Goal: Task Accomplishment & Management: Manage account settings

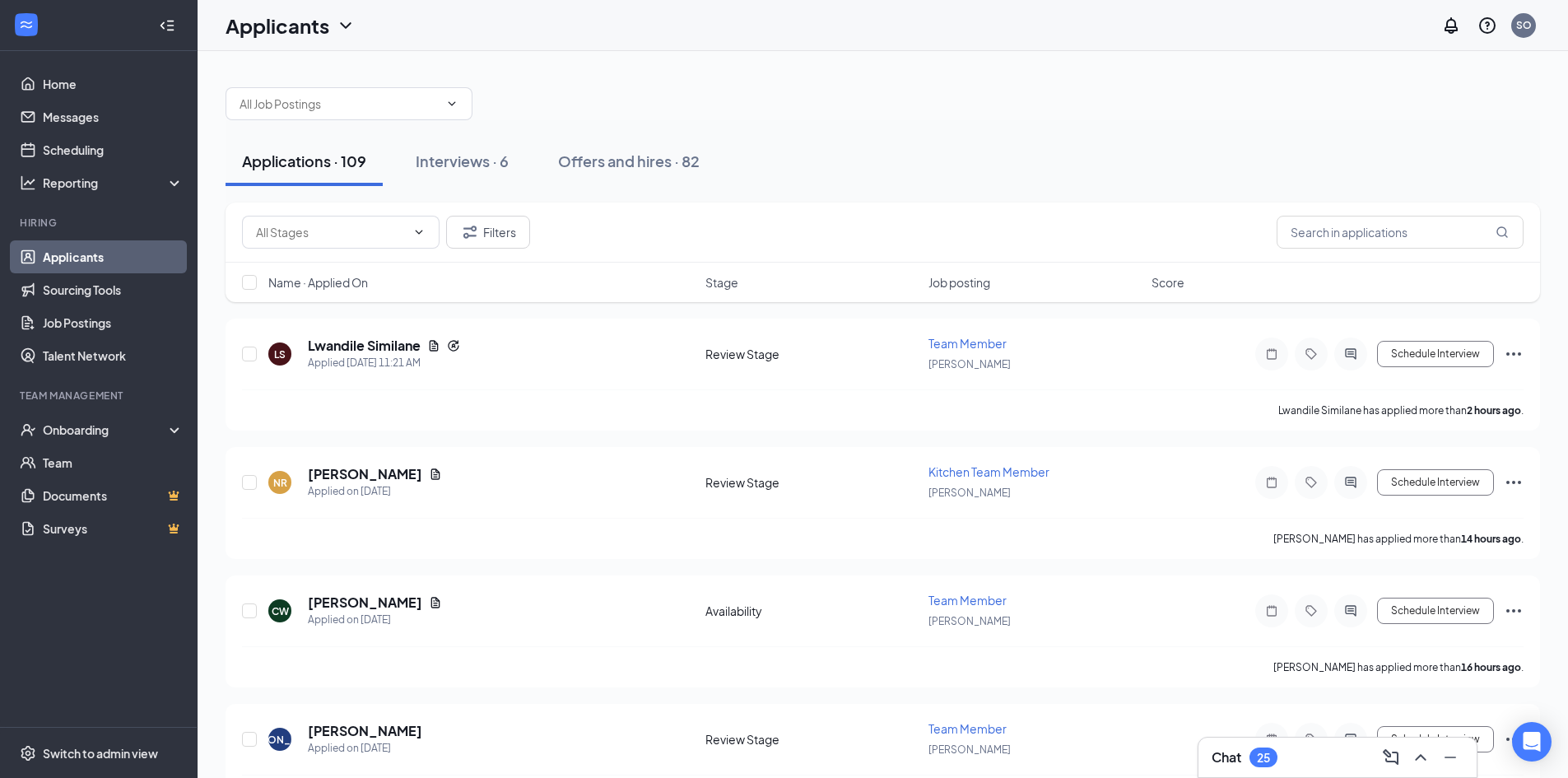
click at [314, 289] on span "Name · Applied On" at bounding box center [318, 282] width 100 height 17
click at [376, 277] on icon "ArrowDown" at bounding box center [380, 282] width 20 height 20
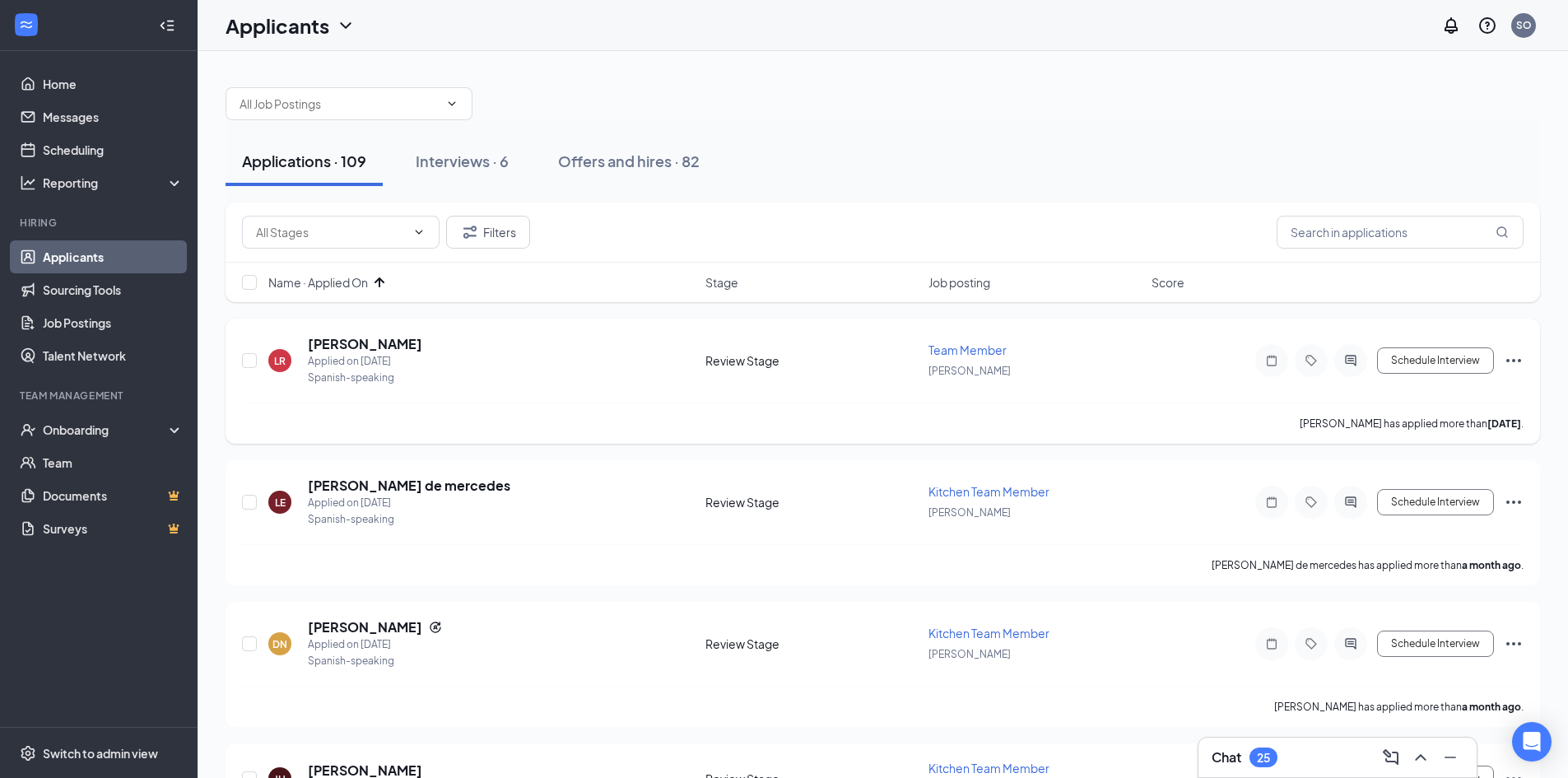
click at [1507, 357] on icon "Ellipses" at bounding box center [1514, 361] width 20 height 20
click at [1187, 360] on div "LR [PERSON_NAME] Applied on [DATE] Spanish-speaking Review Stage Team Member [P…" at bounding box center [882, 368] width 1281 height 67
click at [1501, 362] on div "Schedule Interview [PERSON_NAME] as hired Send SMS Send email Move to stage Mov…" at bounding box center [1376, 361] width 297 height 33
click at [1507, 362] on icon "Ellipses" at bounding box center [1514, 361] width 15 height 3
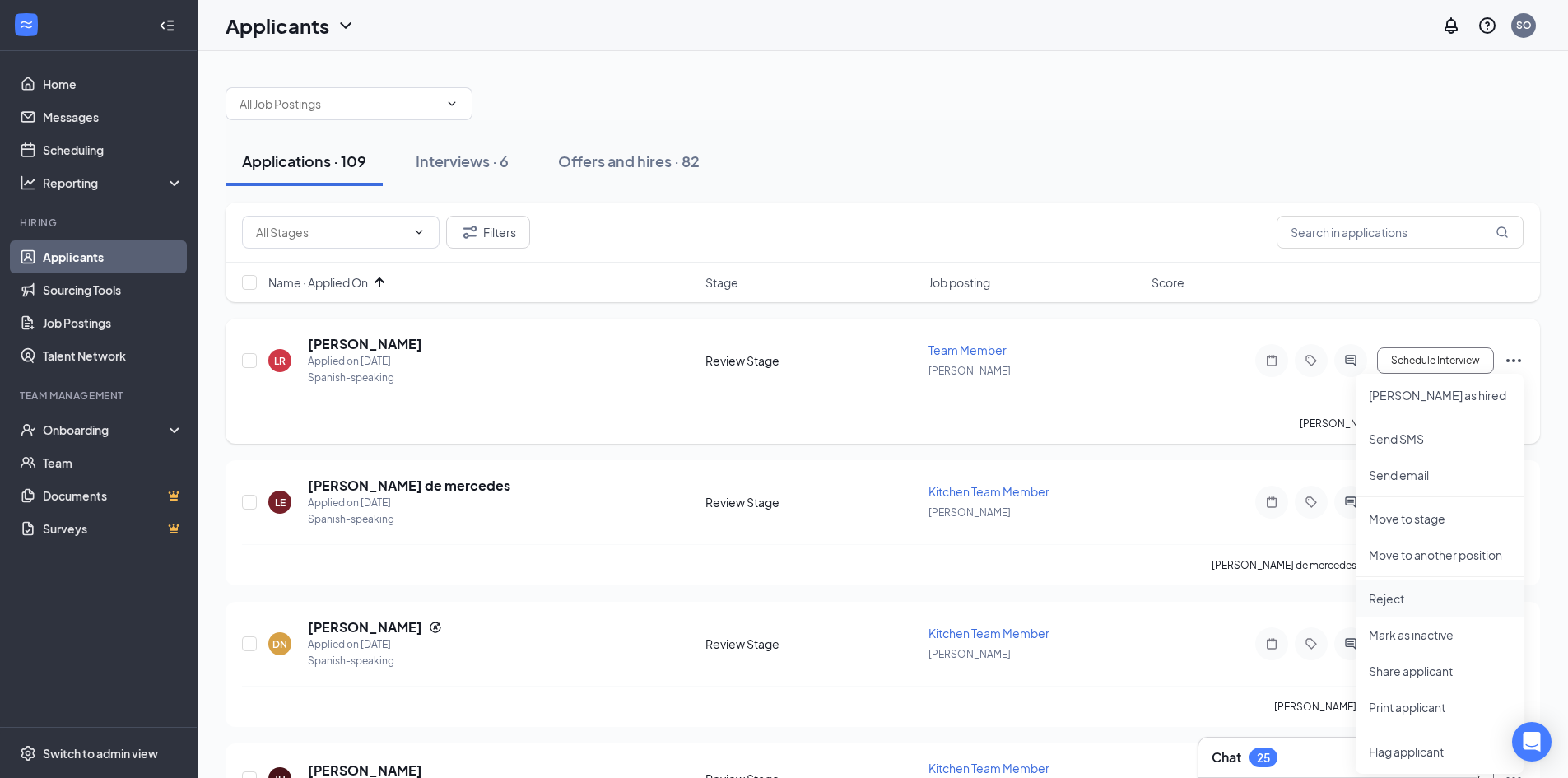
click at [1407, 591] on p "Reject" at bounding box center [1440, 598] width 142 height 17
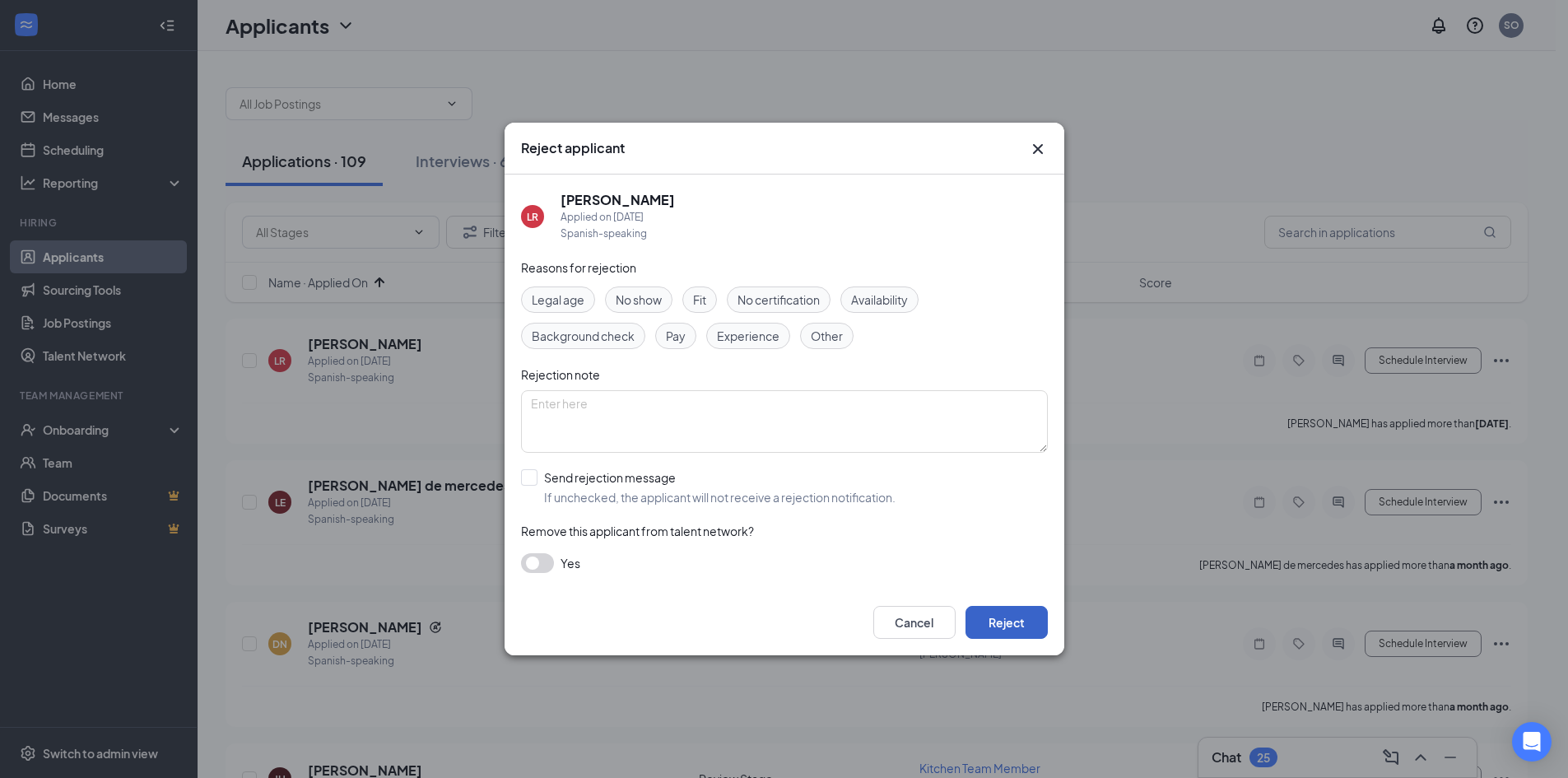
click at [1006, 606] on button "Reject" at bounding box center [1006, 622] width 82 height 33
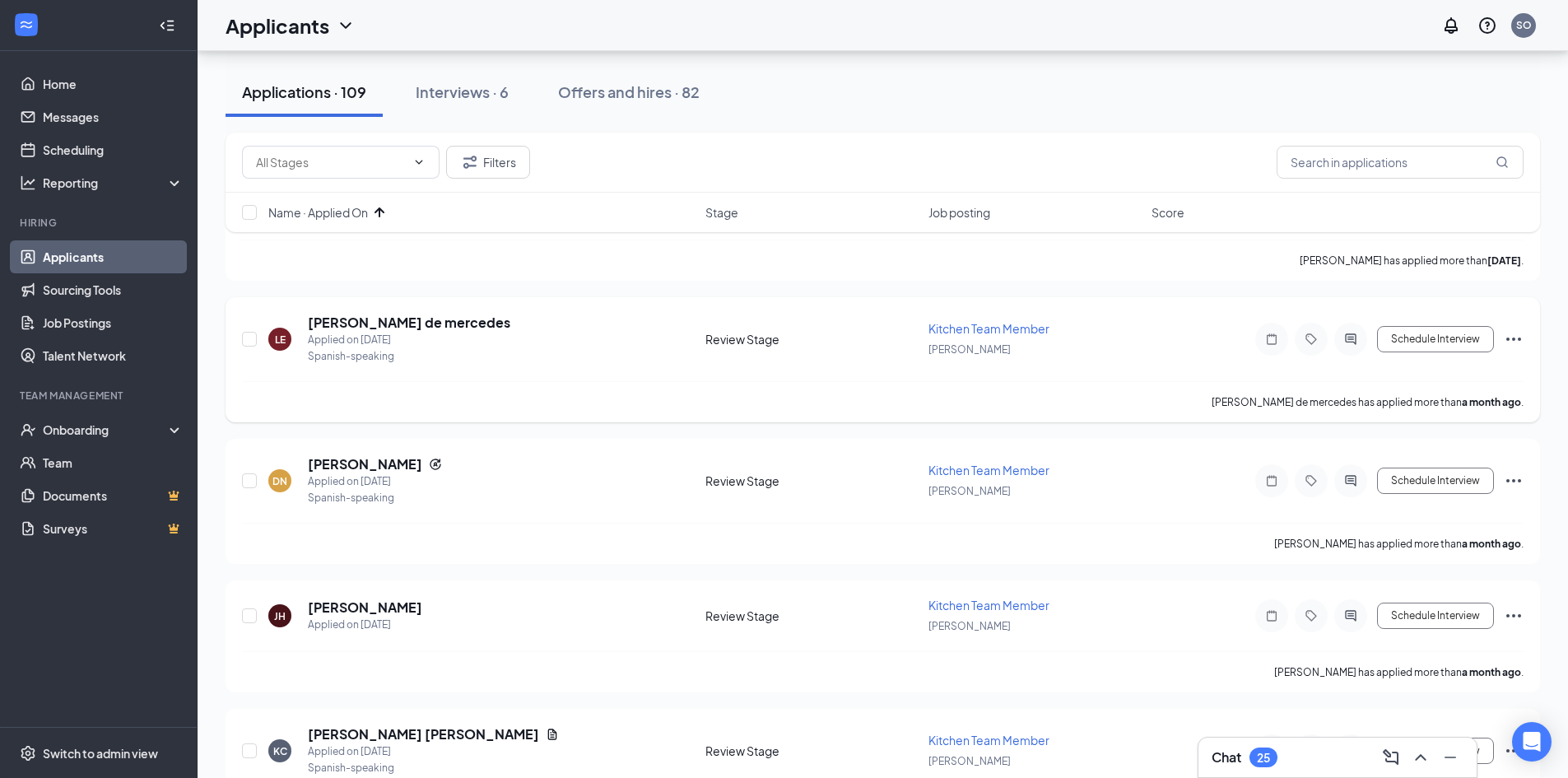
scroll to position [165, 0]
click at [1509, 335] on icon "Ellipses" at bounding box center [1514, 337] width 20 height 20
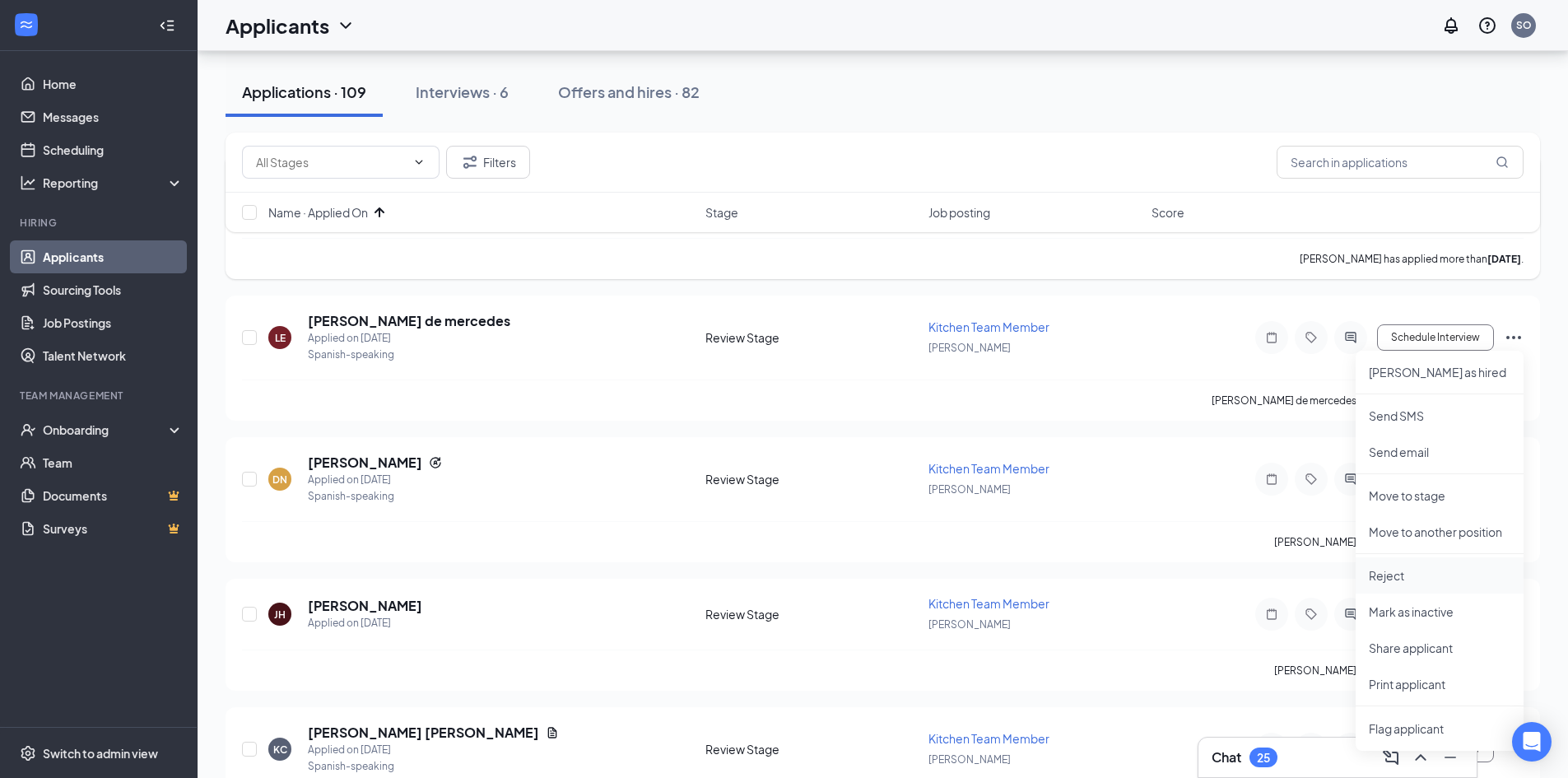
click at [1404, 581] on p "Reject" at bounding box center [1440, 576] width 142 height 17
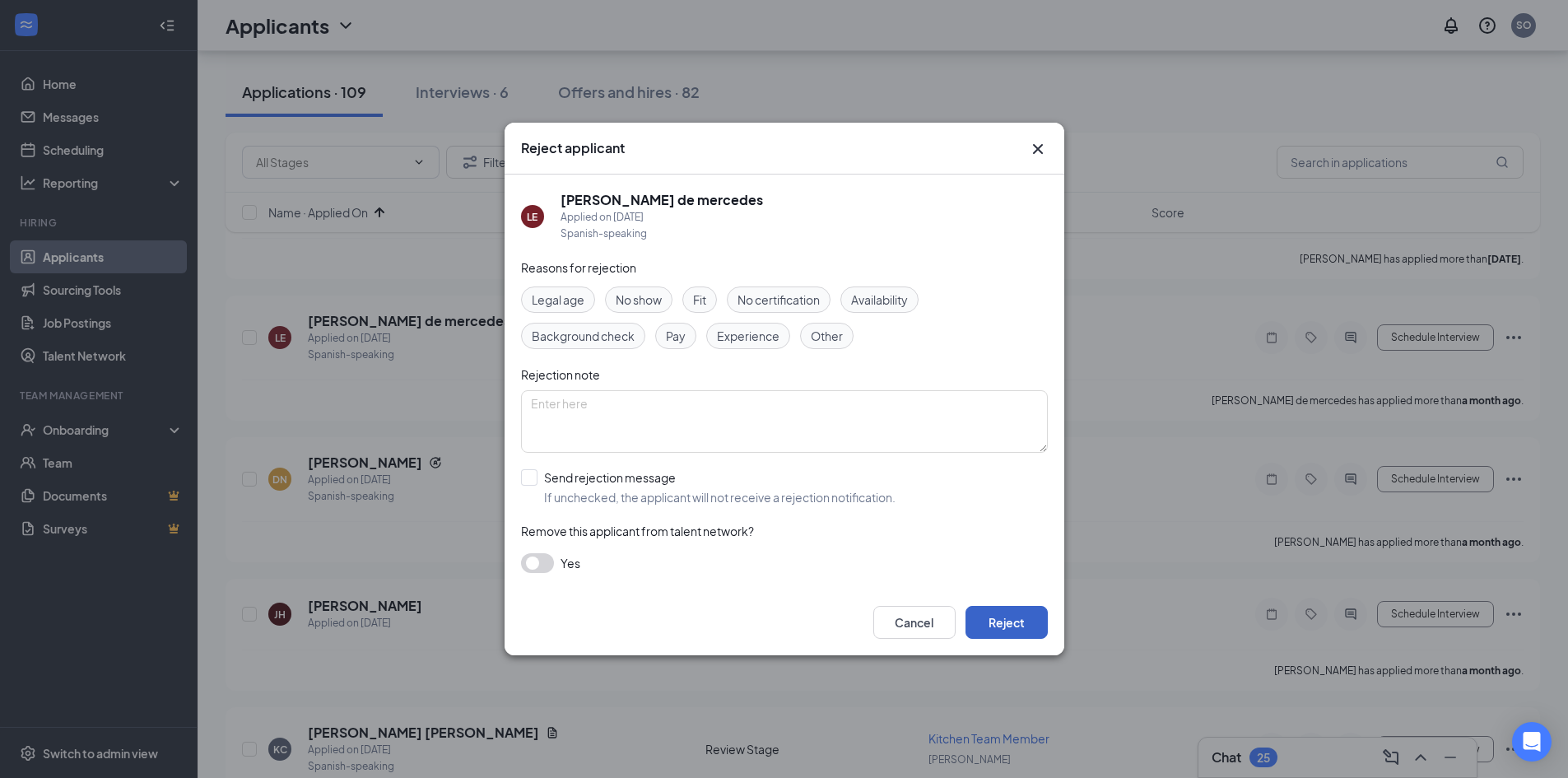
click at [1006, 614] on button "Reject" at bounding box center [1006, 622] width 82 height 33
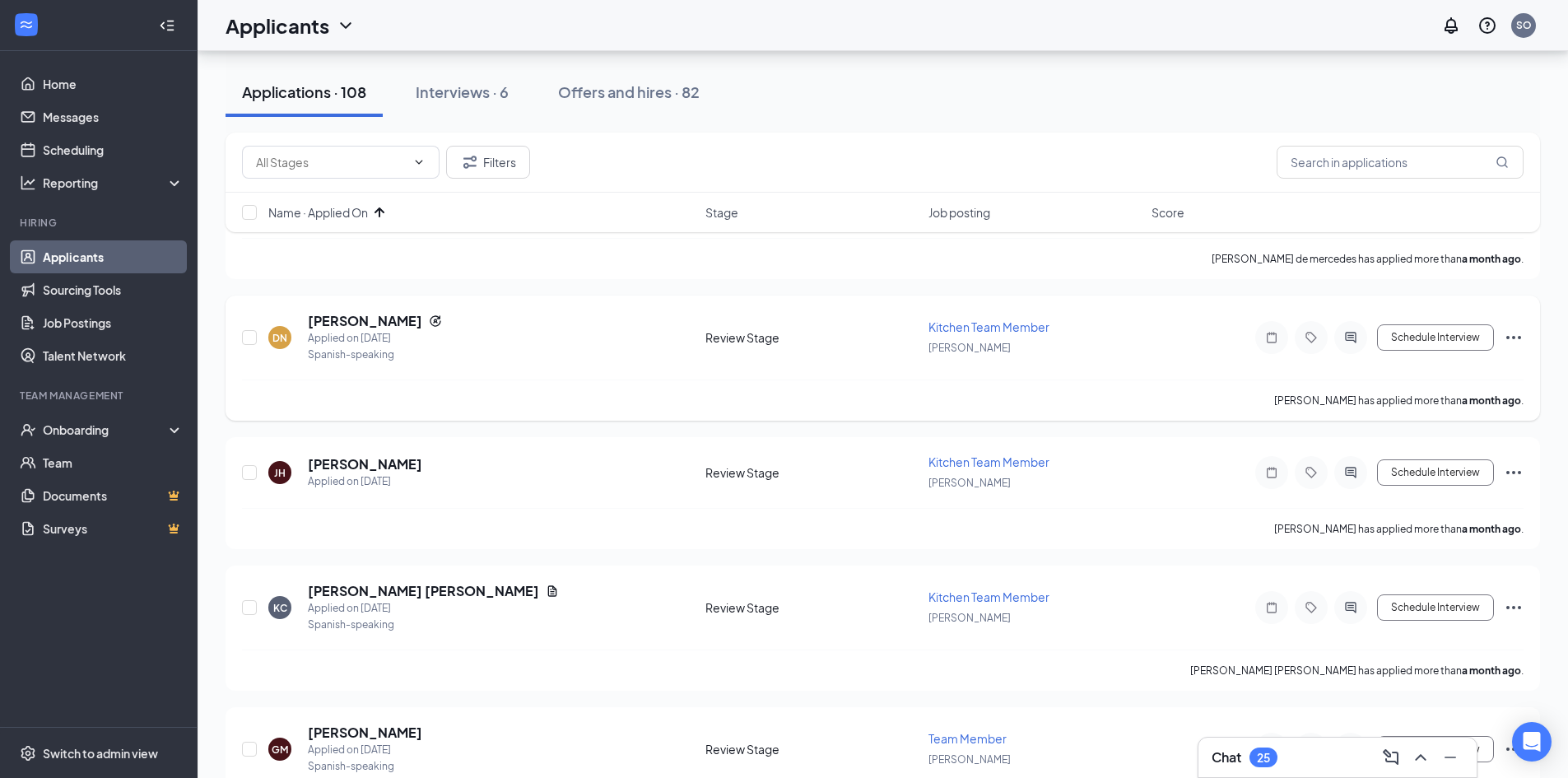
click at [1511, 336] on icon "Ellipses" at bounding box center [1514, 337] width 20 height 20
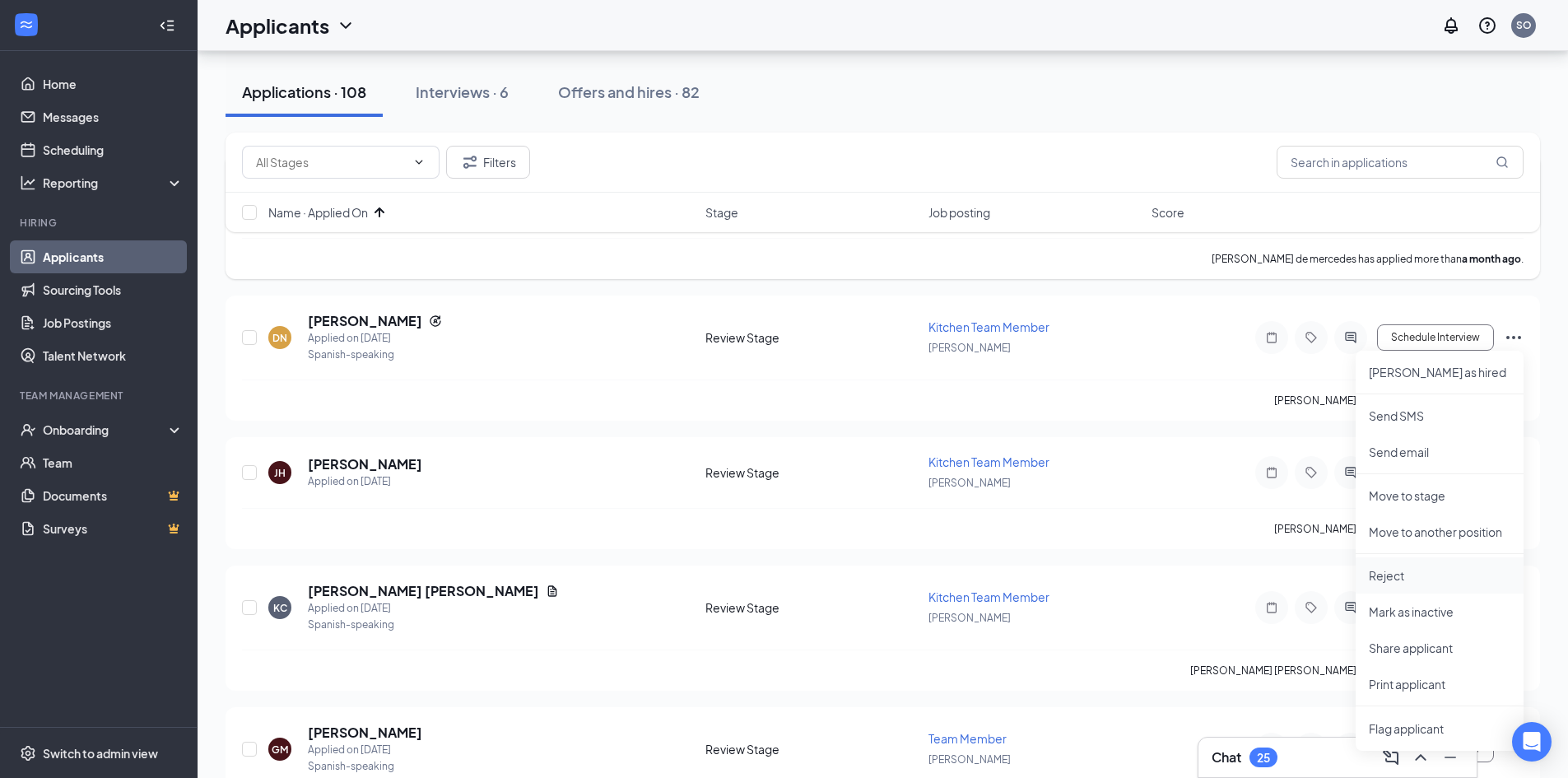
click at [1427, 571] on p "Reject" at bounding box center [1440, 576] width 142 height 17
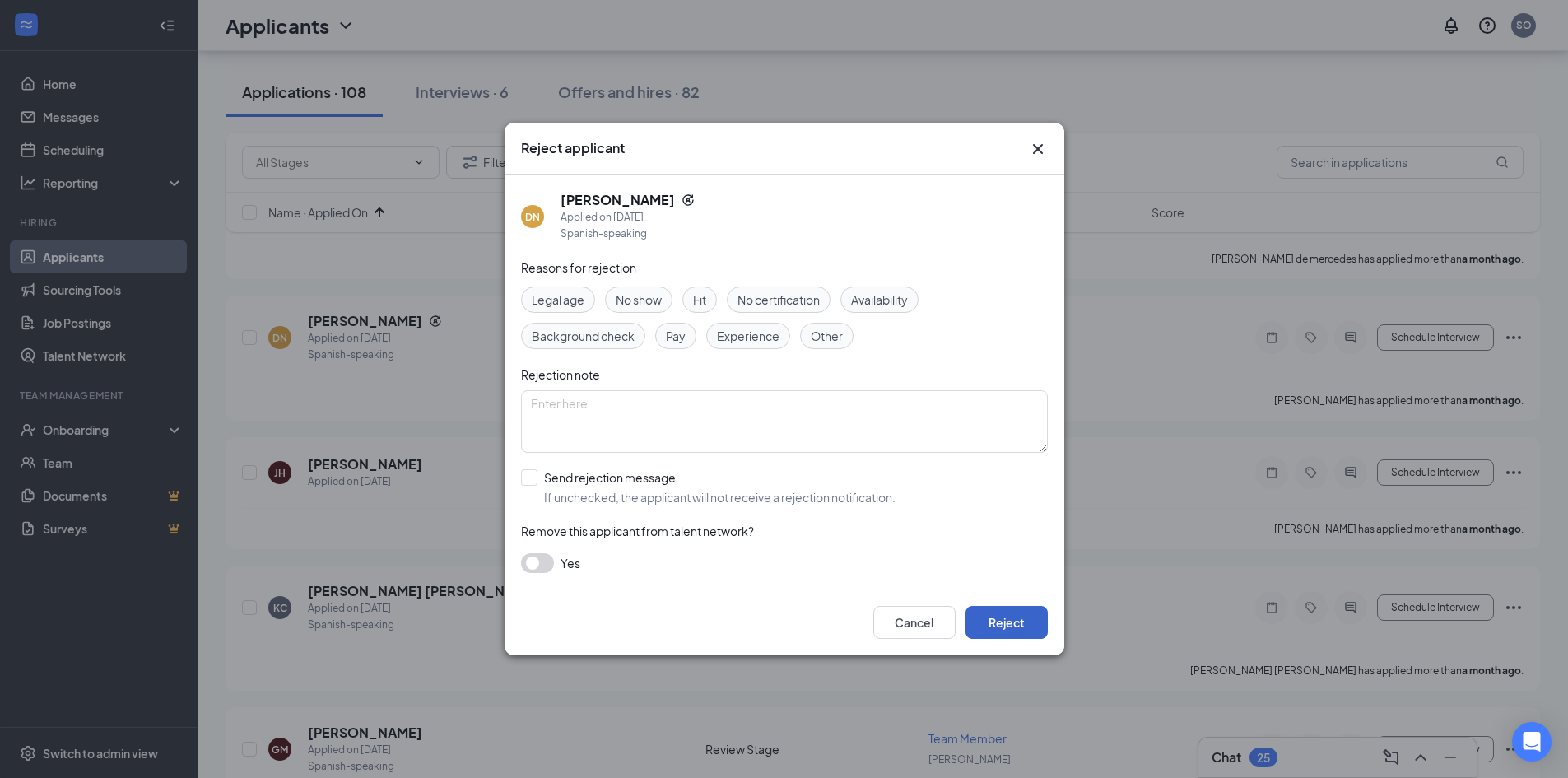
click at [996, 618] on button "Reject" at bounding box center [1006, 622] width 82 height 33
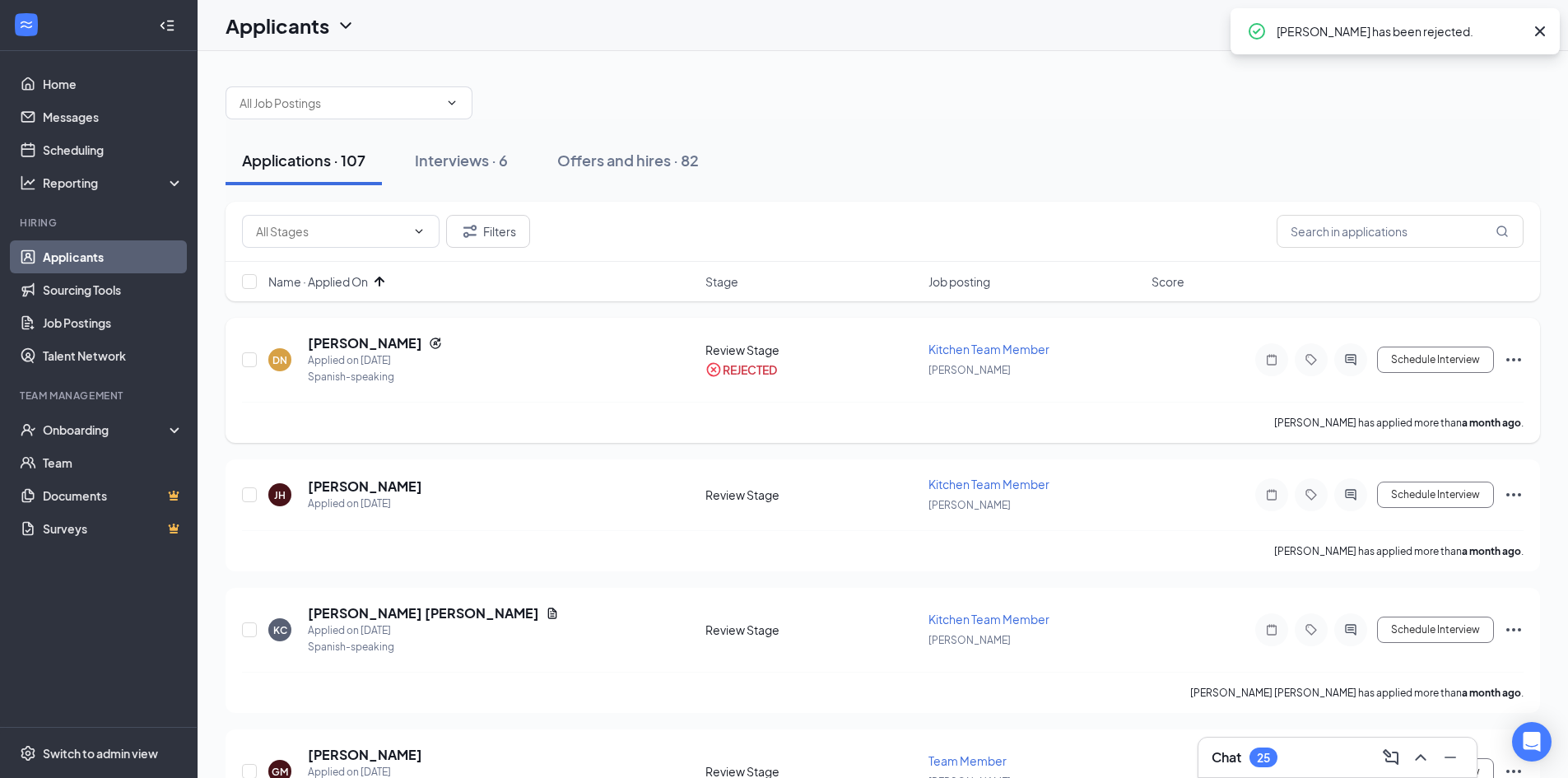
scroll to position [0, 0]
click at [1520, 490] on icon "Ellipses" at bounding box center [1514, 496] width 20 height 20
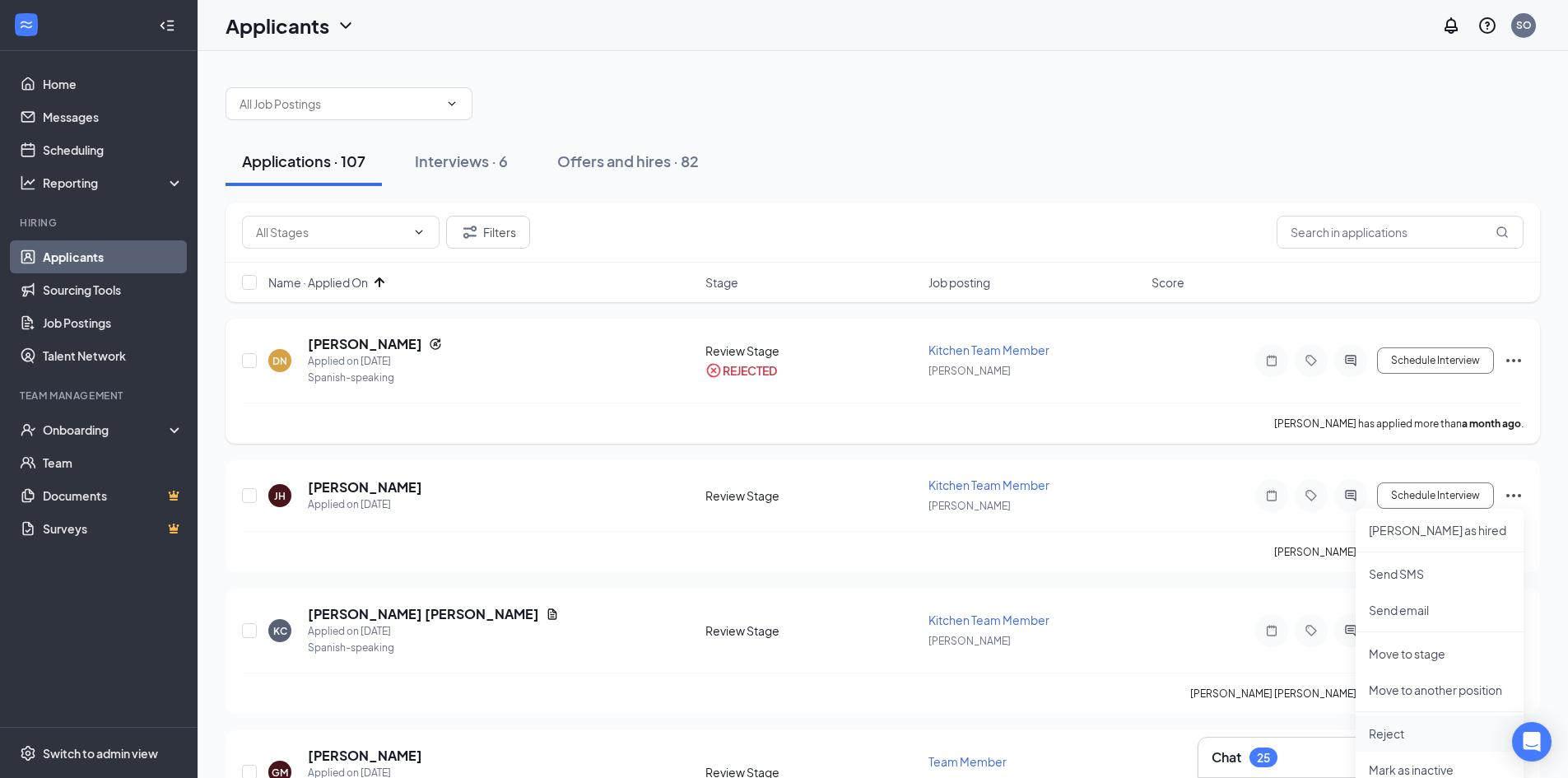
click at [1398, 723] on li "Reject" at bounding box center [1440, 733] width 168 height 36
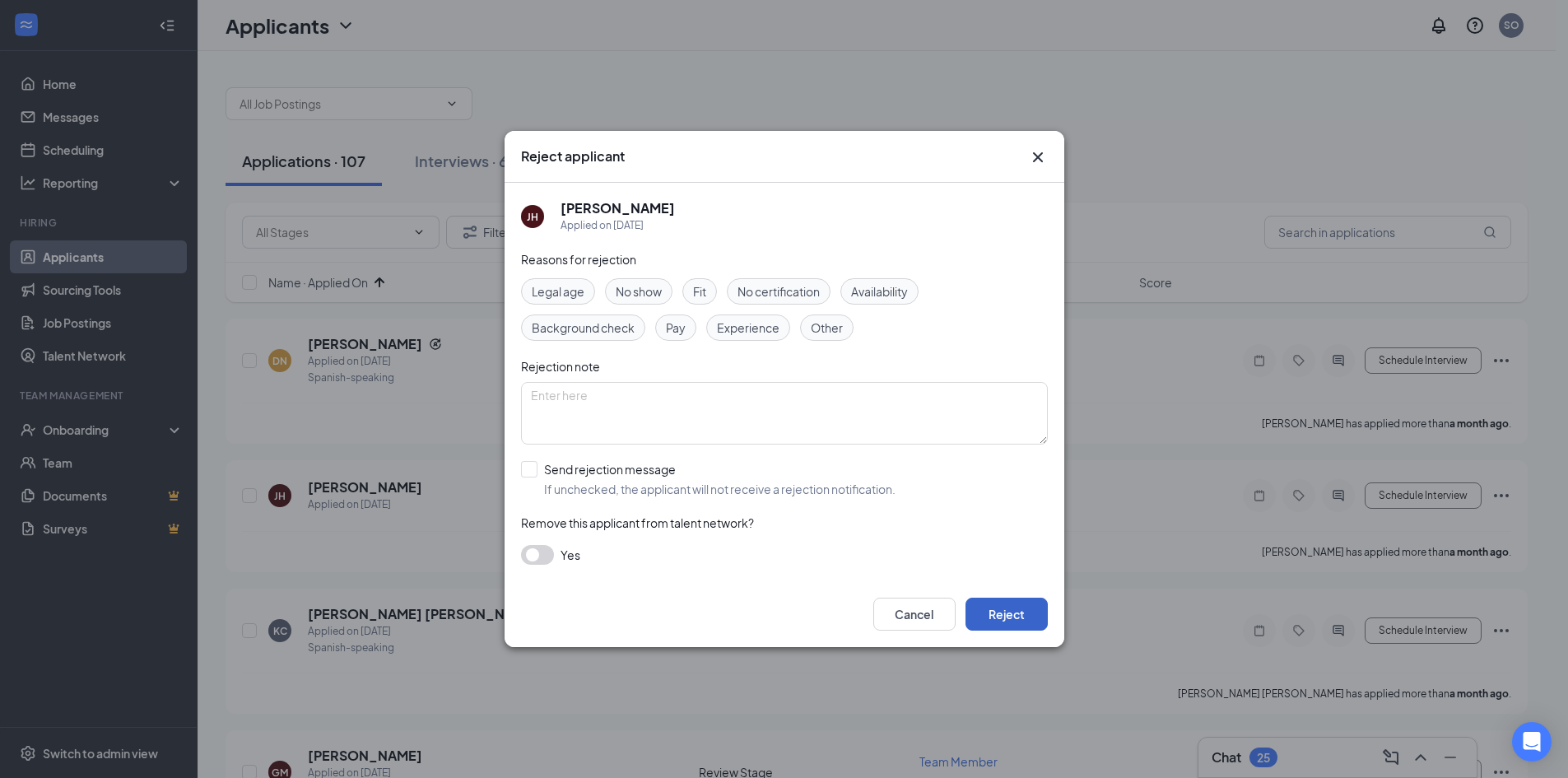
click at [1025, 620] on button "Reject" at bounding box center [1006, 614] width 82 height 33
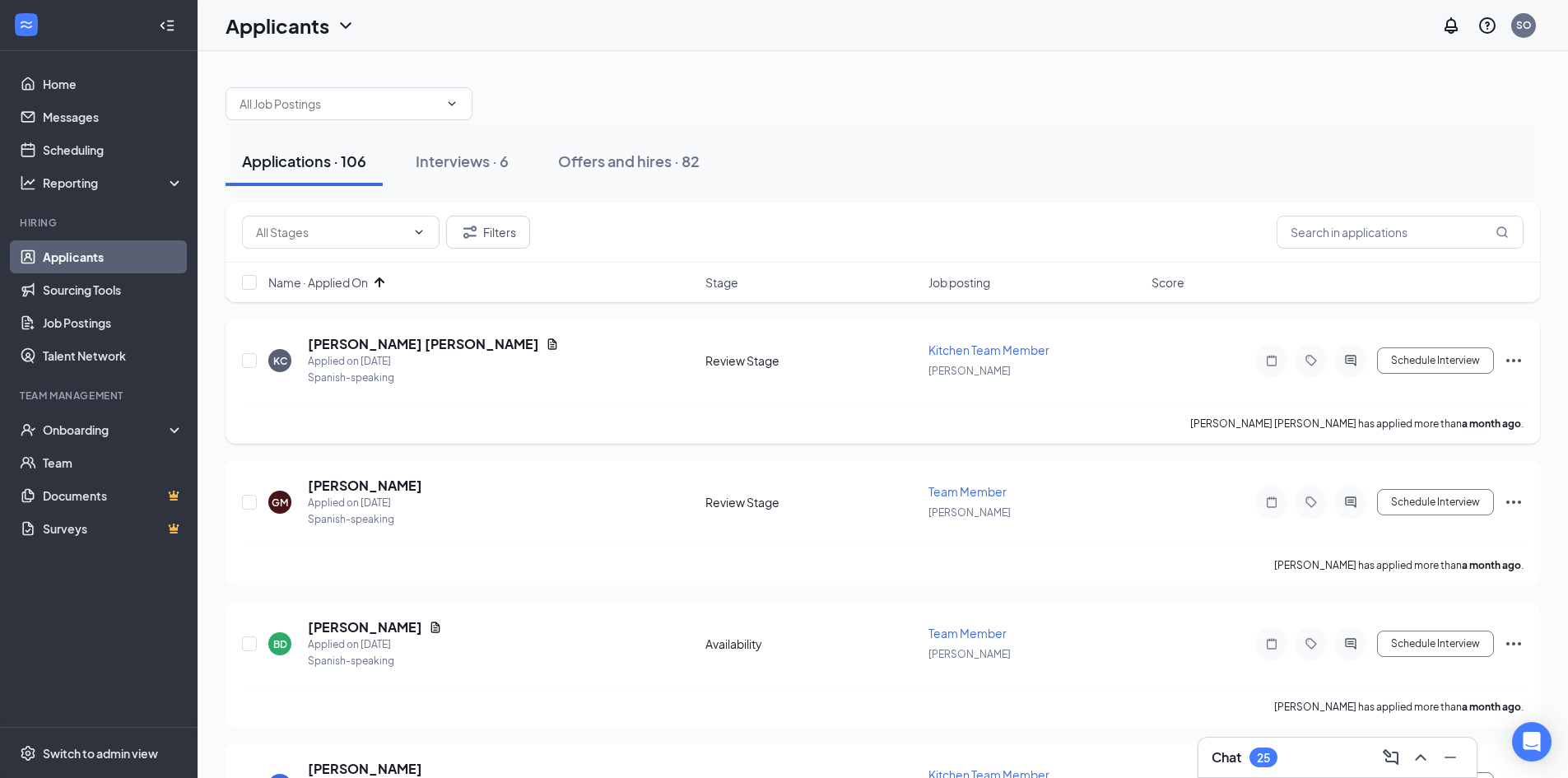
click at [1517, 357] on icon "Ellipses" at bounding box center [1514, 361] width 20 height 20
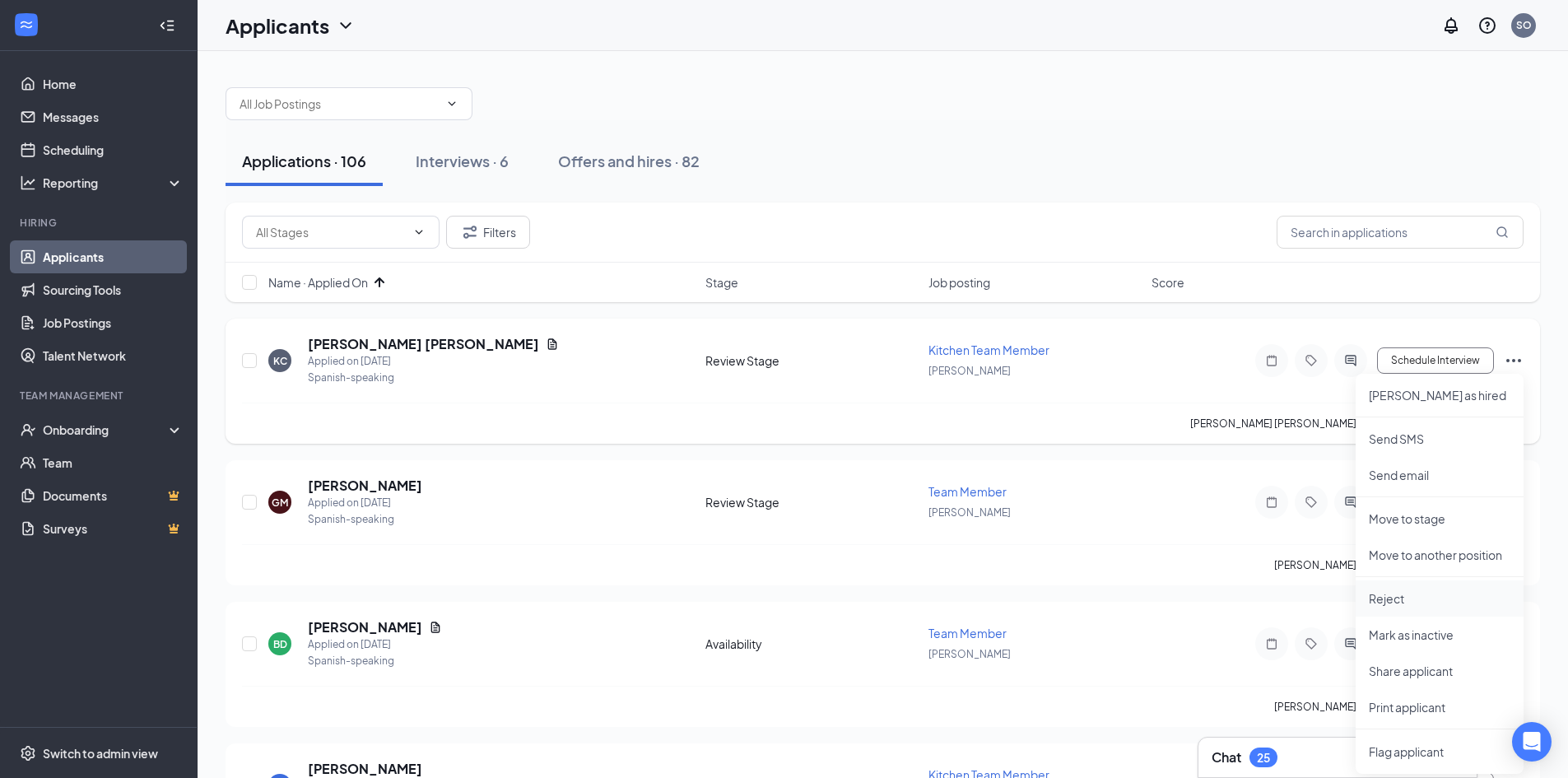
click at [1386, 601] on p "Reject" at bounding box center [1440, 598] width 142 height 17
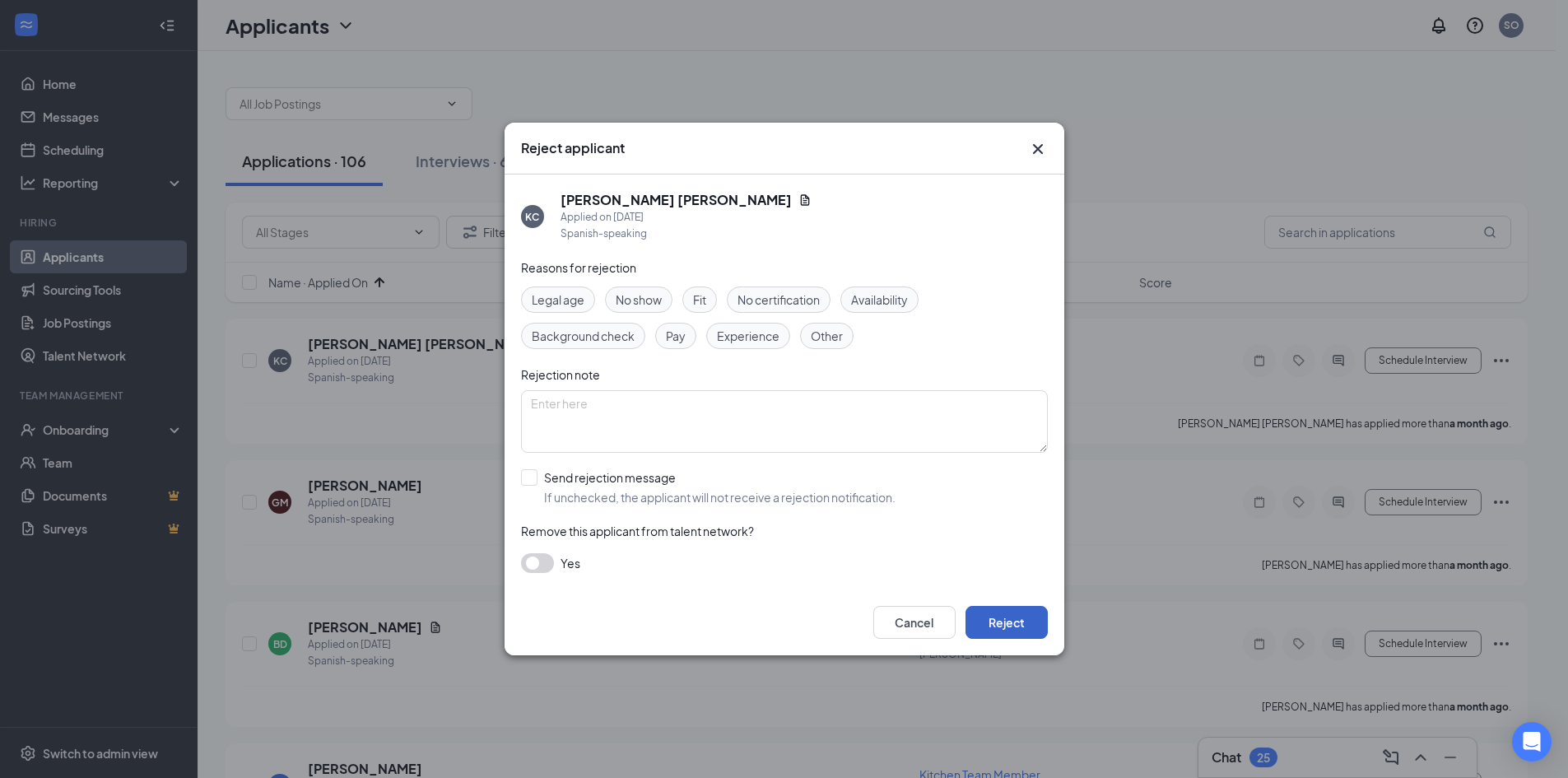
click at [1041, 621] on button "Reject" at bounding box center [1006, 622] width 82 height 33
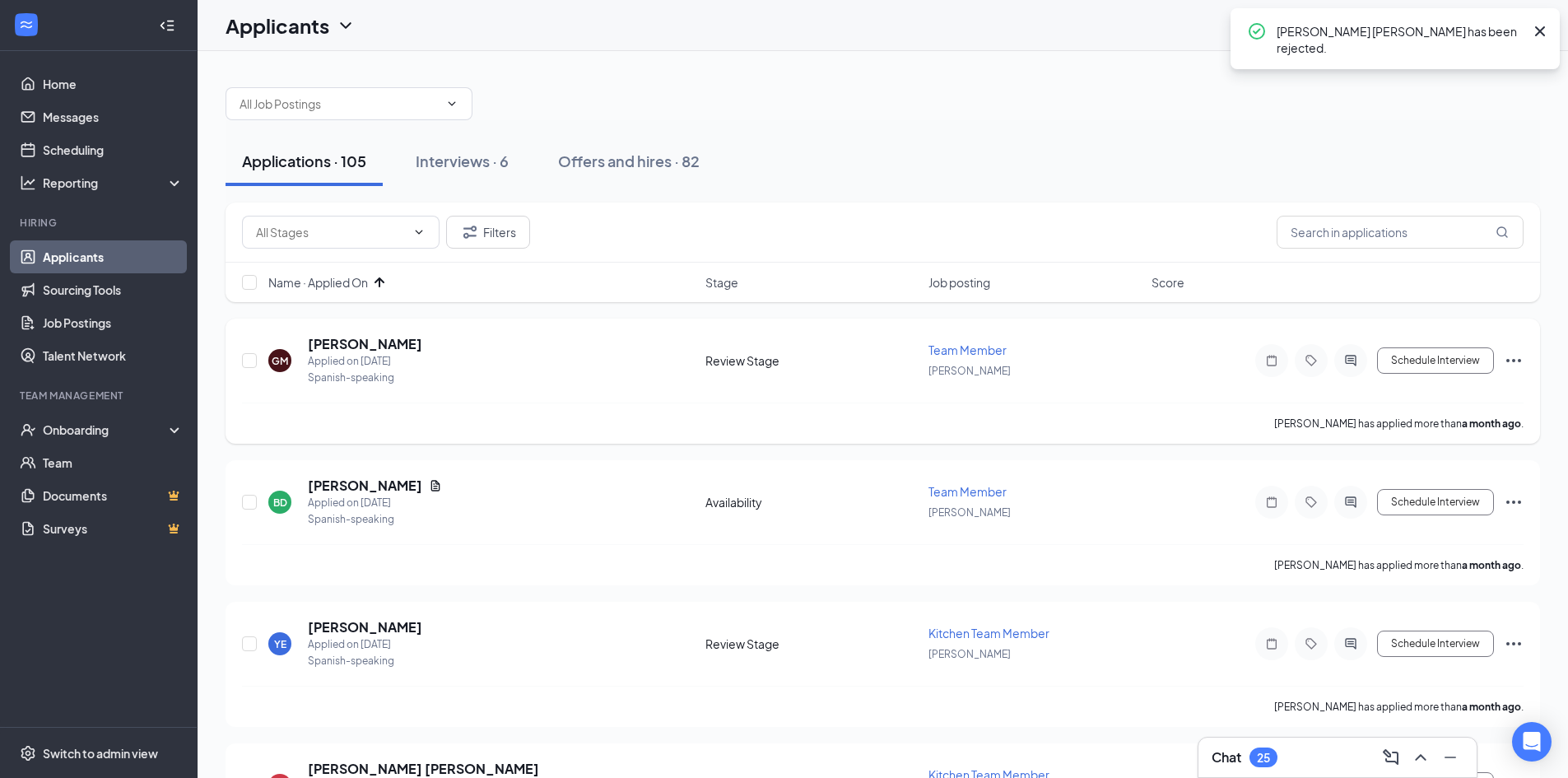
click at [1508, 355] on icon "Ellipses" at bounding box center [1514, 361] width 20 height 20
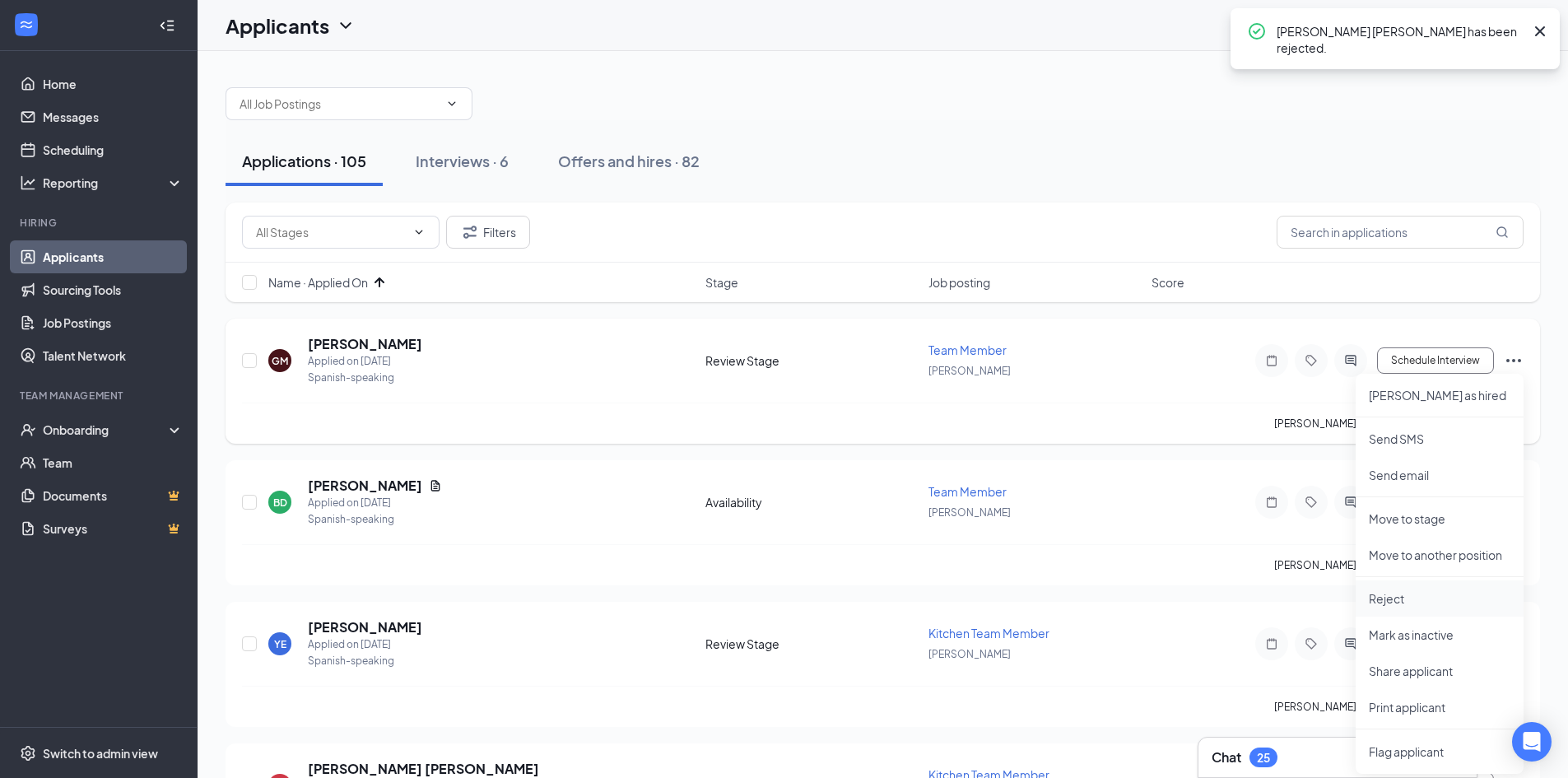
click at [1399, 596] on p "Reject" at bounding box center [1440, 598] width 142 height 17
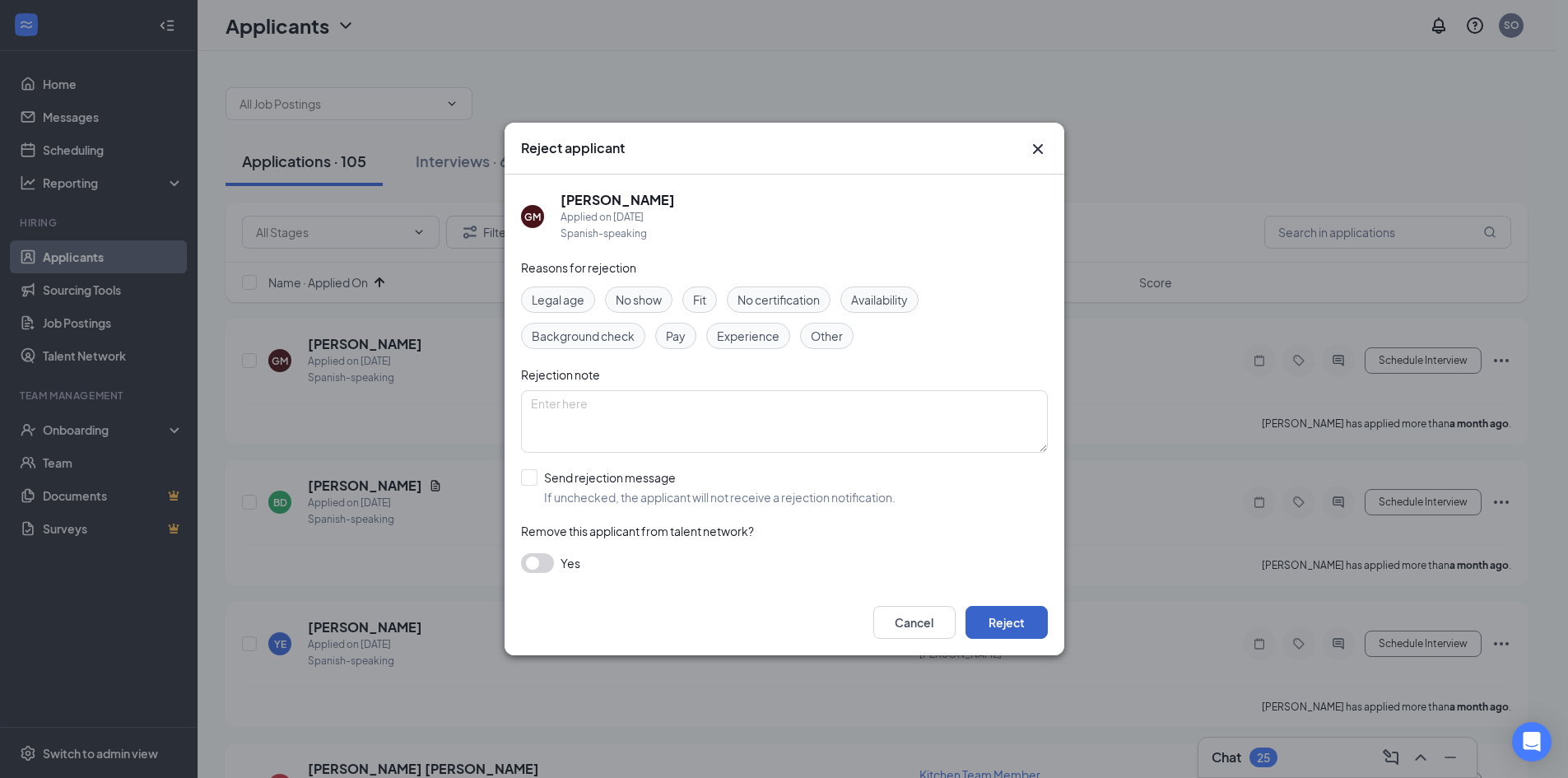
click at [1004, 608] on button "Reject" at bounding box center [1006, 622] width 82 height 33
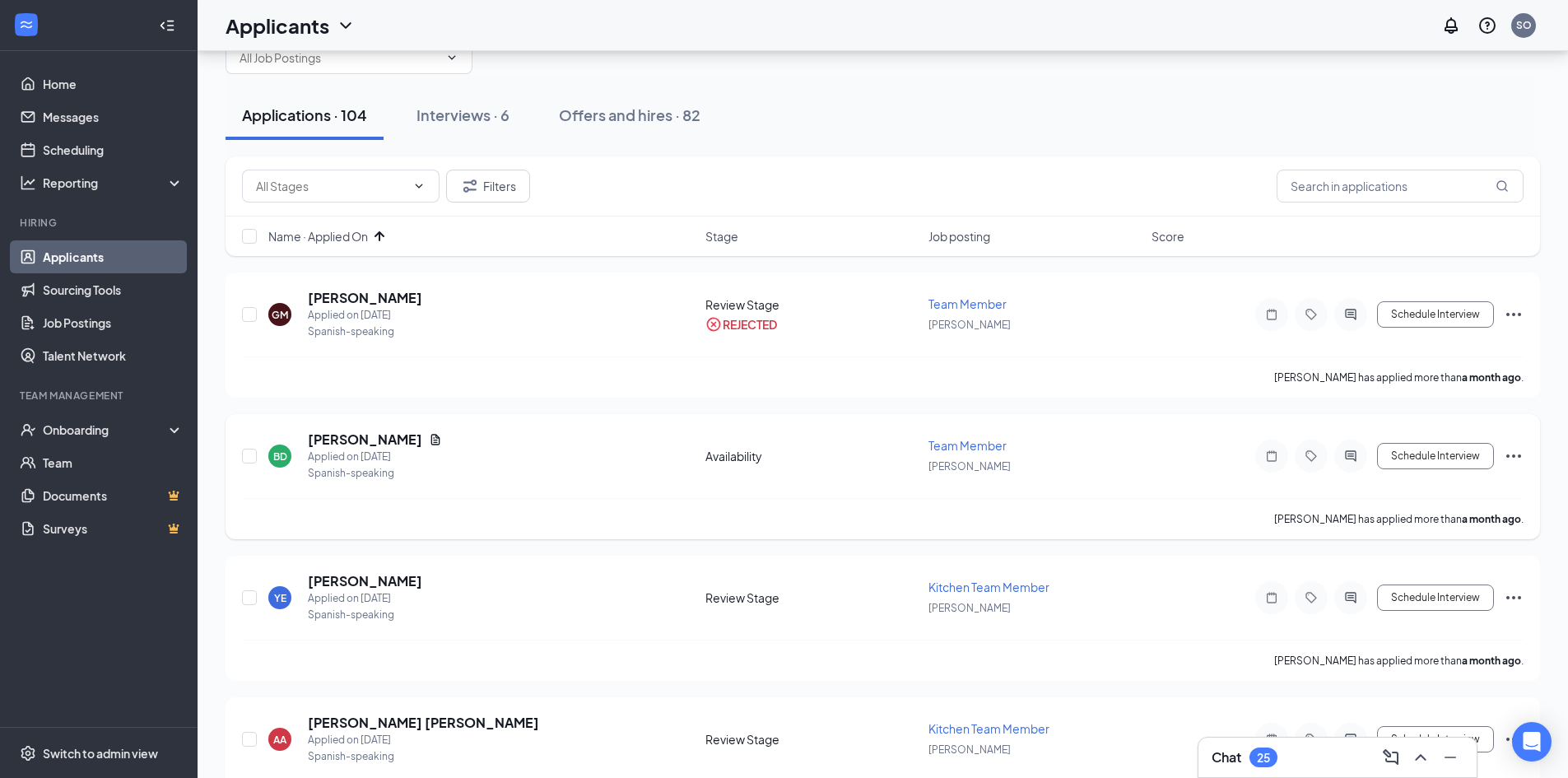
scroll to position [82, 0]
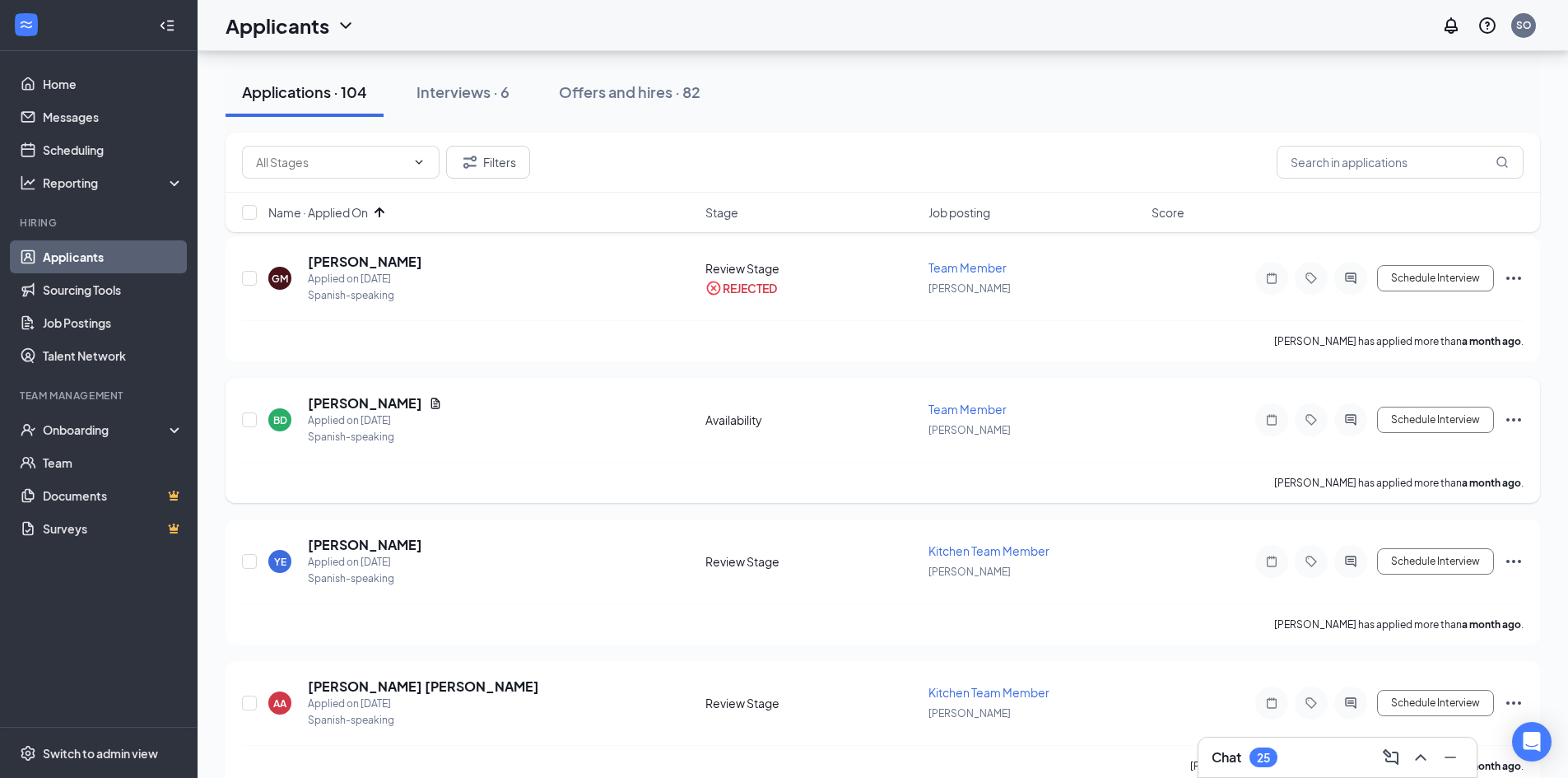
click at [1511, 414] on icon "Ellipses" at bounding box center [1514, 420] width 20 height 20
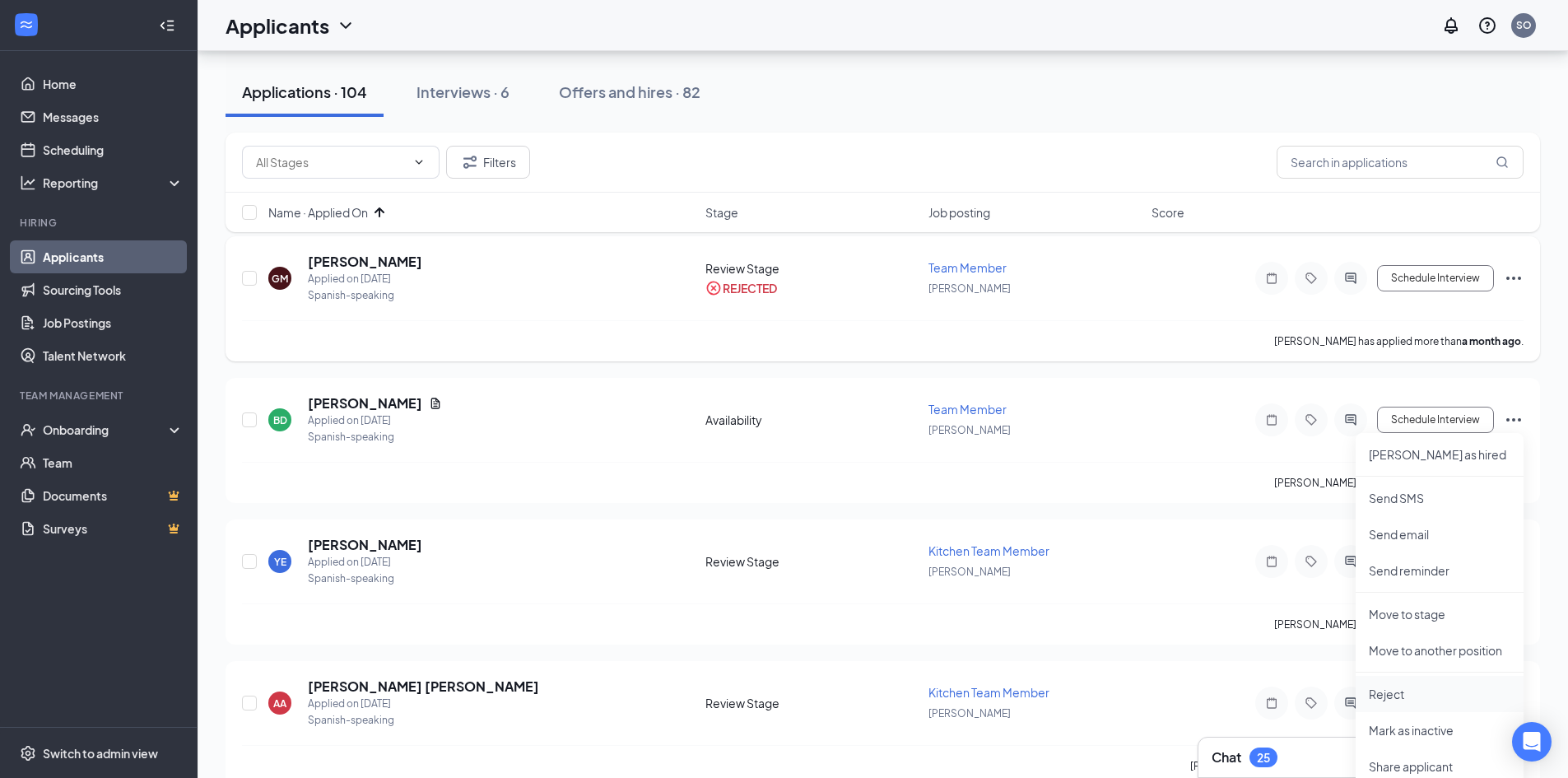
click at [1391, 687] on p "Reject" at bounding box center [1440, 694] width 142 height 17
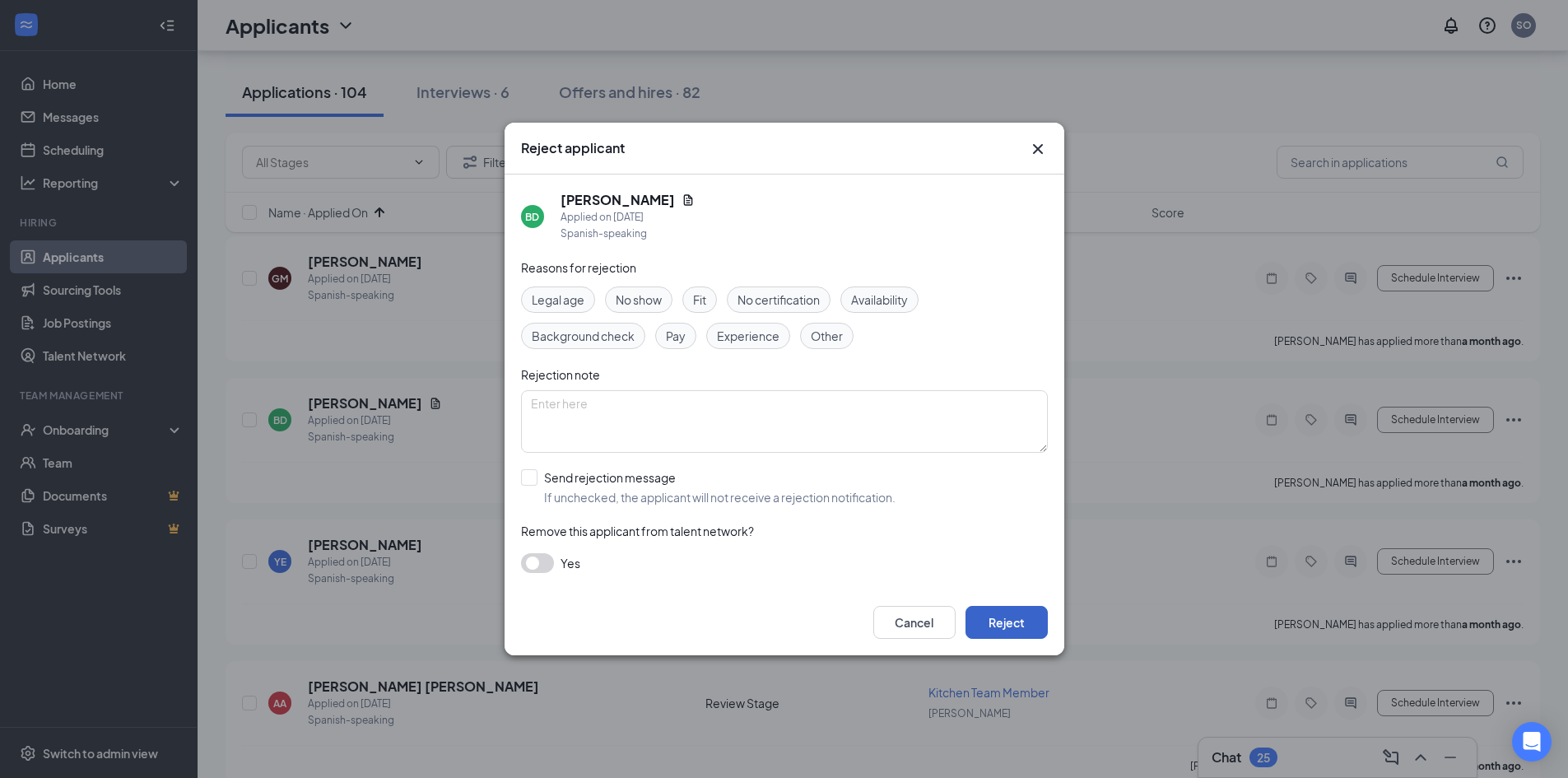
click at [1004, 616] on button "Reject" at bounding box center [1006, 622] width 82 height 33
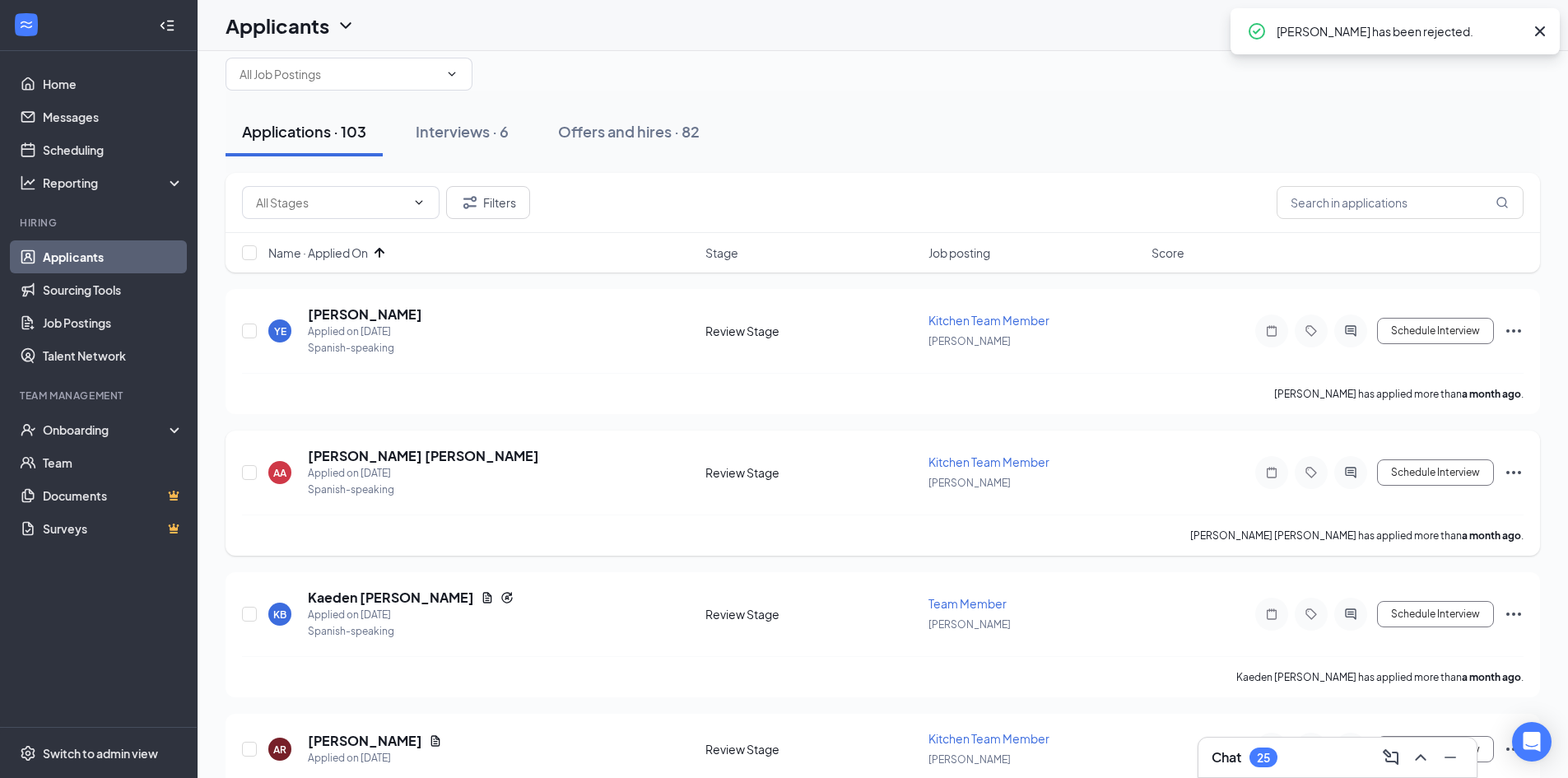
scroll to position [0, 0]
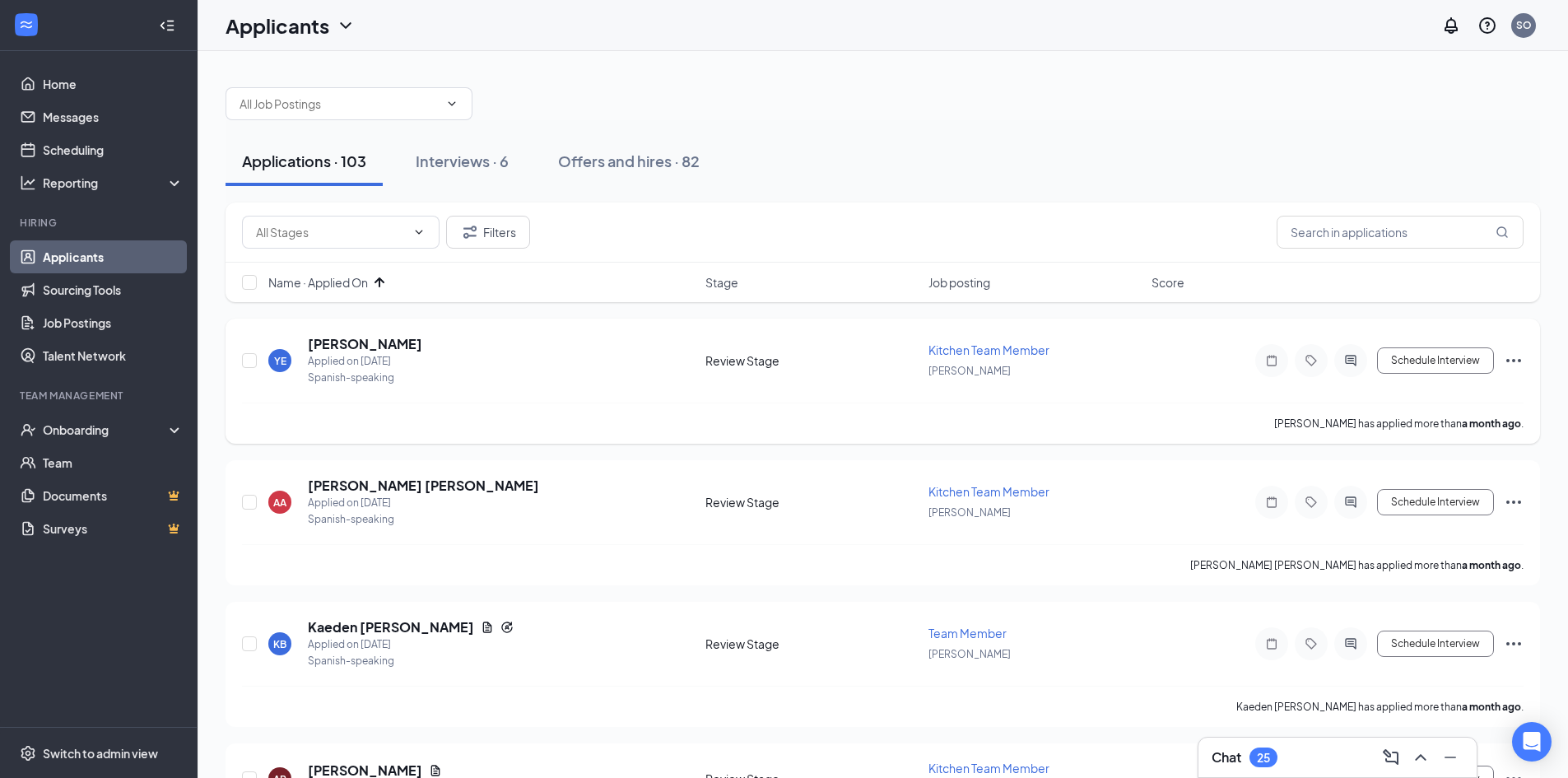
click at [1506, 358] on icon "Ellipses" at bounding box center [1514, 361] width 20 height 20
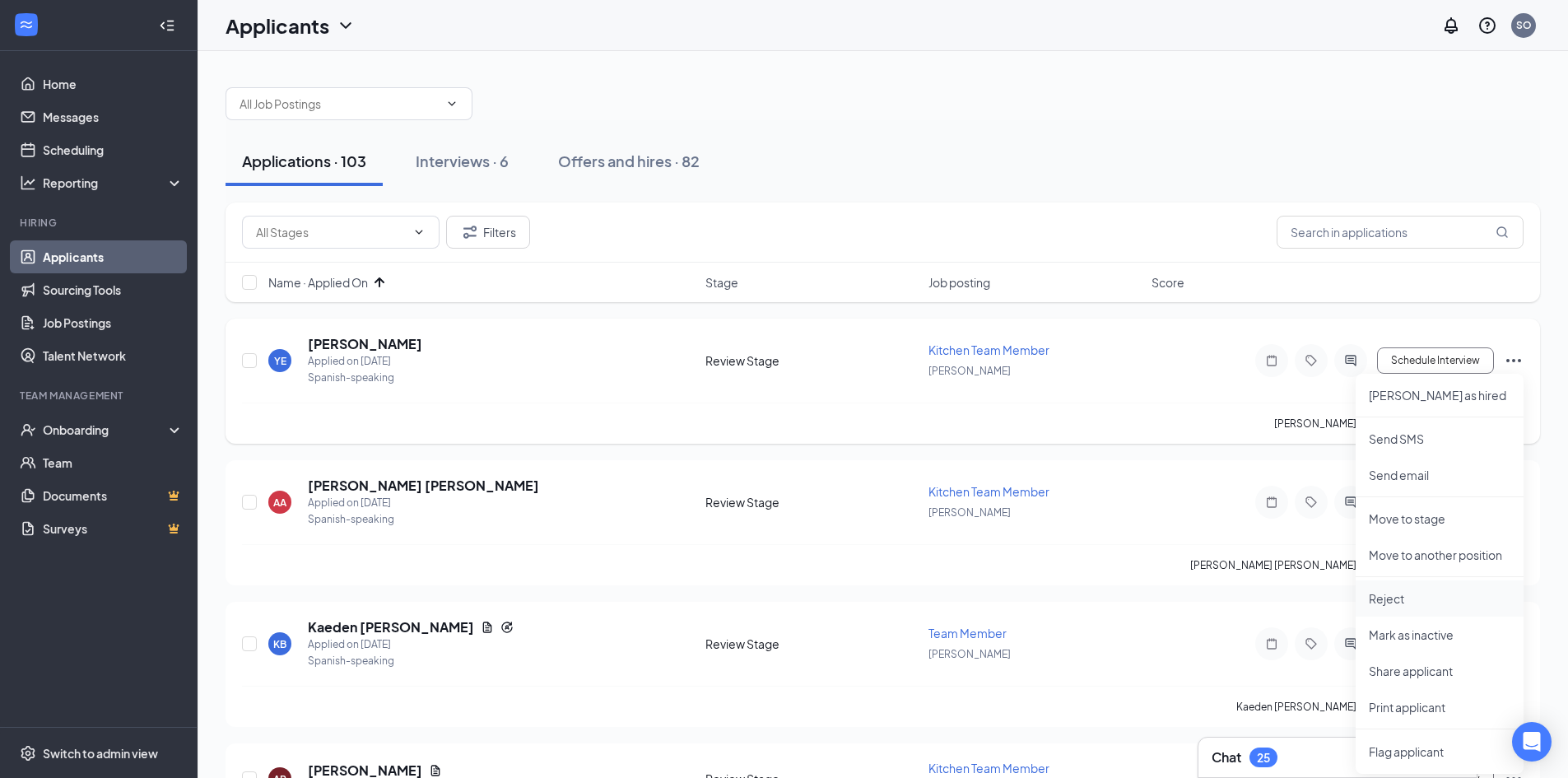
click at [1411, 589] on li "Reject" at bounding box center [1440, 598] width 168 height 36
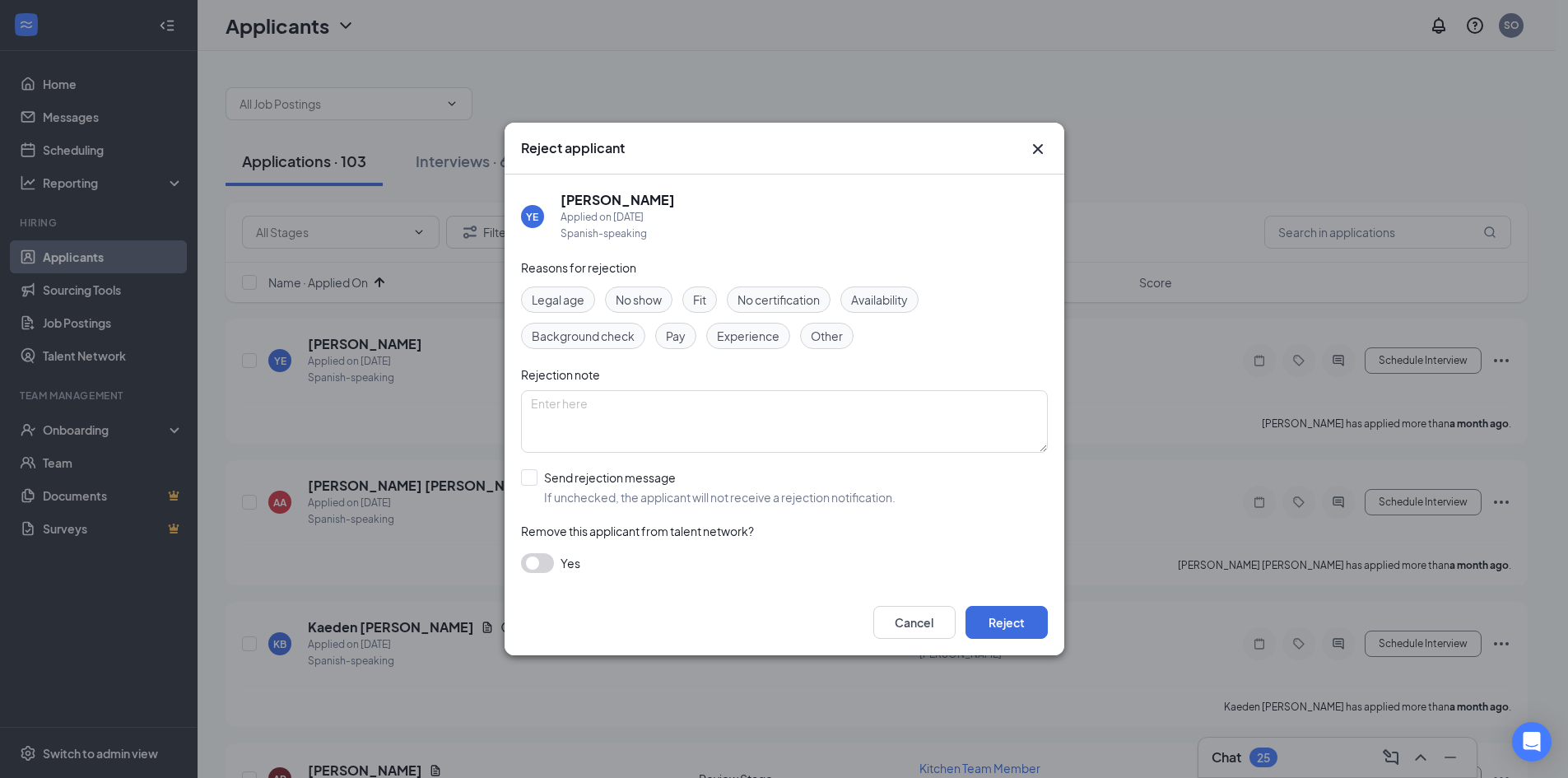
click at [991, 603] on div "Cancel Reject" at bounding box center [785, 621] width 560 height 66
click at [996, 612] on button "Reject" at bounding box center [1006, 622] width 82 height 33
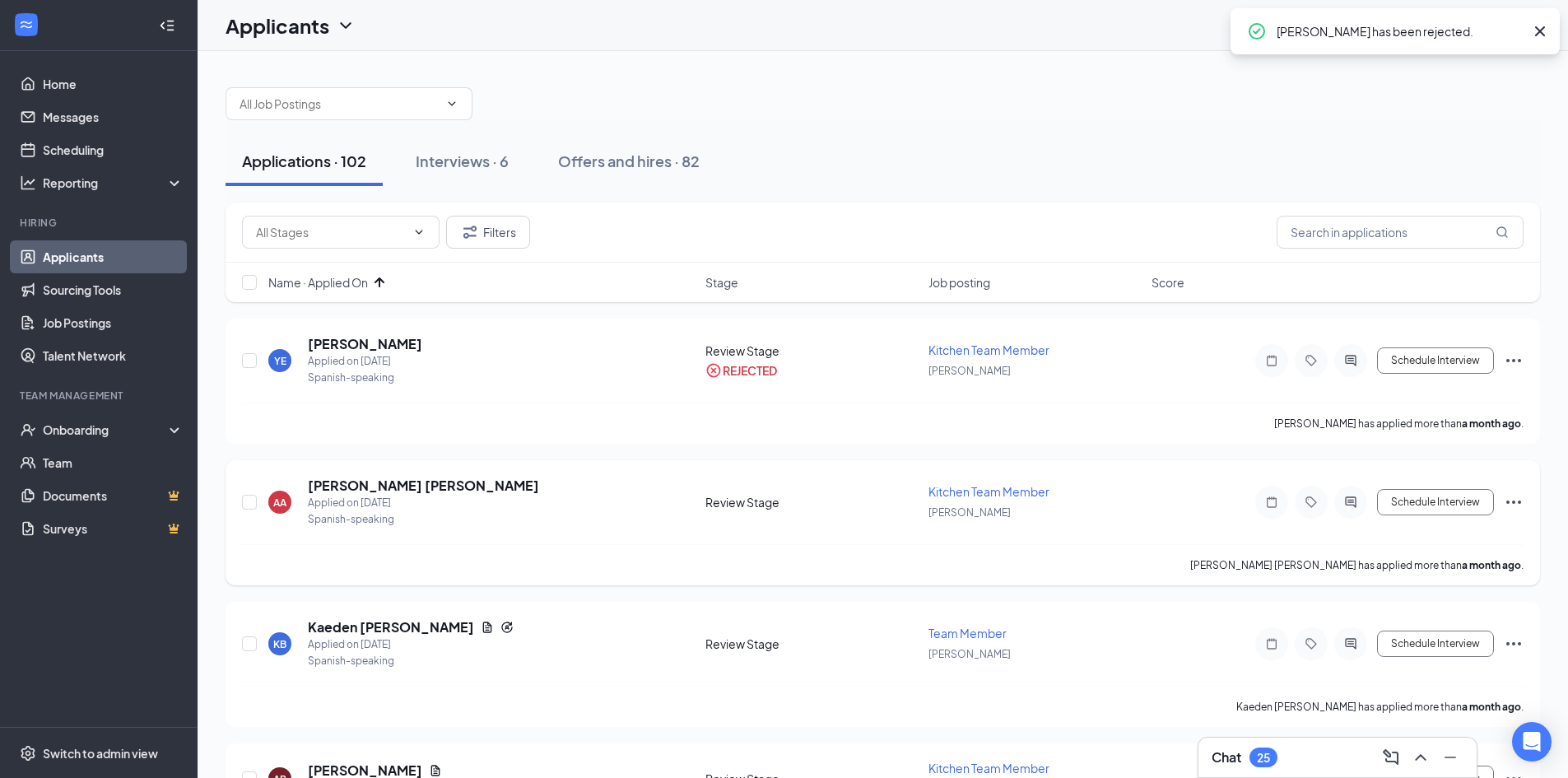
click at [1506, 501] on icon "Ellipses" at bounding box center [1514, 502] width 20 height 20
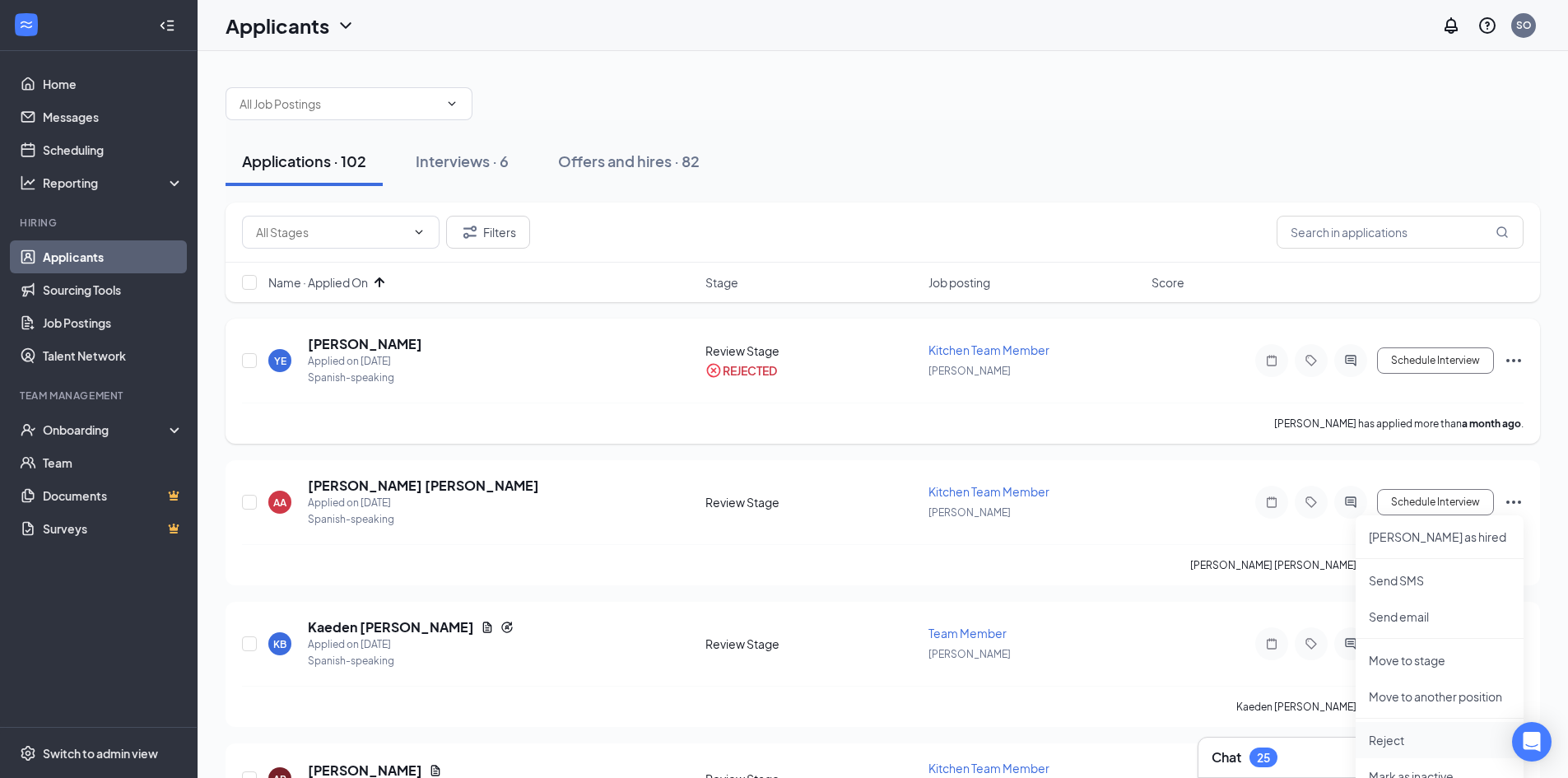
click at [1401, 736] on p "Reject" at bounding box center [1440, 740] width 142 height 17
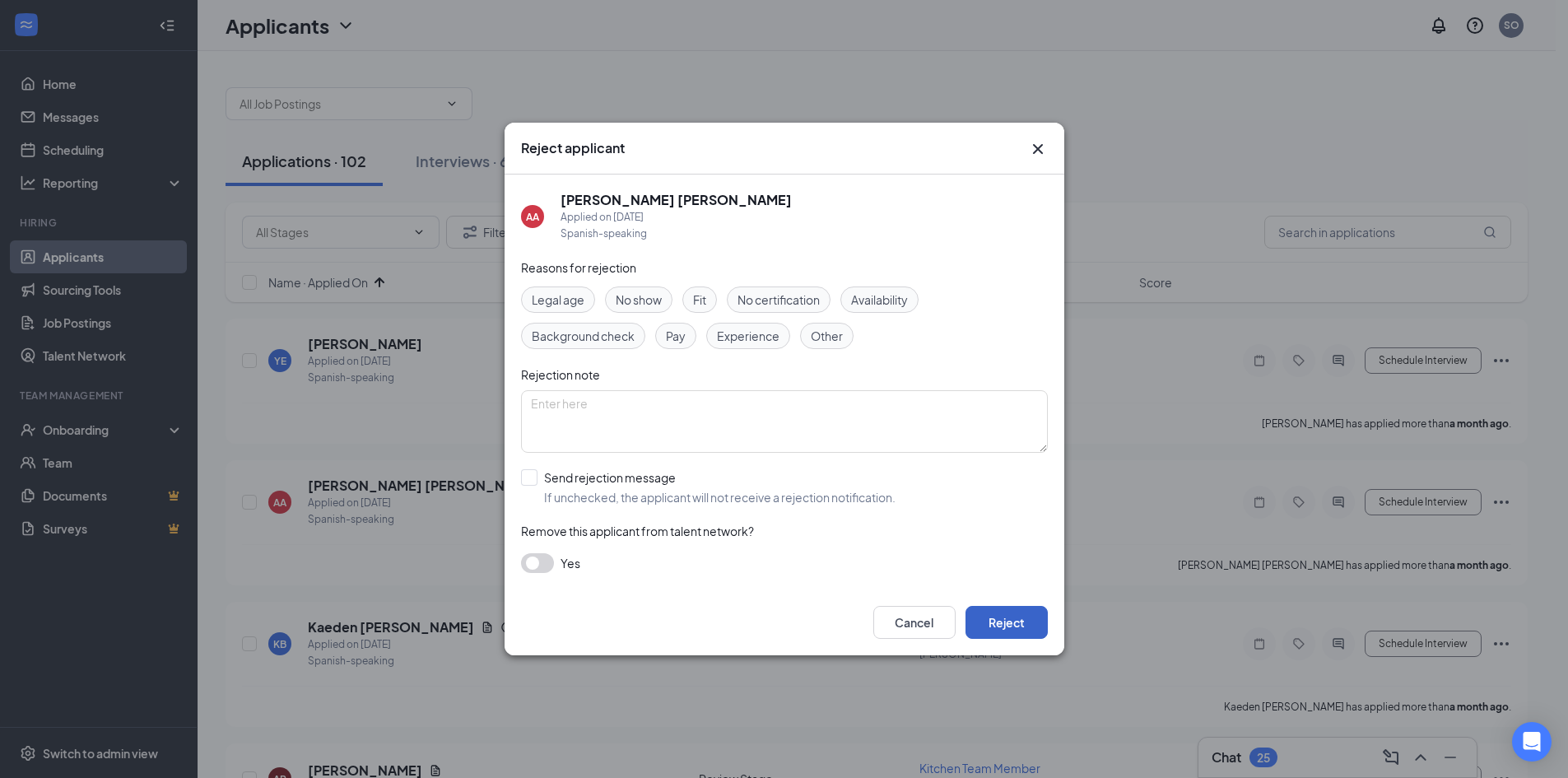
click at [1032, 624] on button "Reject" at bounding box center [1006, 622] width 82 height 33
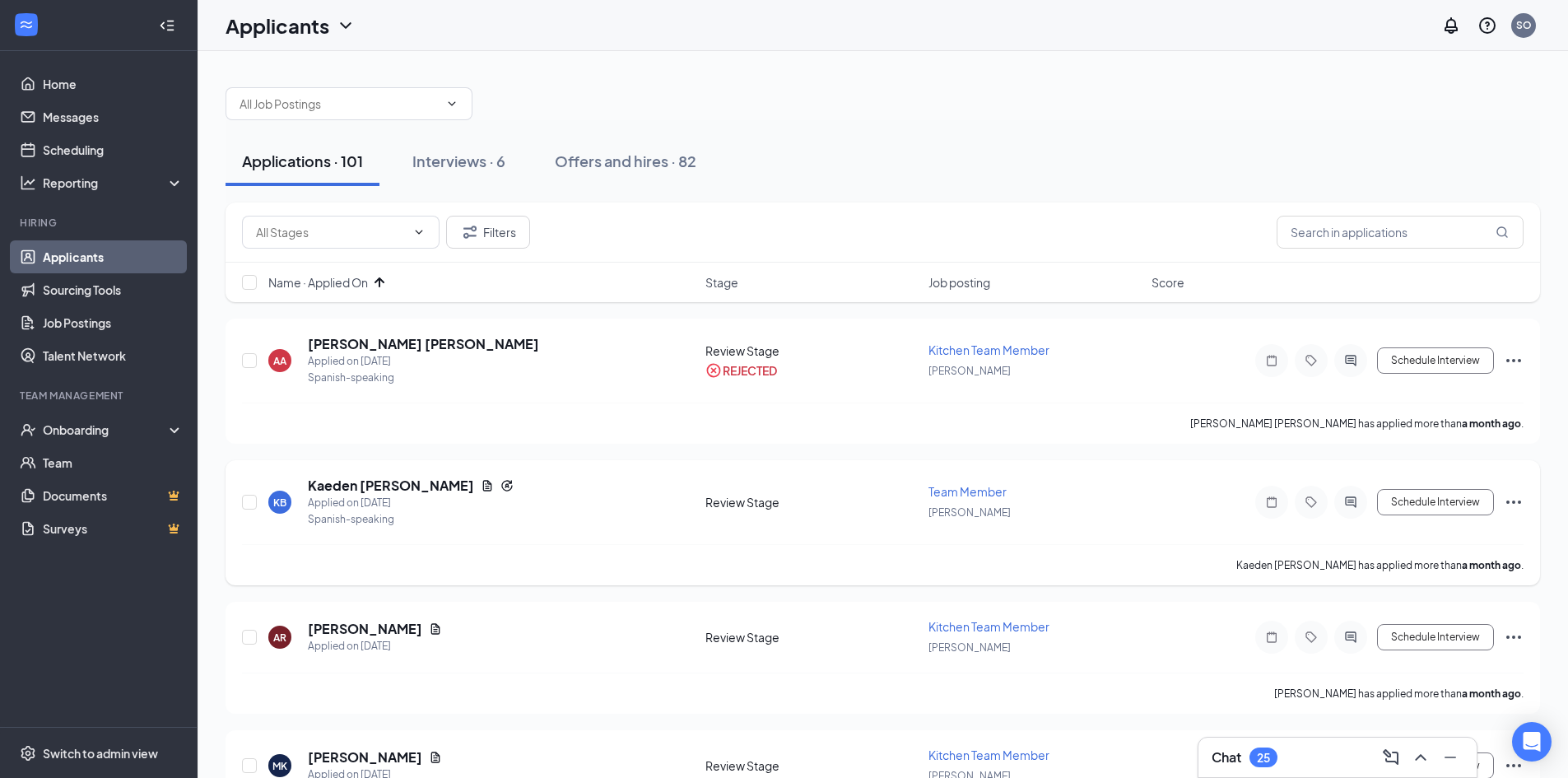
click at [1525, 500] on div "KB Kaeden [PERSON_NAME] Applied on [DATE] Spanish-speaking Review Stage Team Me…" at bounding box center [883, 522] width 1315 height 125
click at [1516, 502] on icon "Ellipses" at bounding box center [1514, 502] width 20 height 20
click at [1385, 737] on p "Reject" at bounding box center [1440, 740] width 142 height 17
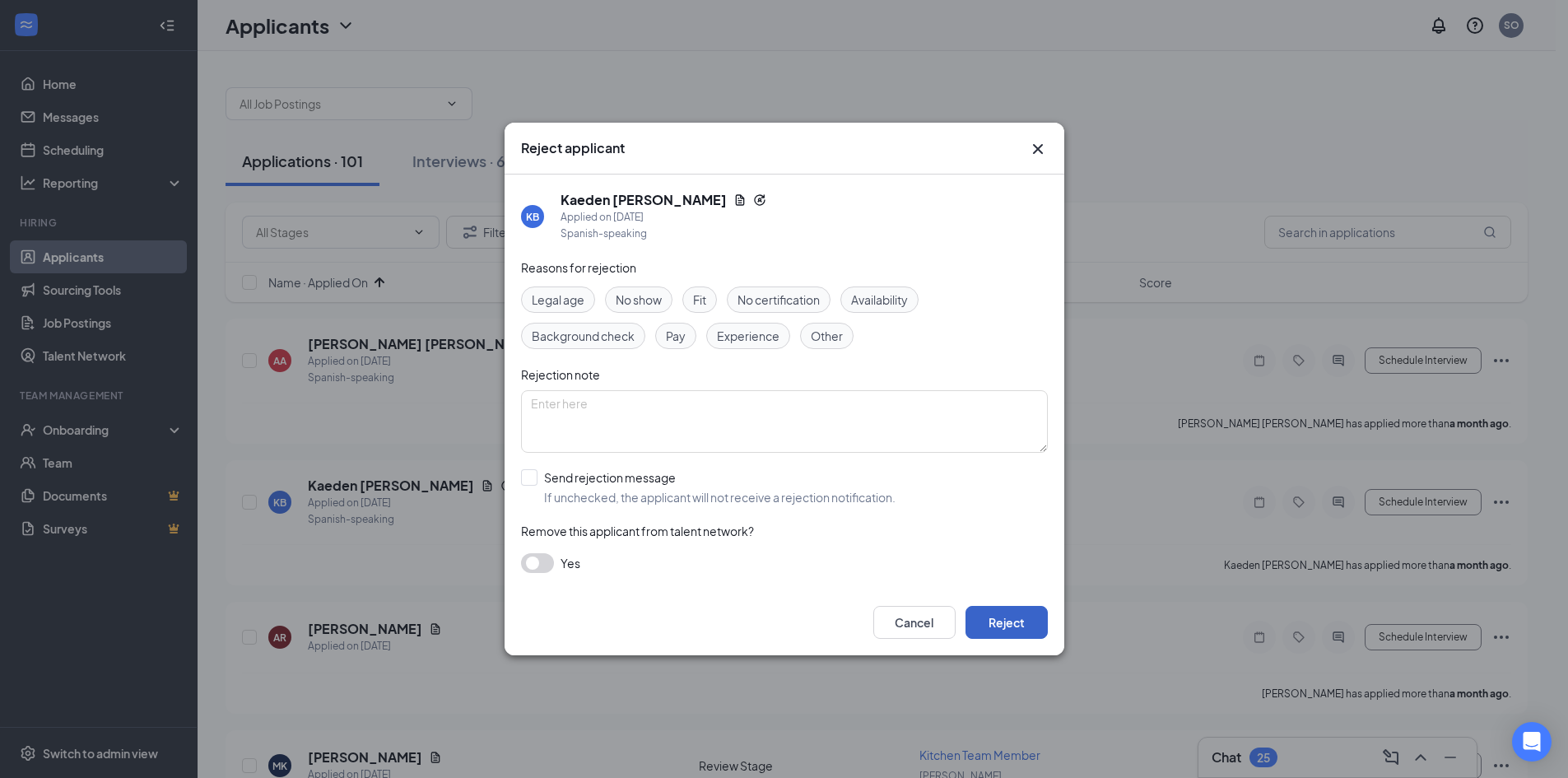
click at [1045, 629] on button "Reject" at bounding box center [1006, 622] width 82 height 33
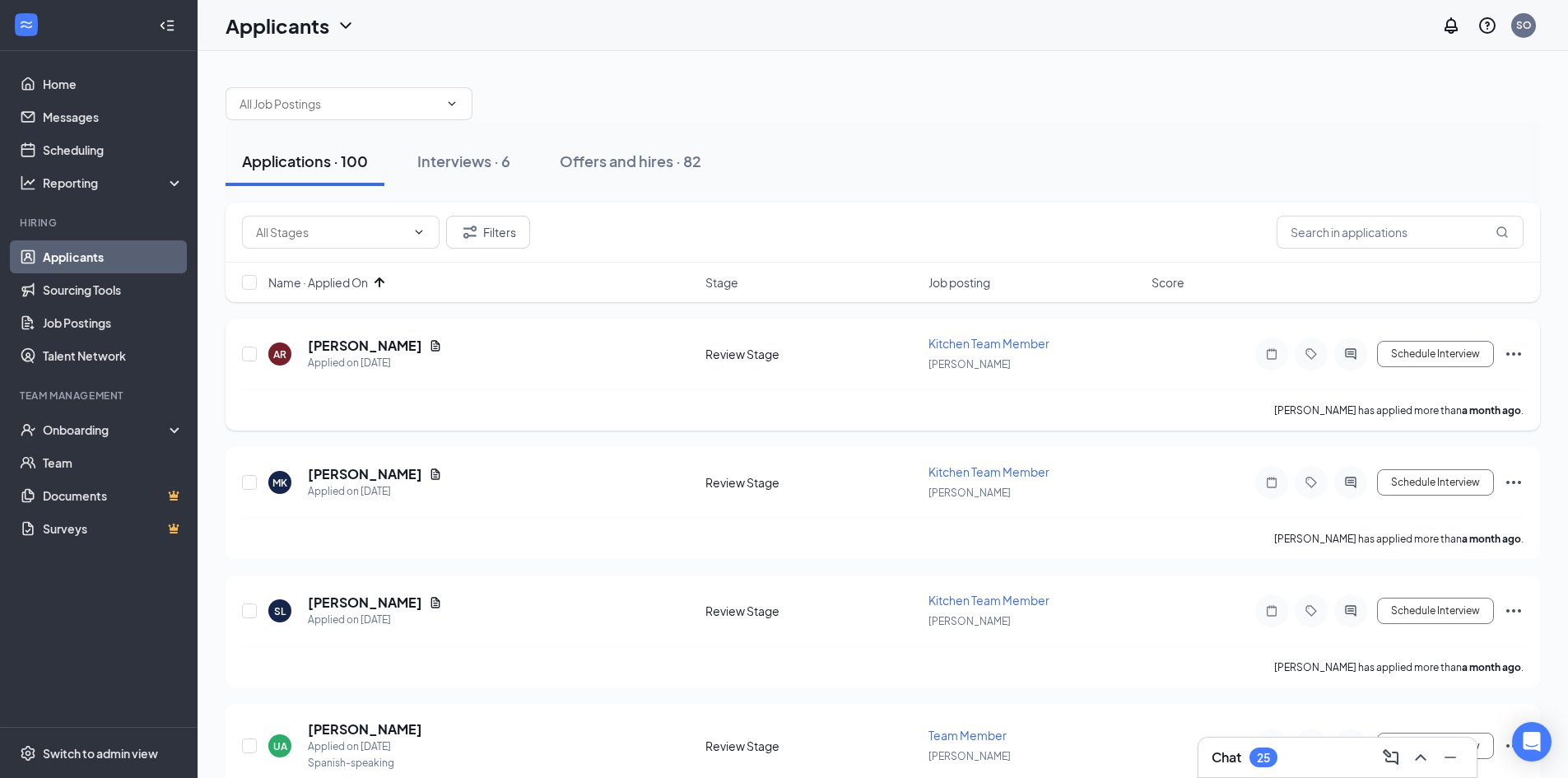
click at [1511, 352] on icon "Ellipses" at bounding box center [1514, 354] width 20 height 20
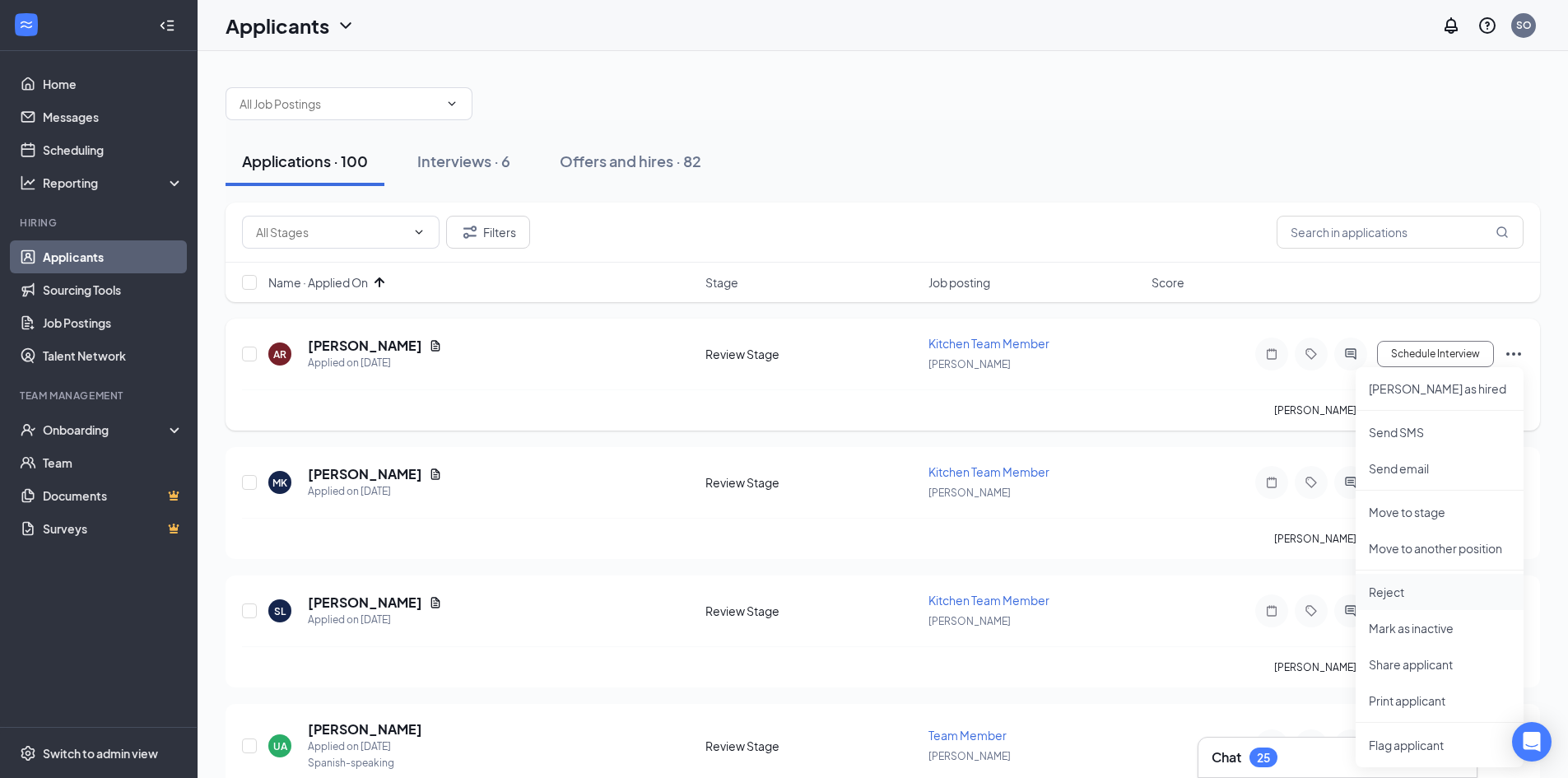
click at [1395, 591] on p "Reject" at bounding box center [1440, 592] width 142 height 17
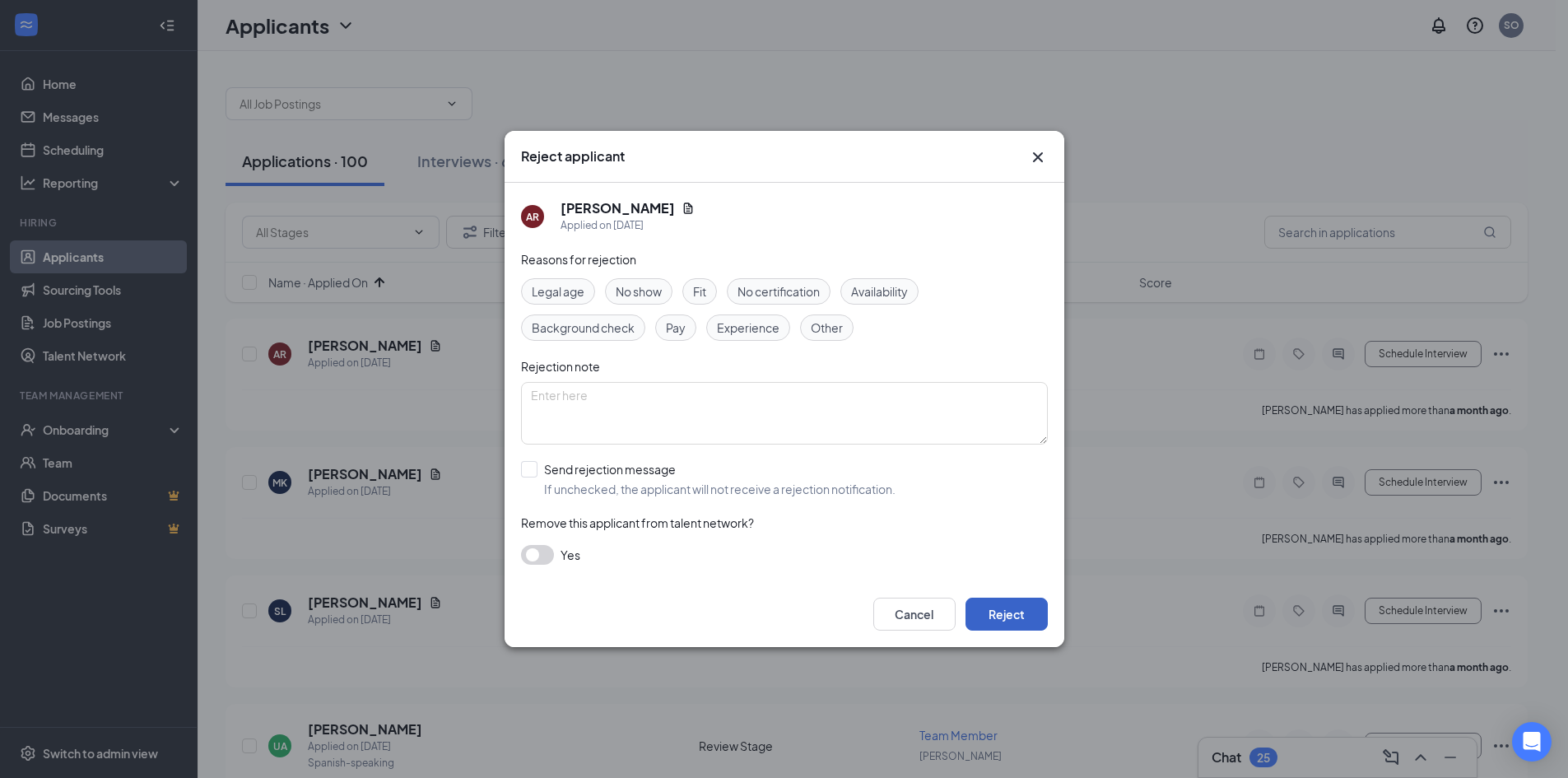
click at [1016, 613] on button "Reject" at bounding box center [1006, 614] width 82 height 33
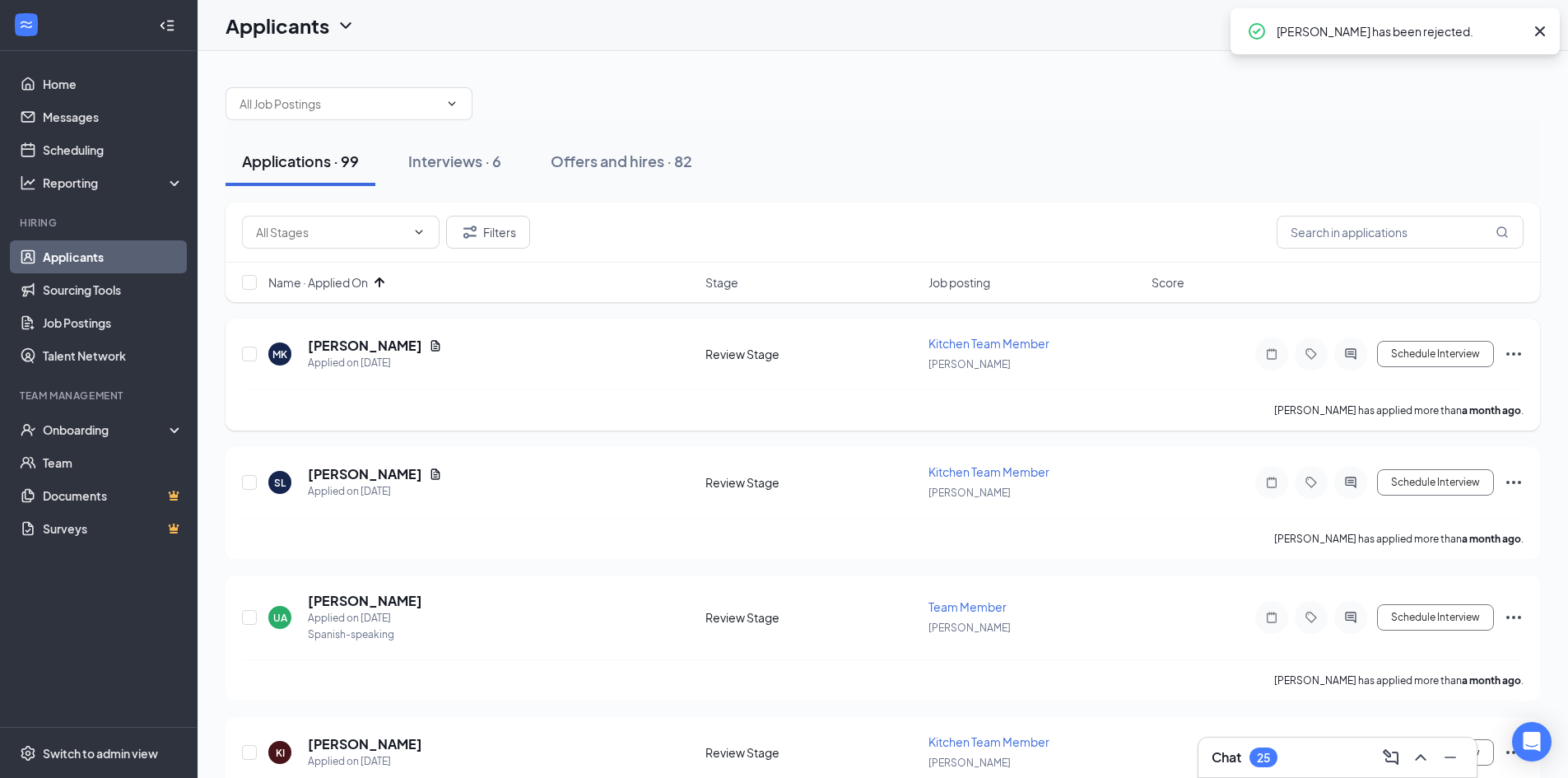
click at [1516, 350] on icon "Ellipses" at bounding box center [1514, 354] width 20 height 20
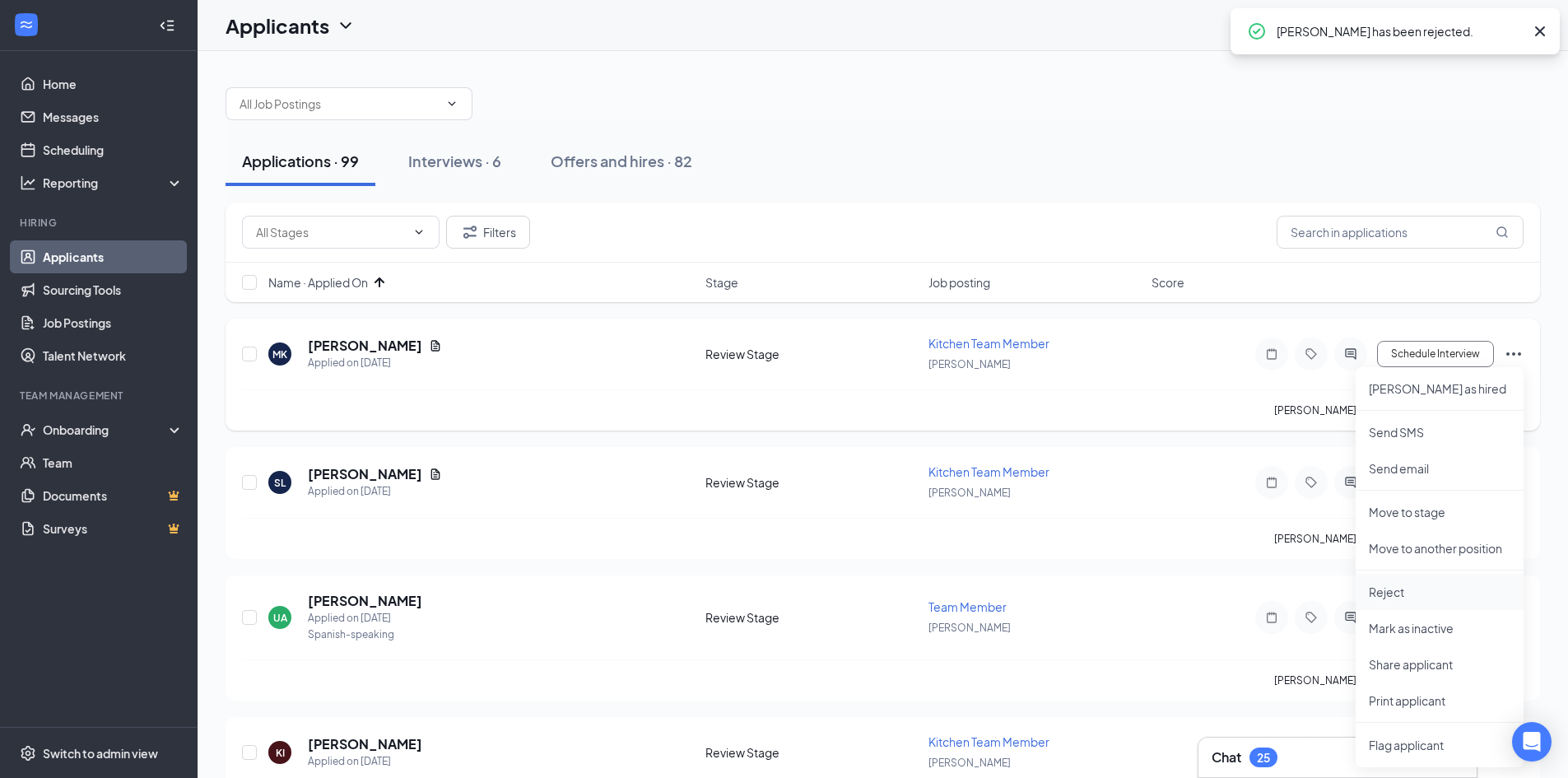
click at [1383, 588] on p "Reject" at bounding box center [1440, 592] width 142 height 17
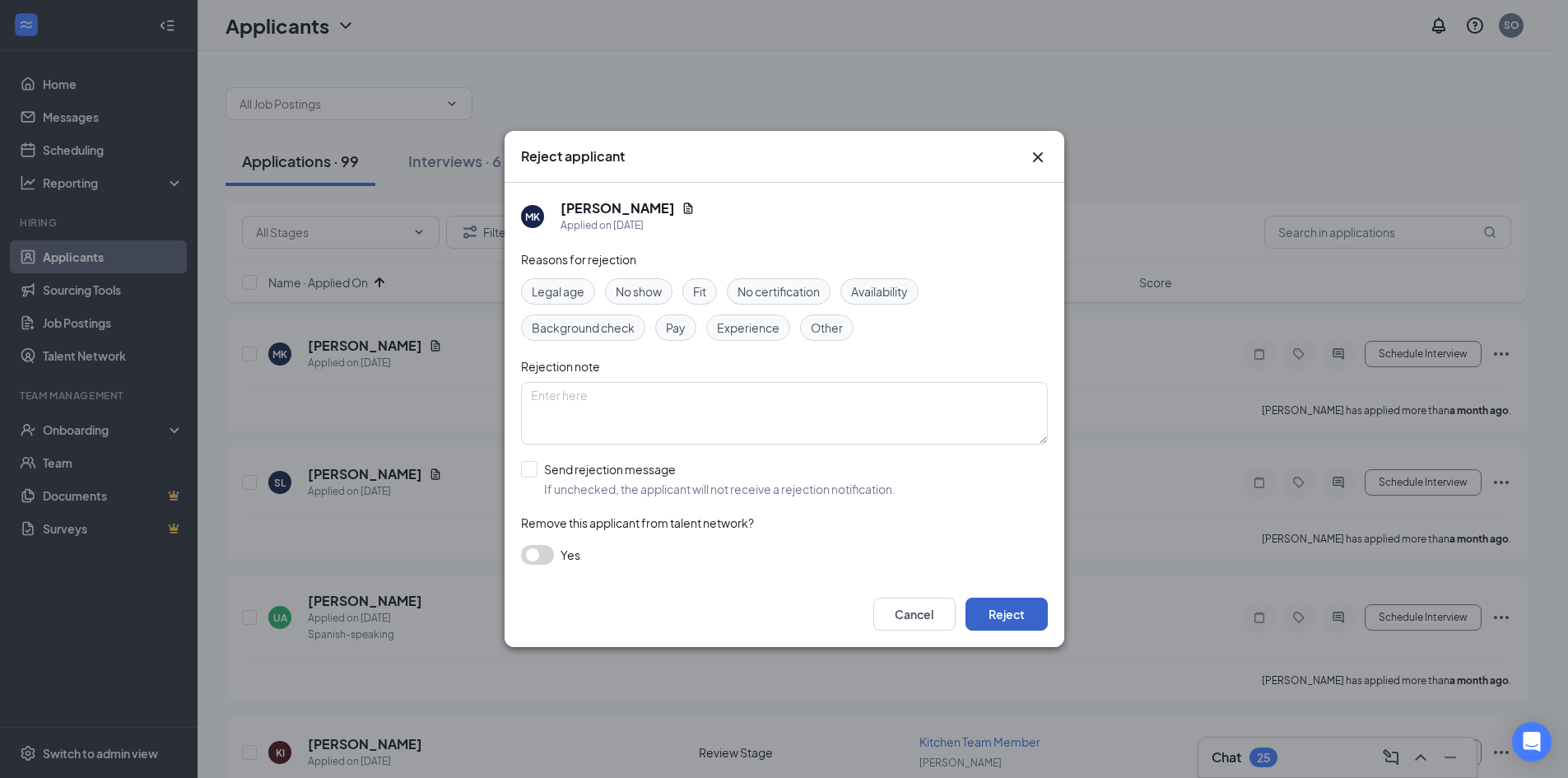
click at [998, 610] on button "Reject" at bounding box center [1006, 614] width 82 height 33
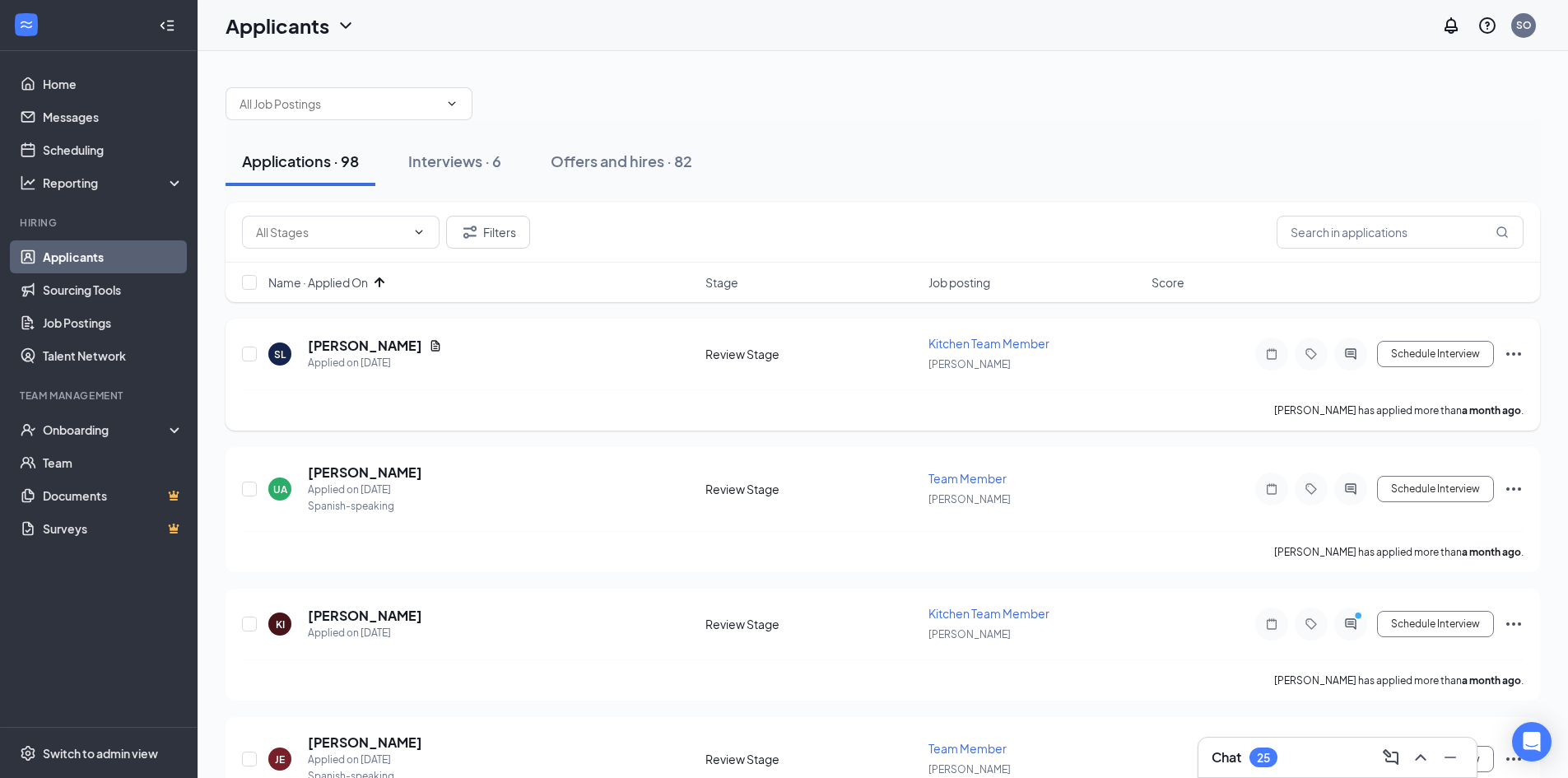
click at [1516, 352] on icon "Ellipses" at bounding box center [1514, 354] width 20 height 20
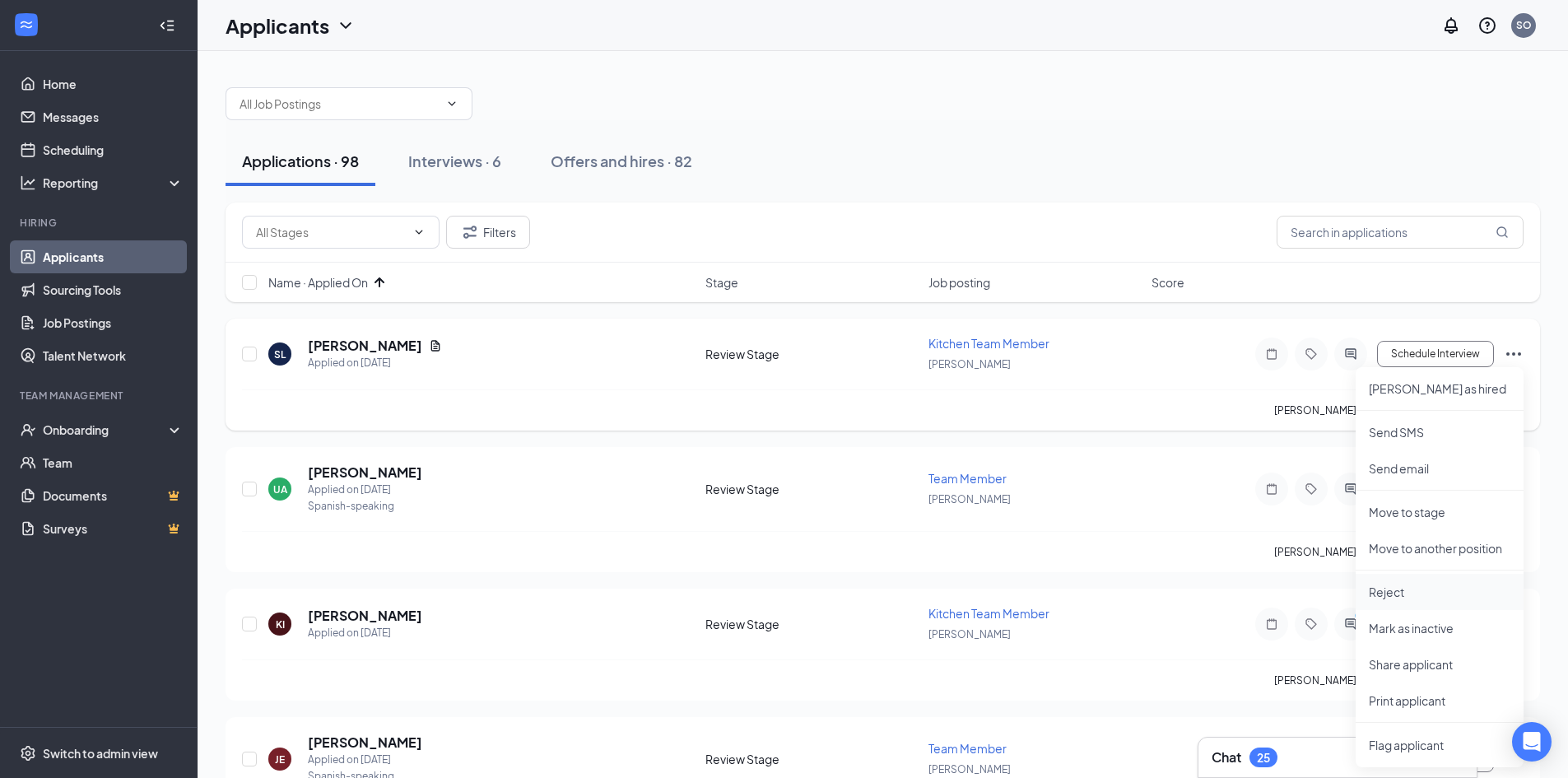
click at [1420, 584] on p "Reject" at bounding box center [1440, 592] width 142 height 17
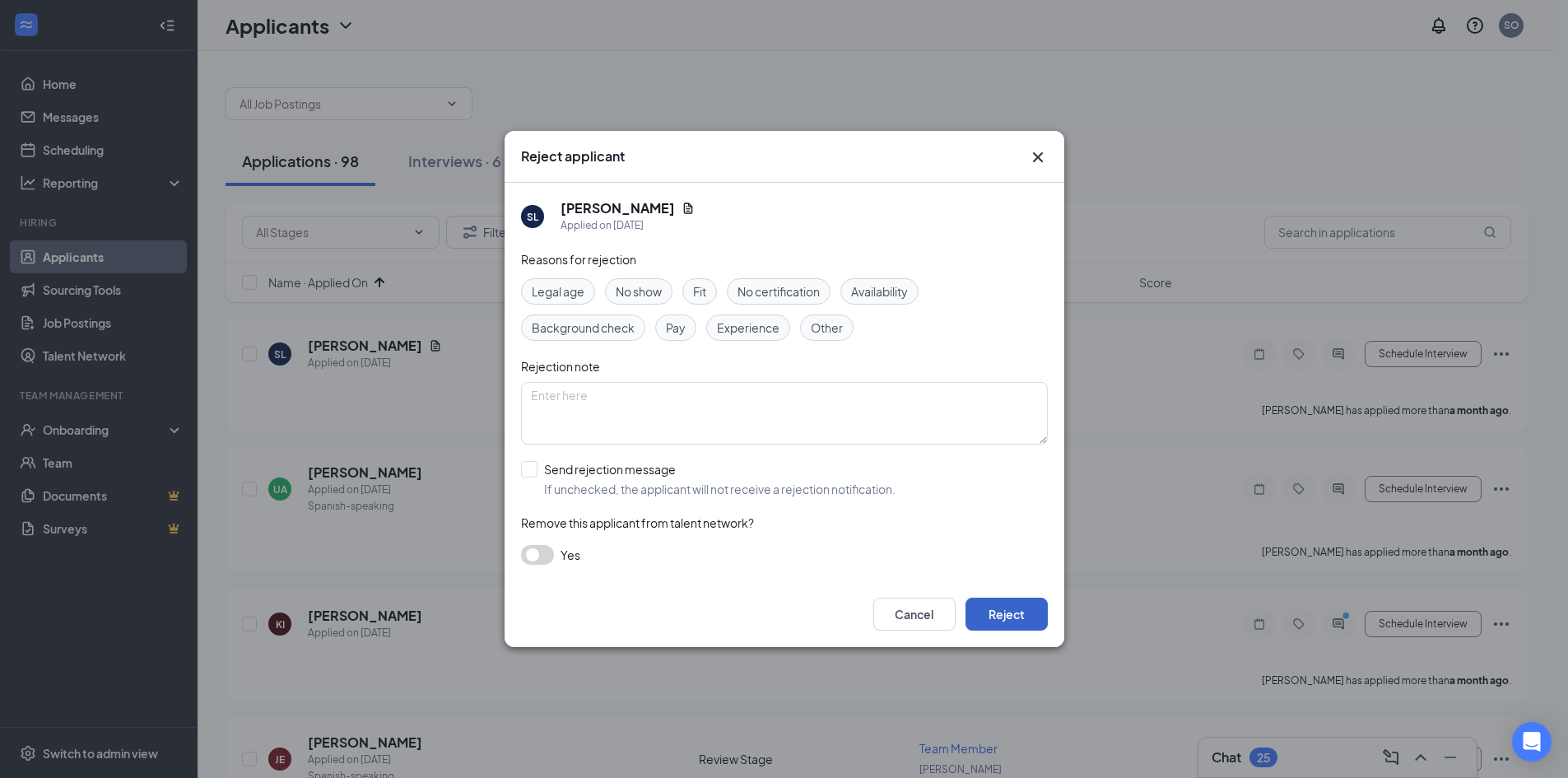
click at [1026, 613] on button "Reject" at bounding box center [1006, 614] width 82 height 33
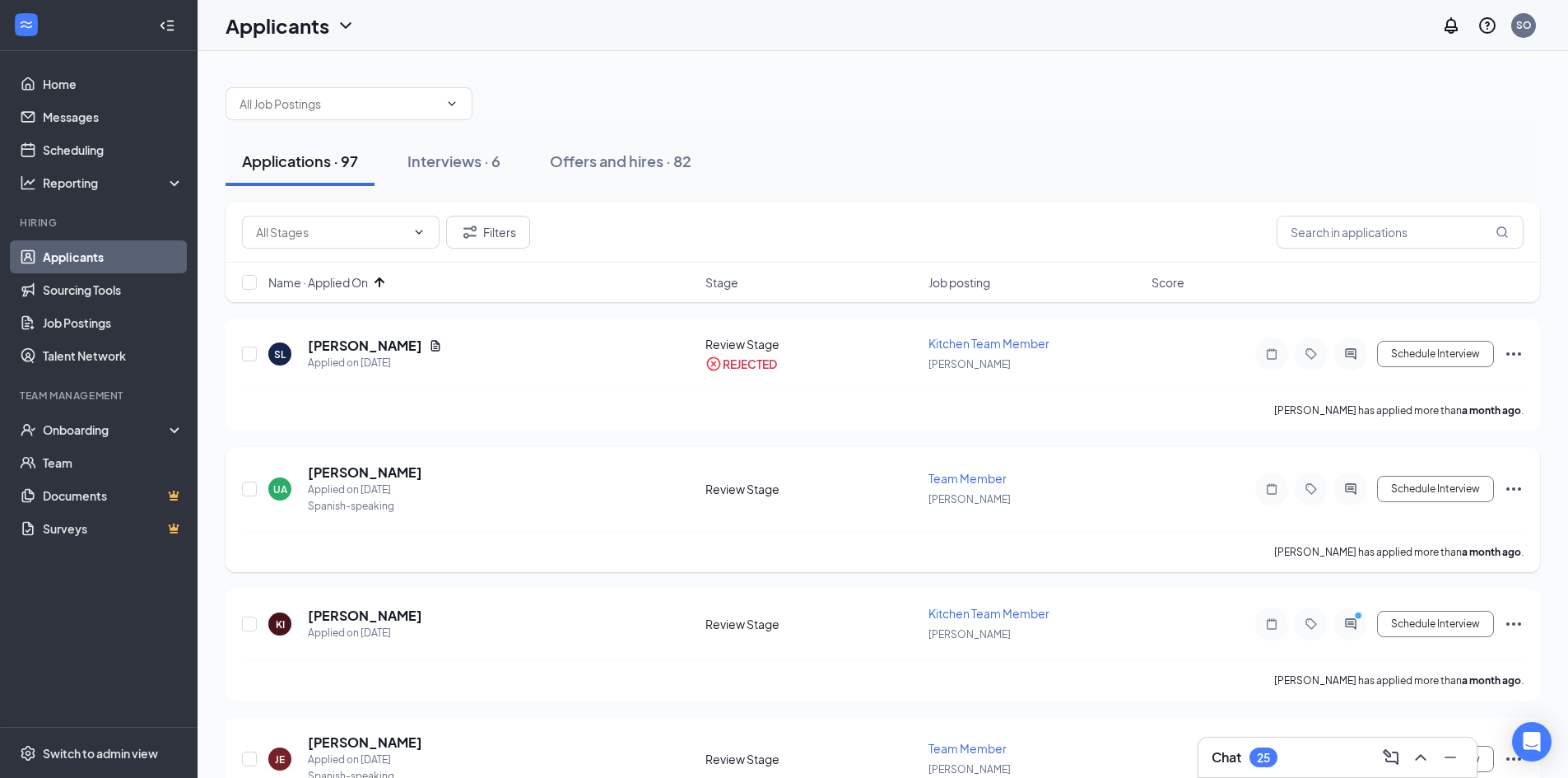
click at [1509, 496] on icon "Ellipses" at bounding box center [1514, 489] width 20 height 20
click at [1376, 731] on p "Reject" at bounding box center [1440, 727] width 142 height 17
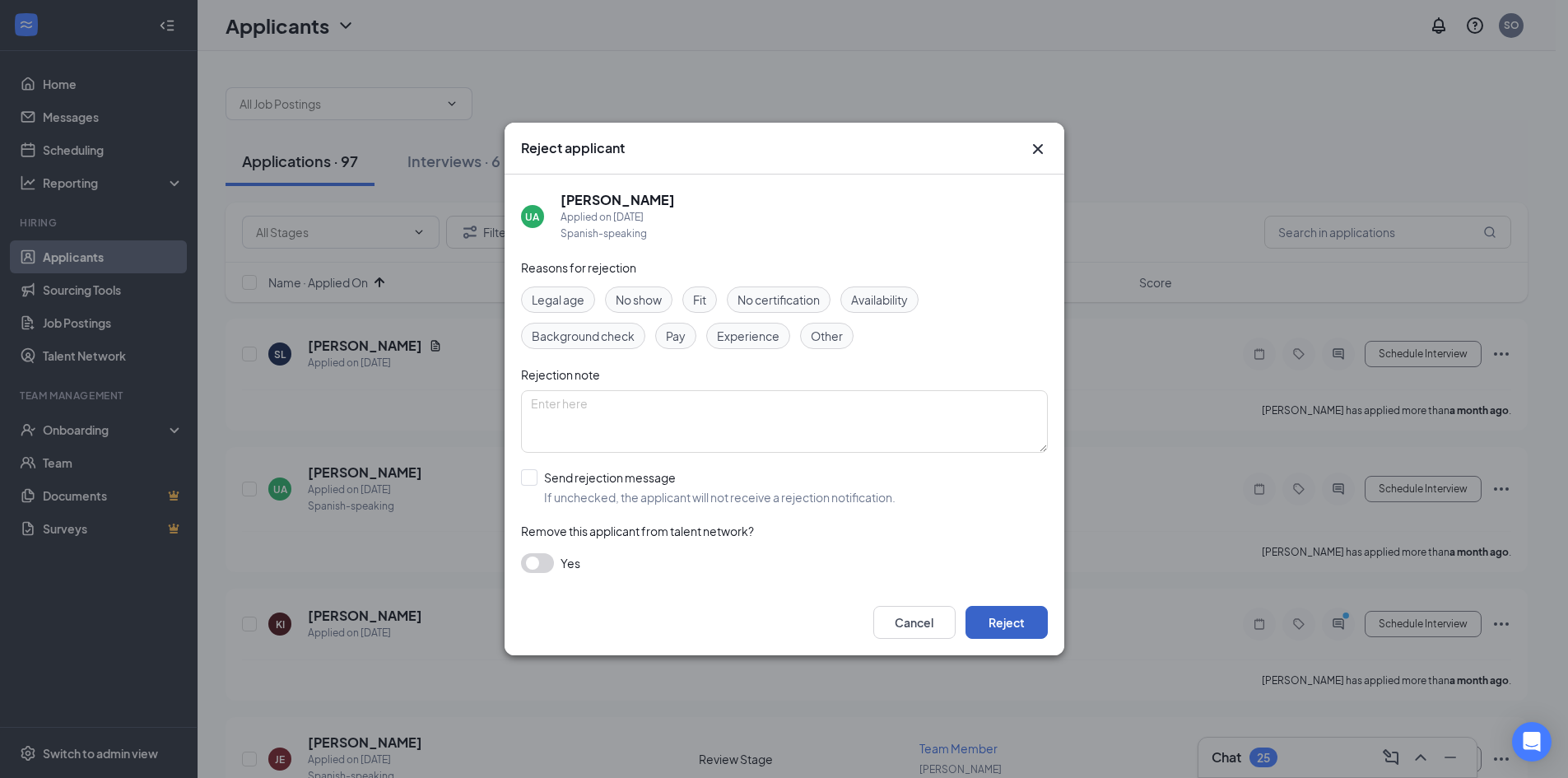
click at [1044, 633] on button "Reject" at bounding box center [1006, 622] width 82 height 33
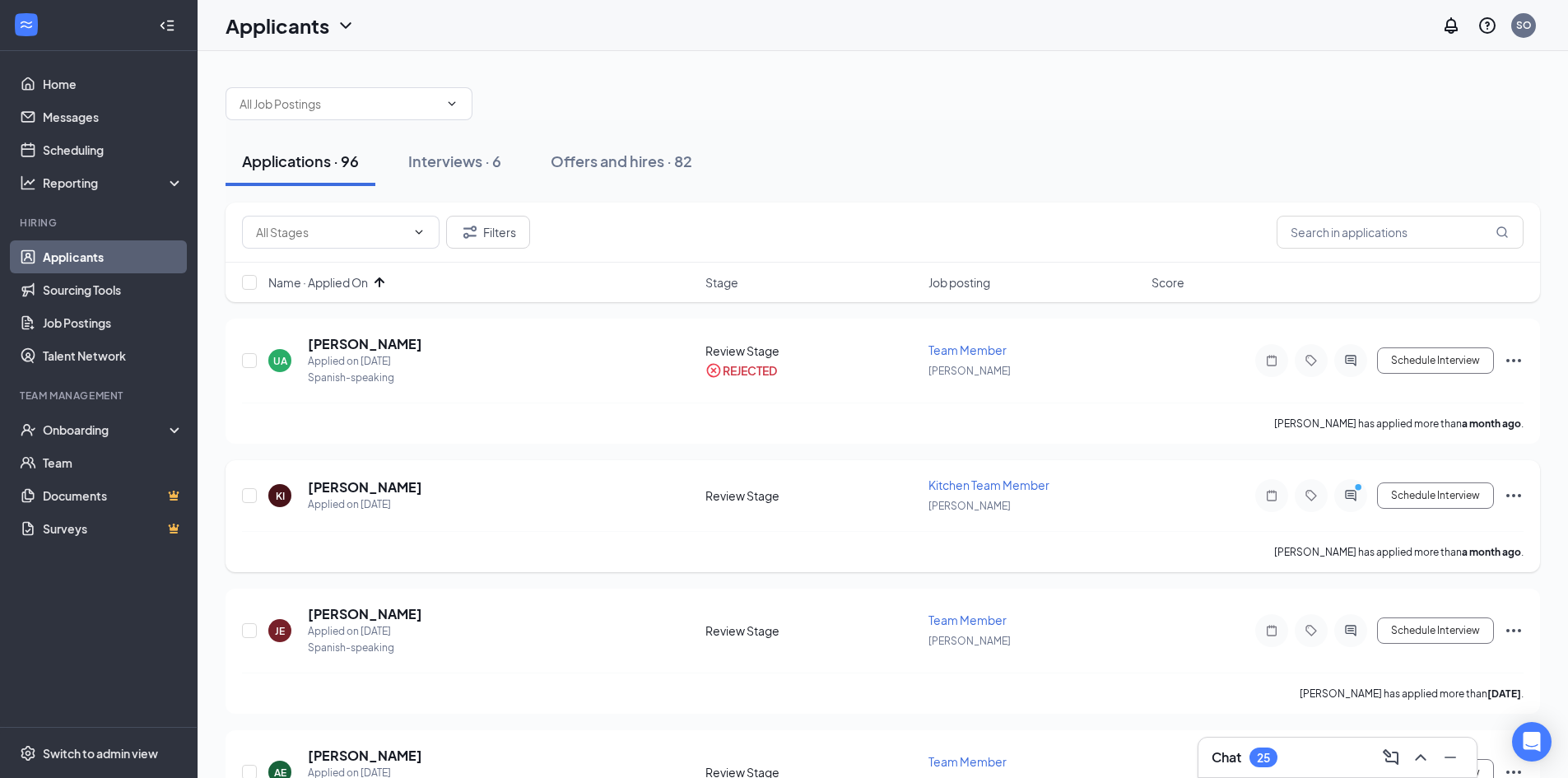
click at [1513, 491] on icon "Ellipses" at bounding box center [1514, 496] width 20 height 20
click at [1183, 511] on div "[PERSON_NAME] Applied on [DATE] Review Stage Kitchen Team Member [PERSON_NAME] …" at bounding box center [882, 503] width 1281 height 54
click at [1515, 488] on icon "Ellipses" at bounding box center [1514, 496] width 20 height 20
click at [1394, 731] on p "Reject" at bounding box center [1440, 733] width 142 height 17
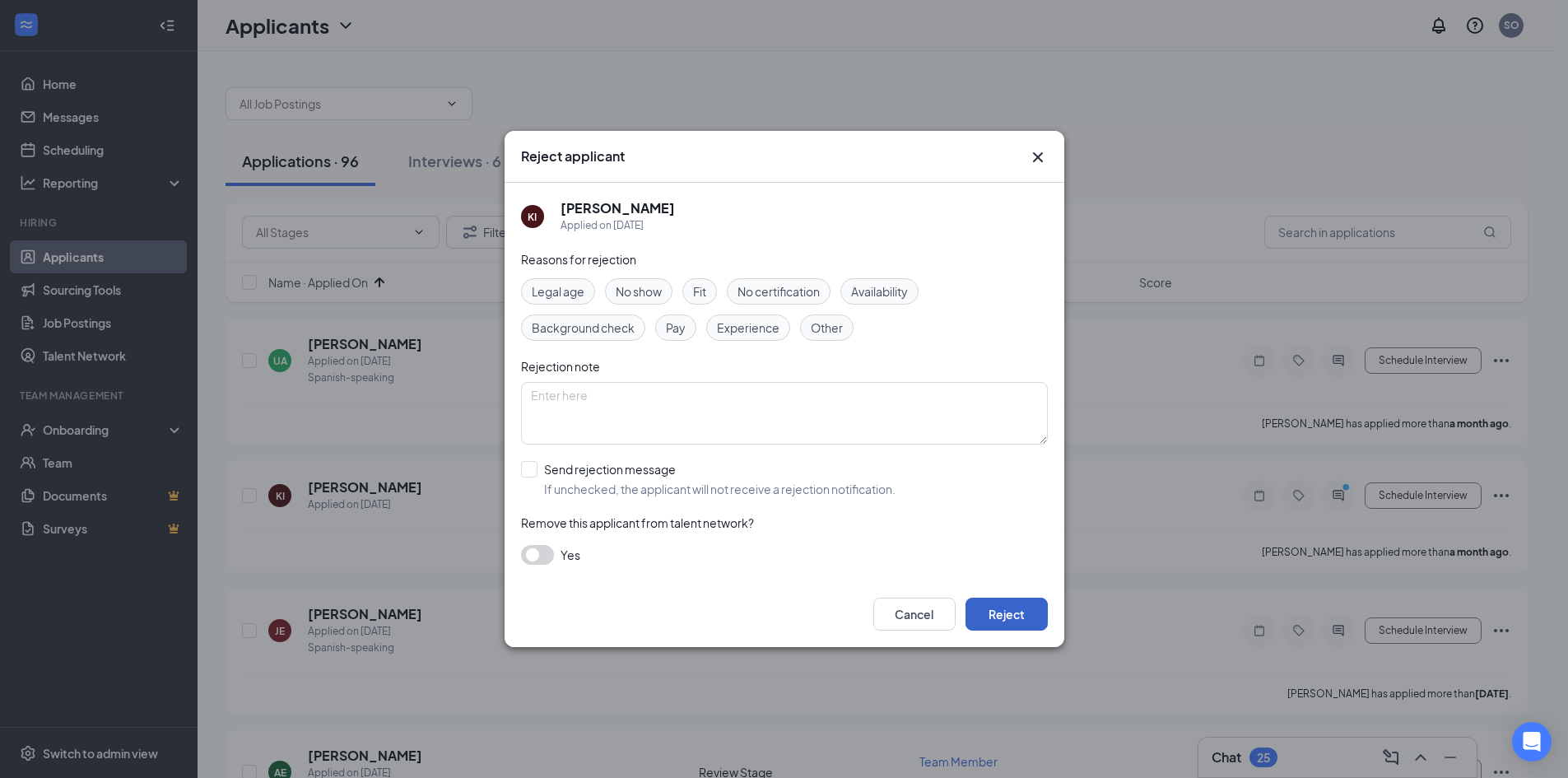
click at [1001, 610] on button "Reject" at bounding box center [1006, 614] width 82 height 33
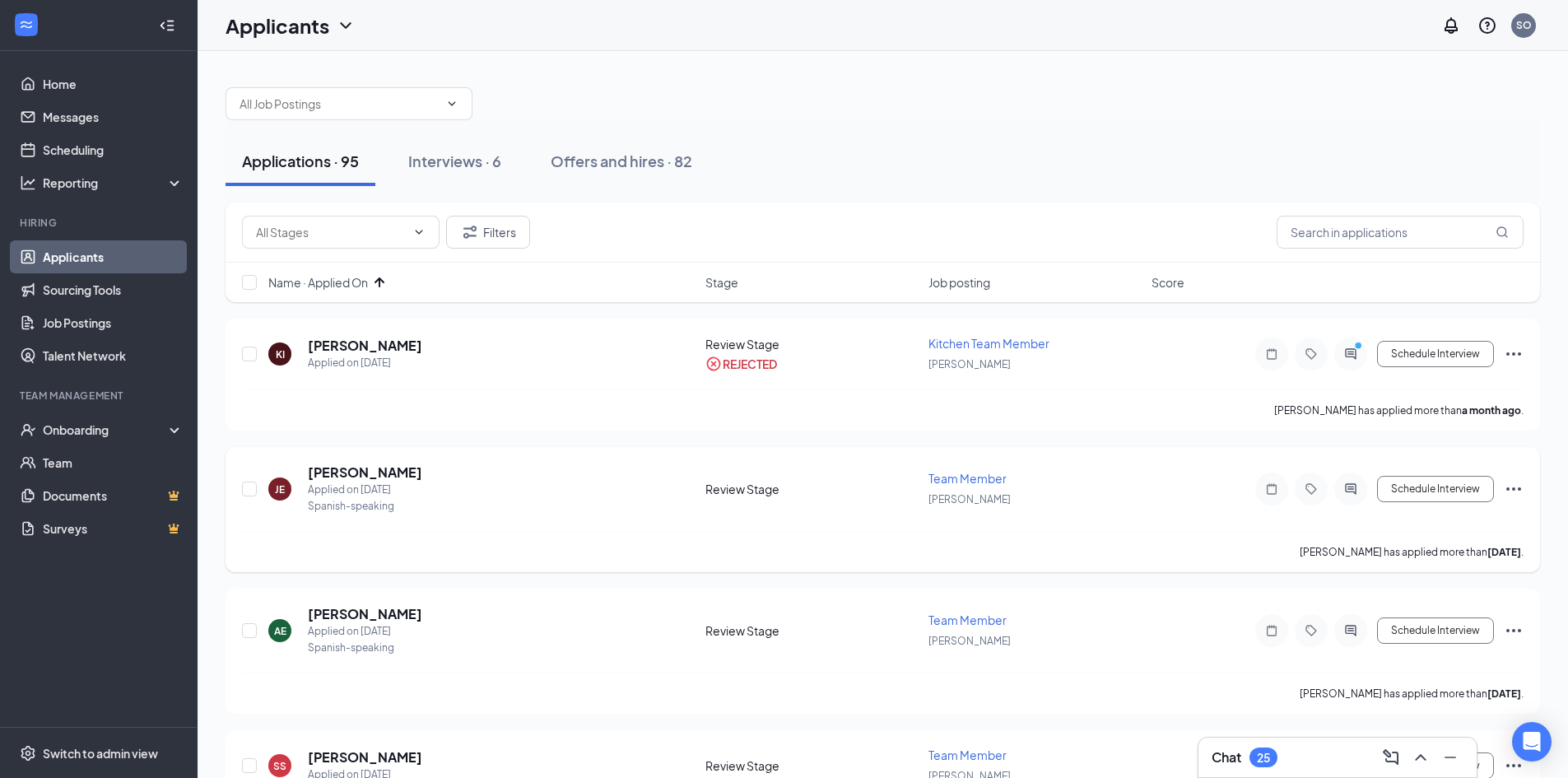
click at [1516, 485] on icon "Ellipses" at bounding box center [1514, 489] width 20 height 20
click at [1214, 505] on div "[PERSON_NAME] Applied on [DATE] Spanish-speaking Review Stage Team Member [PERS…" at bounding box center [882, 496] width 1281 height 67
click at [327, 480] on h5 "[PERSON_NAME]" at bounding box center [365, 472] width 114 height 18
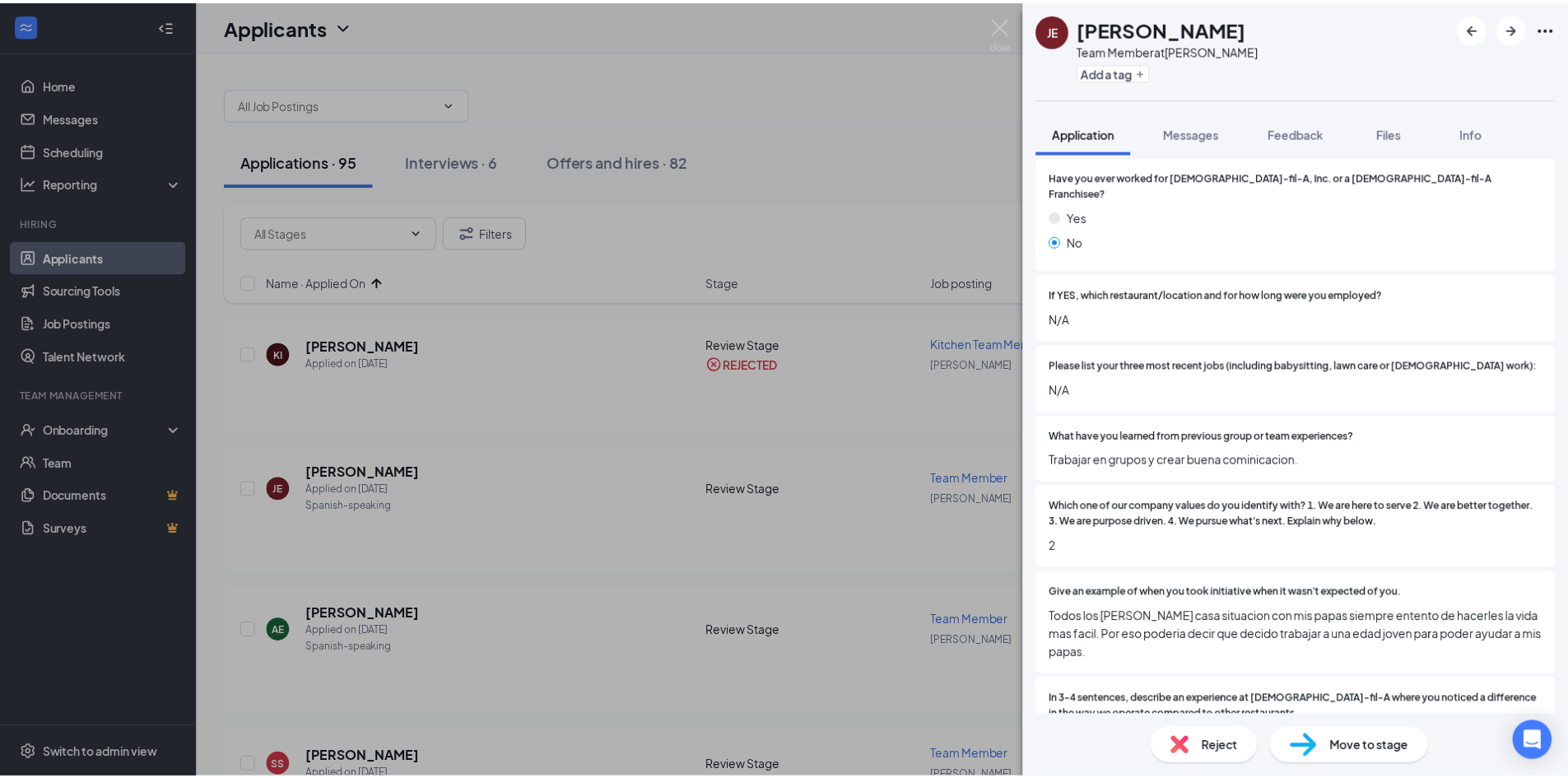
scroll to position [823, 0]
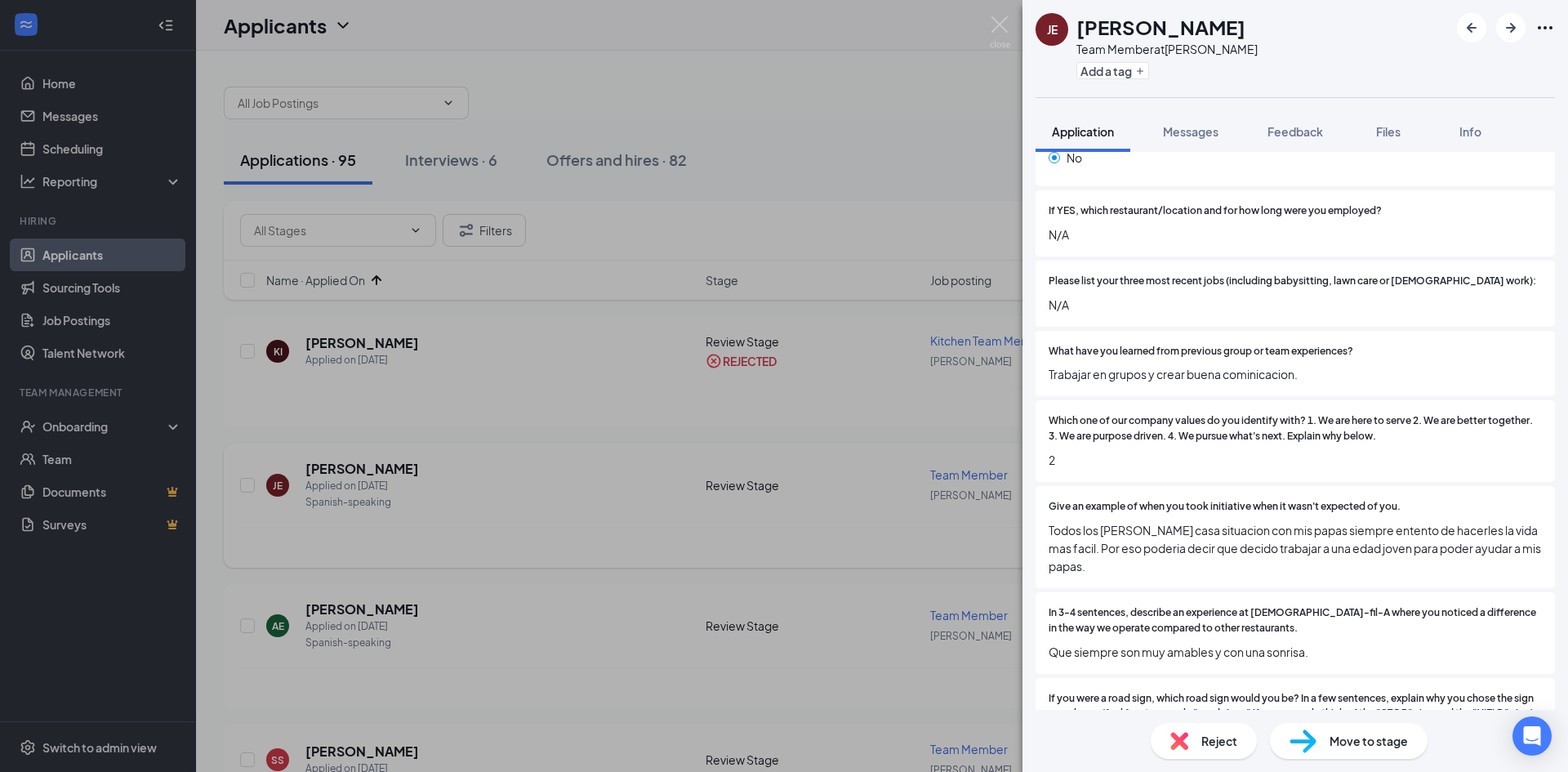
click at [842, 508] on div "[PERSON_NAME] Team Member at [PERSON_NAME] Add a tag Application Messages Feedb…" at bounding box center [784, 386] width 1568 height 772
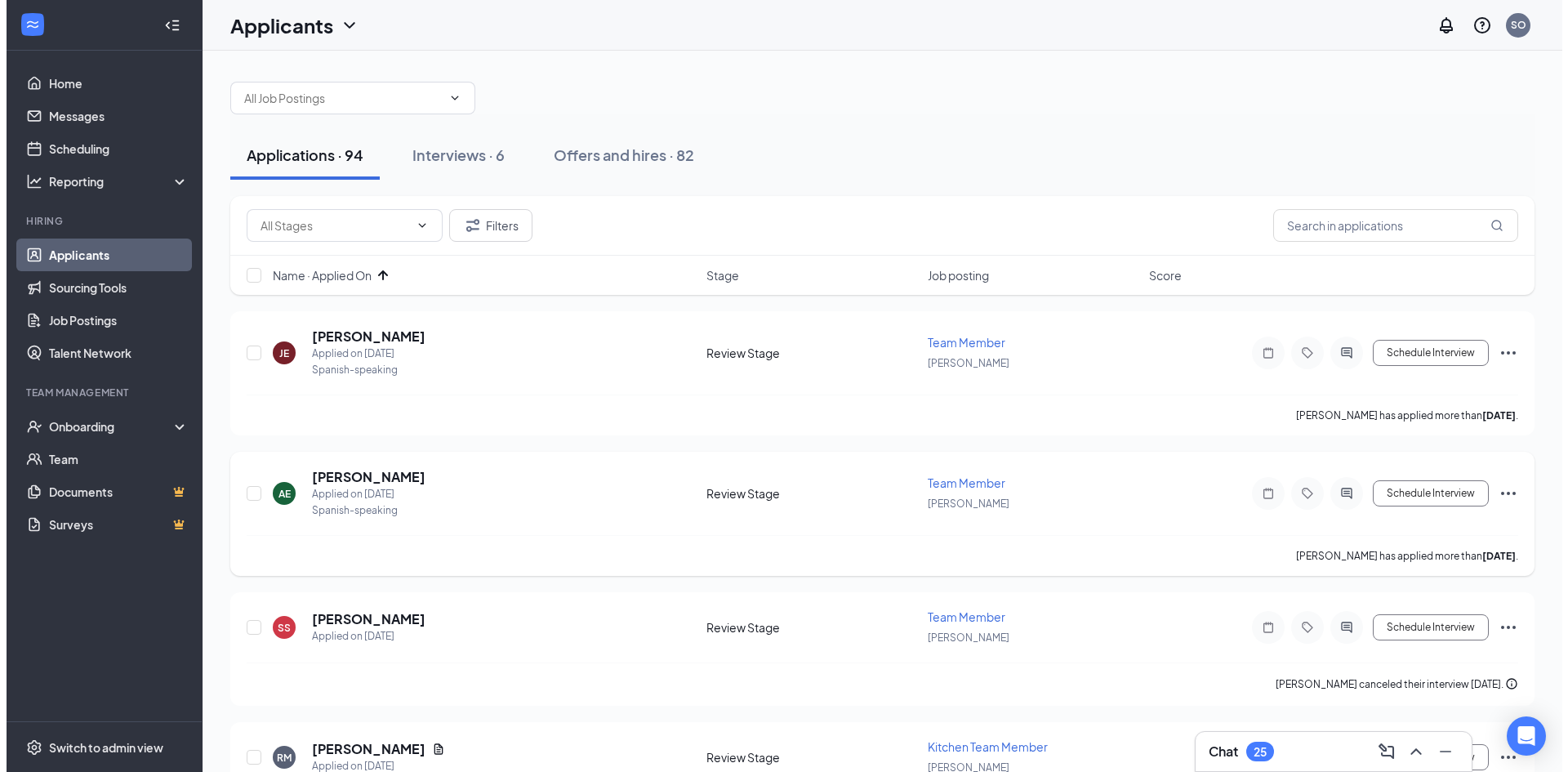
scroll to position [82, 0]
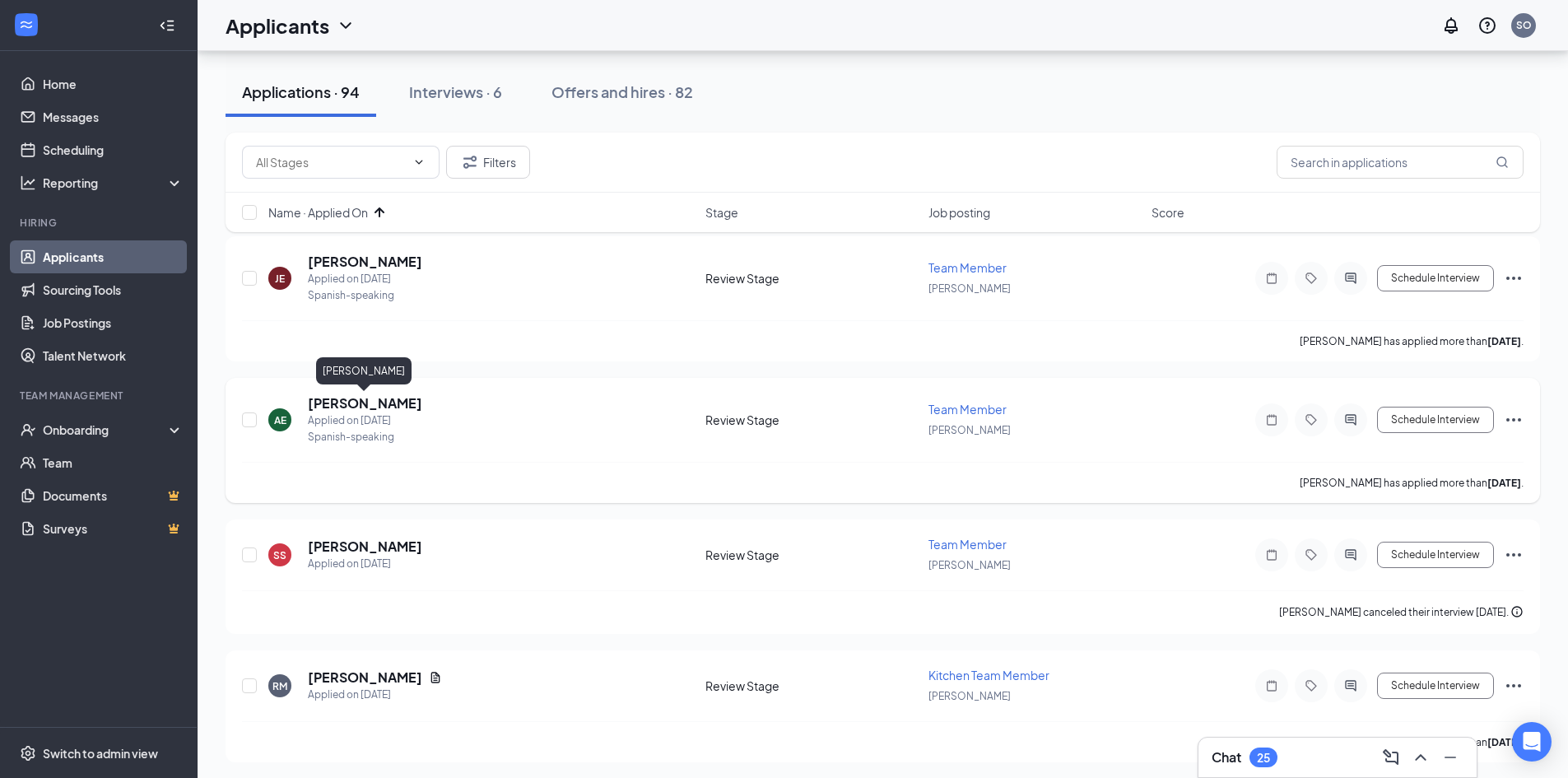
click at [387, 400] on h5 "[PERSON_NAME]" at bounding box center [365, 403] width 114 height 18
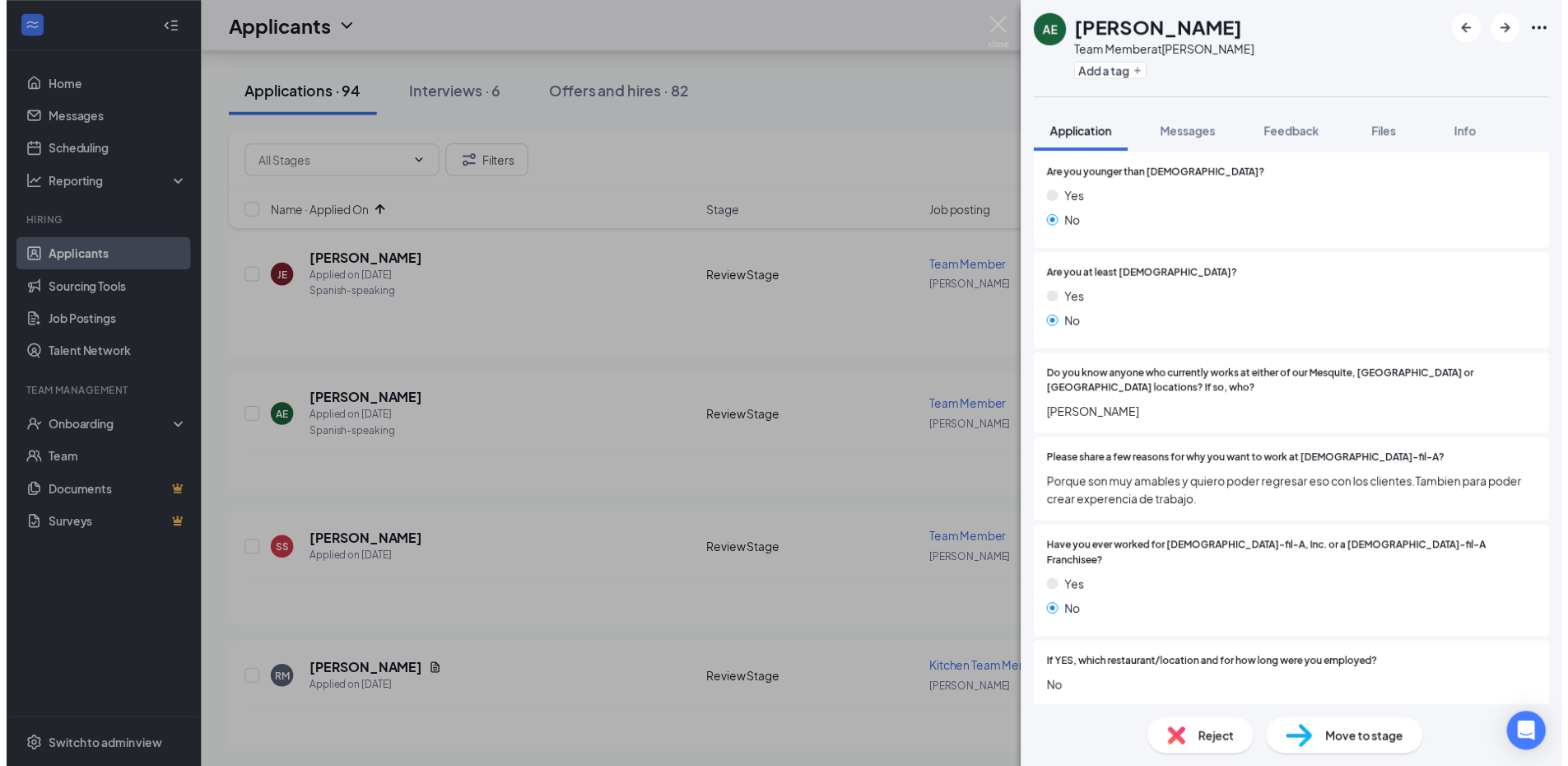
scroll to position [412, 0]
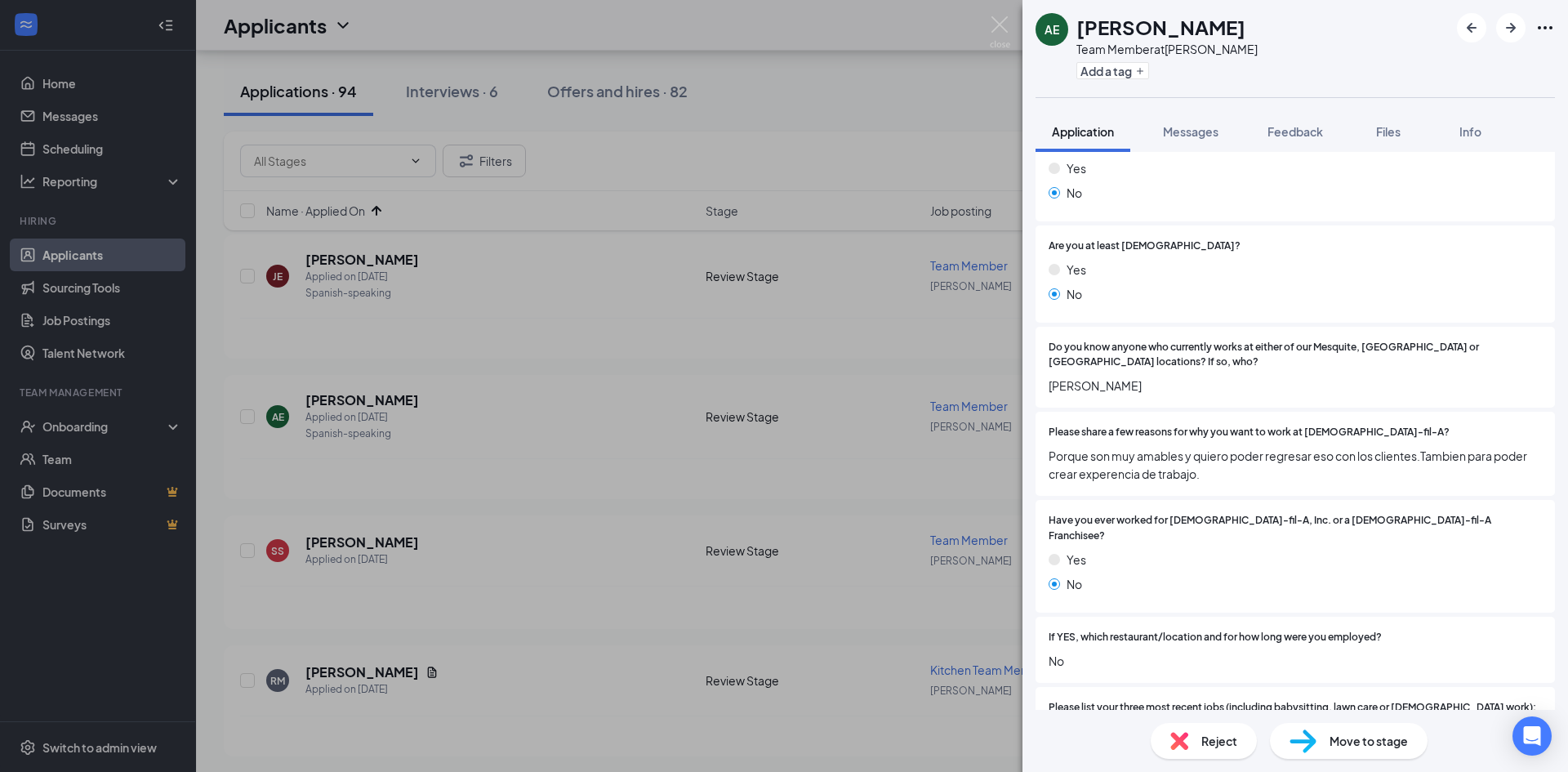
click at [941, 483] on div "AE [PERSON_NAME] Team Member at [PERSON_NAME] Add a tag Application Messages Fe…" at bounding box center [784, 386] width 1568 height 772
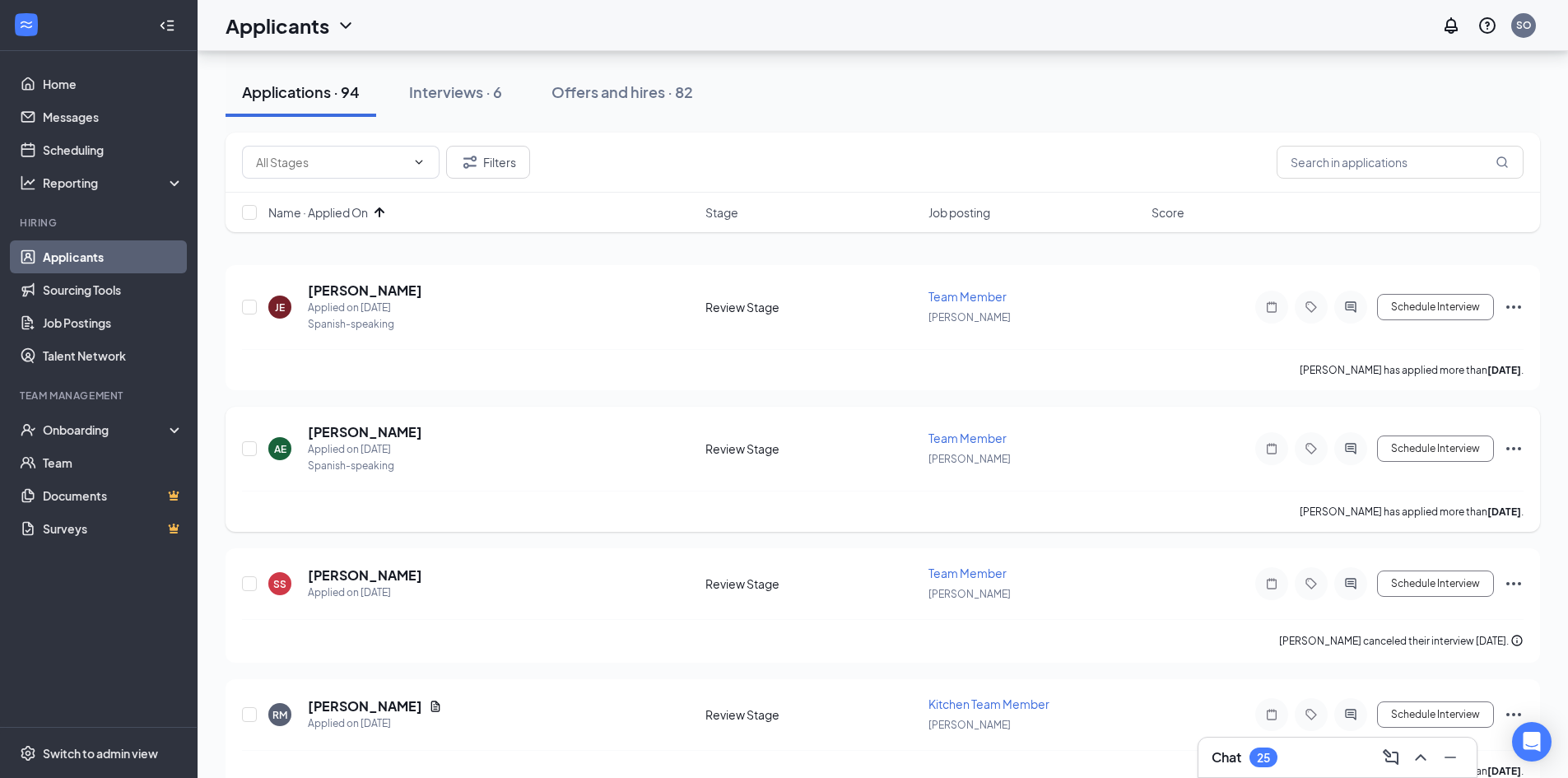
scroll to position [82, 0]
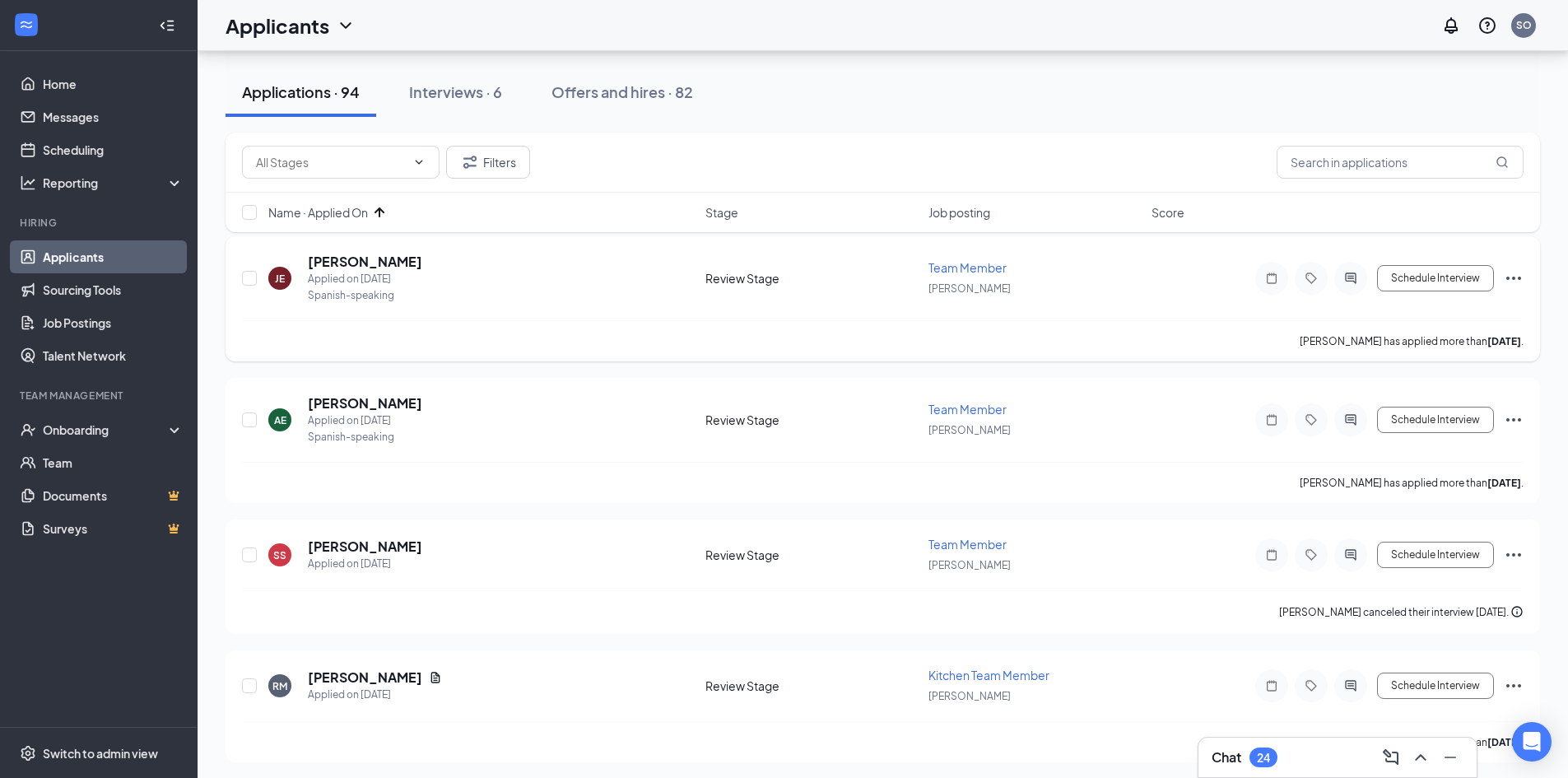
click at [1513, 280] on icon "Ellipses" at bounding box center [1514, 278] width 20 height 20
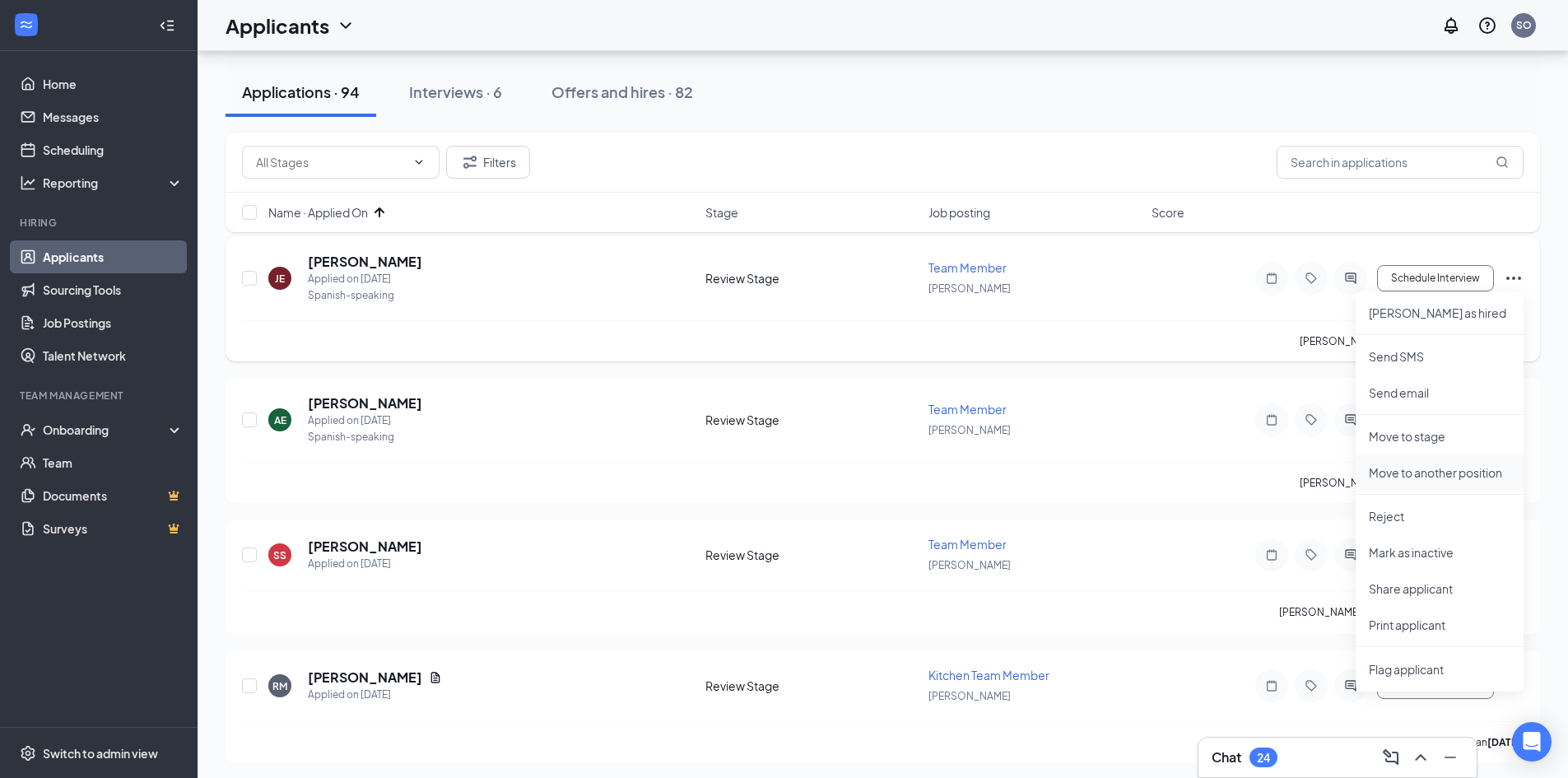
click at [1422, 472] on p "Move to another position" at bounding box center [1440, 472] width 142 height 17
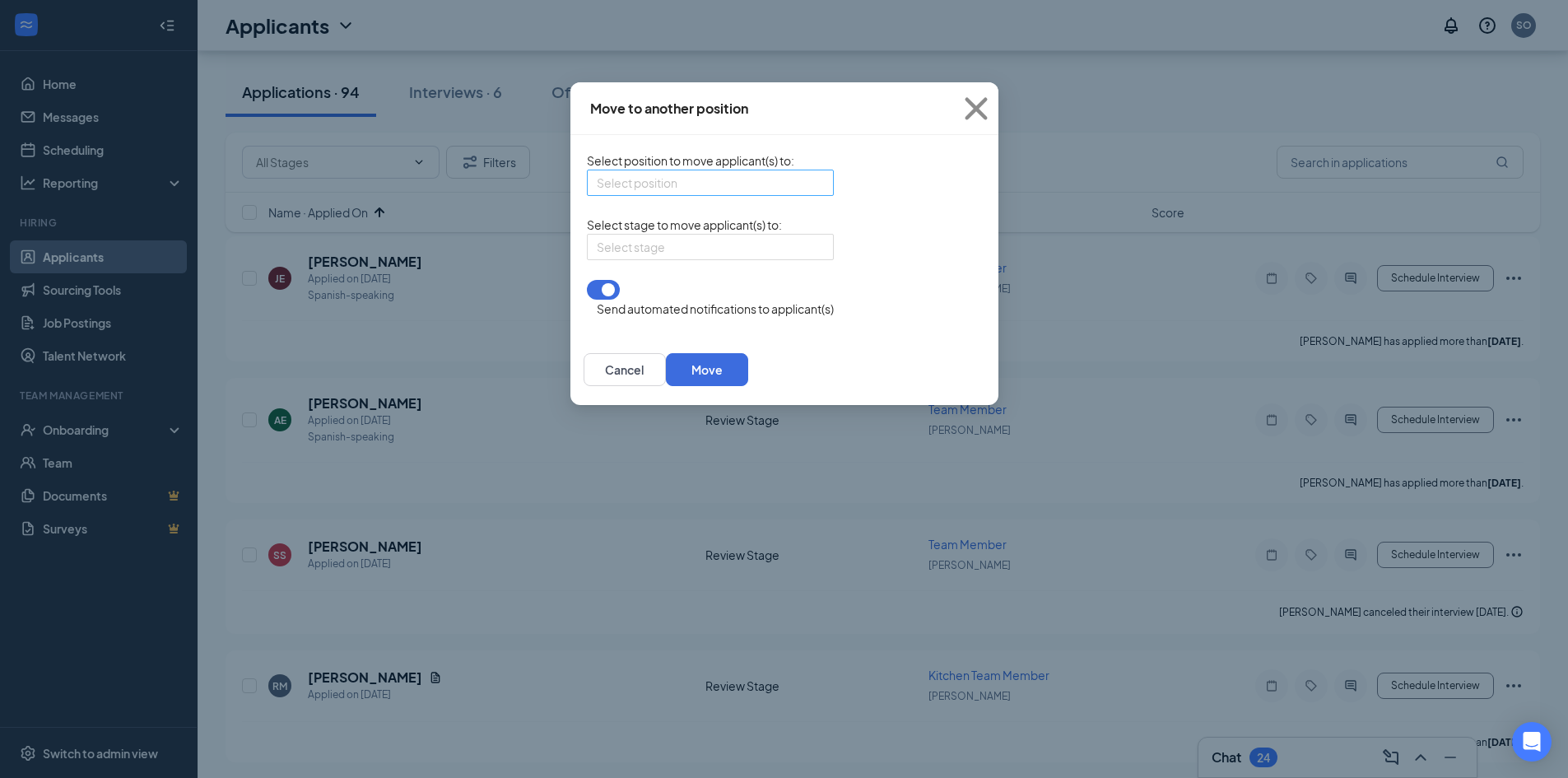
click at [621, 187] on input "search" at bounding box center [704, 183] width 216 height 25
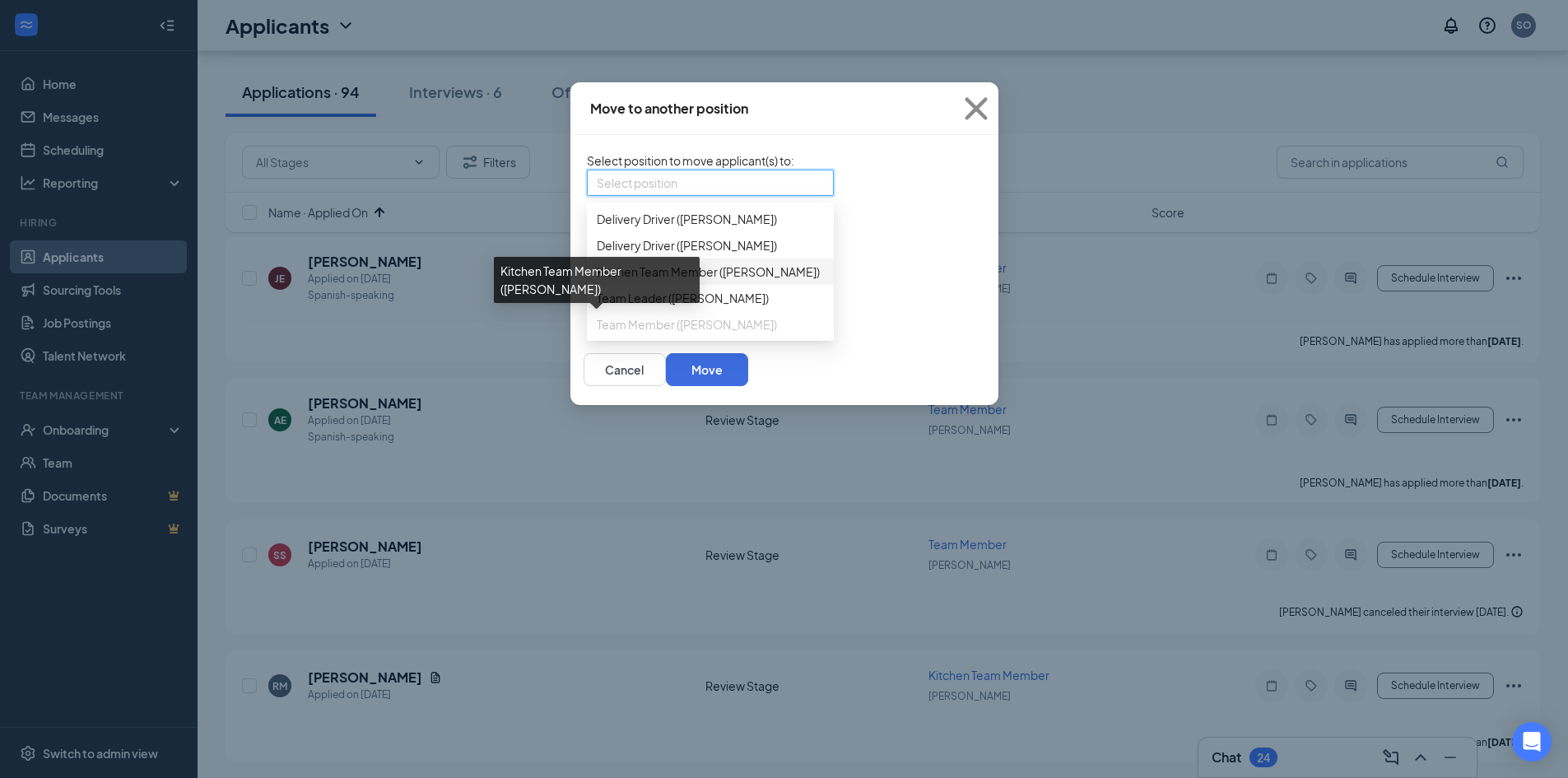
click at [597, 281] on span "Kitchen Team Member ([PERSON_NAME])" at bounding box center [708, 272] width 223 height 18
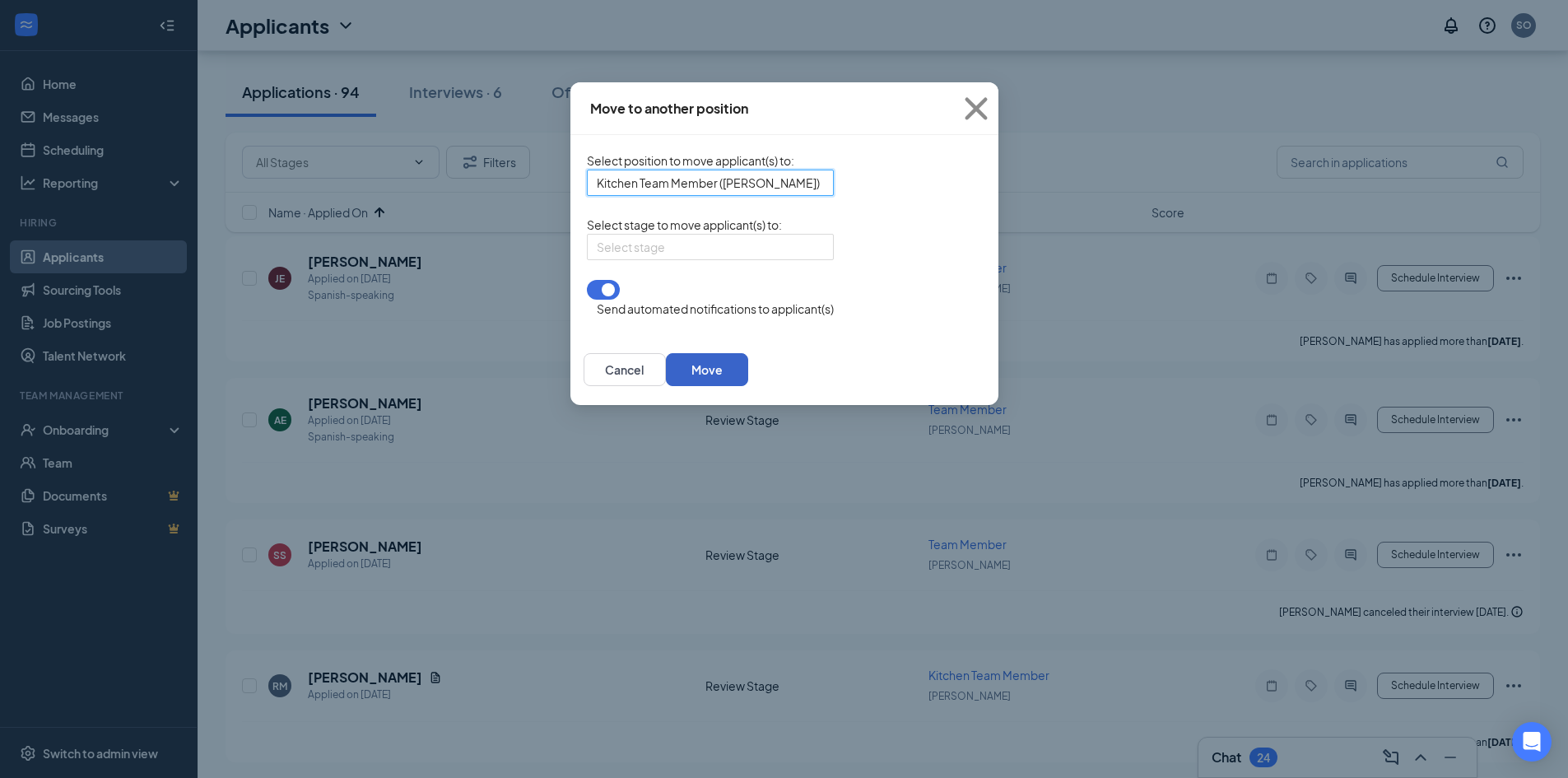
click at [748, 376] on button "Move" at bounding box center [707, 370] width 82 height 33
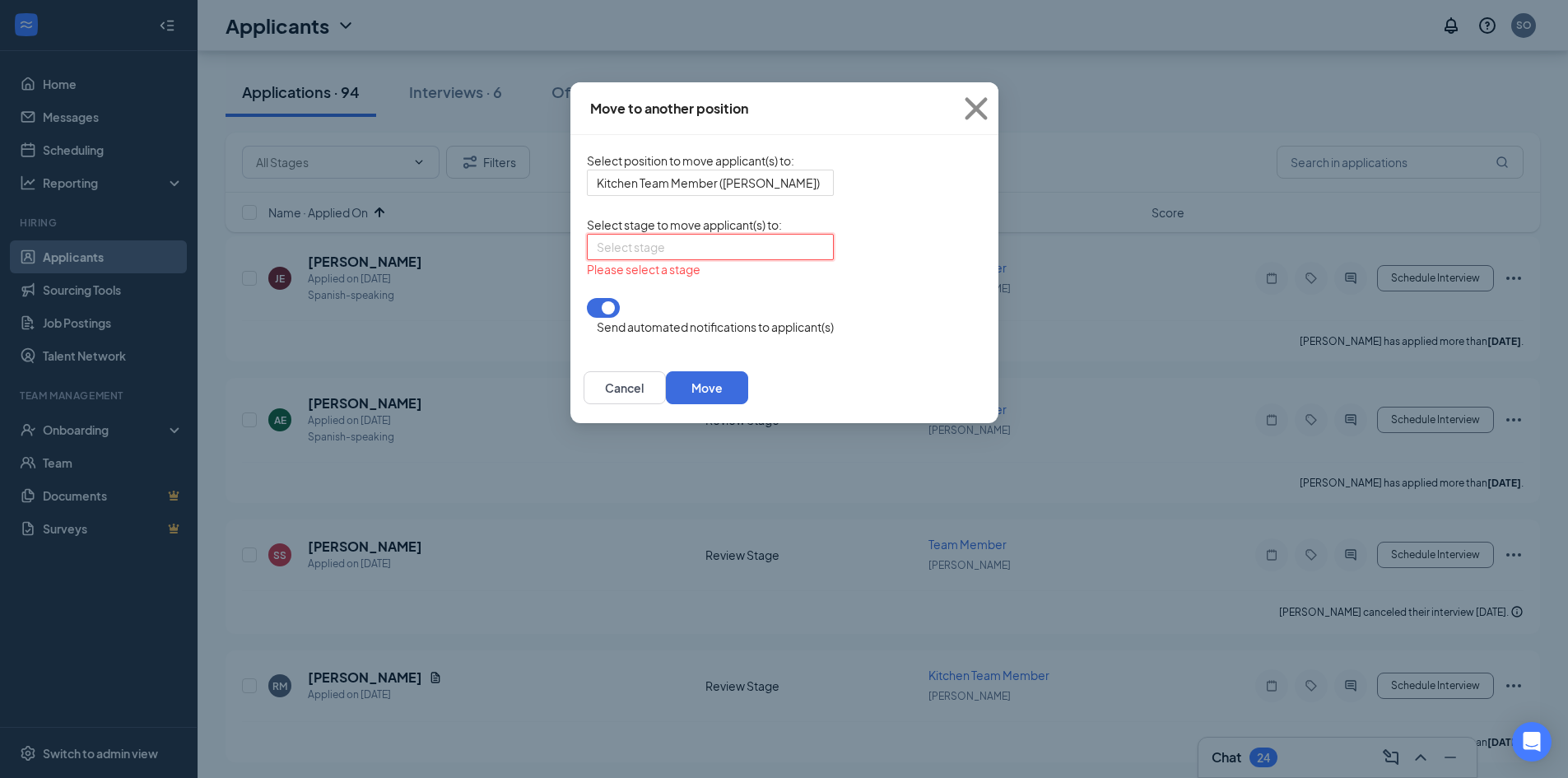
click at [649, 257] on input "search" at bounding box center [704, 247] width 216 height 25
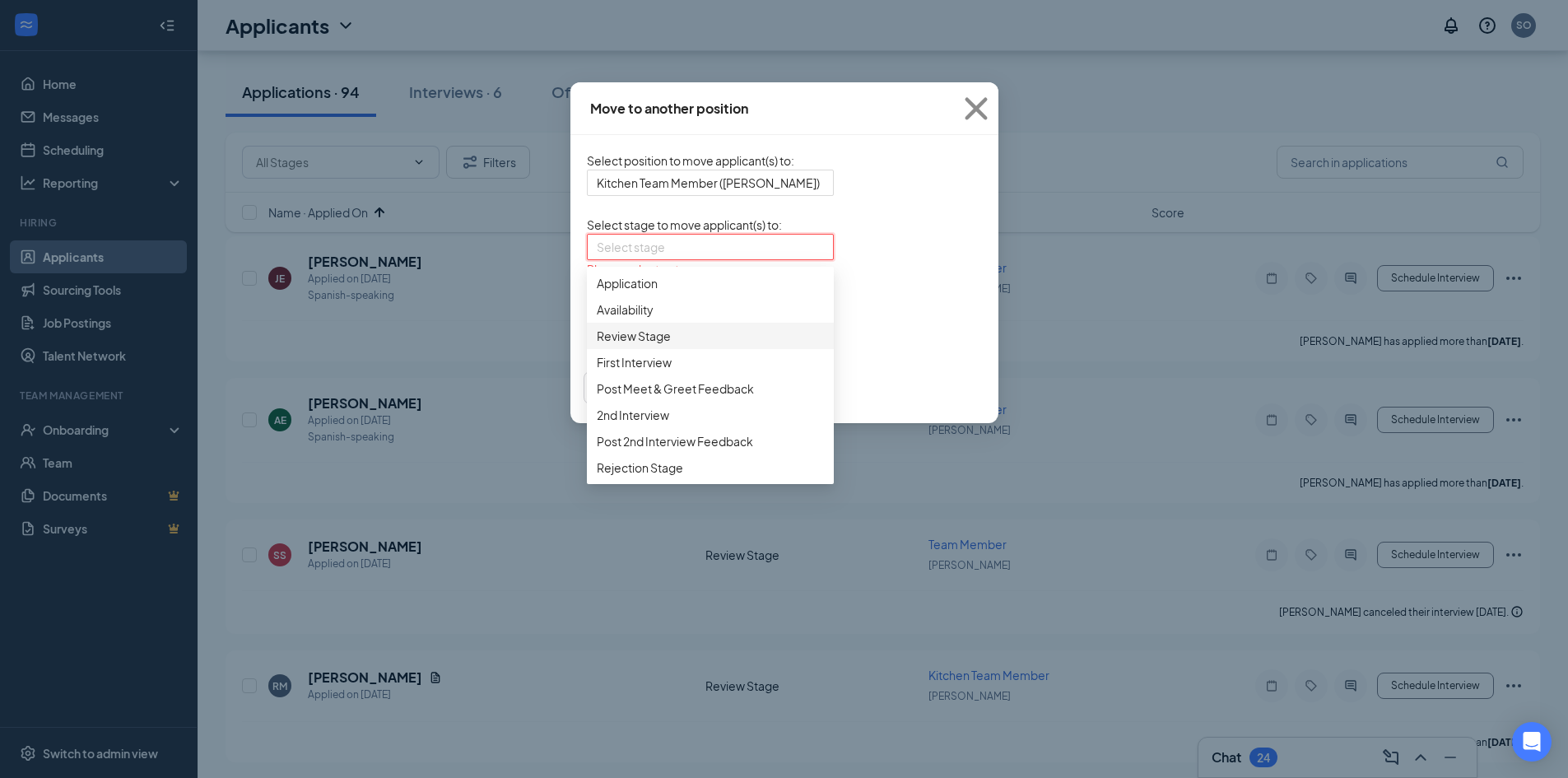
click at [597, 345] on span "Review Stage" at bounding box center [633, 336] width 74 height 18
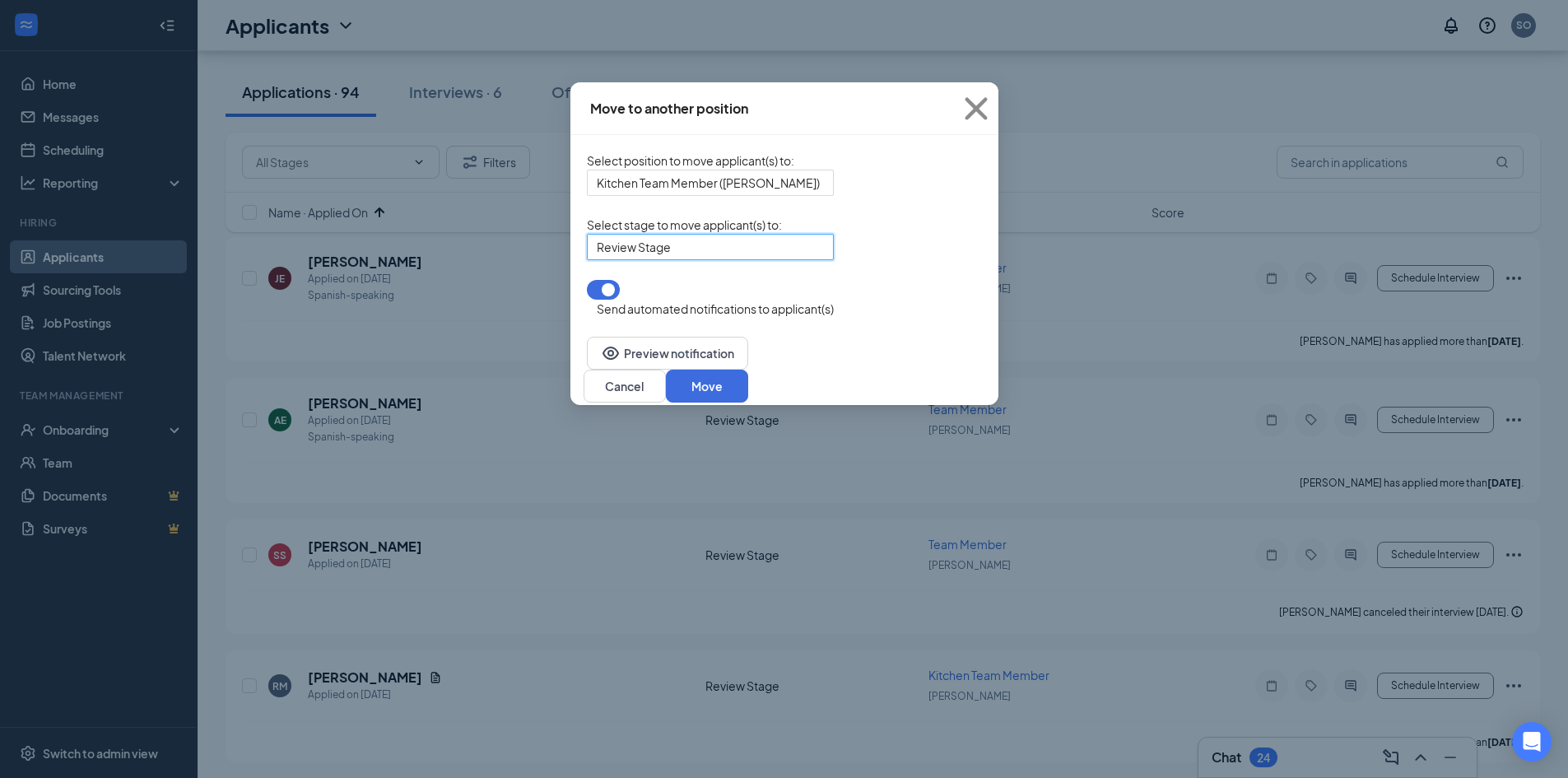
click at [587, 300] on button "button" at bounding box center [603, 290] width 33 height 20
click at [748, 372] on button "Move" at bounding box center [707, 387] width 82 height 33
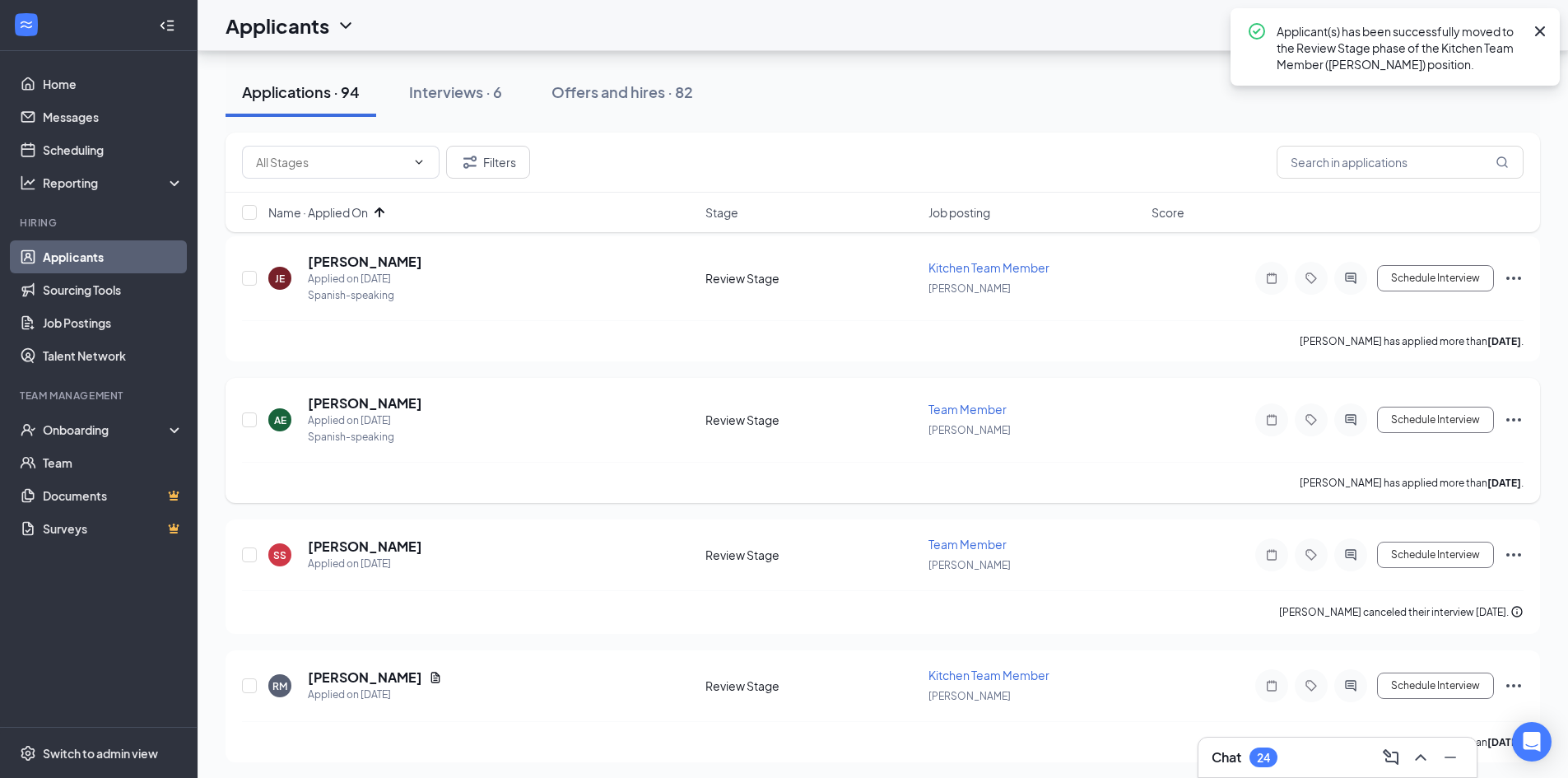
click at [1516, 419] on icon "Ellipses" at bounding box center [1514, 420] width 20 height 20
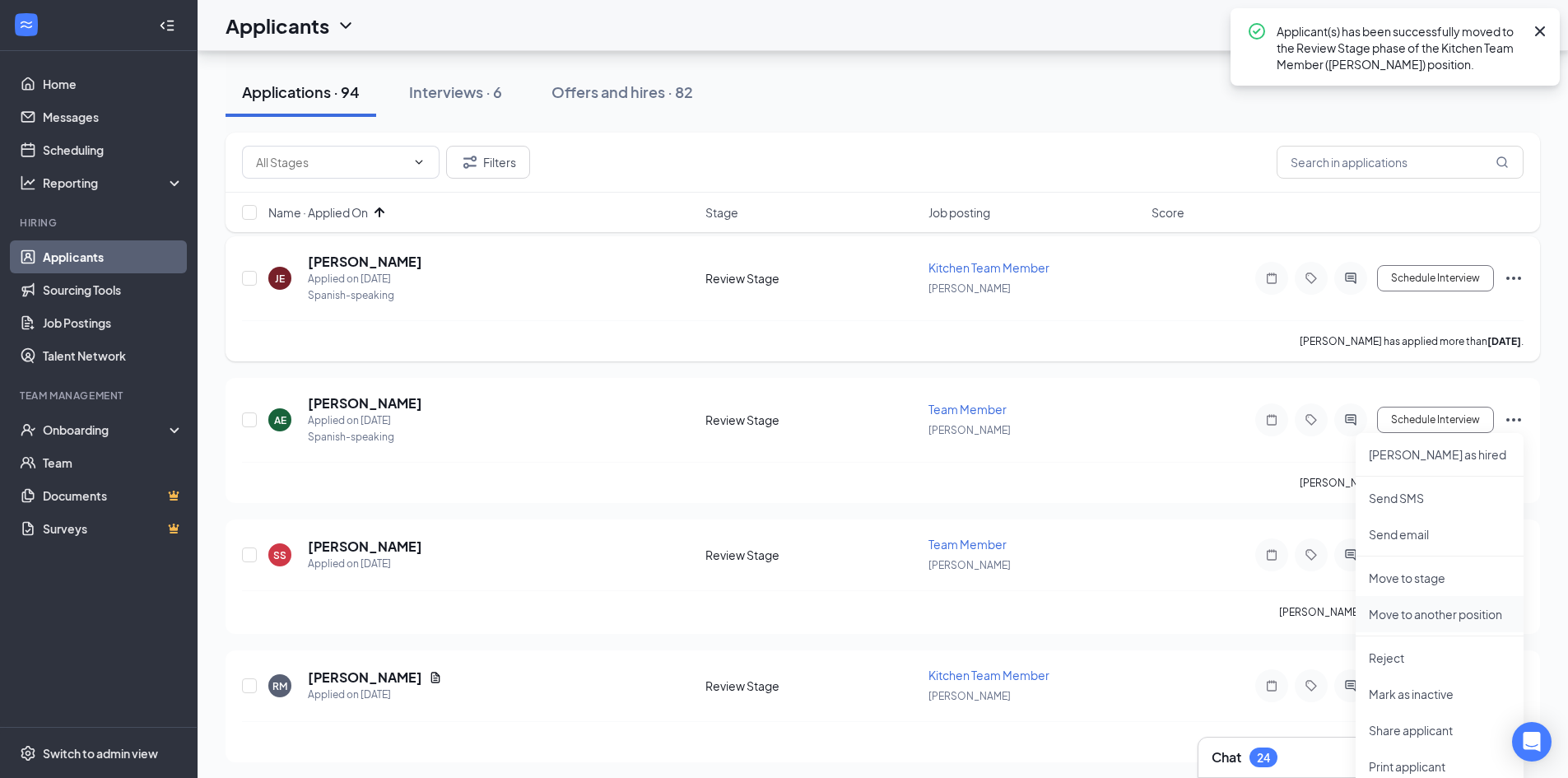
click at [1416, 616] on p "Move to another position" at bounding box center [1440, 614] width 142 height 17
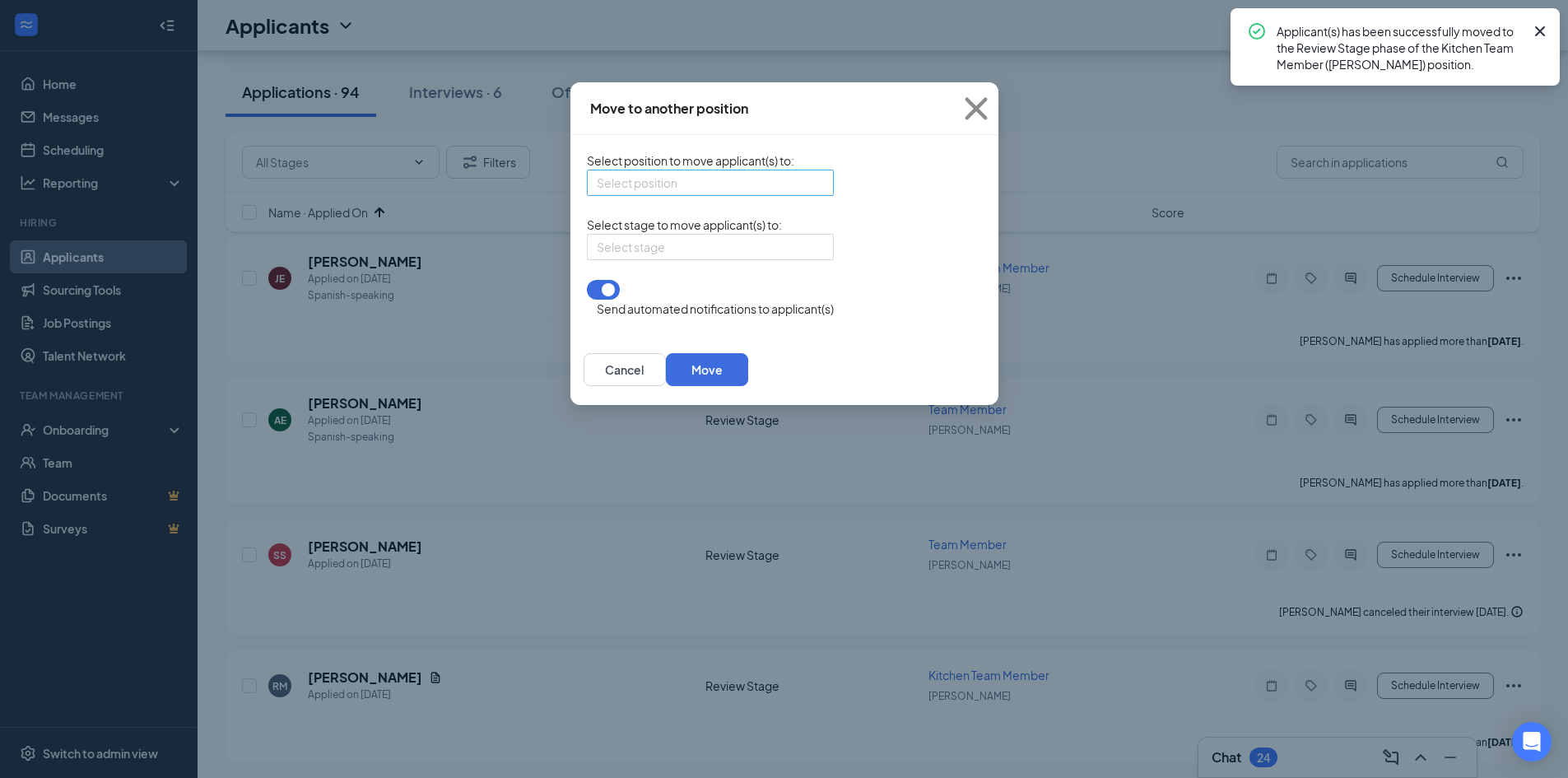
click at [666, 194] on input "search" at bounding box center [704, 183] width 216 height 25
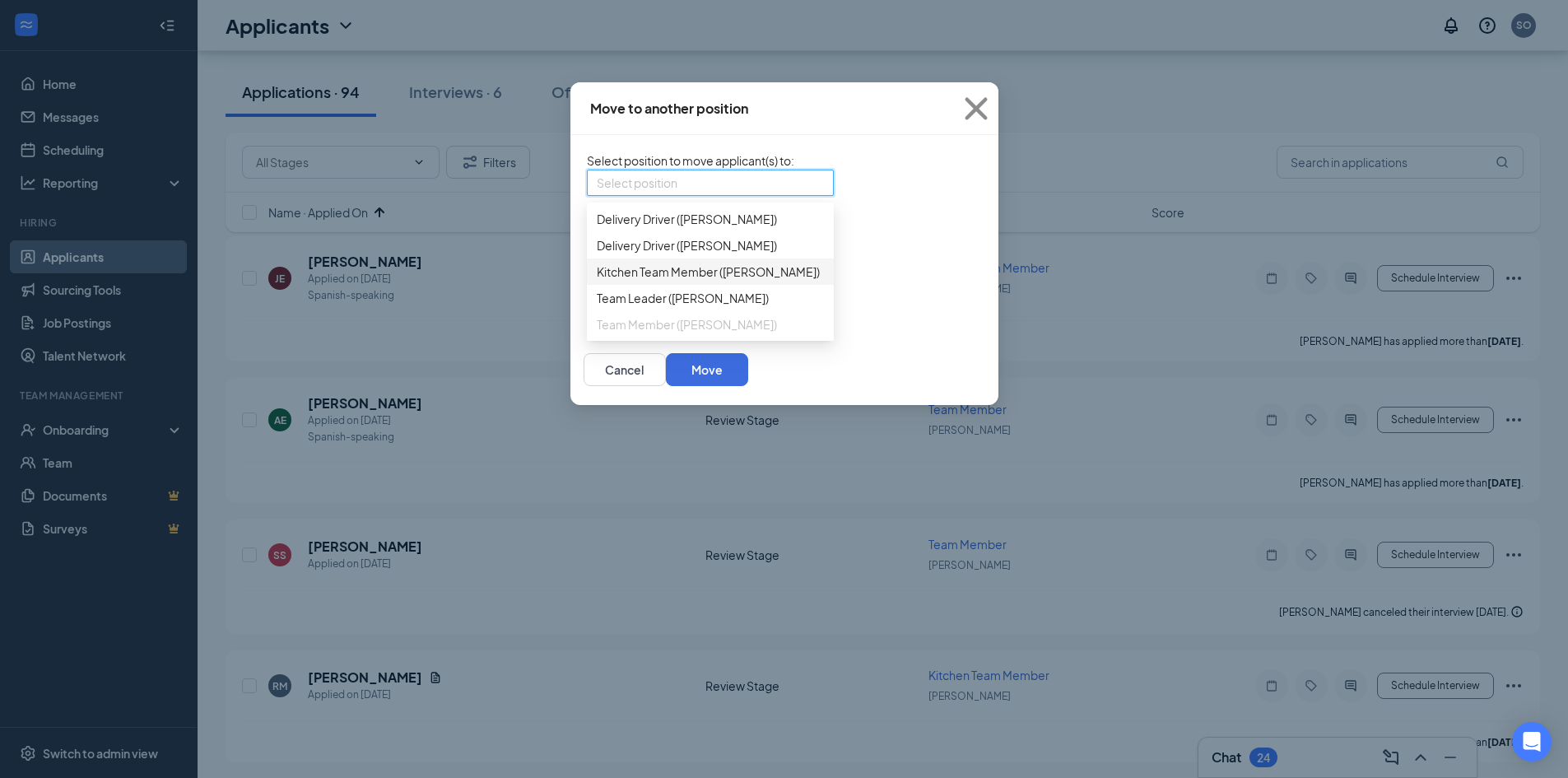
click at [597, 281] on span "Kitchen Team Member ([PERSON_NAME])" at bounding box center [708, 272] width 223 height 18
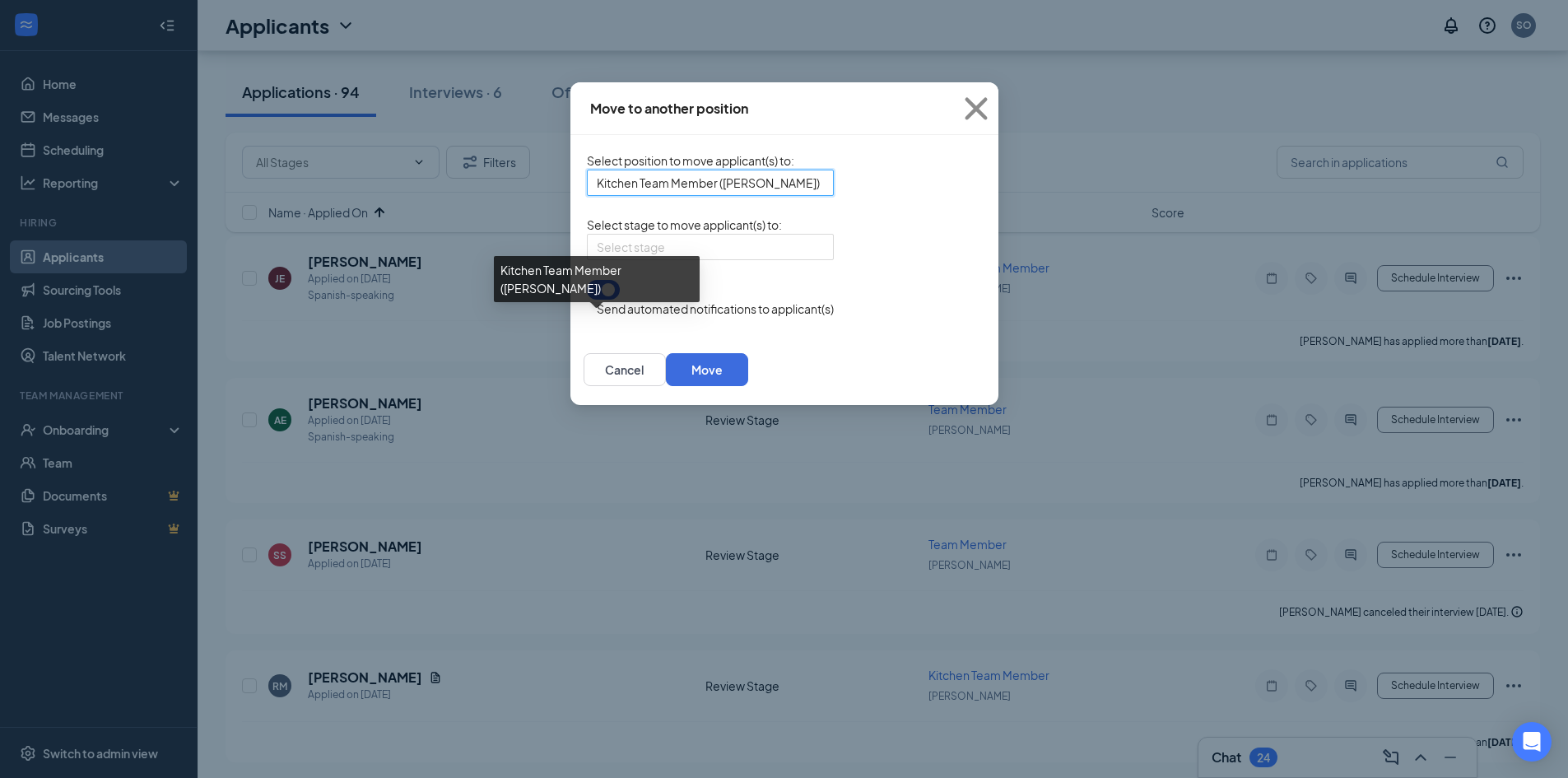
click at [834, 260] on div "Select stage" at bounding box center [710, 247] width 247 height 27
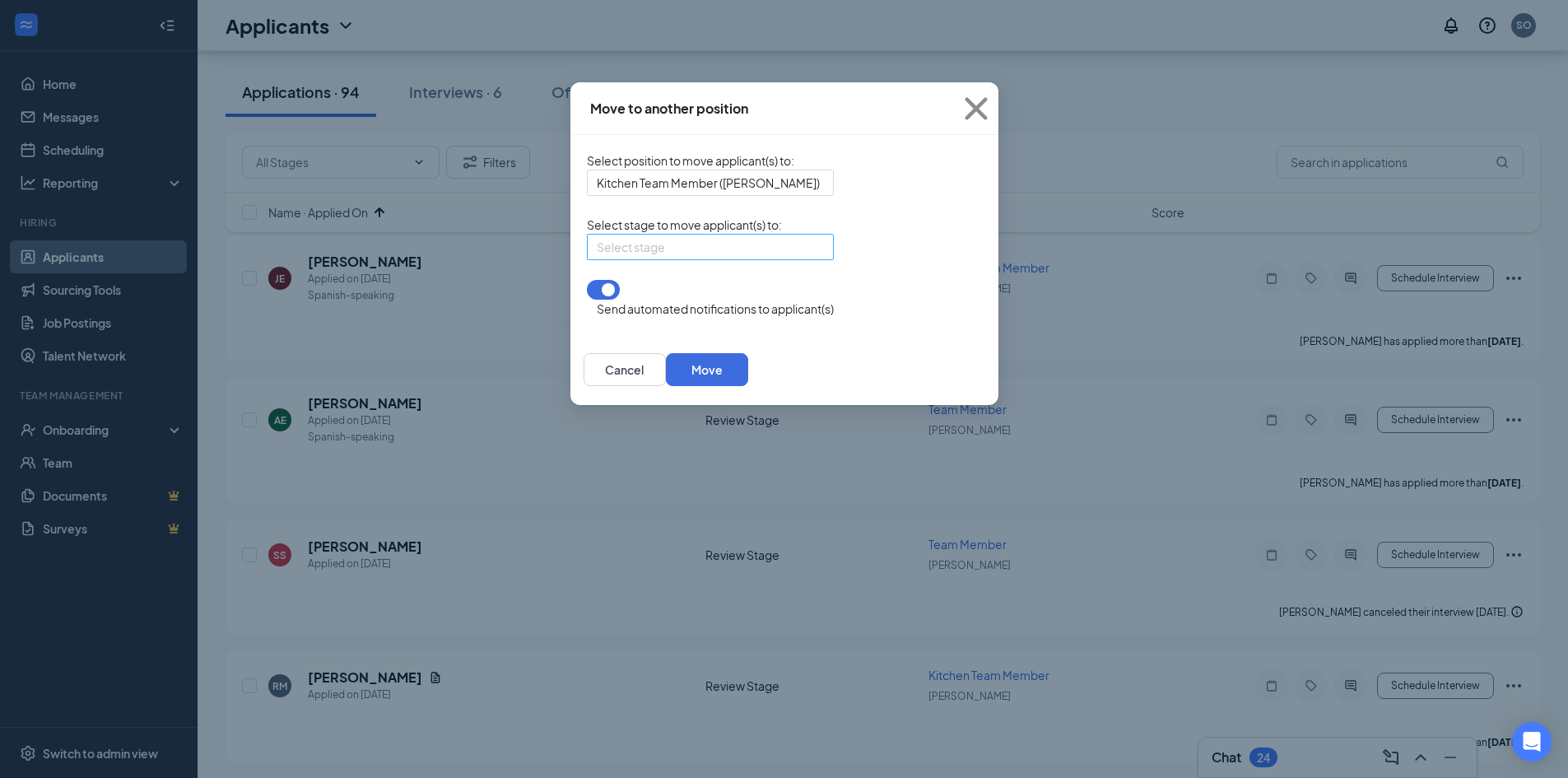
click at [682, 259] on input "search" at bounding box center [704, 247] width 216 height 25
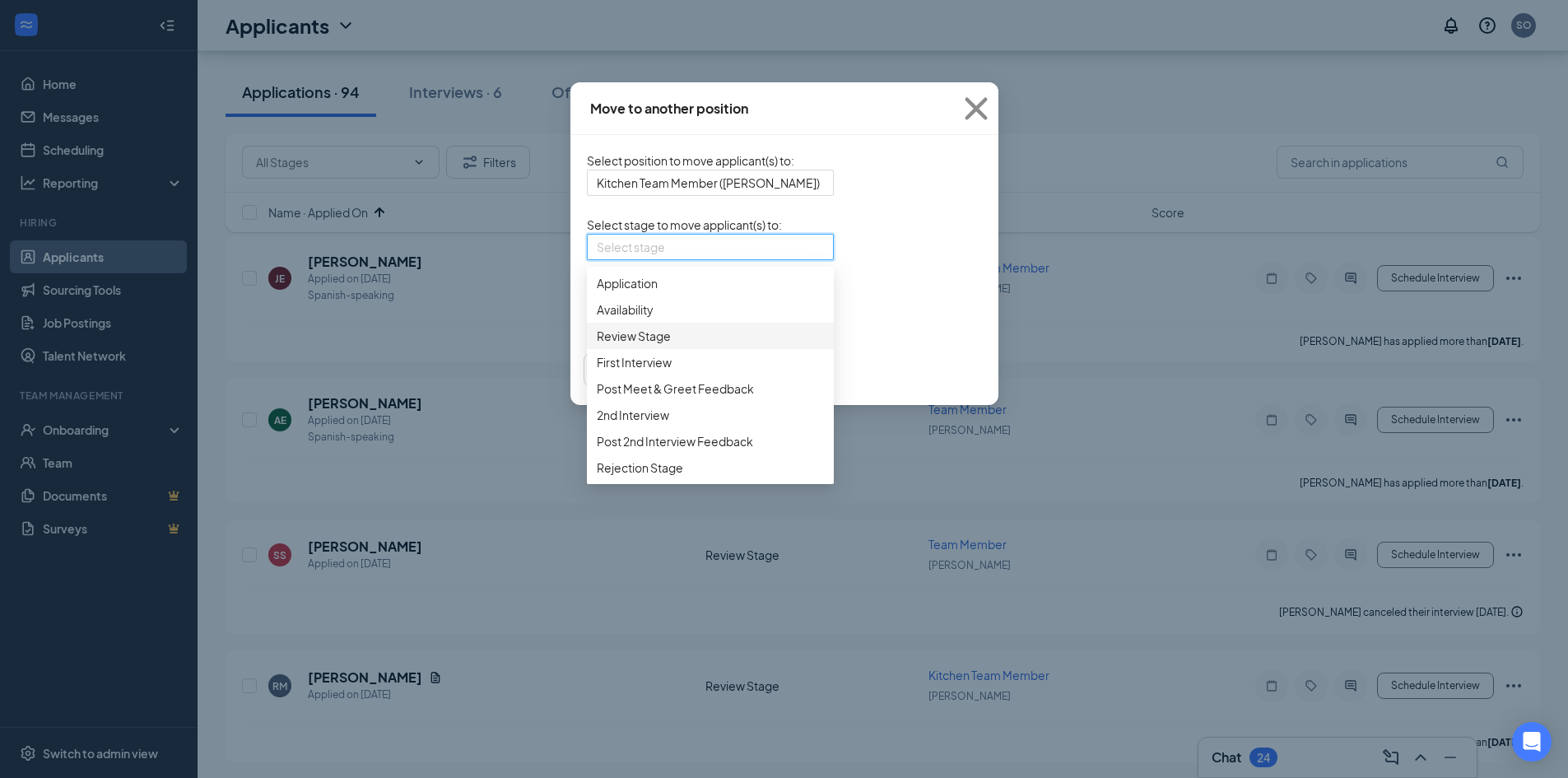
click at [587, 349] on div "Review Stage" at bounding box center [710, 336] width 247 height 27
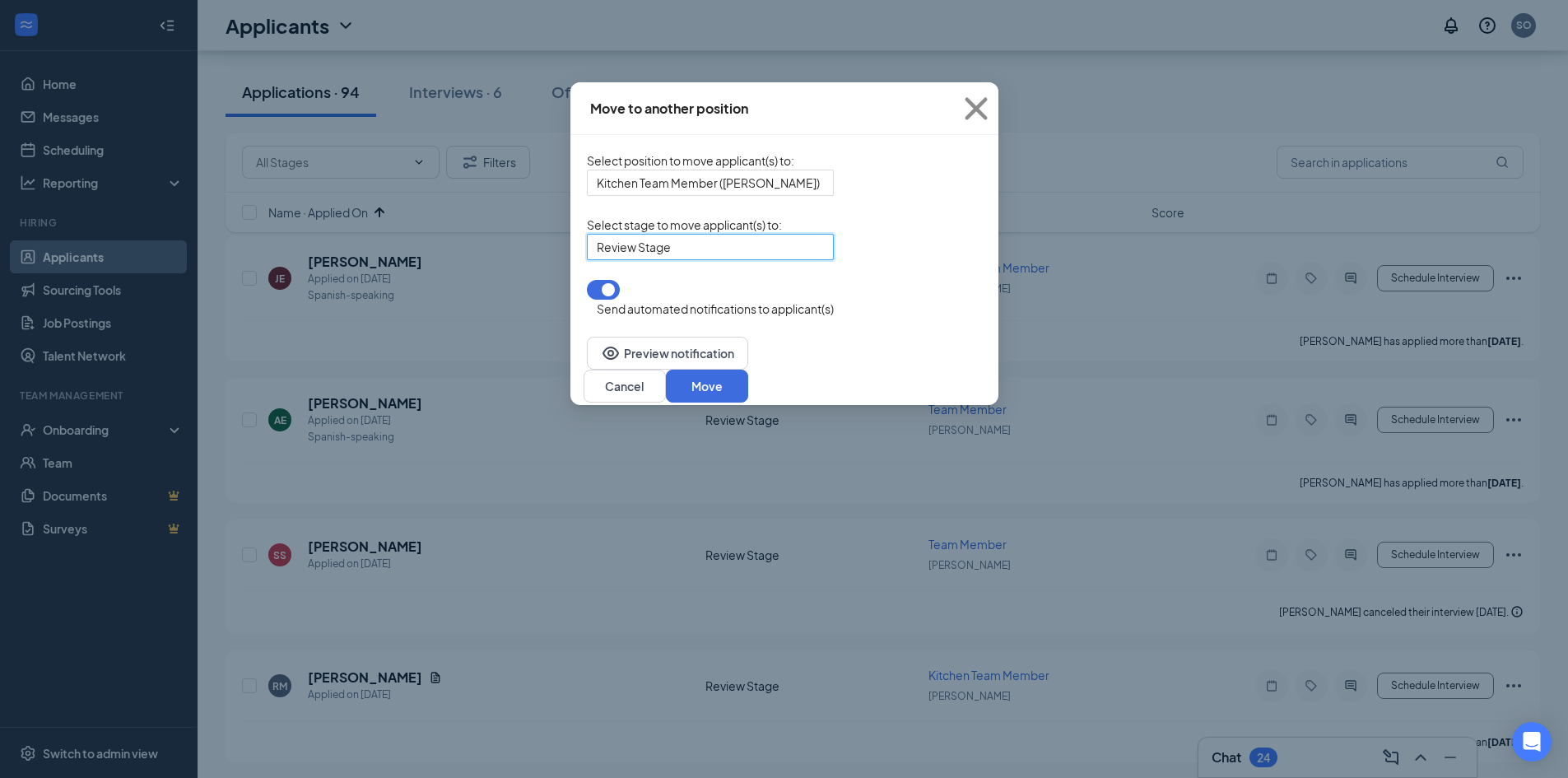
click at [587, 300] on button "button" at bounding box center [603, 290] width 33 height 20
click at [748, 386] on button "Move" at bounding box center [707, 387] width 82 height 33
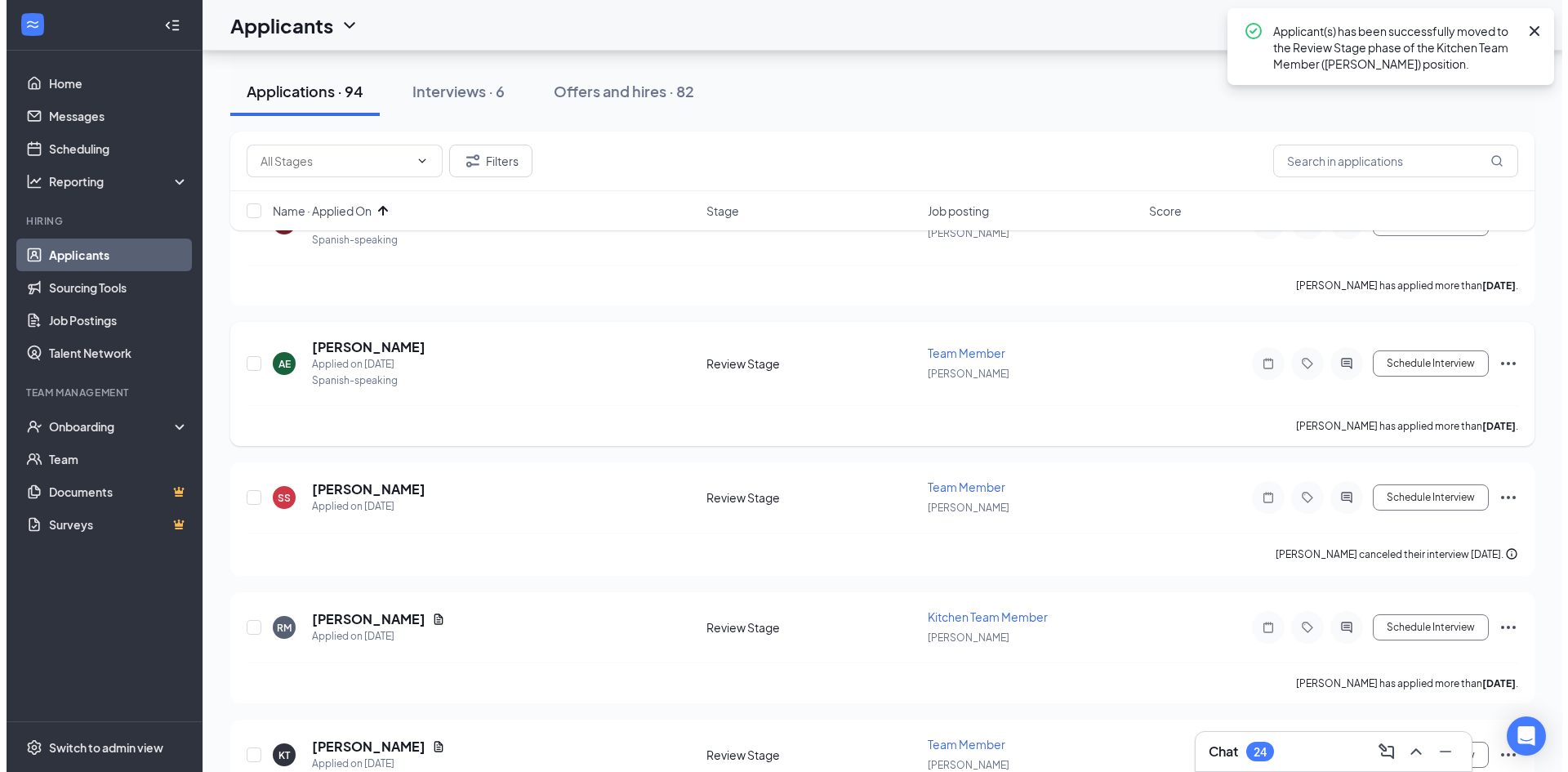
scroll to position [164, 0]
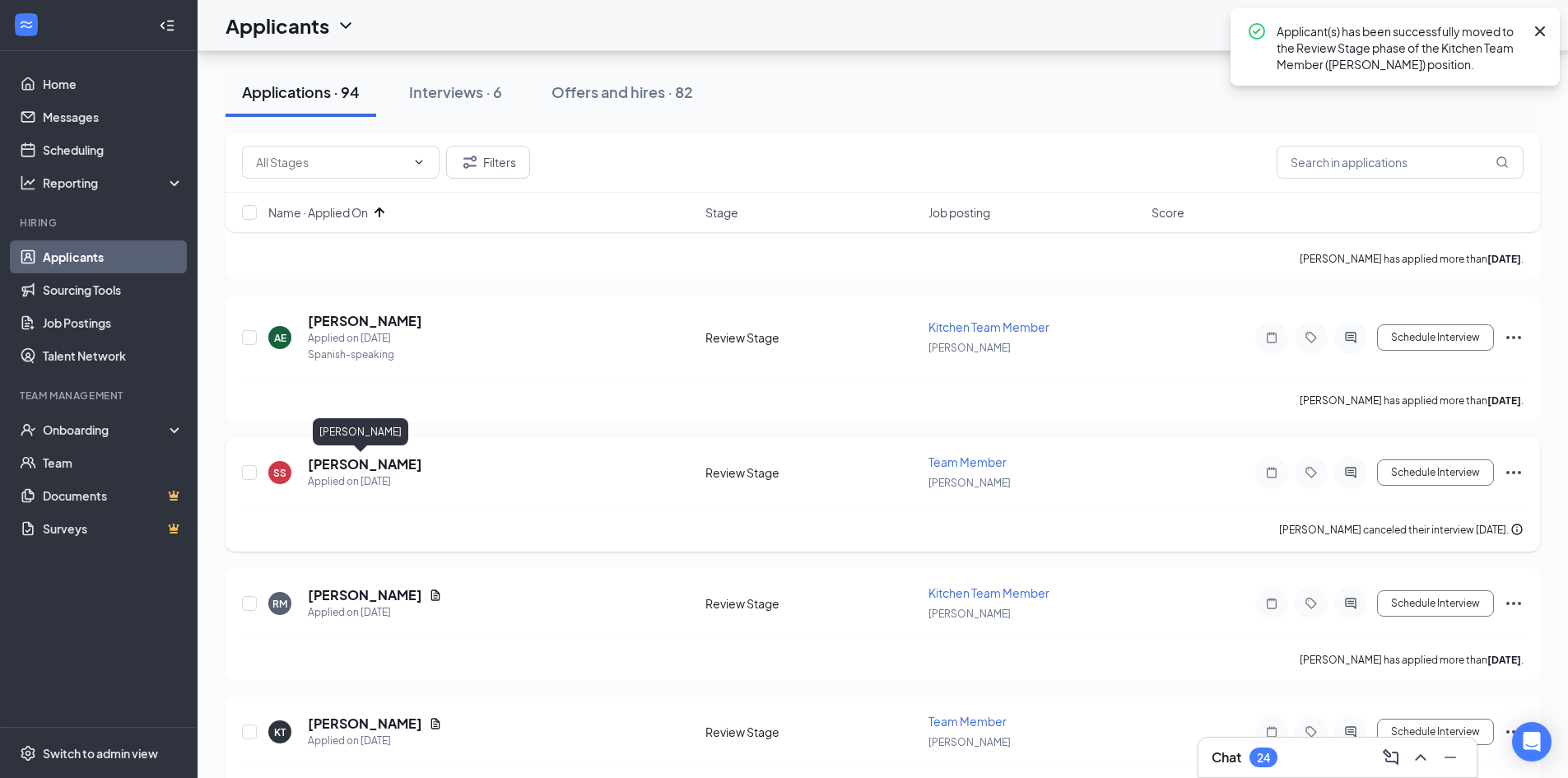
click at [347, 462] on h5 "[PERSON_NAME]" at bounding box center [365, 464] width 114 height 18
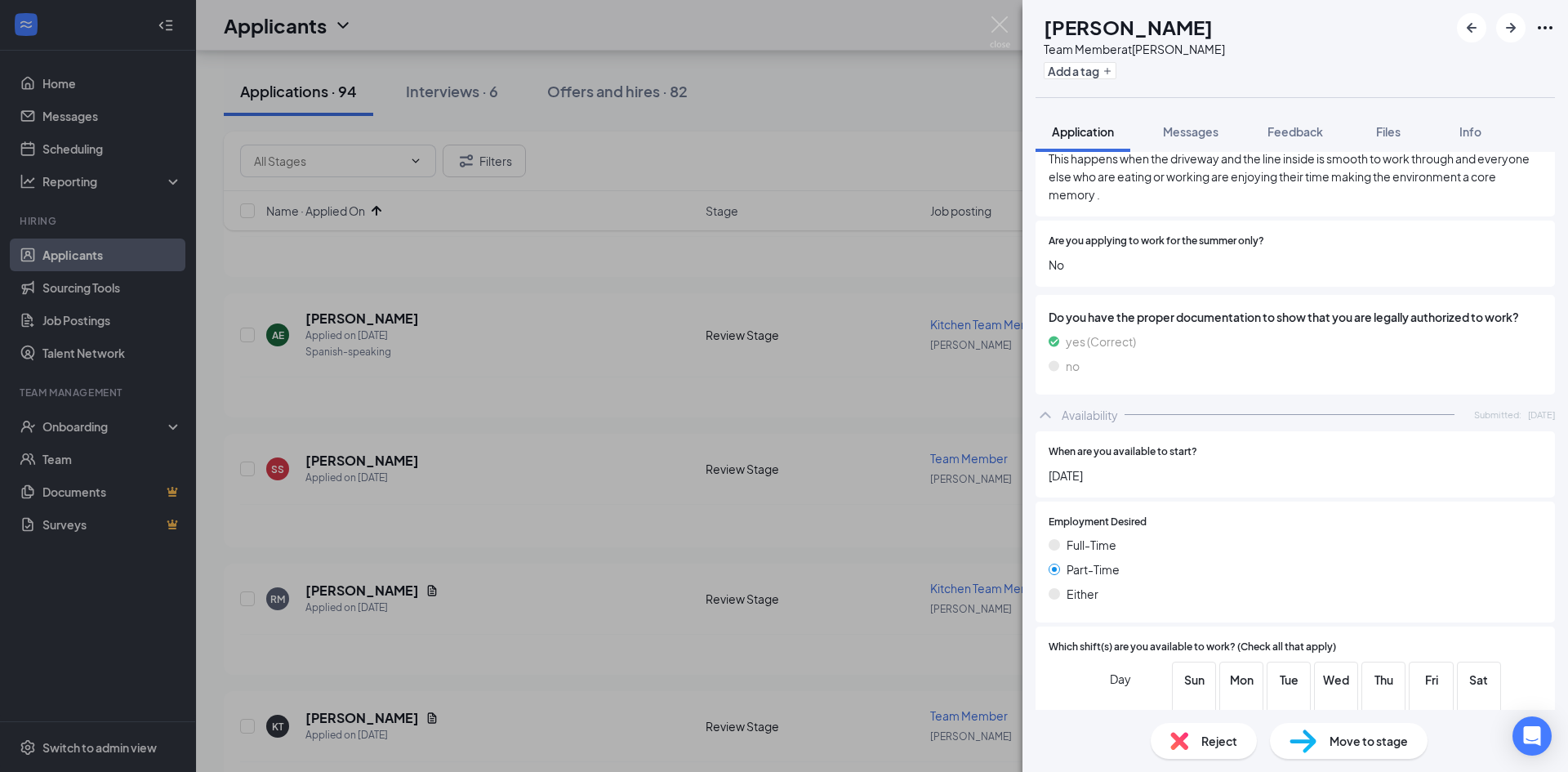
scroll to position [1225, 0]
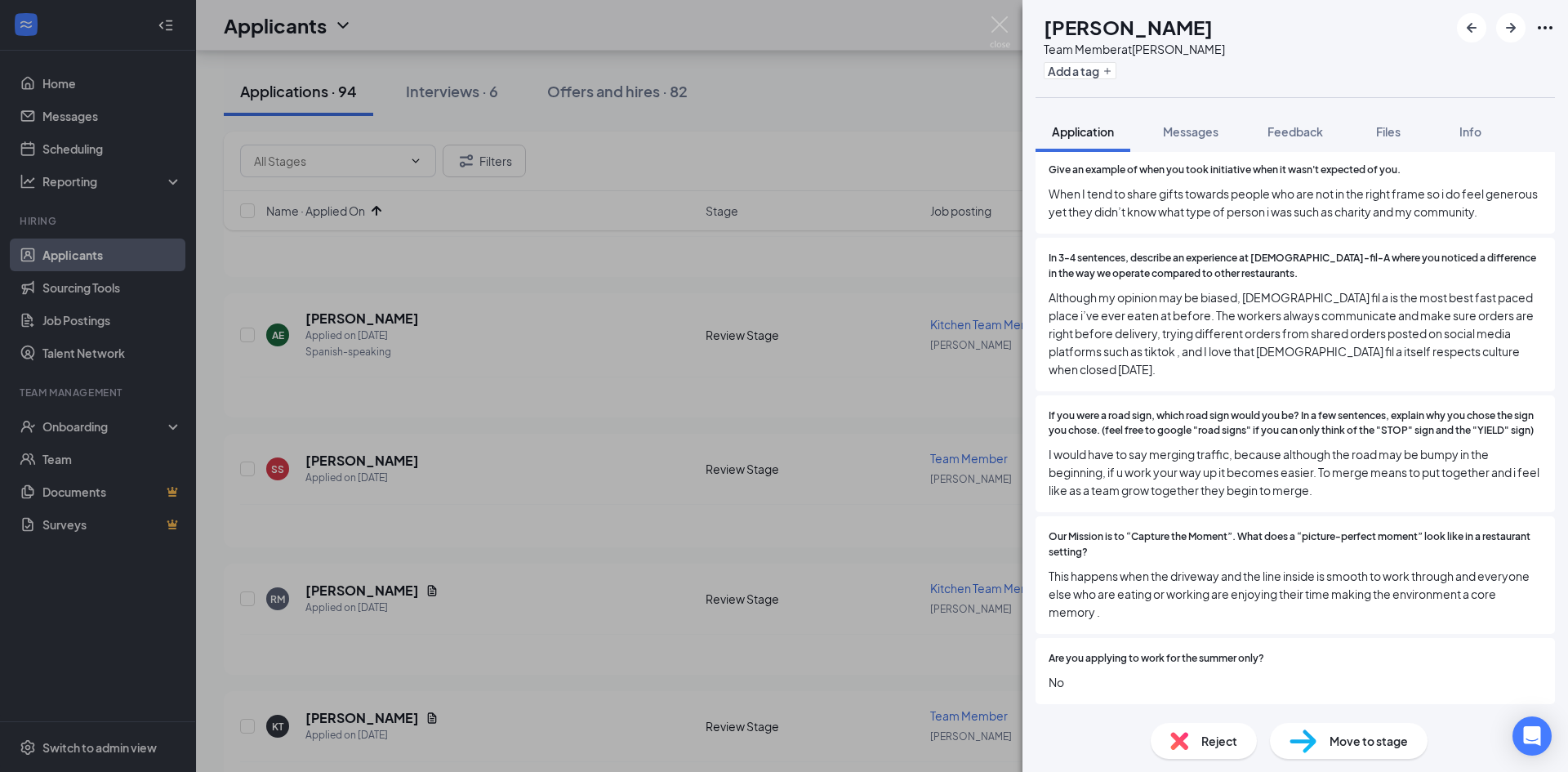
click at [1350, 733] on span "Move to stage" at bounding box center [1369, 741] width 79 height 18
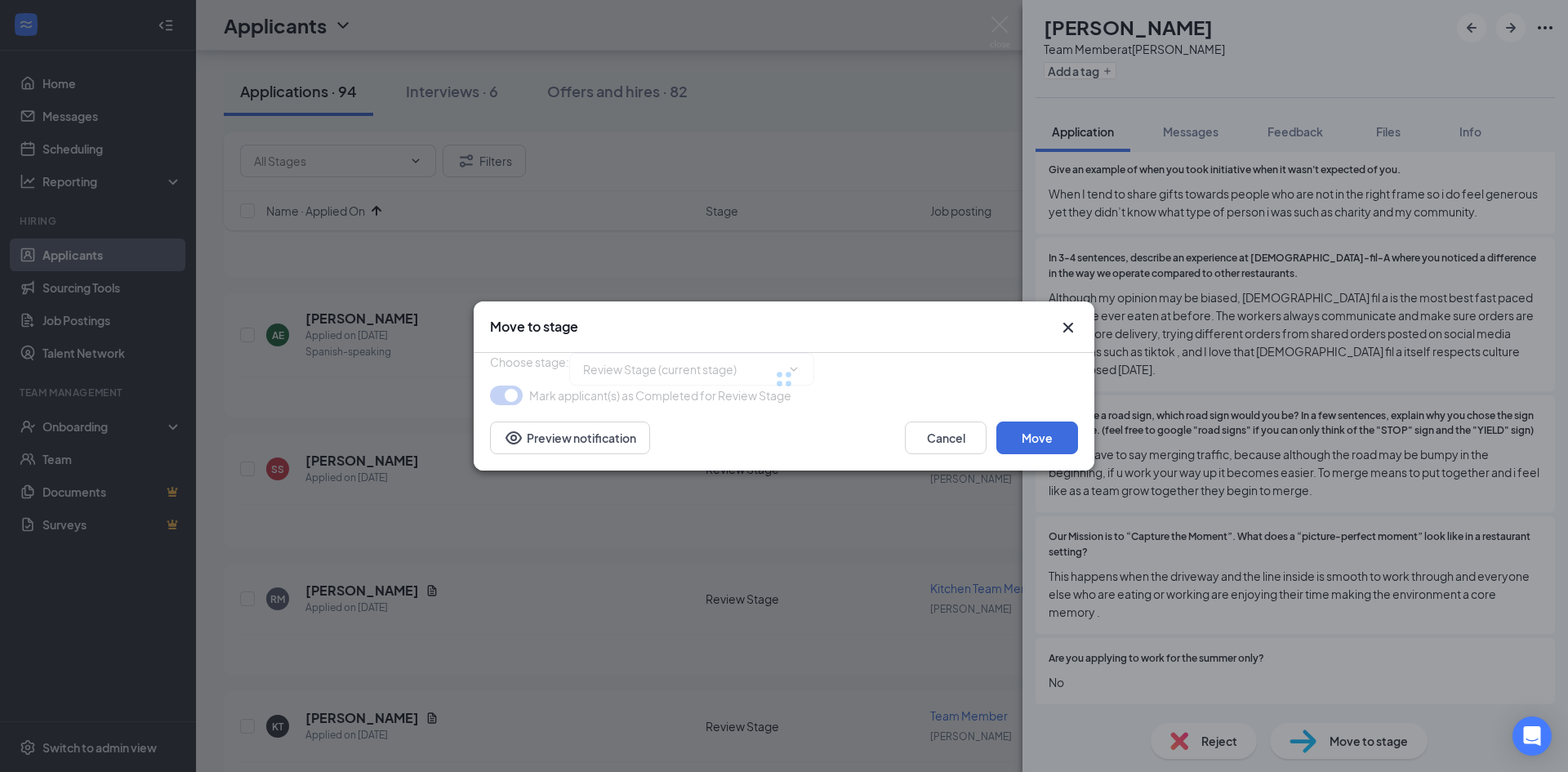
type input "Meet & Greet (next stage)"
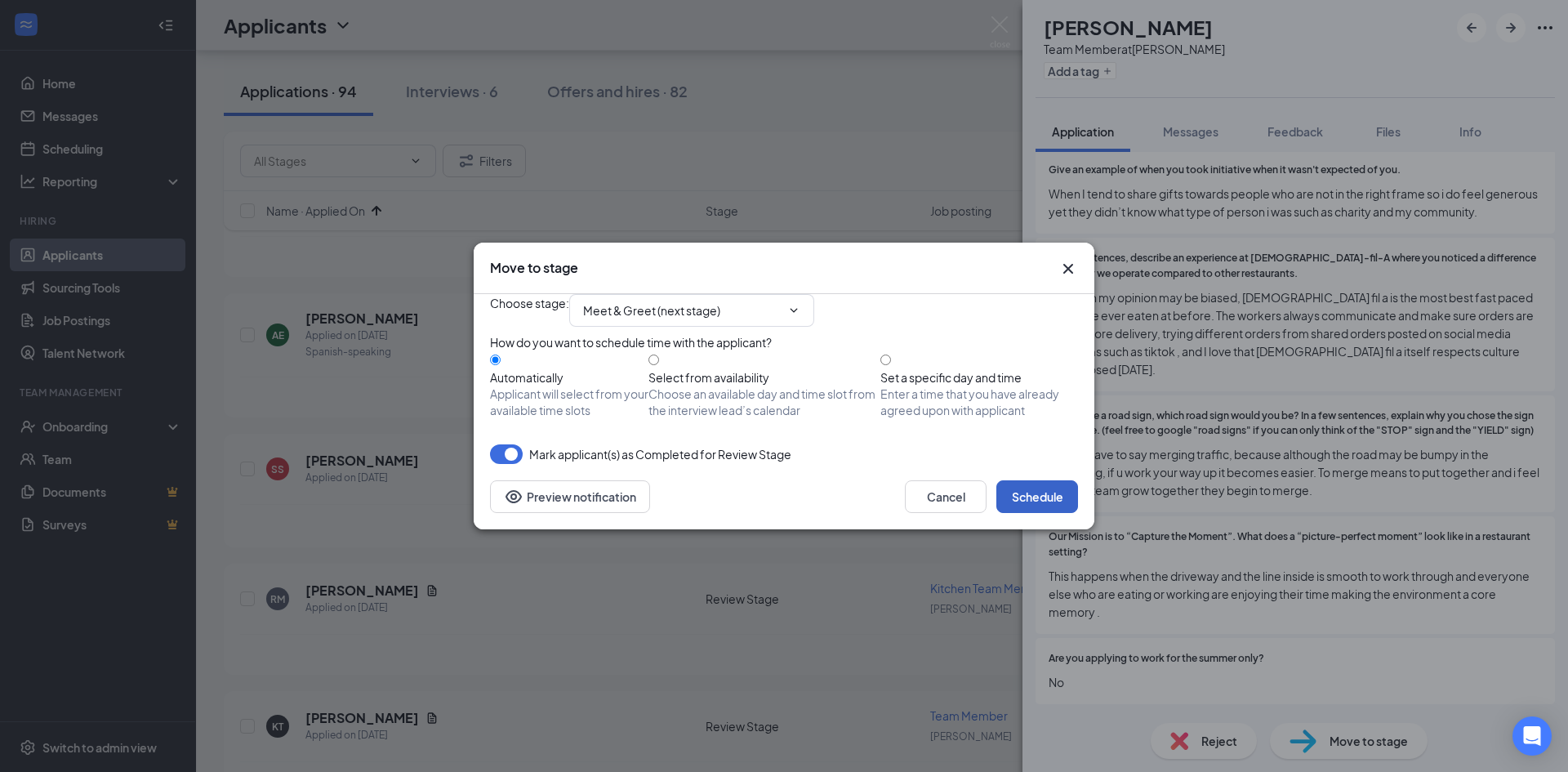
click at [1072, 513] on button "Schedule" at bounding box center [1037, 497] width 82 height 33
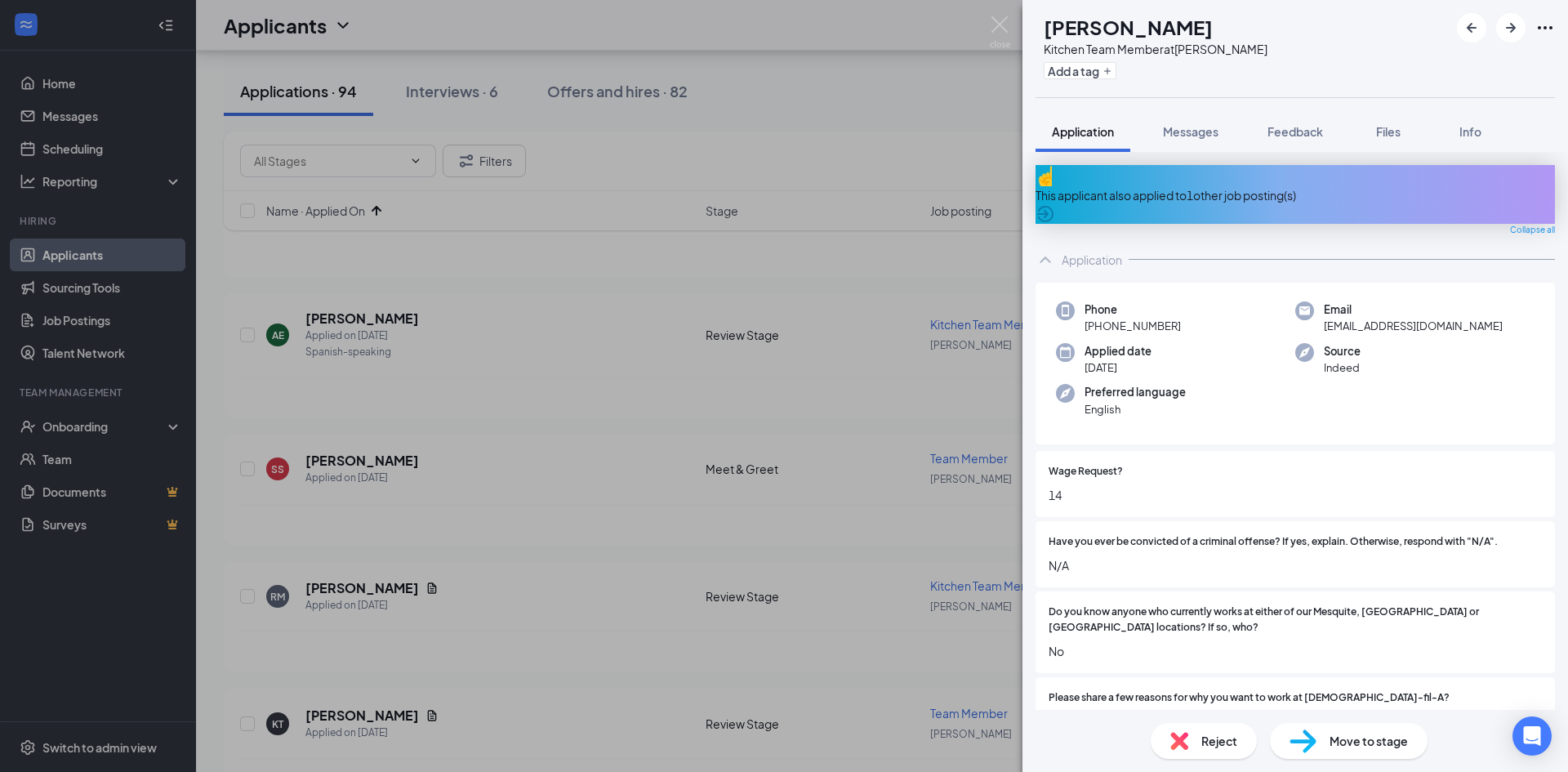
click at [662, 531] on div "RM [PERSON_NAME] Kitchen Team Member at [PERSON_NAME] Add a tag Application Mes…" at bounding box center [784, 386] width 1568 height 772
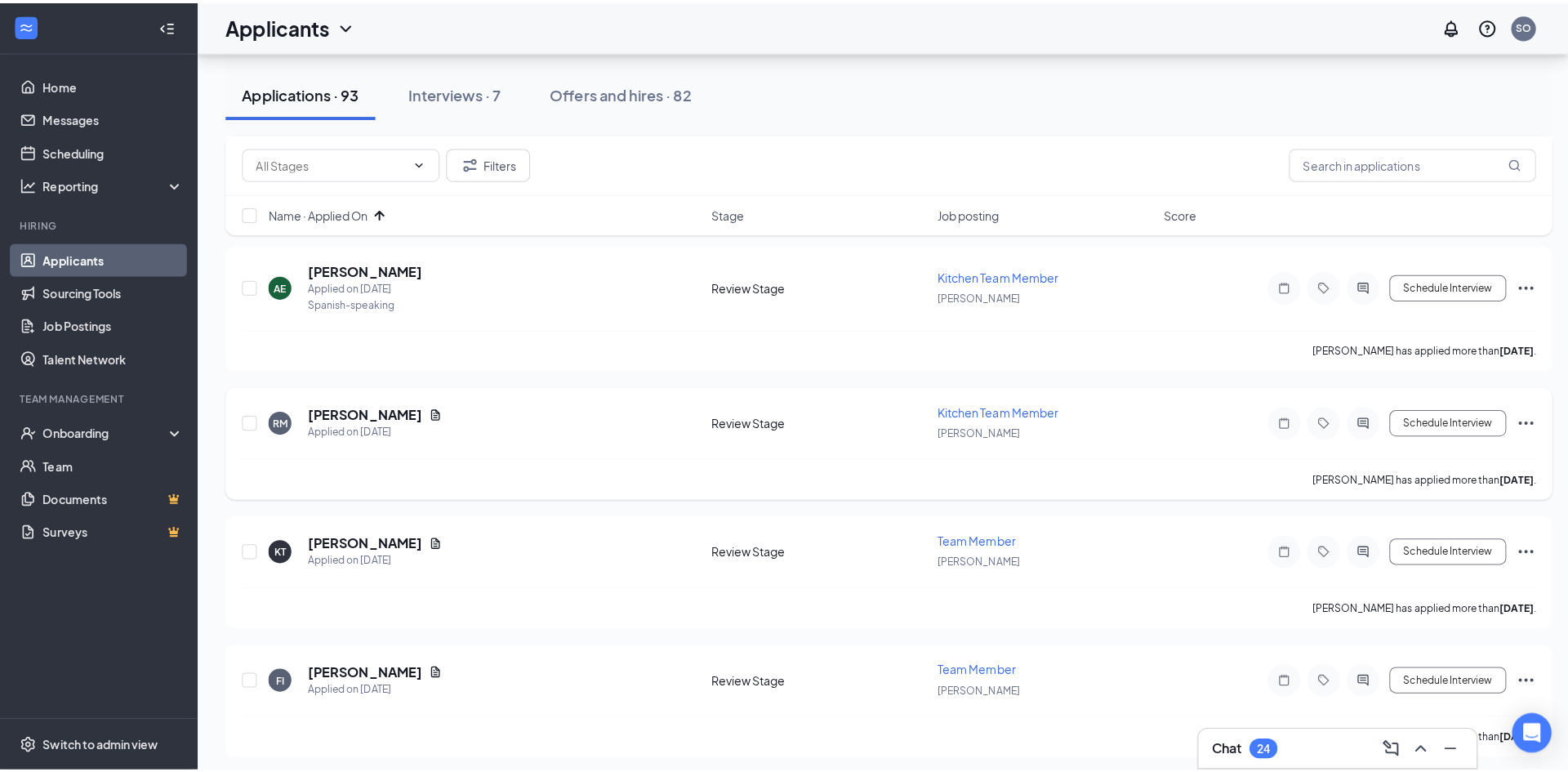
scroll to position [245, 0]
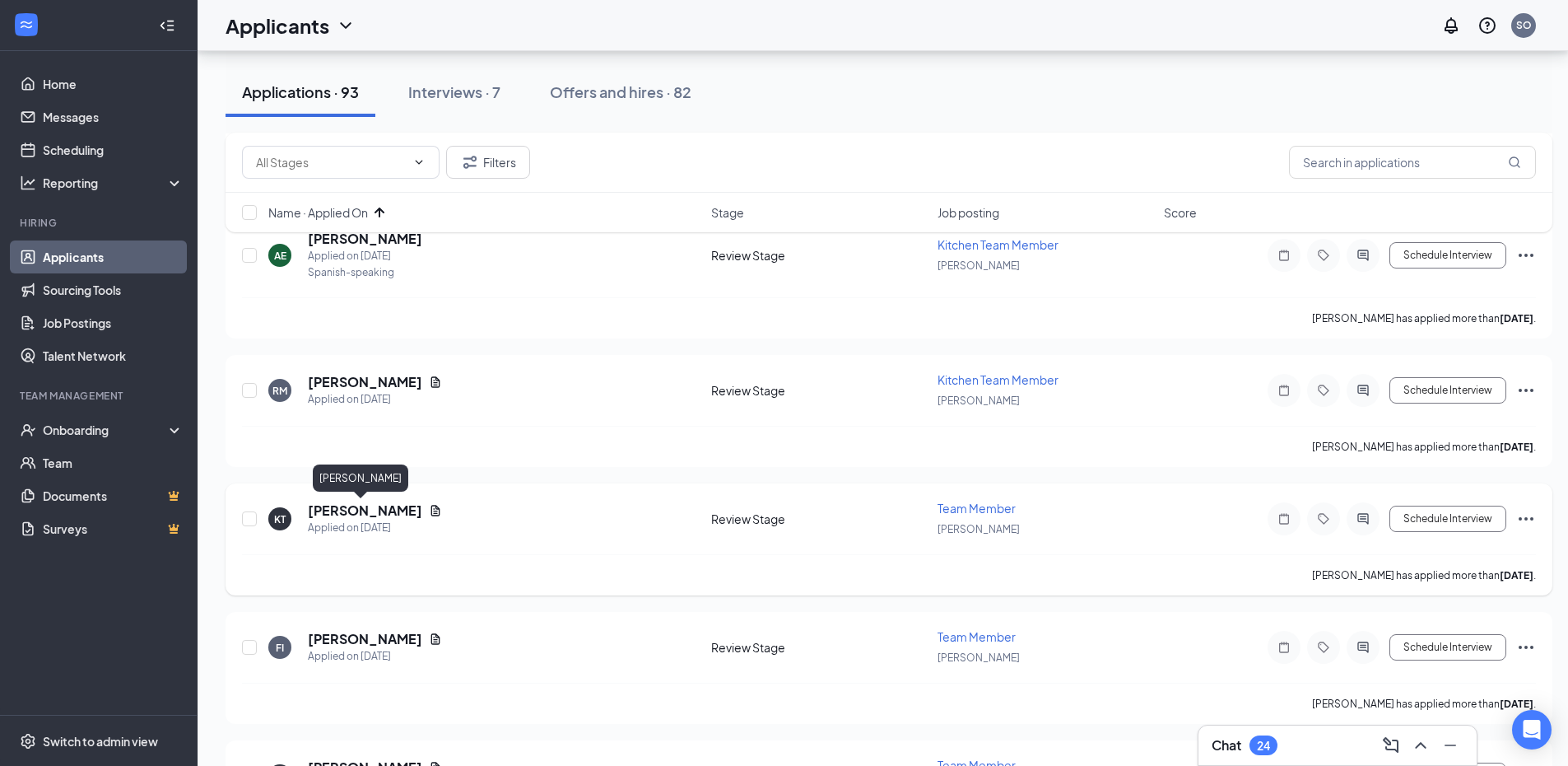
click at [340, 508] on h5 "[PERSON_NAME]" at bounding box center [365, 511] width 114 height 18
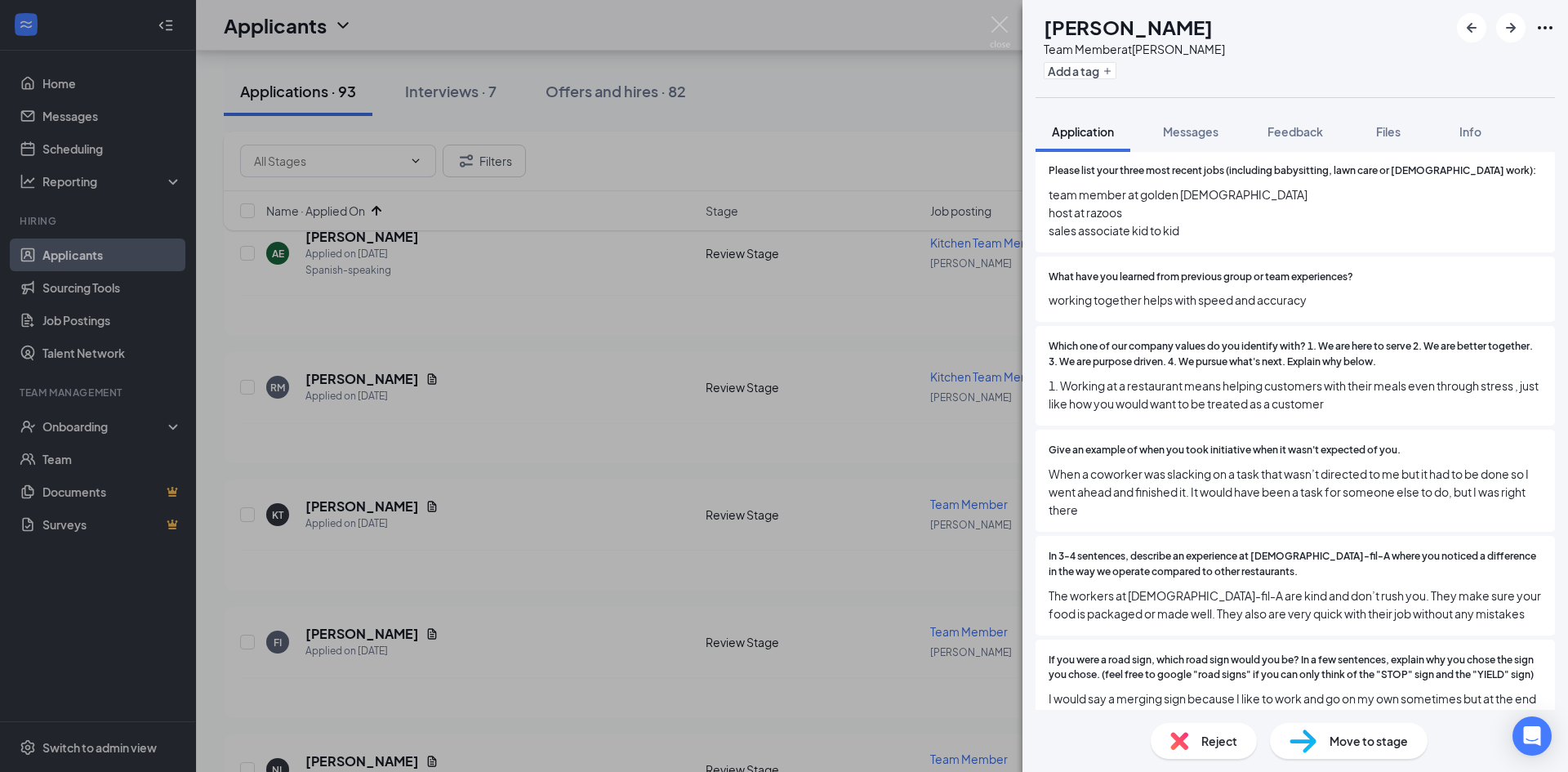
scroll to position [898, 0]
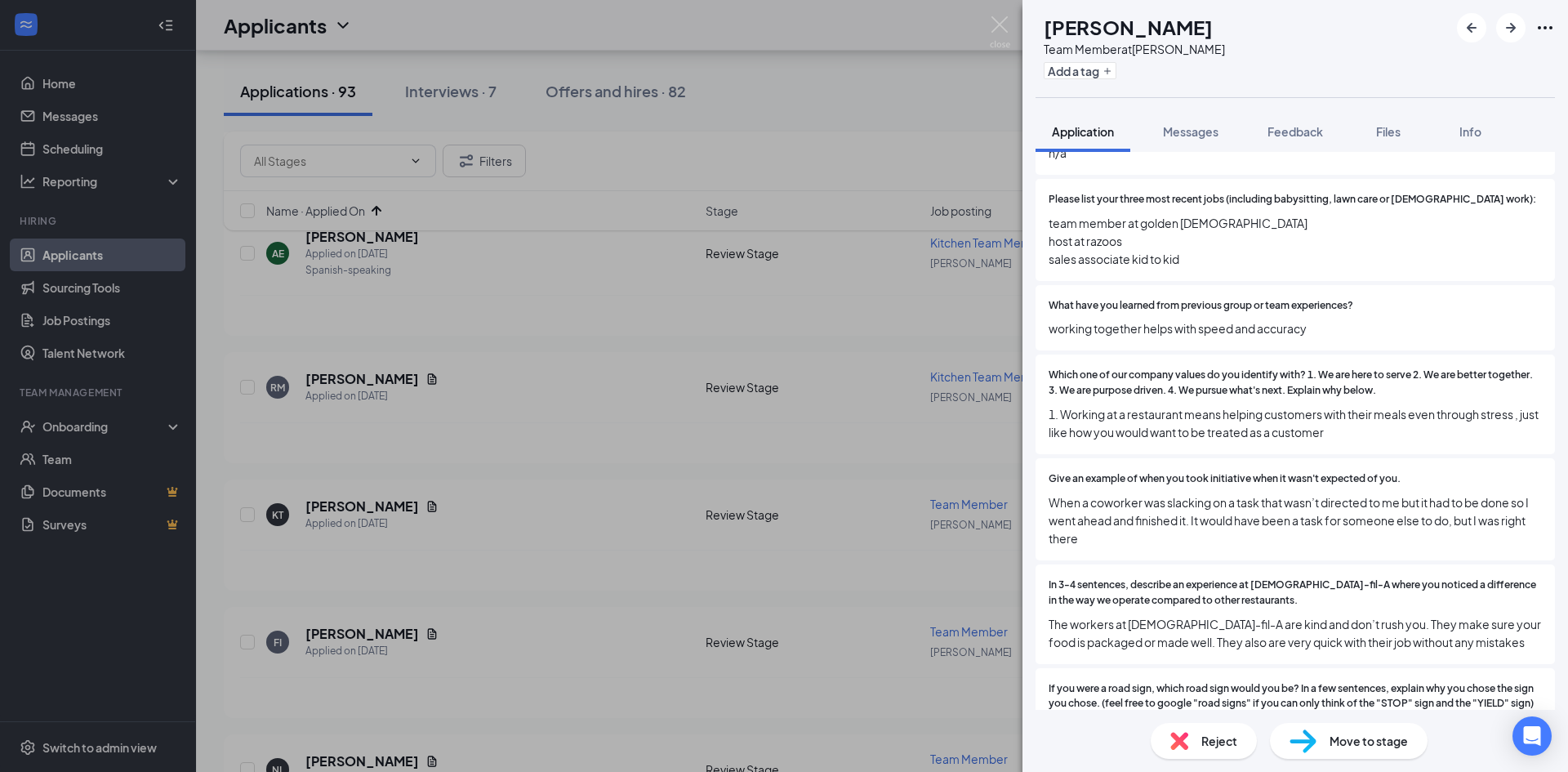
click at [1185, 738] on img at bounding box center [1180, 741] width 18 height 18
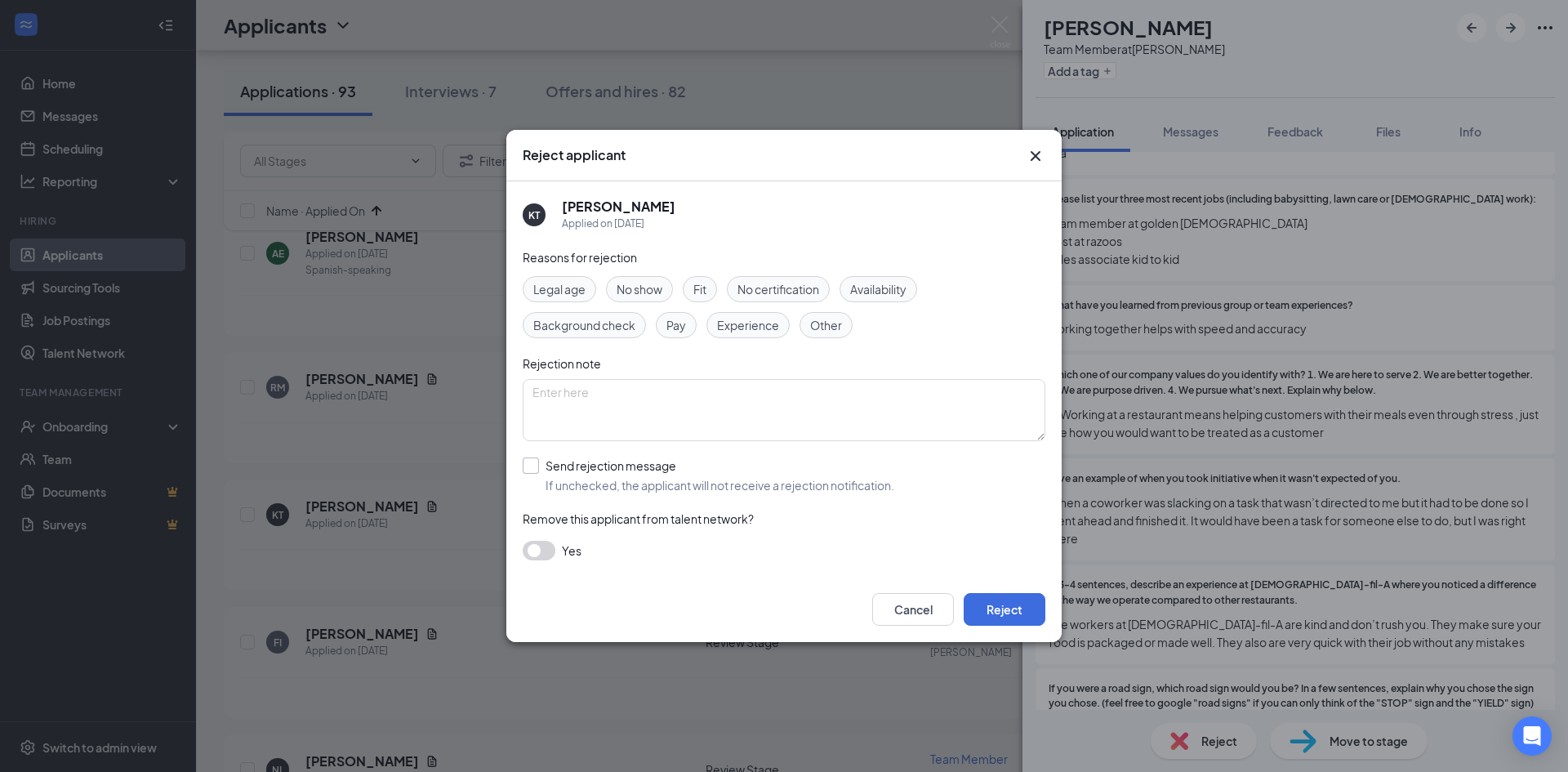
click at [574, 469] on input "Send rejection message If unchecked, the applicant will not receive a rejection…" at bounding box center [708, 474] width 372 height 36
checkbox input "true"
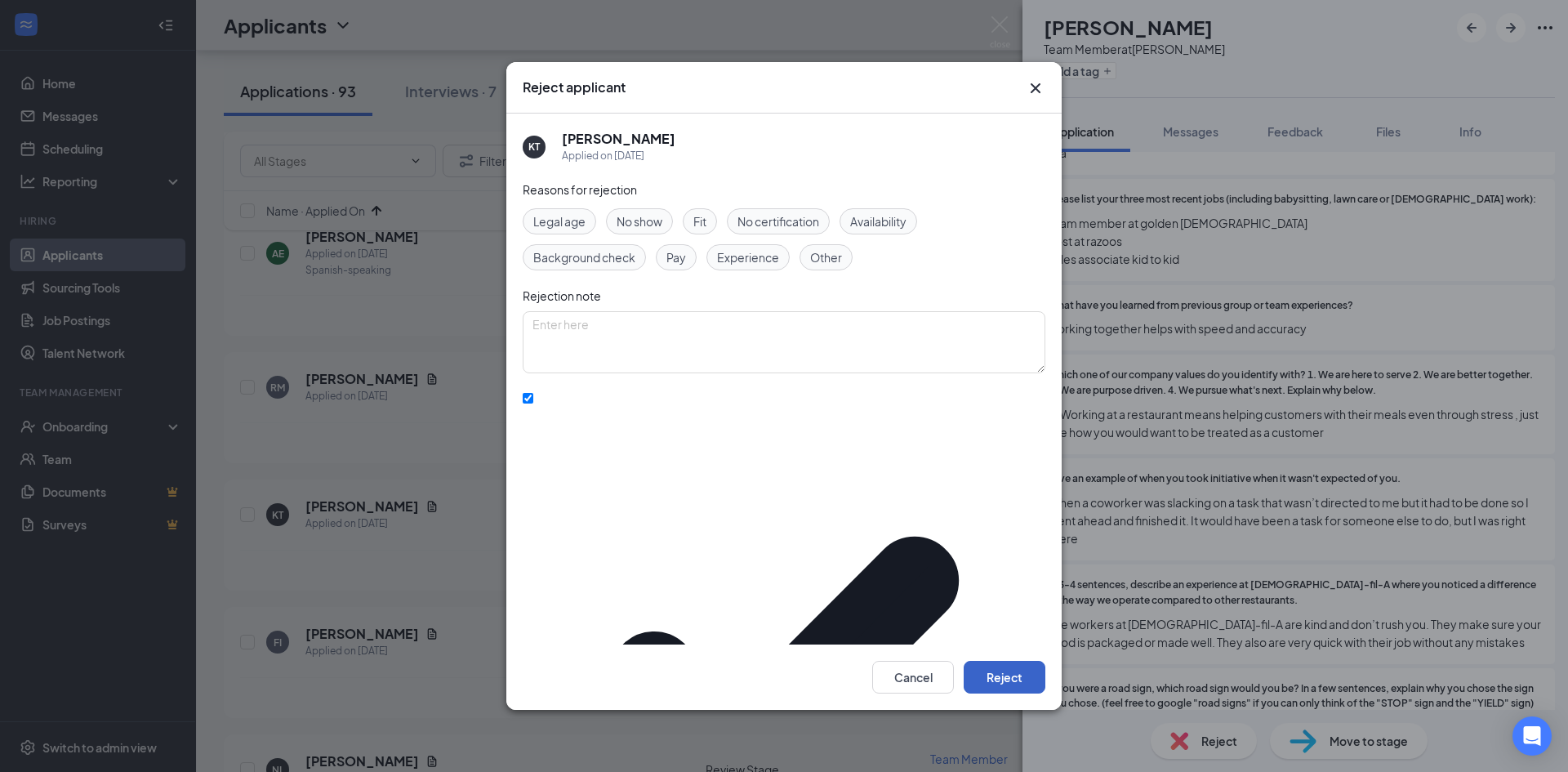
click at [1009, 660] on button "Reject" at bounding box center [1004, 677] width 82 height 33
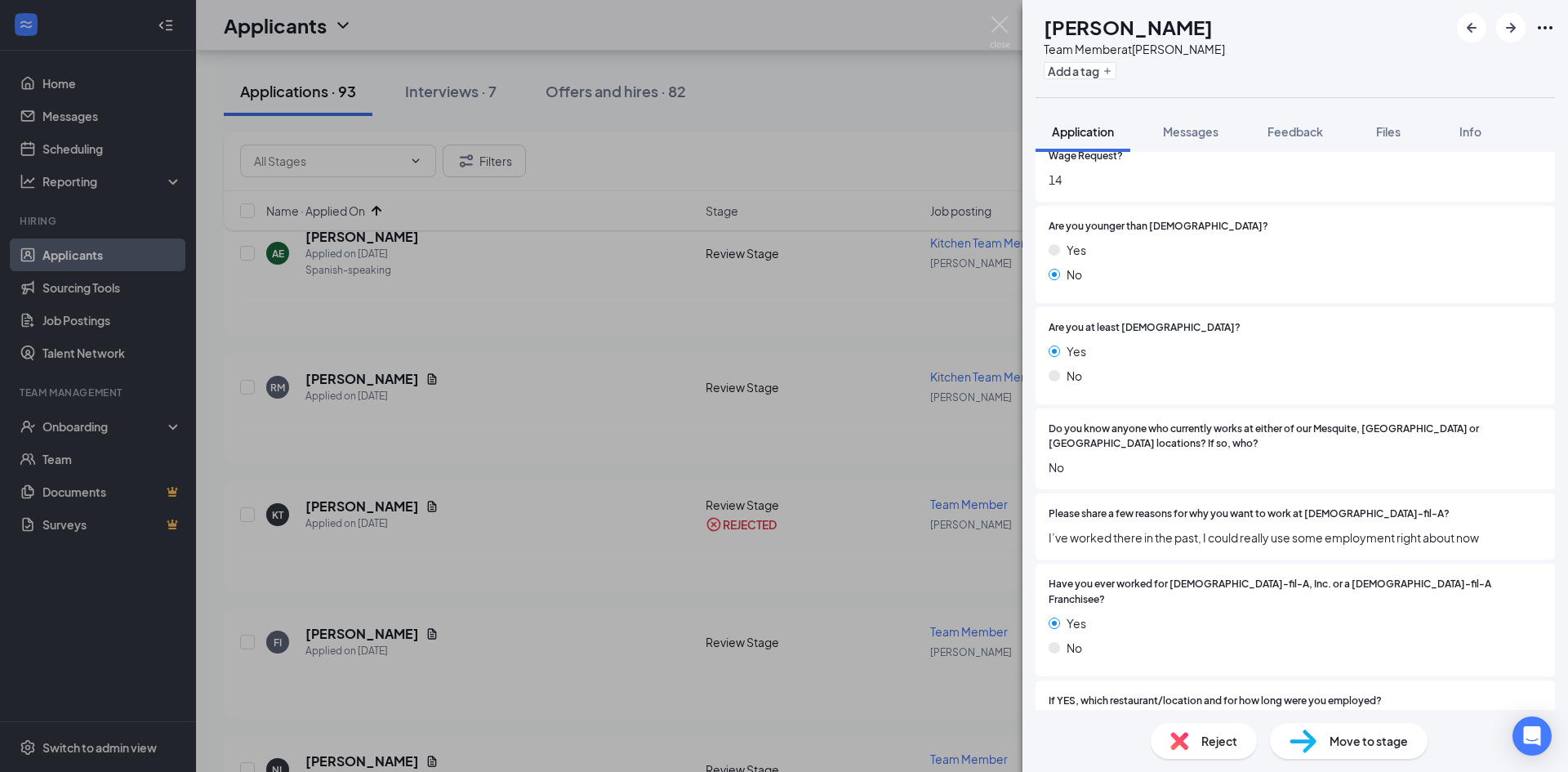
scroll to position [408, 0]
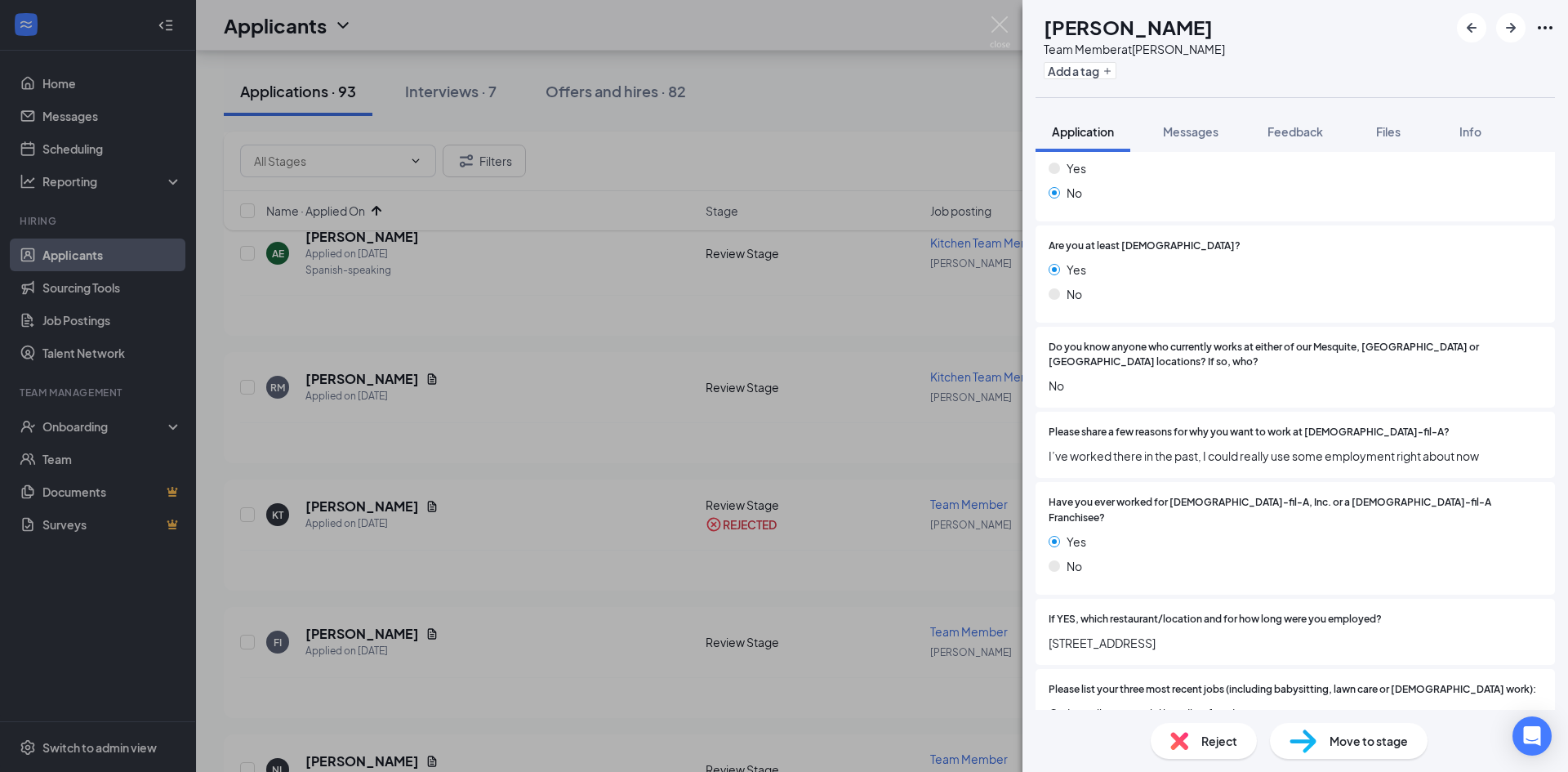
click at [1184, 737] on img at bounding box center [1180, 741] width 18 height 18
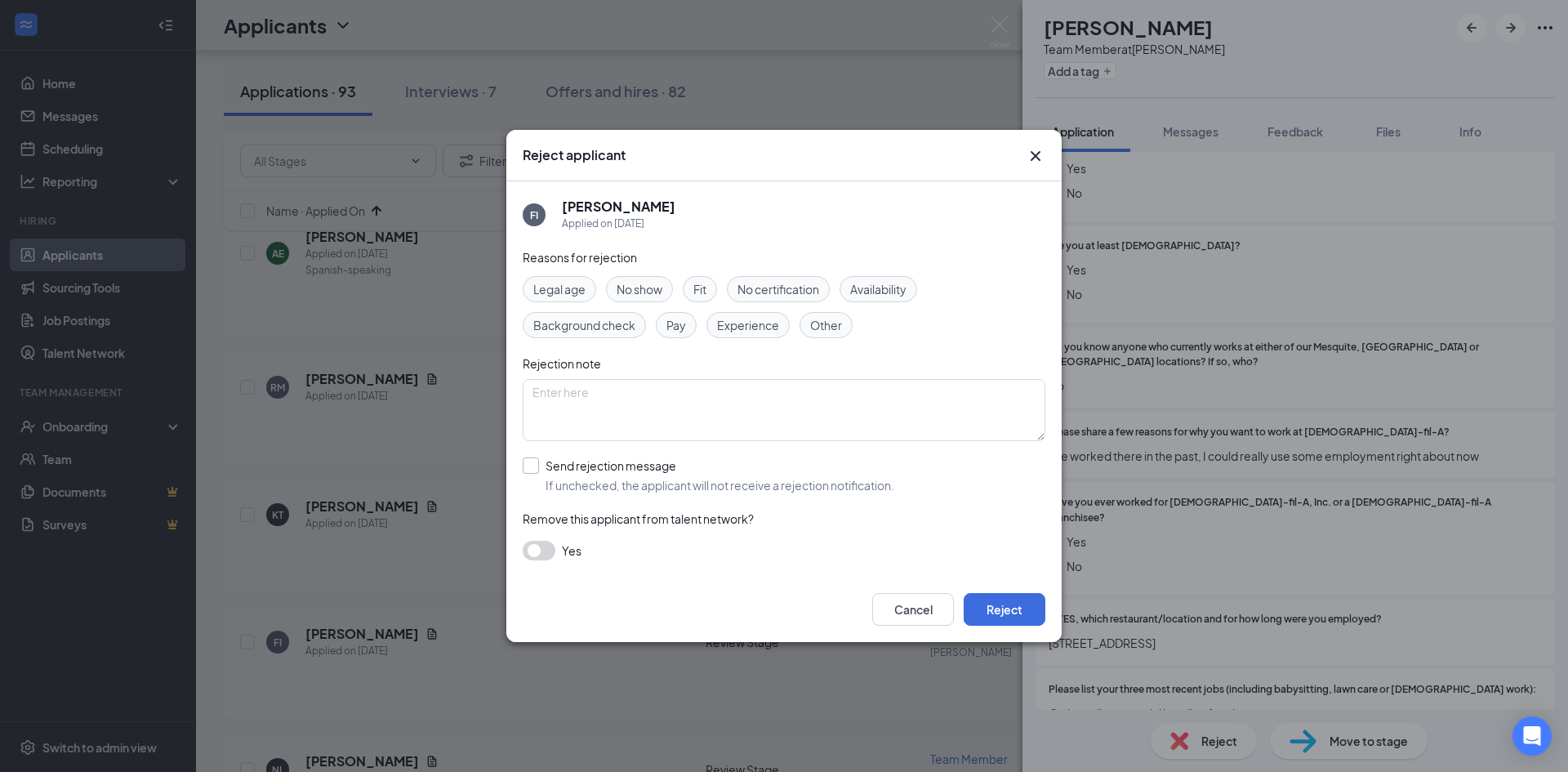
click at [598, 465] on input "Send rejection message If unchecked, the applicant will not receive a rejection…" at bounding box center [708, 474] width 372 height 36
checkbox input "true"
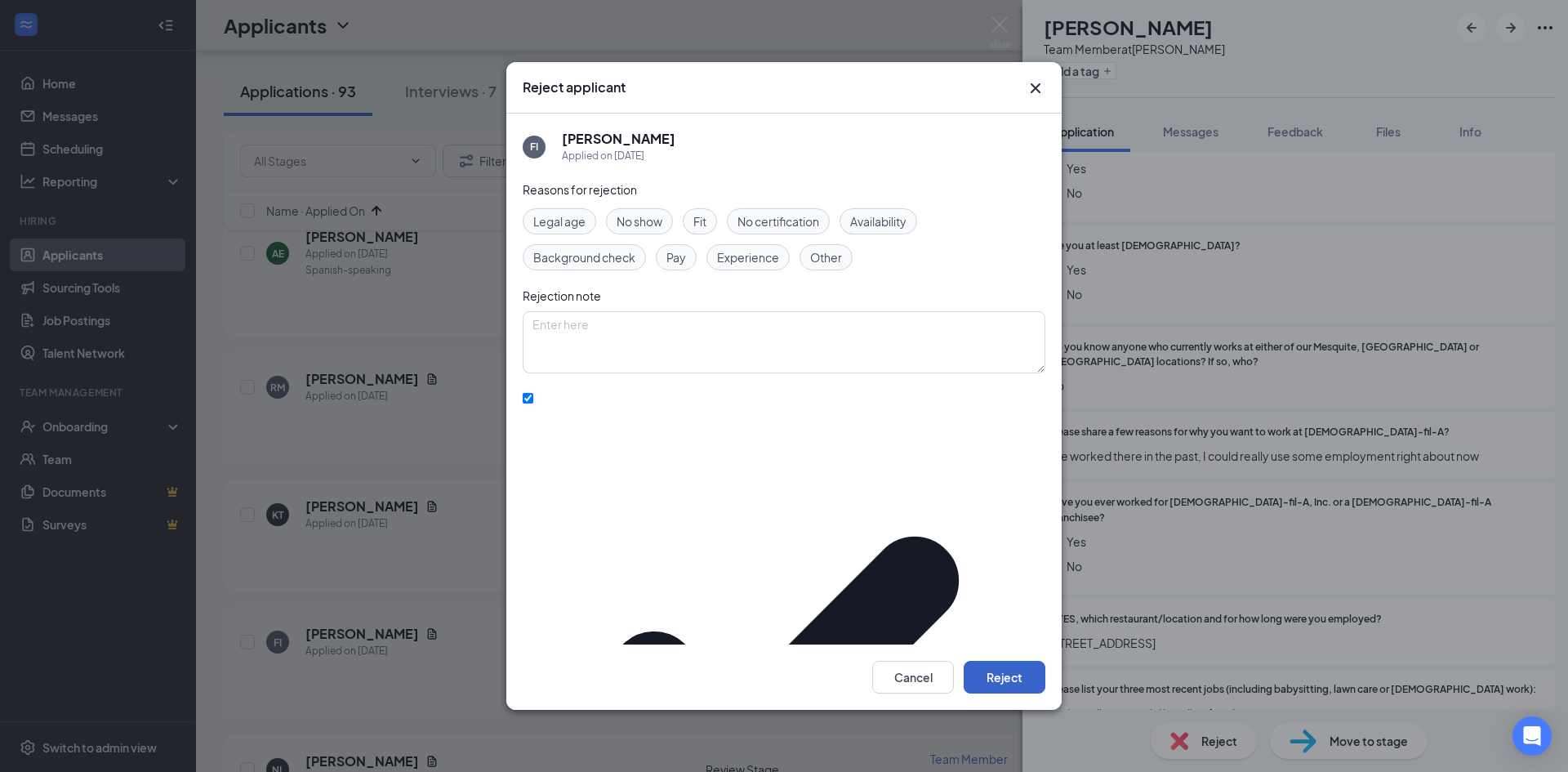
click at [1003, 660] on button "Reject" at bounding box center [1004, 677] width 82 height 33
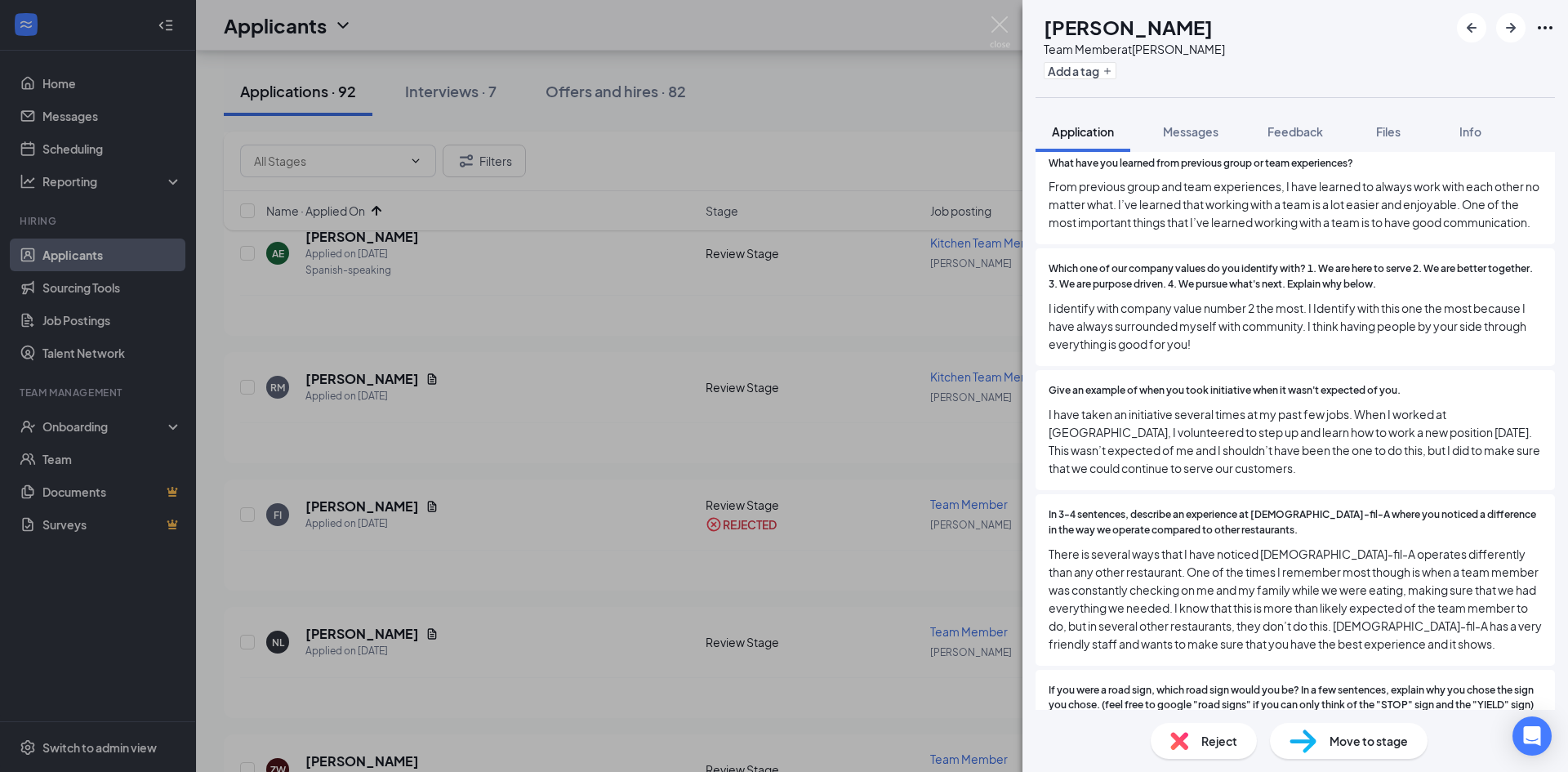
scroll to position [1061, 0]
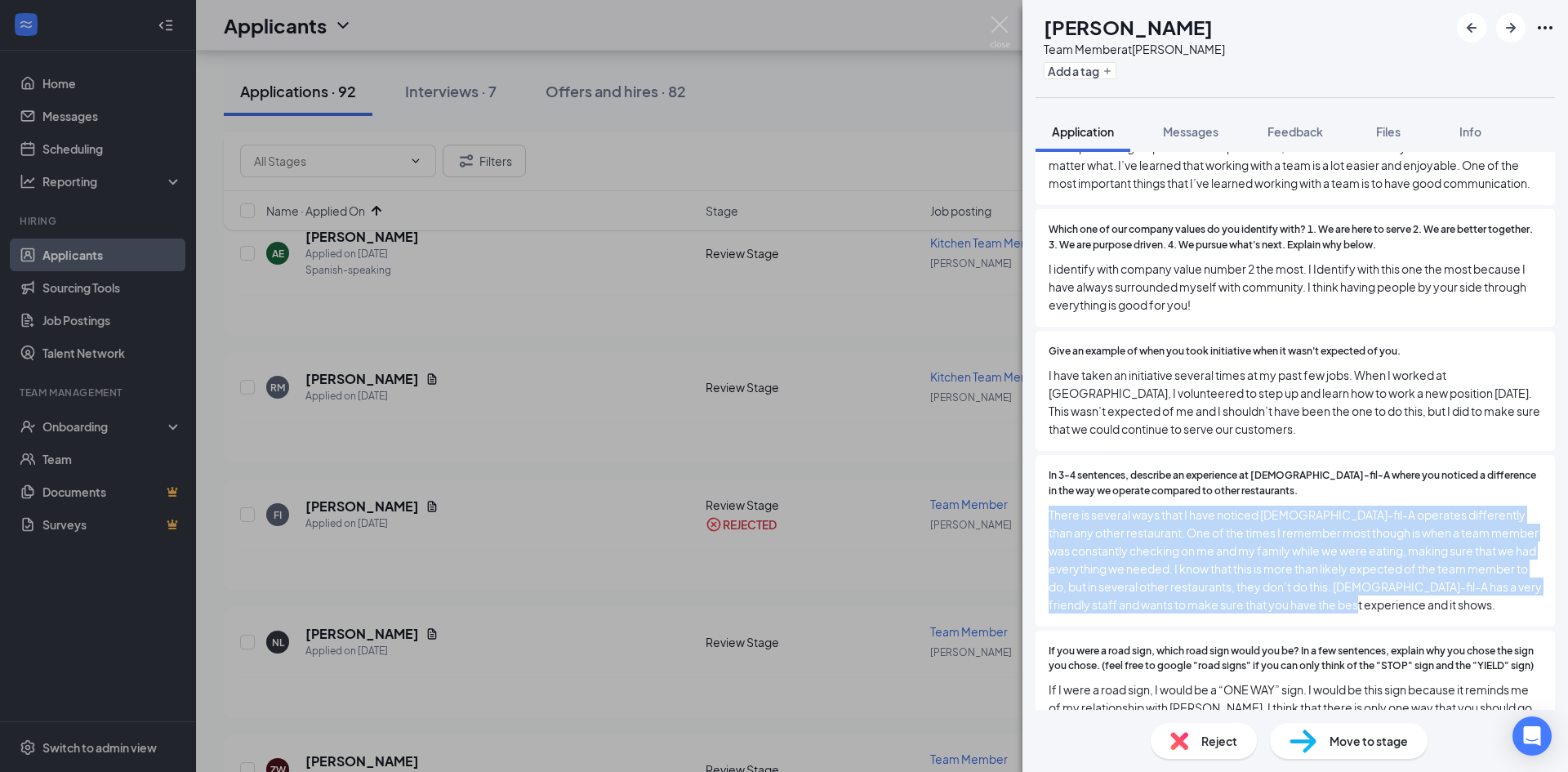
drag, startPoint x: 1457, startPoint y: 612, endPoint x: 1047, endPoint y: 516, distance: 421.1
click at [1047, 516] on div "In 3-4 sentences, describe an experience at [DEMOGRAPHIC_DATA]-fil-A where you …" at bounding box center [1295, 540] width 519 height 171
copy span "There is several ways that I have noticed [DEMOGRAPHIC_DATA]-fil-A operates dif…"
click at [1395, 555] on span "There is several ways that I have noticed [DEMOGRAPHIC_DATA]-fil-A operates dif…" at bounding box center [1295, 560] width 493 height 107
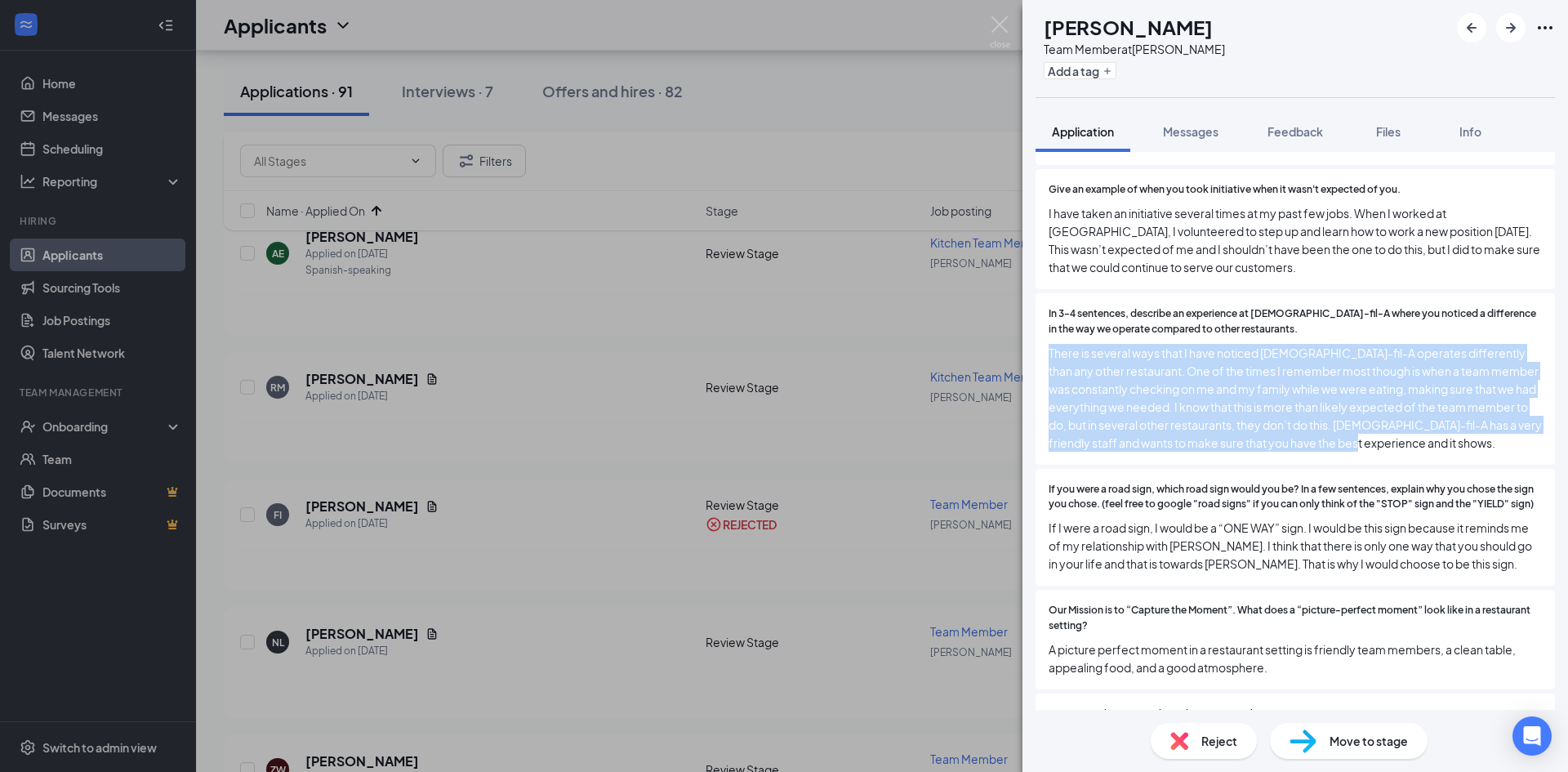
scroll to position [1225, 0]
click at [1355, 498] on span "If you were a road sign, which road sign would you be? In a few sentences, expl…" at bounding box center [1295, 496] width 493 height 31
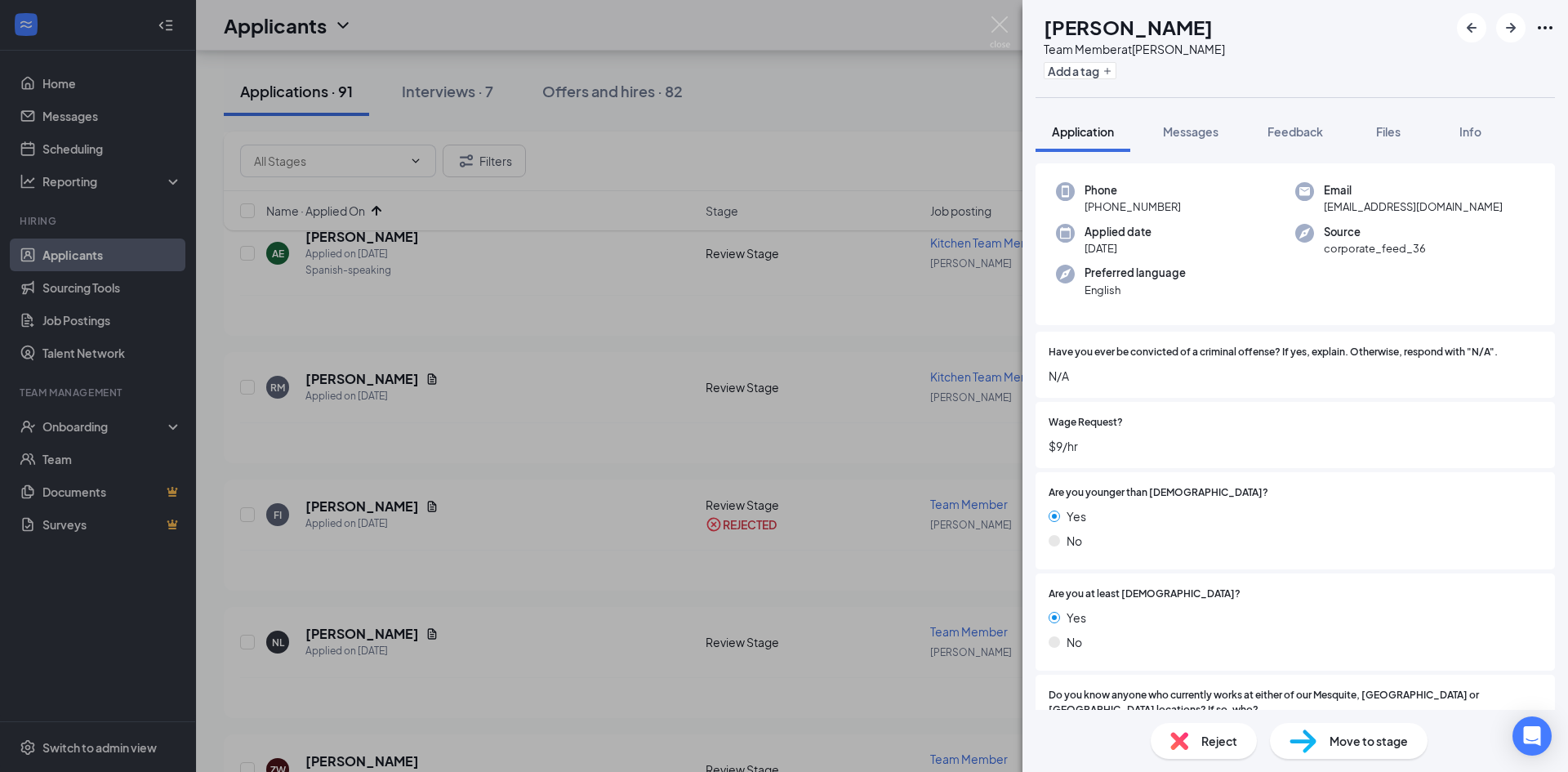
scroll to position [0, 0]
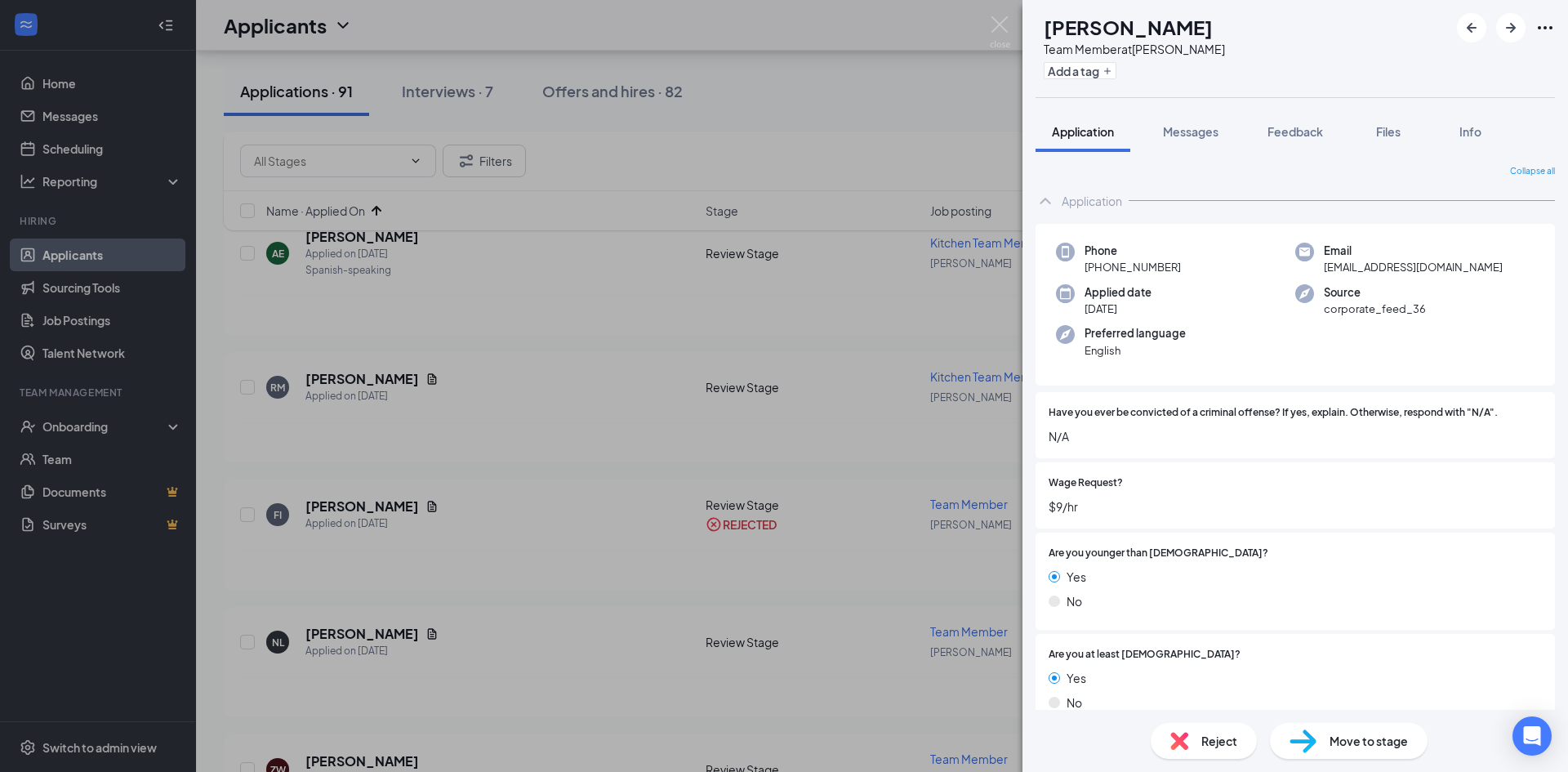
click at [1361, 745] on span "Move to stage" at bounding box center [1369, 741] width 79 height 18
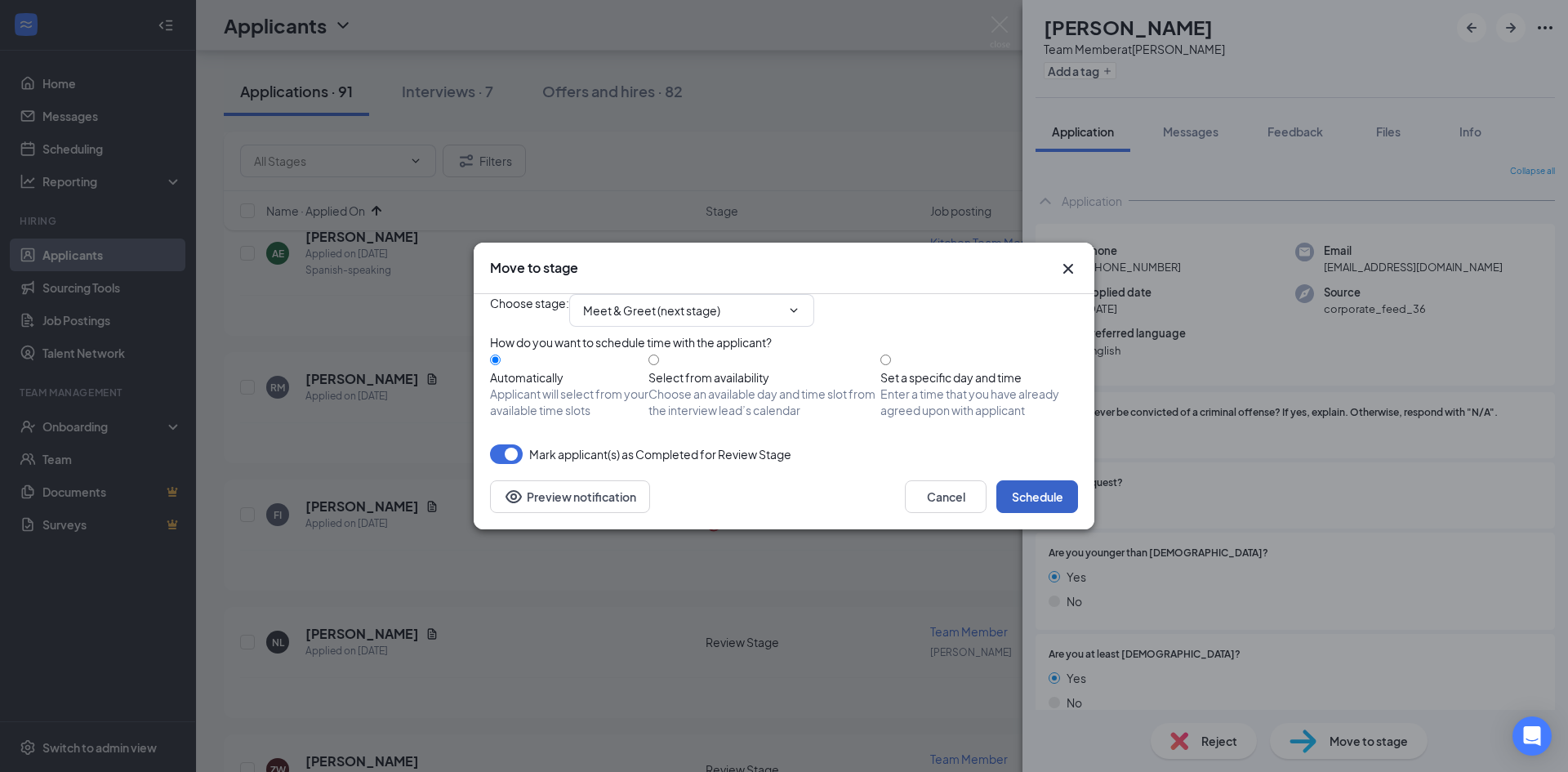
click at [1053, 513] on button "Schedule" at bounding box center [1037, 497] width 82 height 33
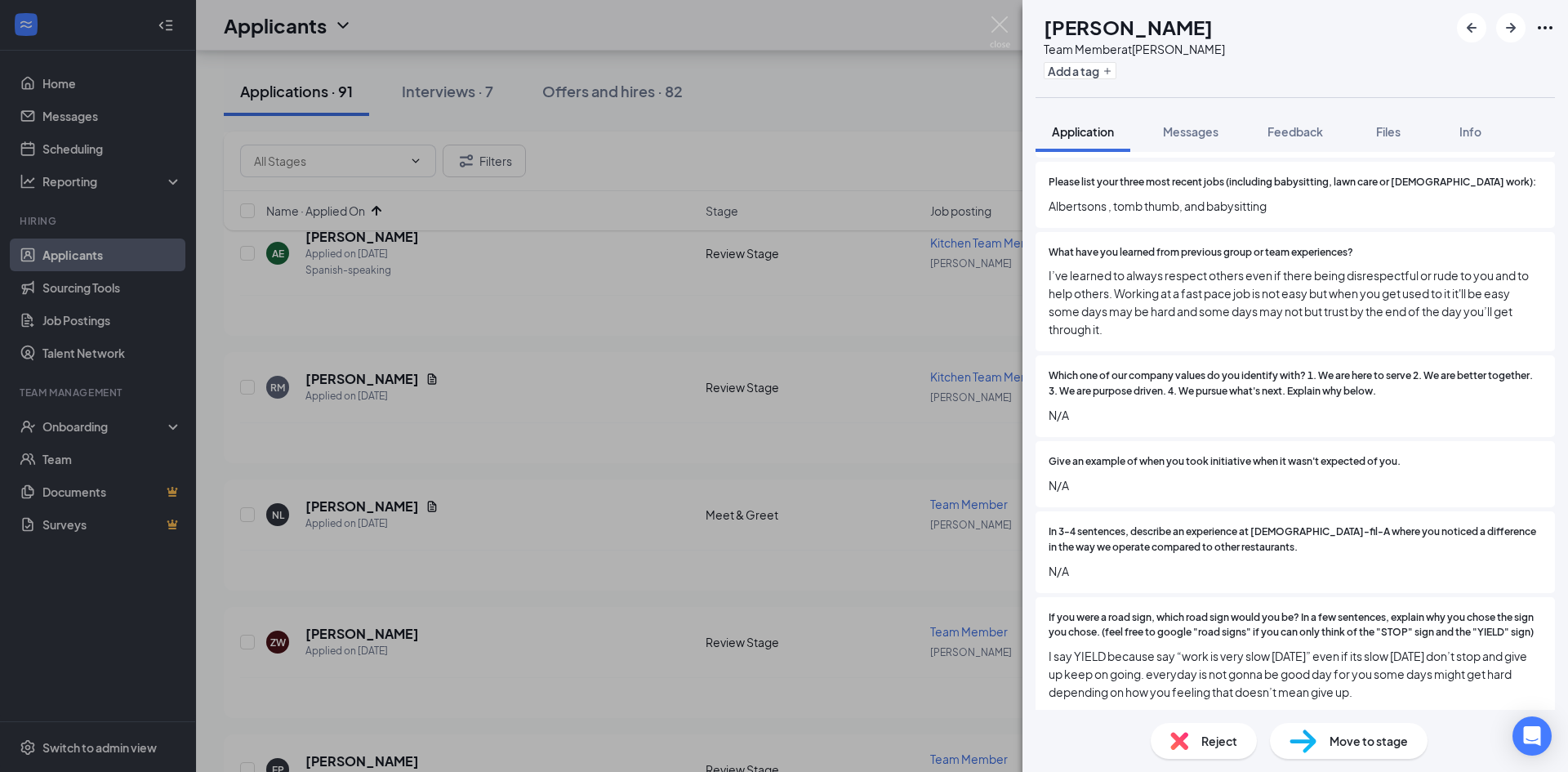
scroll to position [980, 0]
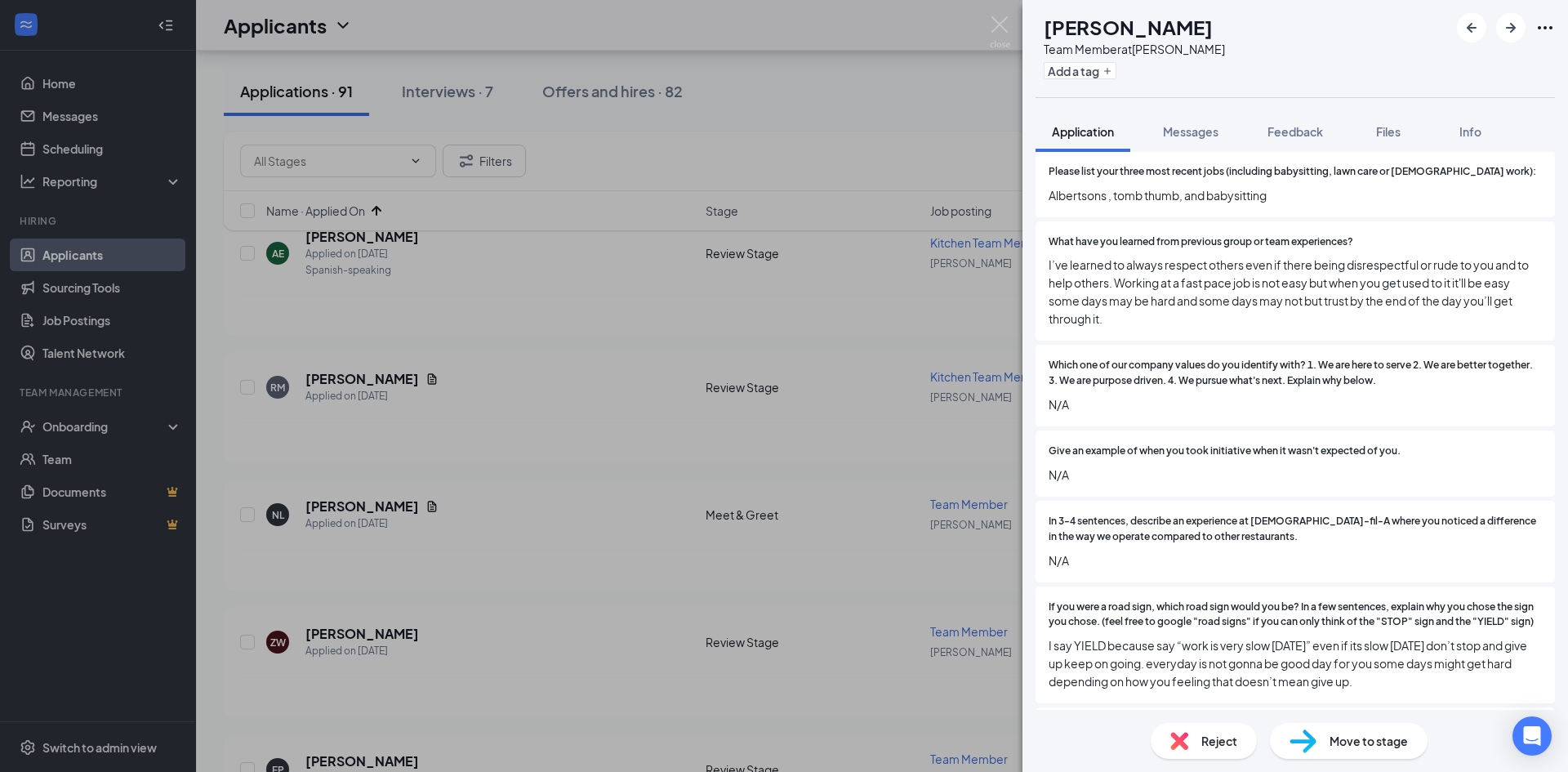
click at [1195, 741] on div "Reject" at bounding box center [1203, 740] width 106 height 36
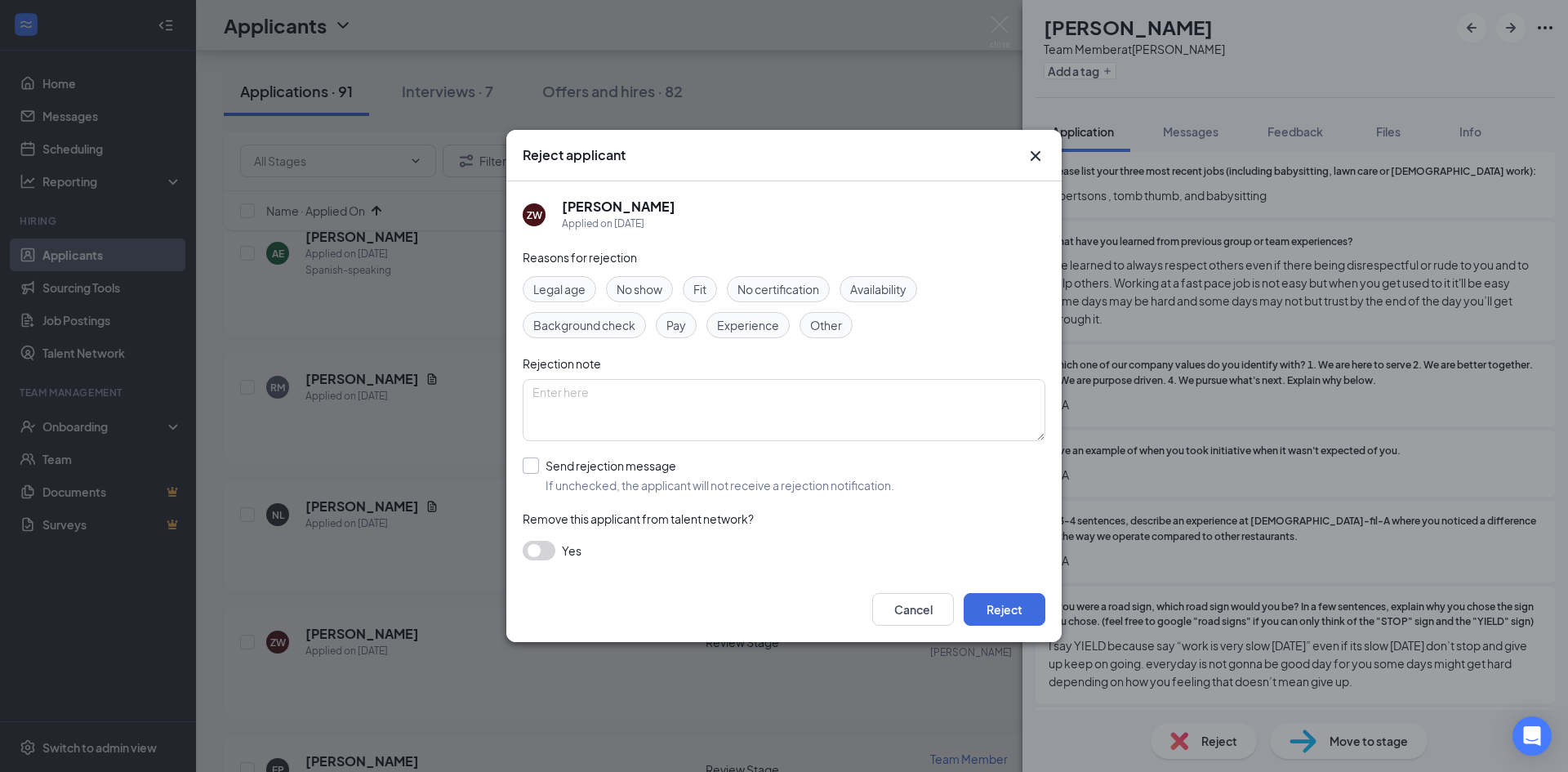
click at [609, 482] on input "Send rejection message If unchecked, the applicant will not receive a rejection…" at bounding box center [708, 474] width 372 height 36
checkbox input "true"
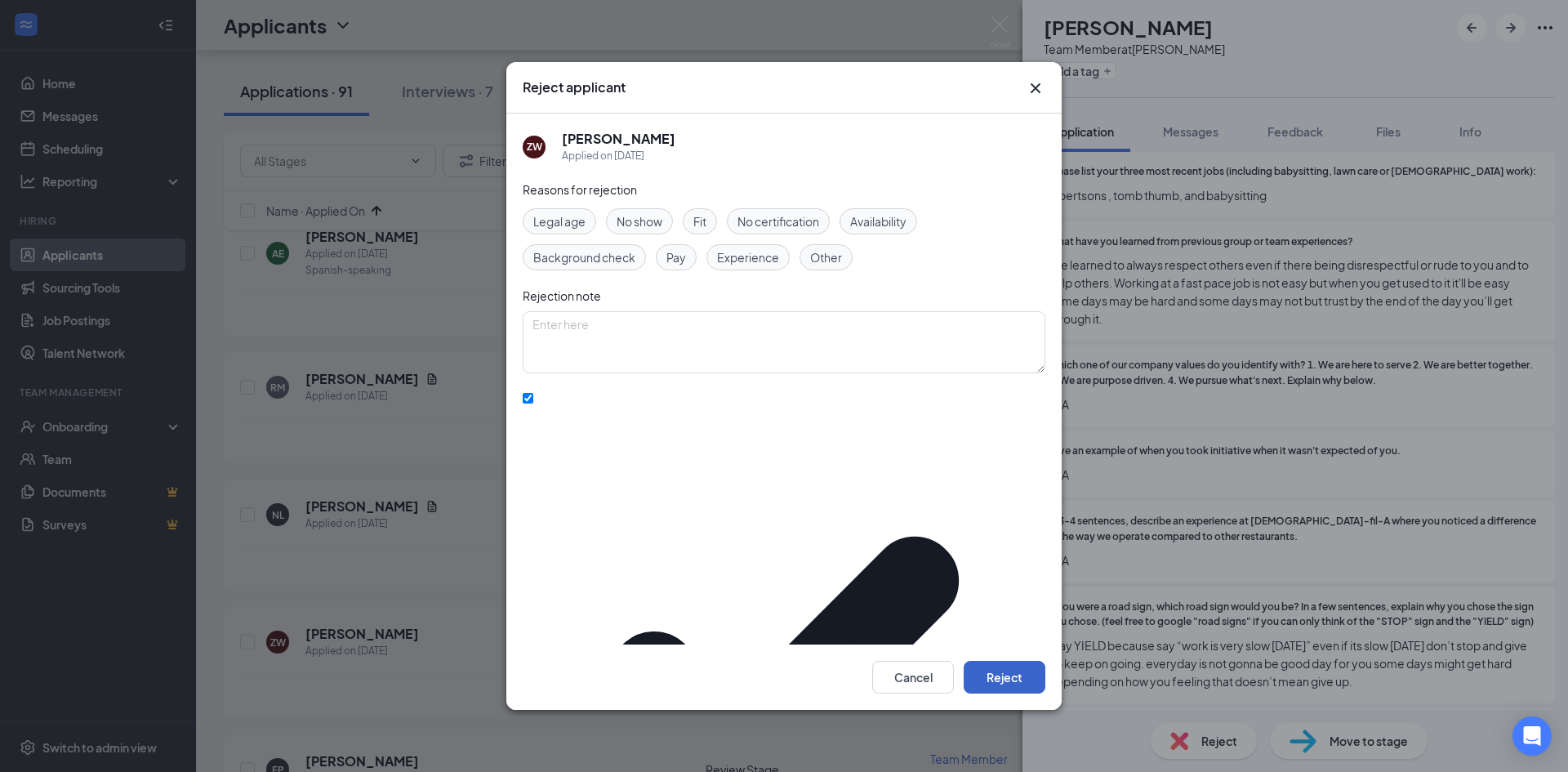
click at [1035, 660] on button "Reject" at bounding box center [1004, 677] width 82 height 33
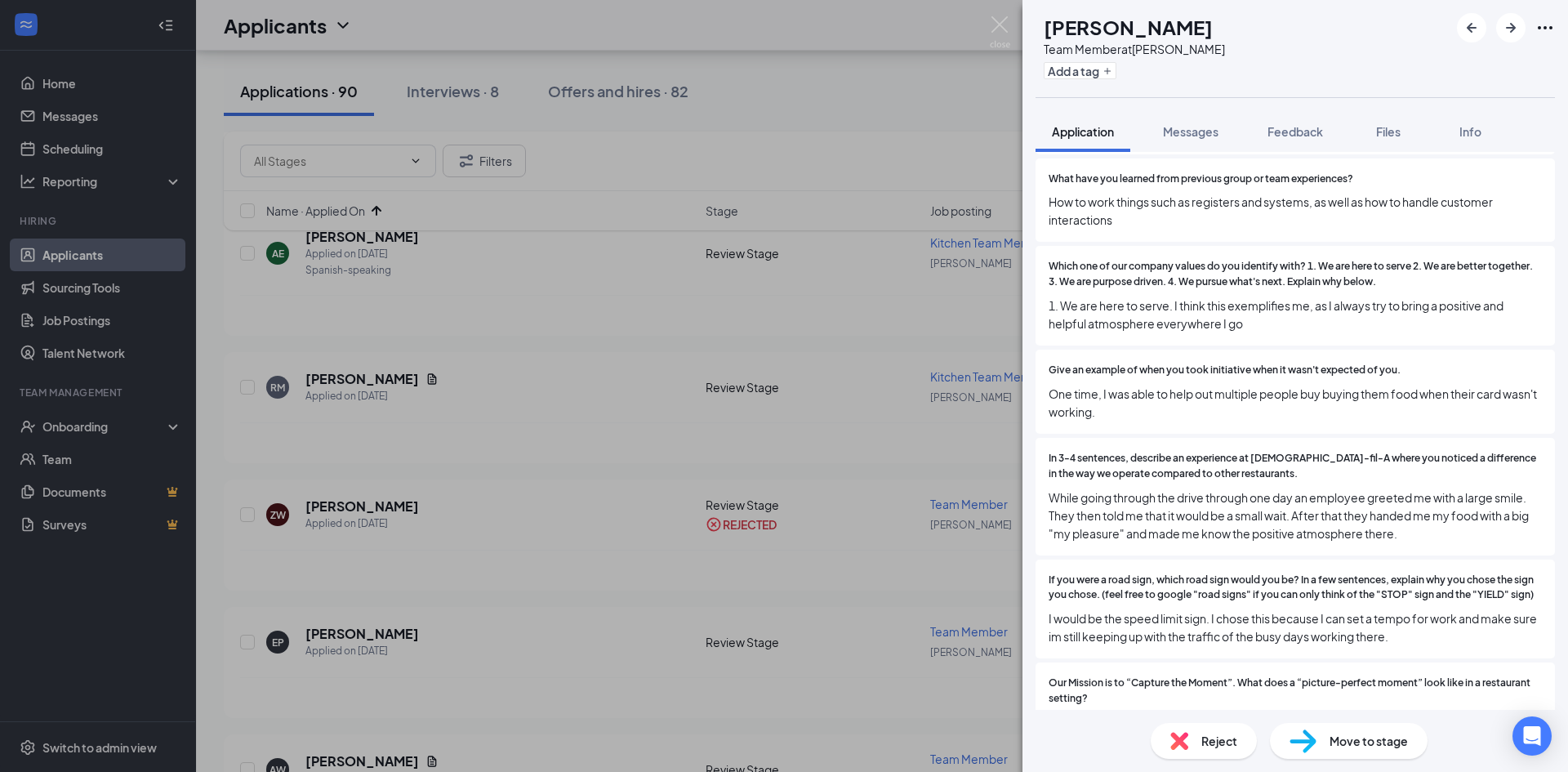
scroll to position [1061, 0]
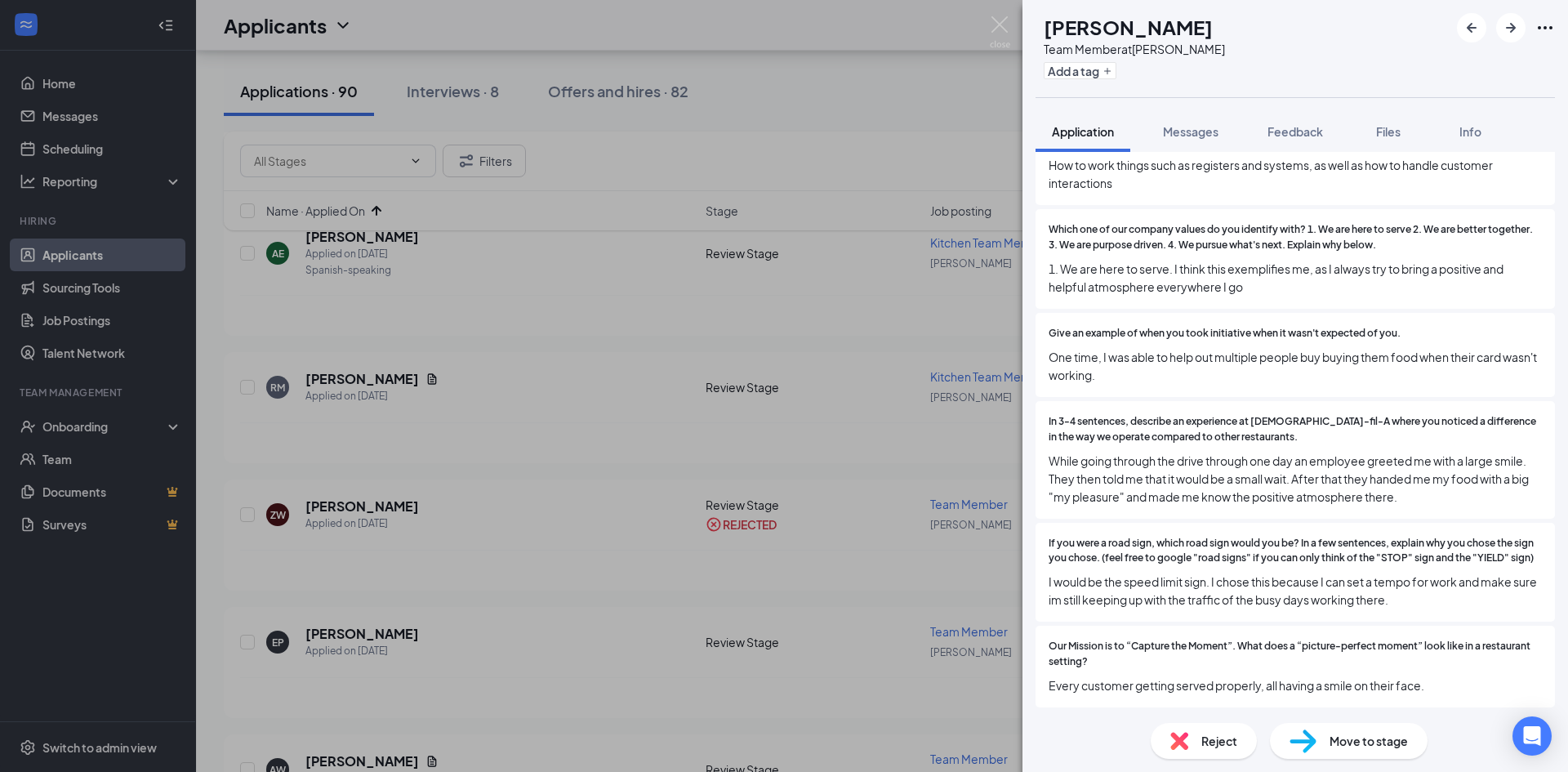
click at [1358, 749] on span "Move to stage" at bounding box center [1369, 741] width 79 height 18
type input "Meet & Greet (next stage)"
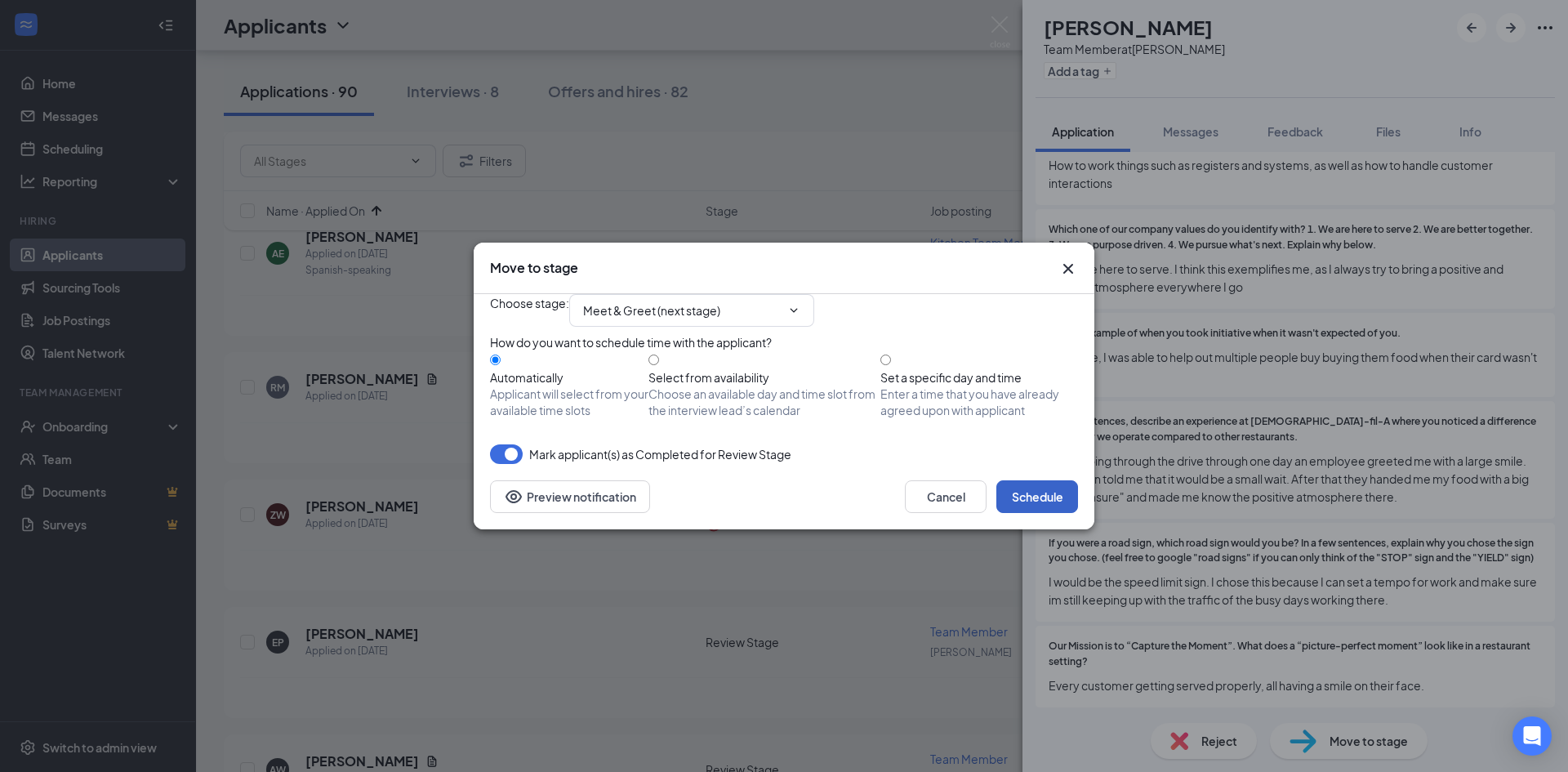
click at [1070, 513] on button "Schedule" at bounding box center [1037, 497] width 82 height 33
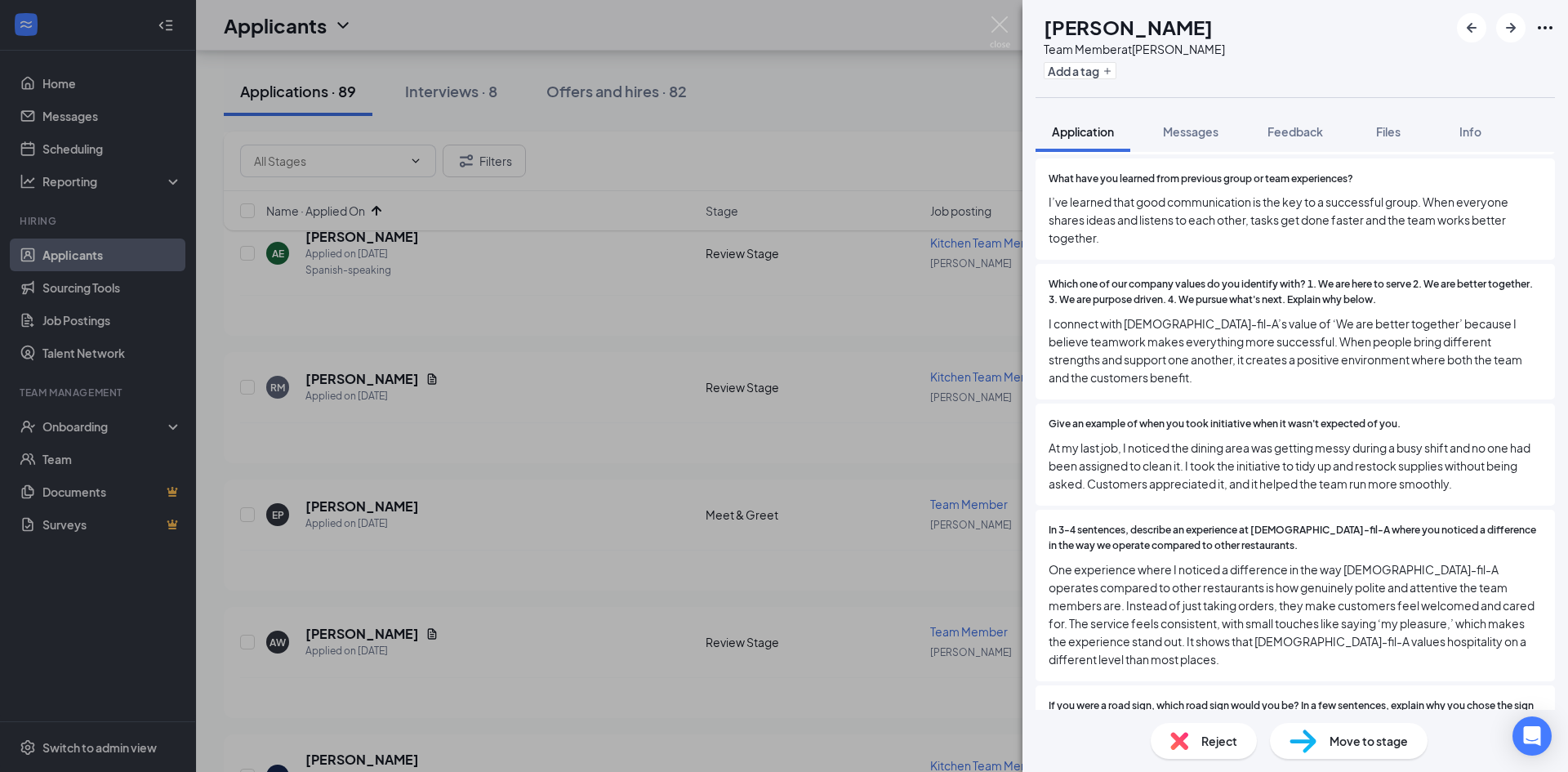
scroll to position [1061, 0]
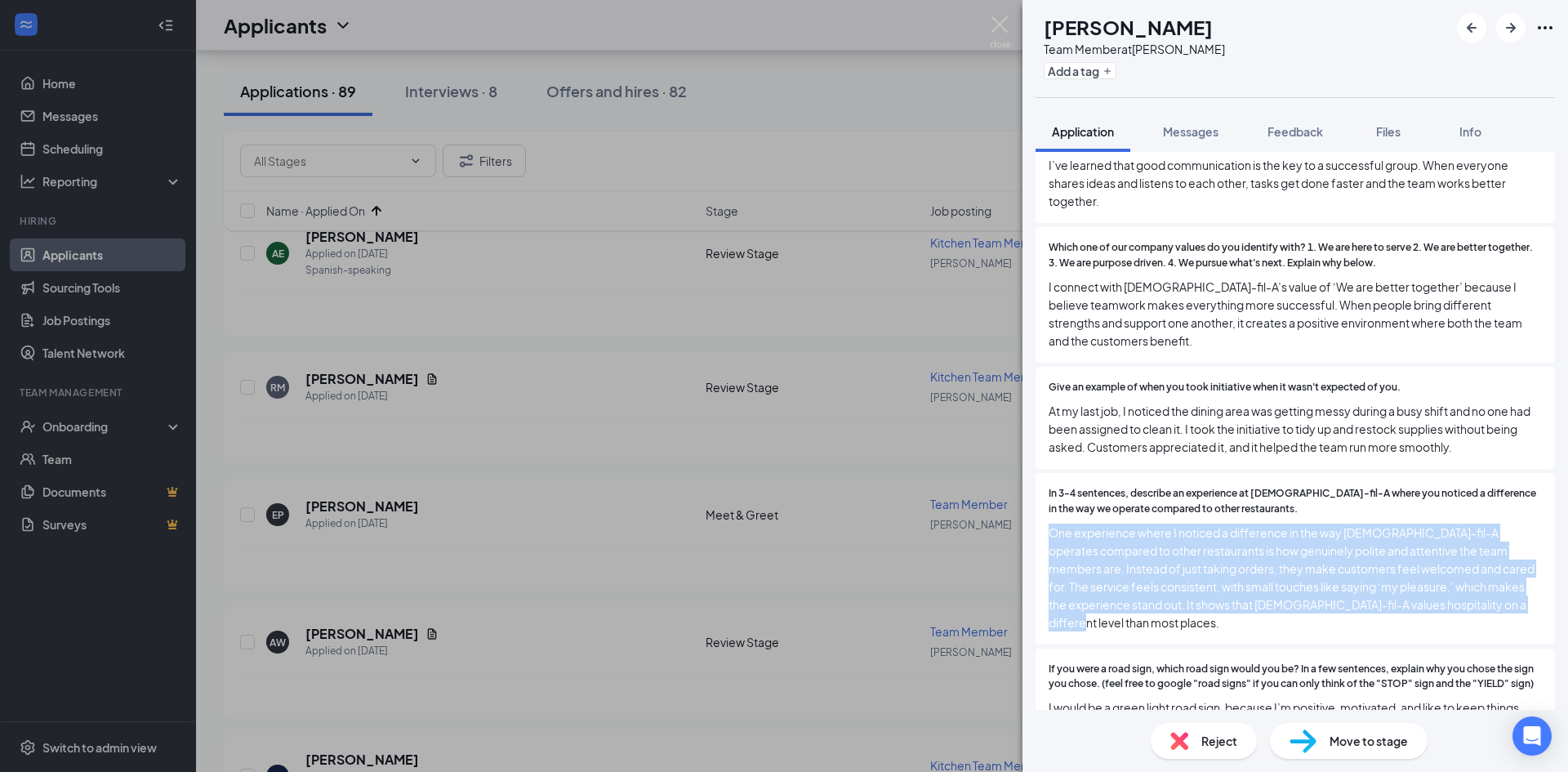
drag, startPoint x: 1532, startPoint y: 586, endPoint x: 1036, endPoint y: 524, distance: 499.9
click at [1036, 524] on div "In 3-4 sentences, describe an experience at [DEMOGRAPHIC_DATA]-fil-A where you …" at bounding box center [1295, 558] width 519 height 171
copy span "One experience where I noticed a difference in the way [DEMOGRAPHIC_DATA]-fil-A…"
click at [1117, 66] on button "Add a tag" at bounding box center [1080, 70] width 73 height 17
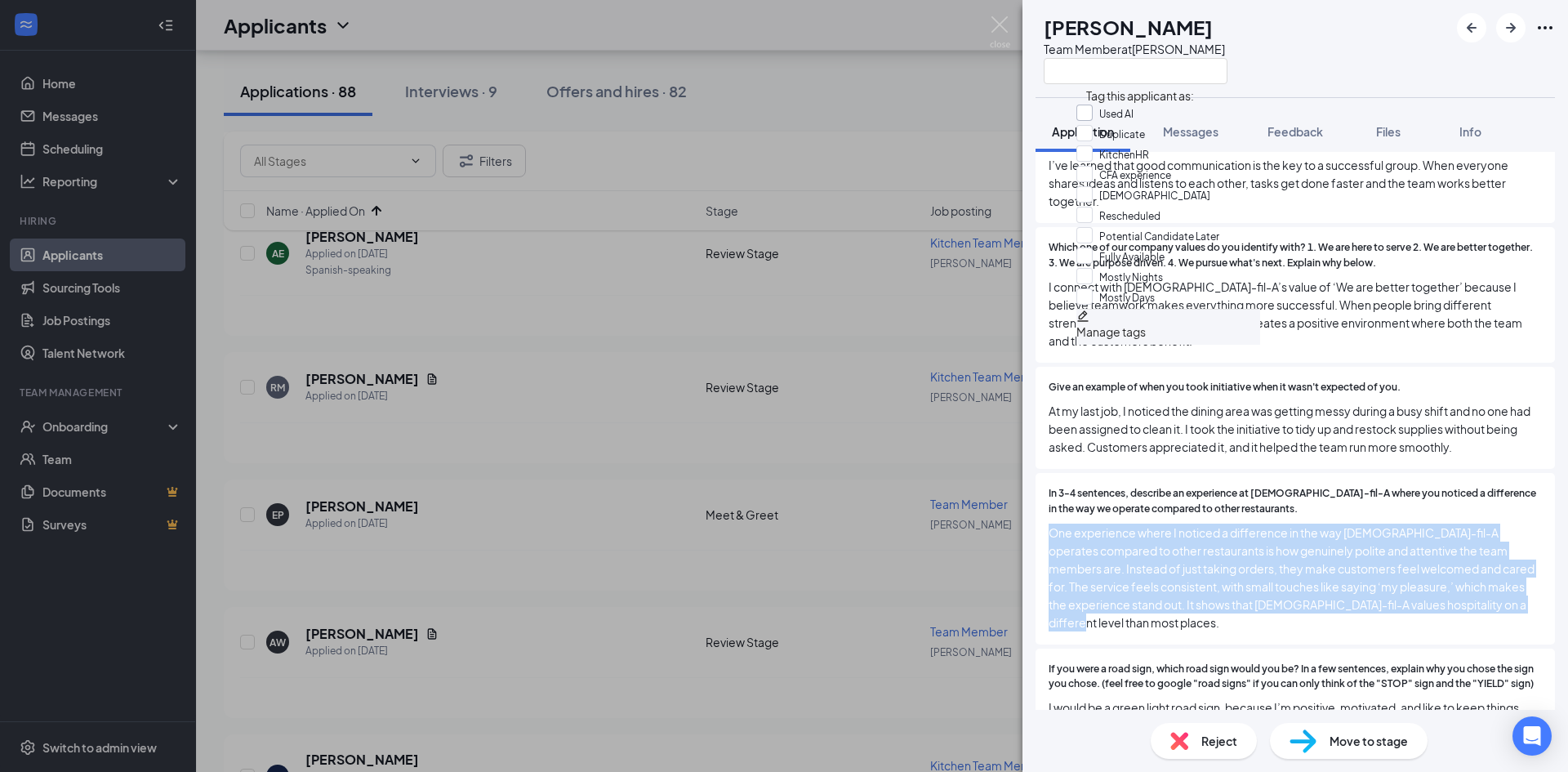
click at [1093, 113] on input "Used AI" at bounding box center [1104, 113] width 57 height 18
checkbox input "true"
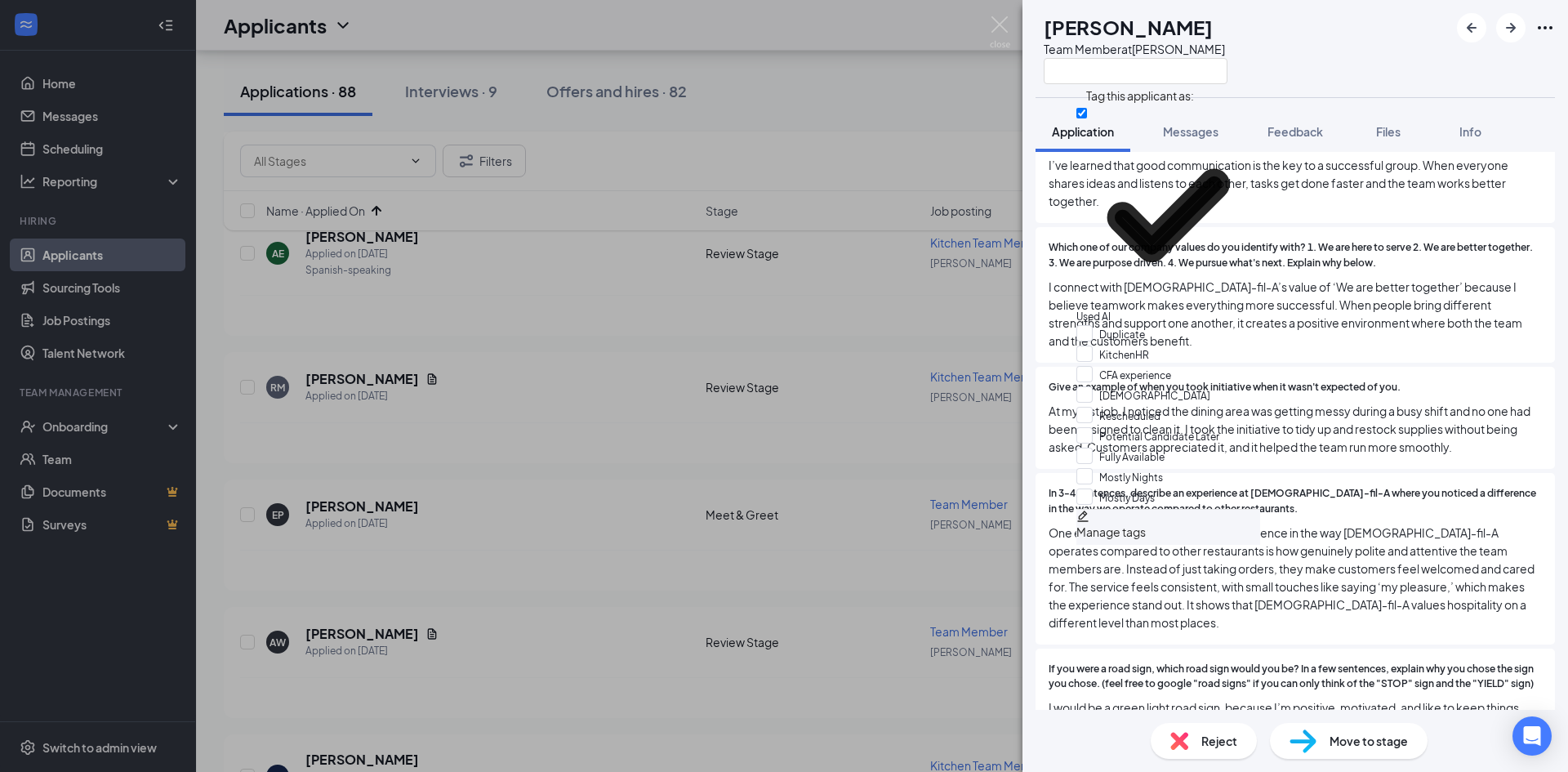
click at [1338, 71] on div "AW [PERSON_NAME] Team Member at [GEOGRAPHIC_DATA]" at bounding box center [1295, 49] width 546 height 98
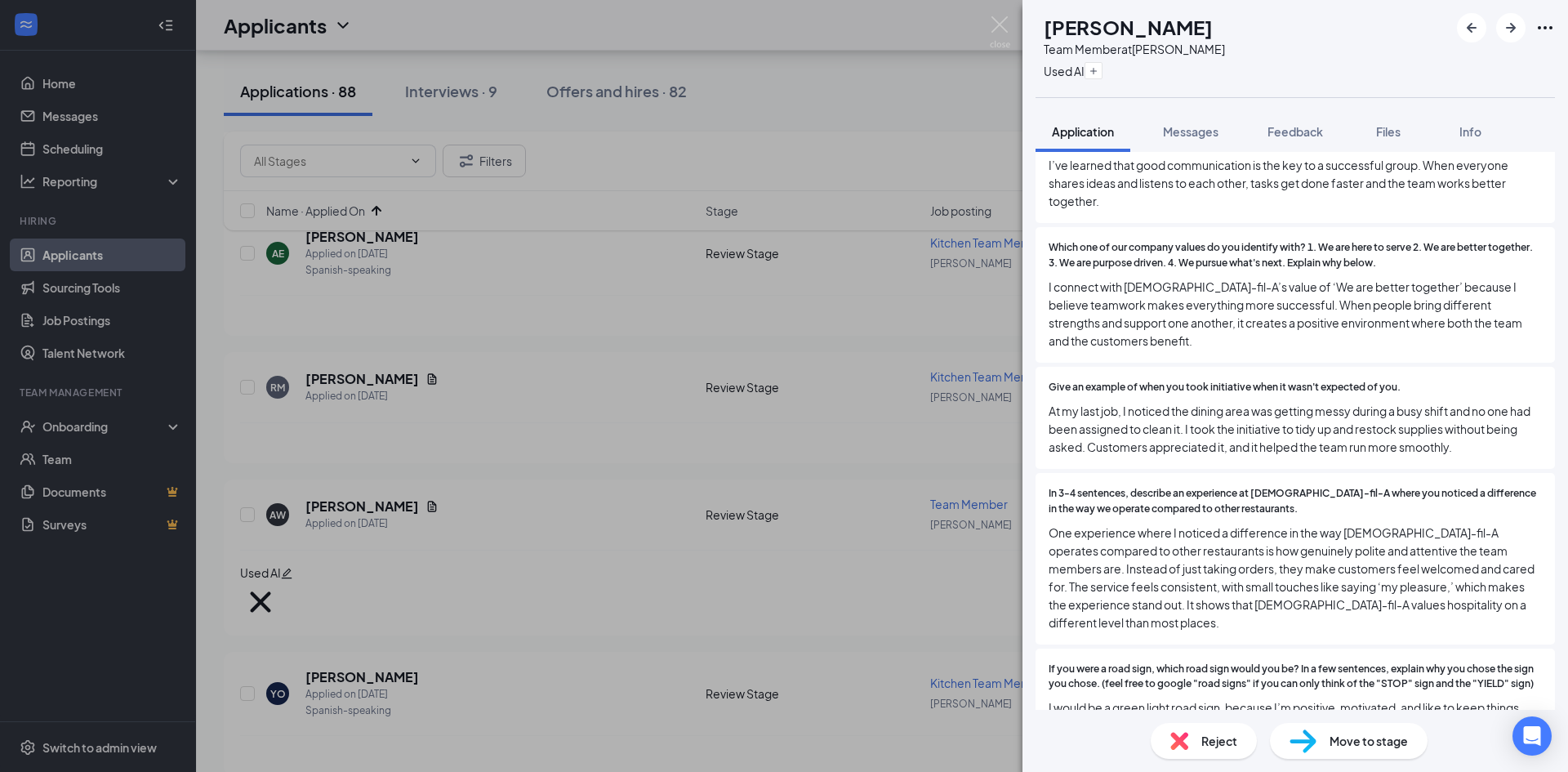
click at [1196, 736] on div "Reject" at bounding box center [1203, 740] width 106 height 36
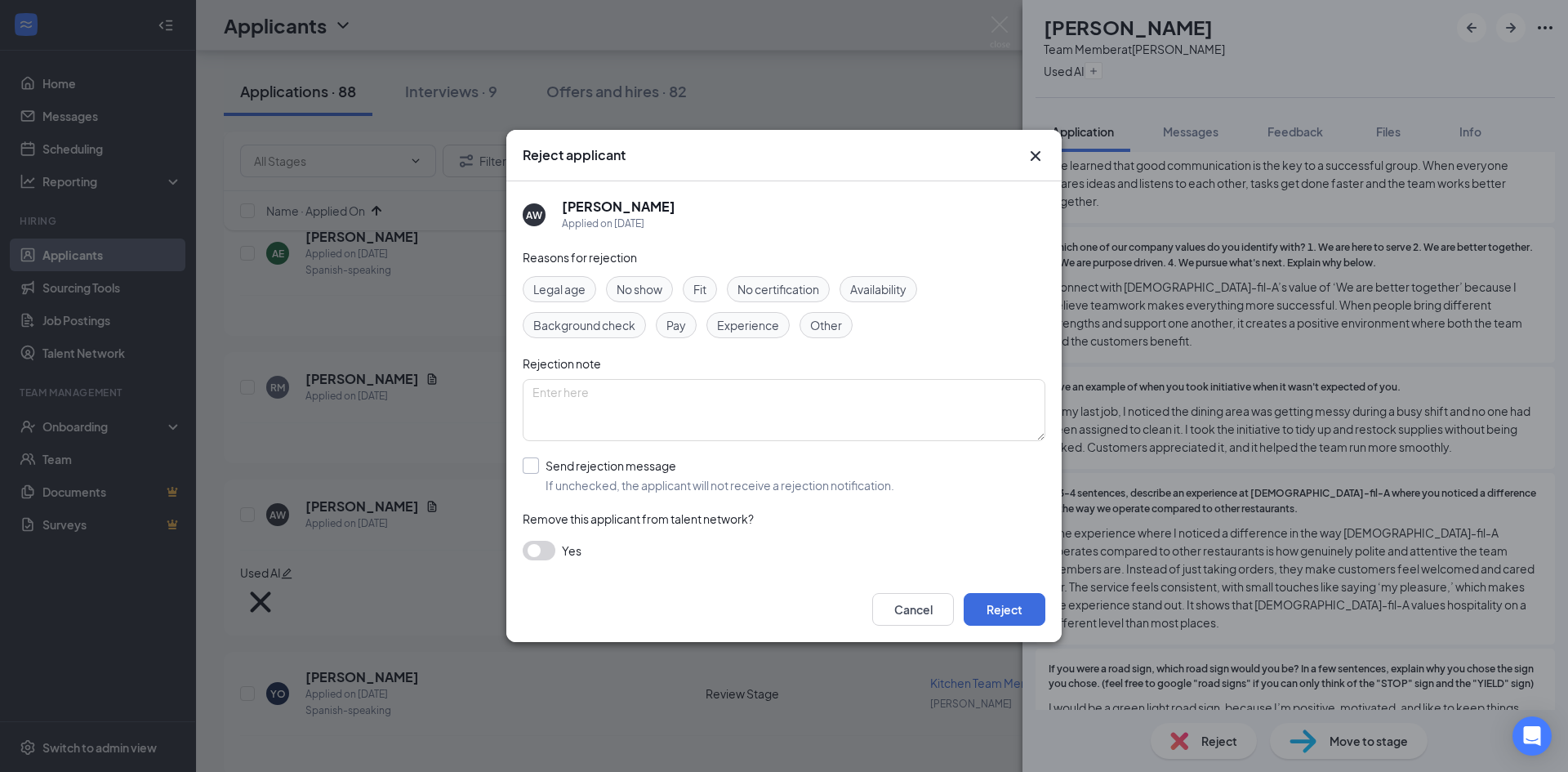
click at [553, 480] on input "Send rejection message If unchecked, the applicant will not receive a rejection…" at bounding box center [708, 474] width 372 height 36
checkbox input "true"
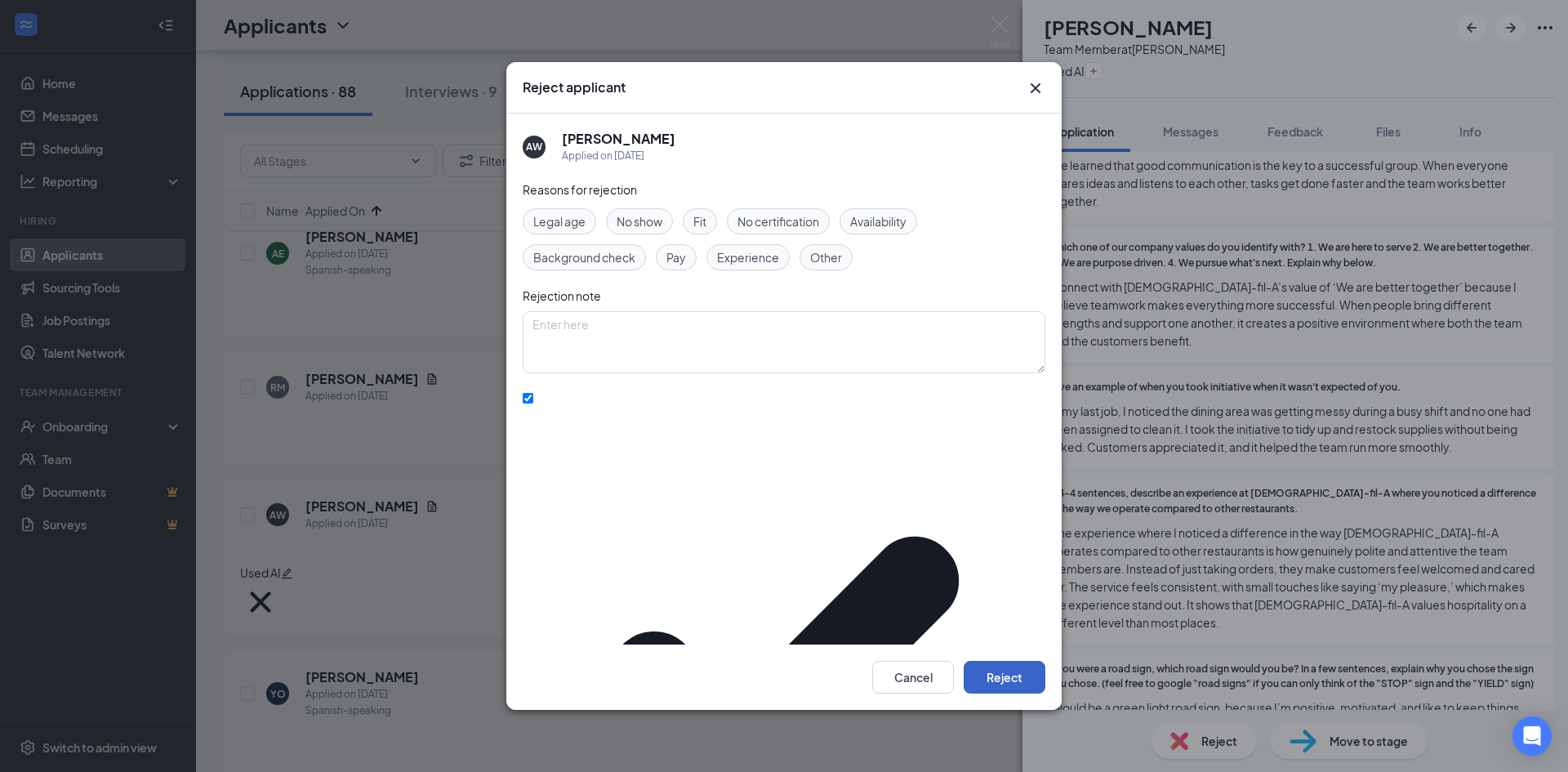
click at [989, 660] on button "Reject" at bounding box center [1004, 677] width 82 height 33
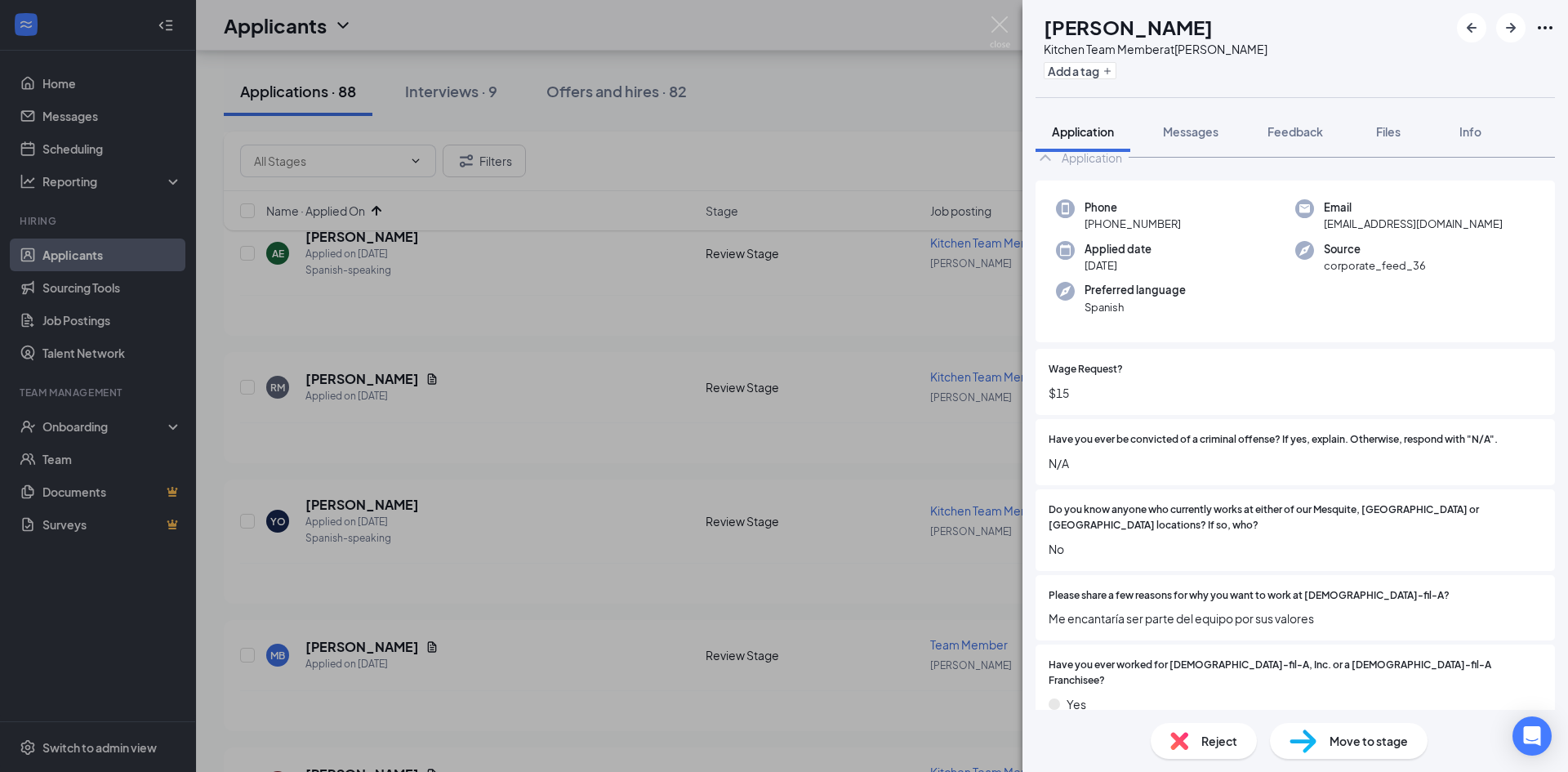
scroll to position [82, 0]
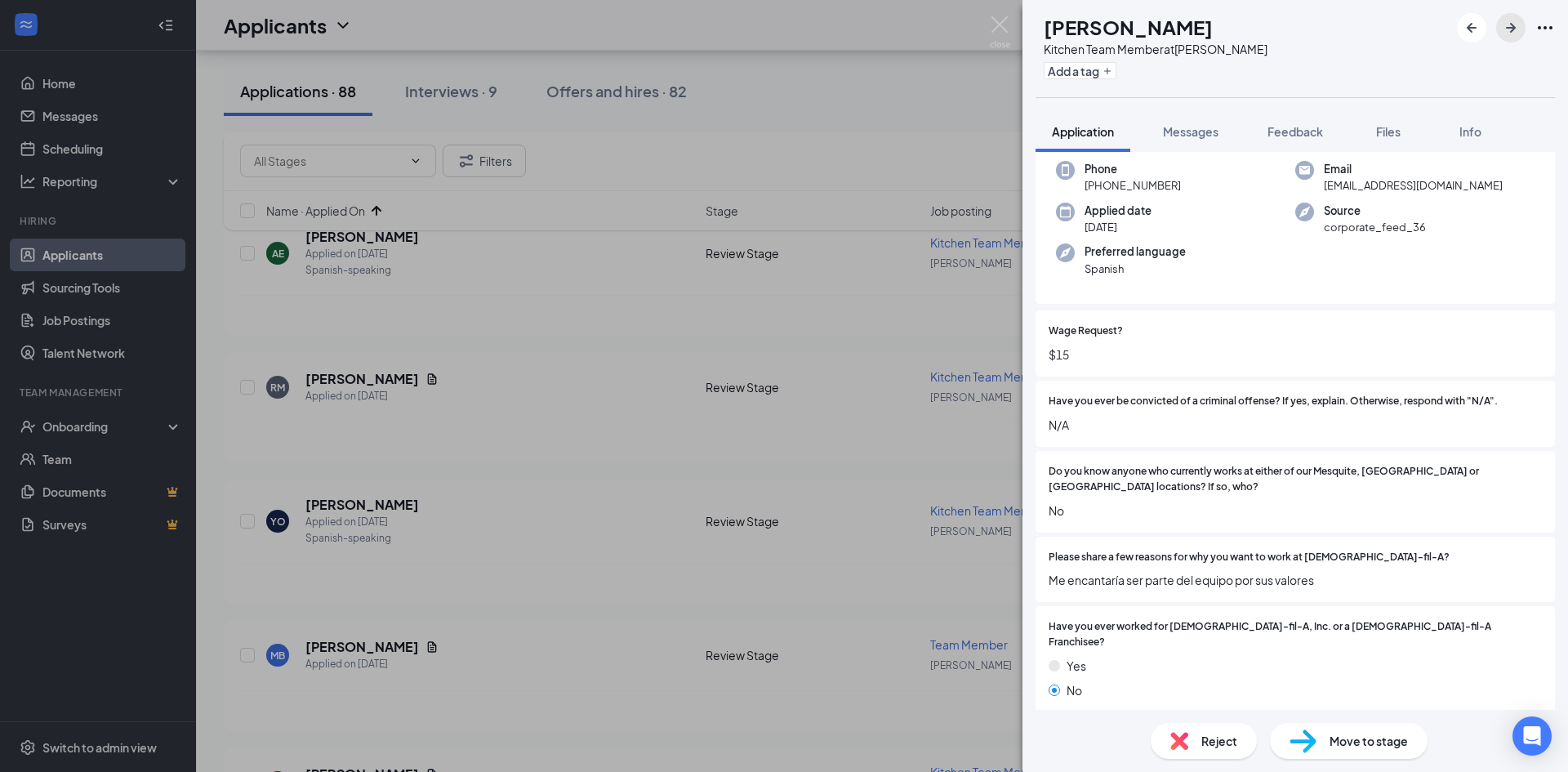
click at [1518, 28] on icon "ArrowRight" at bounding box center [1511, 28] width 20 height 20
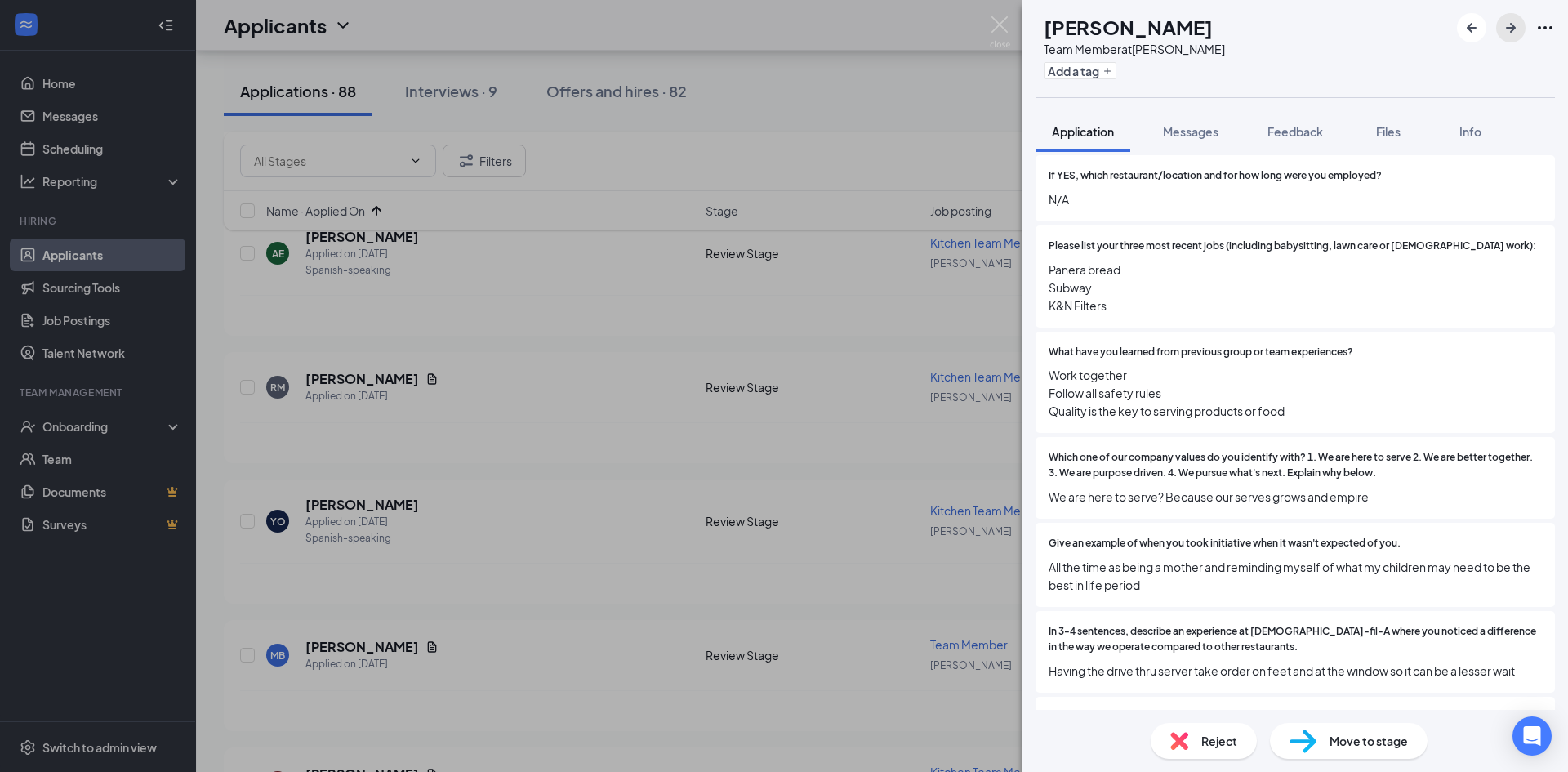
scroll to position [898, 0]
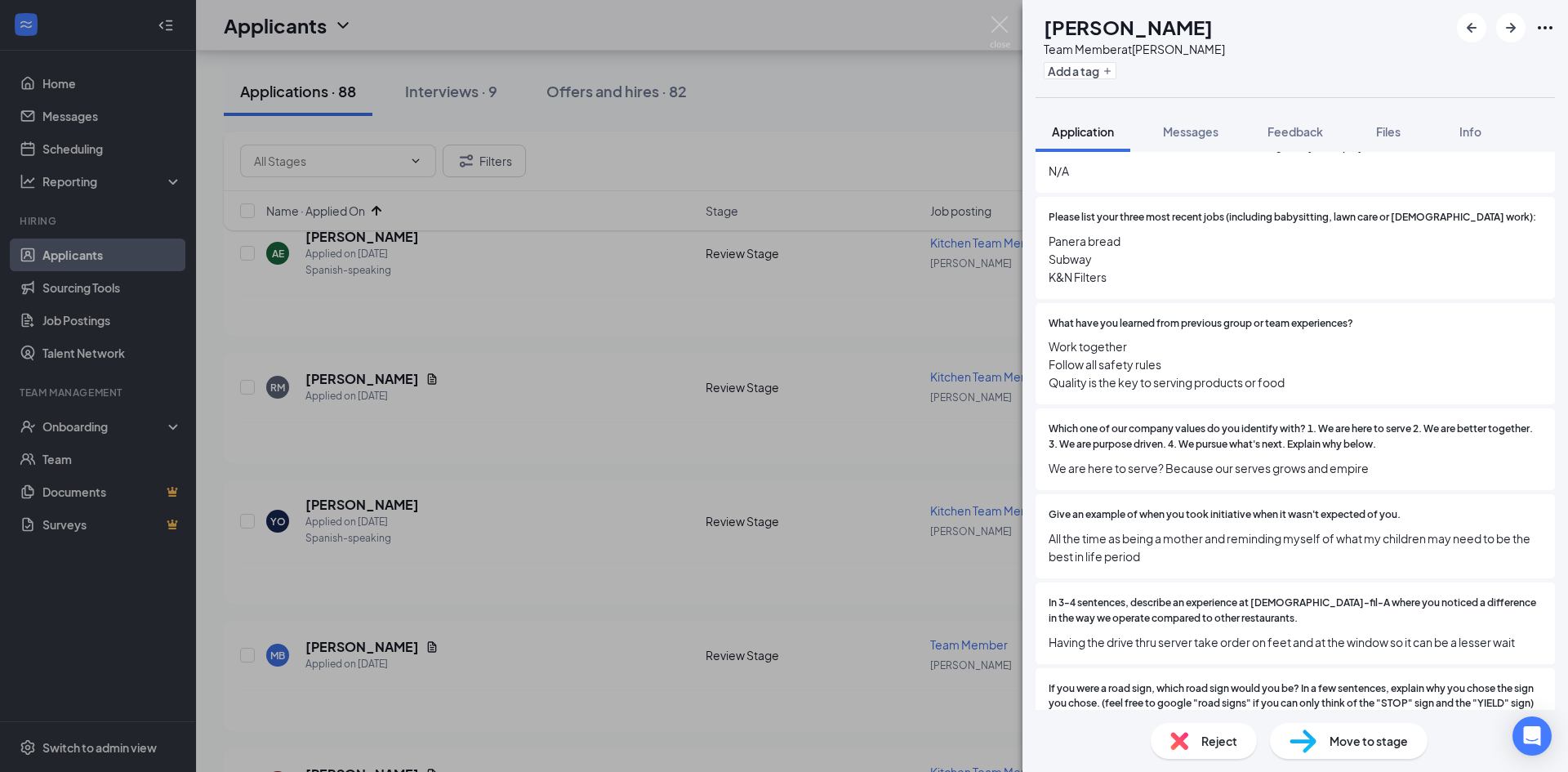
click at [1196, 751] on div "Reject" at bounding box center [1203, 740] width 106 height 36
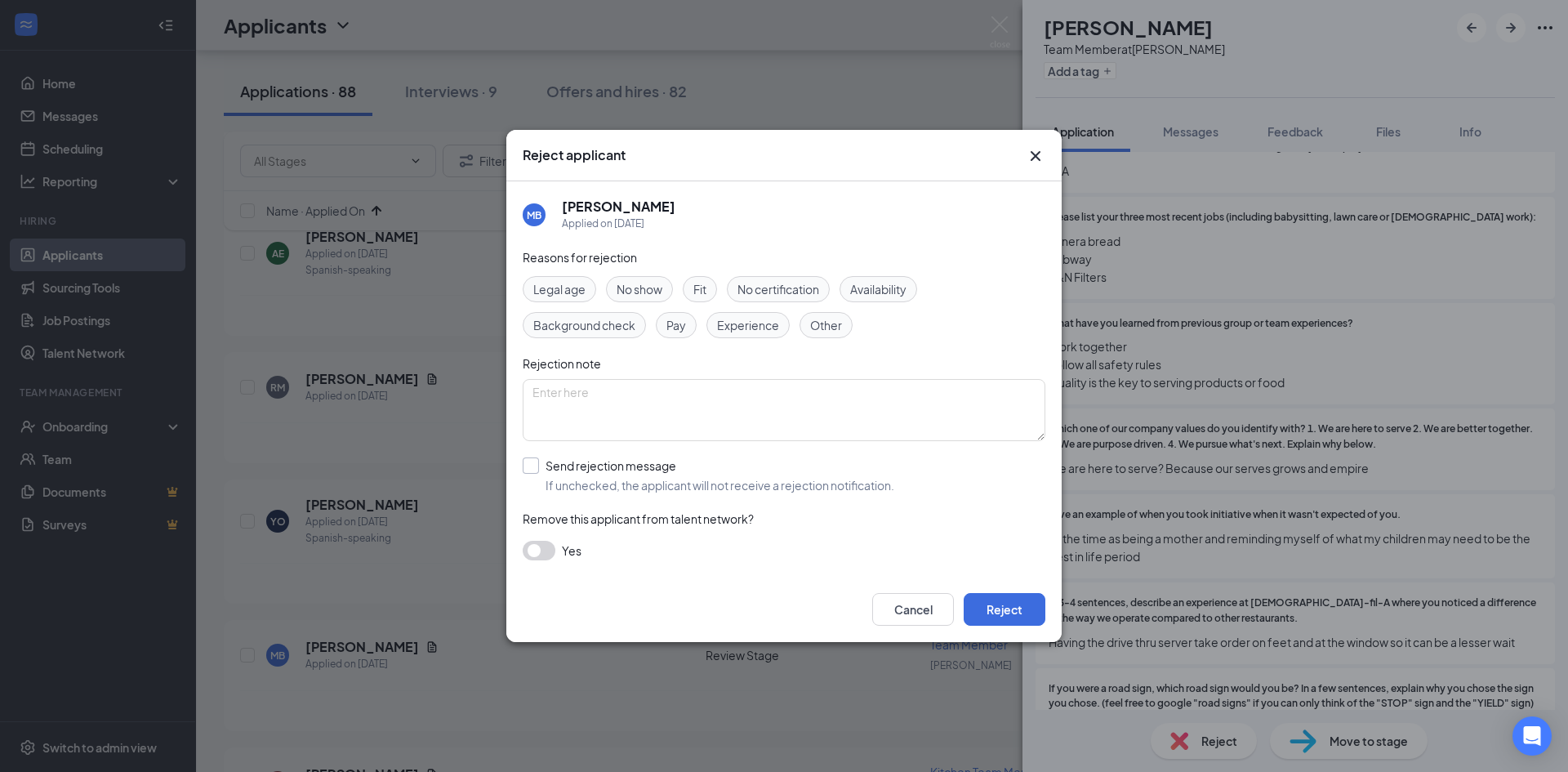
click at [550, 460] on input "Send rejection message If unchecked, the applicant will not receive a rejection…" at bounding box center [708, 474] width 372 height 36
checkbox input "true"
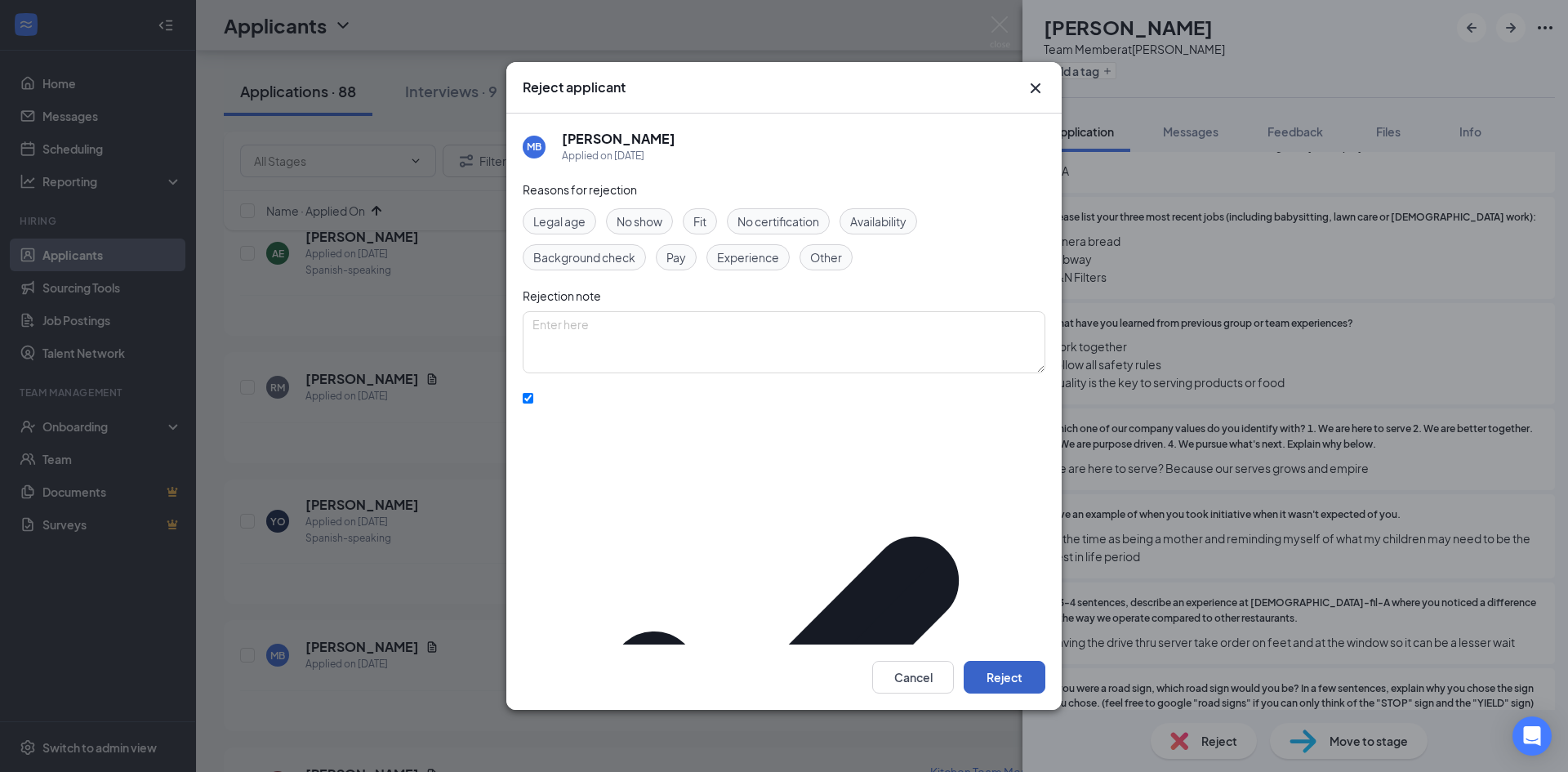
click at [993, 660] on button "Reject" at bounding box center [1004, 677] width 82 height 33
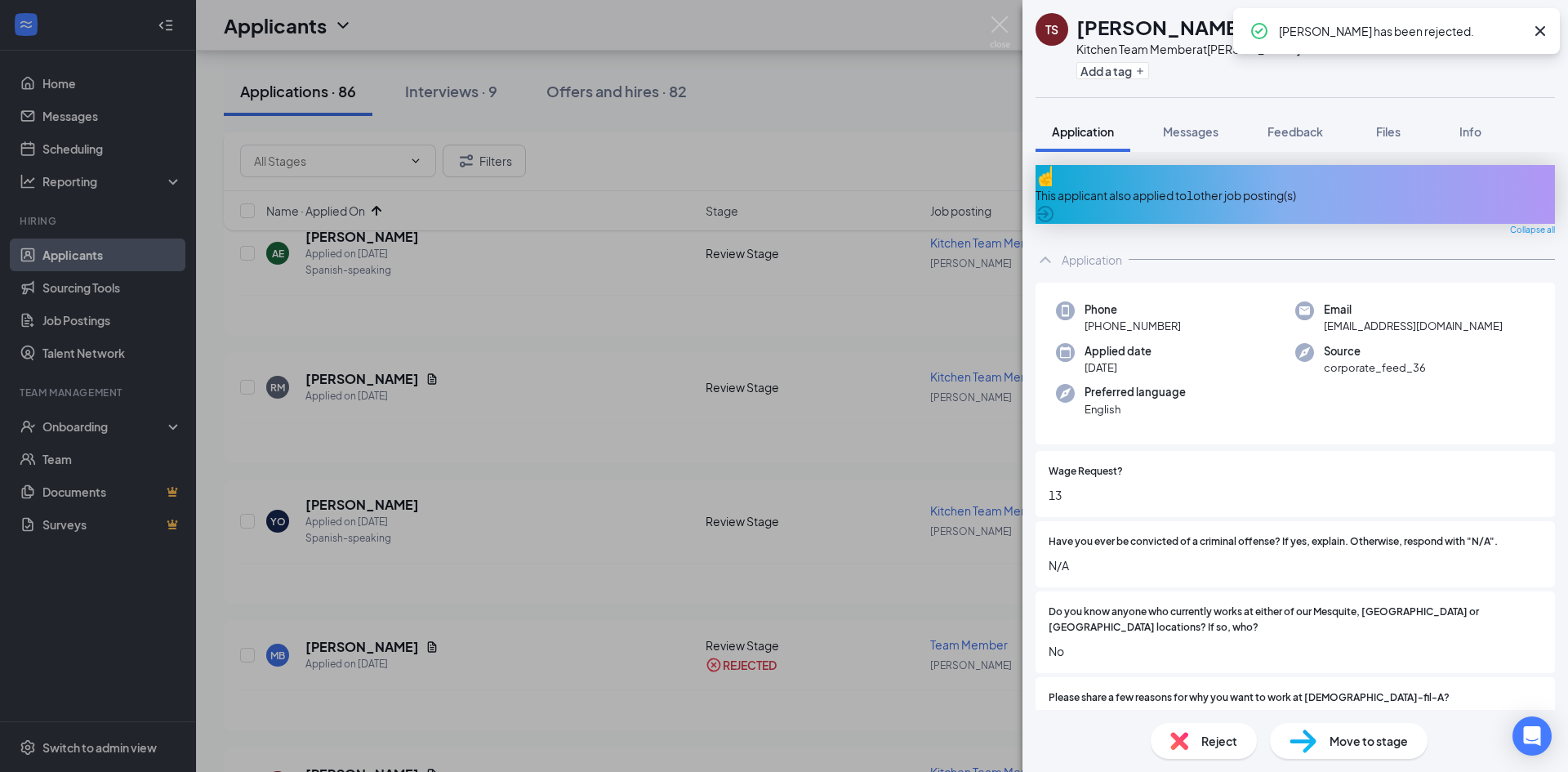
click at [678, 454] on div "TS [PERSON_NAME] Kitchen Team Member at [PERSON_NAME] Add a tag Application Mes…" at bounding box center [784, 386] width 1568 height 772
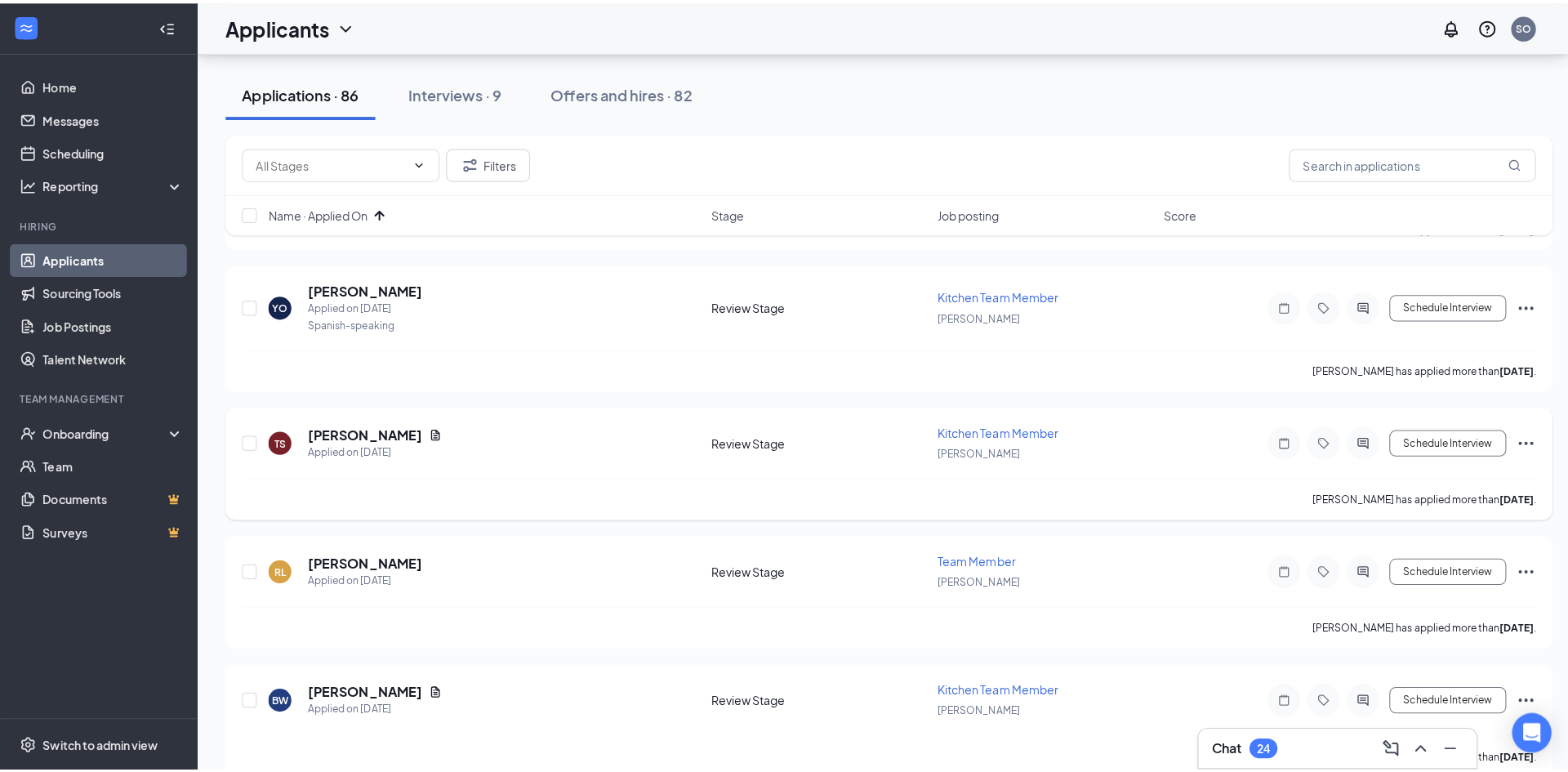
scroll to position [490, 0]
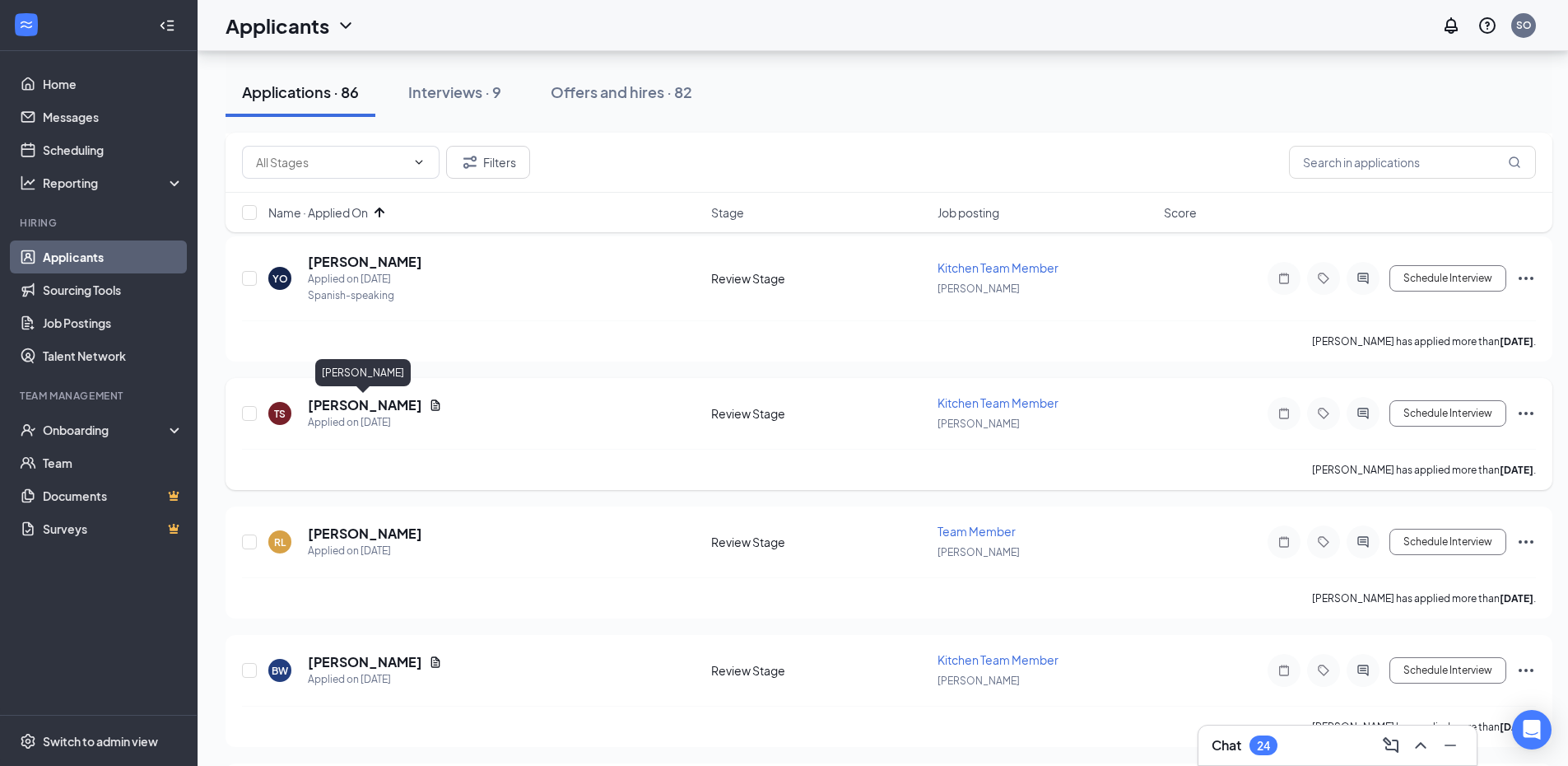
click at [385, 409] on h5 "[PERSON_NAME]" at bounding box center [365, 405] width 114 height 18
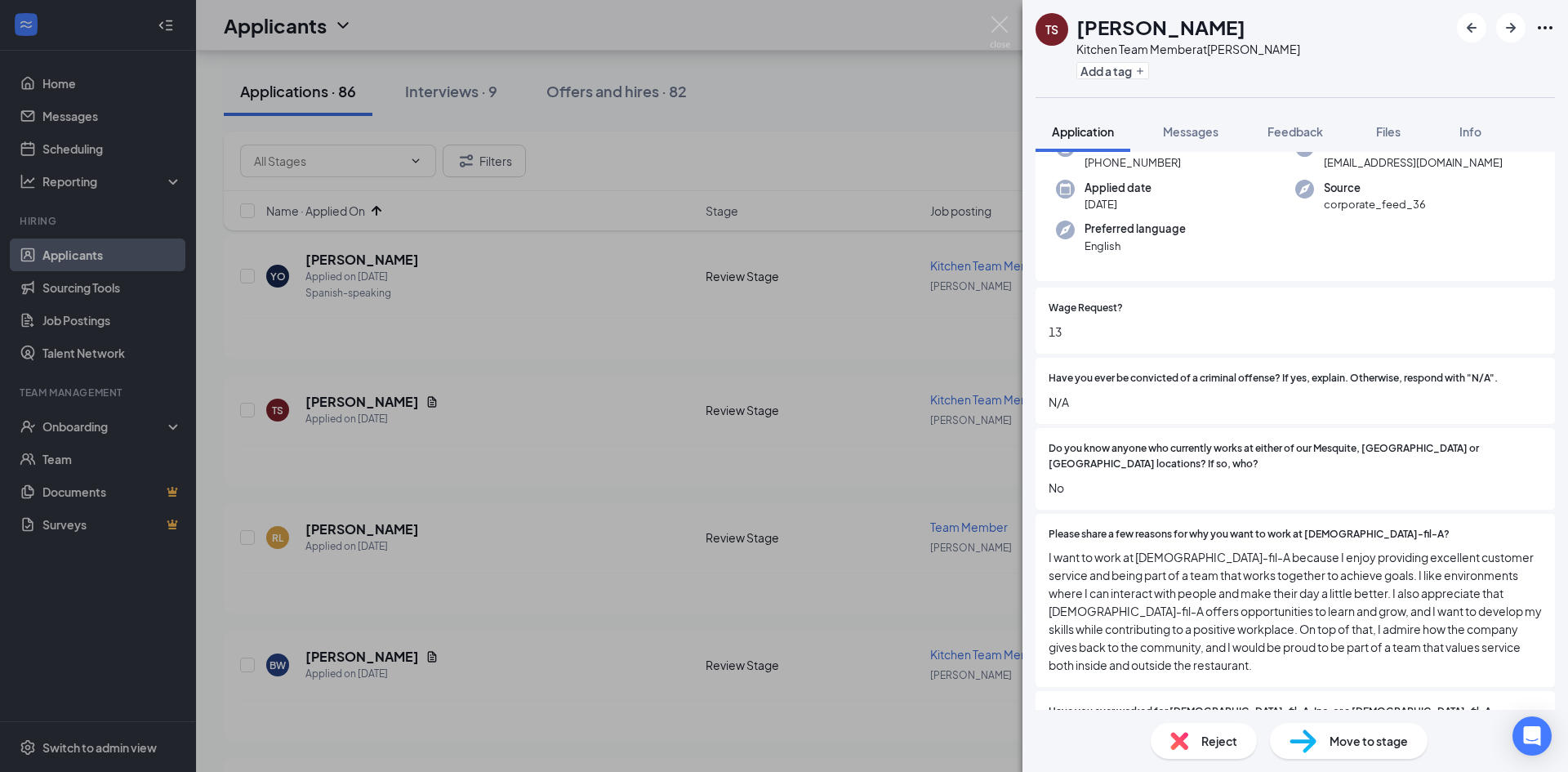
scroll to position [245, 0]
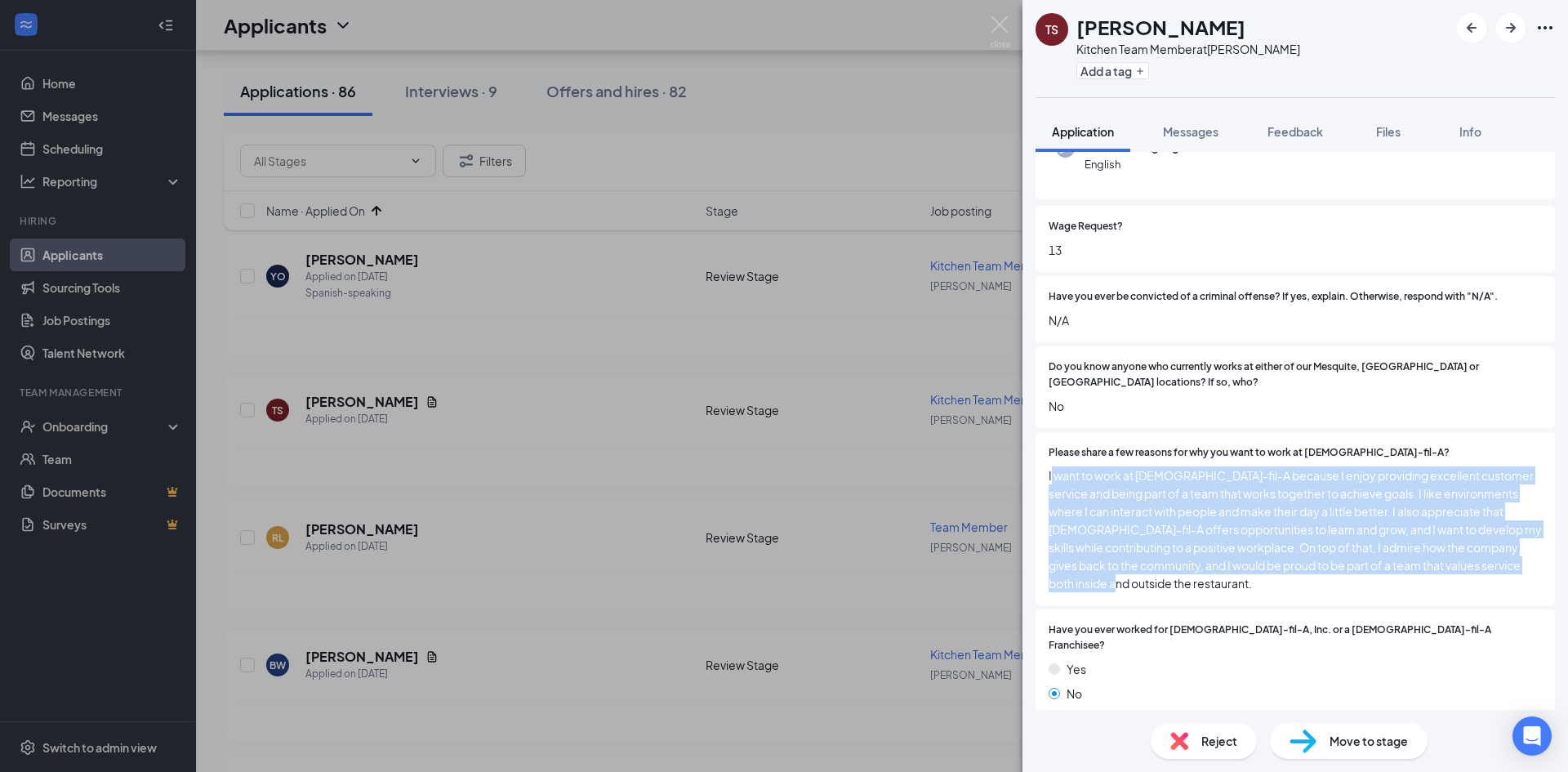
drag, startPoint x: 1188, startPoint y: 569, endPoint x: 1051, endPoint y: 468, distance: 170.2
click at [1051, 468] on span "I want to work at [DEMOGRAPHIC_DATA]-fil-A because I enjoy providing excellent …" at bounding box center [1295, 529] width 493 height 126
click at [1203, 588] on div "Please share a few reasons for why you want to work at [DEMOGRAPHIC_DATA]-fil-A…" at bounding box center [1295, 519] width 519 height 174
drag, startPoint x: 1199, startPoint y: 568, endPoint x: 1044, endPoint y: 466, distance: 185.6
click at [1044, 466] on div "Please share a few reasons for why you want to work at [DEMOGRAPHIC_DATA]-fil-A…" at bounding box center [1295, 519] width 519 height 174
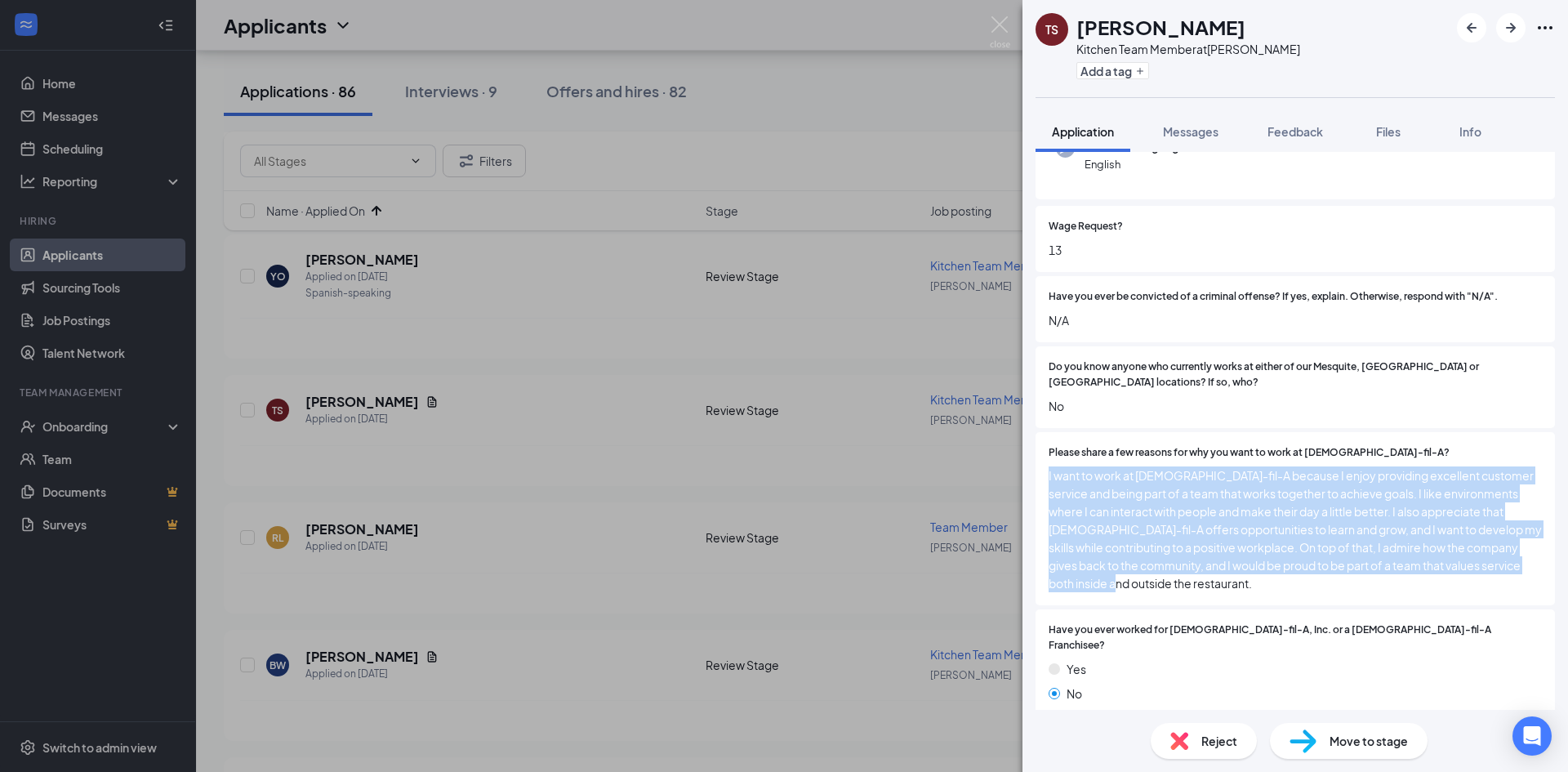
copy span "I want to work at [DEMOGRAPHIC_DATA]-fil-A because I enjoy providing excellent …"
click at [1117, 55] on div "Kitchen Team Member at [GEOGRAPHIC_DATA]" at bounding box center [1188, 49] width 224 height 17
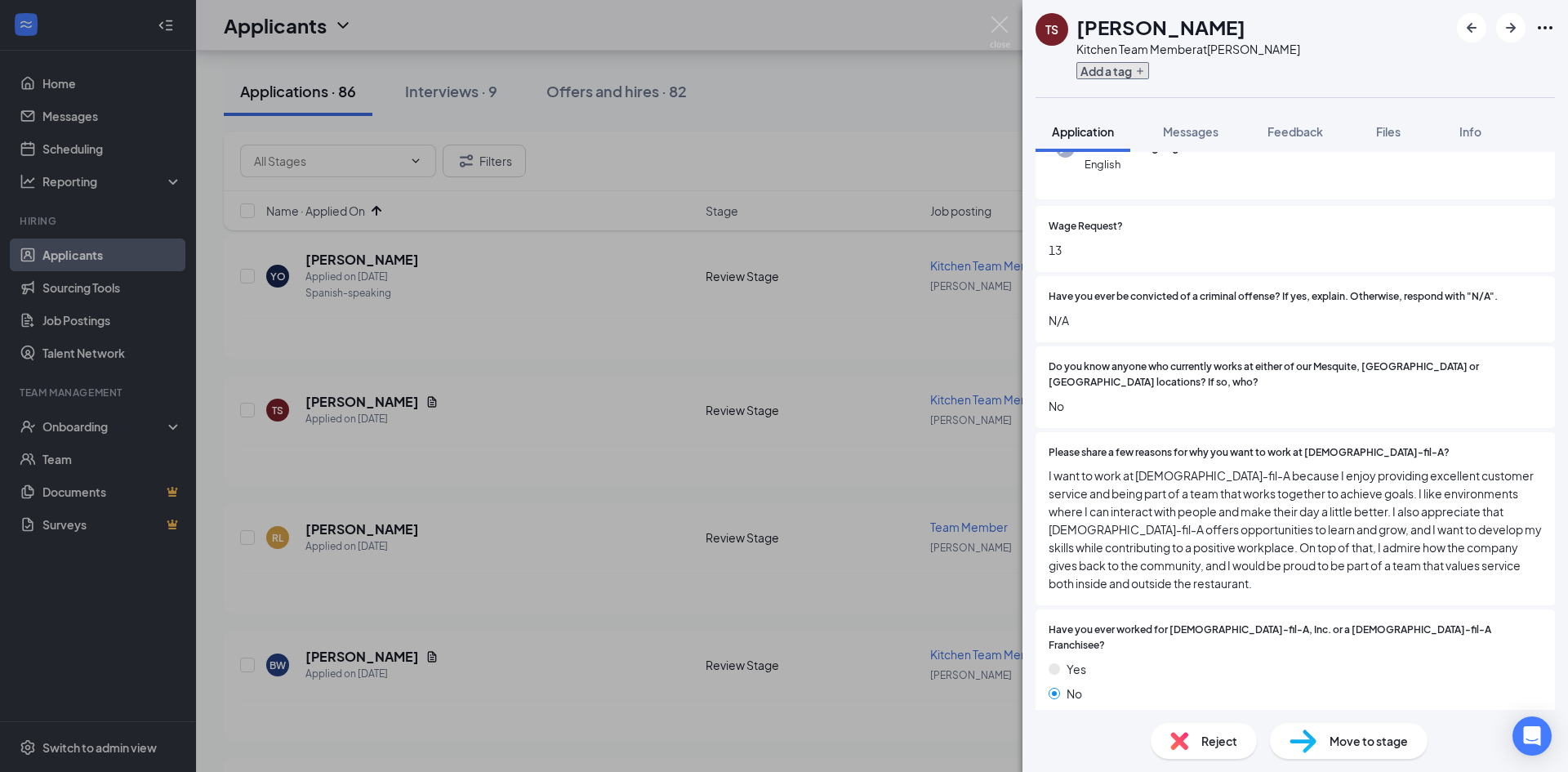
click at [1114, 72] on button "Add a tag" at bounding box center [1113, 70] width 73 height 17
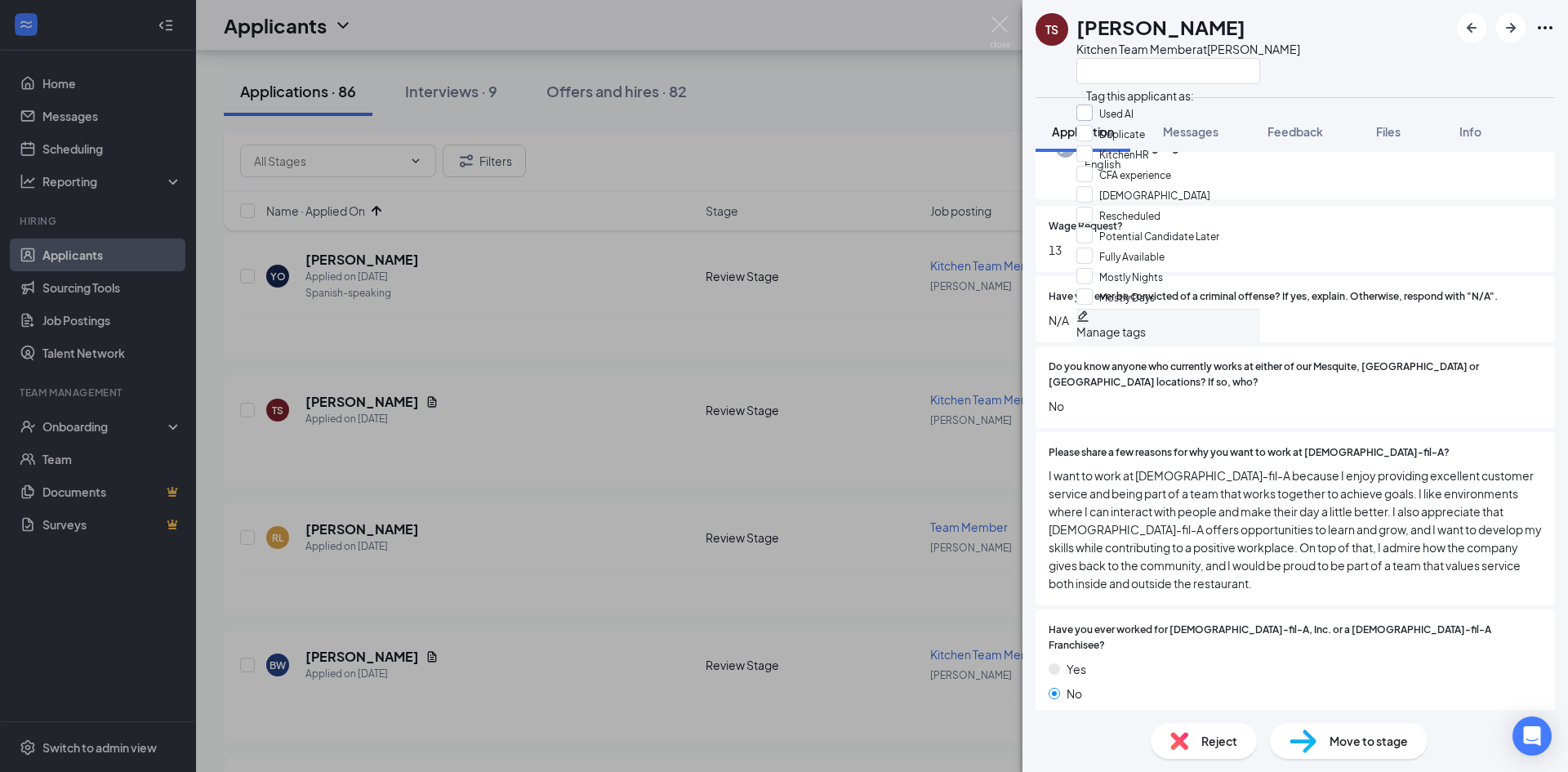
click at [1097, 122] on input "Used AI" at bounding box center [1104, 113] width 57 height 18
checkbox input "true"
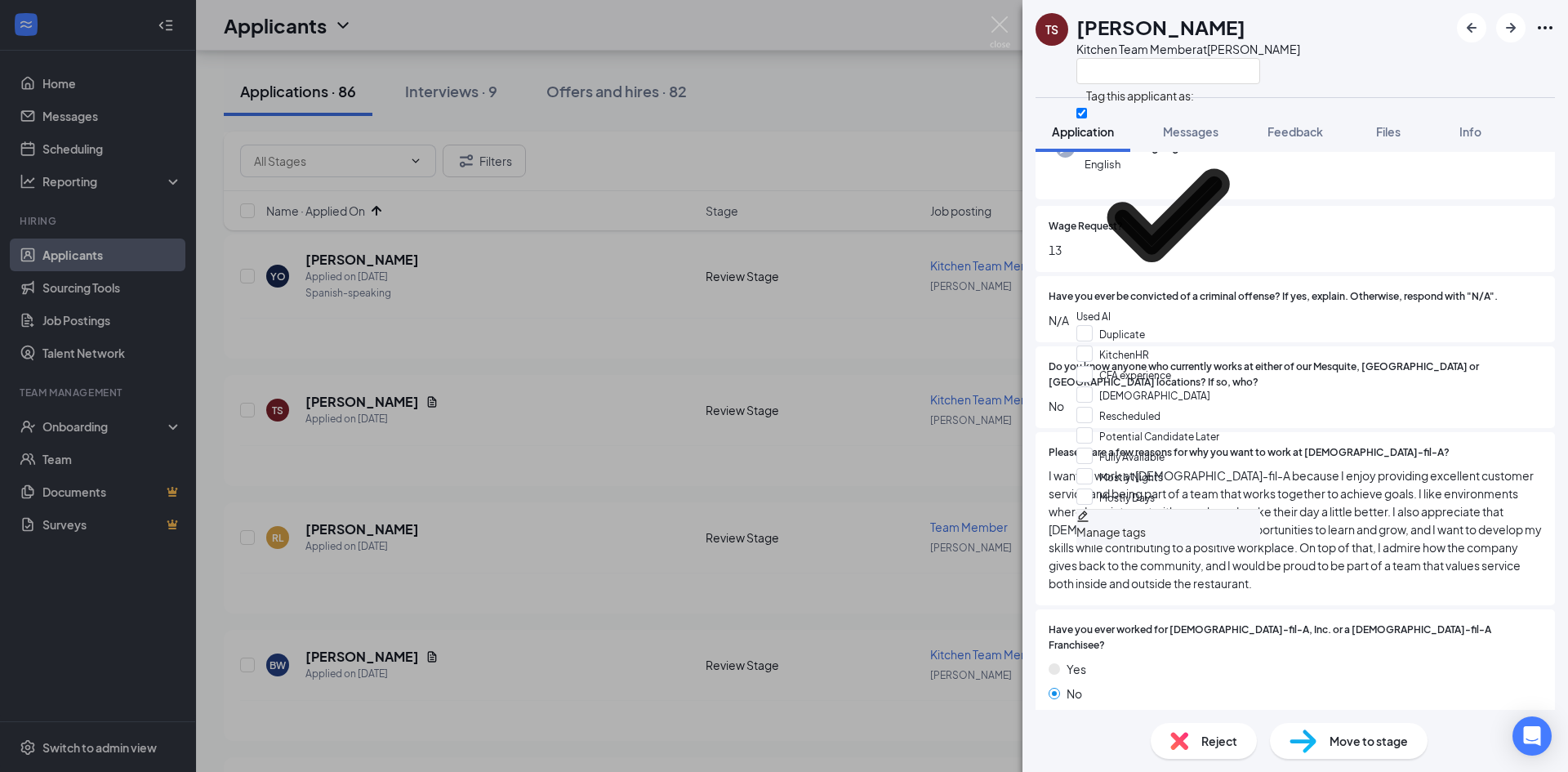
click at [1305, 36] on div "TS [PERSON_NAME] Kitchen Team Member at [GEOGRAPHIC_DATA]" at bounding box center [1295, 49] width 546 height 98
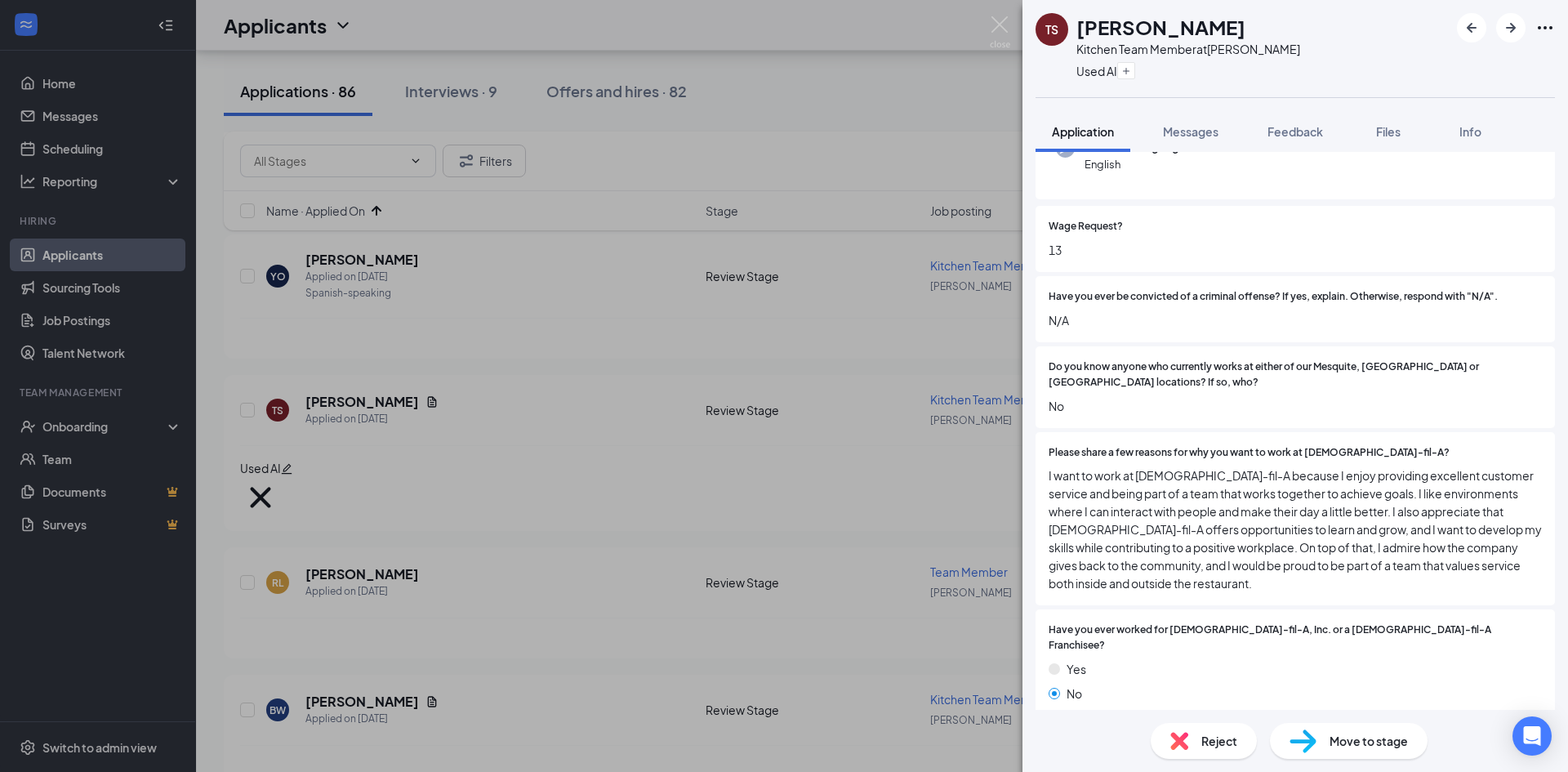
click at [1207, 739] on span "Reject" at bounding box center [1218, 741] width 36 height 18
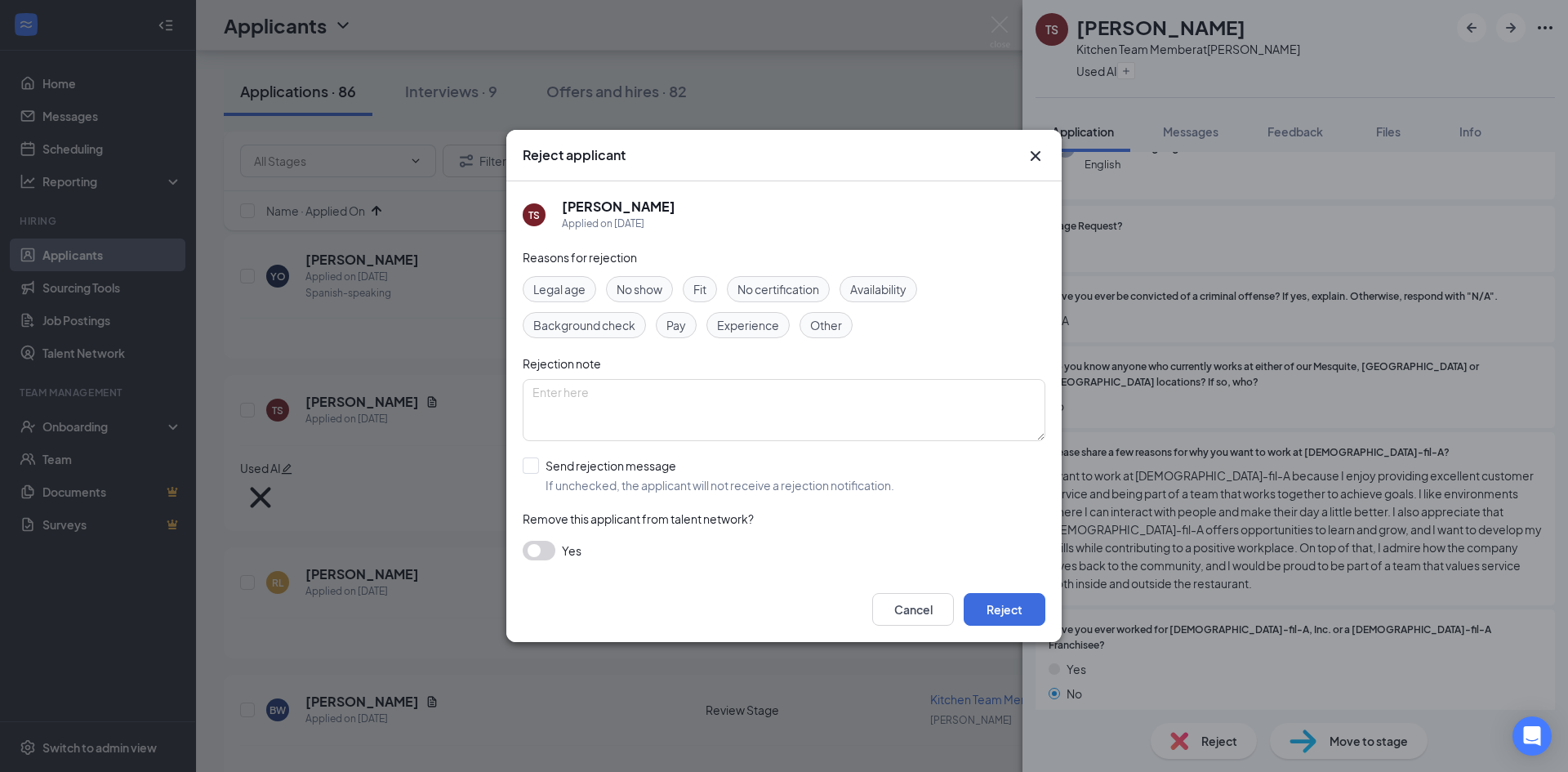
drag, startPoint x: 545, startPoint y: 456, endPoint x: 657, endPoint y: 534, distance: 136.5
click at [550, 461] on div "Reasons for rejection Legal age No show Fit No certification Availability Backg…" at bounding box center [784, 412] width 522 height 328
click at [529, 469] on input "Send rejection message If unchecked, the applicant will not receive a rejection…" at bounding box center [708, 474] width 372 height 36
checkbox input "true"
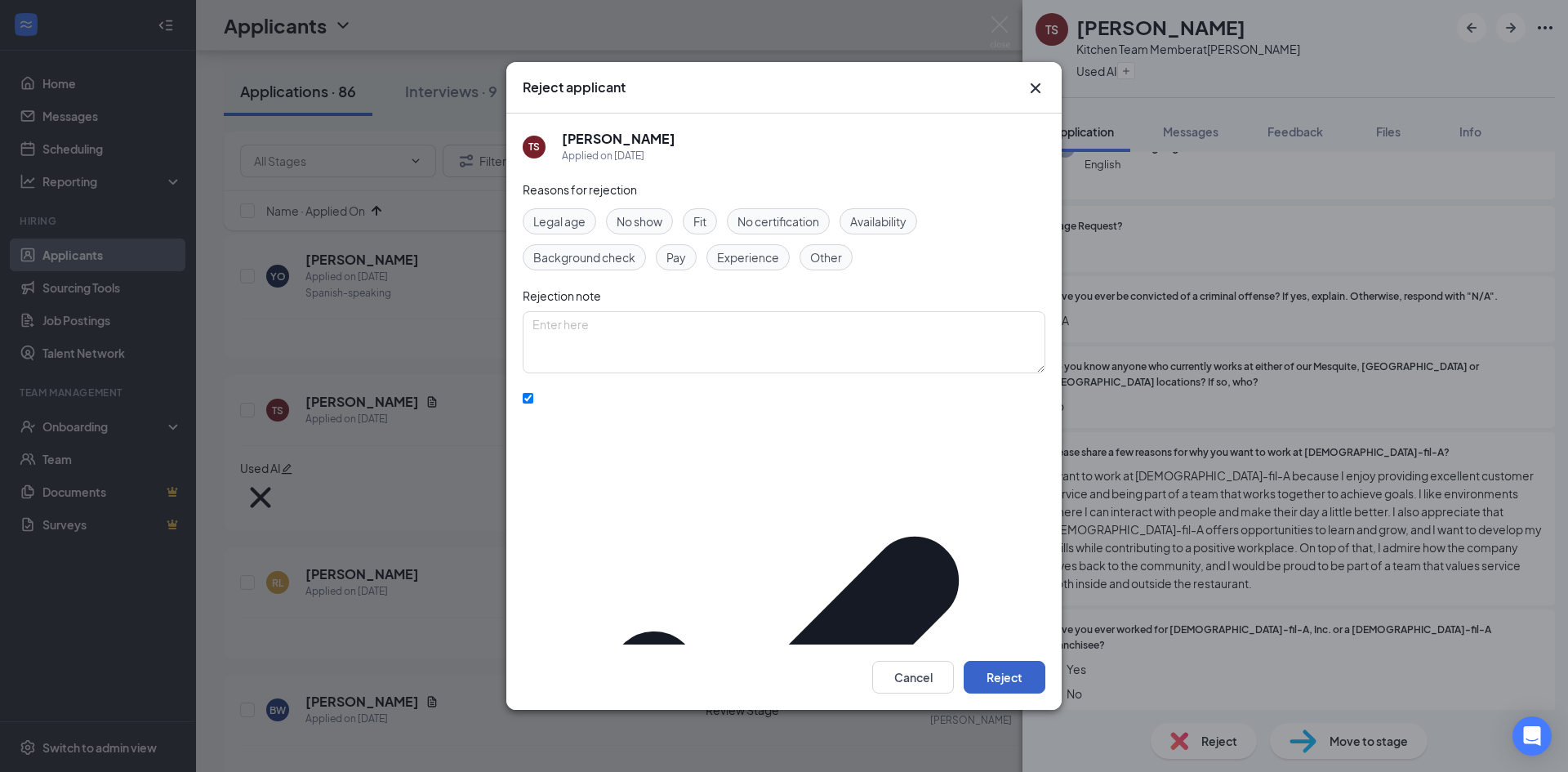
click at [1013, 660] on button "Reject" at bounding box center [1004, 677] width 82 height 33
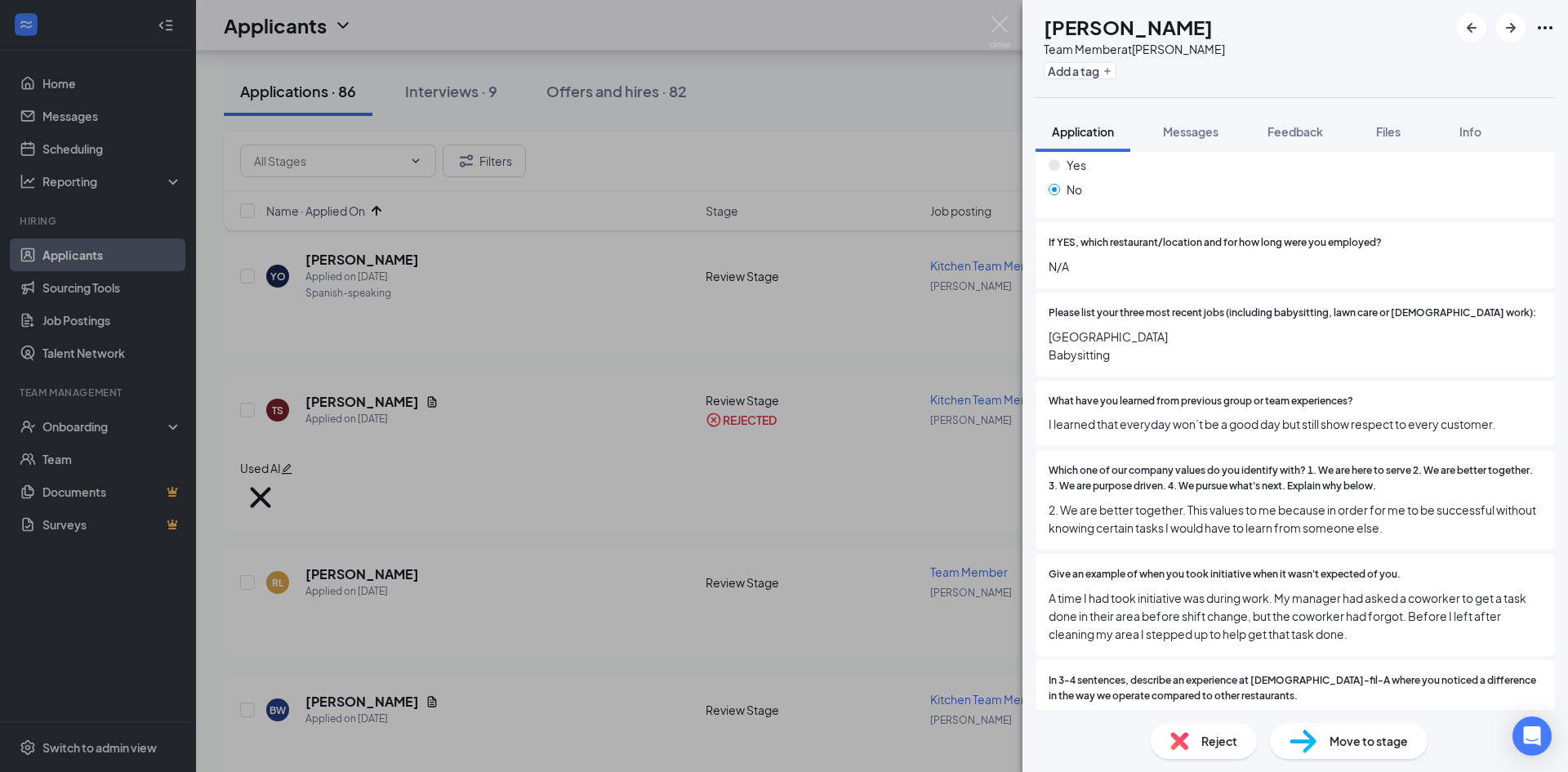
scroll to position [898, 0]
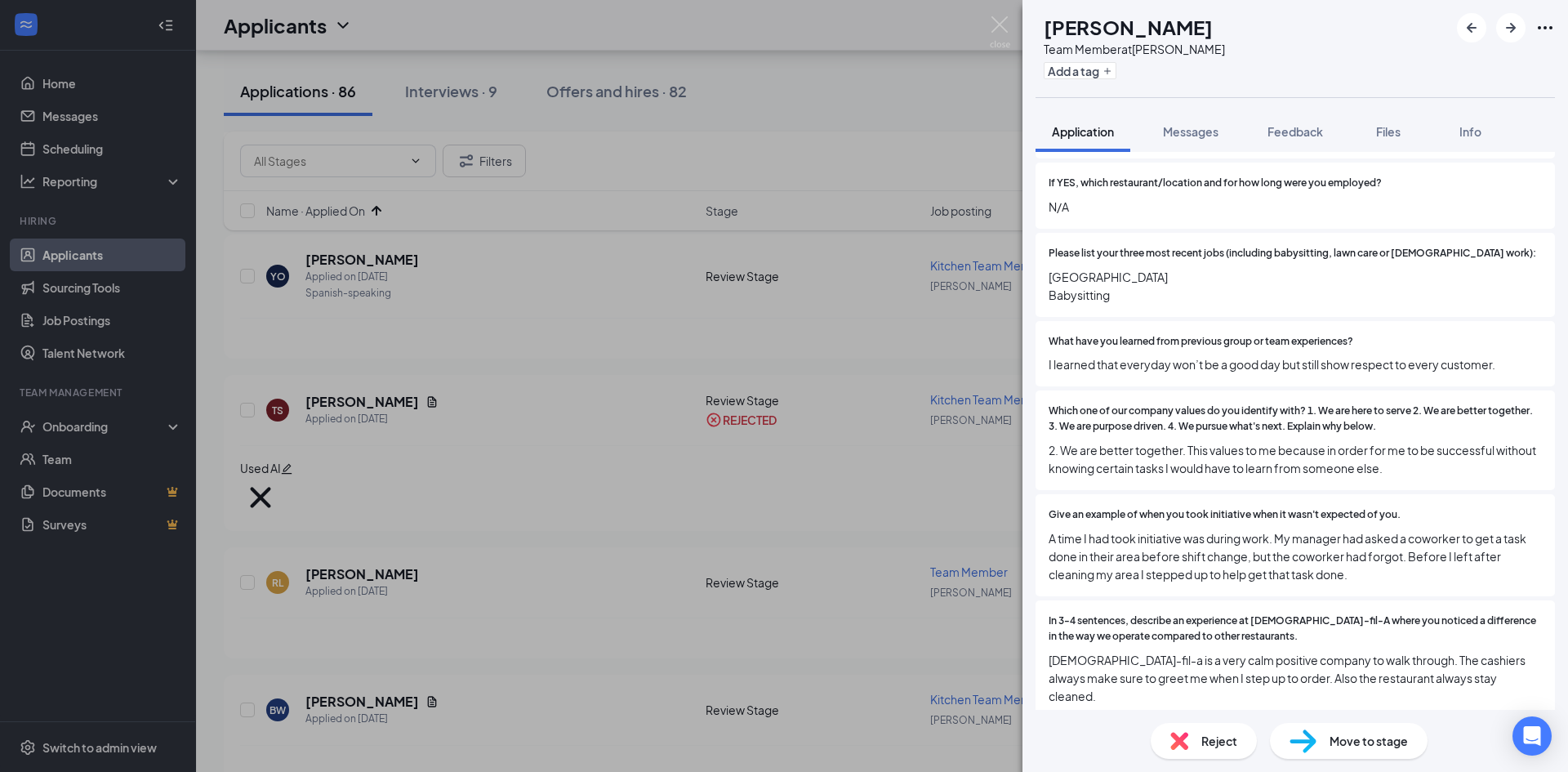
click at [1203, 741] on span "Reject" at bounding box center [1218, 741] width 36 height 18
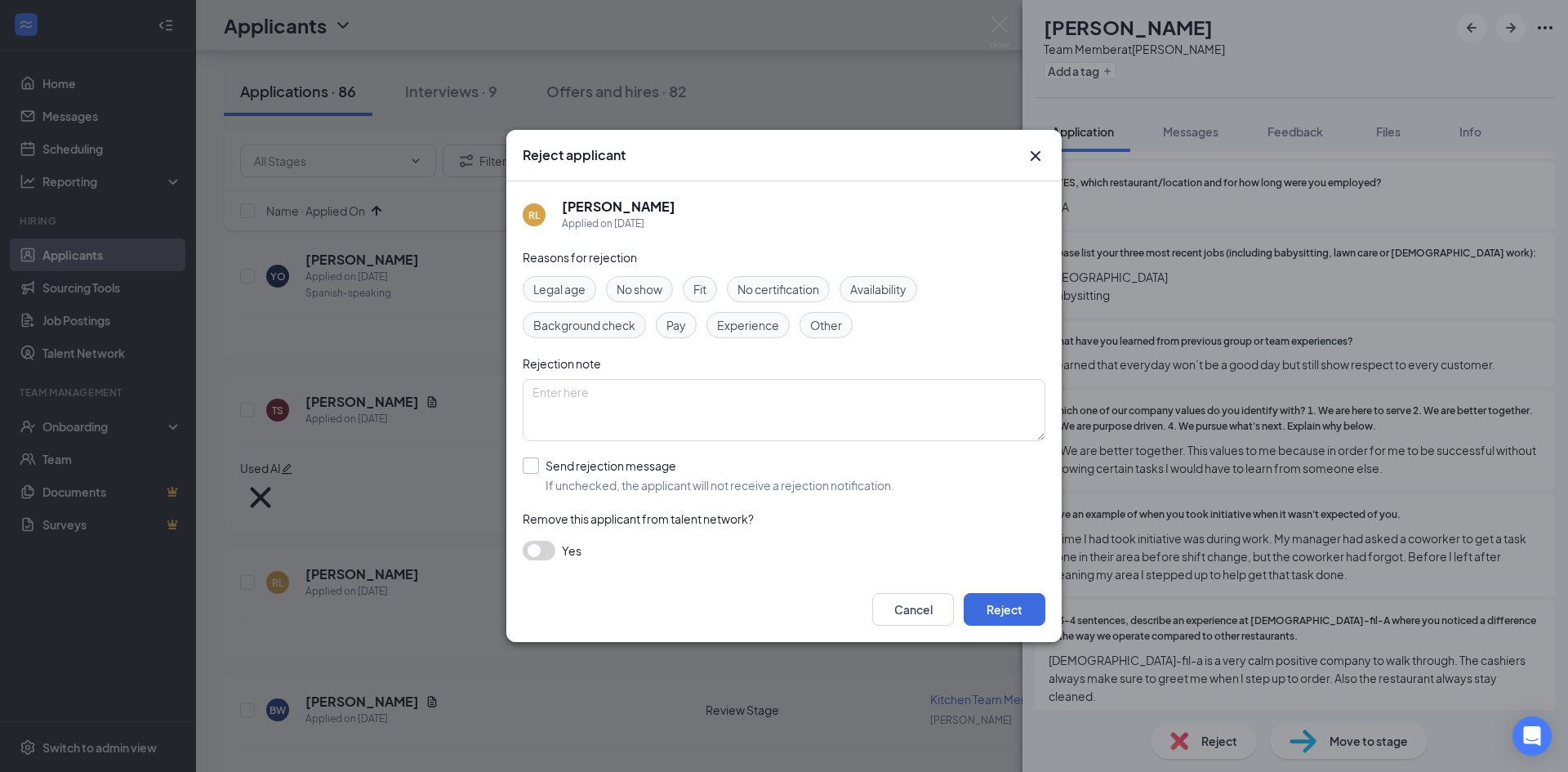
click at [650, 478] on input "Send rejection message If unchecked, the applicant will not receive a rejection…" at bounding box center [708, 474] width 372 height 36
checkbox input "true"
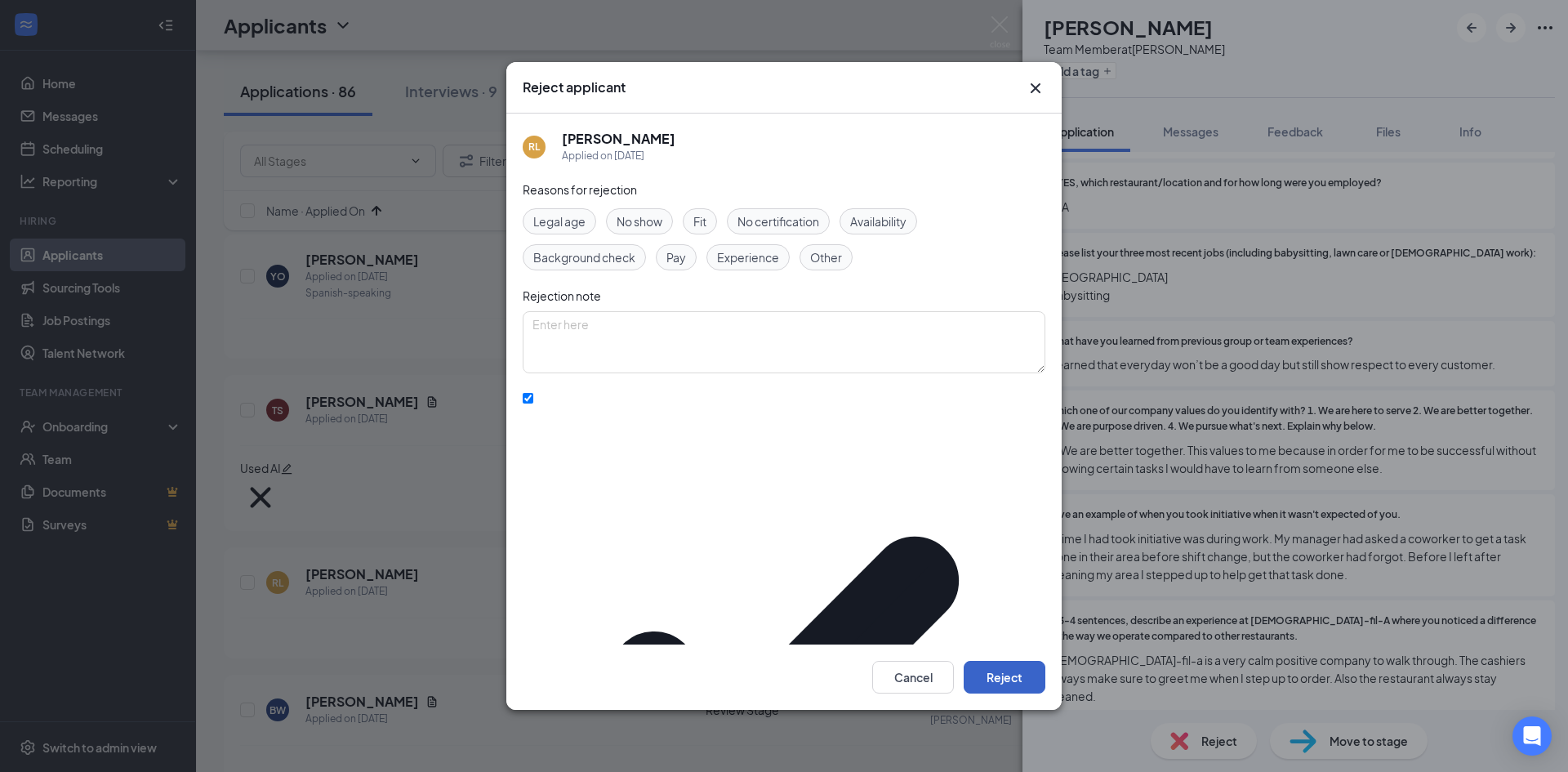
click at [1022, 660] on button "Reject" at bounding box center [1004, 677] width 82 height 33
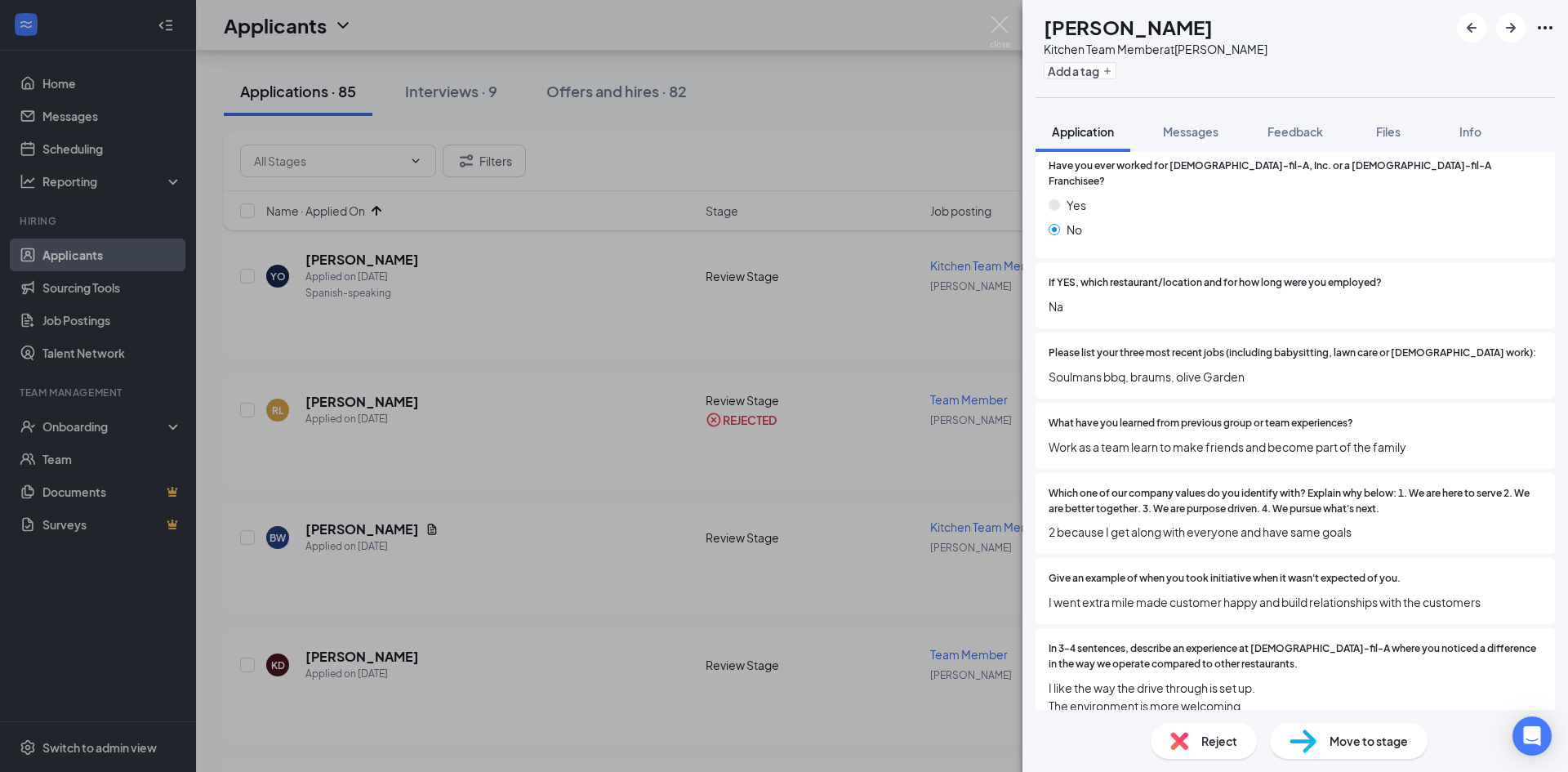
scroll to position [572, 0]
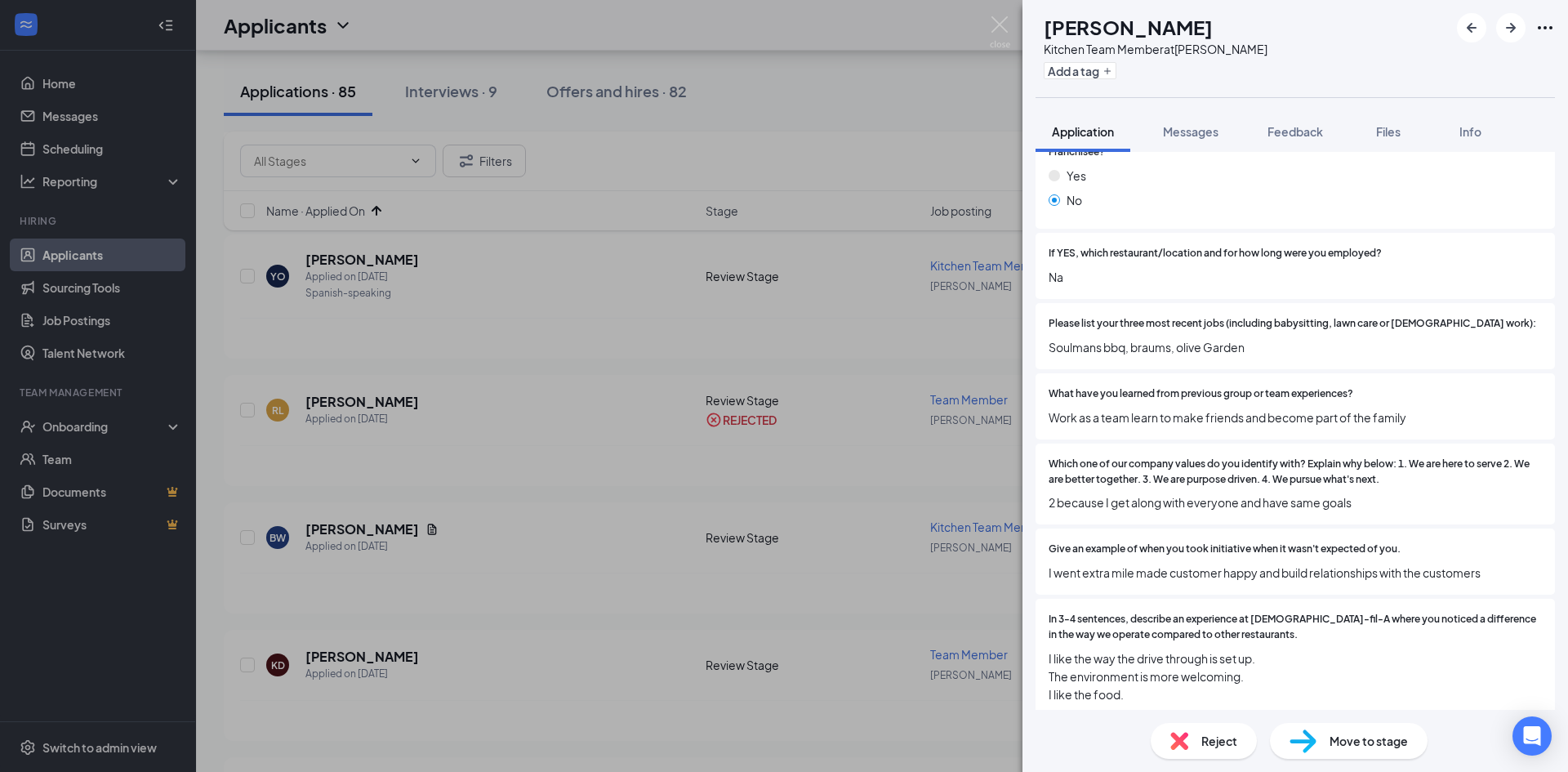
click at [1197, 728] on div "Reject" at bounding box center [1203, 740] width 106 height 36
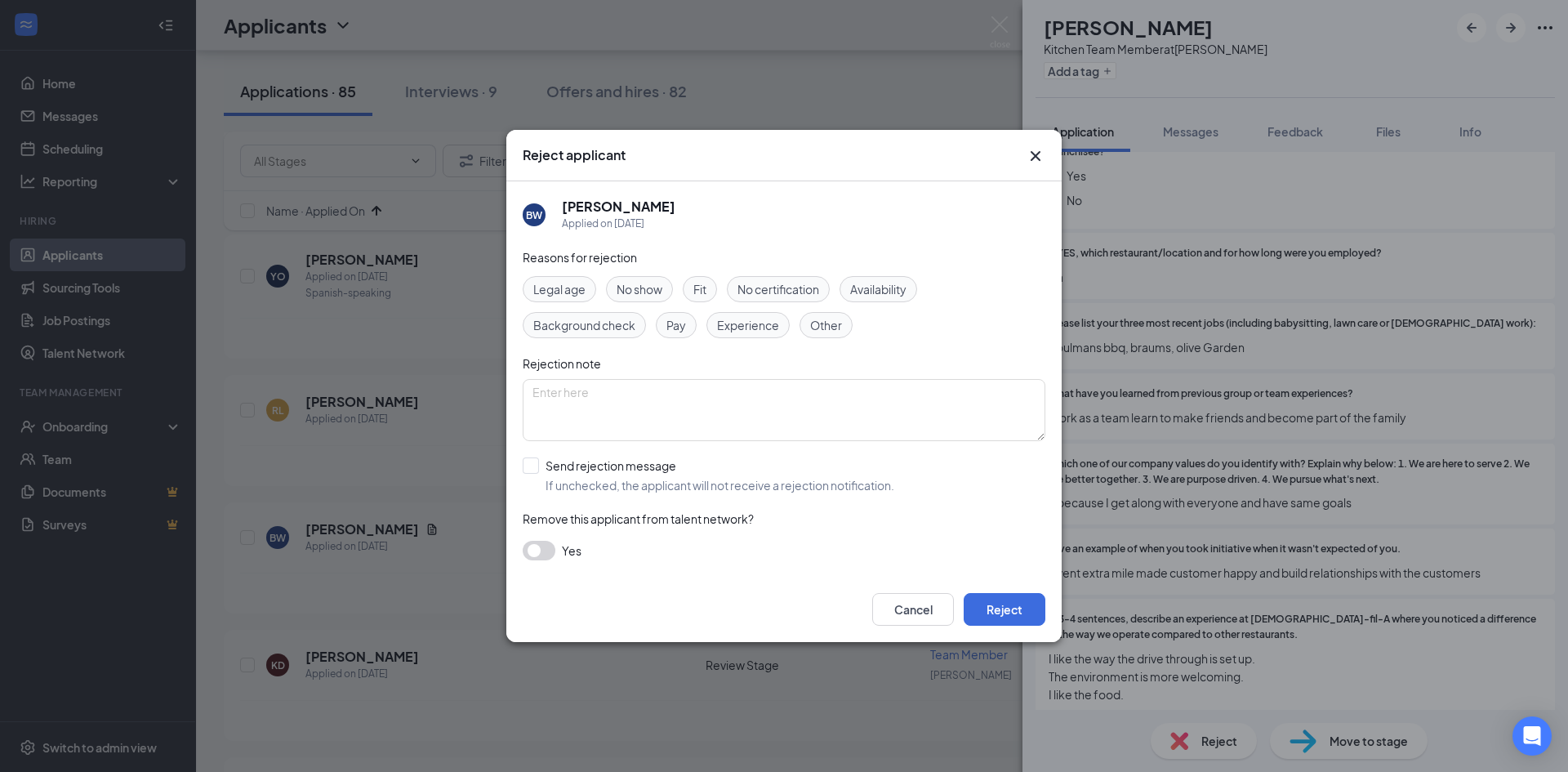
click at [546, 460] on input "Send rejection message If unchecked, the applicant will not receive a rejection…" at bounding box center [708, 474] width 372 height 36
checkbox input "true"
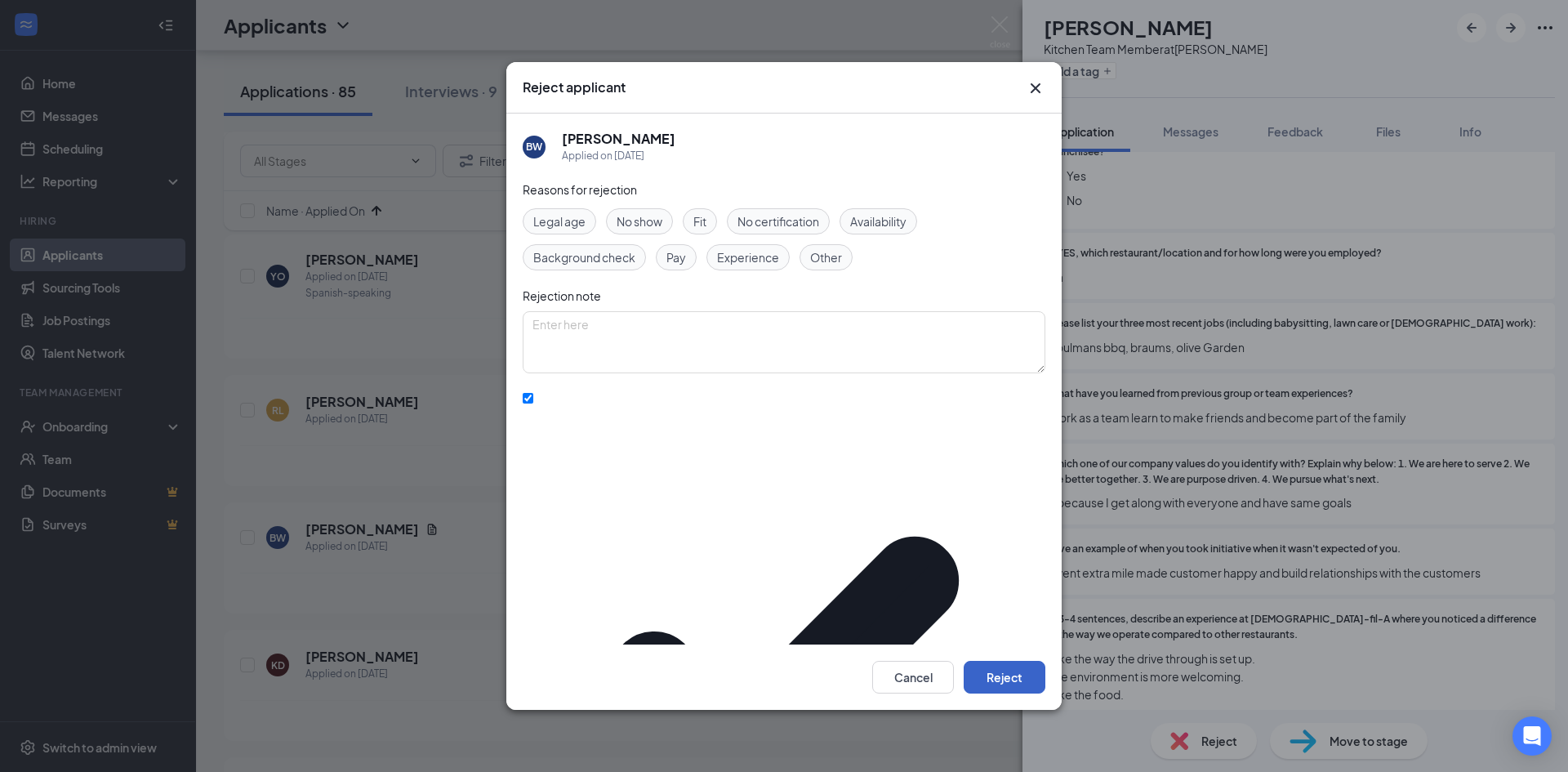
click at [1016, 660] on button "Reject" at bounding box center [1004, 677] width 82 height 33
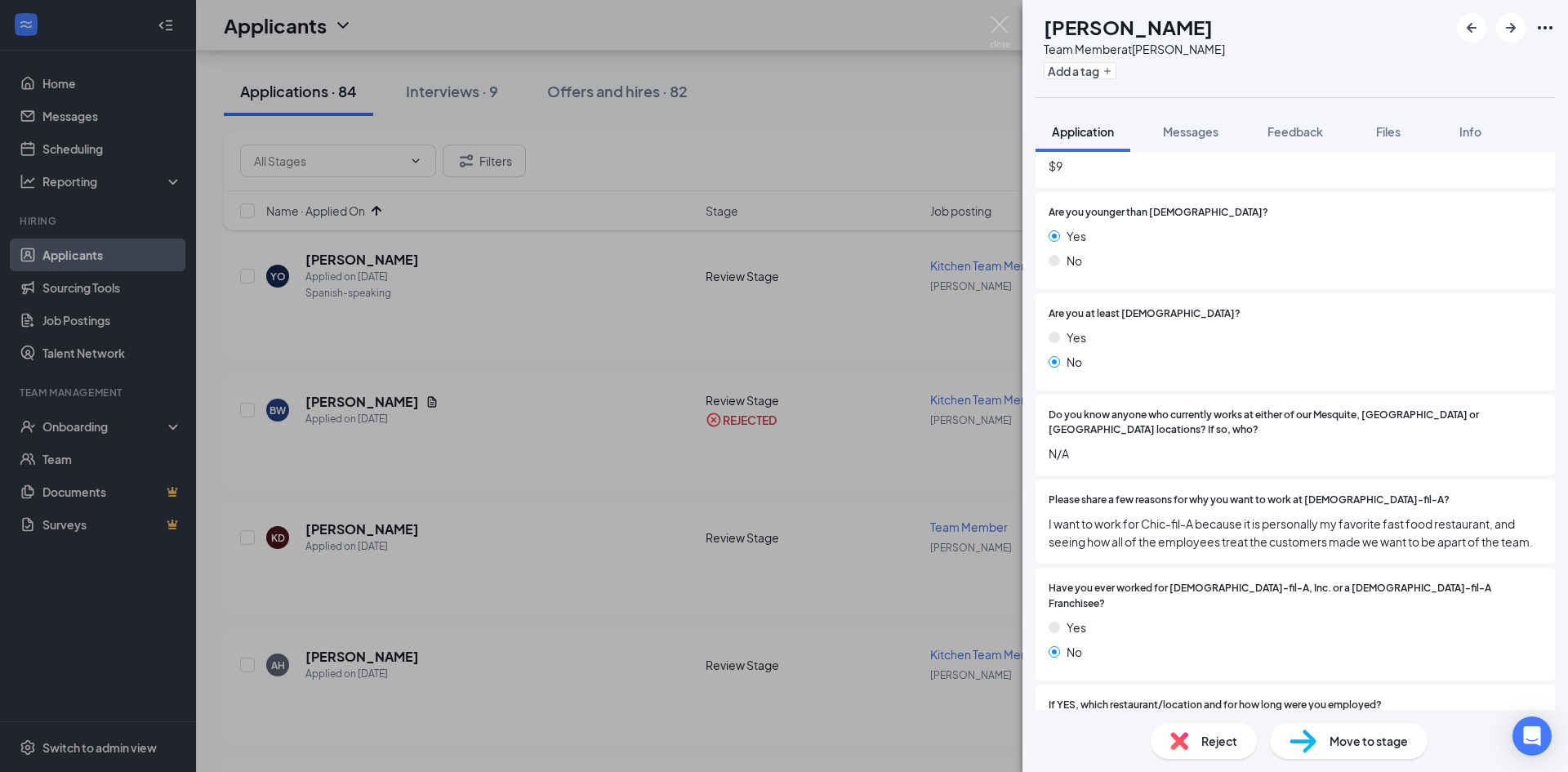
scroll to position [326, 0]
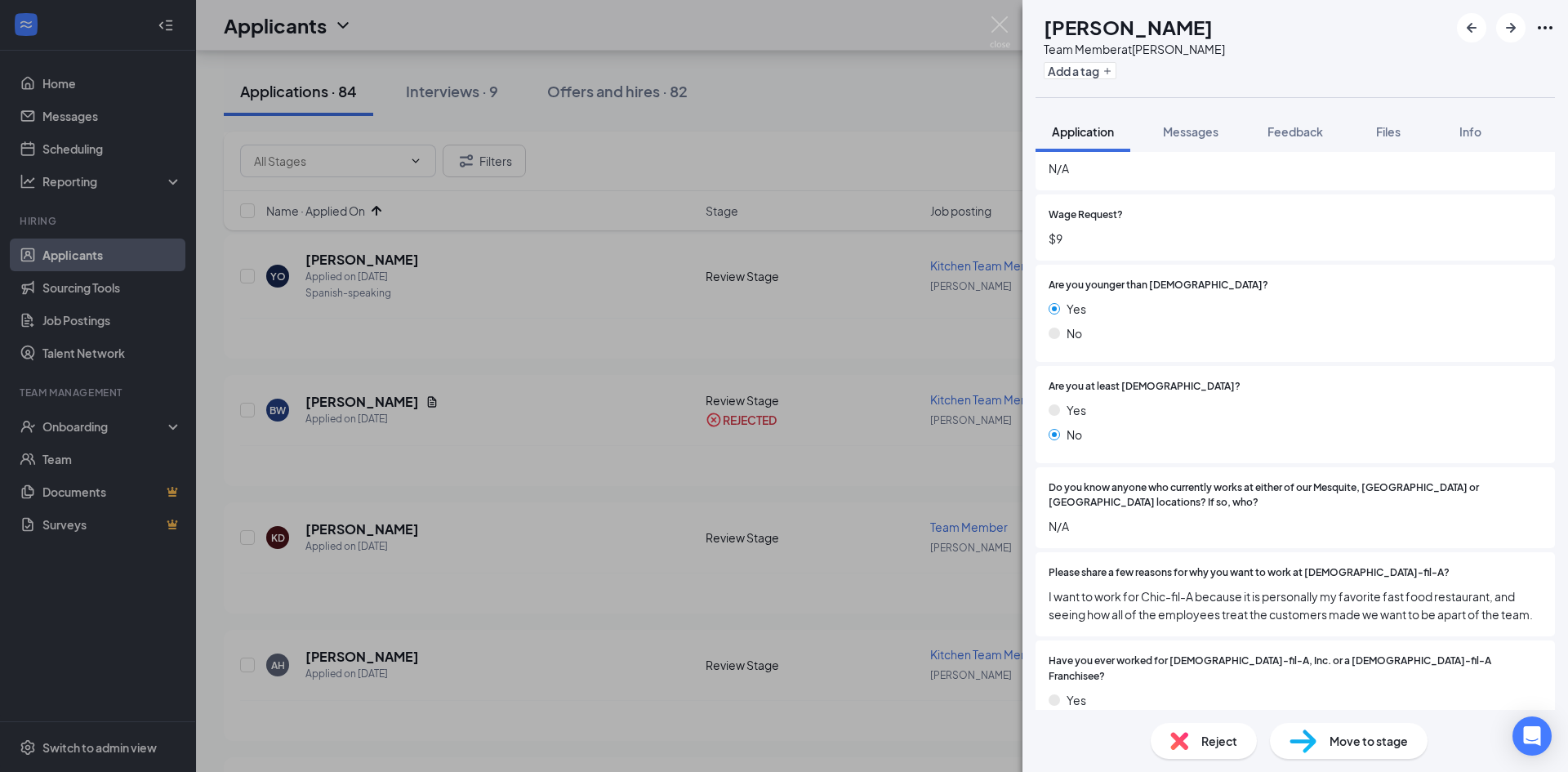
click at [1192, 736] on div "Reject" at bounding box center [1203, 740] width 106 height 36
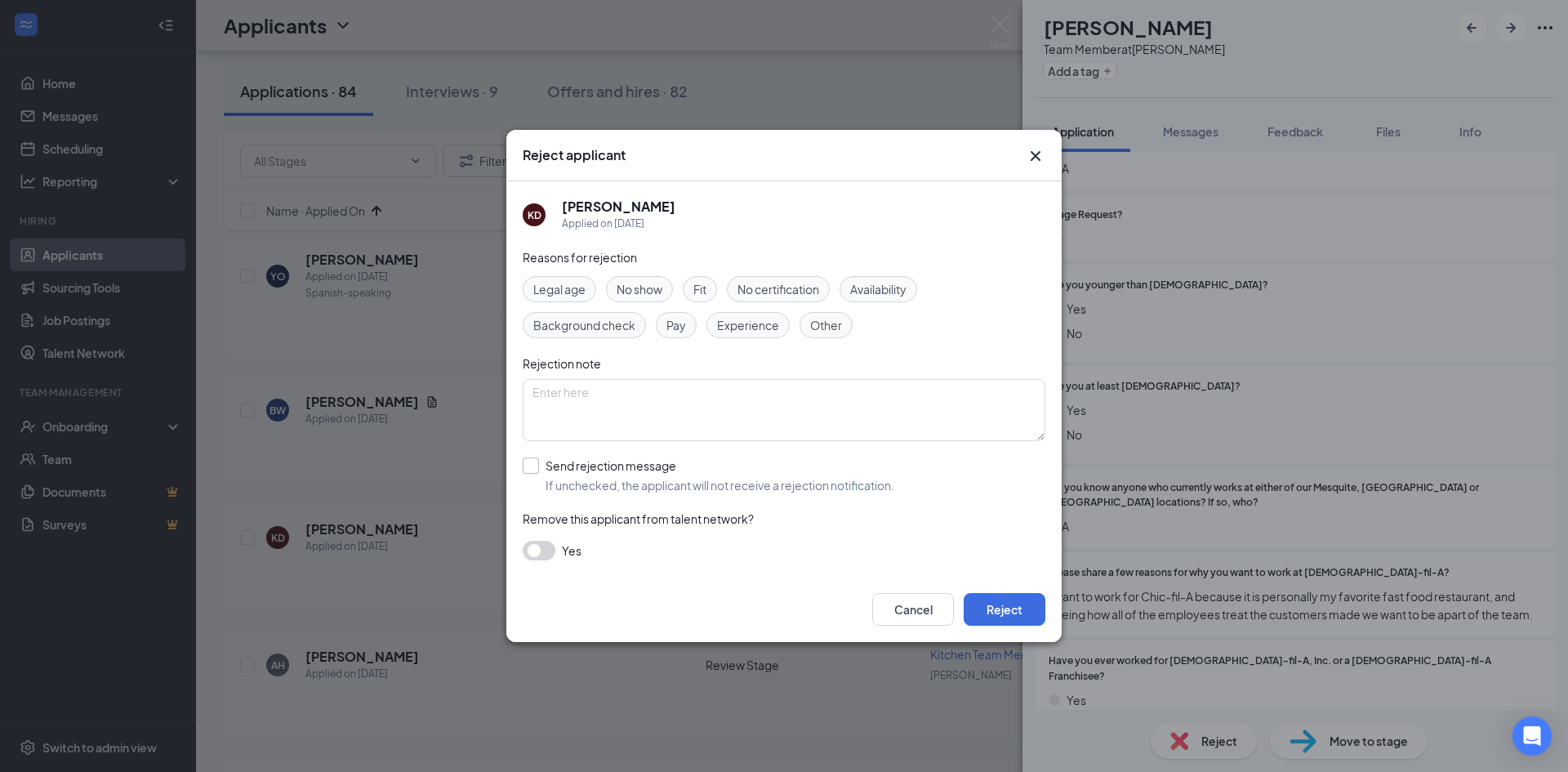
click at [574, 465] on input "Send rejection message If unchecked, the applicant will not receive a rejection…" at bounding box center [708, 474] width 372 height 36
checkbox input "true"
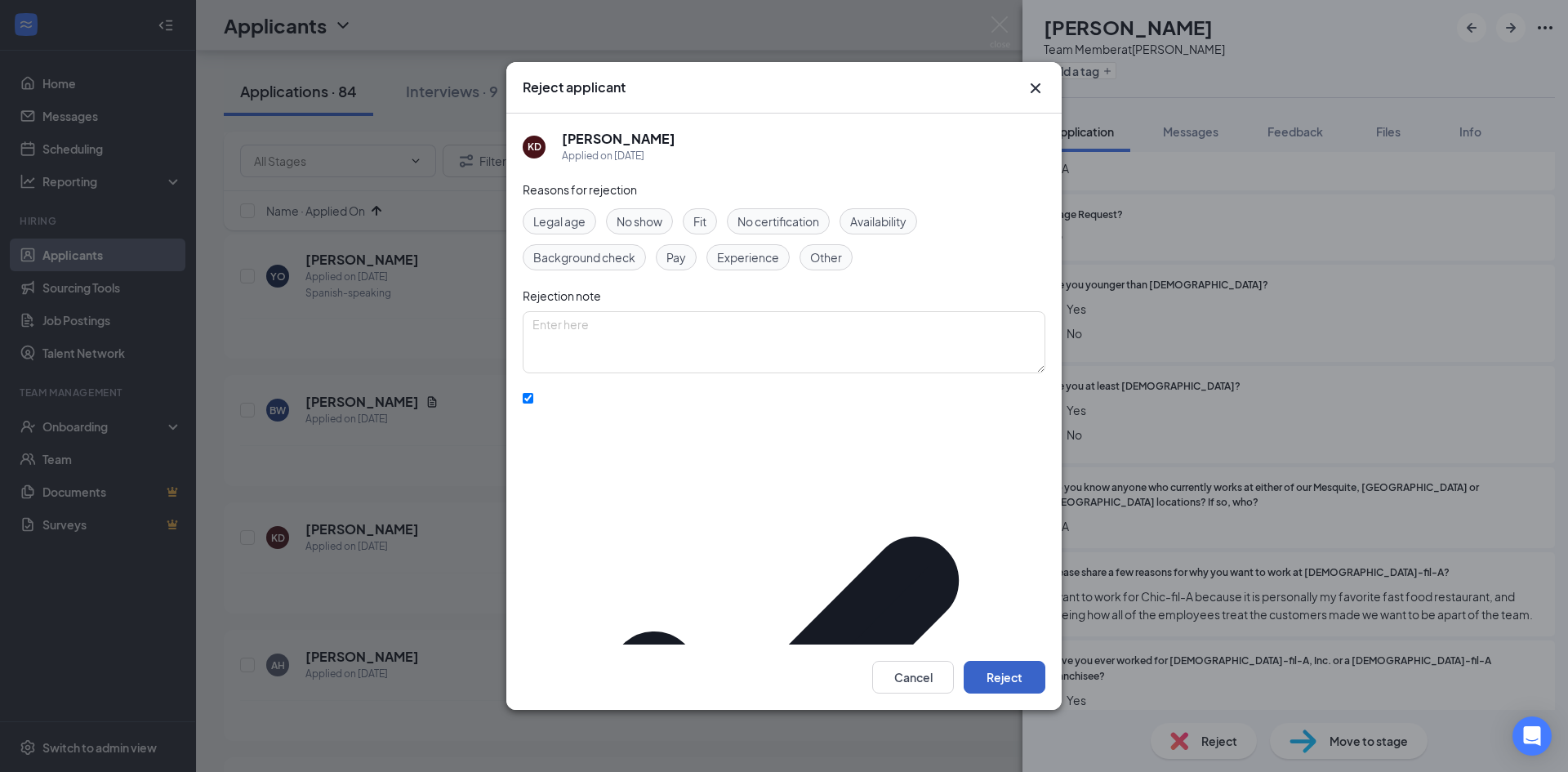
click at [988, 660] on button "Reject" at bounding box center [1004, 677] width 82 height 33
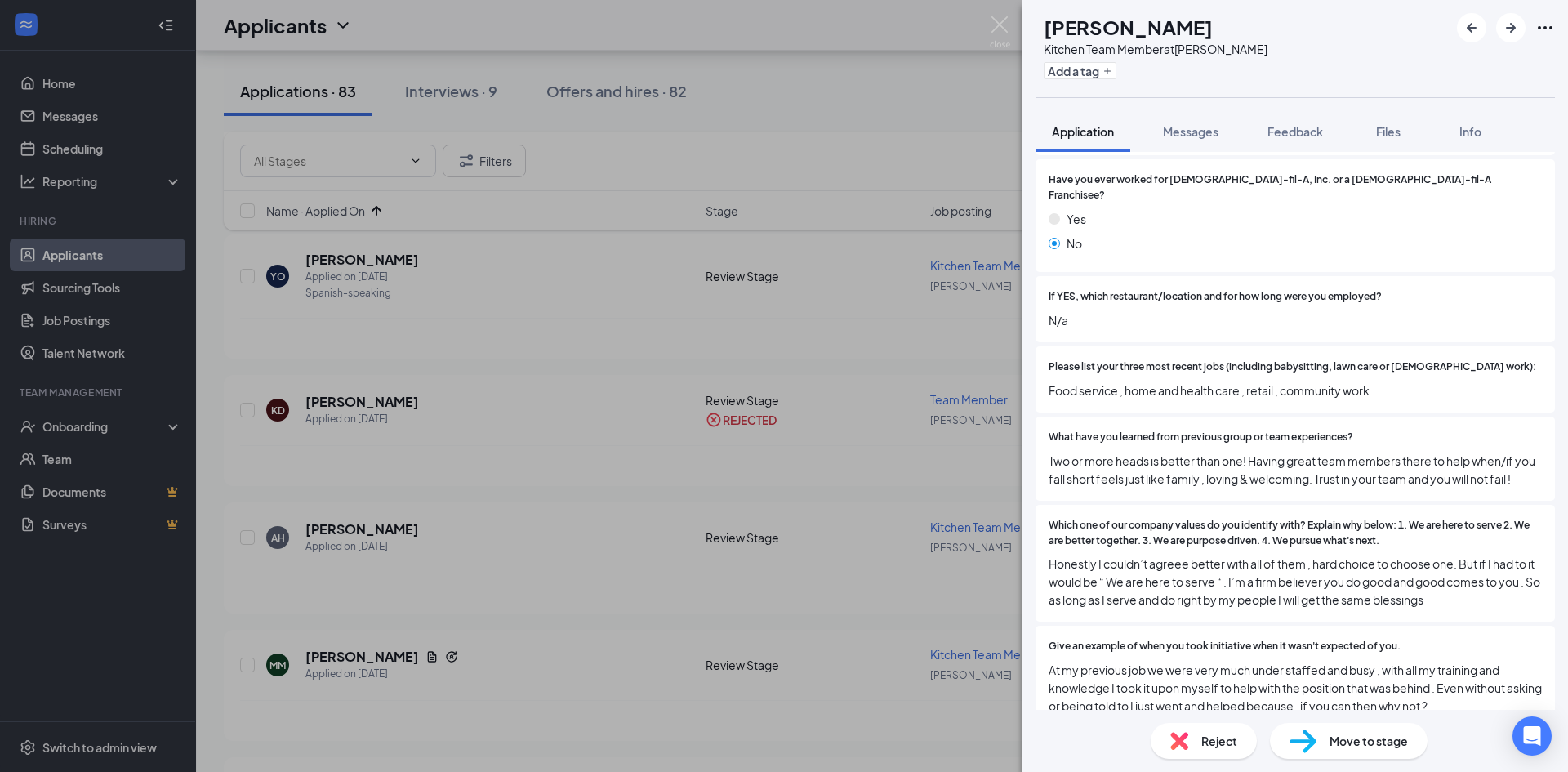
scroll to position [572, 0]
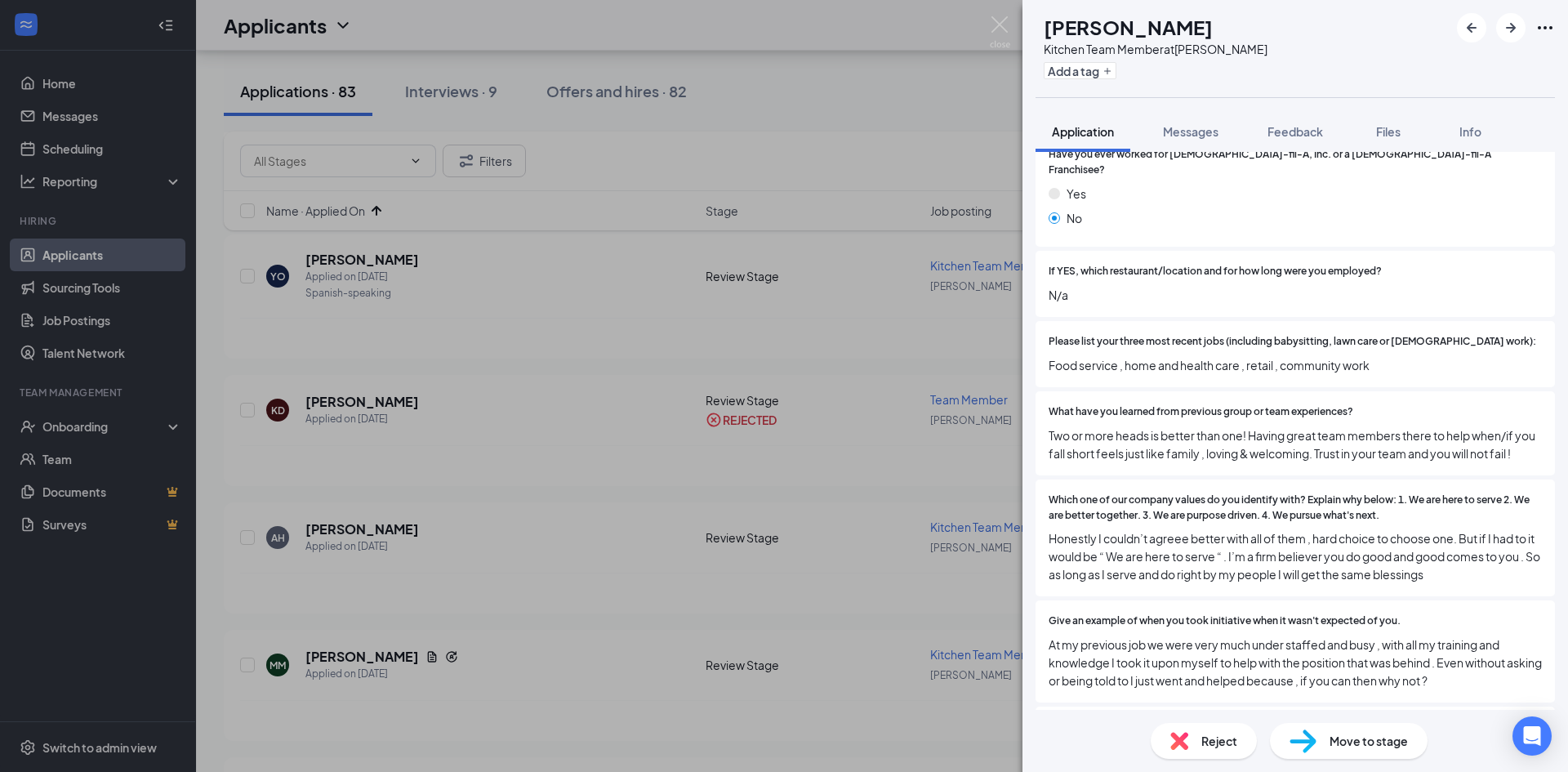
click at [1184, 746] on img at bounding box center [1180, 741] width 18 height 18
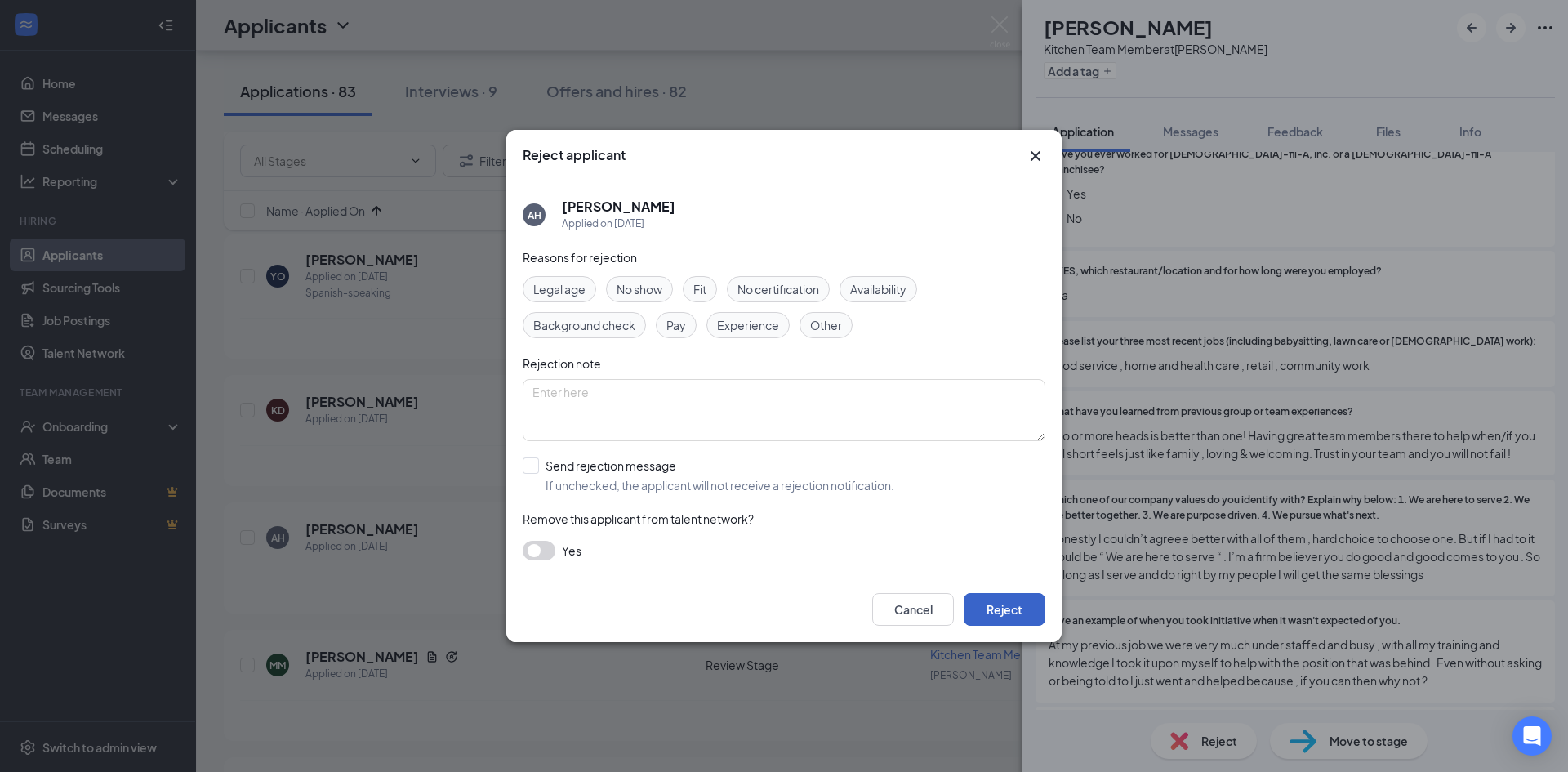
click at [1022, 606] on button "Reject" at bounding box center [1004, 609] width 82 height 33
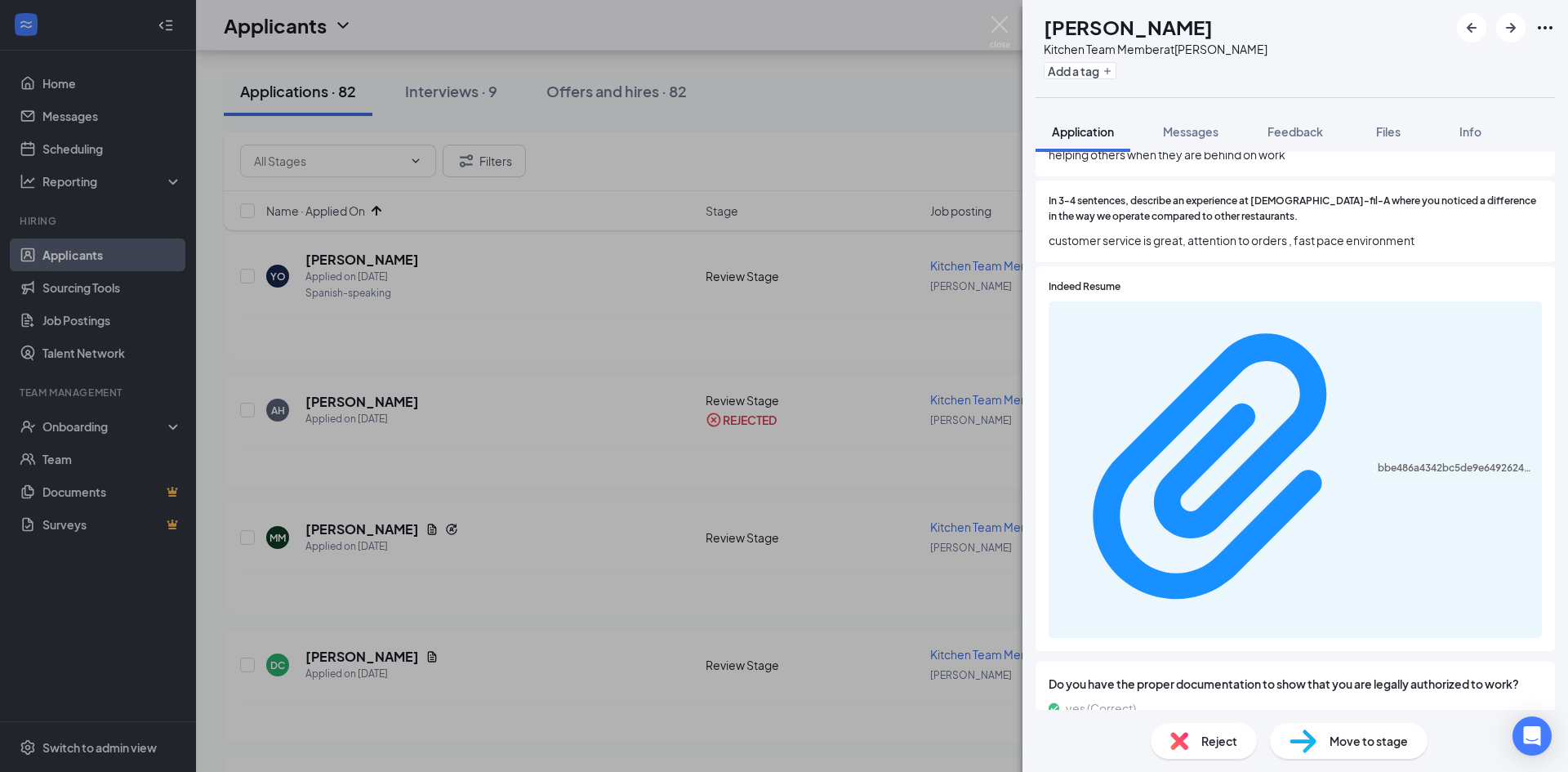
scroll to position [980, 0]
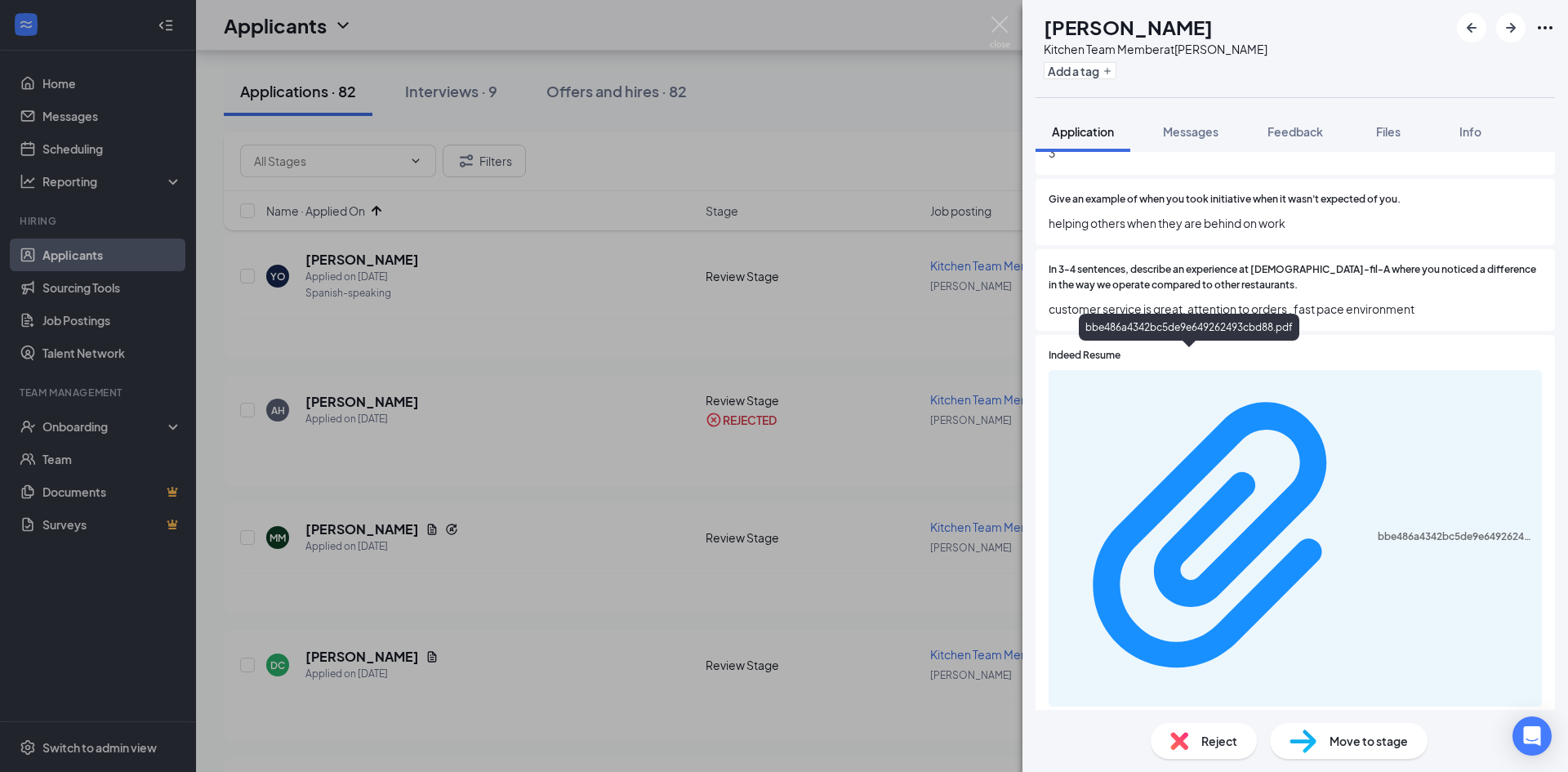
click at [1106, 346] on div "bbe486a4342bc5de9e649262493cbd88.pdf" at bounding box center [1189, 330] width 221 height 34
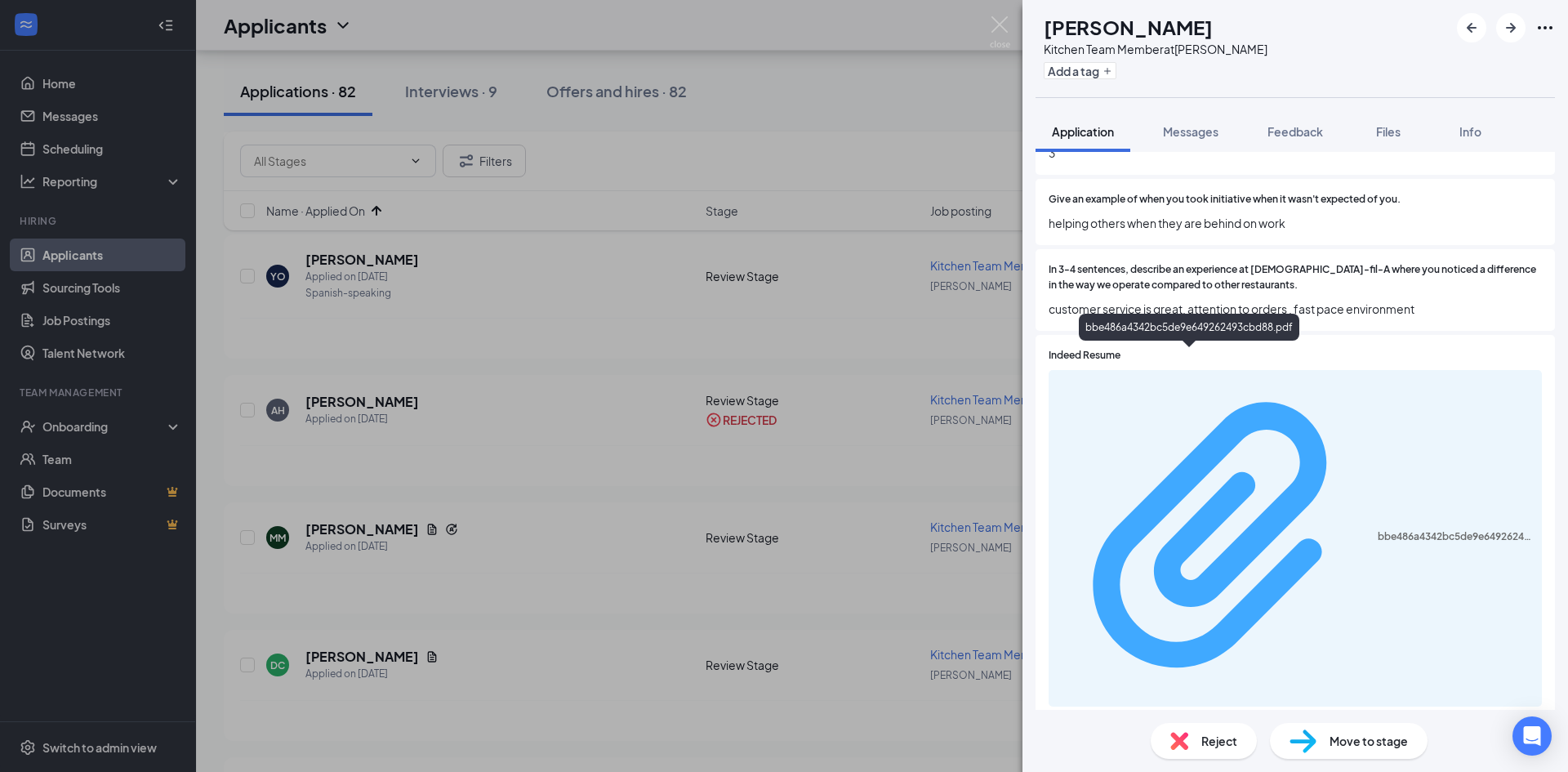
click at [1378, 530] on div "bbe486a4342bc5de9e649262493cbd88.pdf" at bounding box center [1455, 536] width 155 height 13
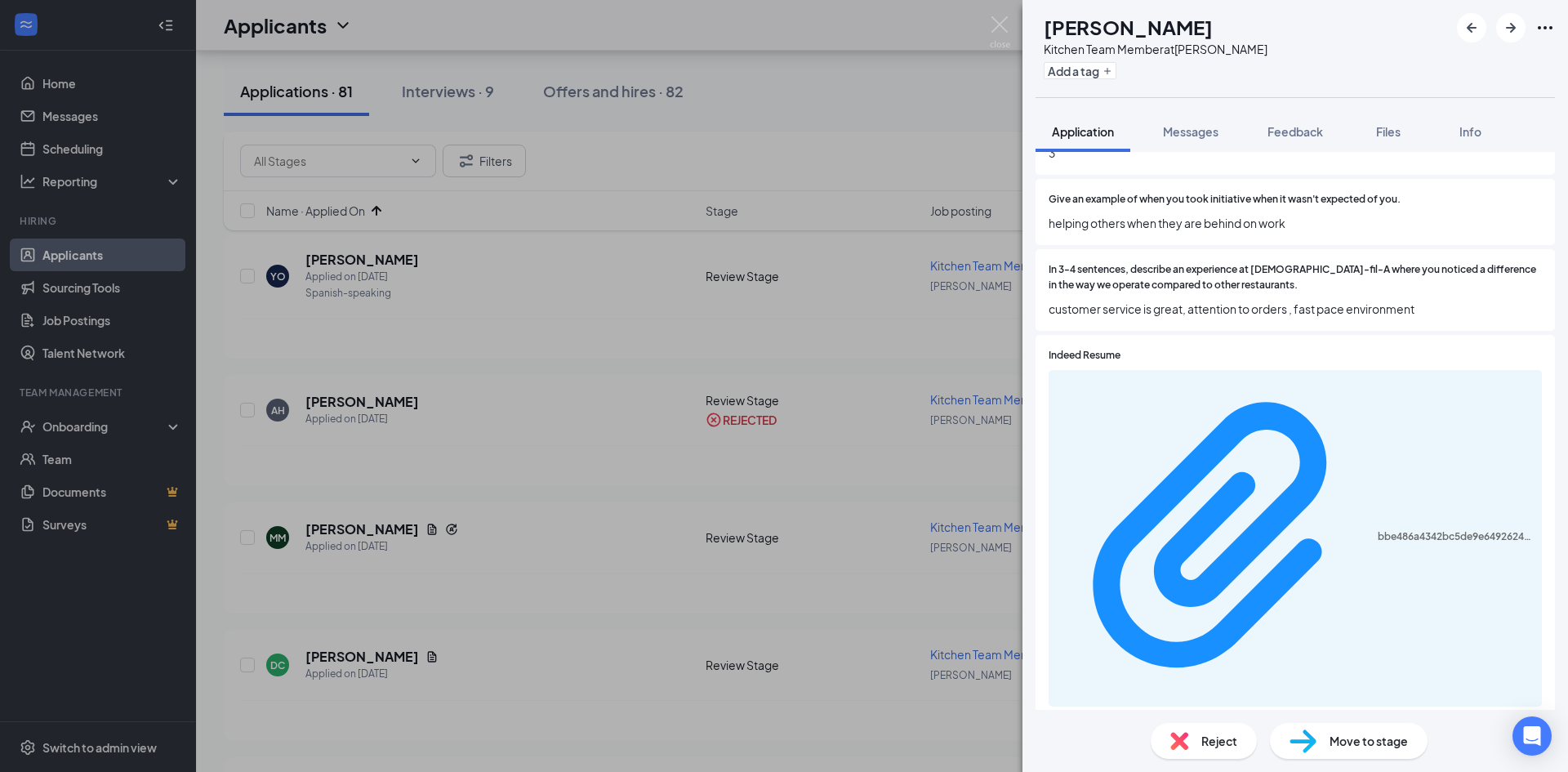
click at [1196, 724] on div "Reject" at bounding box center [1203, 740] width 106 height 36
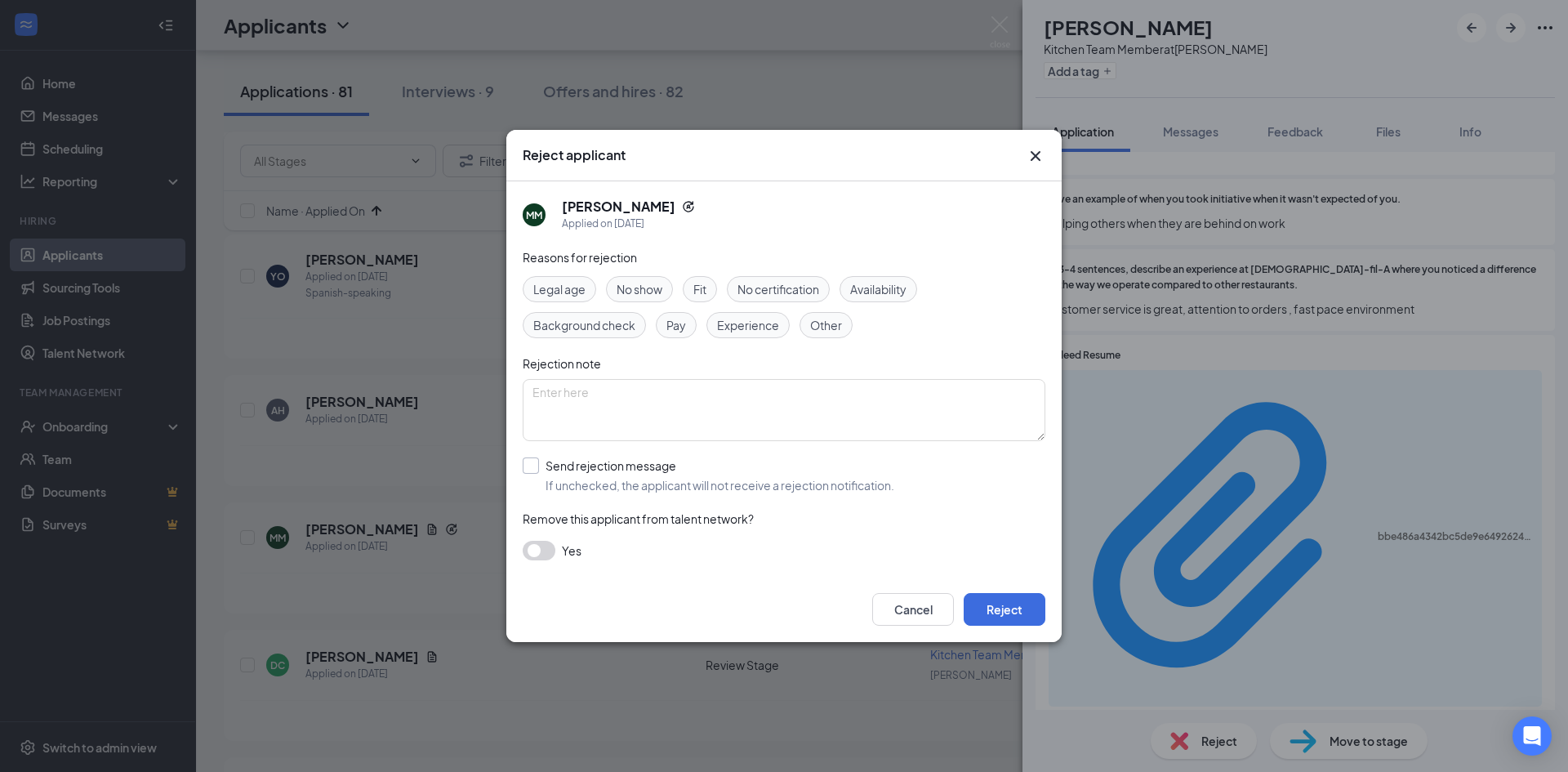
click at [560, 479] on input "Send rejection message If unchecked, the applicant will not receive a rejection…" at bounding box center [708, 474] width 372 height 36
checkbox input "true"
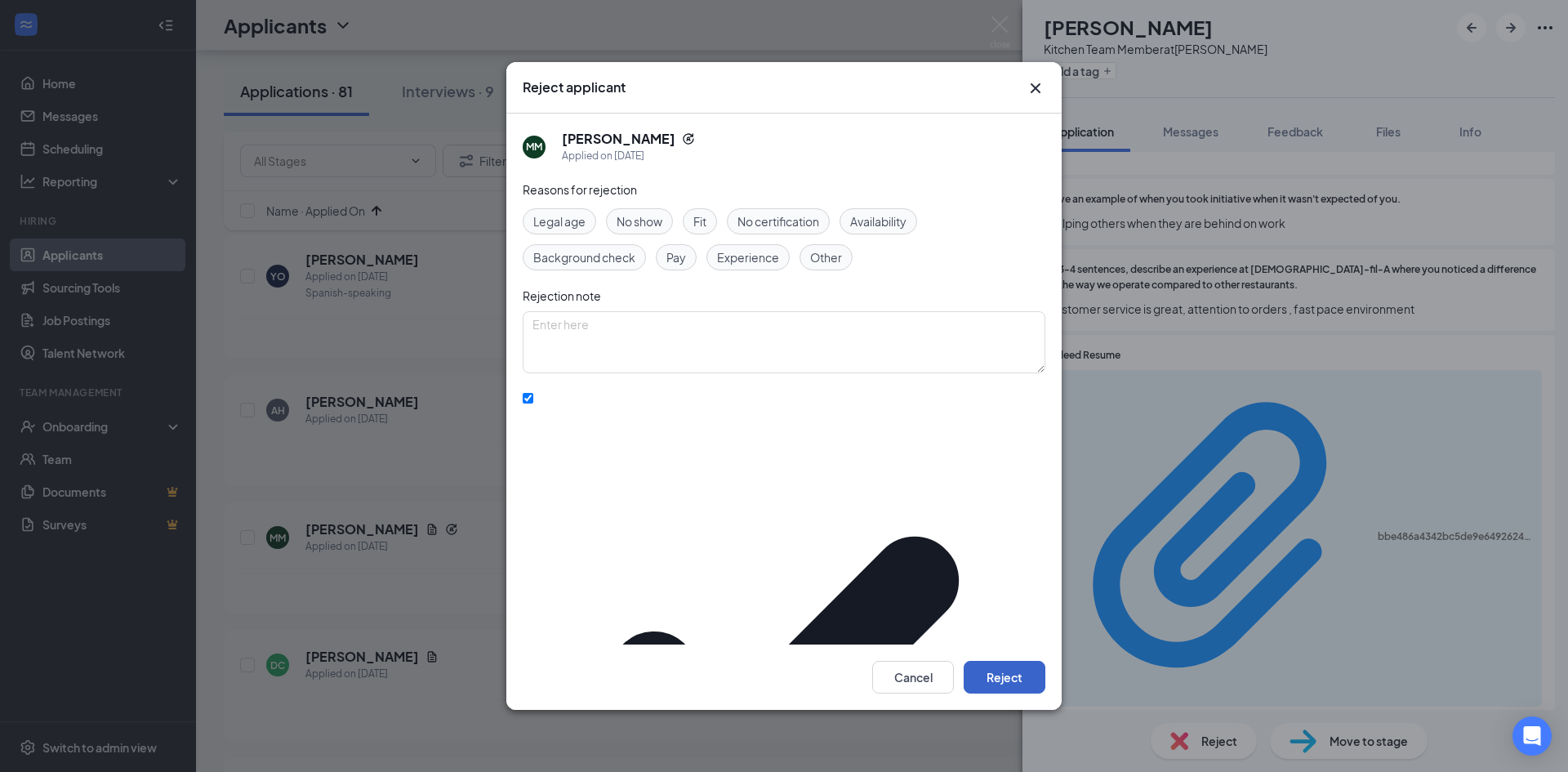
click at [995, 660] on button "Reject" at bounding box center [1004, 677] width 82 height 33
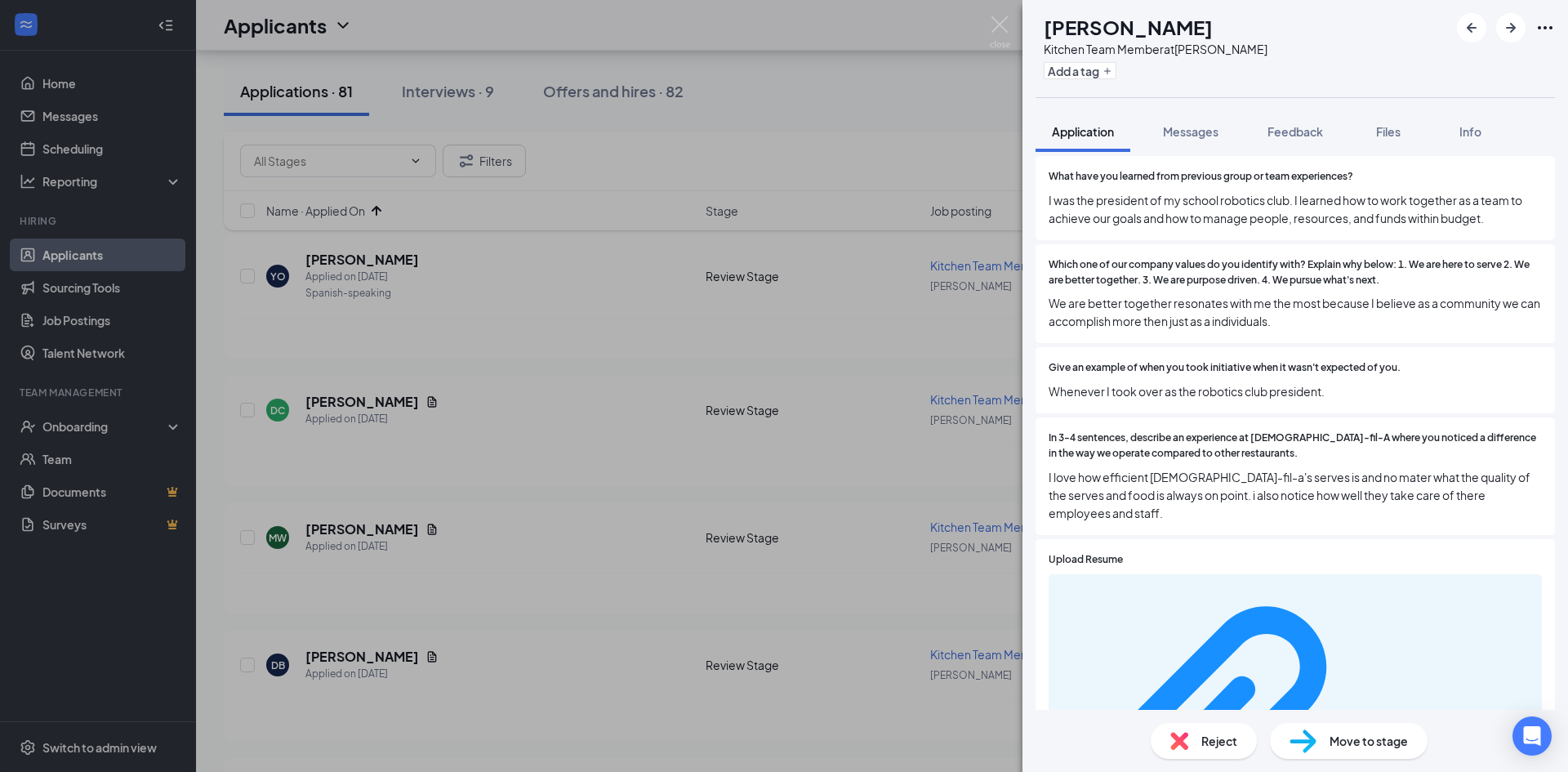
scroll to position [817, 0]
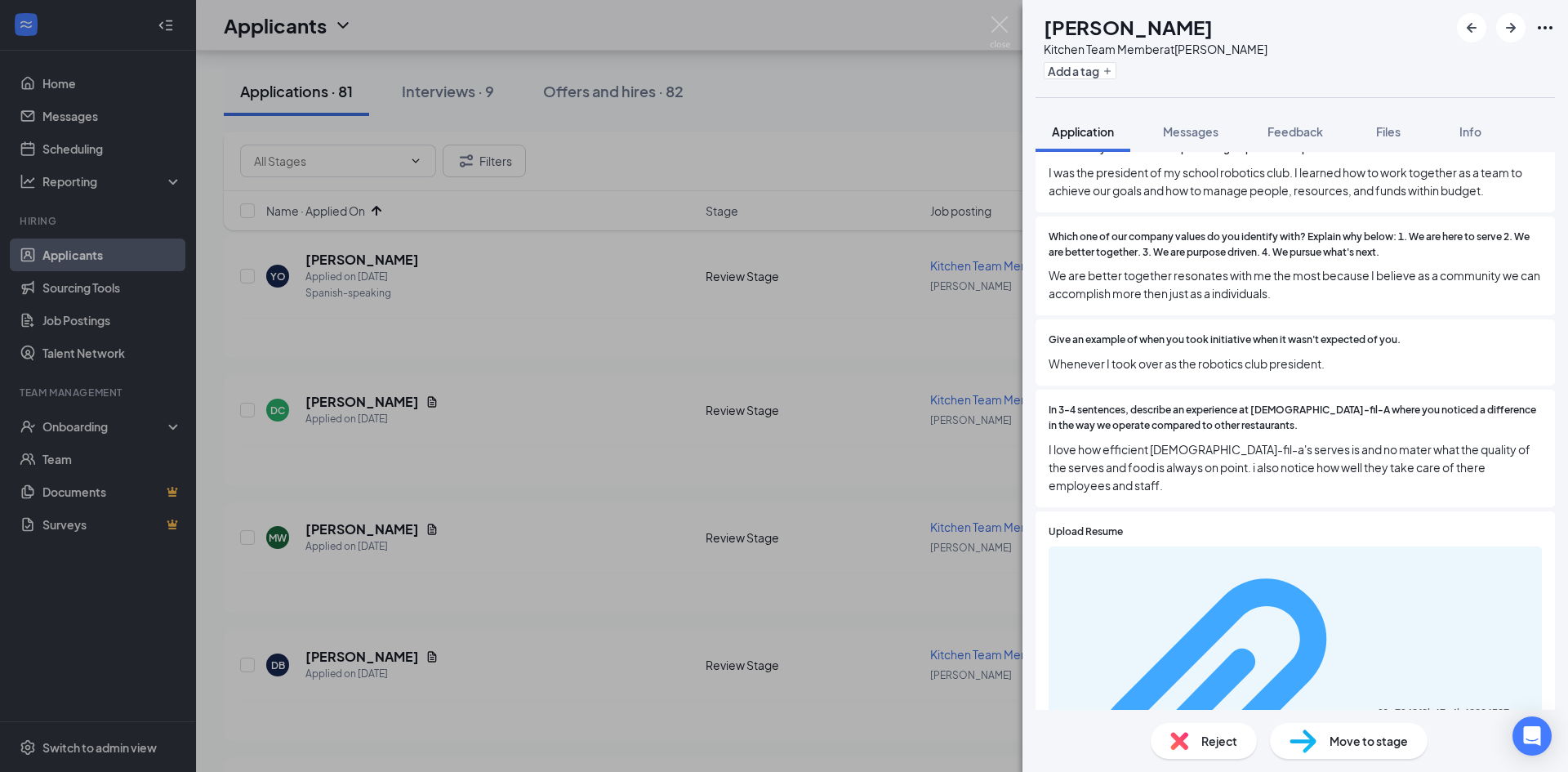
click at [1378, 707] on div "91e7942f2b67c4b68886327ae7026171.pdf" at bounding box center [1455, 713] width 155 height 13
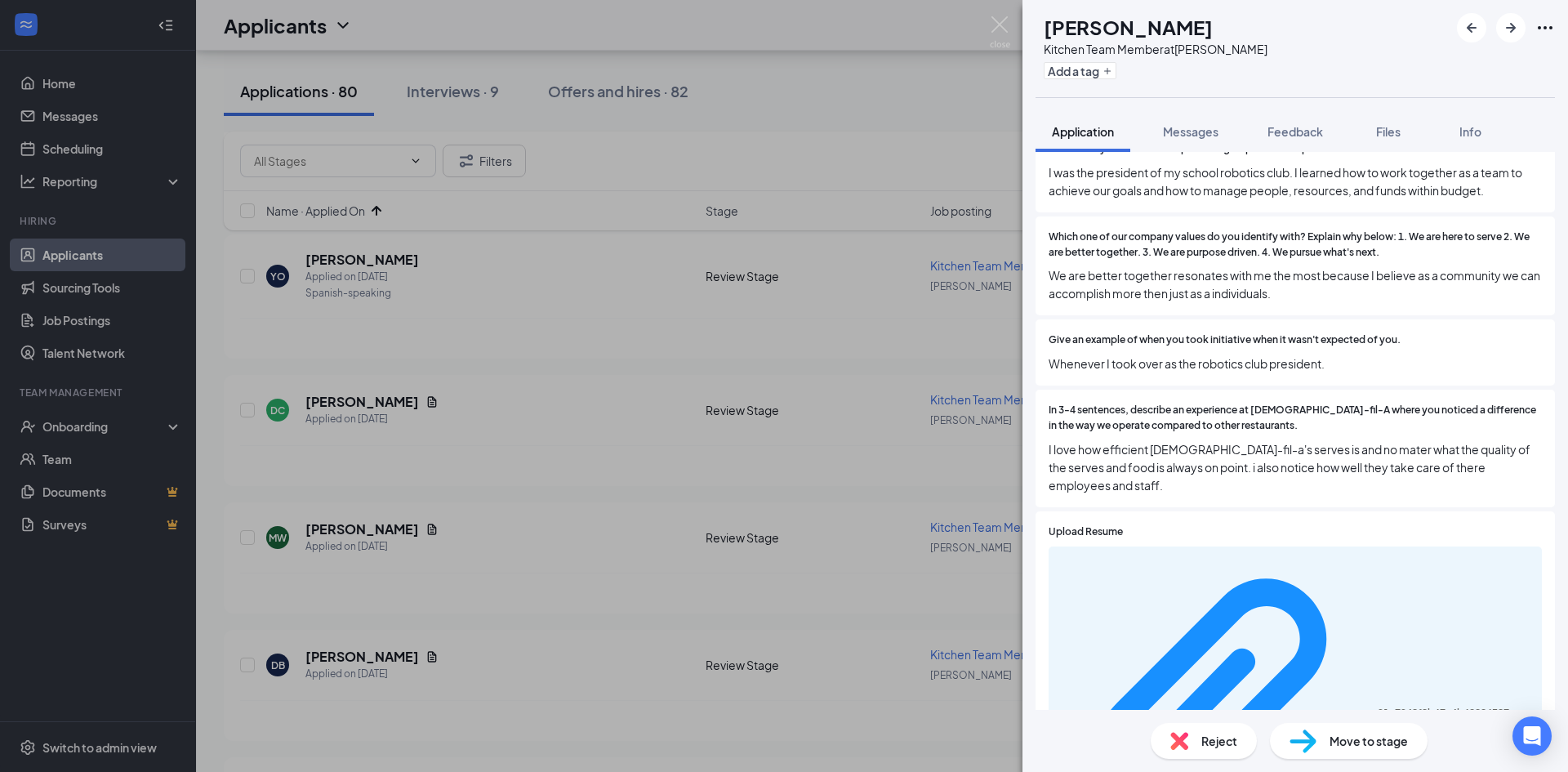
click at [1231, 729] on div "Reject" at bounding box center [1203, 740] width 106 height 36
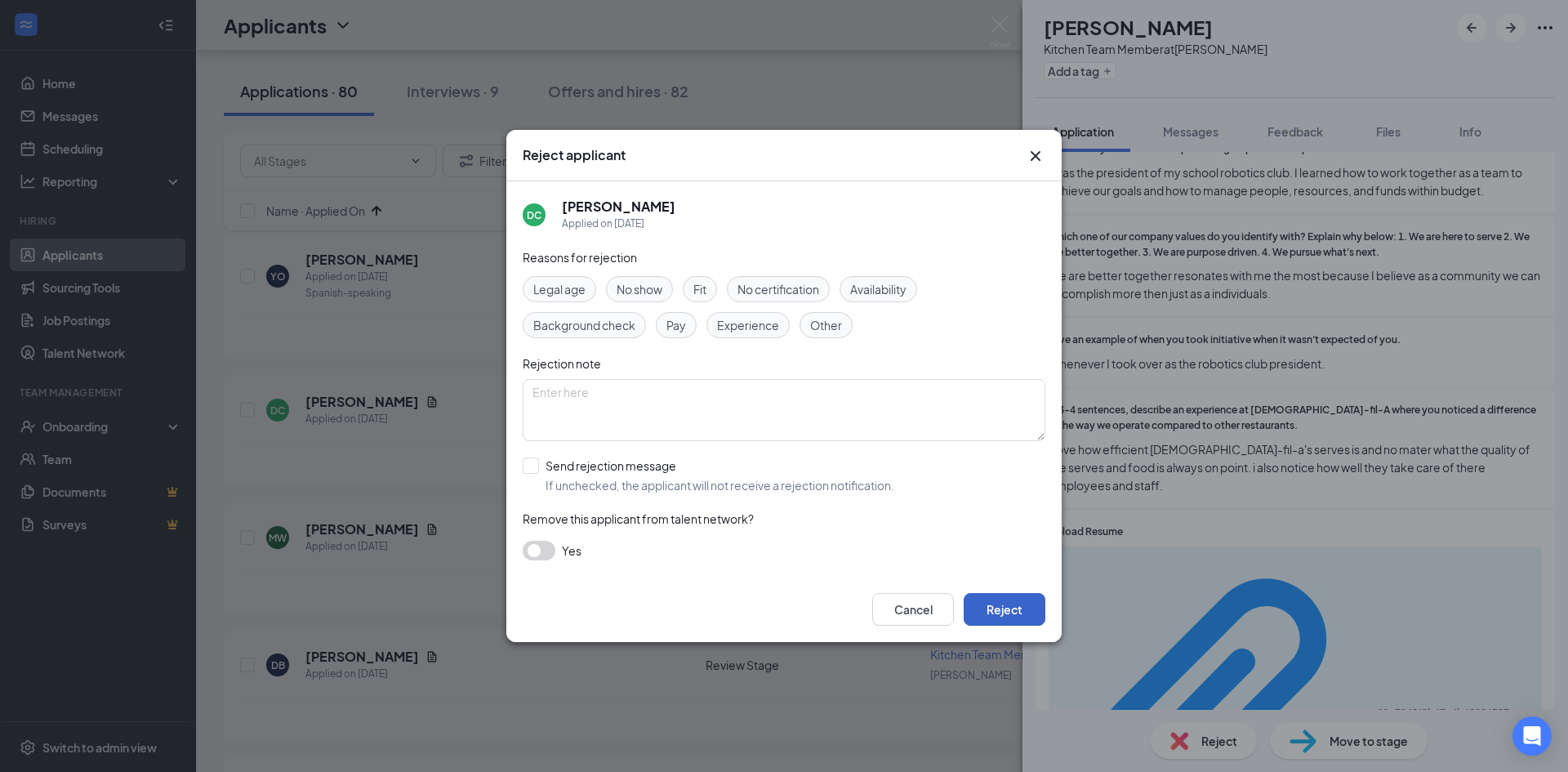
click at [1012, 612] on button "Reject" at bounding box center [1004, 609] width 82 height 33
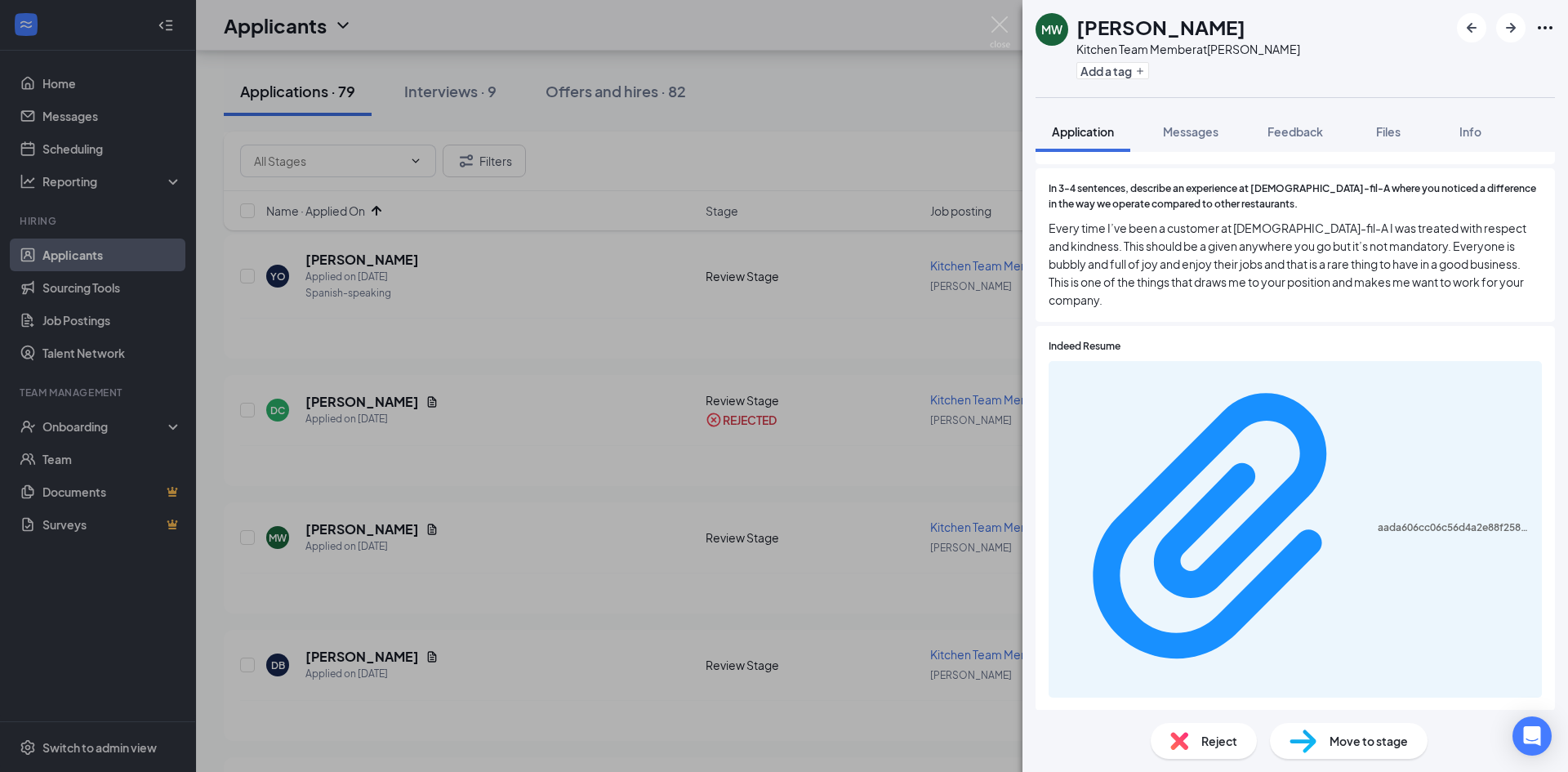
scroll to position [1143, 0]
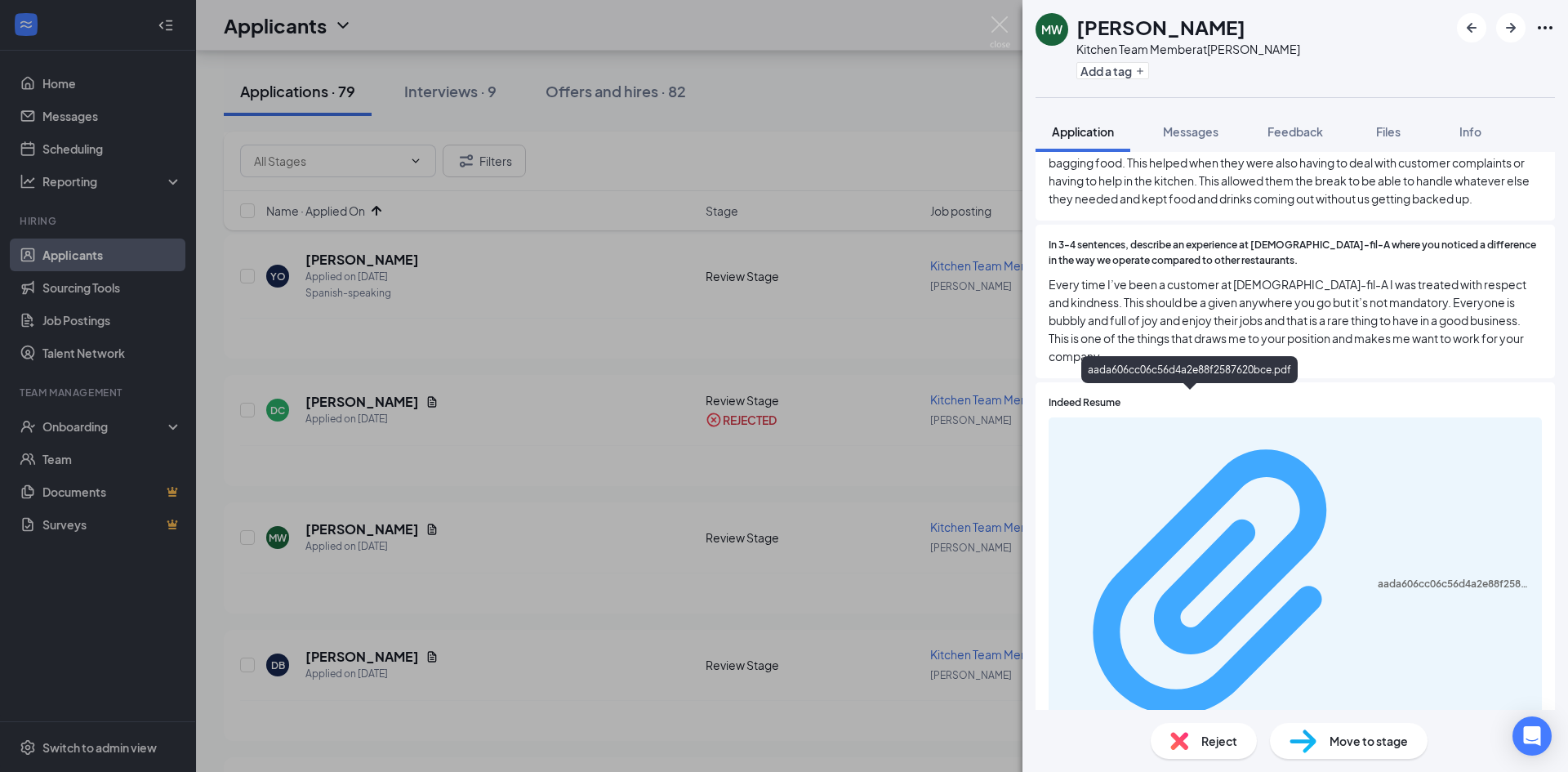
click at [1378, 578] on div "aada606cc06c56d4a2e88f2587620bce.pdf" at bounding box center [1455, 584] width 155 height 13
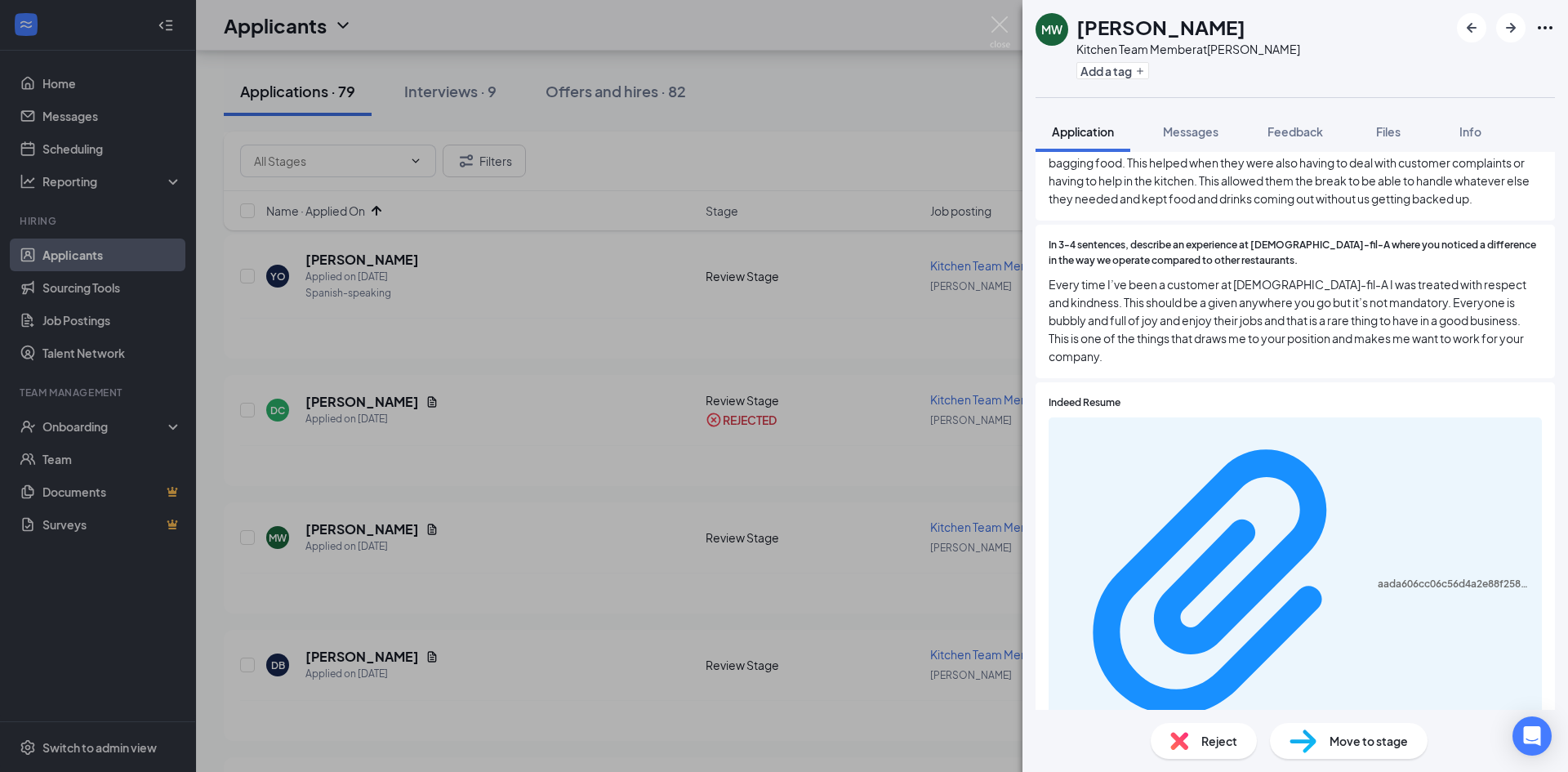
click at [1216, 736] on span "Reject" at bounding box center [1218, 741] width 36 height 18
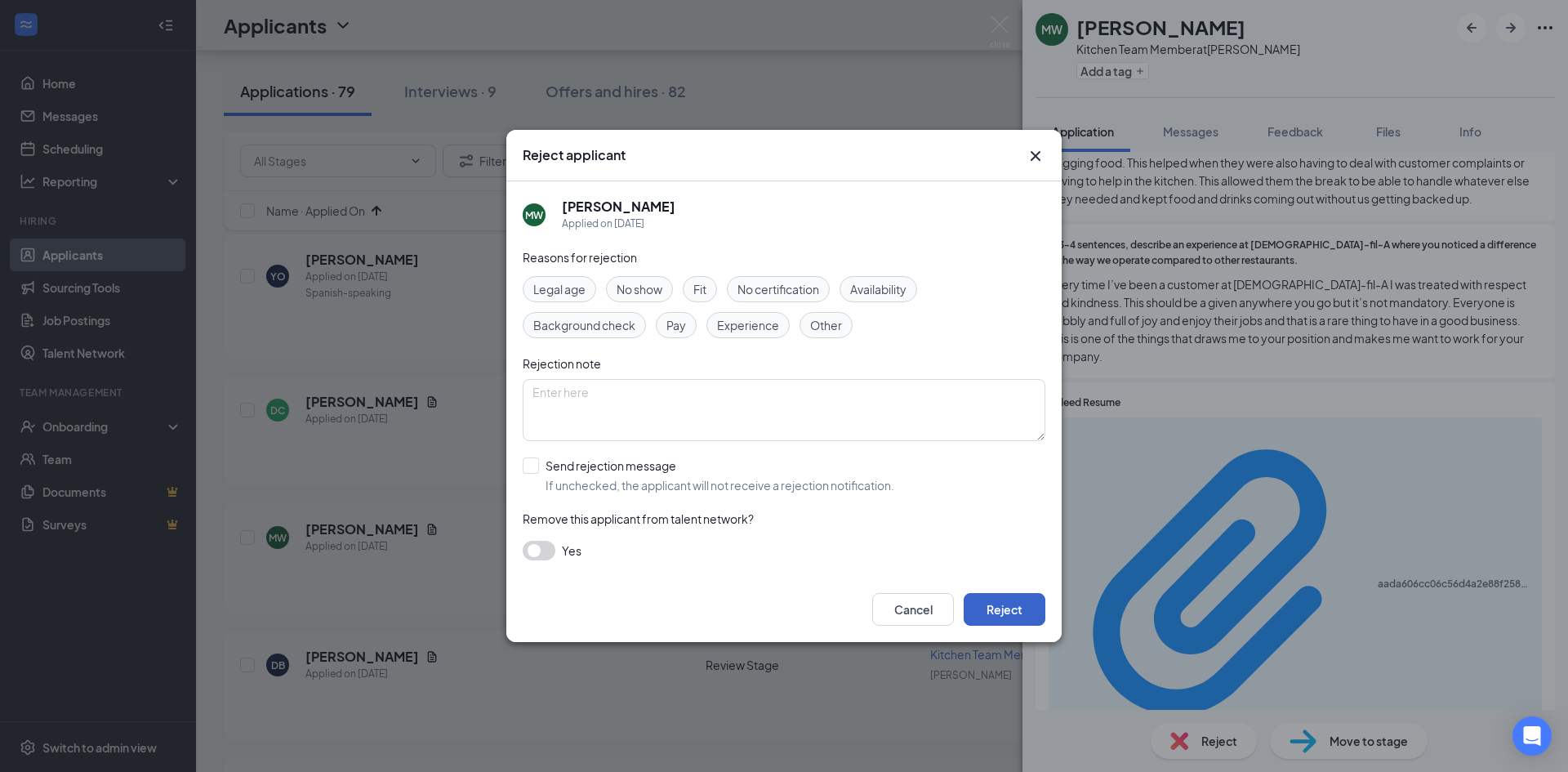
click at [1030, 607] on button "Reject" at bounding box center [1004, 609] width 82 height 33
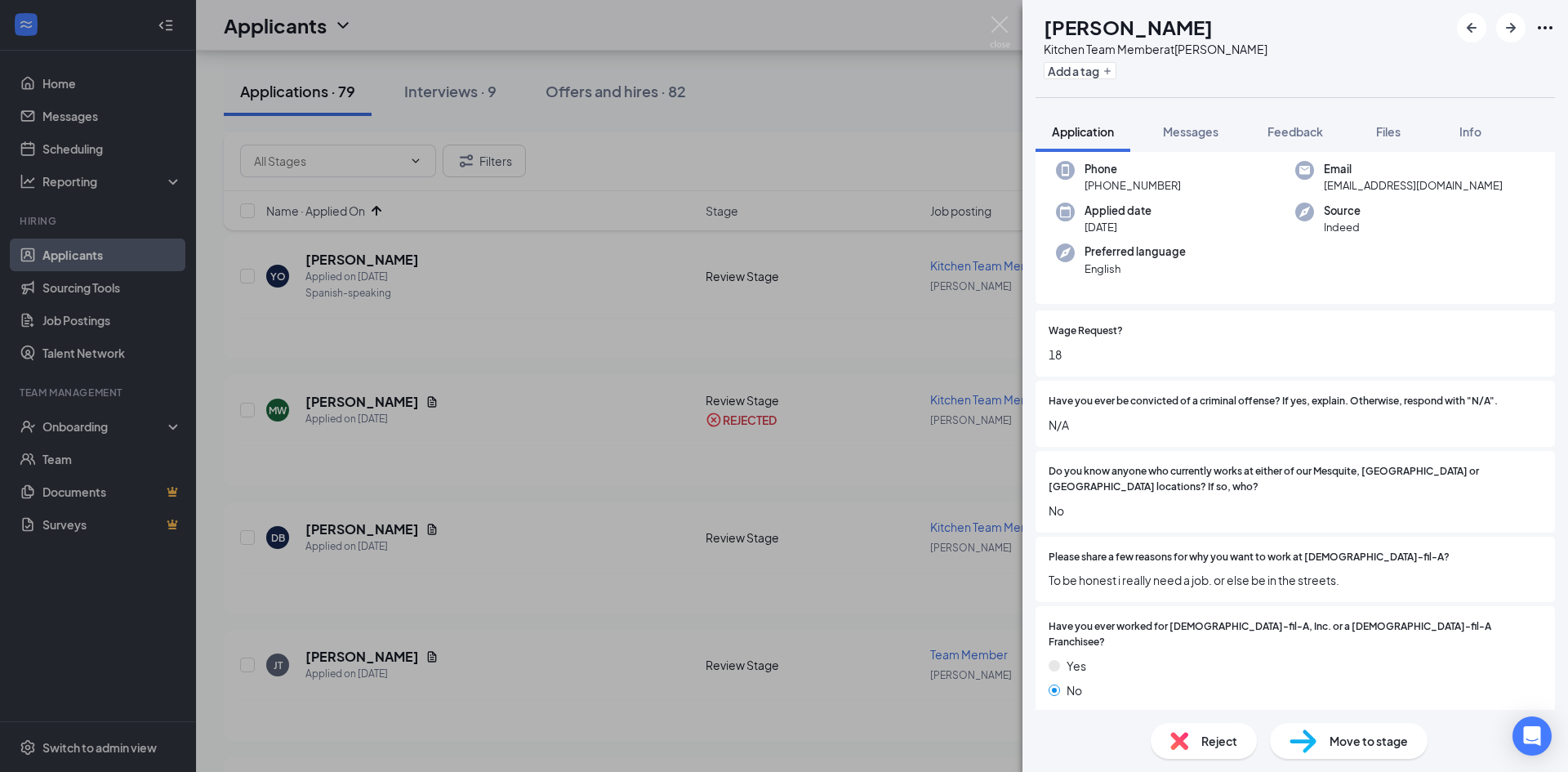
scroll to position [164, 0]
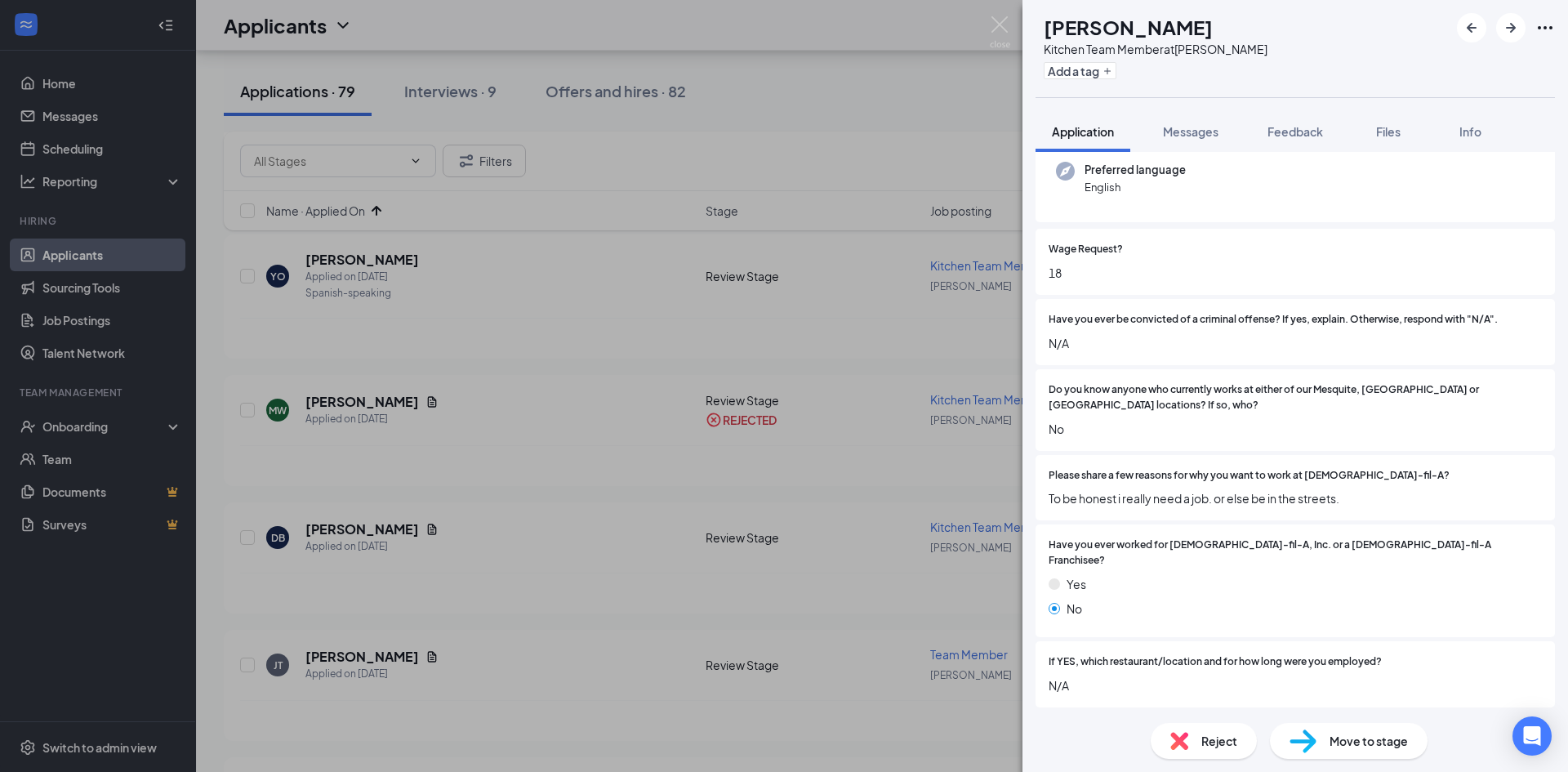
click at [1188, 741] on img at bounding box center [1180, 741] width 18 height 18
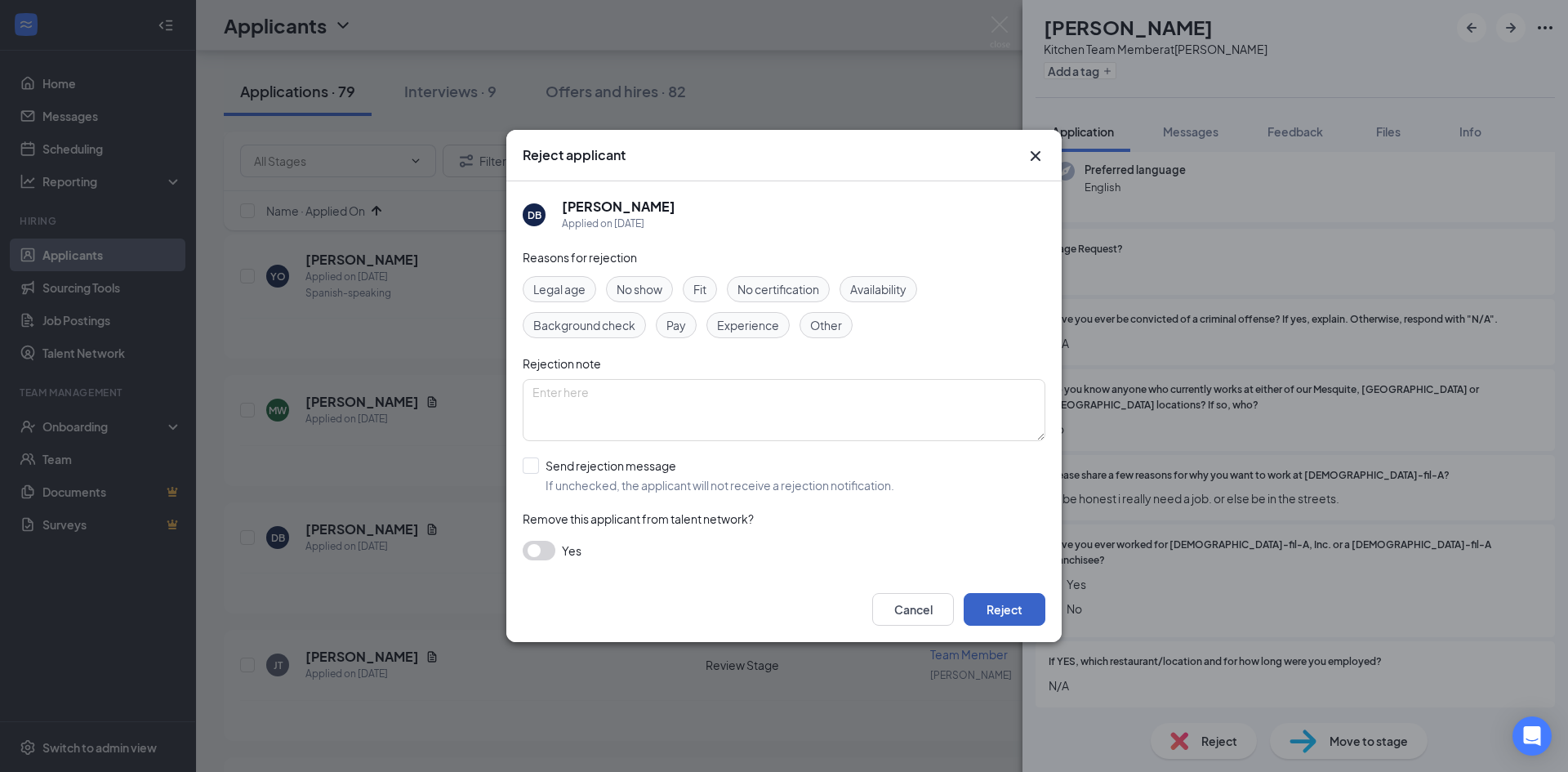
click at [1029, 603] on button "Reject" at bounding box center [1004, 609] width 82 height 33
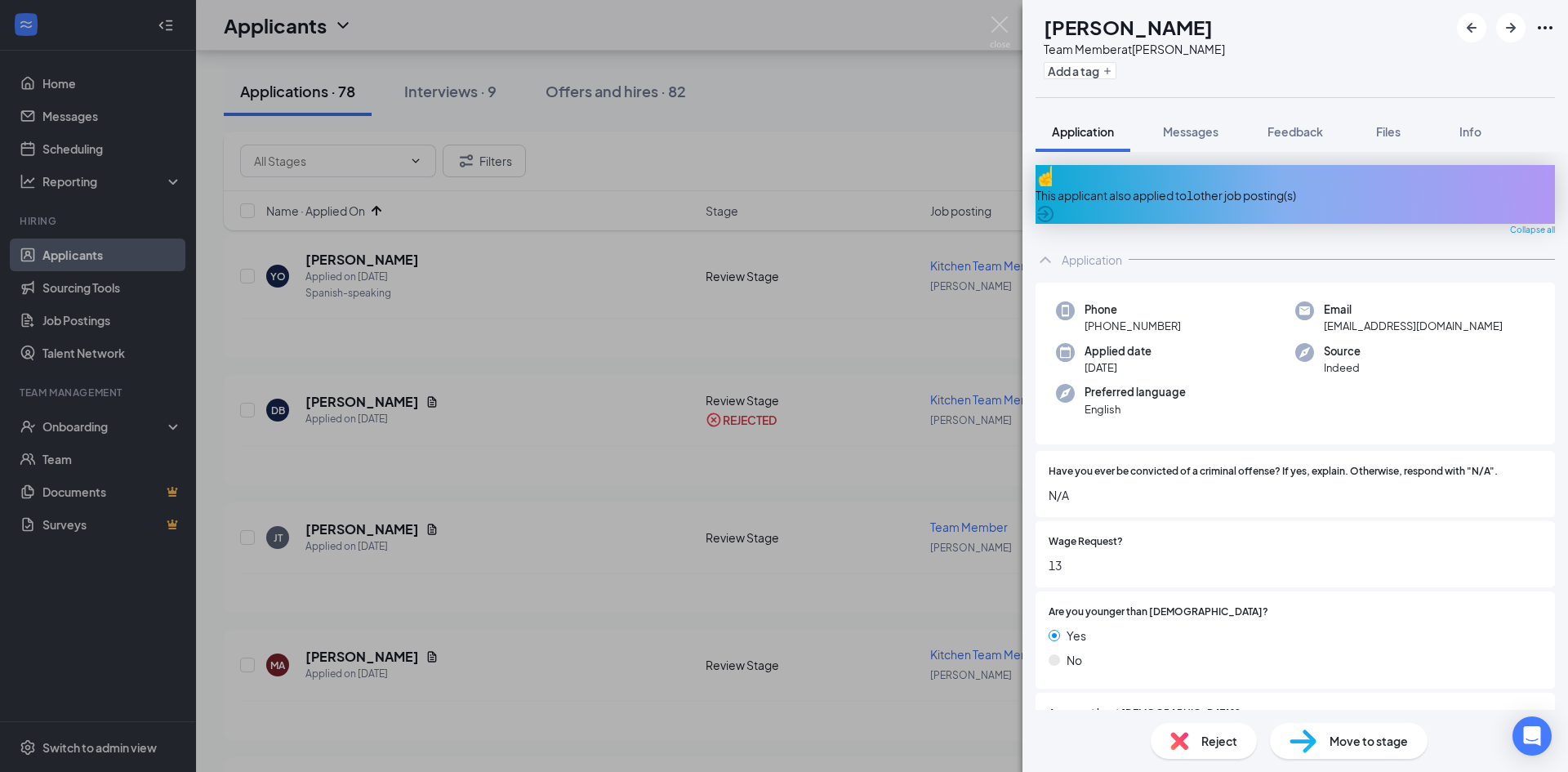
click at [1233, 189] on div "This applicant also applied to 1 other job posting(s)" at bounding box center [1295, 195] width 519 height 18
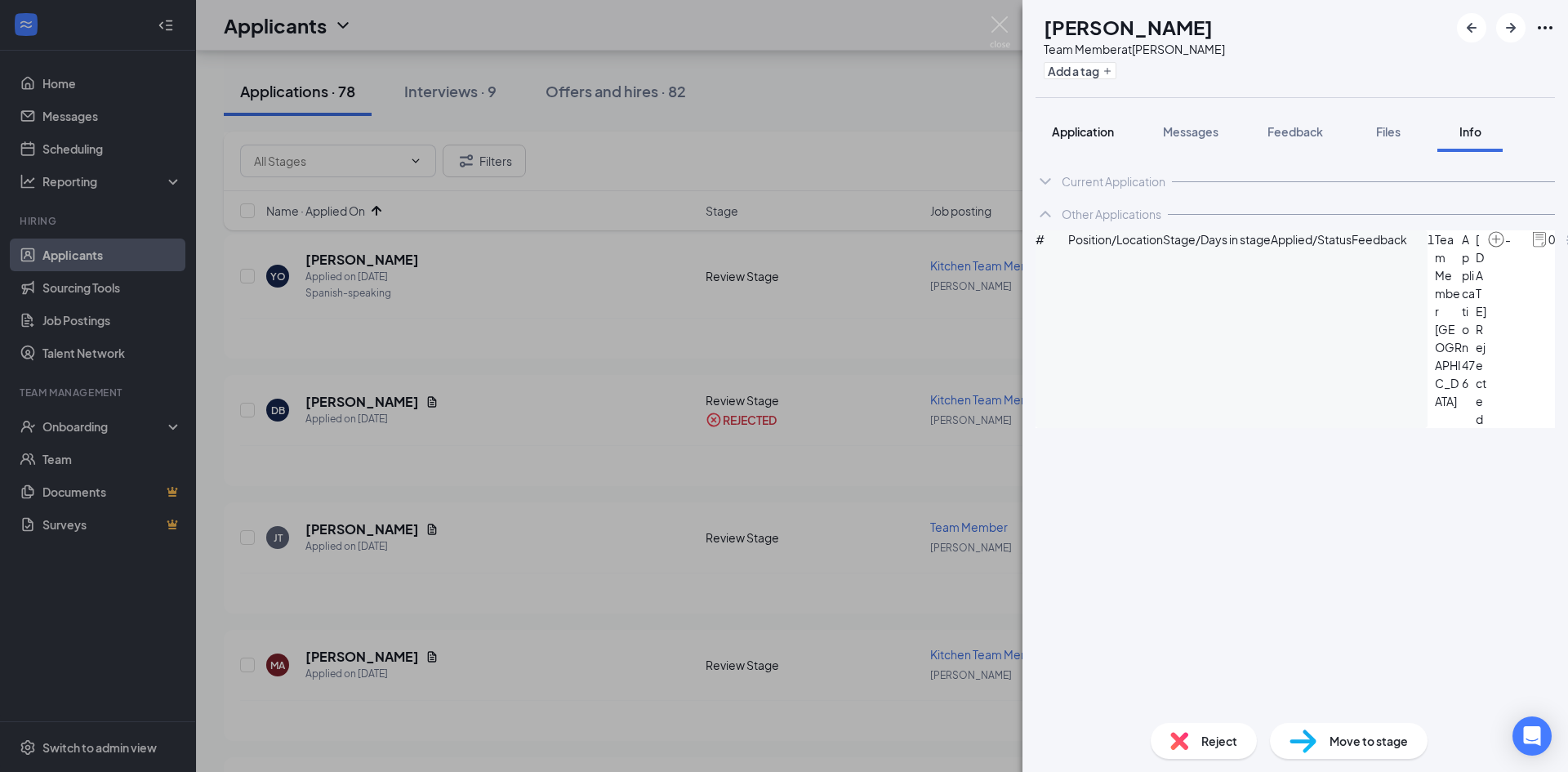
click at [1095, 124] on span "Application" at bounding box center [1083, 131] width 62 height 15
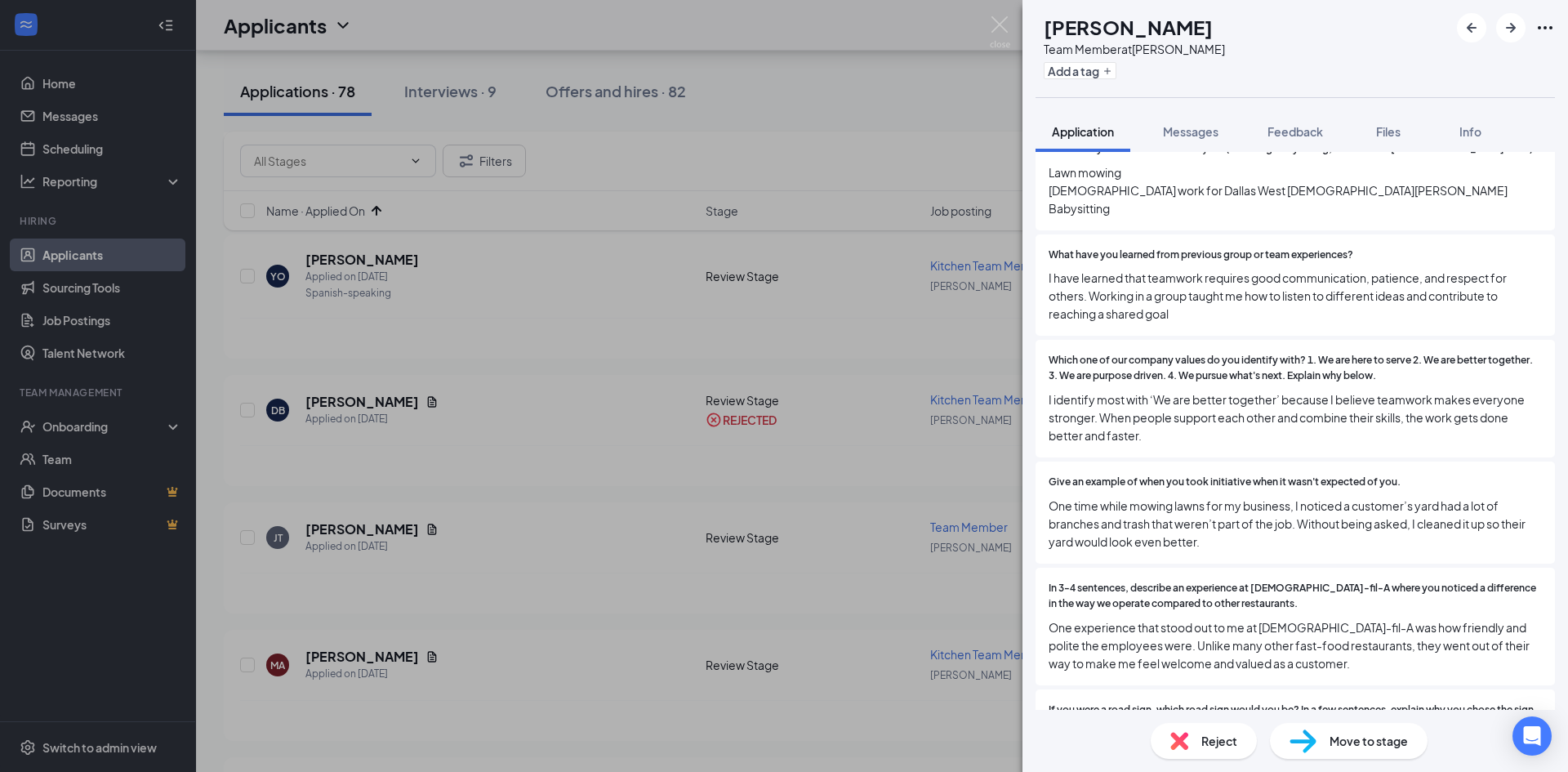
scroll to position [980, 0]
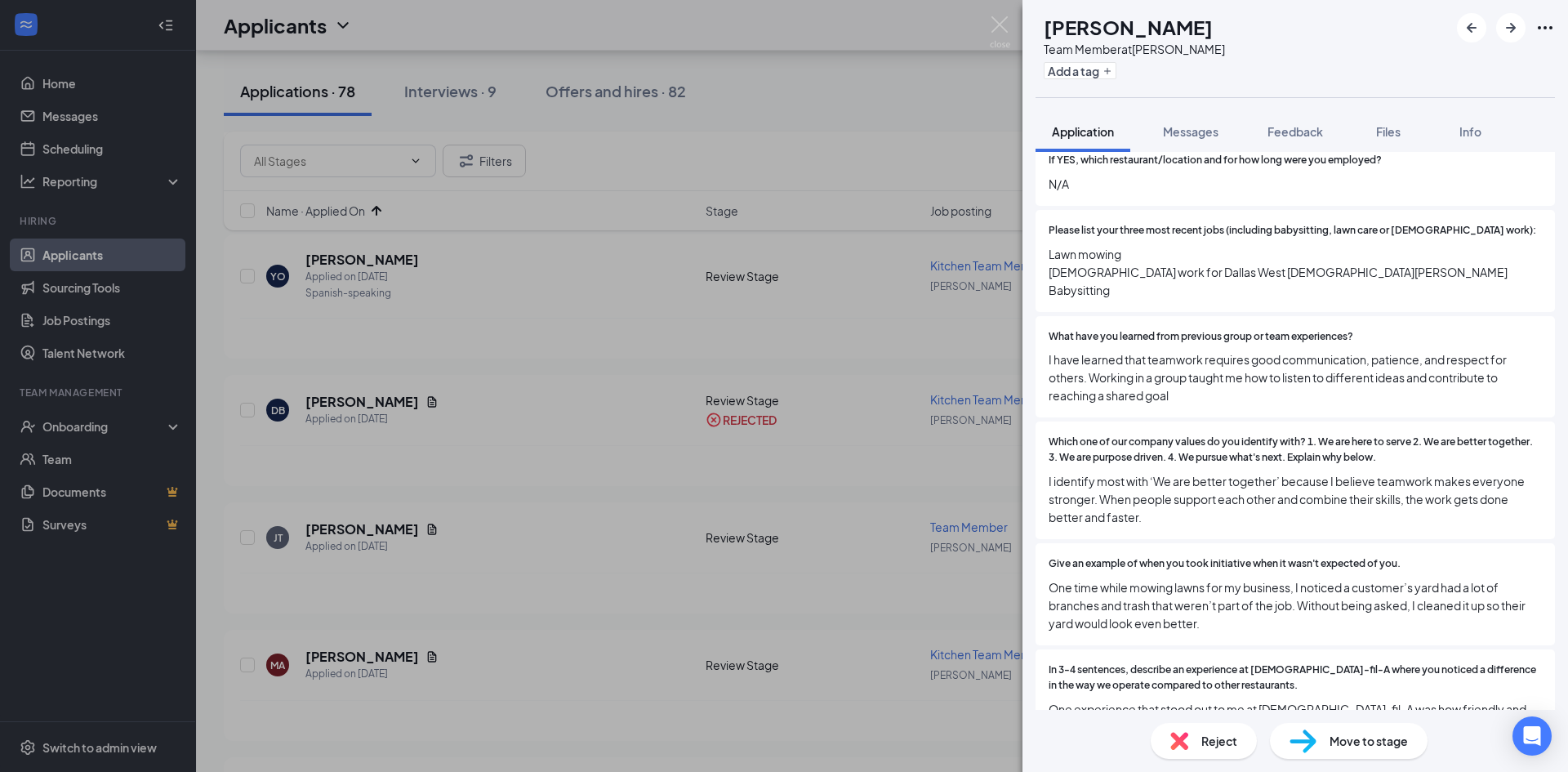
click at [606, 500] on div "[PERSON_NAME] Team Member at [PERSON_NAME] Add a tag Application Messages Feedb…" at bounding box center [784, 386] width 1568 height 772
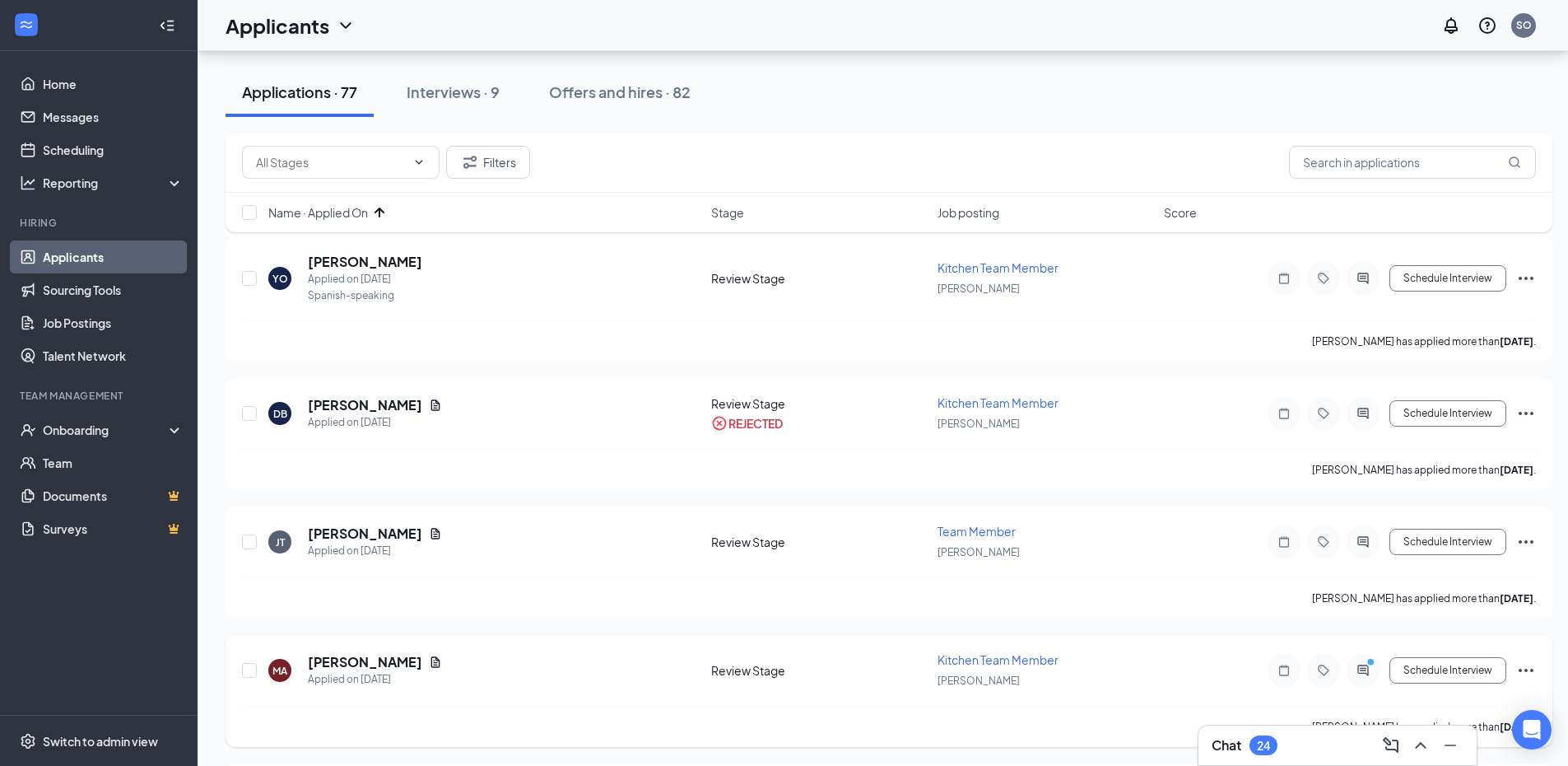
click at [347, 656] on h5 "[PERSON_NAME]" at bounding box center [365, 663] width 114 height 18
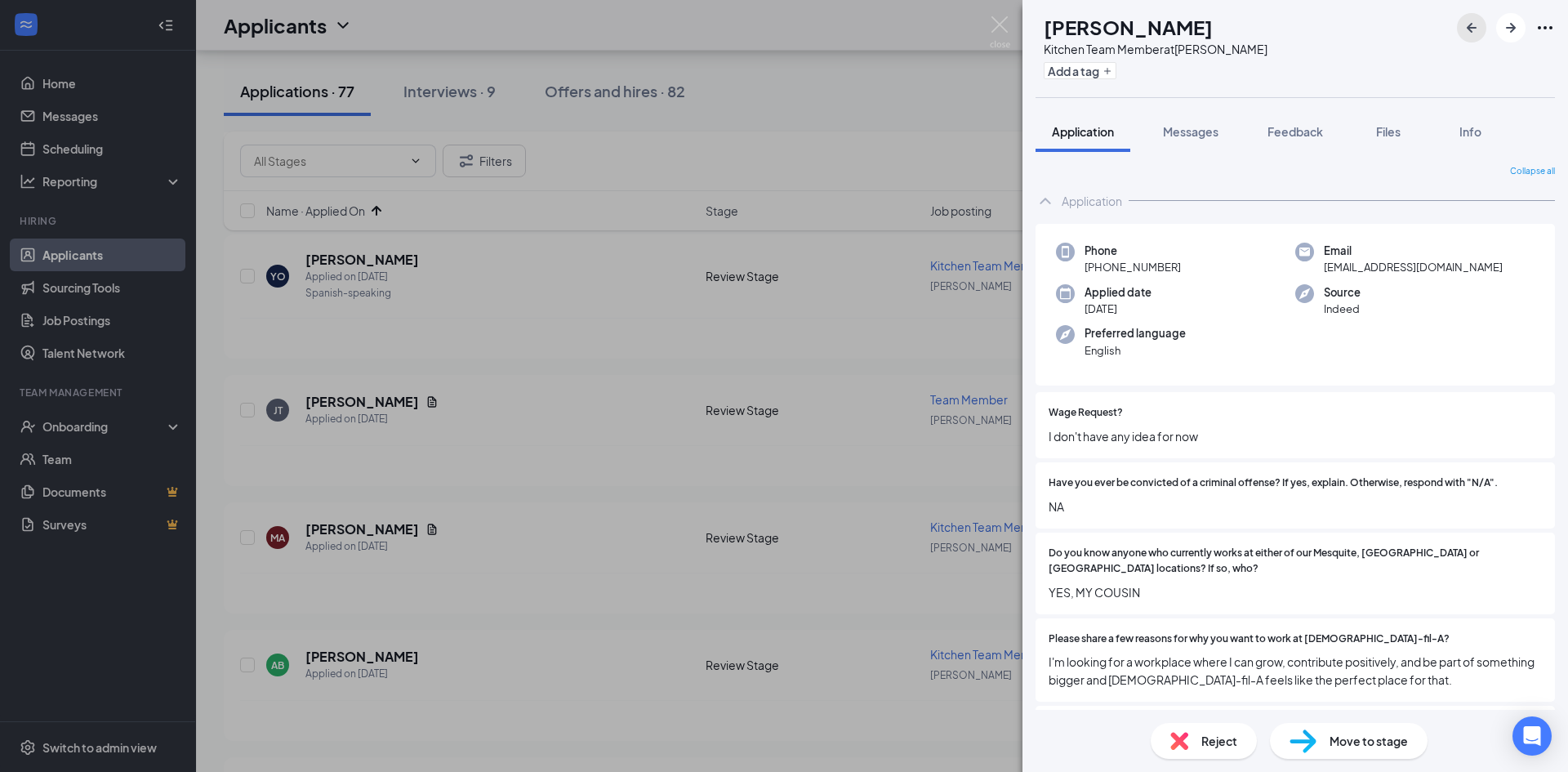
click at [1467, 33] on icon "ArrowLeftNew" at bounding box center [1472, 28] width 20 height 20
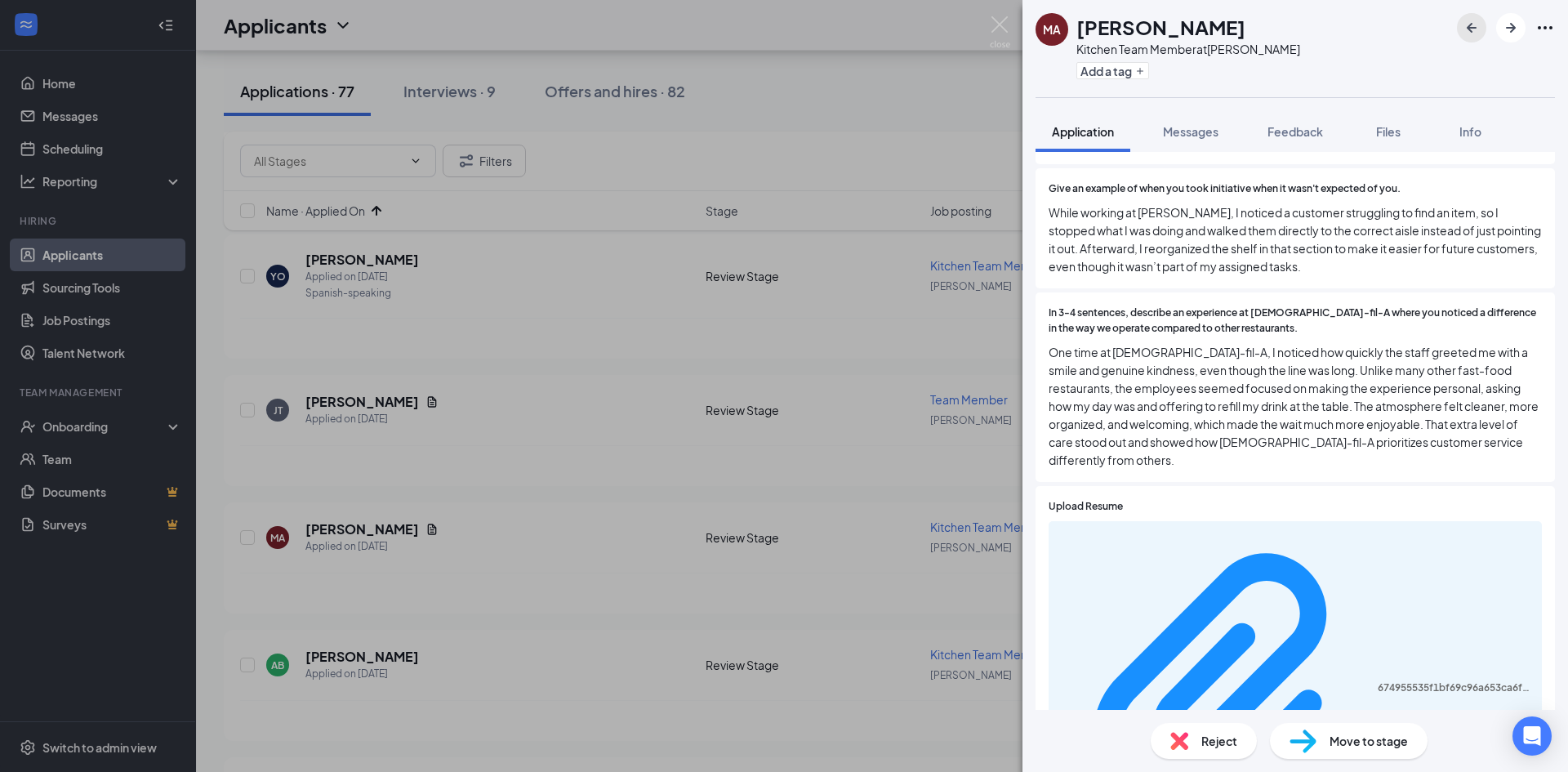
scroll to position [1143, 0]
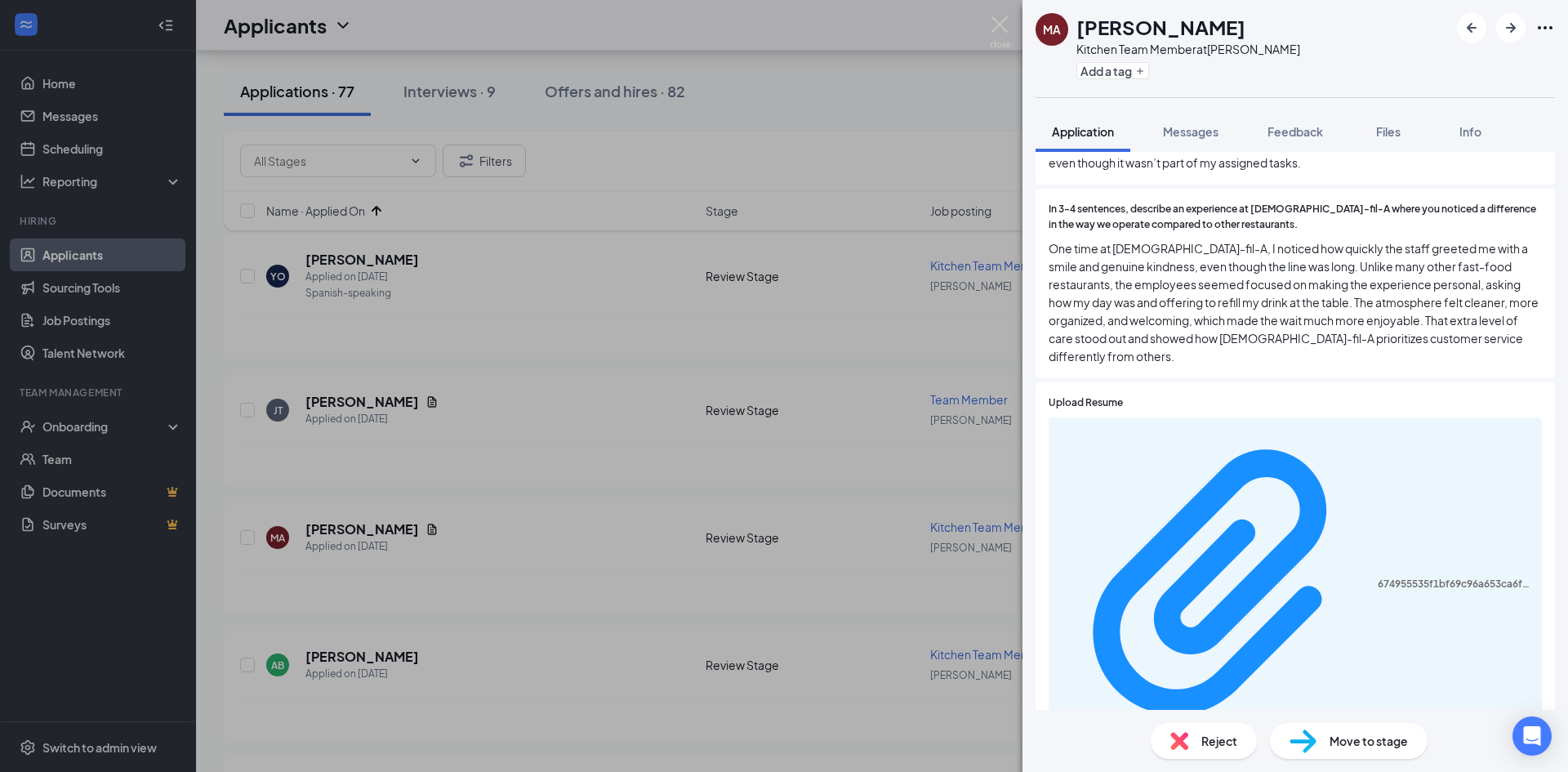
click at [1165, 737] on div "Reject" at bounding box center [1203, 740] width 106 height 36
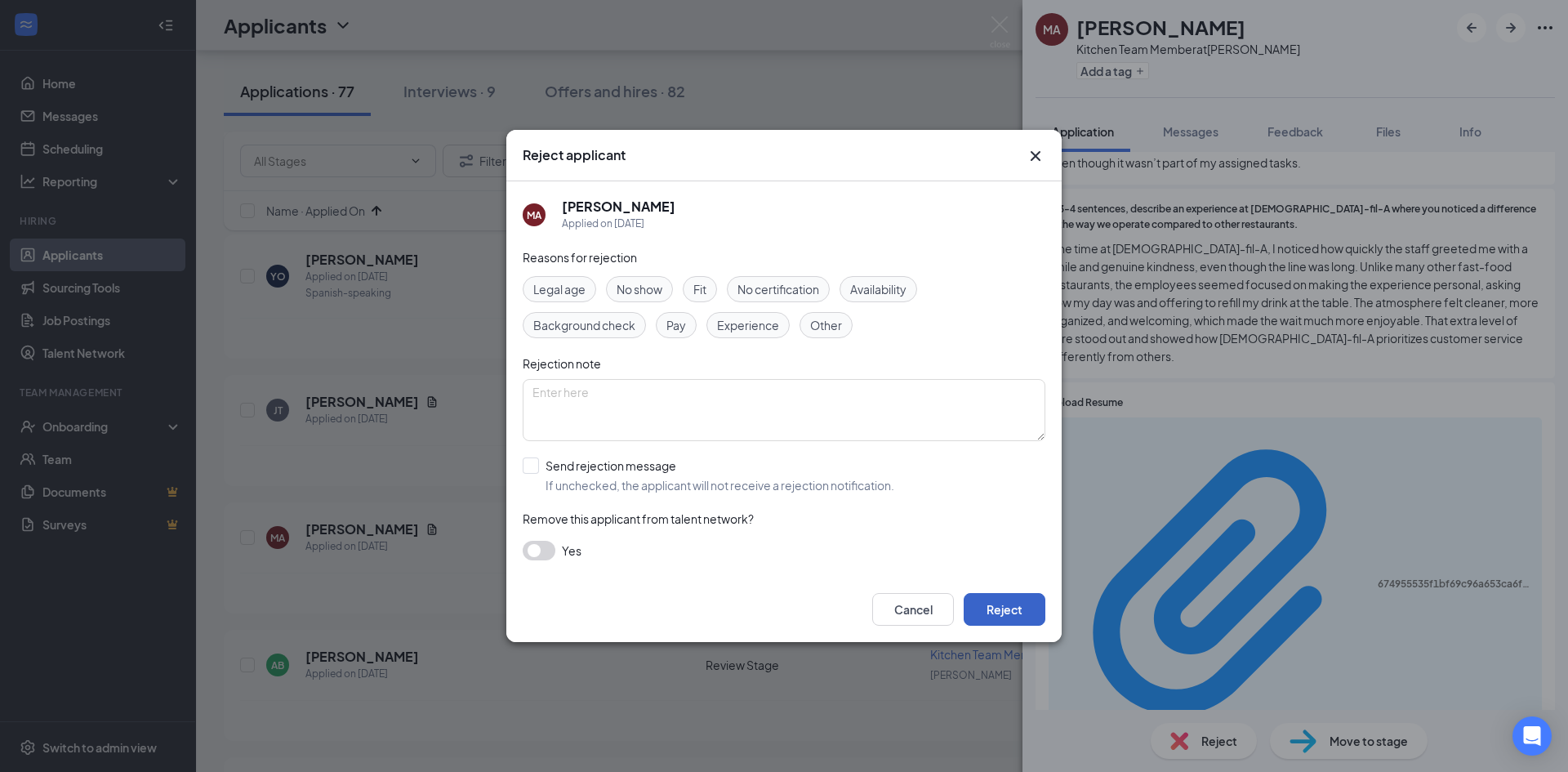
click at [983, 607] on button "Reject" at bounding box center [1004, 609] width 82 height 33
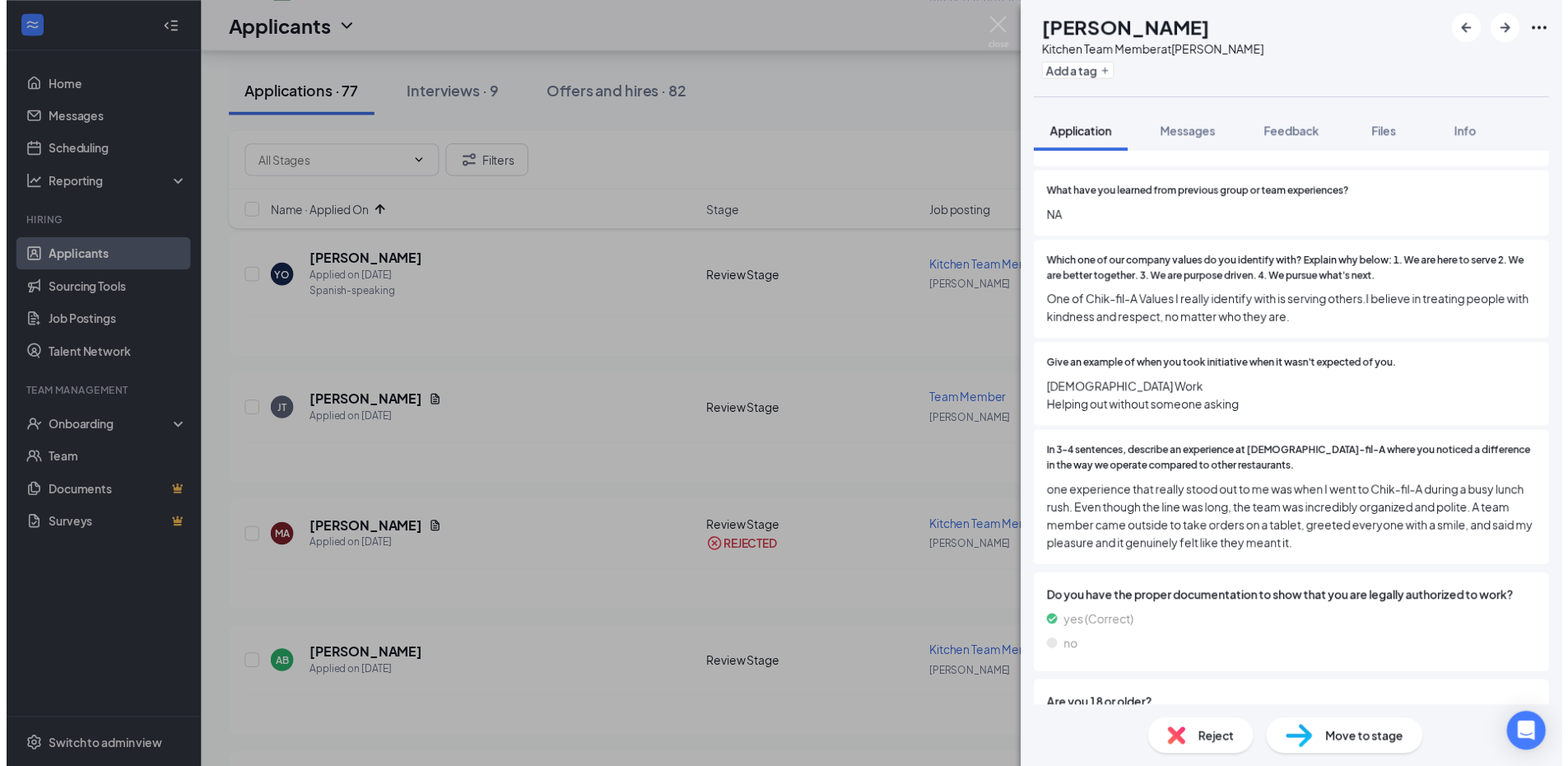
scroll to position [824, 0]
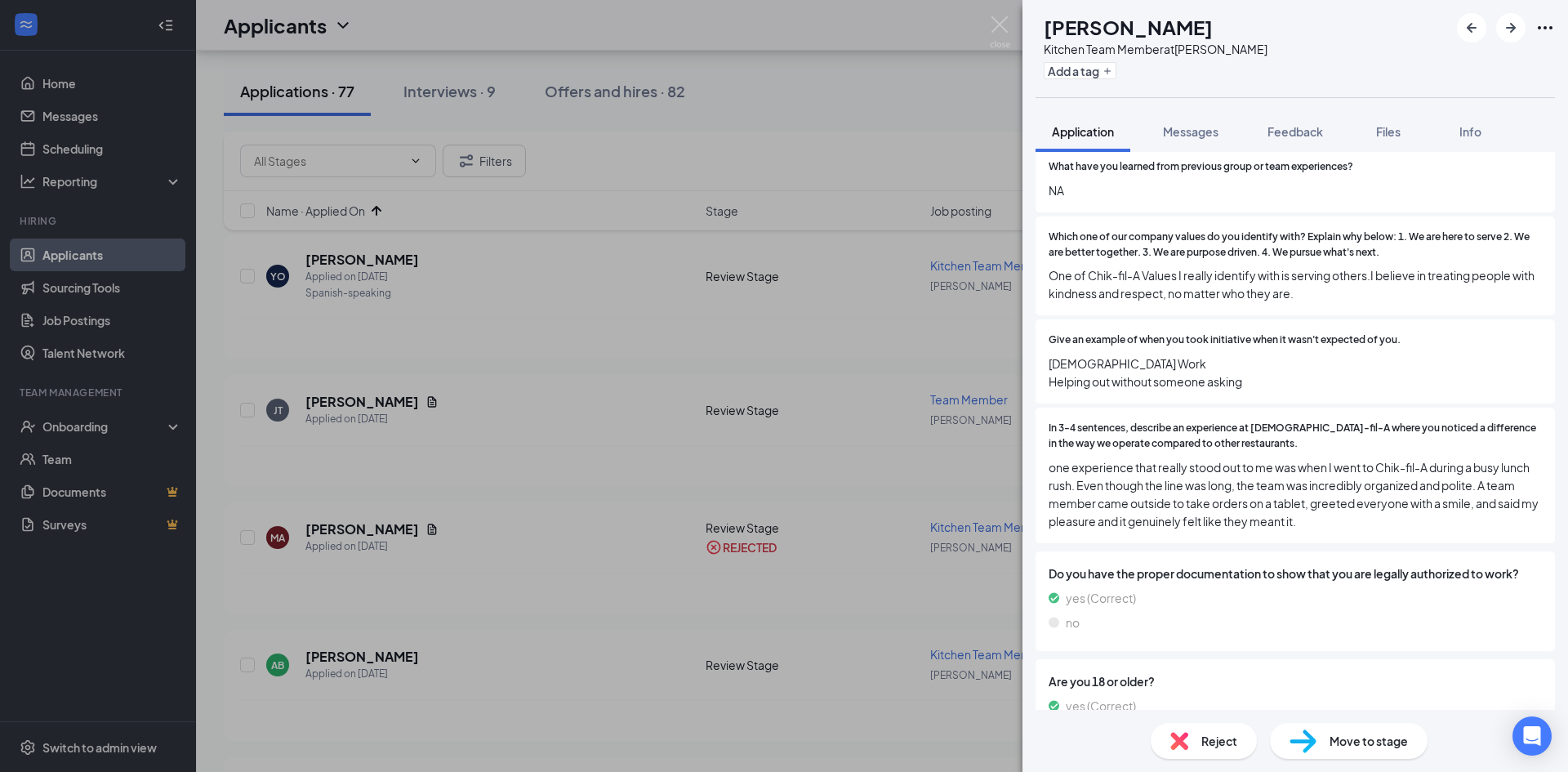
click at [778, 545] on div "AB [PERSON_NAME] Kitchen Team Member at [PERSON_NAME] Add a tag Application Mes…" at bounding box center [784, 386] width 1568 height 772
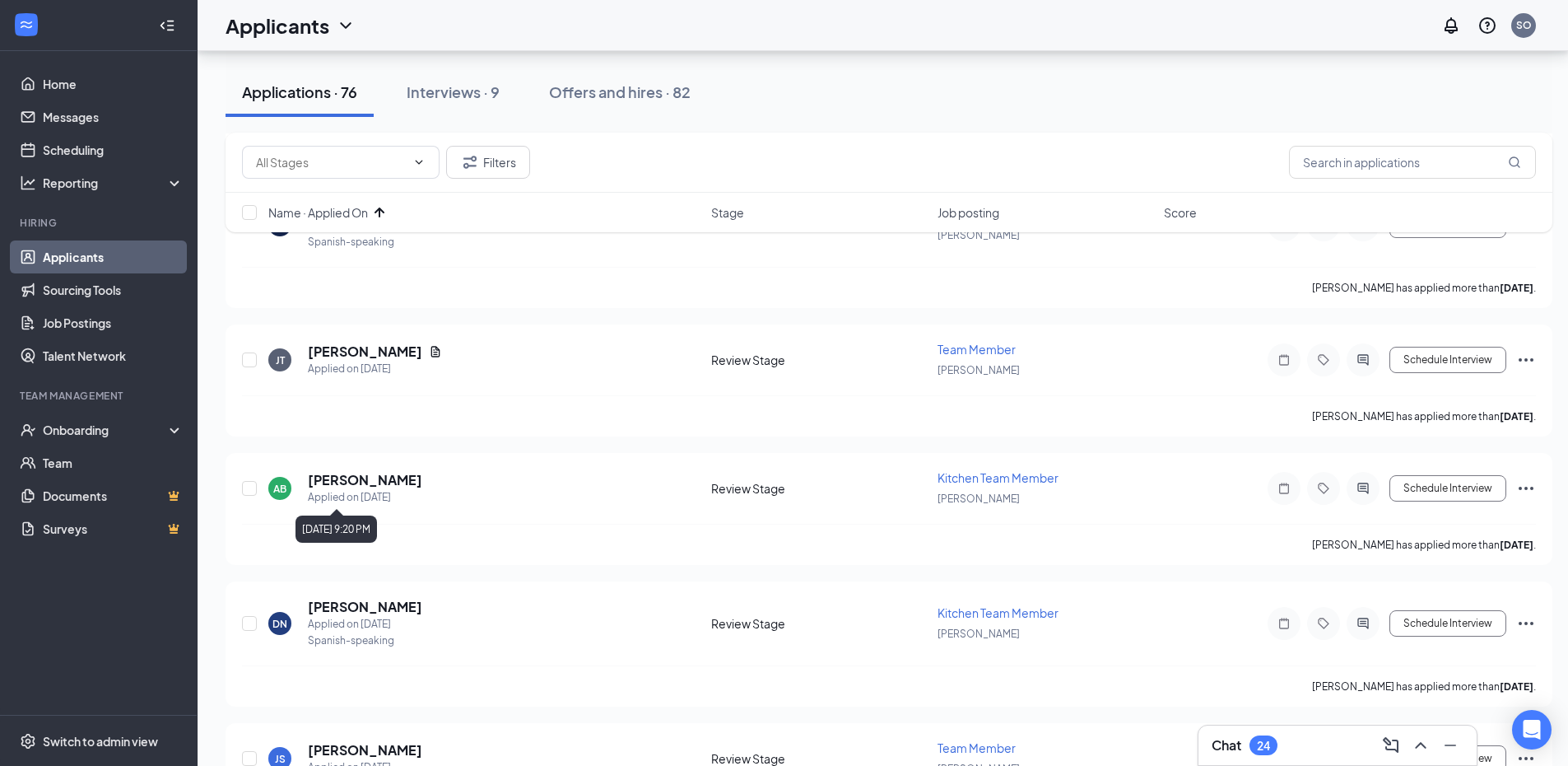
scroll to position [577, 0]
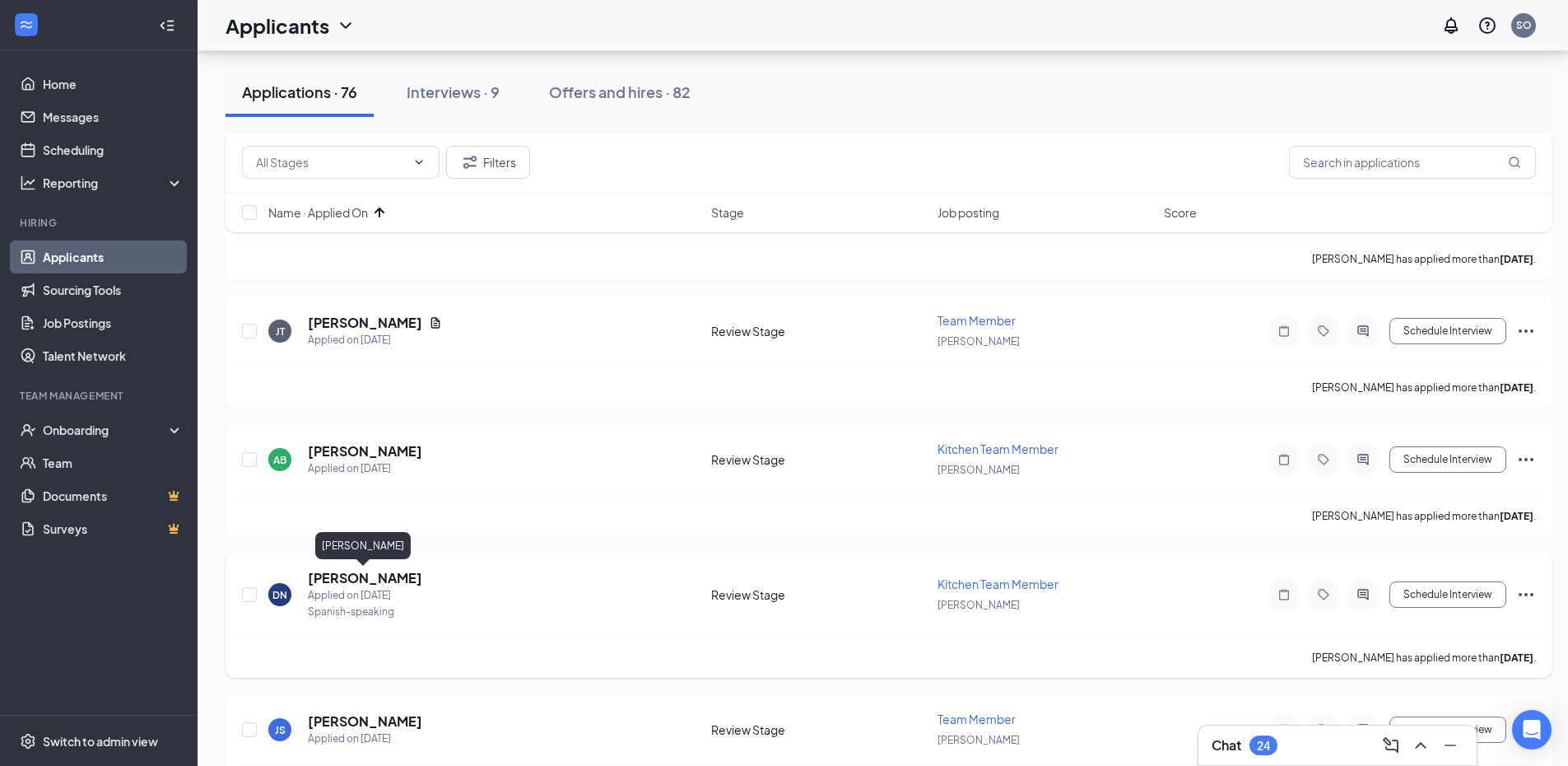
click at [368, 578] on h5 "[PERSON_NAME]" at bounding box center [365, 578] width 114 height 18
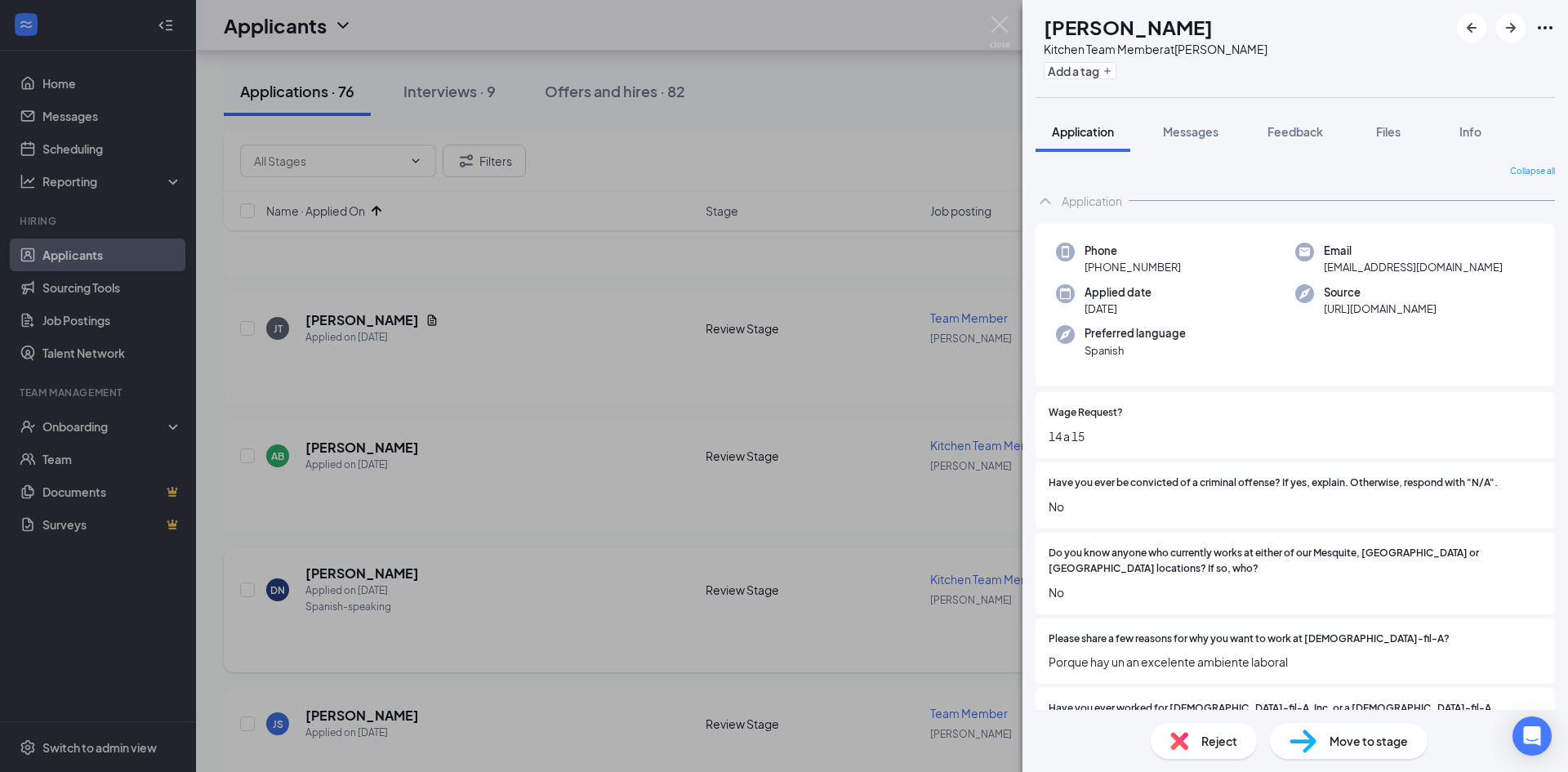
drag, startPoint x: 454, startPoint y: 582, endPoint x: 458, endPoint y: 590, distance: 8.9
click at [455, 582] on div "DN [PERSON_NAME] Kitchen Team Member at [PERSON_NAME] Add a tag Application Mes…" at bounding box center [784, 386] width 1568 height 772
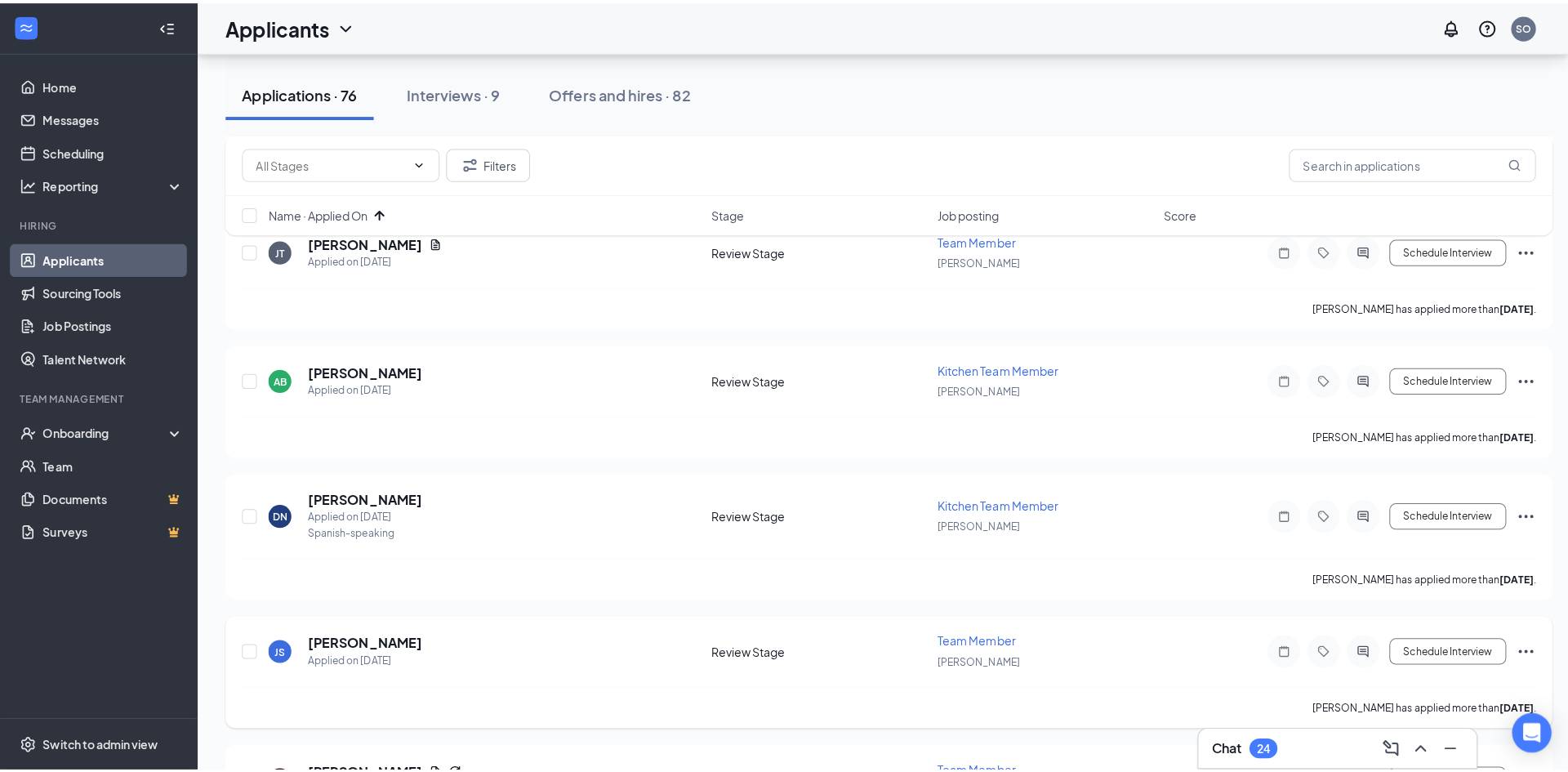
scroll to position [653, 0]
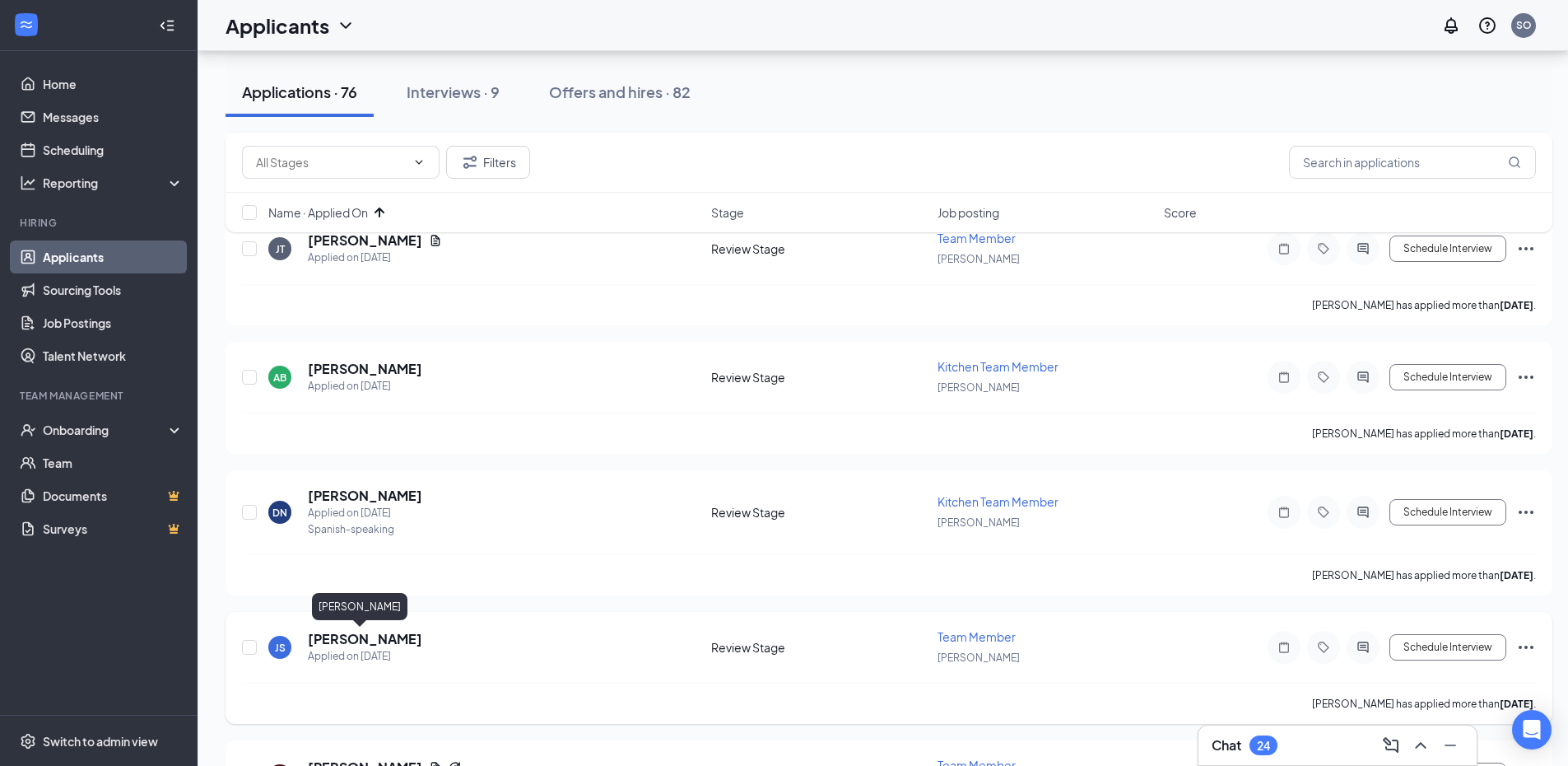
click at [363, 633] on h5 "[PERSON_NAME]" at bounding box center [365, 639] width 114 height 18
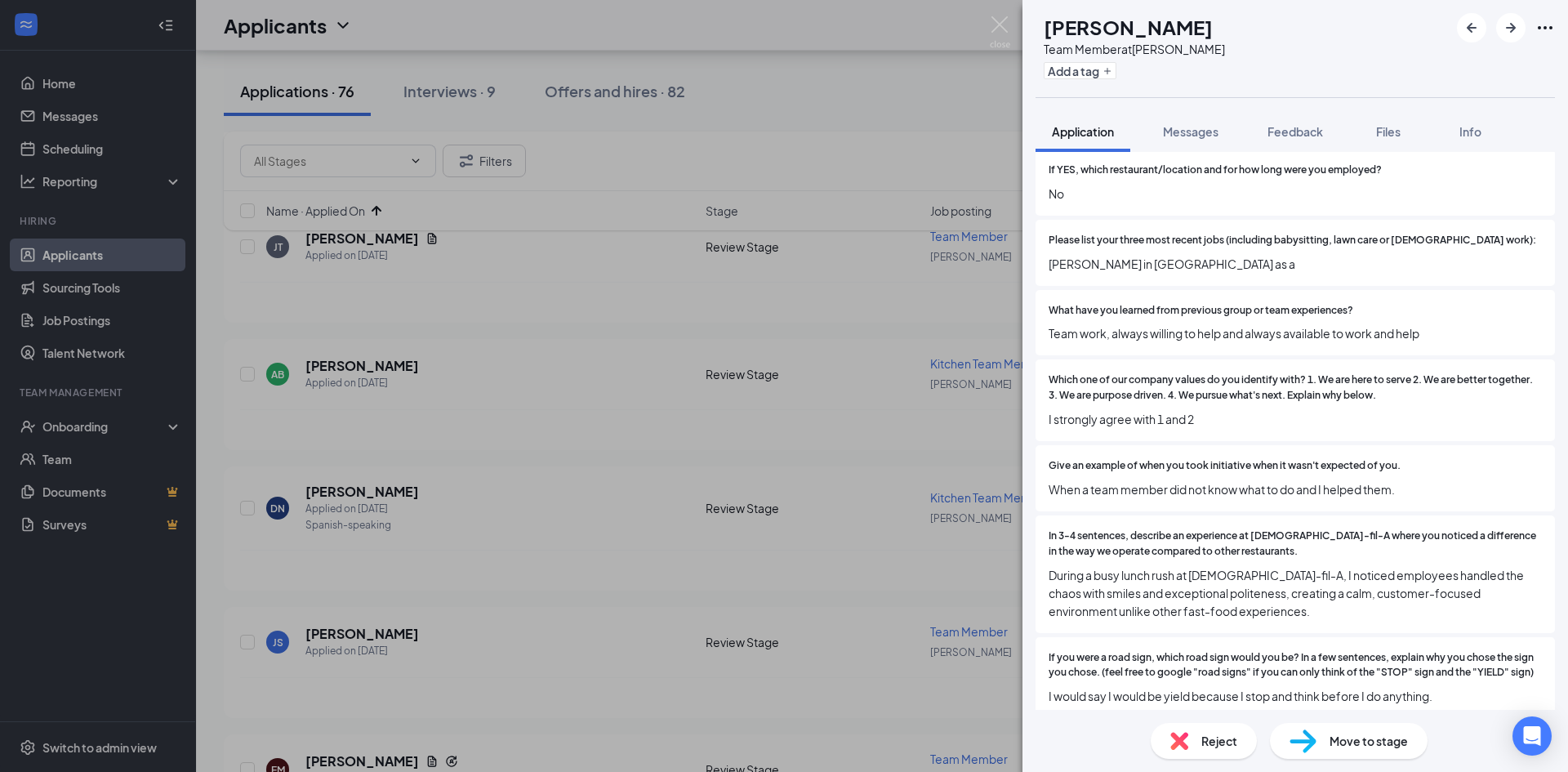
scroll to position [898, 0]
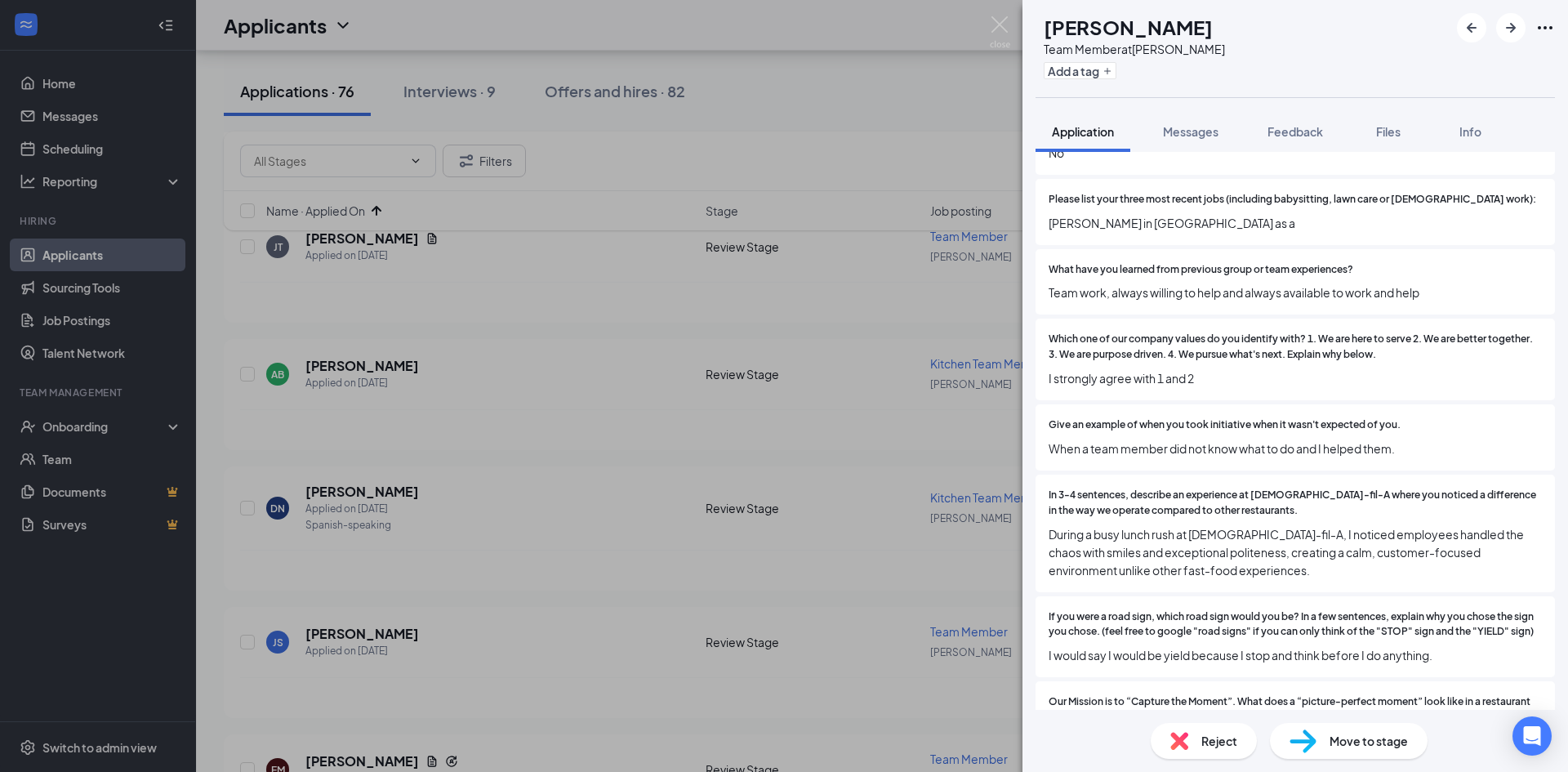
click at [1187, 744] on img at bounding box center [1180, 741] width 18 height 18
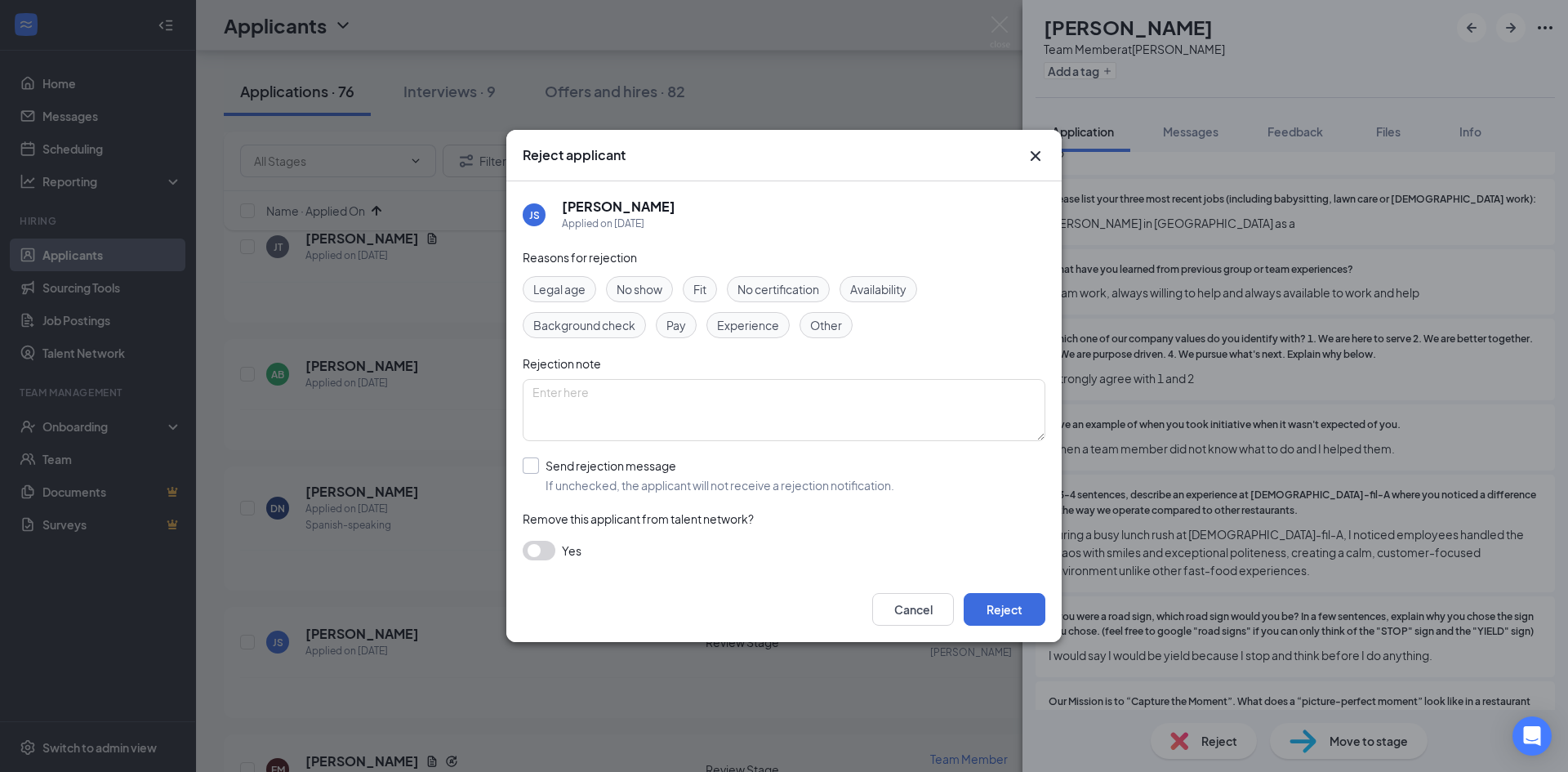
click at [605, 475] on input "Send rejection message If unchecked, the applicant will not receive a rejection…" at bounding box center [708, 474] width 372 height 36
checkbox input "true"
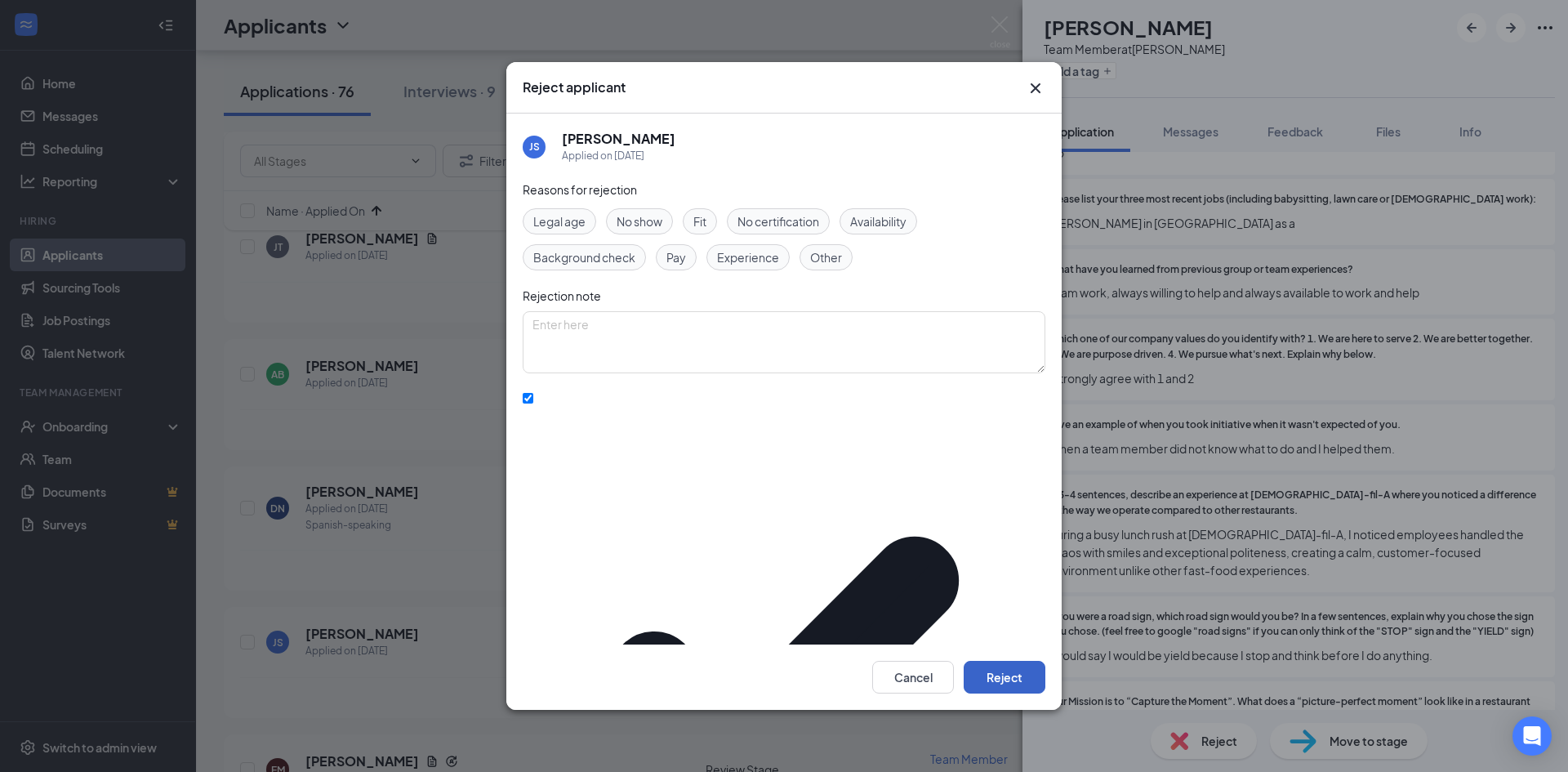
click at [998, 660] on button "Reject" at bounding box center [1004, 677] width 82 height 33
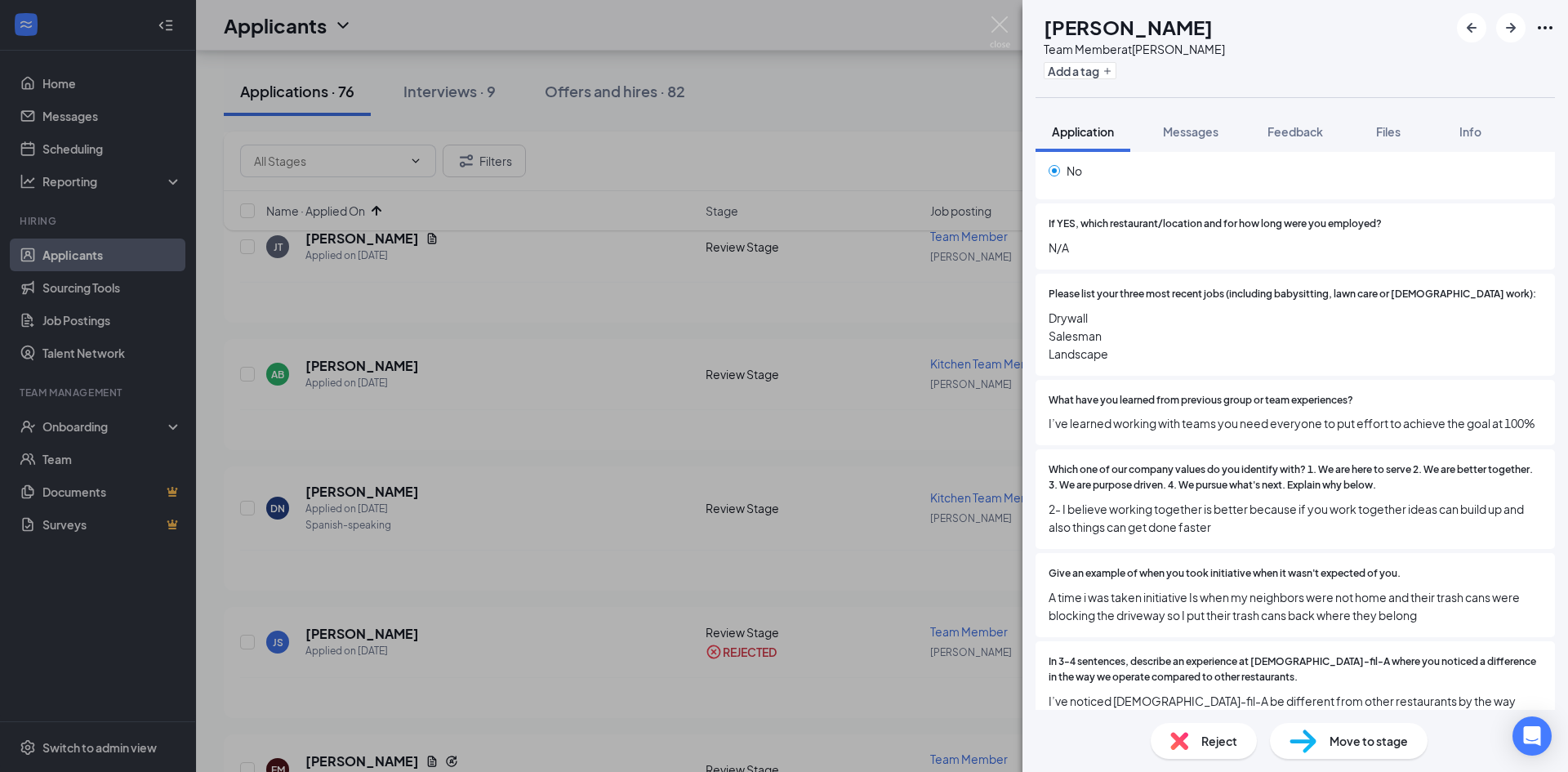
scroll to position [980, 0]
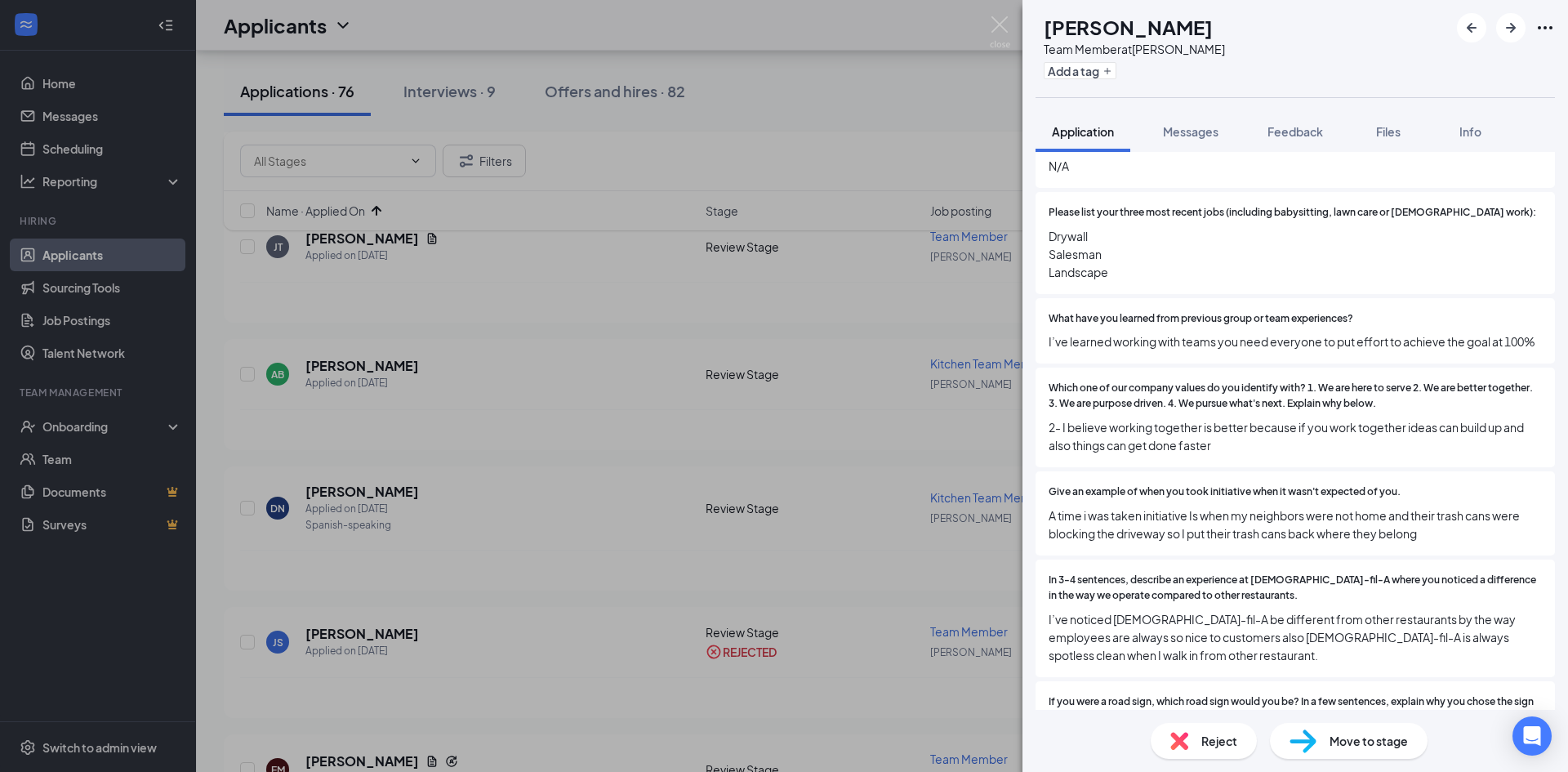
click at [1208, 736] on span "Reject" at bounding box center [1218, 741] width 36 height 18
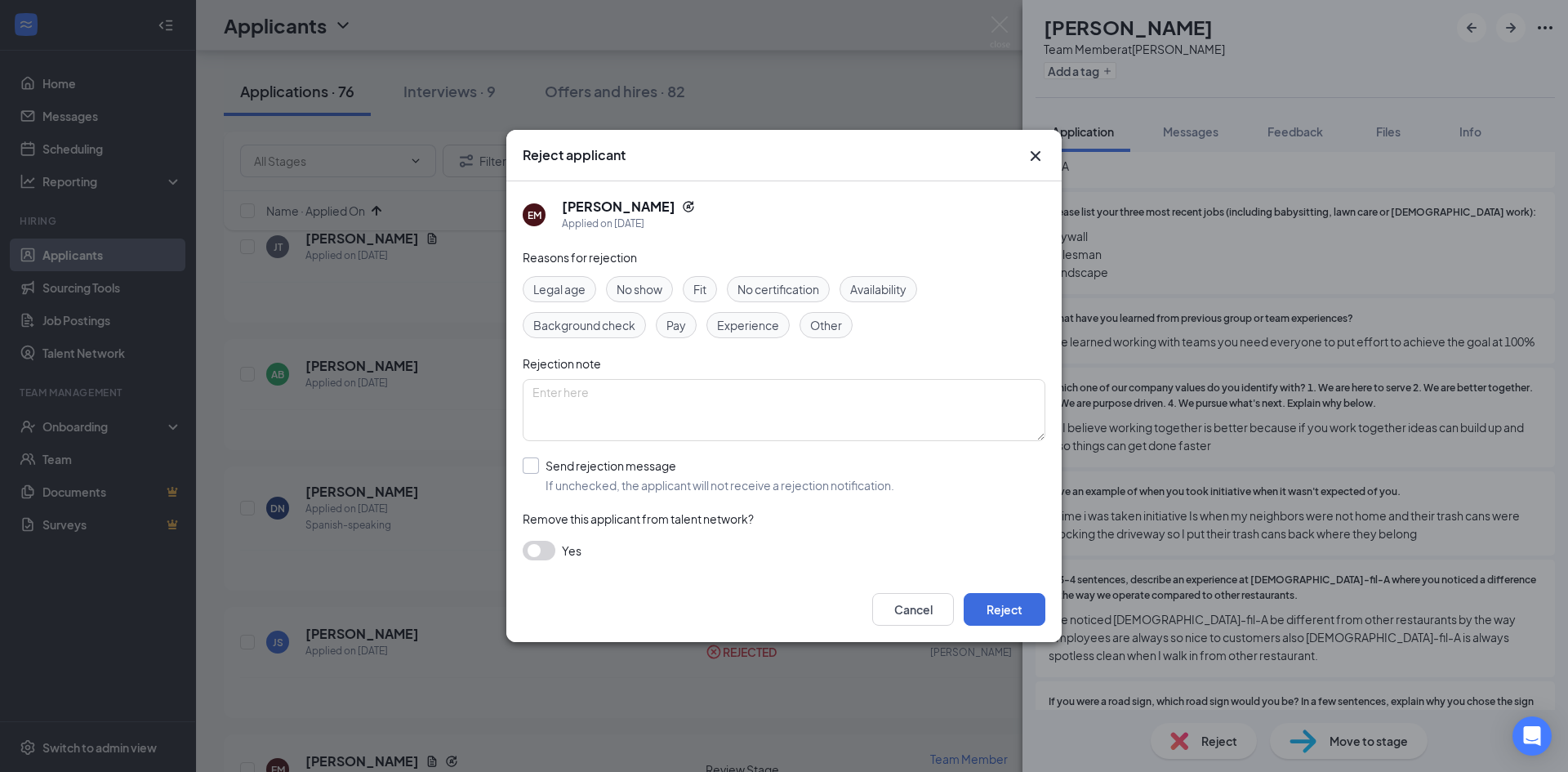
click at [550, 474] on input "Send rejection message If unchecked, the applicant will not receive a rejection…" at bounding box center [708, 474] width 372 height 36
checkbox input "true"
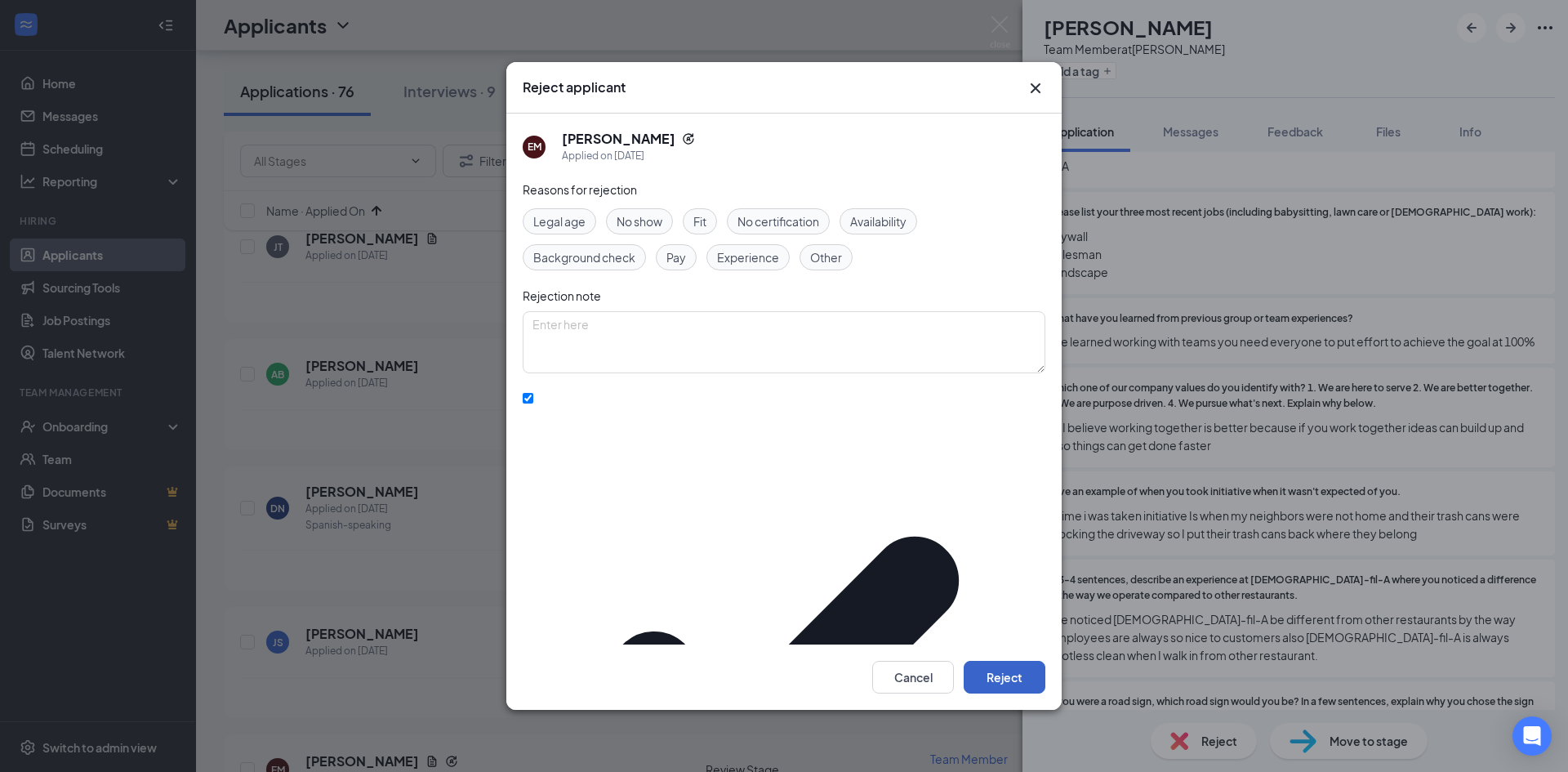
click at [1022, 660] on button "Reject" at bounding box center [1004, 677] width 82 height 33
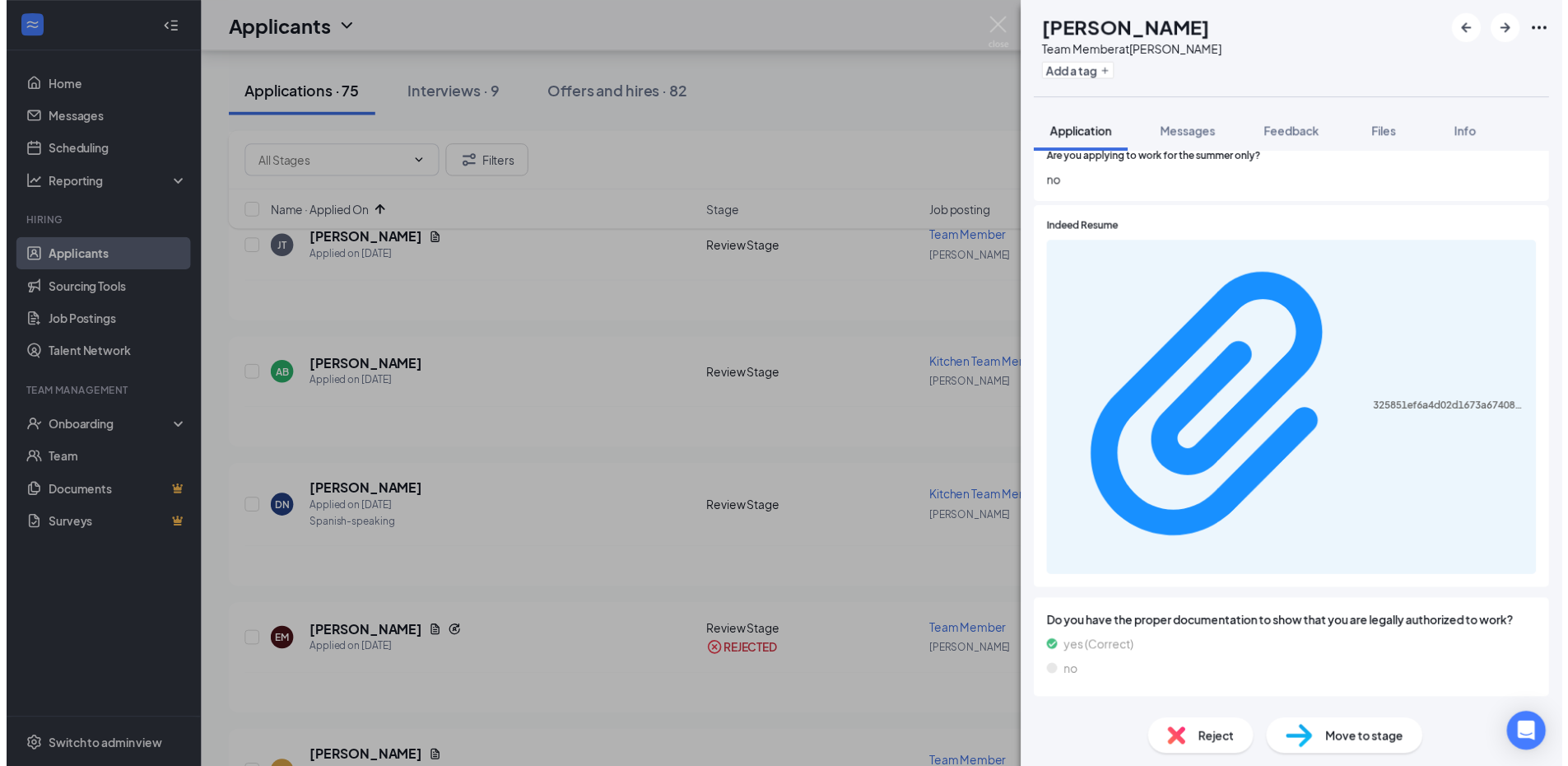
scroll to position [1565, 0]
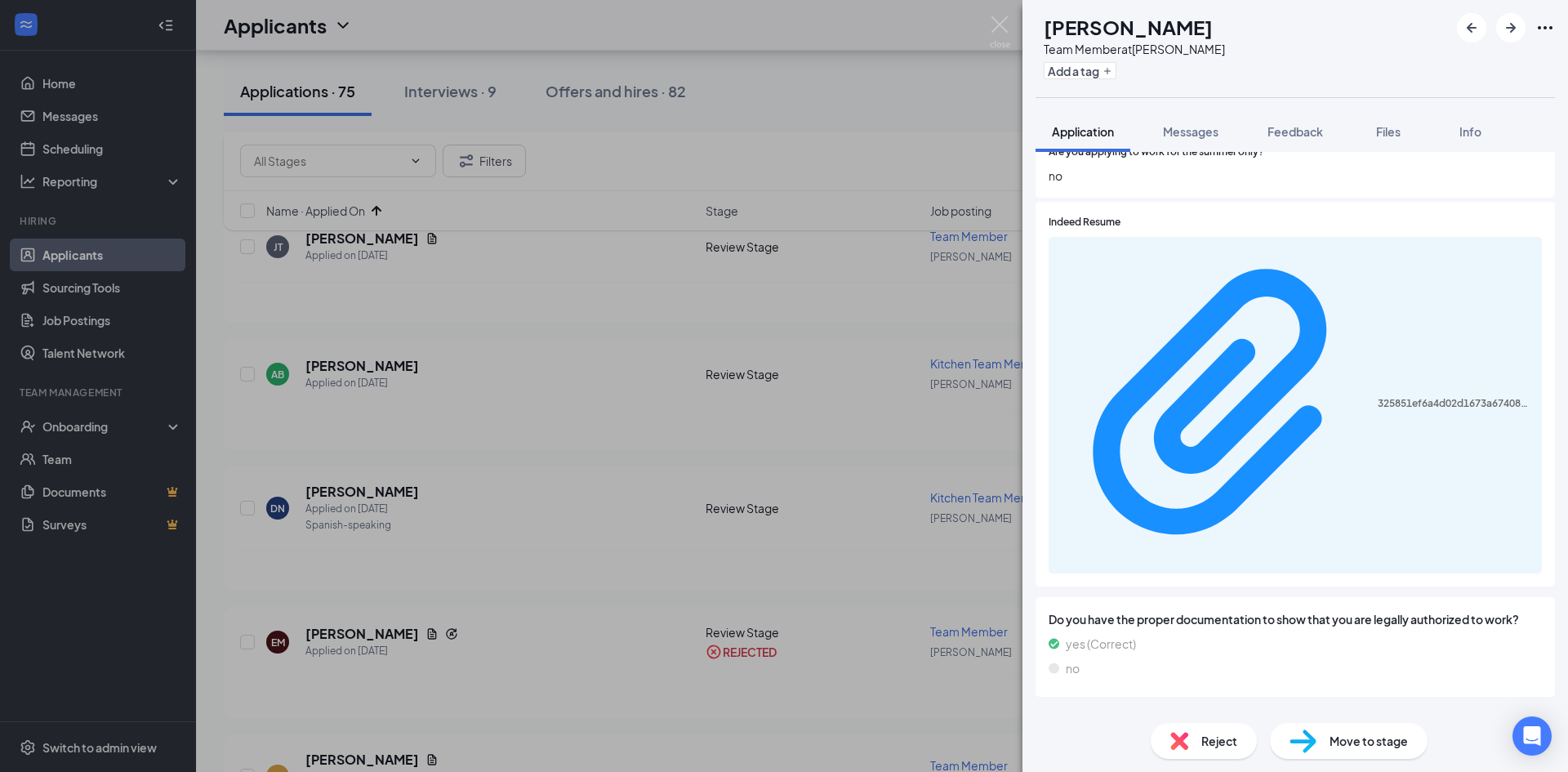
click at [1550, 28] on icon "Ellipses" at bounding box center [1546, 28] width 15 height 3
drag, startPoint x: 868, startPoint y: 165, endPoint x: 701, endPoint y: 493, distance: 368.1
click at [869, 169] on div "SL [PERSON_NAME] Team Member at [PERSON_NAME] Add a tag Application Messages Fe…" at bounding box center [784, 386] width 1568 height 772
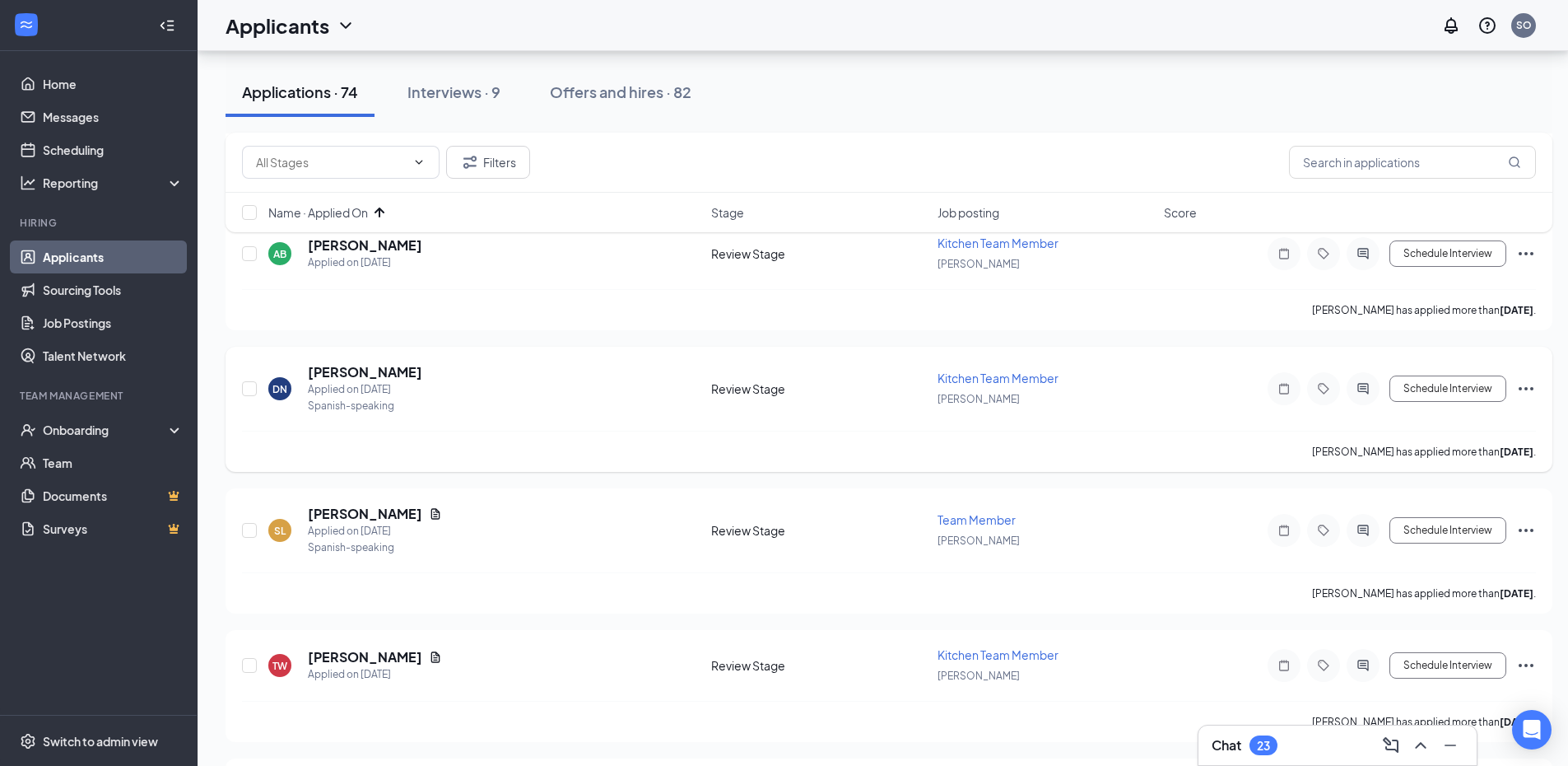
scroll to position [824, 0]
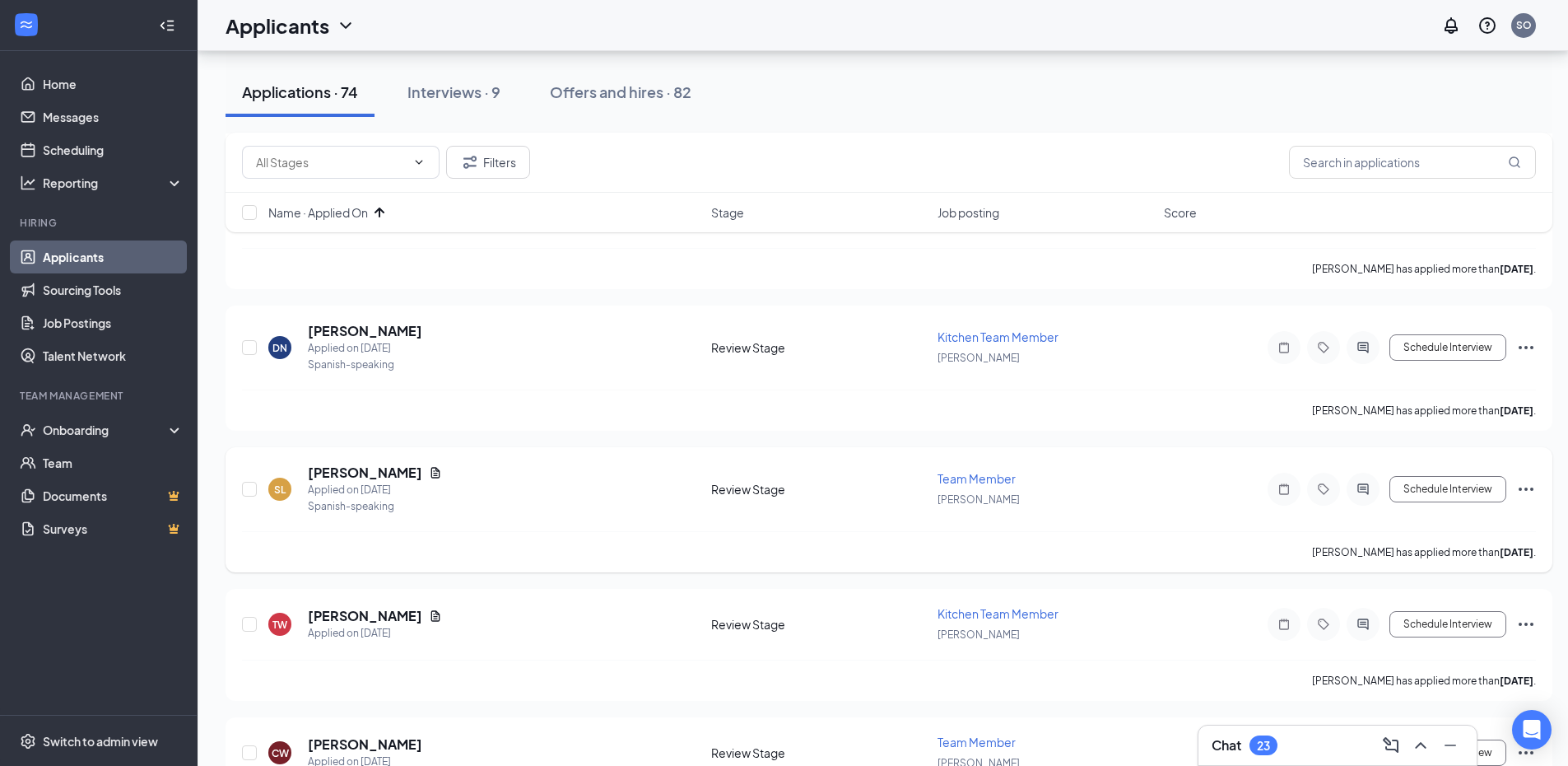
click at [1529, 488] on icon "Ellipses" at bounding box center [1526, 489] width 20 height 20
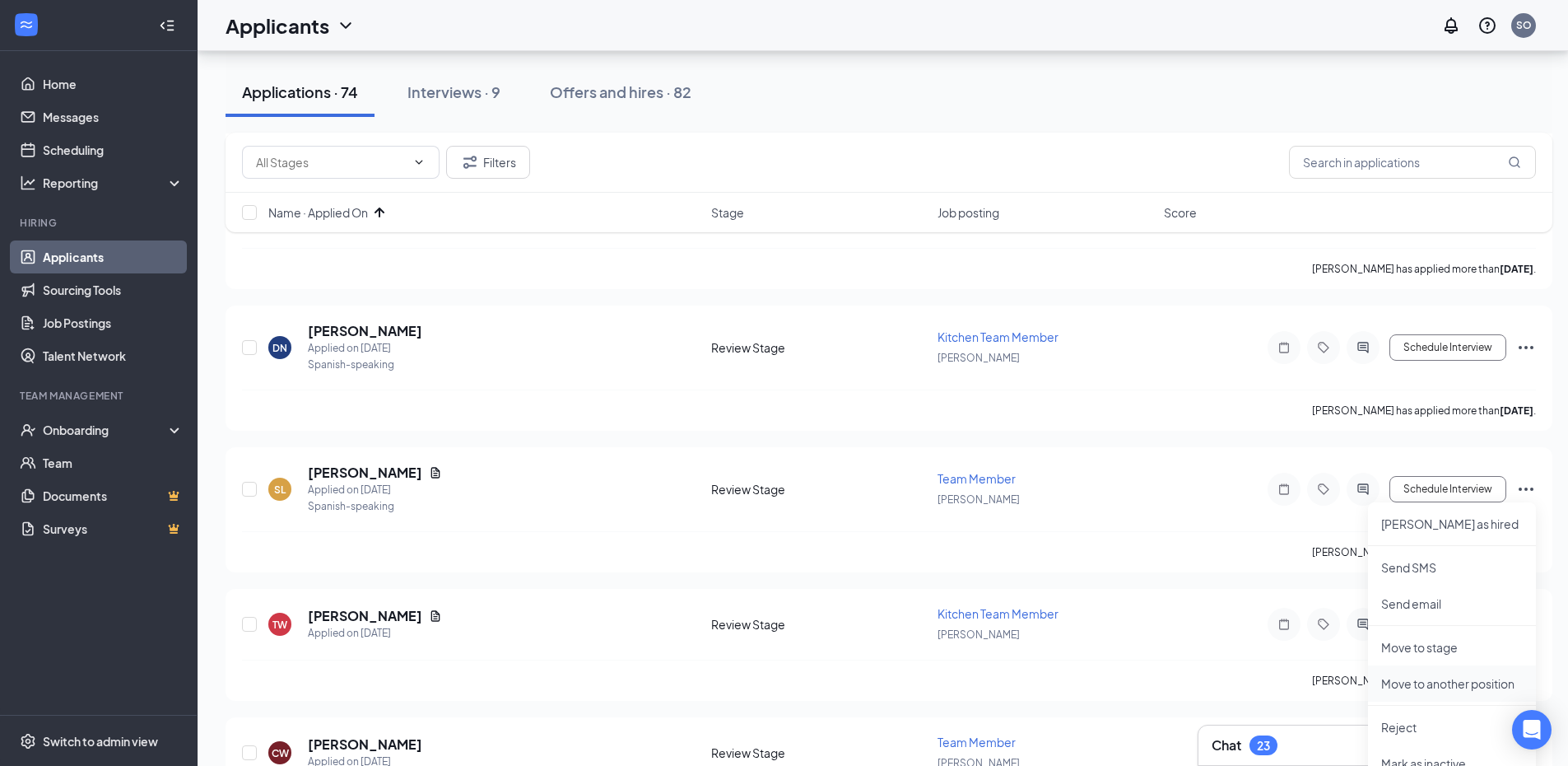
click at [1413, 678] on p "Move to another position" at bounding box center [1452, 683] width 142 height 17
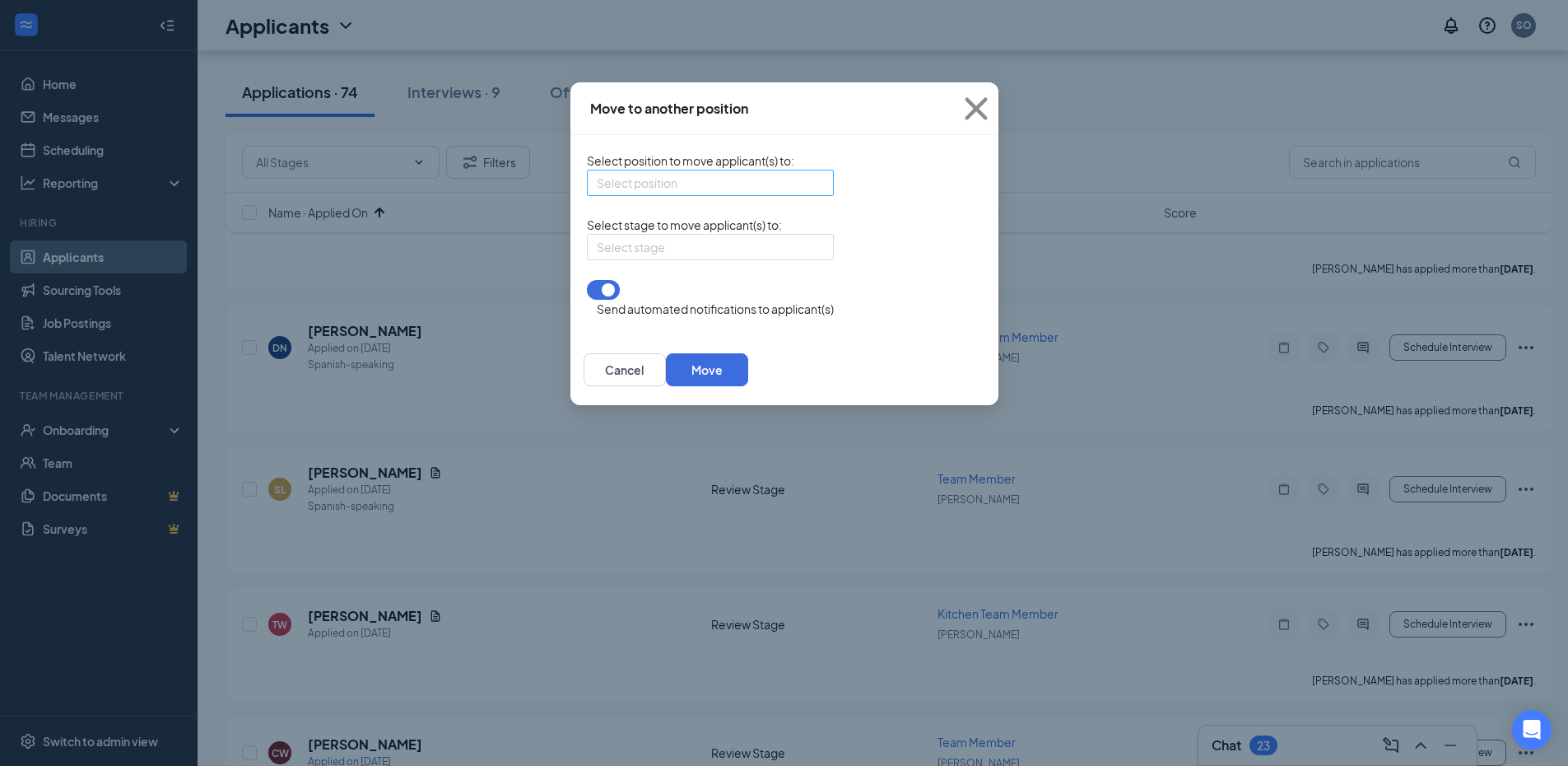
click at [597, 195] on input "search" at bounding box center [704, 183] width 216 height 25
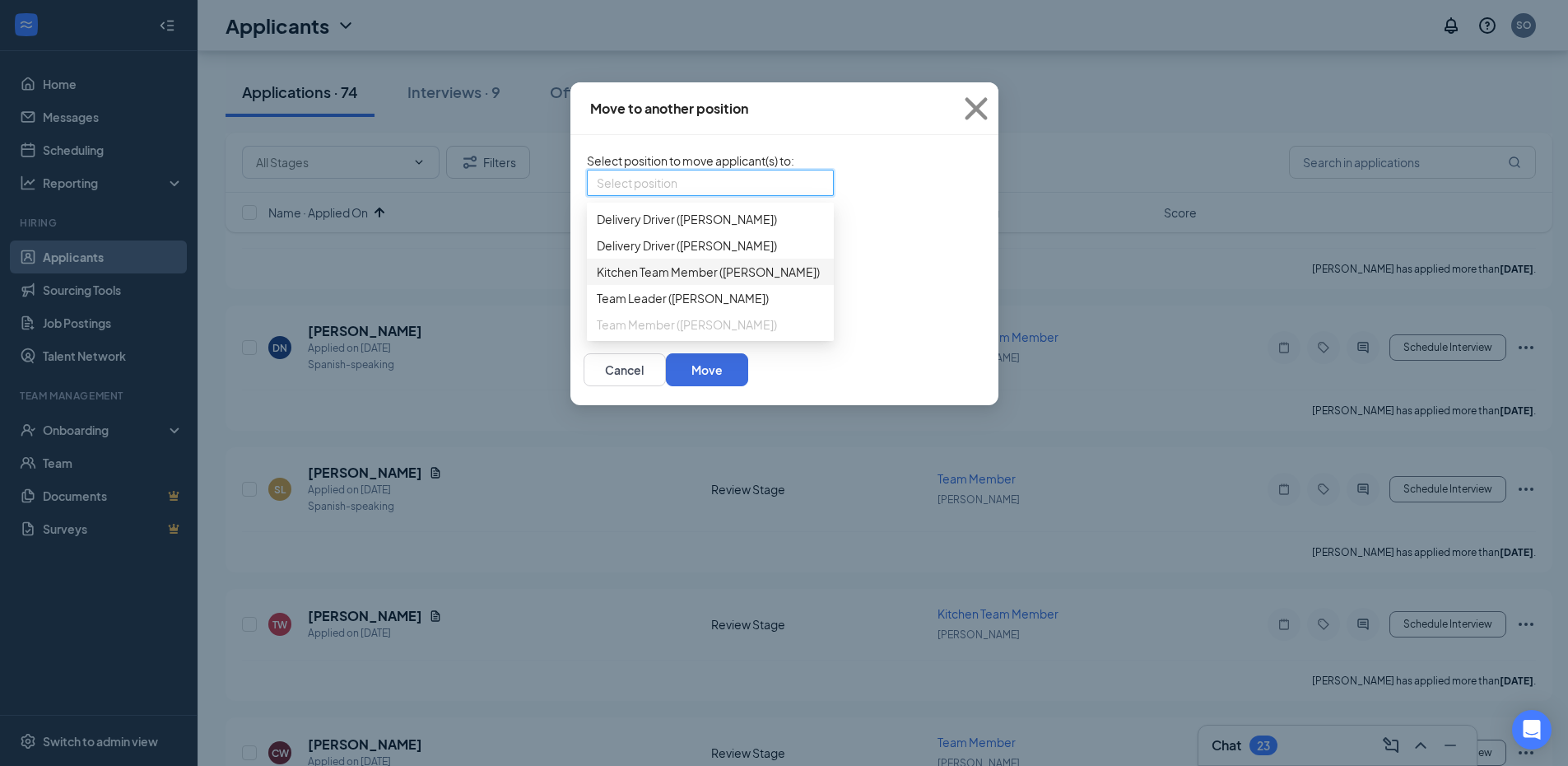
click at [587, 285] on div "Kitchen Team Member ([PERSON_NAME])" at bounding box center [710, 272] width 247 height 27
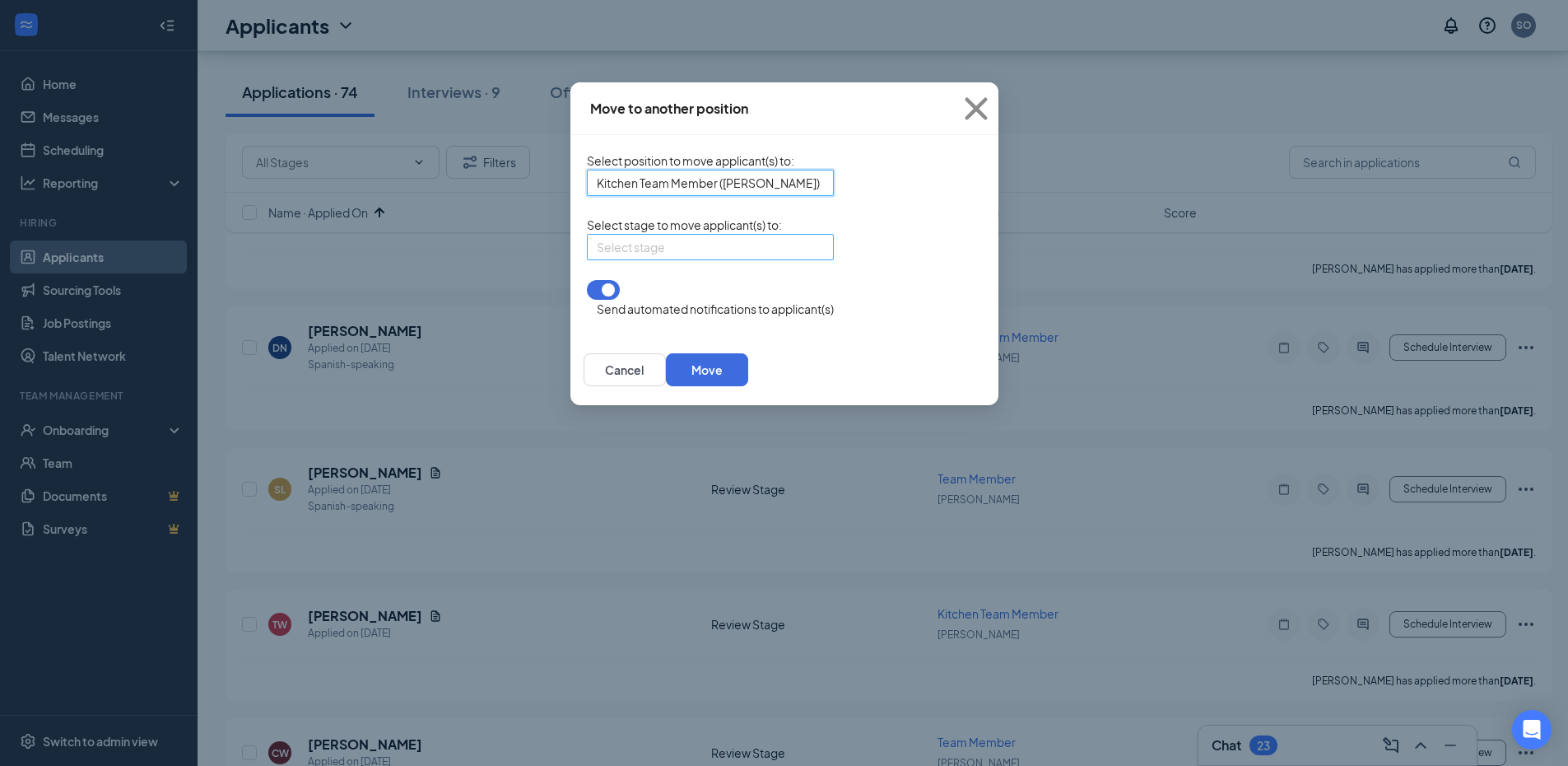
click at [597, 259] on input "search" at bounding box center [704, 248] width 216 height 25
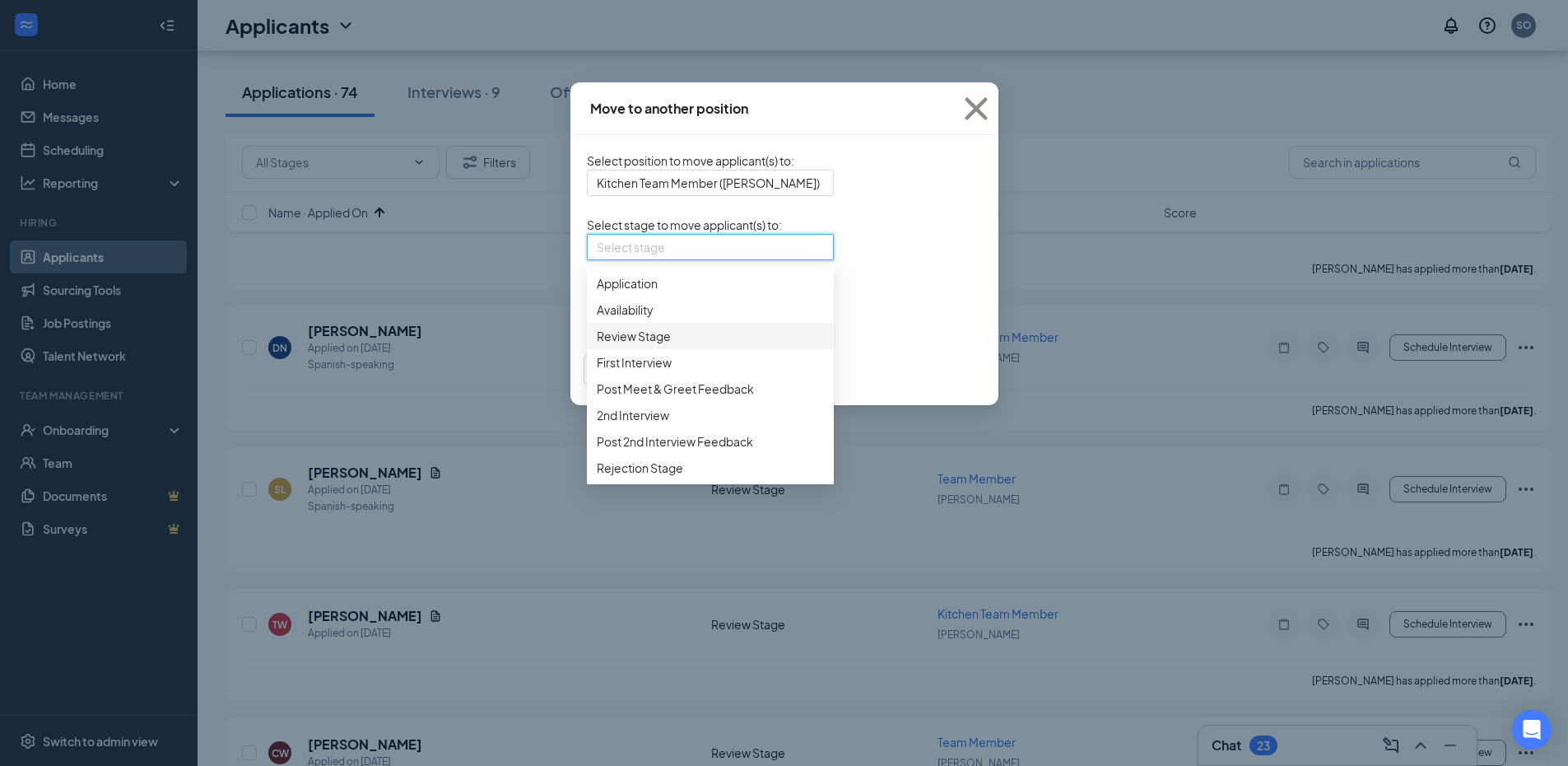
click at [597, 345] on span "Review Stage" at bounding box center [633, 336] width 74 height 18
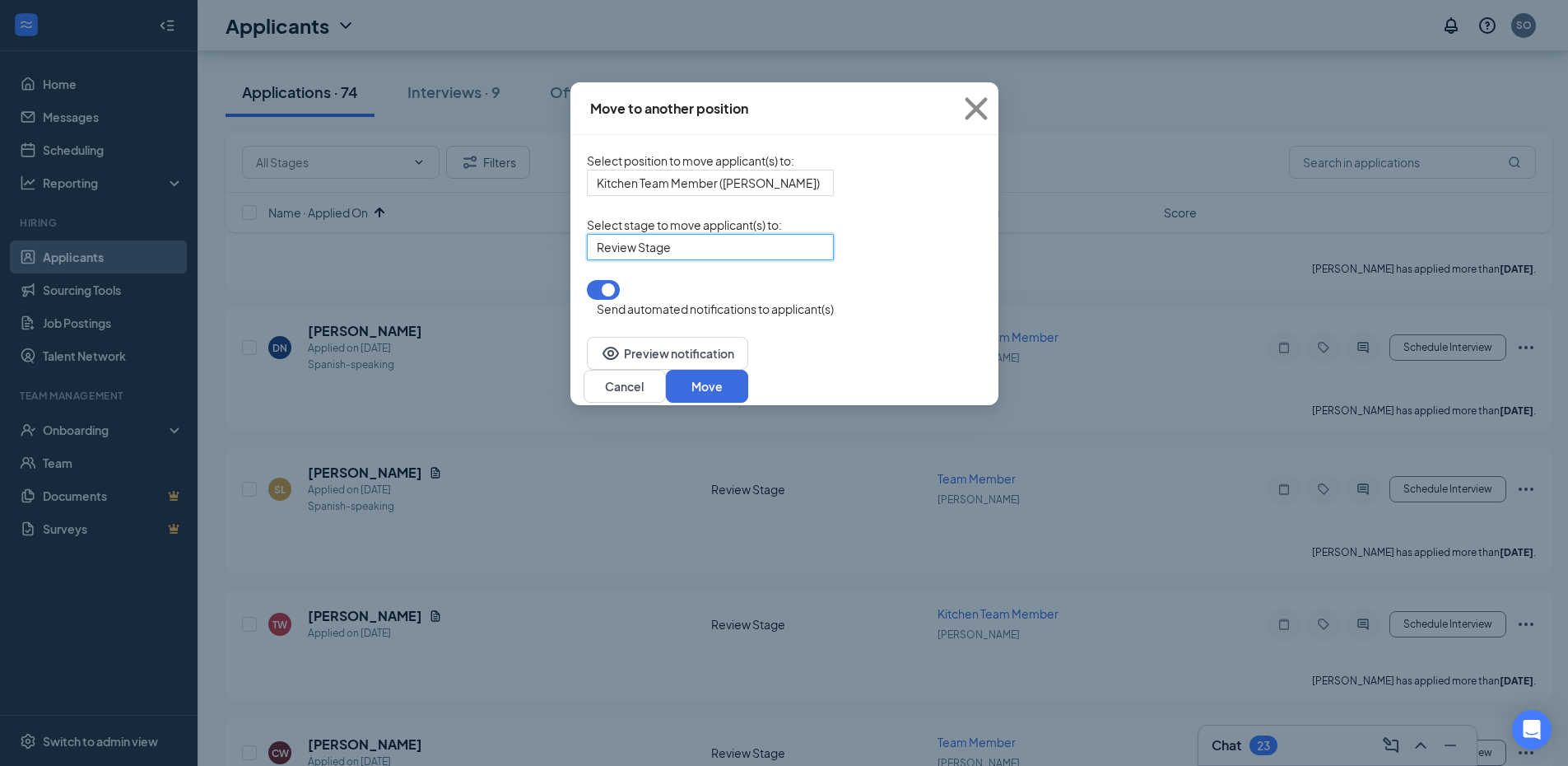
drag, startPoint x: 497, startPoint y: 316, endPoint x: 538, endPoint y: 318, distance: 41.0
click at [587, 300] on button "button" at bounding box center [603, 290] width 33 height 20
click at [748, 379] on button "Move" at bounding box center [707, 387] width 82 height 33
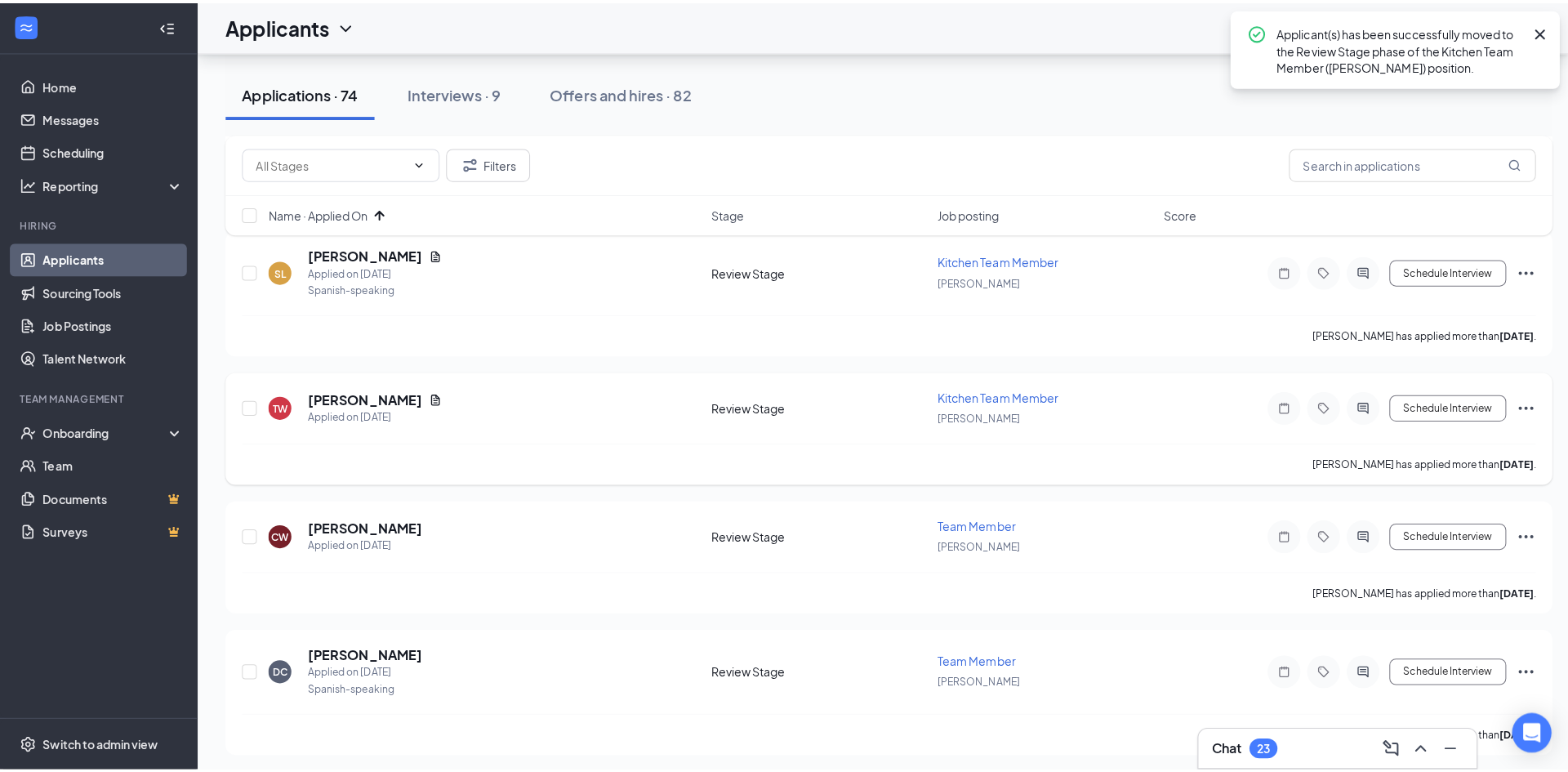
scroll to position [1061, 0]
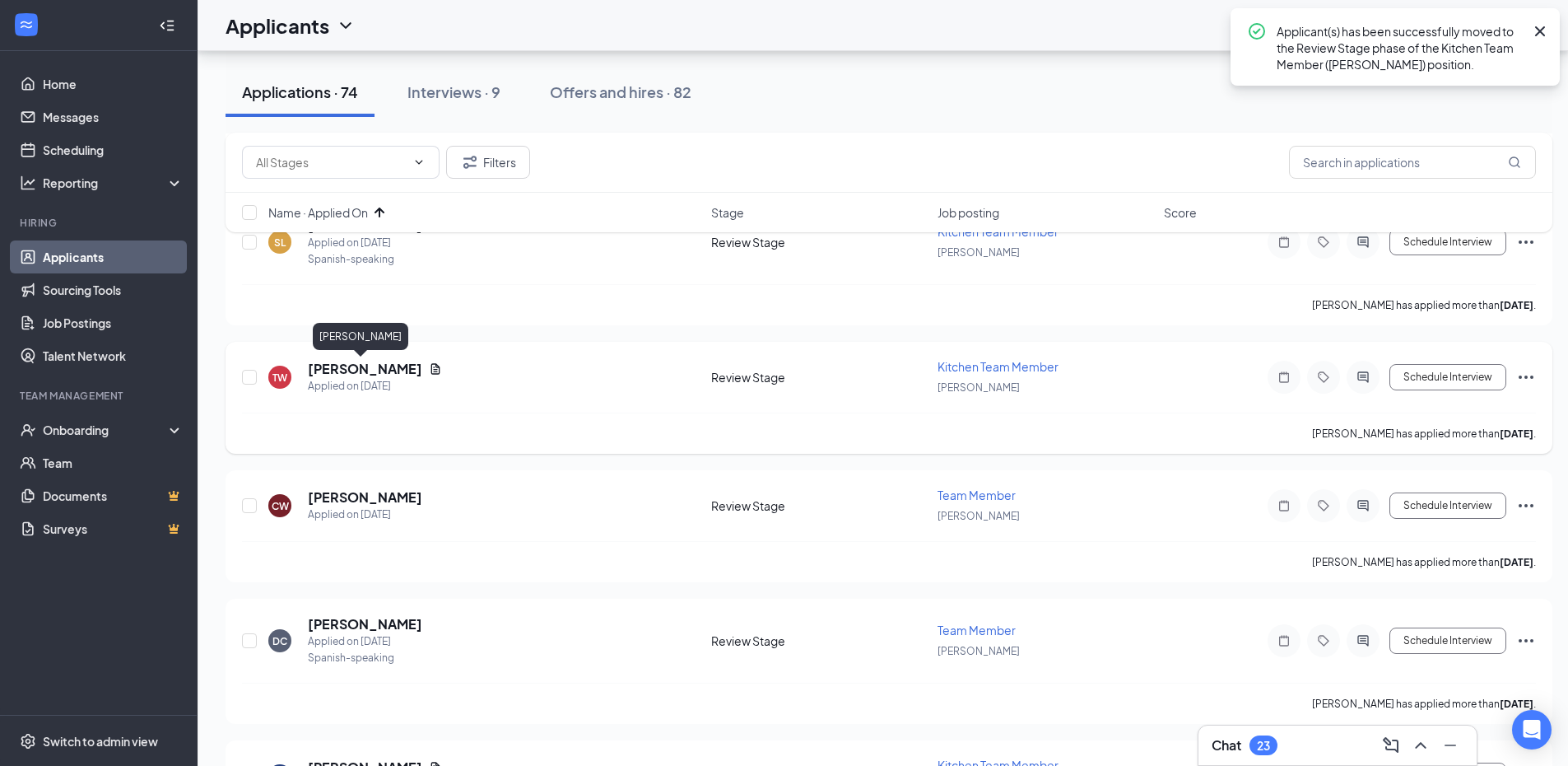
click at [371, 378] on h5 "[PERSON_NAME]" at bounding box center [365, 369] width 114 height 18
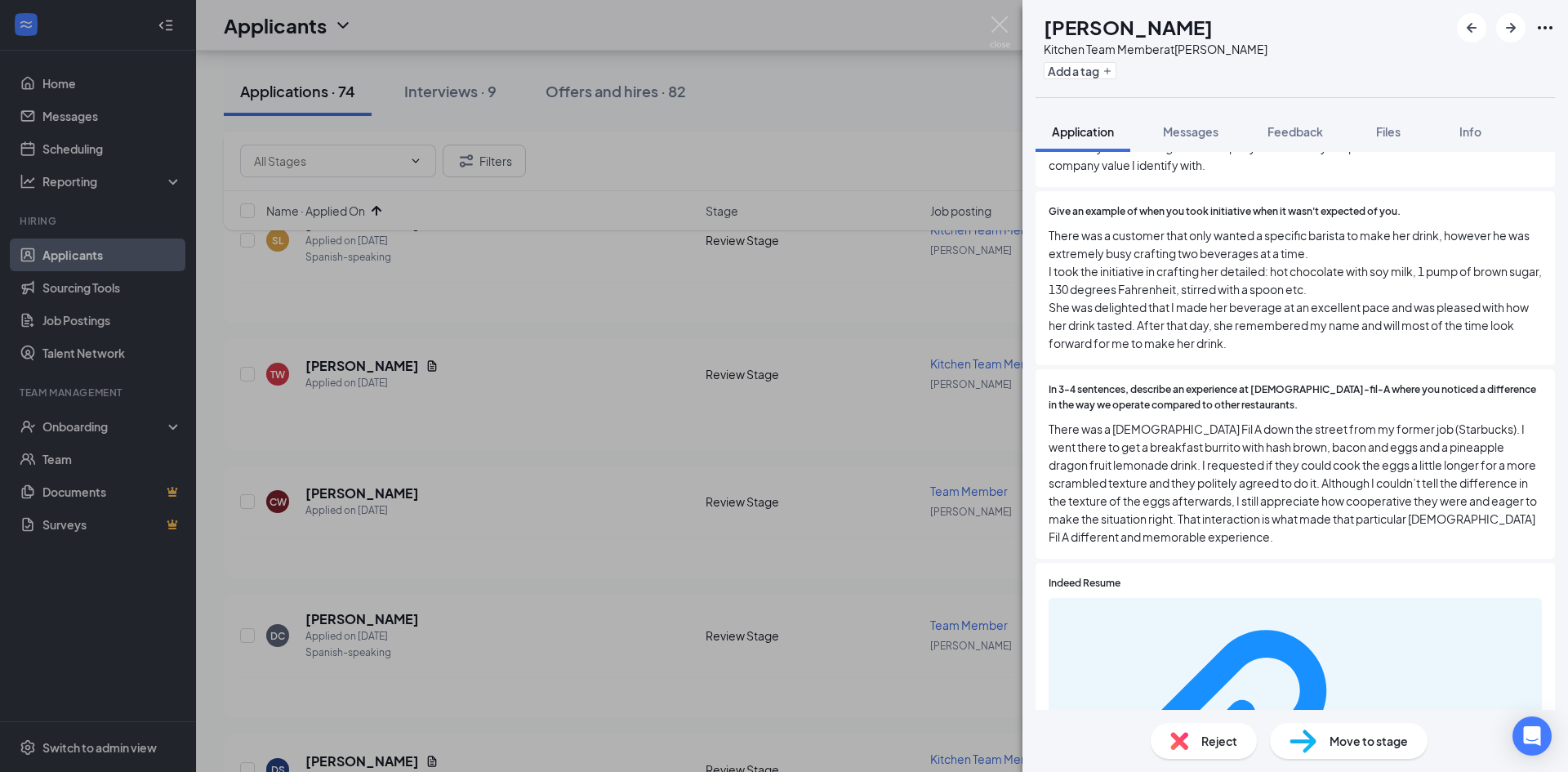
scroll to position [1225, 0]
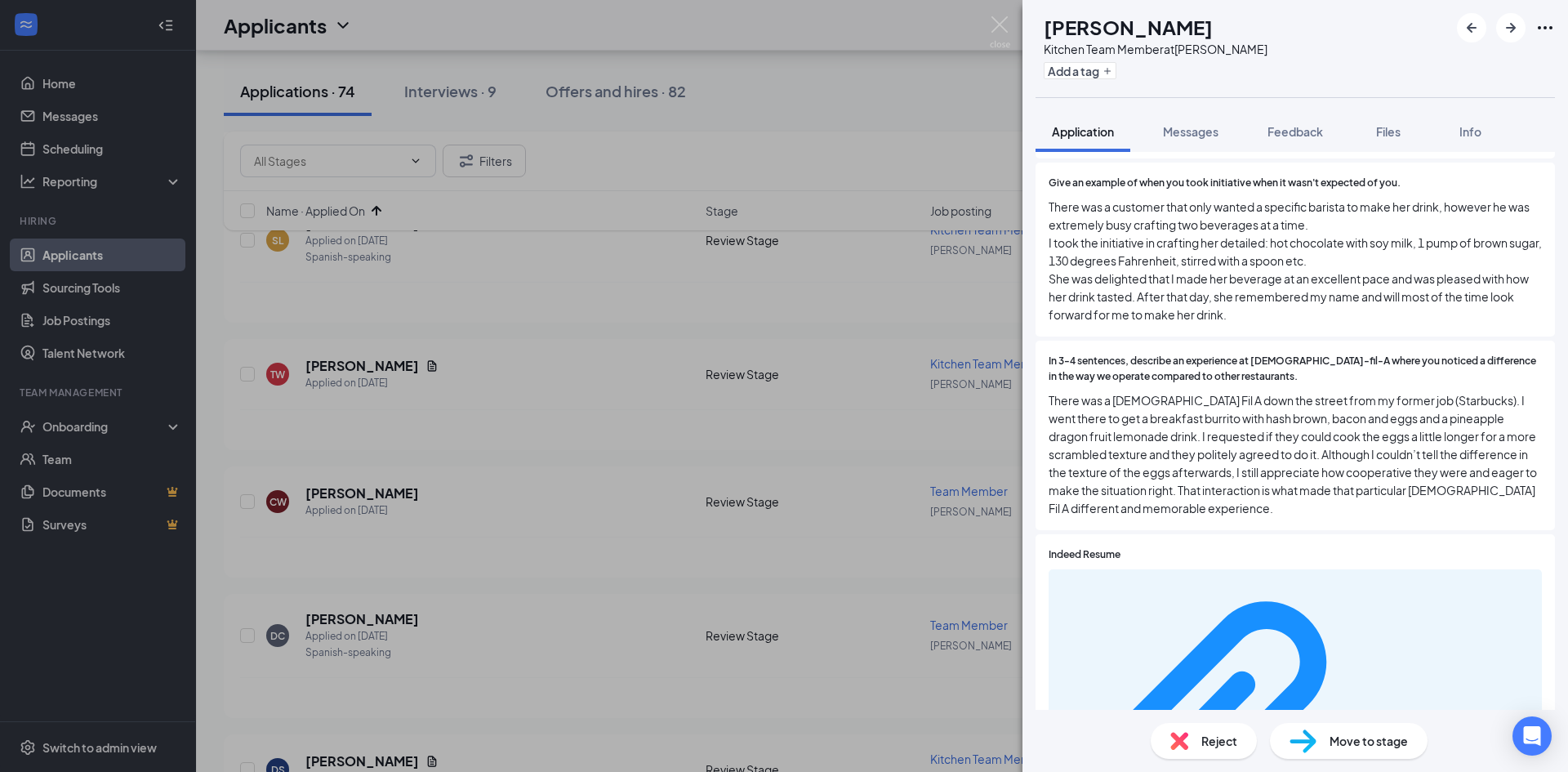
click at [1203, 741] on span "Reject" at bounding box center [1218, 741] width 36 height 18
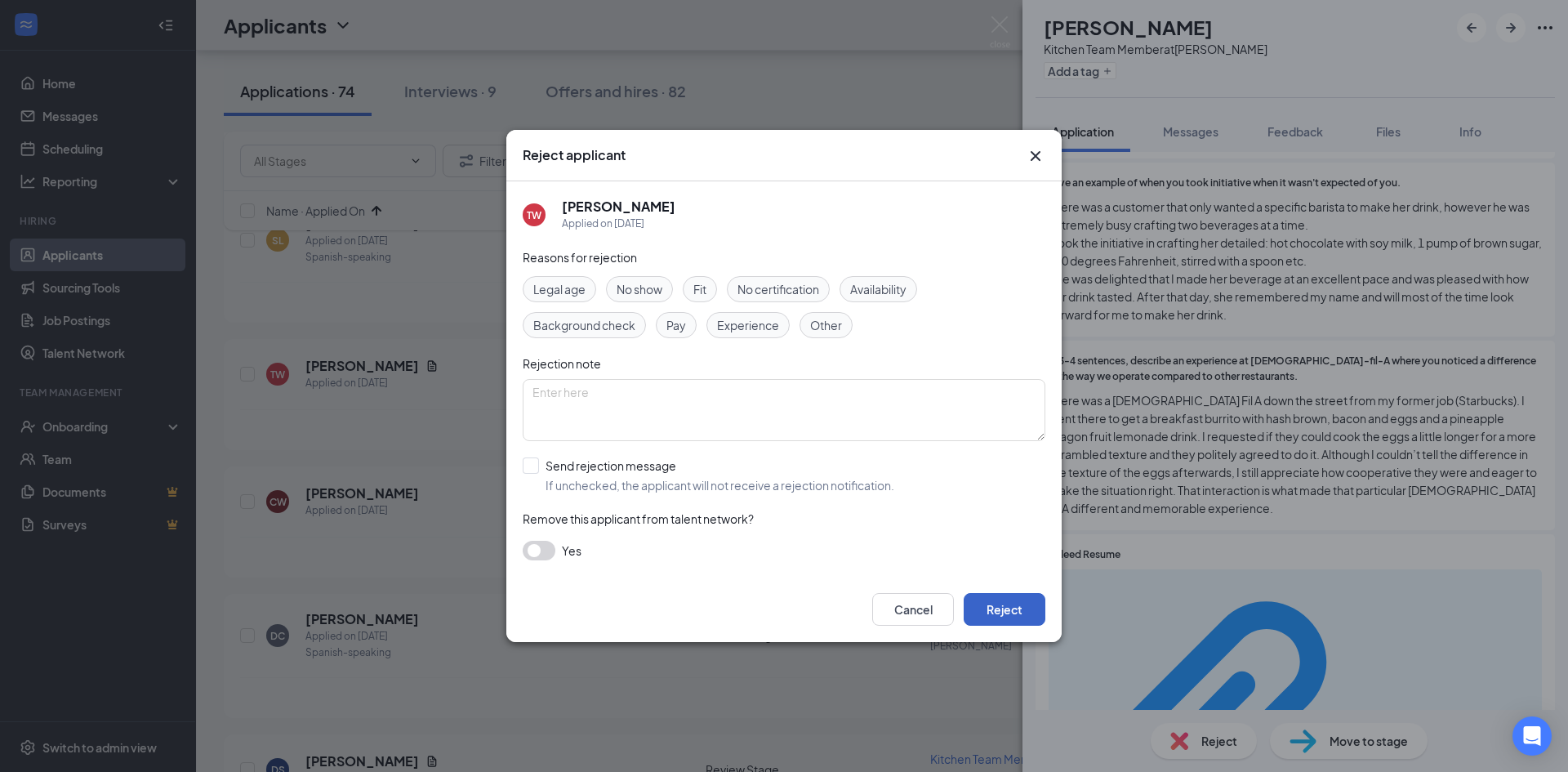
click at [1018, 617] on button "Reject" at bounding box center [1004, 609] width 82 height 33
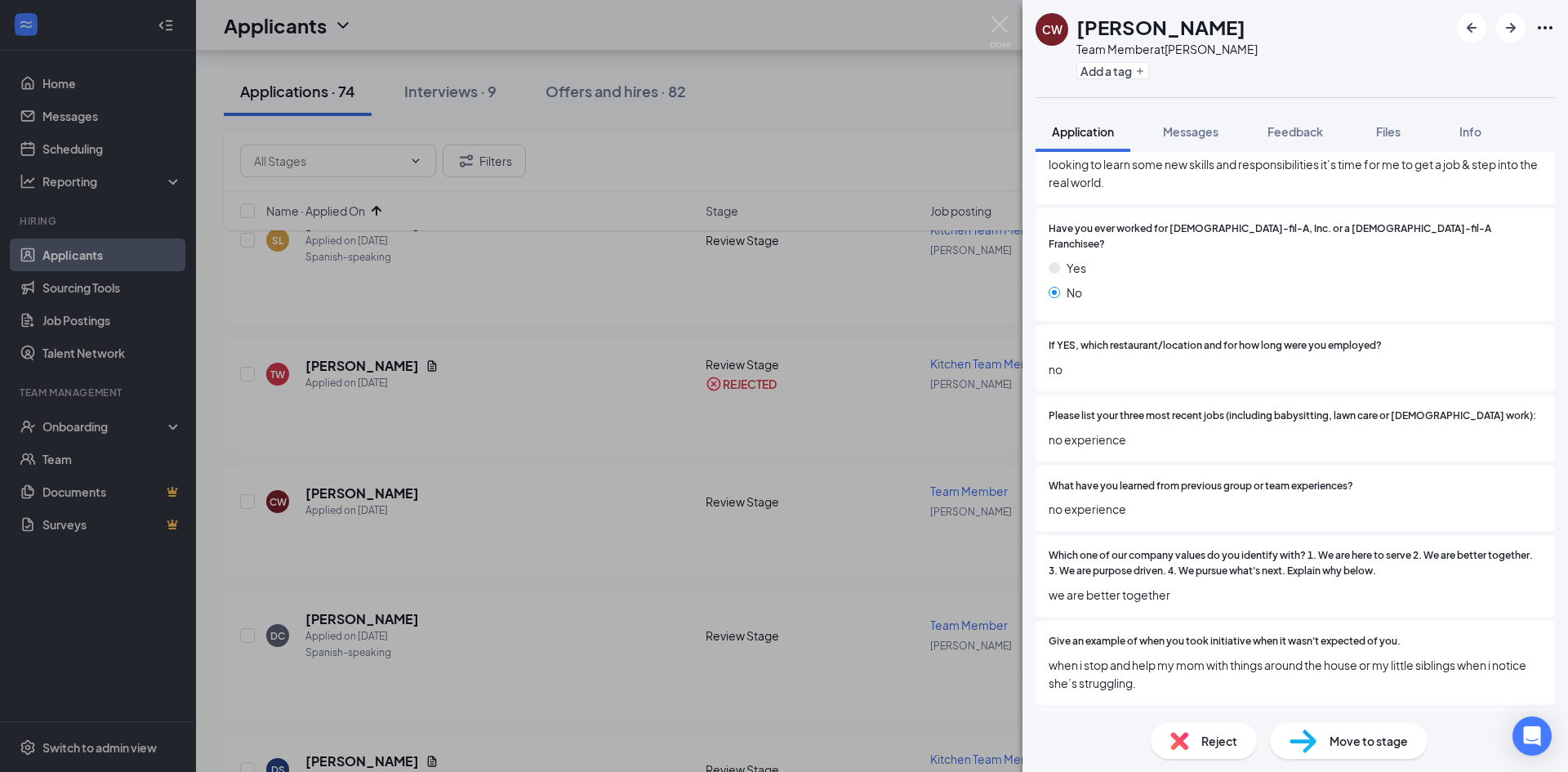
scroll to position [735, 0]
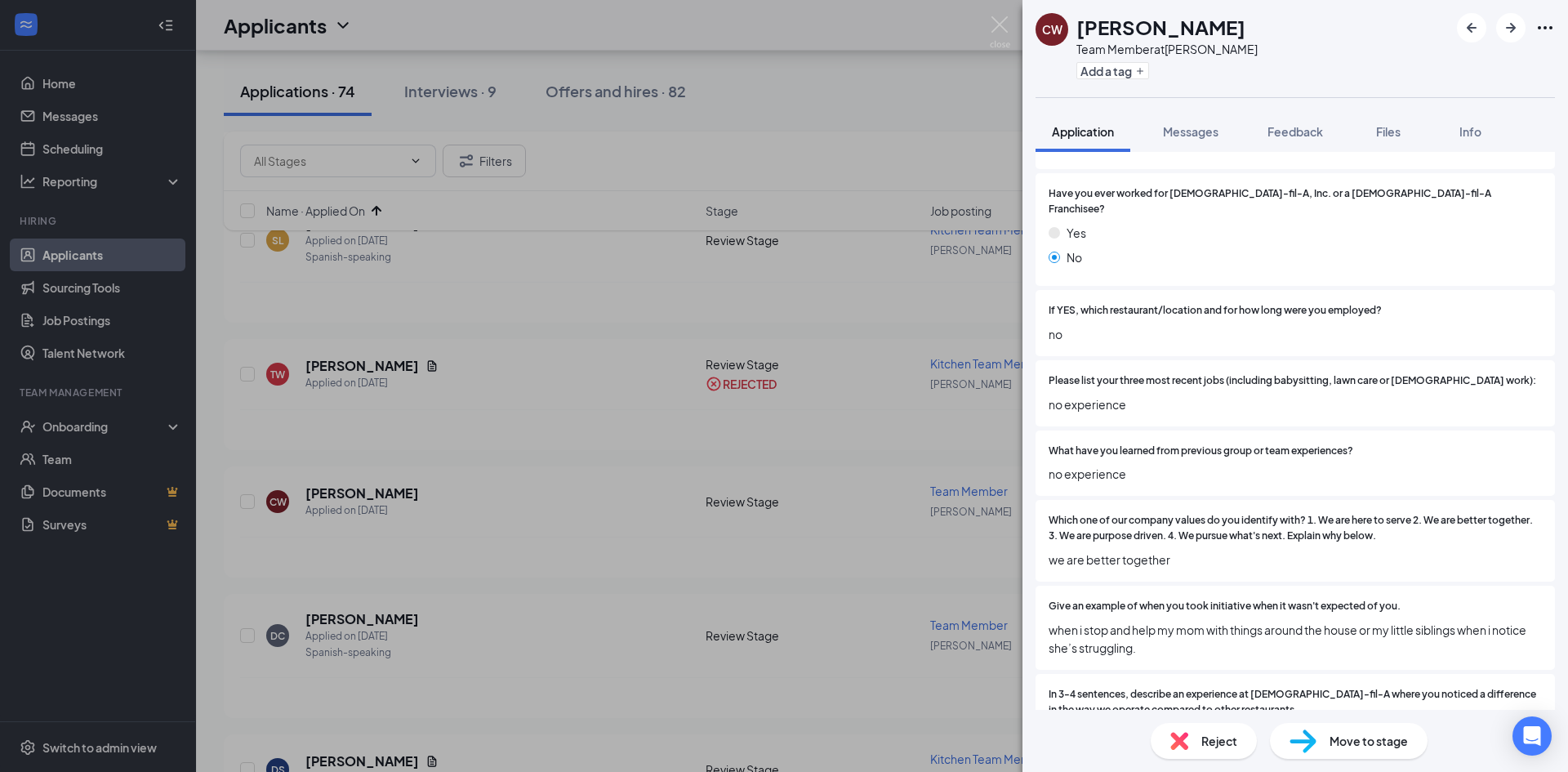
click at [1193, 737] on div "Reject" at bounding box center [1203, 740] width 106 height 36
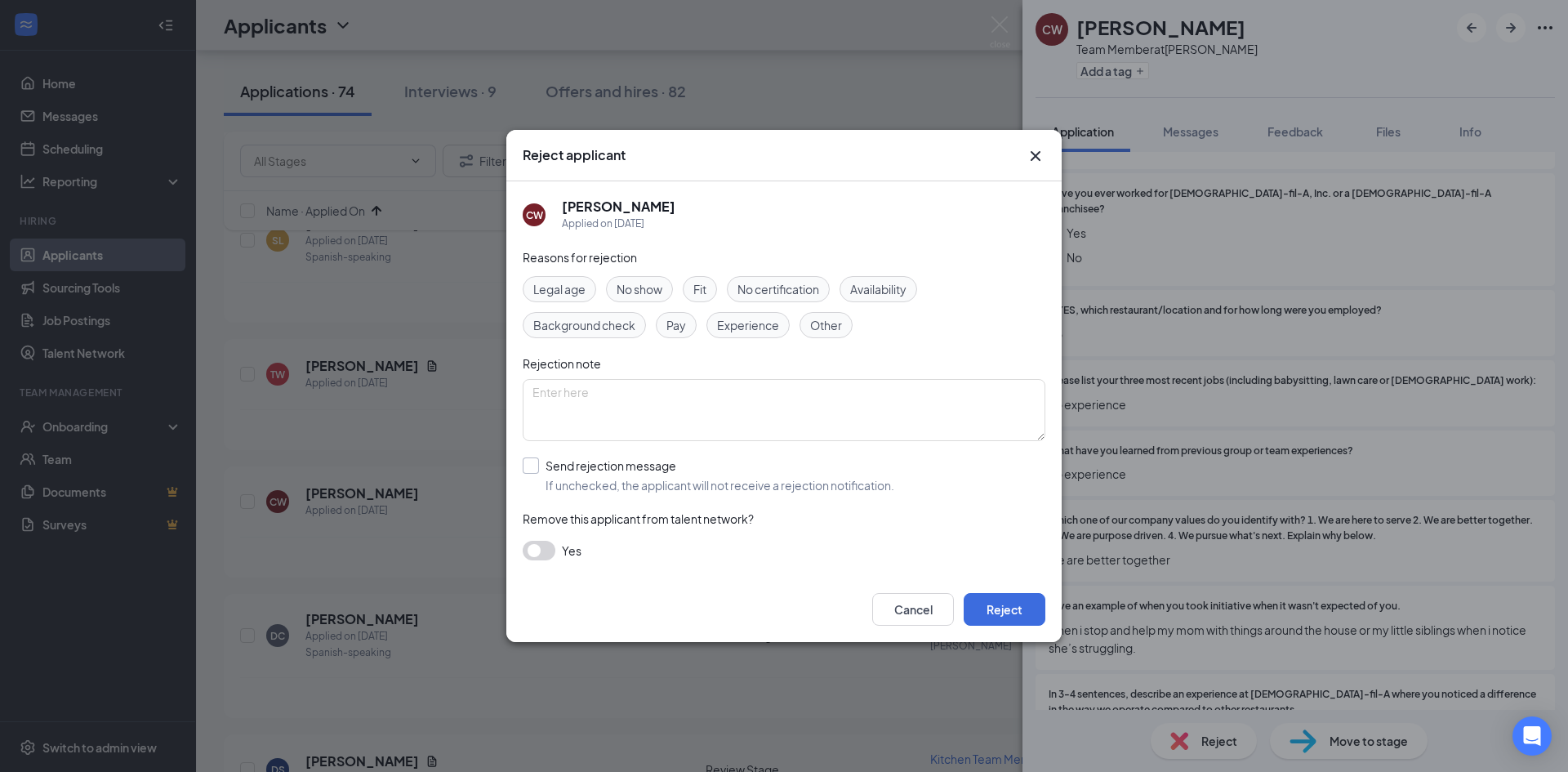
click at [555, 480] on input "Send rejection message If unchecked, the applicant will not receive a rejection…" at bounding box center [708, 474] width 372 height 36
checkbox input "true"
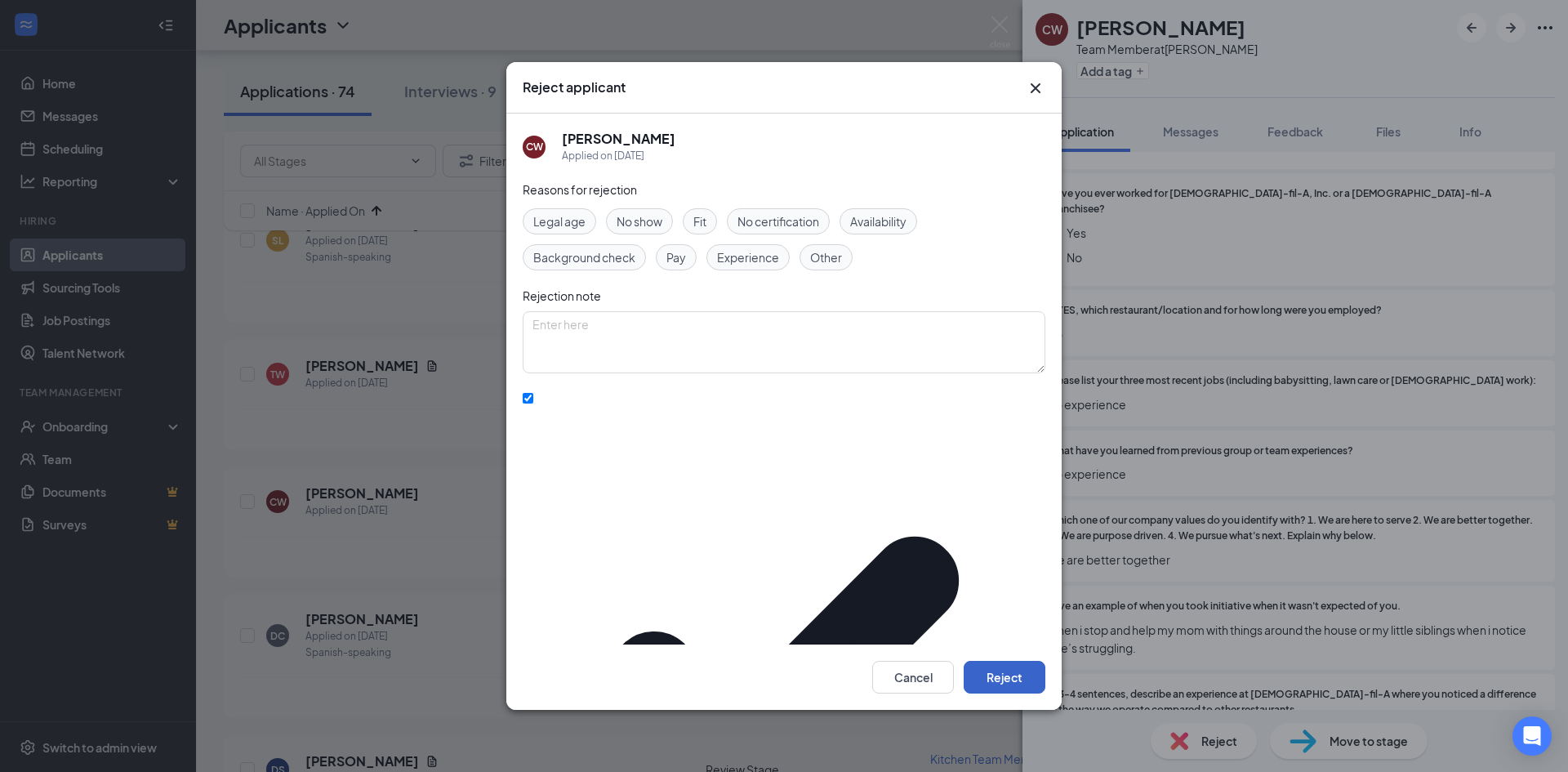
click at [981, 660] on button "Reject" at bounding box center [1004, 677] width 82 height 33
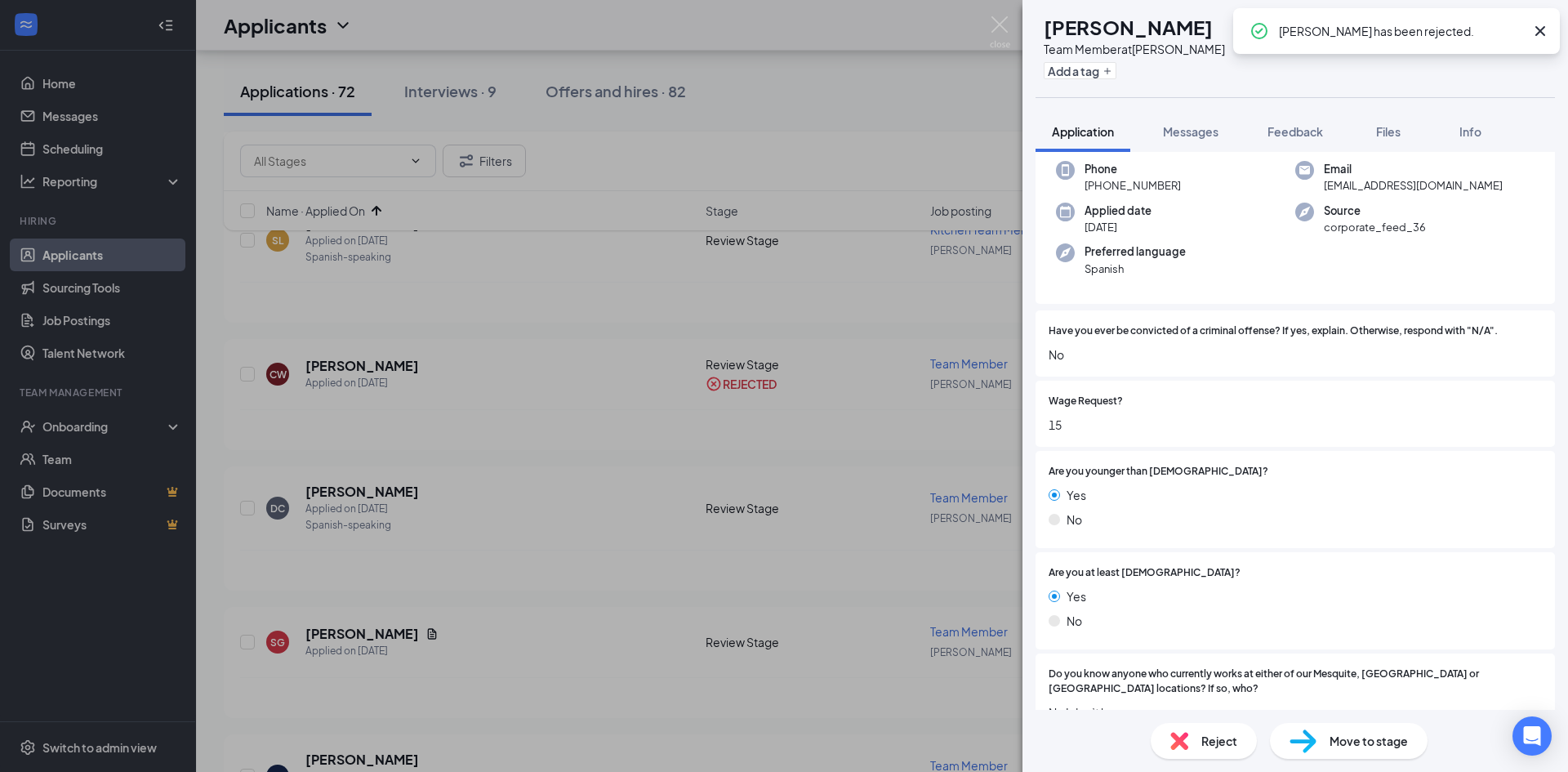
scroll to position [245, 0]
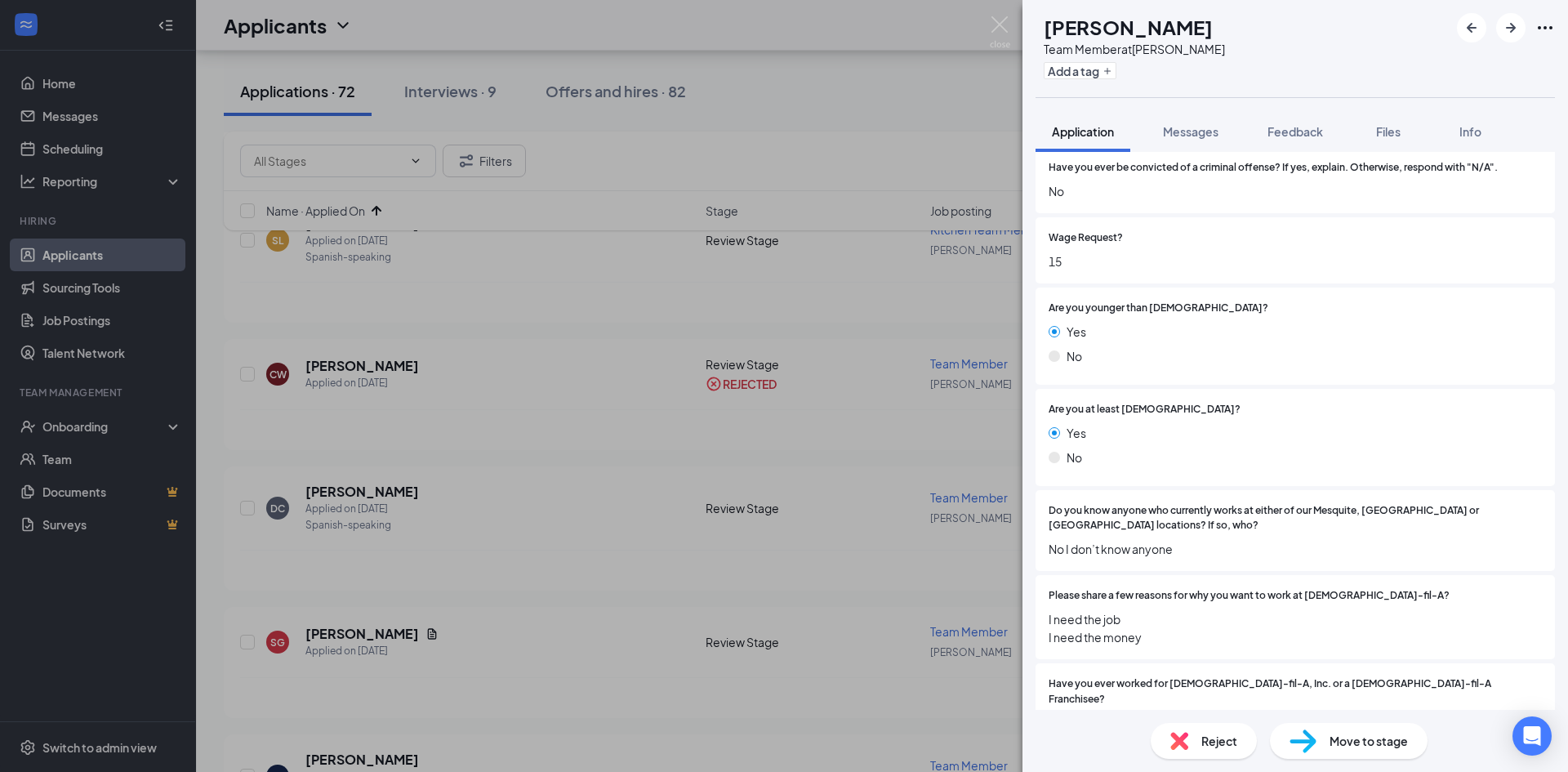
click at [1214, 734] on span "Reject" at bounding box center [1218, 741] width 36 height 18
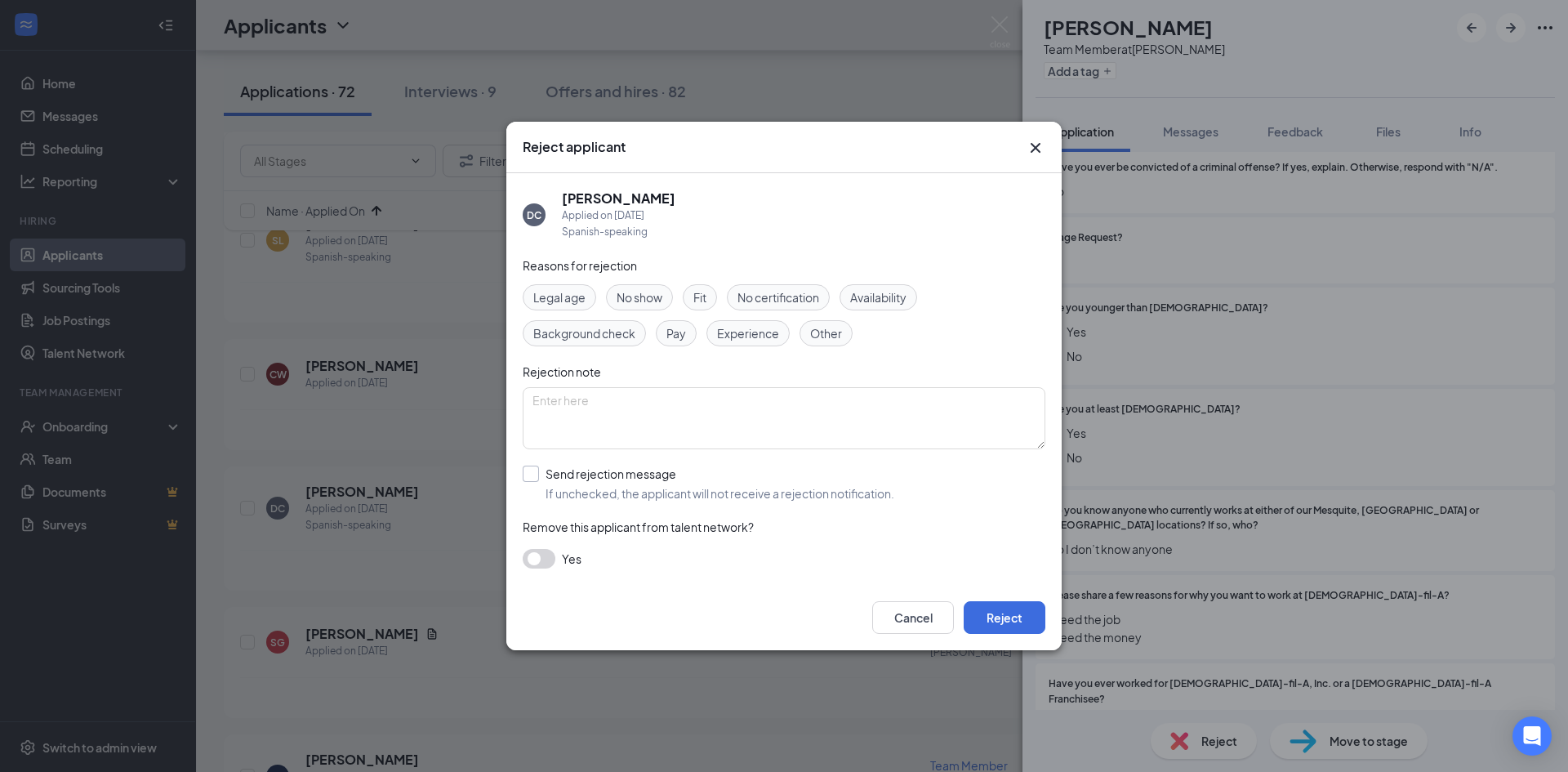
click at [589, 488] on input "Send rejection message If unchecked, the applicant will not receive a rejection…" at bounding box center [708, 483] width 372 height 36
checkbox input "true"
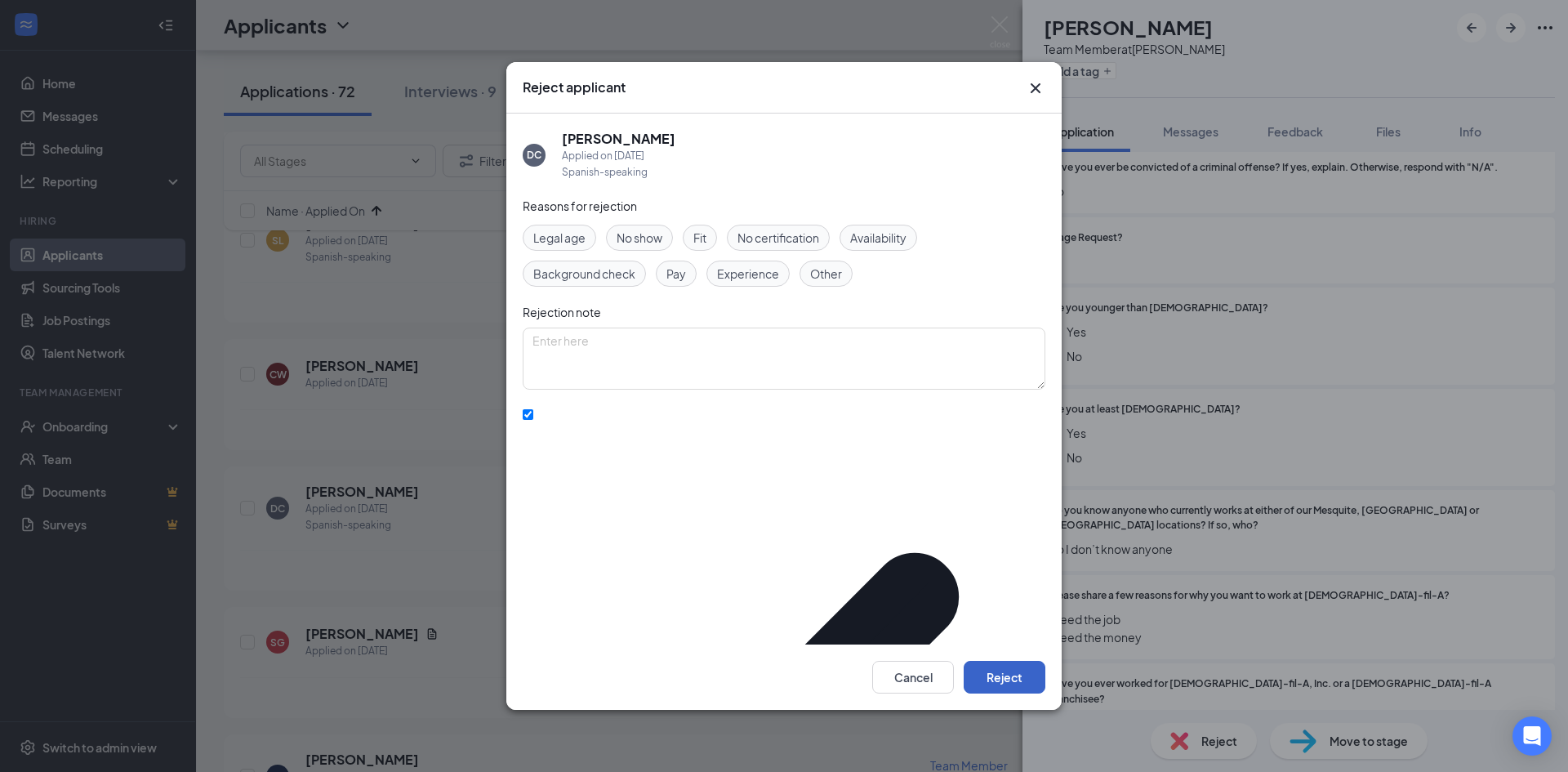
click at [983, 662] on button "Reject" at bounding box center [1004, 677] width 82 height 33
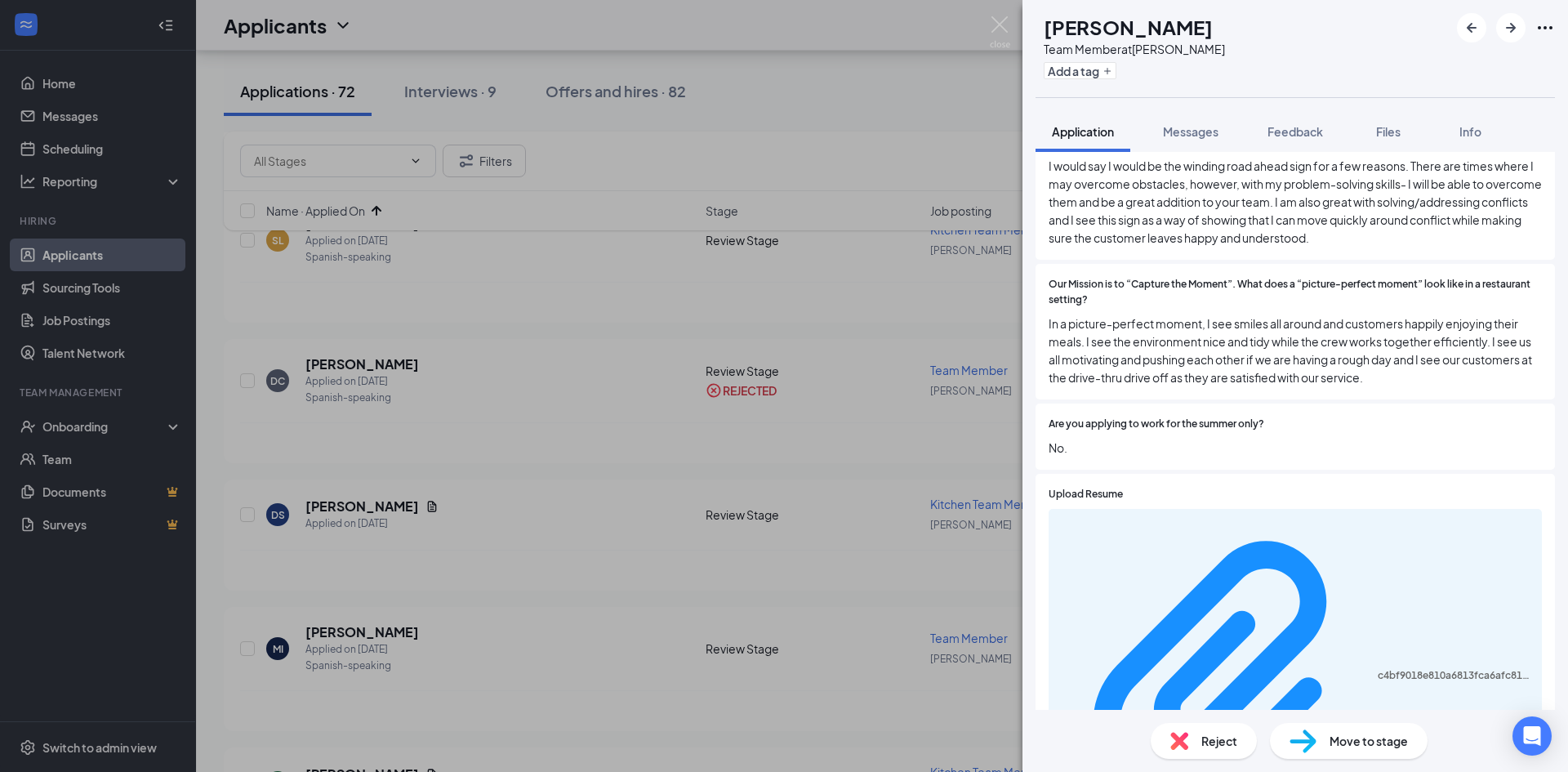
scroll to position [1879, 0]
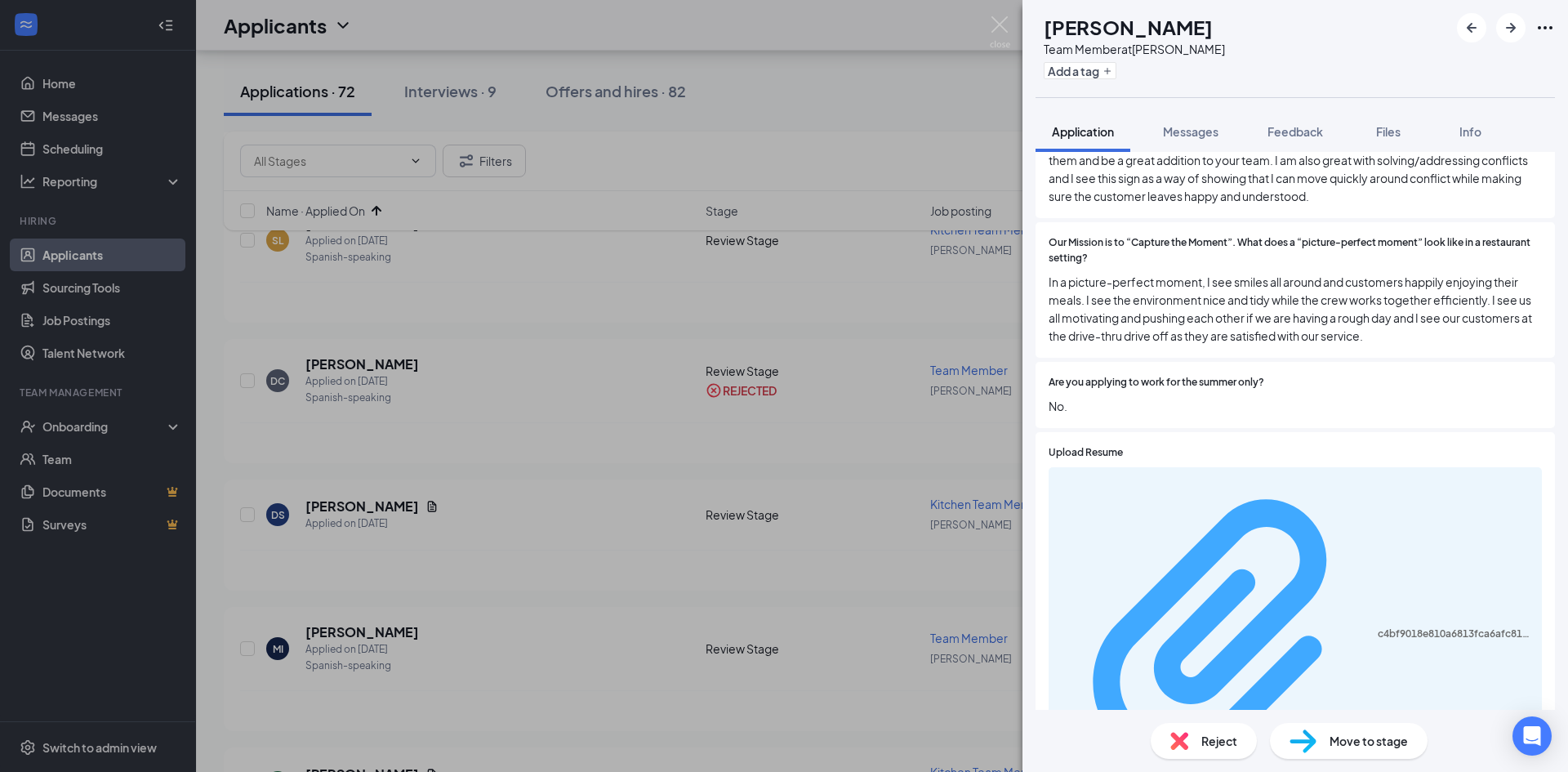
click at [1378, 627] on div "c4bf9018e810a6813fca6afc8181f49f.pdf" at bounding box center [1455, 634] width 155 height 13
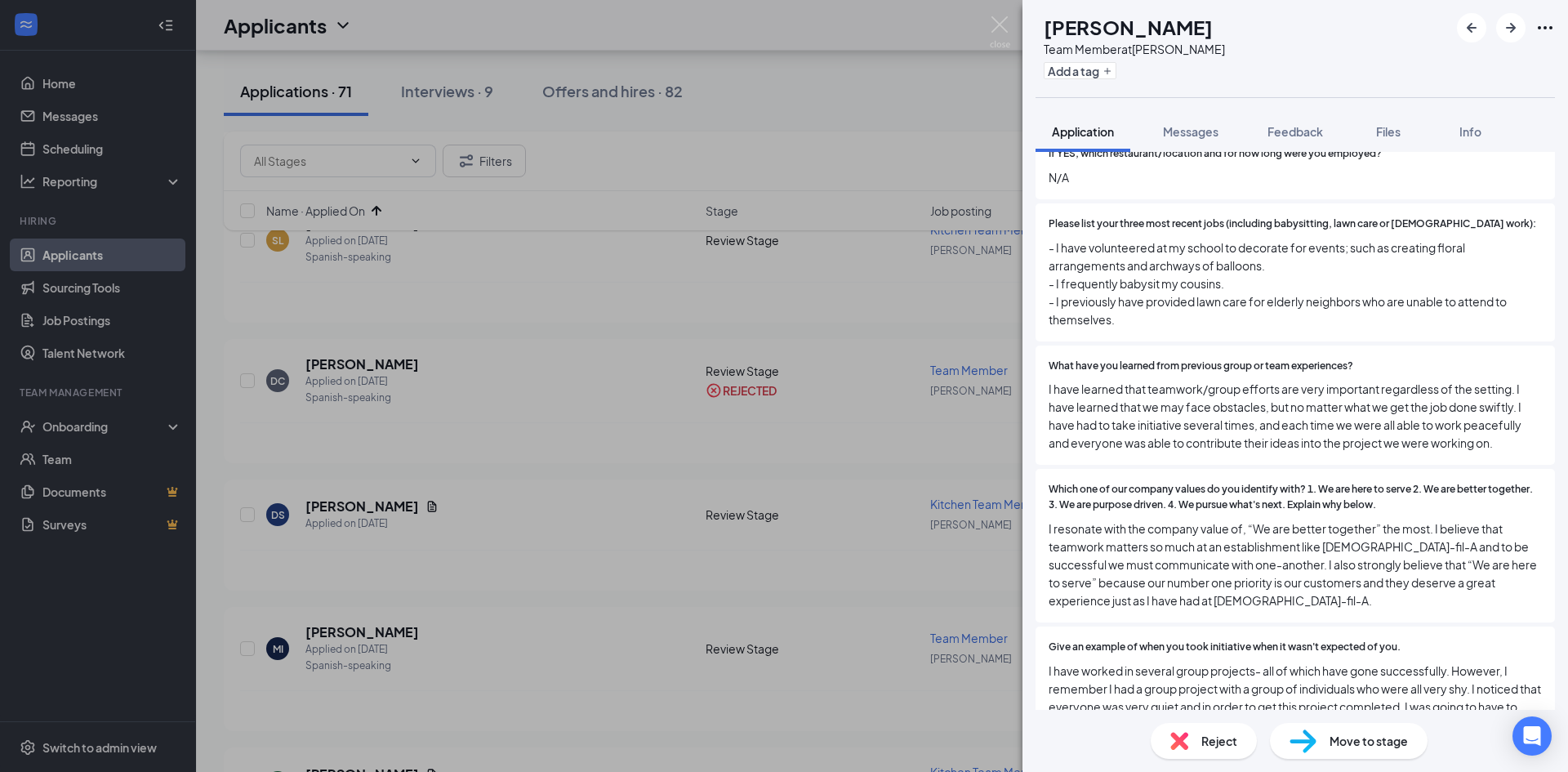
scroll to position [980, 0]
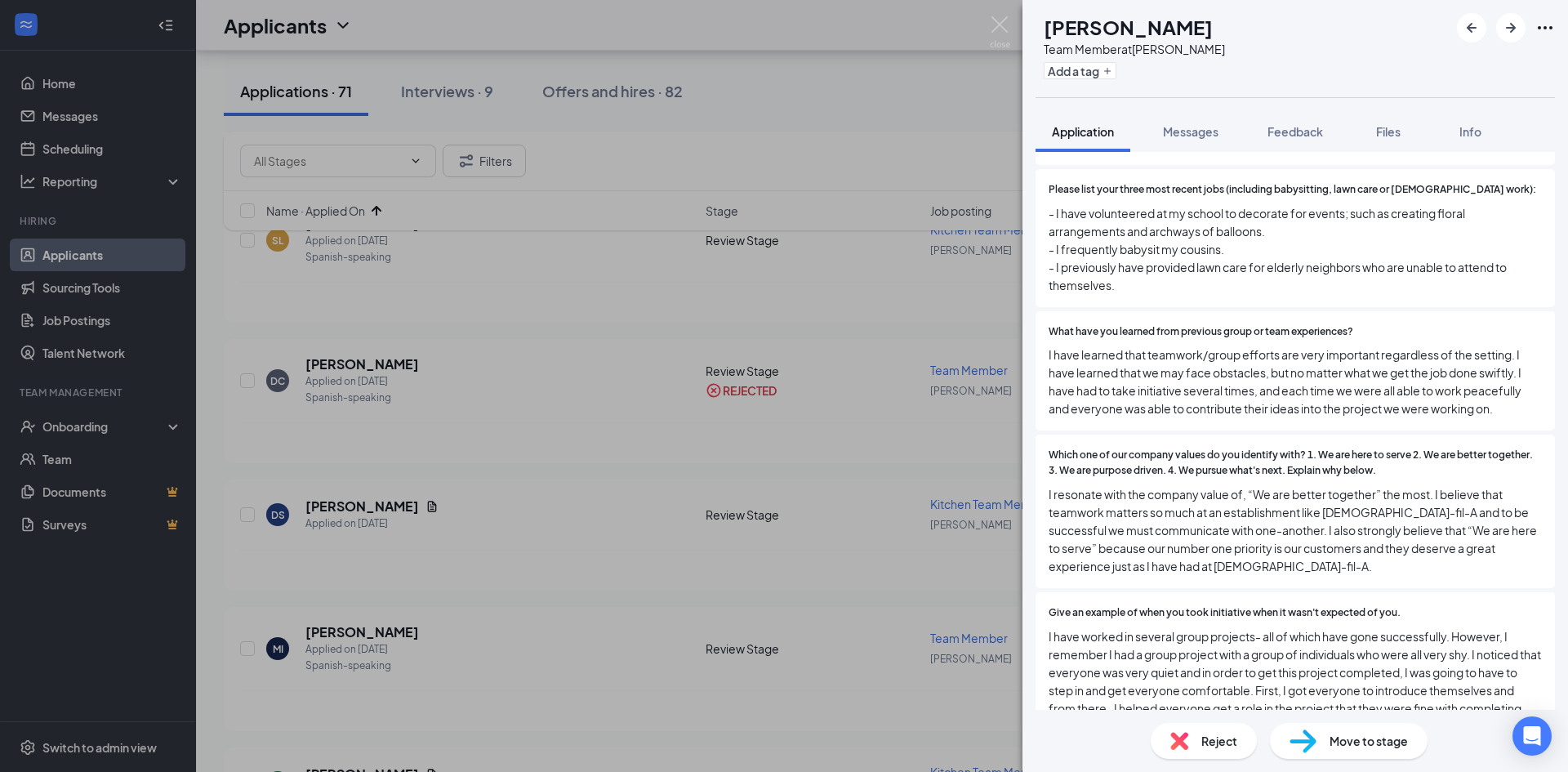
click at [1370, 743] on span "Move to stage" at bounding box center [1369, 741] width 79 height 18
type input "Meet & Greet (next stage)"
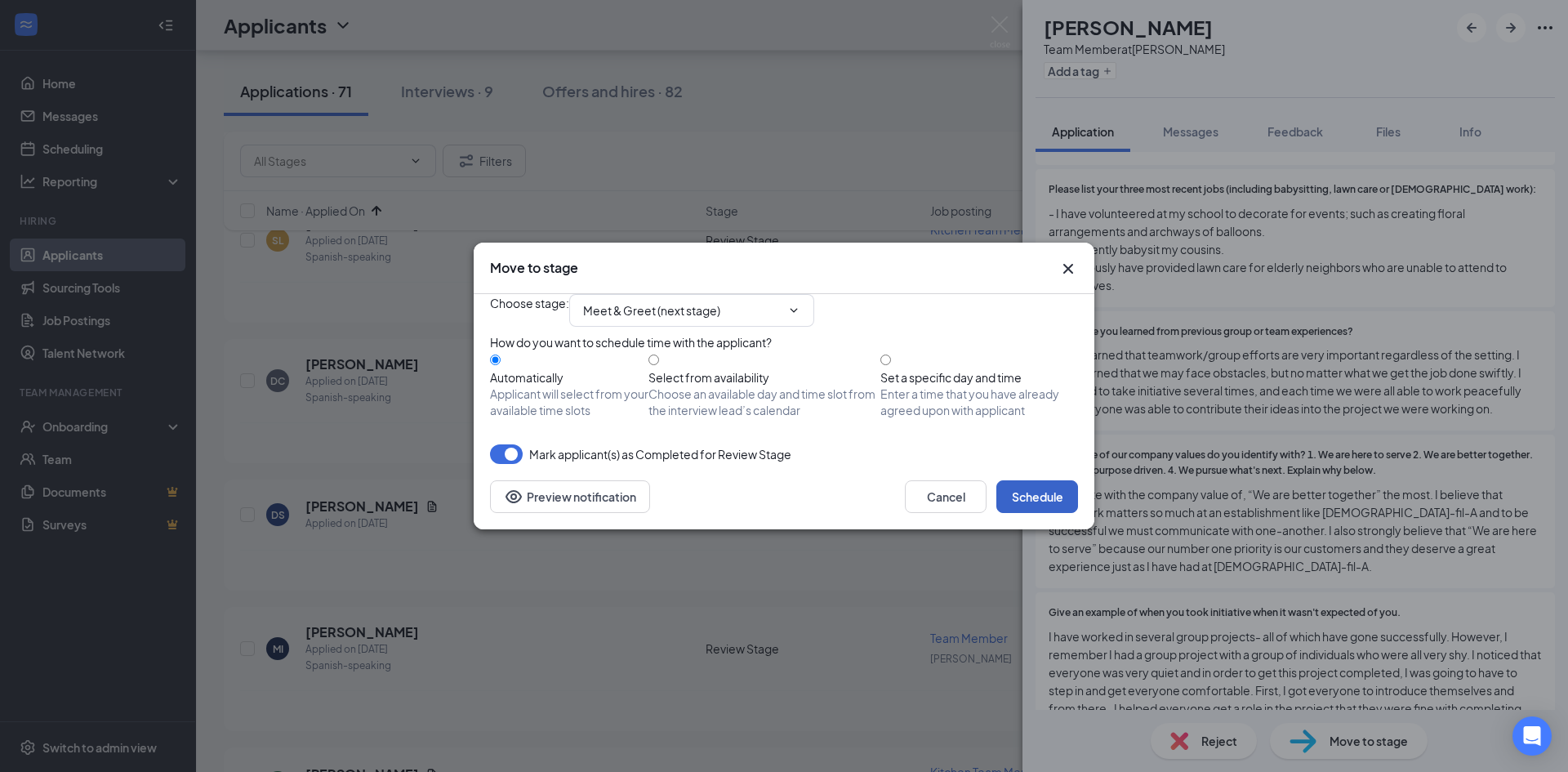
click at [1061, 513] on button "Schedule" at bounding box center [1037, 497] width 82 height 33
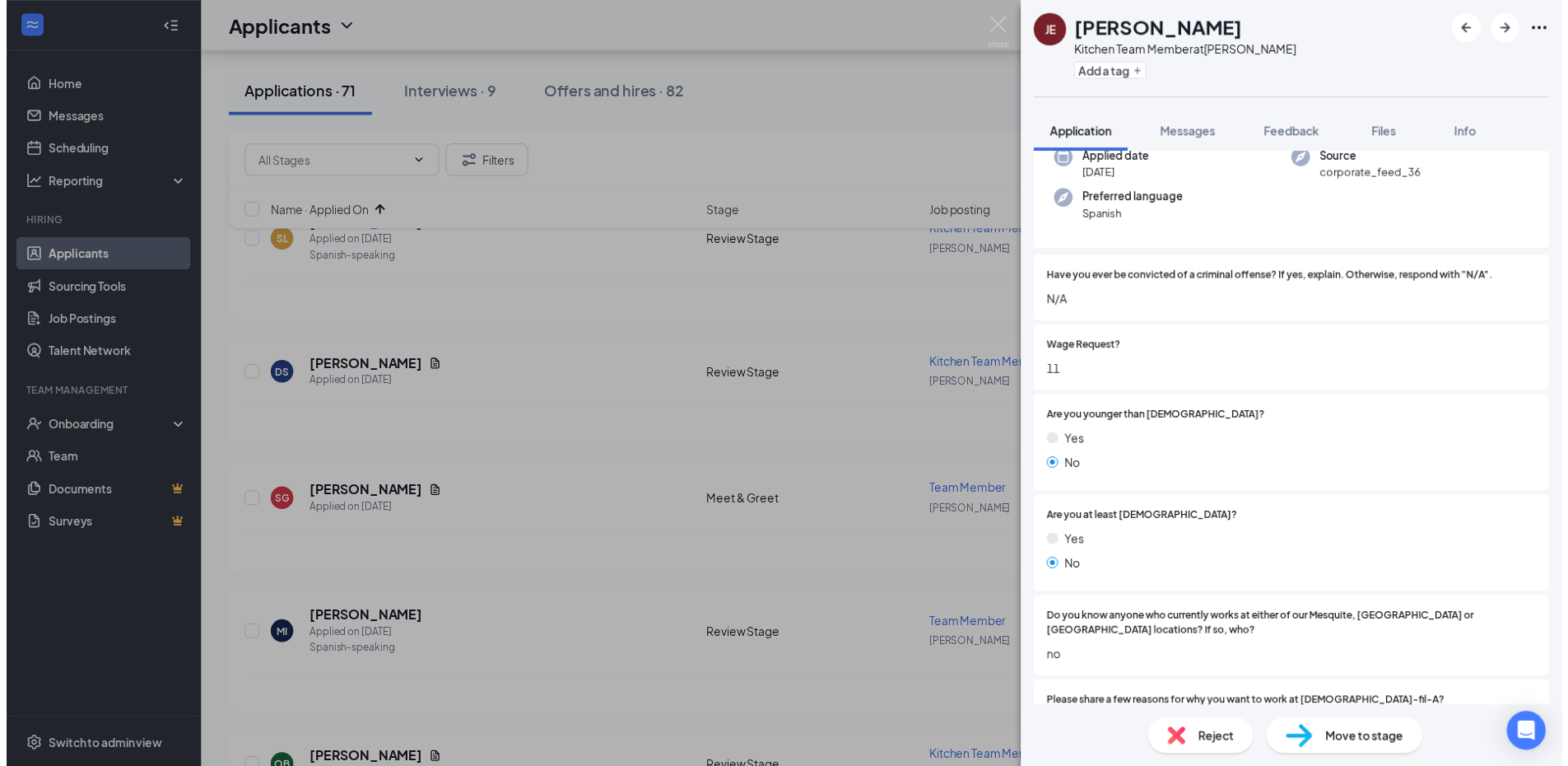
scroll to position [247, 0]
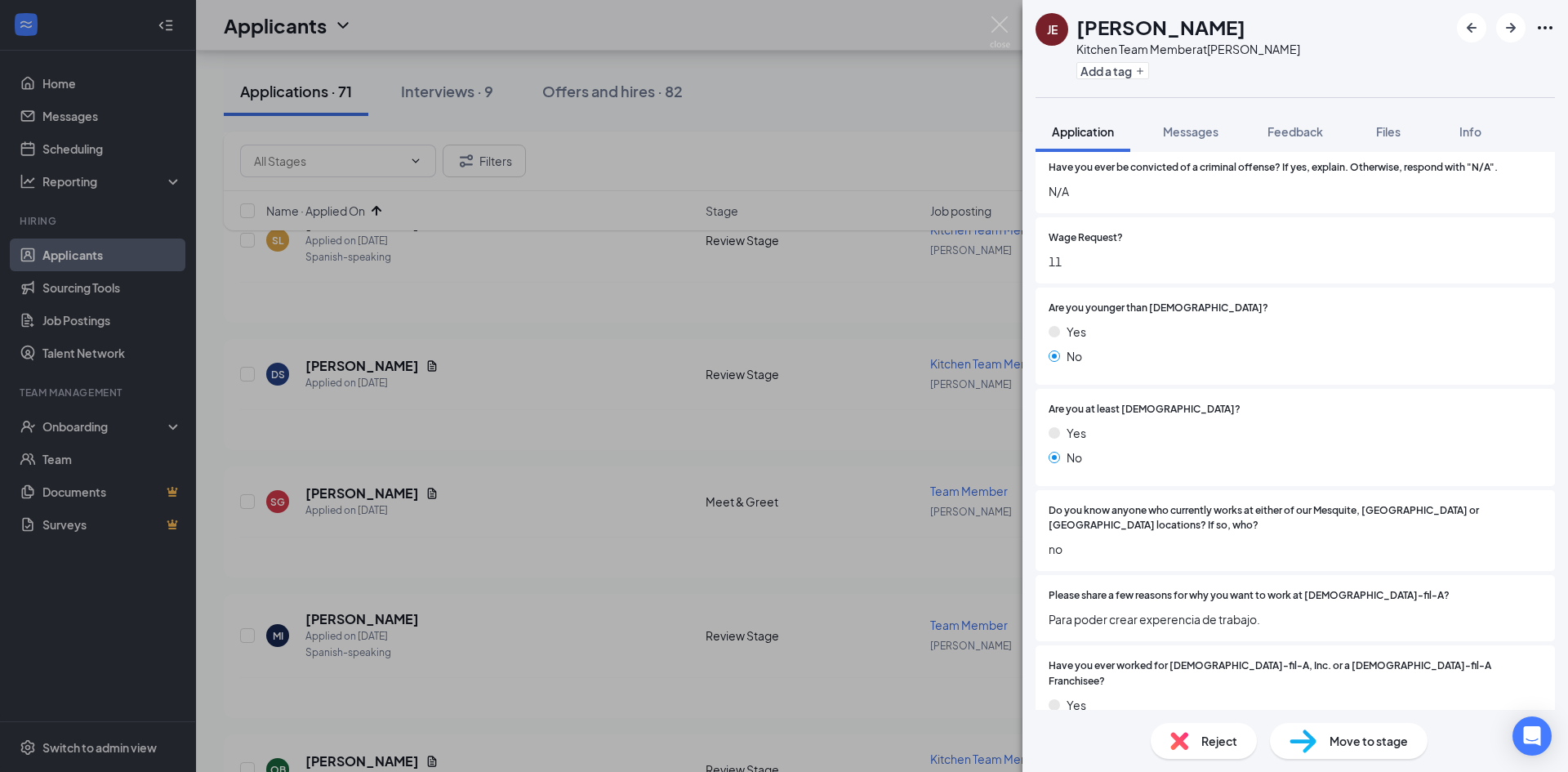
click at [730, 478] on div "[PERSON_NAME] Kitchen Team Member at [PERSON_NAME] Add a tag Application Messag…" at bounding box center [784, 386] width 1568 height 772
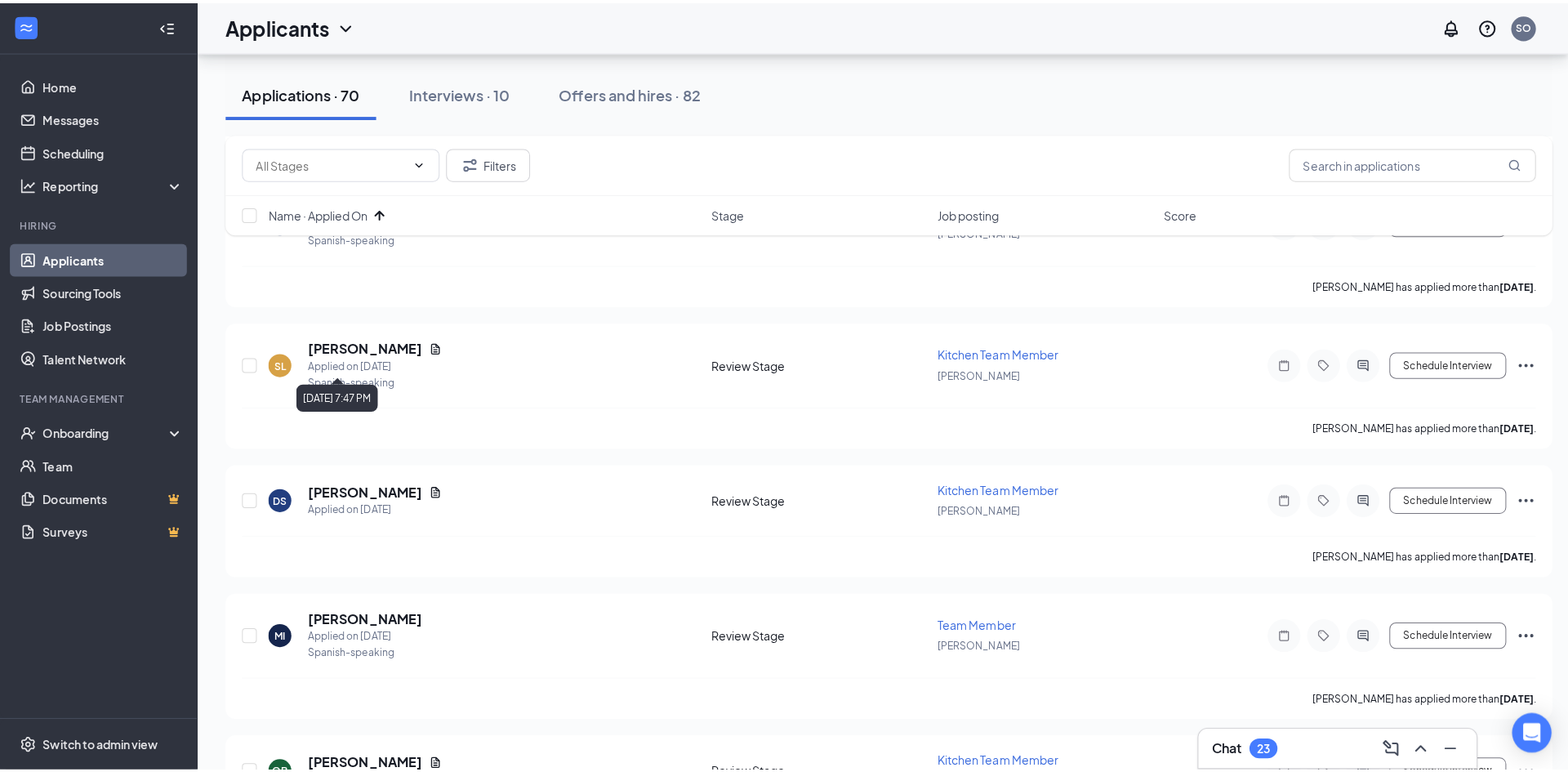
scroll to position [980, 0]
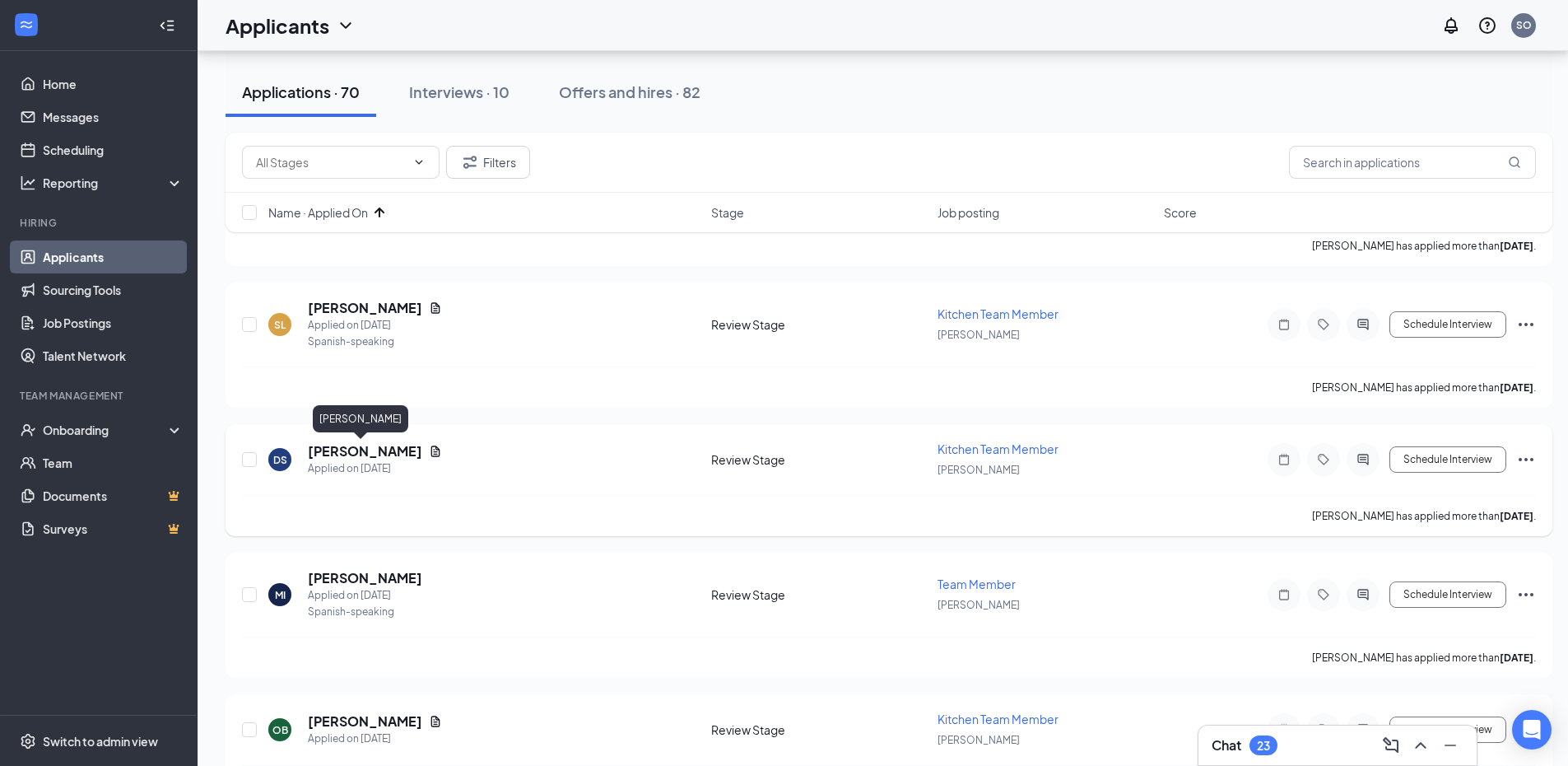
click at [376, 445] on h5 "[PERSON_NAME]" at bounding box center [365, 452] width 114 height 18
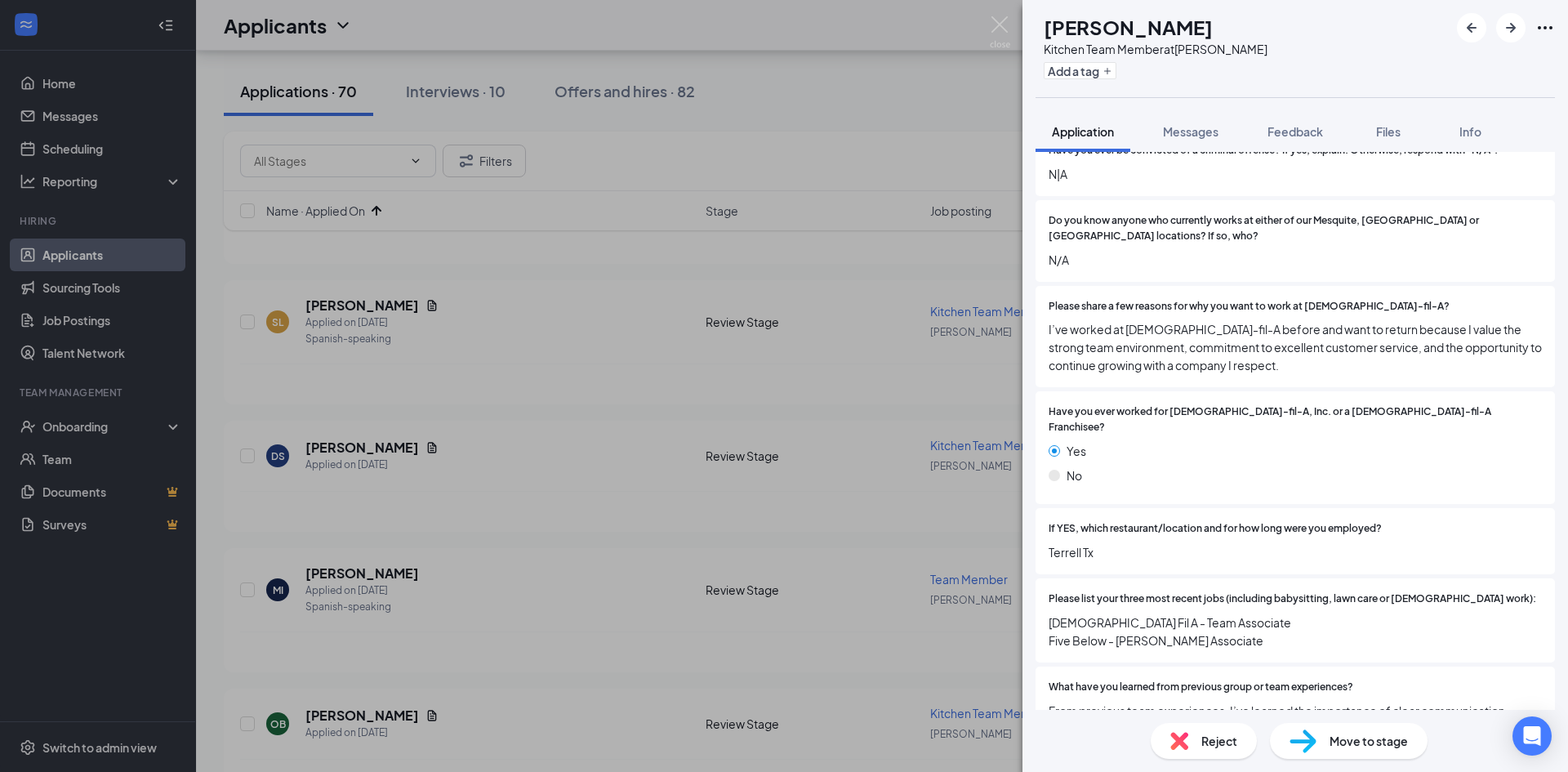
scroll to position [408, 0]
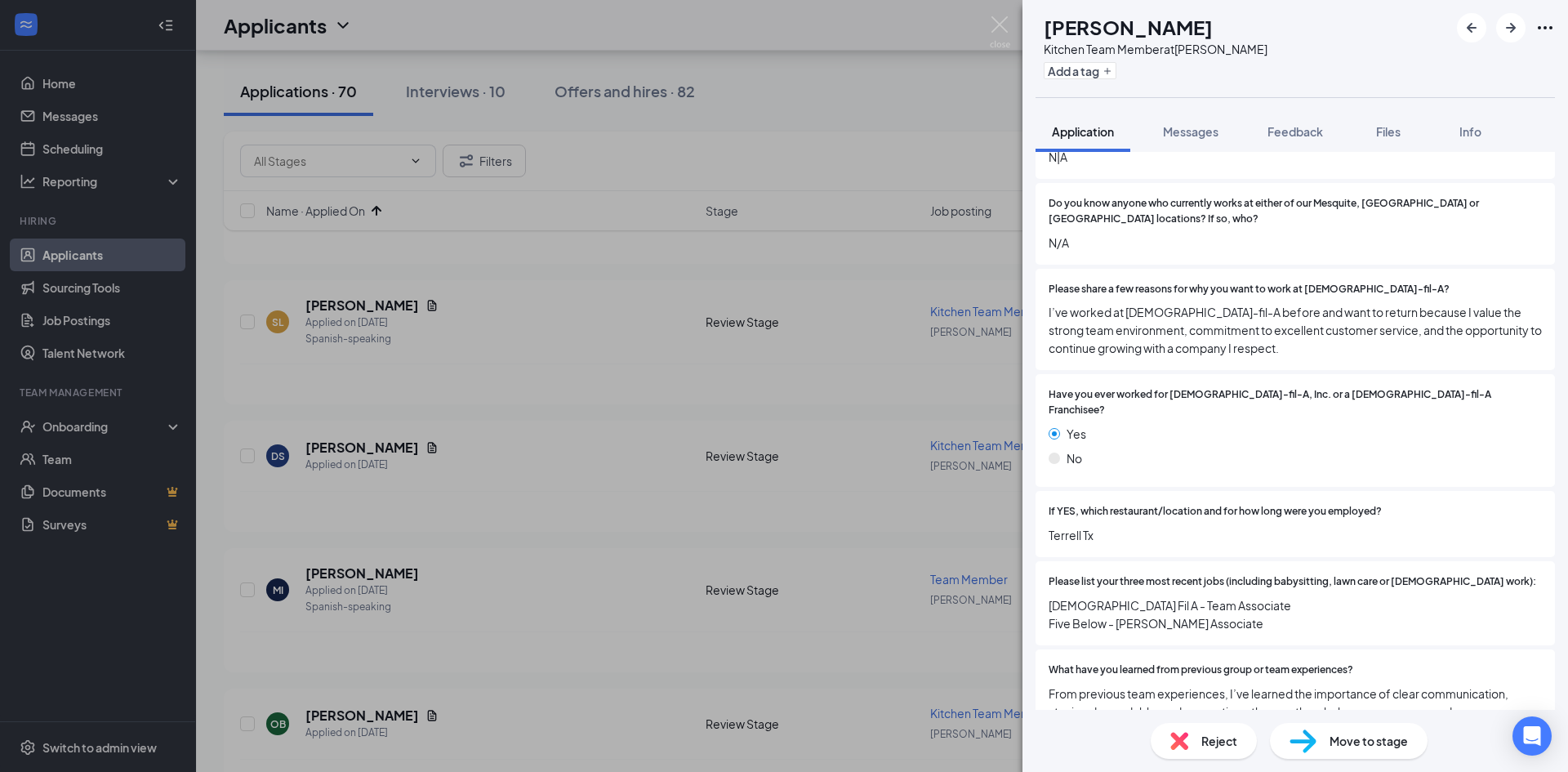
click at [1199, 742] on div "Reject" at bounding box center [1203, 740] width 106 height 36
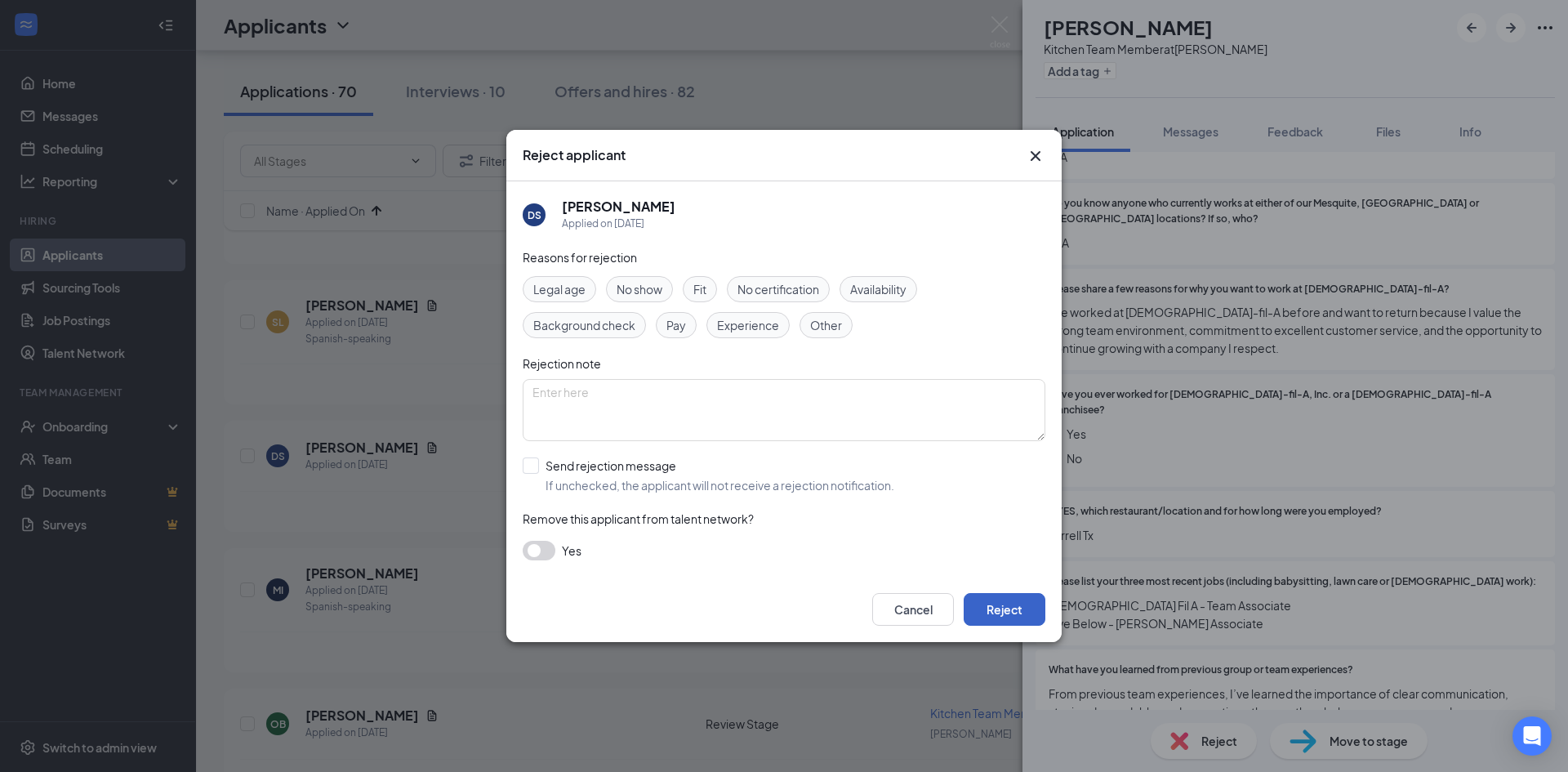
click at [986, 609] on button "Reject" at bounding box center [1004, 609] width 82 height 33
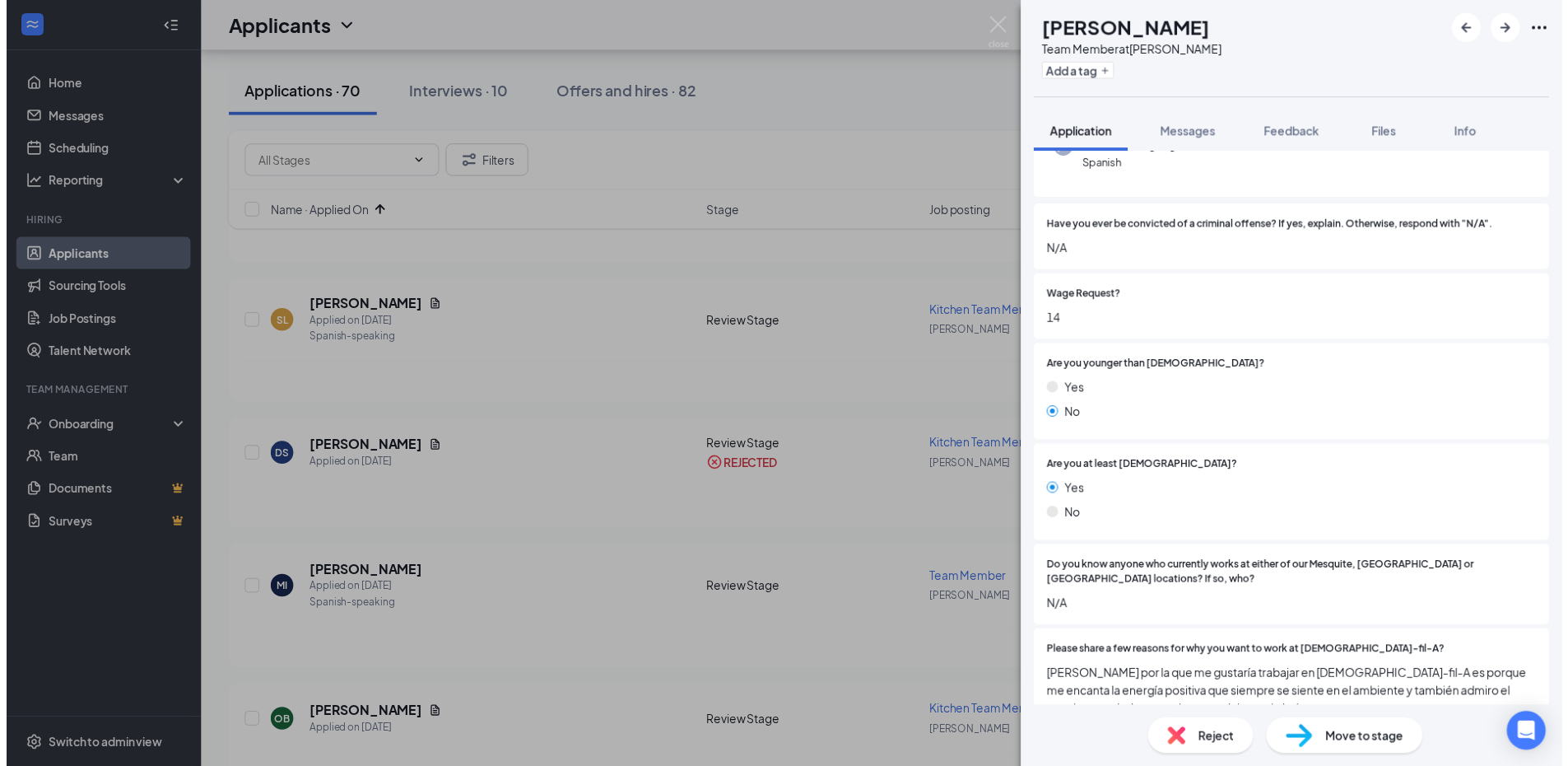
scroll to position [247, 0]
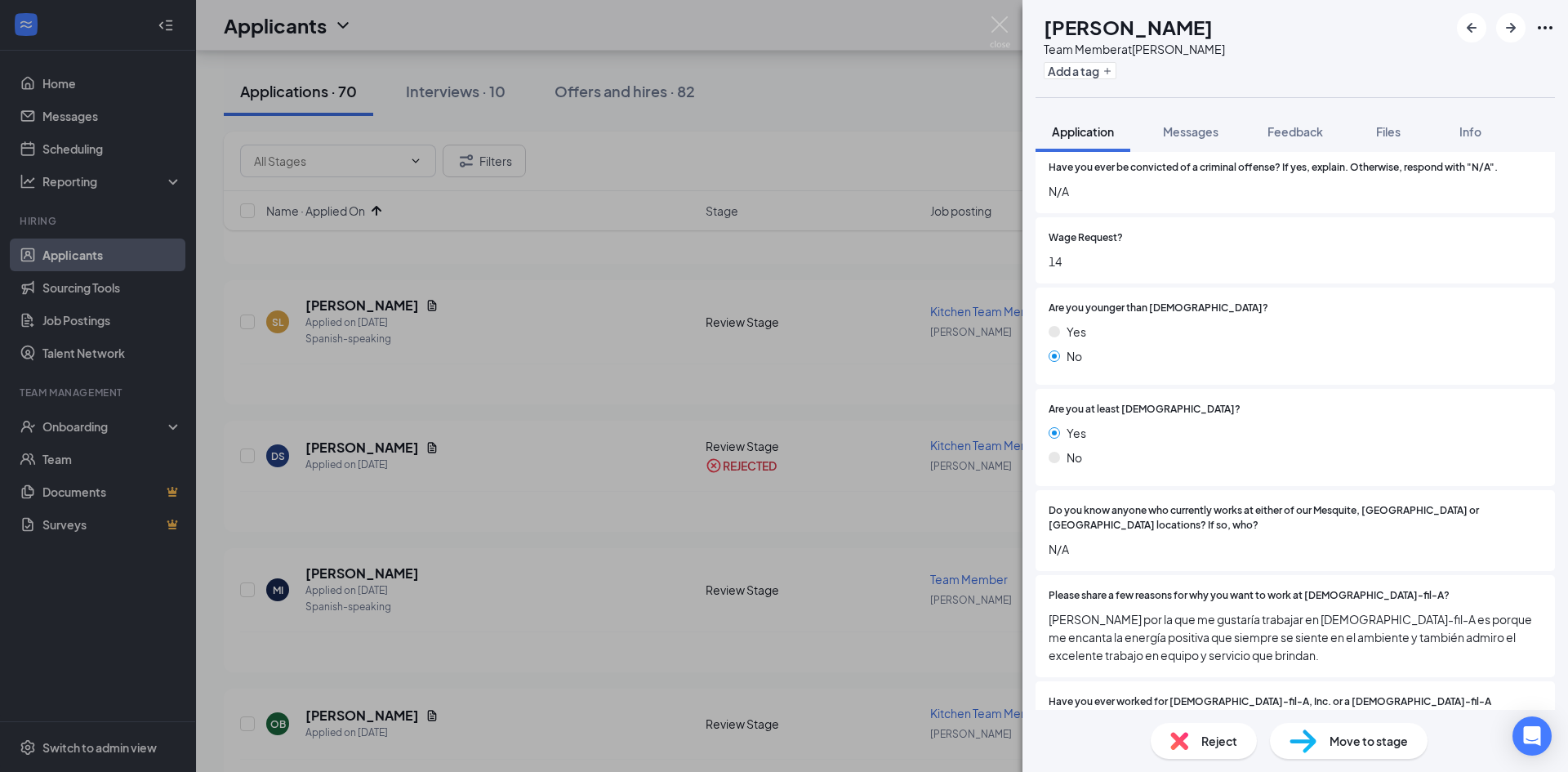
click at [785, 558] on div "MI [PERSON_NAME] Team Member at [PERSON_NAME] Add a tag Application Messages Fe…" at bounding box center [784, 386] width 1568 height 772
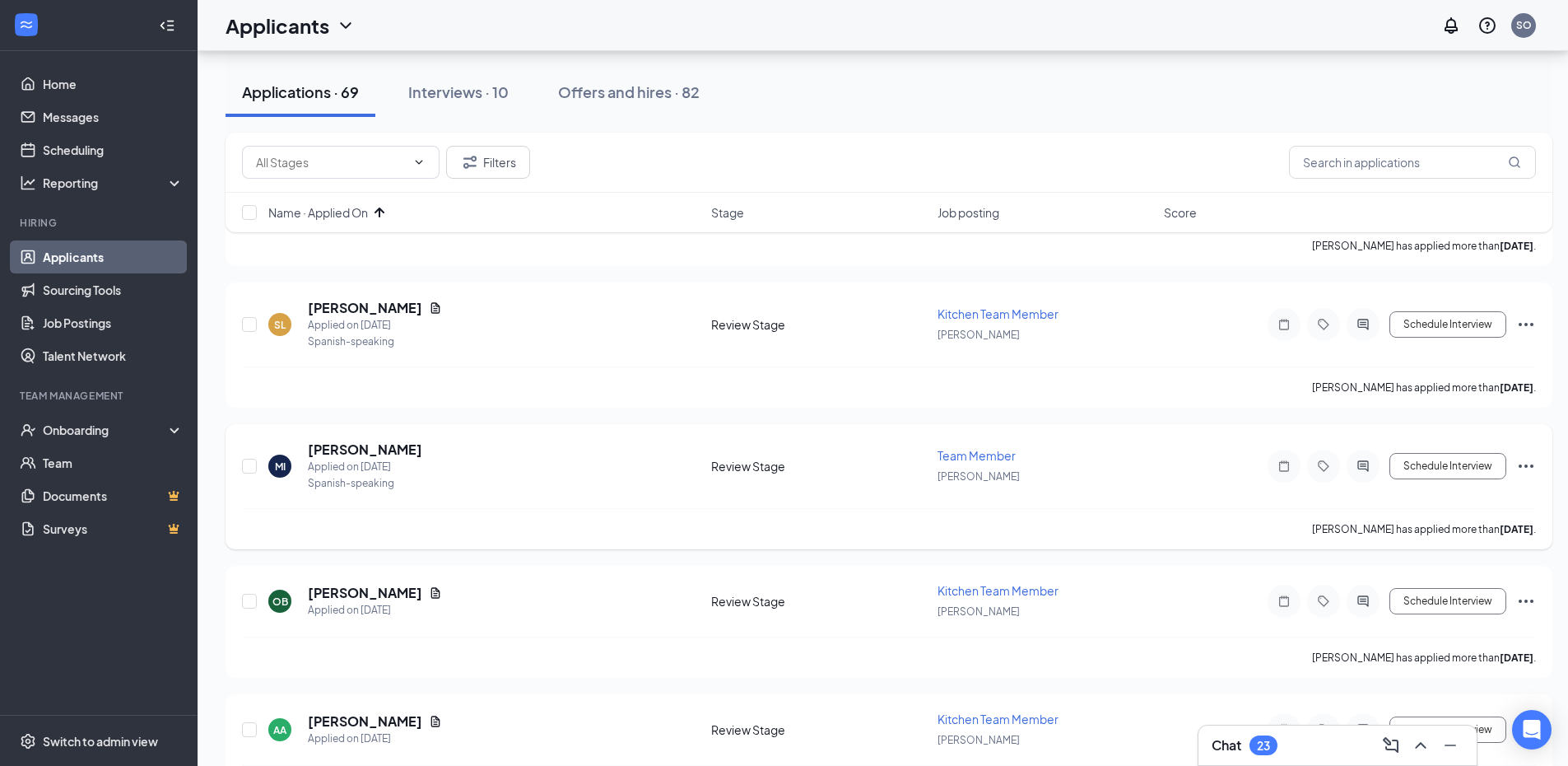
click at [1530, 470] on icon "Ellipses" at bounding box center [1526, 466] width 20 height 20
click at [1454, 654] on p "Move to another position" at bounding box center [1452, 661] width 142 height 17
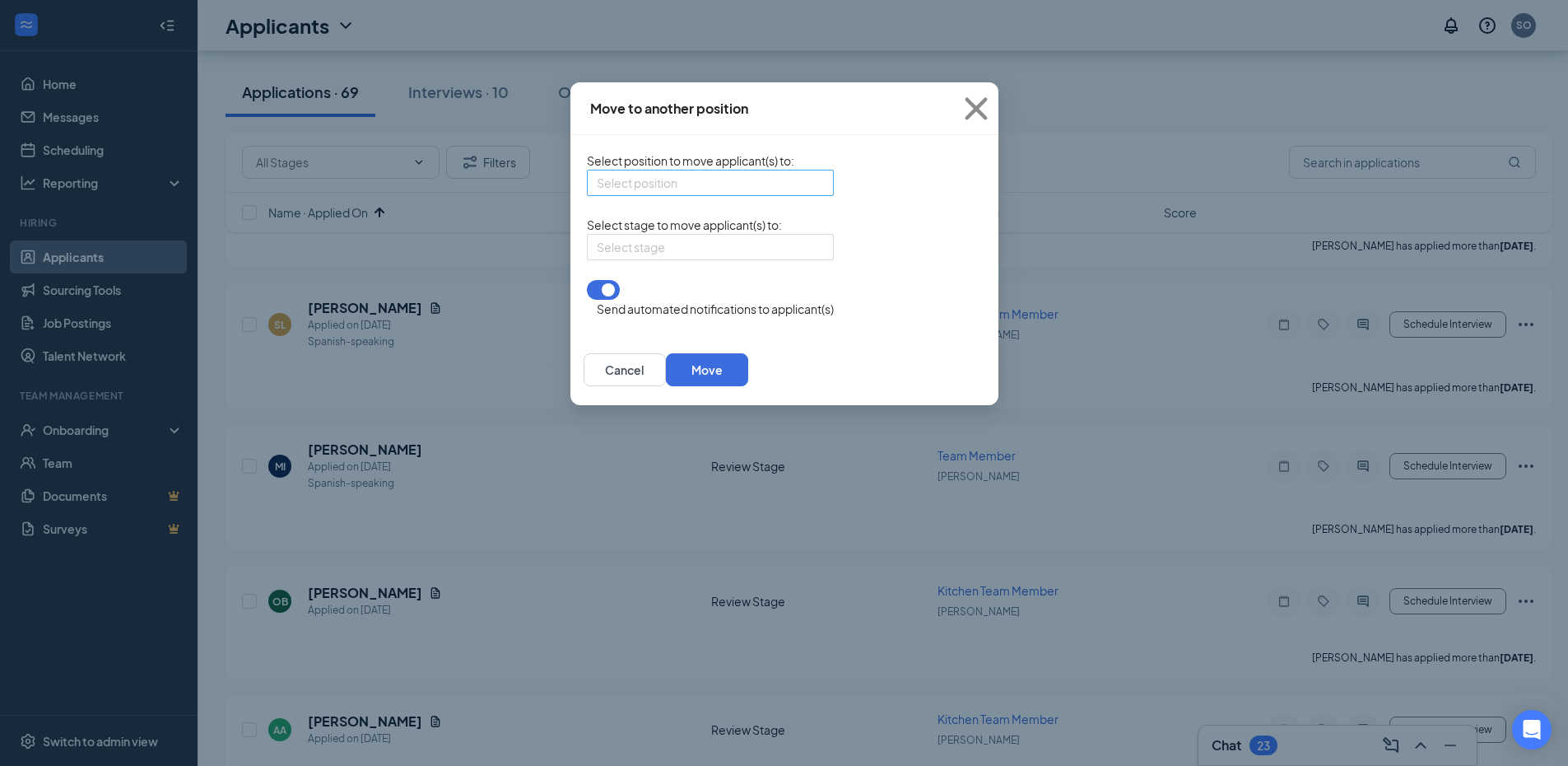
click at [720, 196] on div "Select position" at bounding box center [710, 183] width 247 height 27
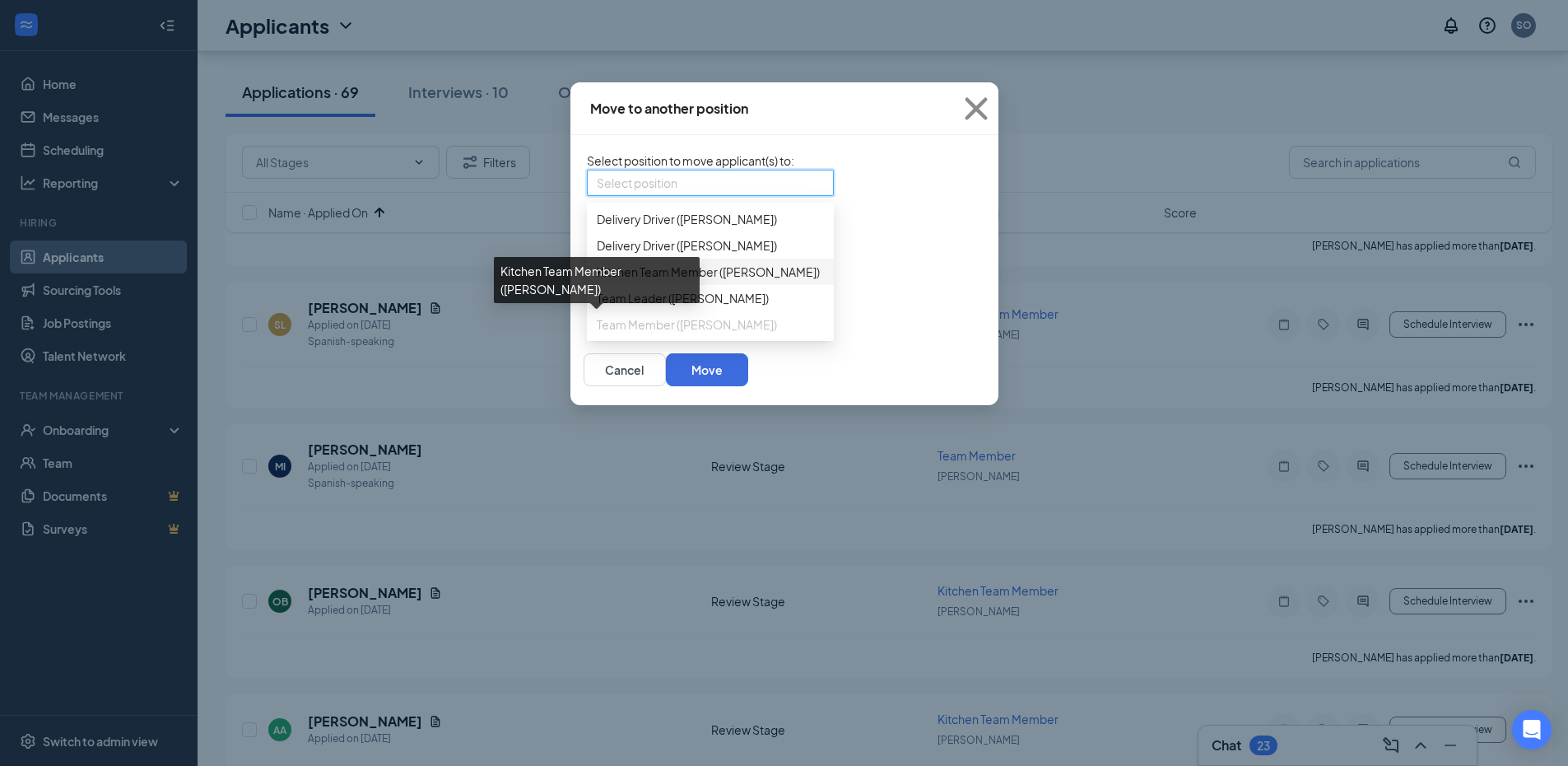
click at [612, 281] on span "Kitchen Team Member ([PERSON_NAME])" at bounding box center [708, 272] width 223 height 18
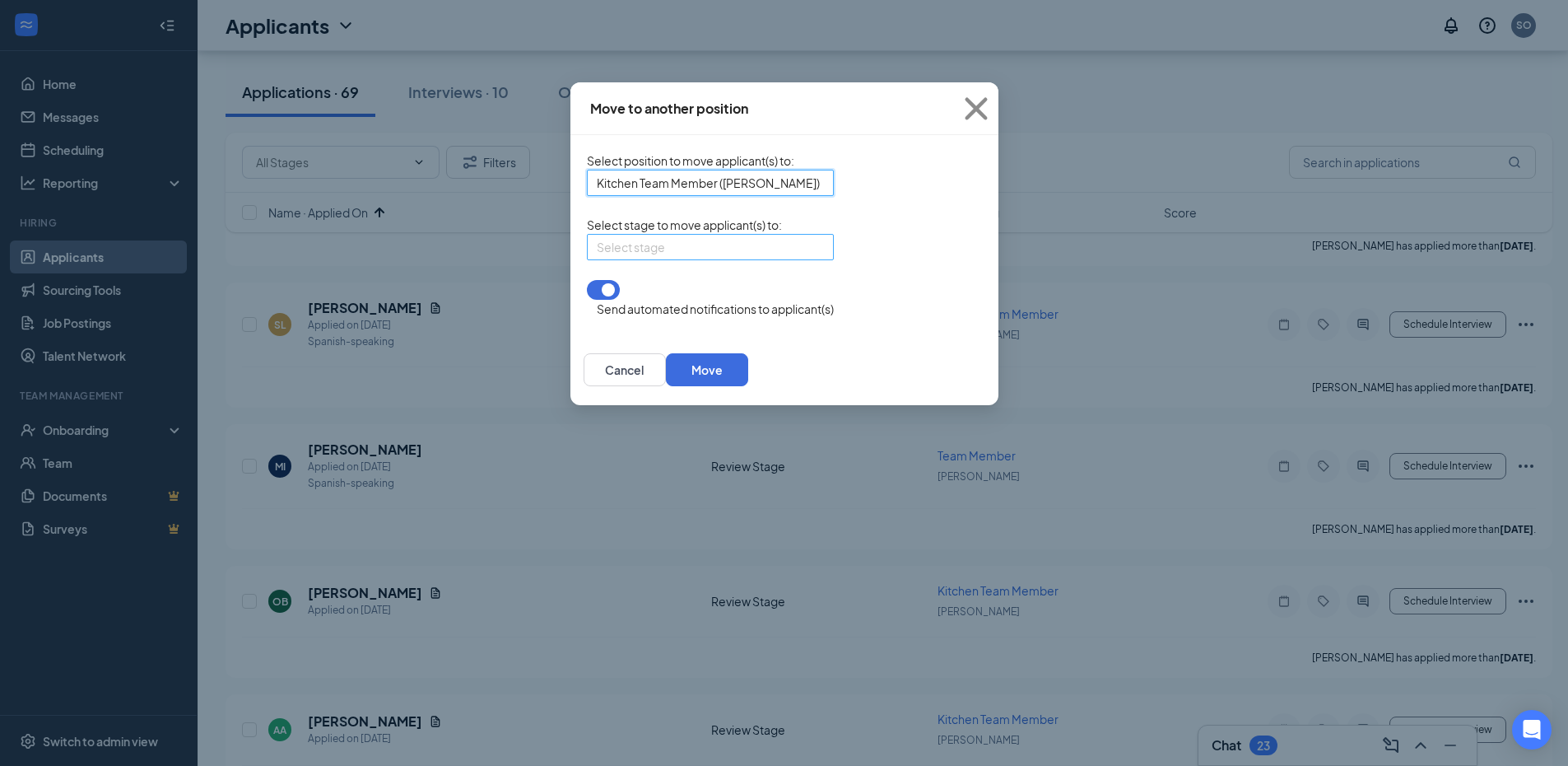
click at [727, 260] on div "Select stage" at bounding box center [710, 248] width 247 height 27
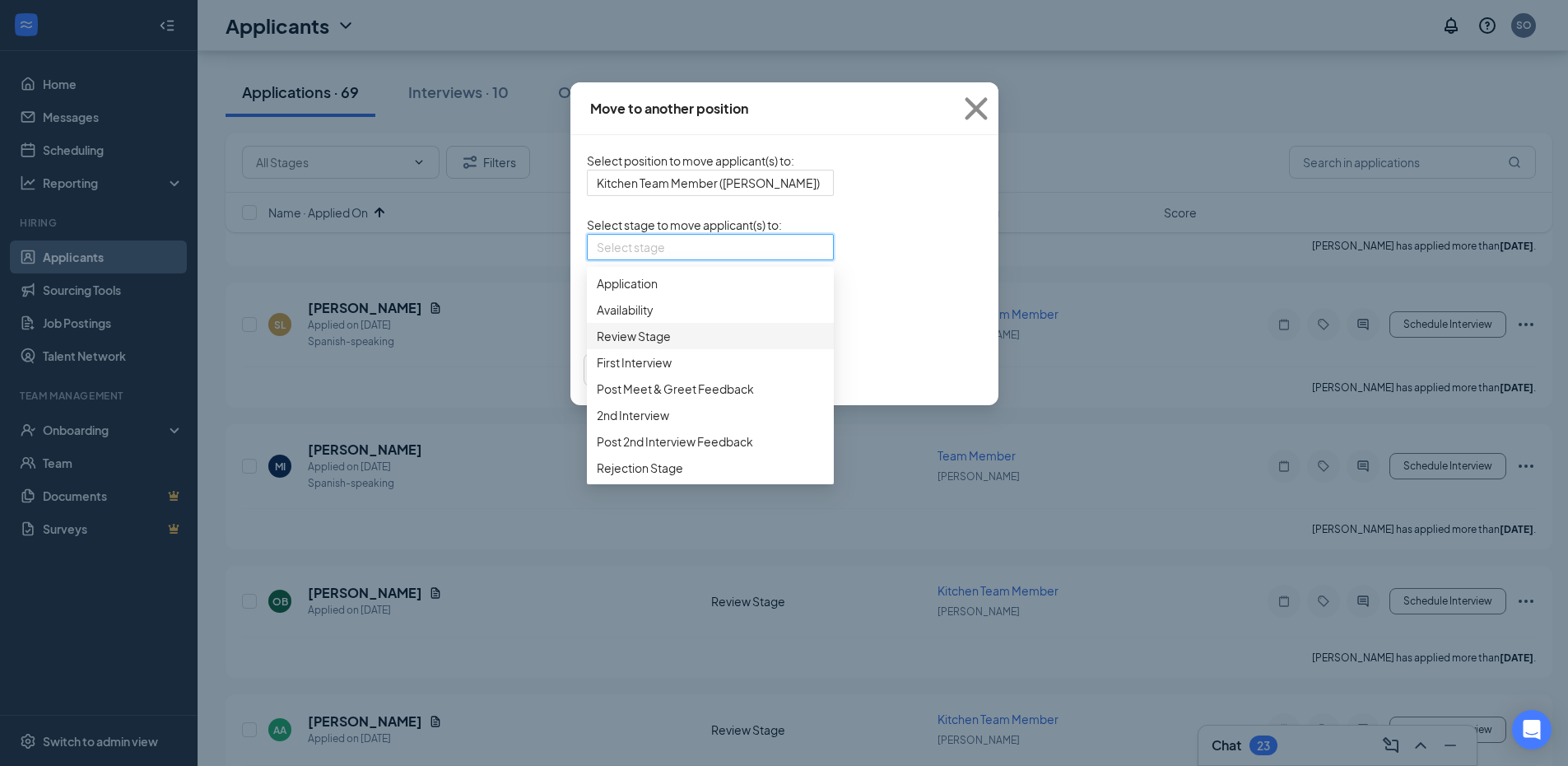
click at [597, 345] on span "Review Stage" at bounding box center [633, 336] width 74 height 18
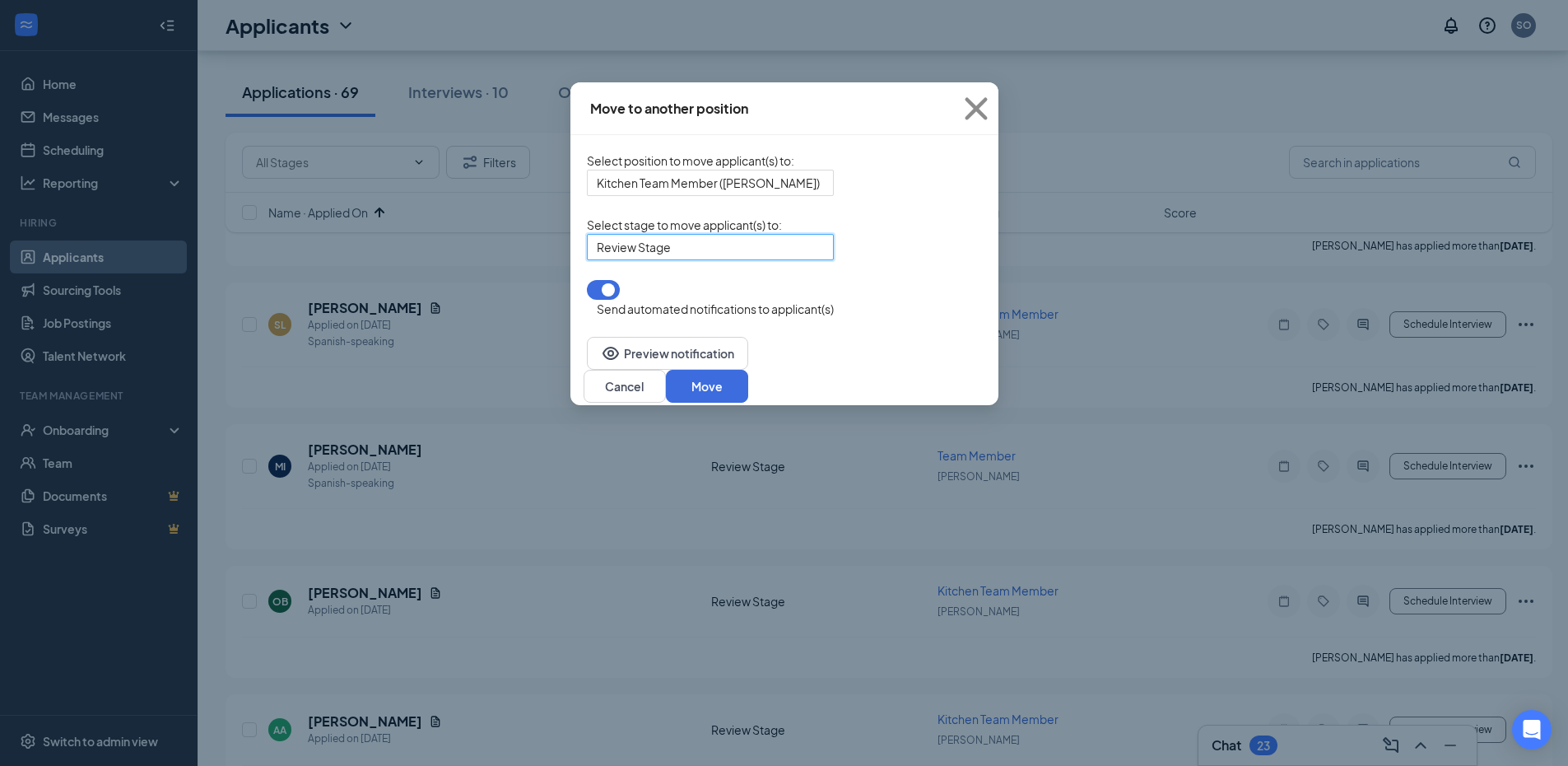
click at [587, 300] on button "button" at bounding box center [603, 290] width 33 height 20
click at [748, 381] on button "Move" at bounding box center [707, 387] width 82 height 33
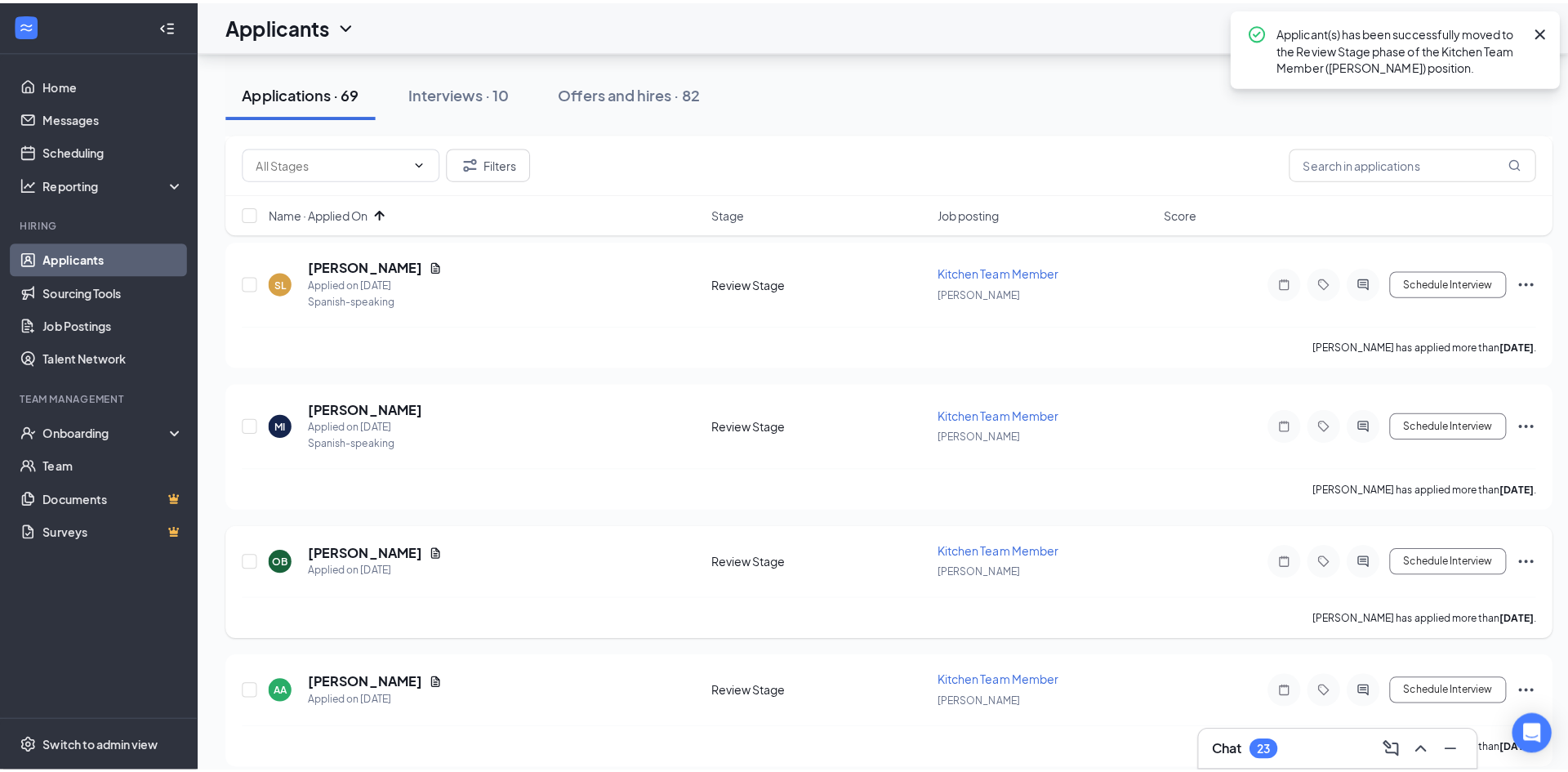
scroll to position [1061, 0]
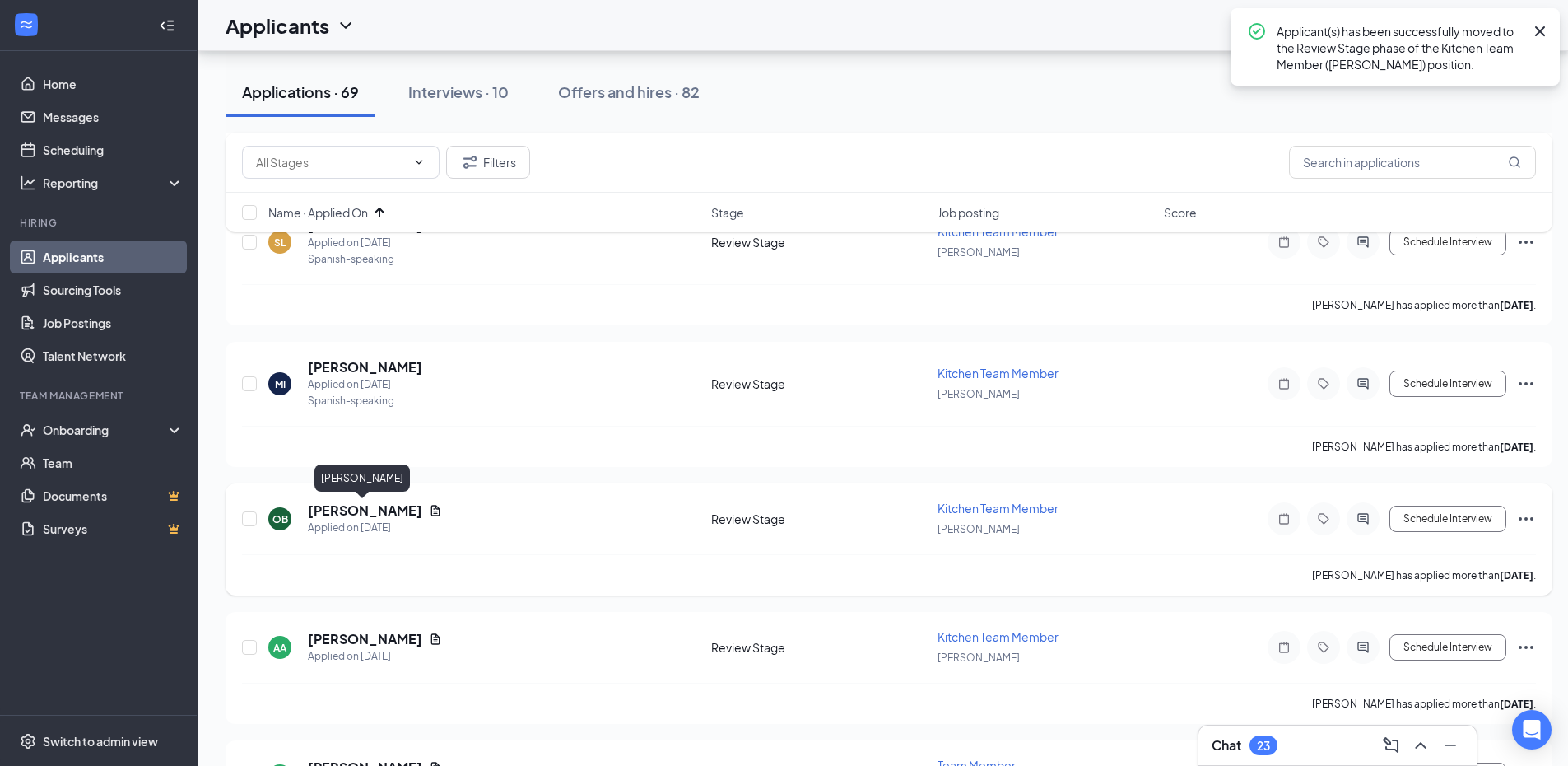
click at [358, 511] on h5 "[PERSON_NAME]" at bounding box center [365, 511] width 114 height 18
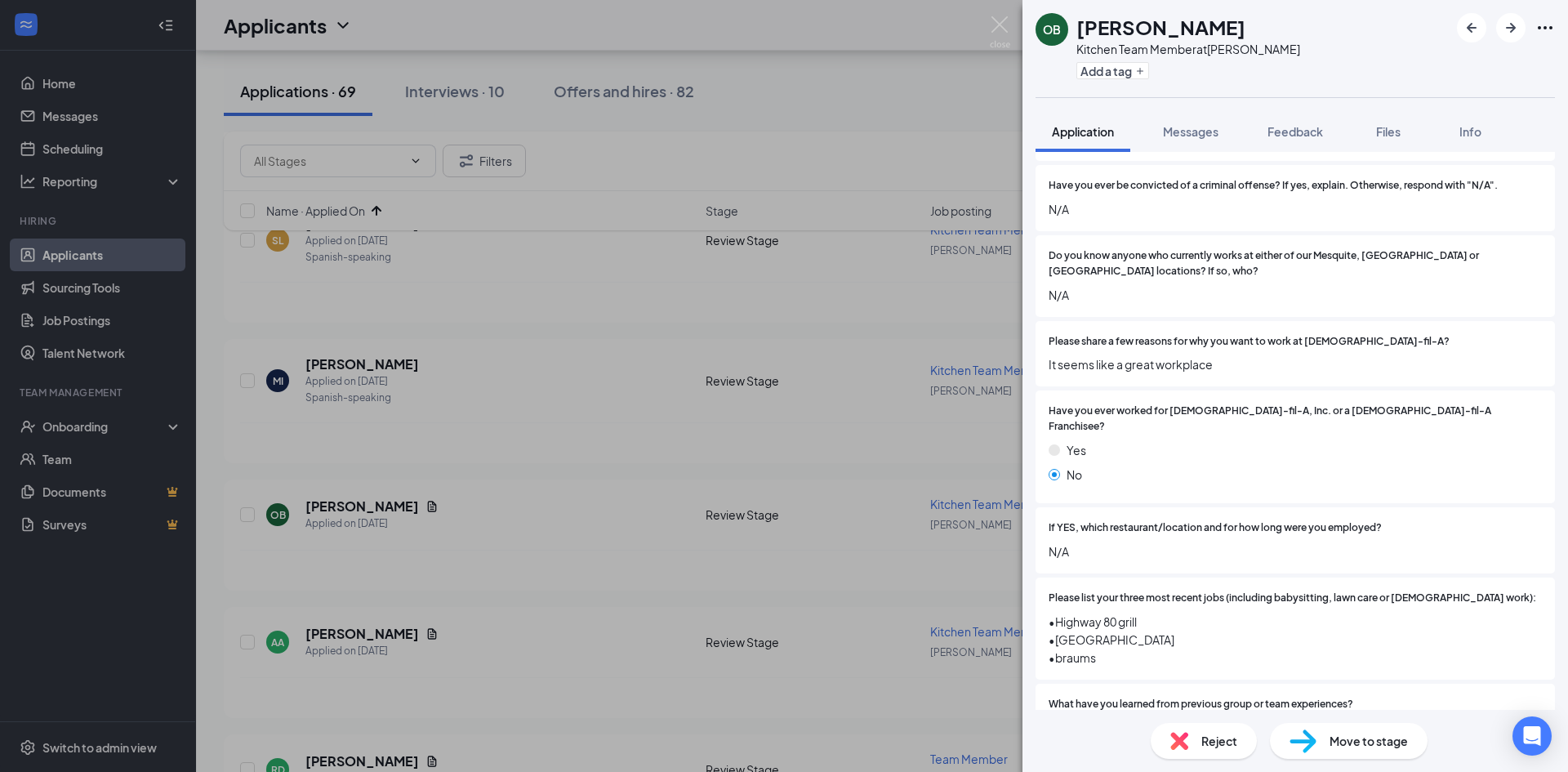
scroll to position [326, 0]
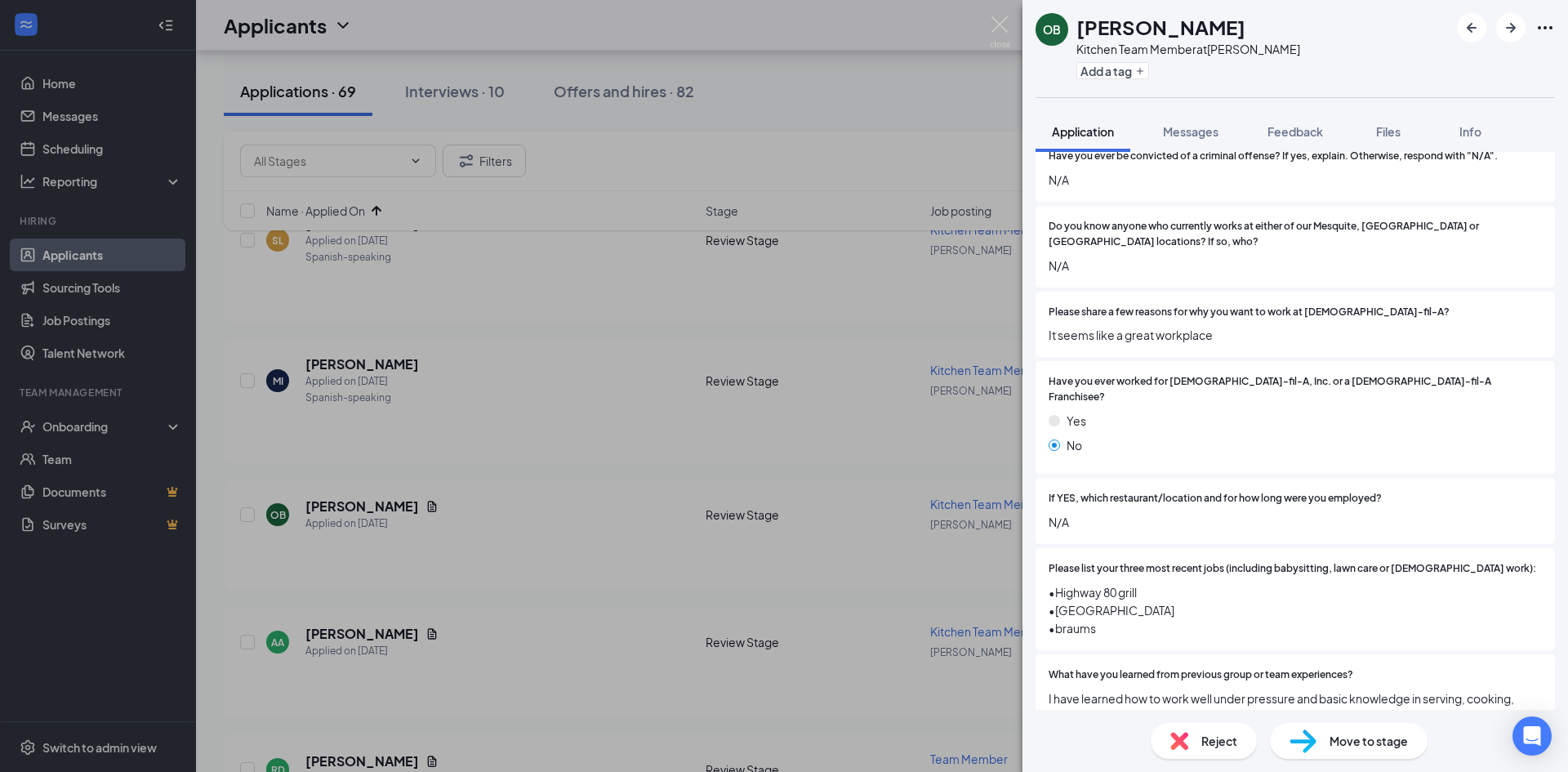
click at [1203, 737] on span "Reject" at bounding box center [1218, 741] width 36 height 18
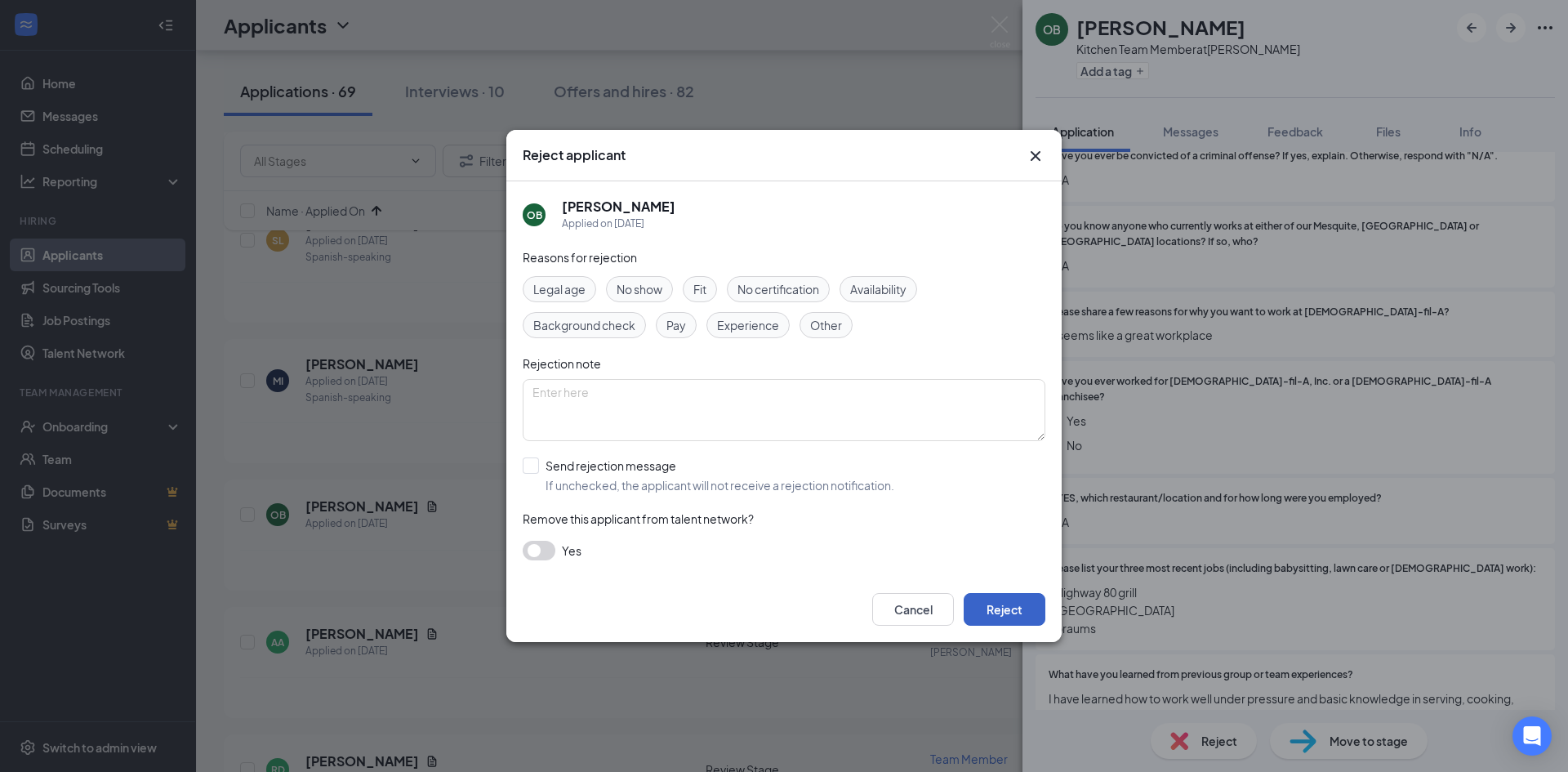
click at [1003, 617] on button "Reject" at bounding box center [1004, 609] width 82 height 33
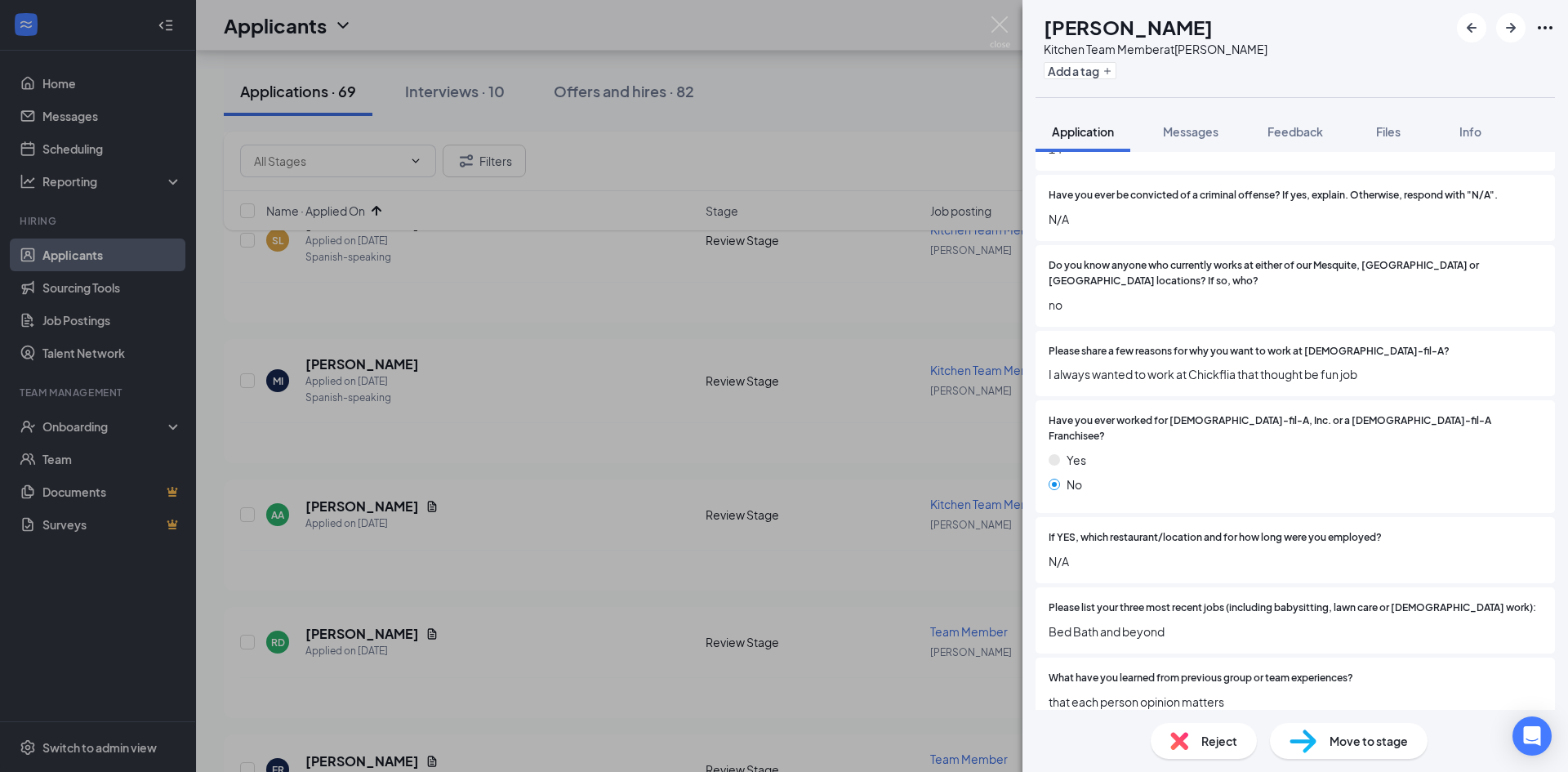
scroll to position [326, 0]
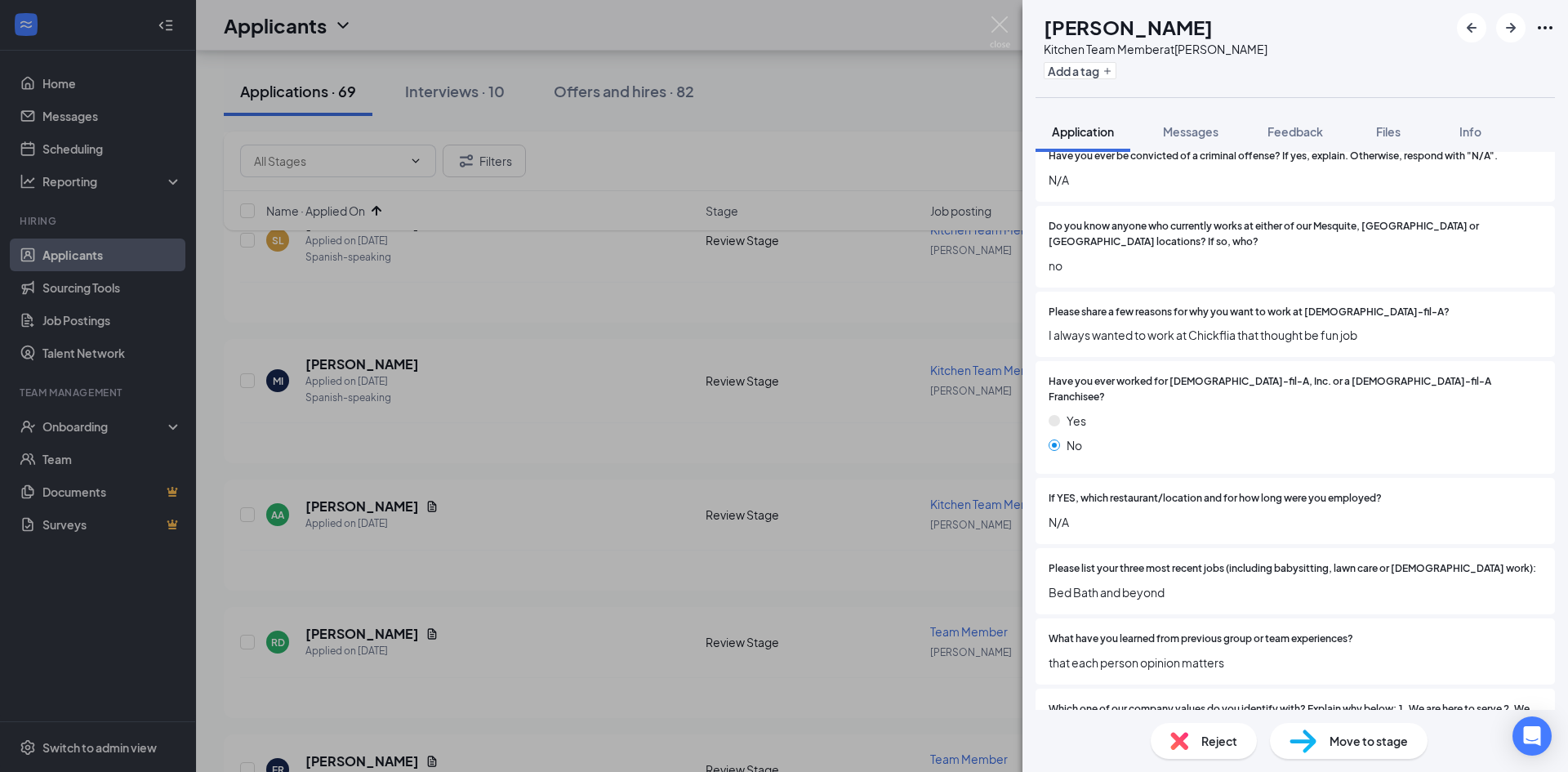
click at [1188, 736] on img at bounding box center [1180, 741] width 18 height 18
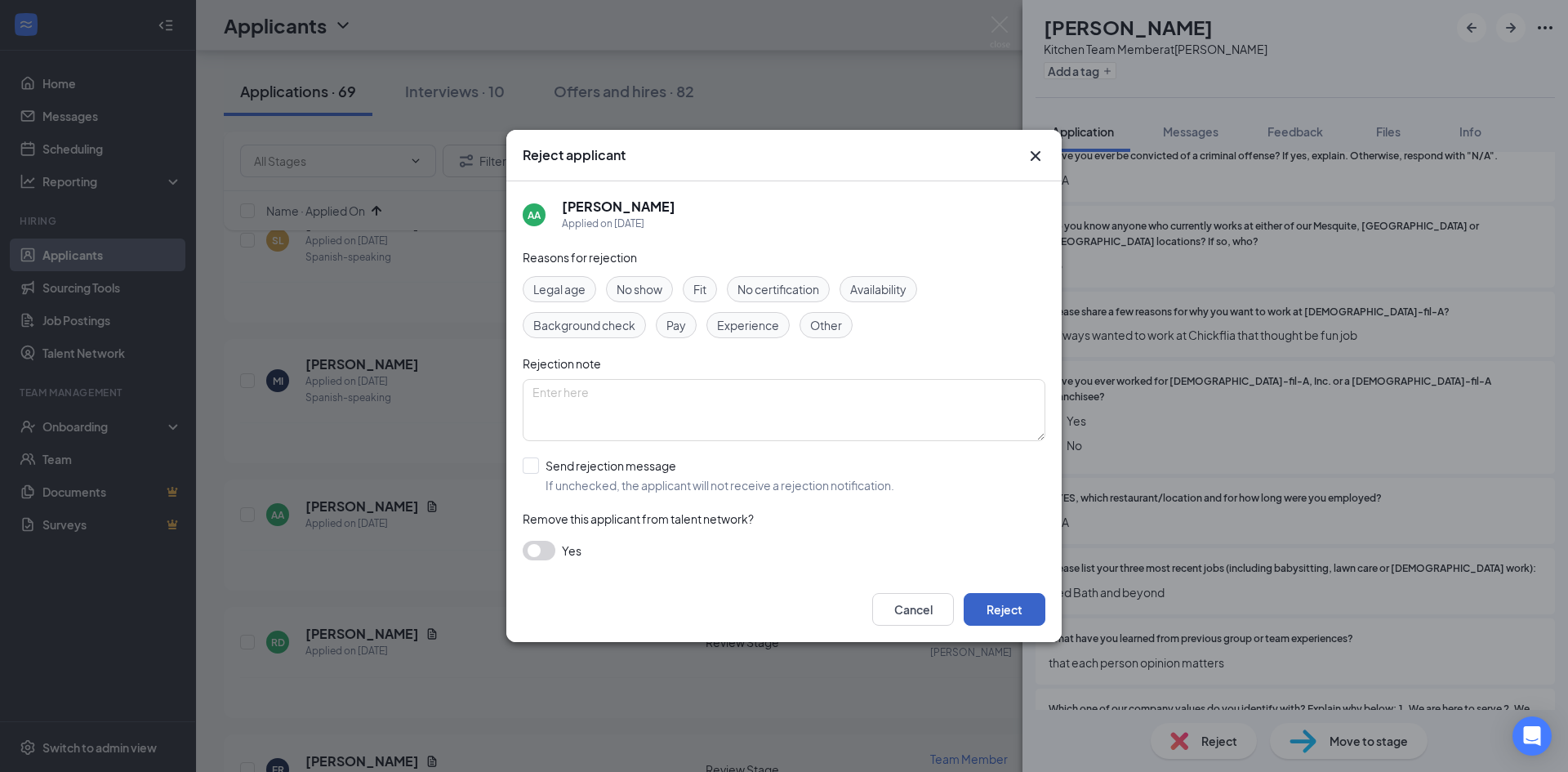
click at [1008, 615] on button "Reject" at bounding box center [1004, 609] width 82 height 33
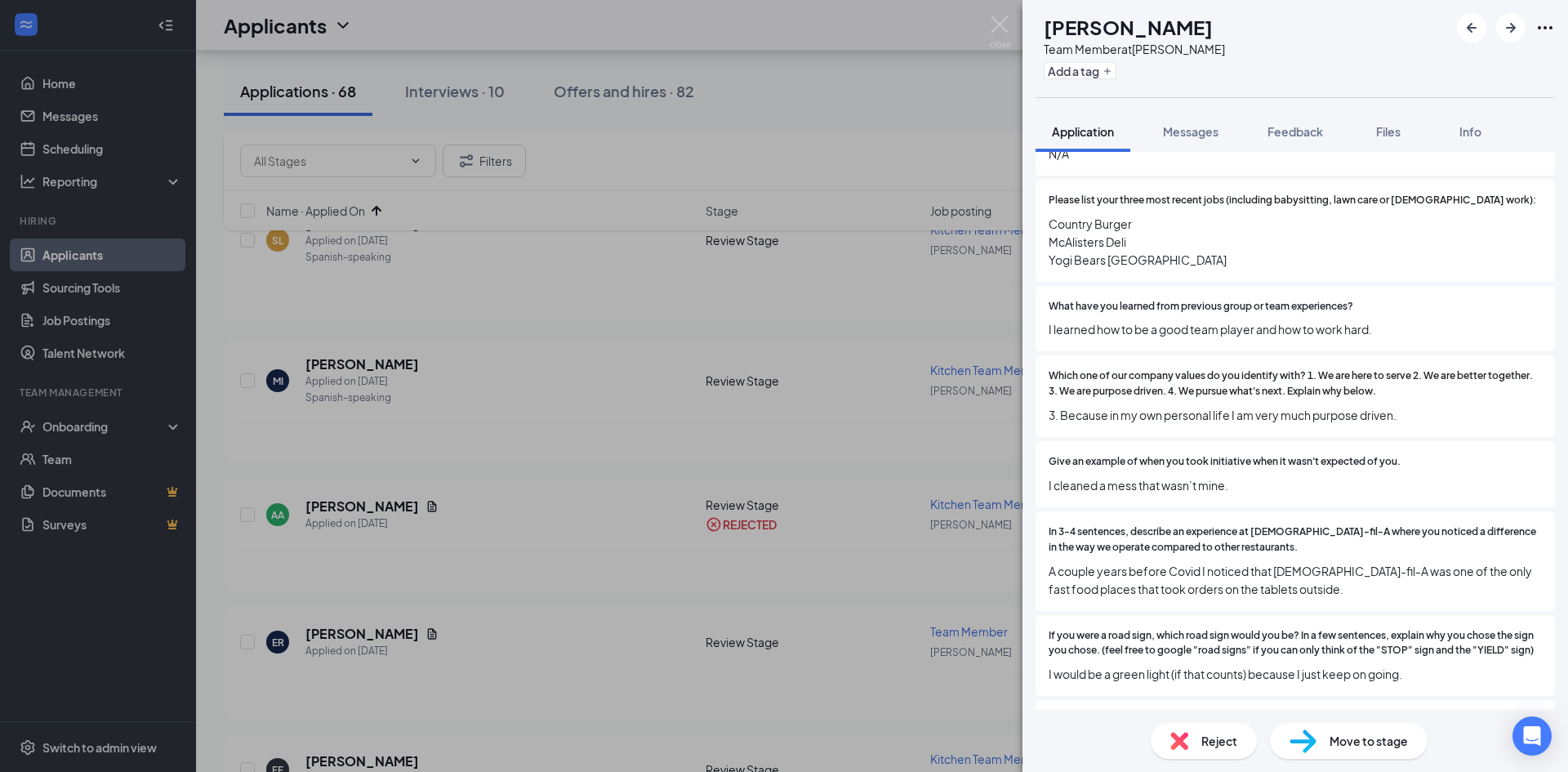
scroll to position [898, 0]
click at [1213, 740] on span "Reject" at bounding box center [1218, 741] width 36 height 18
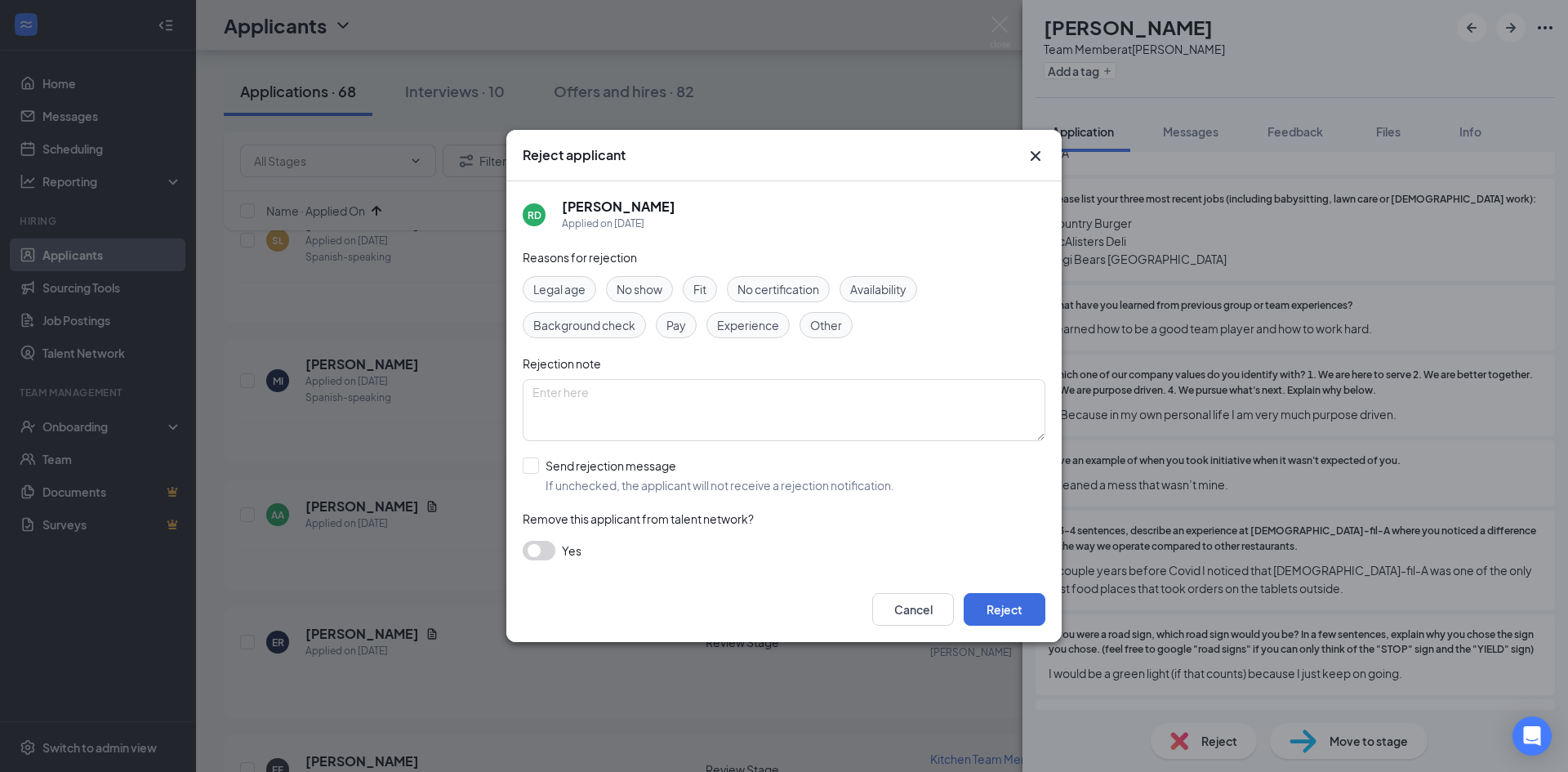
click at [535, 455] on div "Reasons for rejection Legal age No show Fit No certification Availability Backg…" at bounding box center [784, 412] width 522 height 328
drag, startPoint x: 536, startPoint y: 464, endPoint x: 570, endPoint y: 484, distance: 39.4
click at [536, 465] on input "Send rejection message If unchecked, the applicant will not receive a rejection…" at bounding box center [708, 474] width 372 height 36
checkbox input "true"
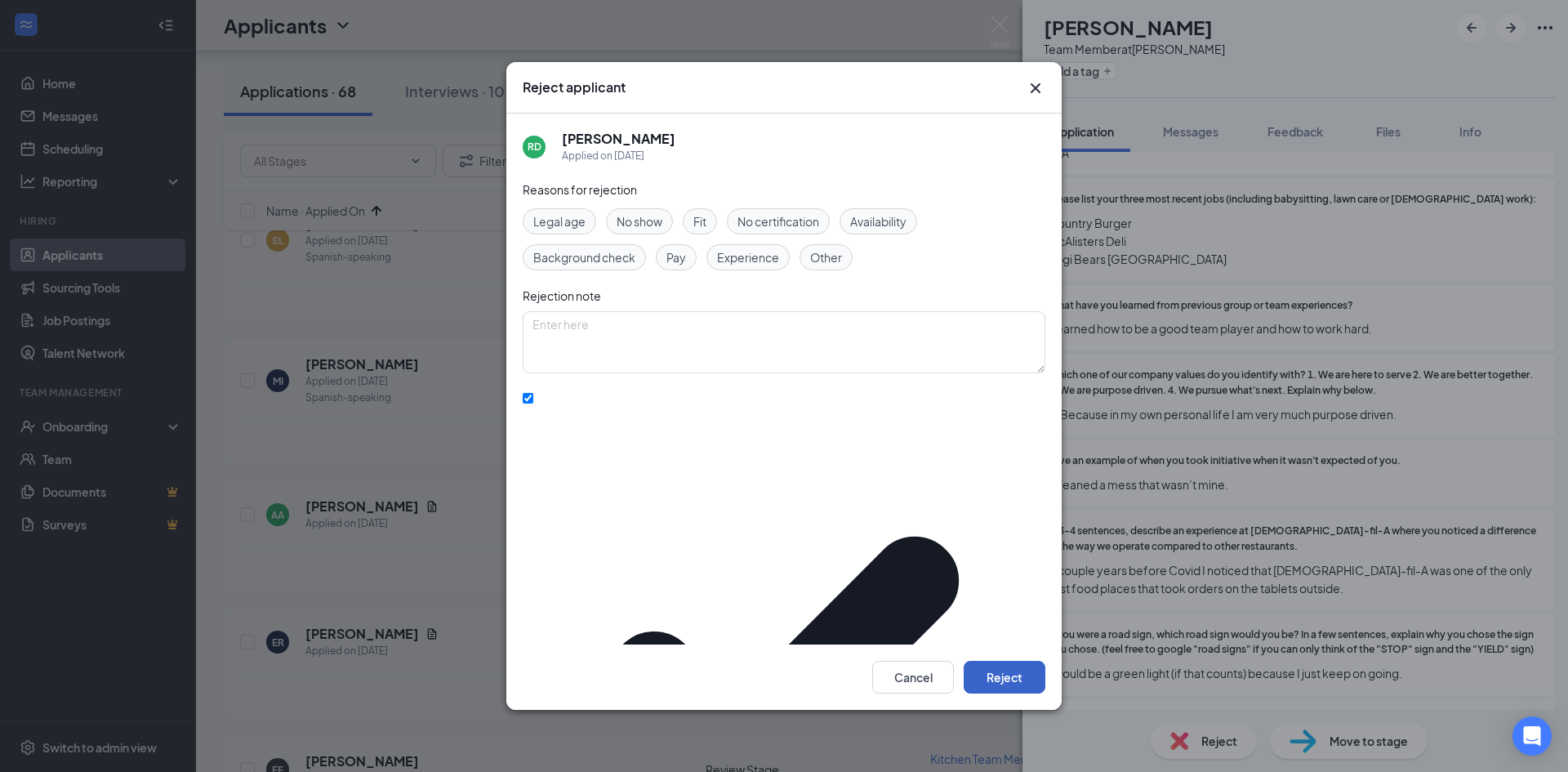
click at [1037, 660] on button "Reject" at bounding box center [1004, 677] width 82 height 33
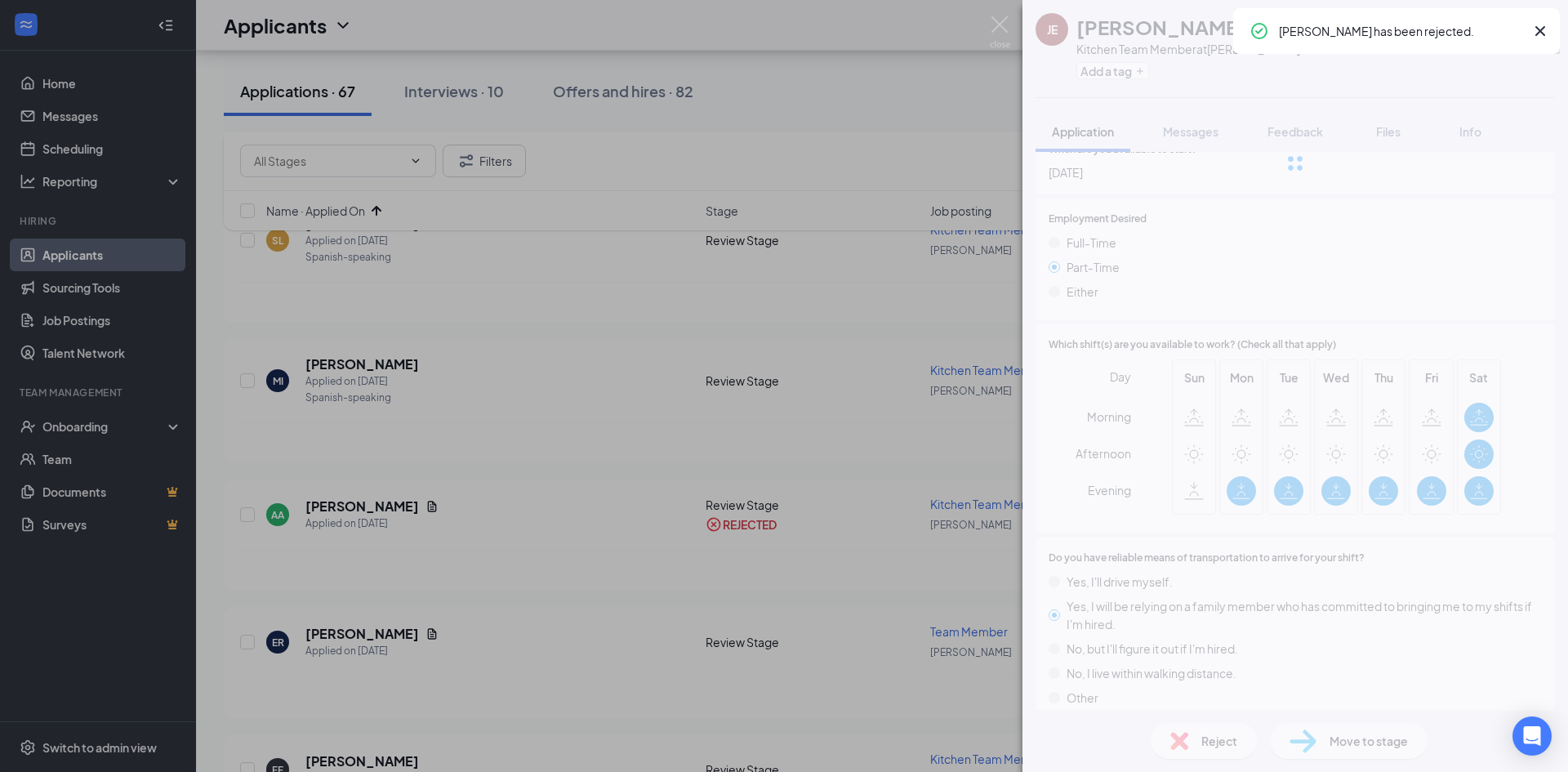
scroll to position [898, 0]
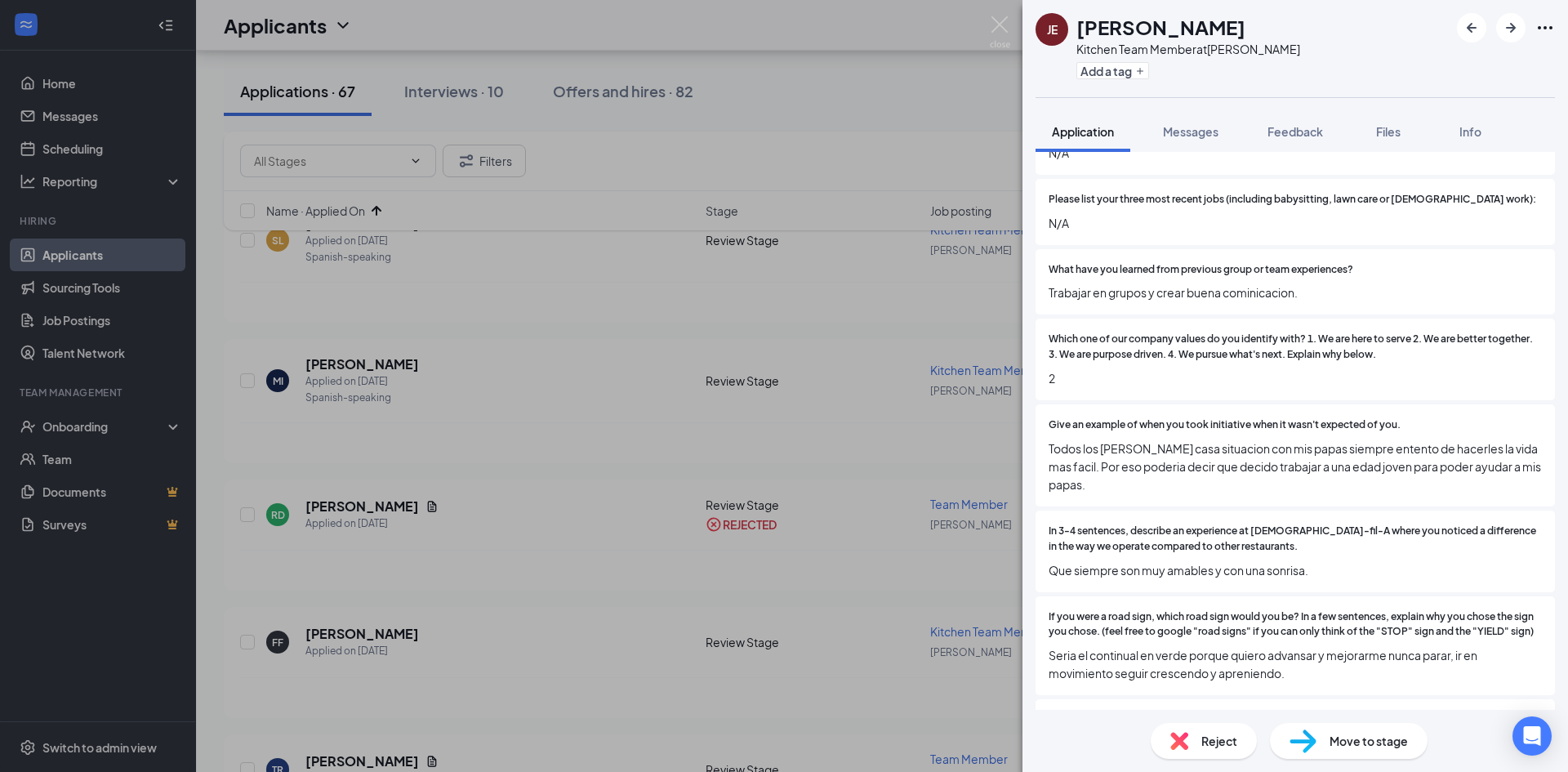
click at [668, 572] on div "[PERSON_NAME] Kitchen Team Member at [PERSON_NAME] Add a tag Application Messag…" at bounding box center [784, 386] width 1568 height 772
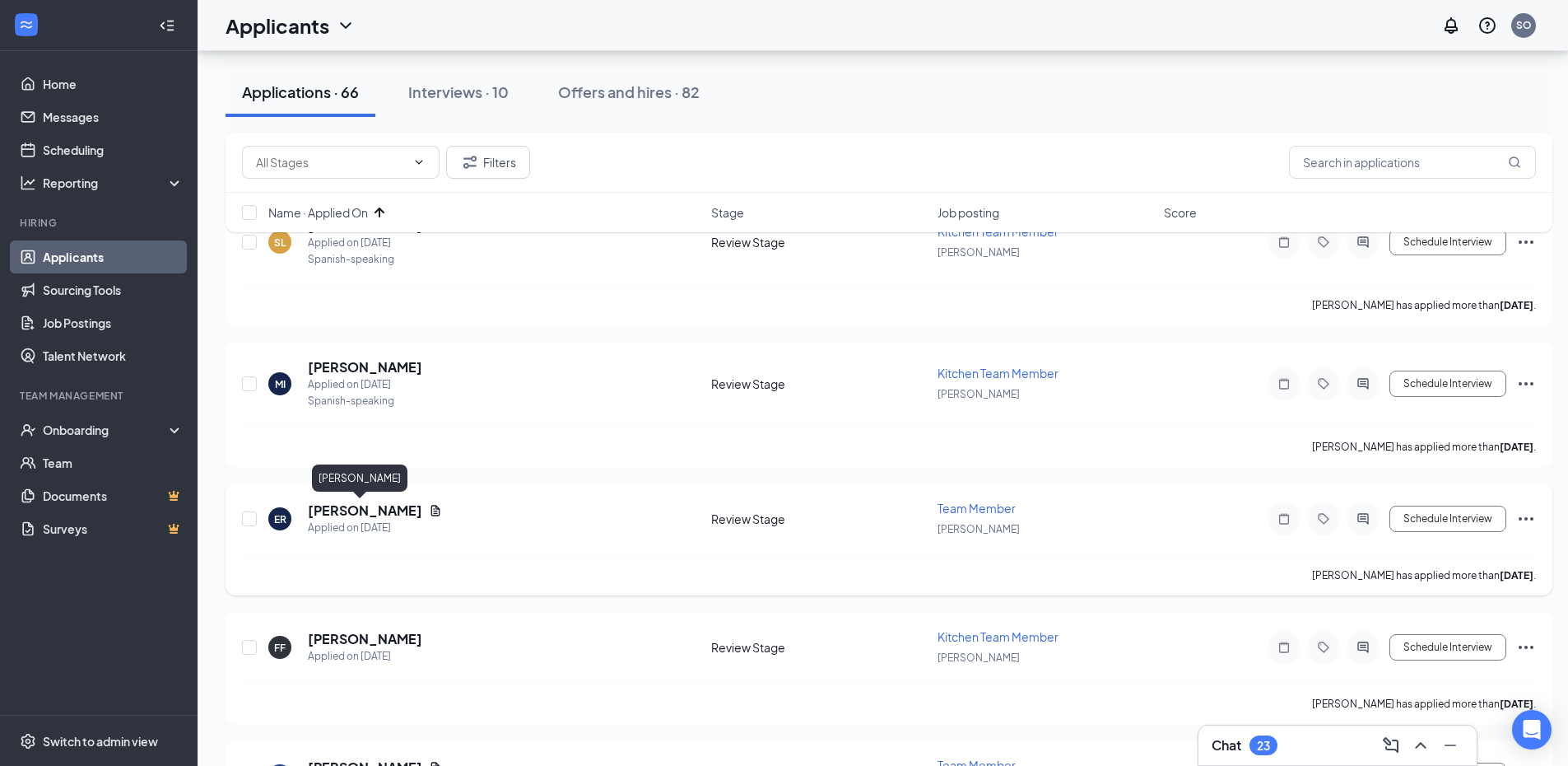
click at [338, 502] on h5 "[PERSON_NAME]" at bounding box center [365, 511] width 114 height 18
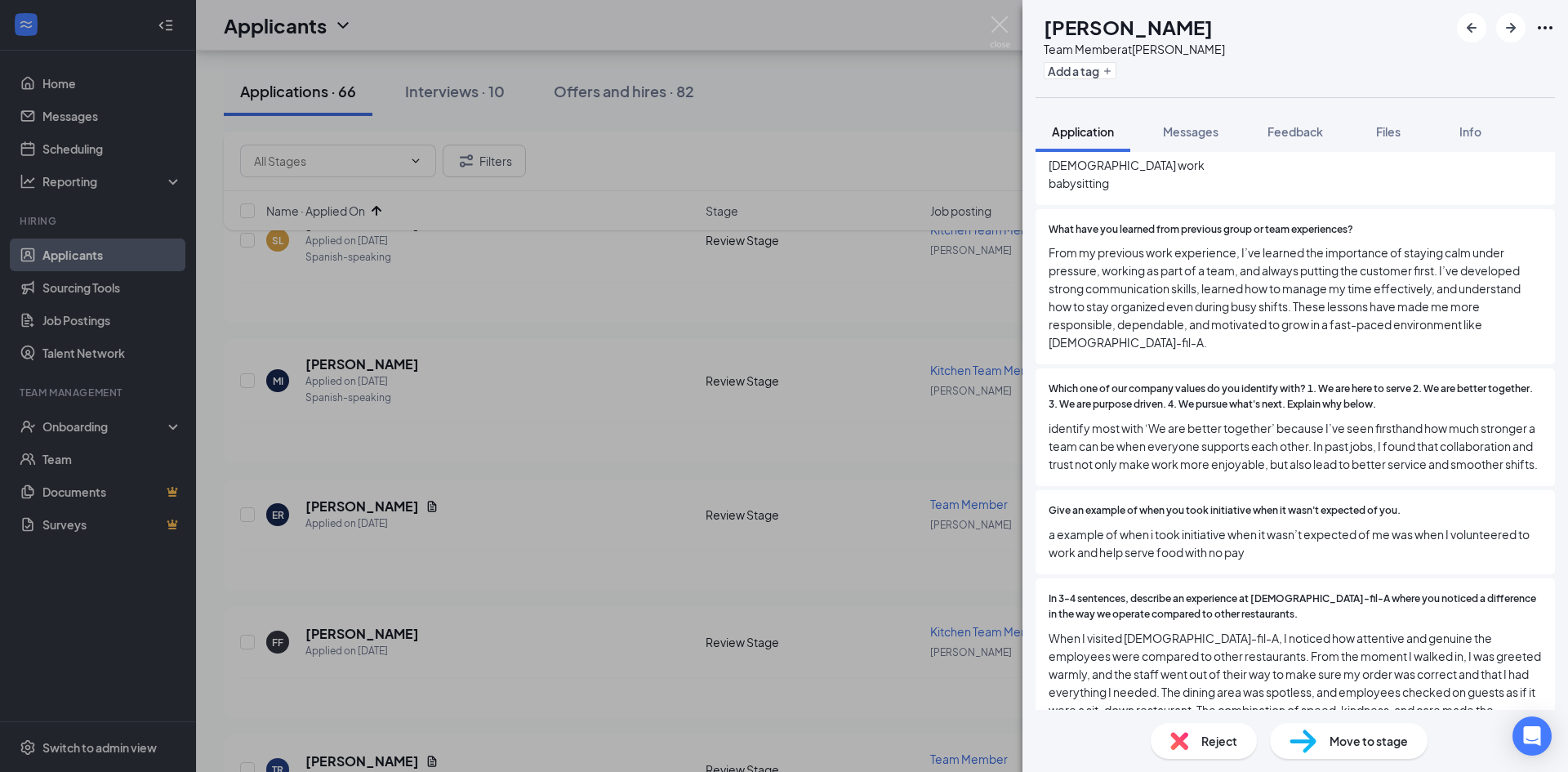
scroll to position [1143, 0]
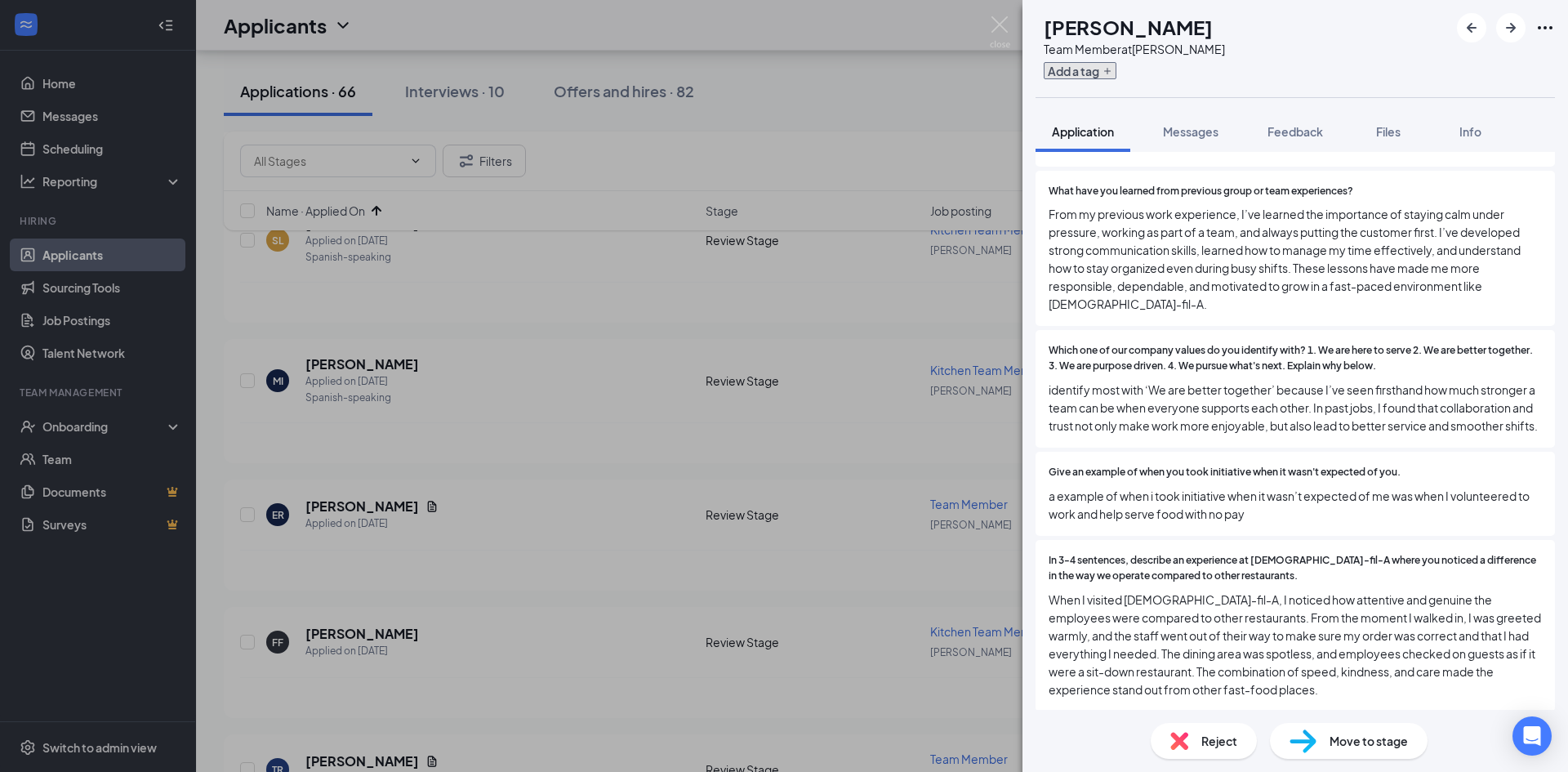
click at [1117, 64] on button "Add a tag" at bounding box center [1080, 70] width 73 height 17
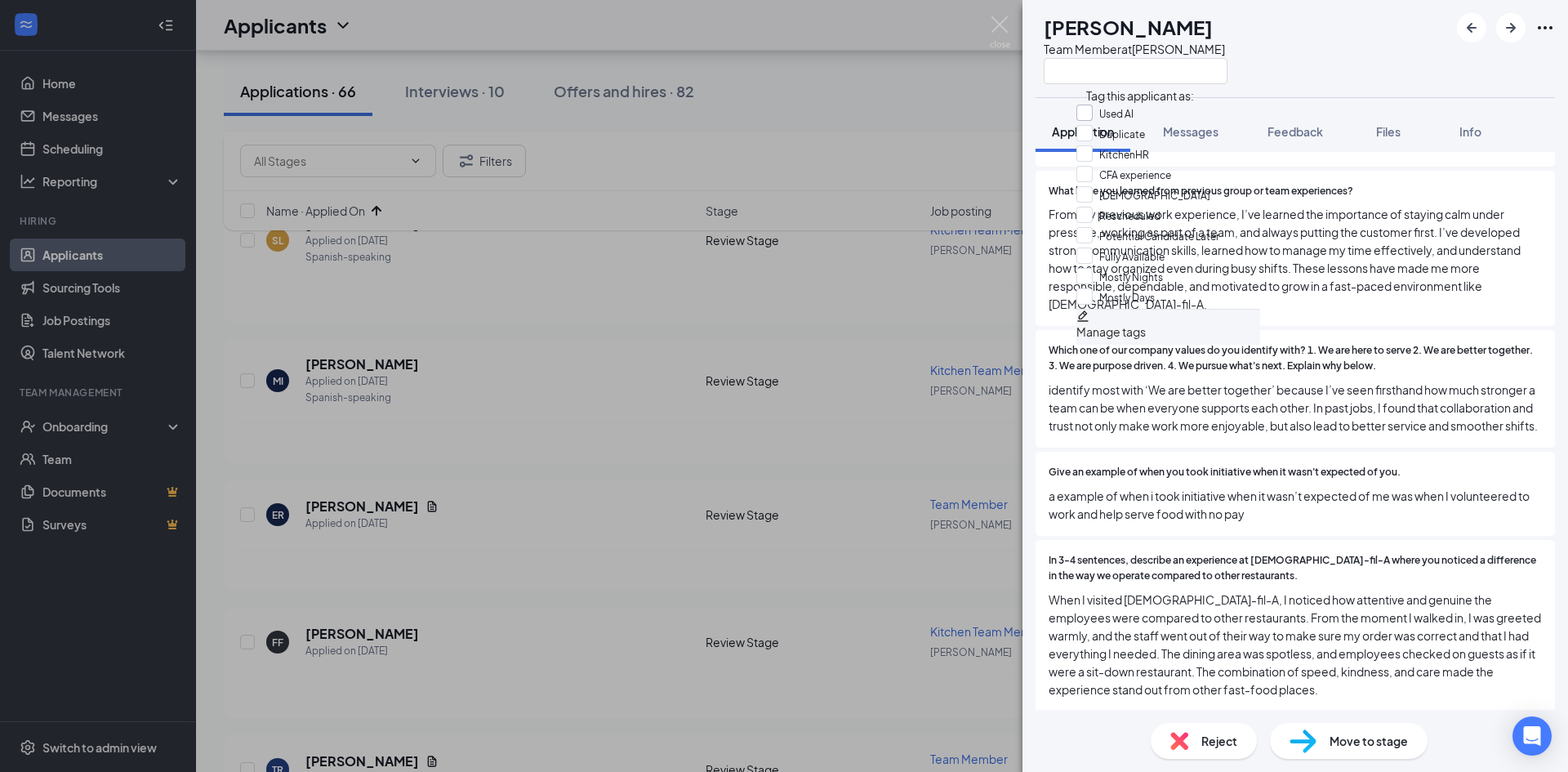
click at [1109, 112] on input "Used AI" at bounding box center [1104, 113] width 57 height 18
checkbox input "true"
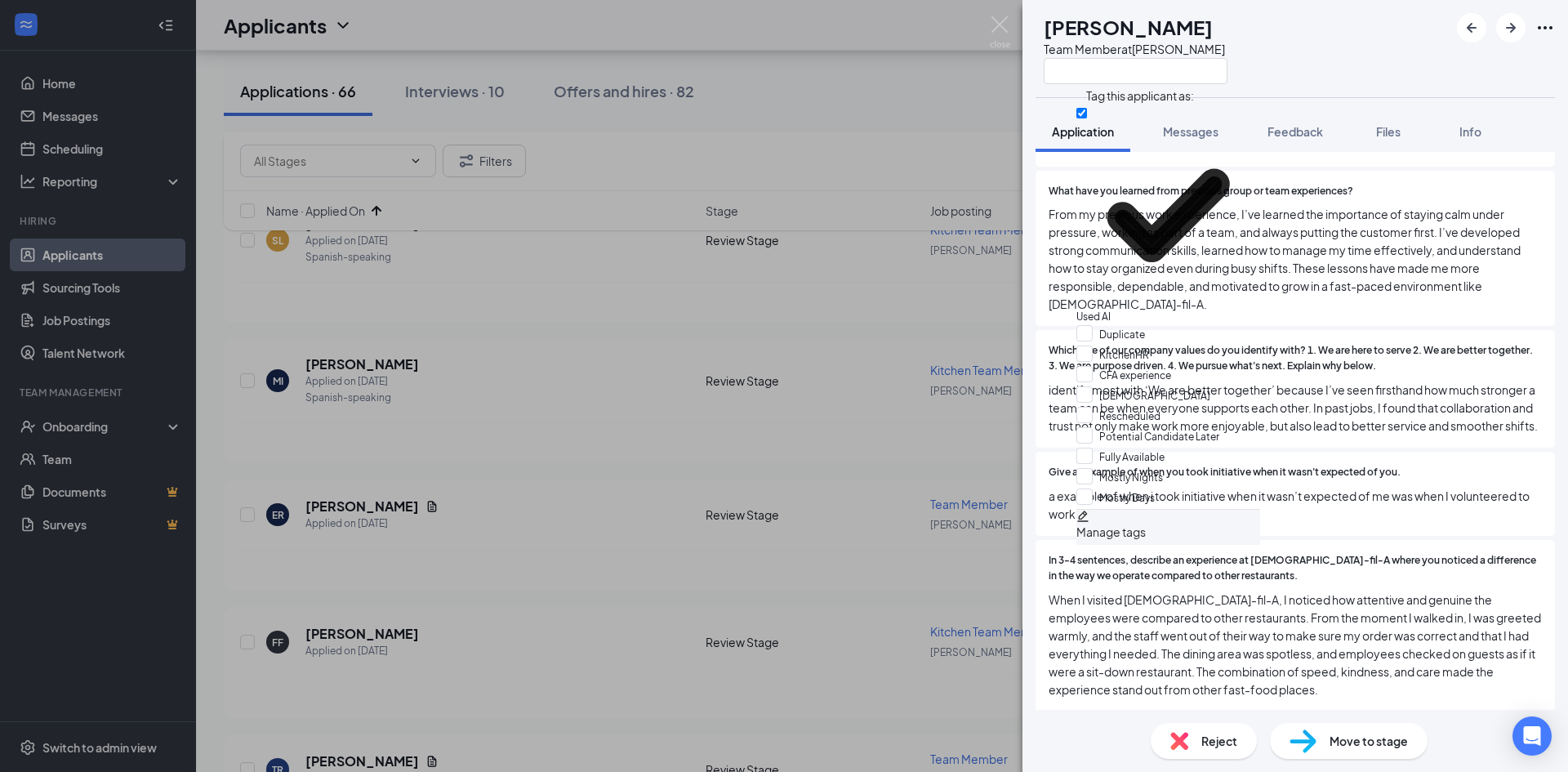
click at [1385, 37] on div "ER [PERSON_NAME] Team Member at [GEOGRAPHIC_DATA]" at bounding box center [1295, 49] width 546 height 98
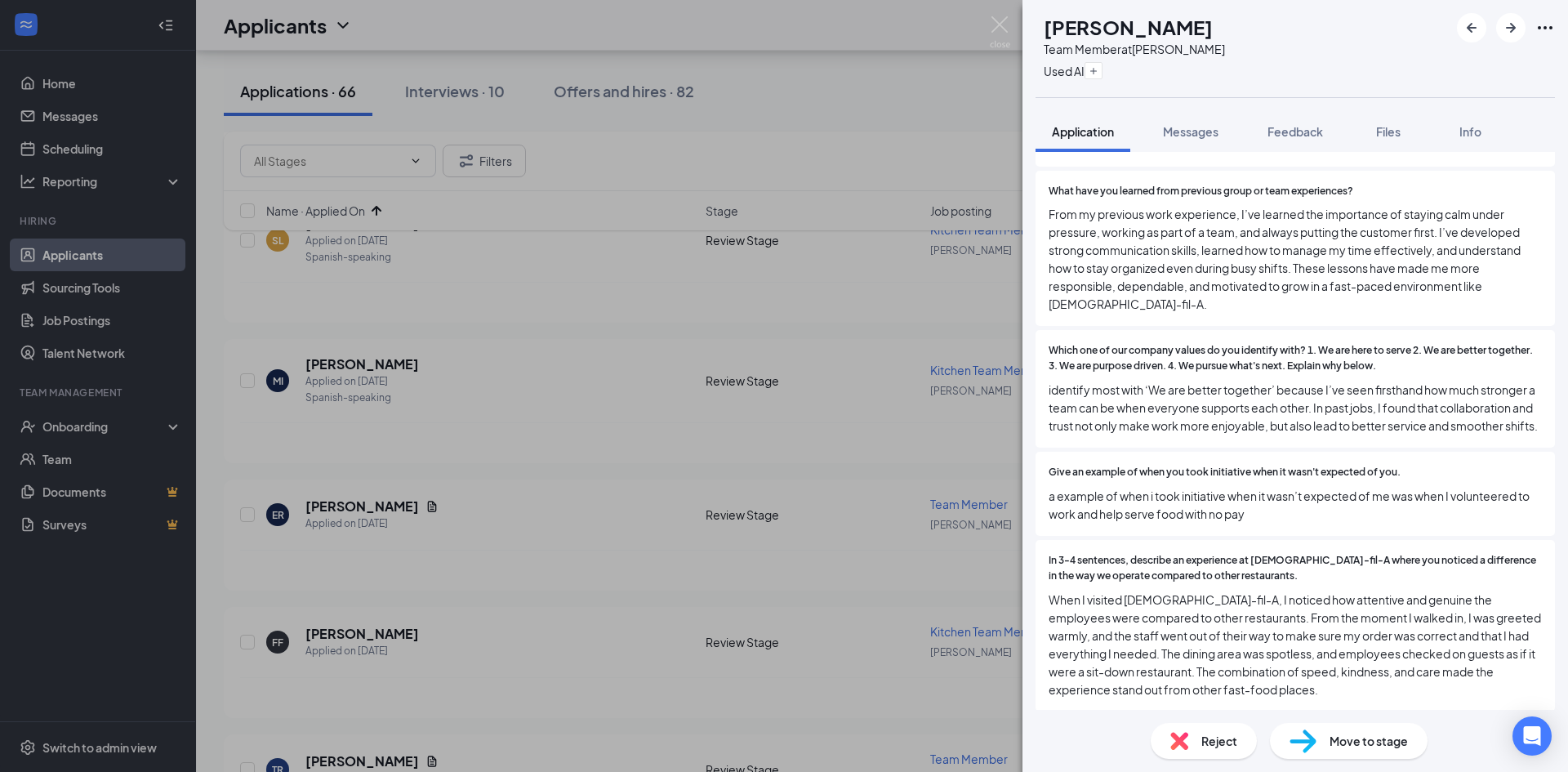
click at [1208, 719] on div "Reject Move to stage" at bounding box center [1295, 741] width 546 height 62
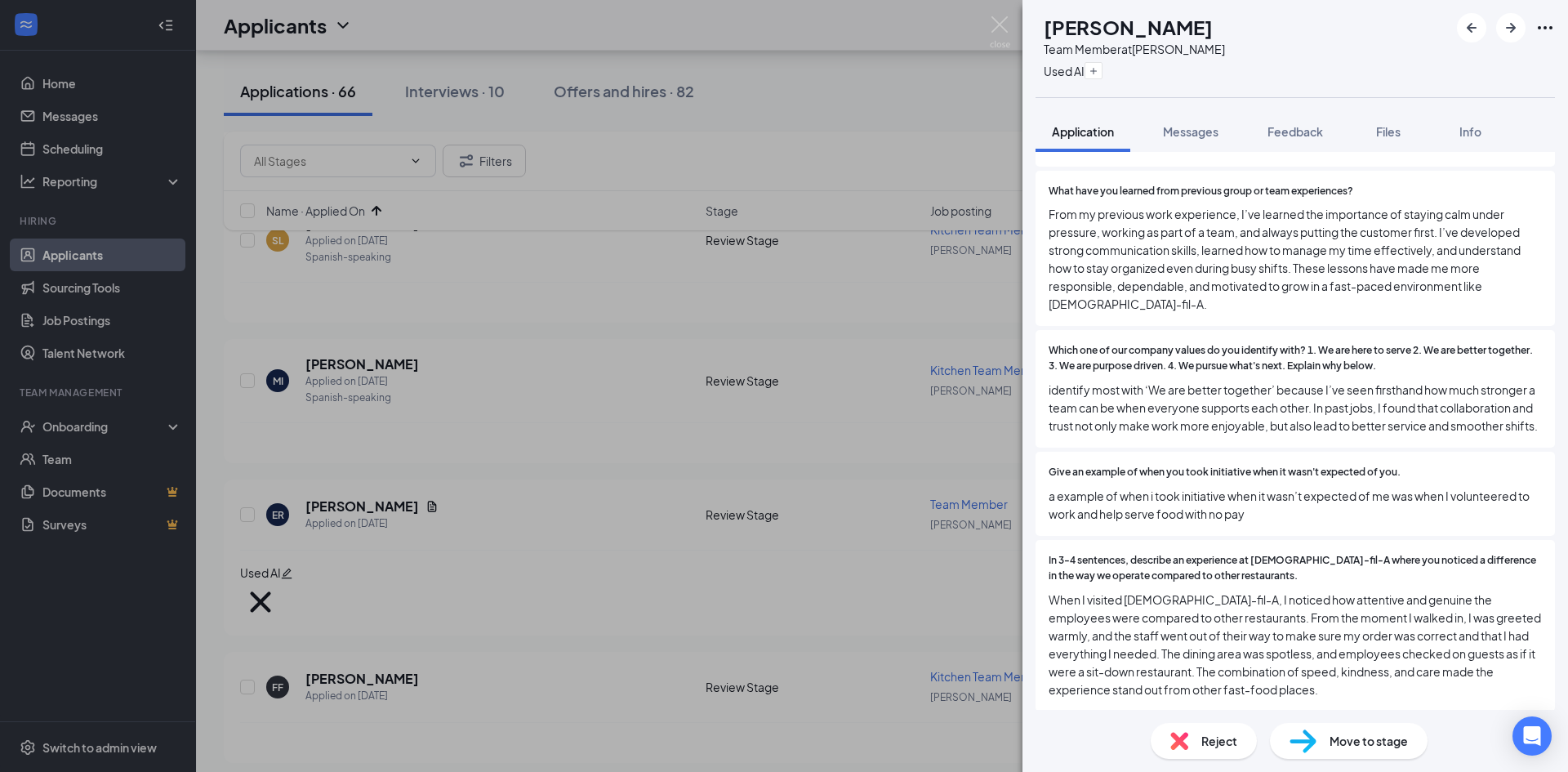
click at [1200, 729] on div "Reject" at bounding box center [1203, 740] width 106 height 36
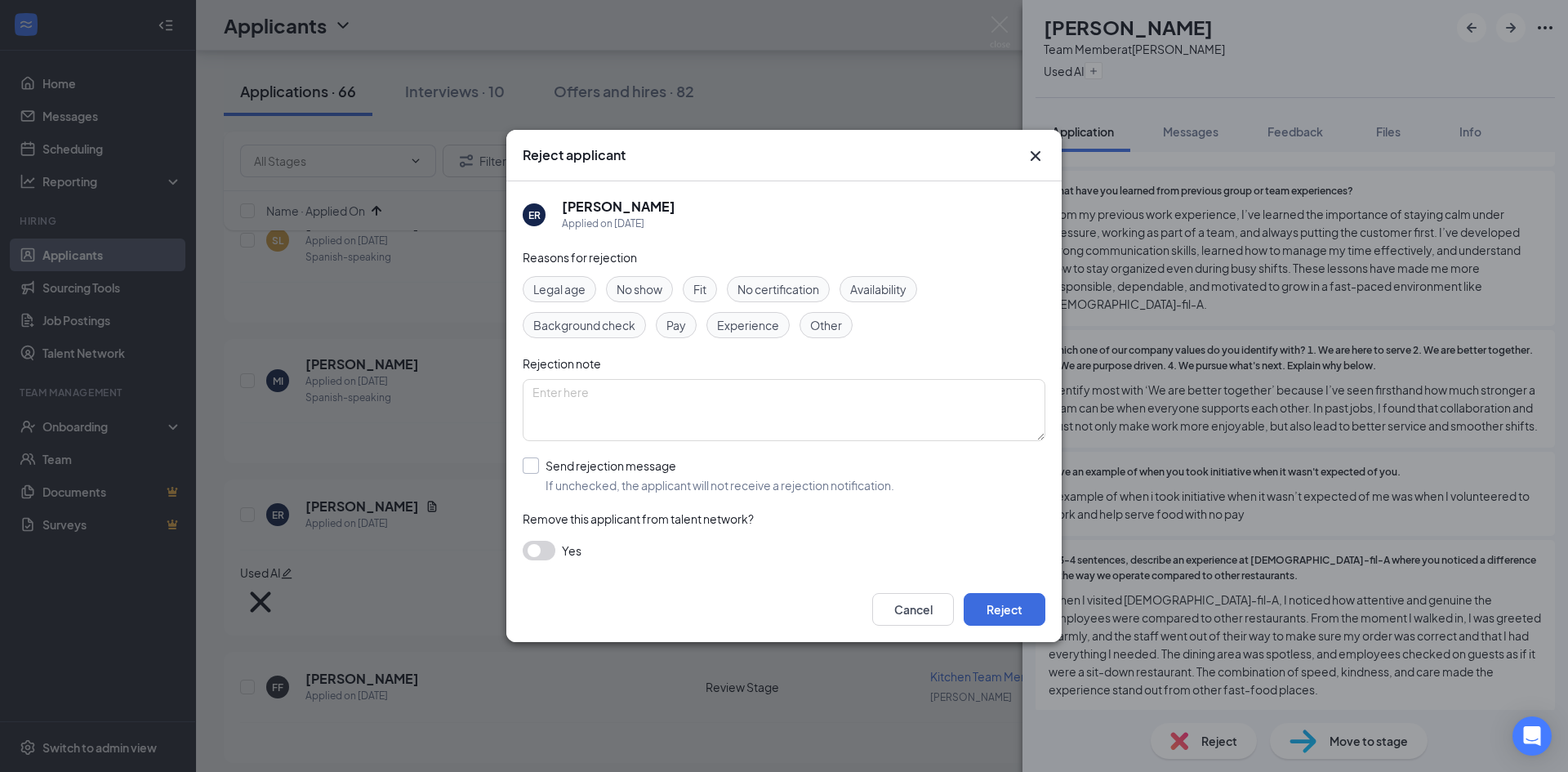
click at [594, 461] on input "Send rejection message If unchecked, the applicant will not receive a rejection…" at bounding box center [708, 474] width 372 height 36
checkbox input "true"
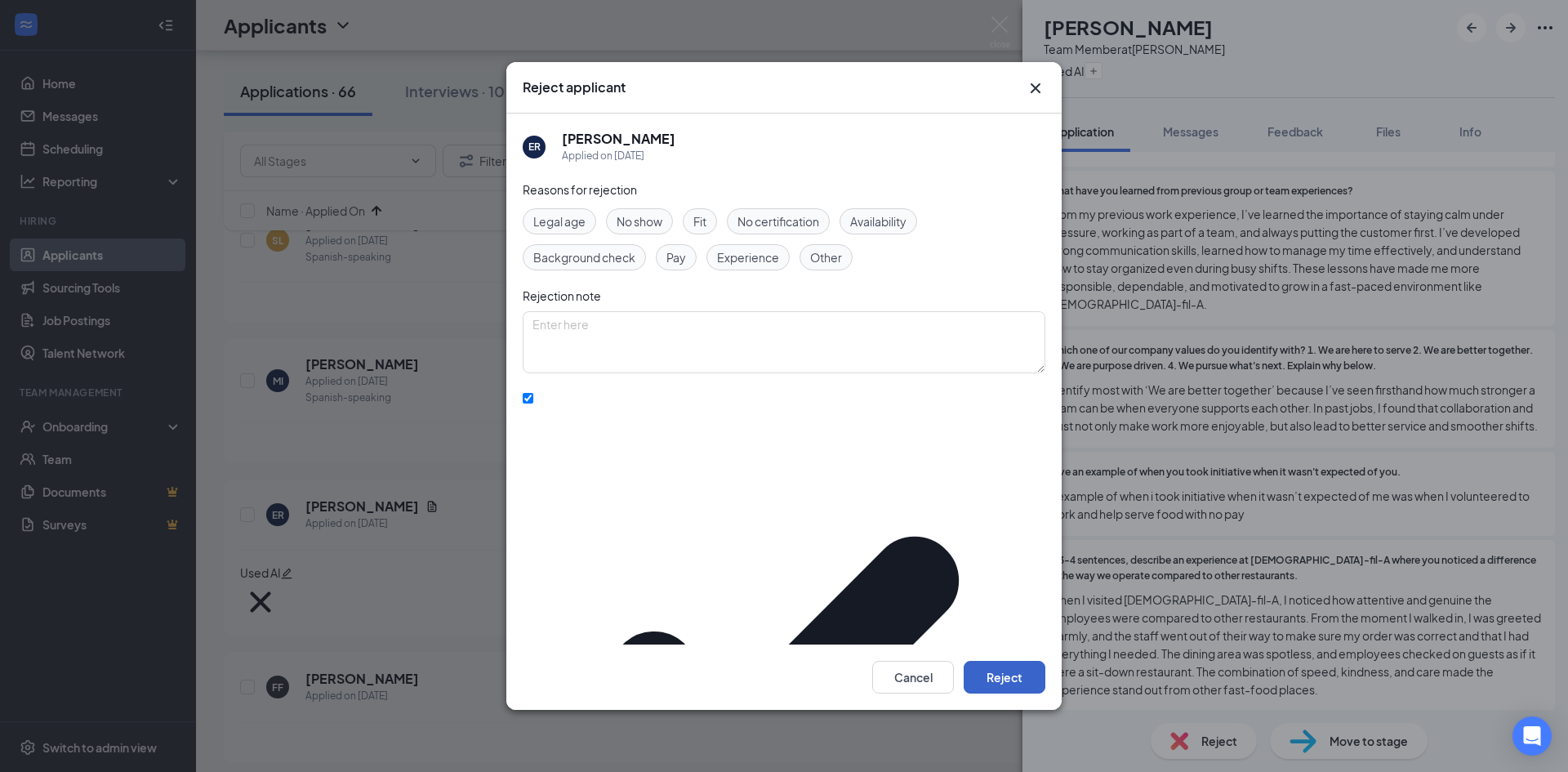
click at [1020, 660] on button "Reject" at bounding box center [1004, 677] width 82 height 33
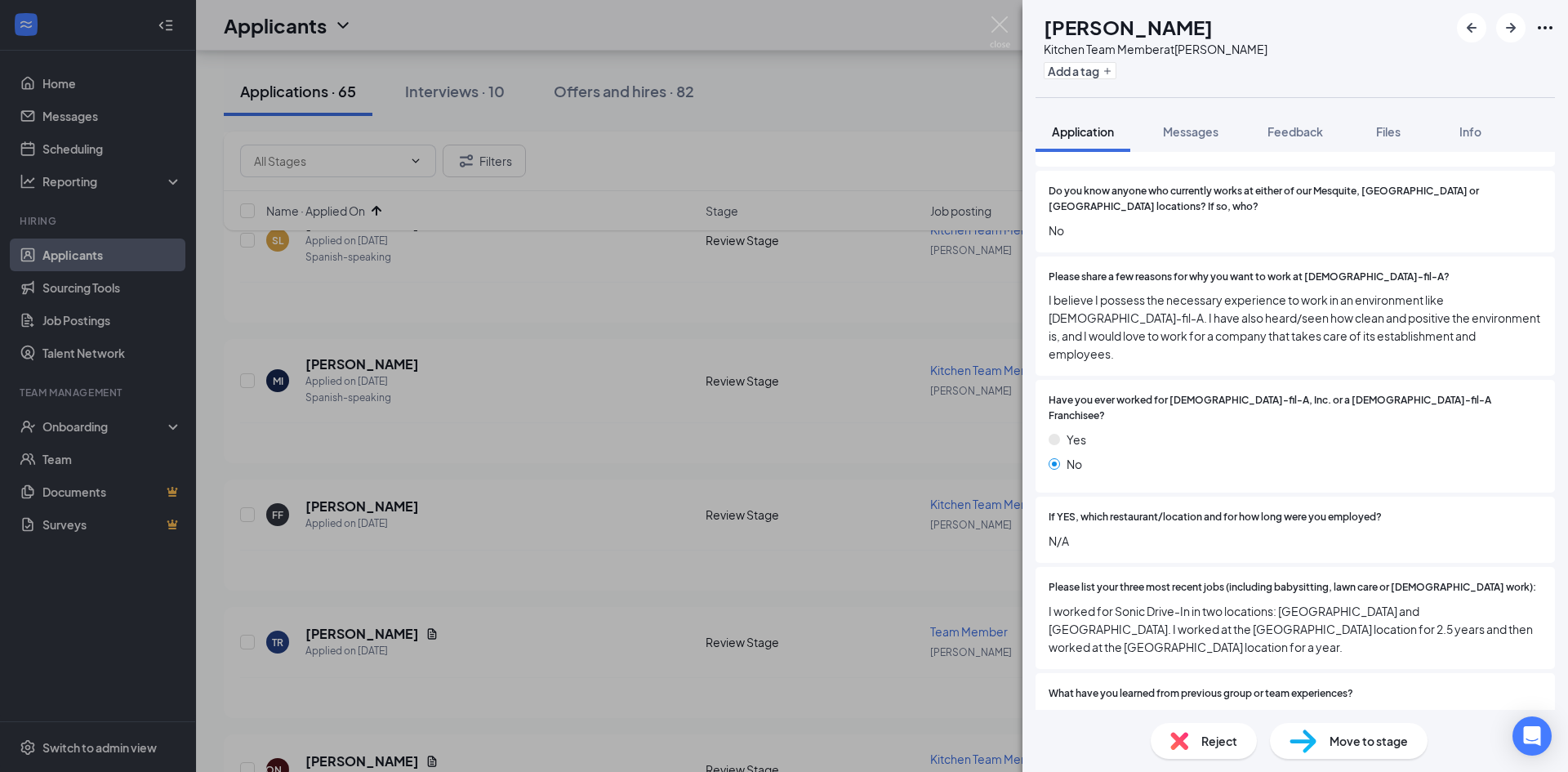
scroll to position [408, 0]
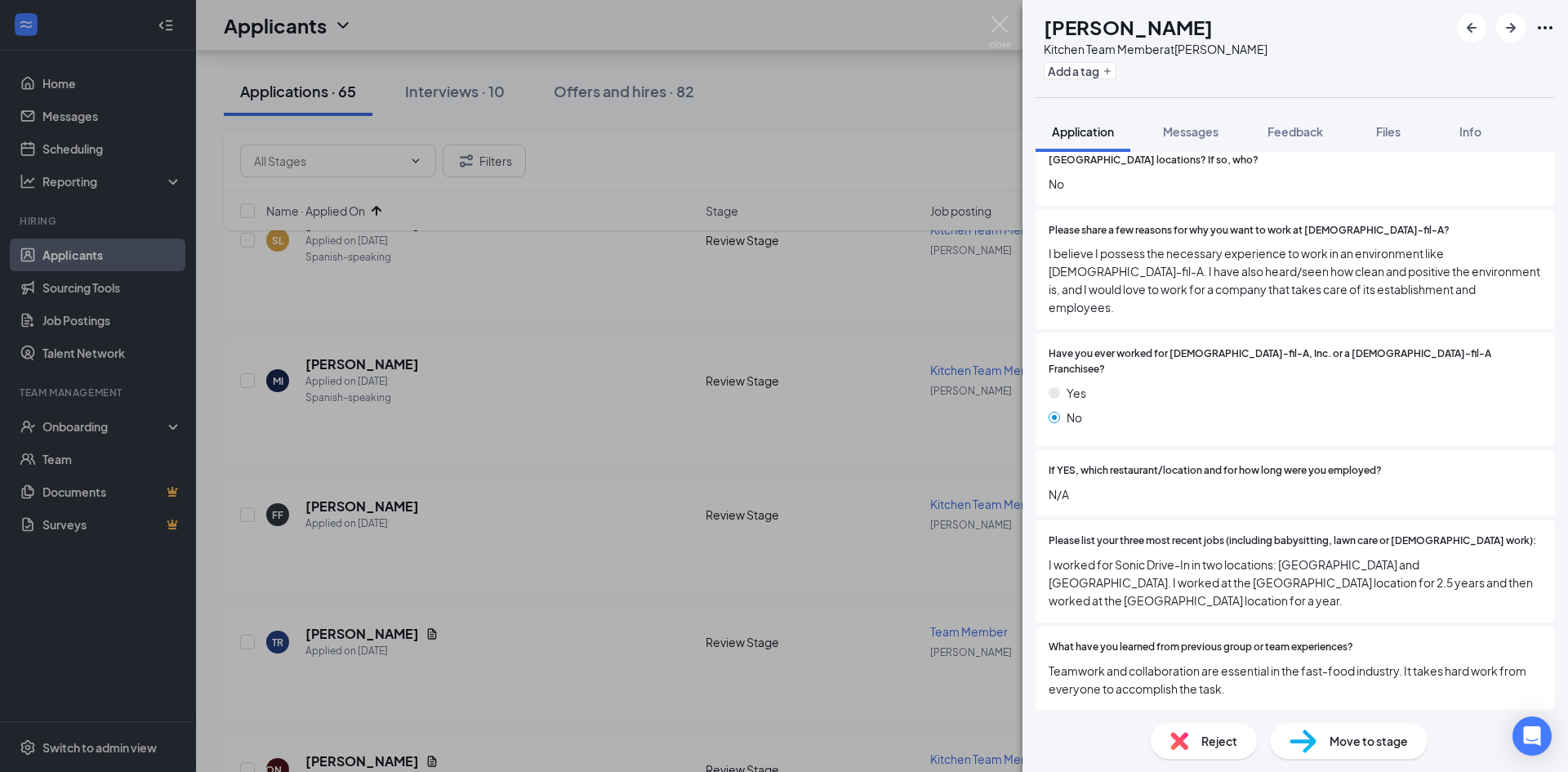
click at [1210, 740] on span "Reject" at bounding box center [1218, 741] width 36 height 18
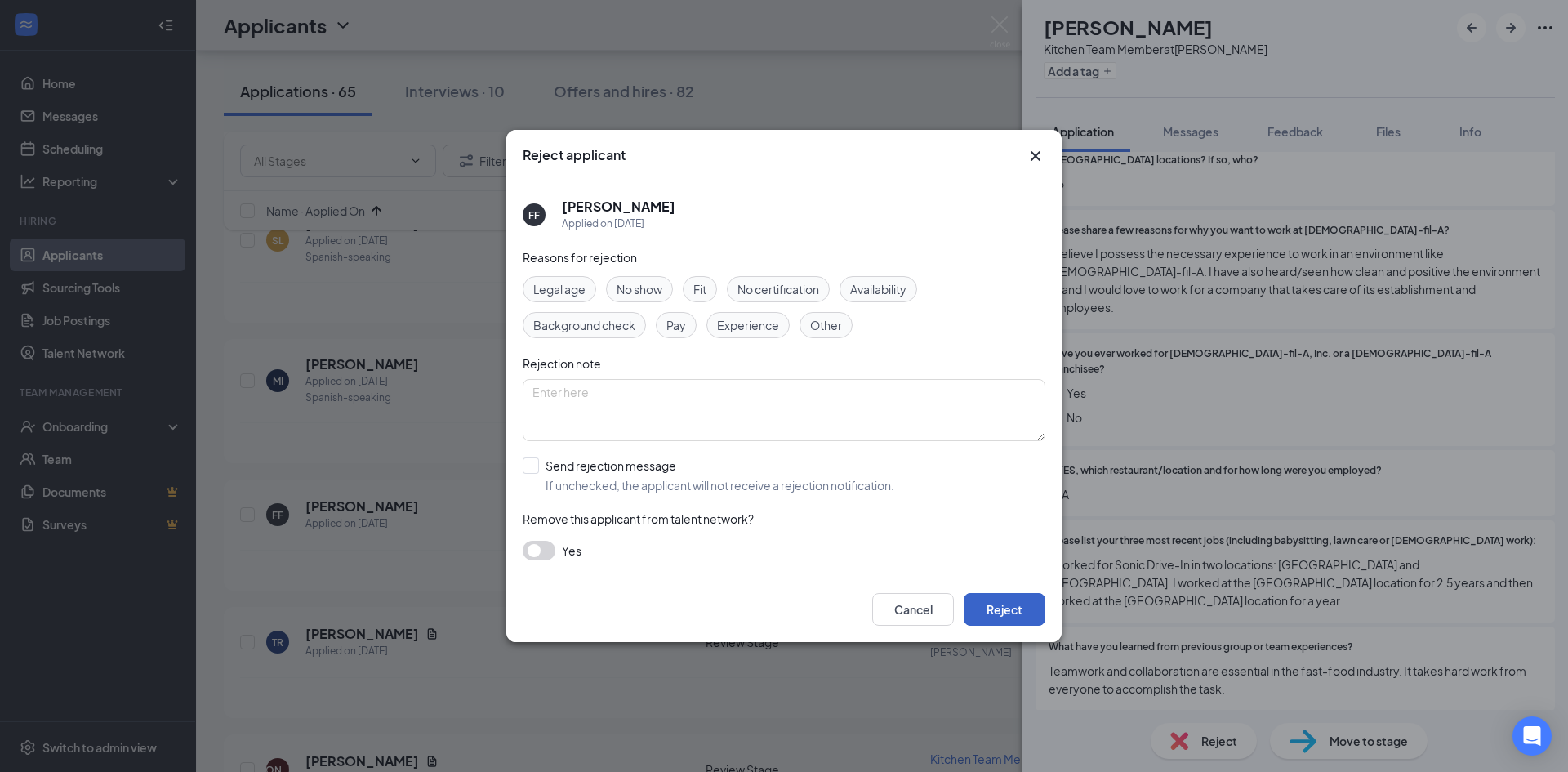
click at [1010, 612] on button "Reject" at bounding box center [1004, 609] width 82 height 33
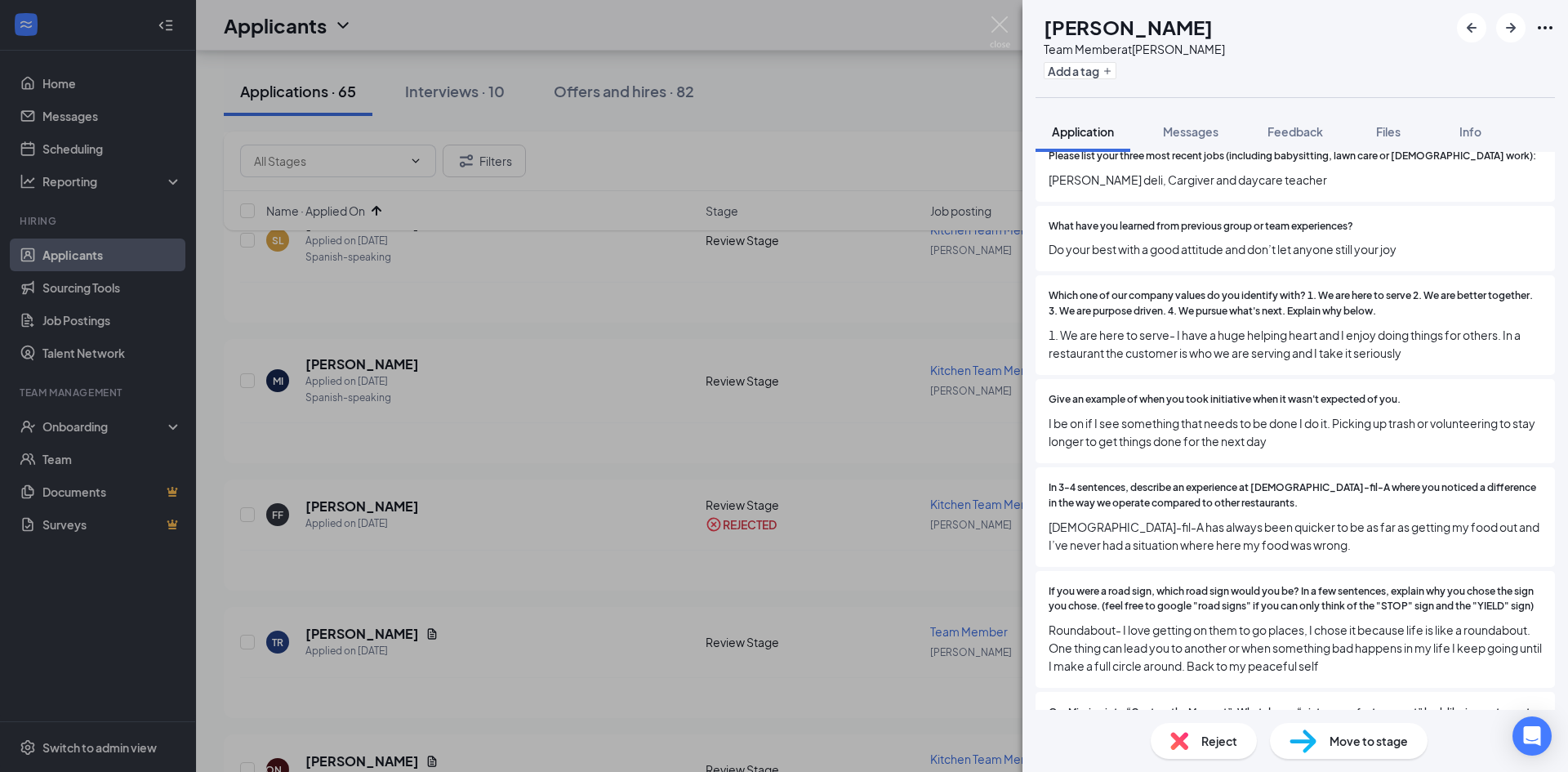
scroll to position [980, 0]
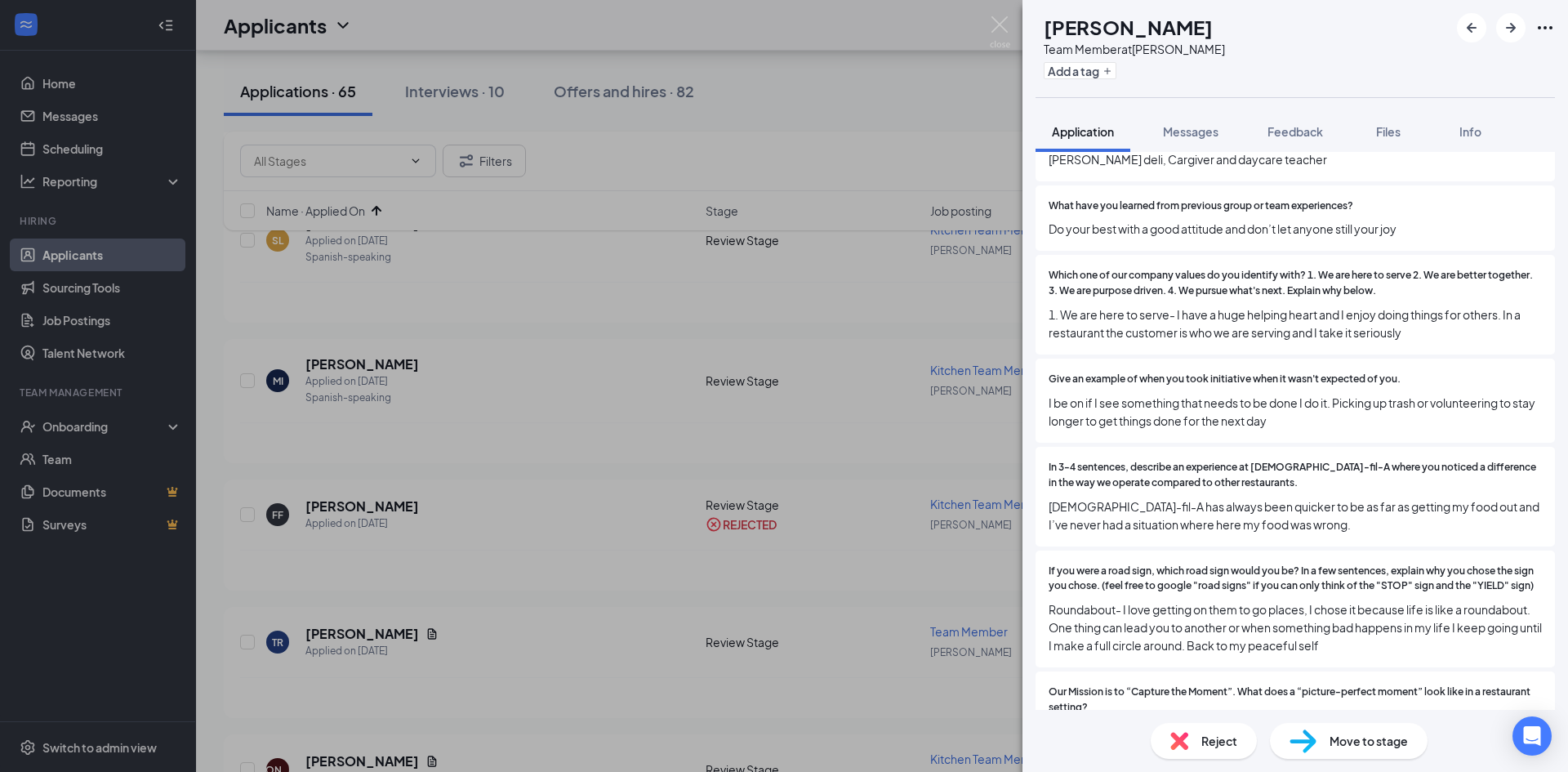
click at [1182, 731] on div "Reject" at bounding box center [1203, 740] width 106 height 36
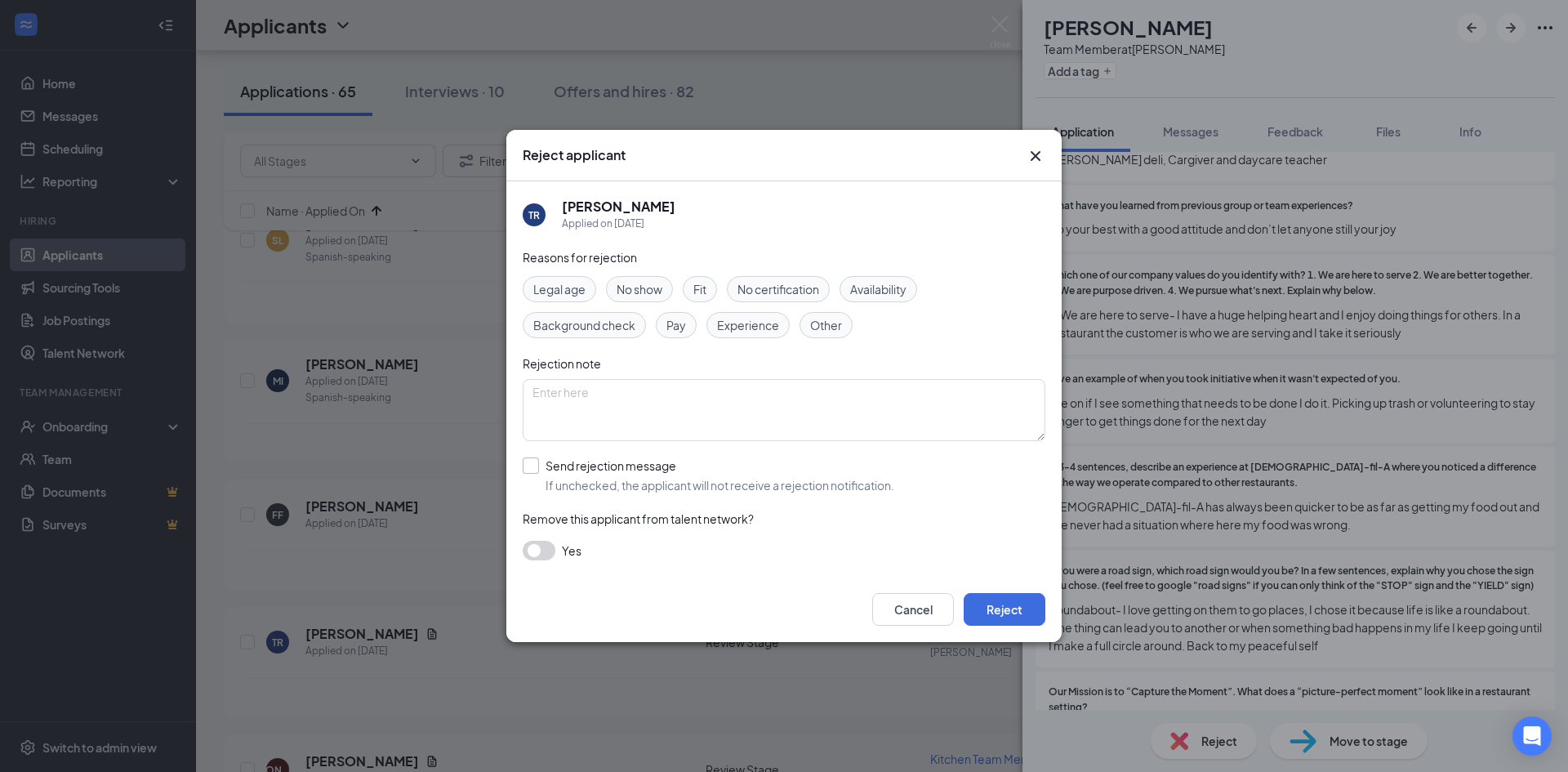
click at [535, 473] on input "Send rejection message If unchecked, the applicant will not receive a rejection…" at bounding box center [708, 474] width 372 height 36
checkbox input "true"
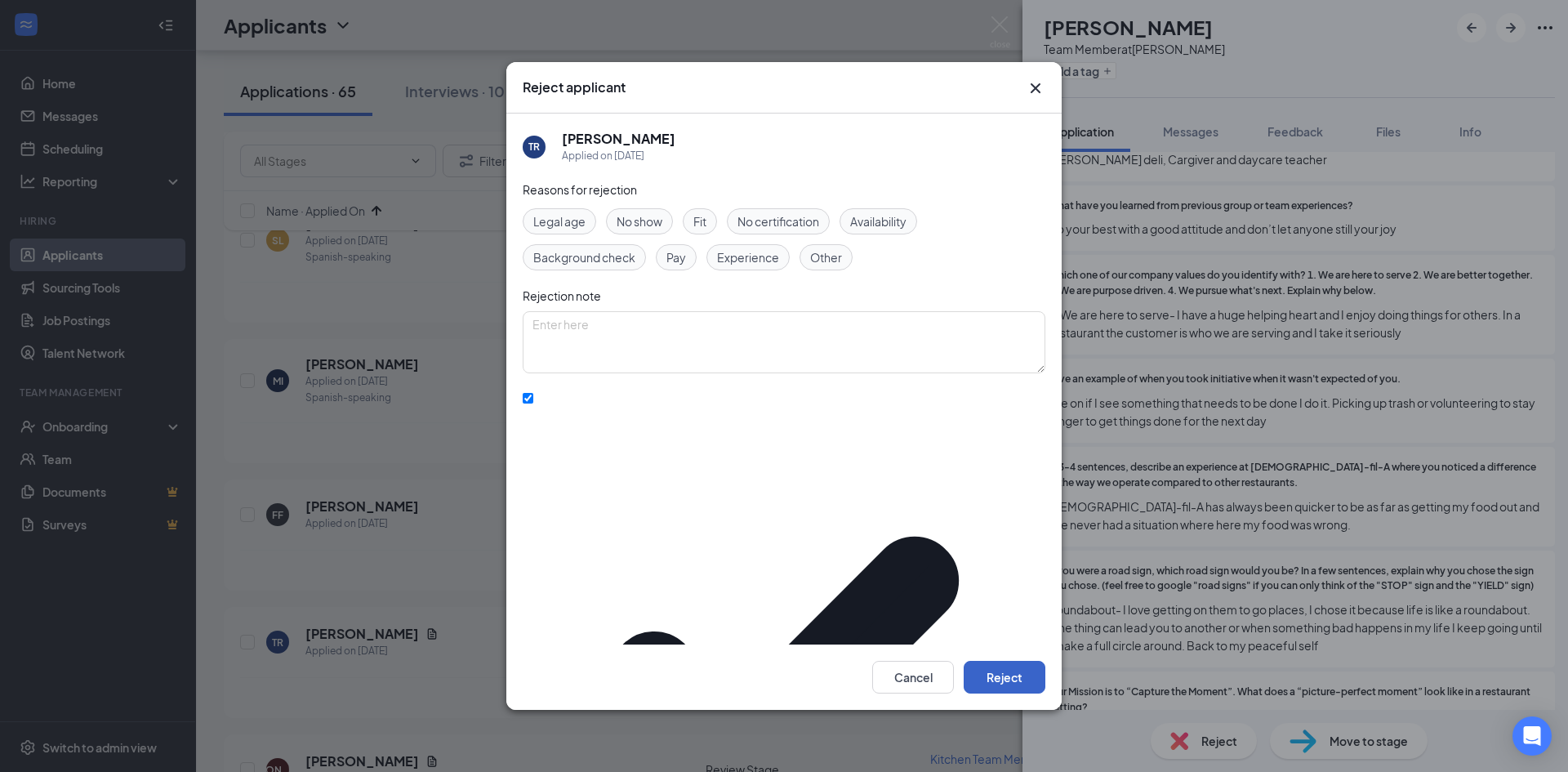
click at [1039, 660] on button "Reject" at bounding box center [1004, 677] width 82 height 33
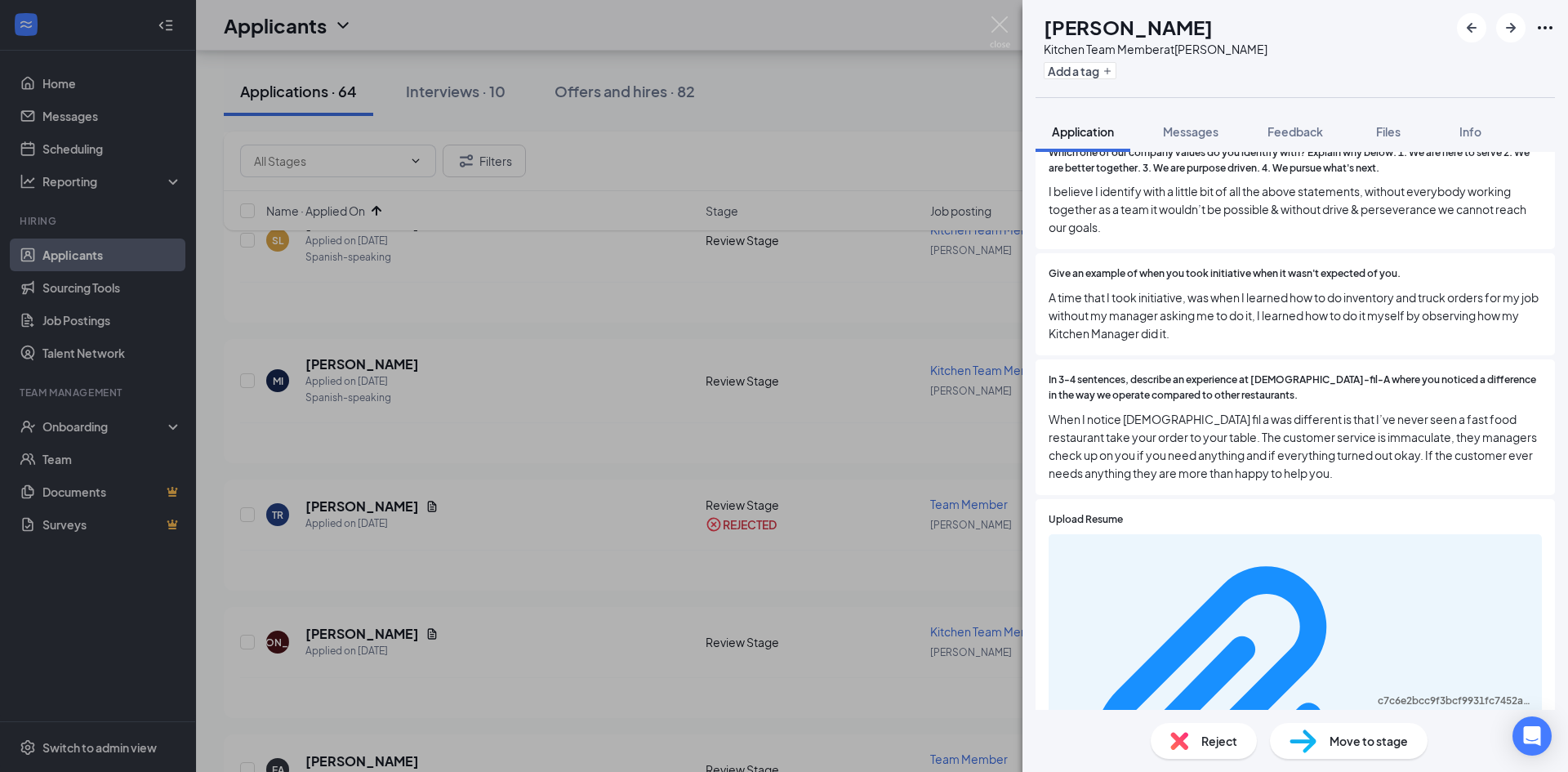
scroll to position [980, 0]
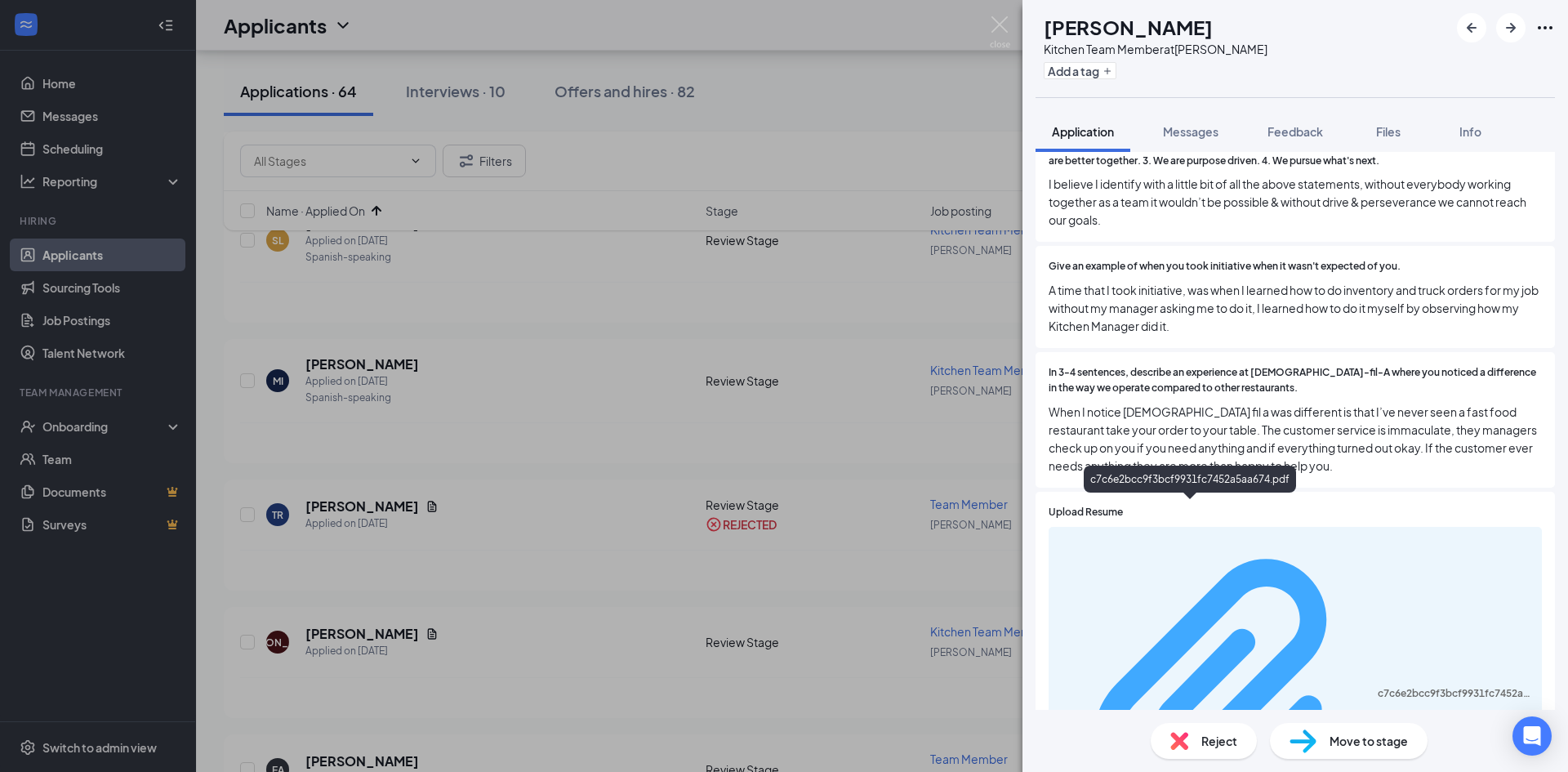
click at [1378, 687] on div "c7c6e2bcc9f3bcf9931fc7452a5aa674.pdf" at bounding box center [1455, 693] width 155 height 13
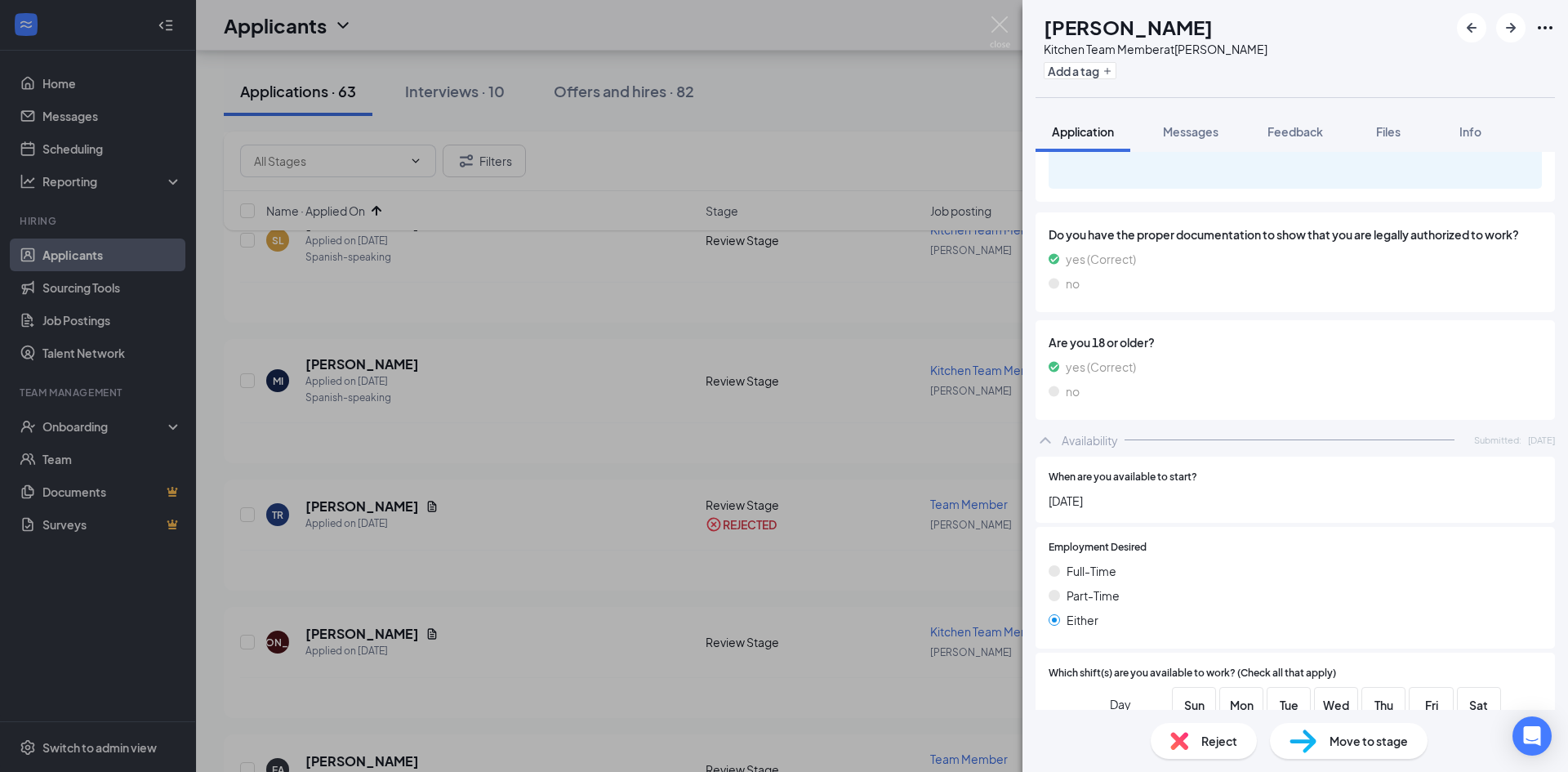
scroll to position [1667, 0]
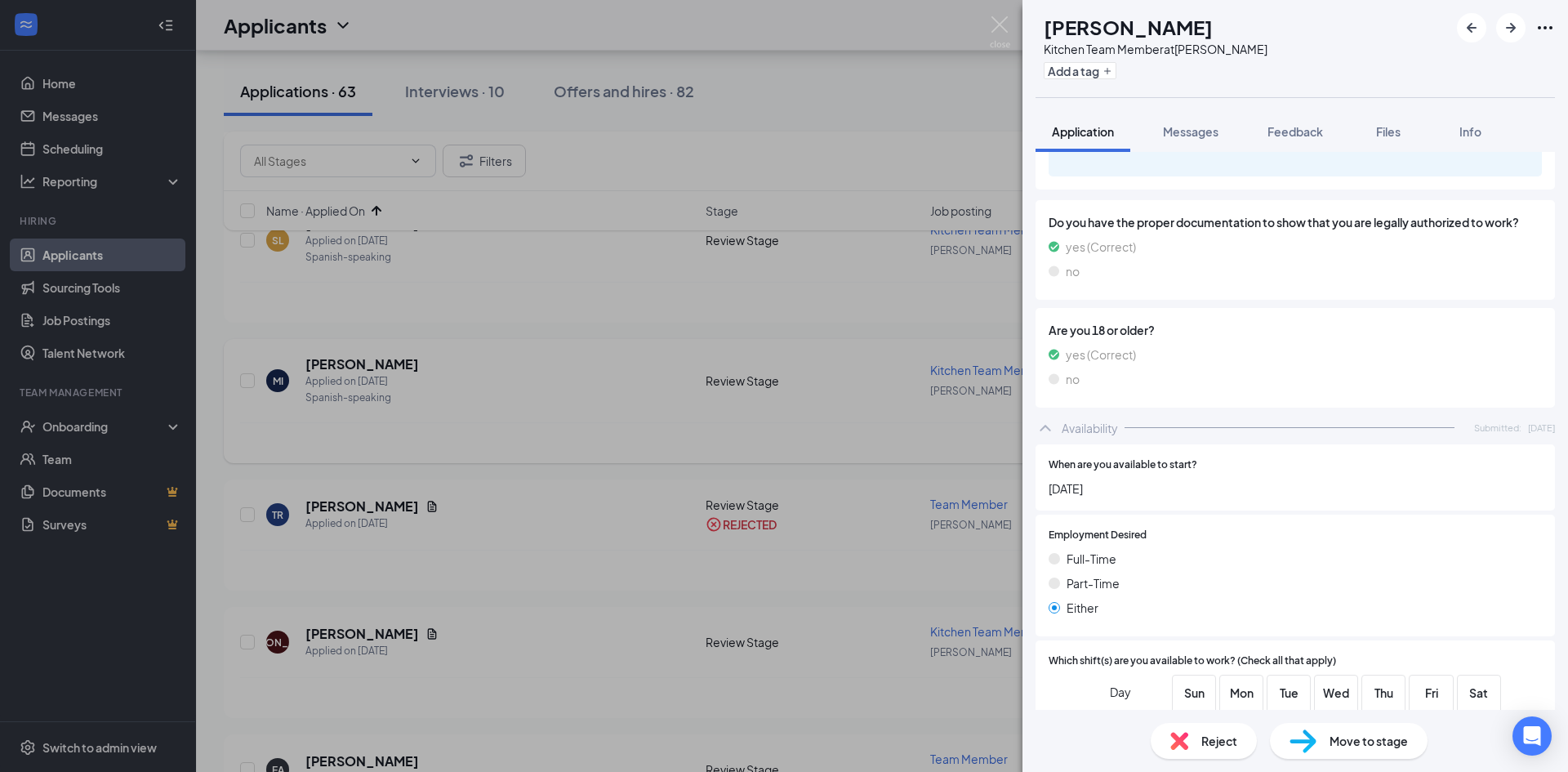
drag, startPoint x: 913, startPoint y: 433, endPoint x: 864, endPoint y: 459, distance: 55.5
click at [912, 435] on div "JA [PERSON_NAME] Kitchen Team Member at [PERSON_NAME] Add a tag Application Mes…" at bounding box center [784, 386] width 1568 height 772
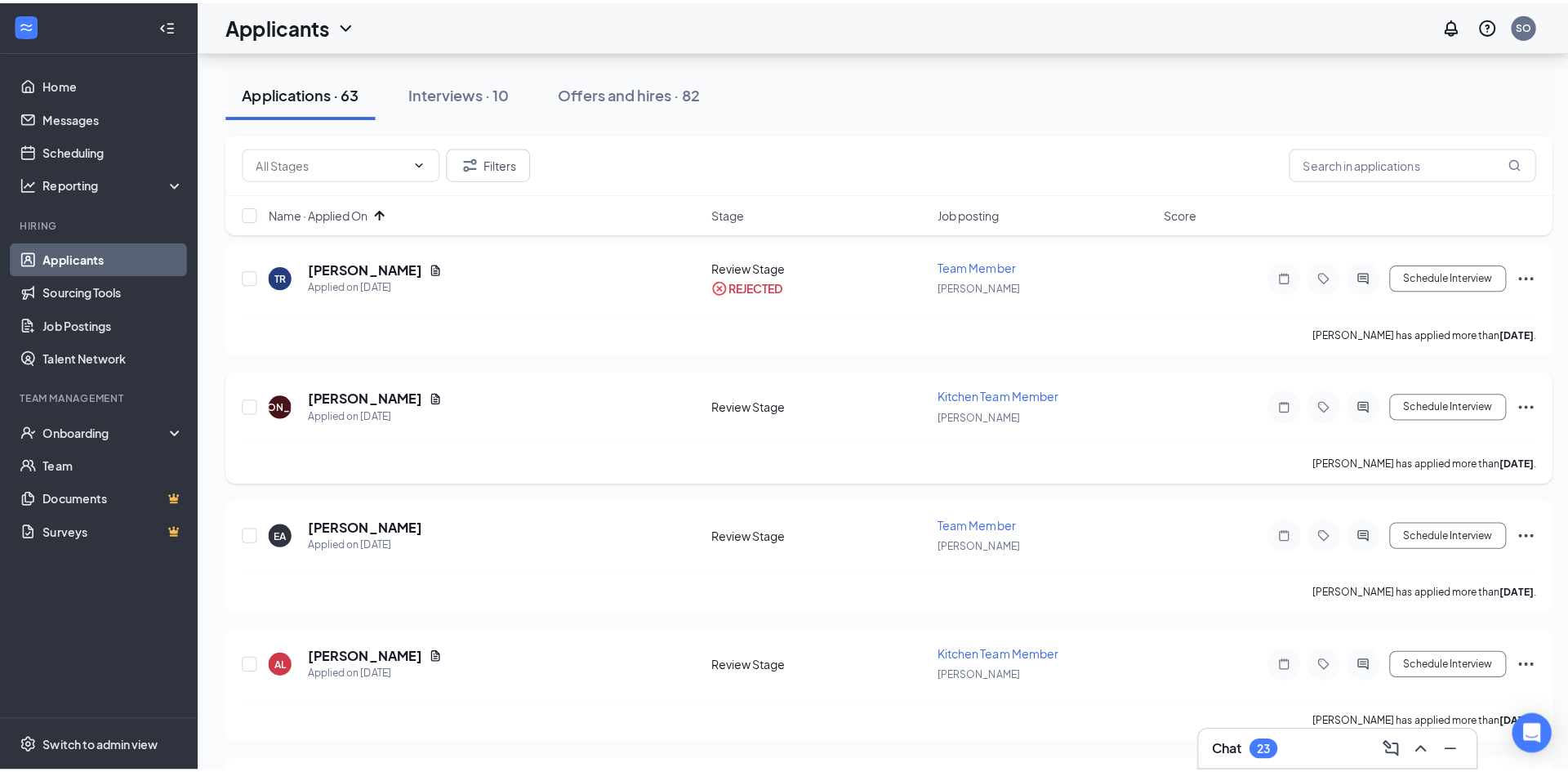
scroll to position [1307, 0]
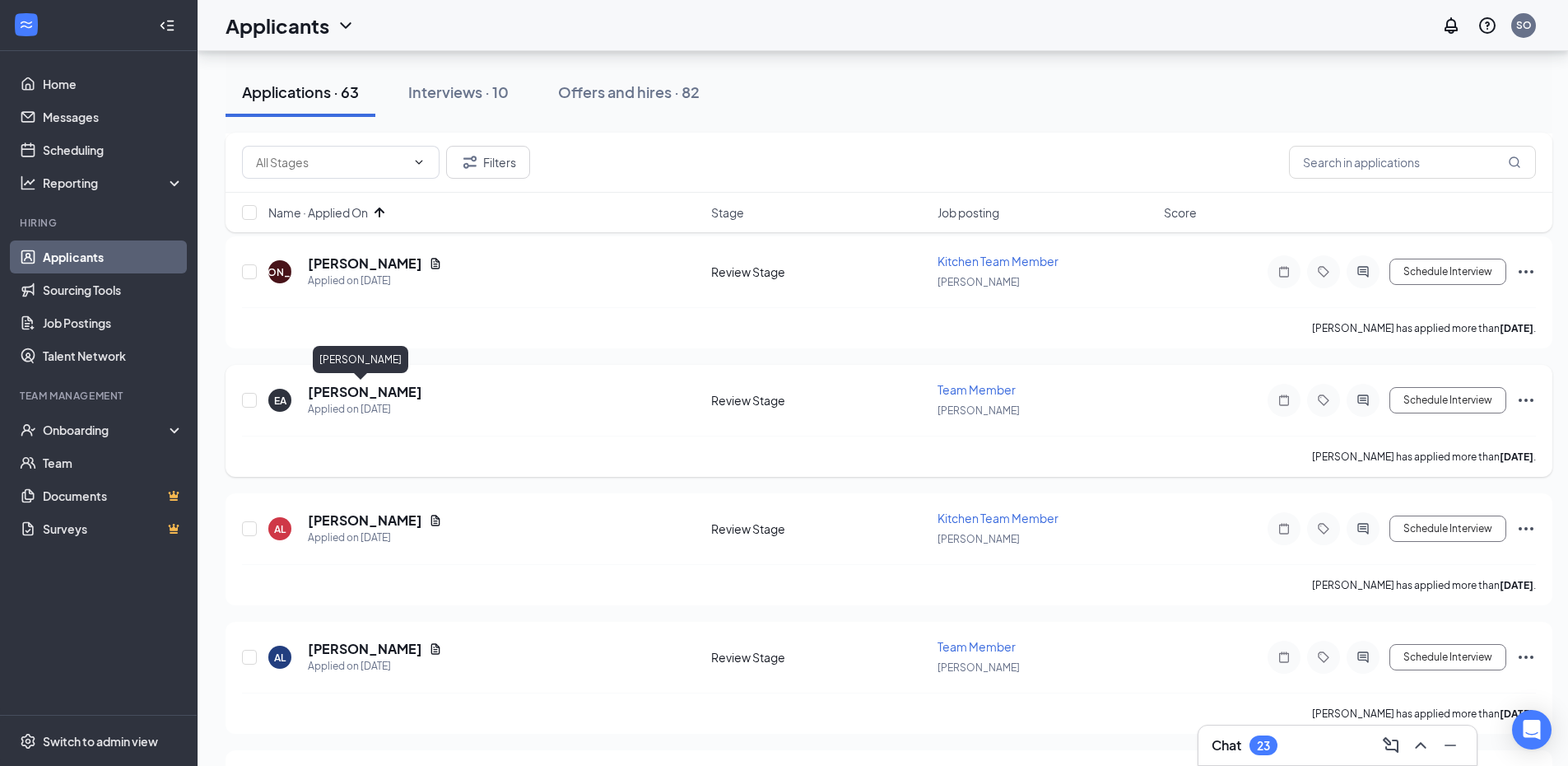
click at [359, 389] on h5 "[PERSON_NAME]" at bounding box center [365, 392] width 114 height 18
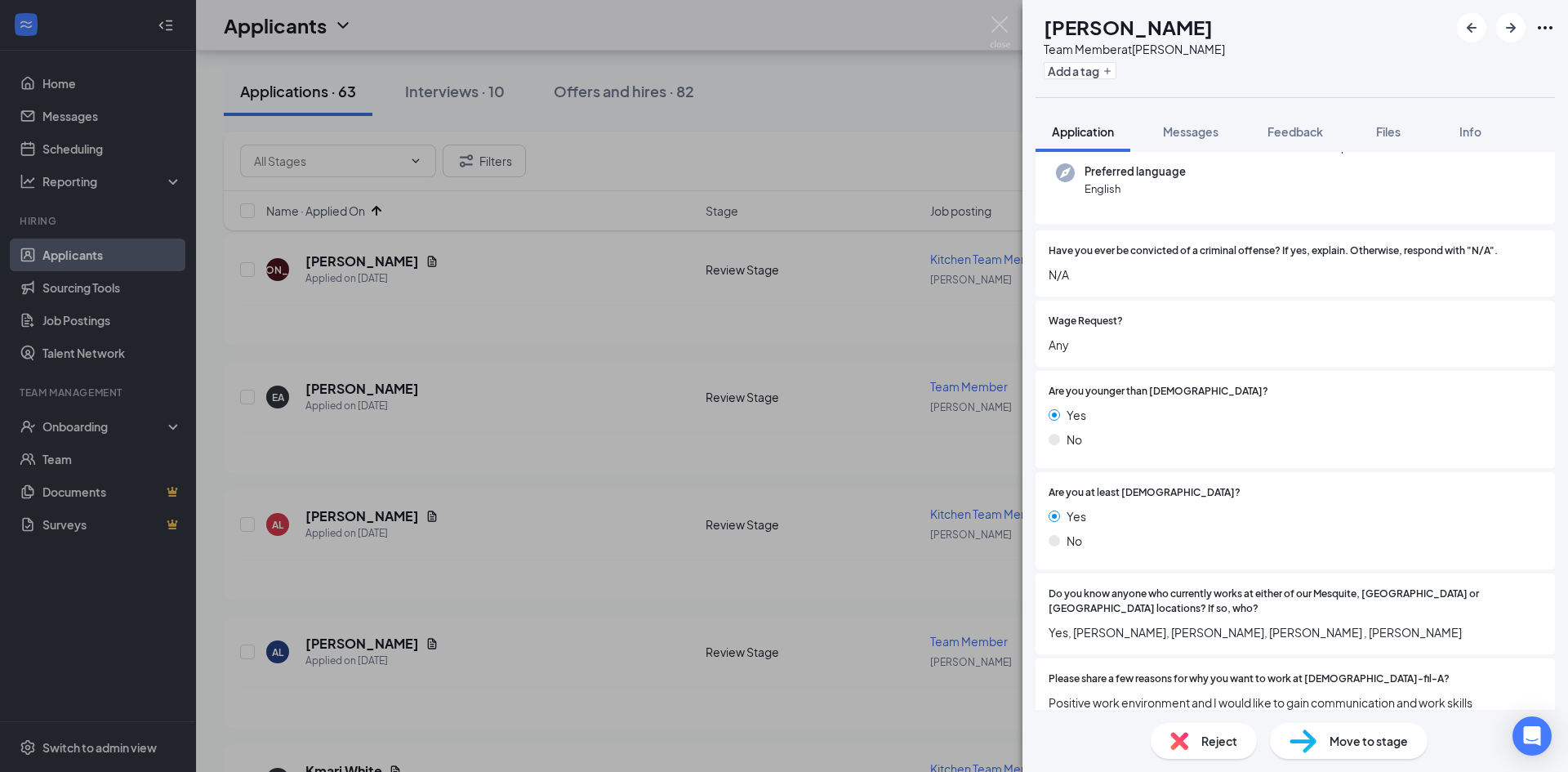
scroll to position [164, 0]
click at [1188, 736] on img at bounding box center [1180, 741] width 18 height 18
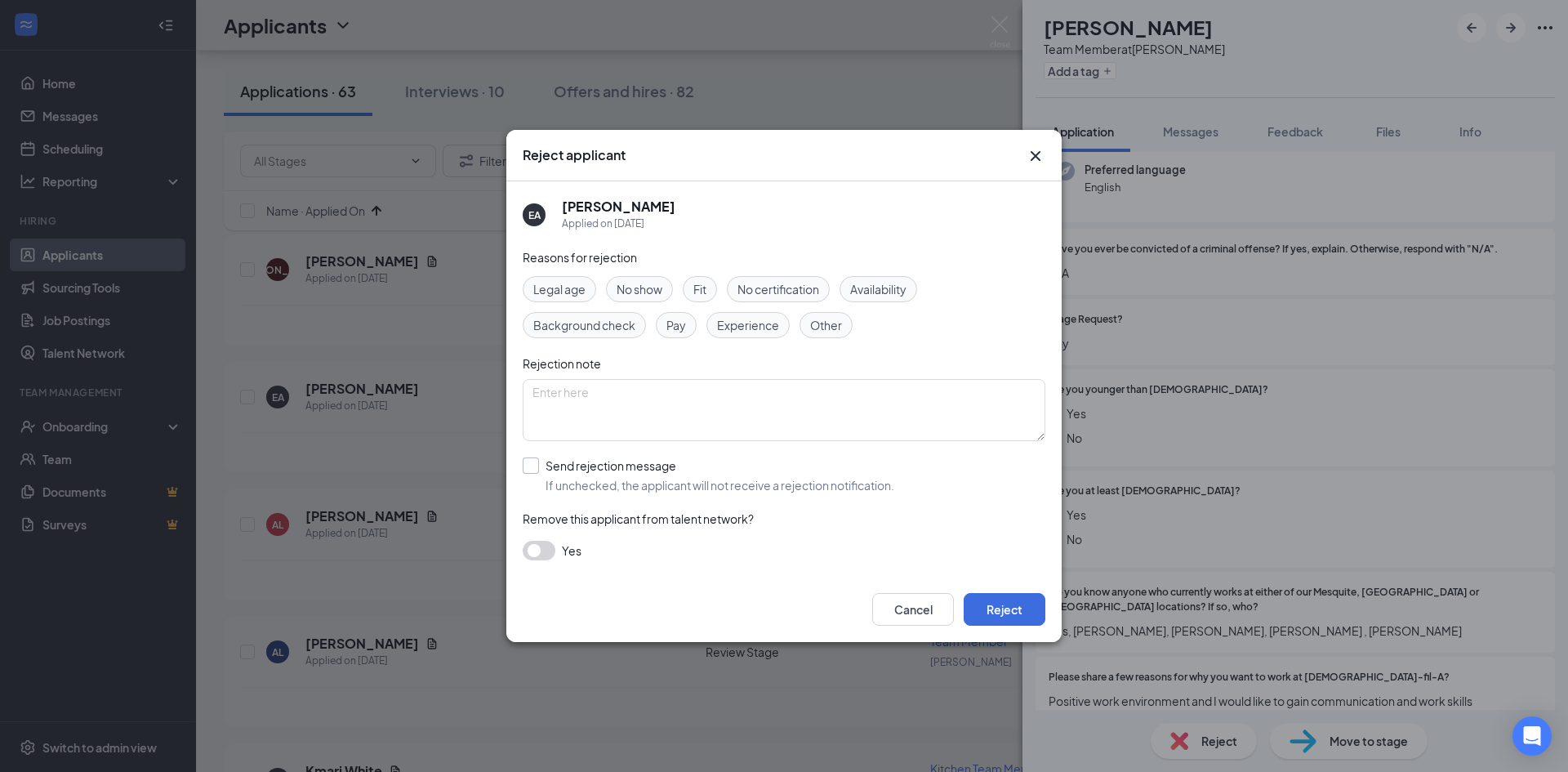
click at [568, 476] on input "Send rejection message If unchecked, the applicant will not receive a rejection…" at bounding box center [708, 474] width 372 height 36
checkbox input "true"
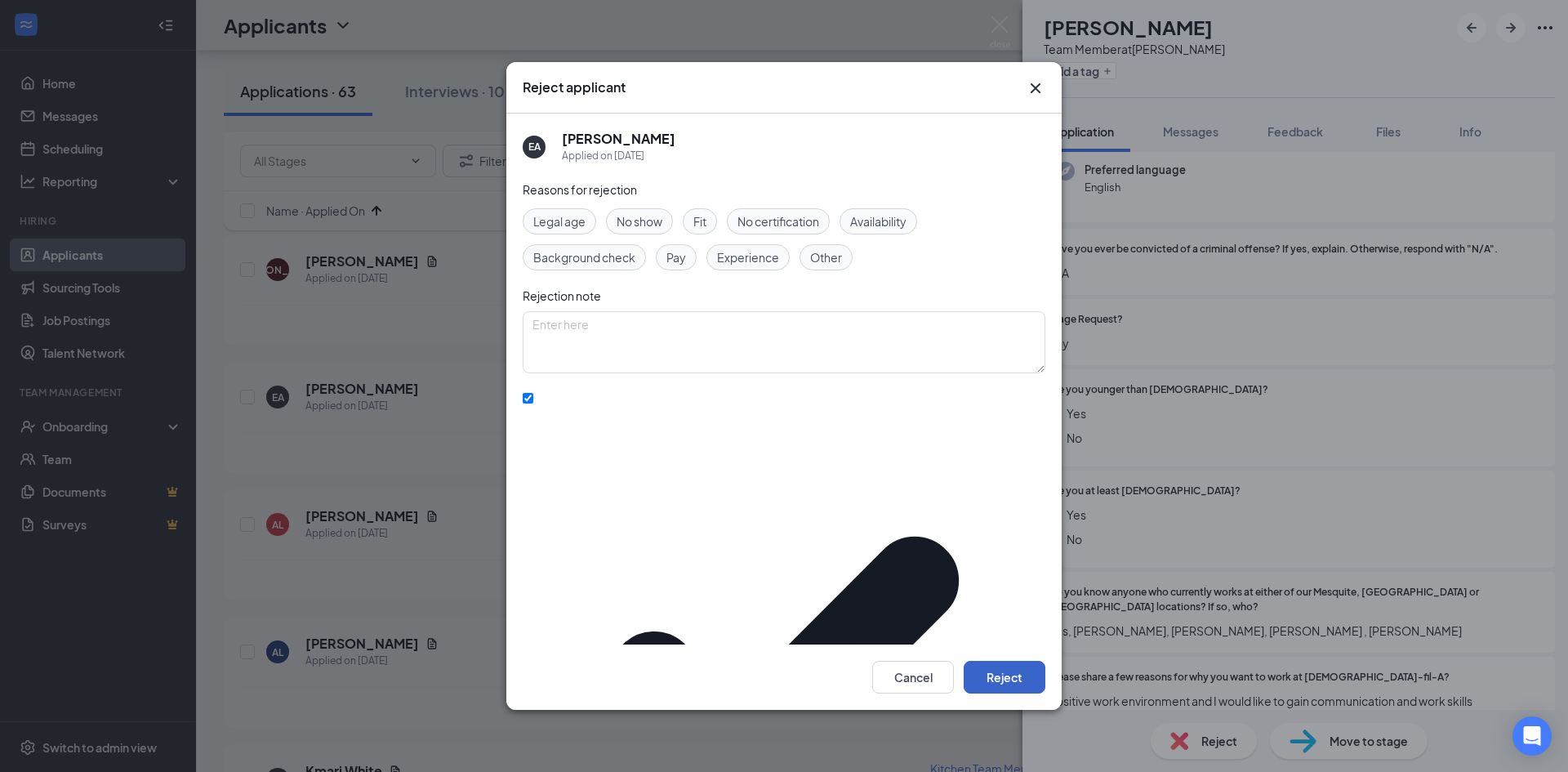
click at [982, 660] on button "Reject" at bounding box center [1004, 677] width 82 height 33
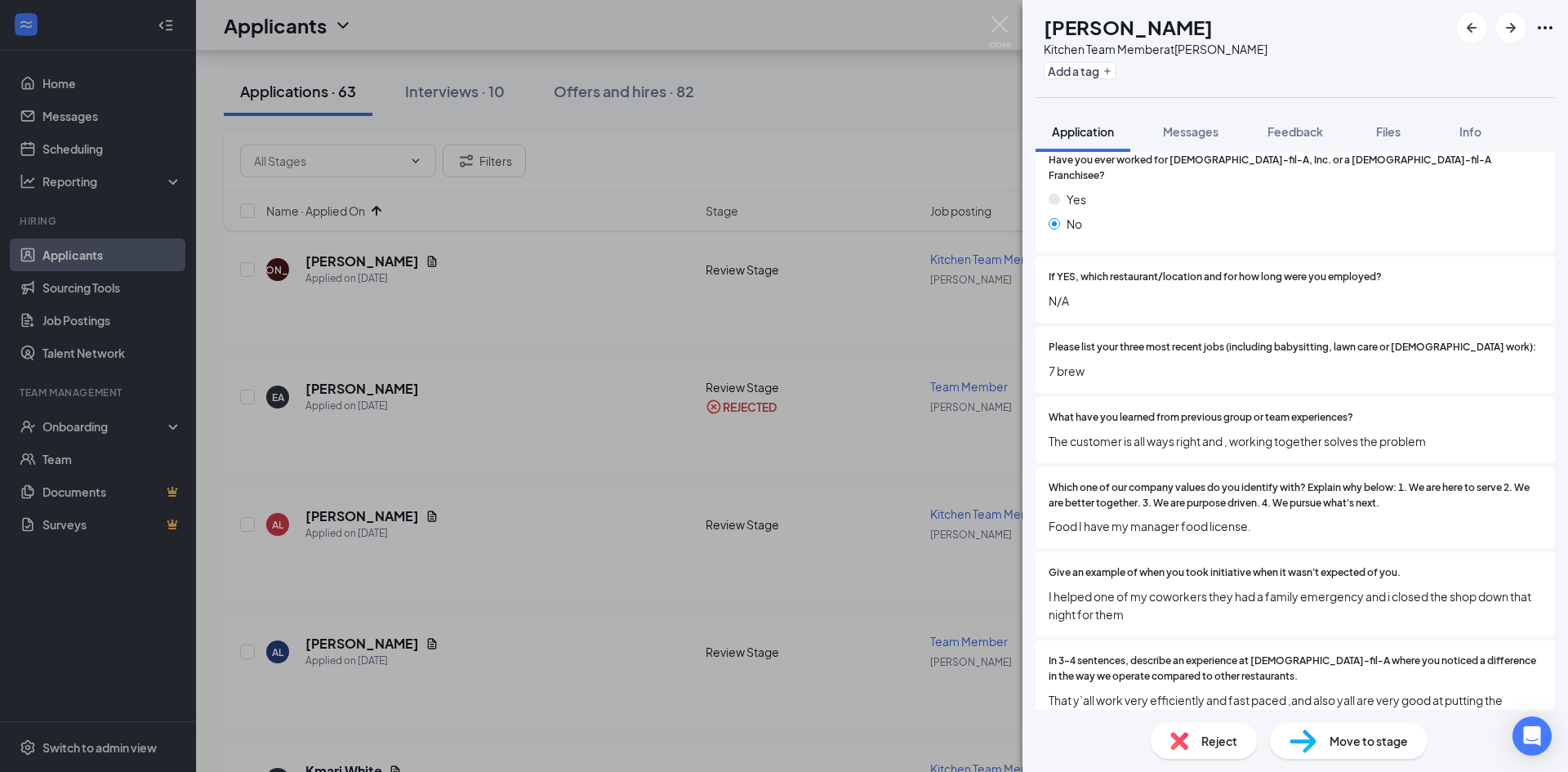
scroll to position [572, 0]
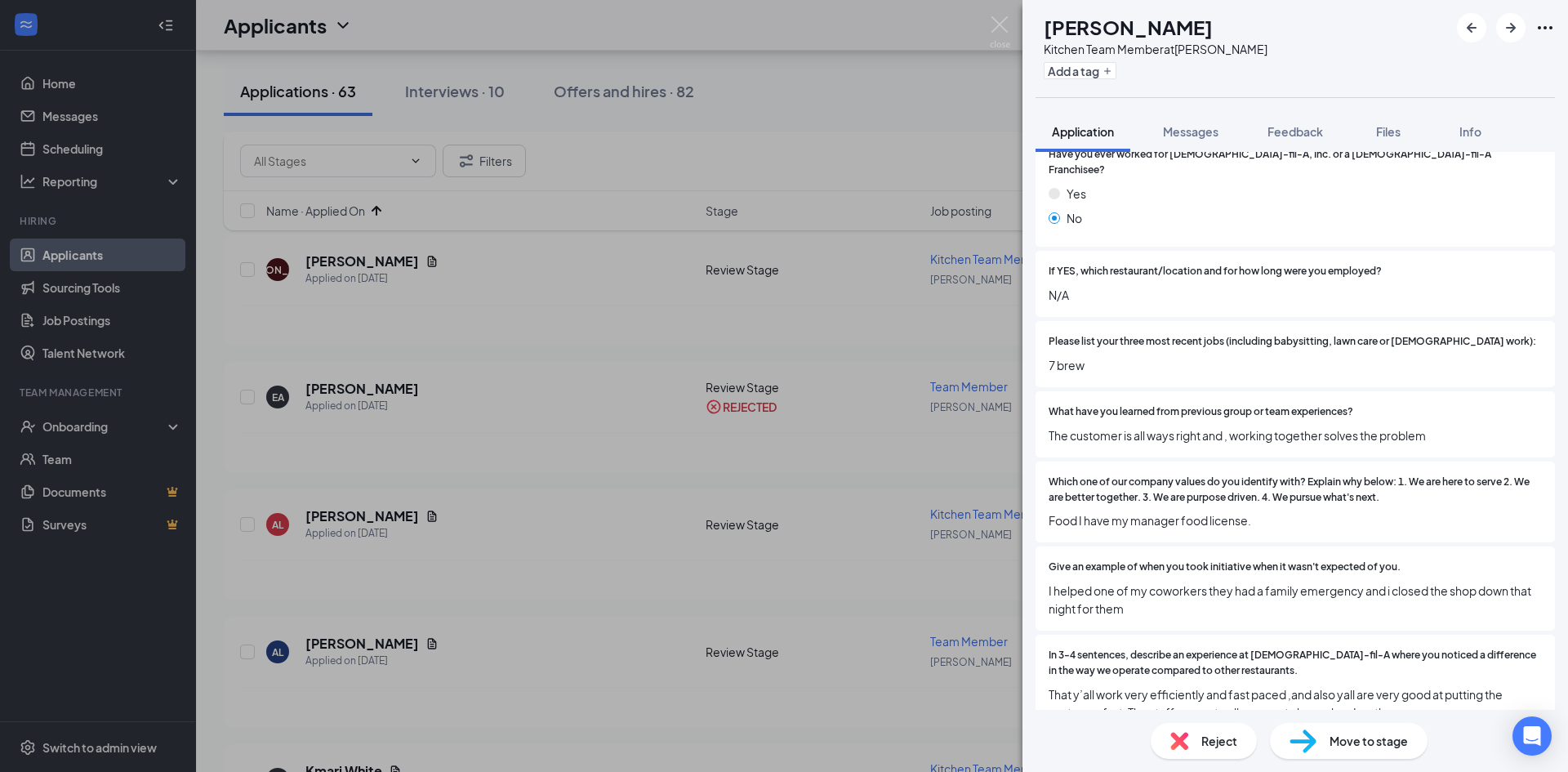
click at [1232, 758] on div "Reject" at bounding box center [1203, 740] width 106 height 36
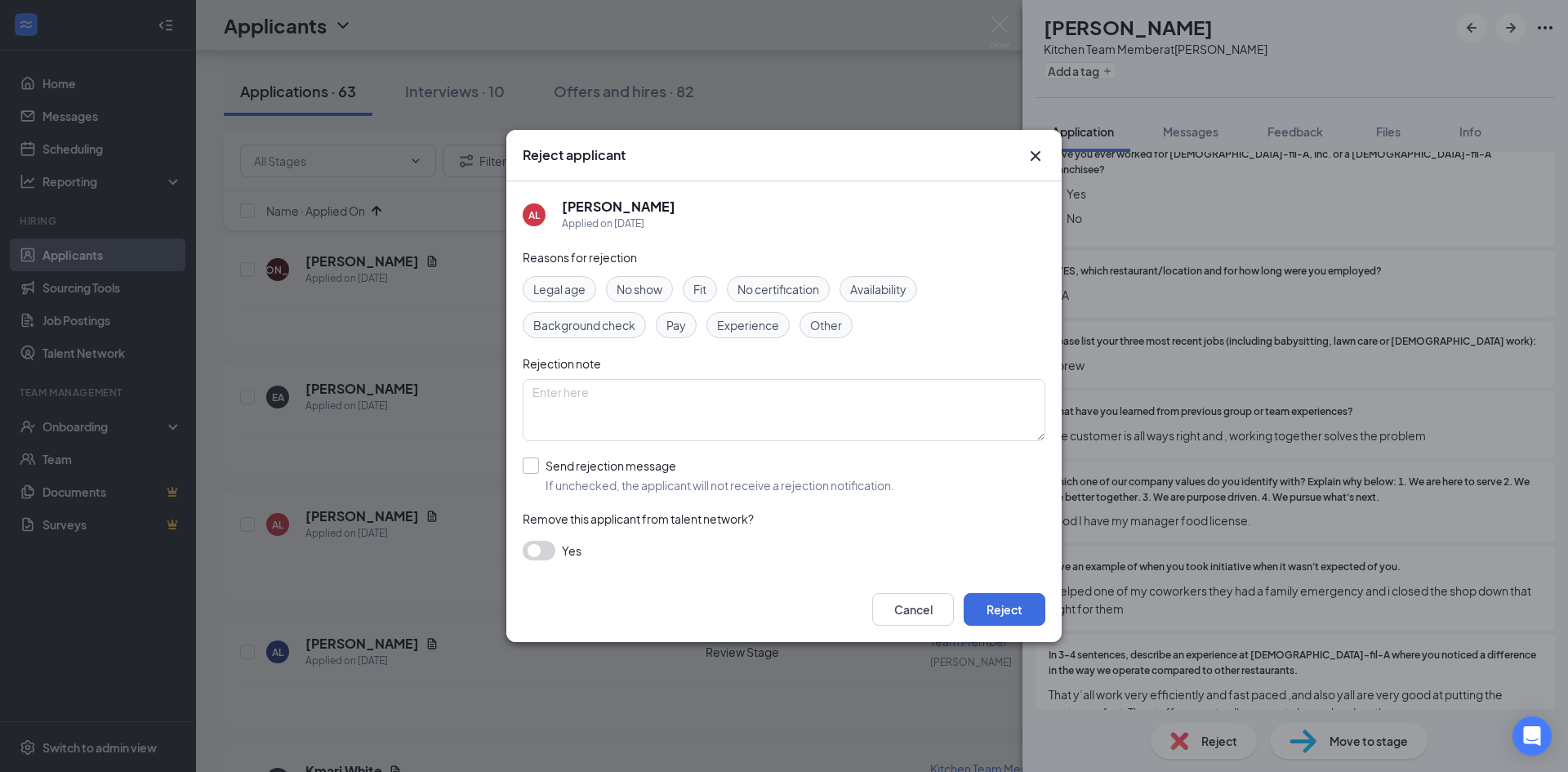
click at [651, 475] on input "Send rejection message If unchecked, the applicant will not receive a rejection…" at bounding box center [708, 474] width 372 height 36
checkbox input "true"
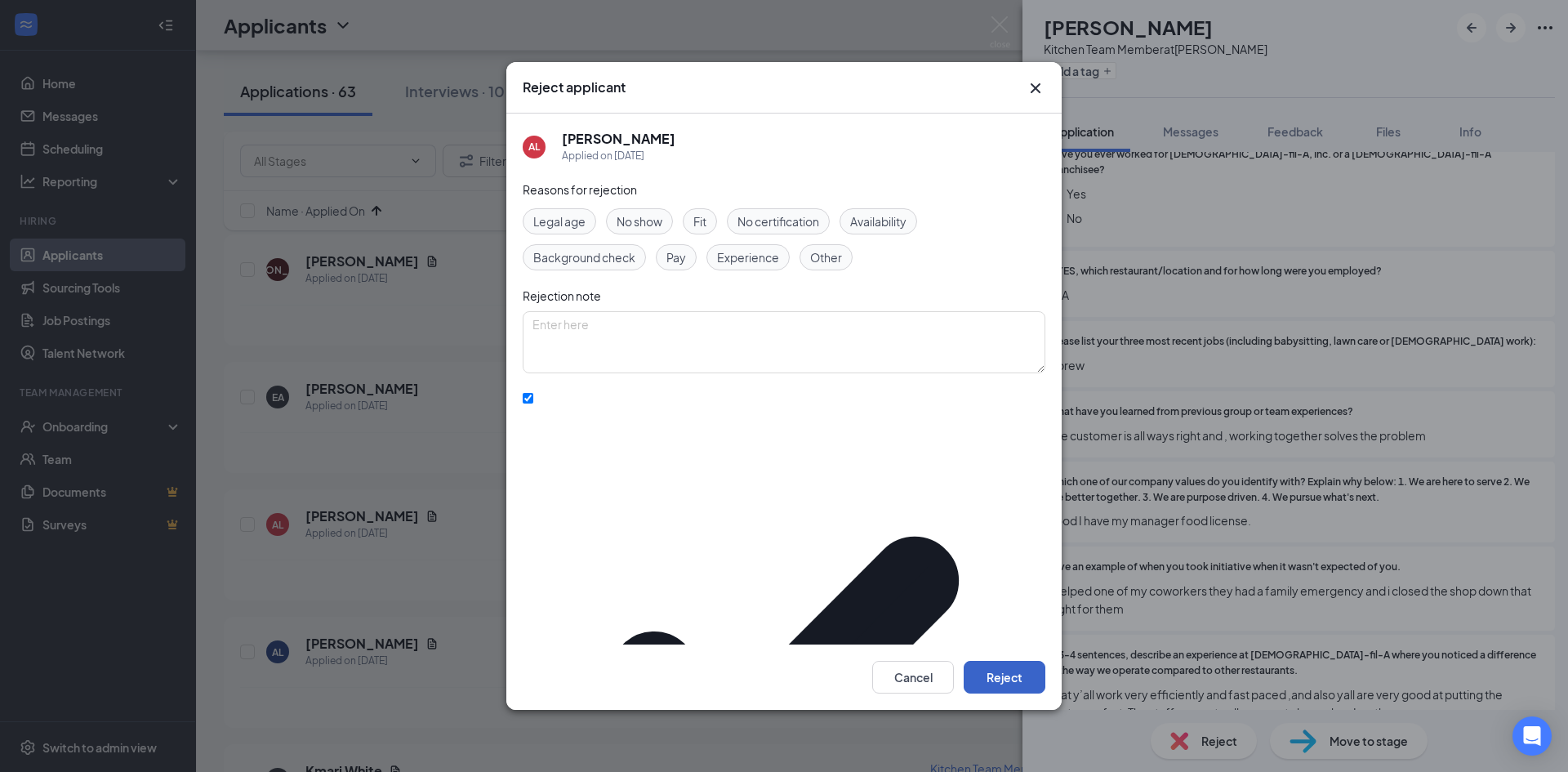
click at [998, 660] on button "Reject" at bounding box center [1004, 677] width 82 height 33
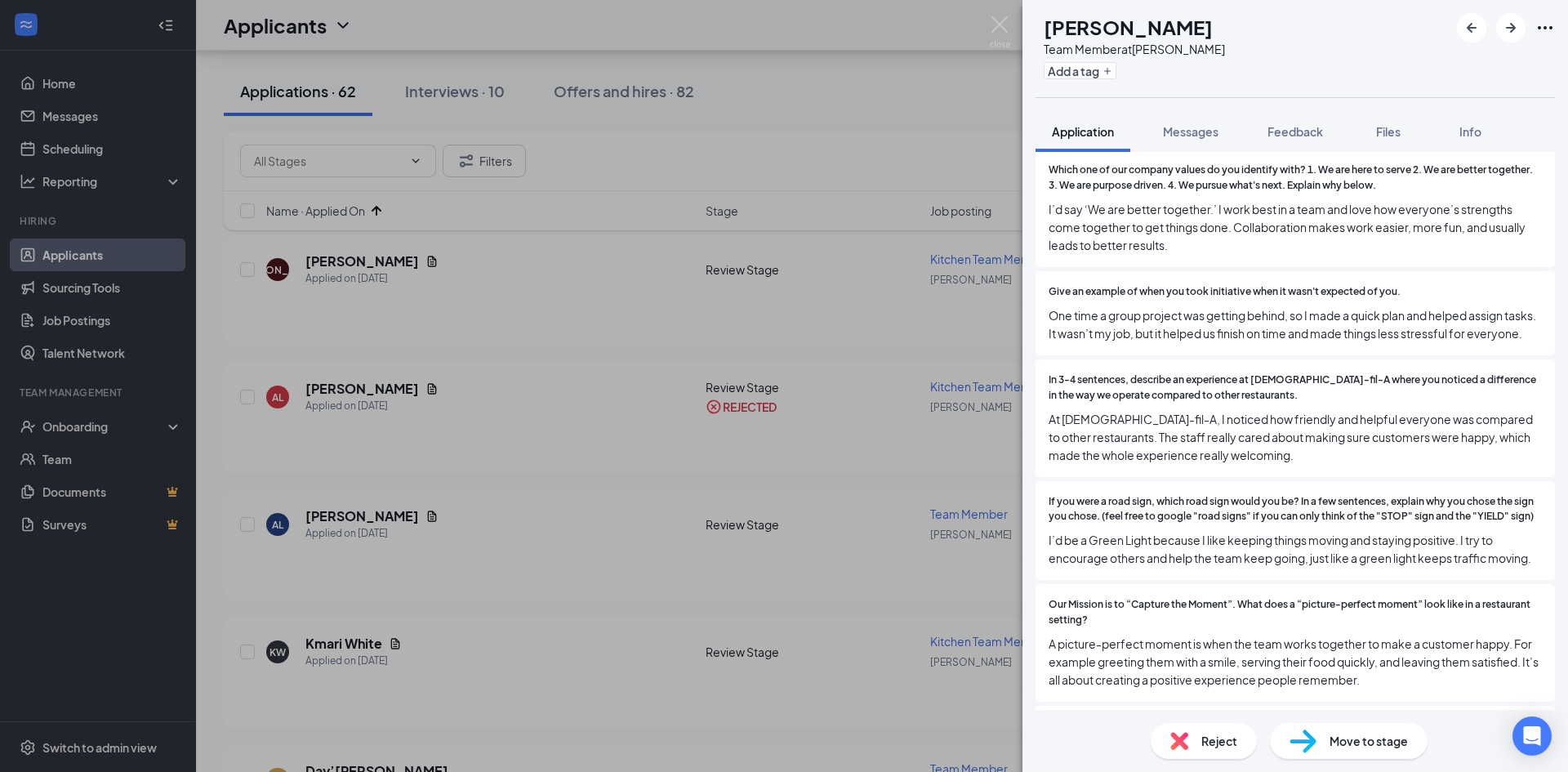
scroll to position [1143, 0]
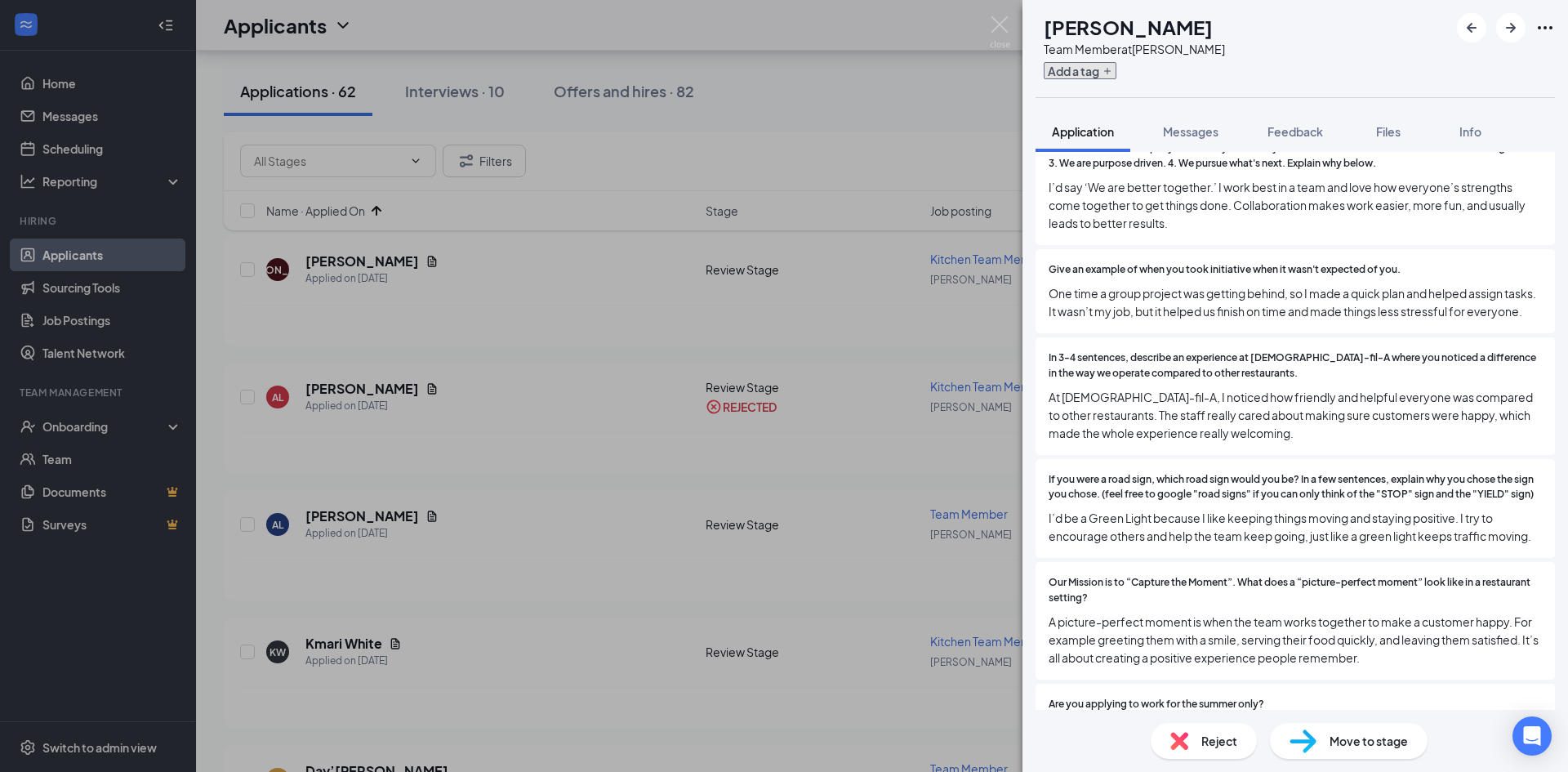
click at [1117, 70] on button "Add a tag" at bounding box center [1080, 70] width 73 height 17
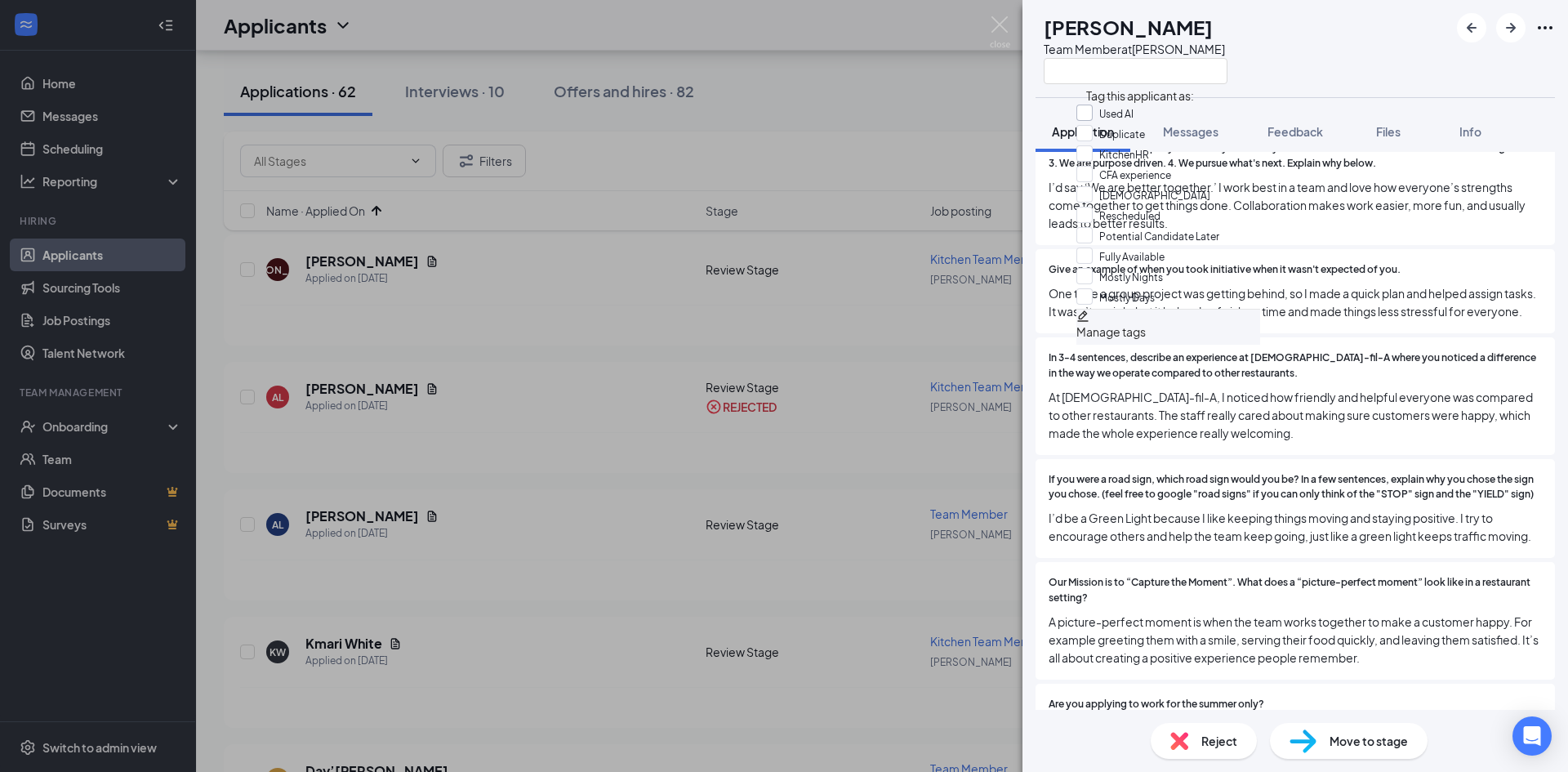
click at [1094, 111] on input "Used AI" at bounding box center [1104, 113] width 57 height 18
checkbox input "true"
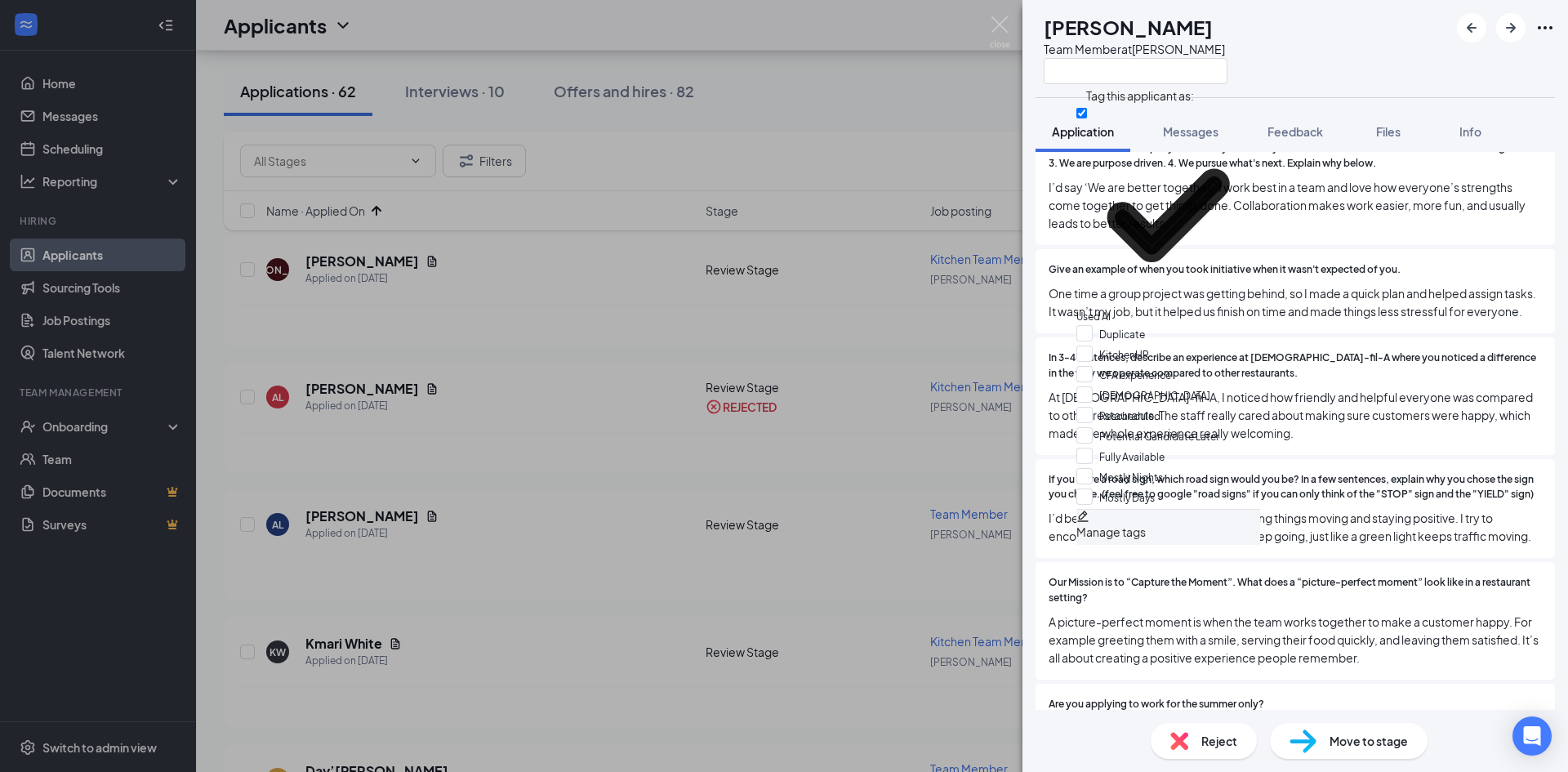
drag, startPoint x: 1380, startPoint y: 53, endPoint x: 1379, endPoint y: 98, distance: 45.0
click at [1380, 54] on div "AL [PERSON_NAME] Team Member at [GEOGRAPHIC_DATA]" at bounding box center [1295, 49] width 546 height 98
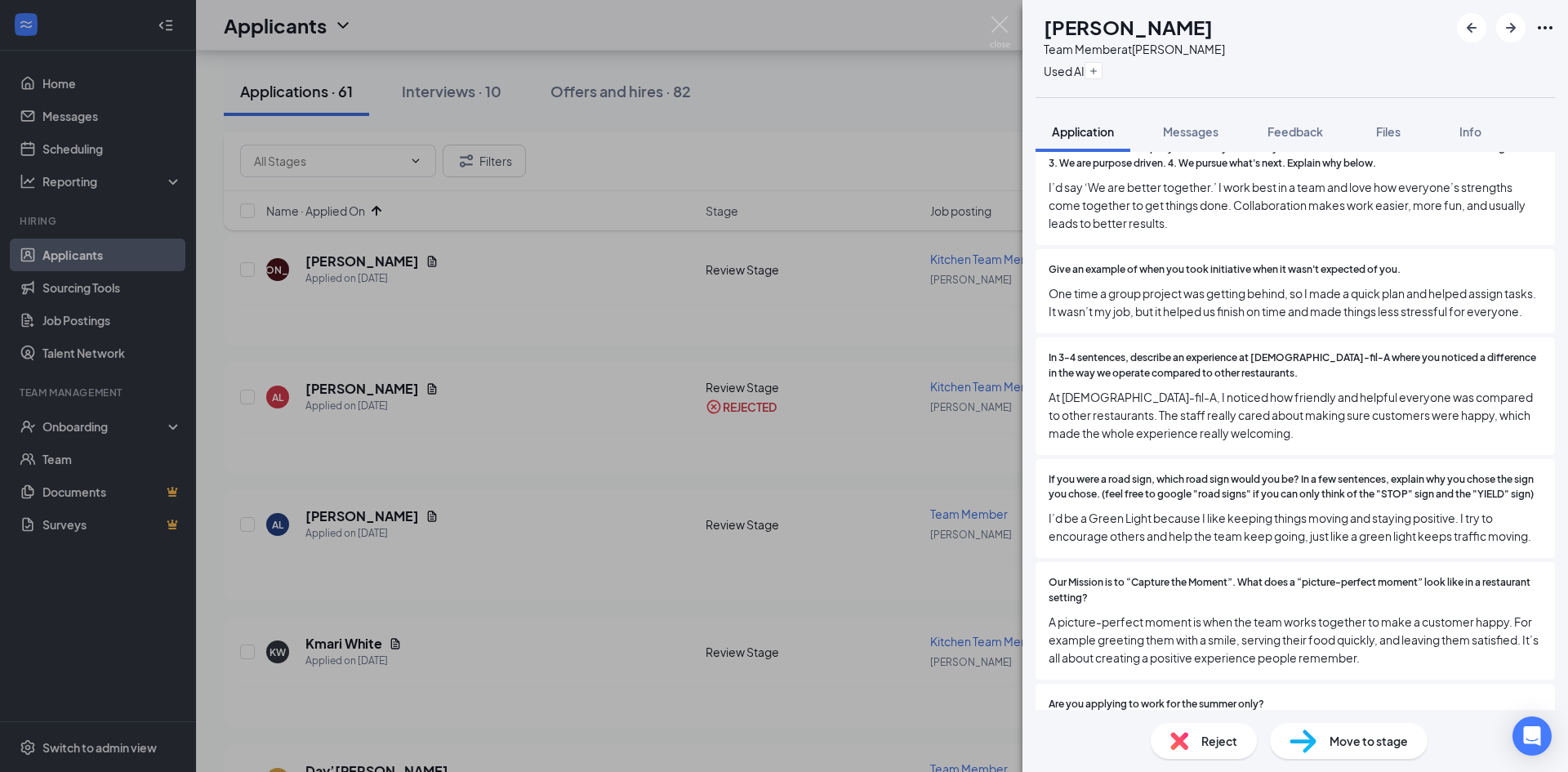
click at [1213, 730] on div "Reject" at bounding box center [1203, 740] width 106 height 36
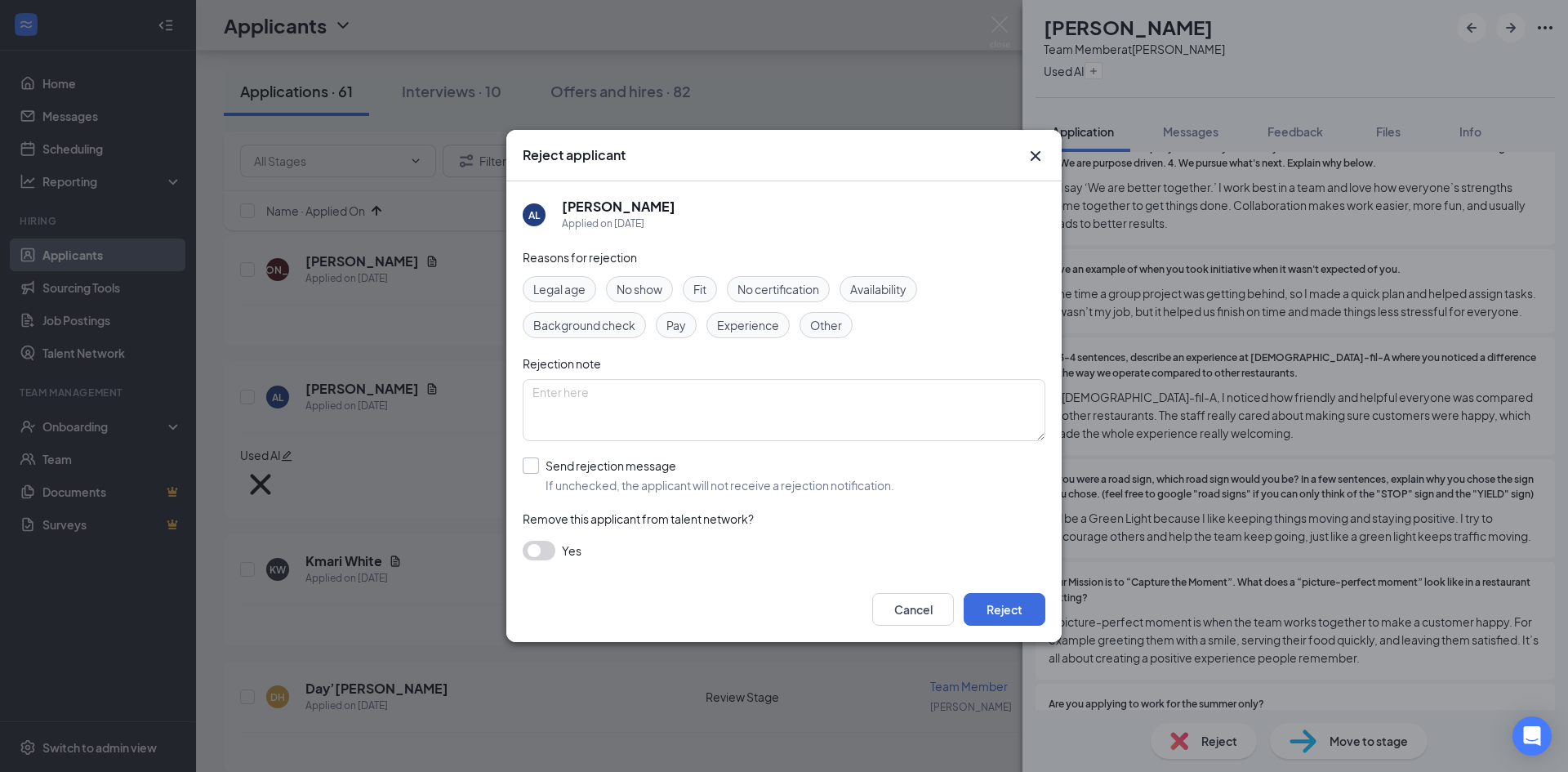
click at [579, 470] on input "Send rejection message If unchecked, the applicant will not receive a rejection…" at bounding box center [708, 474] width 372 height 36
checkbox input "true"
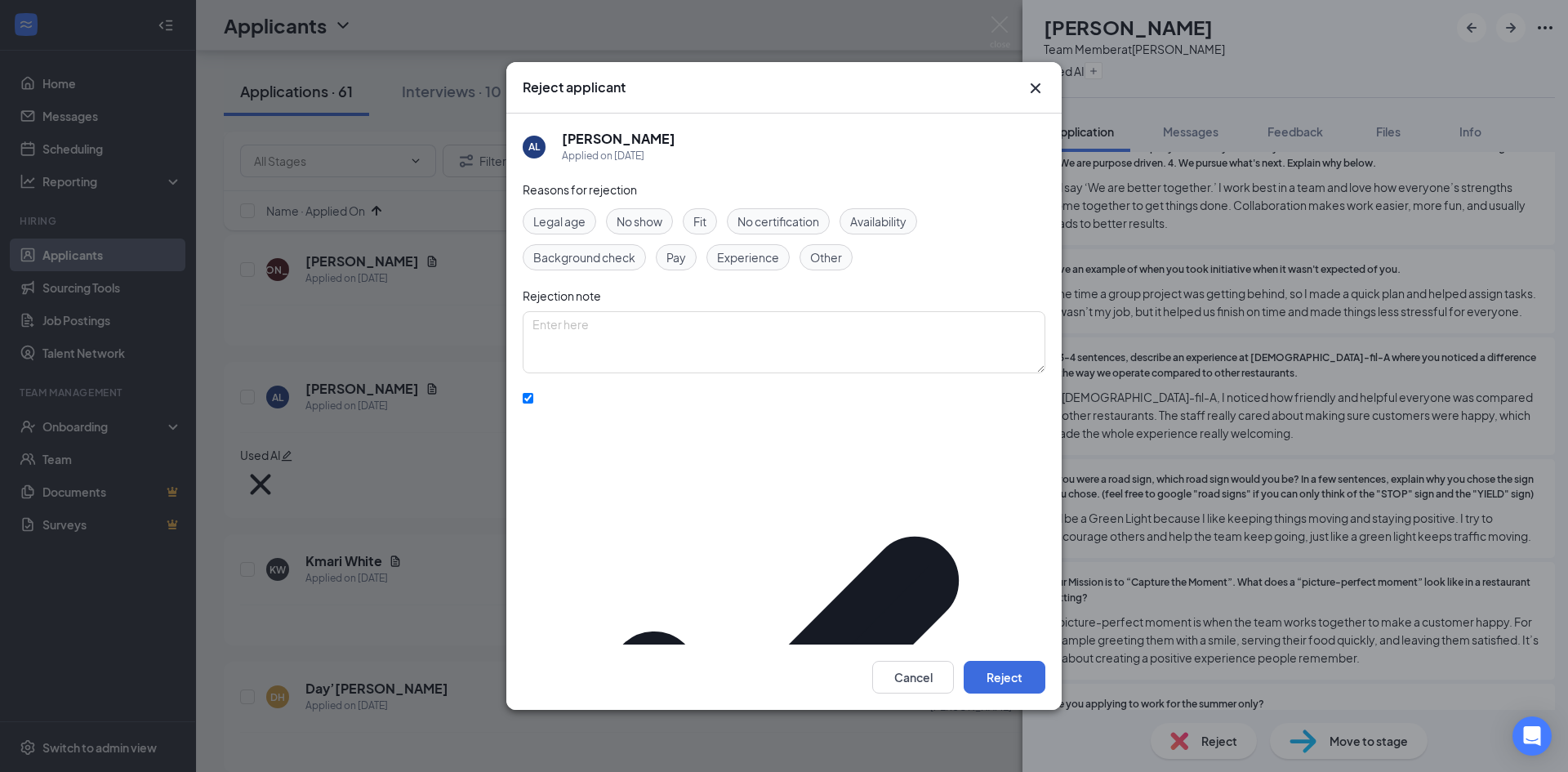
click at [1046, 651] on div "Cancel Reject" at bounding box center [784, 677] width 555 height 65
click at [1042, 660] on button "Reject" at bounding box center [1004, 677] width 82 height 33
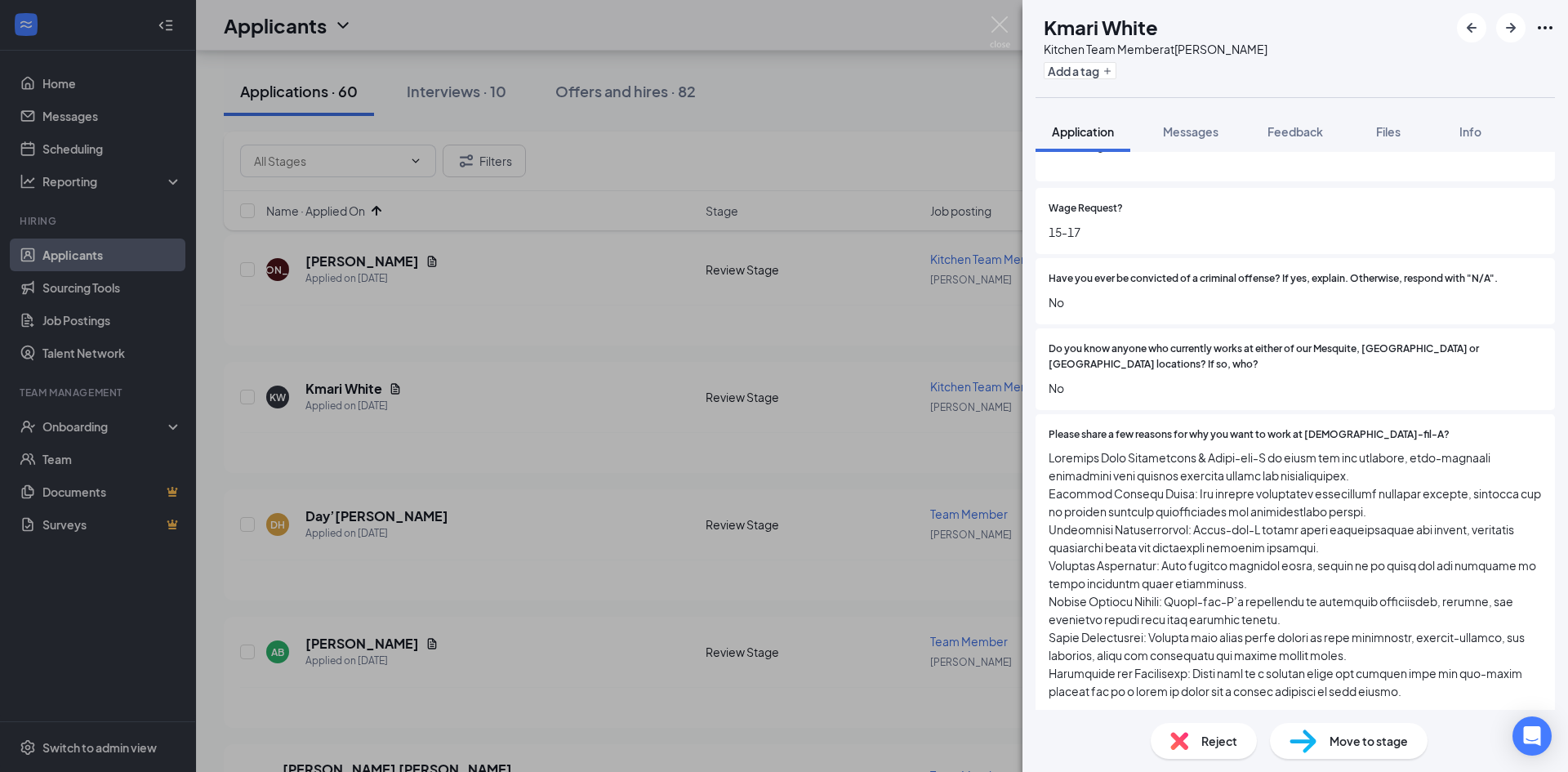
scroll to position [245, 0]
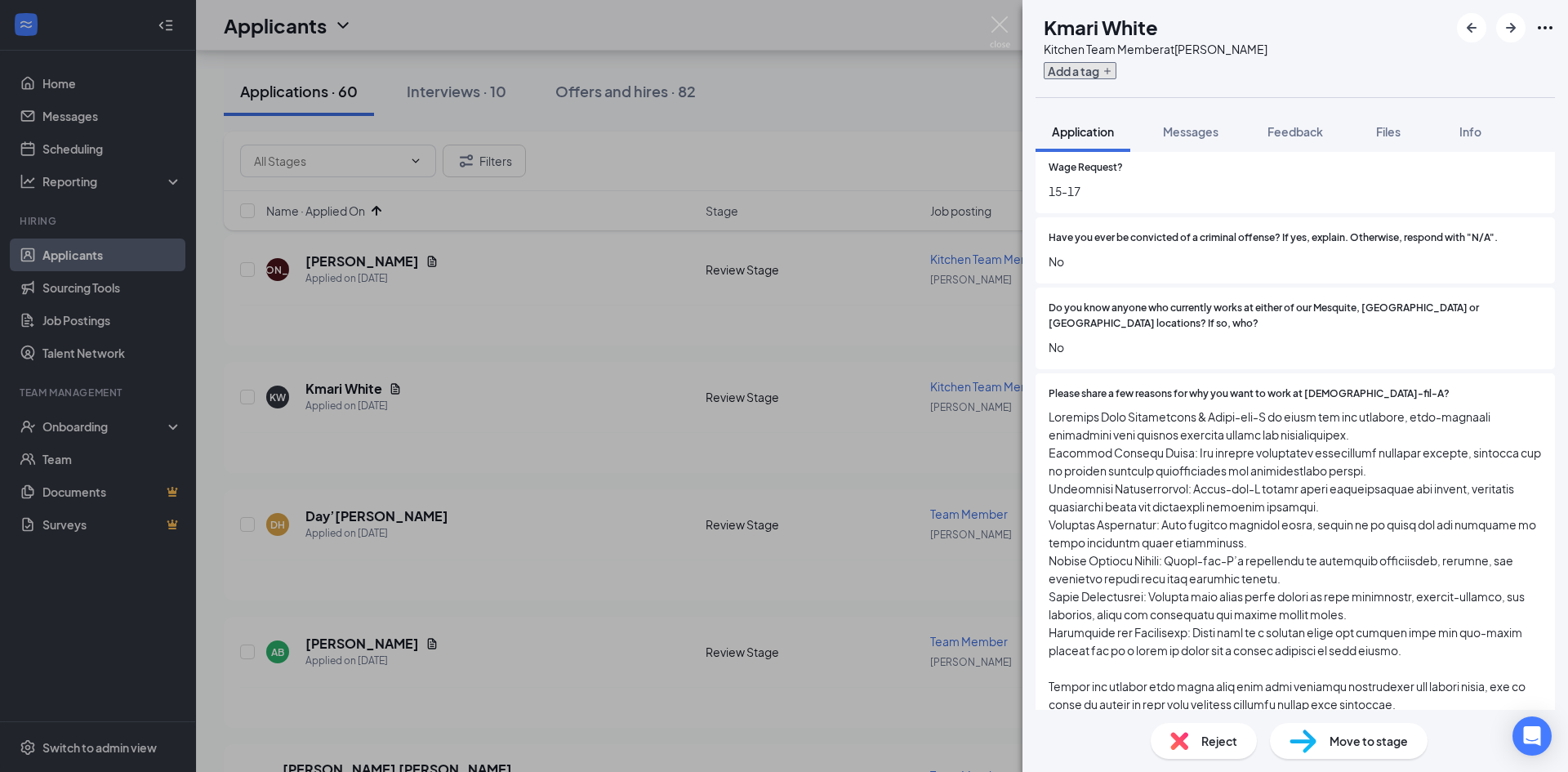
click at [1113, 77] on button "Add a tag" at bounding box center [1080, 70] width 73 height 17
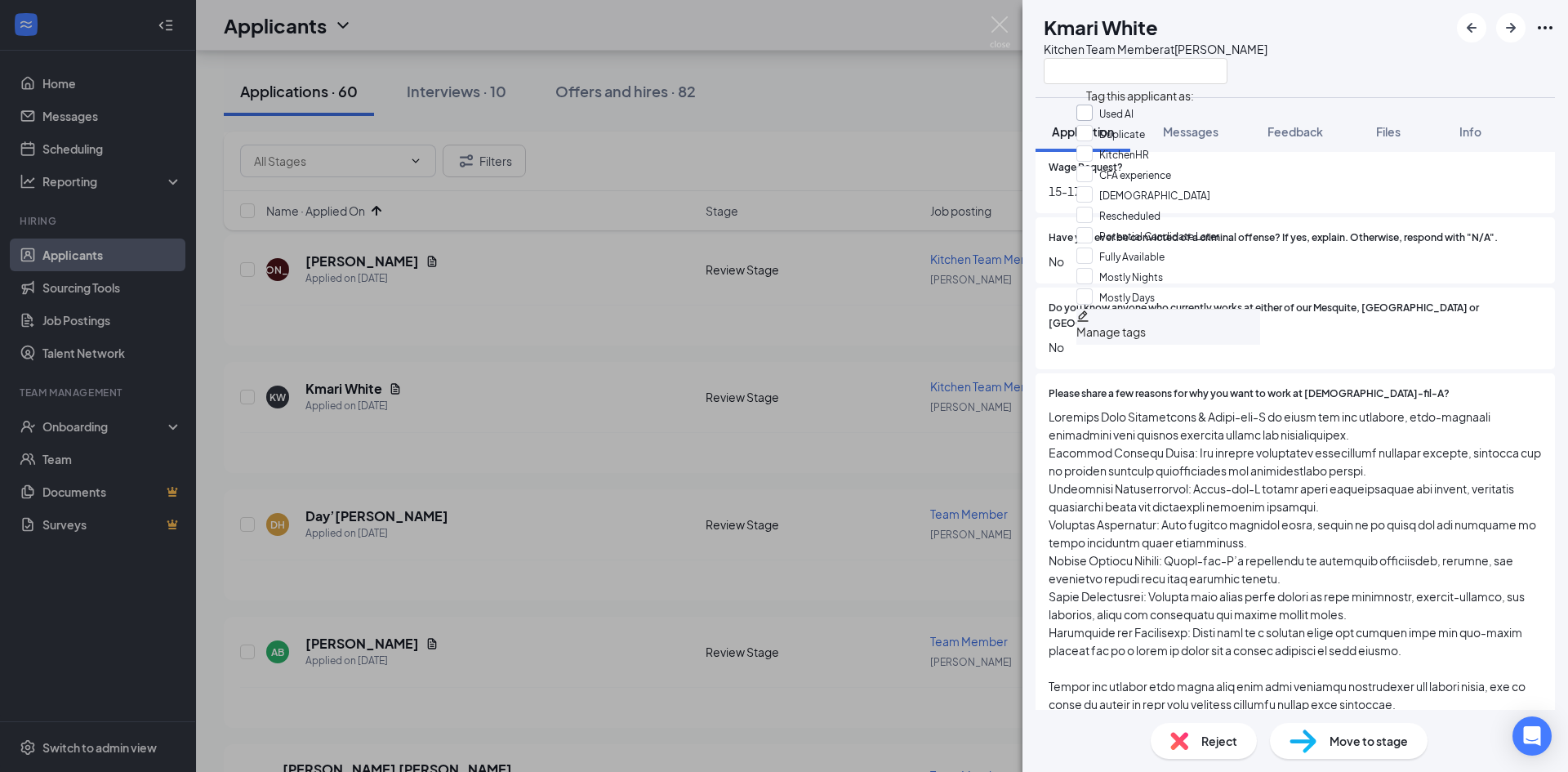
click at [1096, 113] on input "Used AI" at bounding box center [1104, 113] width 57 height 18
checkbox input "true"
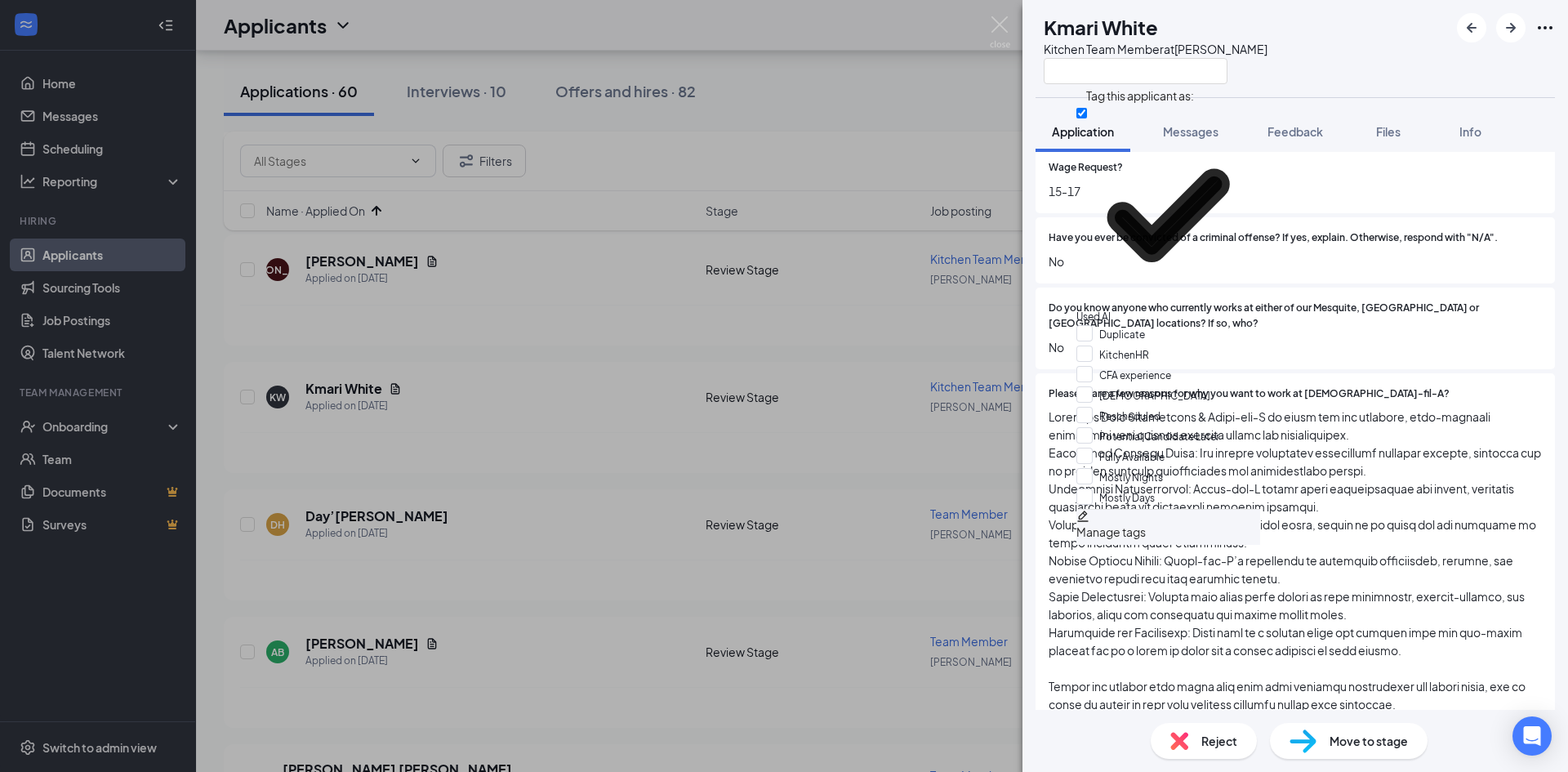
click at [1469, 508] on span at bounding box center [1295, 560] width 493 height 306
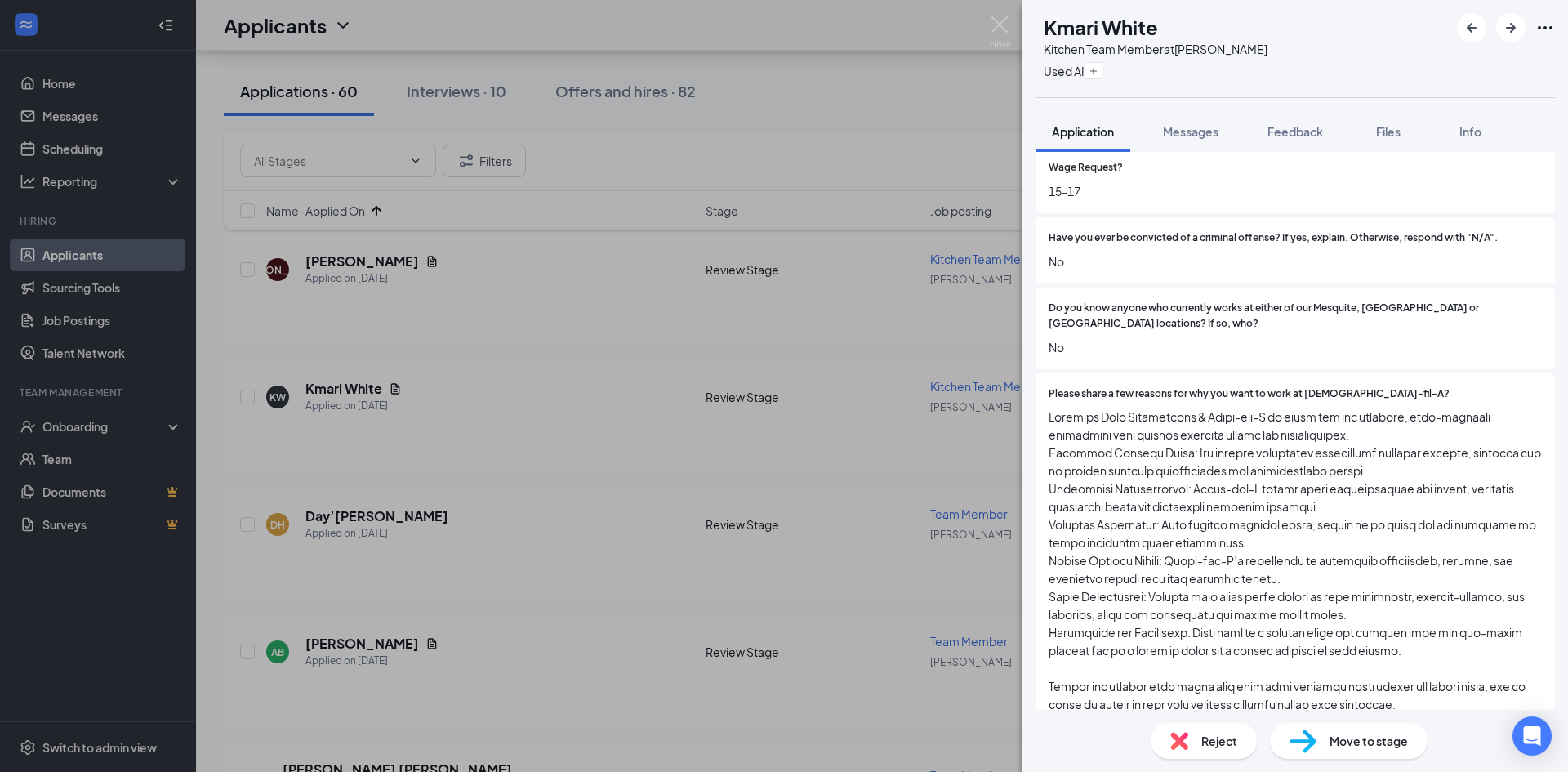
click at [1185, 743] on img at bounding box center [1180, 741] width 18 height 18
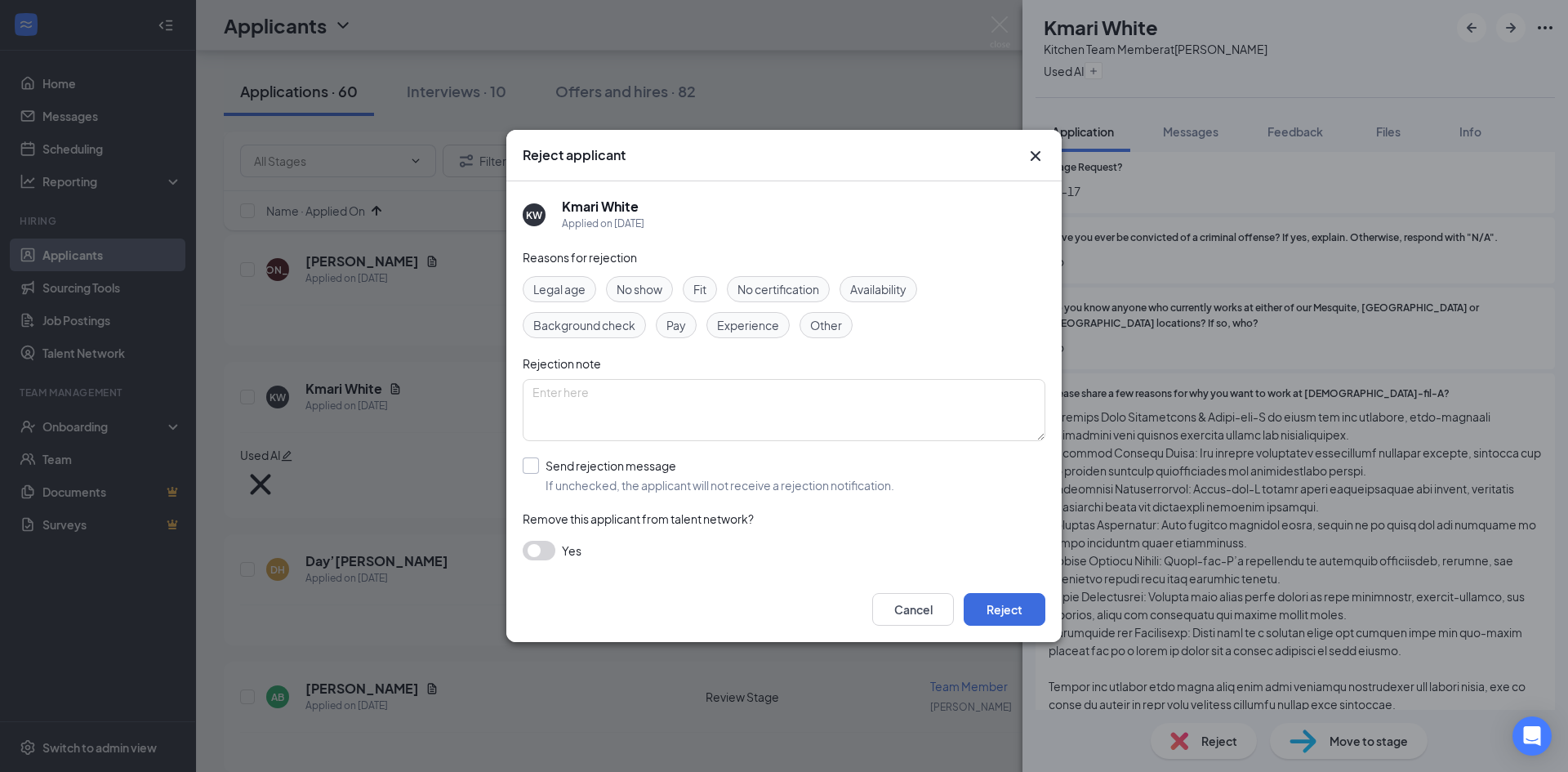
click at [528, 480] on input "Send rejection message If unchecked, the applicant will not receive a rejection…" at bounding box center [708, 474] width 372 height 36
checkbox input "true"
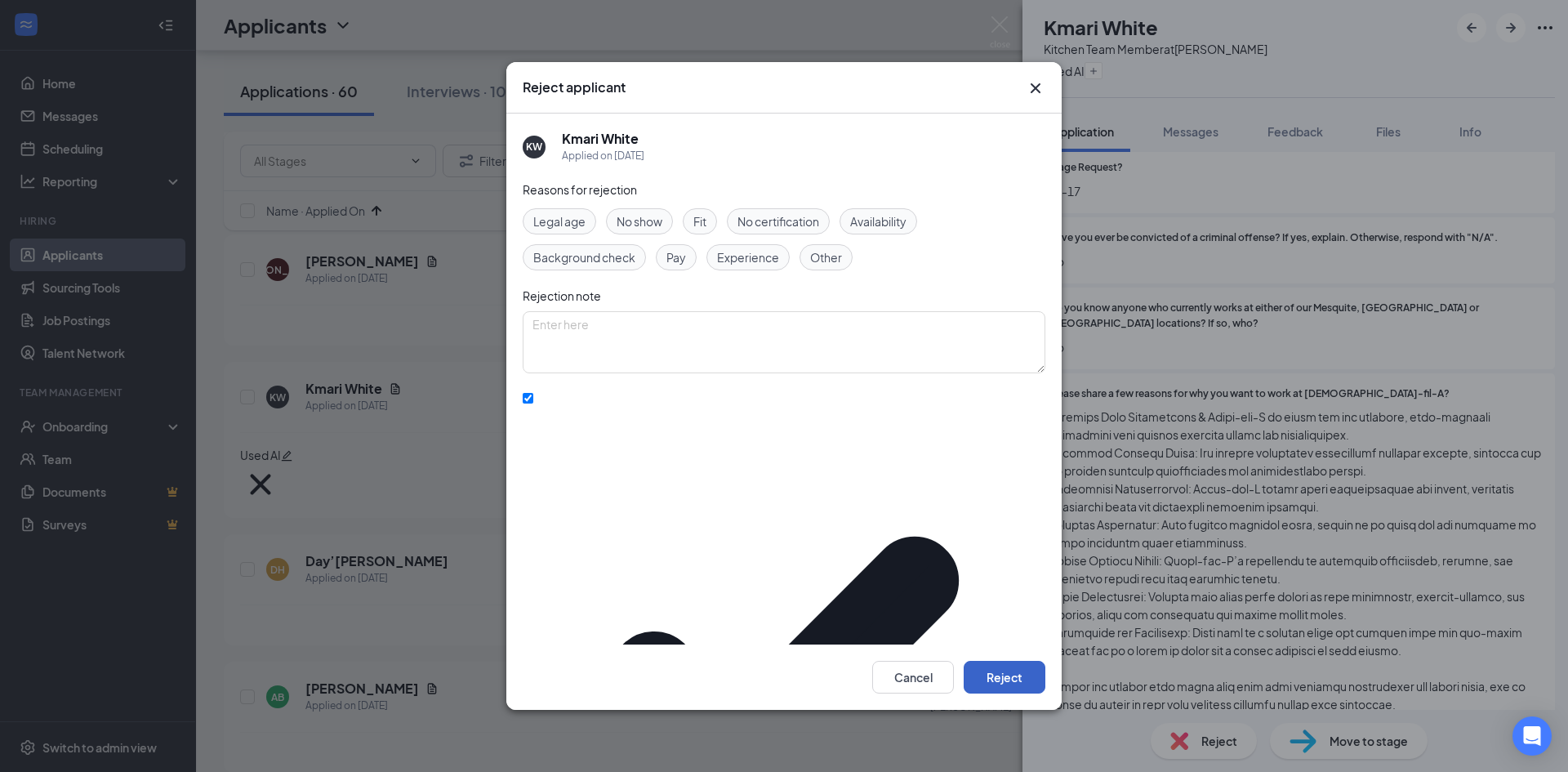
click at [1002, 663] on button "Reject" at bounding box center [1004, 677] width 82 height 33
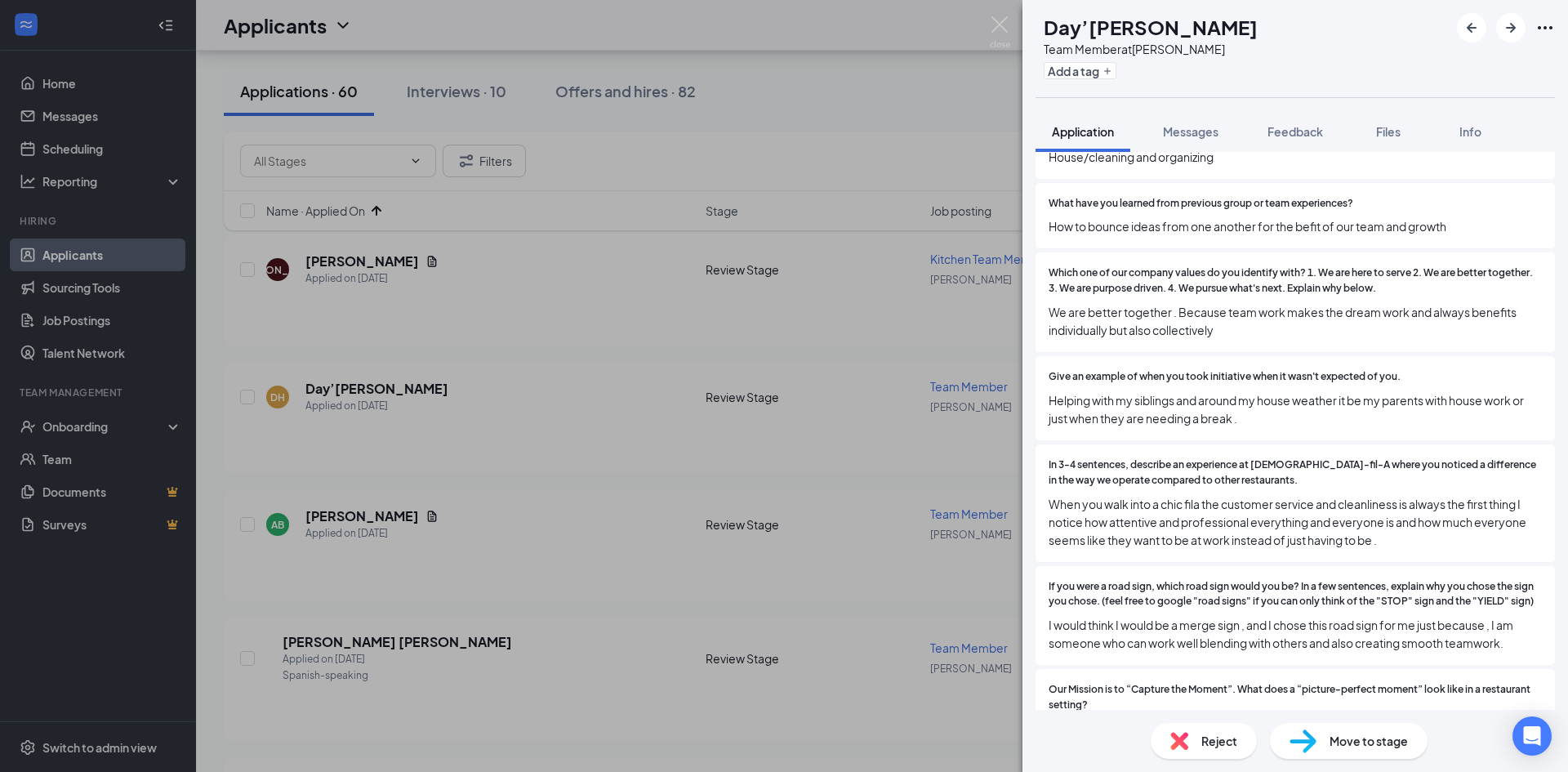
scroll to position [1143, 0]
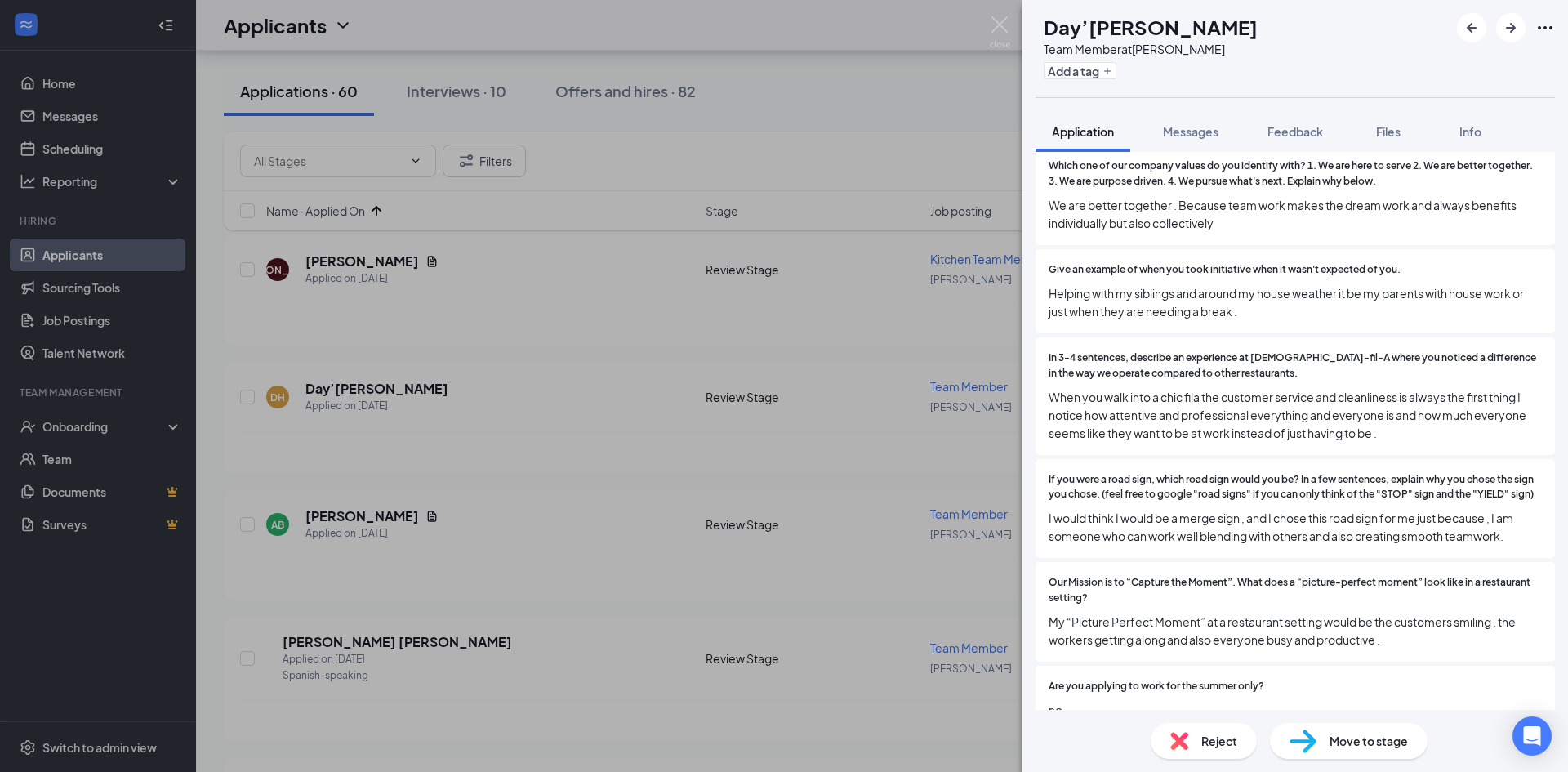
click at [1179, 727] on div "Reject" at bounding box center [1203, 740] width 106 height 36
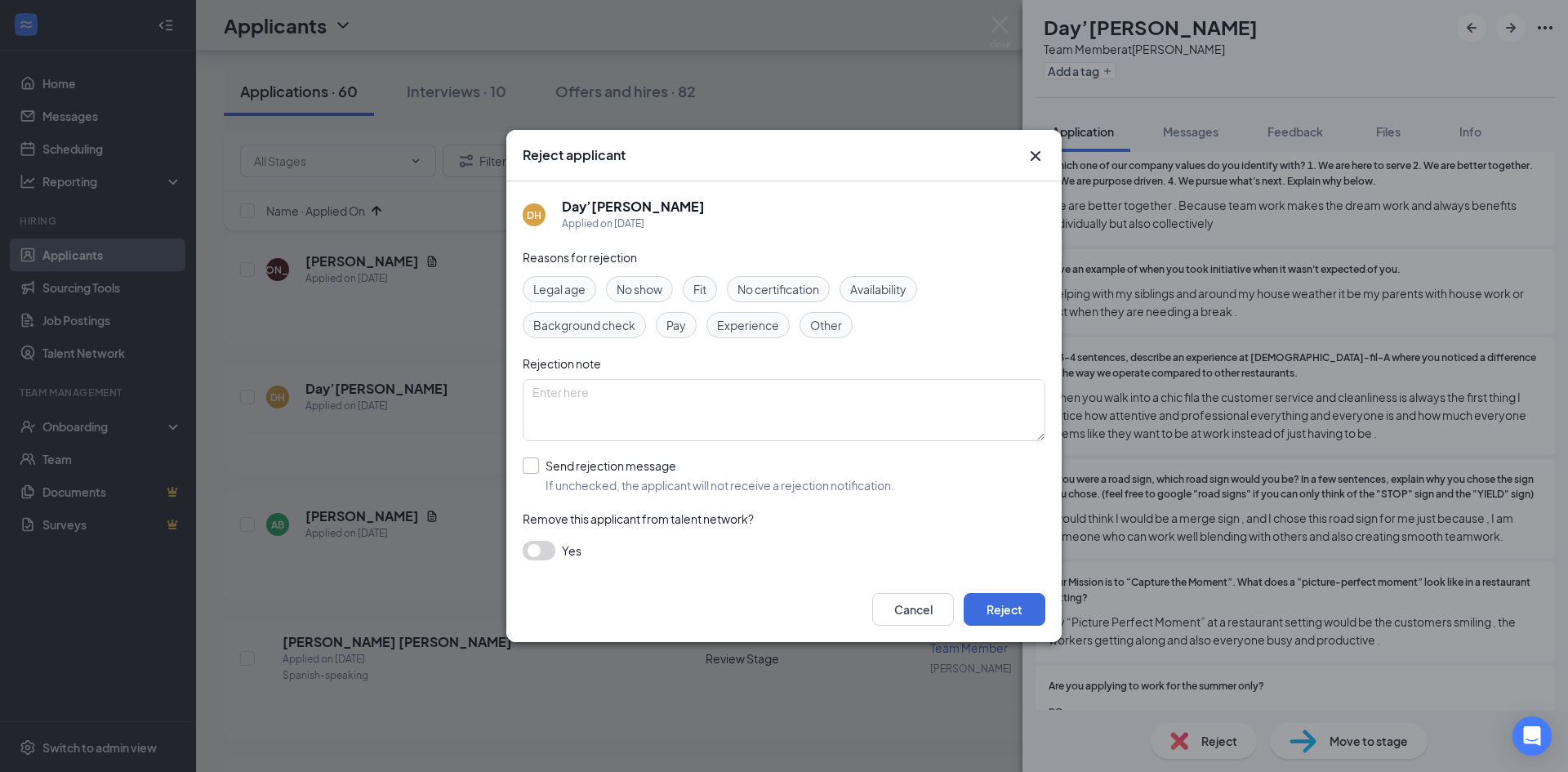
click at [573, 462] on input "Send rejection message If unchecked, the applicant will not receive a rejection…" at bounding box center [708, 474] width 372 height 36
checkbox input "true"
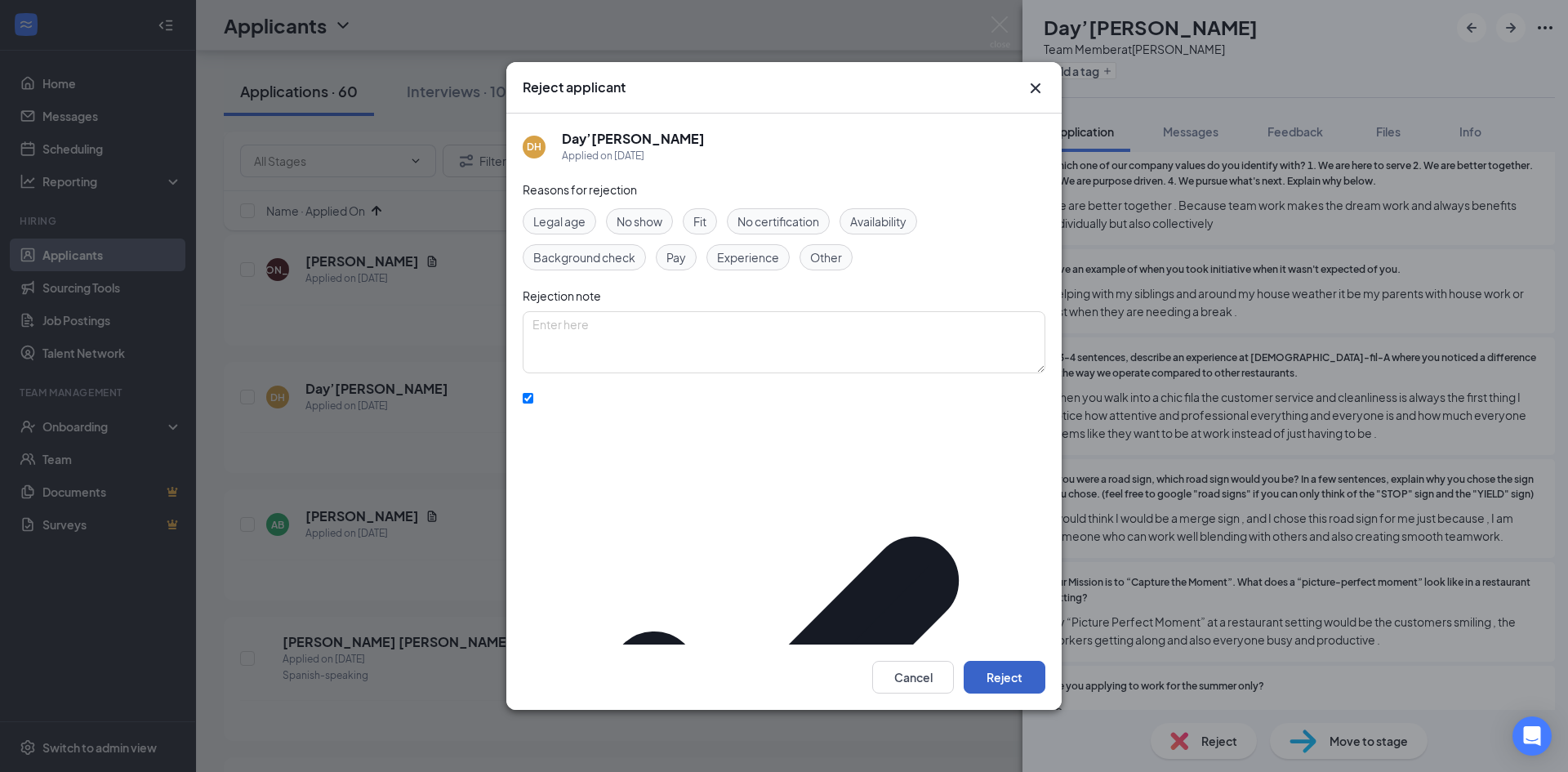
click at [983, 660] on button "Reject" at bounding box center [1004, 677] width 82 height 33
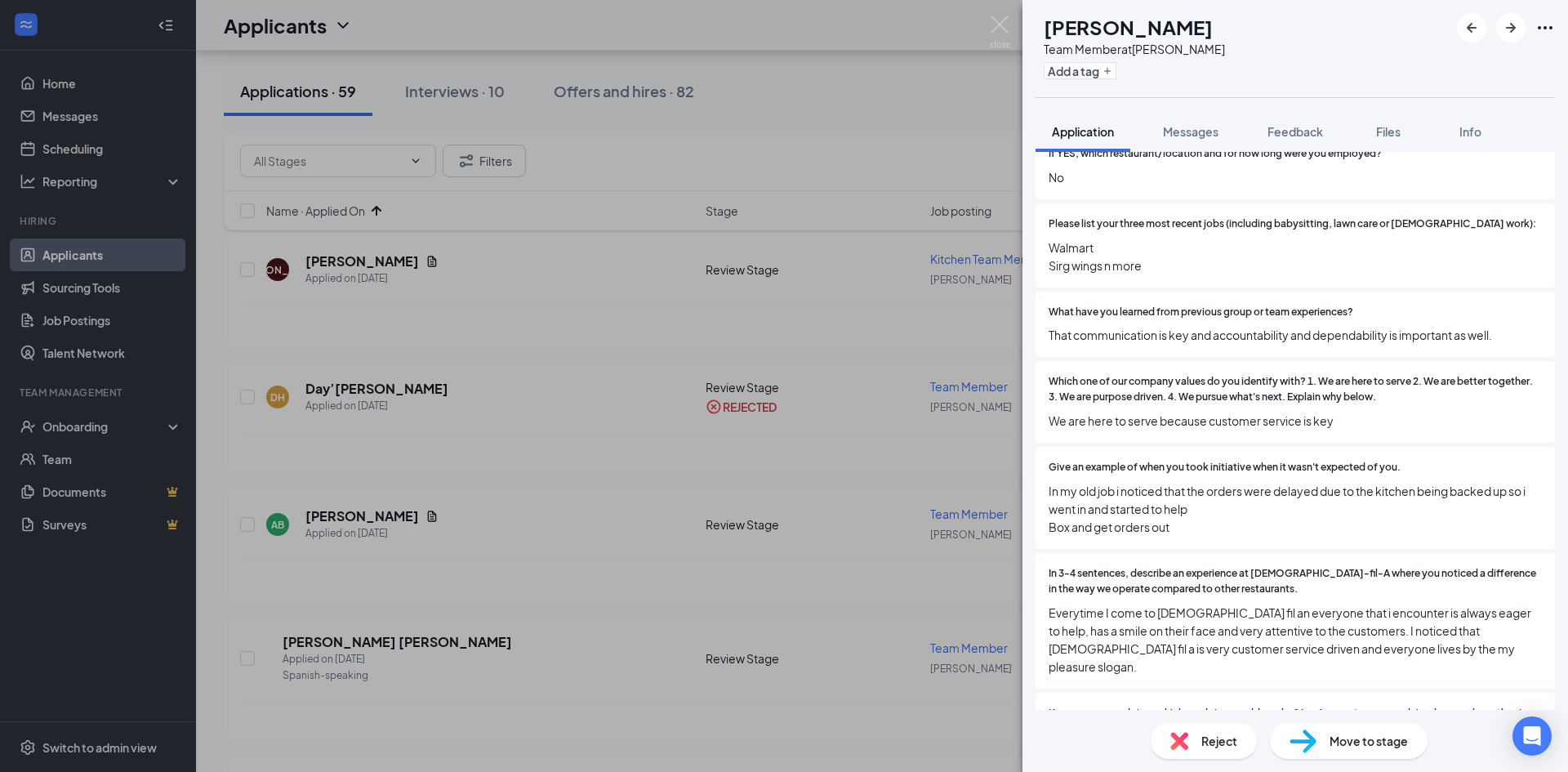
scroll to position [898, 0]
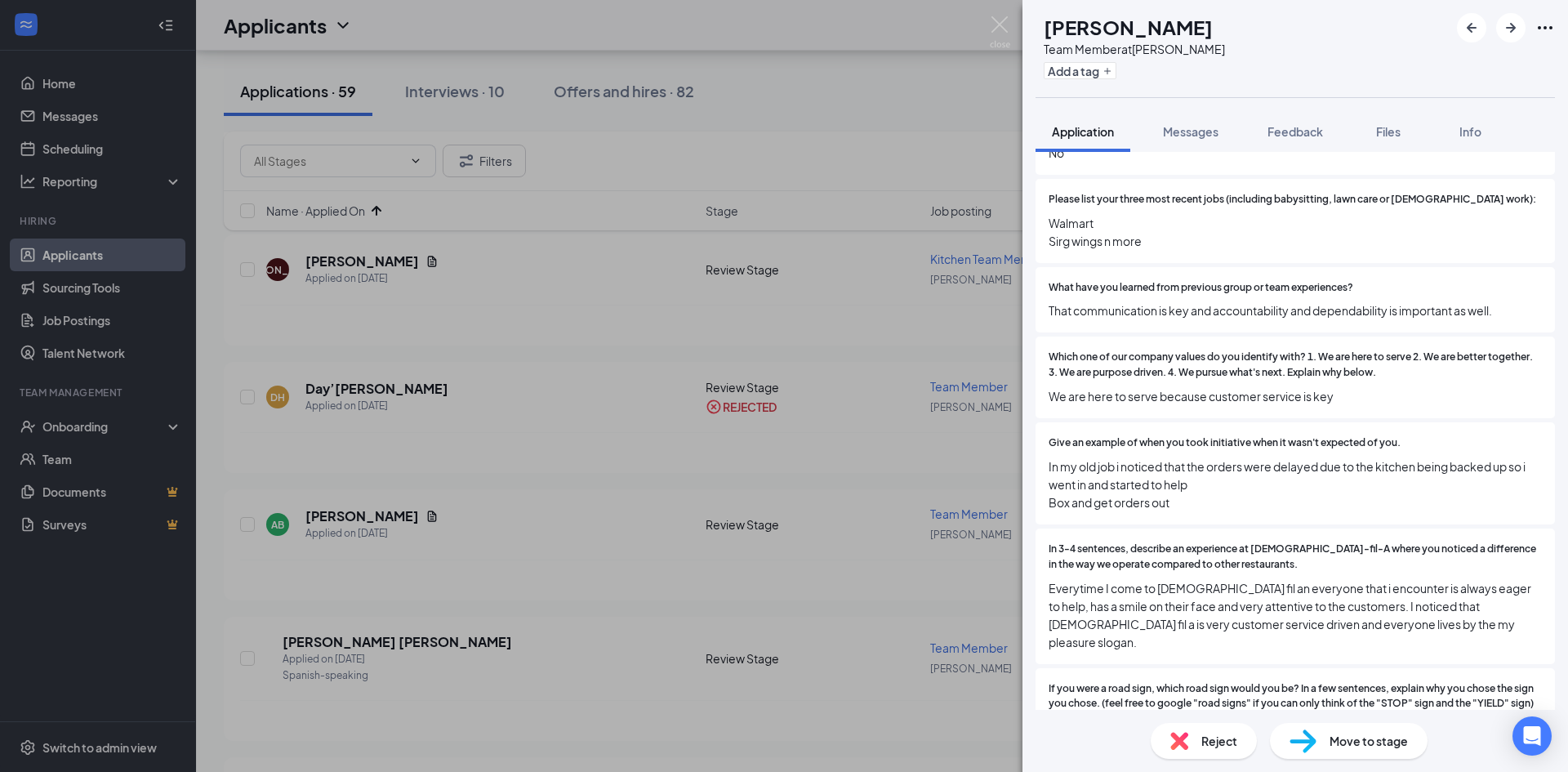
click at [1199, 736] on div "Reject" at bounding box center [1203, 740] width 106 height 36
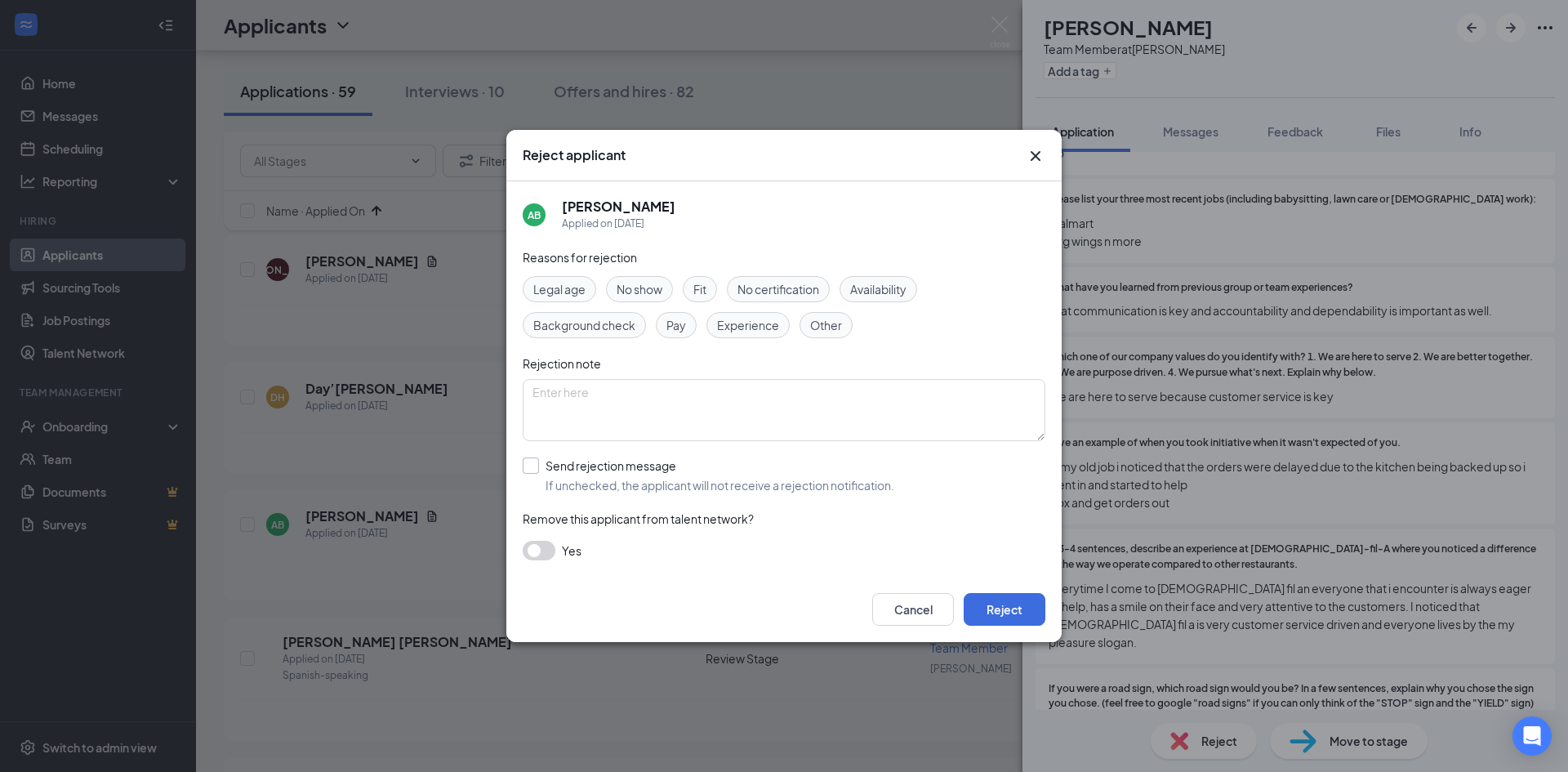
click at [643, 467] on input "Send rejection message If unchecked, the applicant will not receive a rejection…" at bounding box center [708, 474] width 372 height 36
checkbox input "true"
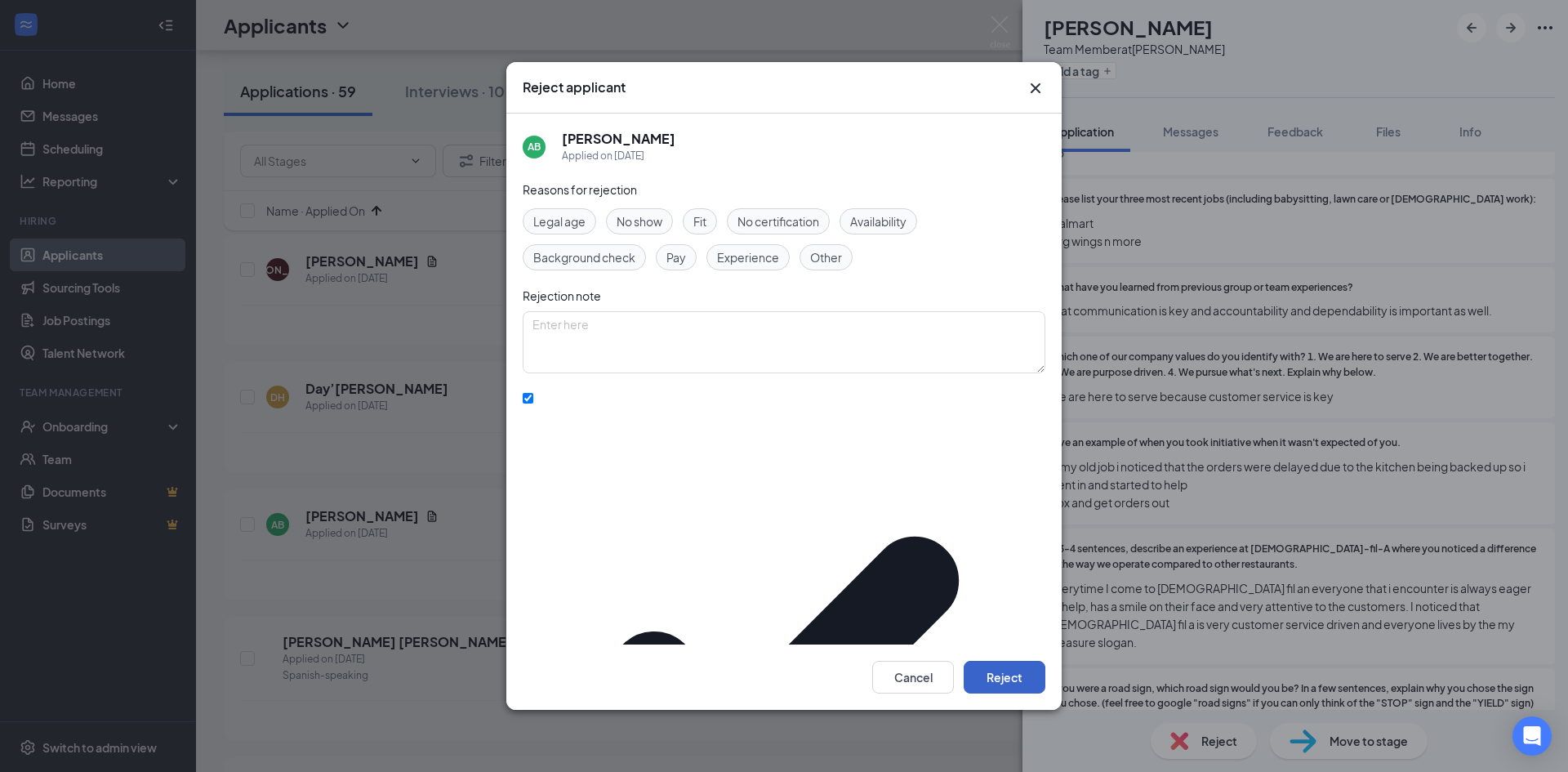
click at [1024, 667] on button "Reject" at bounding box center [1004, 677] width 82 height 33
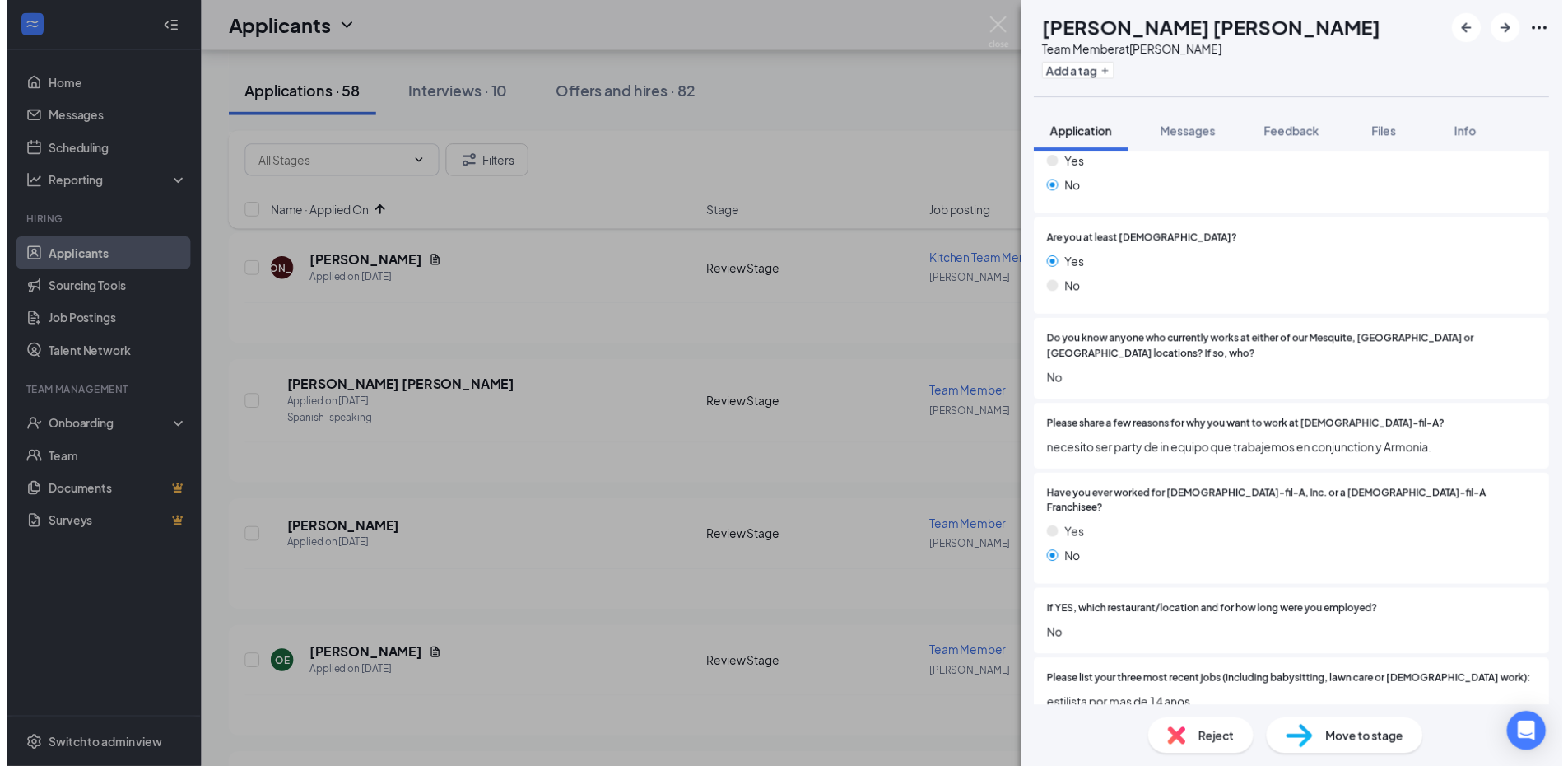
scroll to position [577, 0]
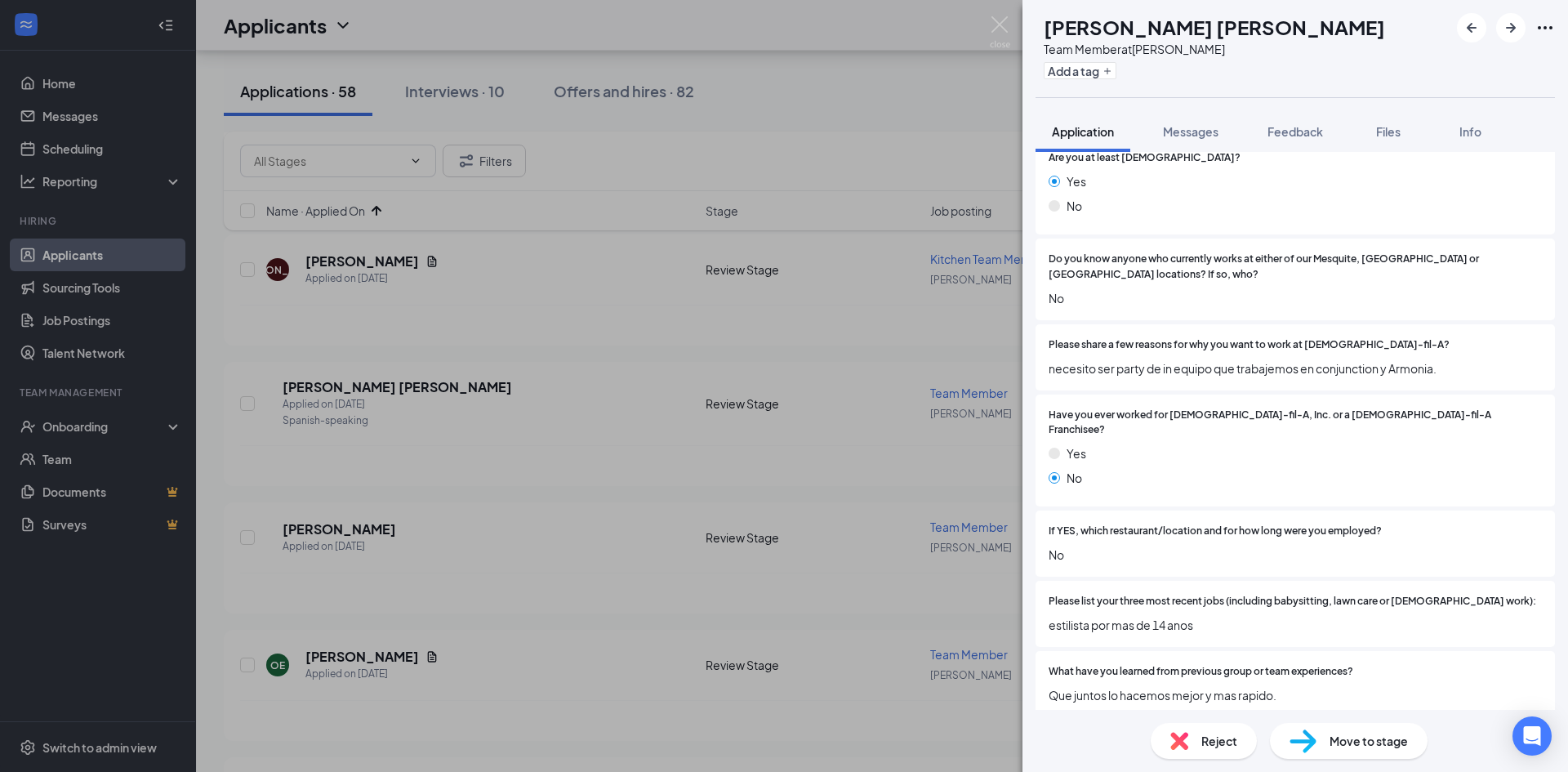
click at [660, 479] on div "LM [PERSON_NAME] [PERSON_NAME] Team Member at [PERSON_NAME] Add a tag Applicati…" at bounding box center [784, 386] width 1568 height 772
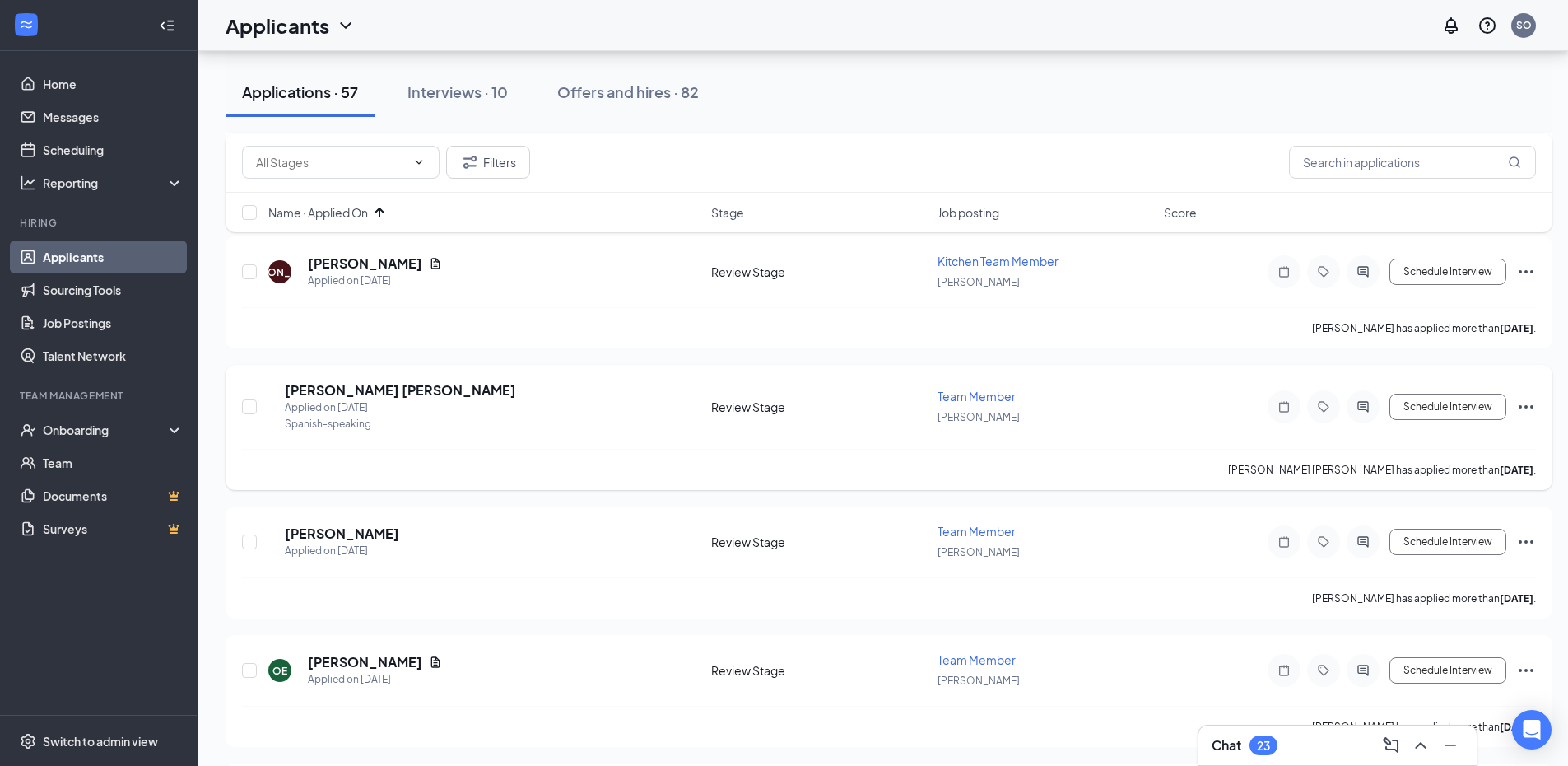
click at [1531, 405] on icon "Ellipses" at bounding box center [1526, 407] width 20 height 20
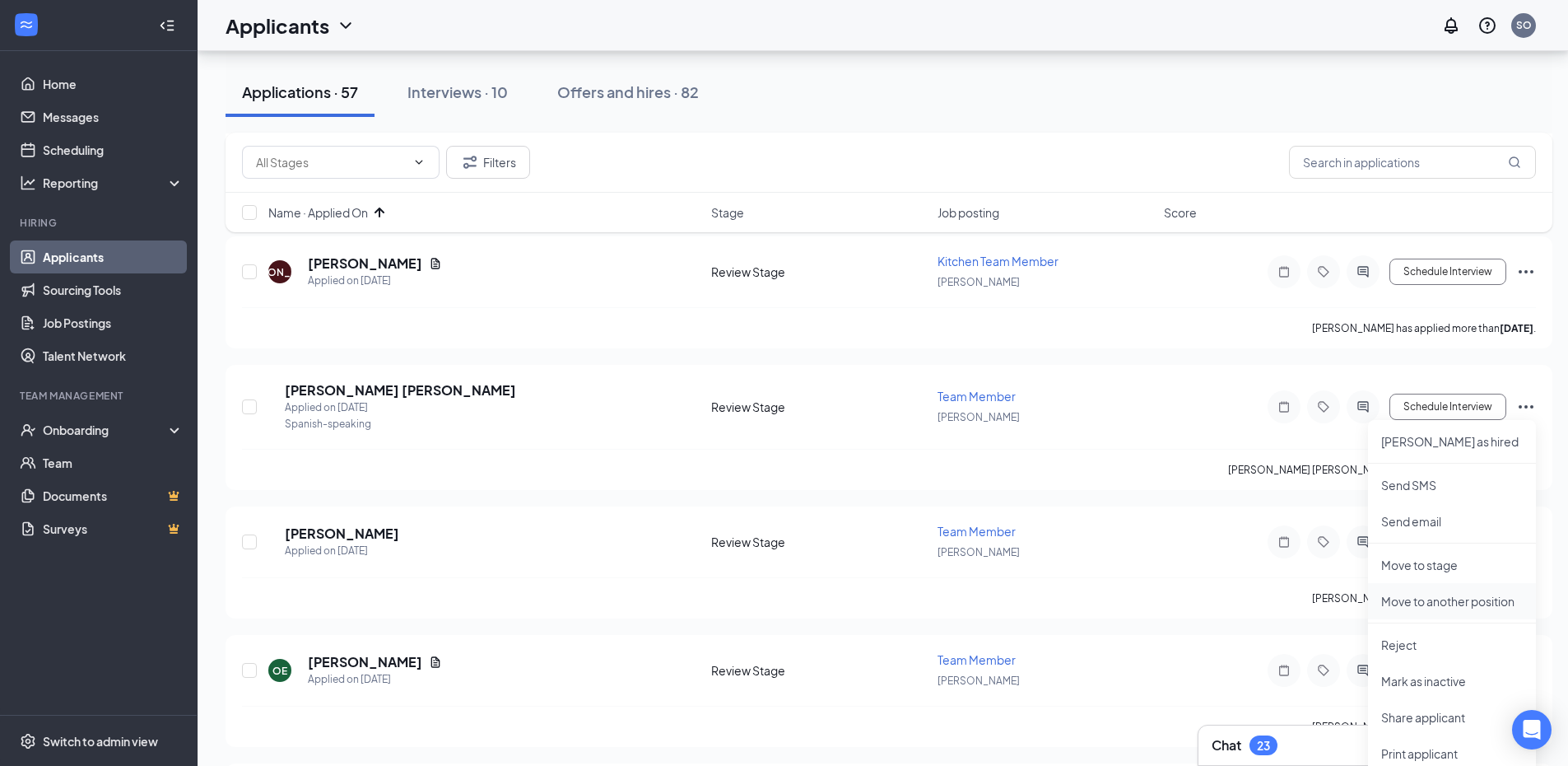
click at [1438, 597] on p "Move to another position" at bounding box center [1452, 601] width 142 height 17
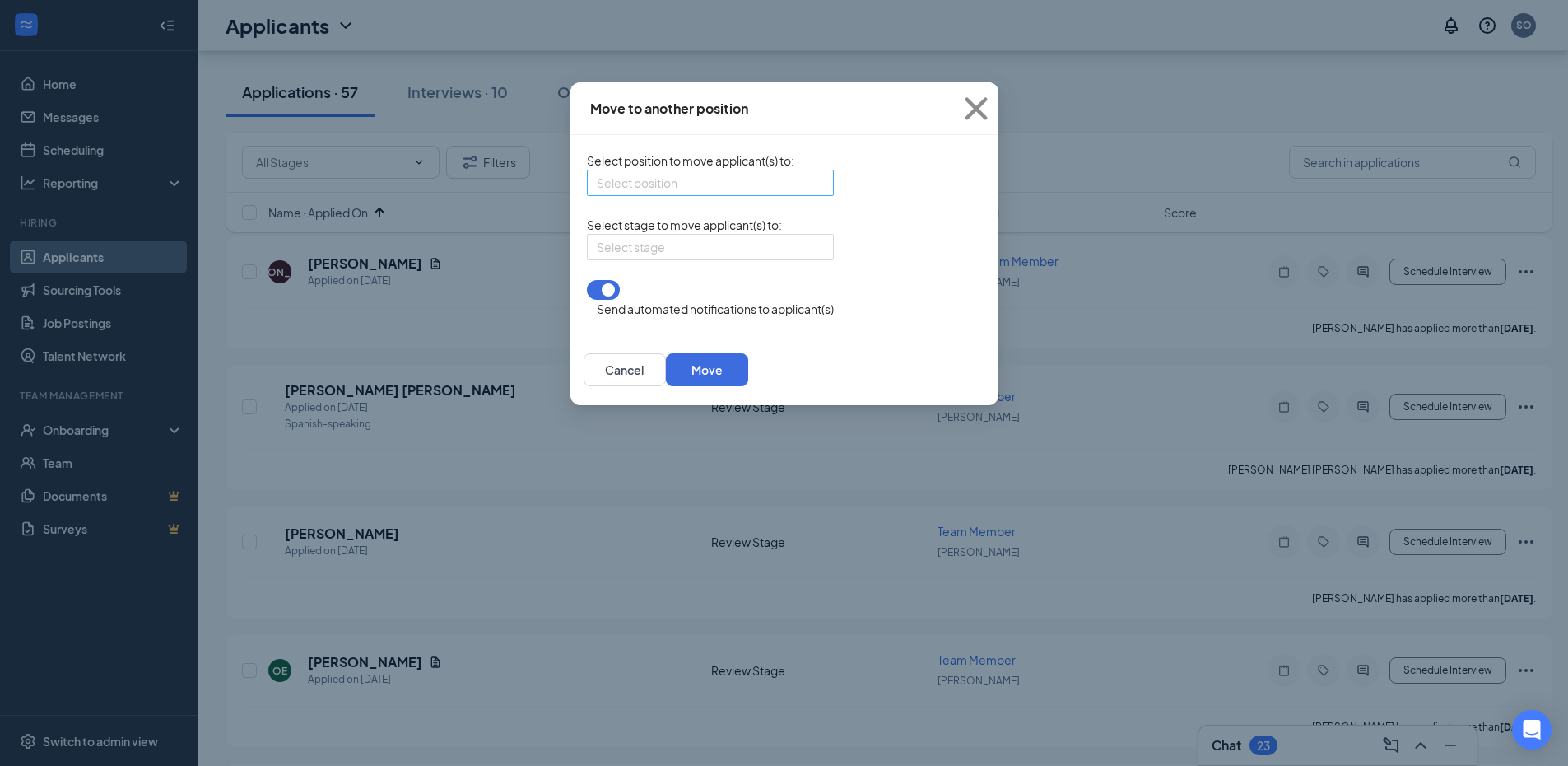
click at [587, 196] on div "Select position" at bounding box center [710, 183] width 247 height 27
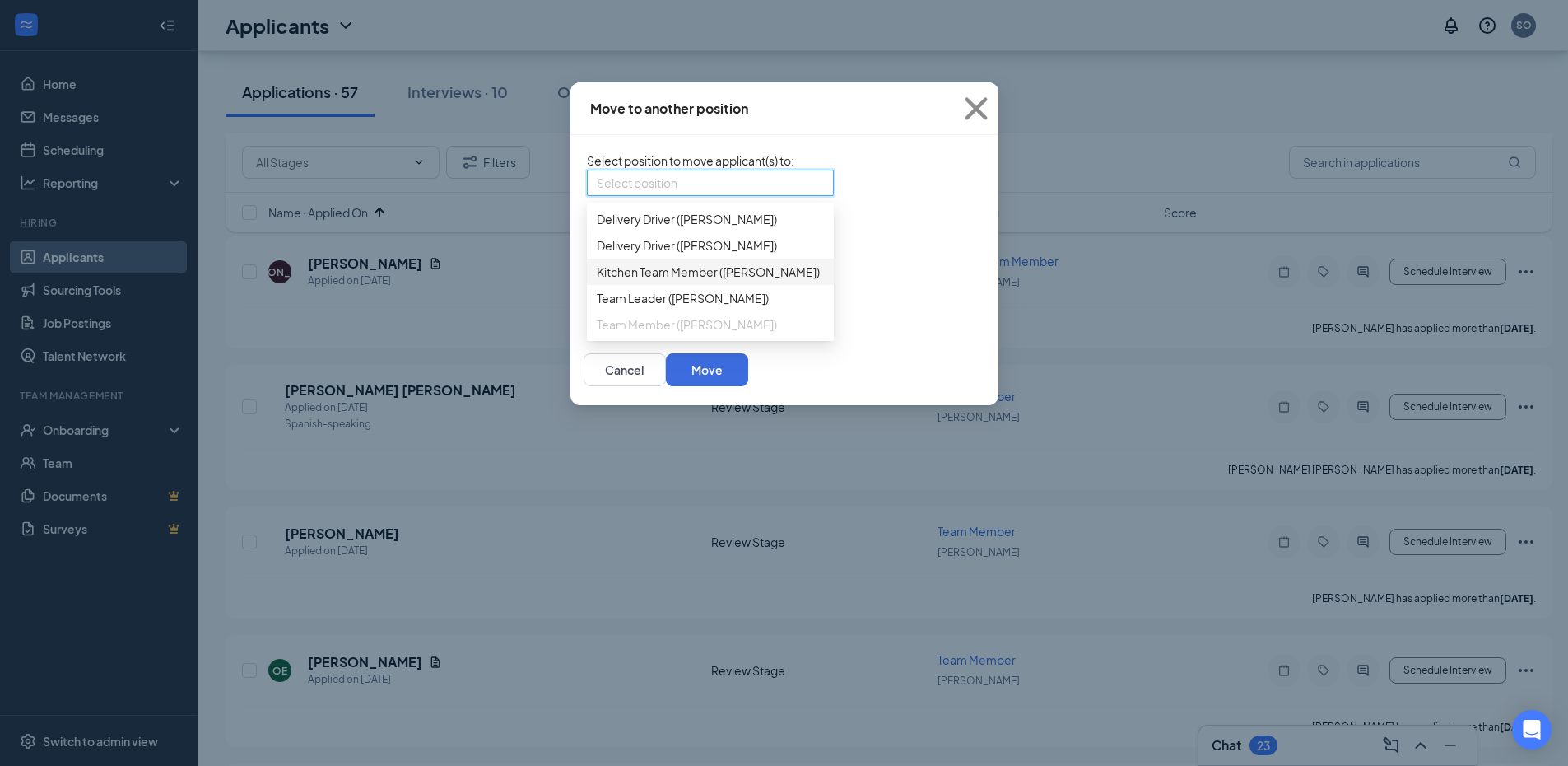
click at [597, 281] on span "Kitchen Team Member ([PERSON_NAME])" at bounding box center [708, 272] width 223 height 18
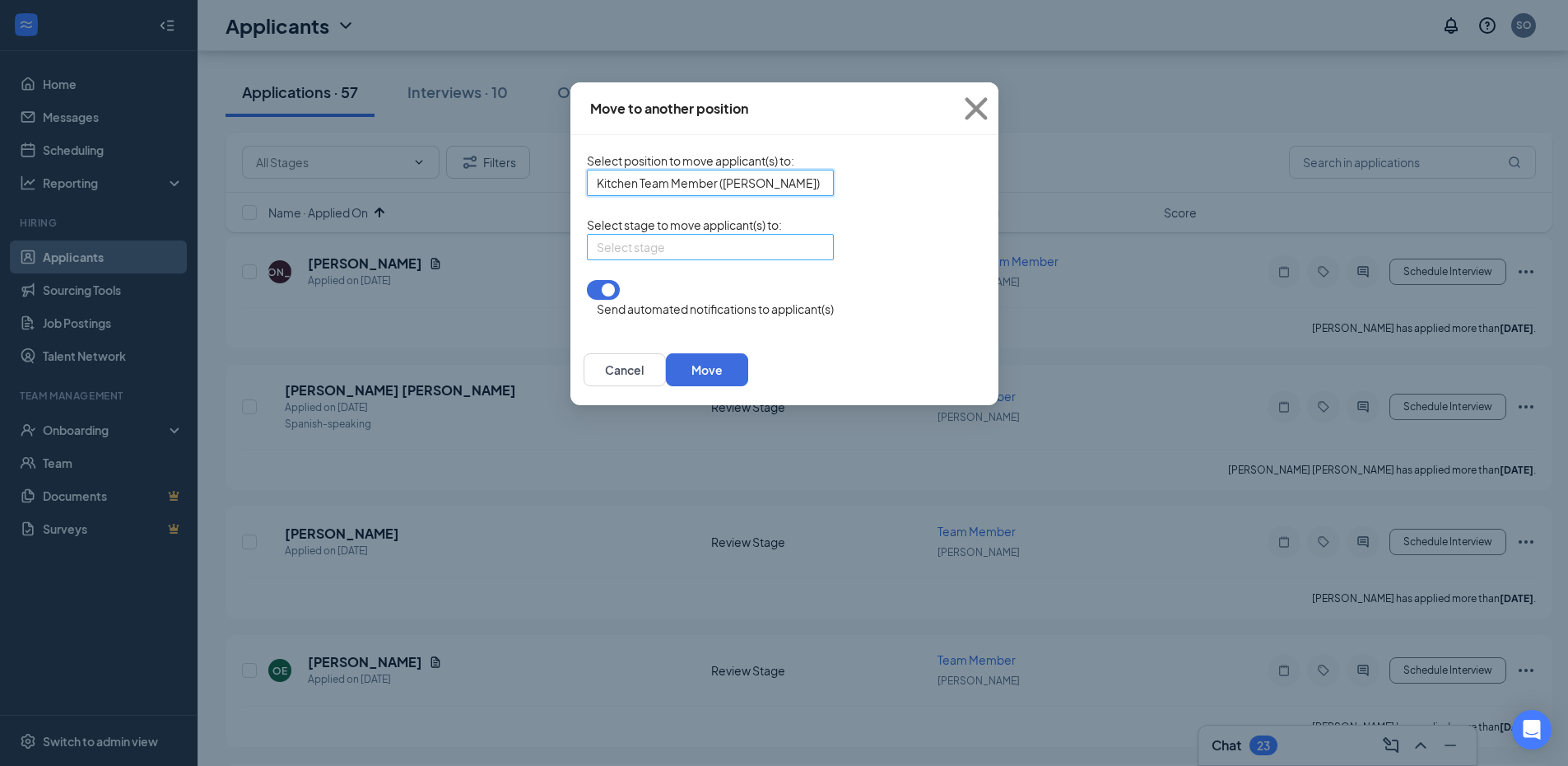
click at [597, 259] on input "search" at bounding box center [704, 248] width 216 height 25
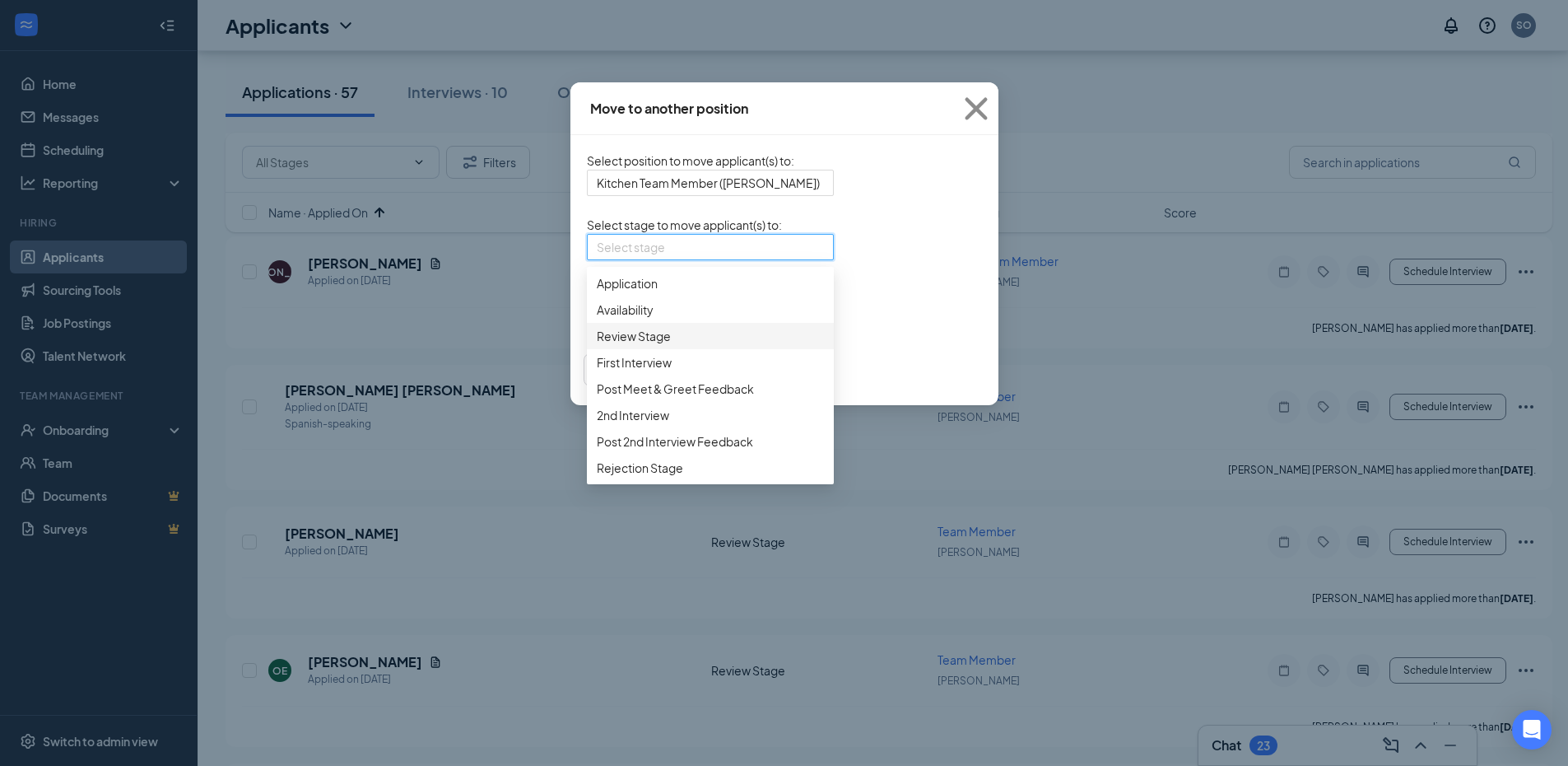
click at [597, 345] on span "Review Stage" at bounding box center [710, 336] width 227 height 18
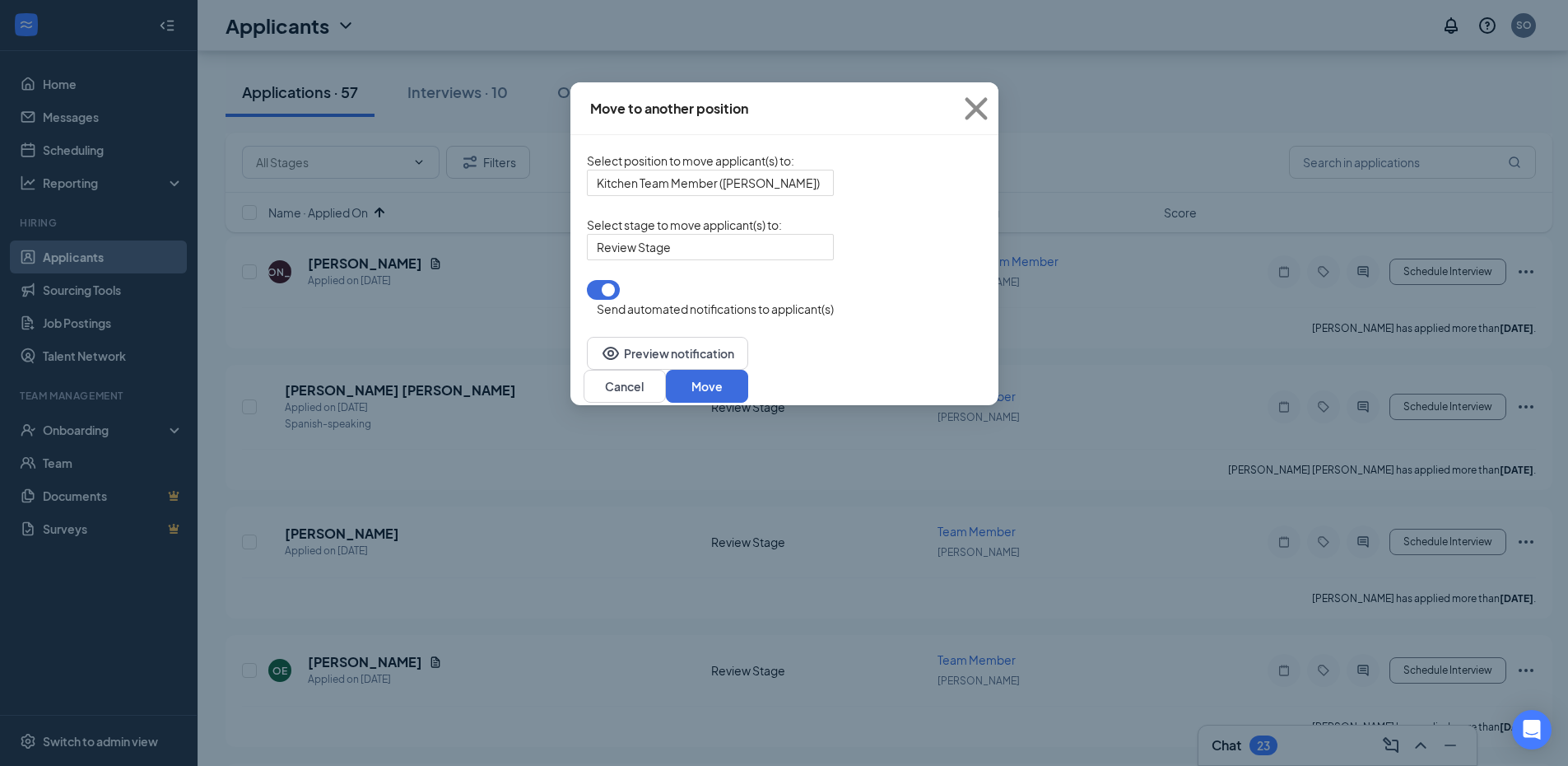
drag, startPoint x: 498, startPoint y: 299, endPoint x: 505, endPoint y: 313, distance: 15.7
click at [587, 301] on form "Select position to move applicant(s) to : Kitchen Team Member ([PERSON_NAME]) 3…" at bounding box center [710, 235] width 247 height 167
drag, startPoint x: 505, startPoint y: 313, endPoint x: 676, endPoint y: 360, distance: 177.3
click at [587, 300] on button "button" at bounding box center [603, 290] width 33 height 20
click at [748, 382] on button "Move" at bounding box center [707, 387] width 82 height 33
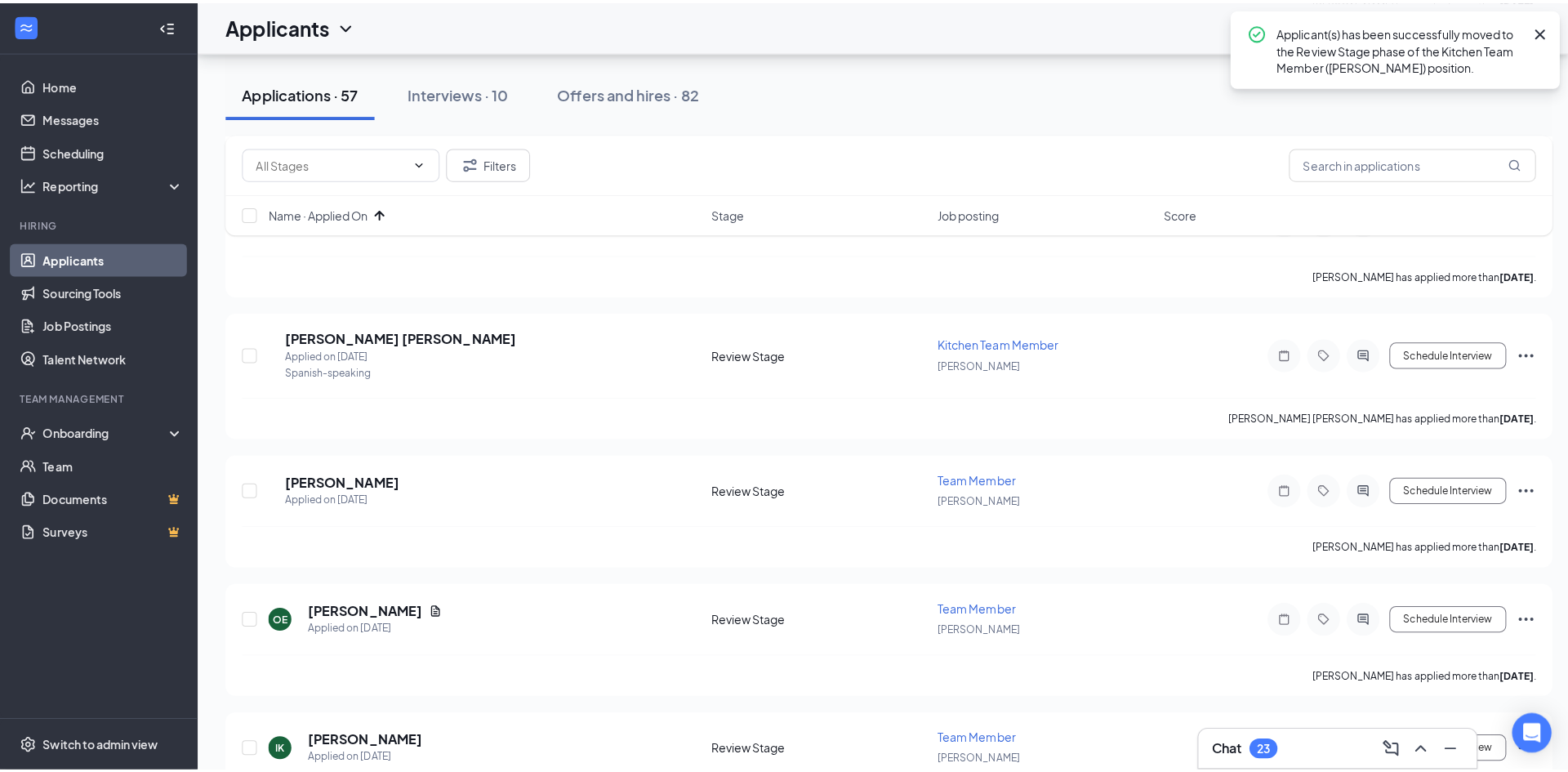
scroll to position [1389, 0]
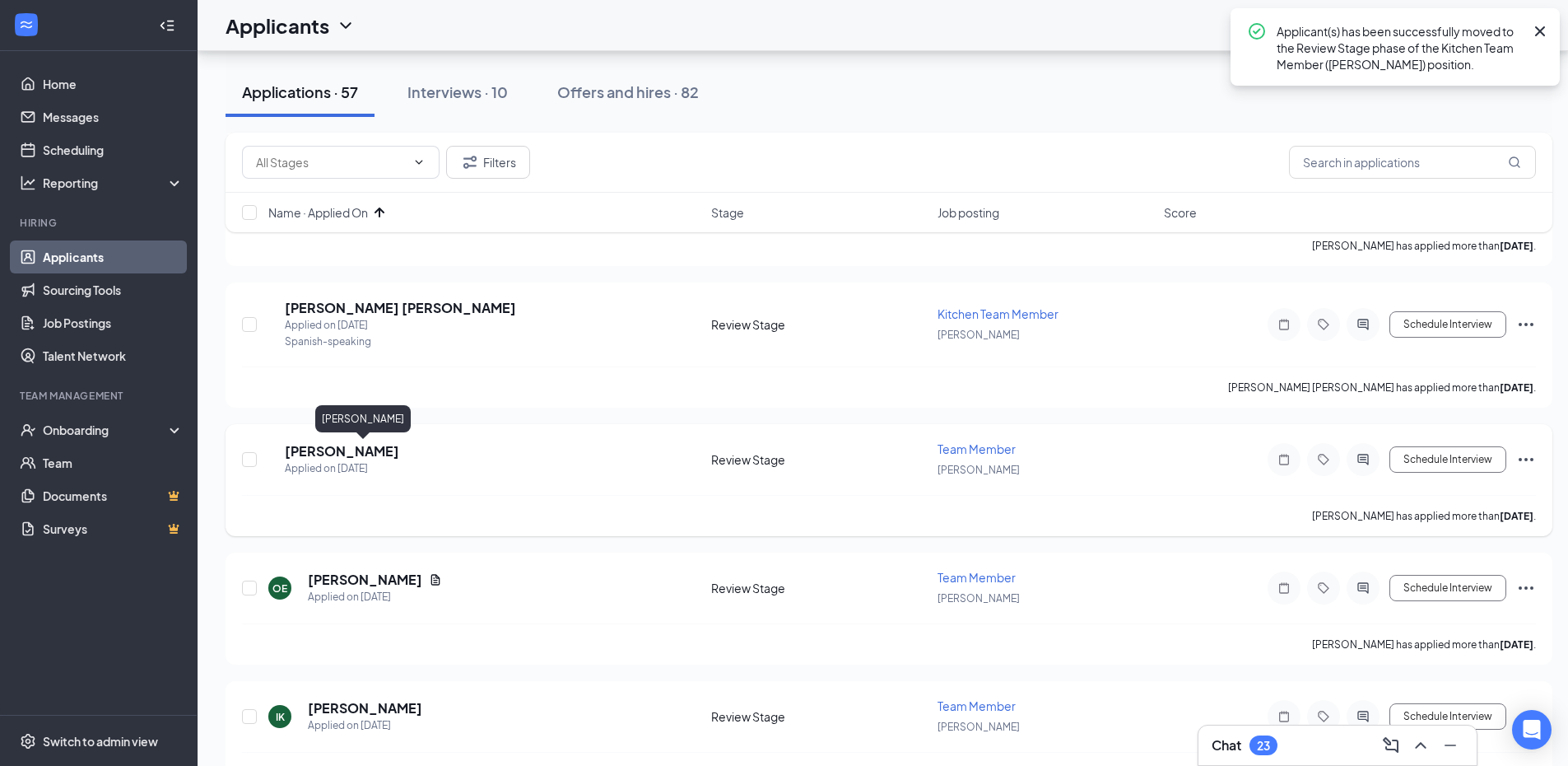
click at [396, 448] on h5 "[PERSON_NAME]" at bounding box center [342, 452] width 114 height 18
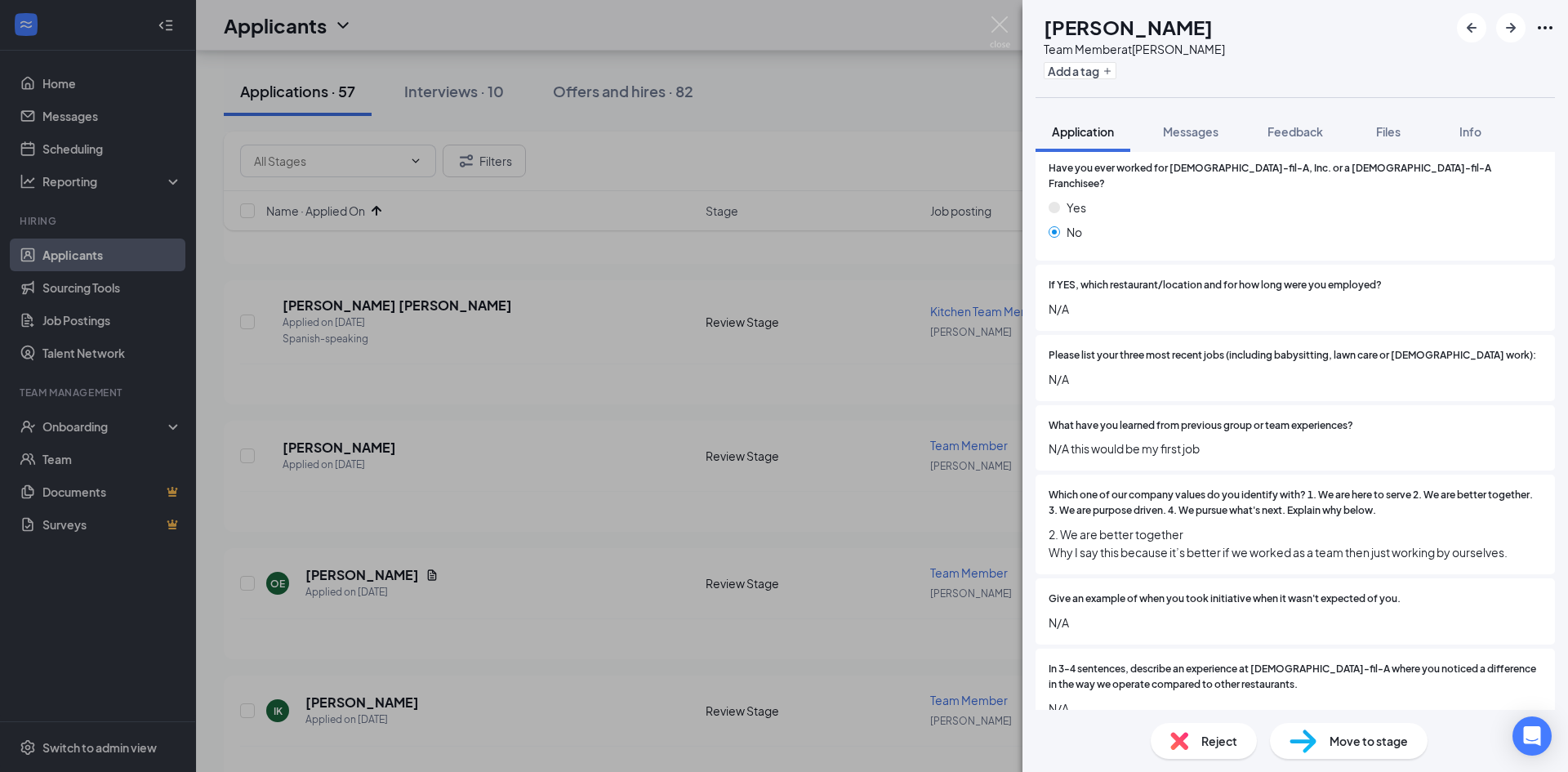
scroll to position [817, 0]
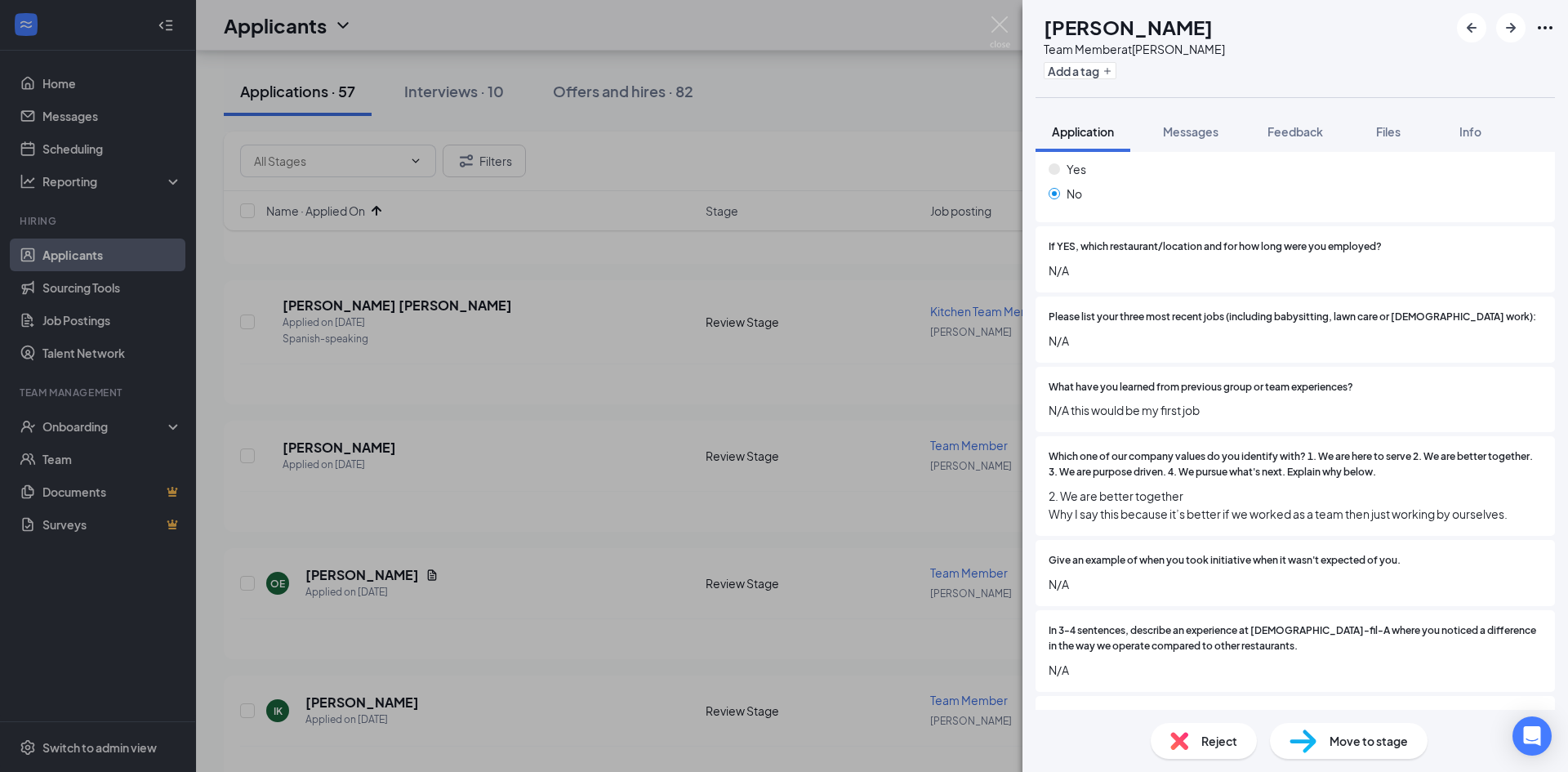
click at [1193, 761] on div "Reject Move to stage" at bounding box center [1295, 741] width 546 height 62
click at [1193, 760] on div "Reject Move to stage" at bounding box center [1295, 741] width 546 height 62
click at [1198, 751] on div "Reject" at bounding box center [1203, 740] width 106 height 36
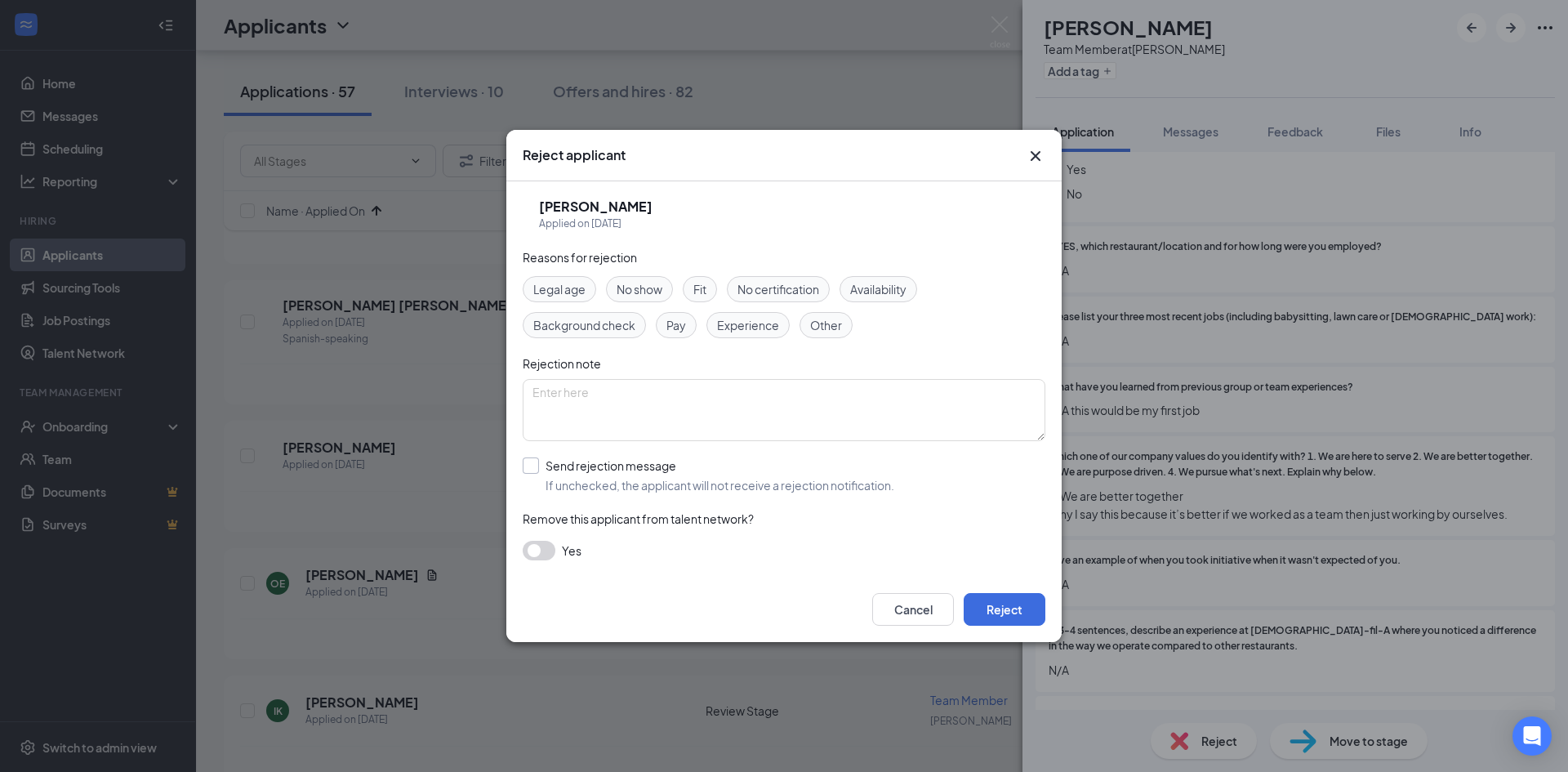
click at [532, 472] on input "Send rejection message If unchecked, the applicant will not receive a rejection…" at bounding box center [708, 474] width 372 height 36
checkbox input "true"
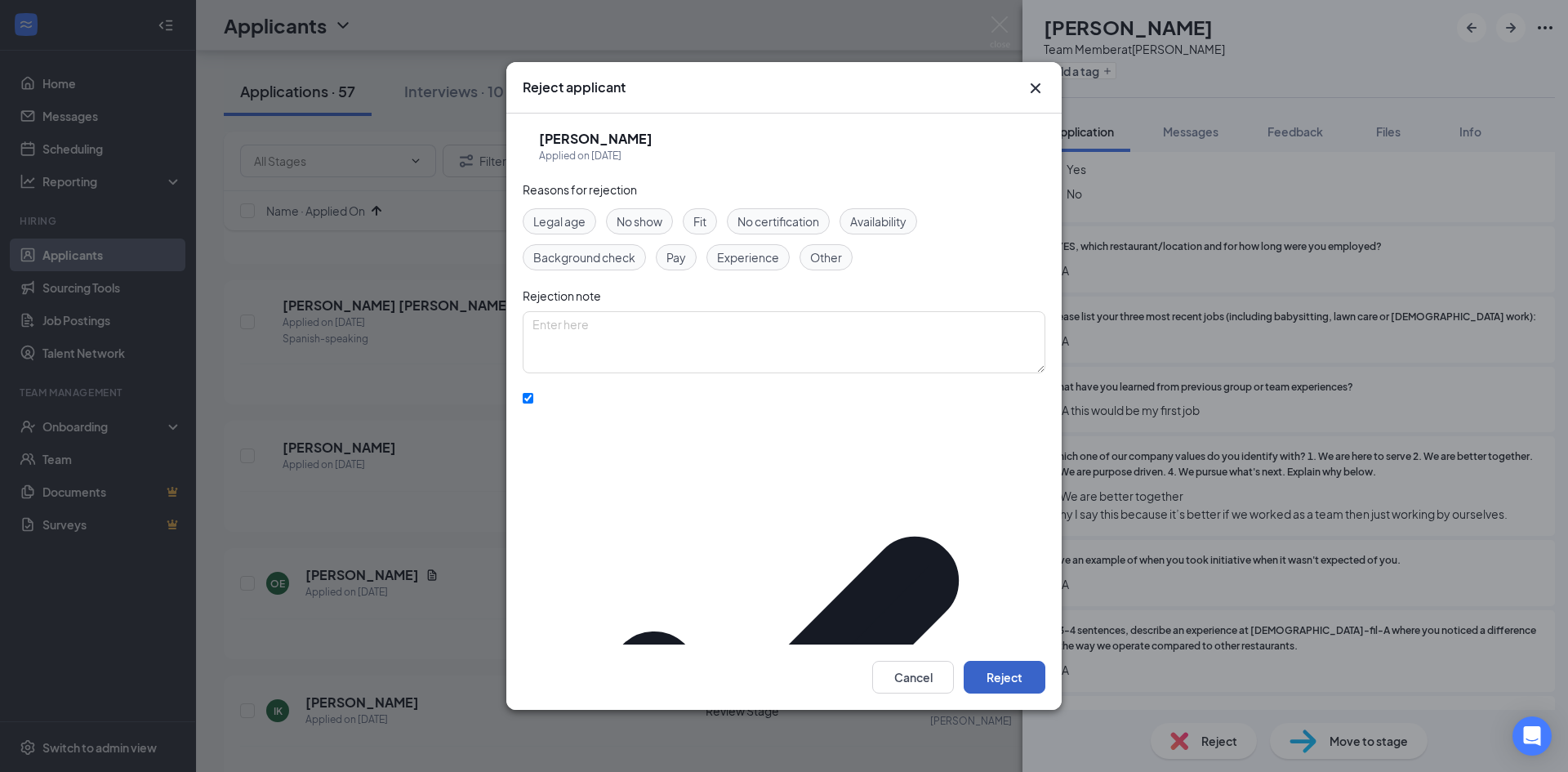
click at [994, 660] on button "Reject" at bounding box center [1004, 677] width 82 height 33
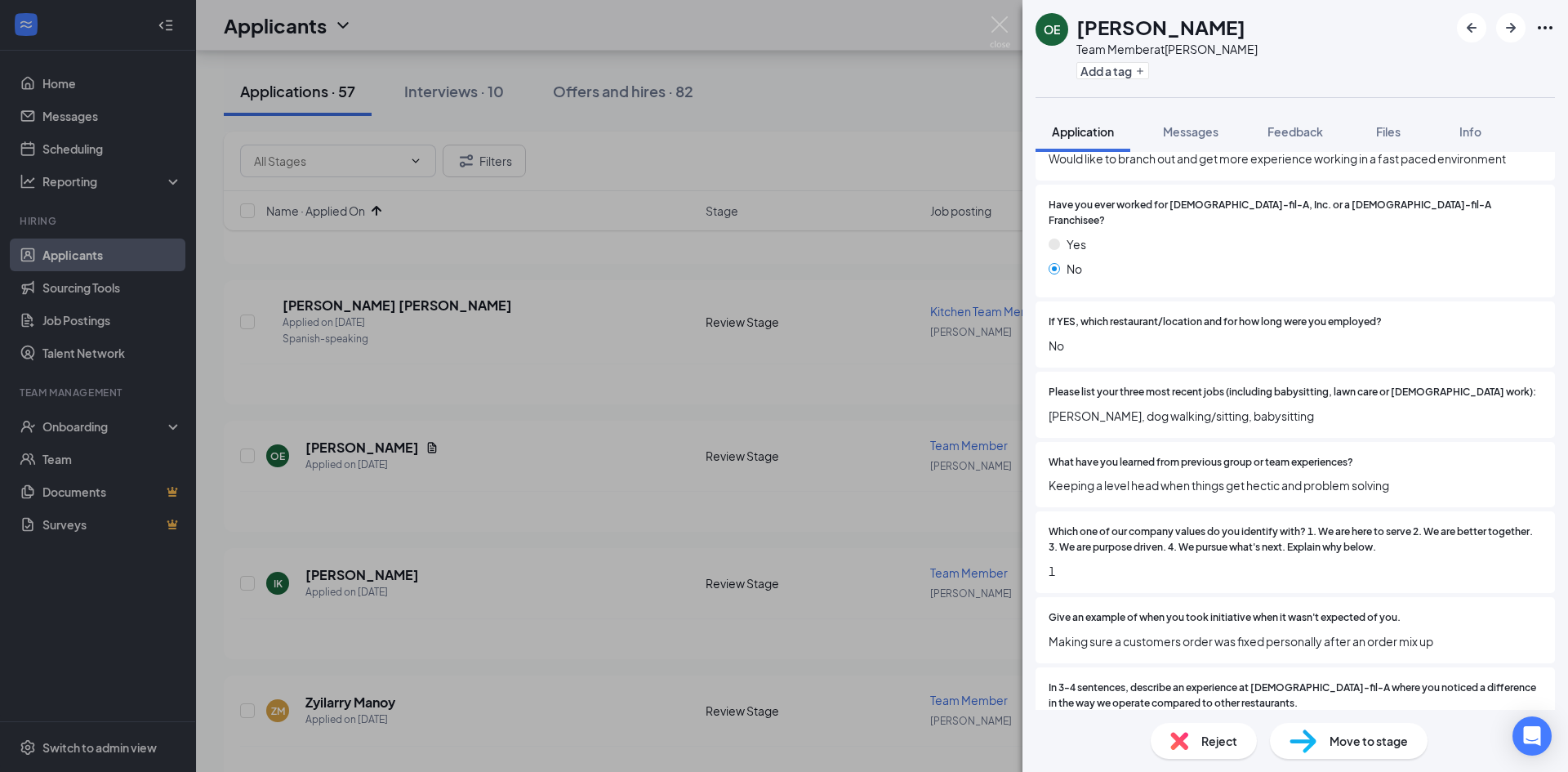
scroll to position [735, 0]
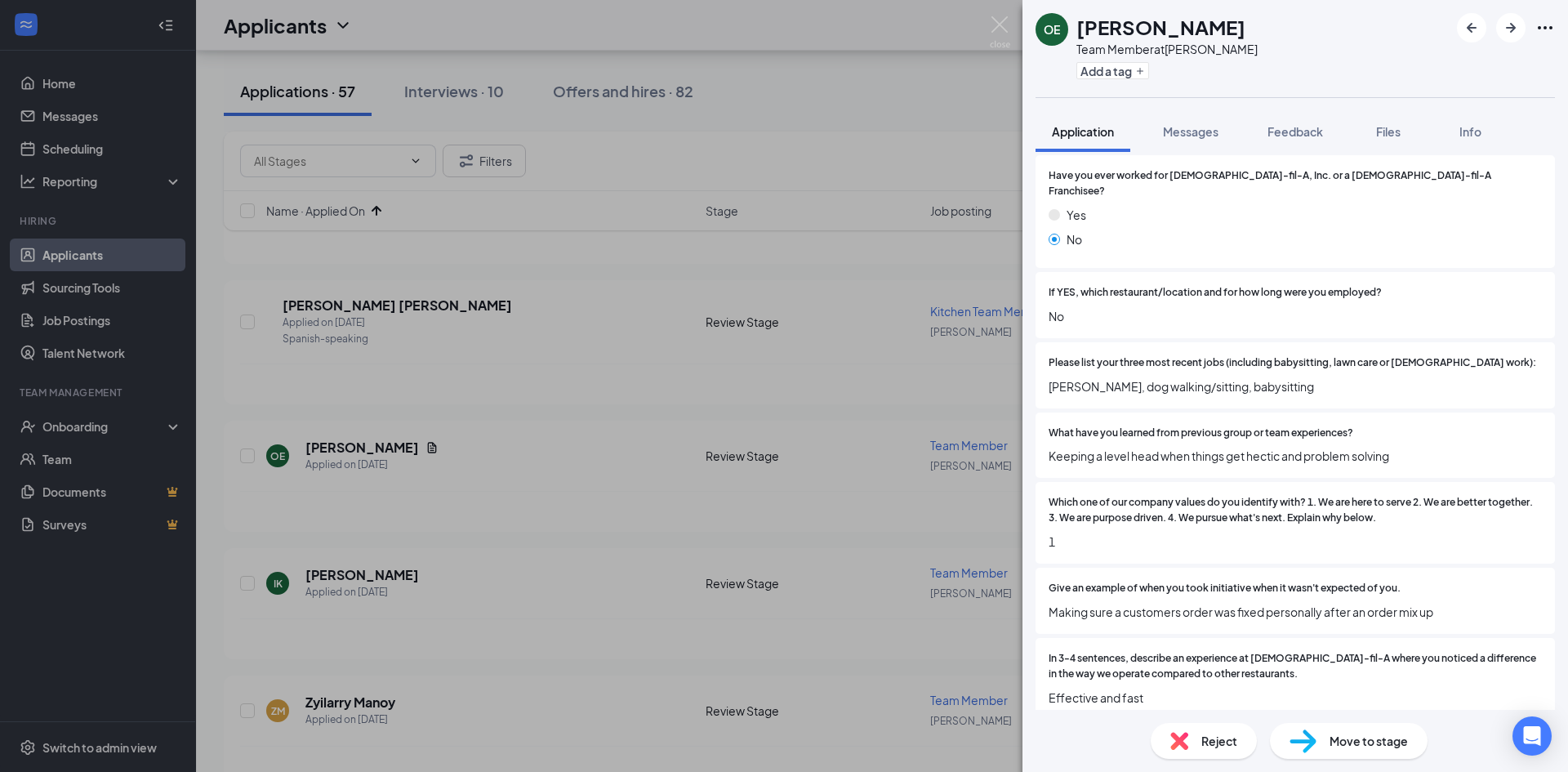
click at [1203, 755] on div "Reject" at bounding box center [1203, 740] width 106 height 36
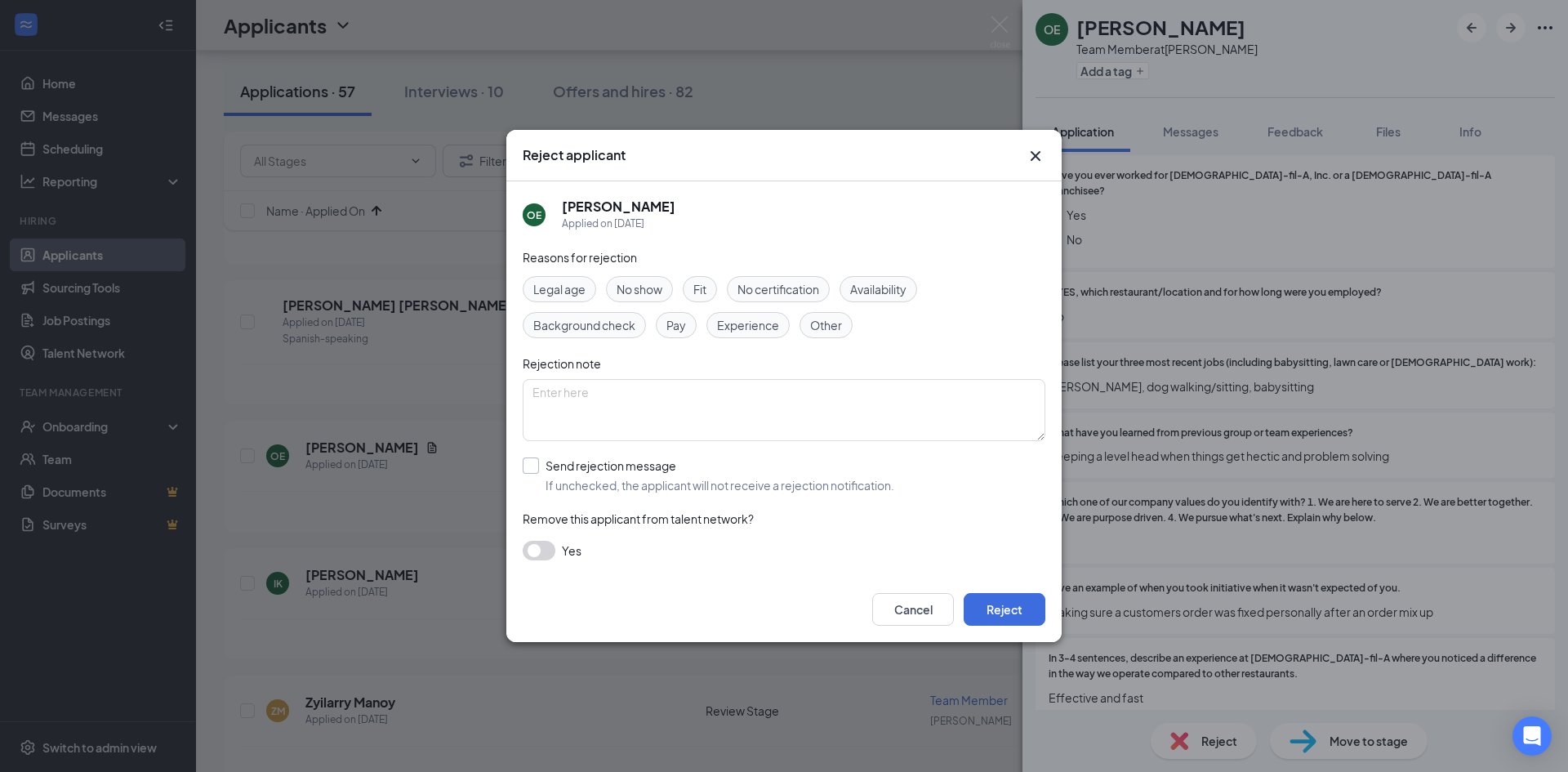
click at [620, 482] on input "Send rejection message If unchecked, the applicant will not receive a rejection…" at bounding box center [708, 474] width 372 height 36
checkbox input "true"
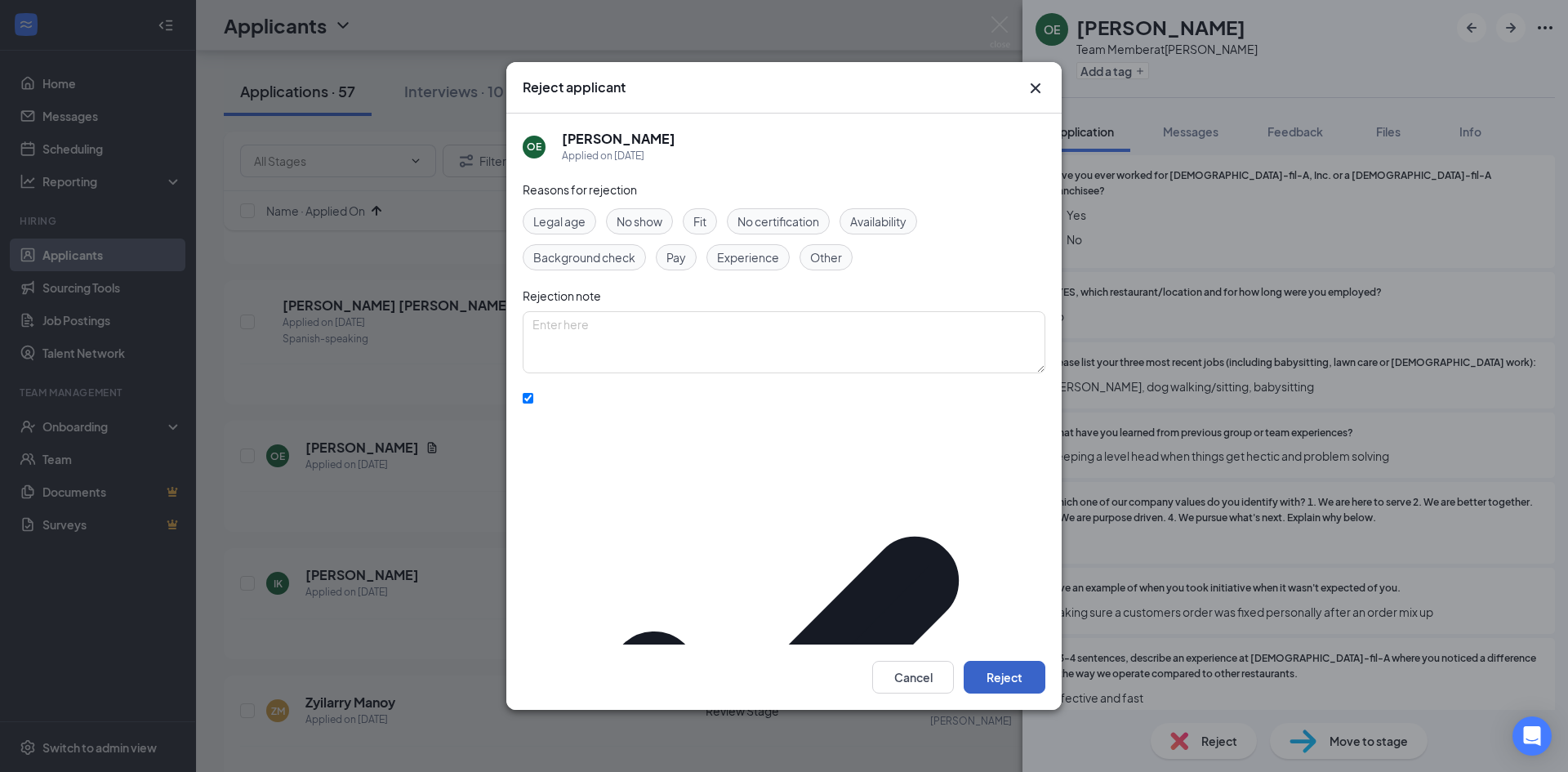
click at [1000, 661] on button "Reject" at bounding box center [1004, 677] width 82 height 33
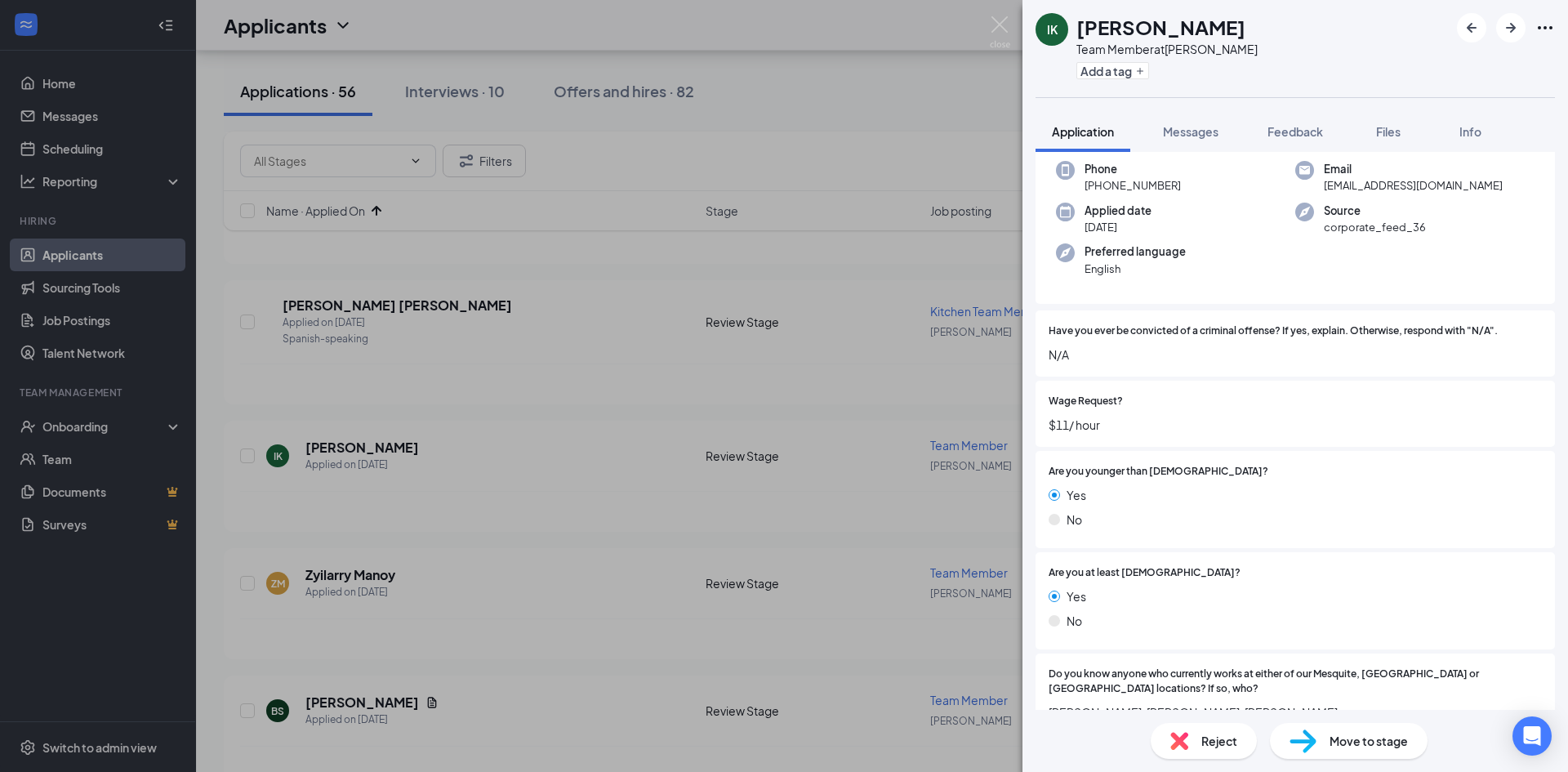
scroll to position [164, 0]
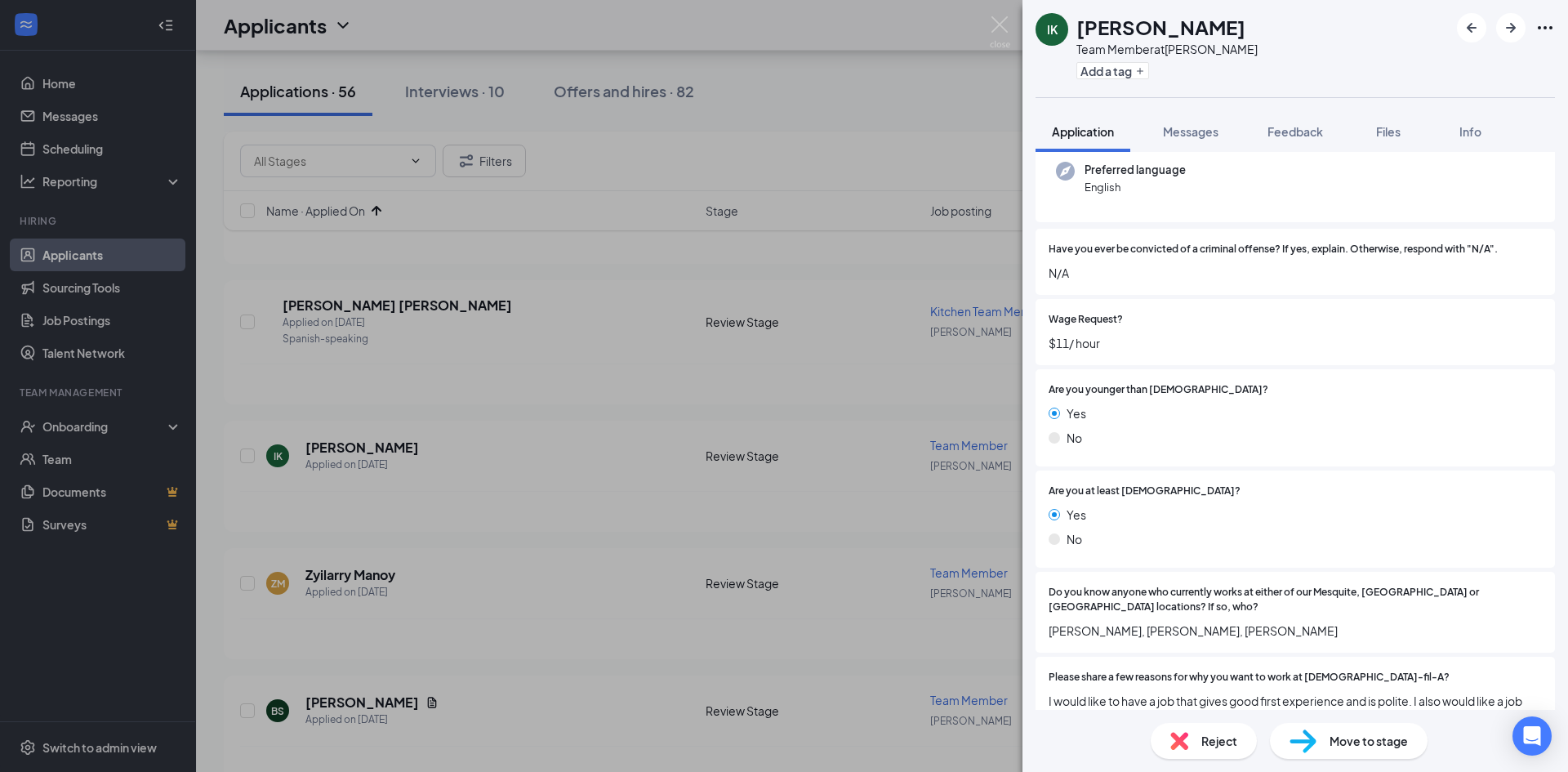
click at [1375, 765] on div "Reject Move to stage" at bounding box center [1295, 741] width 546 height 62
click at [1375, 751] on div "Move to stage" at bounding box center [1348, 740] width 158 height 36
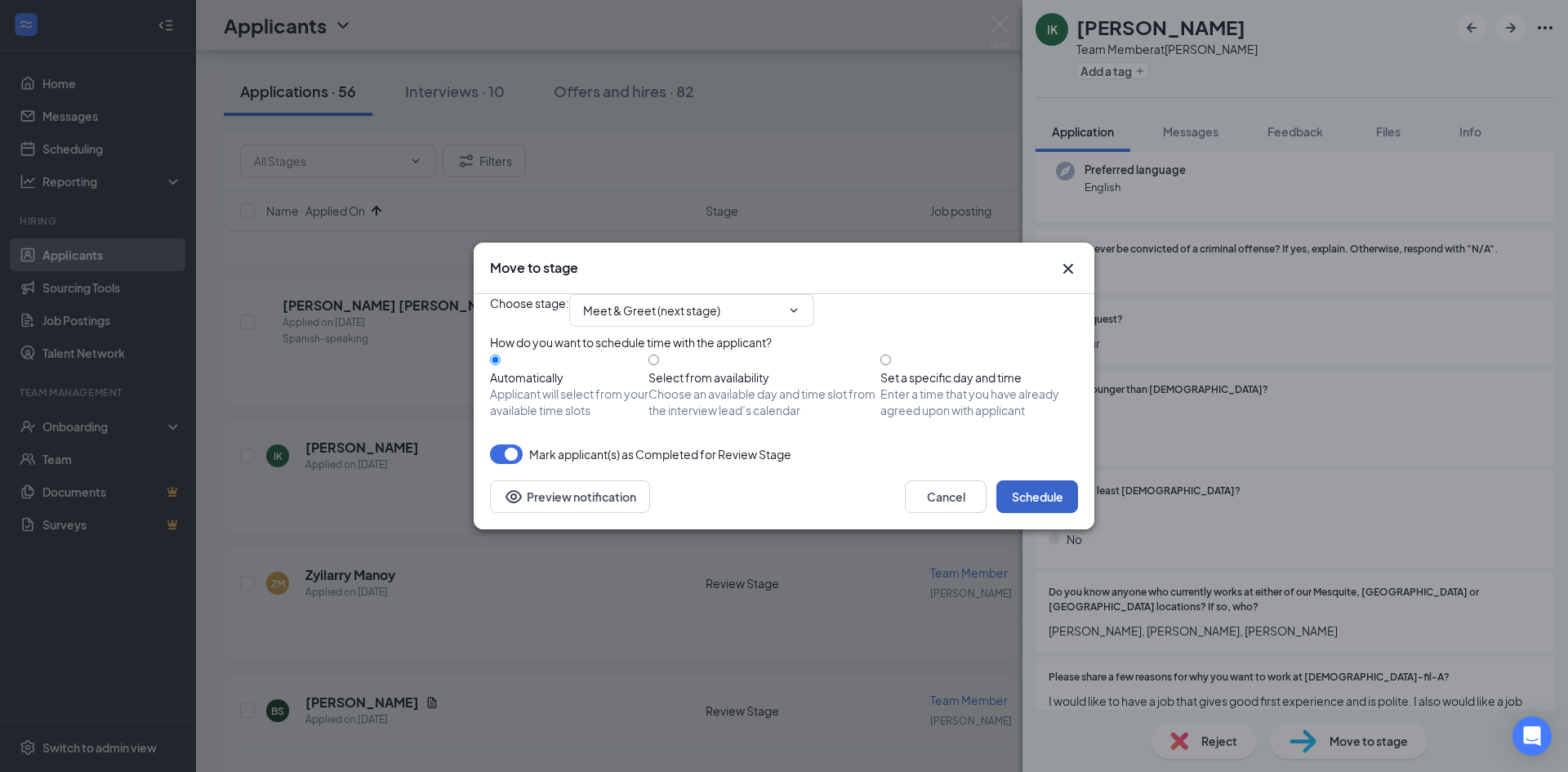
click at [1029, 513] on button "Schedule" at bounding box center [1037, 497] width 82 height 33
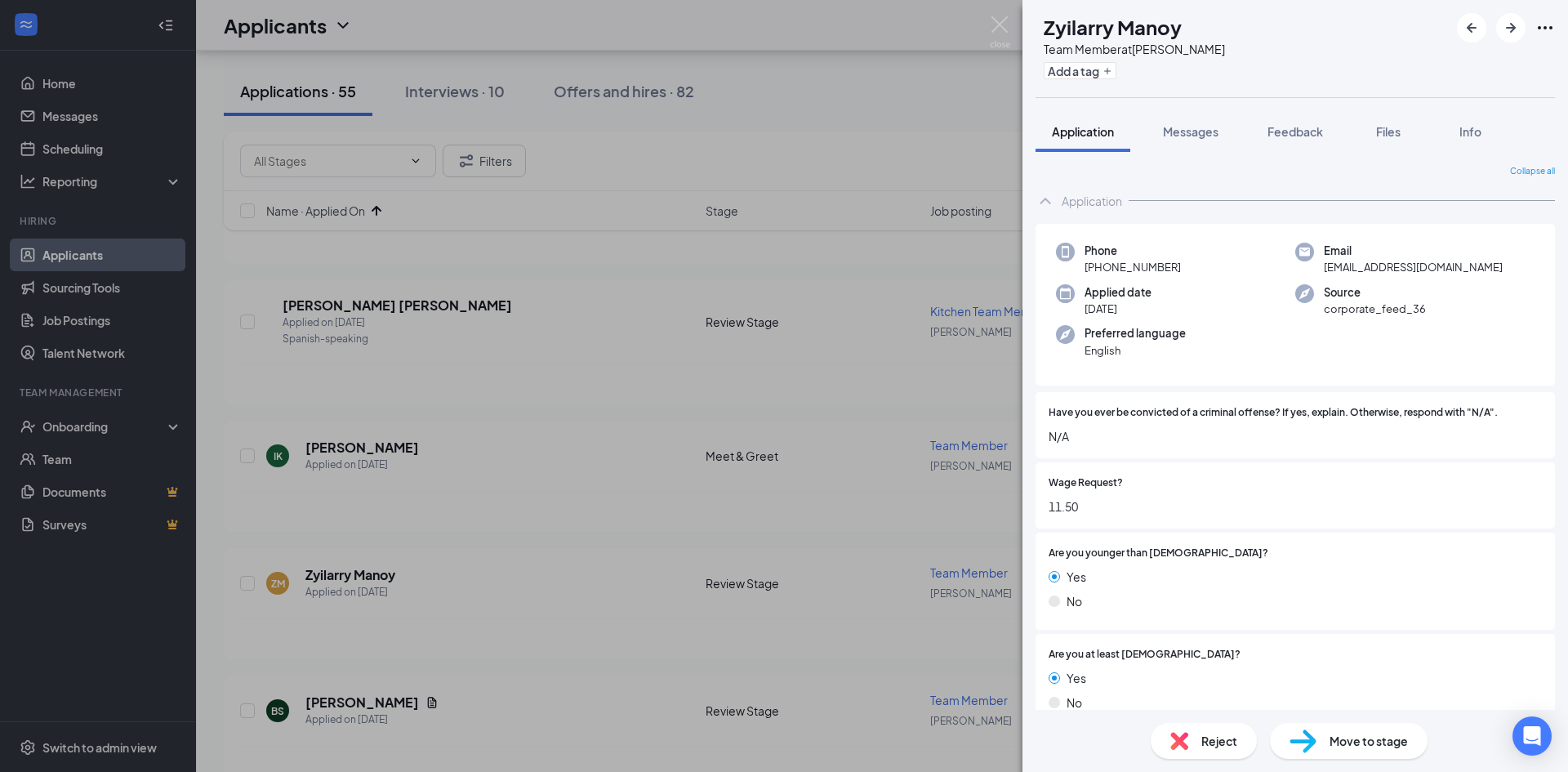
click at [398, 450] on div "ZM Zyilarry Manoy Team Member at [PERSON_NAME] Add a tag Application Messages F…" at bounding box center [784, 386] width 1568 height 772
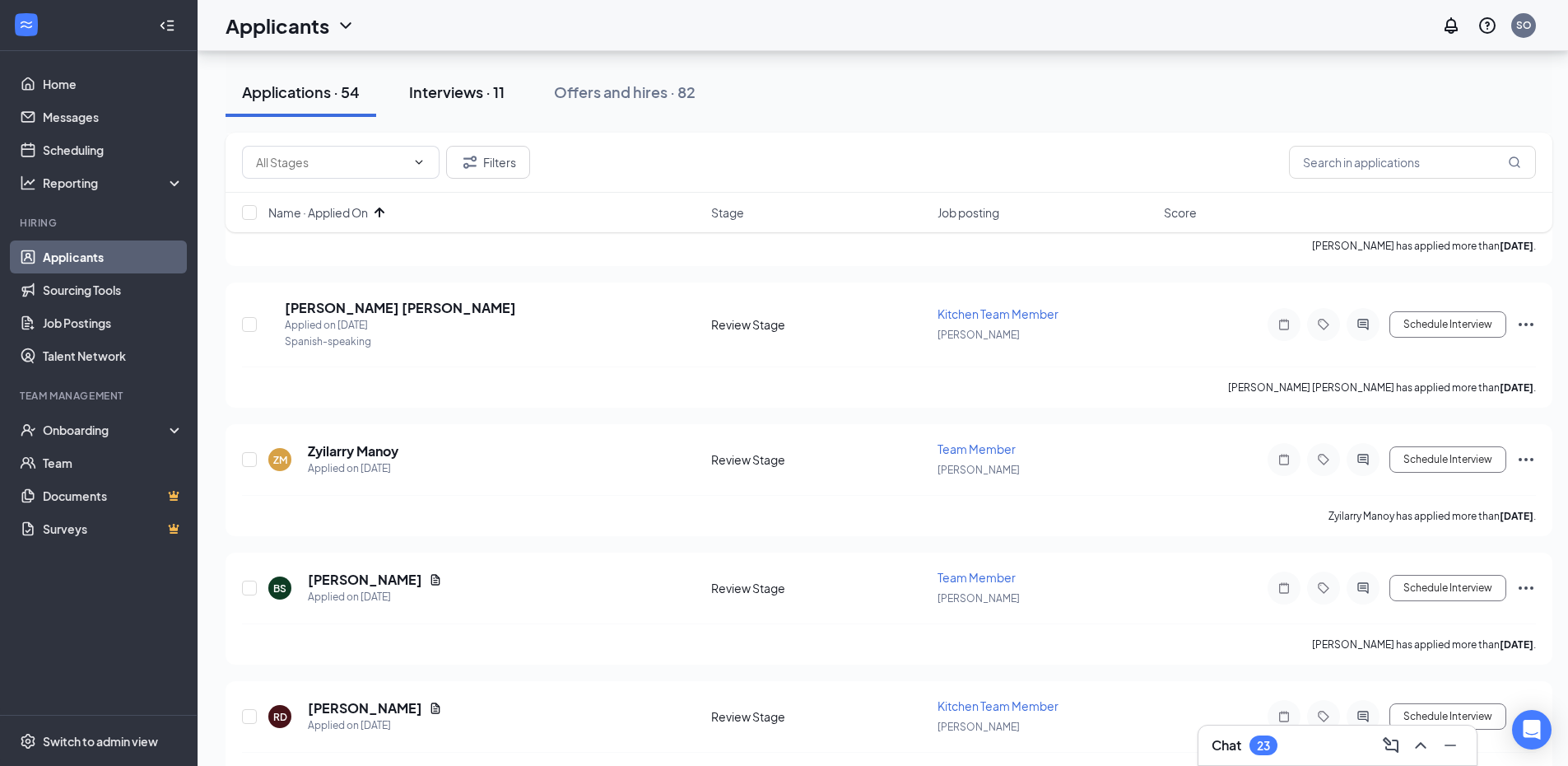
click at [452, 90] on div "Interviews · 11" at bounding box center [457, 92] width 96 height 21
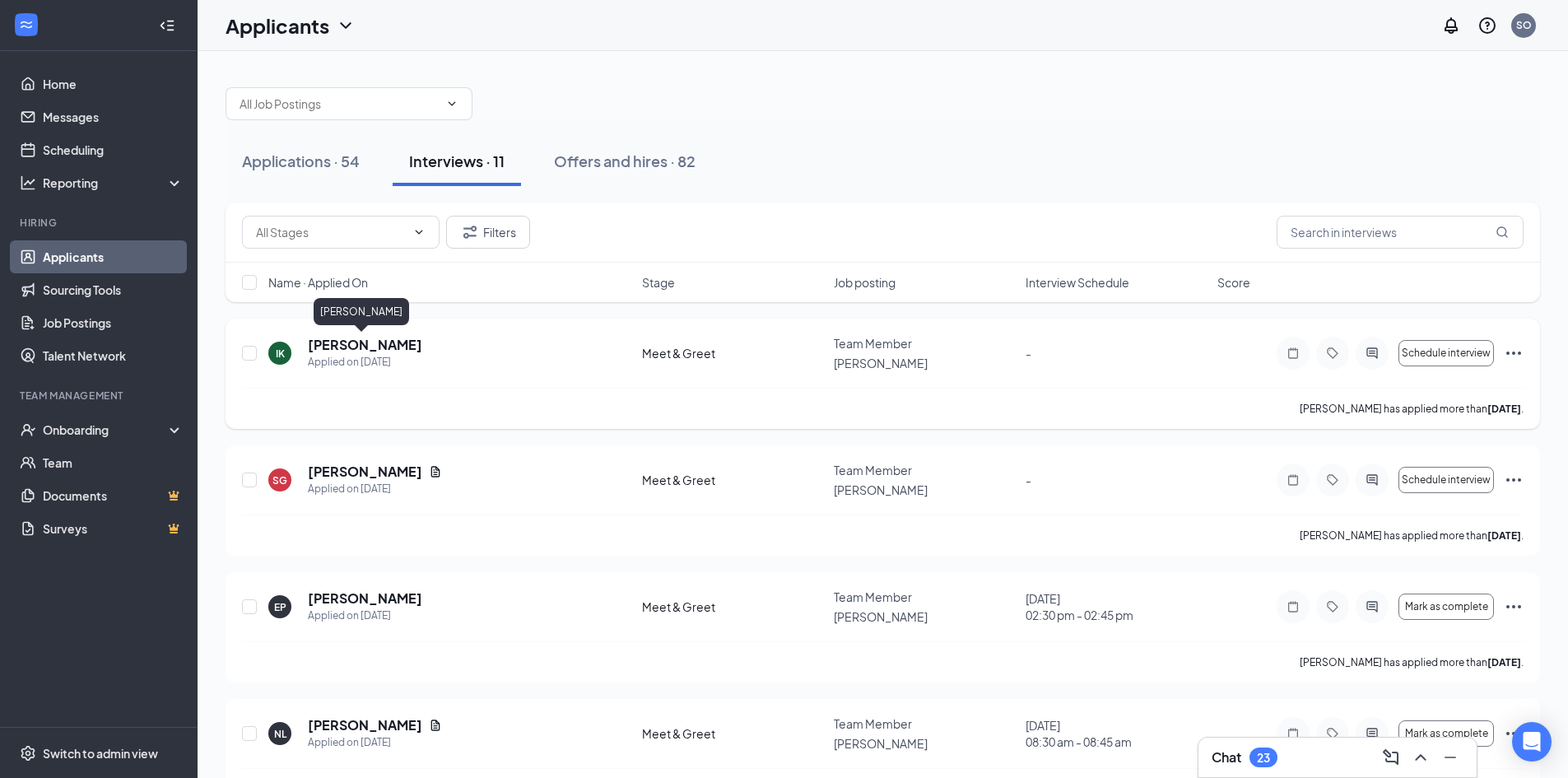
click at [364, 342] on h5 "[PERSON_NAME]" at bounding box center [365, 345] width 114 height 18
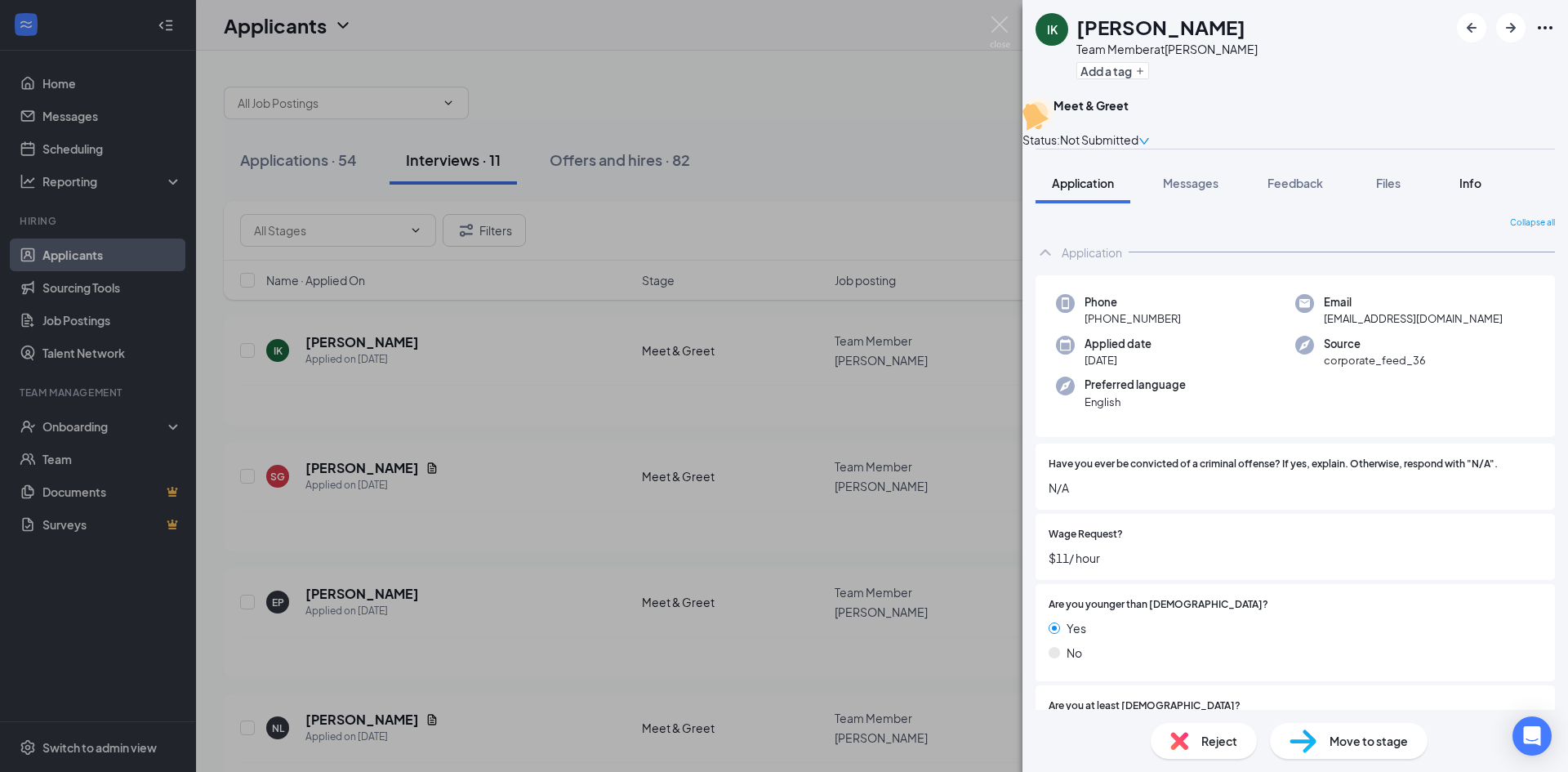
click at [1465, 190] on span "Info" at bounding box center [1470, 183] width 22 height 15
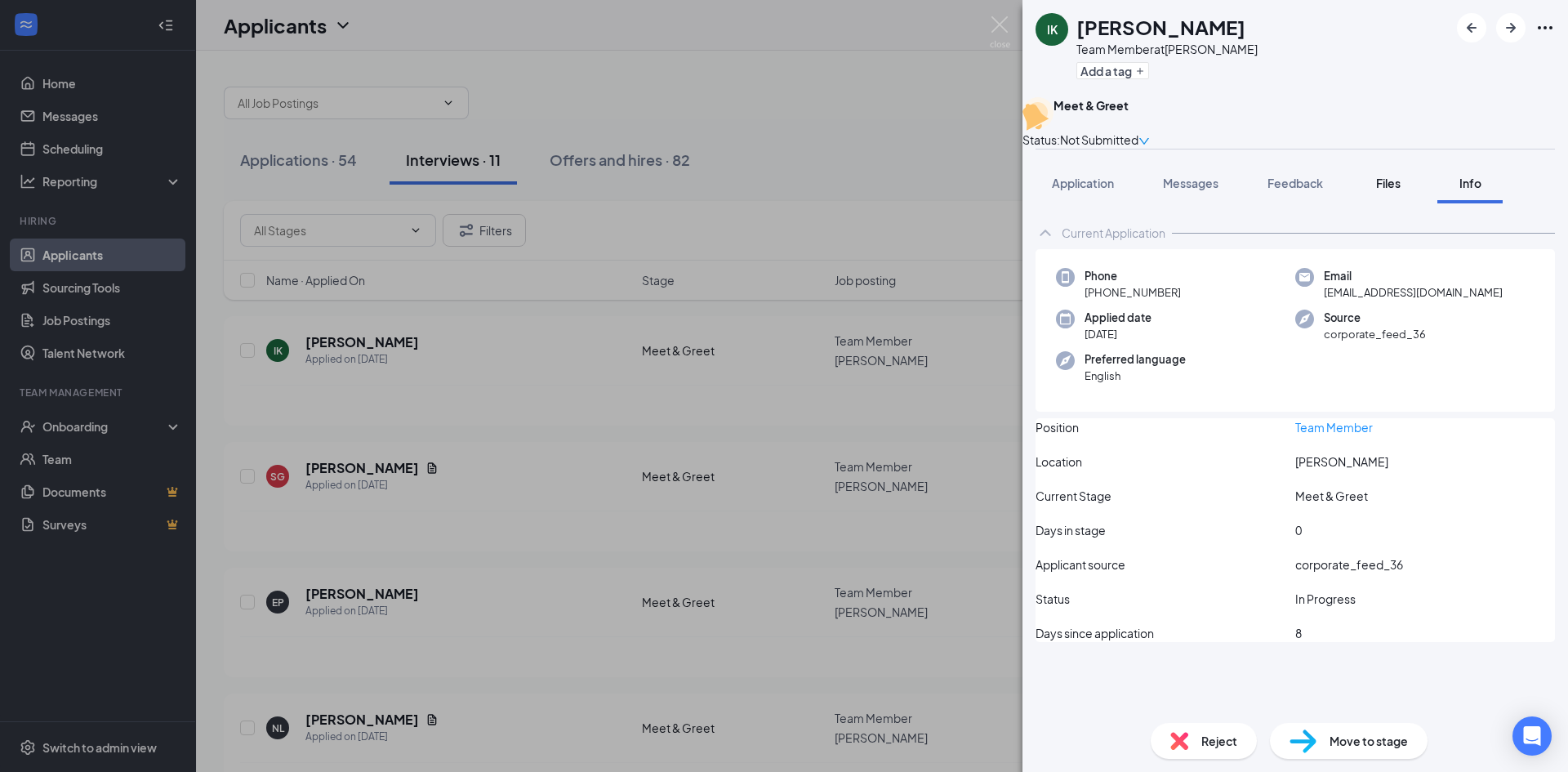
click at [1378, 190] on span "Files" at bounding box center [1389, 183] width 25 height 15
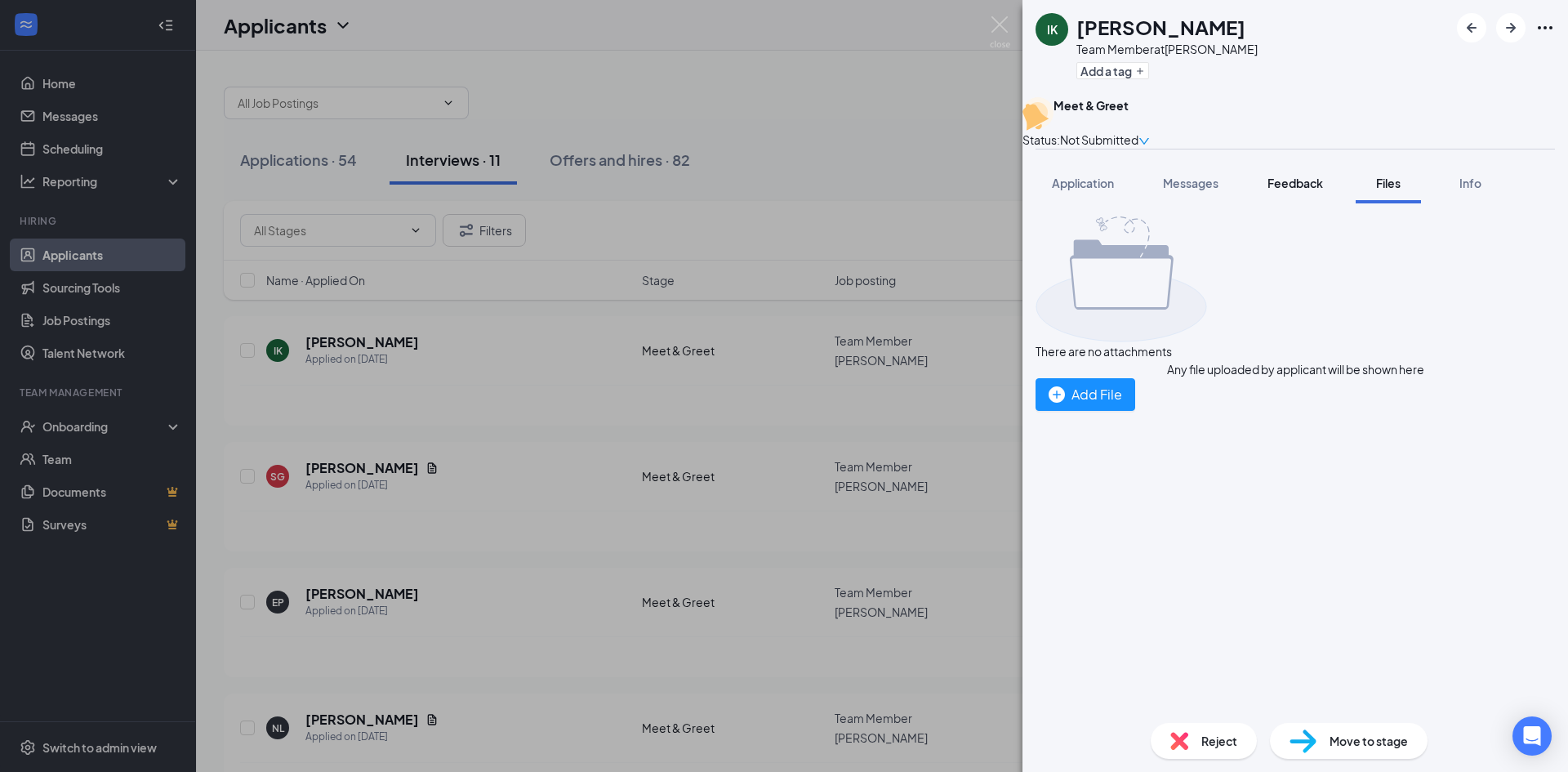
click at [1304, 190] on span "Feedback" at bounding box center [1294, 183] width 55 height 15
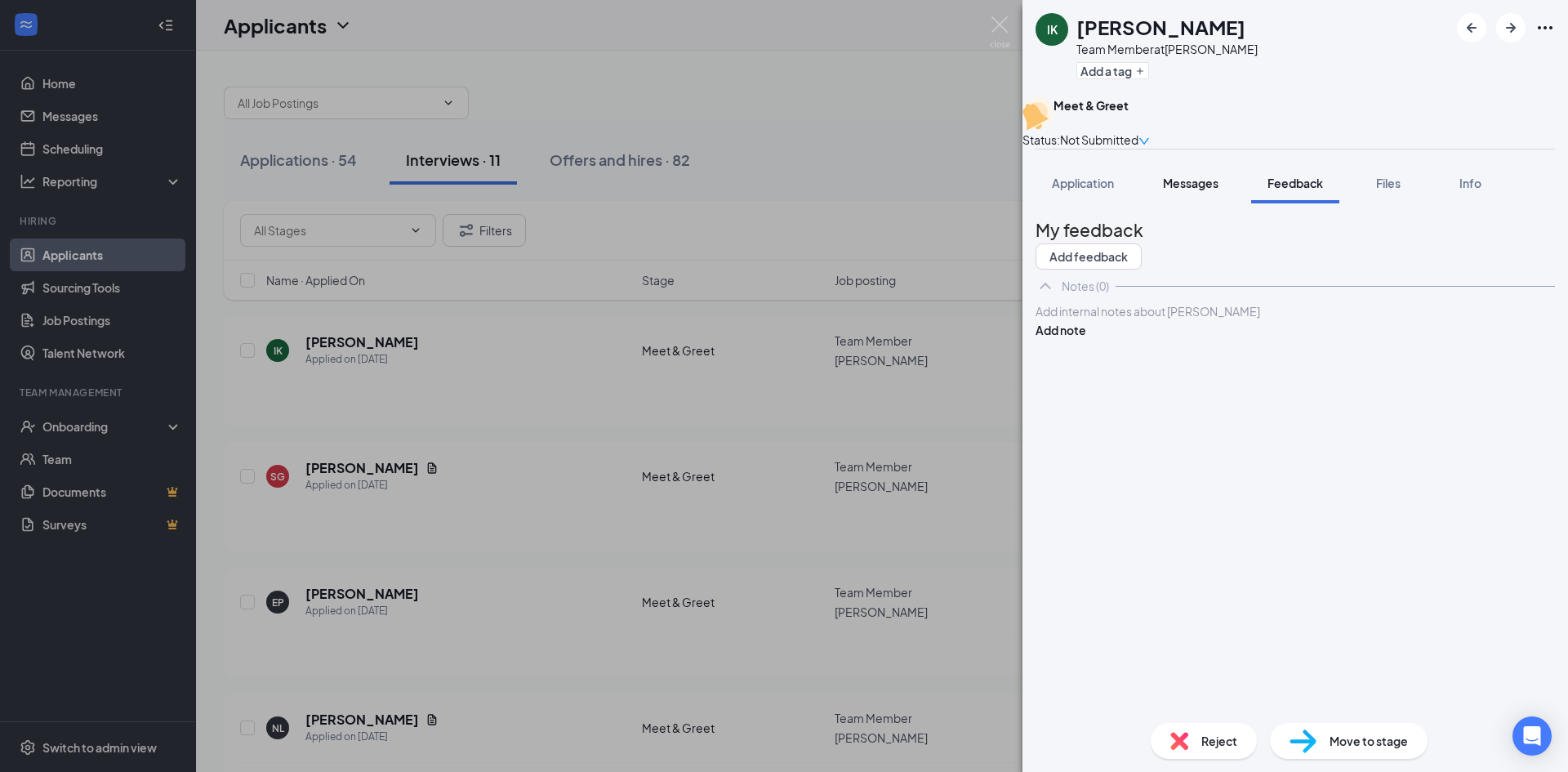
click at [1199, 190] on span "Messages" at bounding box center [1190, 183] width 55 height 15
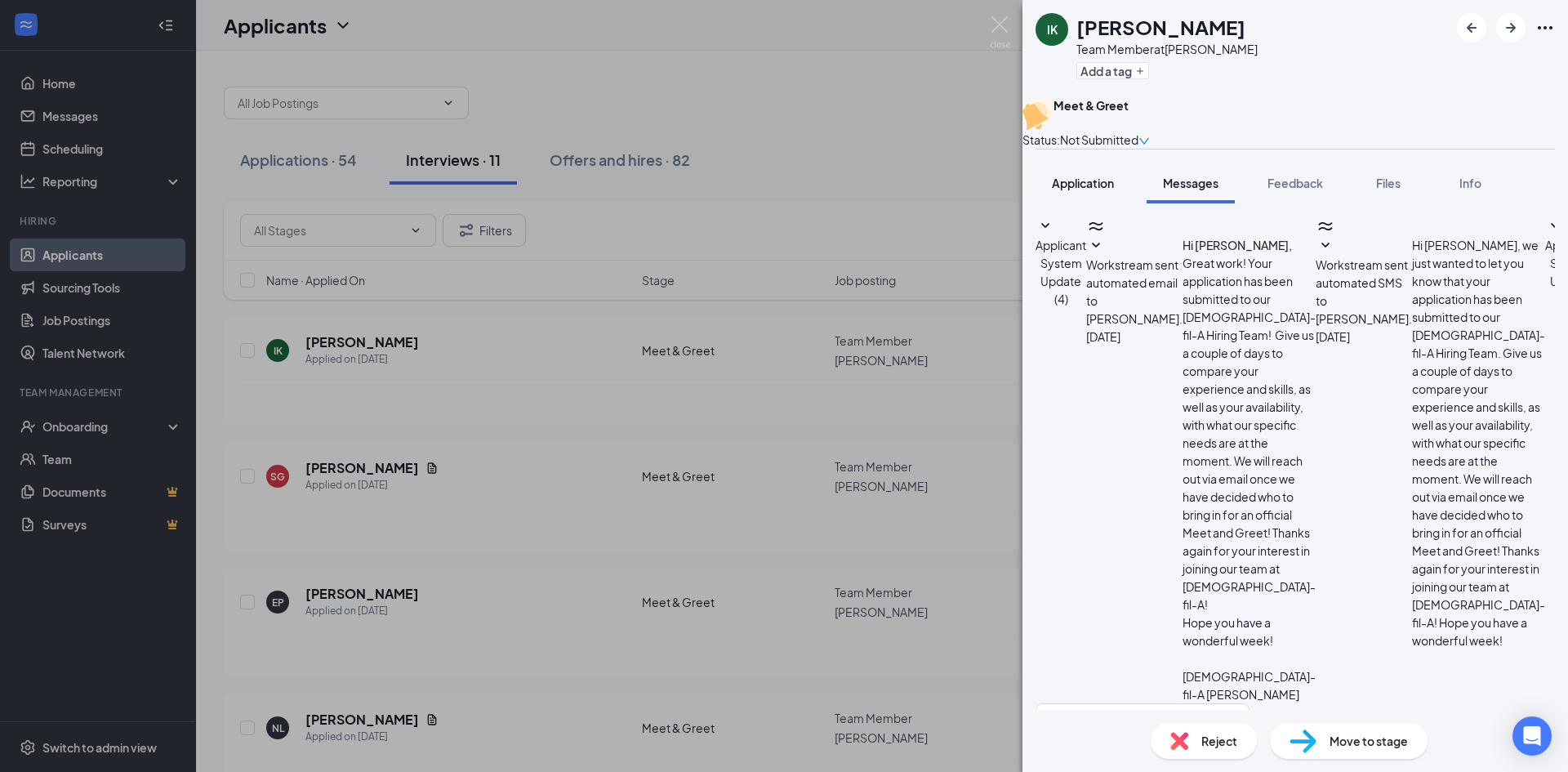
click at [1106, 190] on span "Application" at bounding box center [1083, 183] width 62 height 15
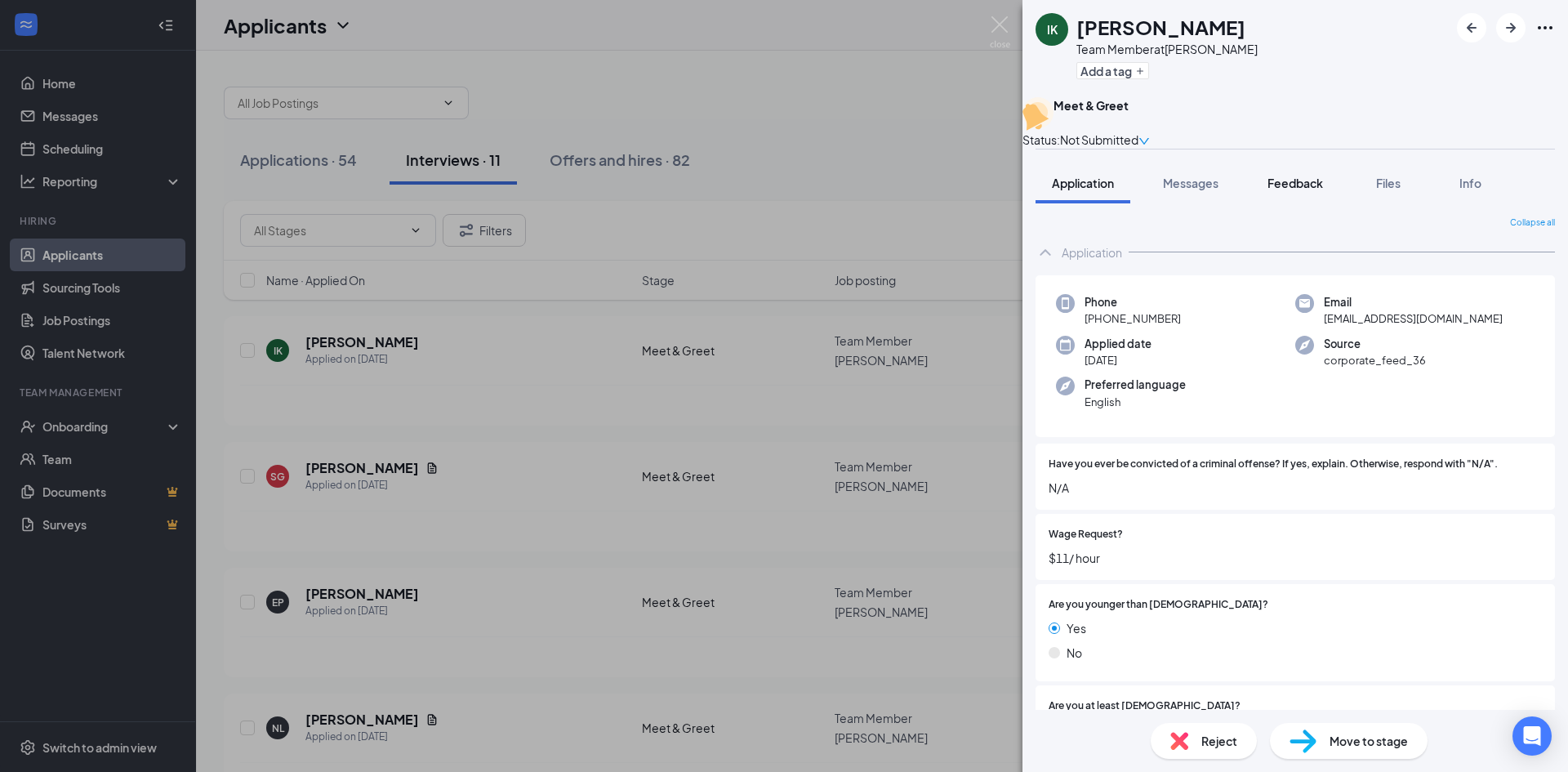
click at [1288, 191] on div "Feedback" at bounding box center [1294, 183] width 55 height 17
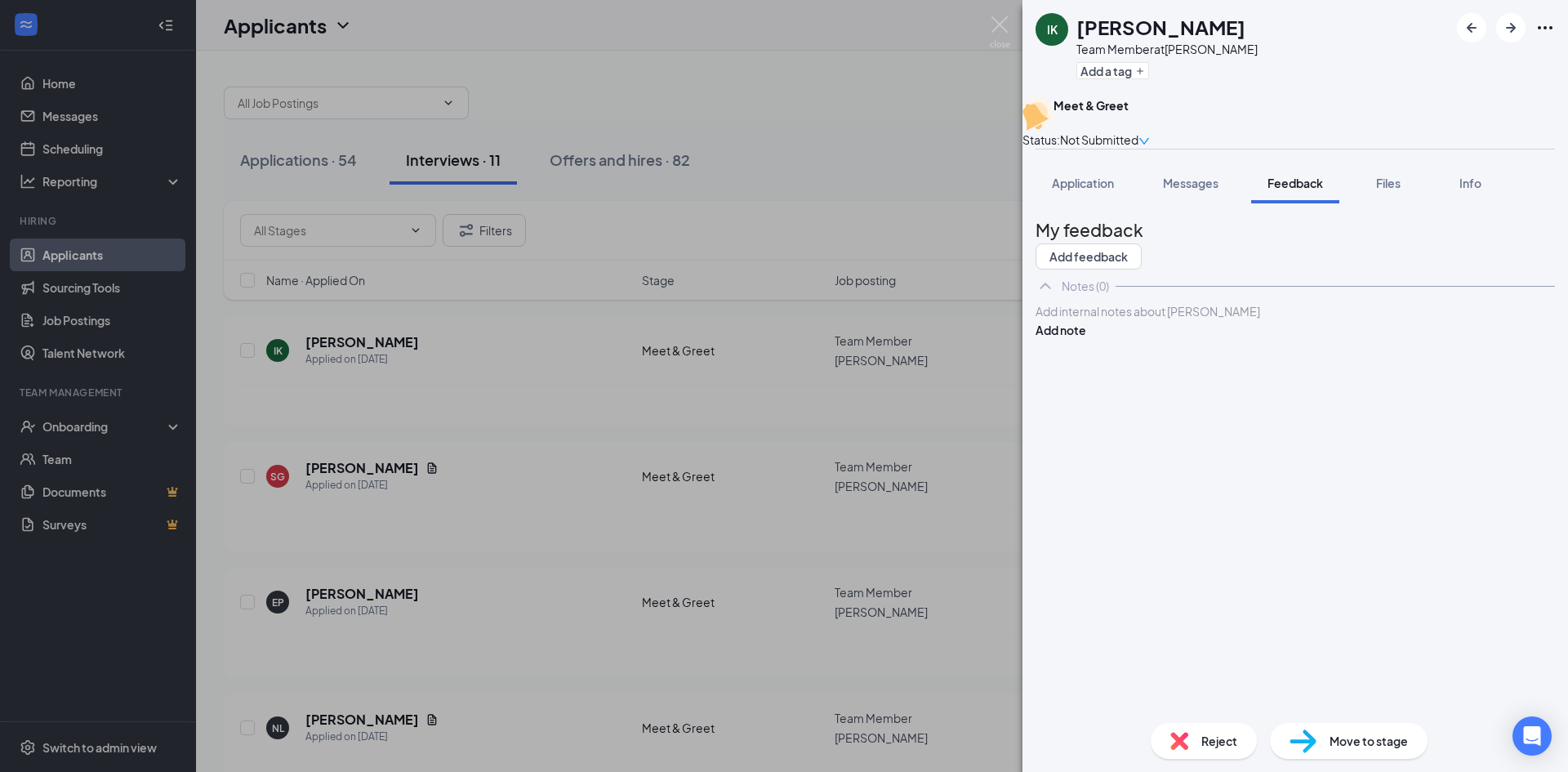
click at [1159, 320] on div at bounding box center [1295, 312] width 517 height 17
click at [1114, 190] on span "Application" at bounding box center [1083, 183] width 62 height 15
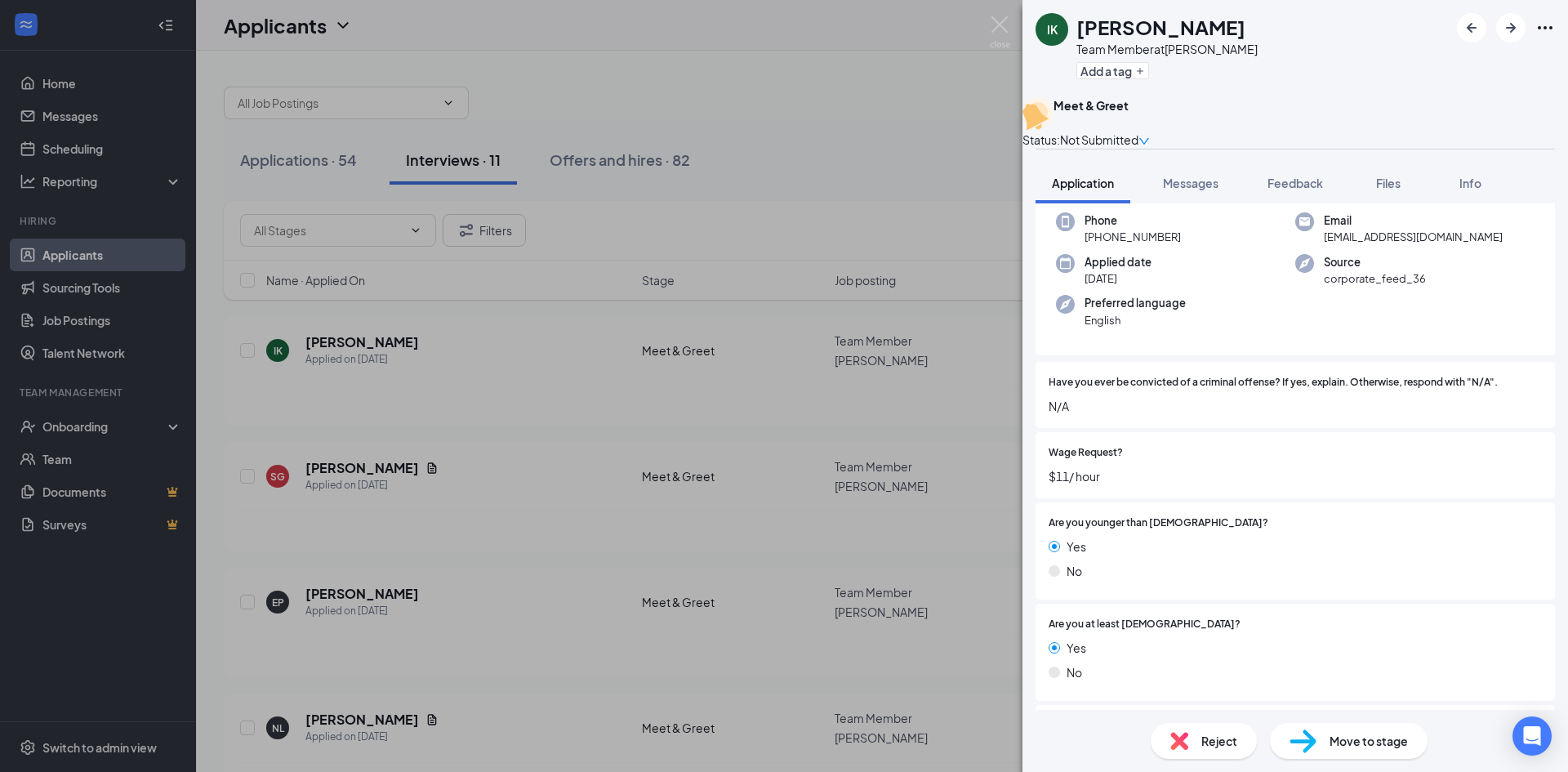
scroll to position [245, 0]
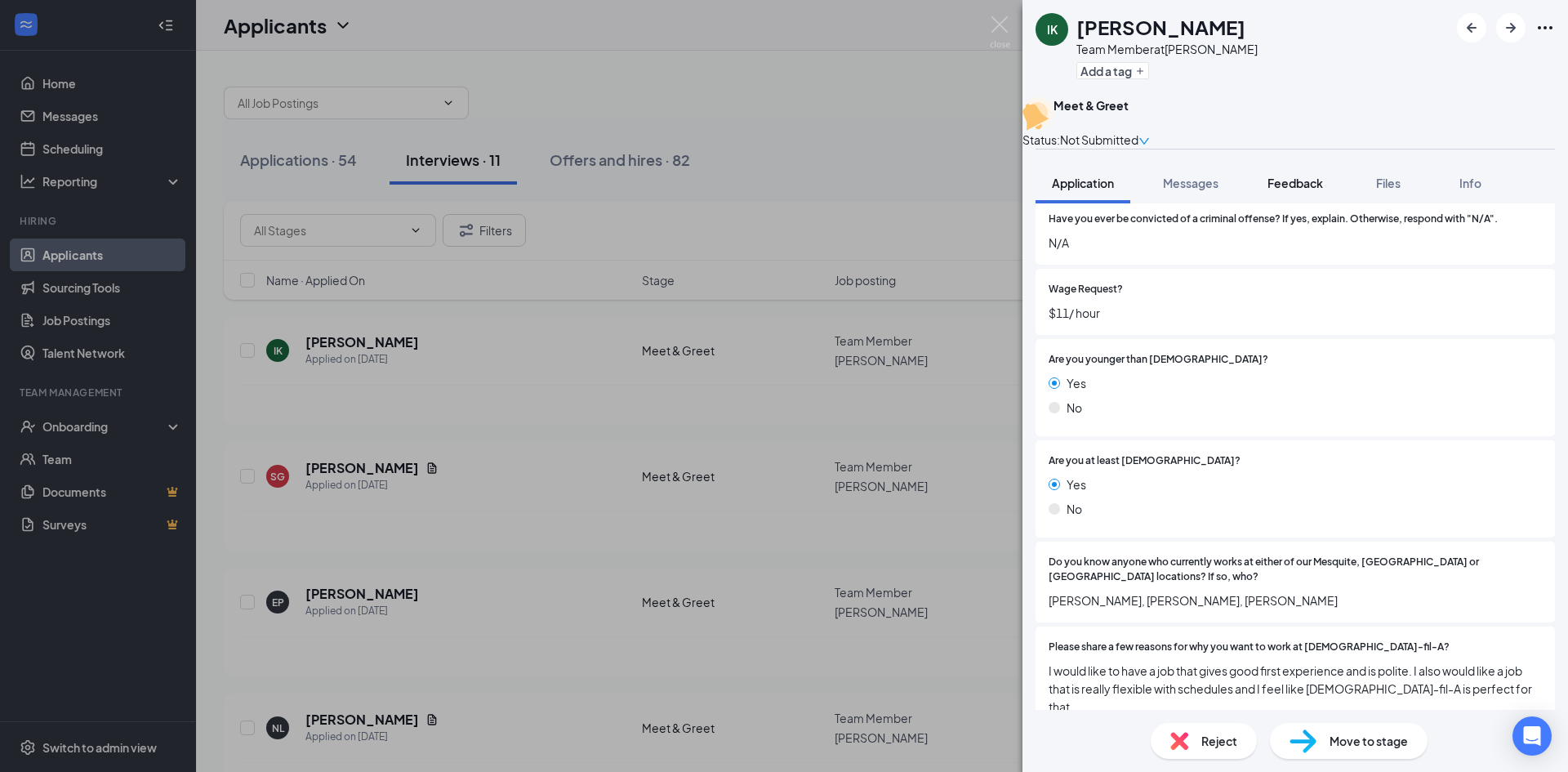
click at [1300, 190] on span "Feedback" at bounding box center [1294, 183] width 55 height 15
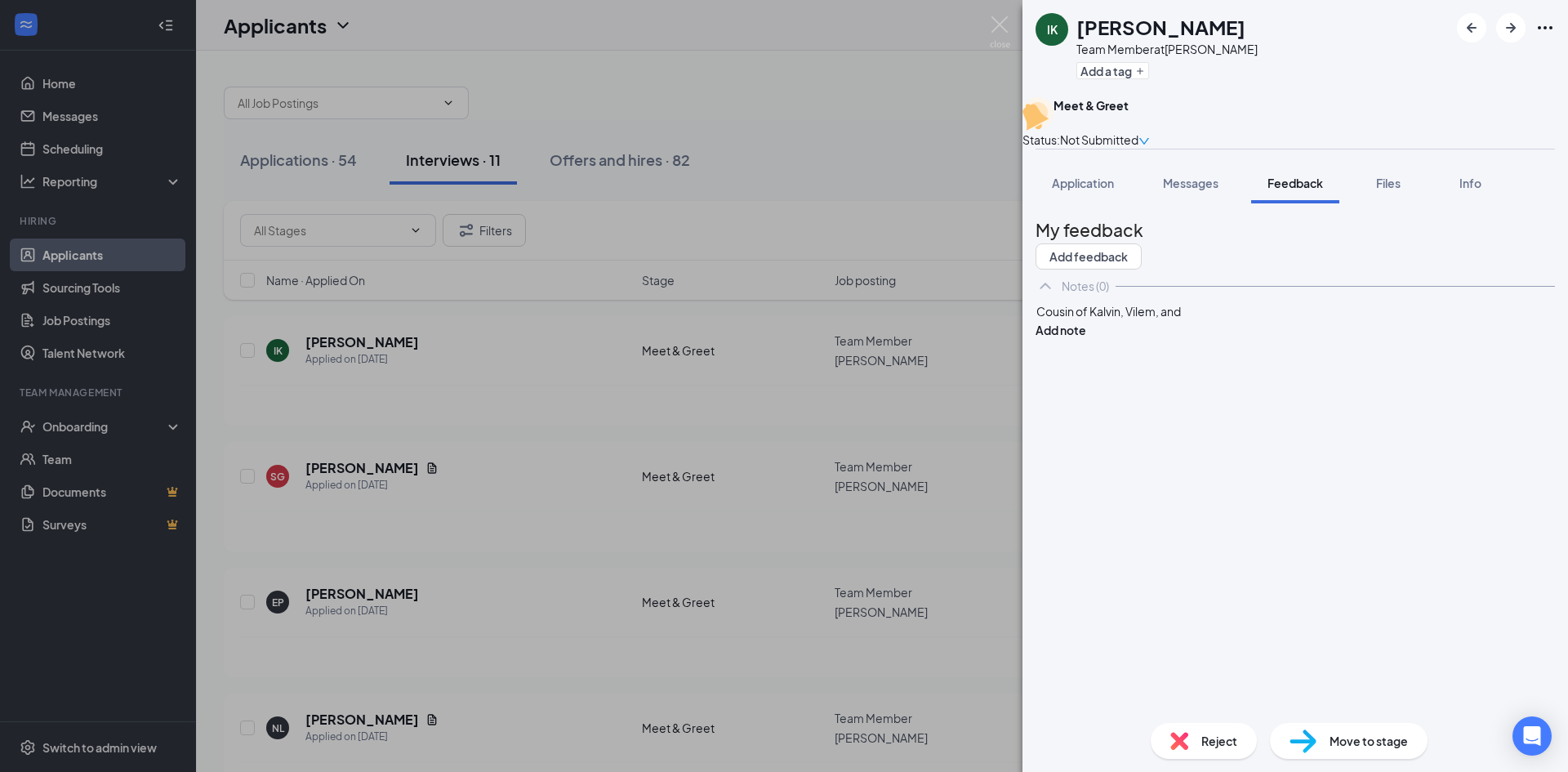
click at [1227, 320] on div "Cousin of Kalvin, Vilem, and" at bounding box center [1295, 312] width 517 height 17
click at [1086, 339] on button "Add note" at bounding box center [1060, 330] width 50 height 18
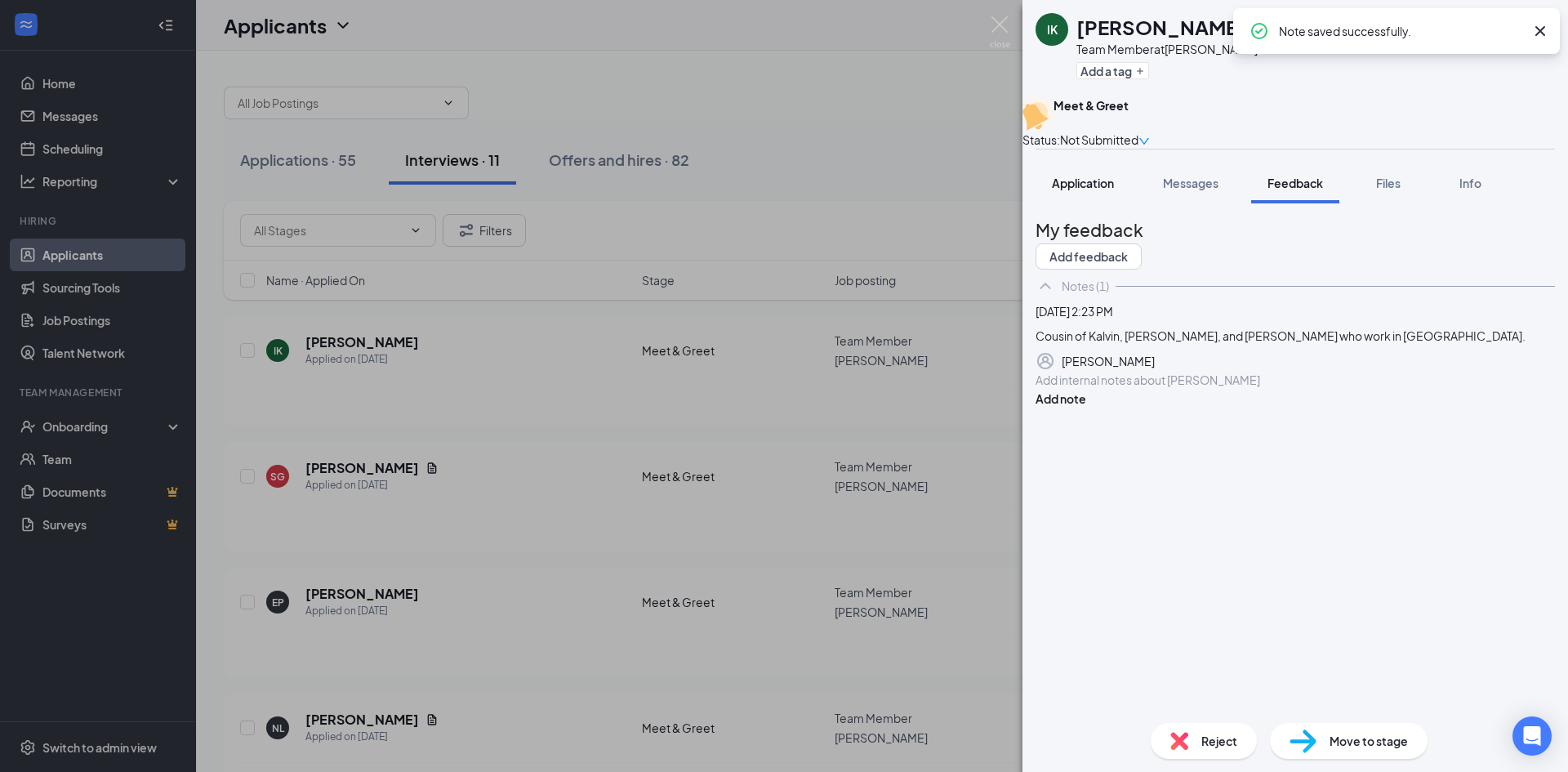
click at [1094, 190] on span "Application" at bounding box center [1083, 183] width 62 height 15
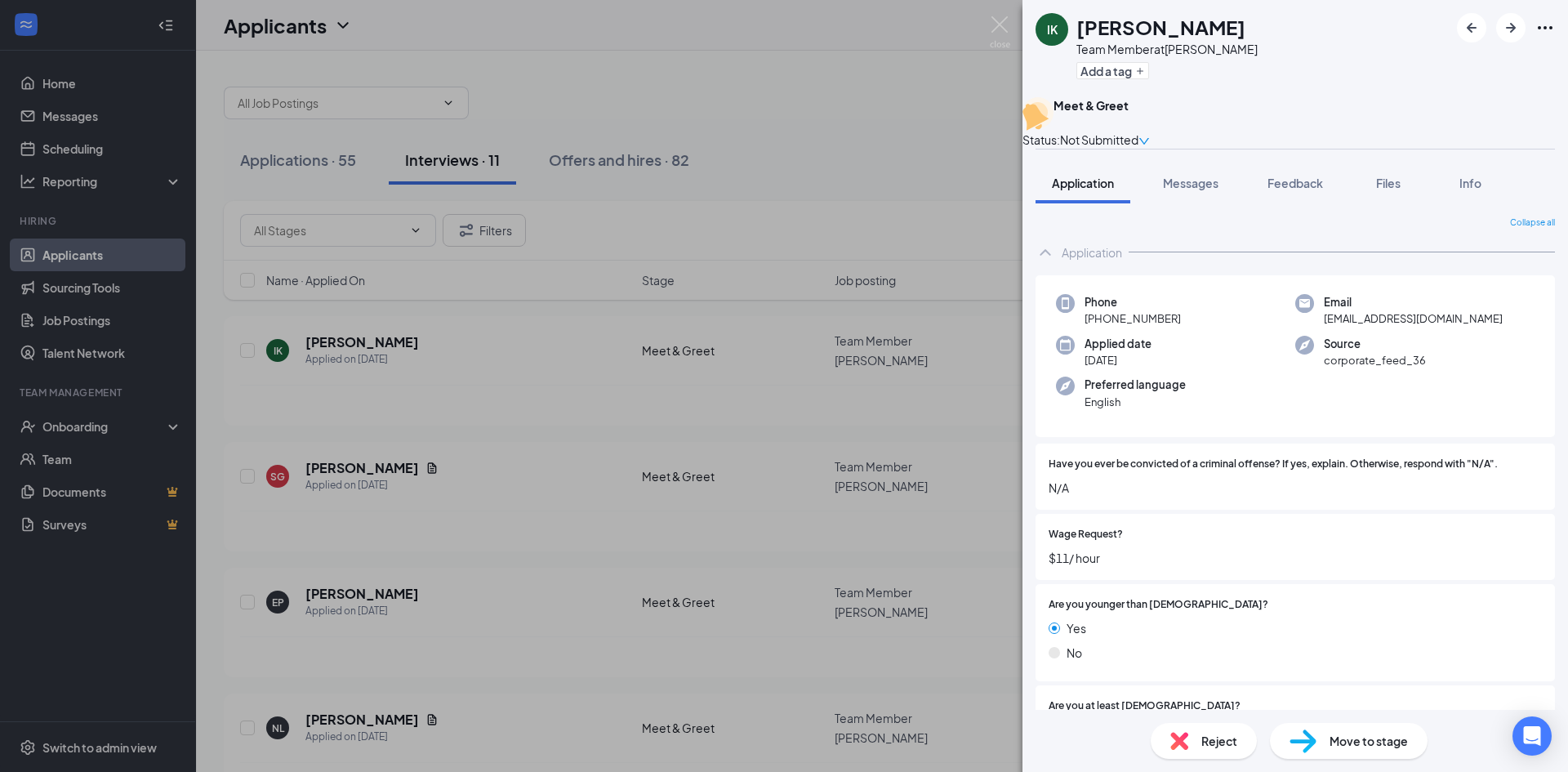
click at [968, 538] on div "IK [PERSON_NAME] Team Member at [PERSON_NAME] Add a tag Meet & Greet Status : N…" at bounding box center [784, 386] width 1568 height 772
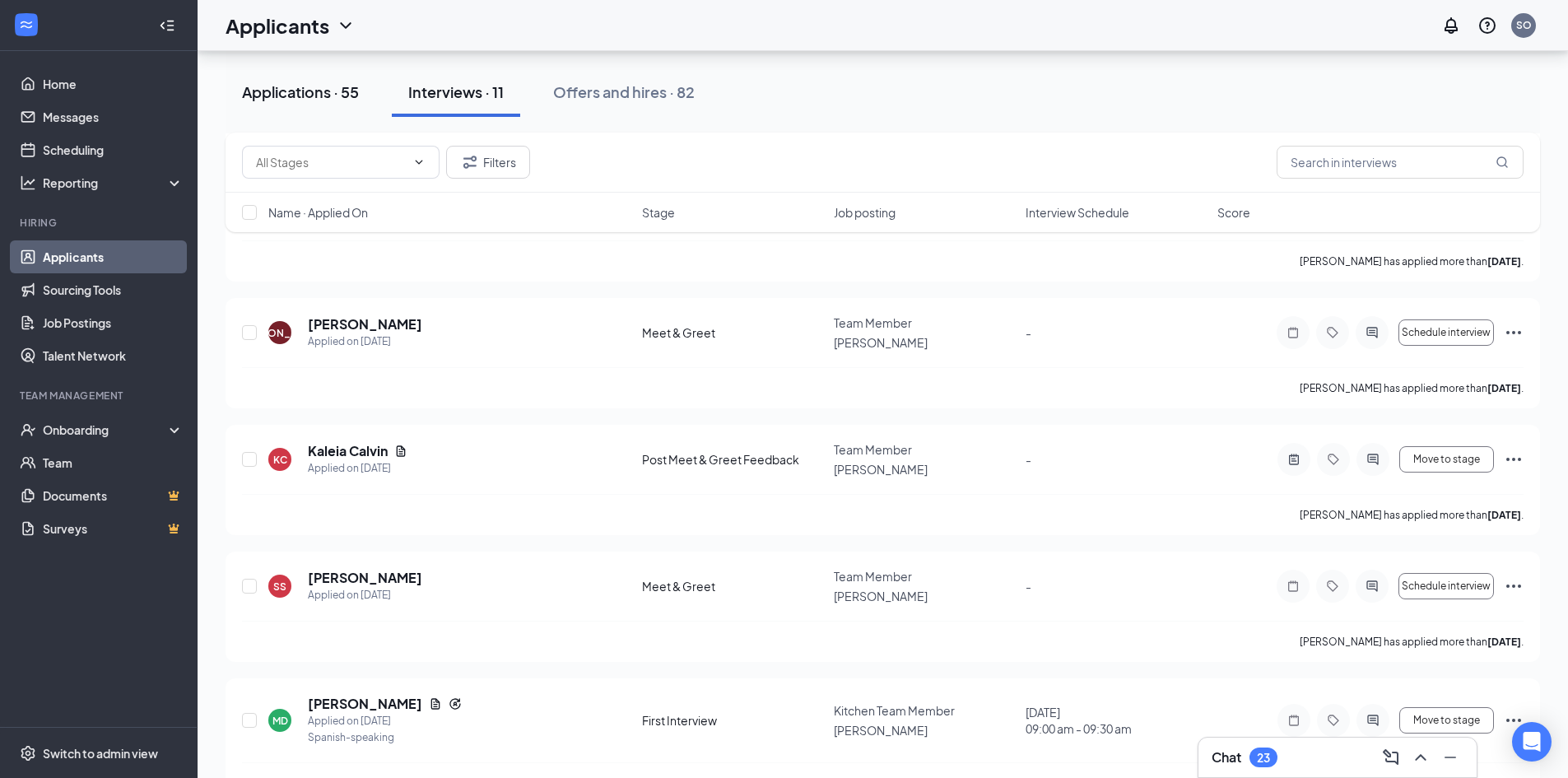
scroll to position [641, 0]
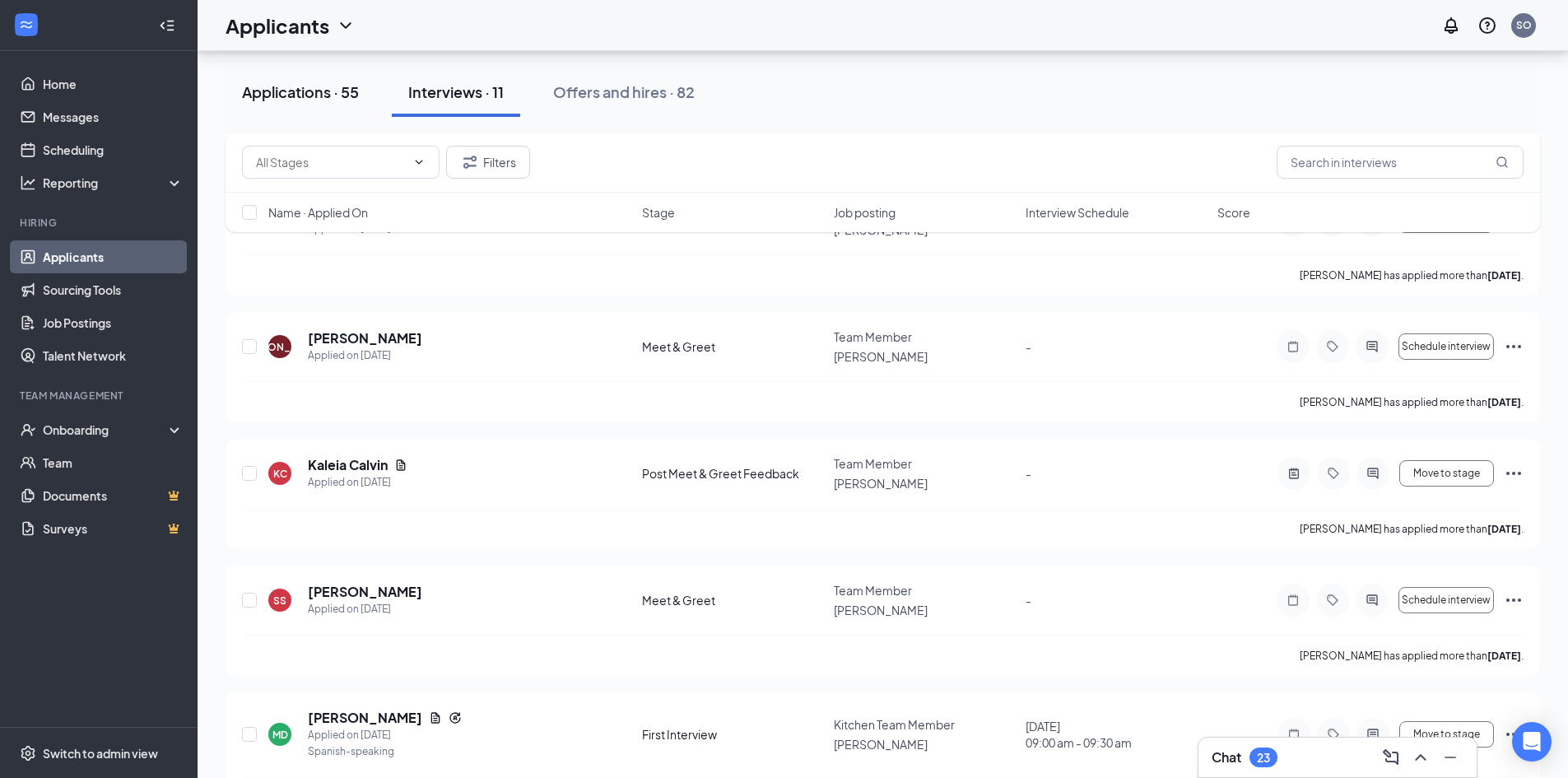
click at [322, 87] on div "Applications · 55" at bounding box center [300, 92] width 117 height 21
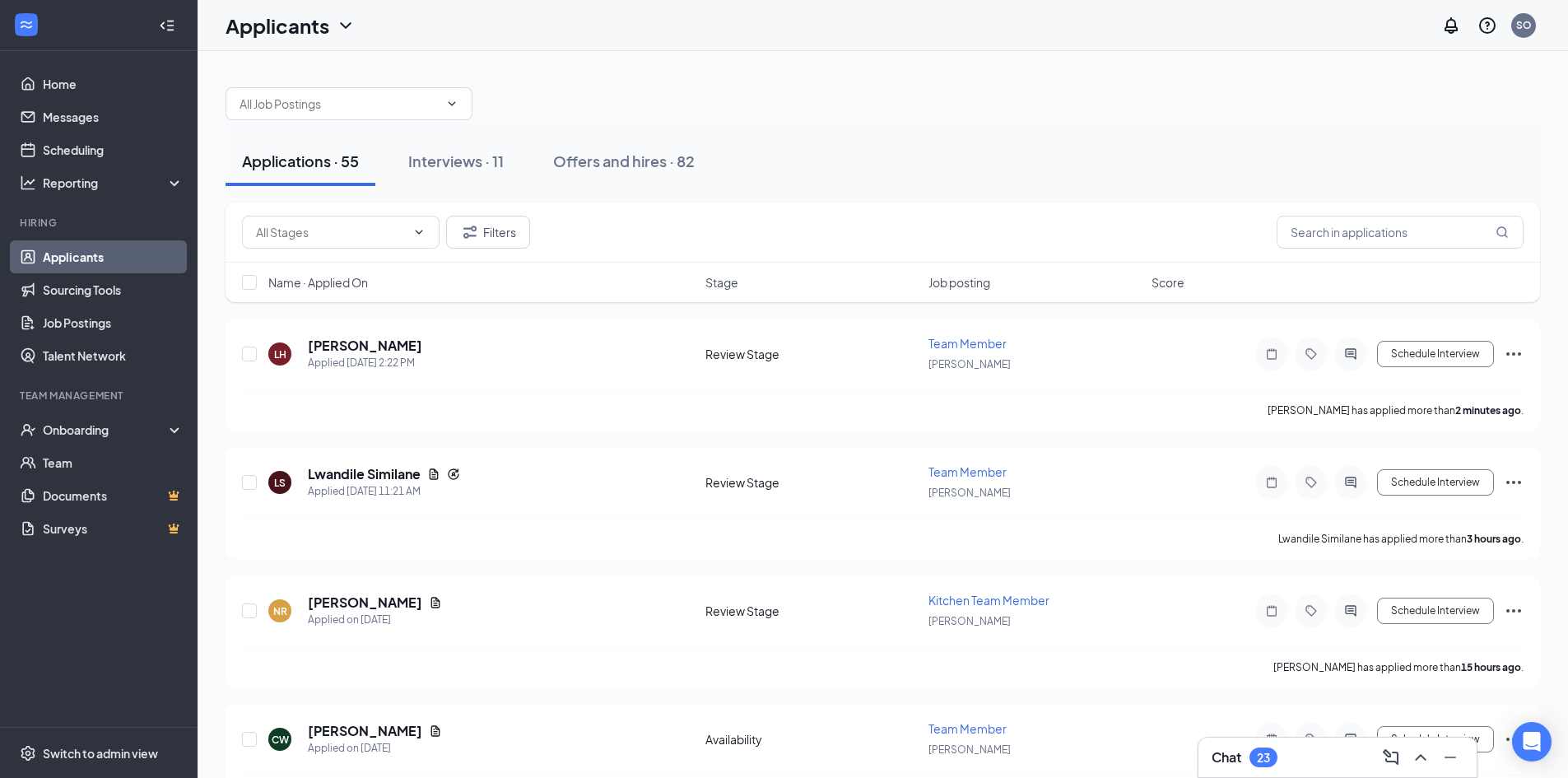
click at [357, 280] on span "Name · Applied On" at bounding box center [318, 282] width 100 height 17
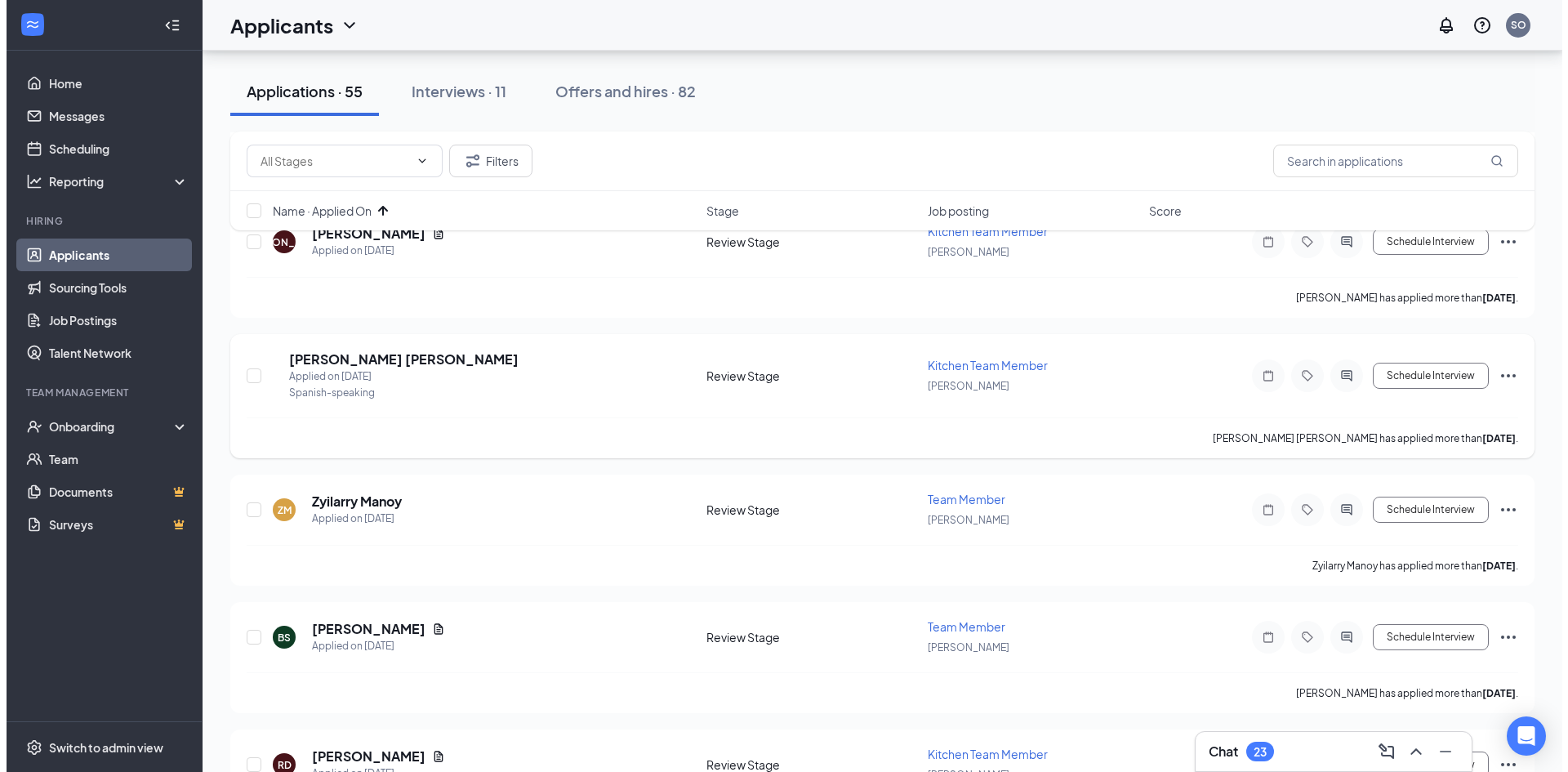
scroll to position [1389, 0]
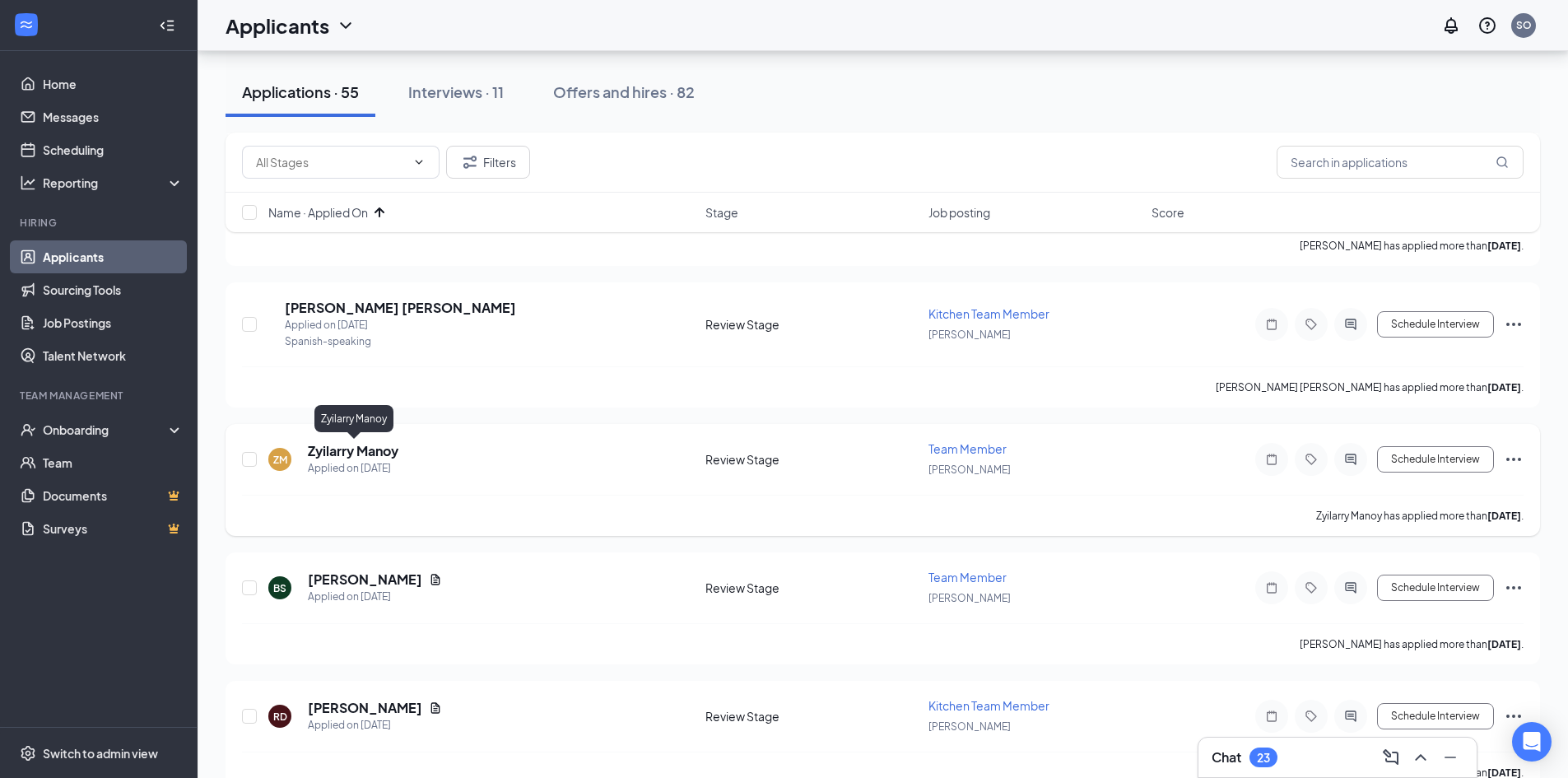
click at [372, 445] on h5 "Zyilarry Manoy" at bounding box center [353, 451] width 91 height 18
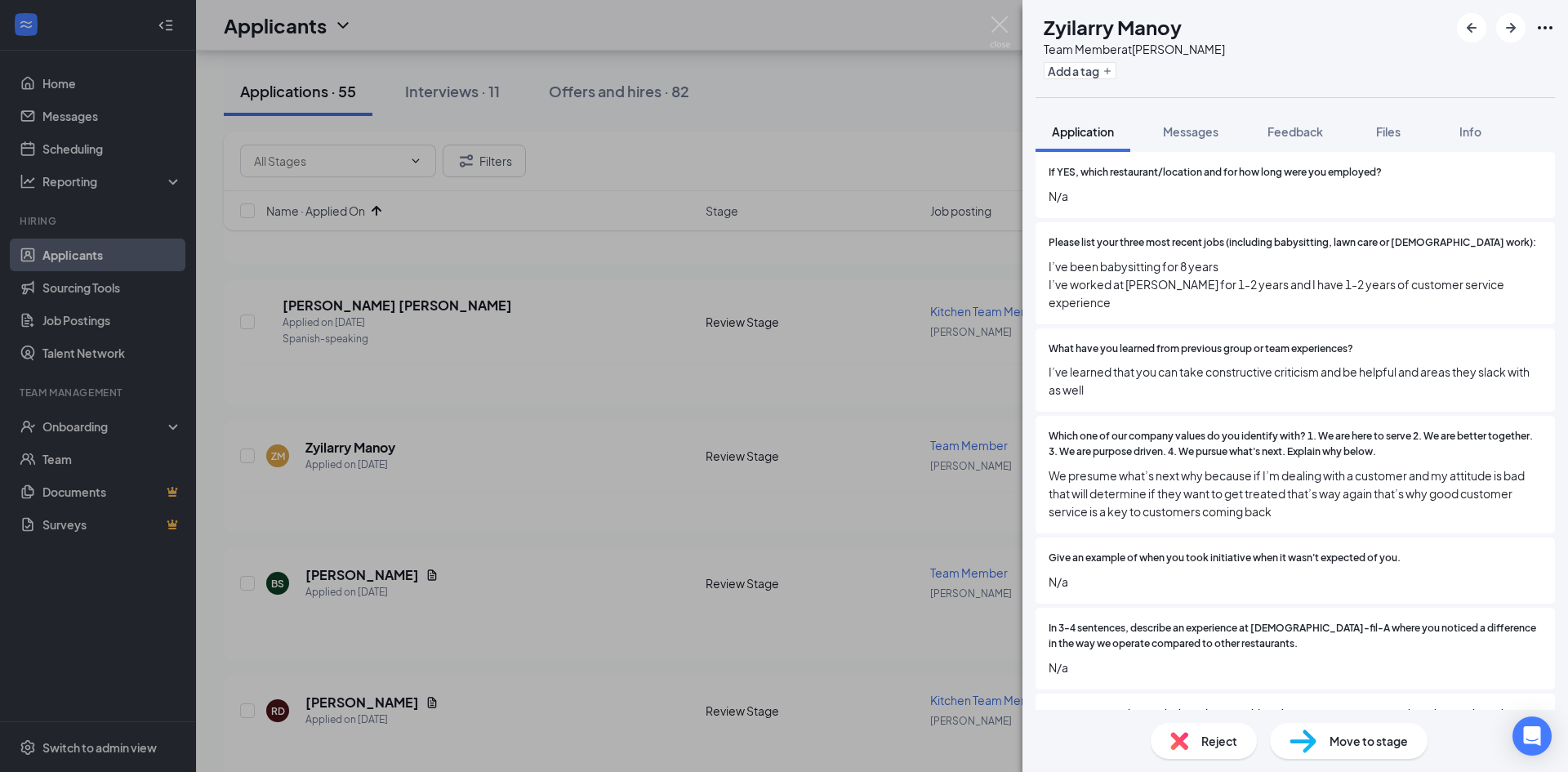
scroll to position [980, 0]
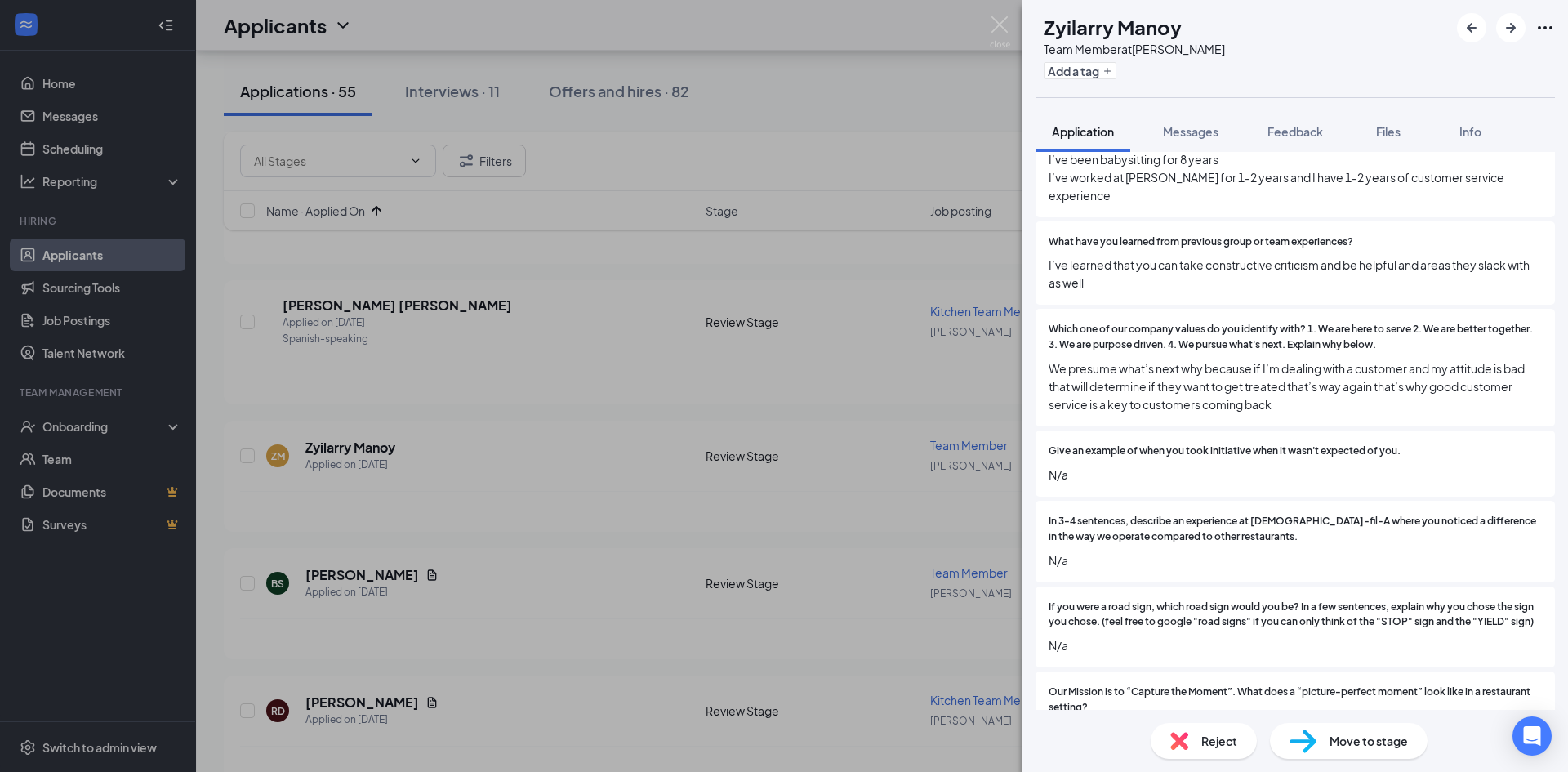
click at [1210, 746] on span "Reject" at bounding box center [1218, 741] width 36 height 18
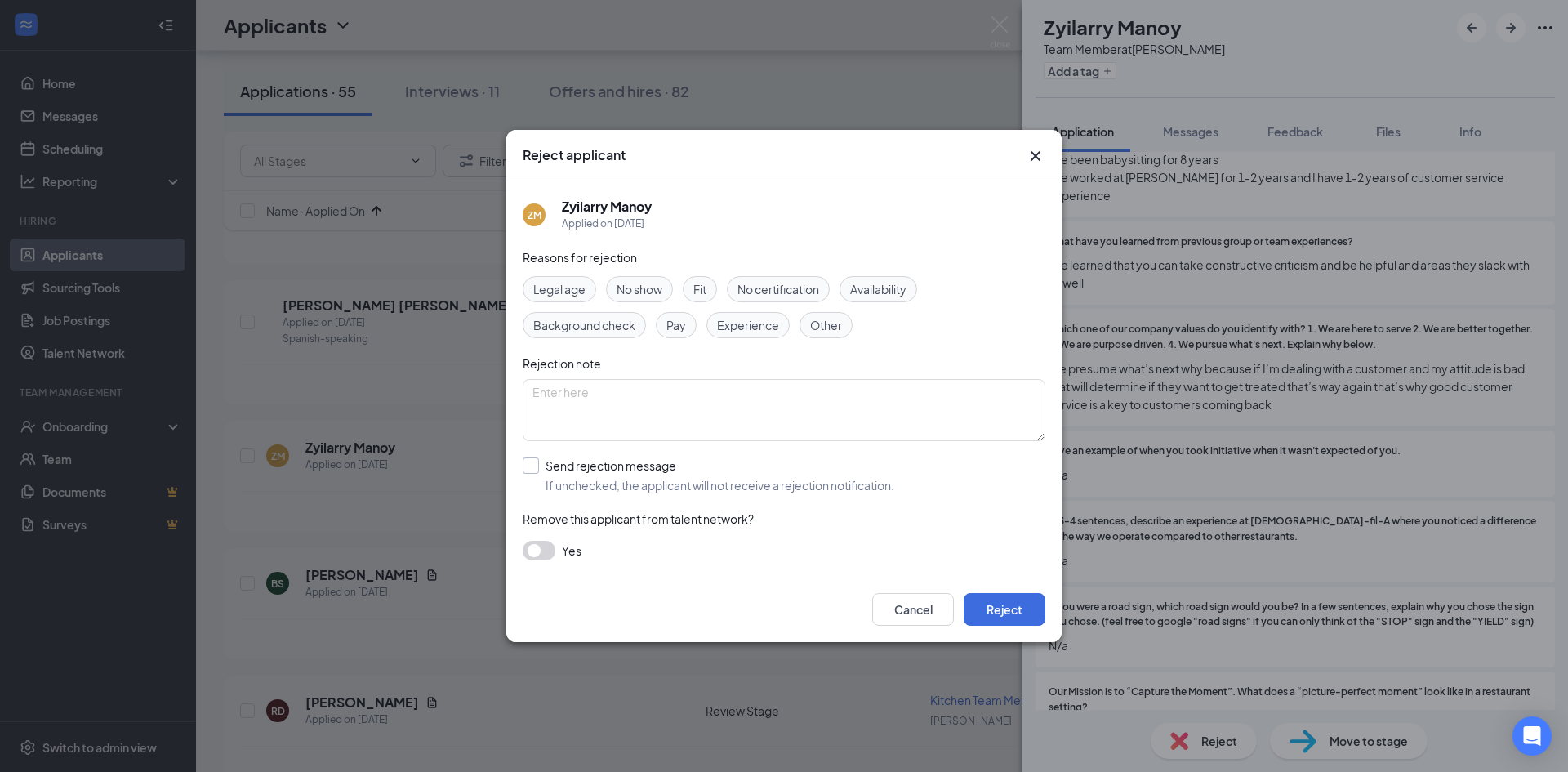
click at [554, 482] on input "Send rejection message If unchecked, the applicant will not receive a rejection…" at bounding box center [708, 474] width 372 height 36
checkbox input "true"
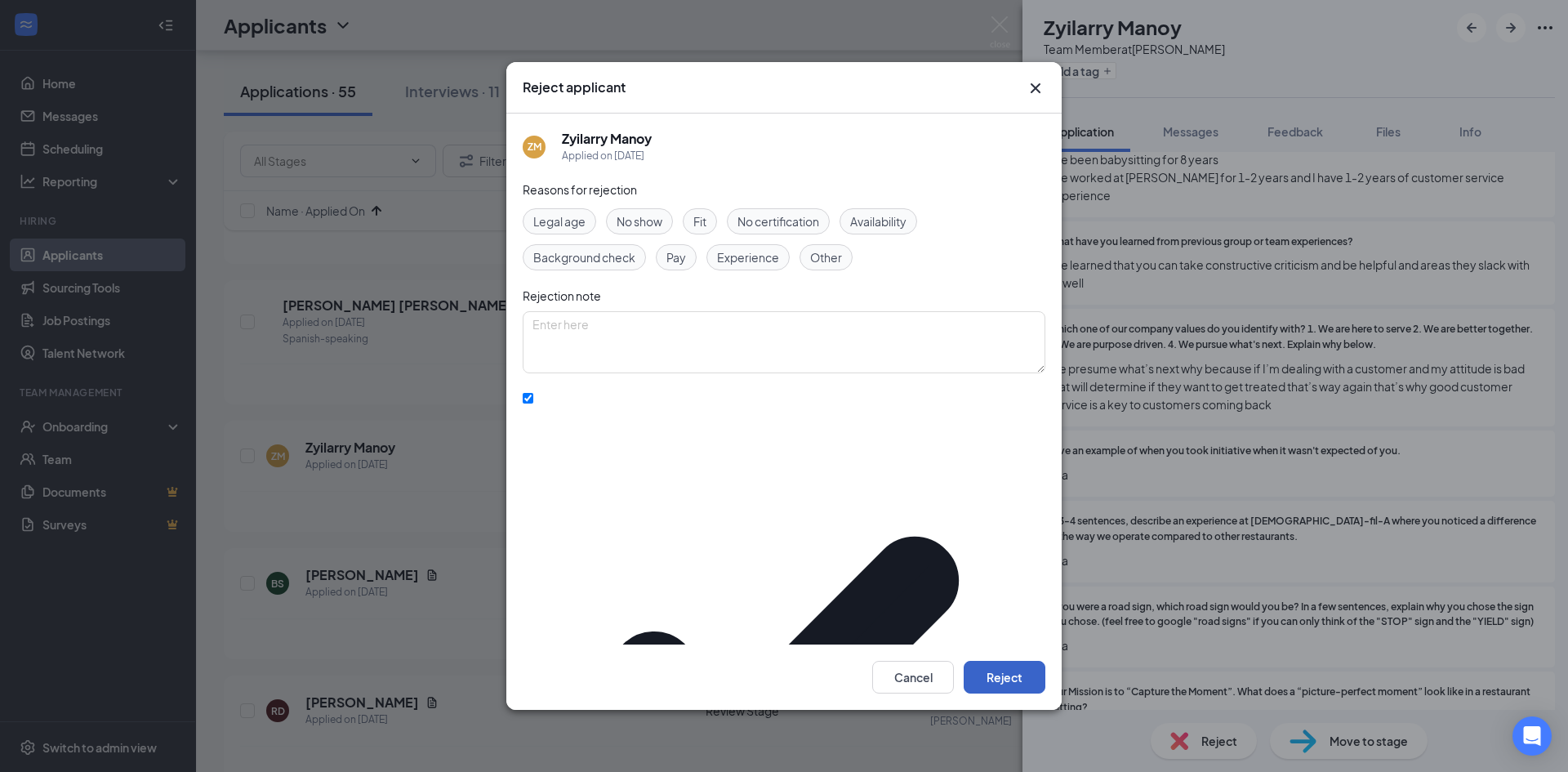
click at [996, 660] on button "Reject" at bounding box center [1004, 677] width 82 height 33
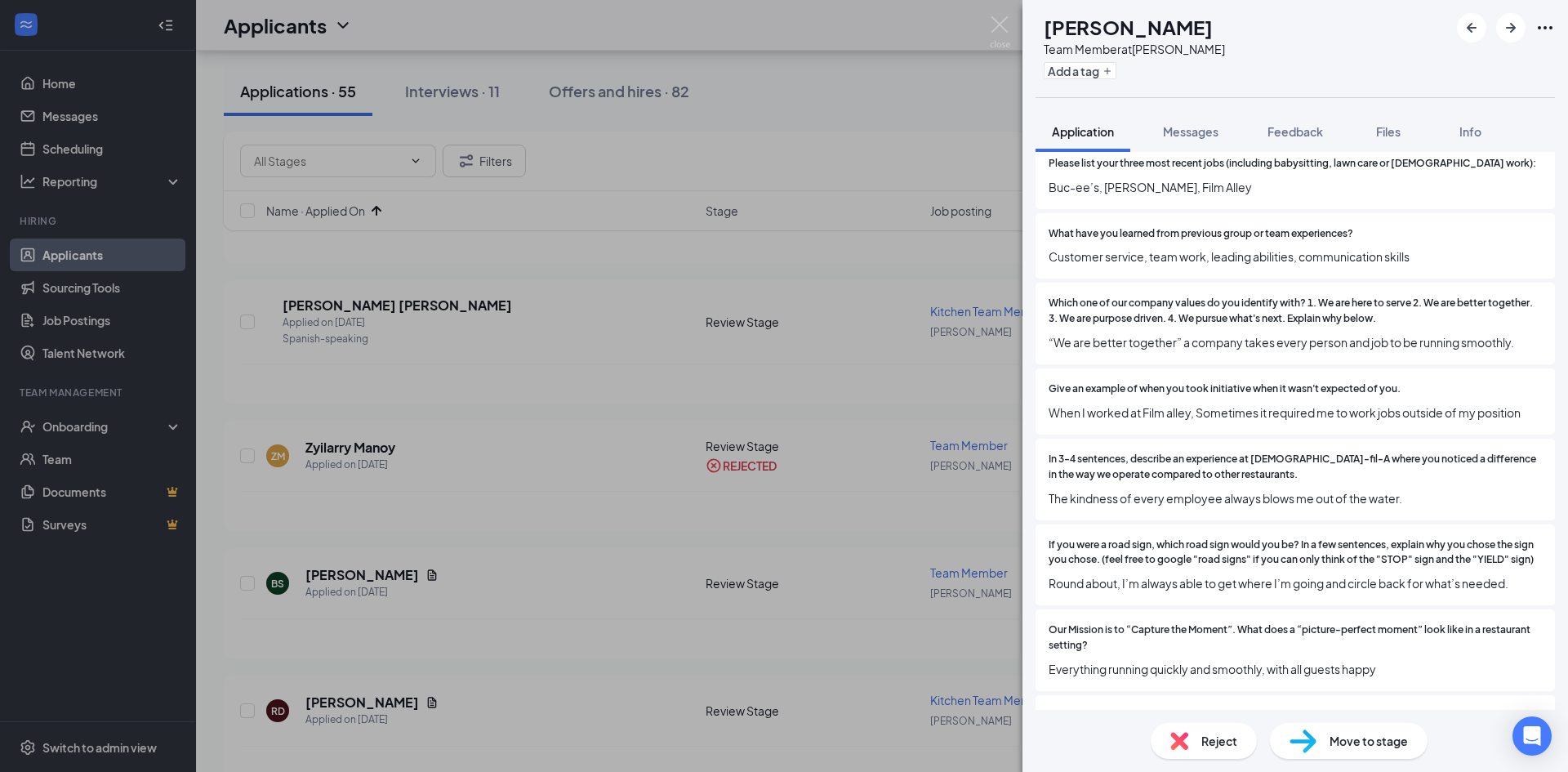
scroll to position [980, 0]
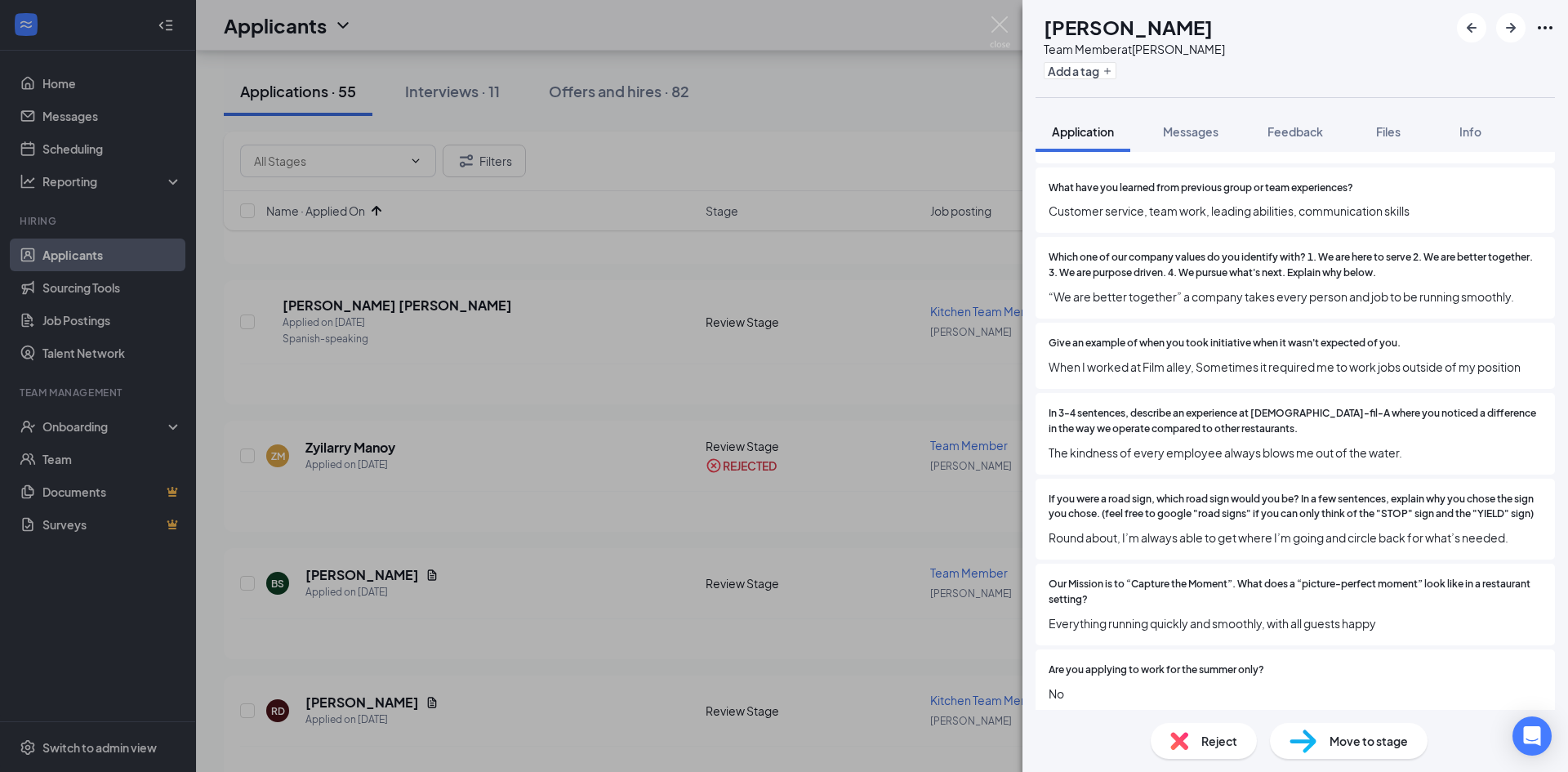
click at [1205, 747] on span "Reject" at bounding box center [1218, 741] width 36 height 18
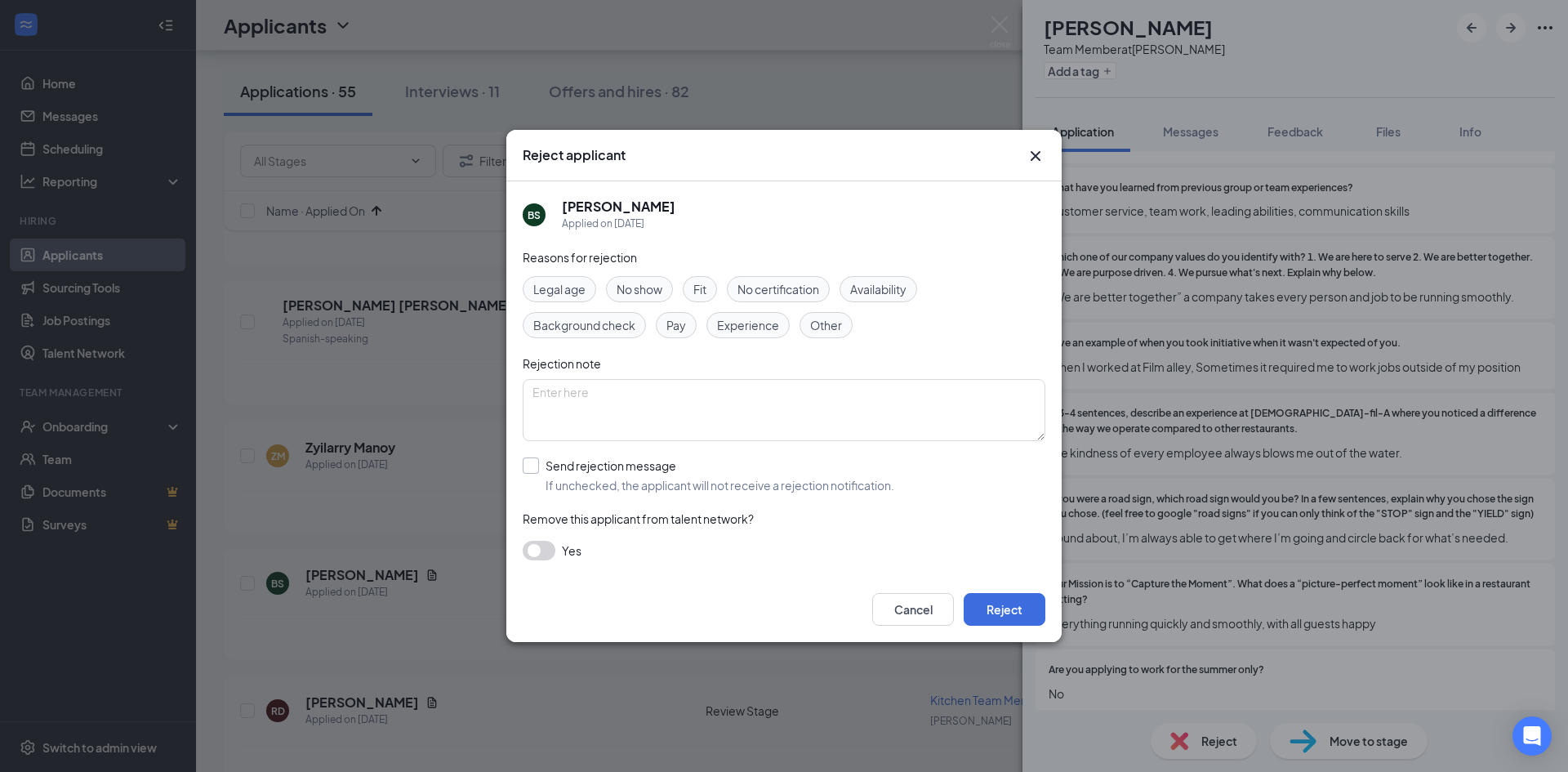
click at [635, 459] on input "Send rejection message If unchecked, the applicant will not receive a rejection…" at bounding box center [708, 474] width 372 height 36
checkbox input "true"
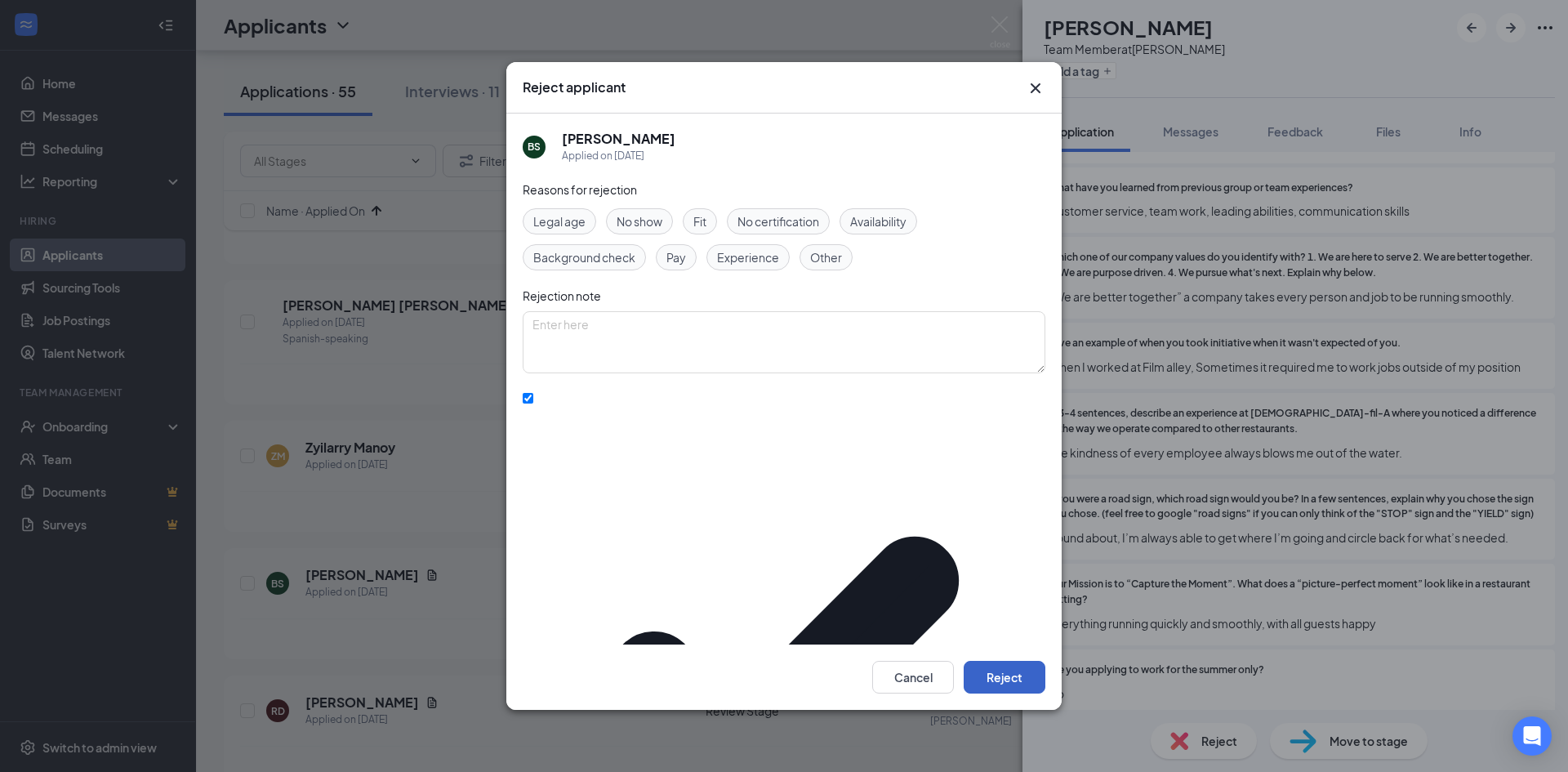
click at [1003, 660] on button "Reject" at bounding box center [1004, 677] width 82 height 33
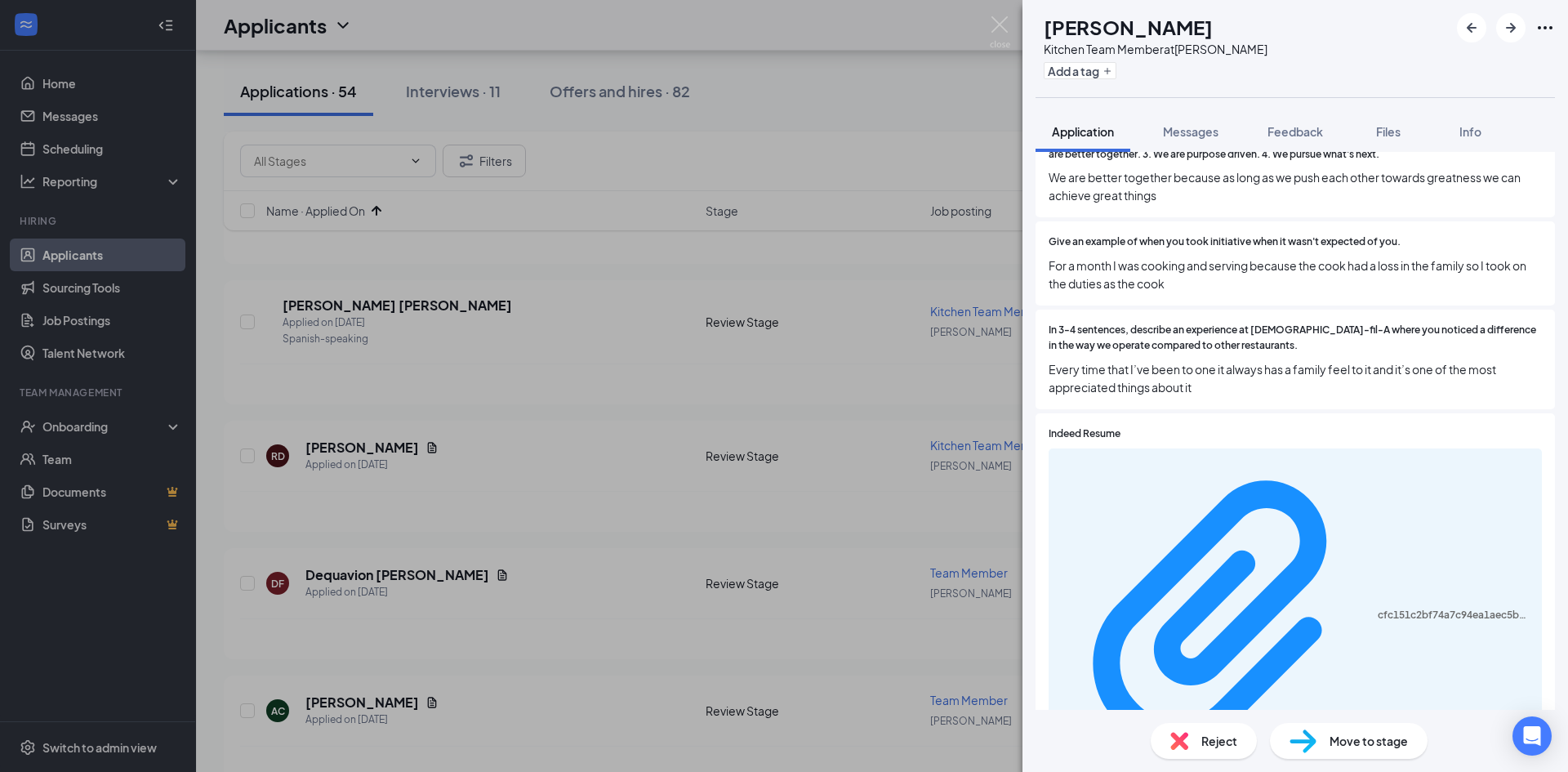
scroll to position [924, 0]
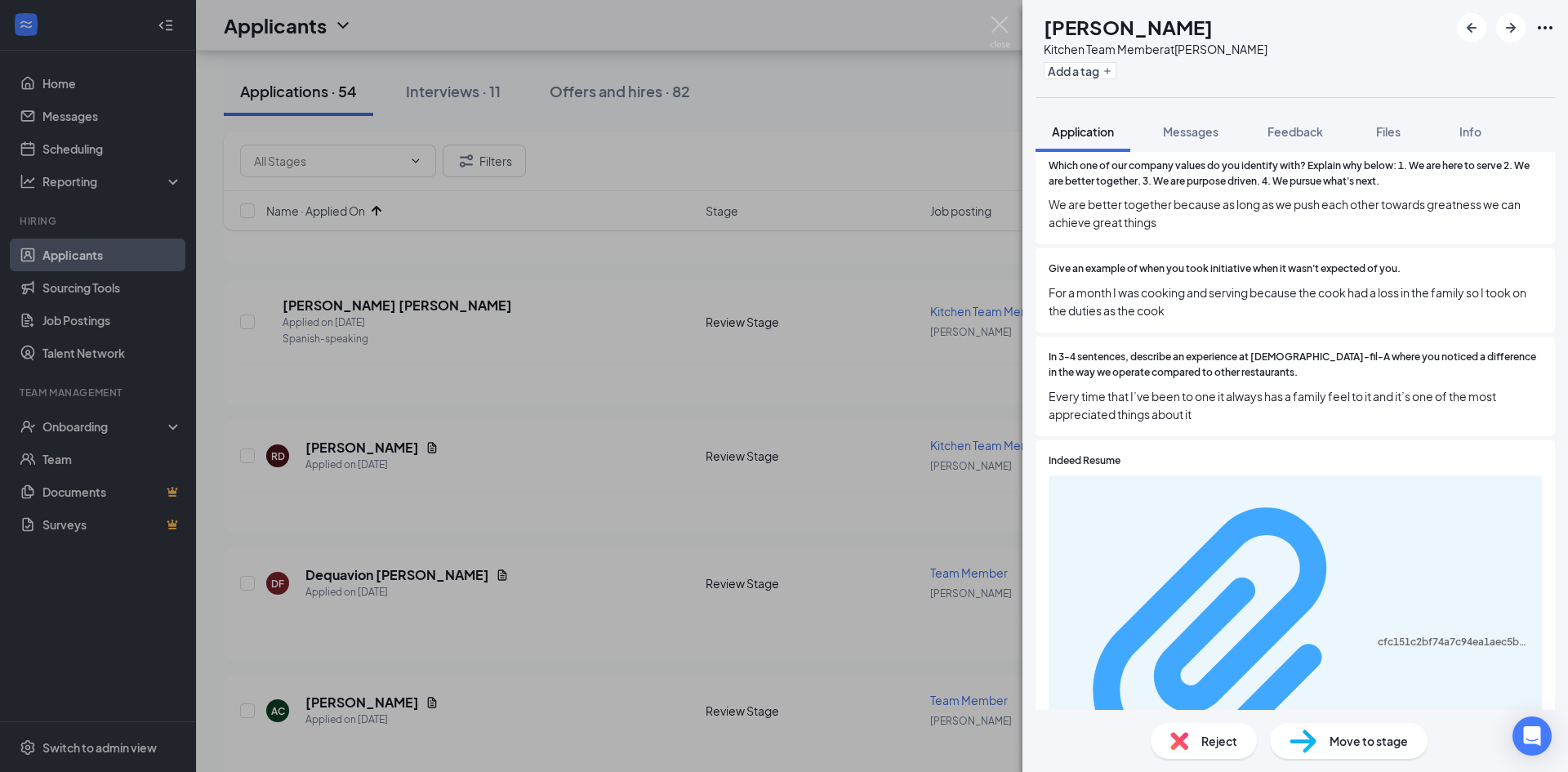
click at [1142, 481] on div "cfc151c2bf74a7c94ea1aec5b6bac670.pdf" at bounding box center [1295, 643] width 493 height 336
click at [1378, 636] on div "cfc151c2bf74a7c94ea1aec5b6bac670.pdf" at bounding box center [1455, 642] width 155 height 13
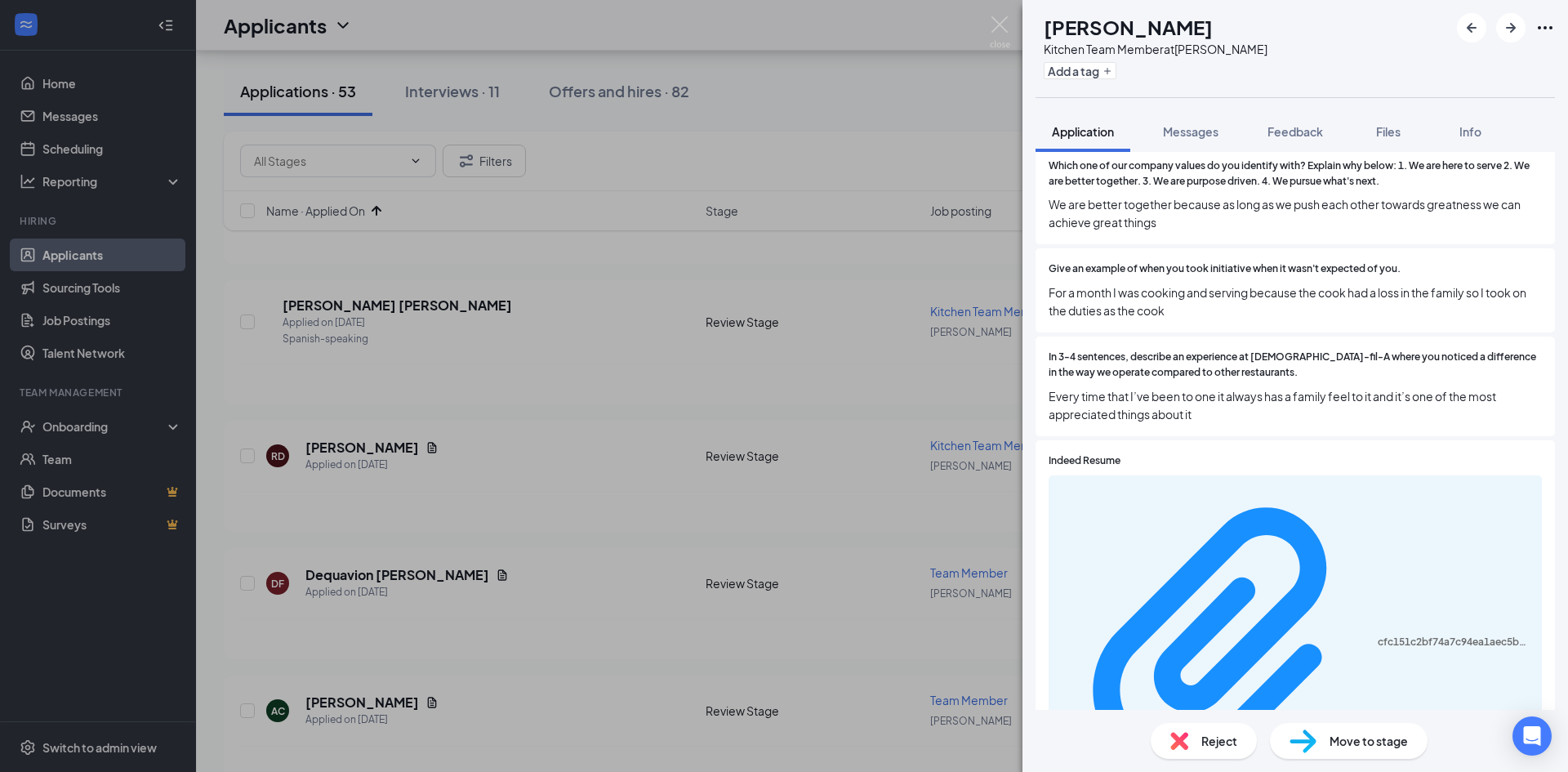
click at [1202, 741] on span "Reject" at bounding box center [1218, 741] width 36 height 18
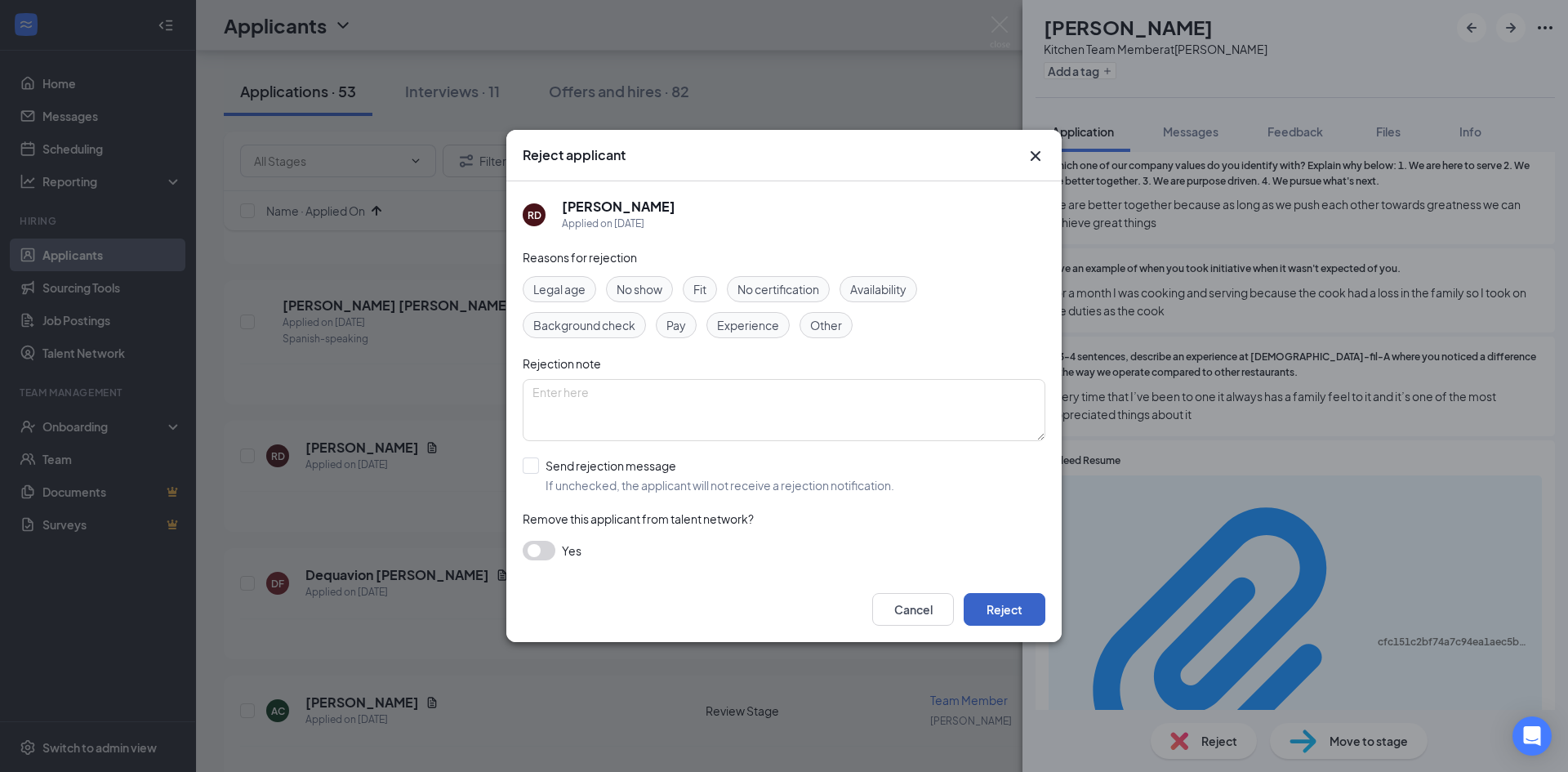
click at [993, 604] on button "Reject" at bounding box center [1004, 609] width 82 height 33
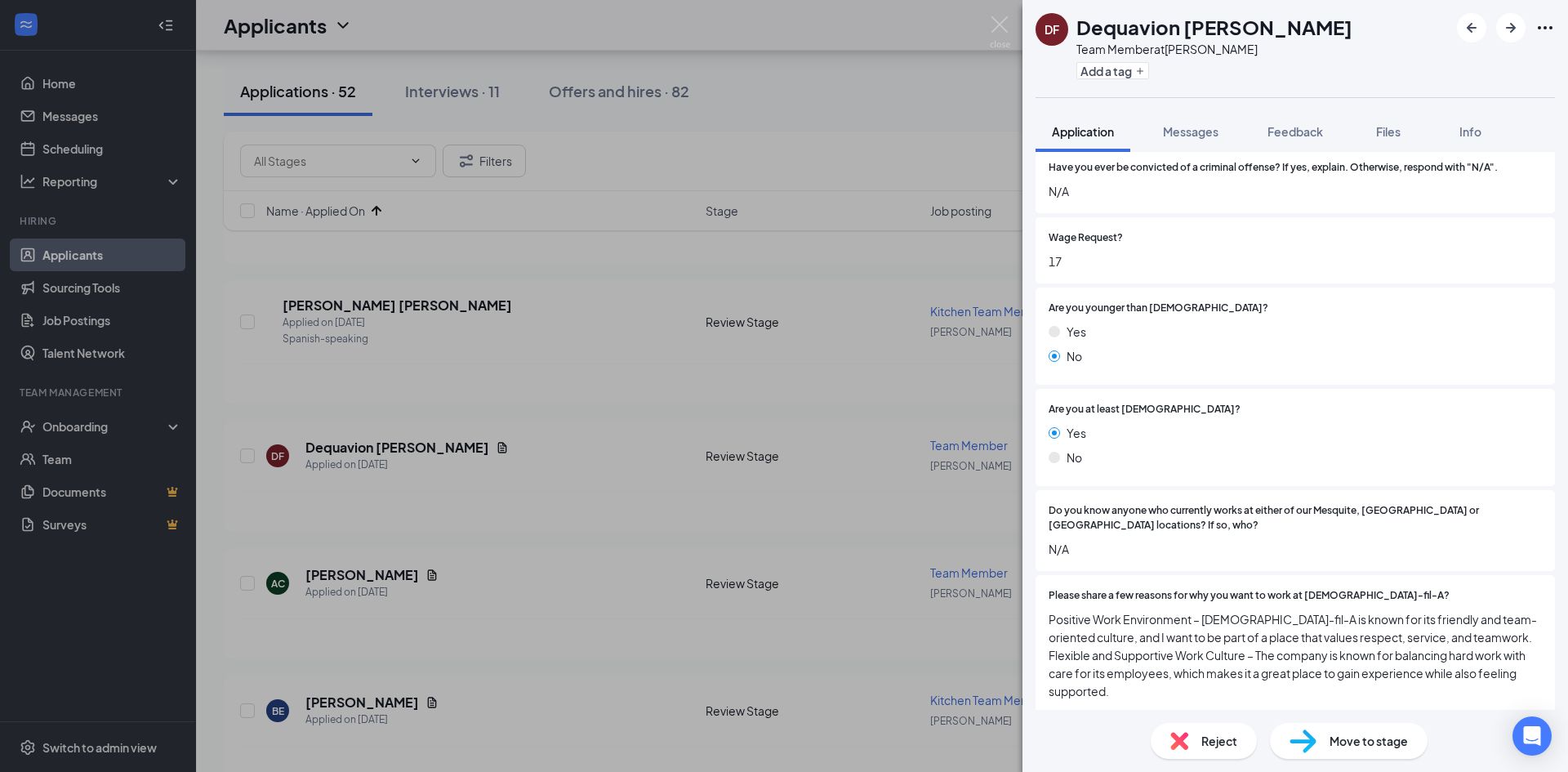
scroll to position [326, 0]
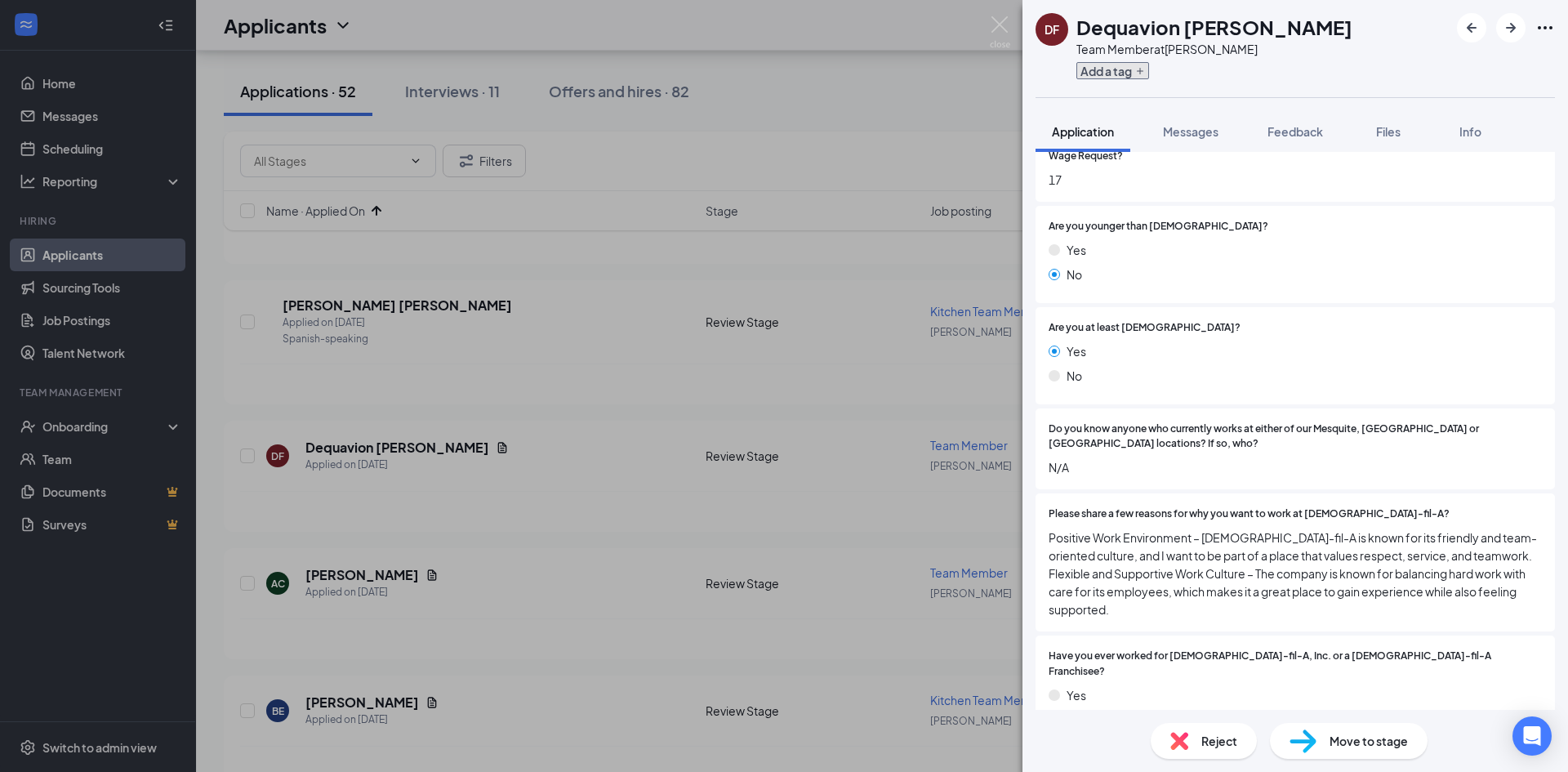
click at [1118, 65] on button "Add a tag" at bounding box center [1113, 70] width 73 height 17
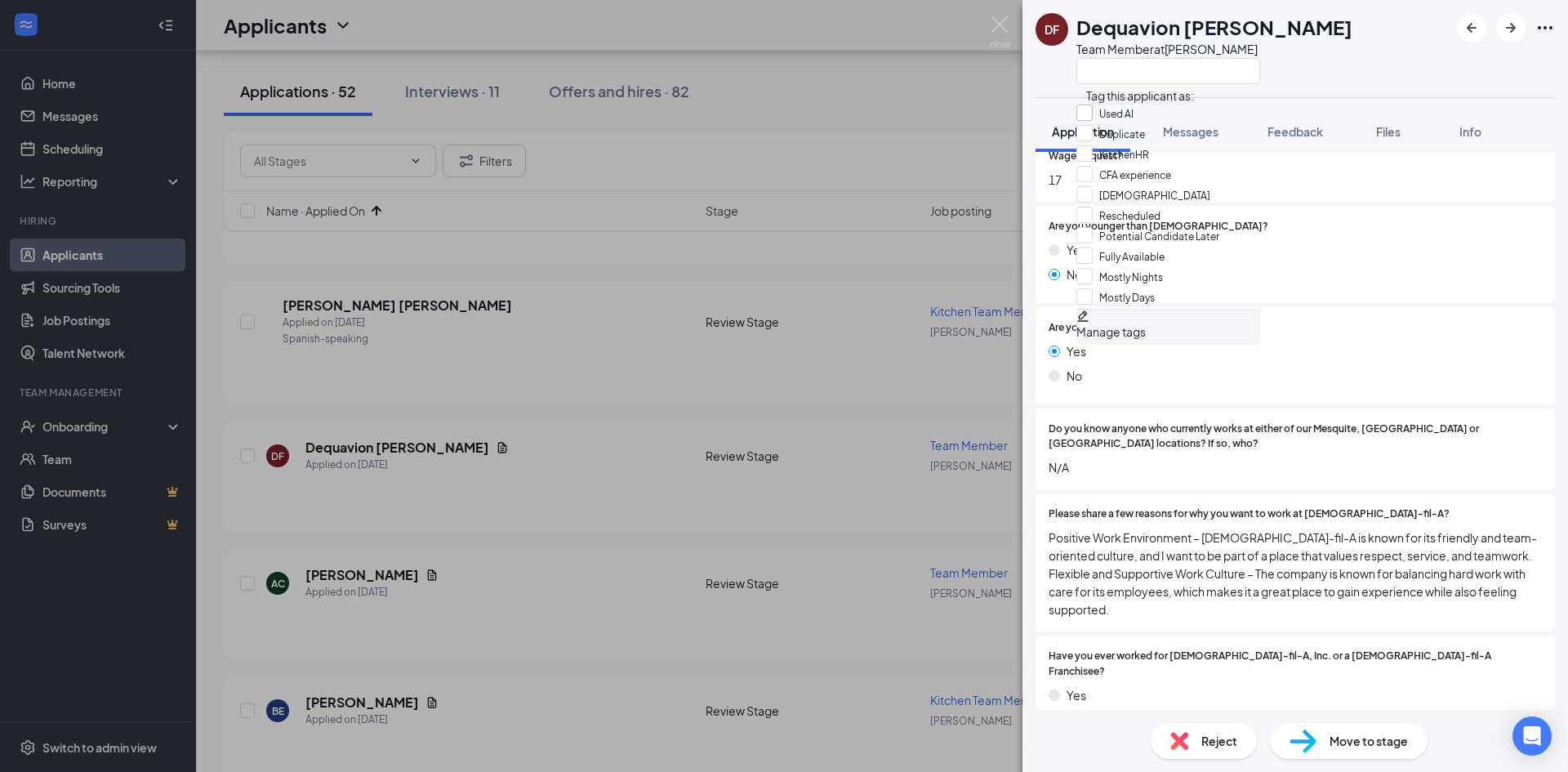
click at [1087, 111] on input "Used AI" at bounding box center [1104, 113] width 57 height 18
checkbox input "true"
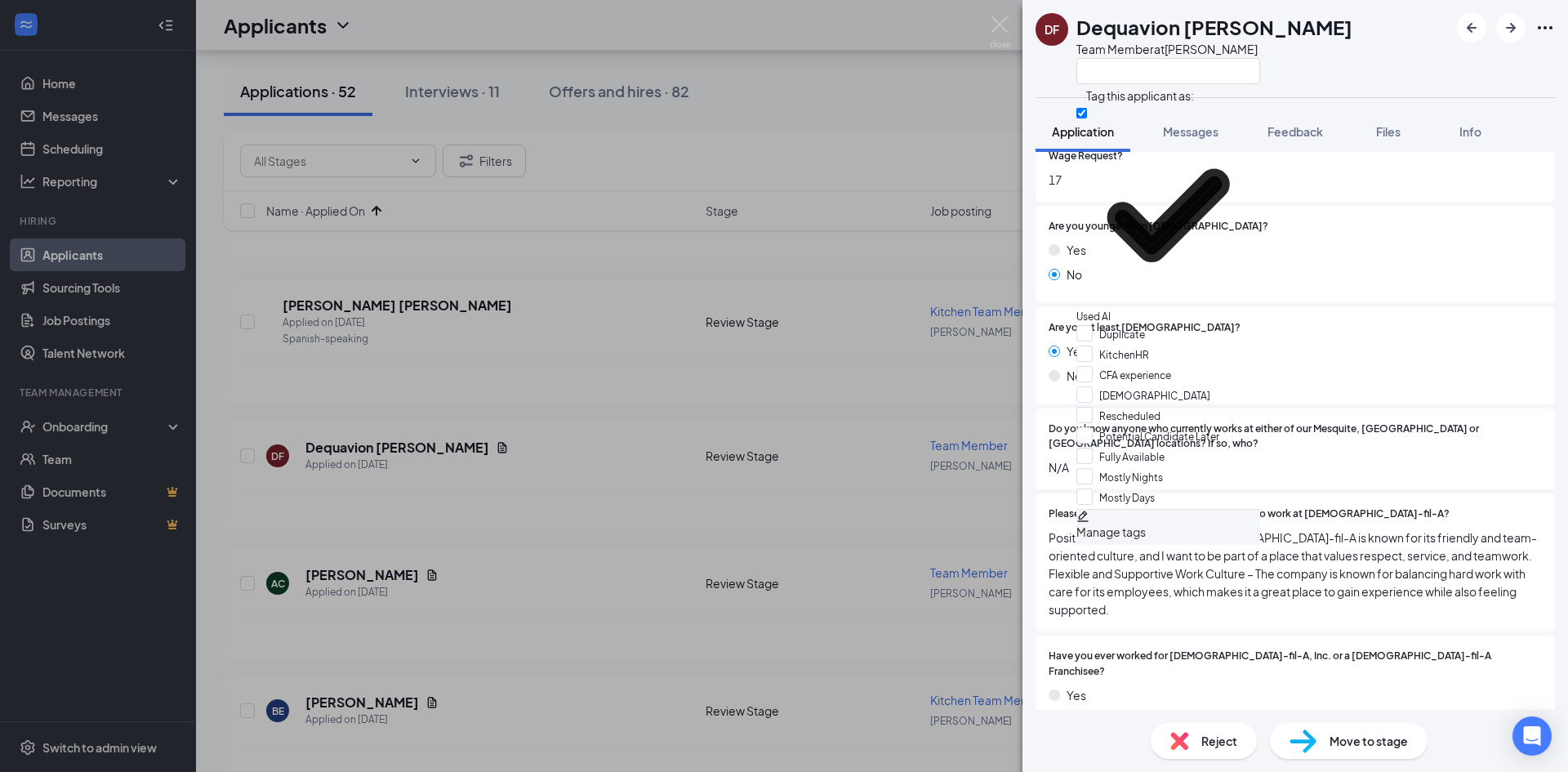
click at [1502, 275] on div "No" at bounding box center [1295, 274] width 493 height 18
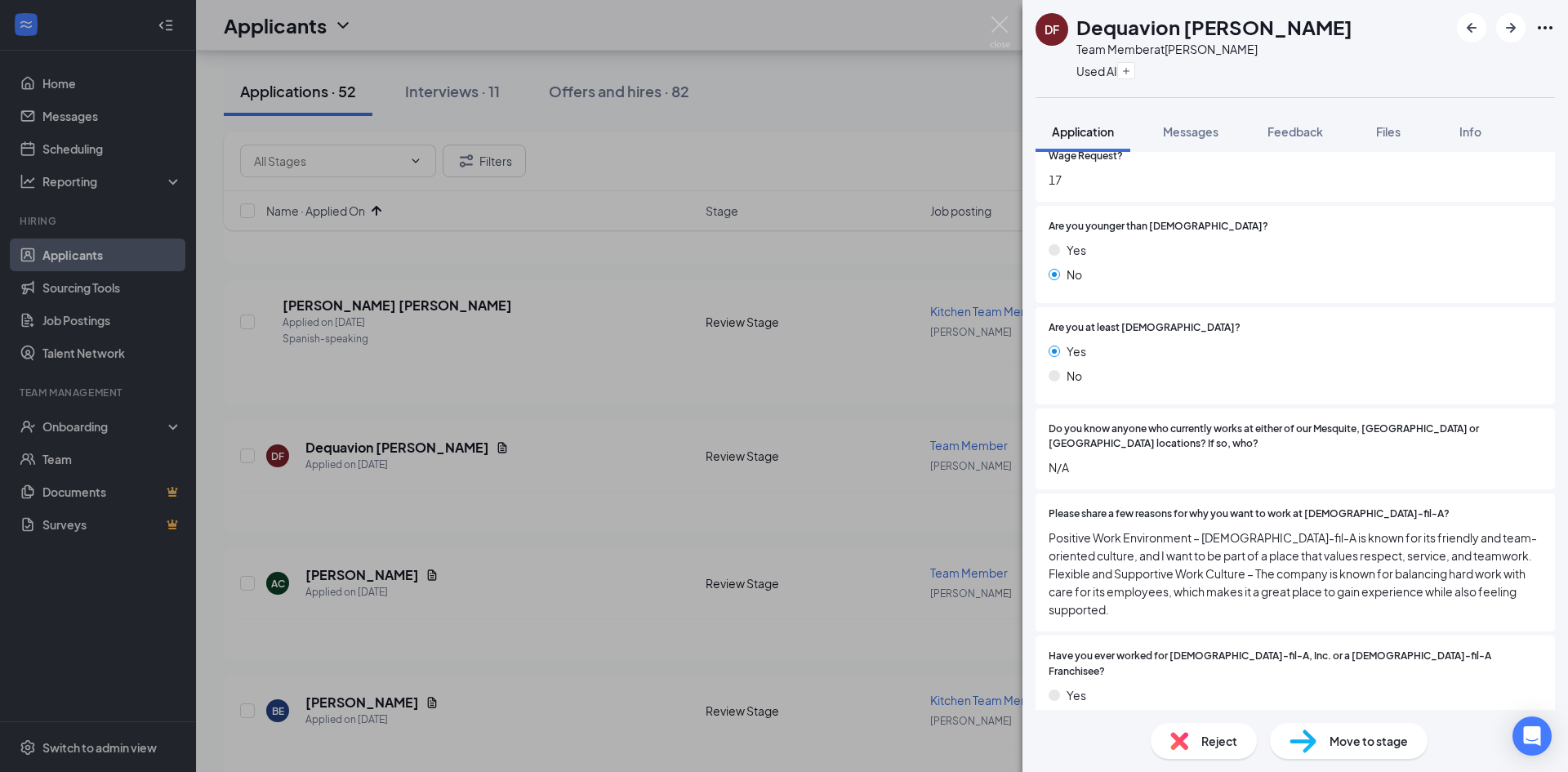
click at [1197, 738] on div "Reject" at bounding box center [1203, 740] width 106 height 36
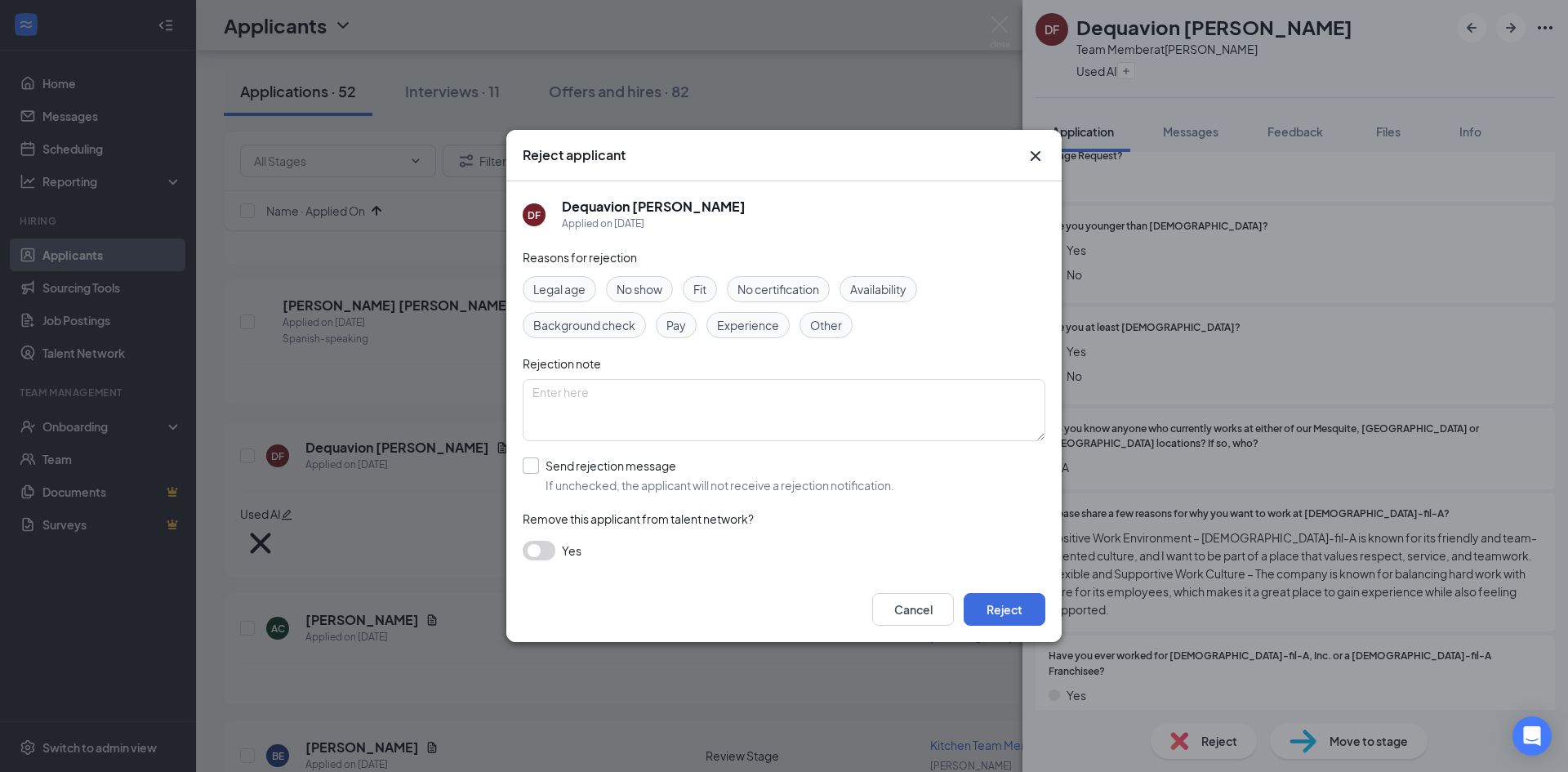
click at [631, 457] on div "Reasons for rejection Legal age No show Fit No certification Availability Backg…" at bounding box center [784, 412] width 522 height 328
click at [660, 480] on input "Send rejection message If unchecked, the applicant will not receive a rejection…" at bounding box center [708, 474] width 372 height 36
checkbox input "true"
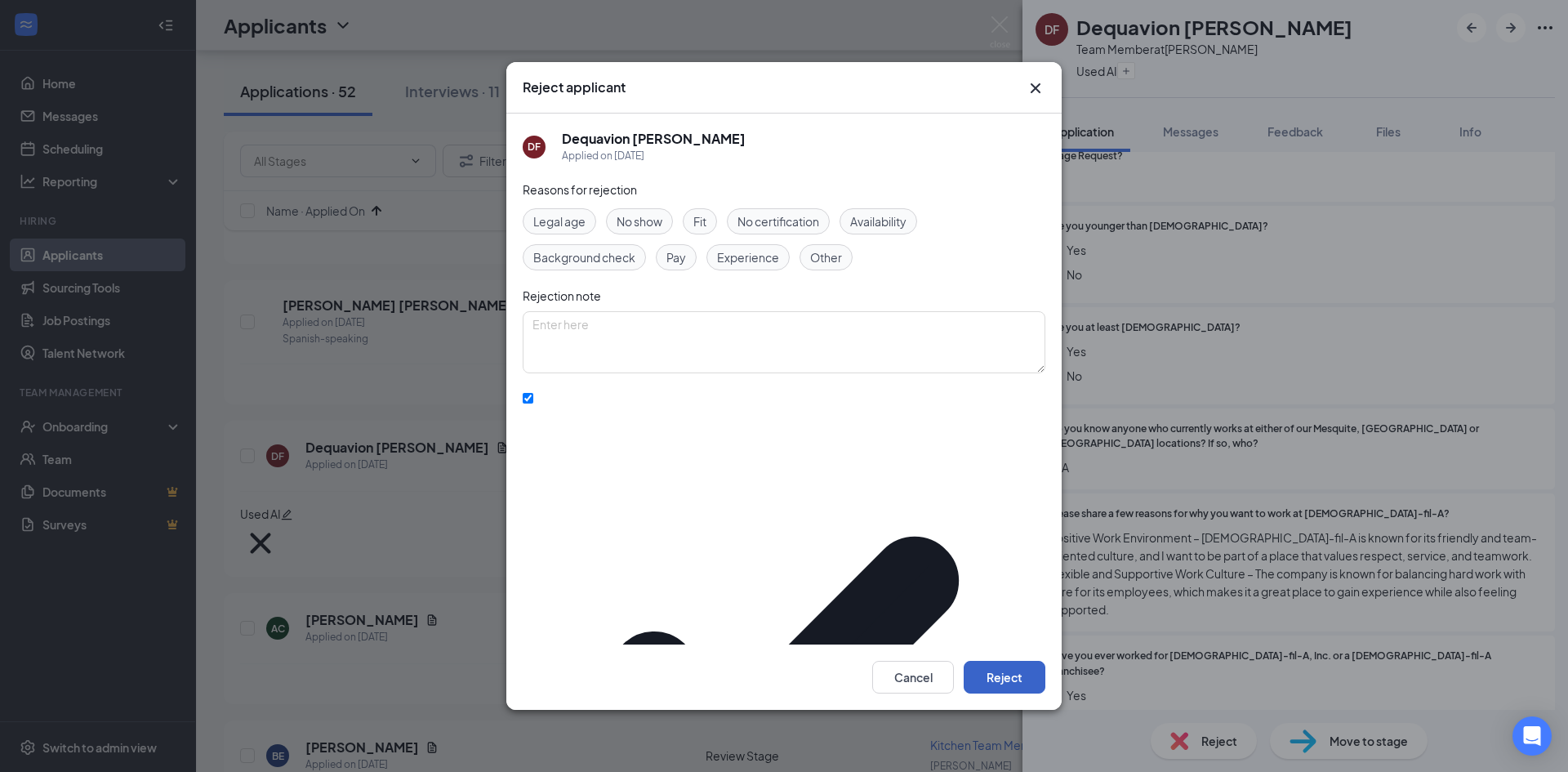
click at [979, 660] on button "Reject" at bounding box center [1004, 677] width 82 height 33
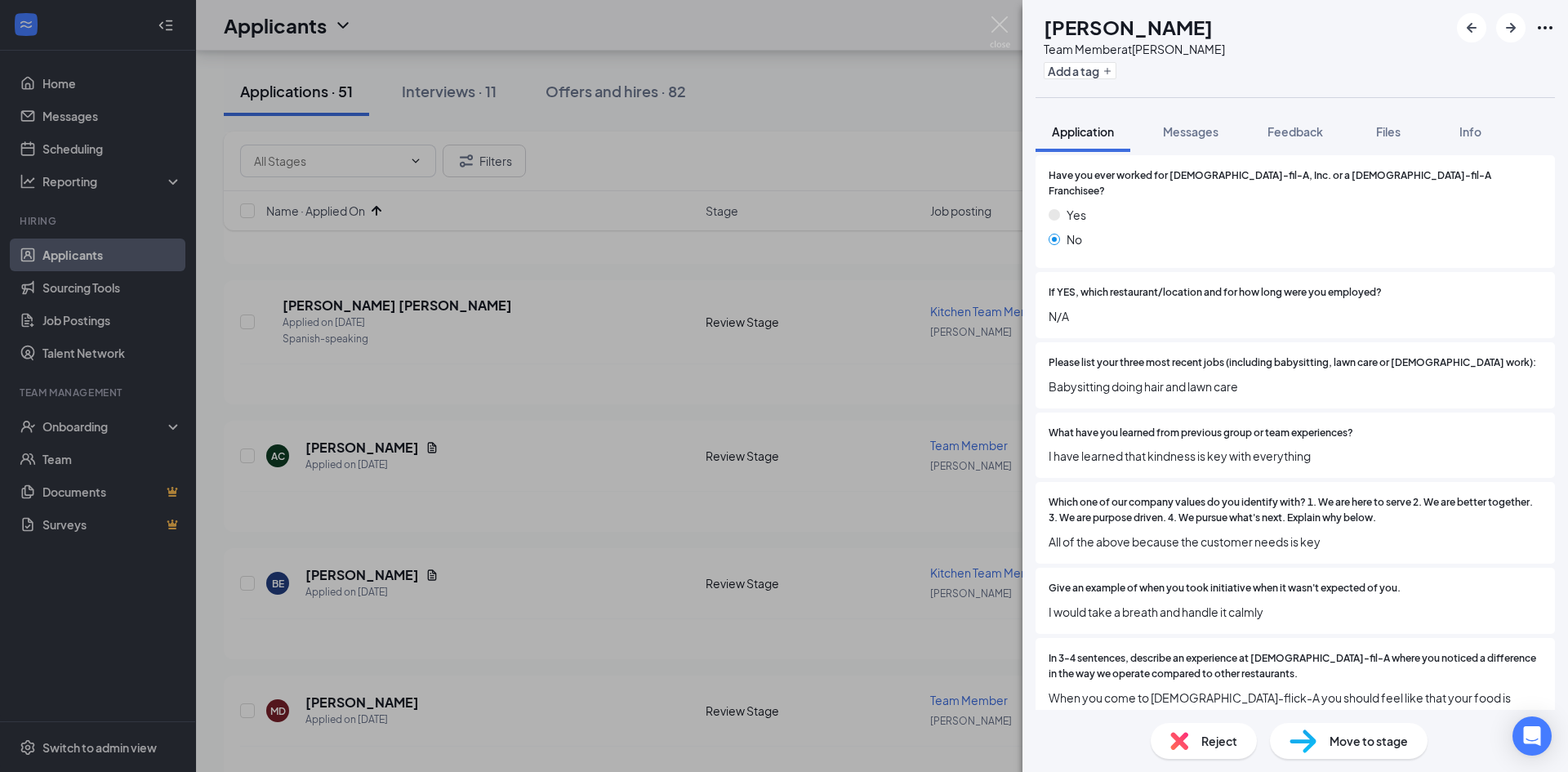
scroll to position [817, 0]
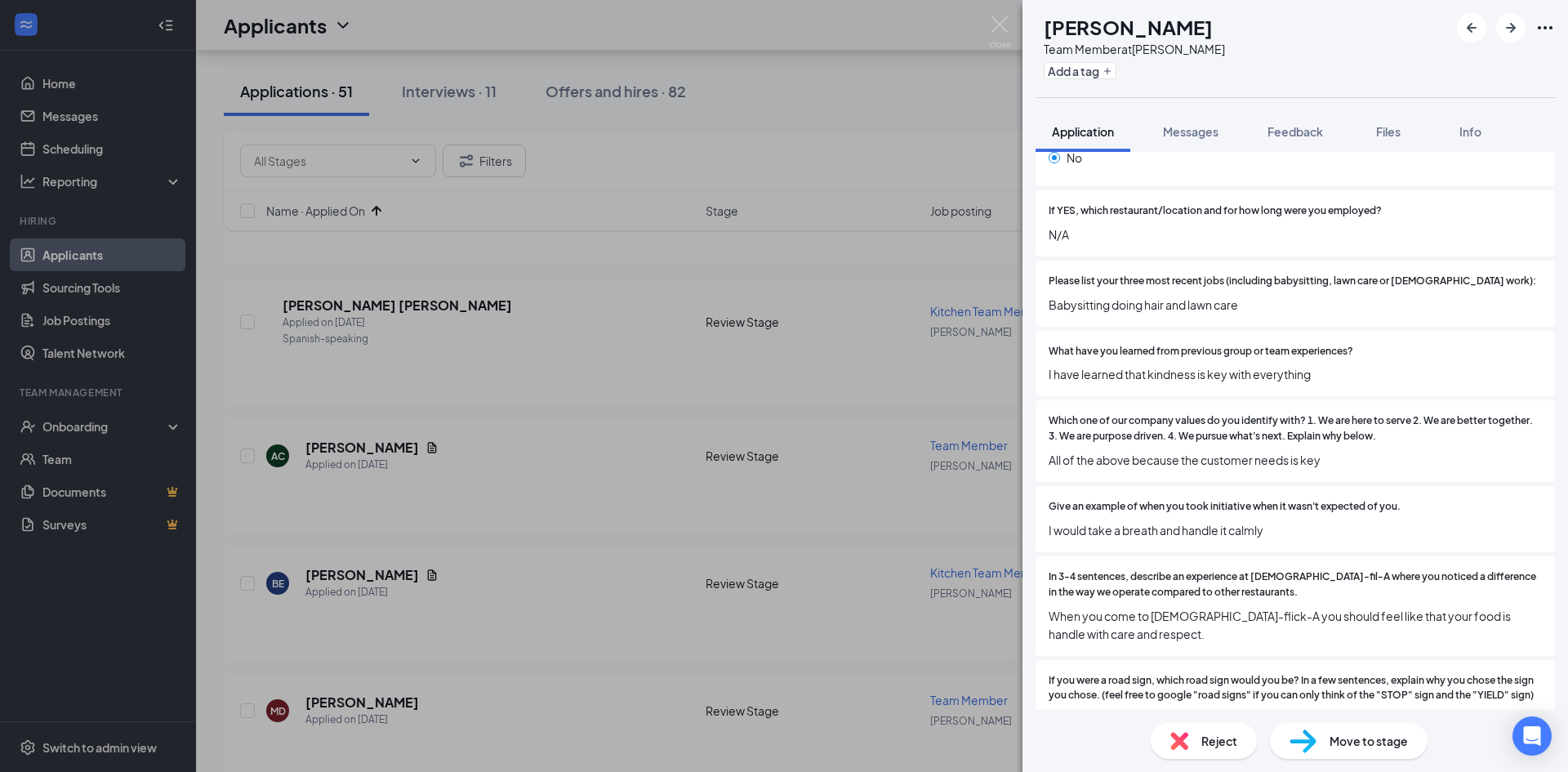
click at [1197, 734] on div "Reject" at bounding box center [1203, 740] width 106 height 36
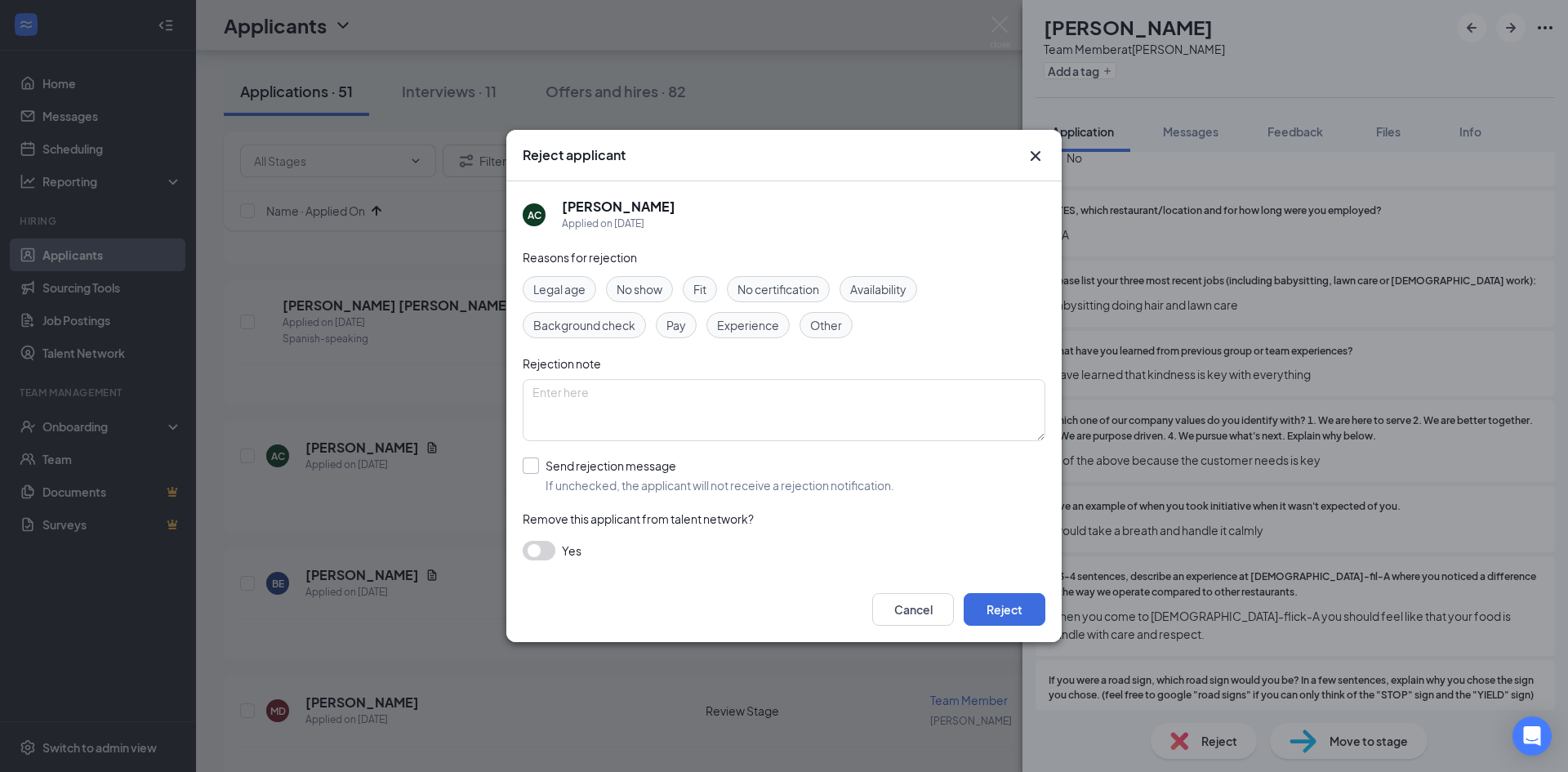
click at [622, 489] on input "Send rejection message If unchecked, the applicant will not receive a rejection…" at bounding box center [708, 474] width 372 height 36
checkbox input "true"
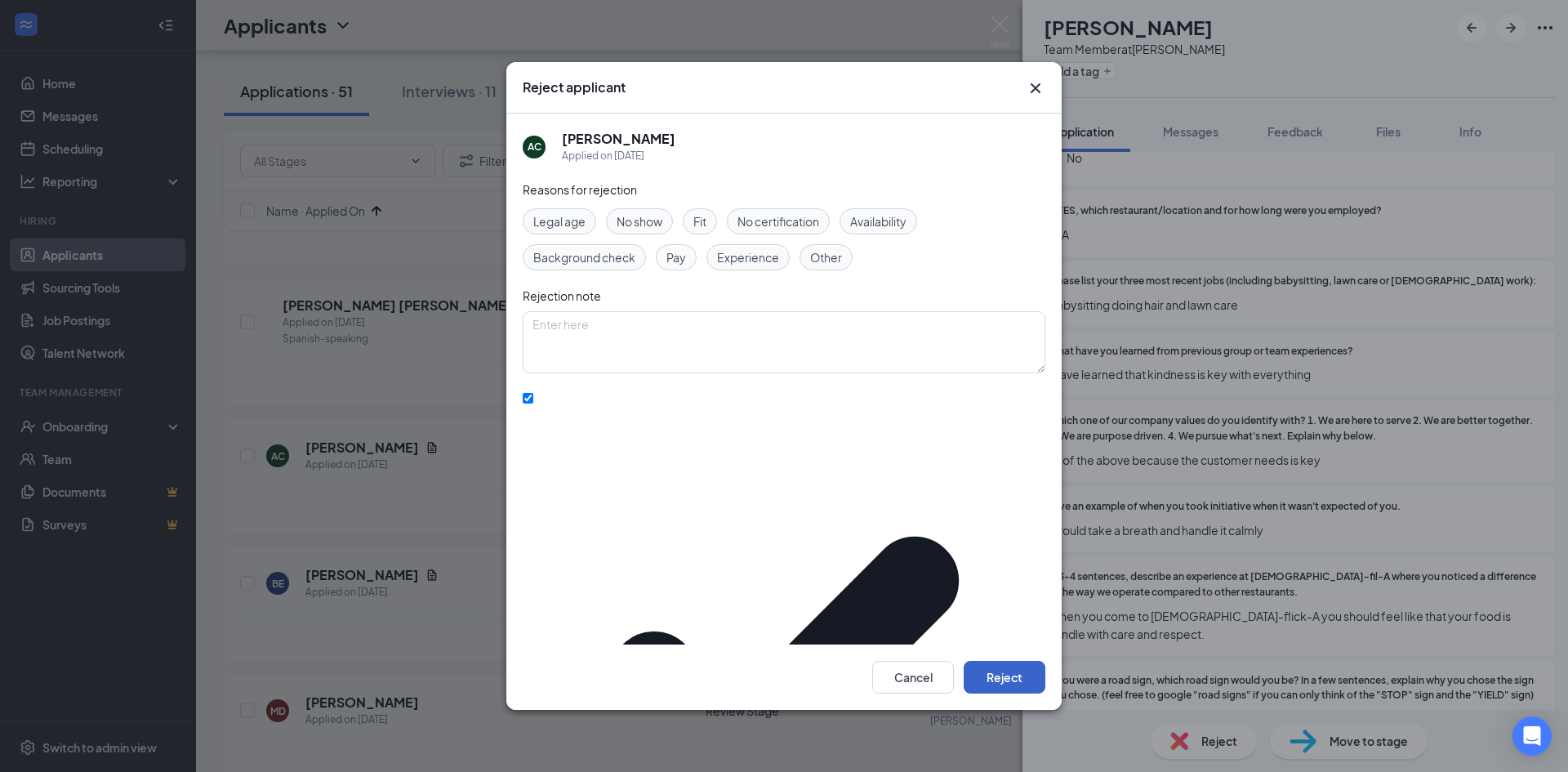
click at [975, 660] on button "Reject" at bounding box center [1004, 677] width 82 height 33
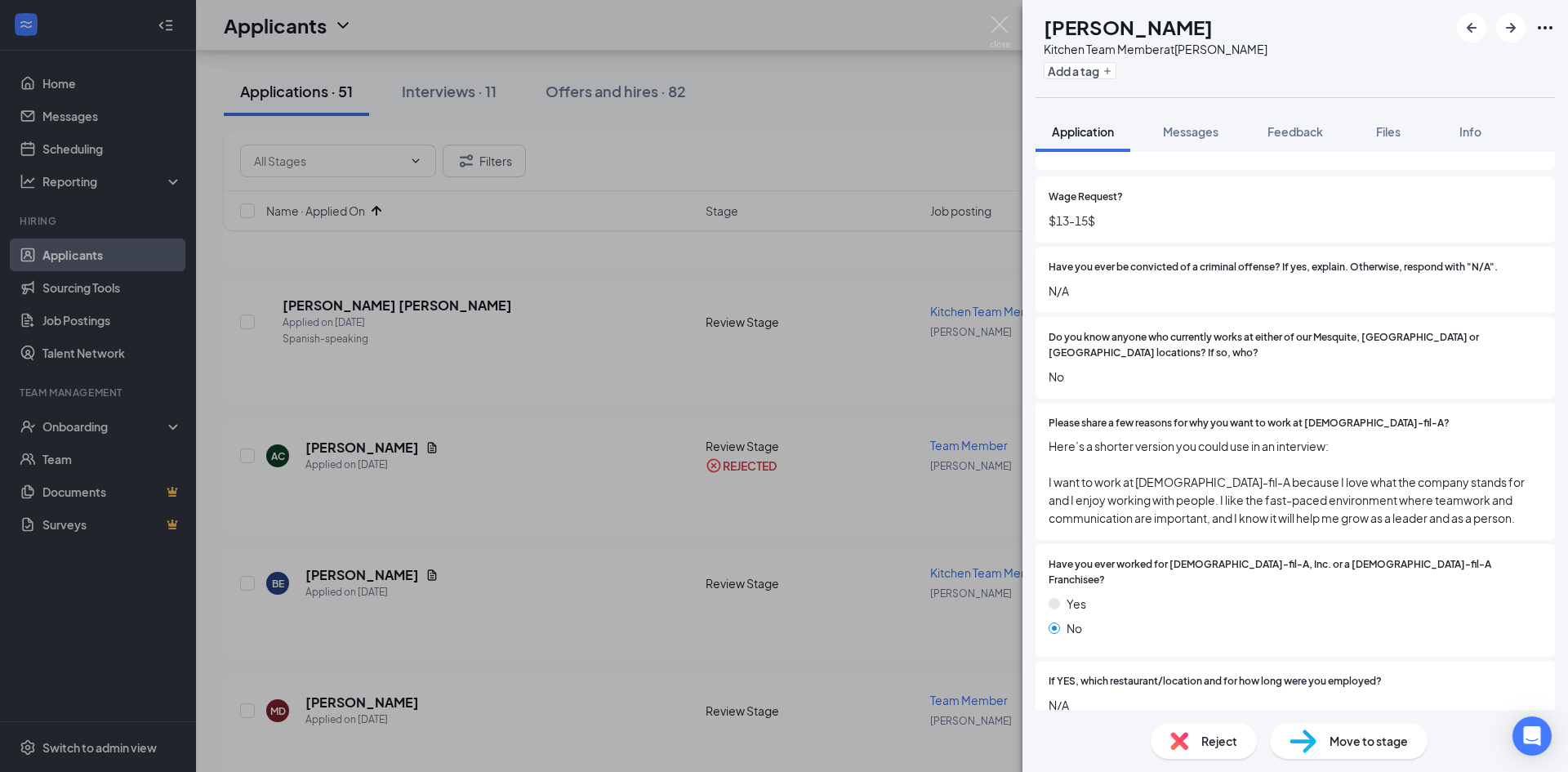
scroll to position [245, 0]
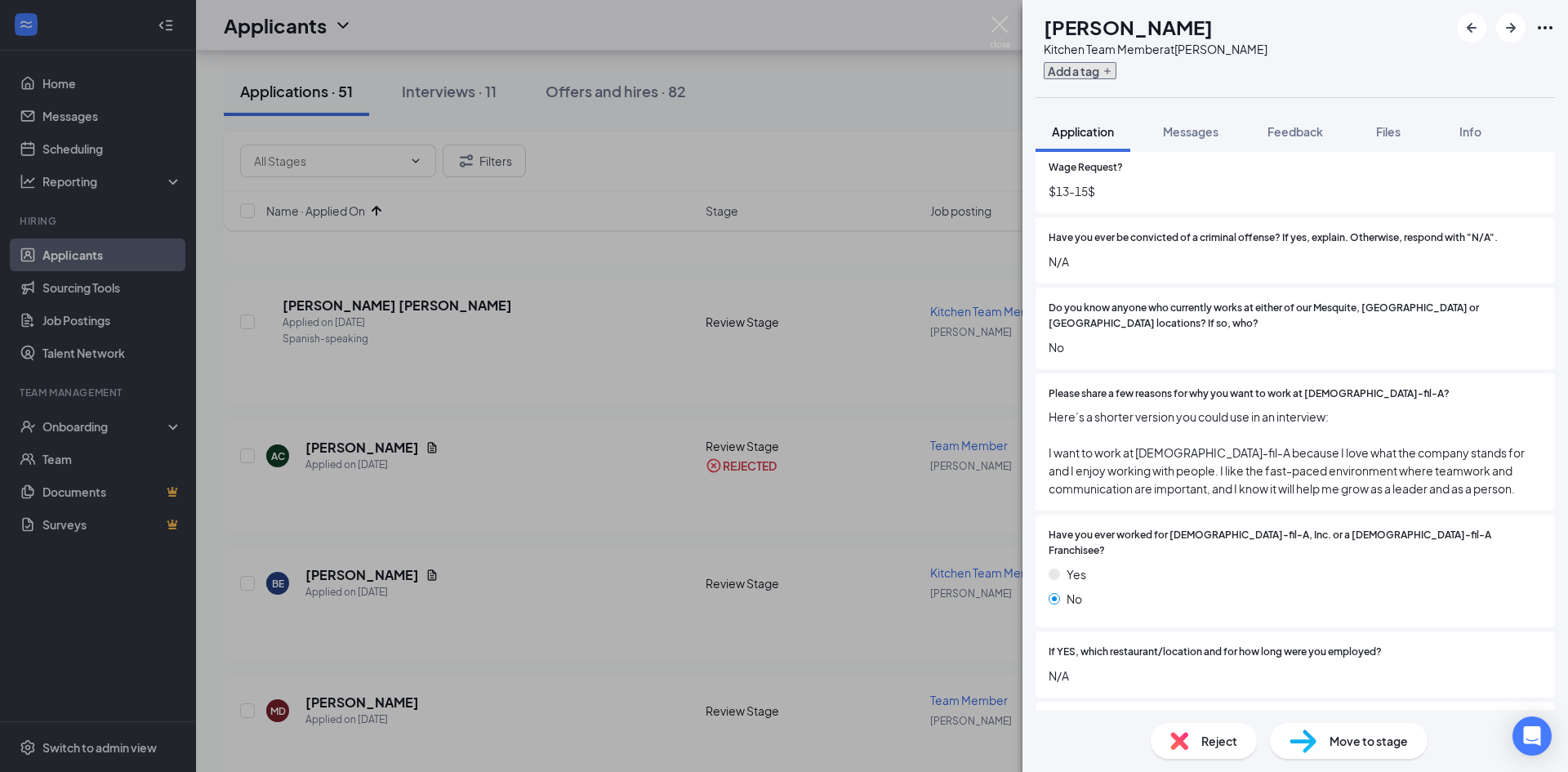
click at [1117, 69] on button "Add a tag" at bounding box center [1080, 70] width 73 height 17
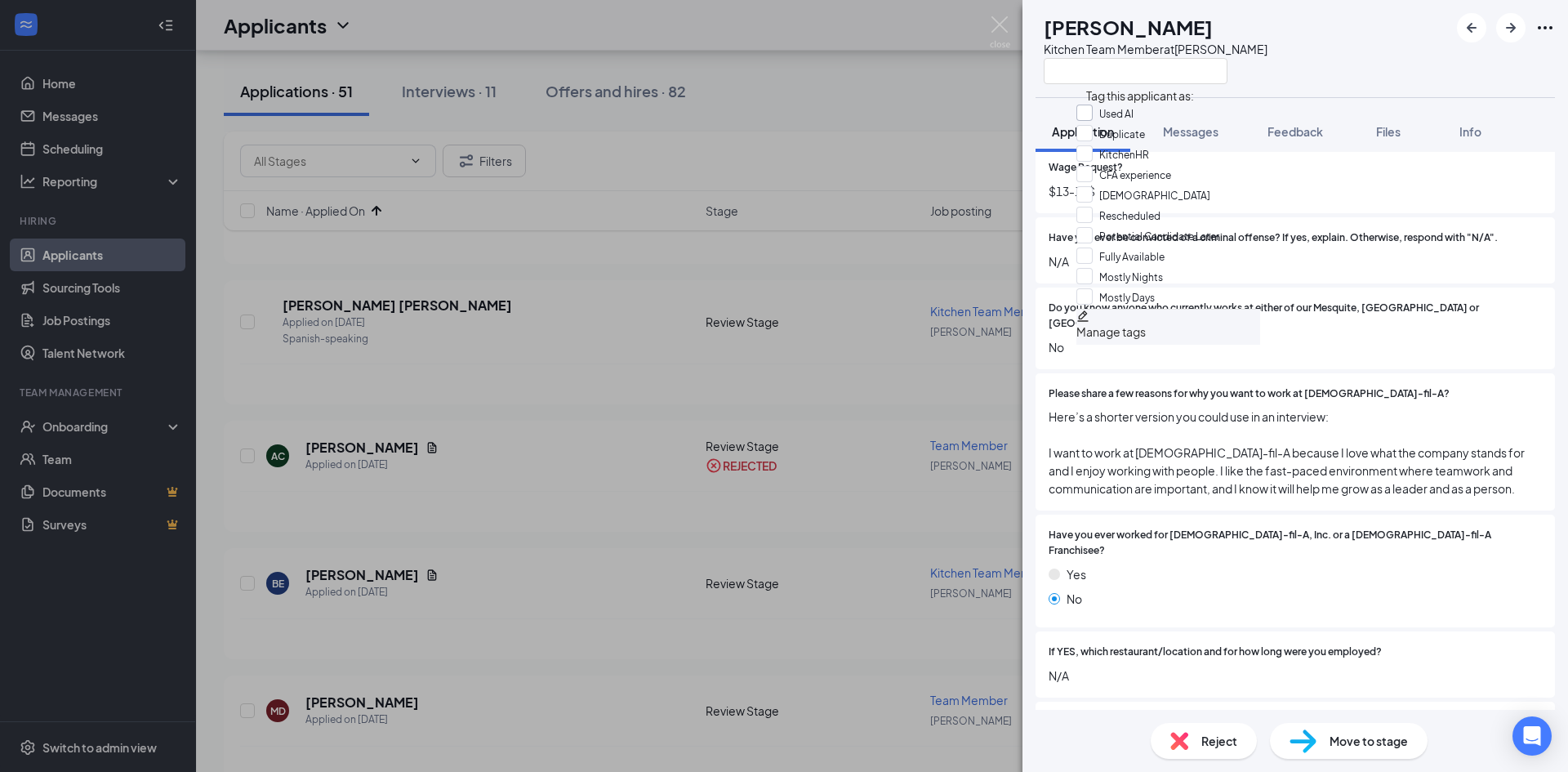
click at [1093, 114] on input "Used AI" at bounding box center [1104, 113] width 57 height 18
checkbox input "true"
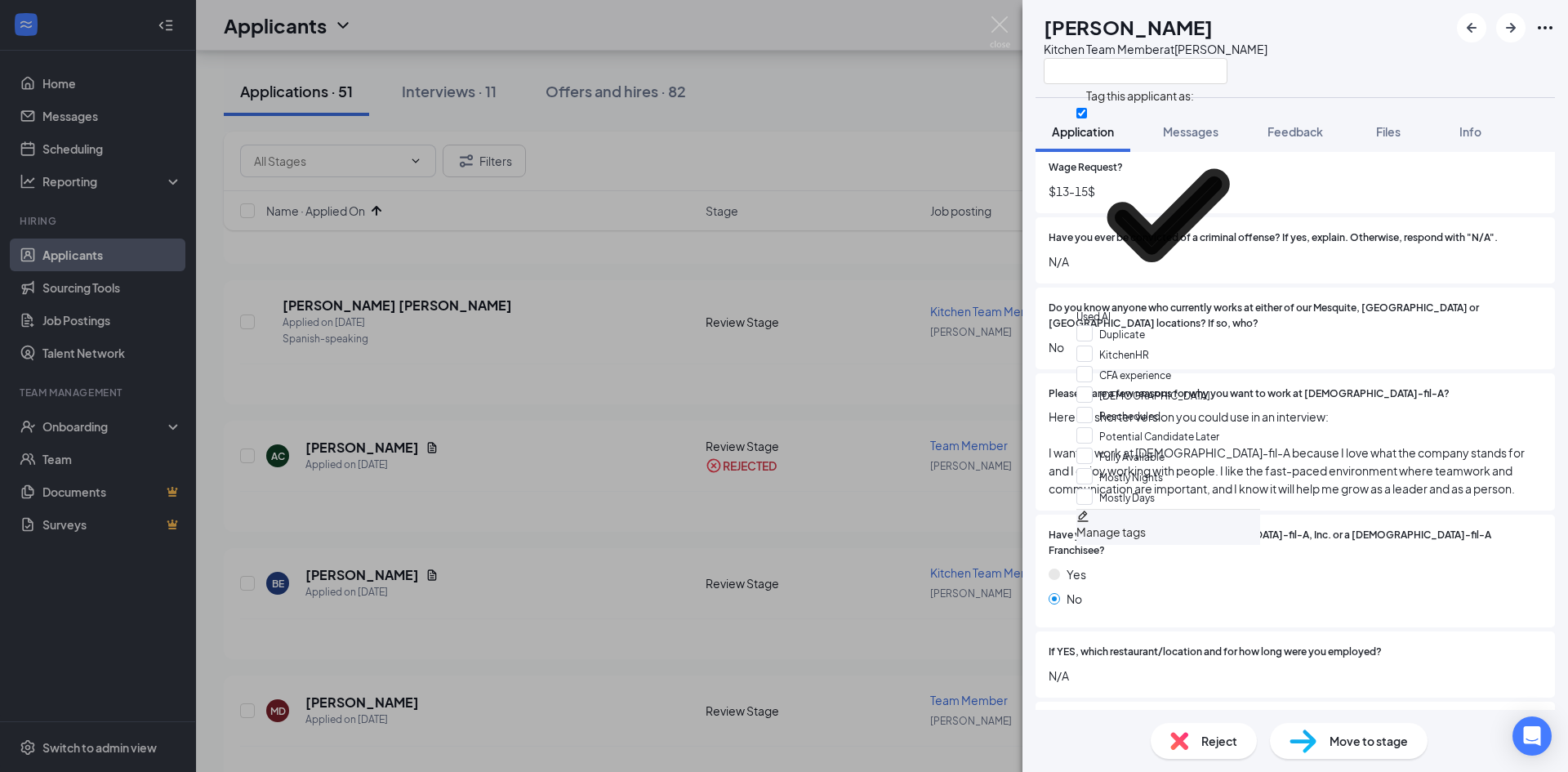
click at [1185, 548] on div "Have you ever worked for [DEMOGRAPHIC_DATA]-fil-A, Inc. or a [DEMOGRAPHIC_DATA]…" at bounding box center [1295, 570] width 493 height 87
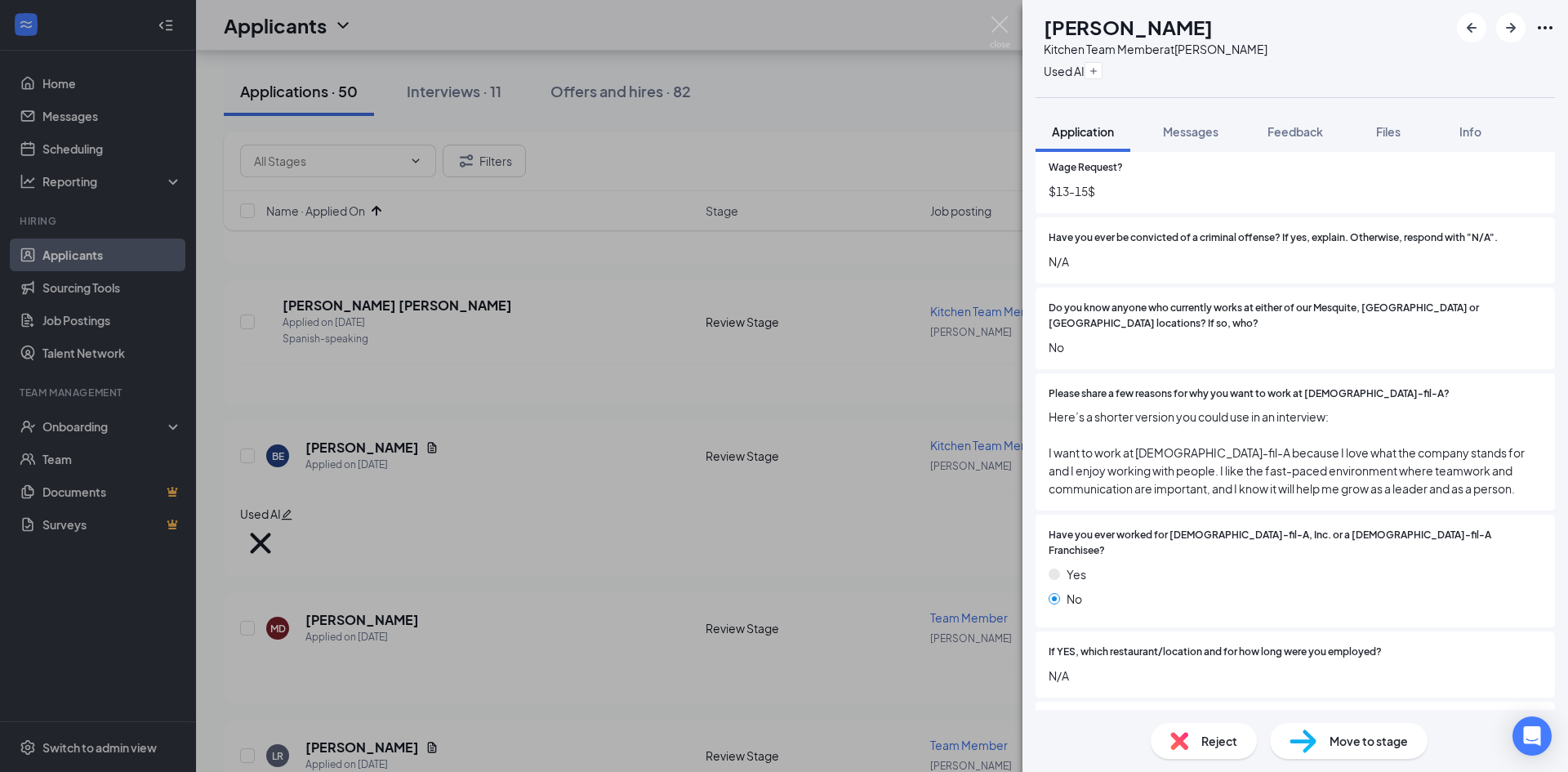
click at [1196, 747] on div "Reject" at bounding box center [1203, 740] width 106 height 36
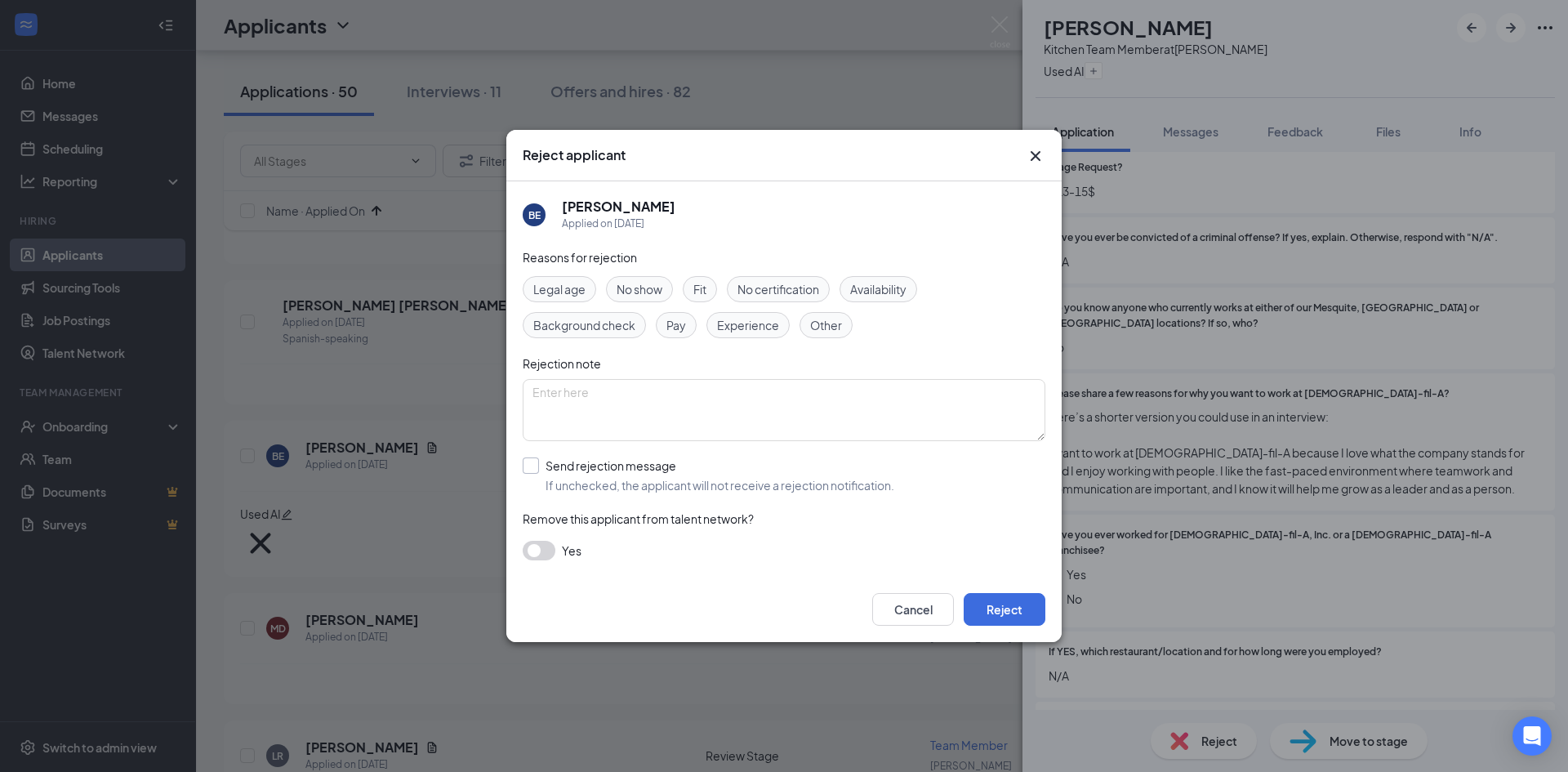
click at [717, 477] on input "Send rejection message If unchecked, the applicant will not receive a rejection…" at bounding box center [708, 474] width 372 height 36
checkbox input "true"
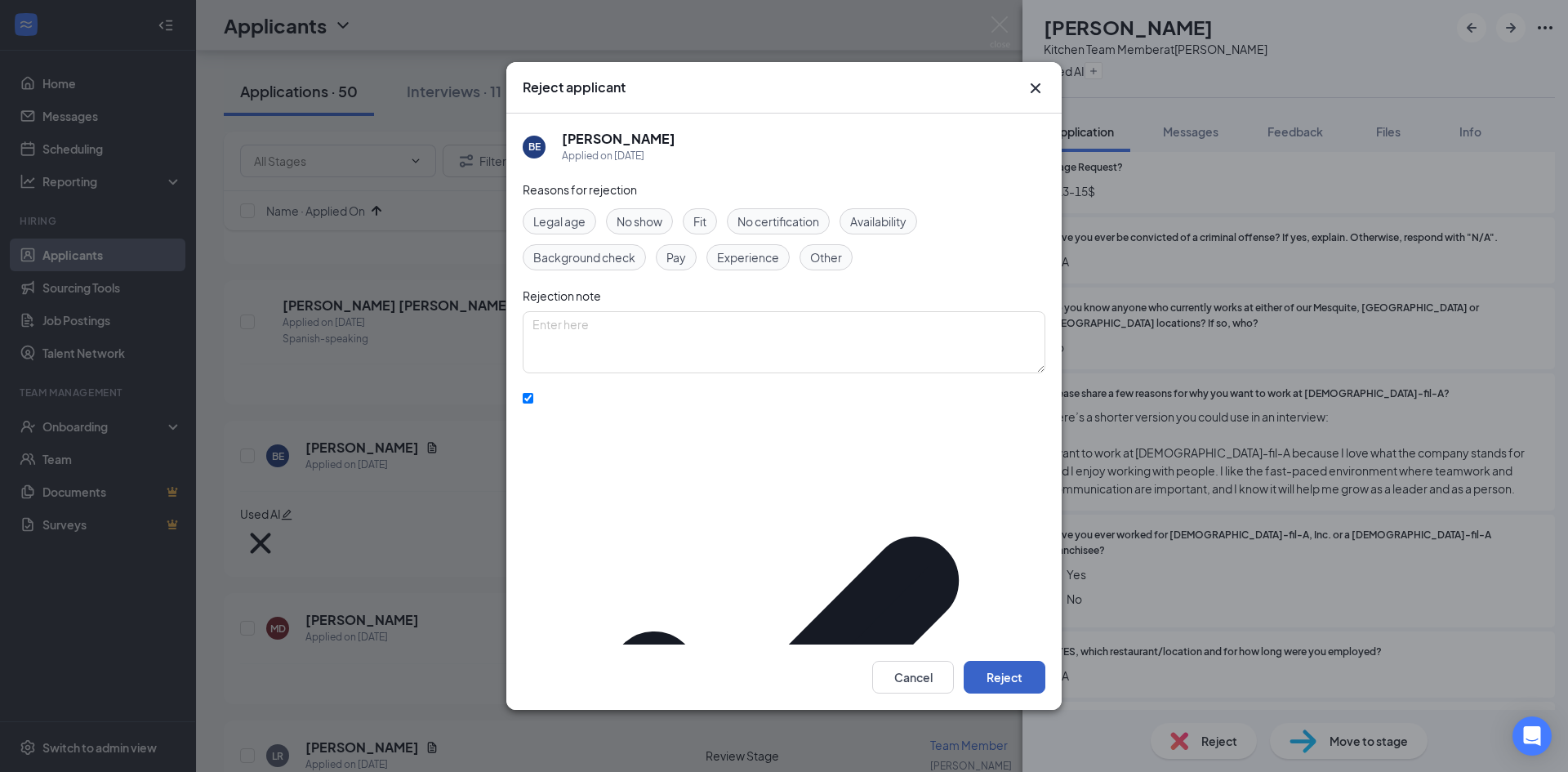
click at [989, 660] on button "Reject" at bounding box center [1004, 677] width 82 height 33
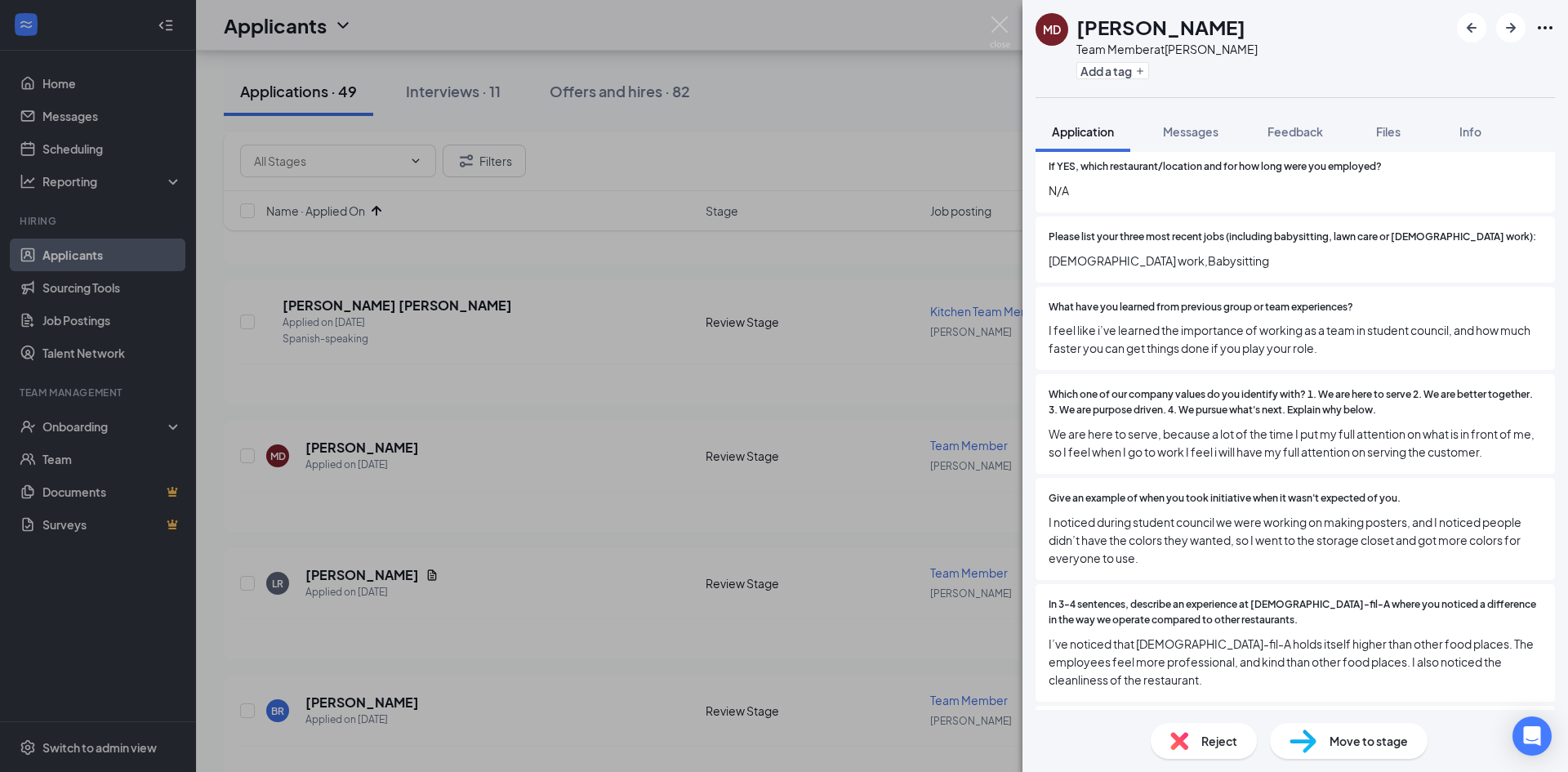
scroll to position [898, 0]
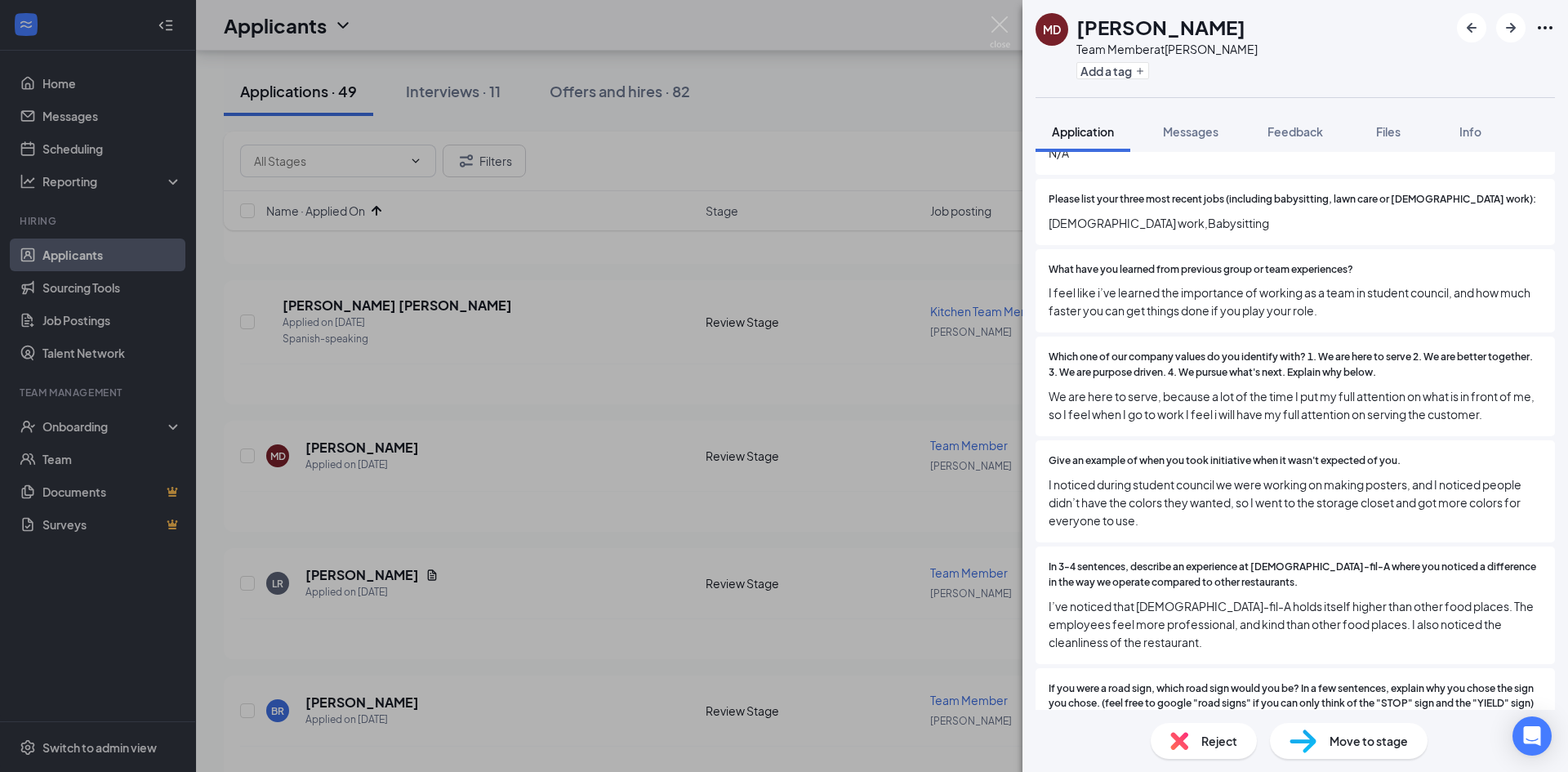
click at [514, 598] on div "MD [PERSON_NAME] Team Member at [PERSON_NAME] Add a tag Application Messages Fe…" at bounding box center [784, 386] width 1568 height 772
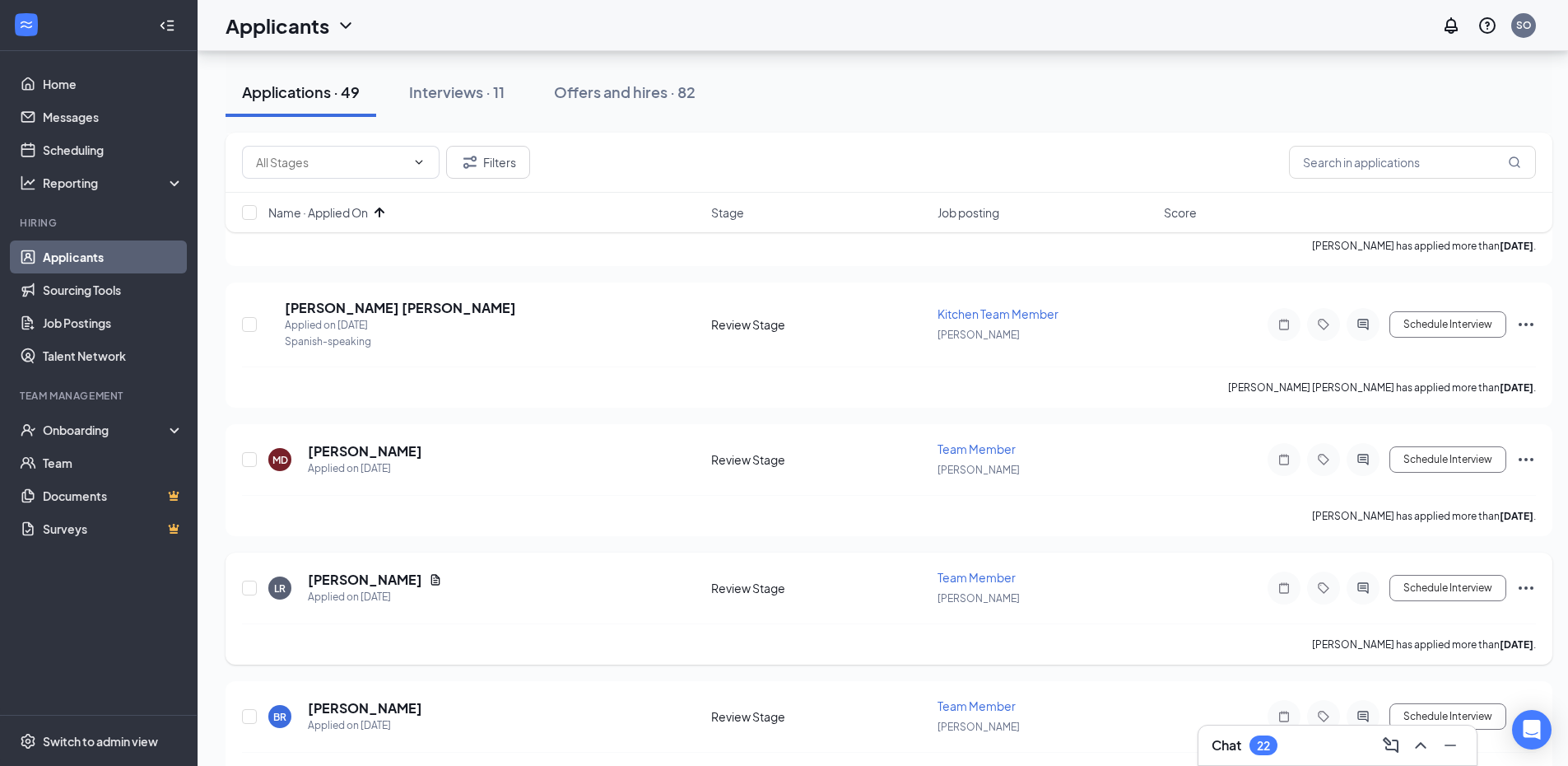
click at [355, 581] on h5 "[PERSON_NAME]" at bounding box center [365, 580] width 114 height 18
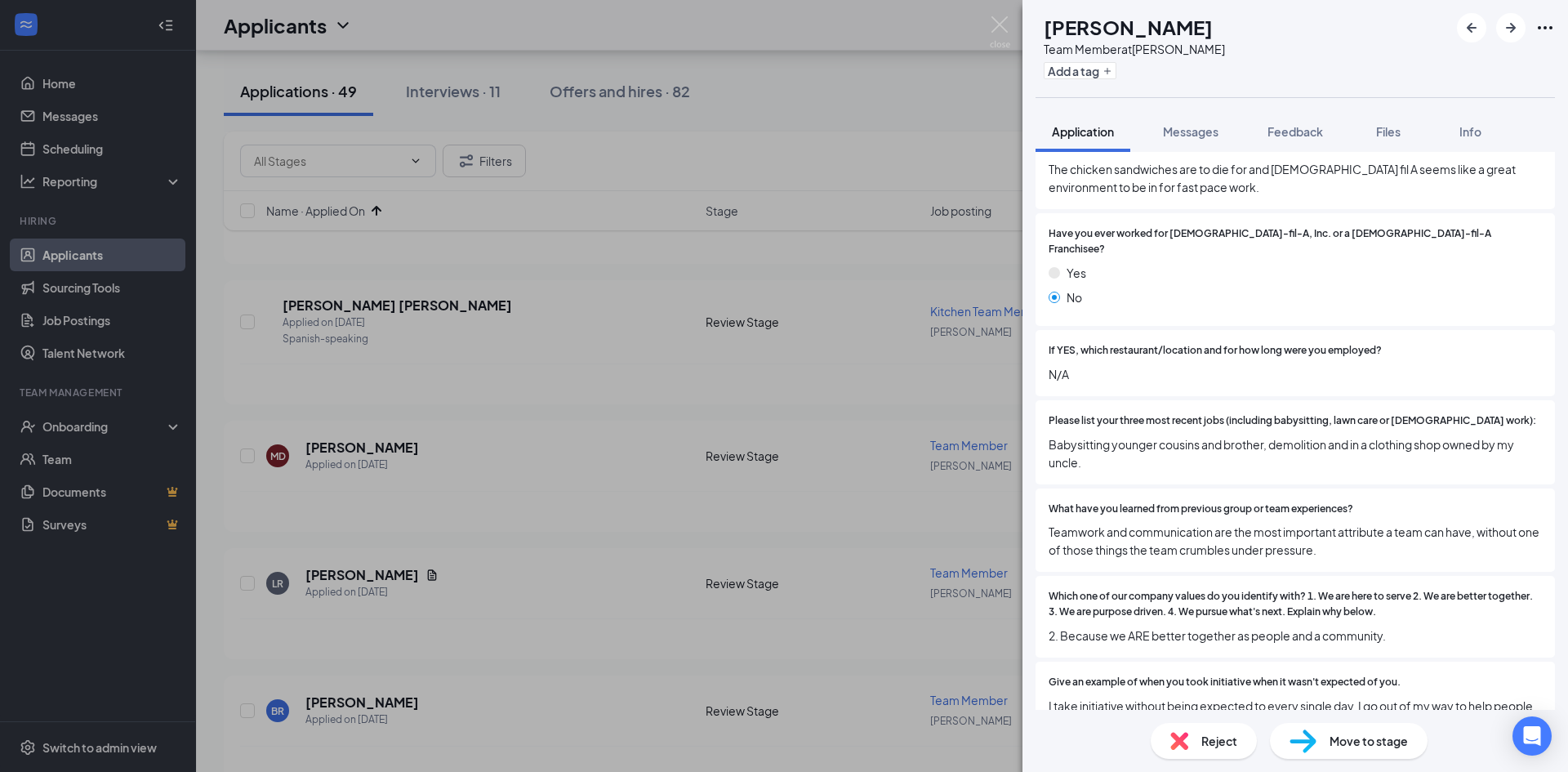
scroll to position [735, 0]
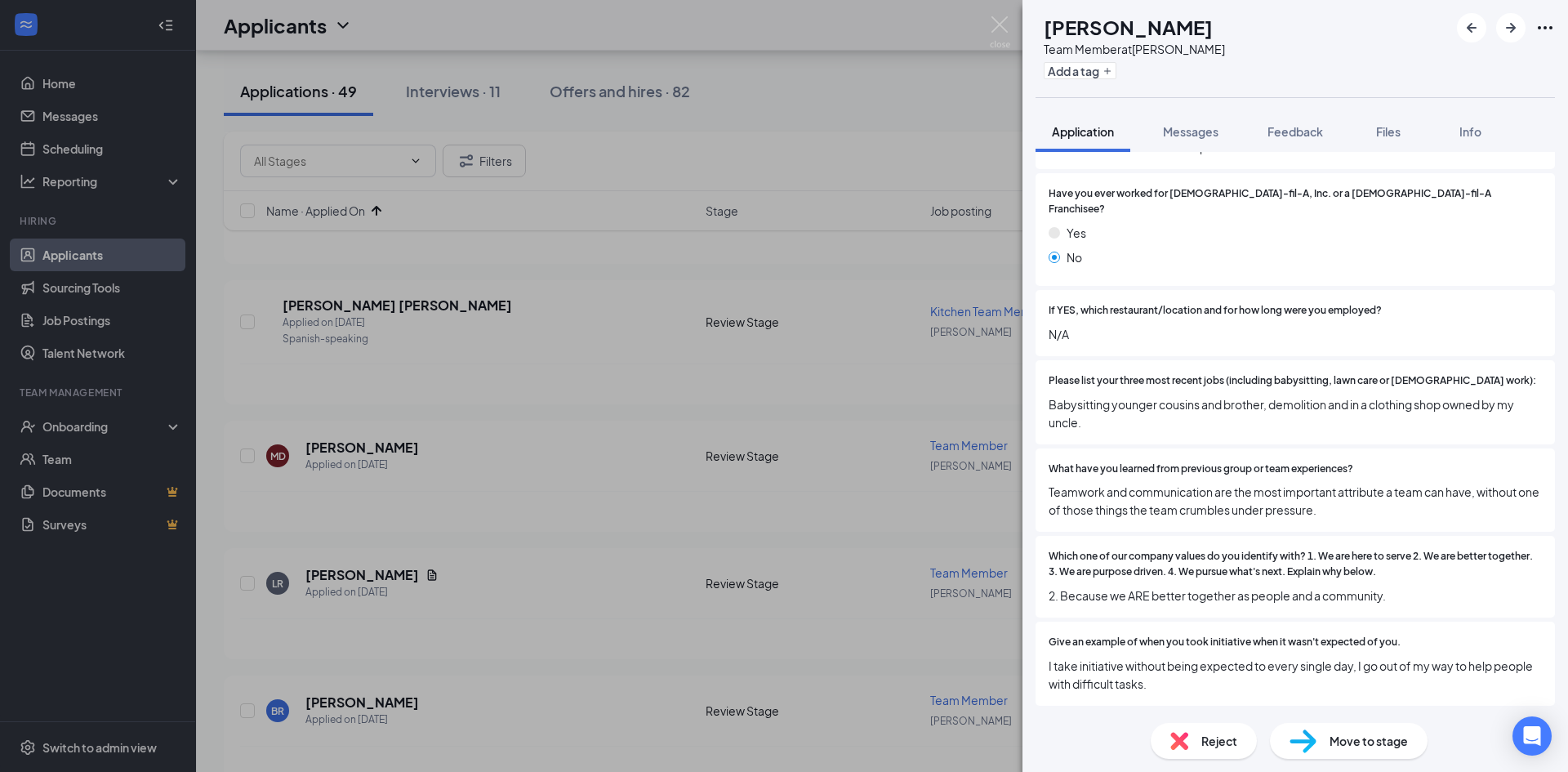
click at [1170, 730] on div "Reject" at bounding box center [1203, 740] width 106 height 36
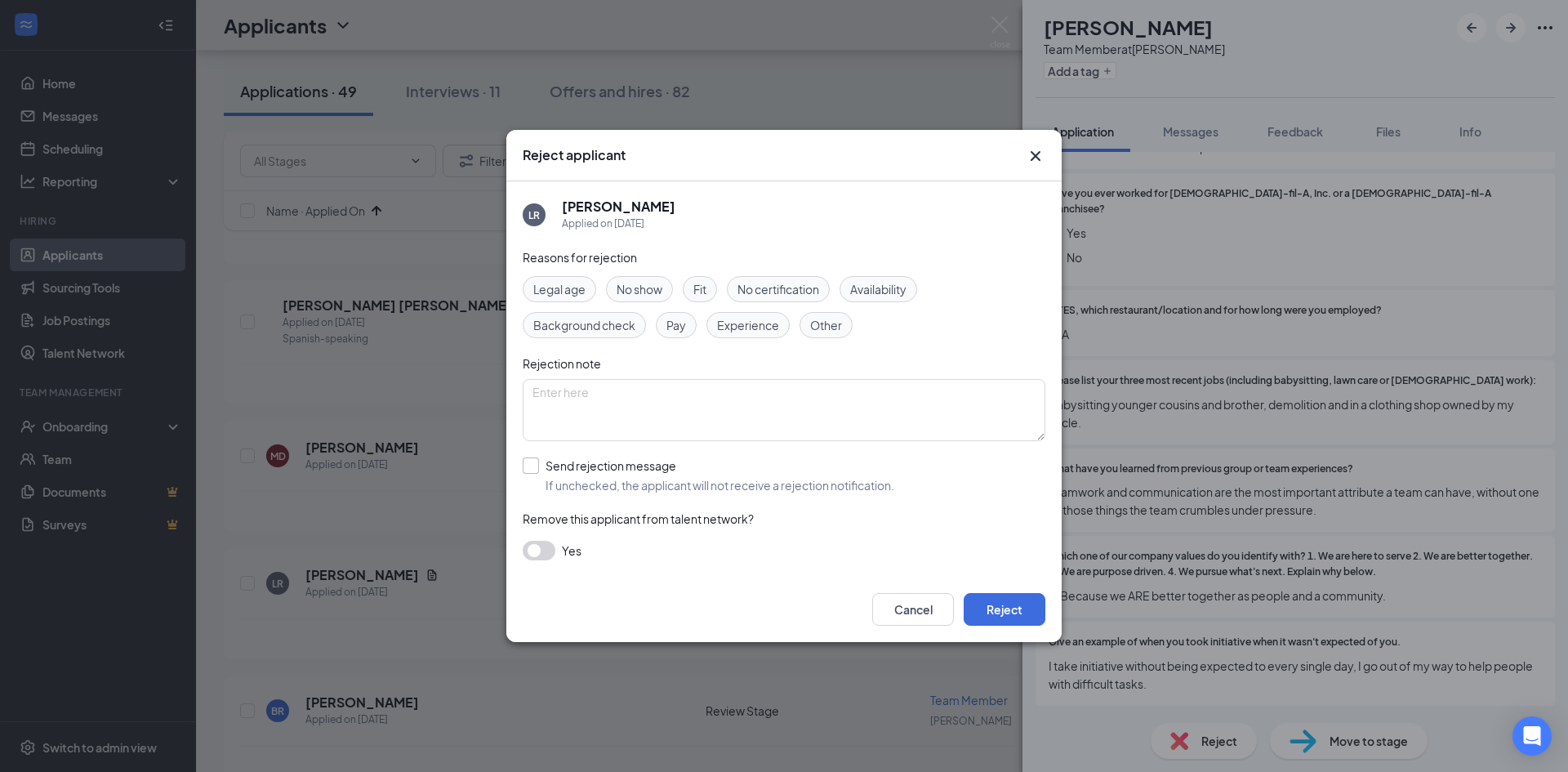
click at [633, 479] on input "Send rejection message If unchecked, the applicant will not receive a rejection…" at bounding box center [708, 474] width 372 height 36
checkbox input "true"
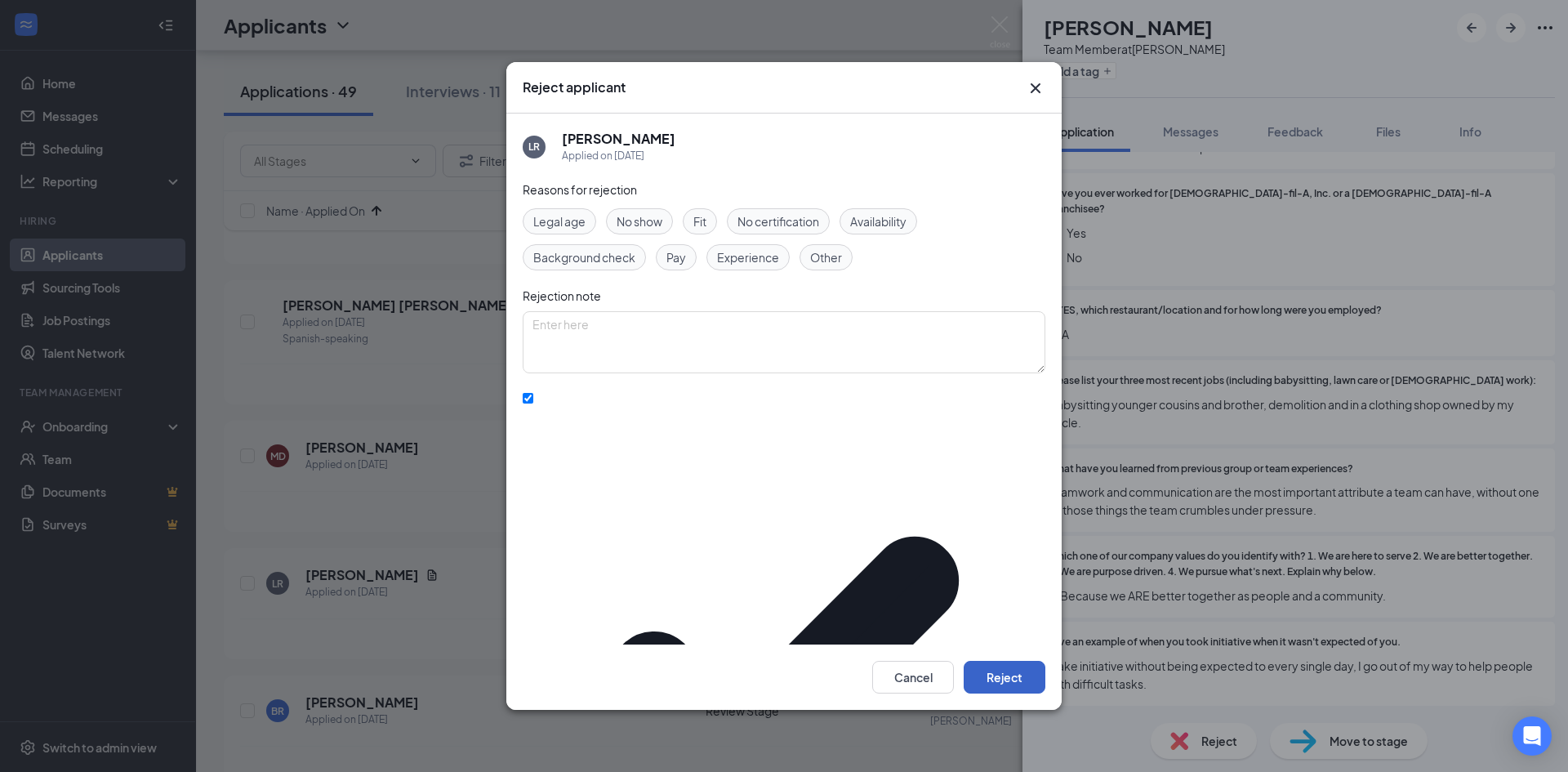
click at [1003, 660] on button "Reject" at bounding box center [1004, 677] width 82 height 33
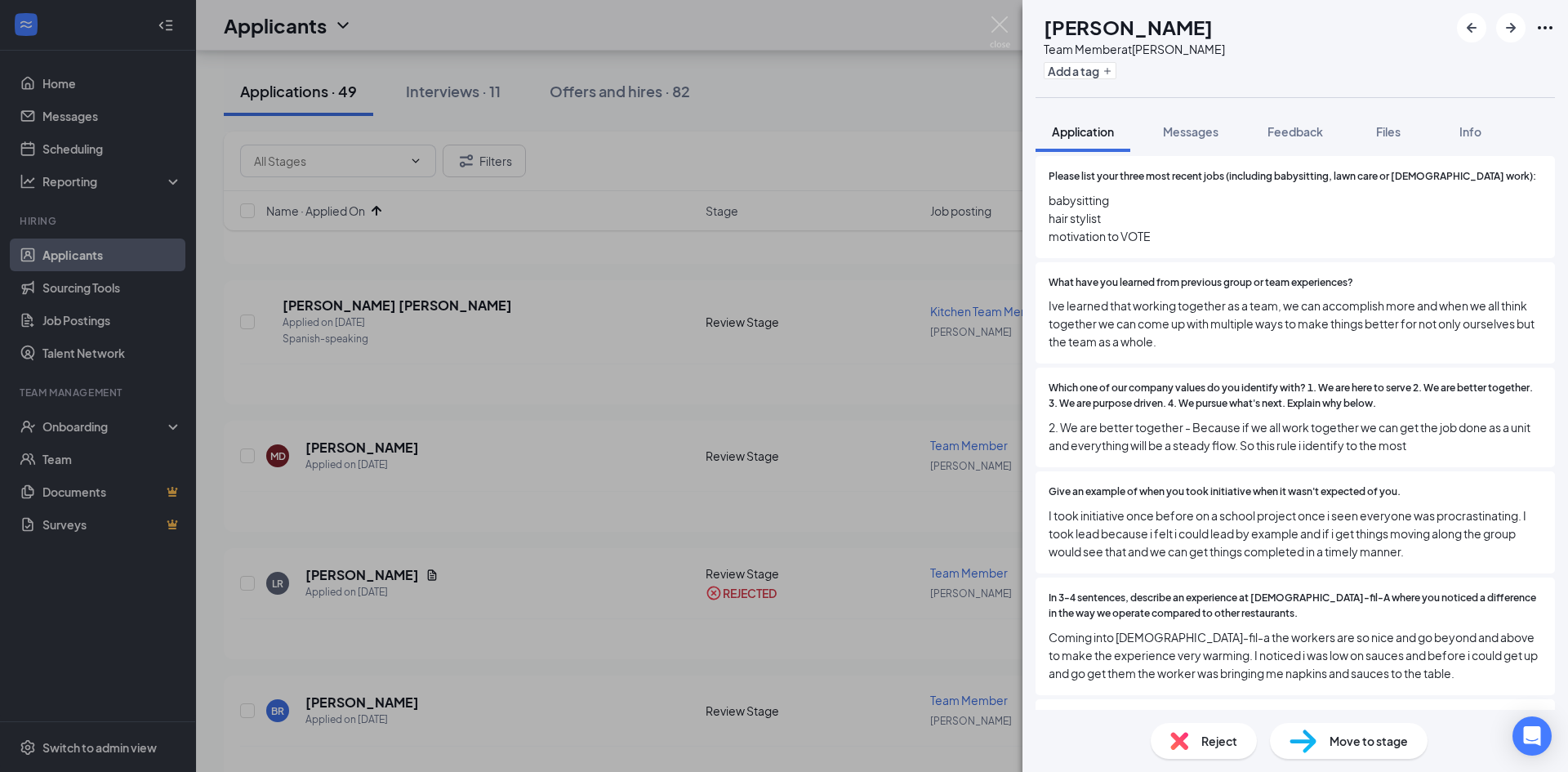
scroll to position [898, 0]
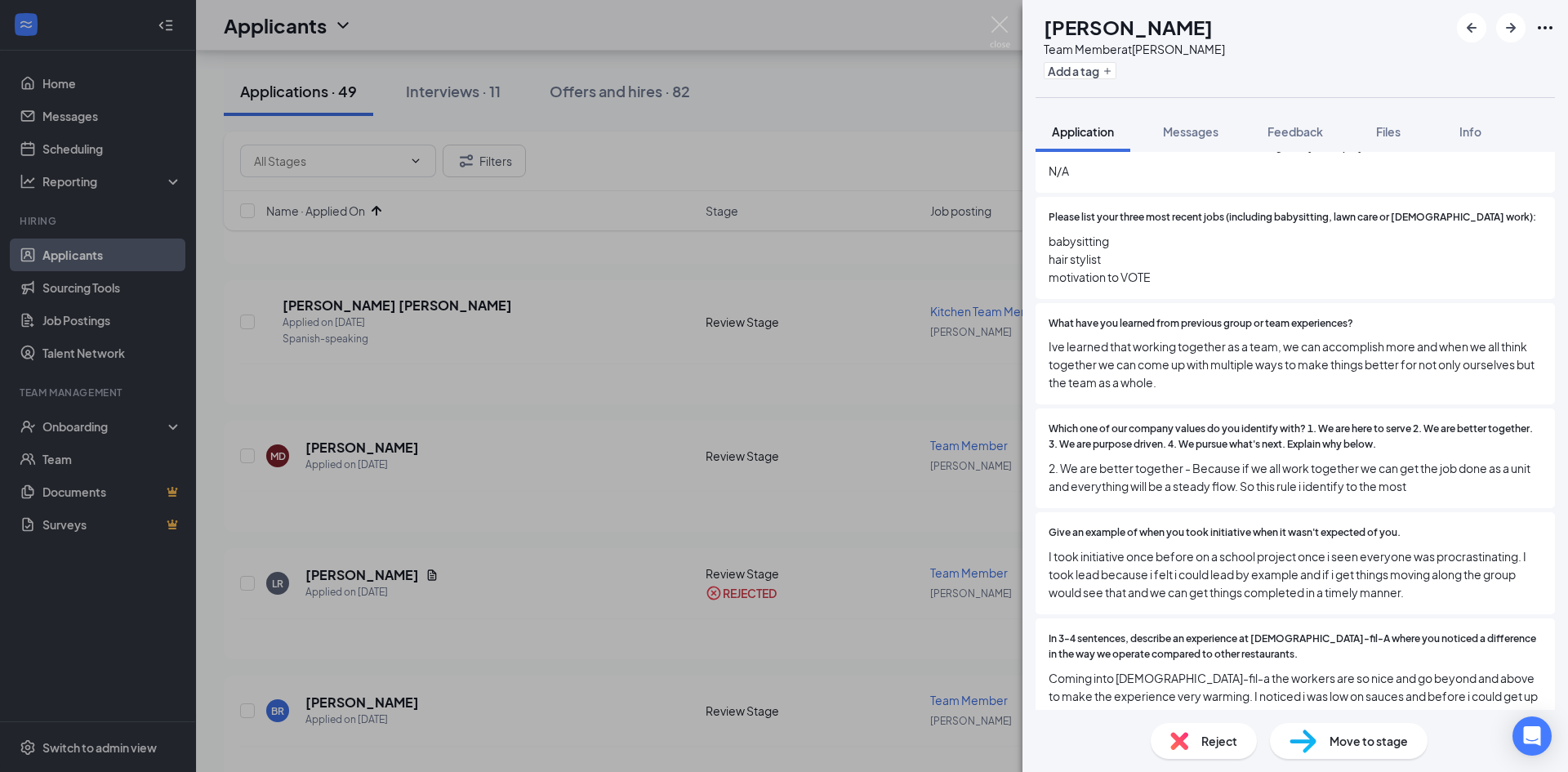
click at [1404, 749] on span "Move to stage" at bounding box center [1369, 741] width 79 height 18
type input "Meet & Greet (next stage)"
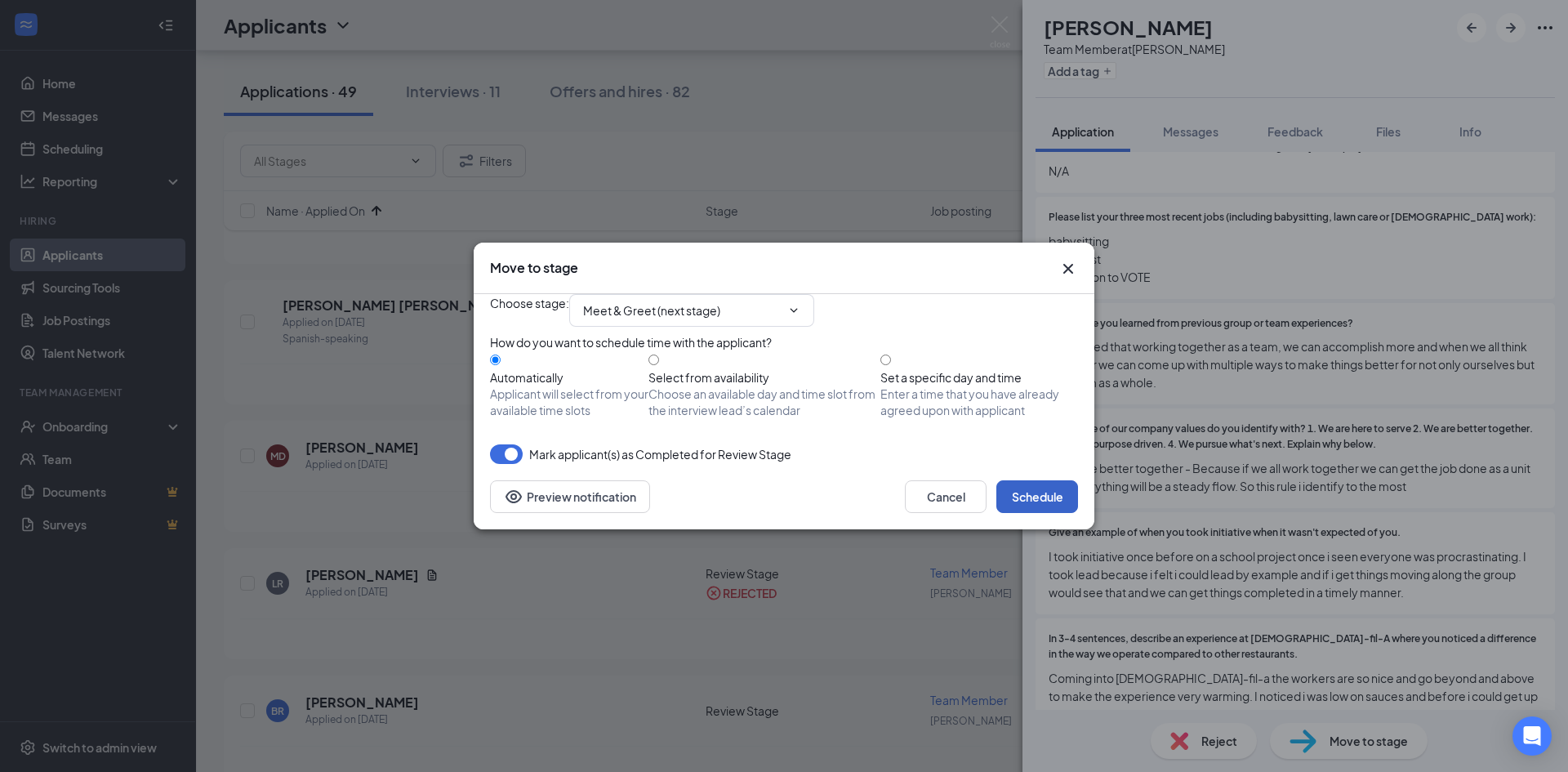
click at [1075, 513] on button "Schedule" at bounding box center [1037, 497] width 82 height 33
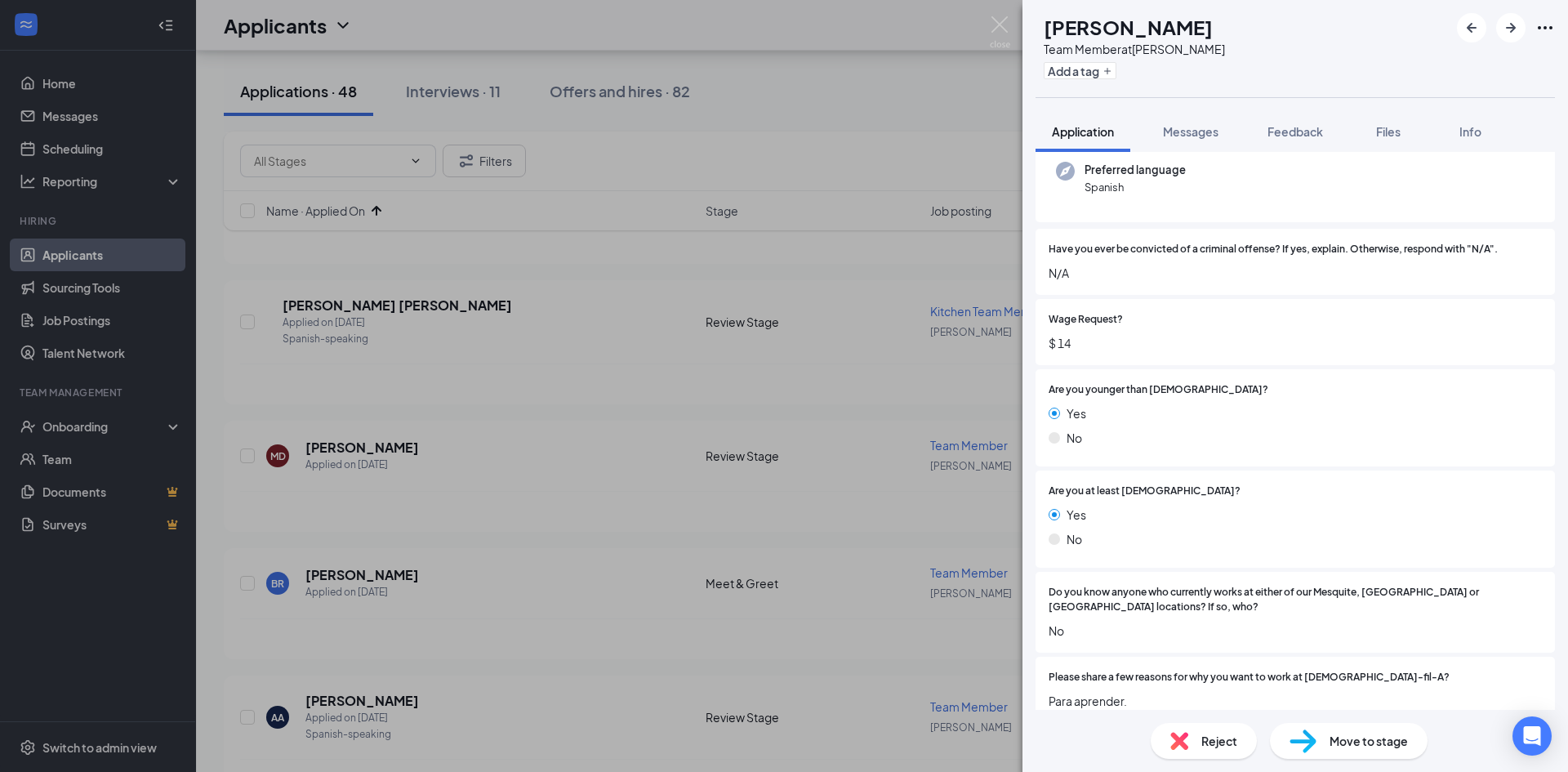
scroll to position [82, 0]
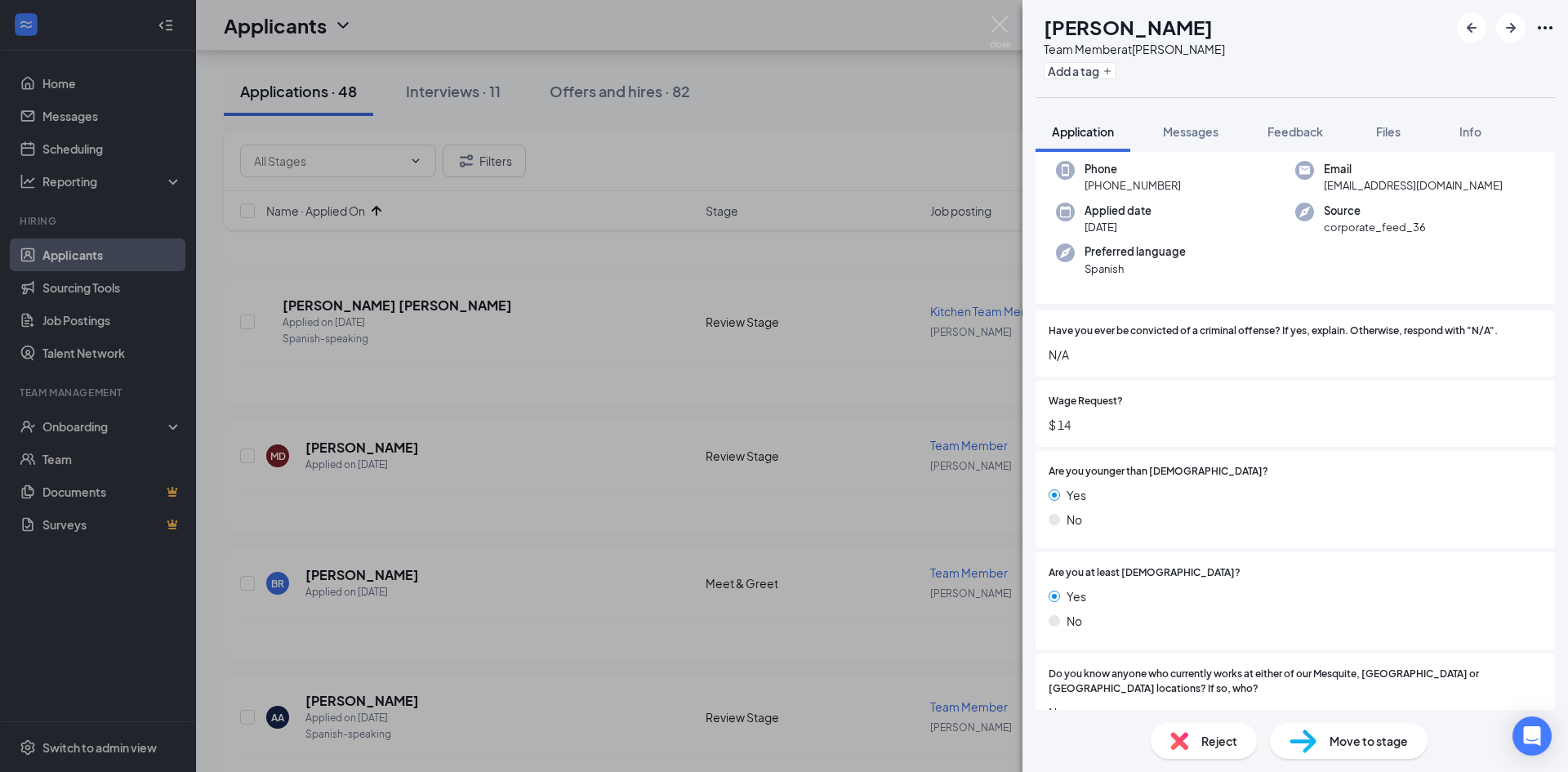
click at [1194, 736] on div "Reject" at bounding box center [1203, 740] width 106 height 36
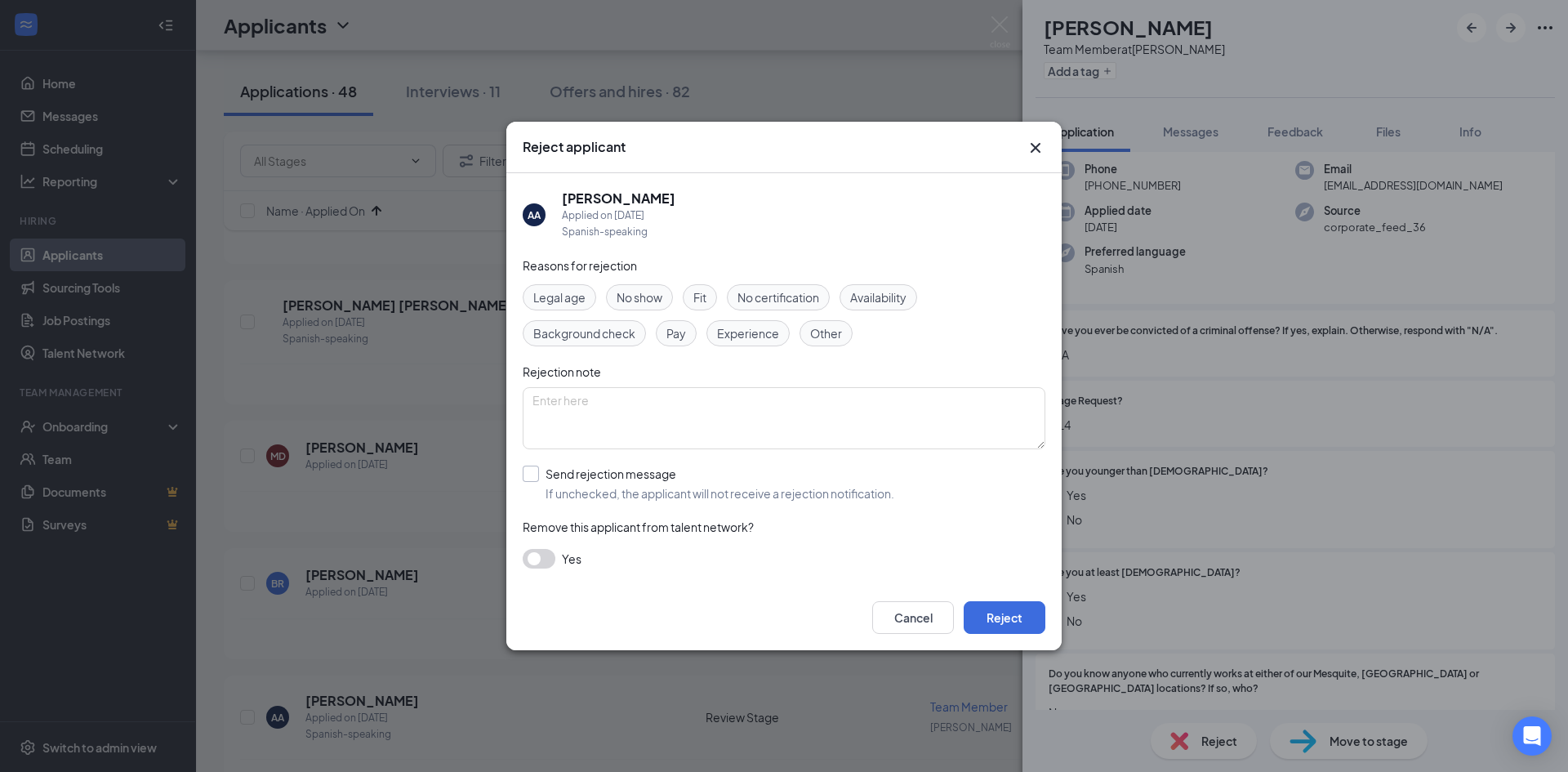
click at [581, 490] on input "Send rejection message If unchecked, the applicant will not receive a rejection…" at bounding box center [708, 483] width 372 height 36
checkbox input "true"
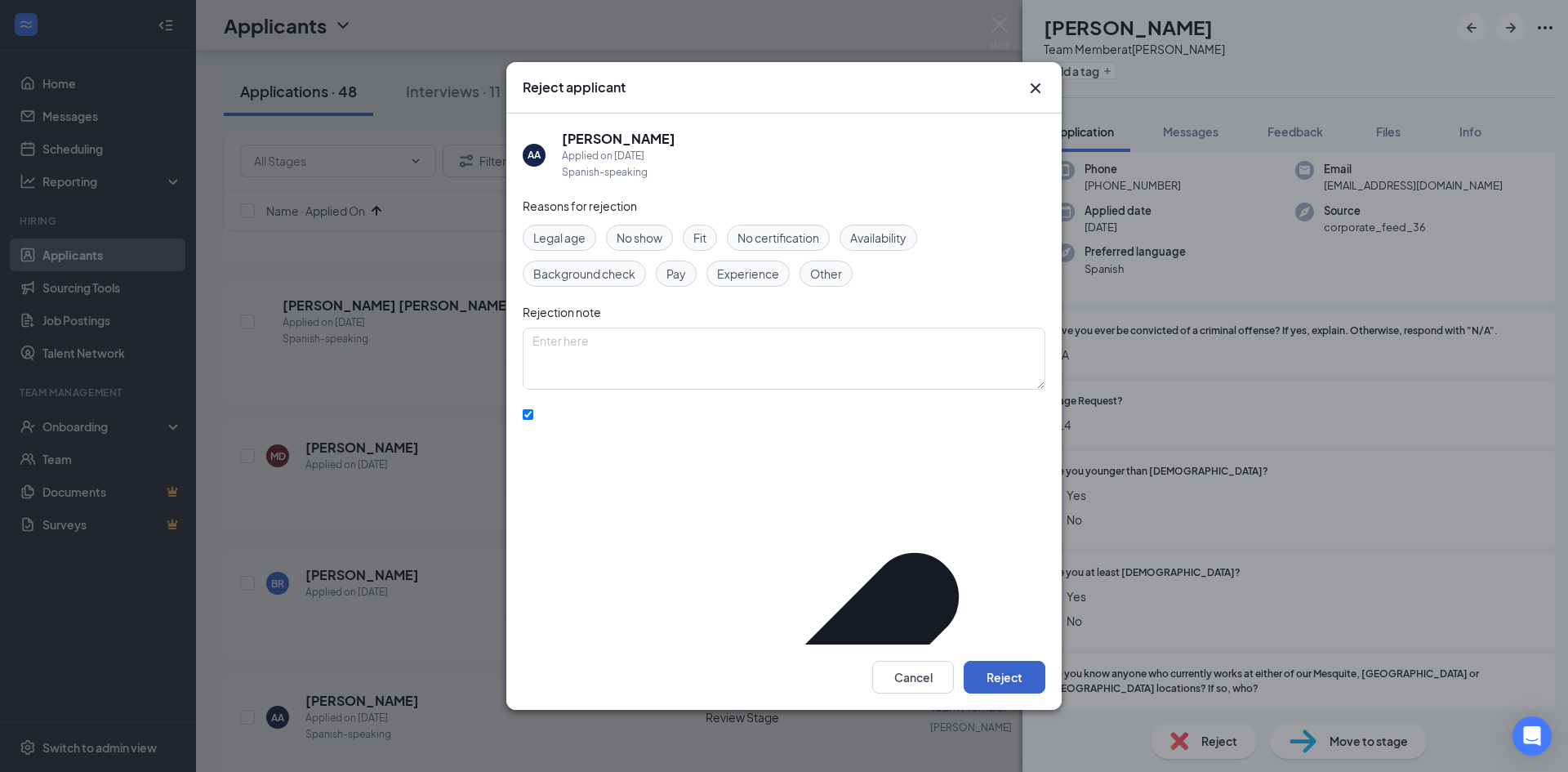
click at [998, 672] on button "Reject" at bounding box center [1004, 677] width 82 height 33
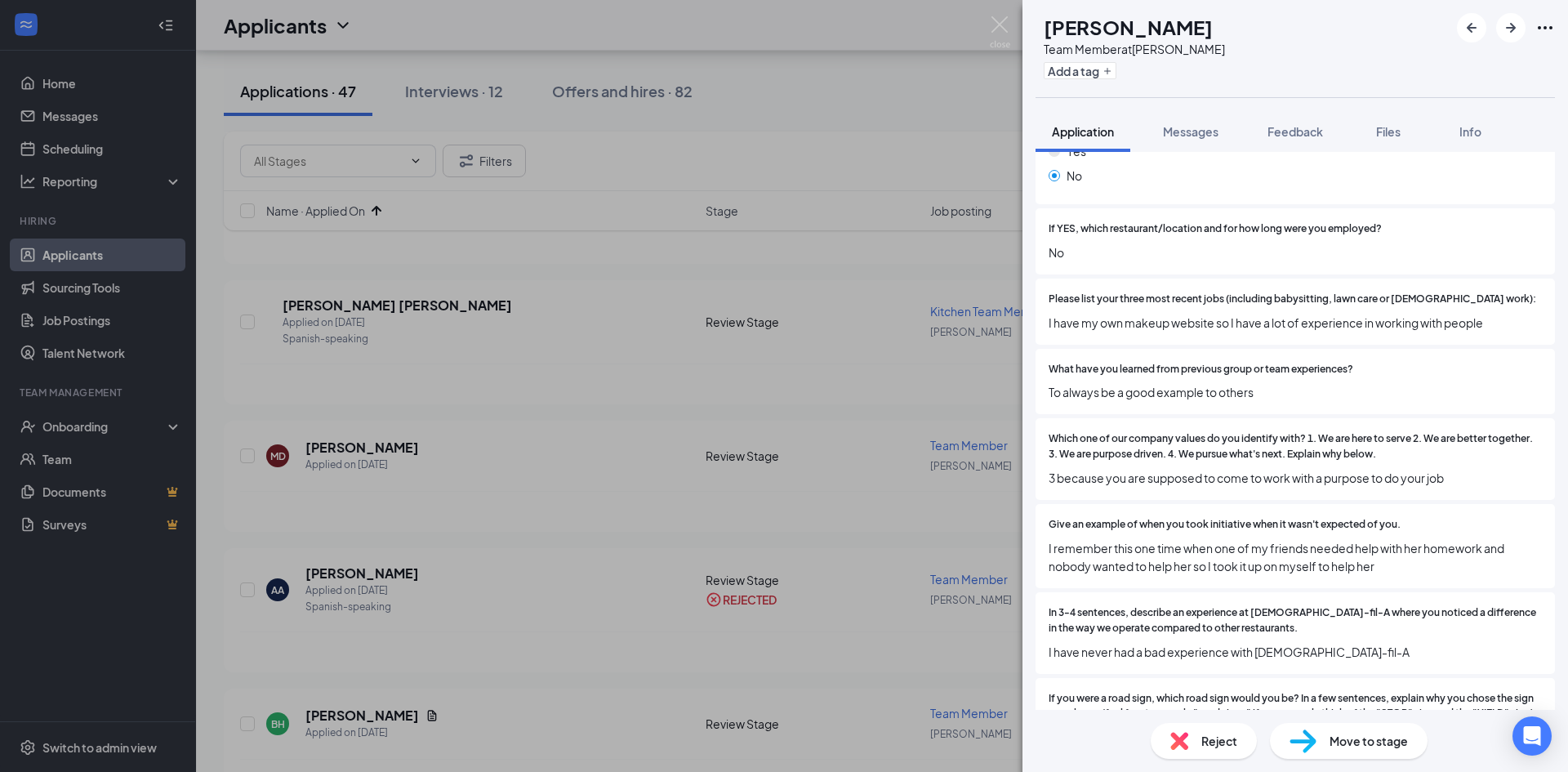
scroll to position [898, 0]
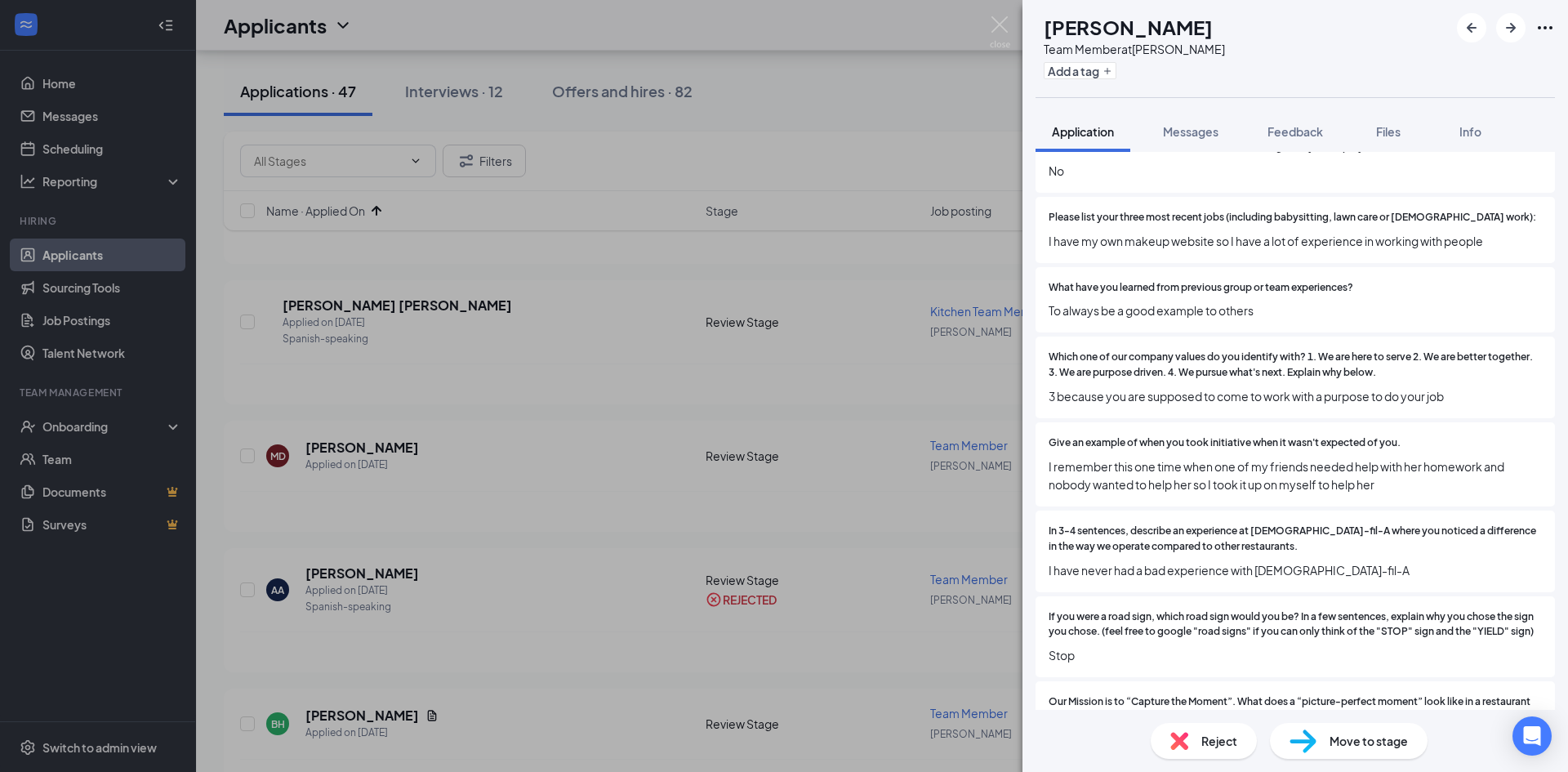
click at [1178, 736] on img at bounding box center [1180, 741] width 18 height 18
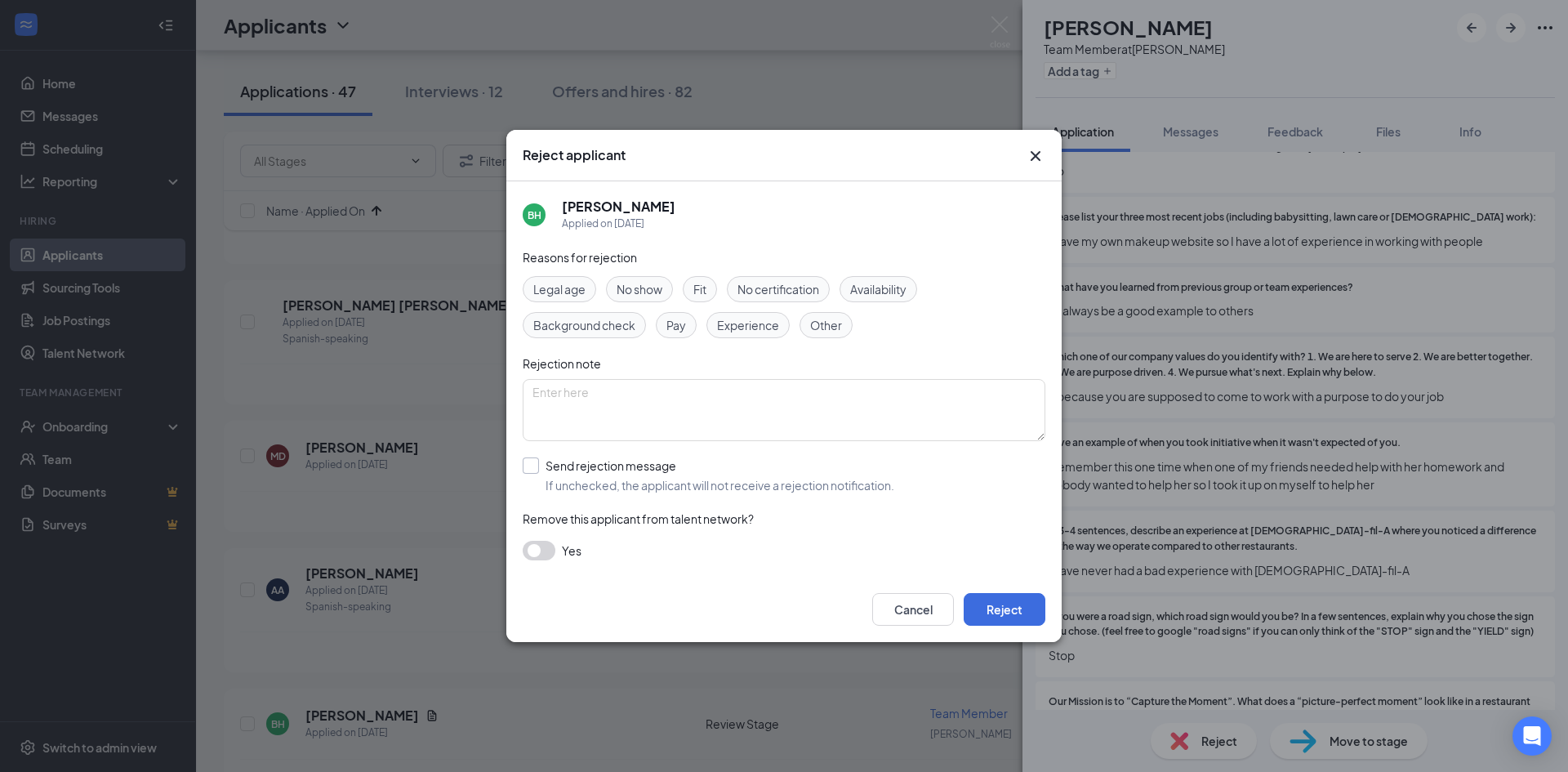
click at [543, 469] on input "Send rejection message If unchecked, the applicant will not receive a rejection…" at bounding box center [708, 474] width 372 height 36
checkbox input "true"
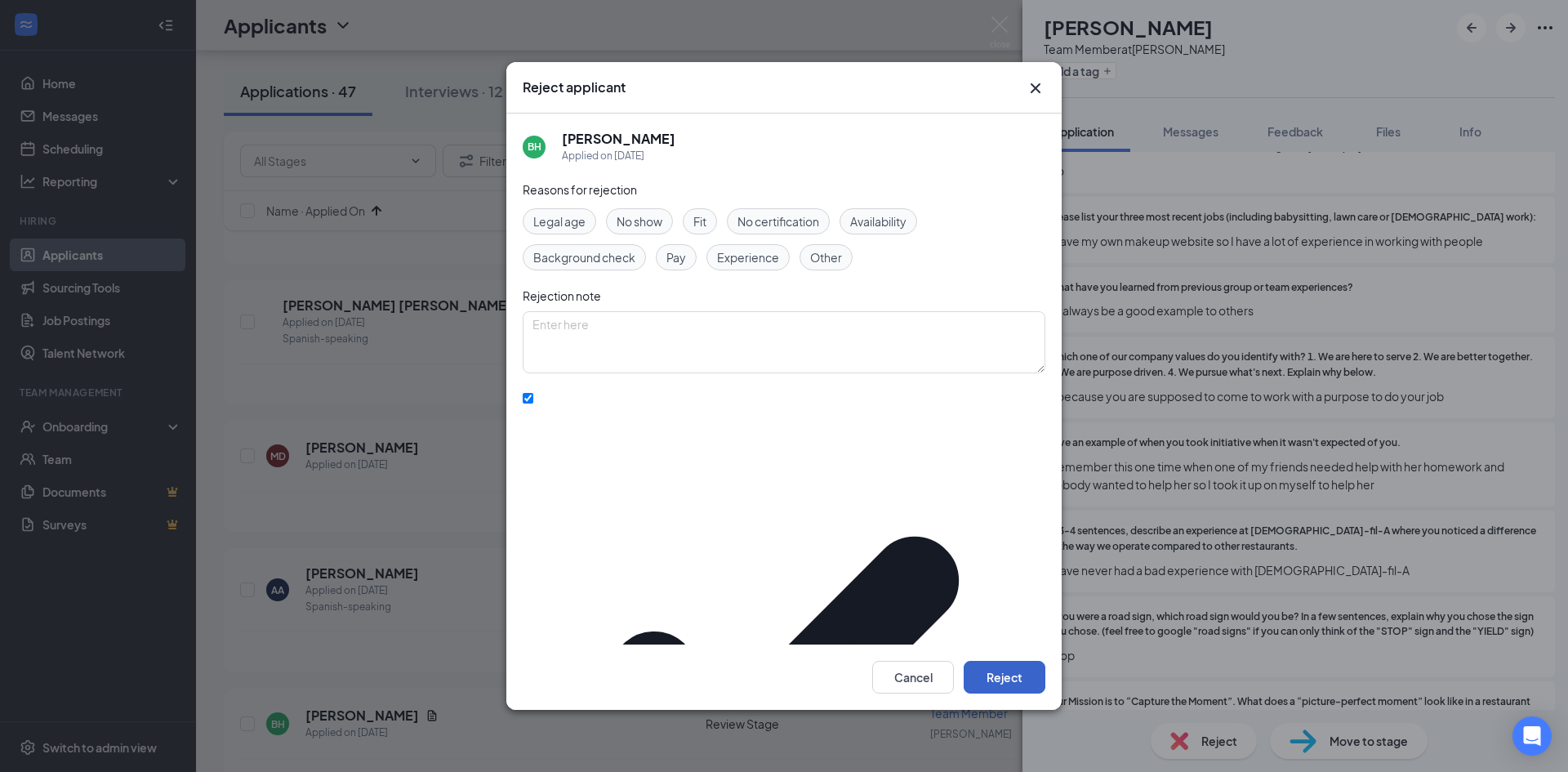
click at [1027, 660] on button "Reject" at bounding box center [1004, 677] width 82 height 33
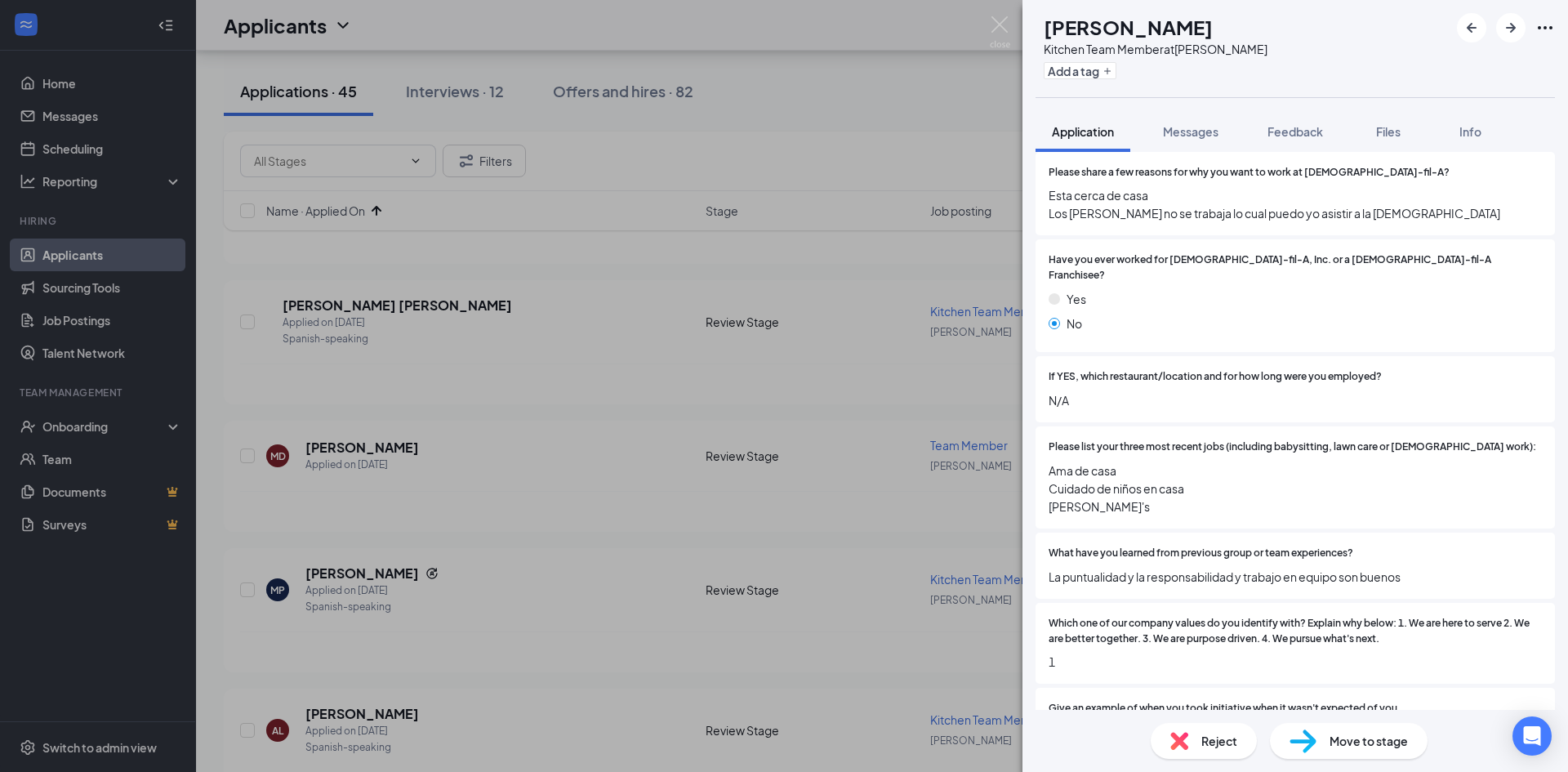
scroll to position [572, 0]
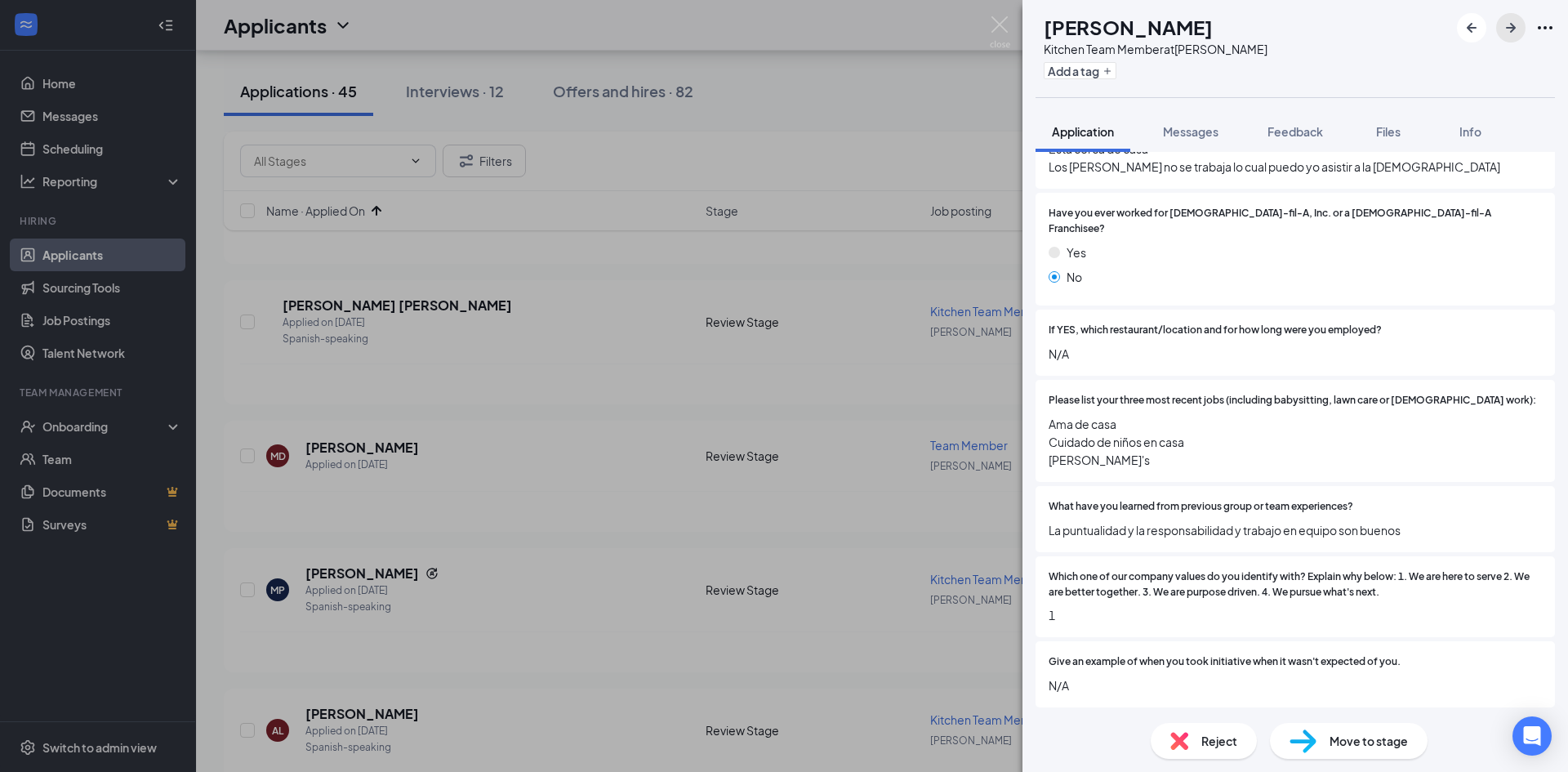
click at [1513, 35] on icon "ArrowRight" at bounding box center [1511, 28] width 20 height 20
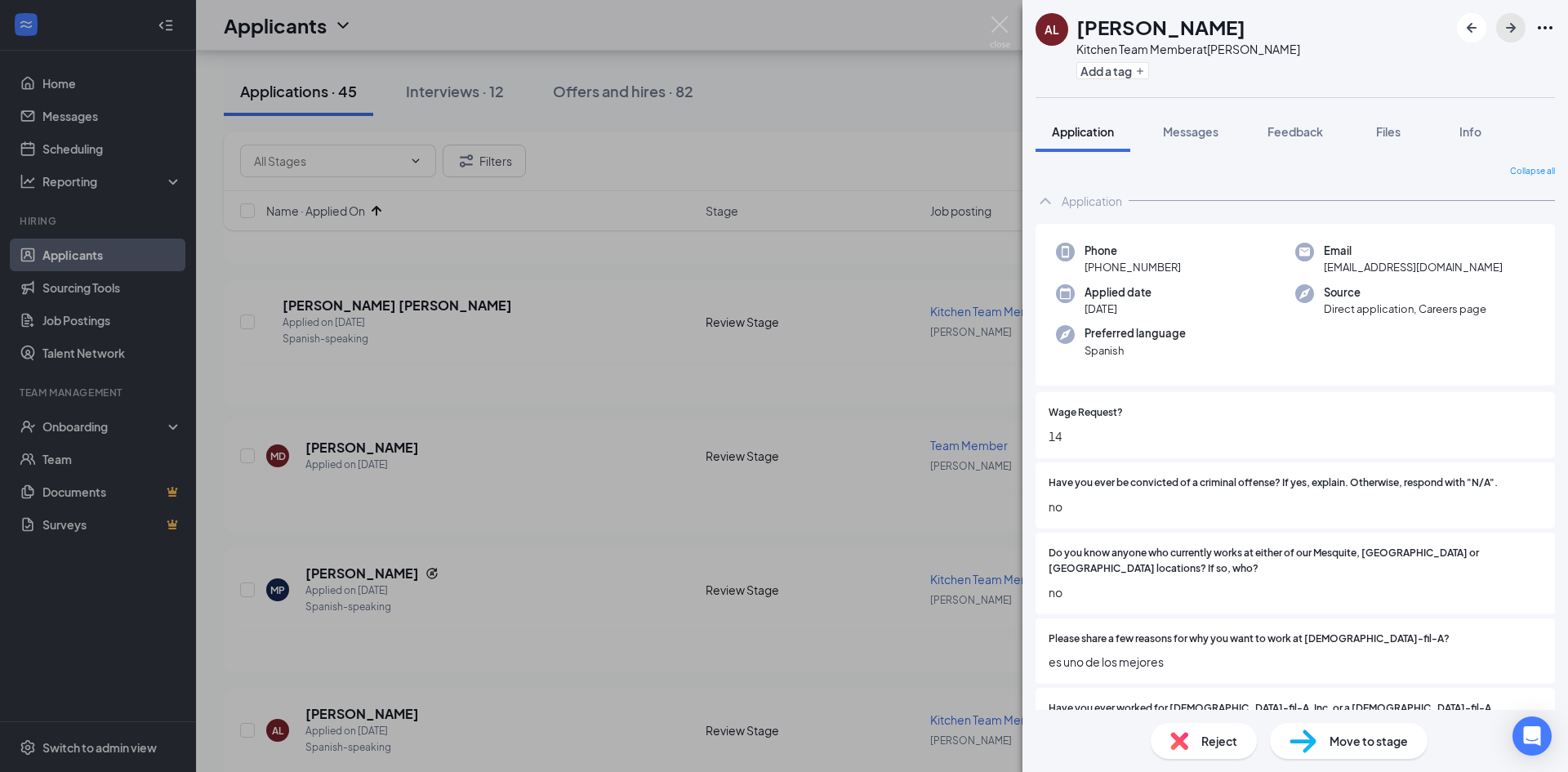
click at [1503, 37] on button "button" at bounding box center [1511, 28] width 30 height 30
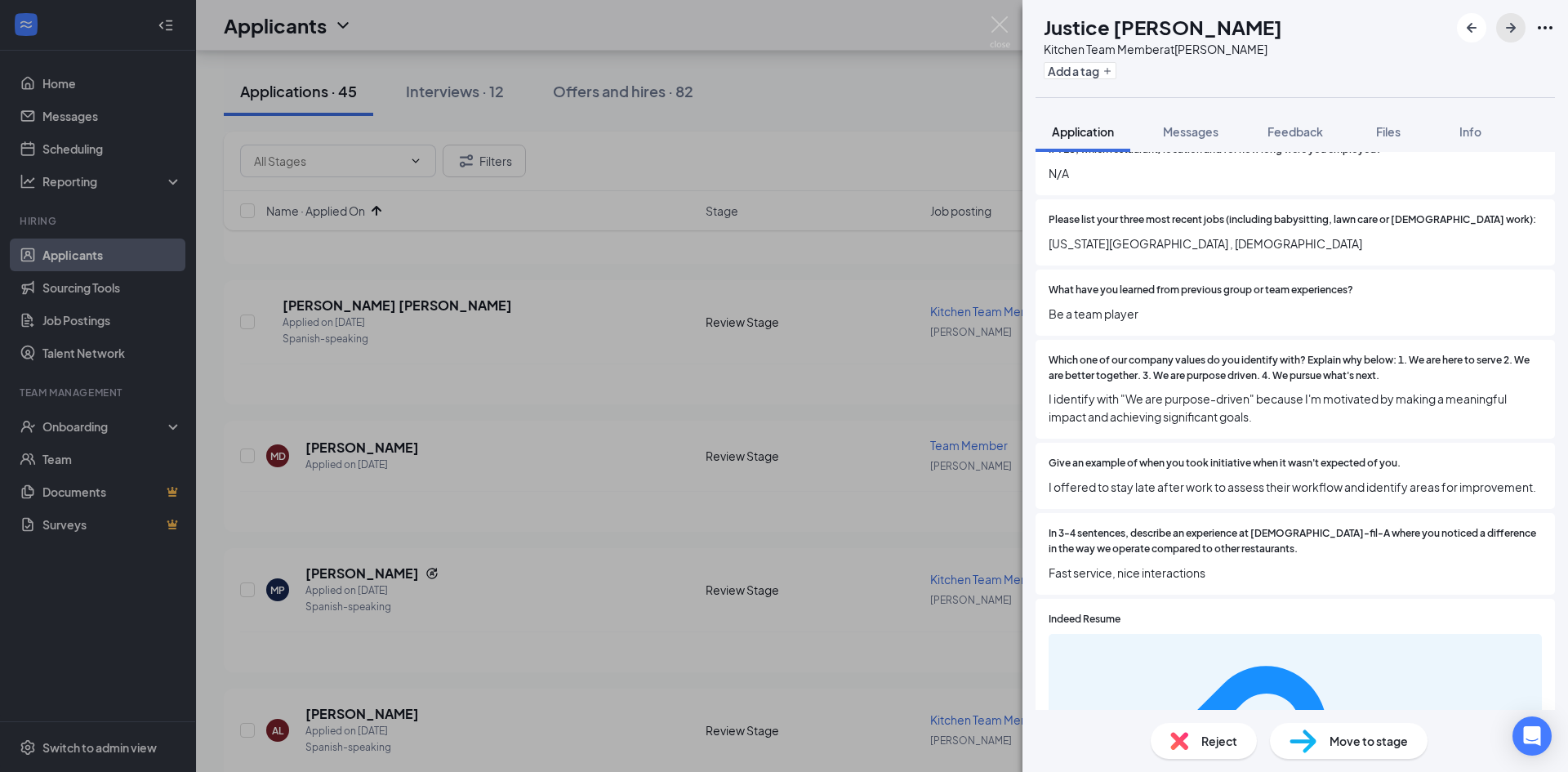
scroll to position [735, 0]
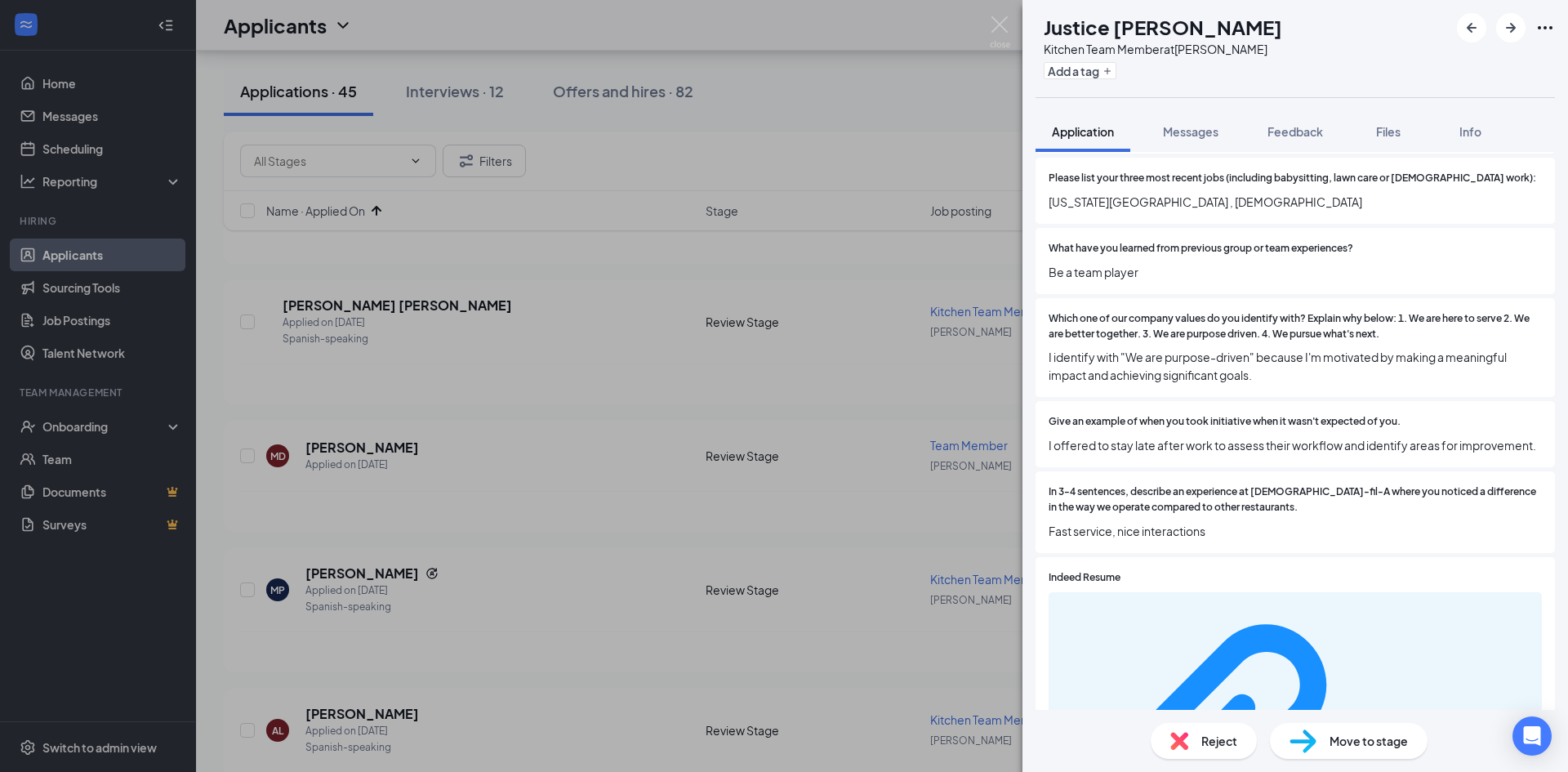
click at [1201, 741] on span "Reject" at bounding box center [1218, 741] width 36 height 18
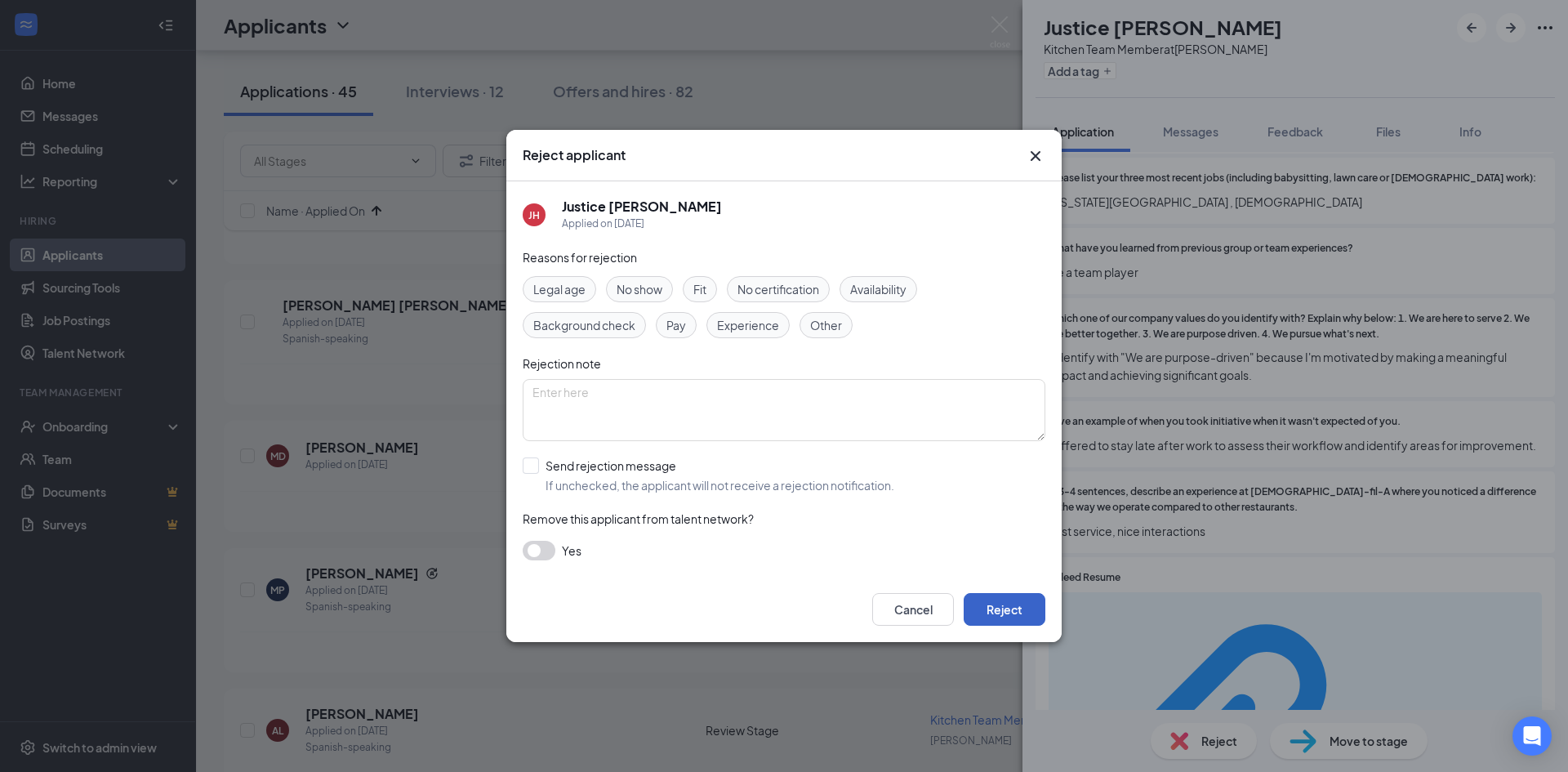
click at [1006, 608] on button "Reject" at bounding box center [1004, 609] width 82 height 33
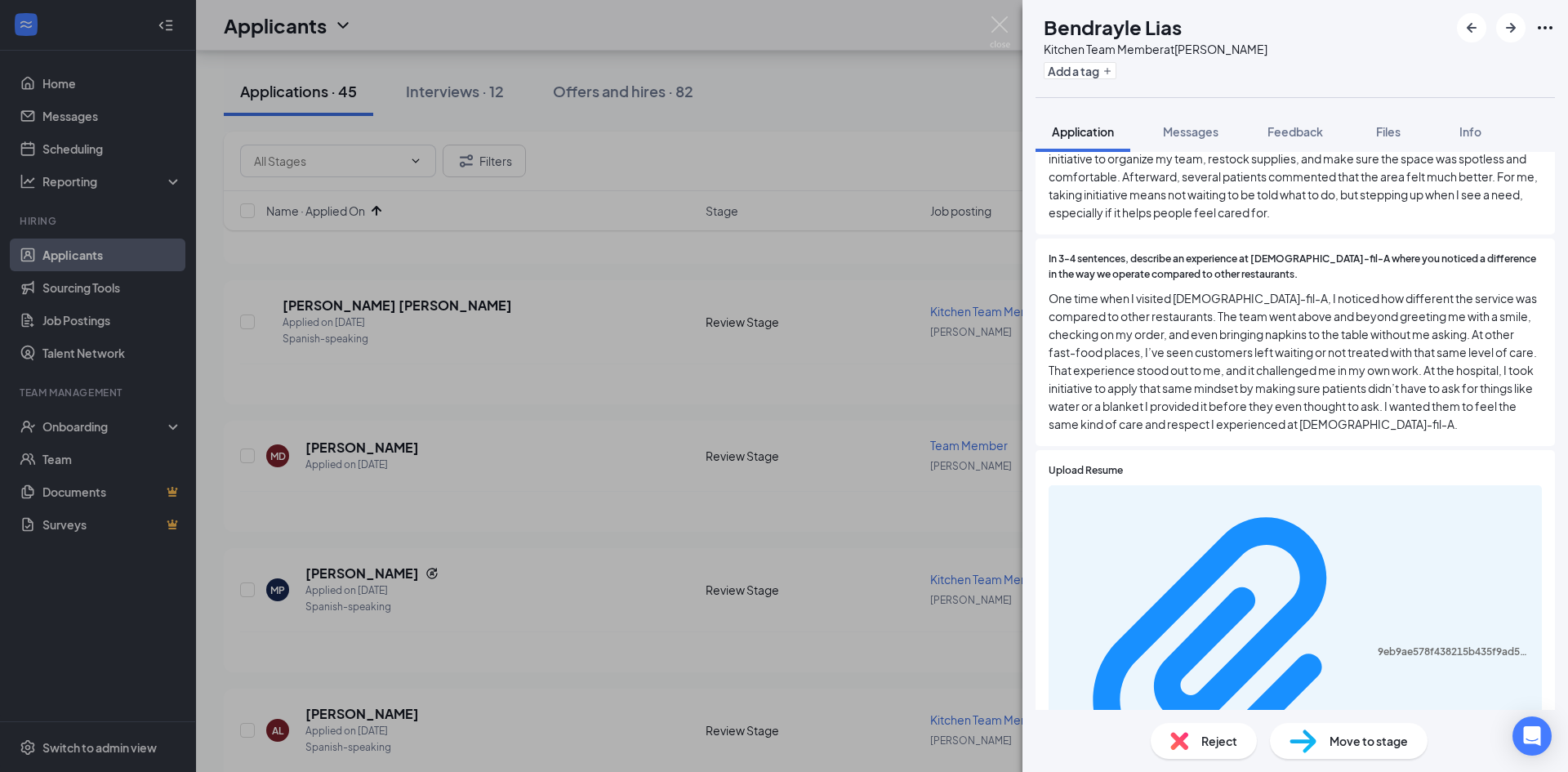
scroll to position [1389, 0]
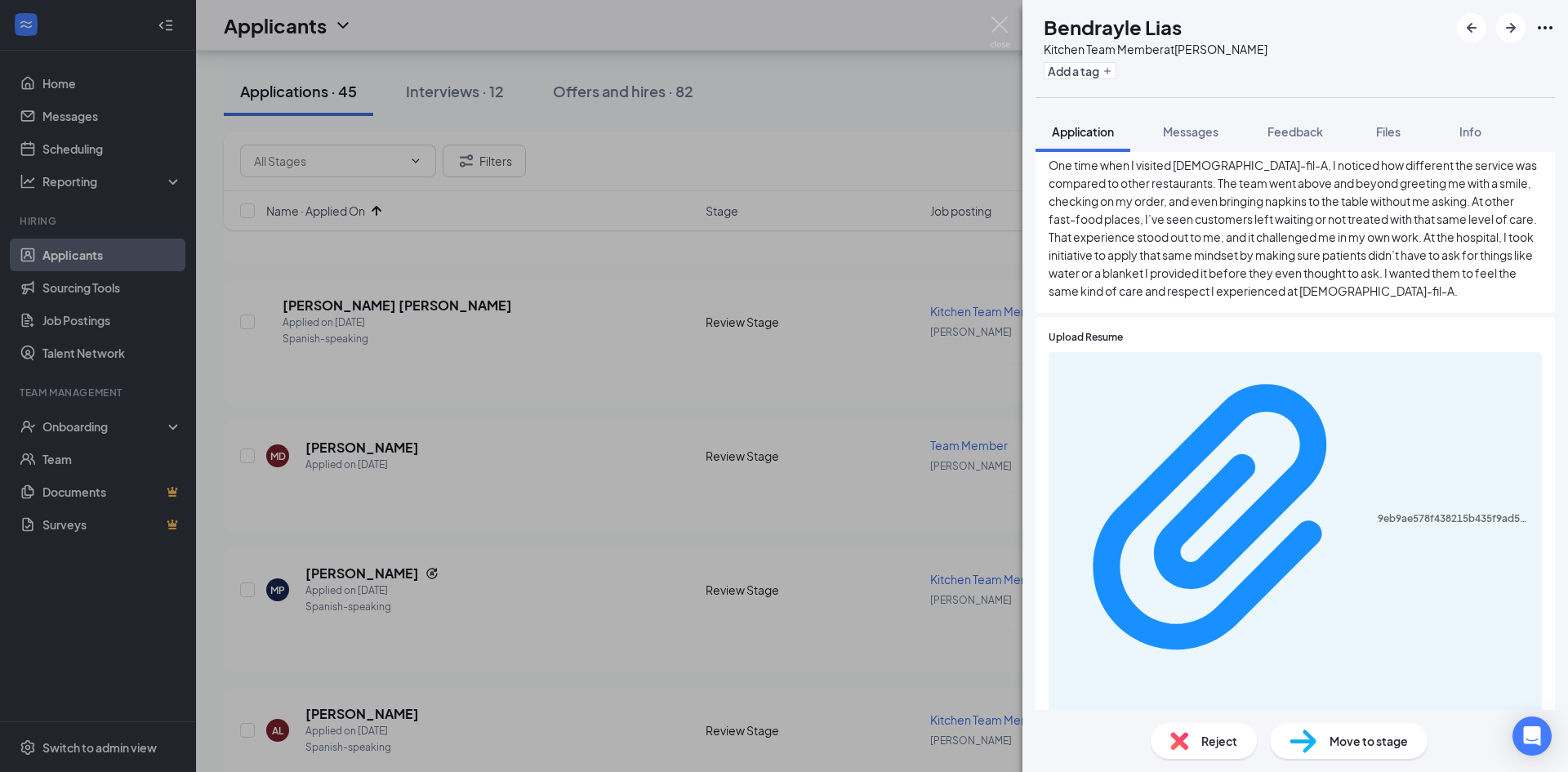
click at [1154, 352] on div "9eb9ae578f438215b435f9ad54808e95.pdf" at bounding box center [1295, 757] width 493 height 810
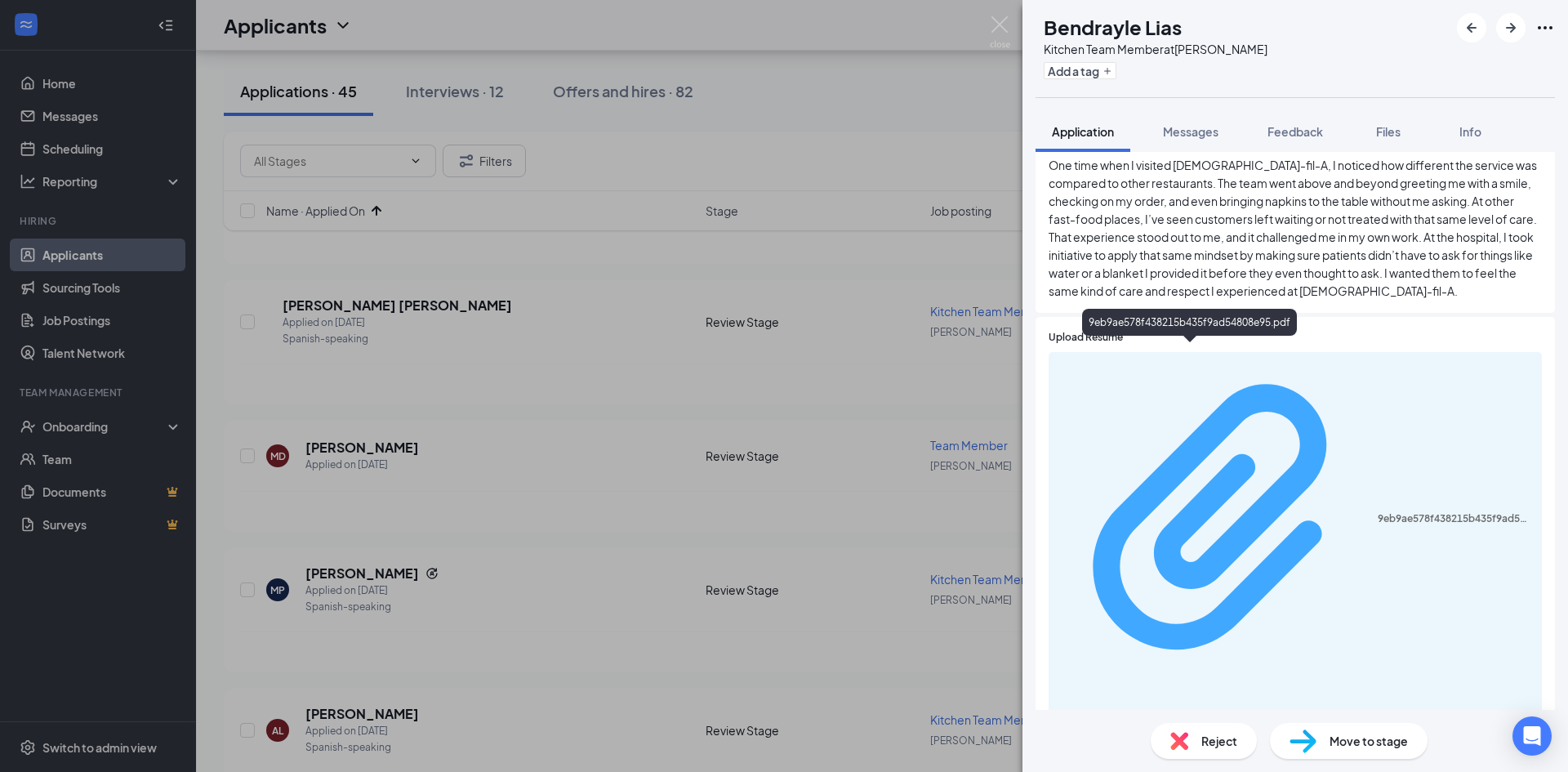
click at [1378, 512] on div "9eb9ae578f438215b435f9ad54808e95.pdf" at bounding box center [1455, 519] width 155 height 13
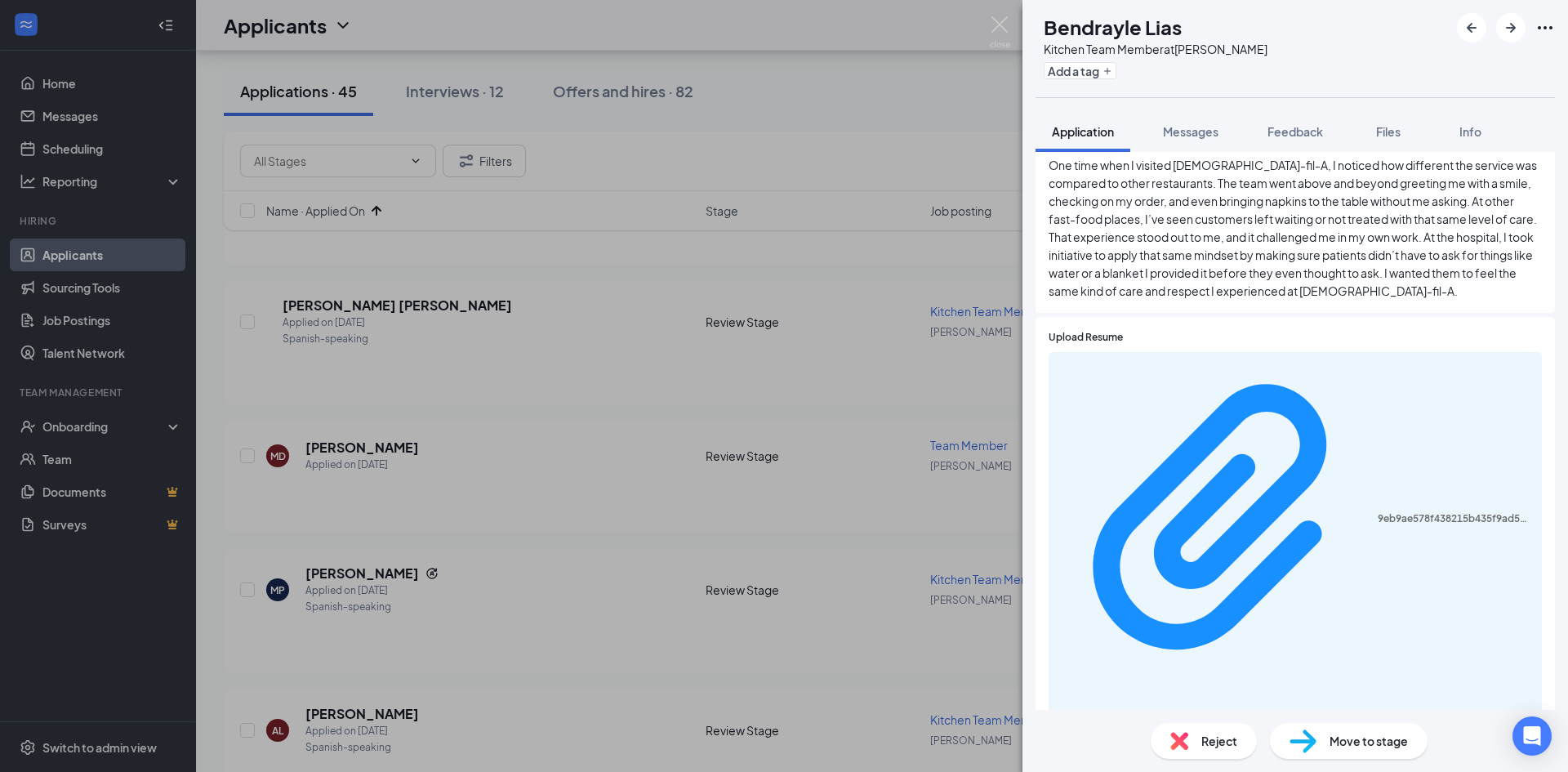
click at [1224, 747] on span "Reject" at bounding box center [1218, 741] width 36 height 18
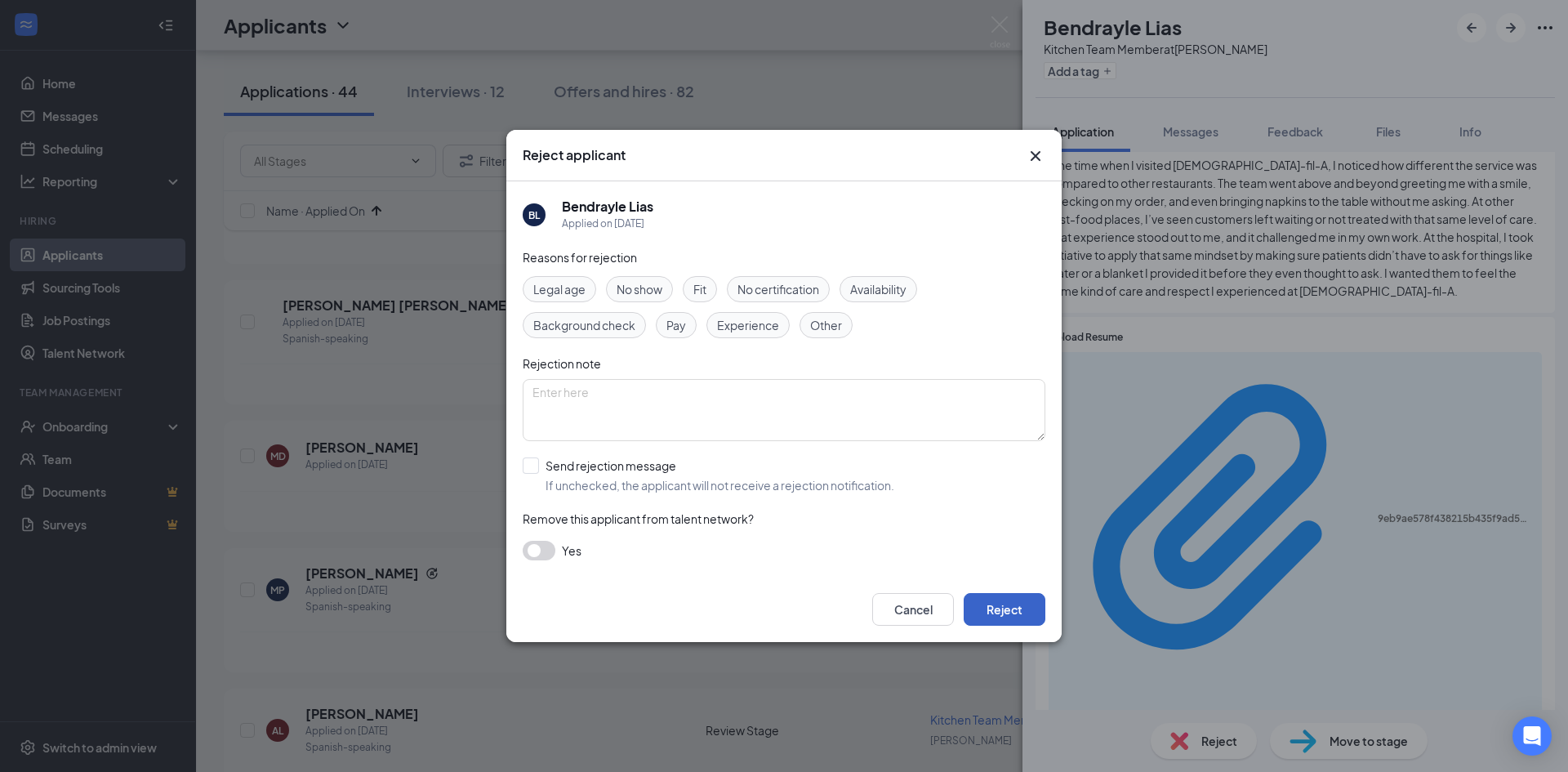
click at [1002, 617] on button "Reject" at bounding box center [1004, 609] width 82 height 33
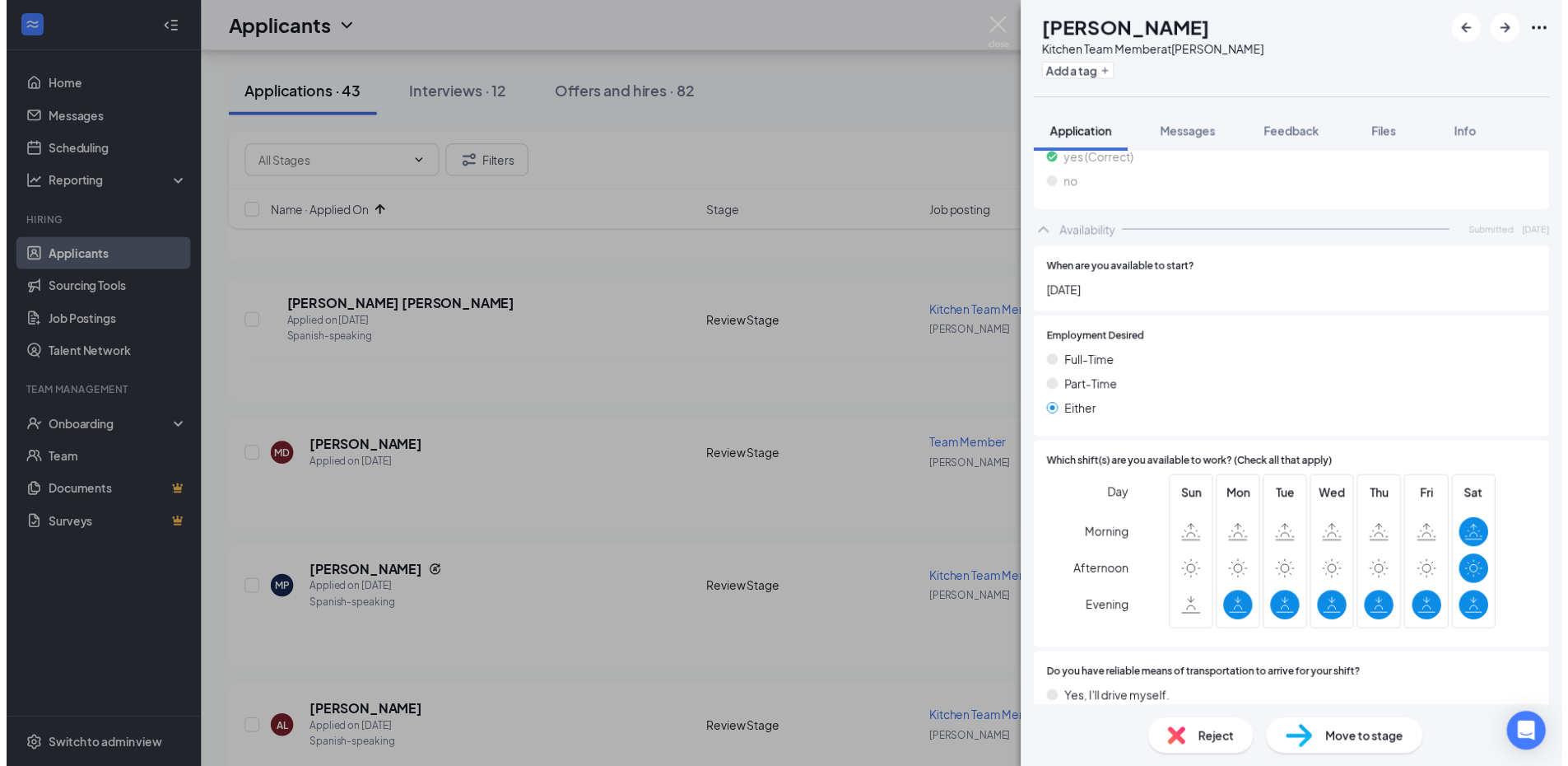
scroll to position [1446, 0]
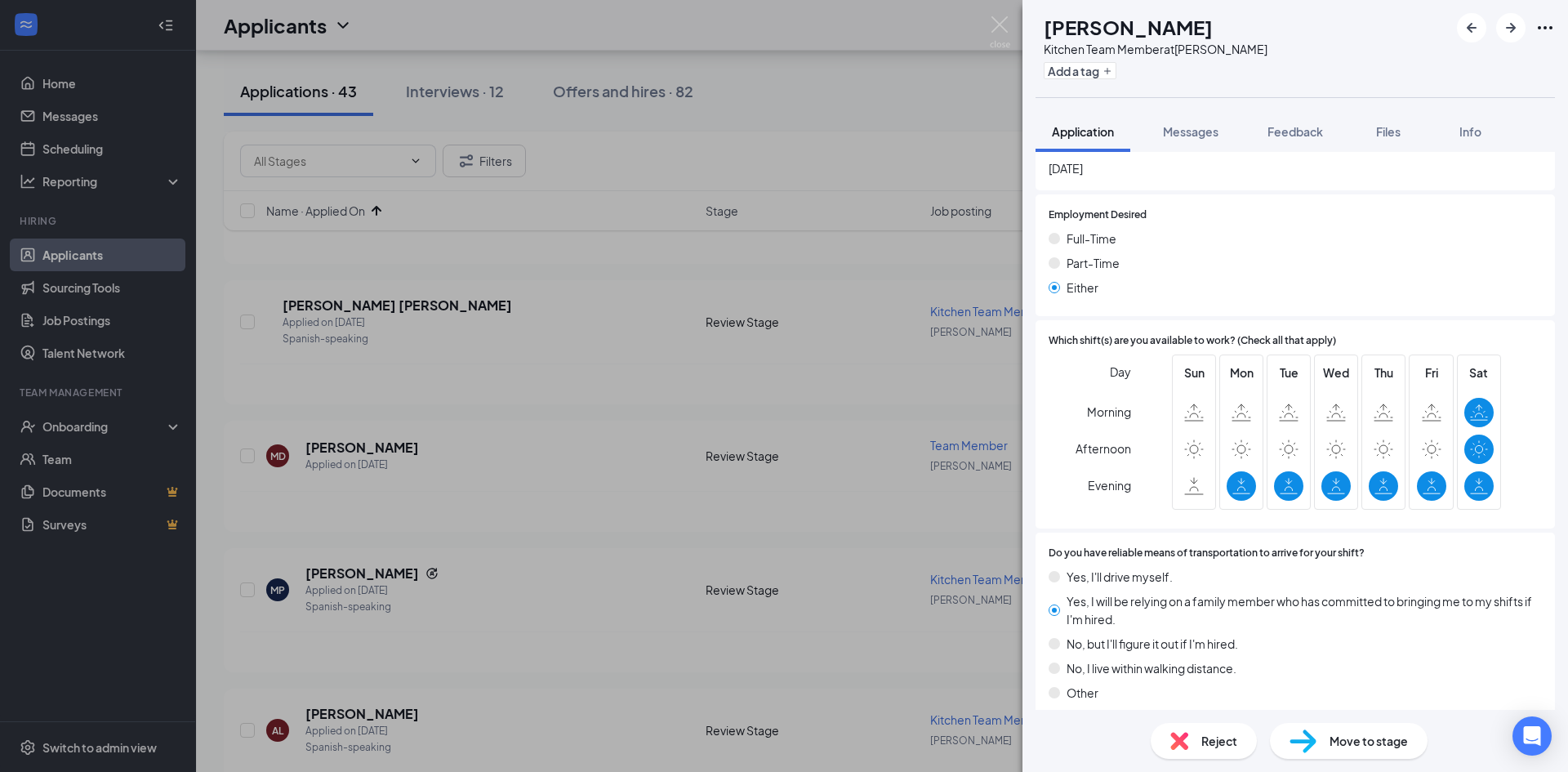
click at [479, 564] on div "IA [PERSON_NAME] Kitchen Team Member at [PERSON_NAME] Add a tag Application Mes…" at bounding box center [784, 386] width 1568 height 772
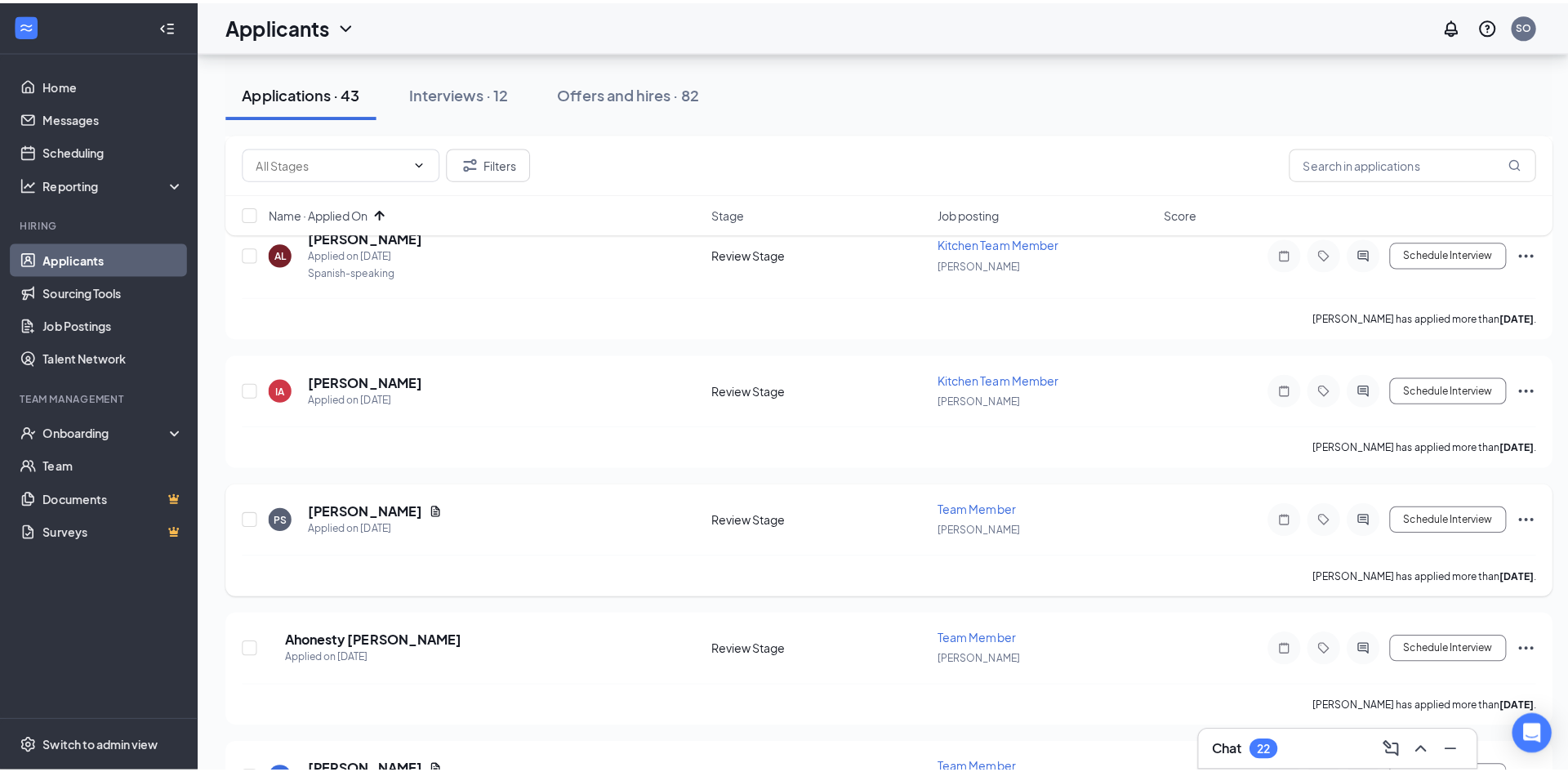
scroll to position [1879, 0]
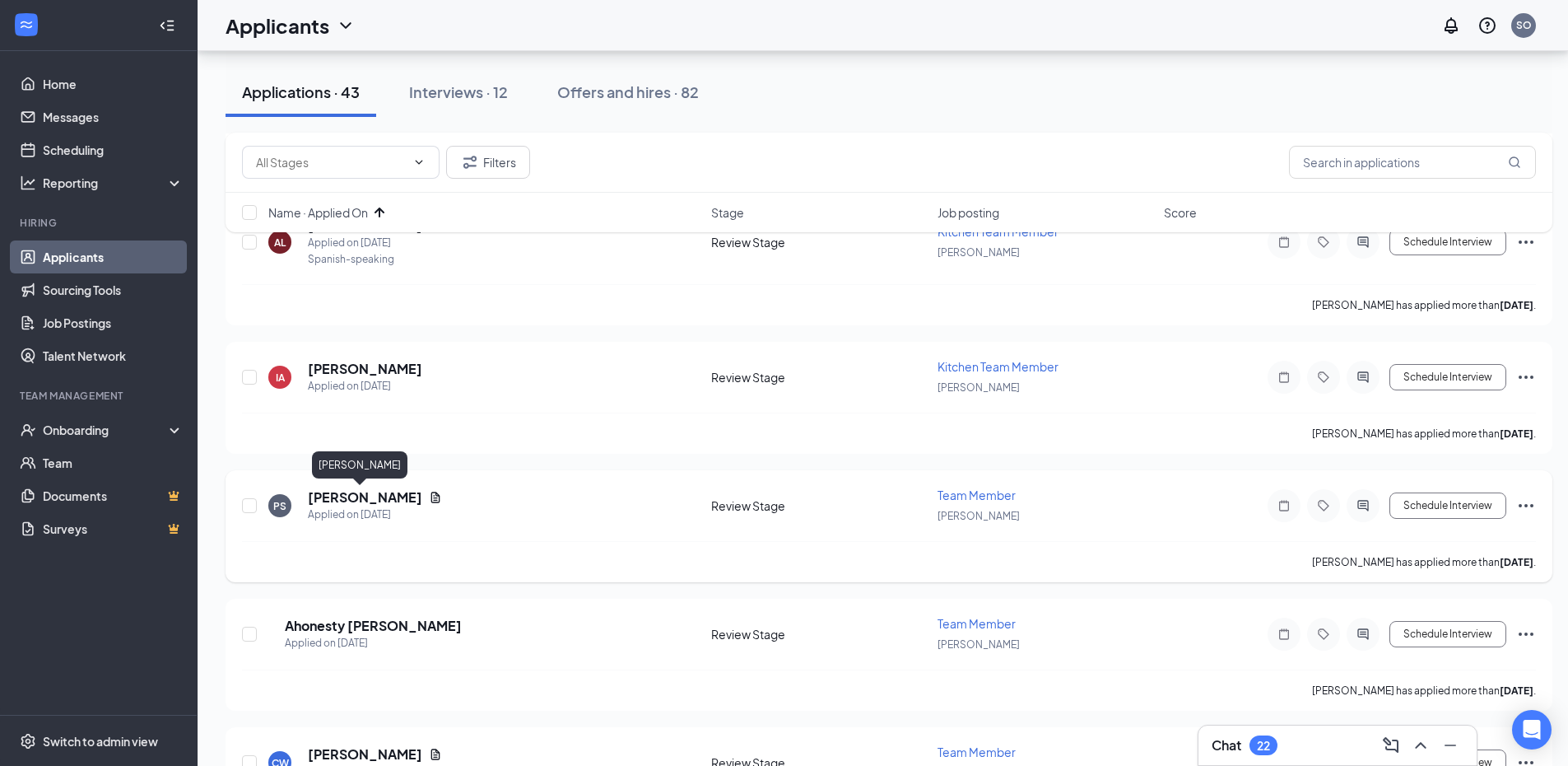
click at [352, 493] on h5 "[PERSON_NAME]" at bounding box center [365, 498] width 114 height 18
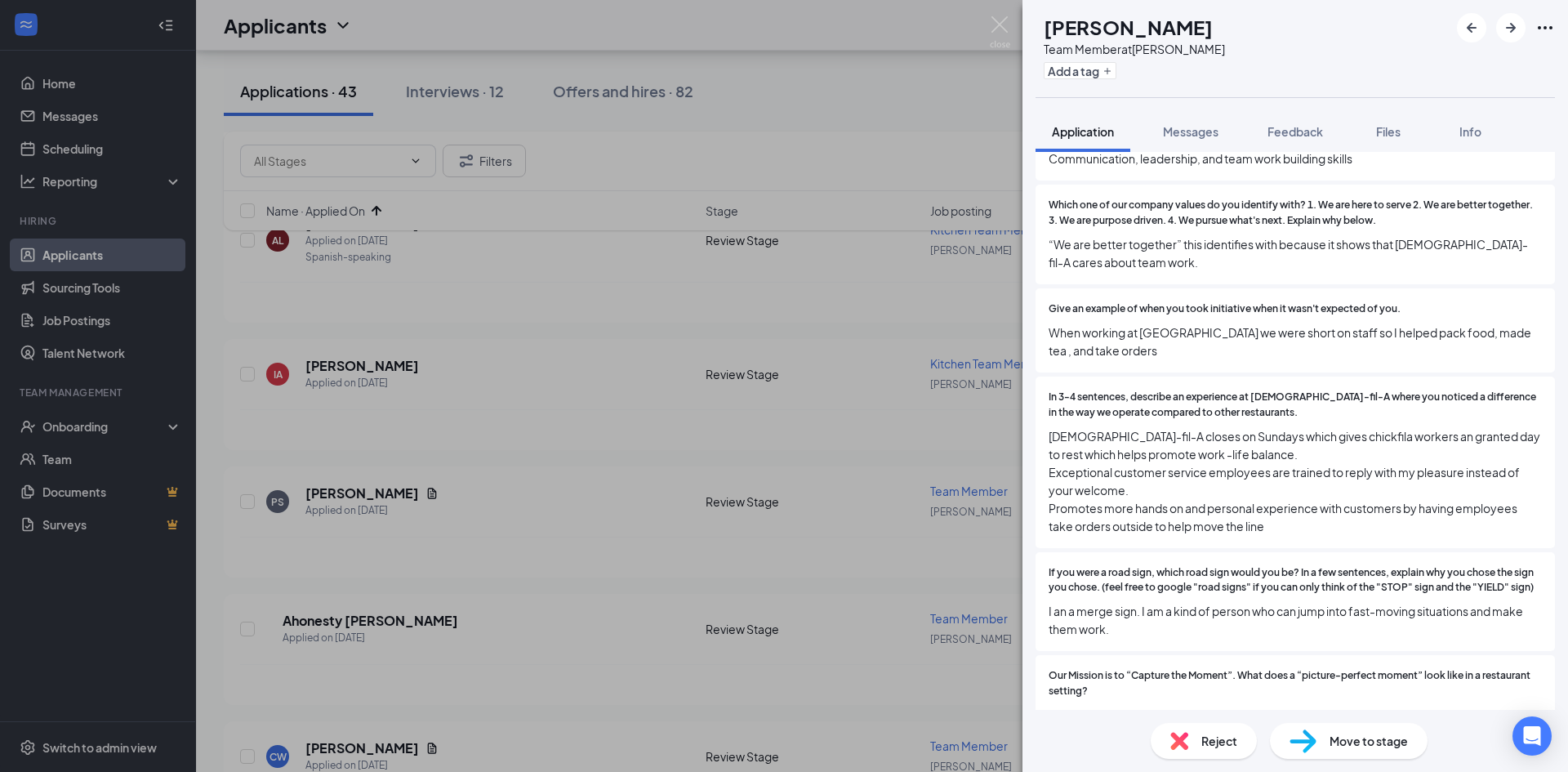
scroll to position [1061, 0]
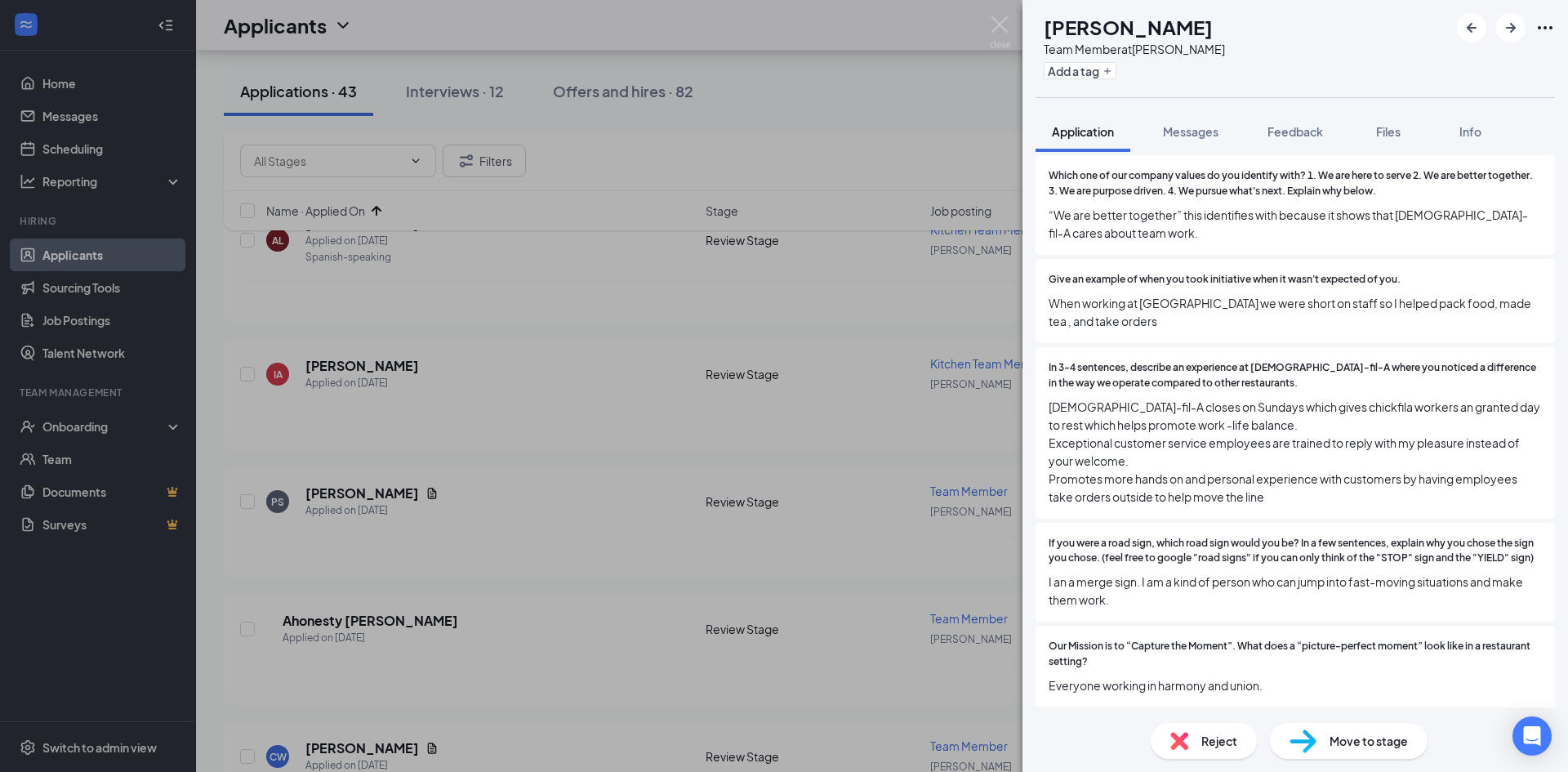
click at [1097, 89] on div "PS [PERSON_NAME] Team Member at [PERSON_NAME] Add a tag" at bounding box center [1295, 49] width 546 height 98
click at [1103, 74] on button "Add a tag" at bounding box center [1080, 70] width 73 height 17
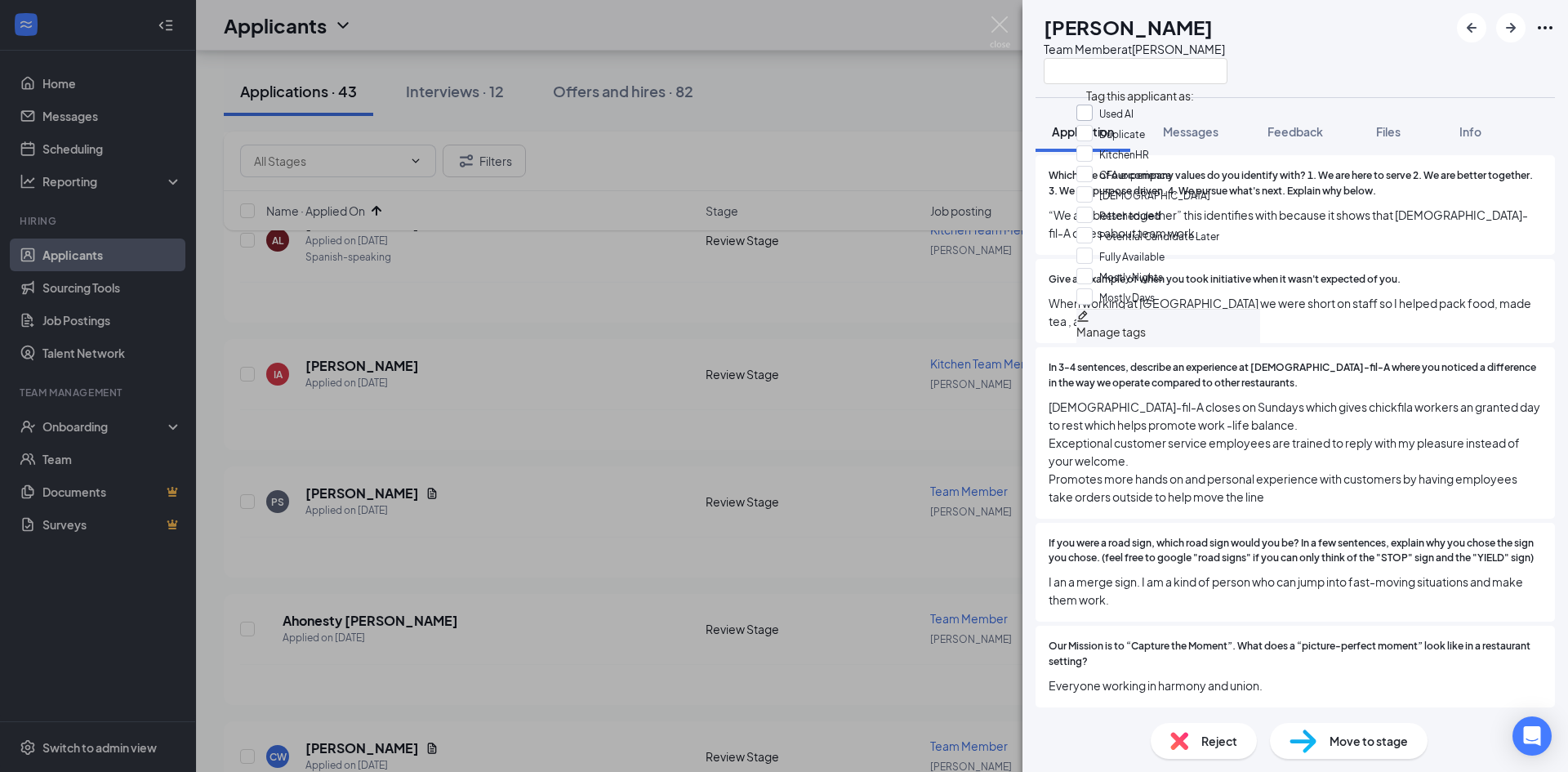
click at [1107, 111] on input "Used AI" at bounding box center [1104, 113] width 57 height 18
checkbox input "true"
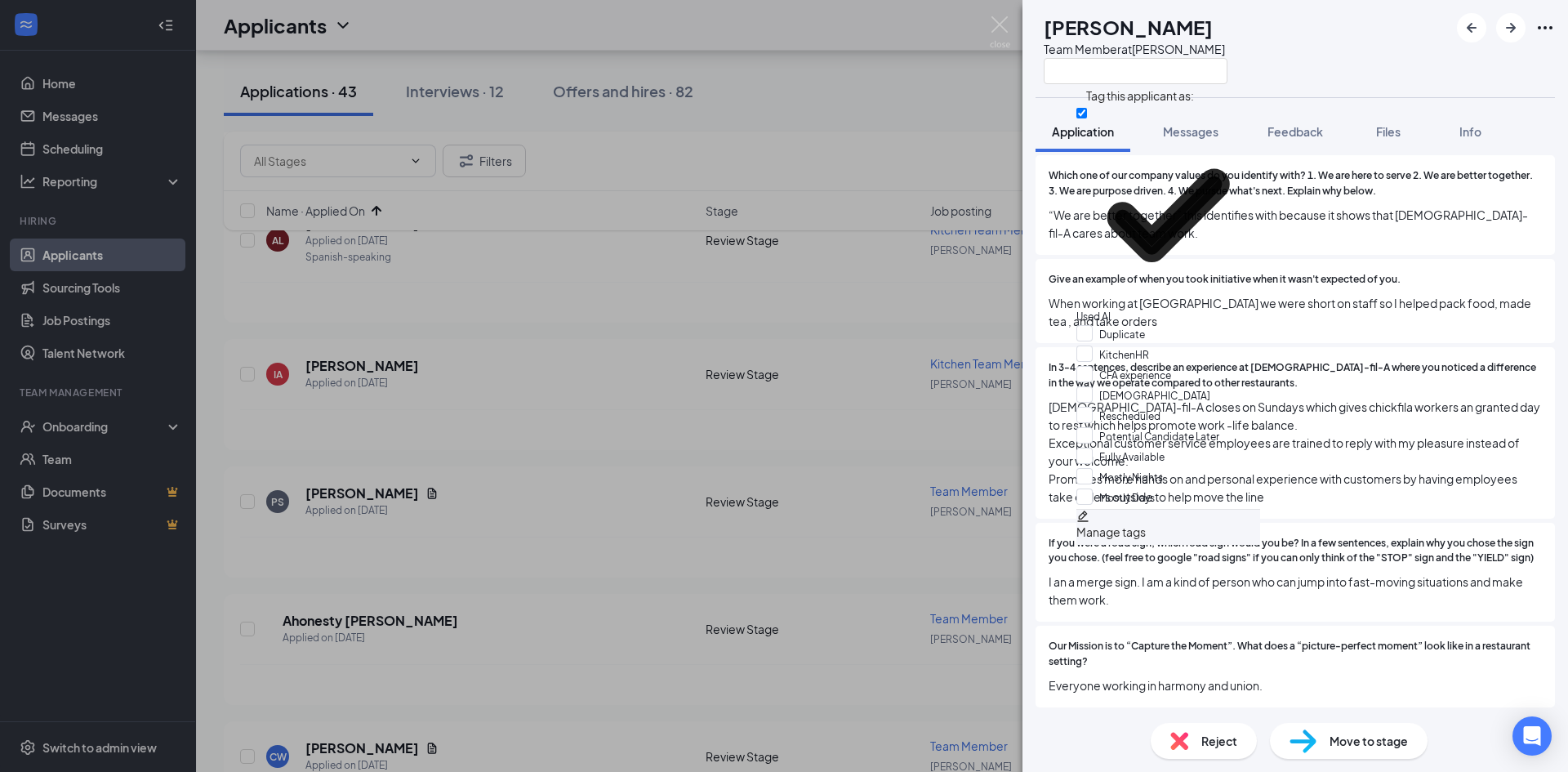
click at [1453, 494] on div "In 3-4 sentences, describe an experience at [DEMOGRAPHIC_DATA]-fil-A where you …" at bounding box center [1295, 432] width 519 height 171
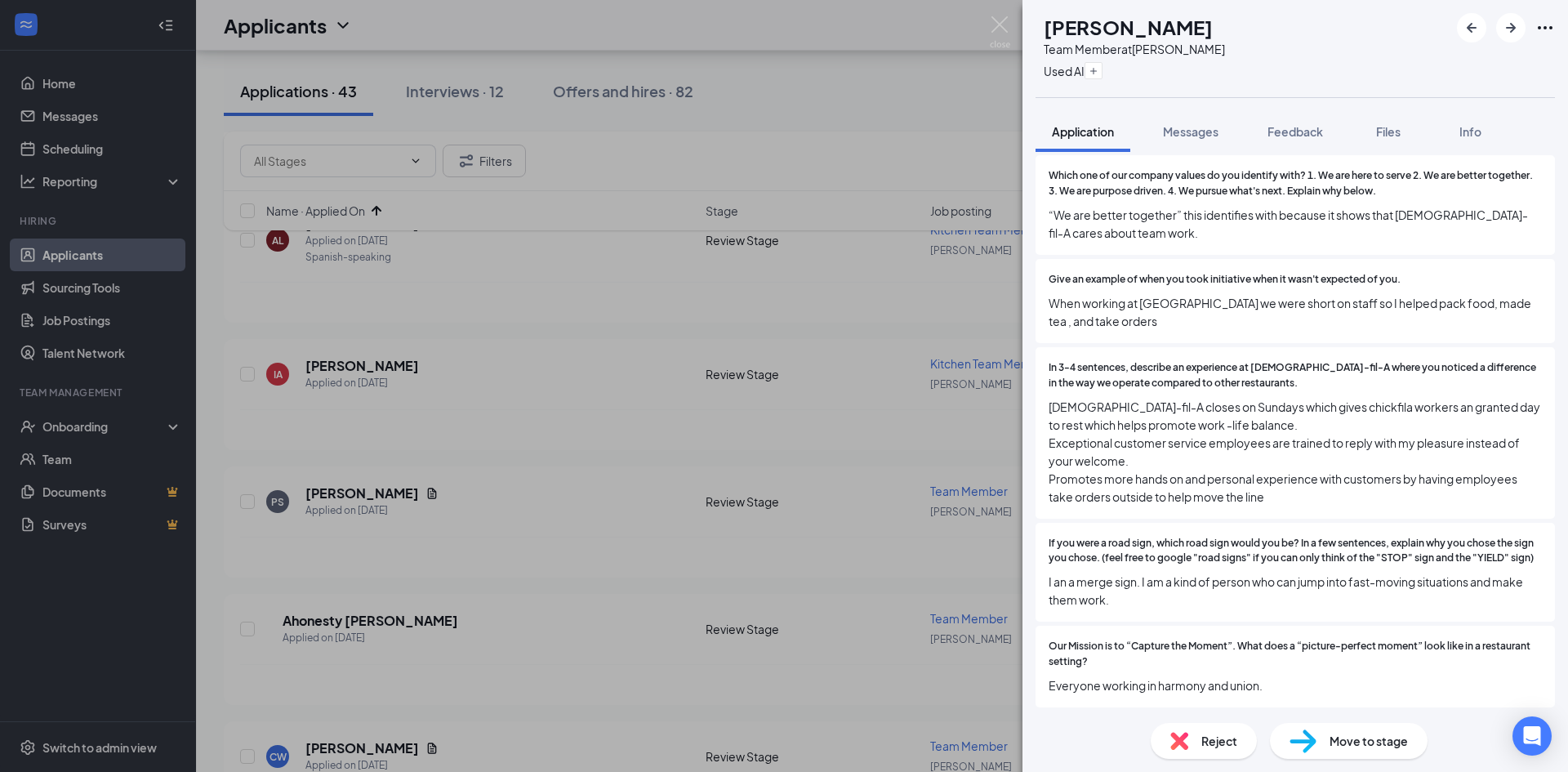
click at [1181, 735] on img at bounding box center [1180, 741] width 18 height 18
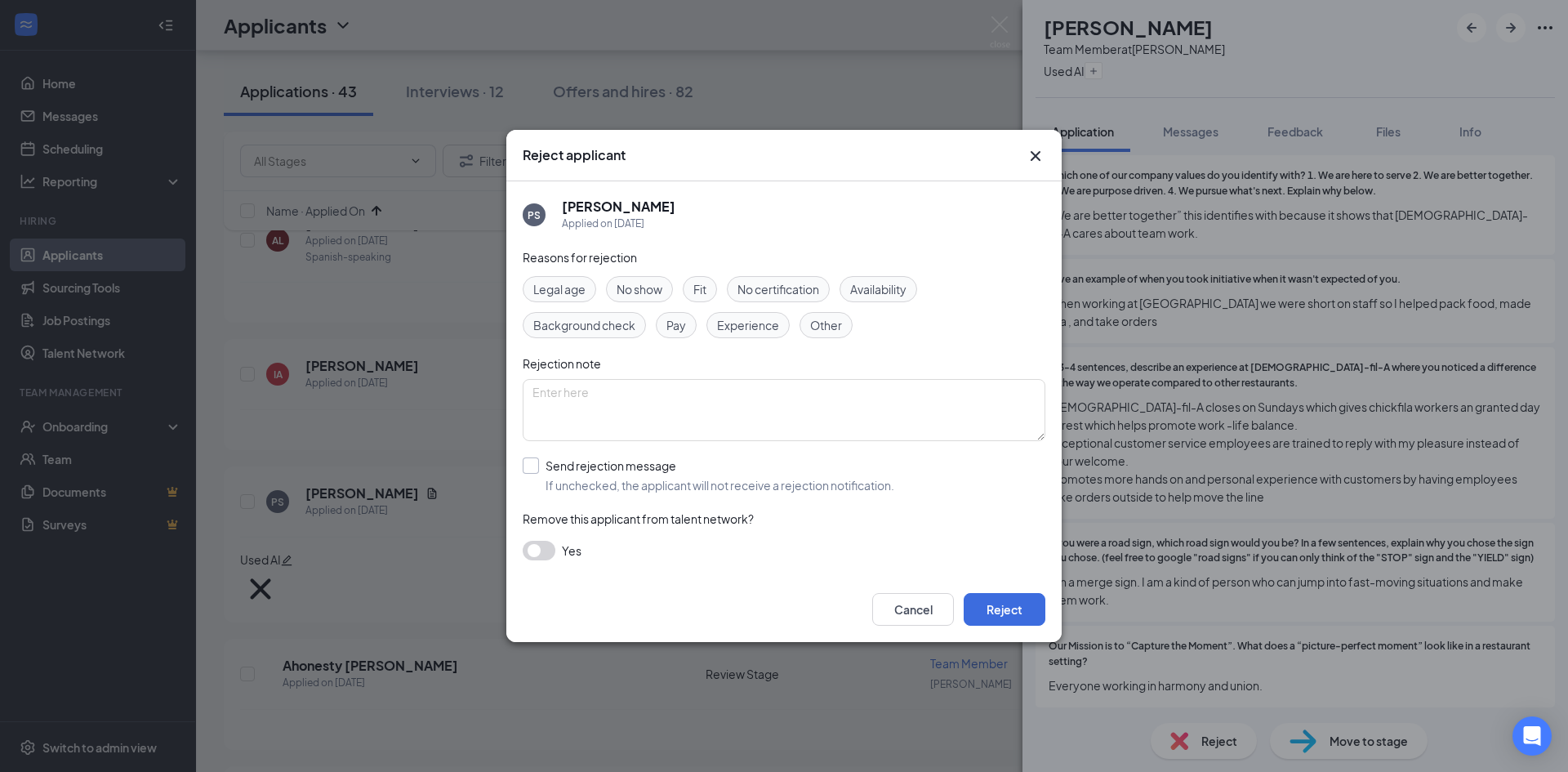
click at [589, 462] on input "Send rejection message If unchecked, the applicant will not receive a rejection…" at bounding box center [708, 474] width 372 height 36
checkbox input "true"
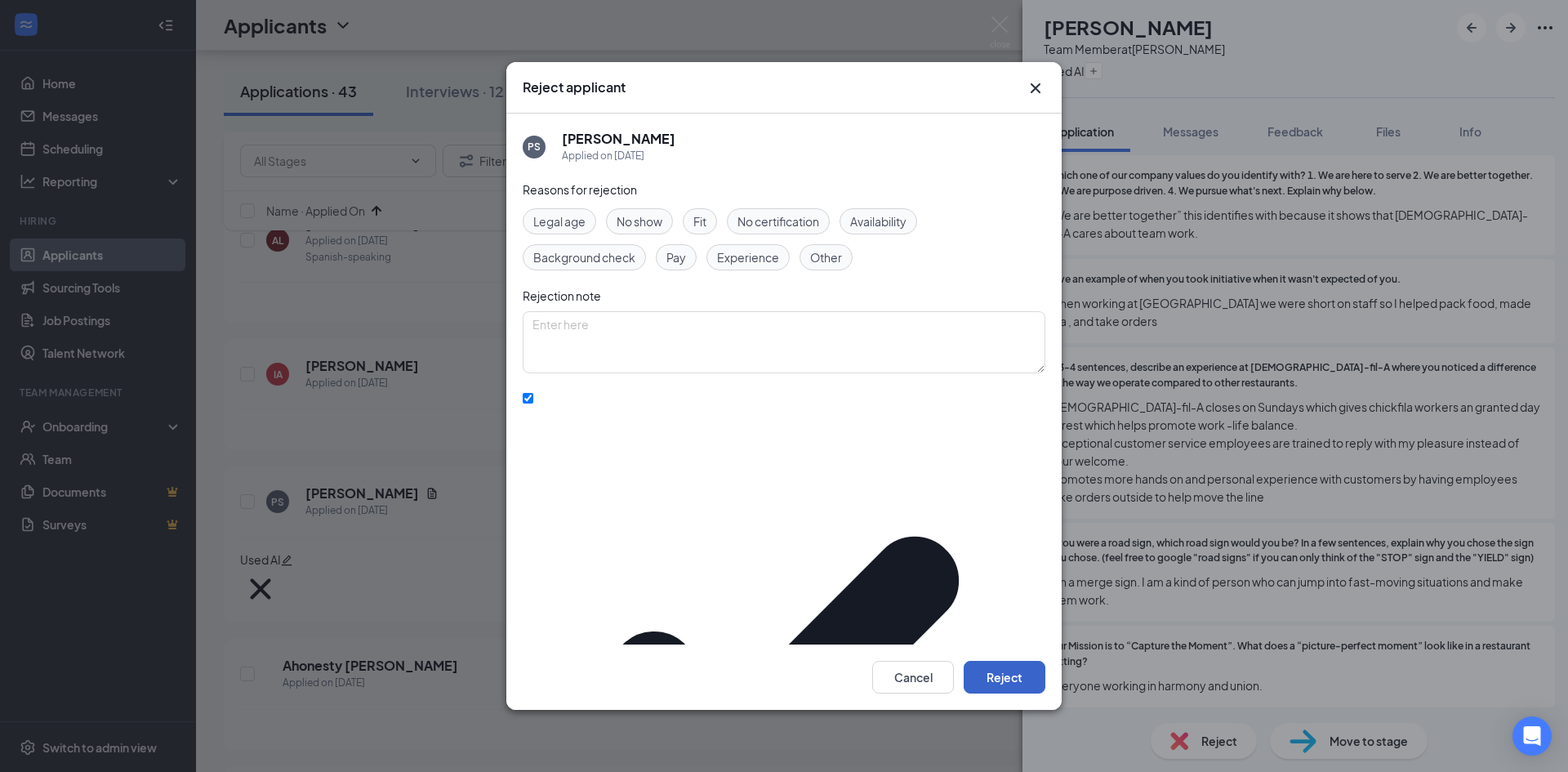
click at [999, 660] on button "Reject" at bounding box center [1004, 677] width 82 height 33
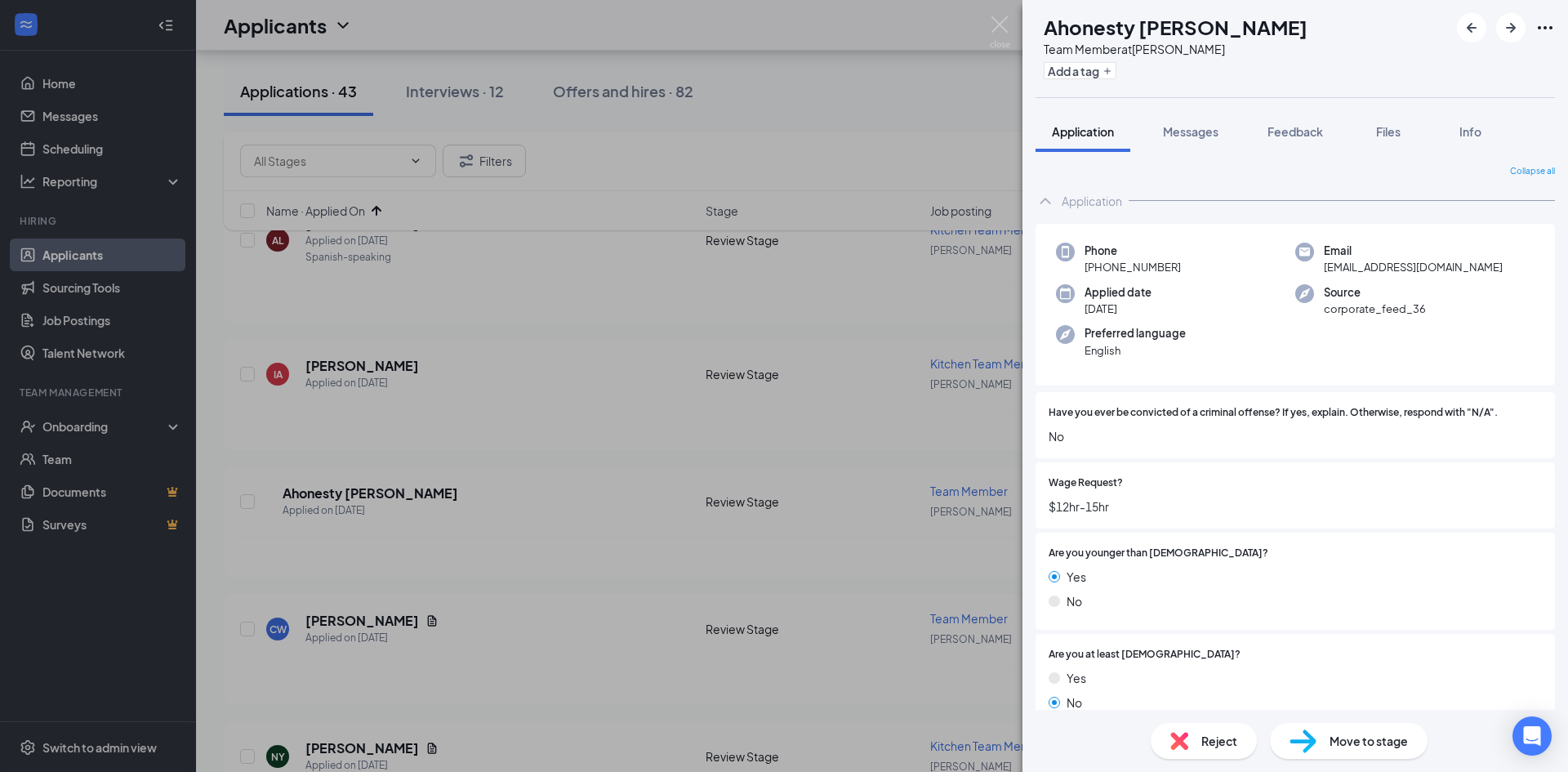
click at [1209, 741] on span "Reject" at bounding box center [1218, 741] width 36 height 18
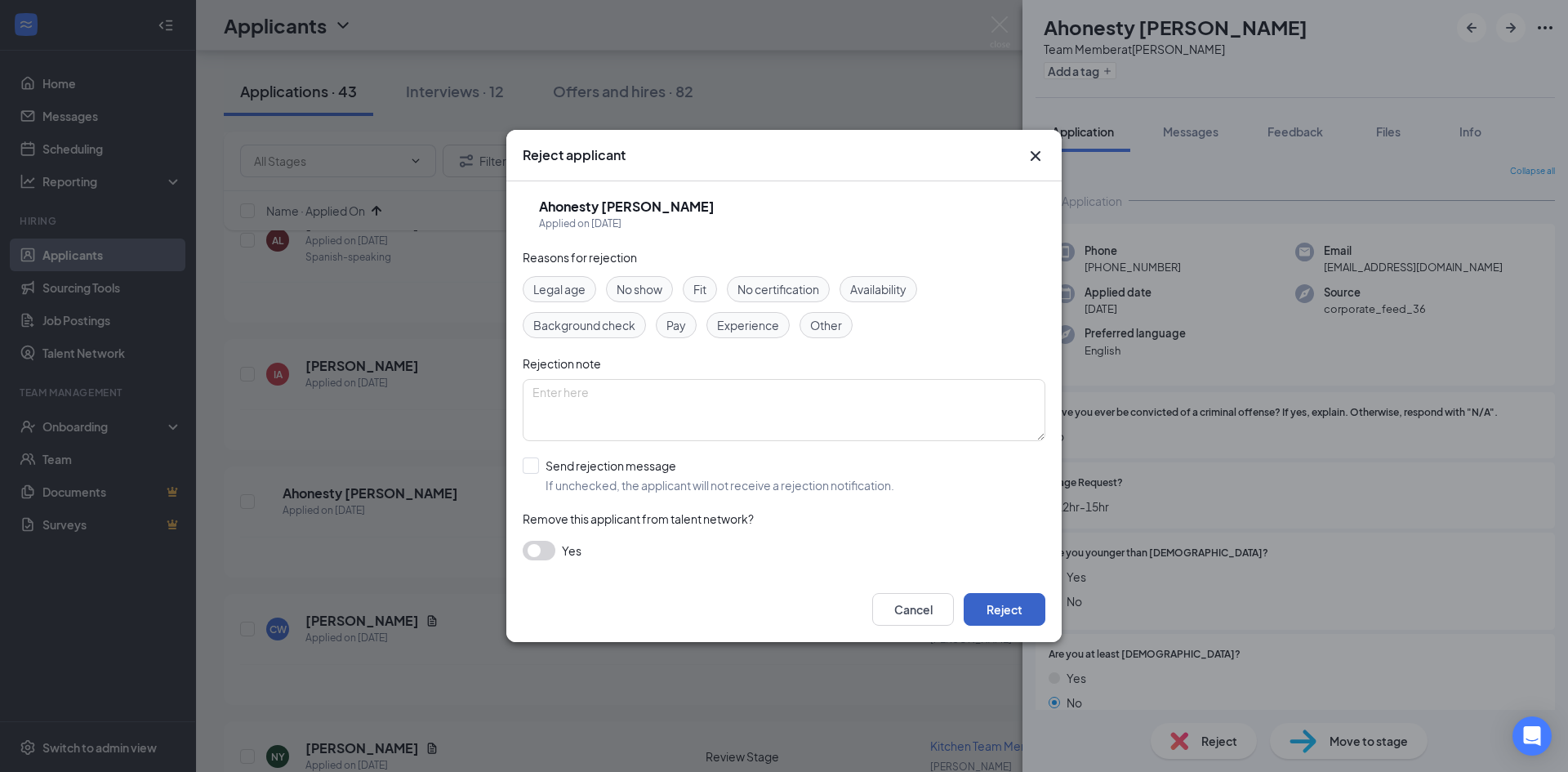
click at [995, 598] on button "Reject" at bounding box center [1004, 609] width 82 height 33
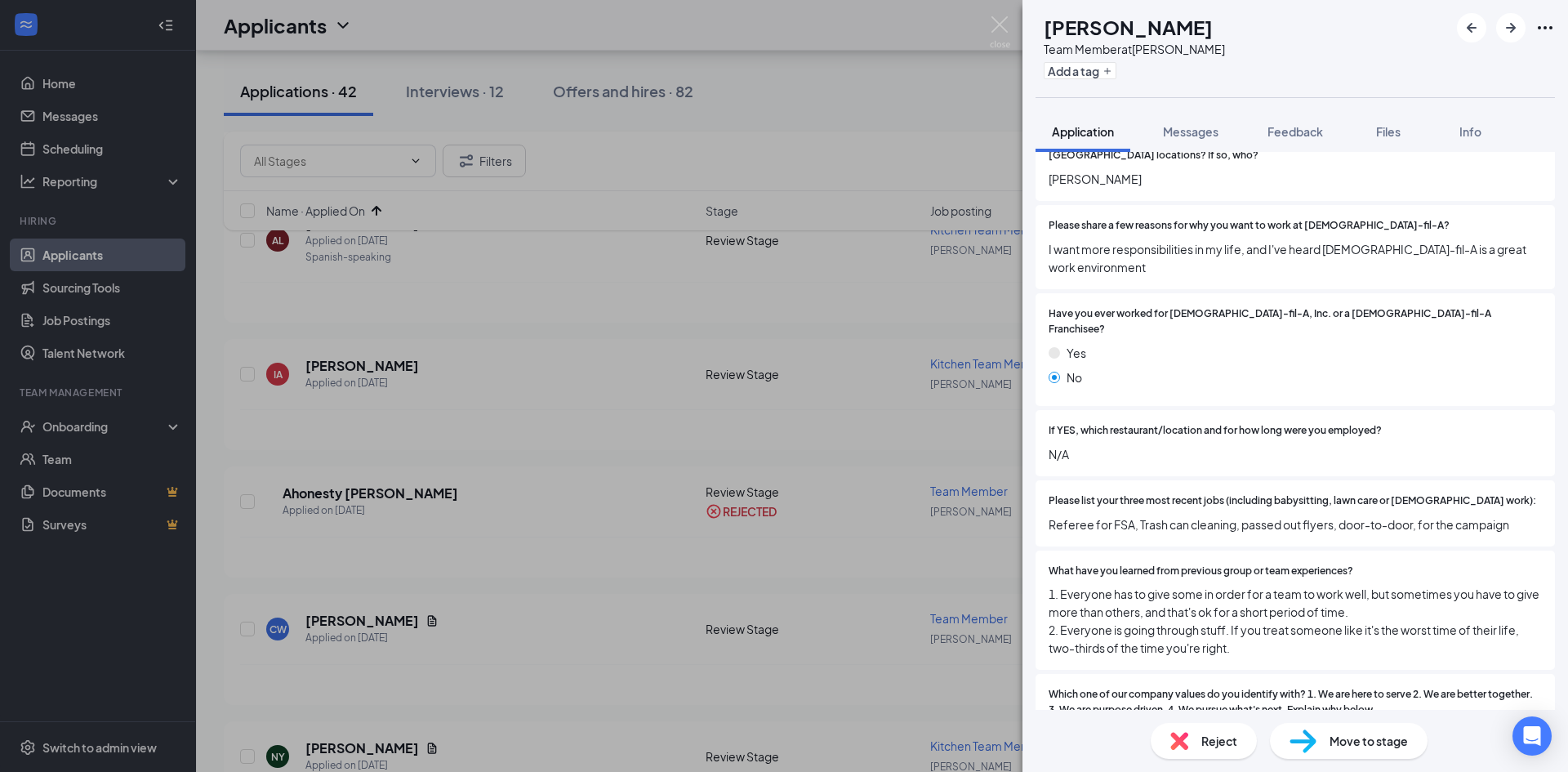
scroll to position [653, 0]
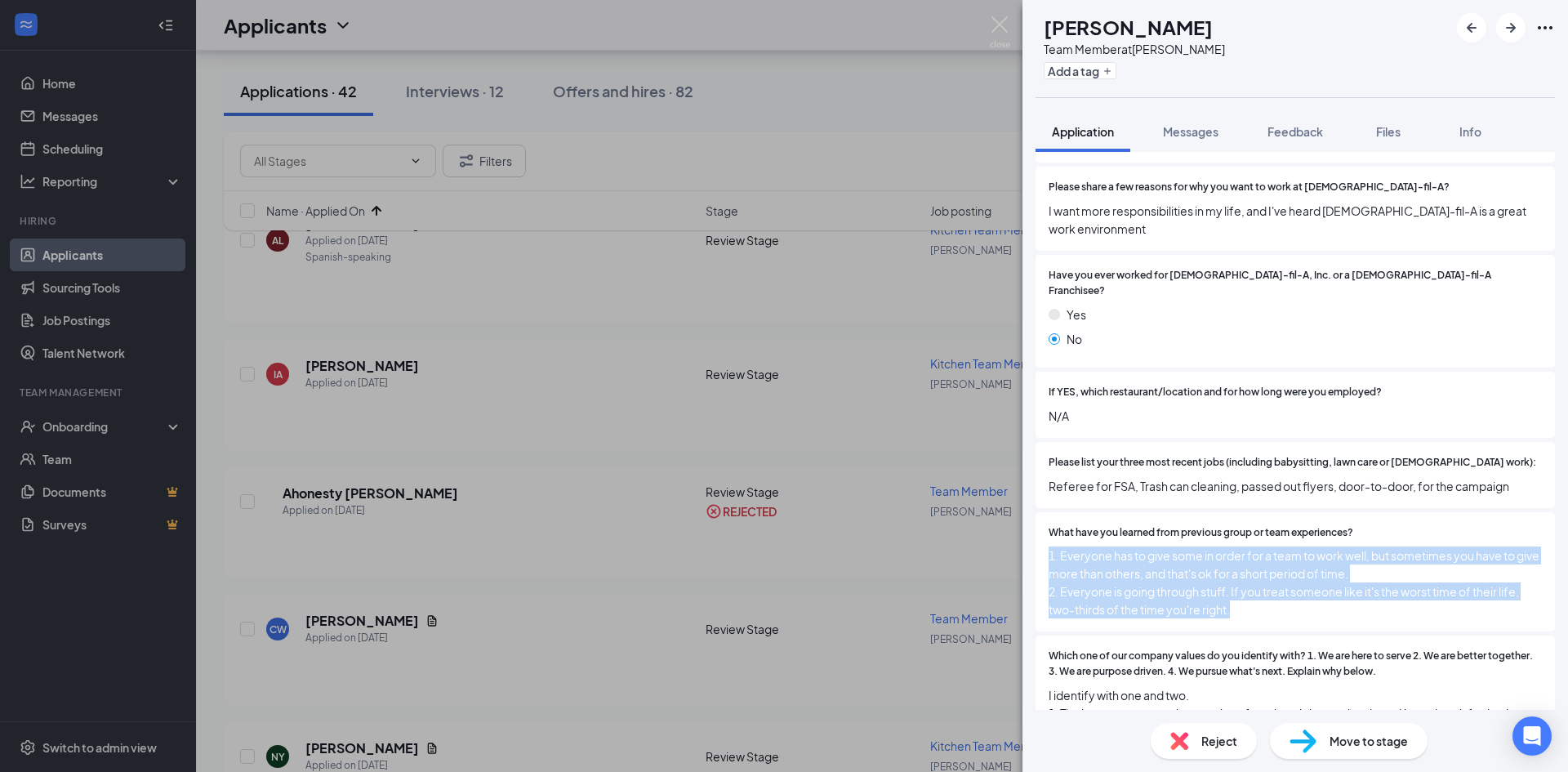
drag, startPoint x: 1239, startPoint y: 593, endPoint x: 1037, endPoint y: 536, distance: 209.9
click at [1035, 536] on div "Collapse all Application Phone [PHONE_NUMBER] Email [EMAIL_ADDRESS][DOMAIN_NAME…" at bounding box center [1295, 431] width 546 height 558
copy span "1. Everyone has to give some in order for a team to work well, but sometimes yo…"
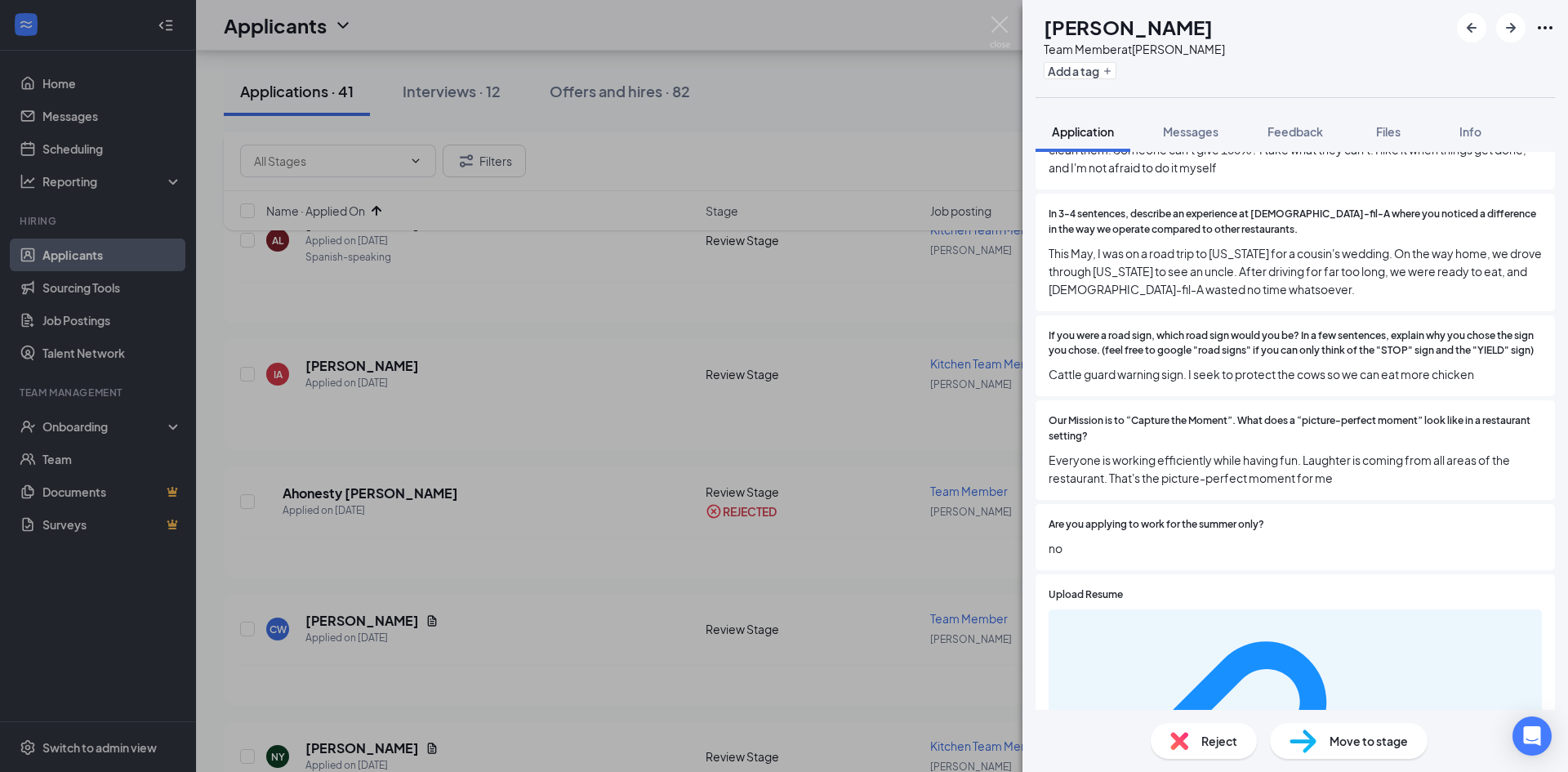
scroll to position [1389, 0]
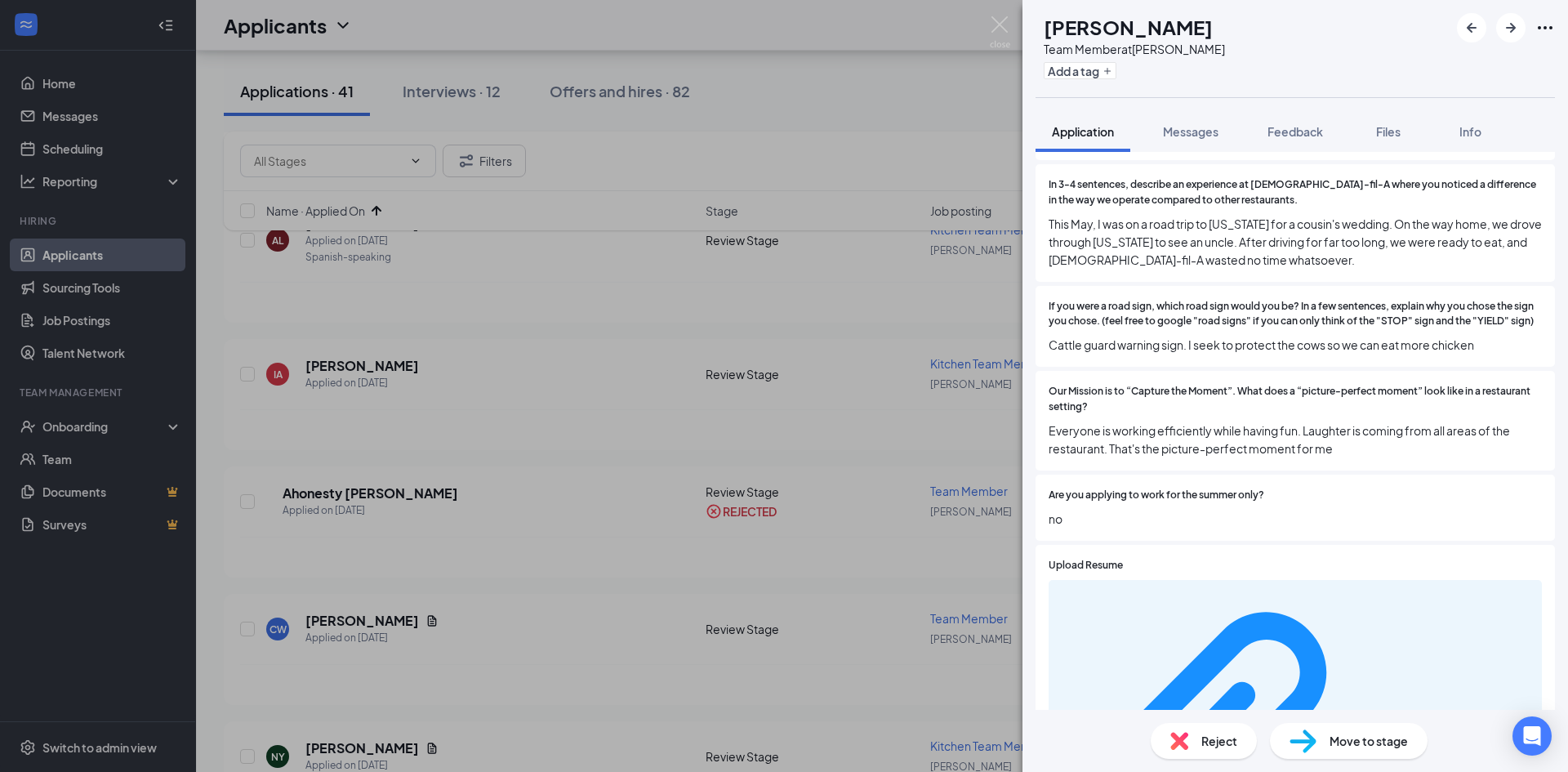
click at [1353, 749] on span "Move to stage" at bounding box center [1369, 741] width 79 height 18
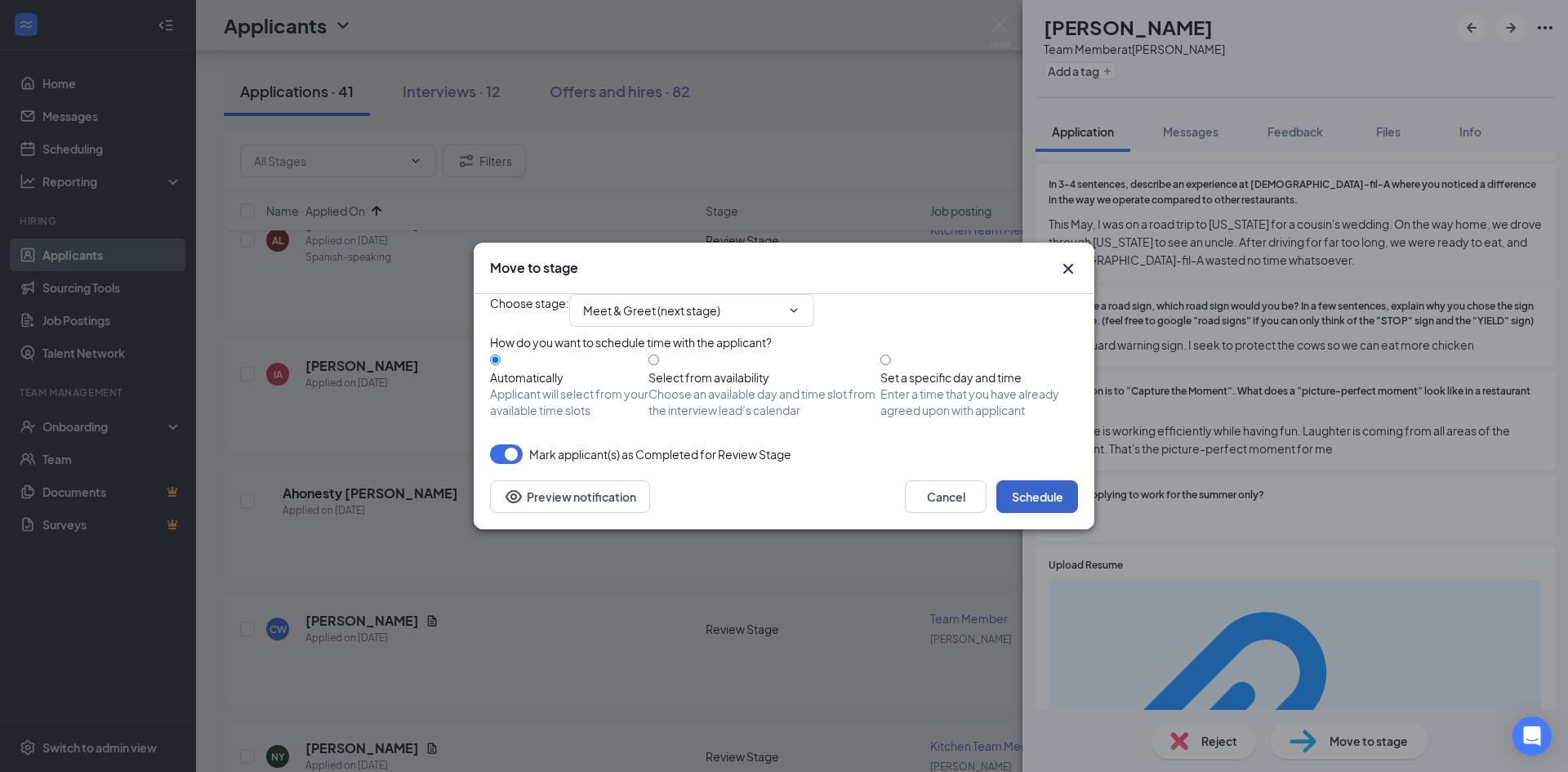
click at [1069, 513] on button "Schedule" at bounding box center [1037, 497] width 82 height 33
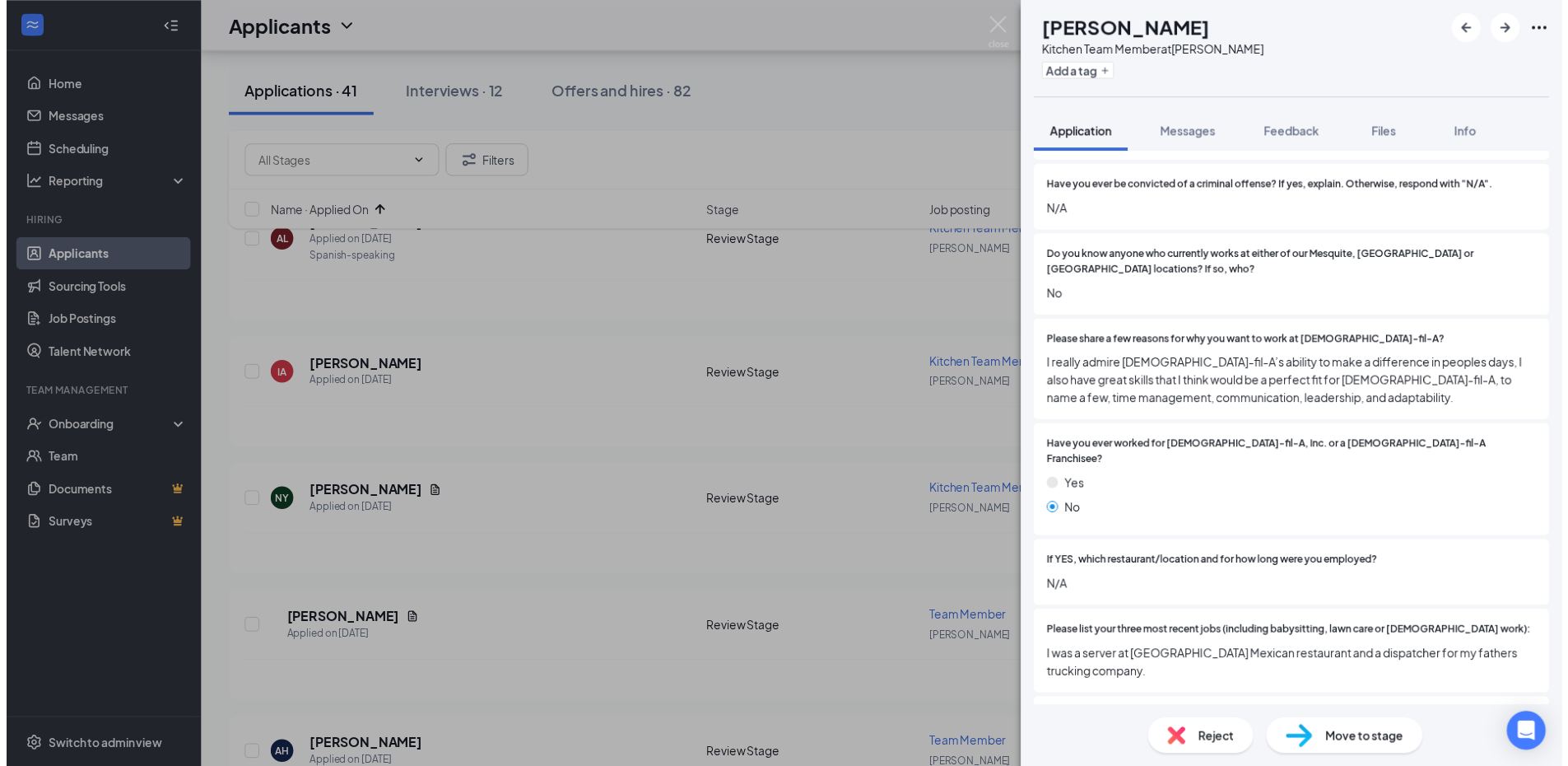
scroll to position [329, 0]
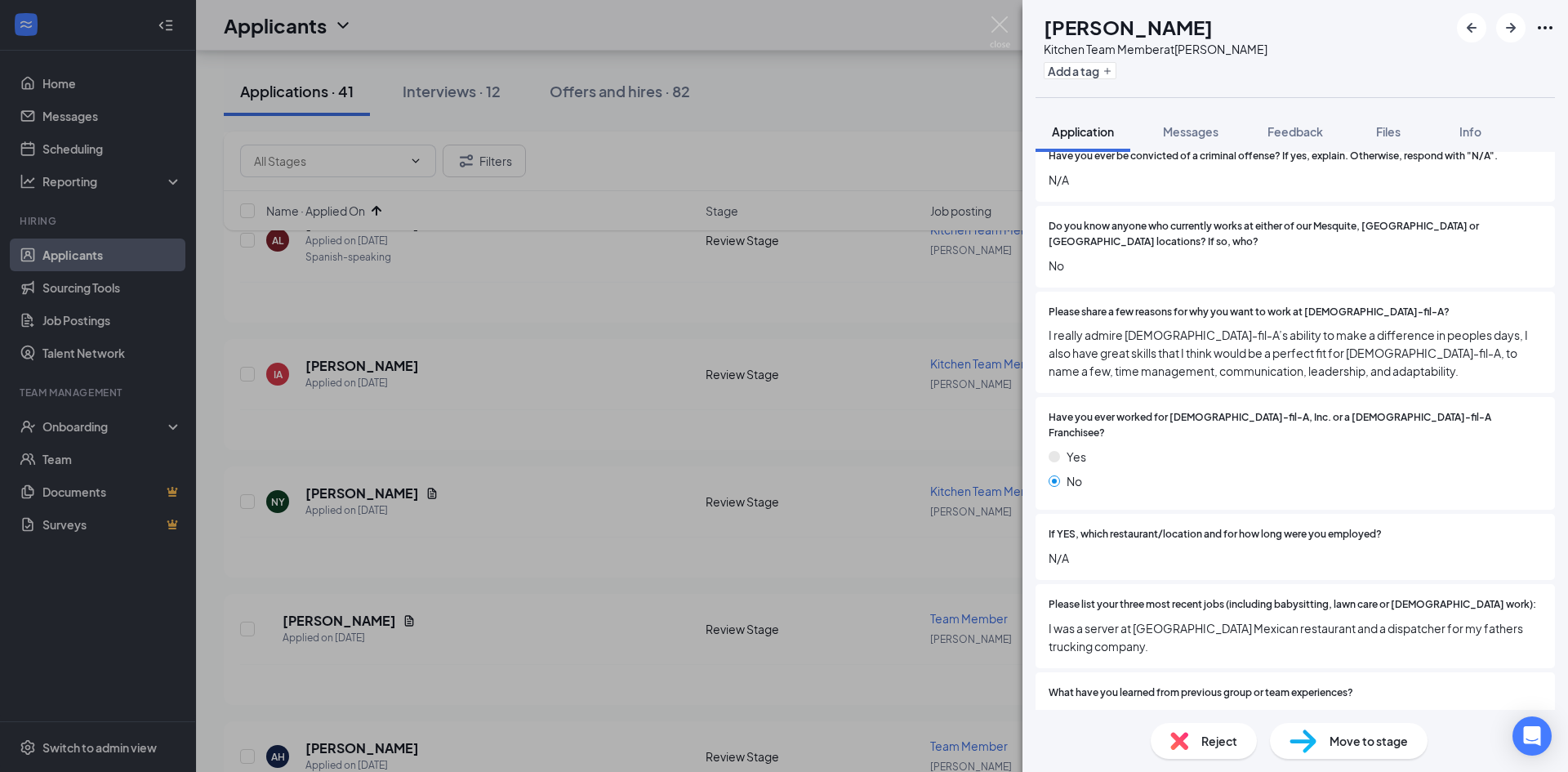
click at [550, 584] on div "NY [PERSON_NAME] Kitchen Team Member at [PERSON_NAME] Add a tag Application Mes…" at bounding box center [784, 386] width 1568 height 772
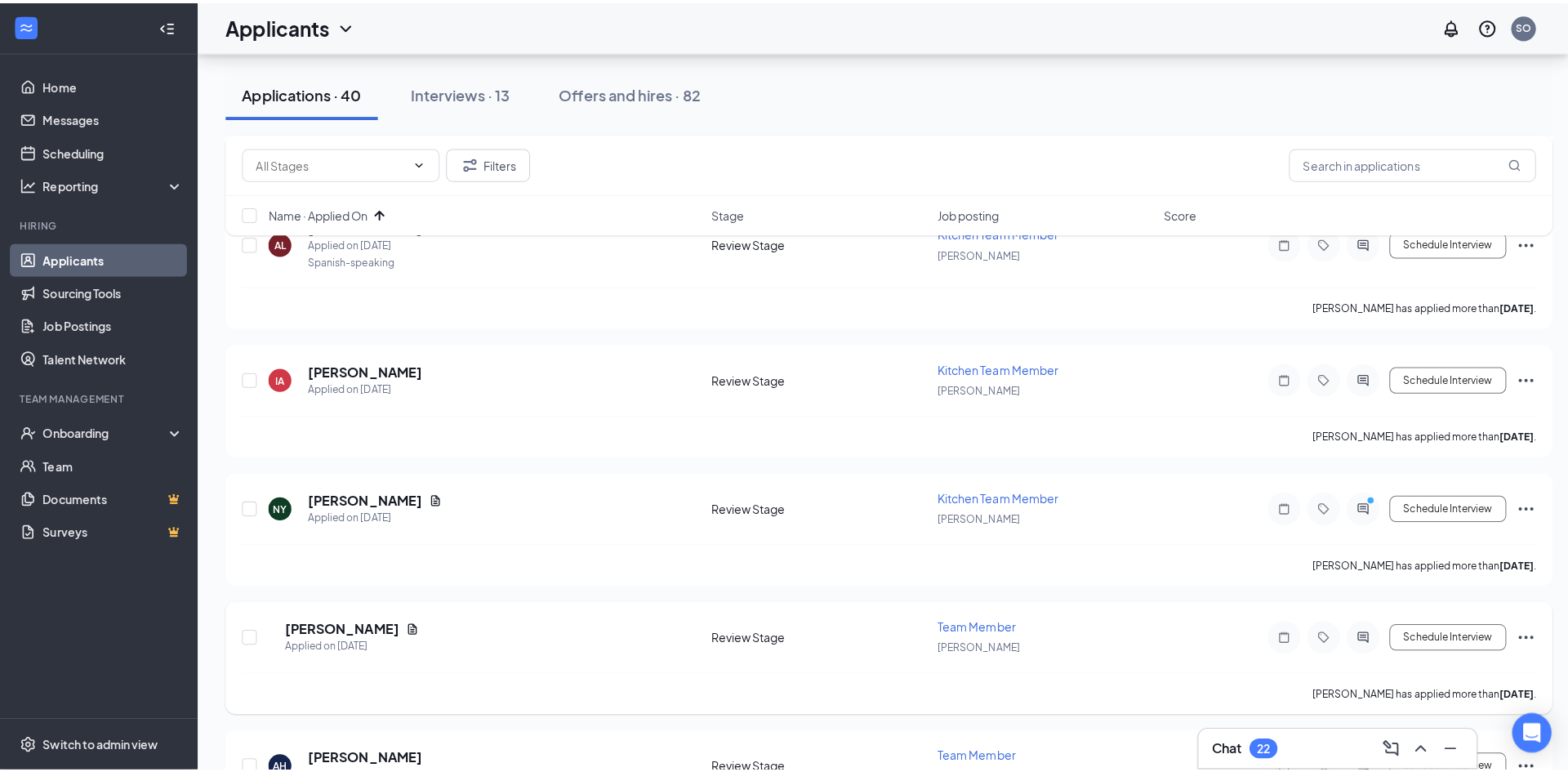
scroll to position [1960, 0]
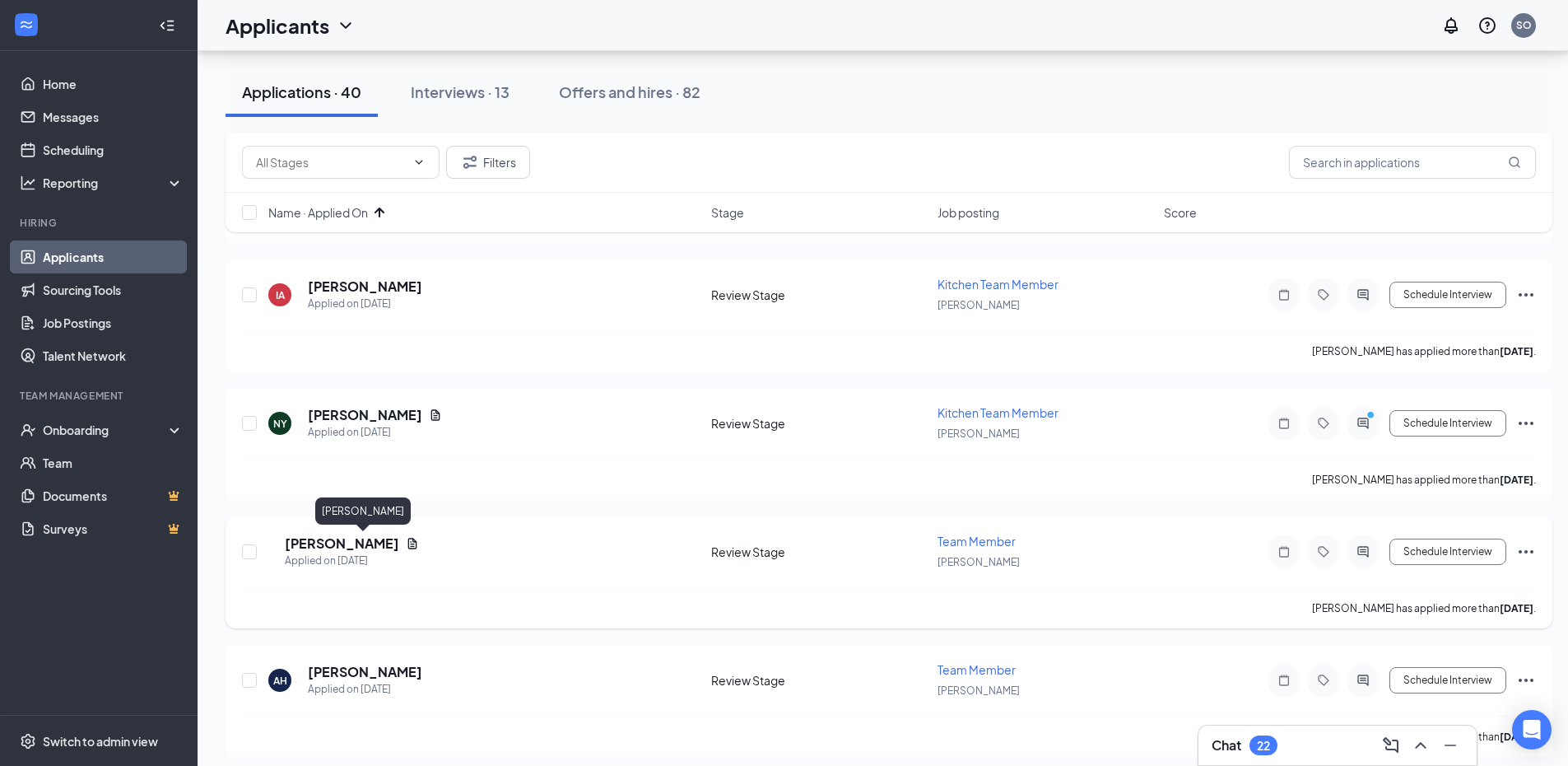
click at [376, 541] on h5 "[PERSON_NAME]" at bounding box center [342, 543] width 114 height 18
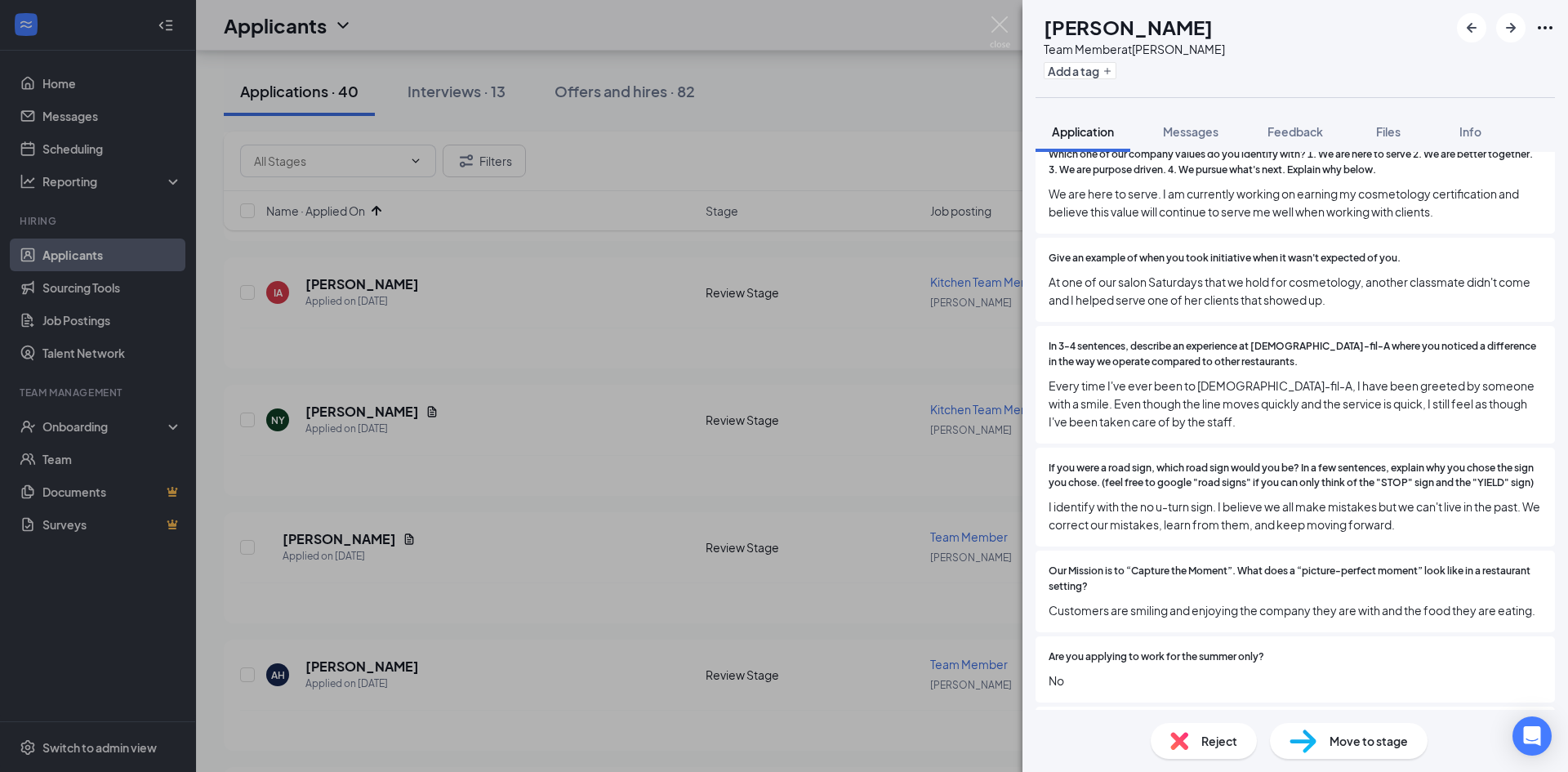
scroll to position [1143, 0]
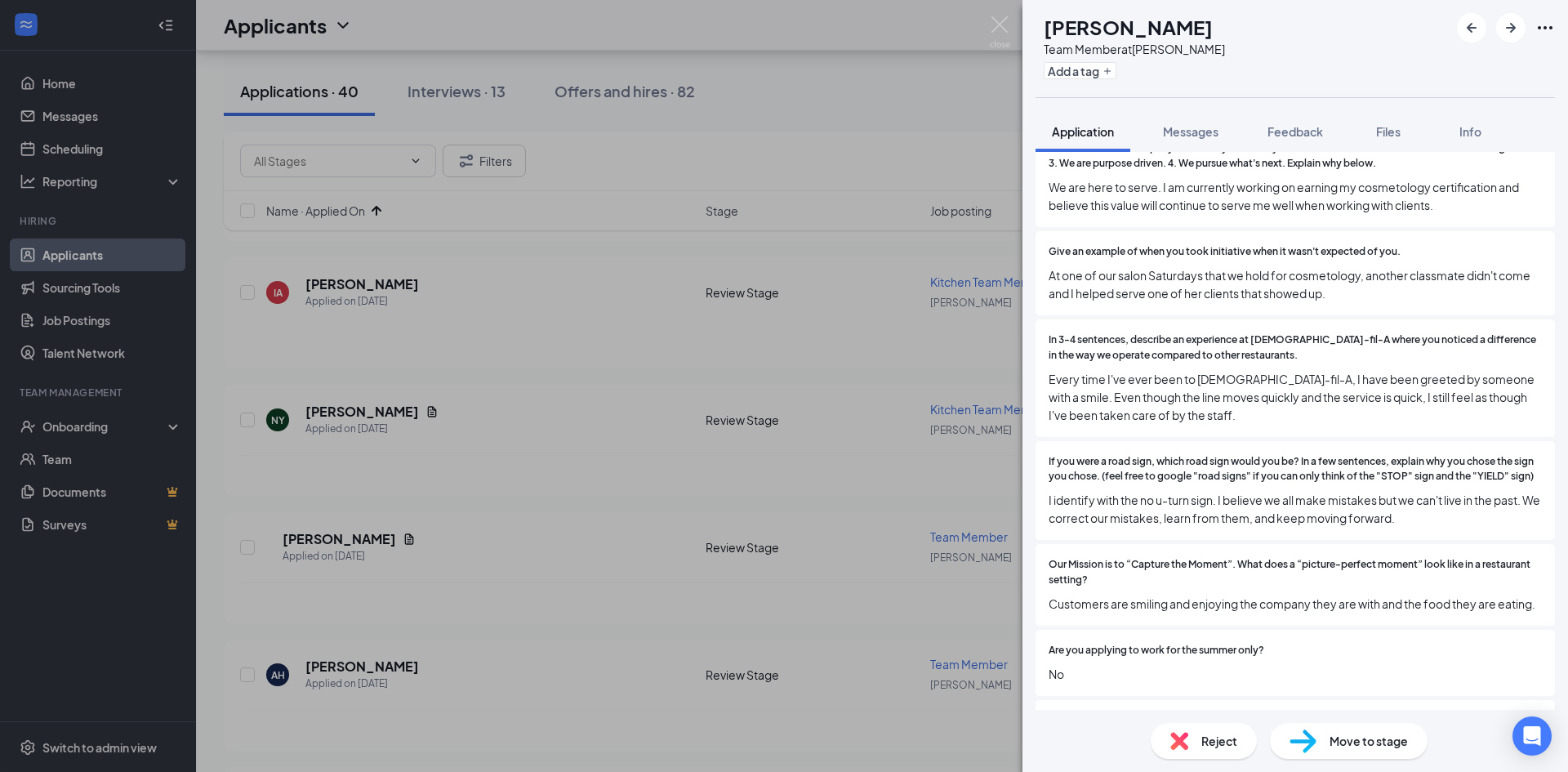
click at [1188, 744] on img at bounding box center [1180, 741] width 18 height 18
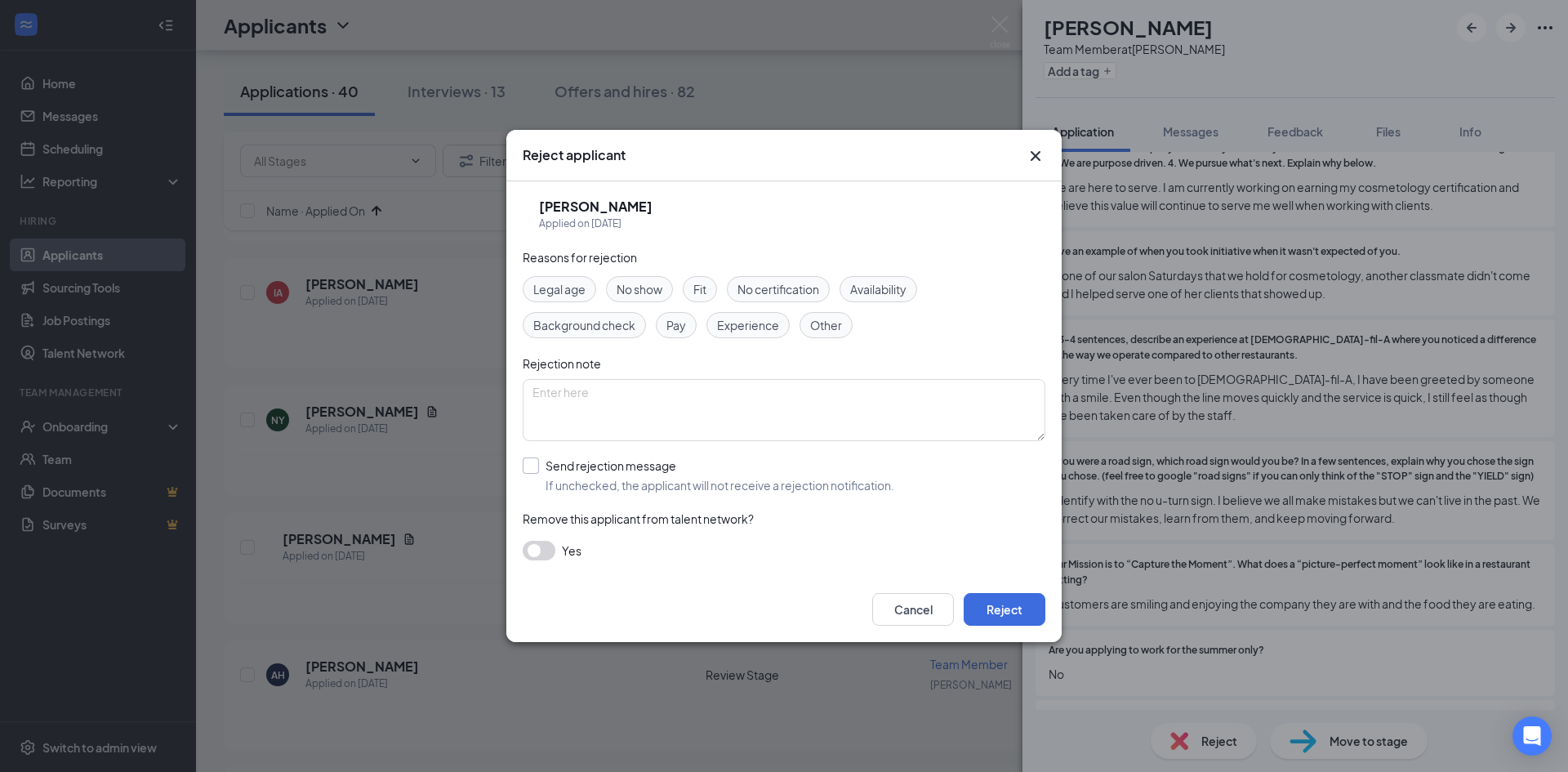
click at [561, 463] on input "Send rejection message If unchecked, the applicant will not receive a rejection…" at bounding box center [708, 474] width 372 height 36
checkbox input "true"
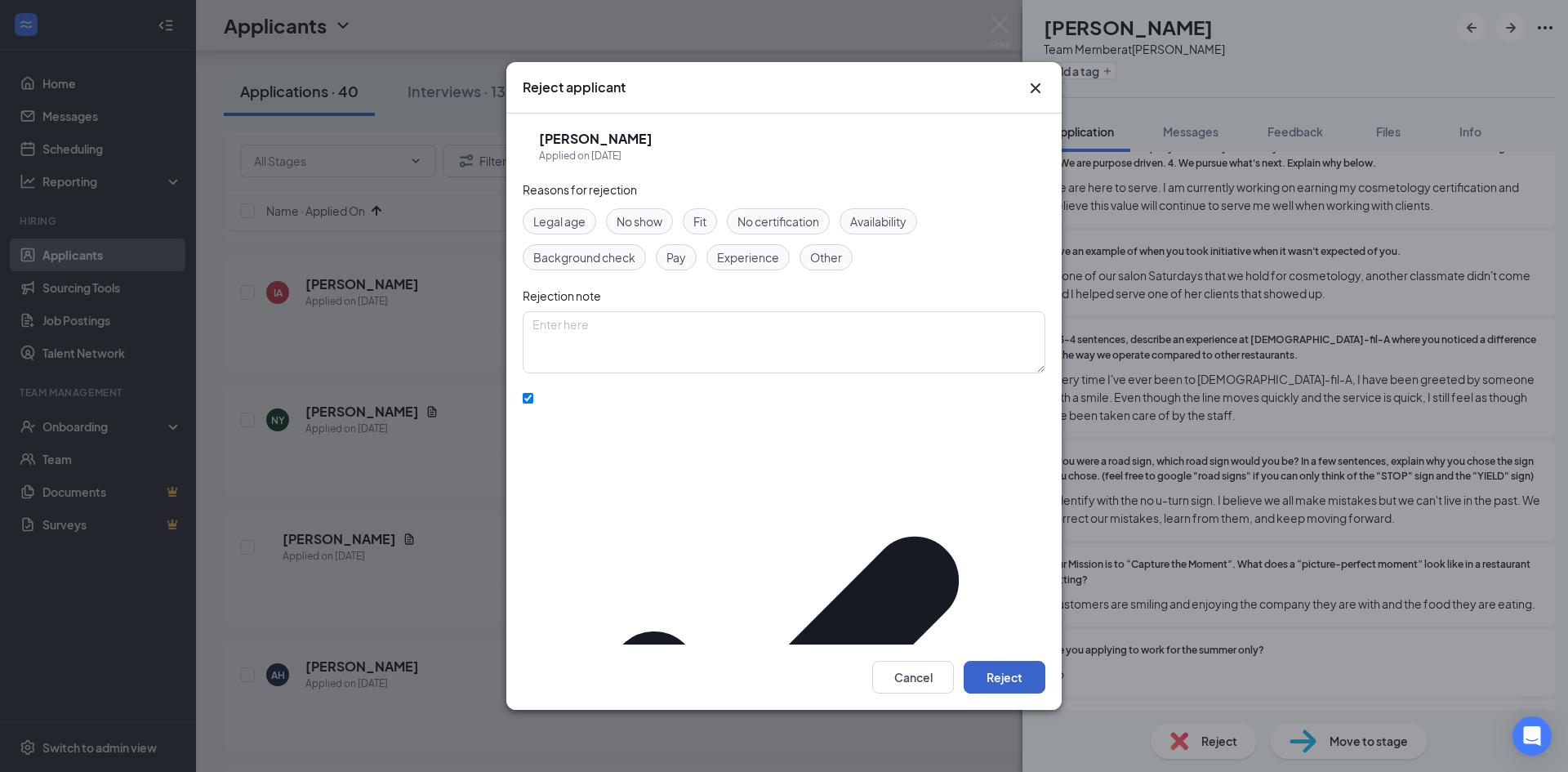
click at [981, 660] on button "Reject" at bounding box center [1004, 677] width 82 height 33
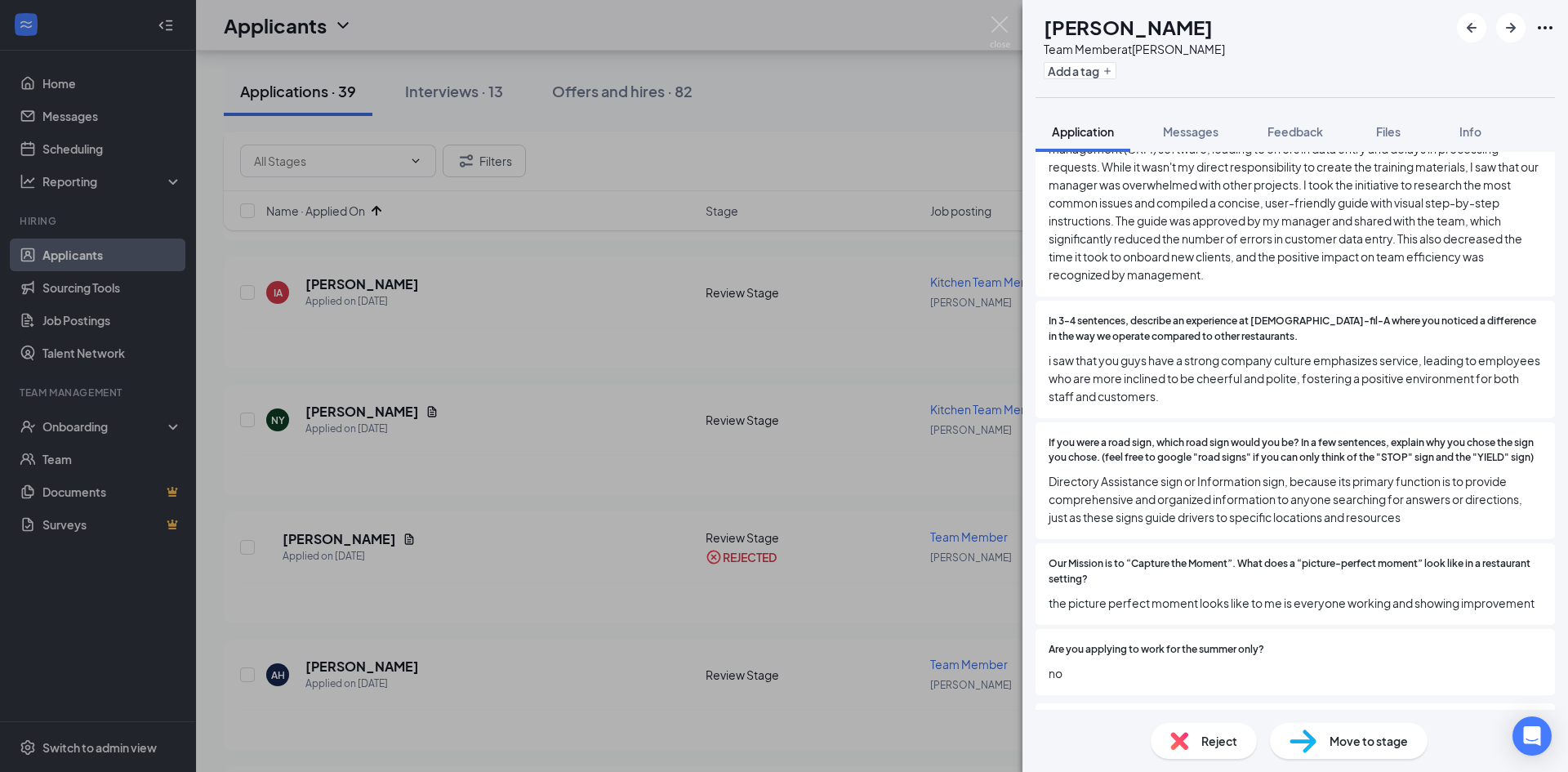
scroll to position [1061, 0]
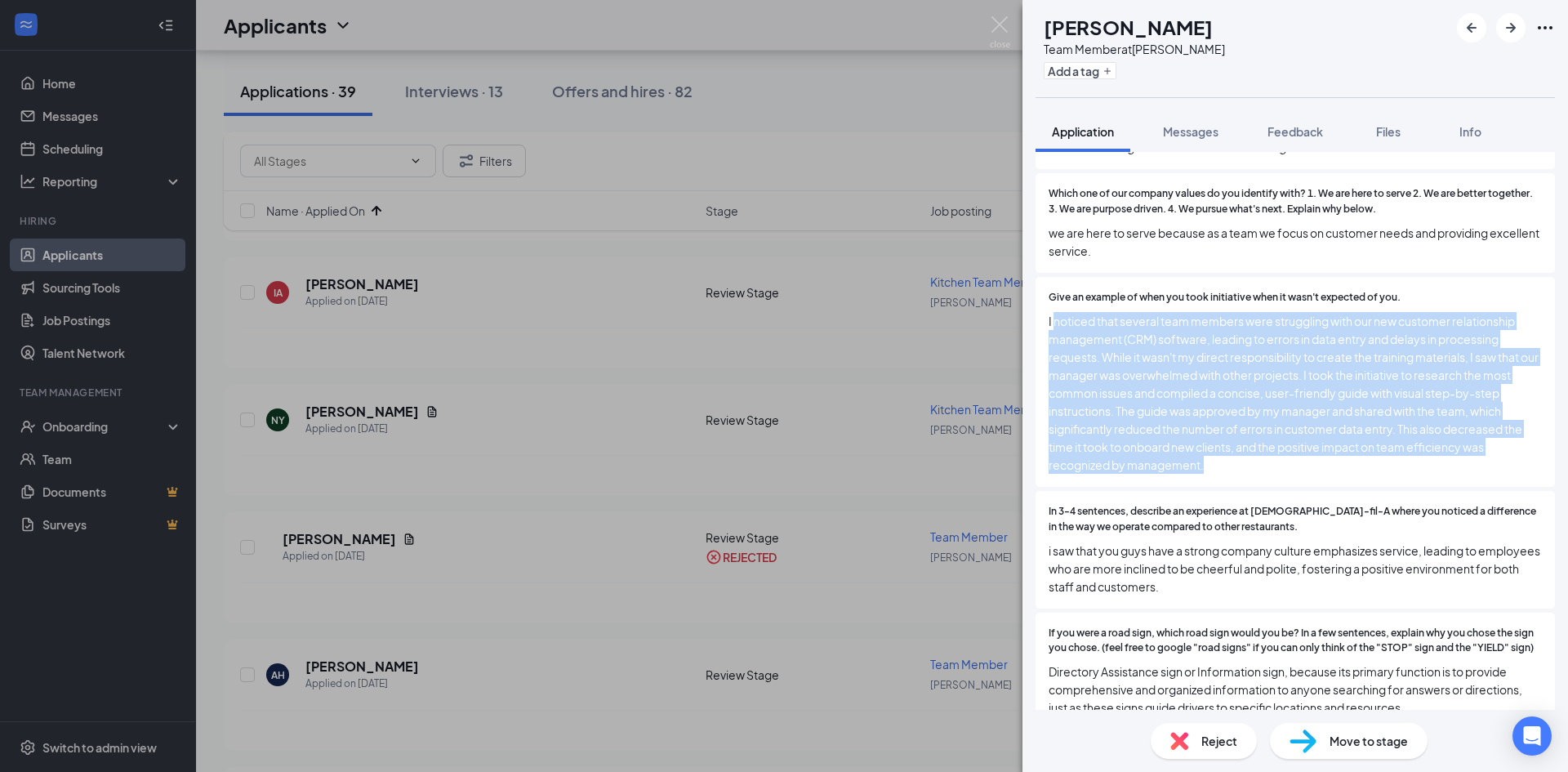
drag, startPoint x: 1310, startPoint y: 450, endPoint x: 1054, endPoint y: 310, distance: 291.8
click at [1054, 312] on span "I noticed that several team members were struggling with our new customer relat…" at bounding box center [1295, 393] width 493 height 162
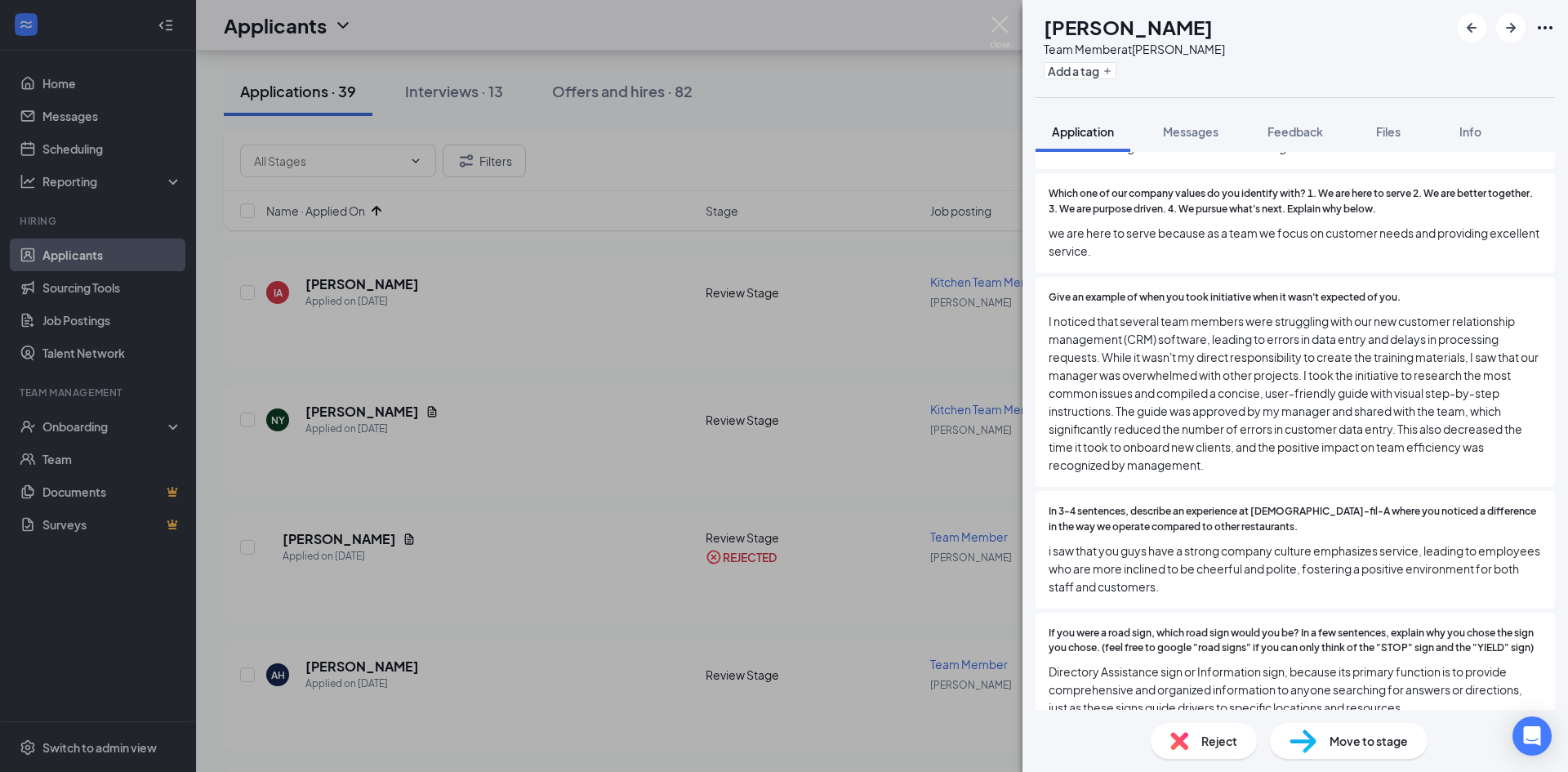
click at [1406, 491] on div "In 3-4 sentences, describe an experience at [DEMOGRAPHIC_DATA]-fil-A where you …" at bounding box center [1295, 550] width 519 height 117
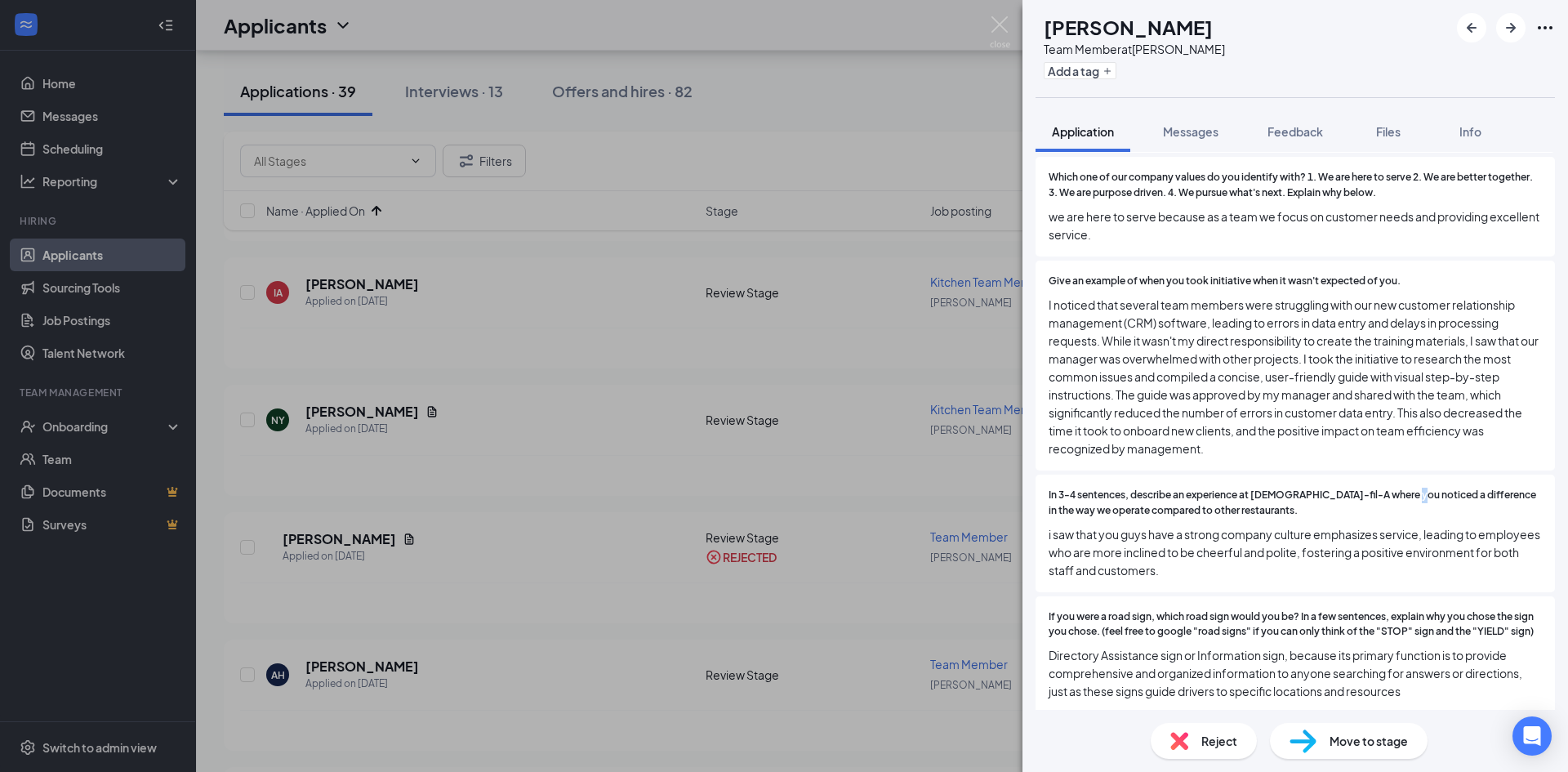
scroll to position [1143, 0]
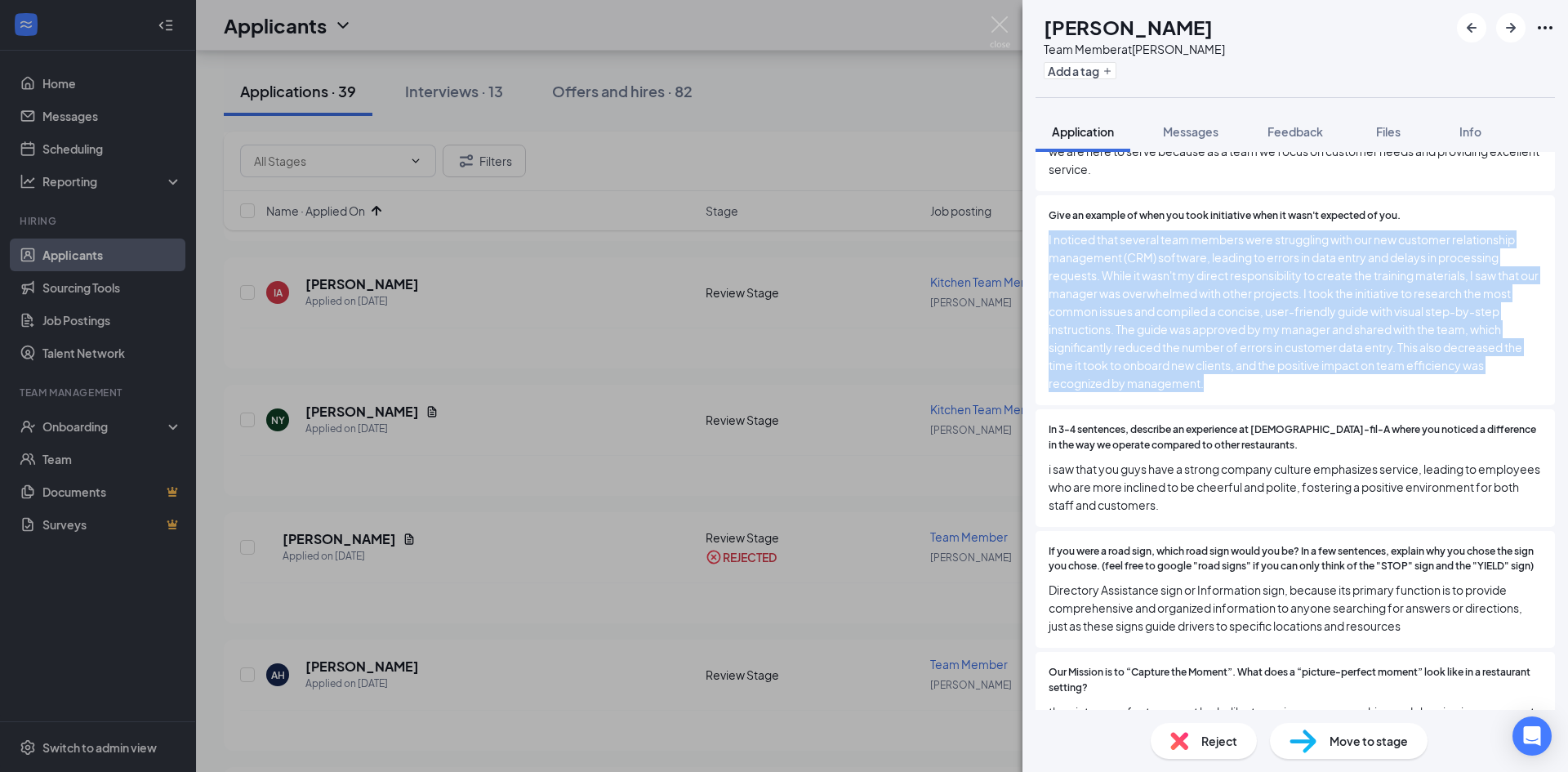
drag, startPoint x: 1293, startPoint y: 373, endPoint x: 1045, endPoint y: 224, distance: 289.3
click at [1045, 224] on div "Give an example of when you took initiative when it wasn't expected of you. I n…" at bounding box center [1295, 300] width 519 height 210
copy span "I noticed that several team members were struggling with our new customer relat…"
click at [1101, 73] on button "Add a tag" at bounding box center [1080, 70] width 73 height 17
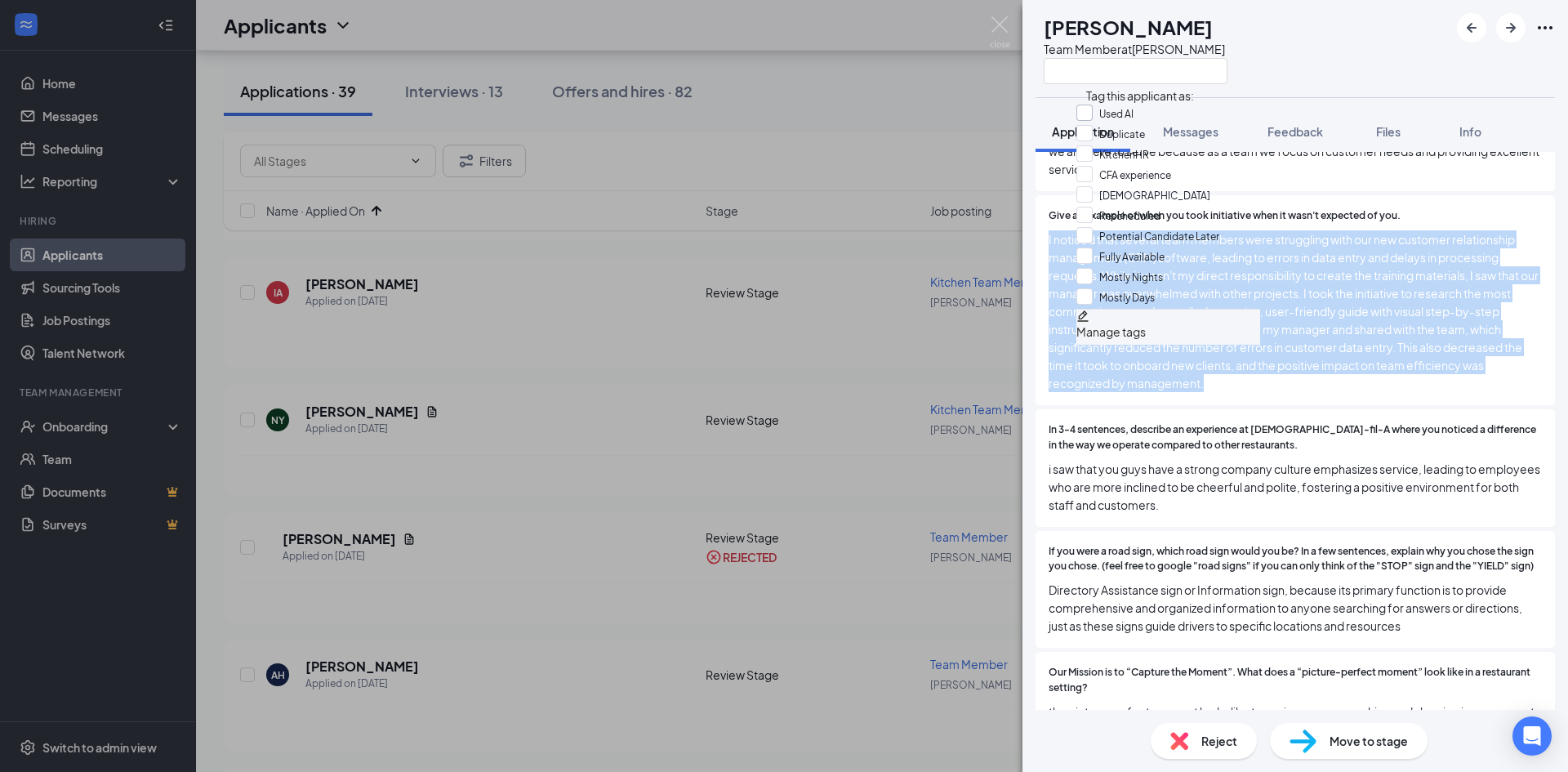
click at [1100, 120] on input "Used AI" at bounding box center [1104, 113] width 57 height 18
checkbox input "true"
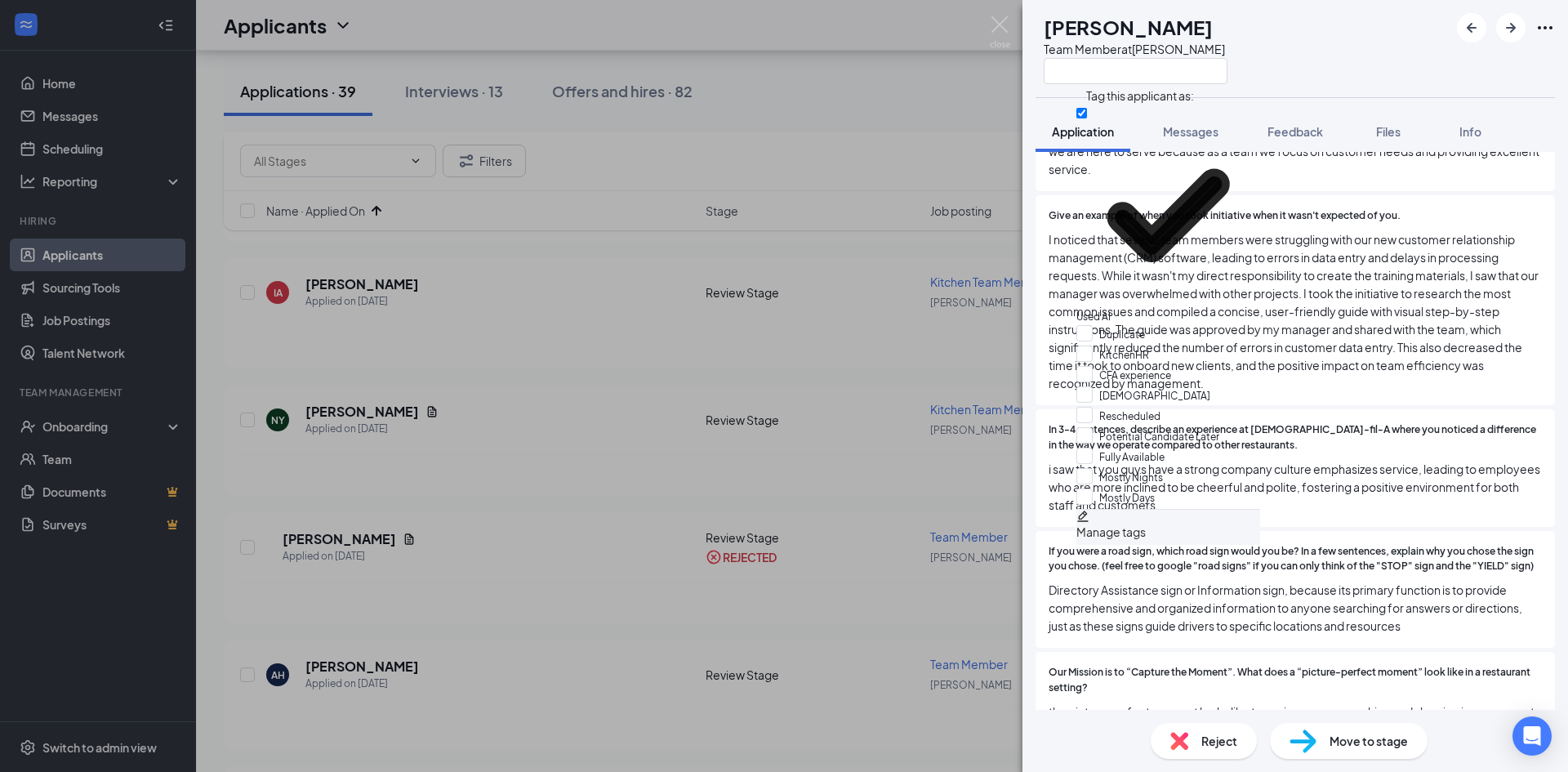
click at [1336, 54] on div "AH [PERSON_NAME] Team Member at [GEOGRAPHIC_DATA]" at bounding box center [1295, 49] width 546 height 98
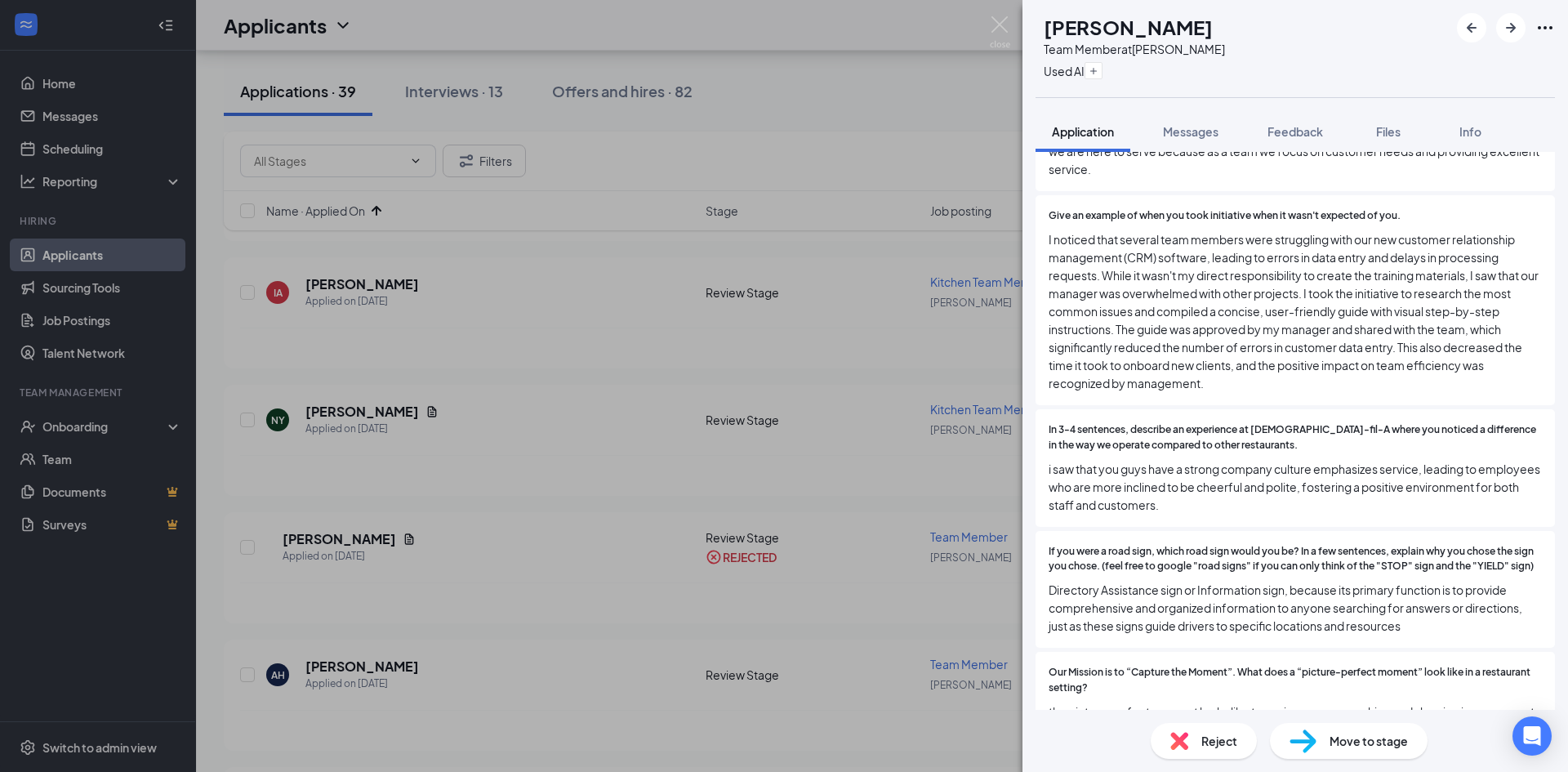
click at [1180, 735] on img at bounding box center [1180, 741] width 18 height 18
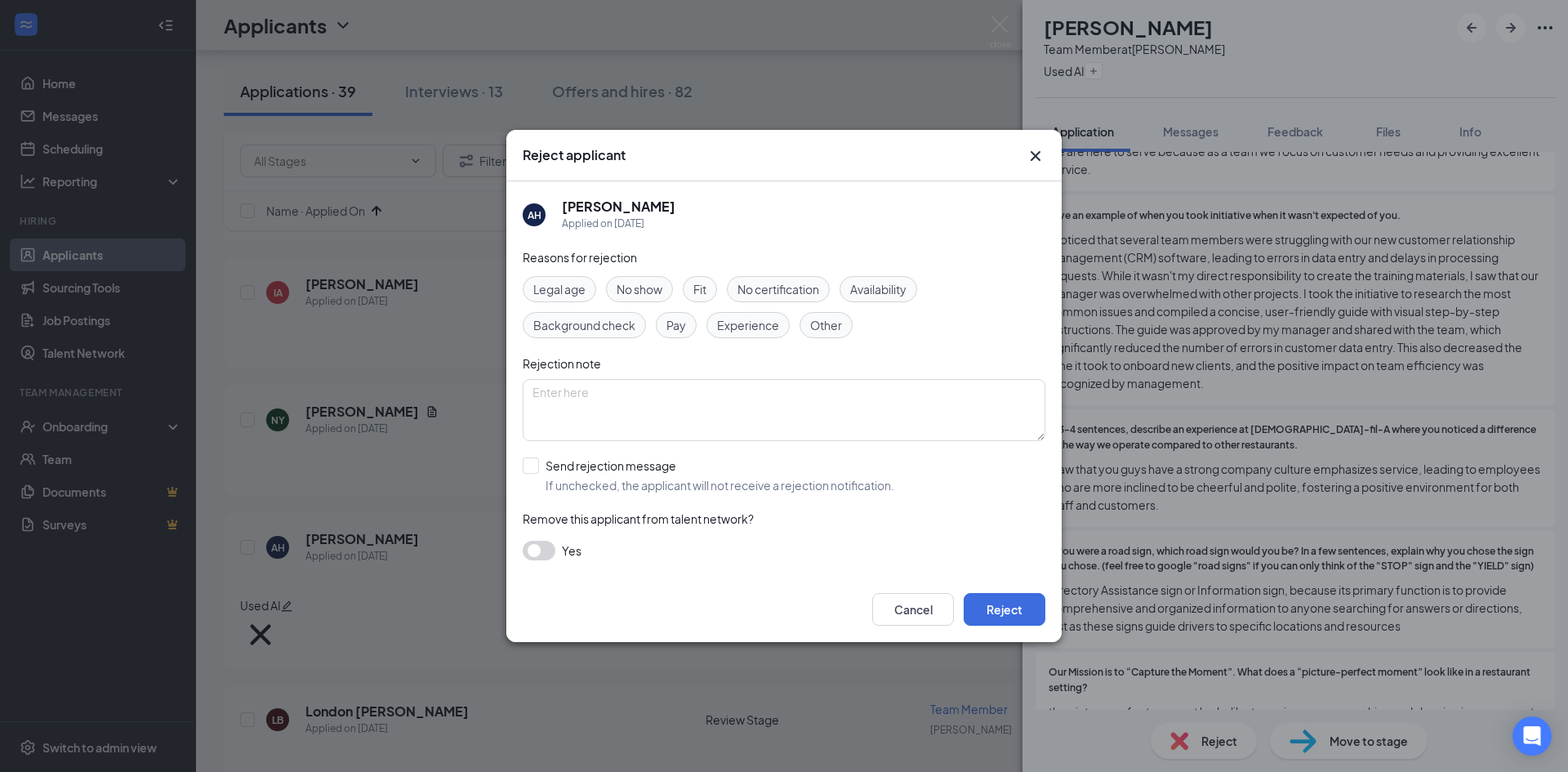
click at [554, 456] on div "Reasons for rejection Legal age No show Fit No certification Availability Backg…" at bounding box center [784, 412] width 522 height 328
click at [528, 466] on input "Send rejection message If unchecked, the applicant will not receive a rejection…" at bounding box center [708, 474] width 372 height 36
checkbox input "true"
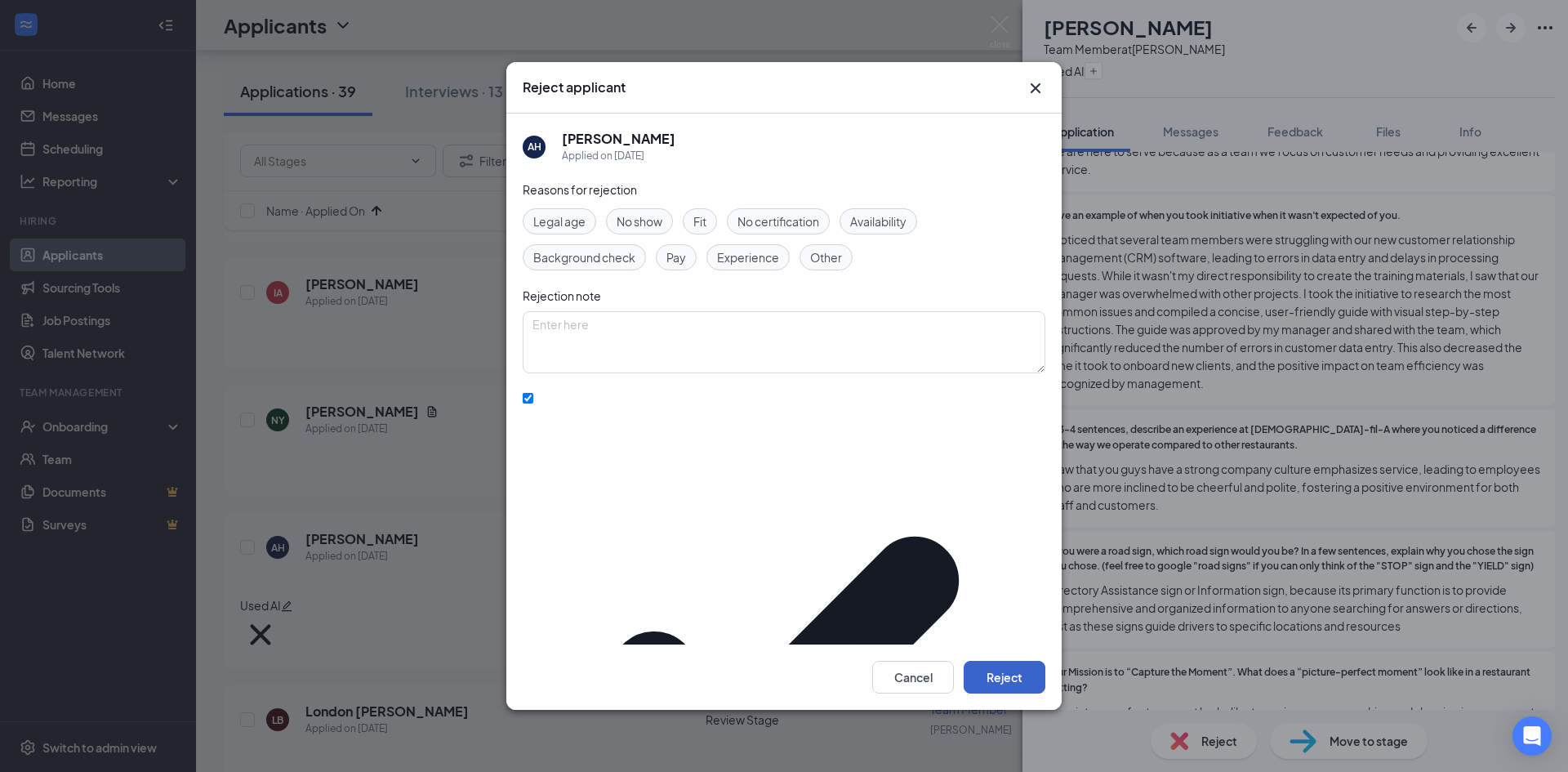
click at [1017, 660] on button "Reject" at bounding box center [1004, 677] width 82 height 33
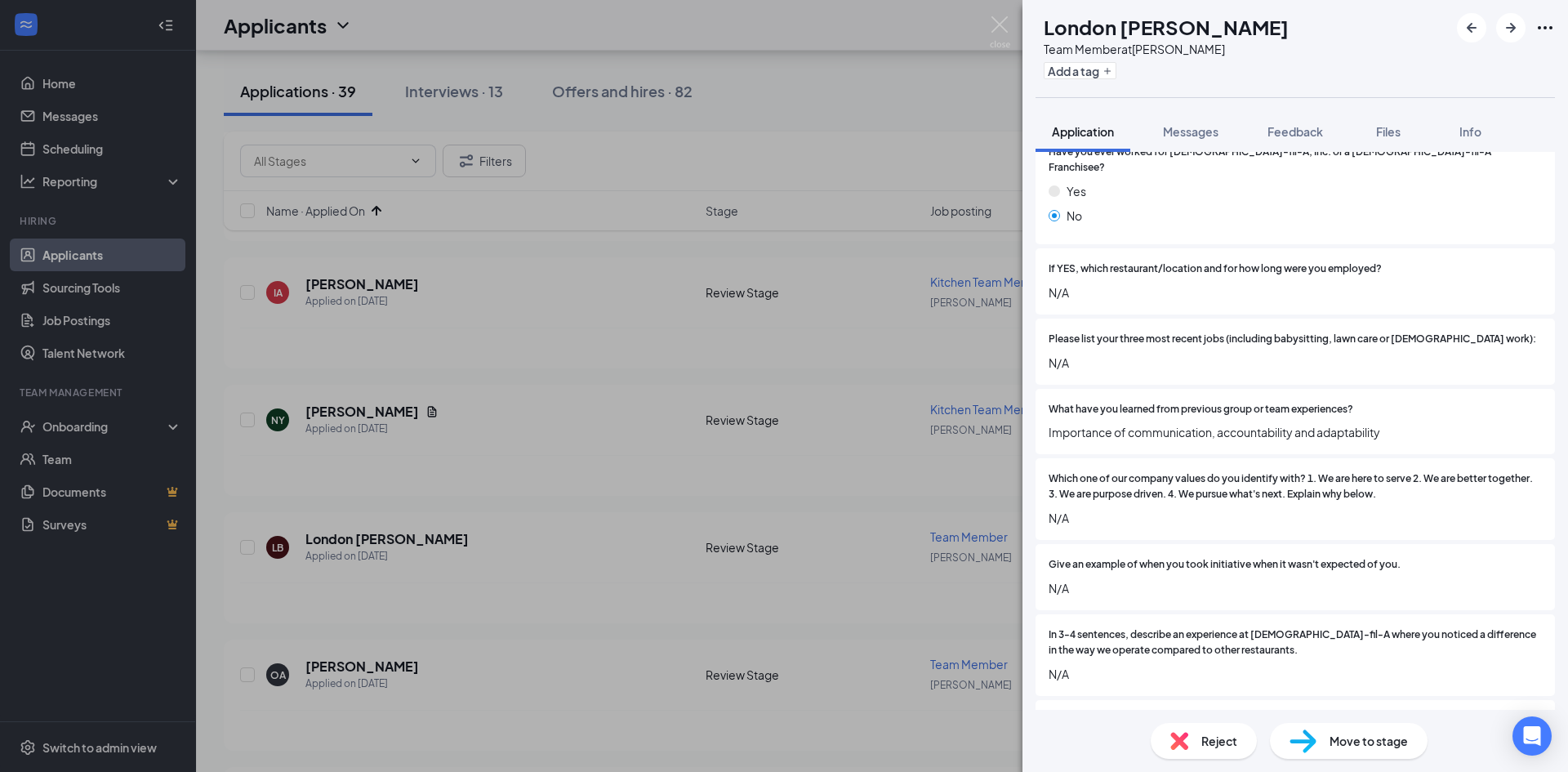
scroll to position [817, 0]
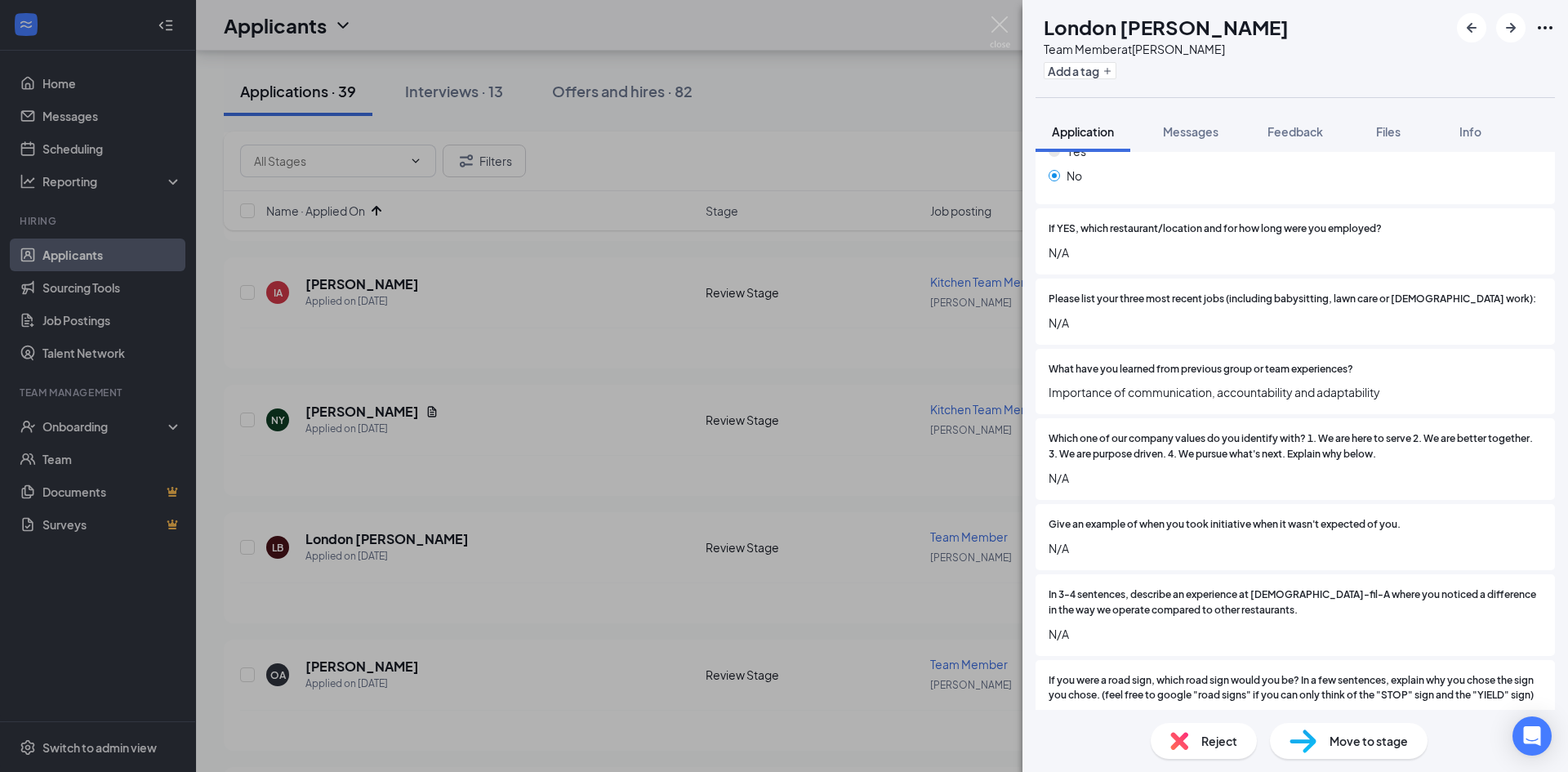
click at [1180, 737] on img at bounding box center [1180, 741] width 18 height 18
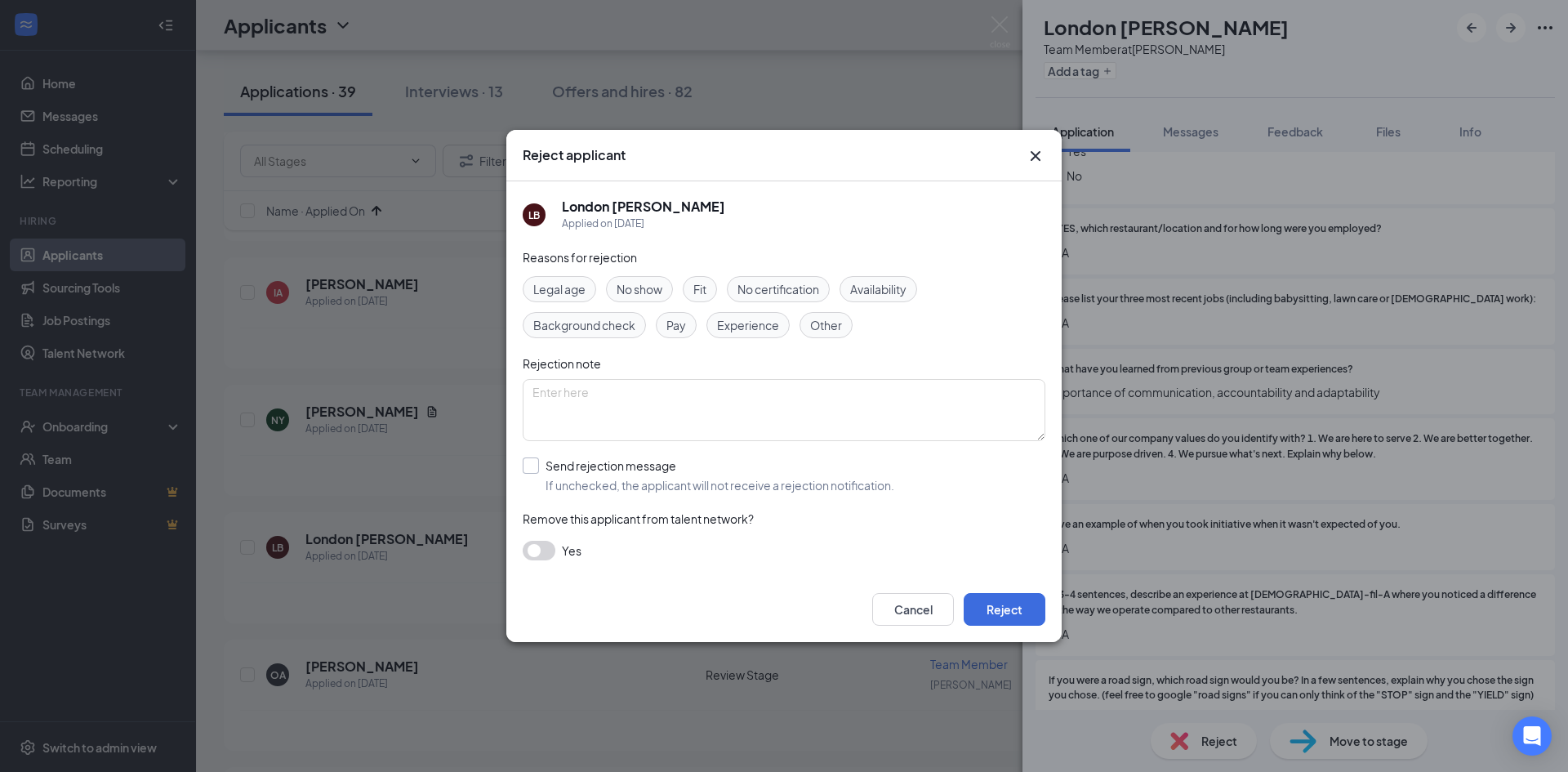
click at [565, 467] on input "Send rejection message If unchecked, the applicant will not receive a rejection…" at bounding box center [708, 474] width 372 height 36
checkbox input "true"
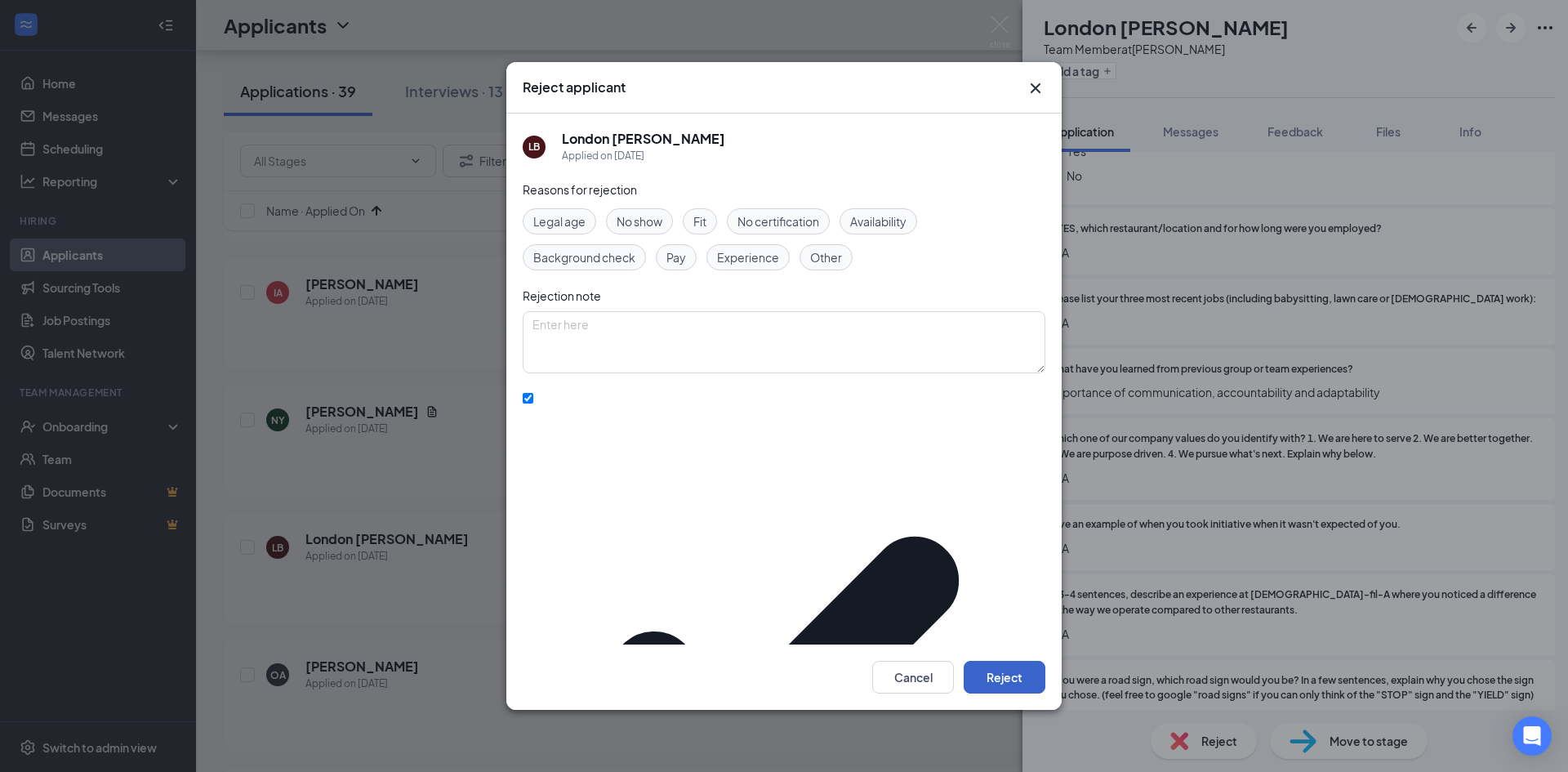
click at [993, 660] on button "Reject" at bounding box center [1004, 677] width 82 height 33
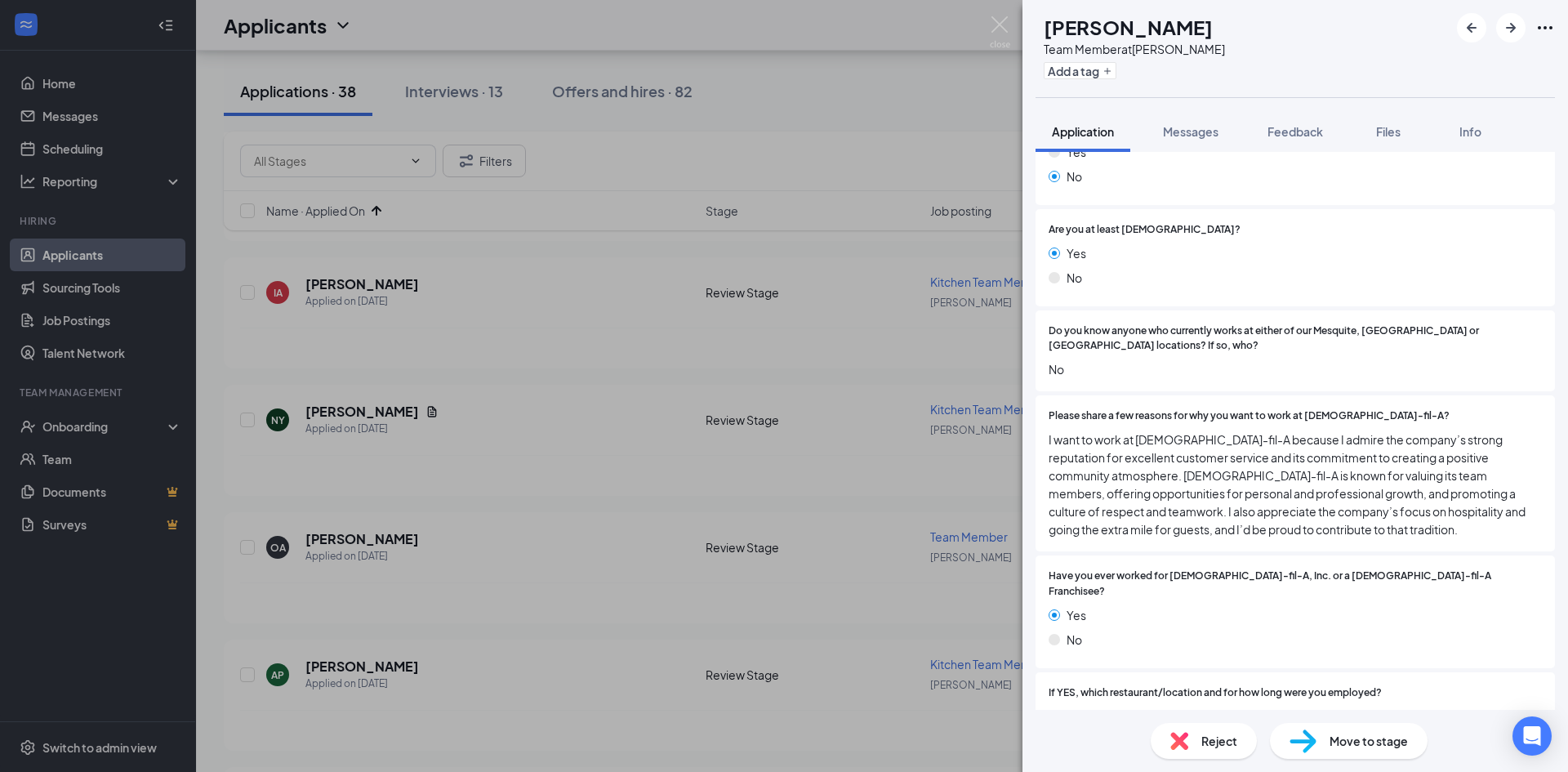
scroll to position [490, 0]
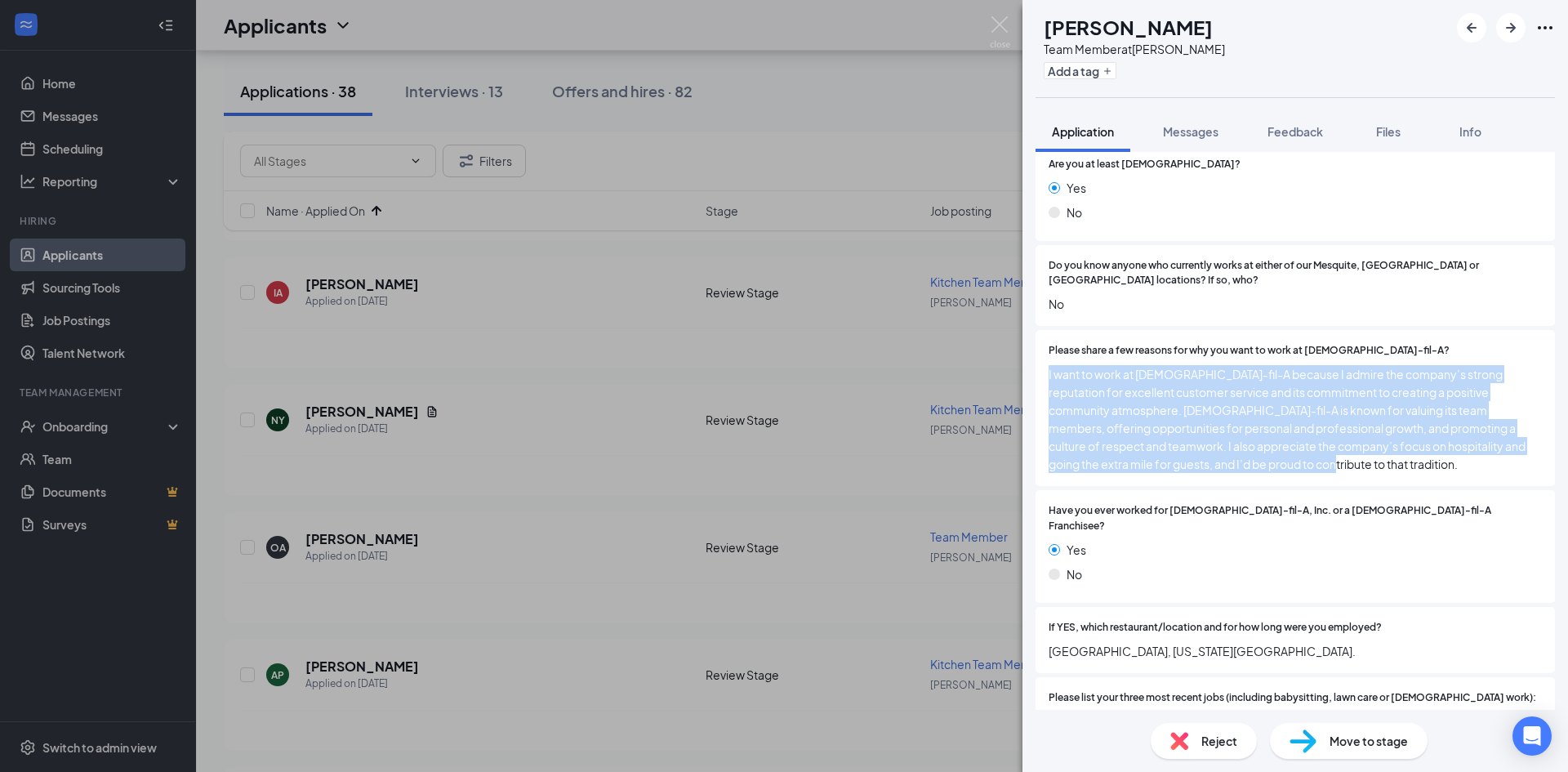
drag, startPoint x: 1325, startPoint y: 460, endPoint x: 1028, endPoint y: 380, distance: 307.6
click at [1028, 380] on div "Collapse all Application Phone [PHONE_NUMBER] Email [EMAIL_ADDRESS][DOMAIN_NAME…" at bounding box center [1295, 431] width 546 height 558
copy span "I want to work at [DEMOGRAPHIC_DATA]-fil-A because I admire the company’s stron…"
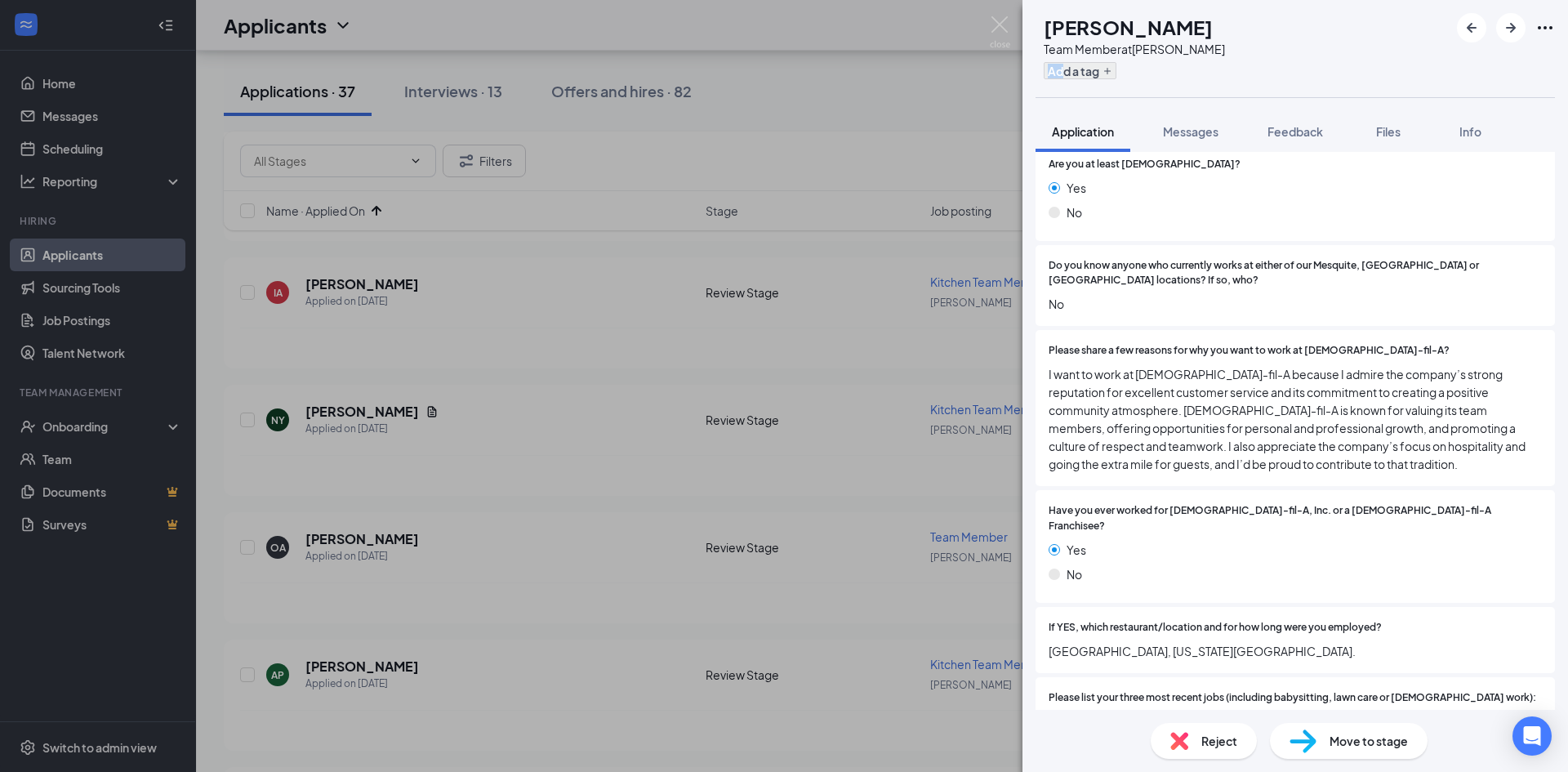
click at [1099, 62] on div "Add a tag" at bounding box center [1134, 70] width 181 height 27
click at [1106, 72] on button "Add a tag" at bounding box center [1080, 70] width 73 height 17
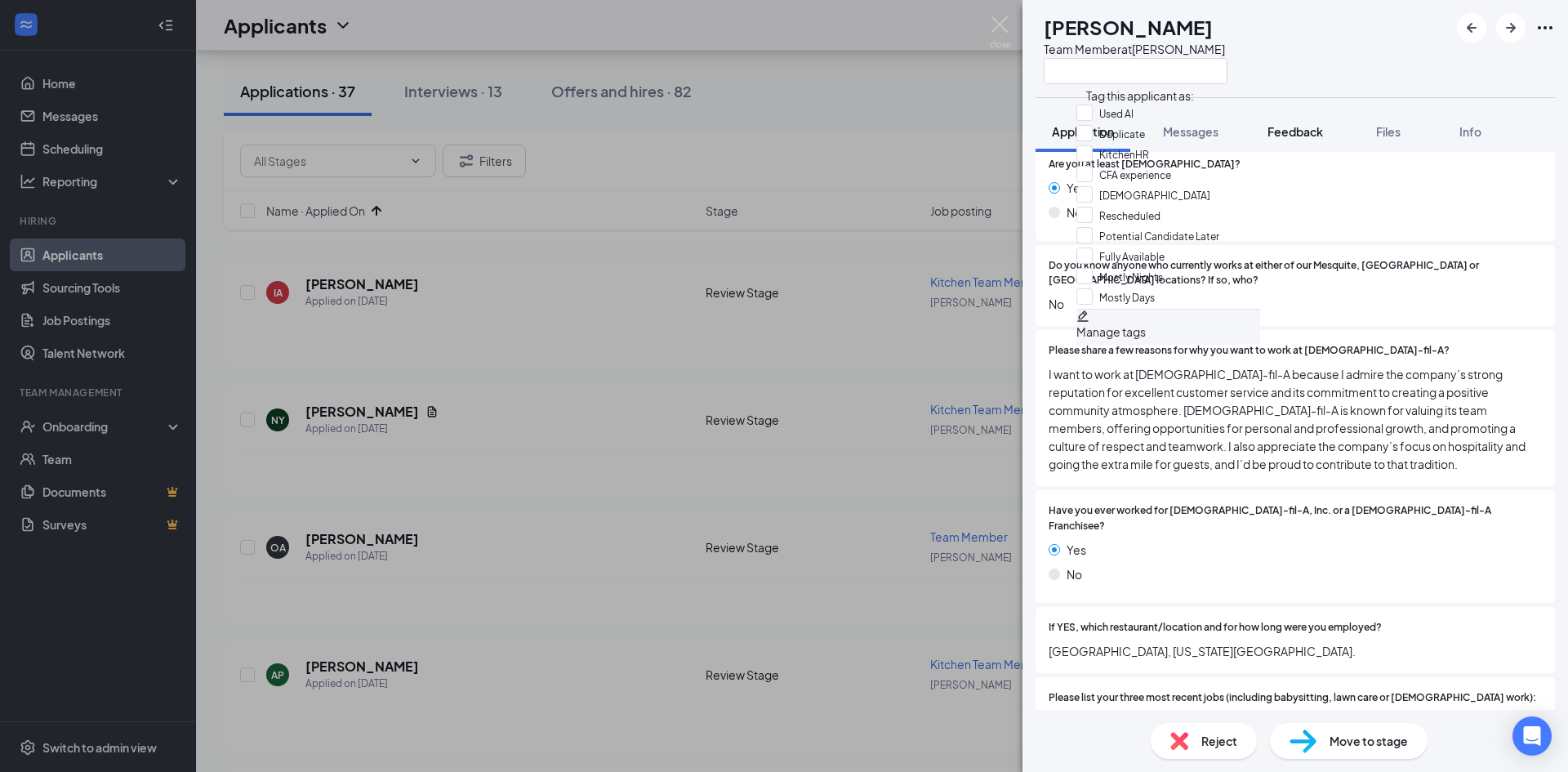
click at [1114, 112] on input "Used AI" at bounding box center [1104, 113] width 57 height 18
checkbox input "true"
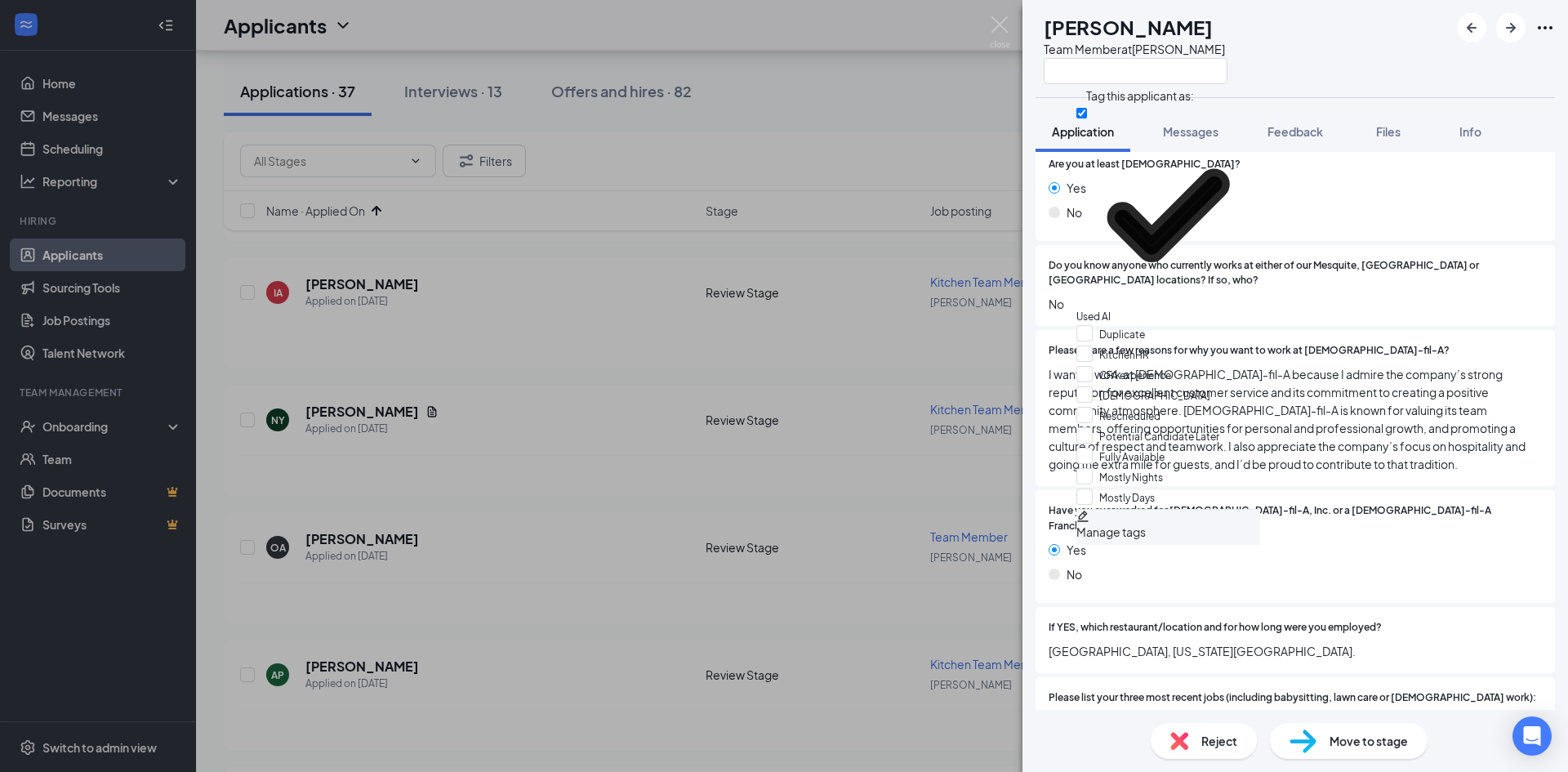
click at [1335, 78] on div "OA [PERSON_NAME] Team Member at [GEOGRAPHIC_DATA]" at bounding box center [1295, 49] width 546 height 98
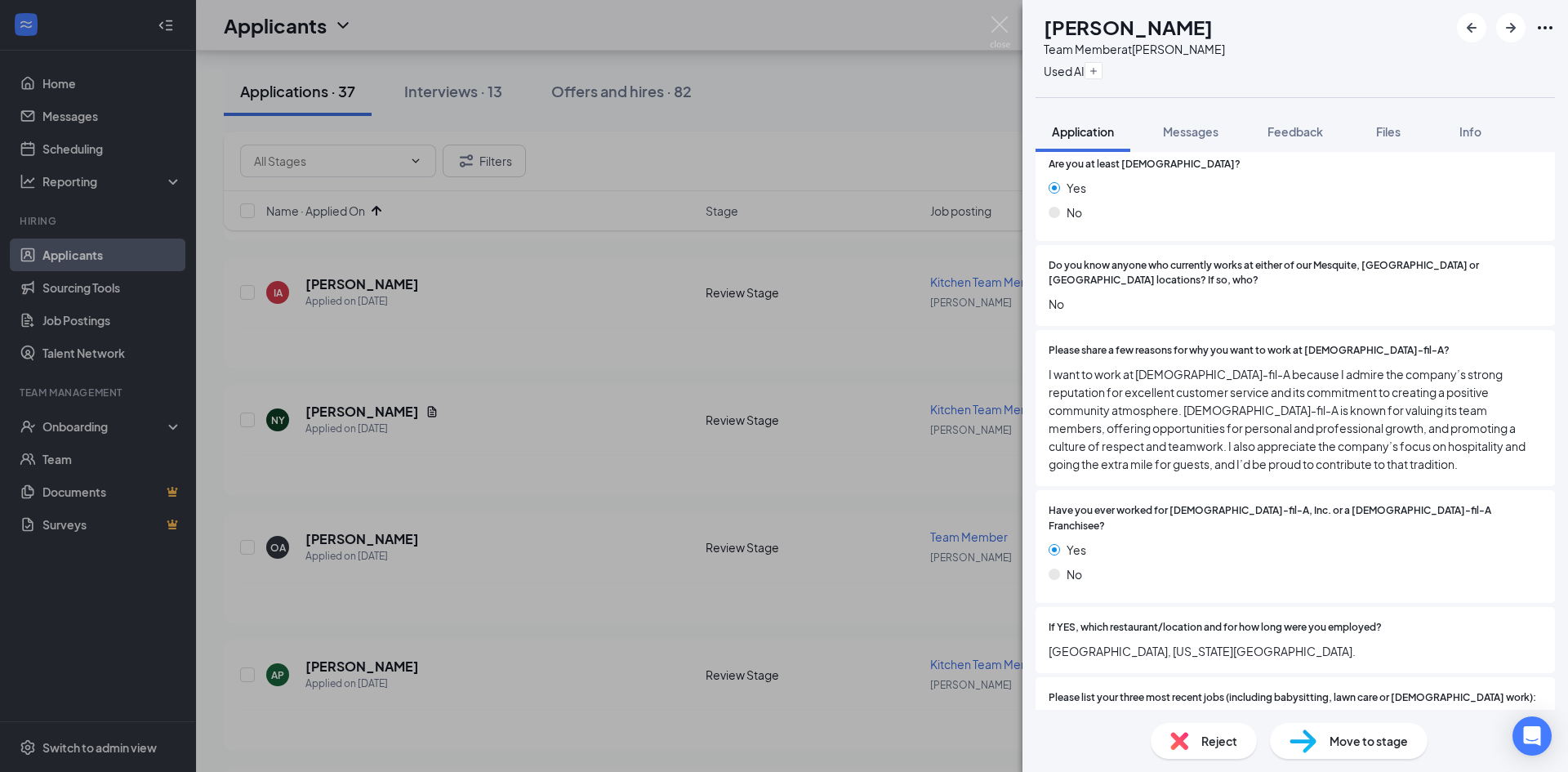
click at [1222, 737] on span "Reject" at bounding box center [1218, 741] width 36 height 18
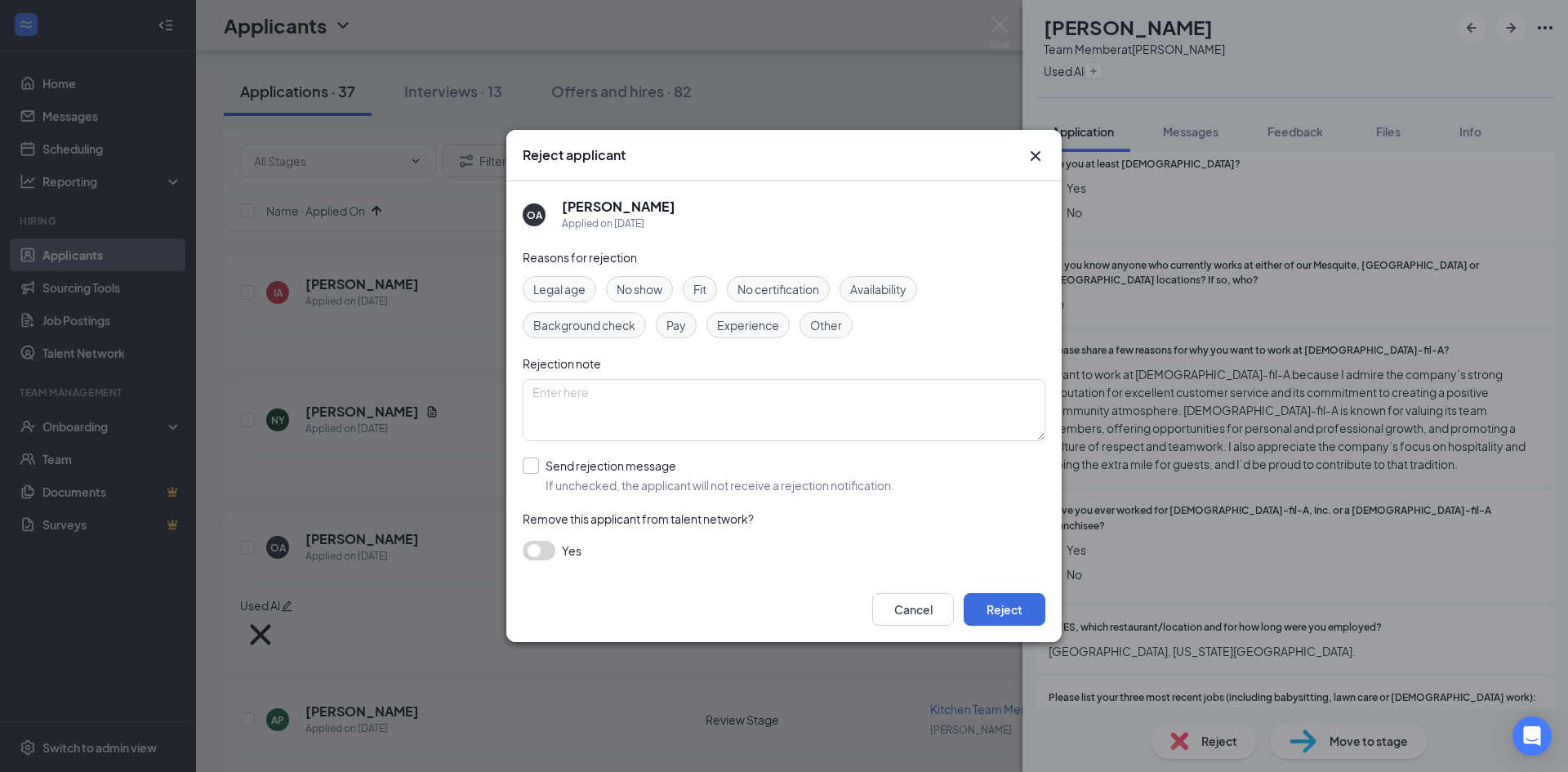
click at [589, 482] on input "Send rejection message If unchecked, the applicant will not receive a rejection…" at bounding box center [708, 474] width 372 height 36
checkbox input "true"
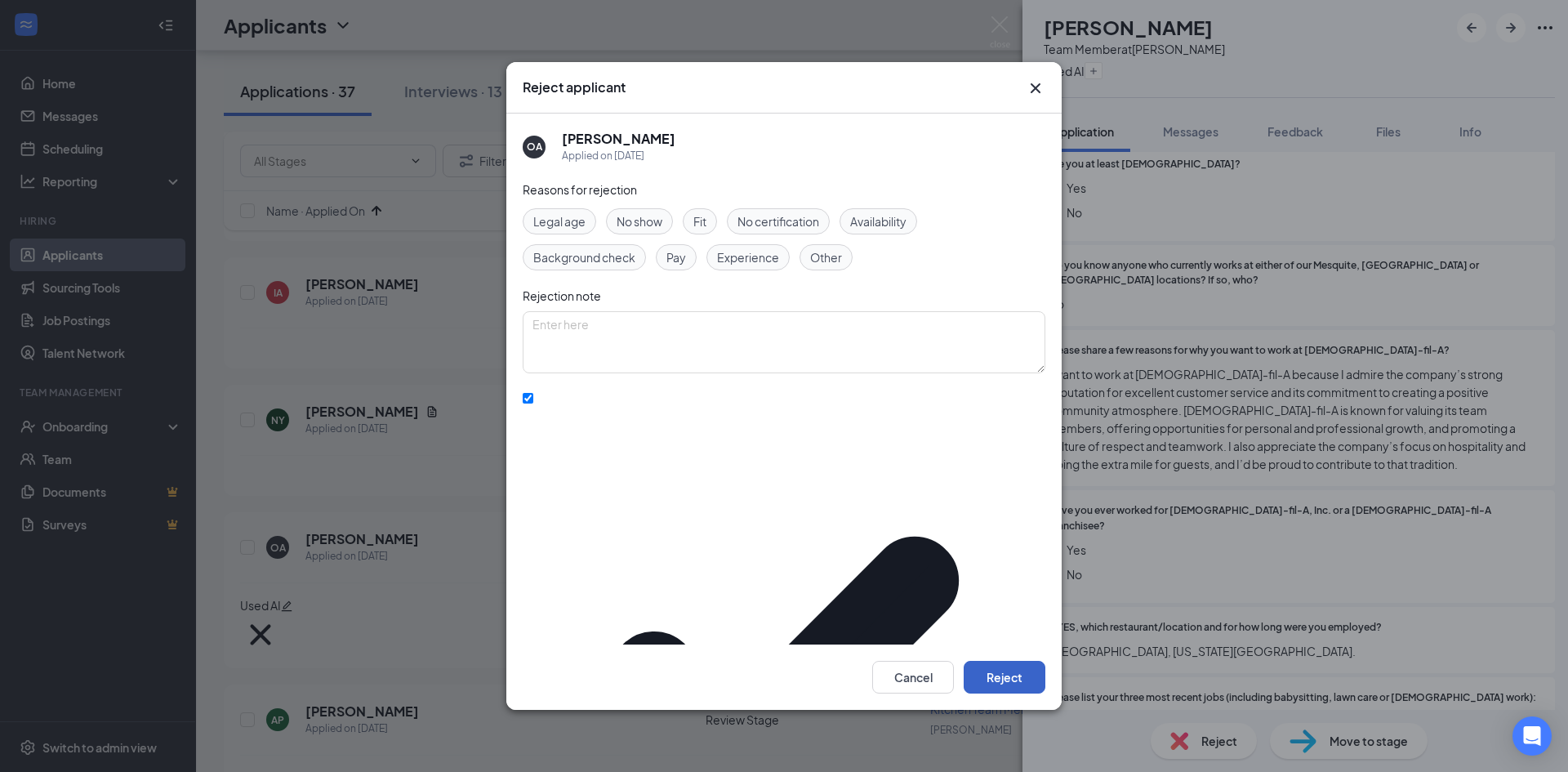
click at [991, 660] on button "Reject" at bounding box center [1004, 677] width 82 height 33
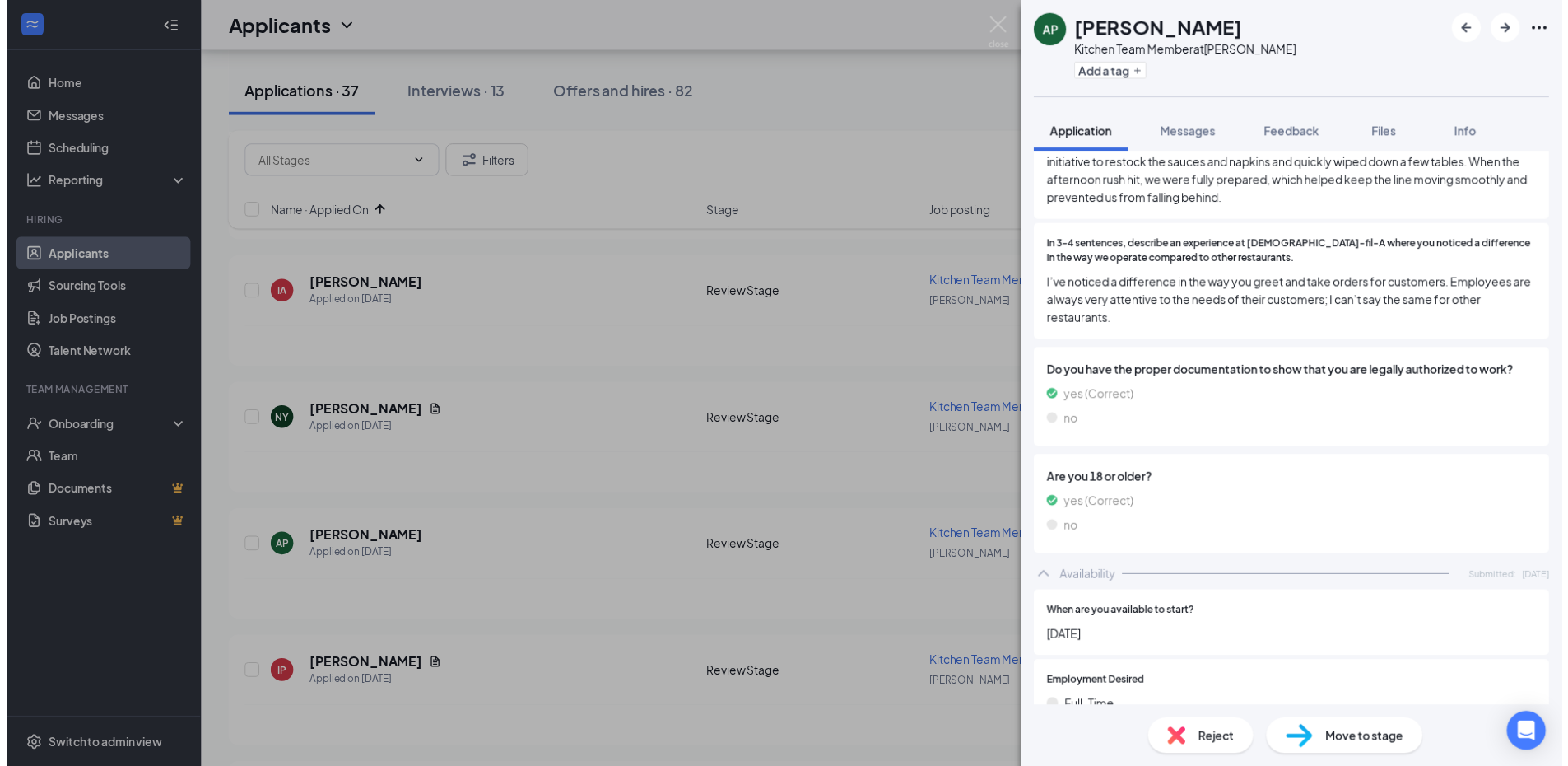
scroll to position [1153, 0]
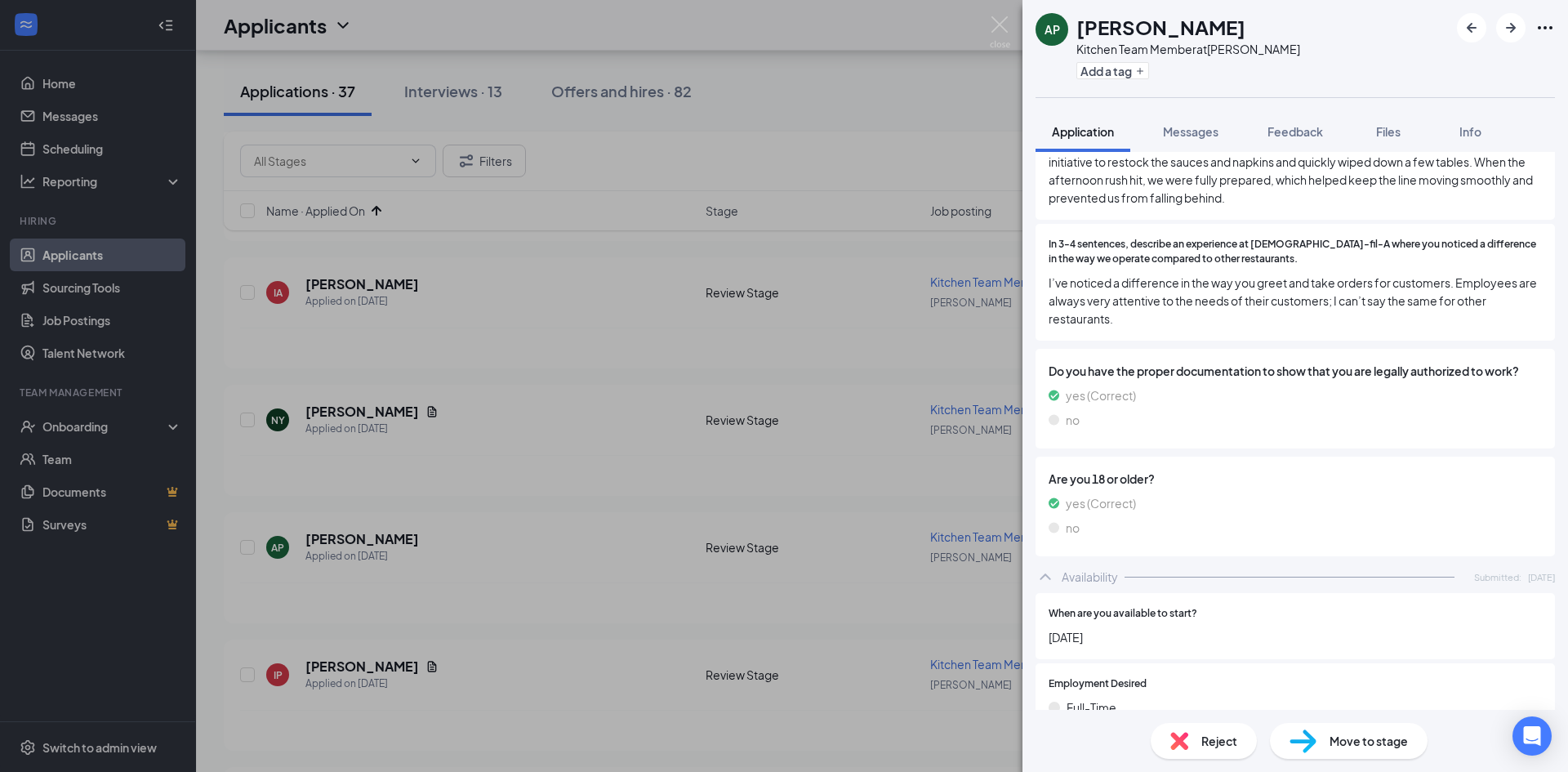
click at [863, 504] on div "AP [PERSON_NAME] [PERSON_NAME] Team Member at [PERSON_NAME] Add a tag Applicati…" at bounding box center [784, 386] width 1568 height 772
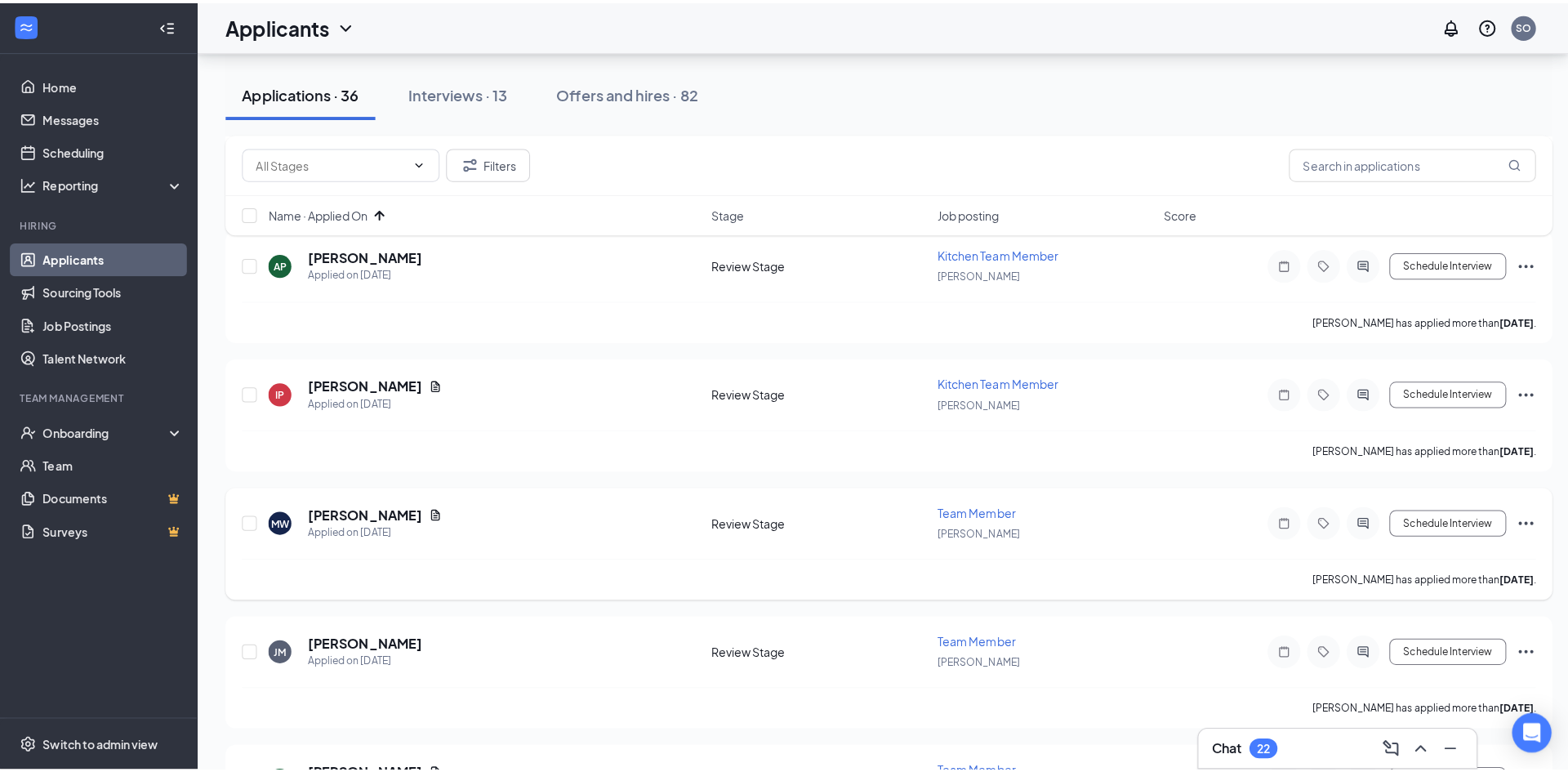
scroll to position [2287, 0]
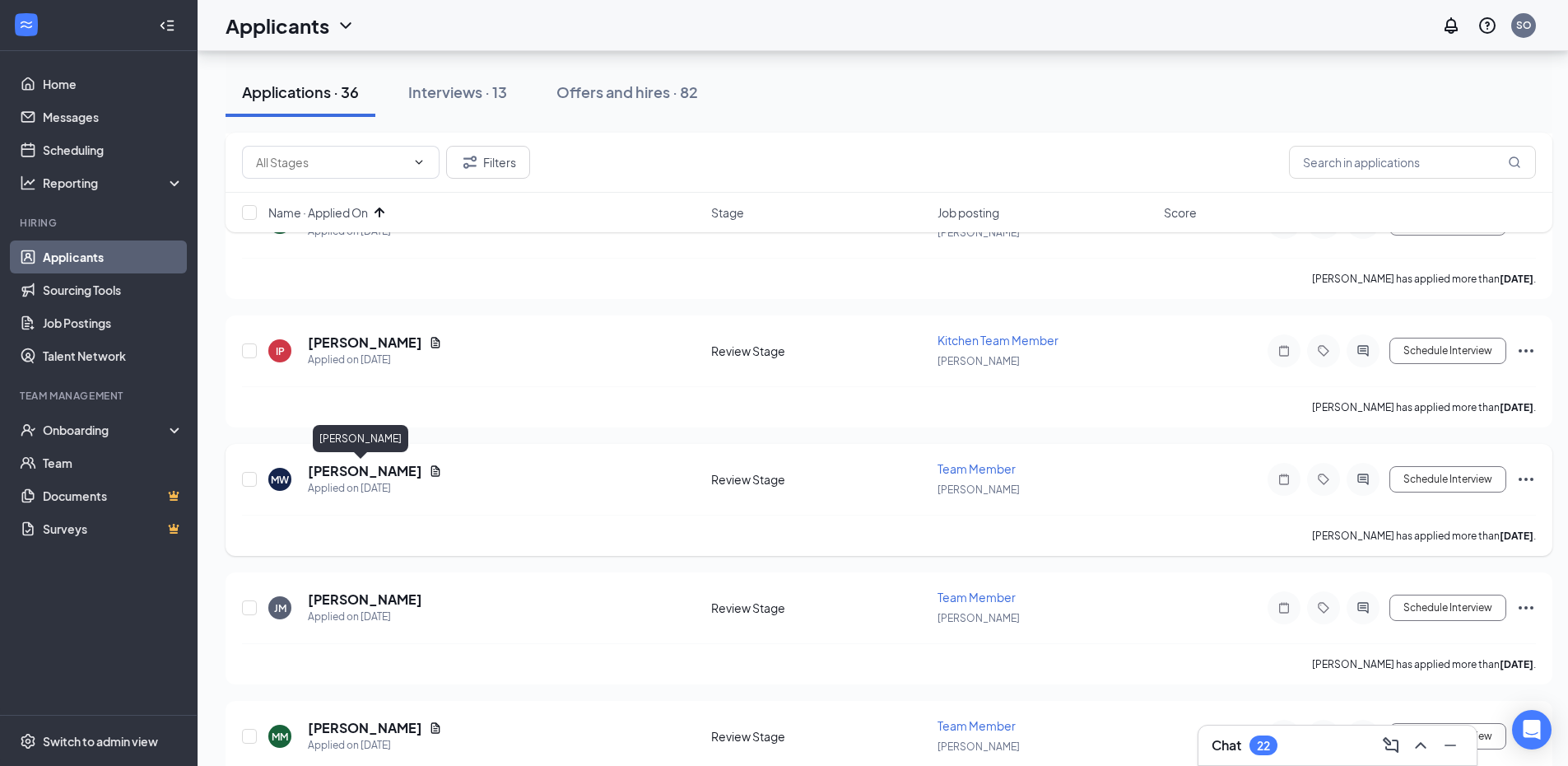
click at [355, 466] on h5 "[PERSON_NAME]" at bounding box center [365, 471] width 114 height 18
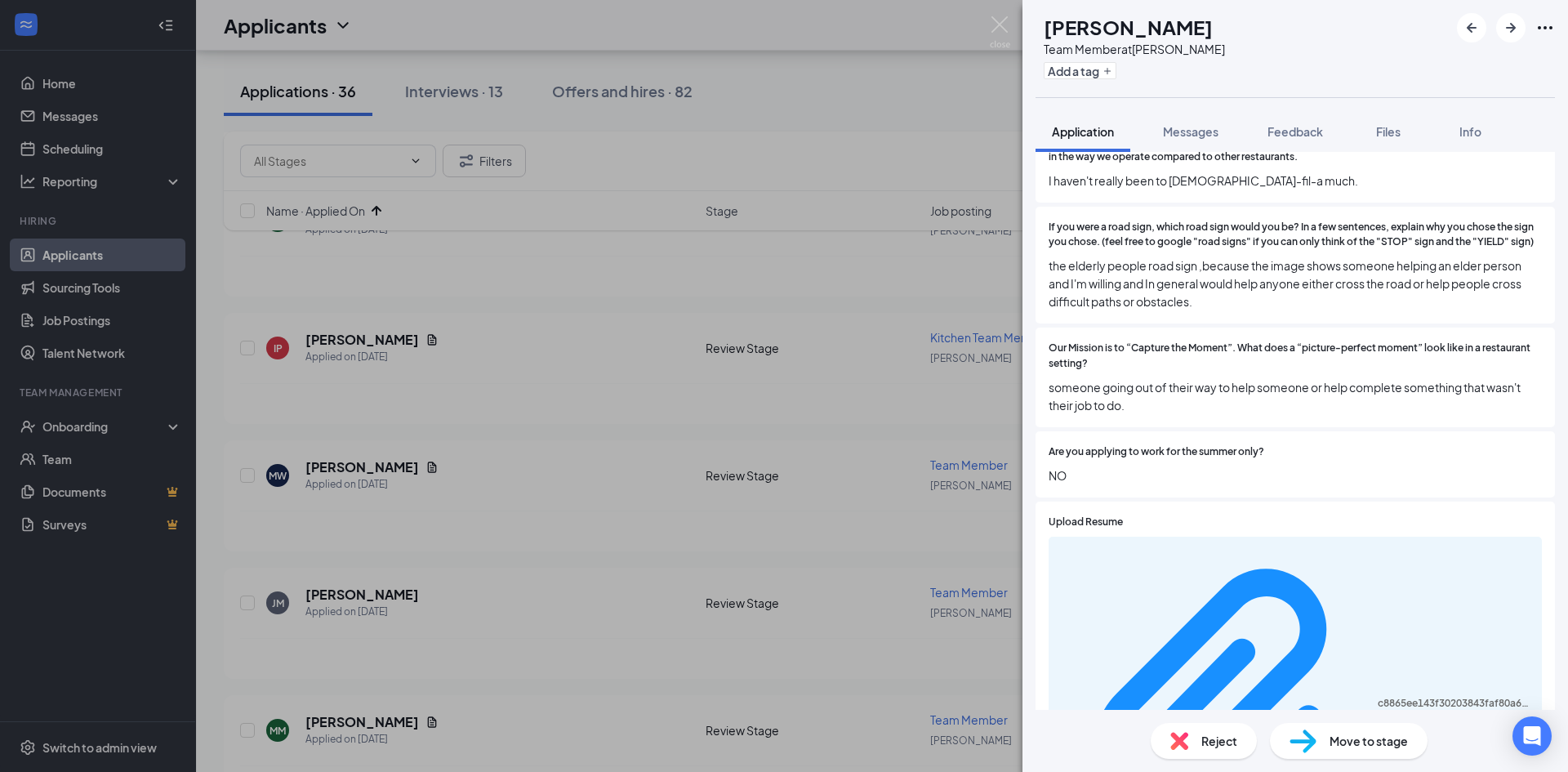
scroll to position [1389, 0]
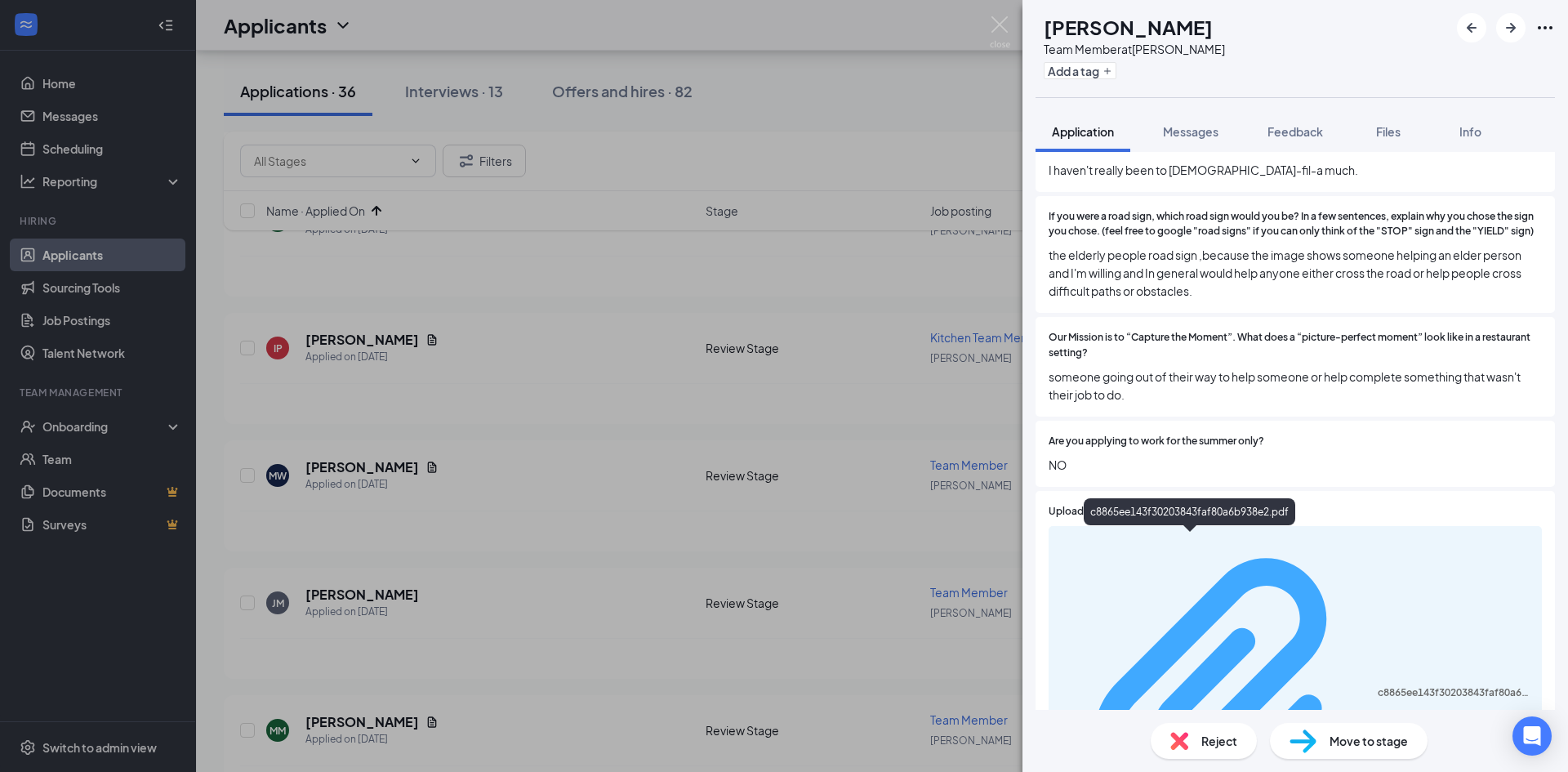
click at [1164, 549] on div "c8865ee143f30203843faf80a6b938e2.pdf" at bounding box center [1295, 693] width 474 height 322
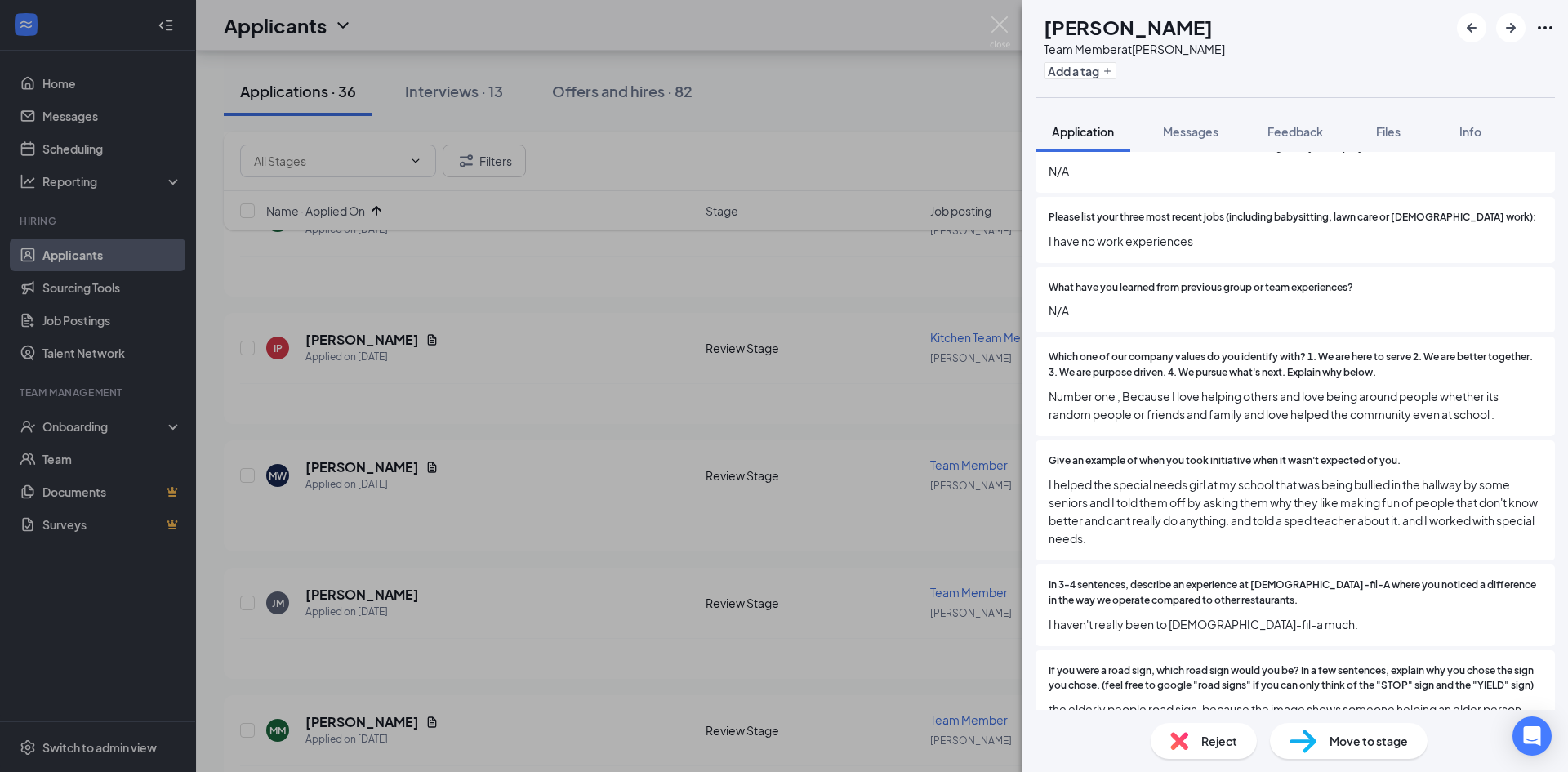
scroll to position [898, 0]
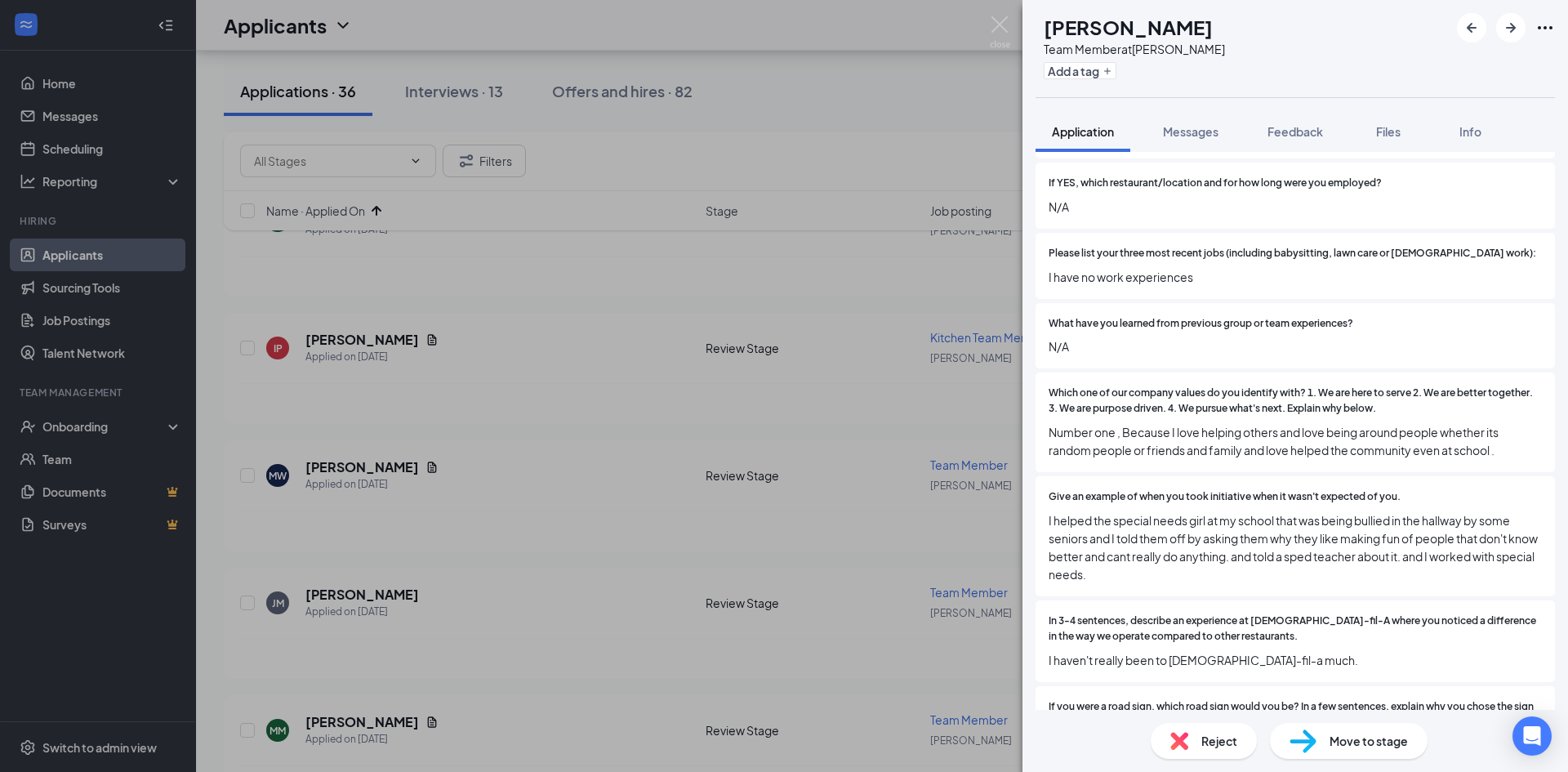
click at [1178, 739] on img at bounding box center [1180, 741] width 18 height 18
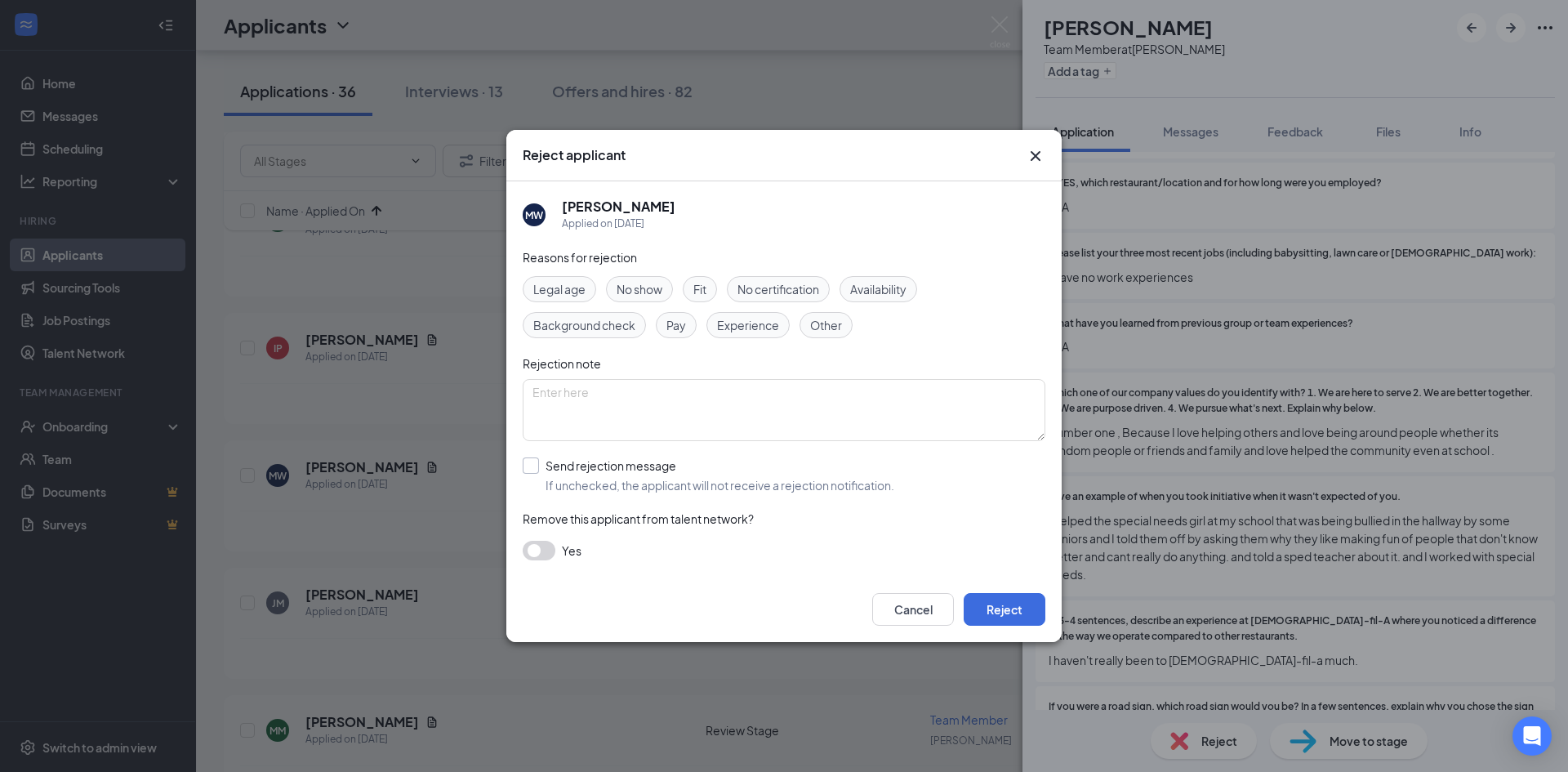
click at [543, 481] on input "Send rejection message If unchecked, the applicant will not receive a rejection…" at bounding box center [708, 474] width 372 height 36
checkbox input "true"
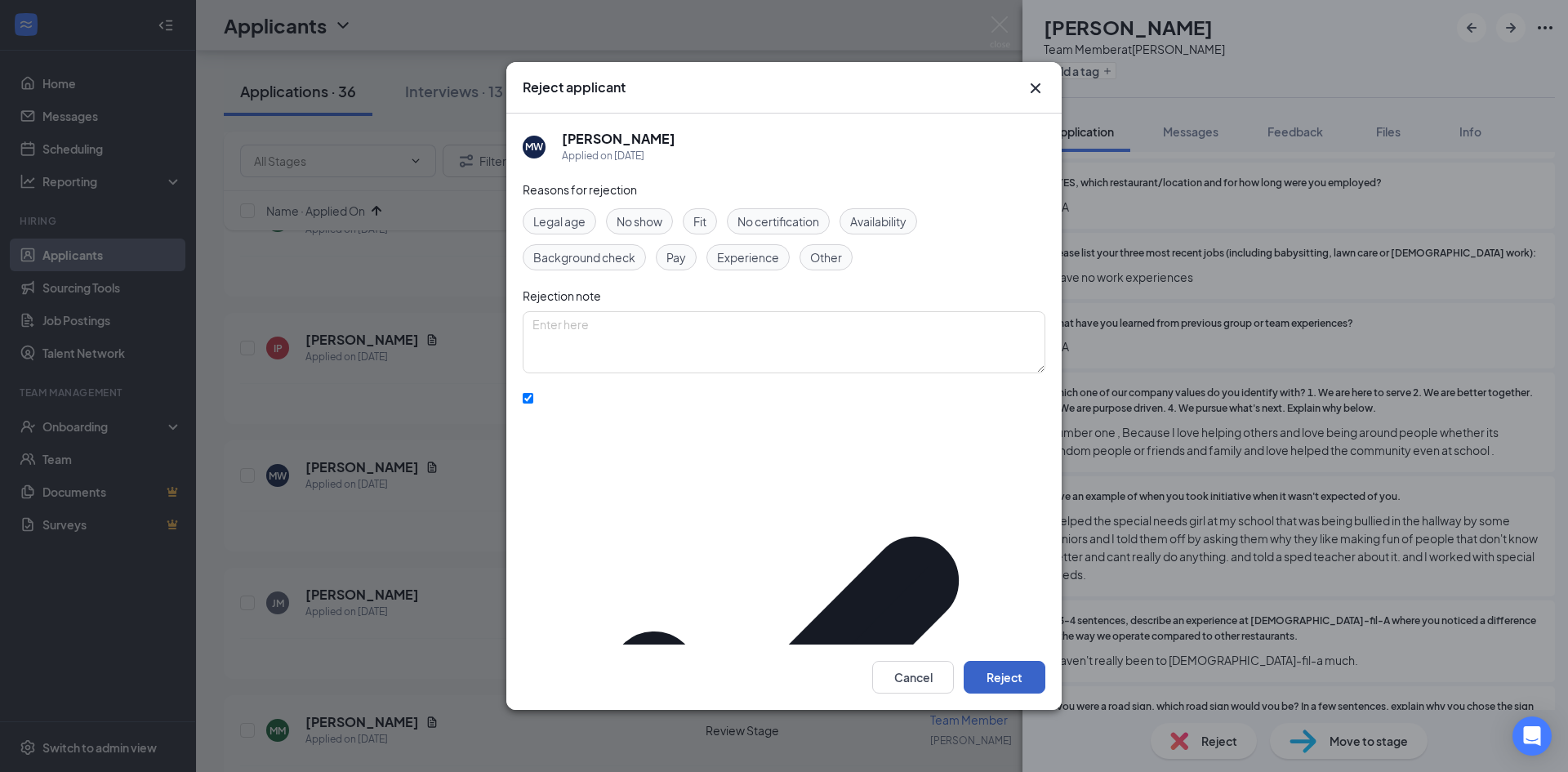
click at [1013, 660] on button "Reject" at bounding box center [1004, 677] width 82 height 33
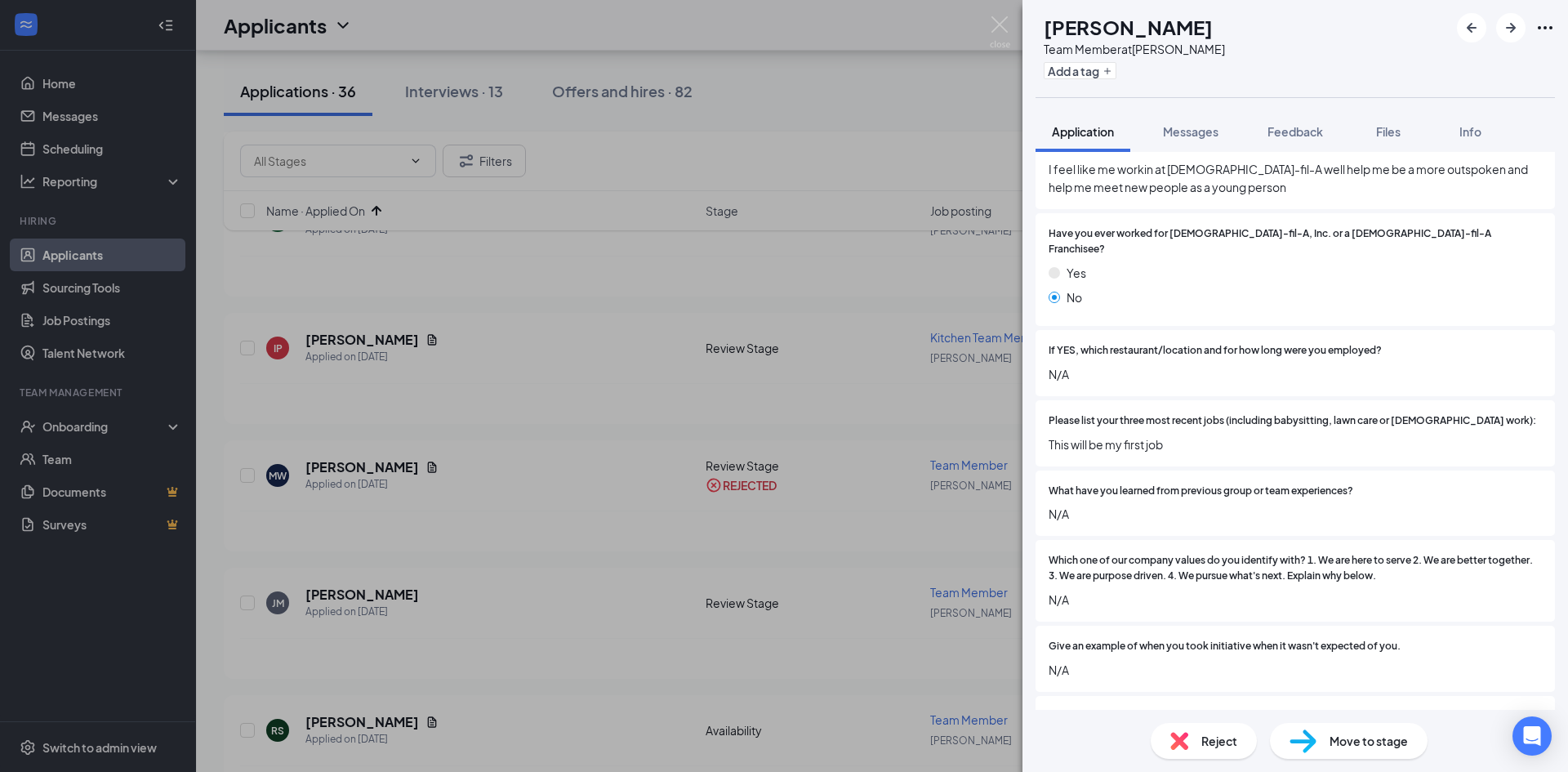
scroll to position [735, 0]
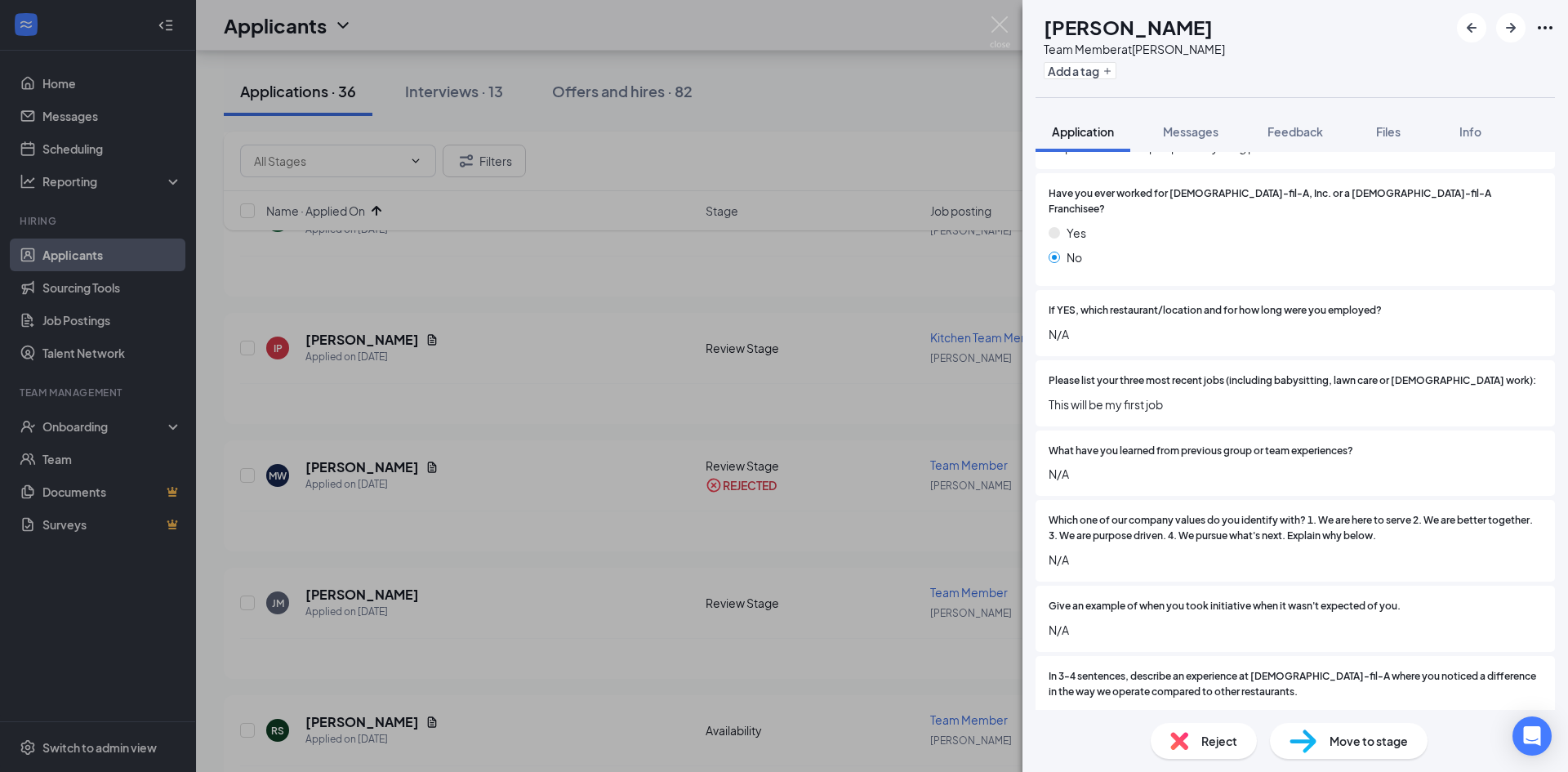
click at [1192, 738] on div "Reject" at bounding box center [1203, 740] width 106 height 36
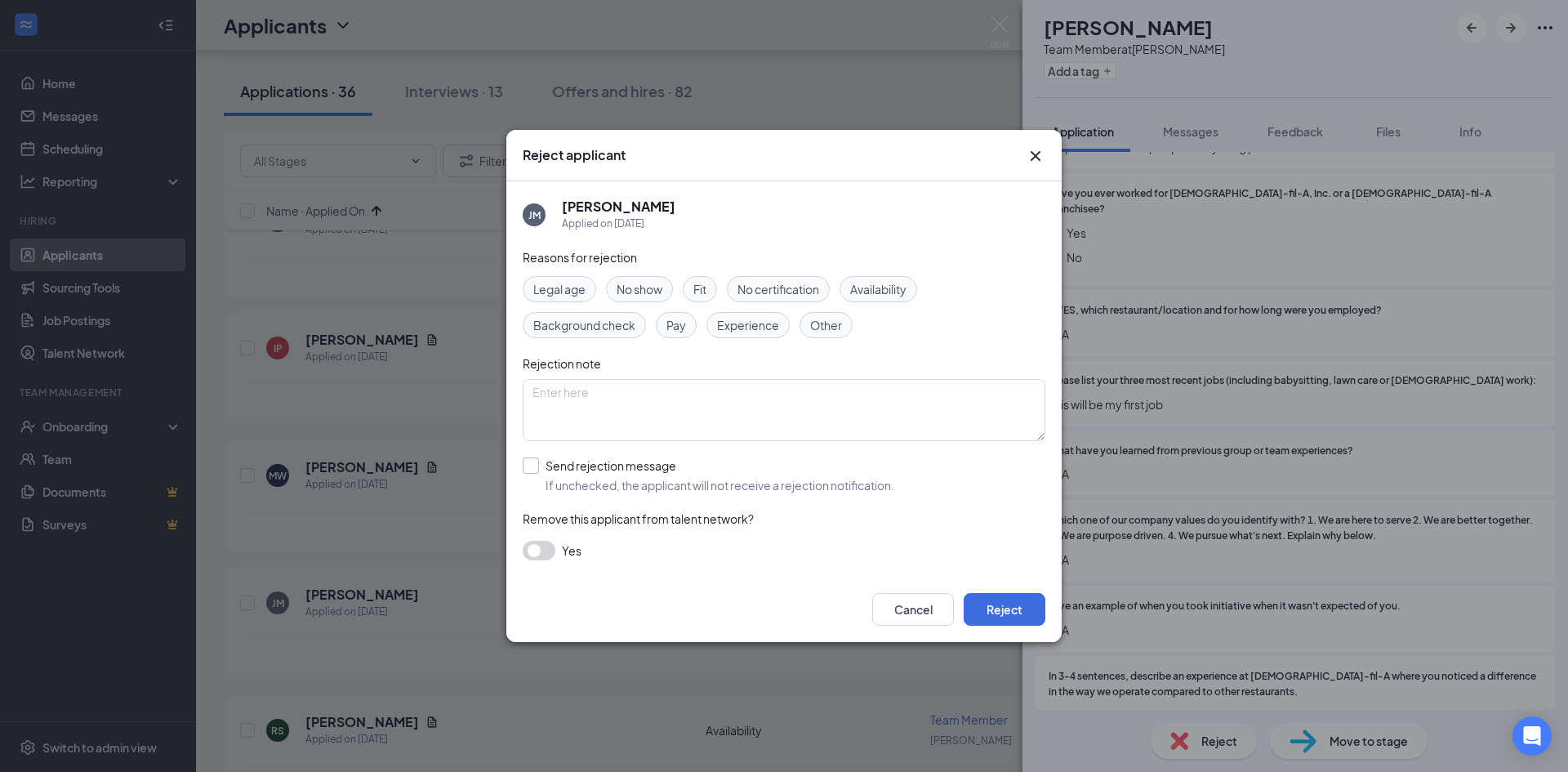
click at [606, 458] on input "Send rejection message If unchecked, the applicant will not receive a rejection…" at bounding box center [708, 474] width 372 height 36
checkbox input "true"
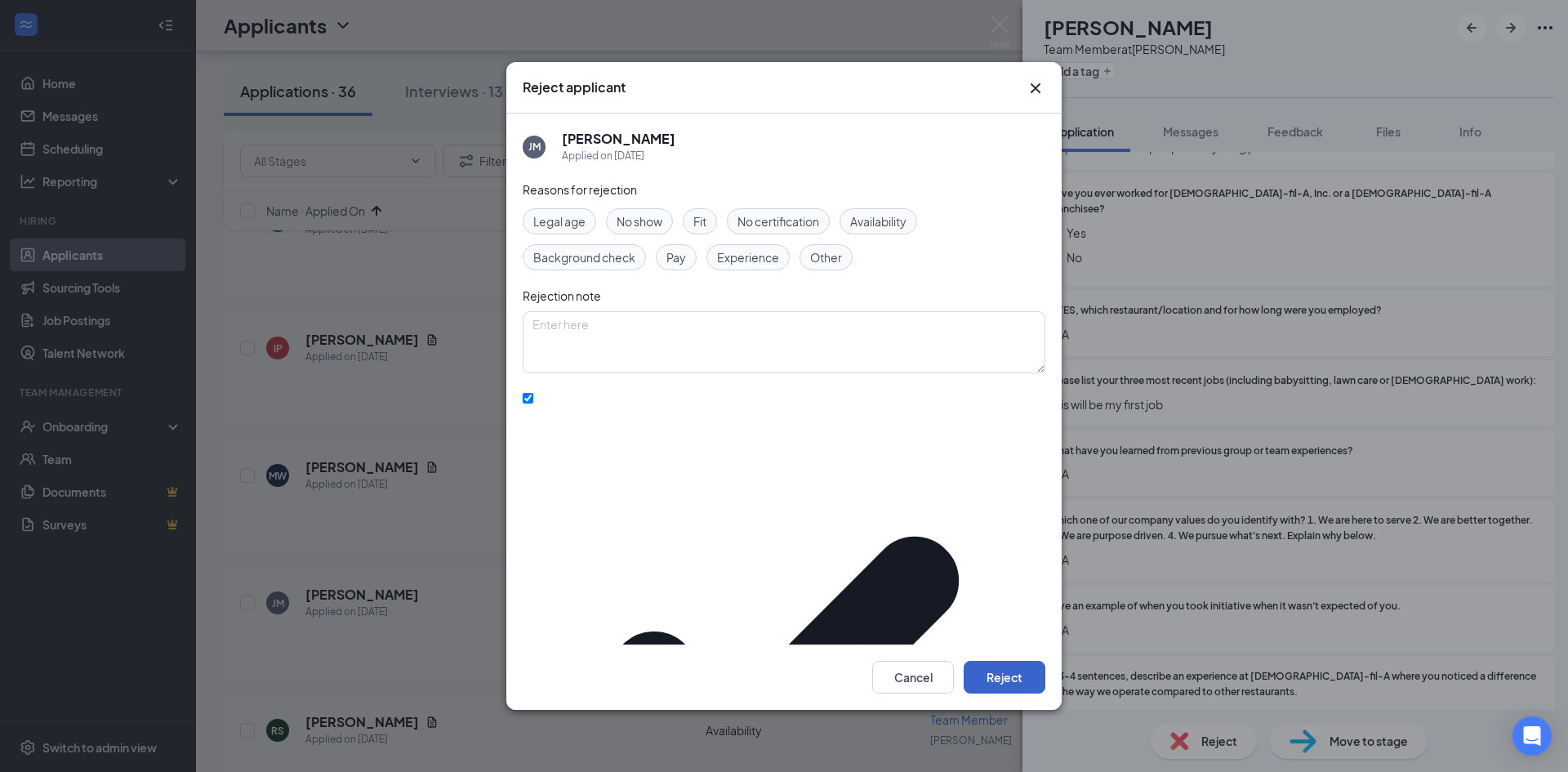
click at [1002, 660] on button "Reject" at bounding box center [1004, 677] width 82 height 33
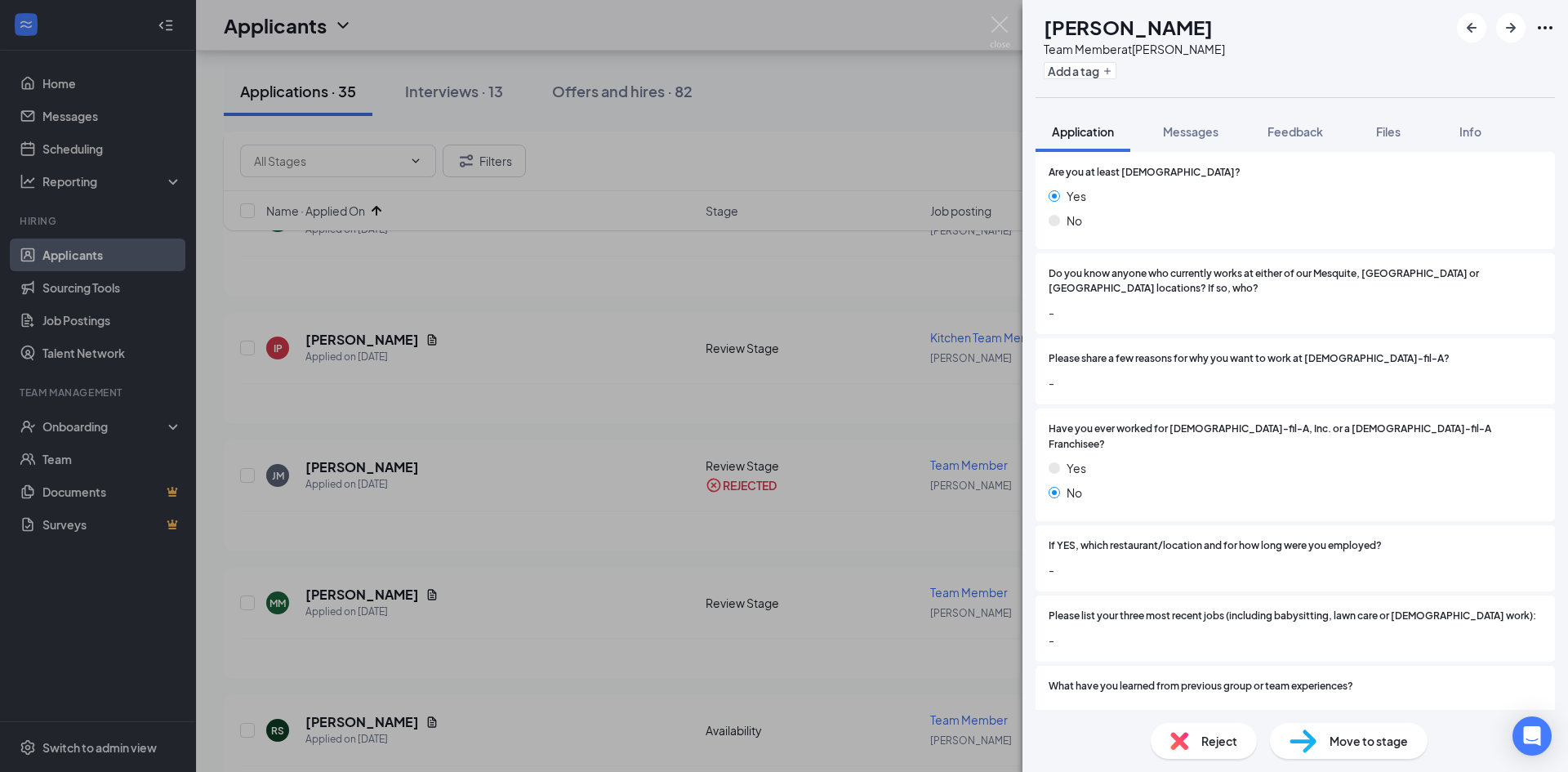
scroll to position [490, 0]
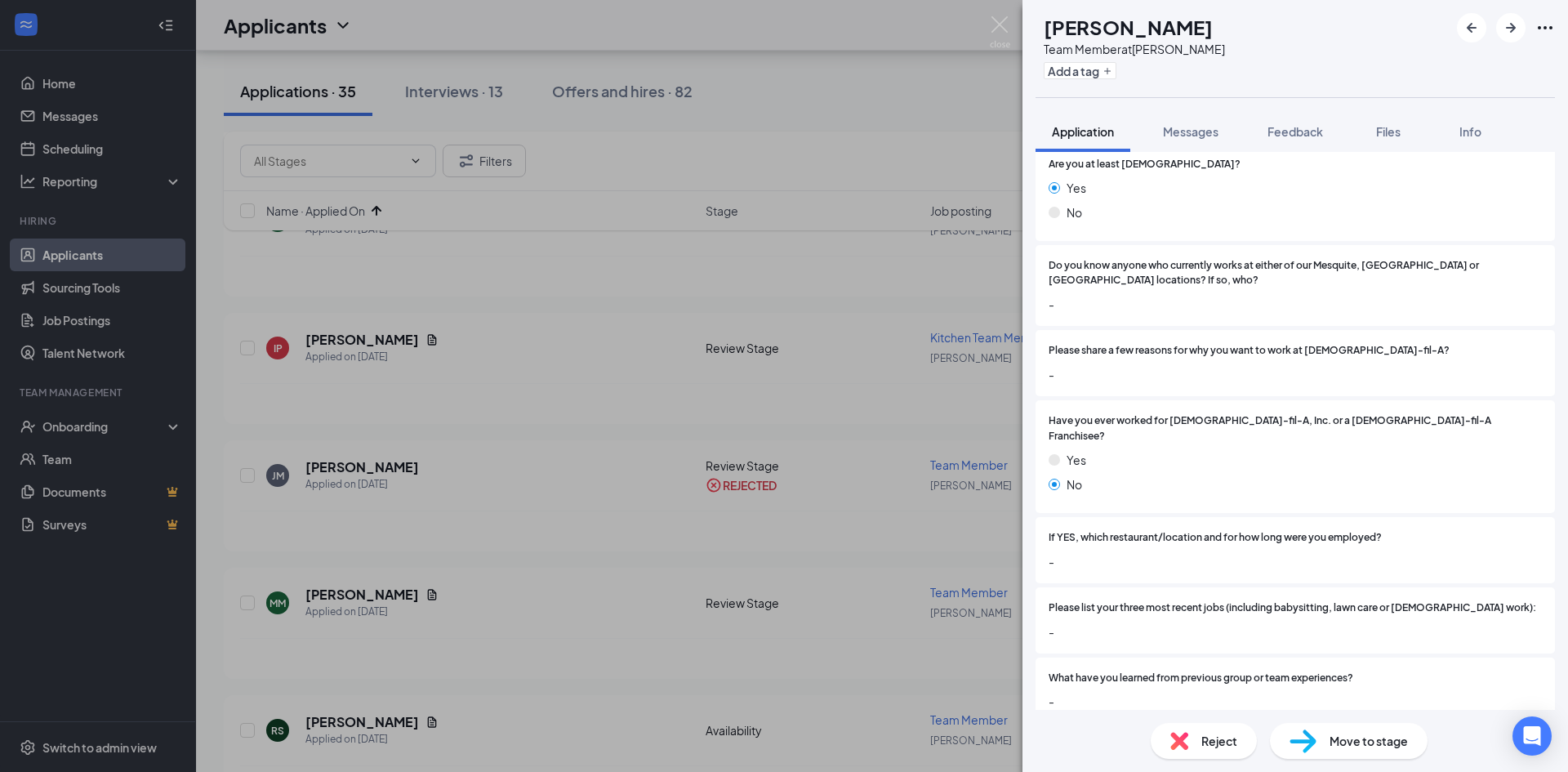
click at [1182, 741] on img at bounding box center [1180, 741] width 18 height 18
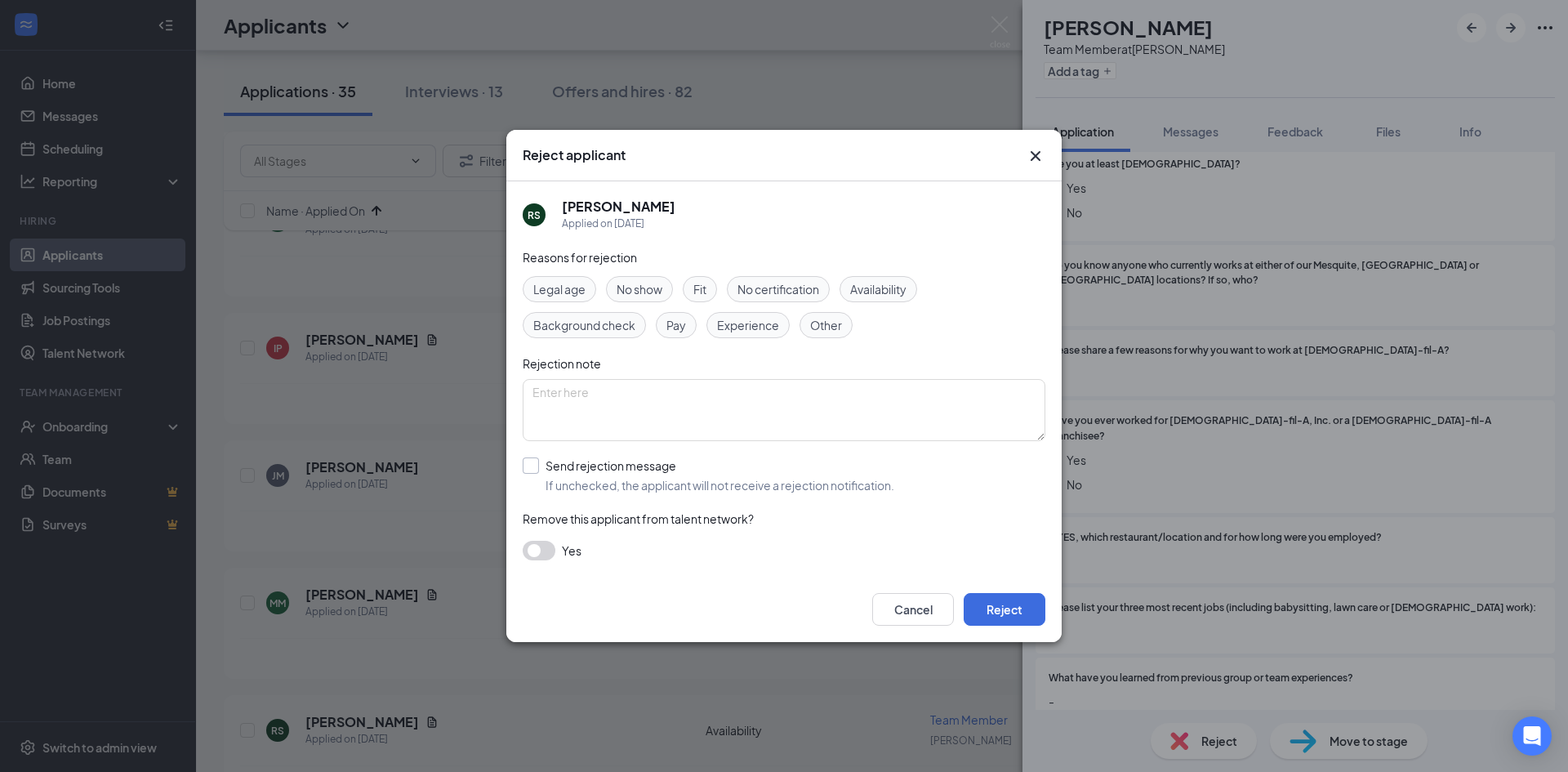
click at [541, 467] on input "Send rejection message If unchecked, the applicant will not receive a rejection…" at bounding box center [708, 474] width 372 height 36
checkbox input "true"
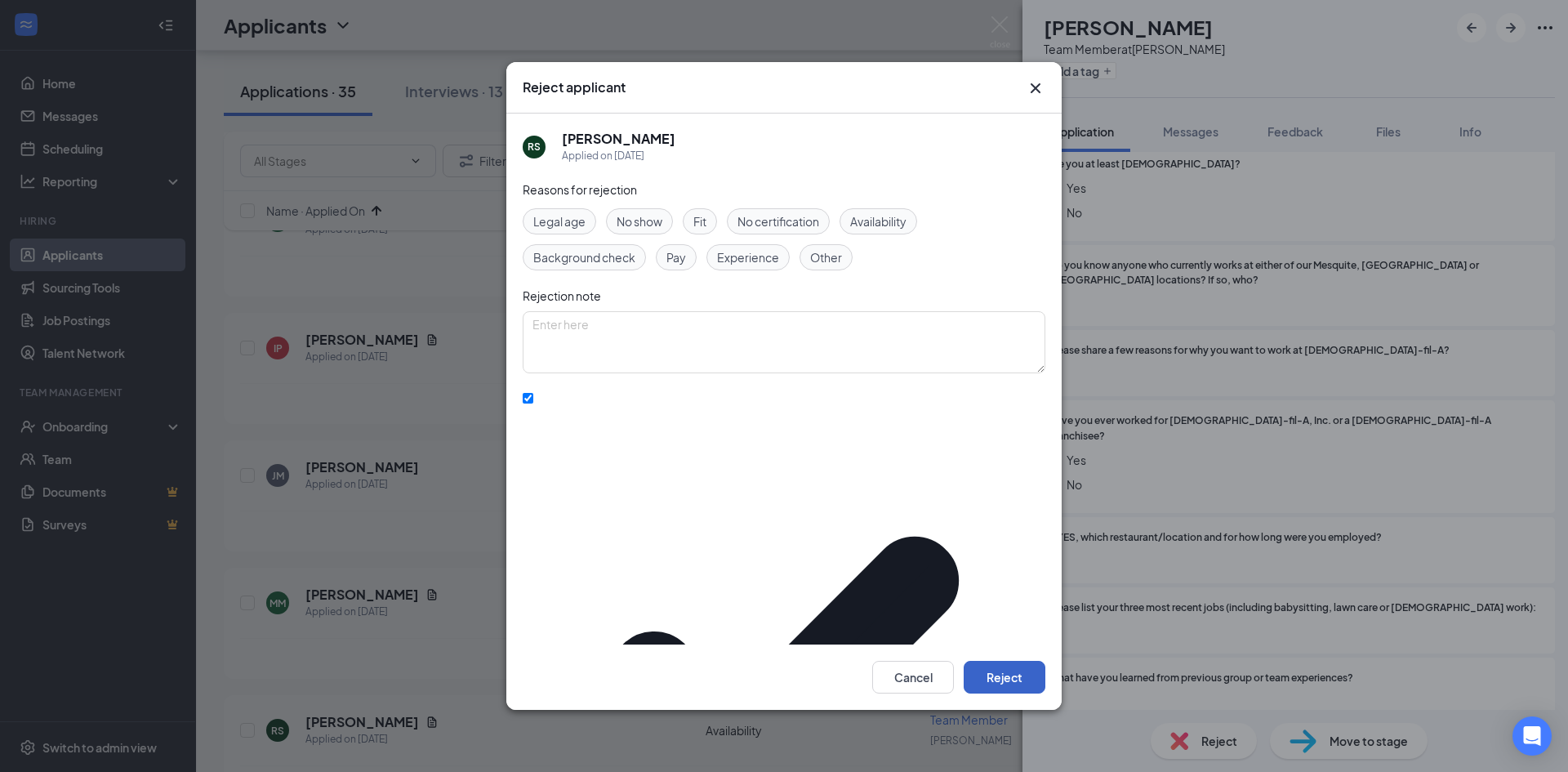
click at [989, 660] on button "Reject" at bounding box center [1004, 677] width 82 height 33
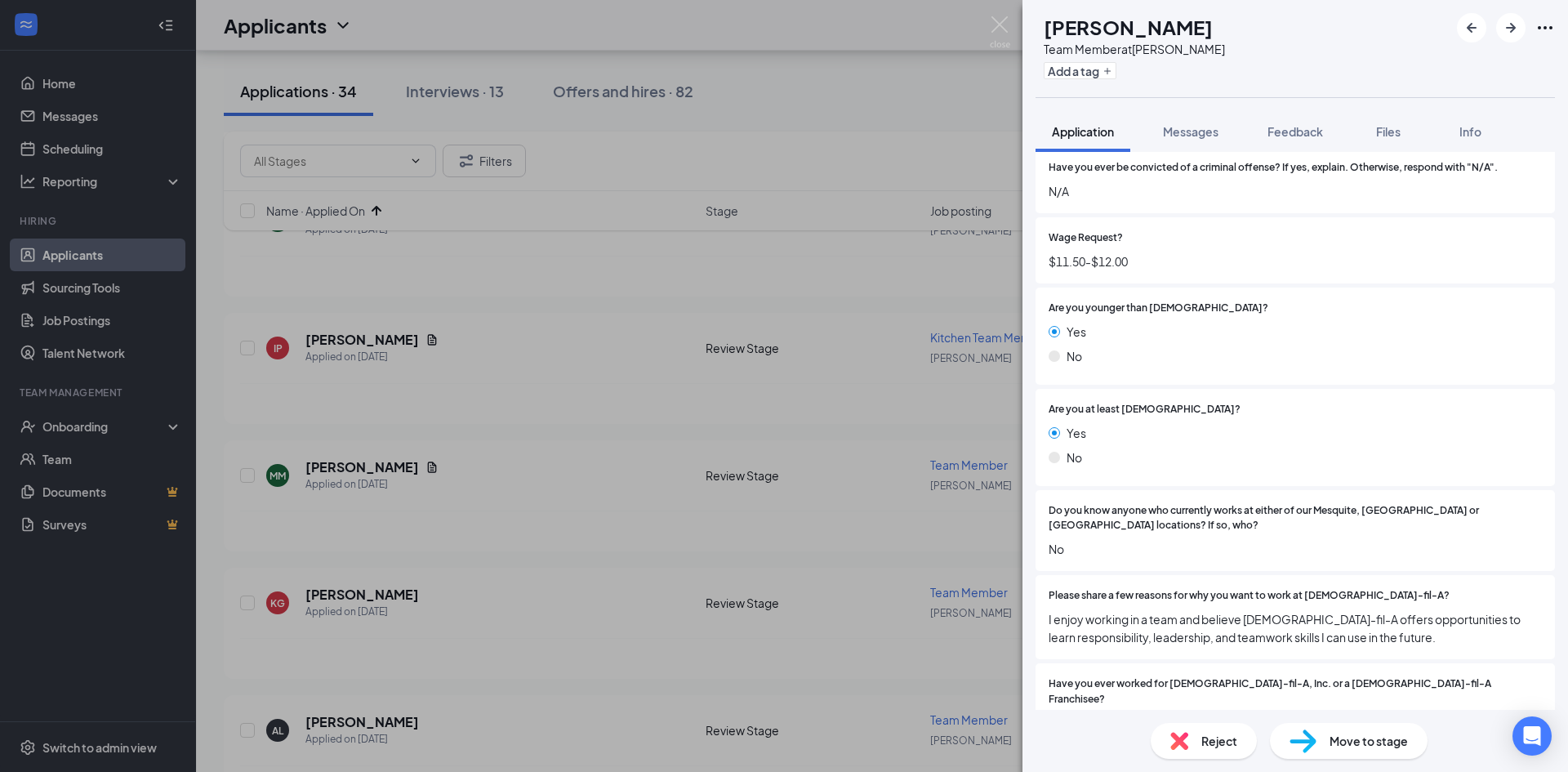
scroll to position [326, 0]
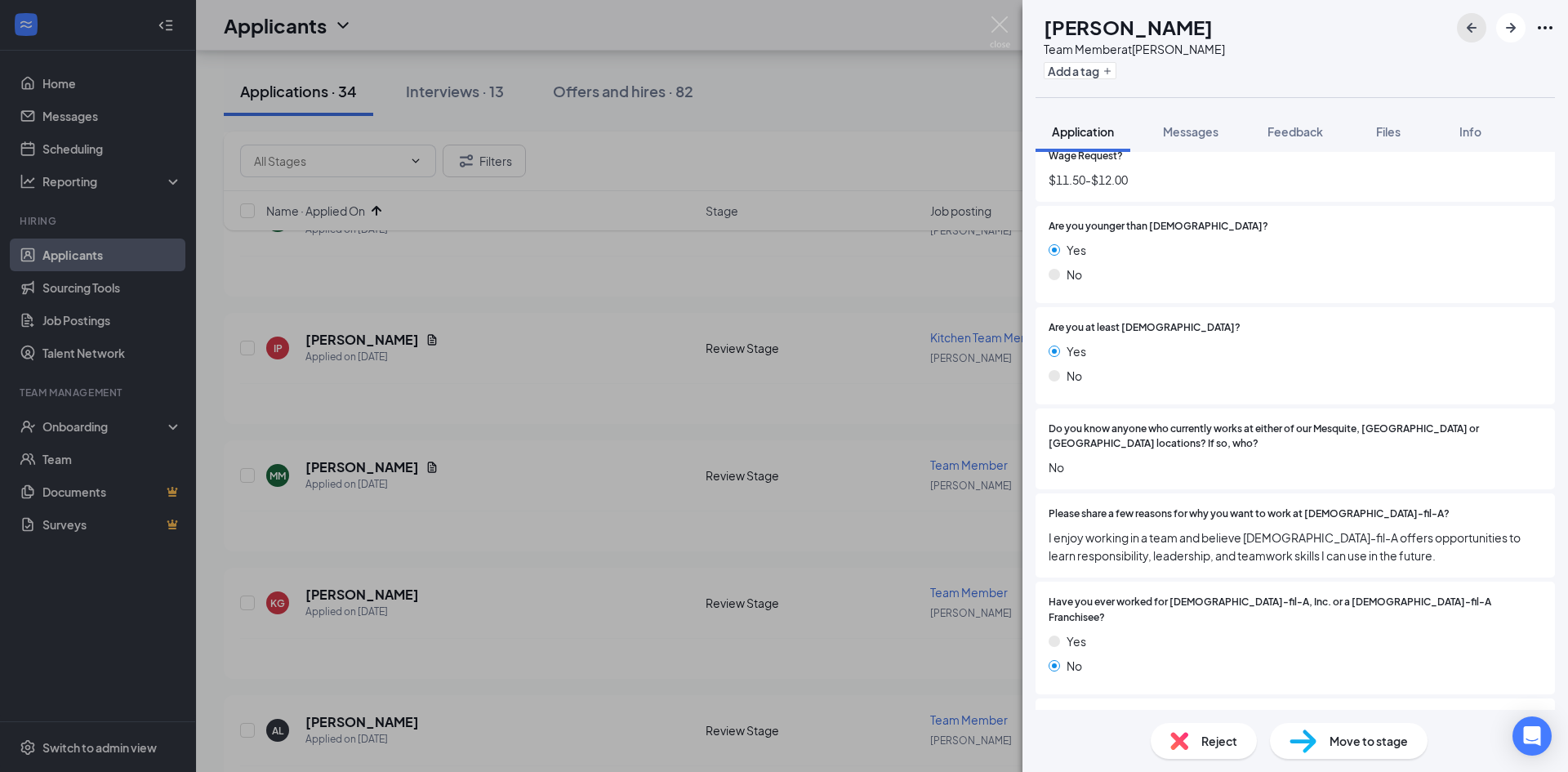
click at [1484, 29] on button "button" at bounding box center [1472, 28] width 30 height 30
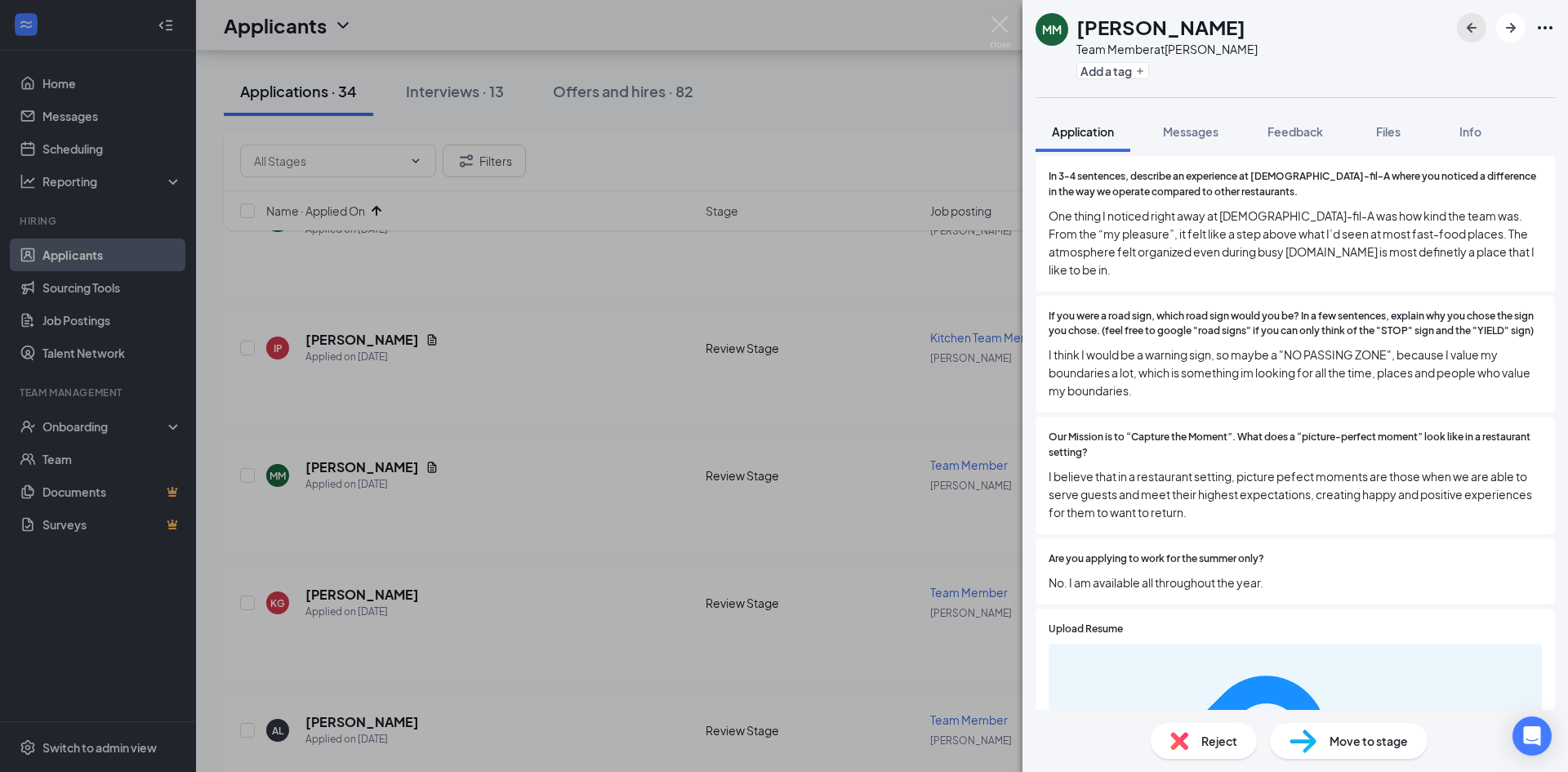
scroll to position [1389, 0]
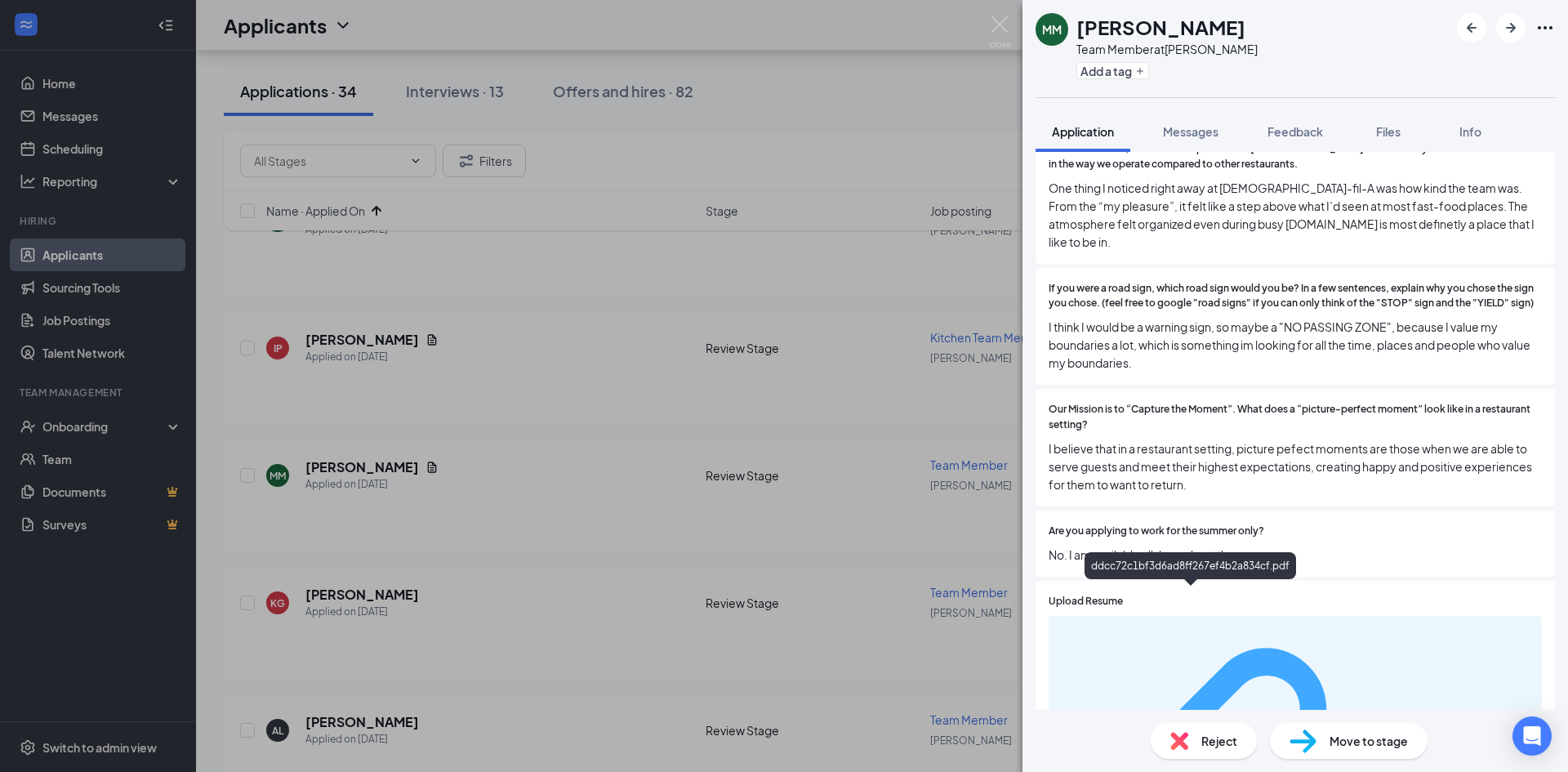
click at [1378, 771] on div "ddcc72c1bf3d6ad8ff267ef4b2a834cf.pdf" at bounding box center [1455, 783] width 155 height 13
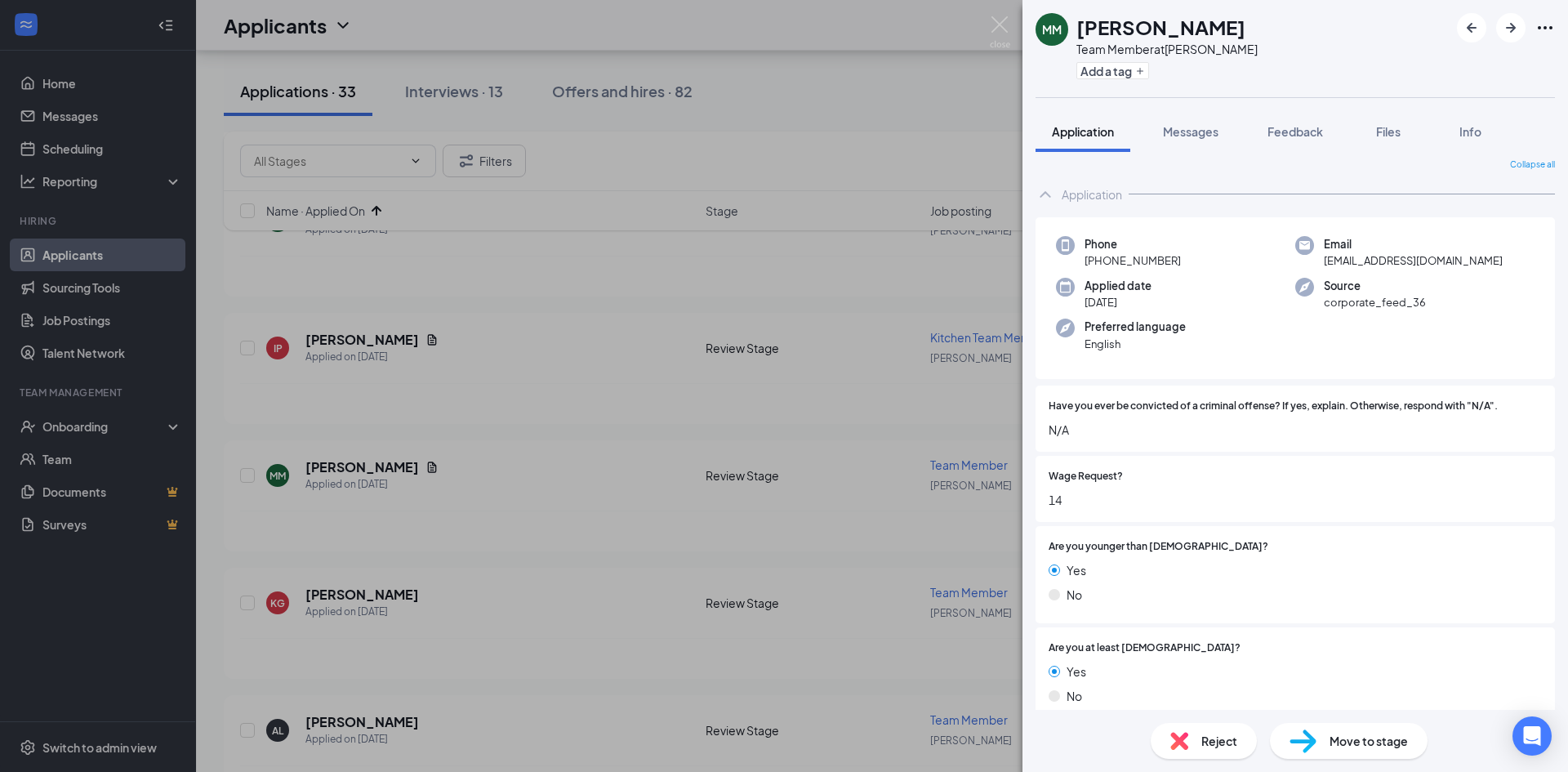
scroll to position [0, 0]
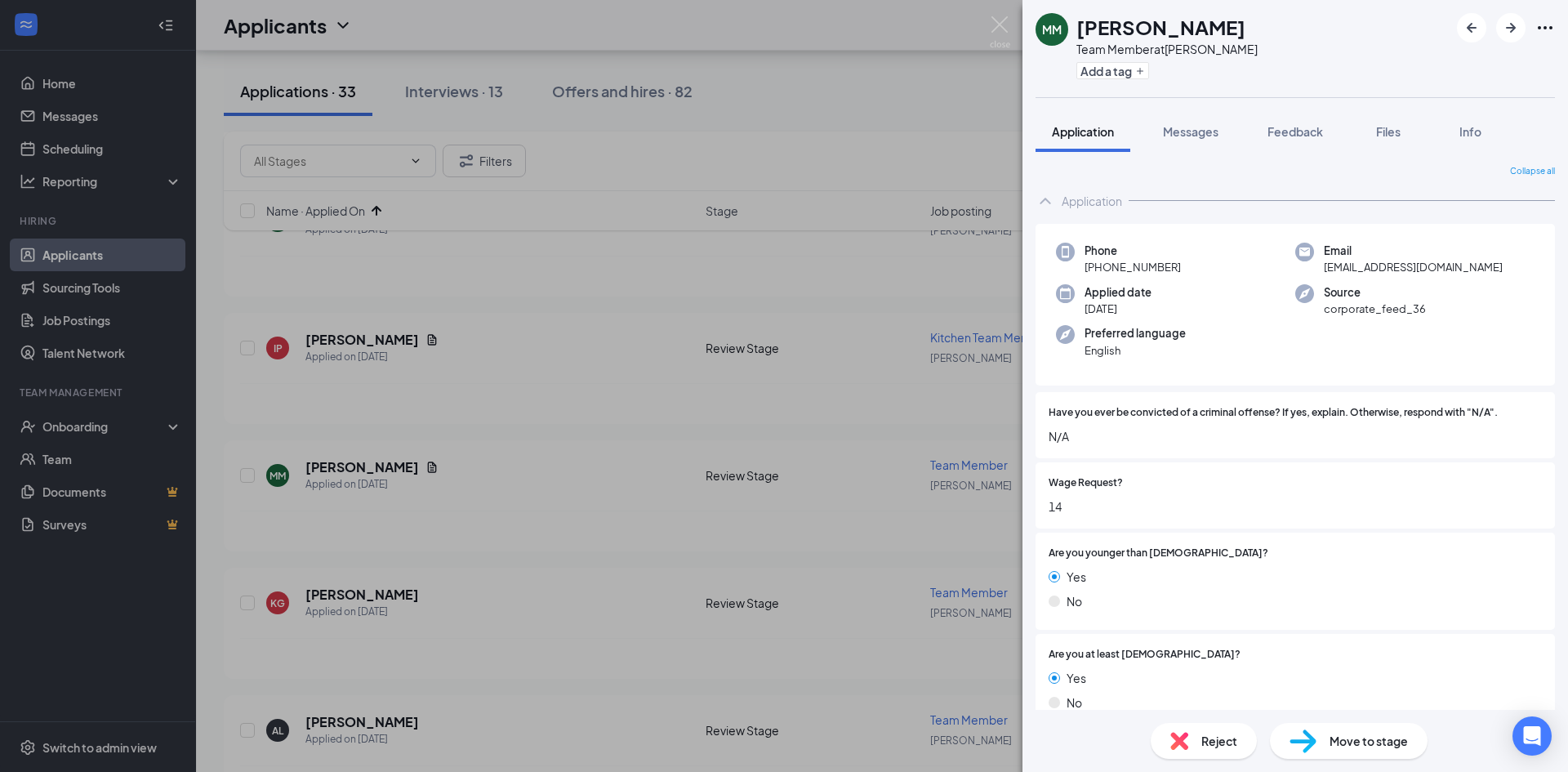
click at [1368, 743] on span "Move to stage" at bounding box center [1369, 741] width 79 height 18
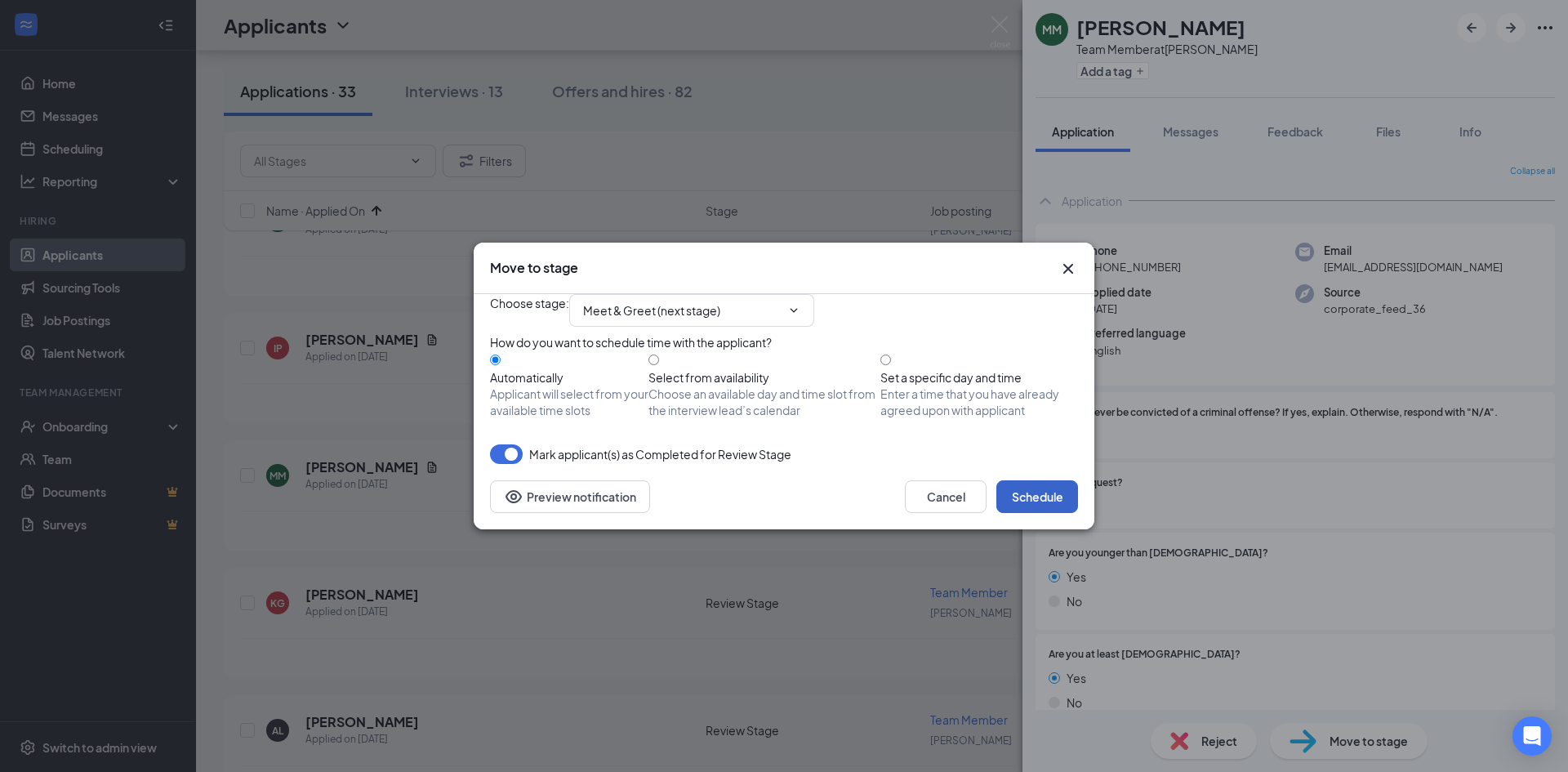
click at [1054, 513] on button "Schedule" at bounding box center [1037, 497] width 82 height 33
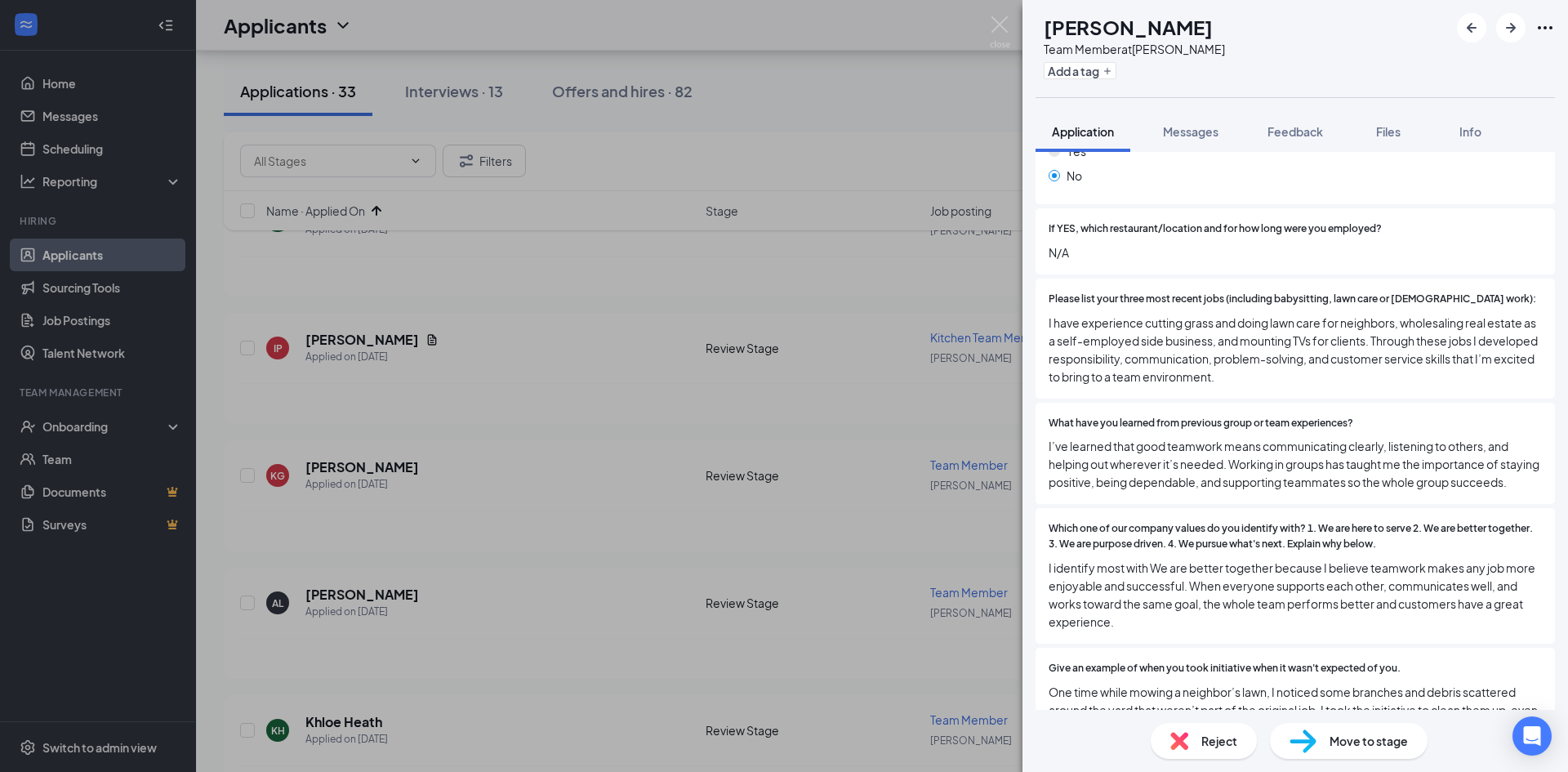
scroll to position [898, 0]
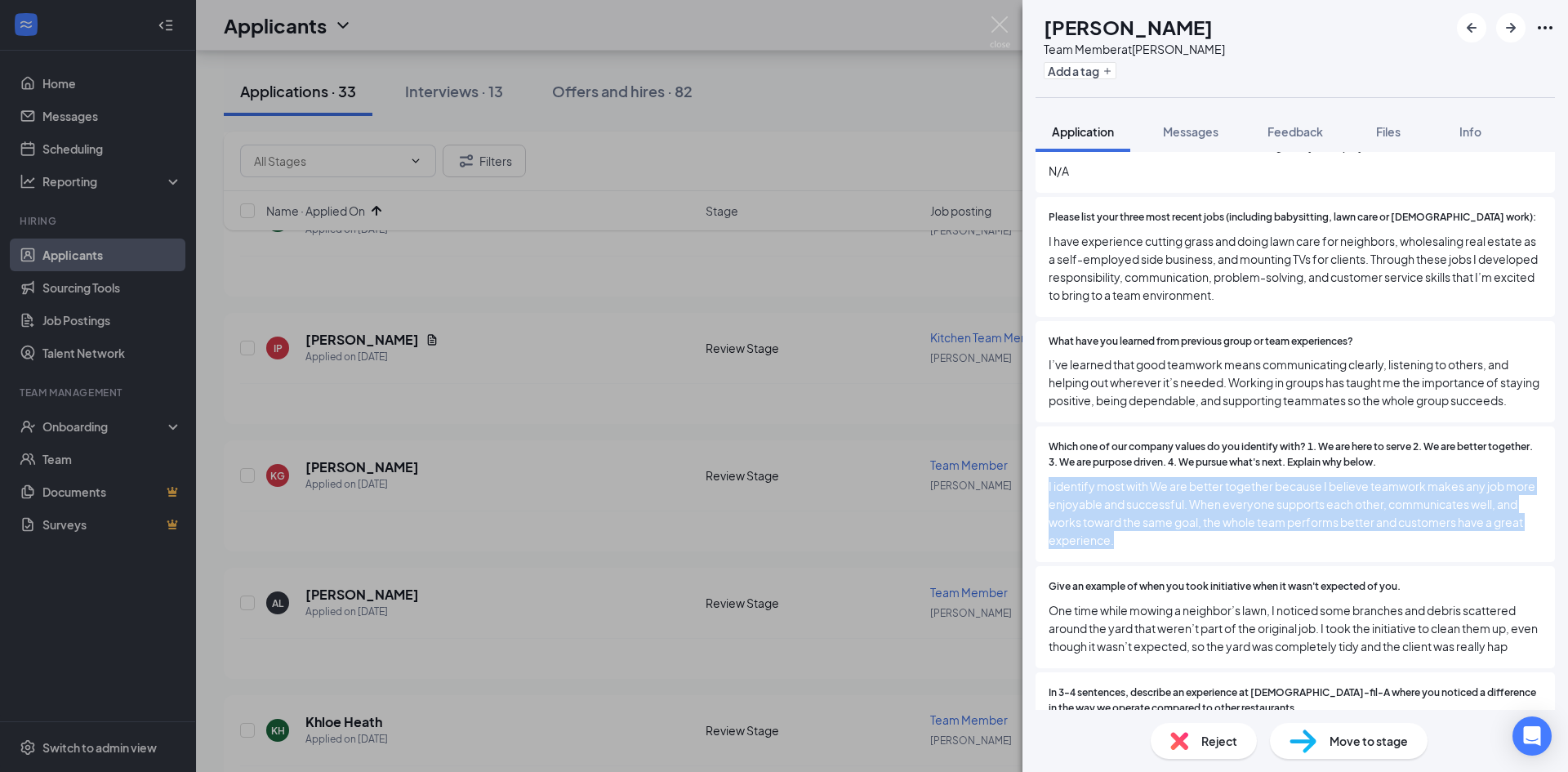
drag, startPoint x: 1173, startPoint y: 541, endPoint x: 1044, endPoint y: 495, distance: 137.0
click at [1044, 495] on div "Which one of our company values do you identify with? 1. We are here to serve 2…" at bounding box center [1295, 494] width 519 height 136
copy span "I identify most with We are better together because I believe teamwork makes an…"
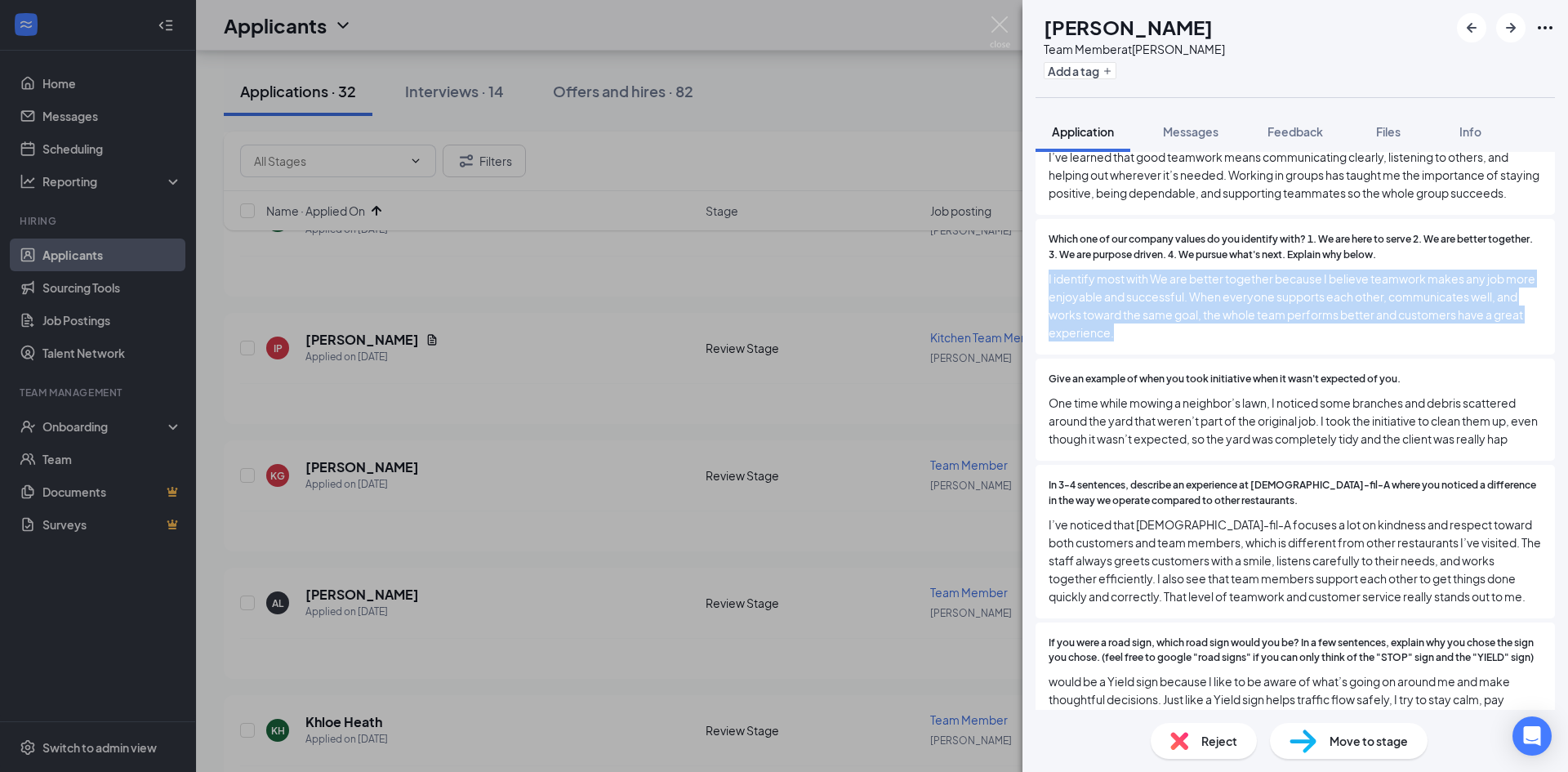
scroll to position [1143, 0]
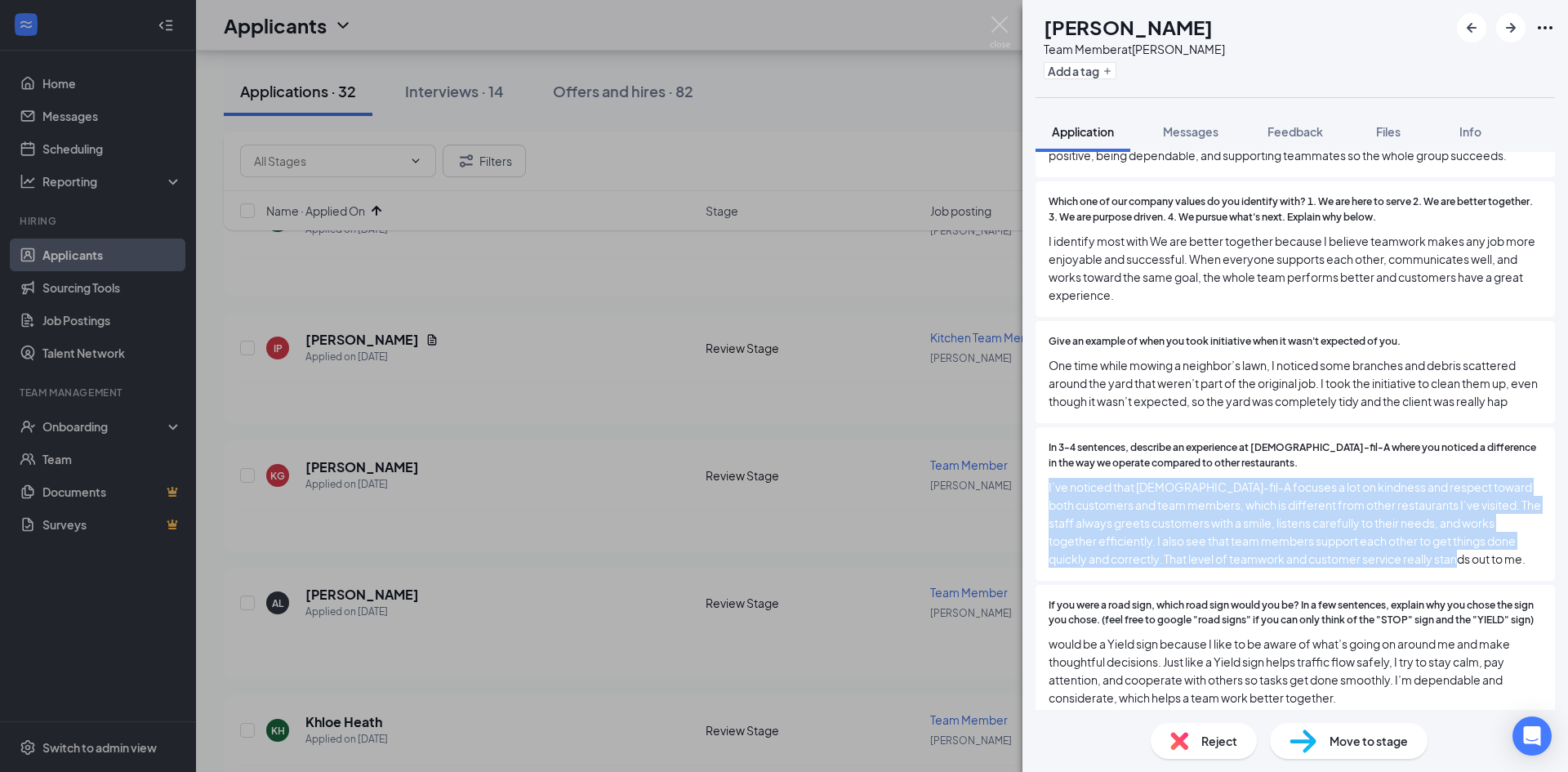
drag, startPoint x: 1497, startPoint y: 582, endPoint x: 1032, endPoint y: 508, distance: 470.9
click at [1032, 510] on div "Collapse all Application Phone [PHONE_NUMBER] Email [EMAIL_ADDRESS][DOMAIN_NAME…" at bounding box center [1295, 431] width 546 height 558
copy span "I’ve noticed that [DEMOGRAPHIC_DATA]-fil-A focuses a lot on kindness and respec…"
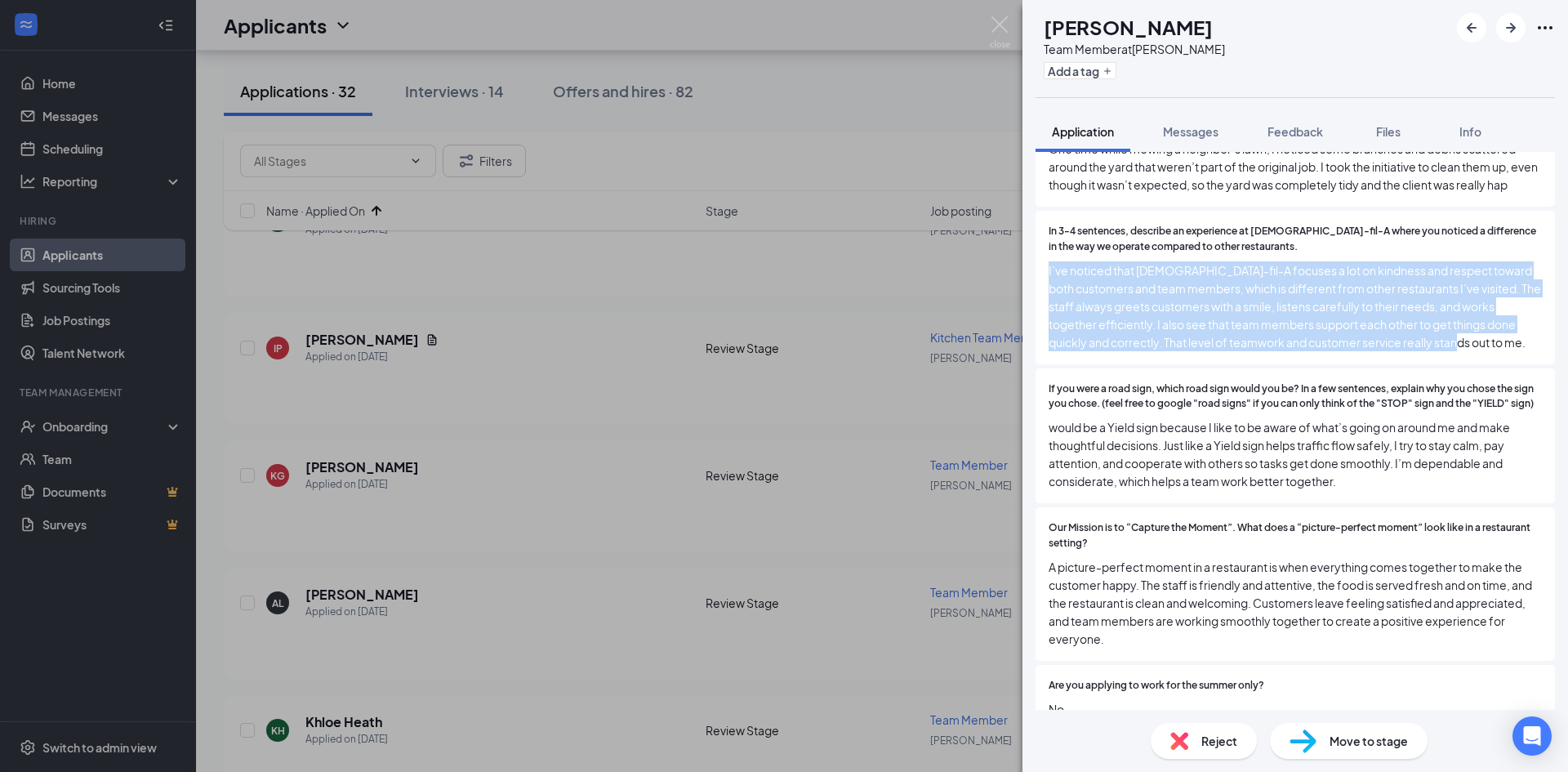
scroll to position [1389, 0]
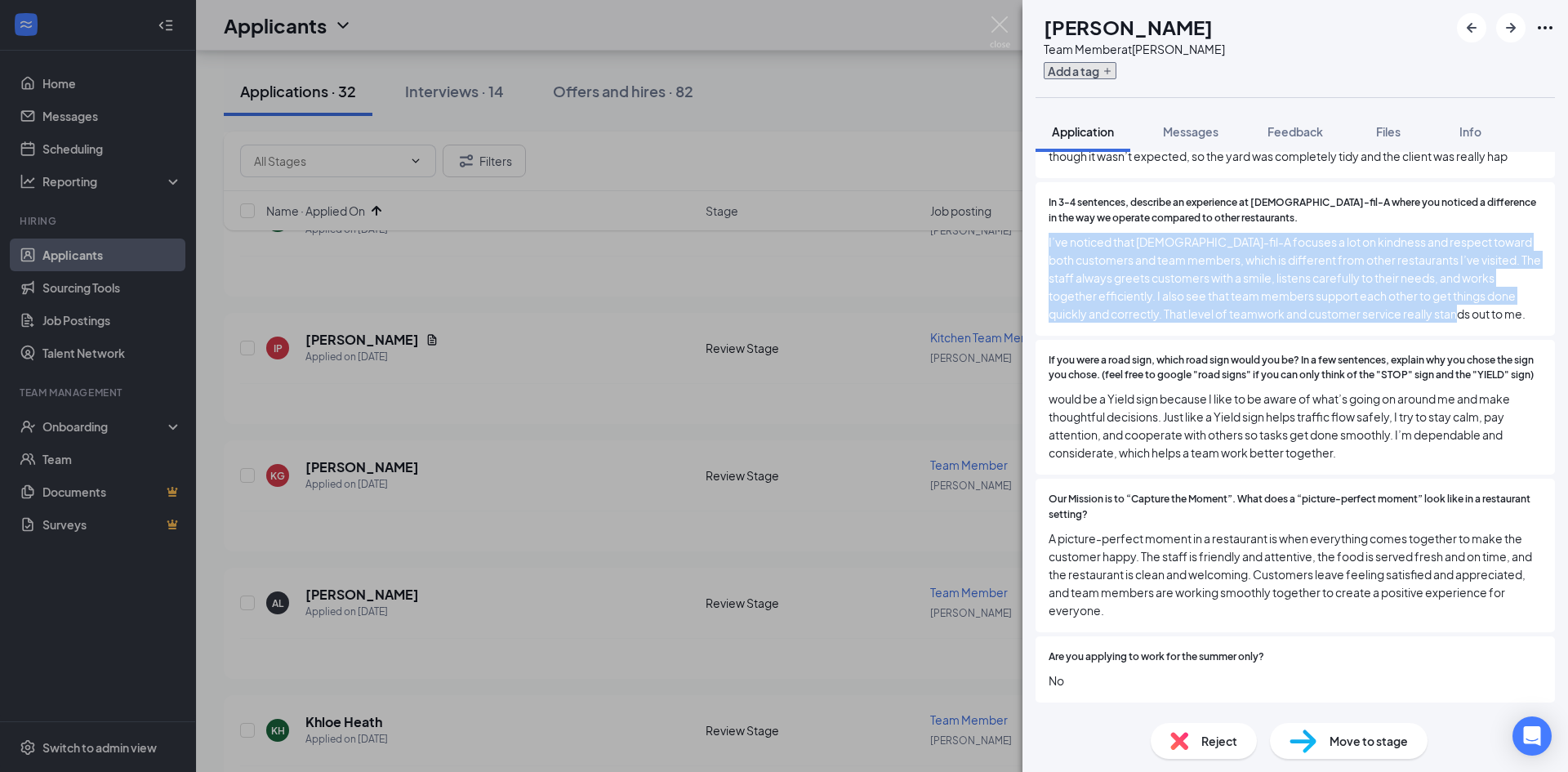
click at [1117, 70] on button "Add a tag" at bounding box center [1080, 70] width 73 height 17
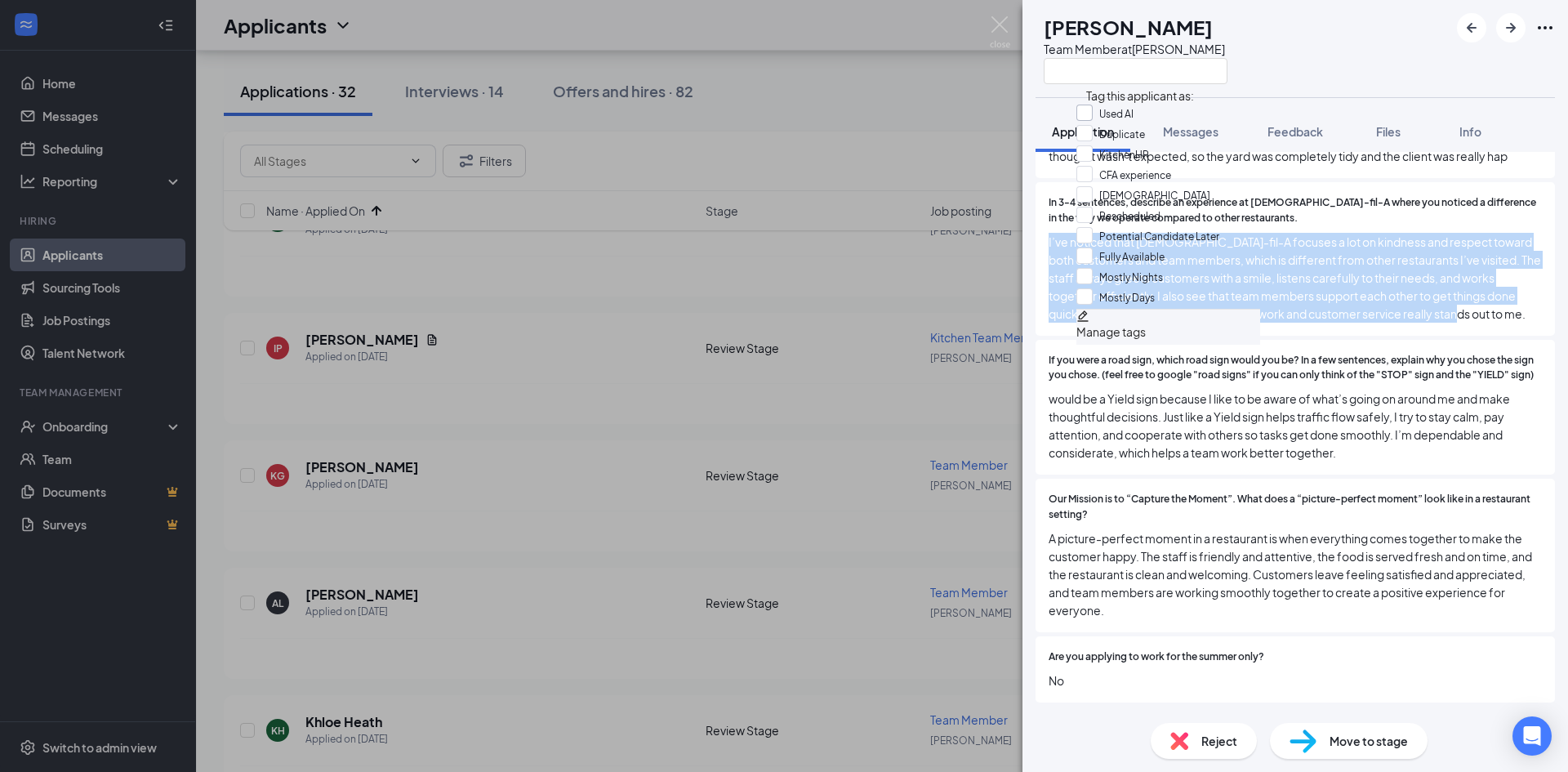
drag, startPoint x: 1086, startPoint y: 109, endPoint x: 1119, endPoint y: 112, distance: 33.1
click at [1088, 111] on input "Used AI" at bounding box center [1104, 113] width 57 height 18
checkbox input "true"
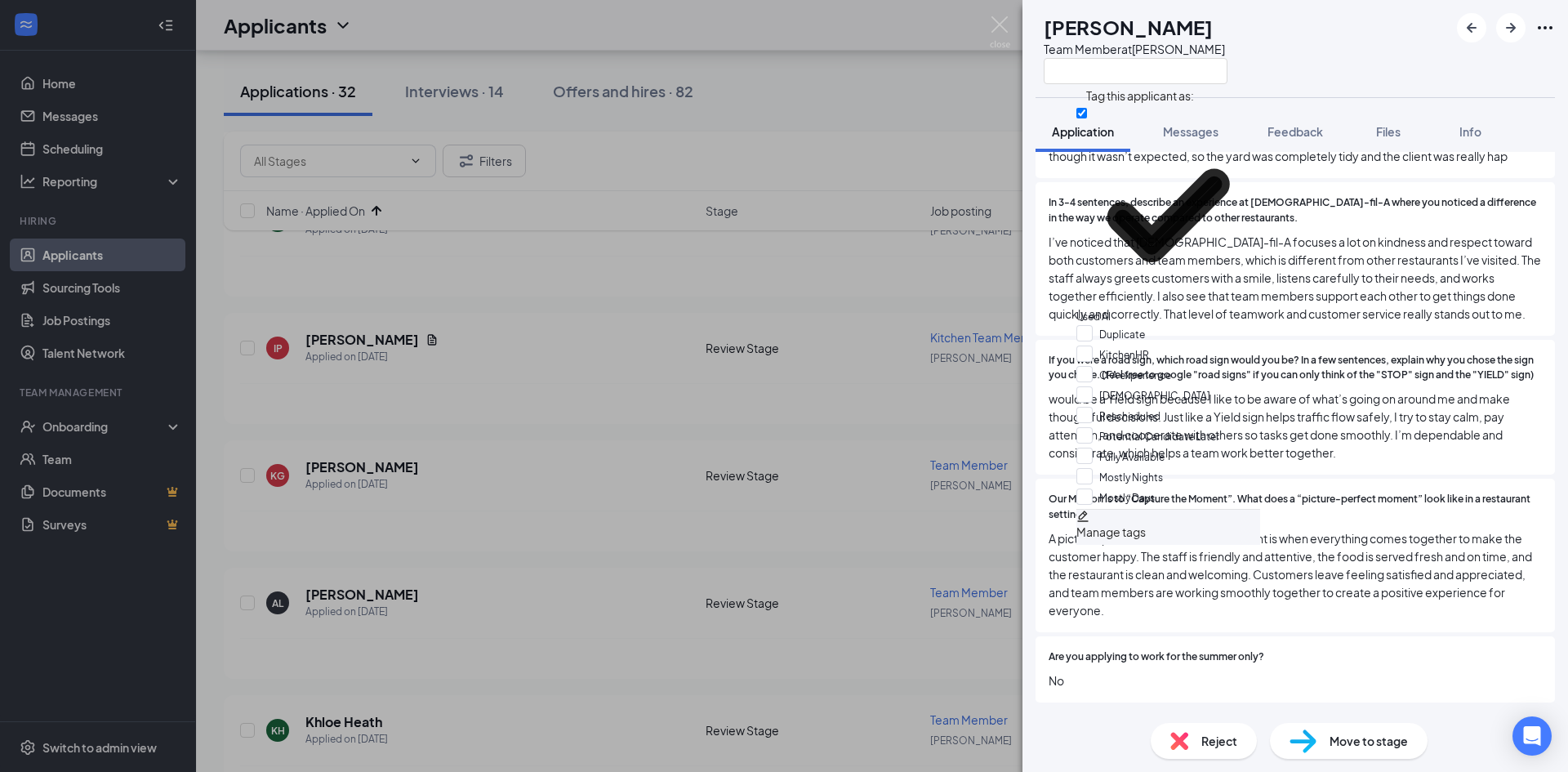
click at [1367, 67] on div "KG [PERSON_NAME] Team Member at [GEOGRAPHIC_DATA]" at bounding box center [1295, 49] width 546 height 98
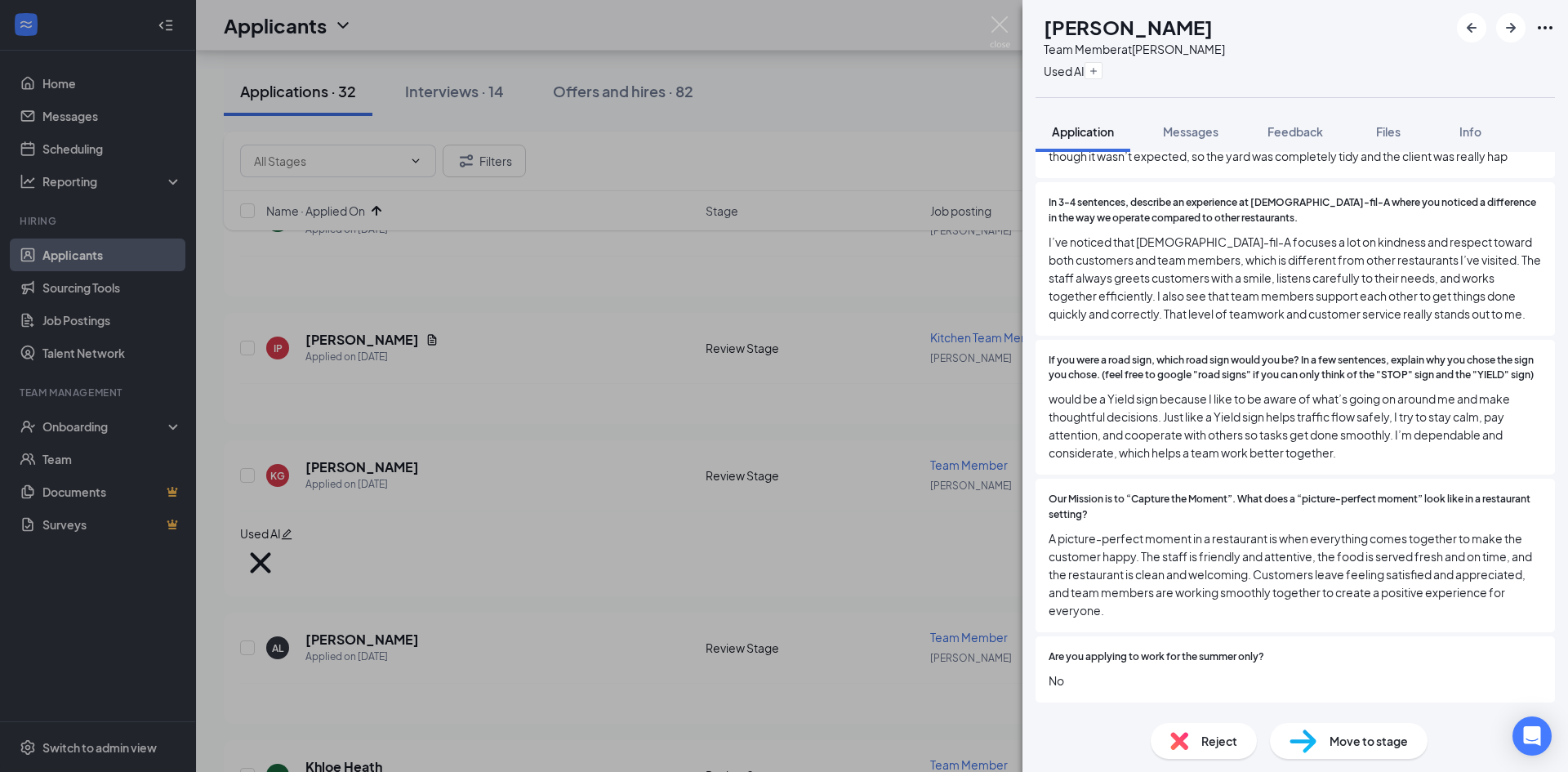
click at [1310, 739] on img at bounding box center [1303, 741] width 27 height 24
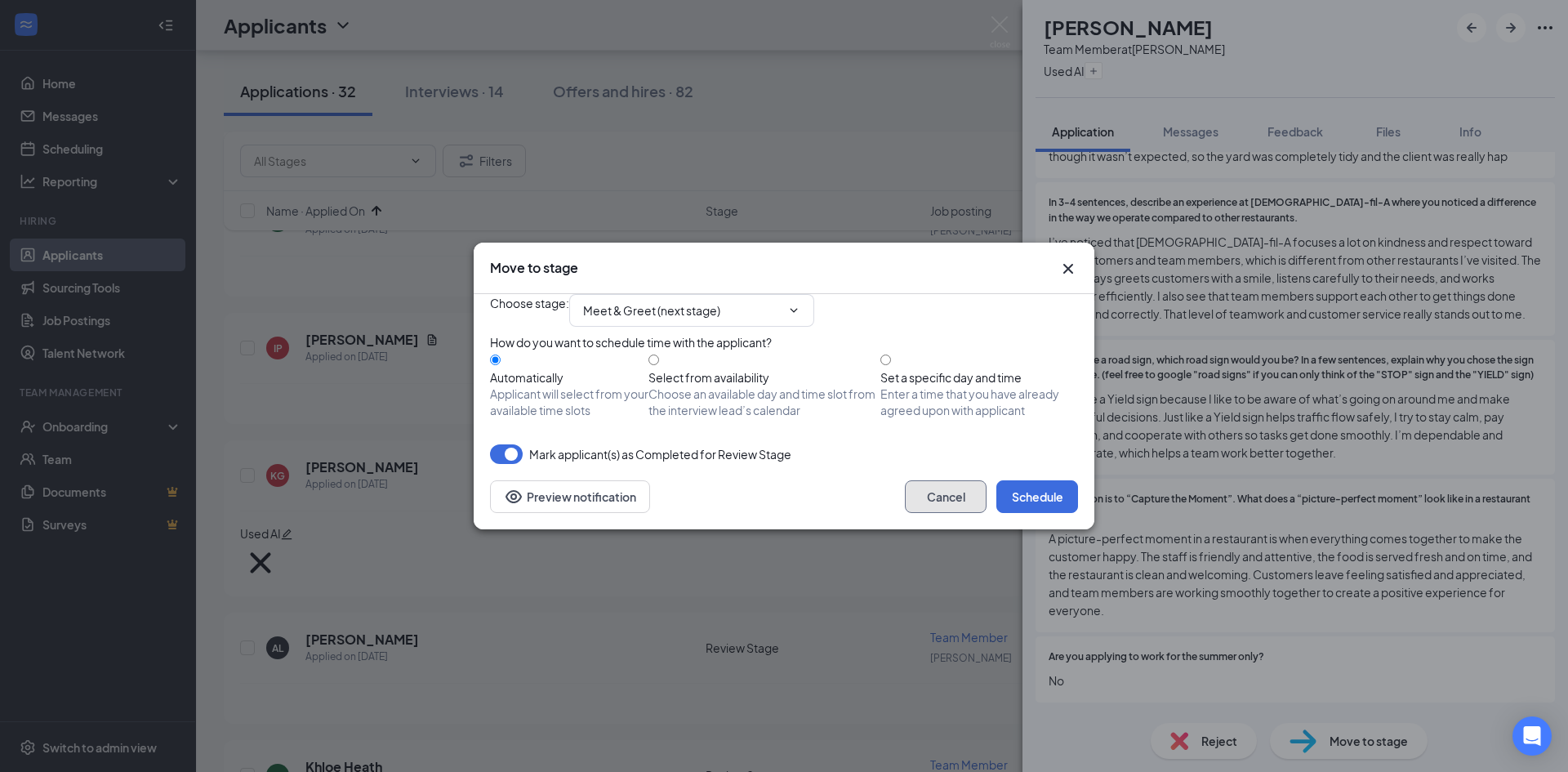
click at [922, 513] on button "Cancel" at bounding box center [946, 497] width 82 height 33
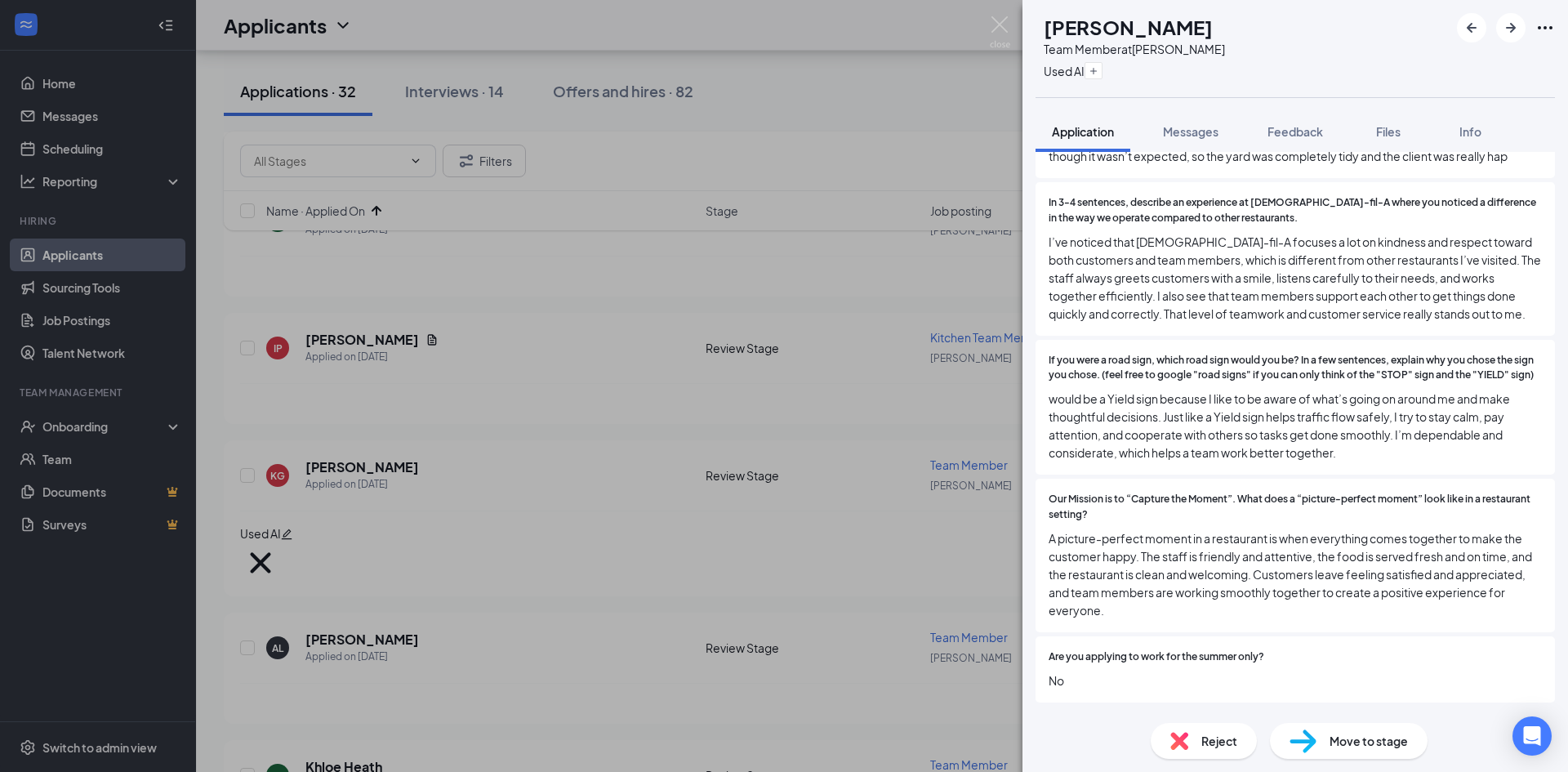
click at [1193, 738] on div "Reject" at bounding box center [1203, 740] width 106 height 36
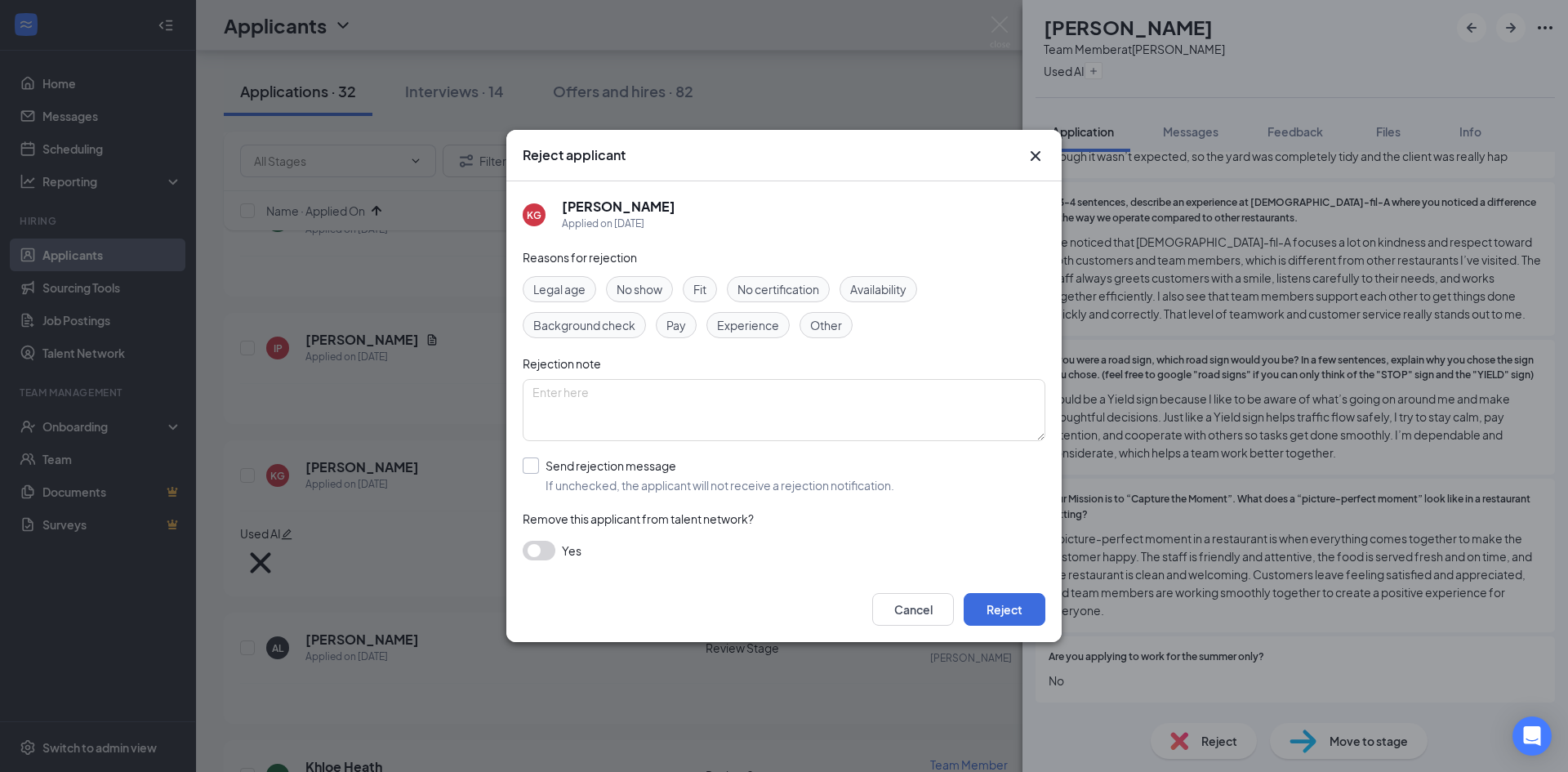
click at [633, 474] on input "Send rejection message If unchecked, the applicant will not receive a rejection…" at bounding box center [708, 474] width 372 height 36
checkbox input "true"
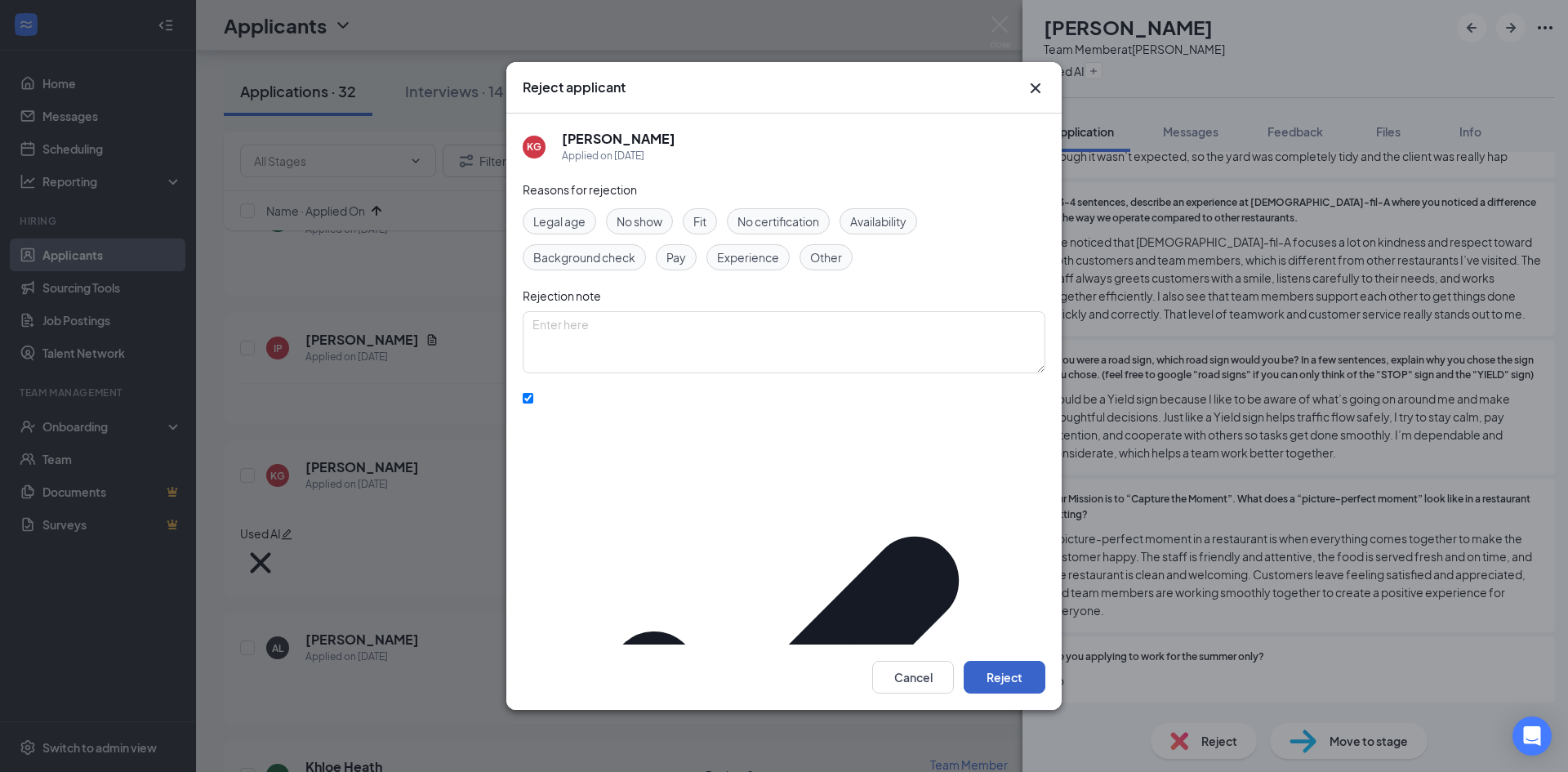
click at [1003, 660] on button "Reject" at bounding box center [1004, 677] width 82 height 33
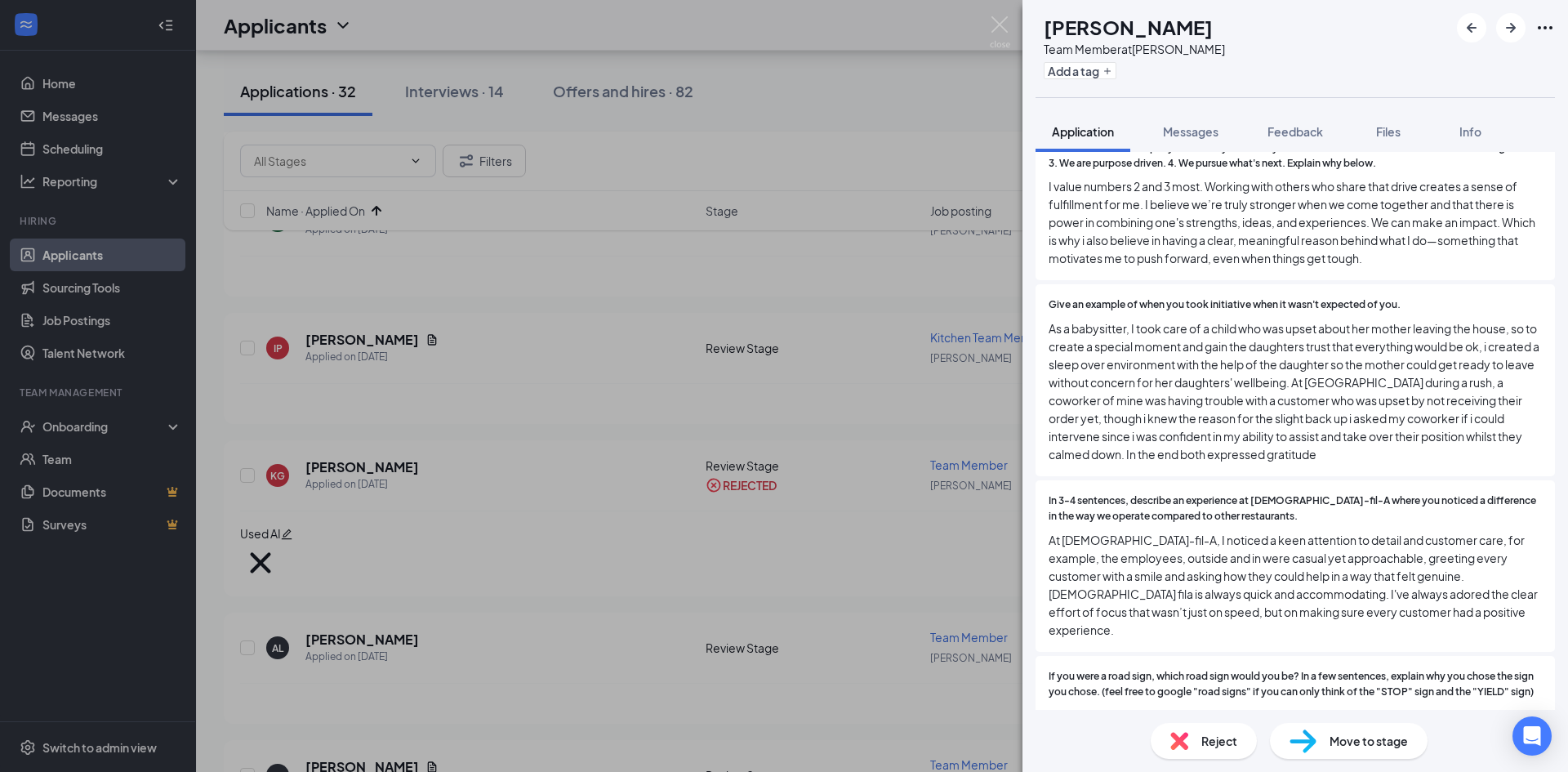
scroll to position [1307, 0]
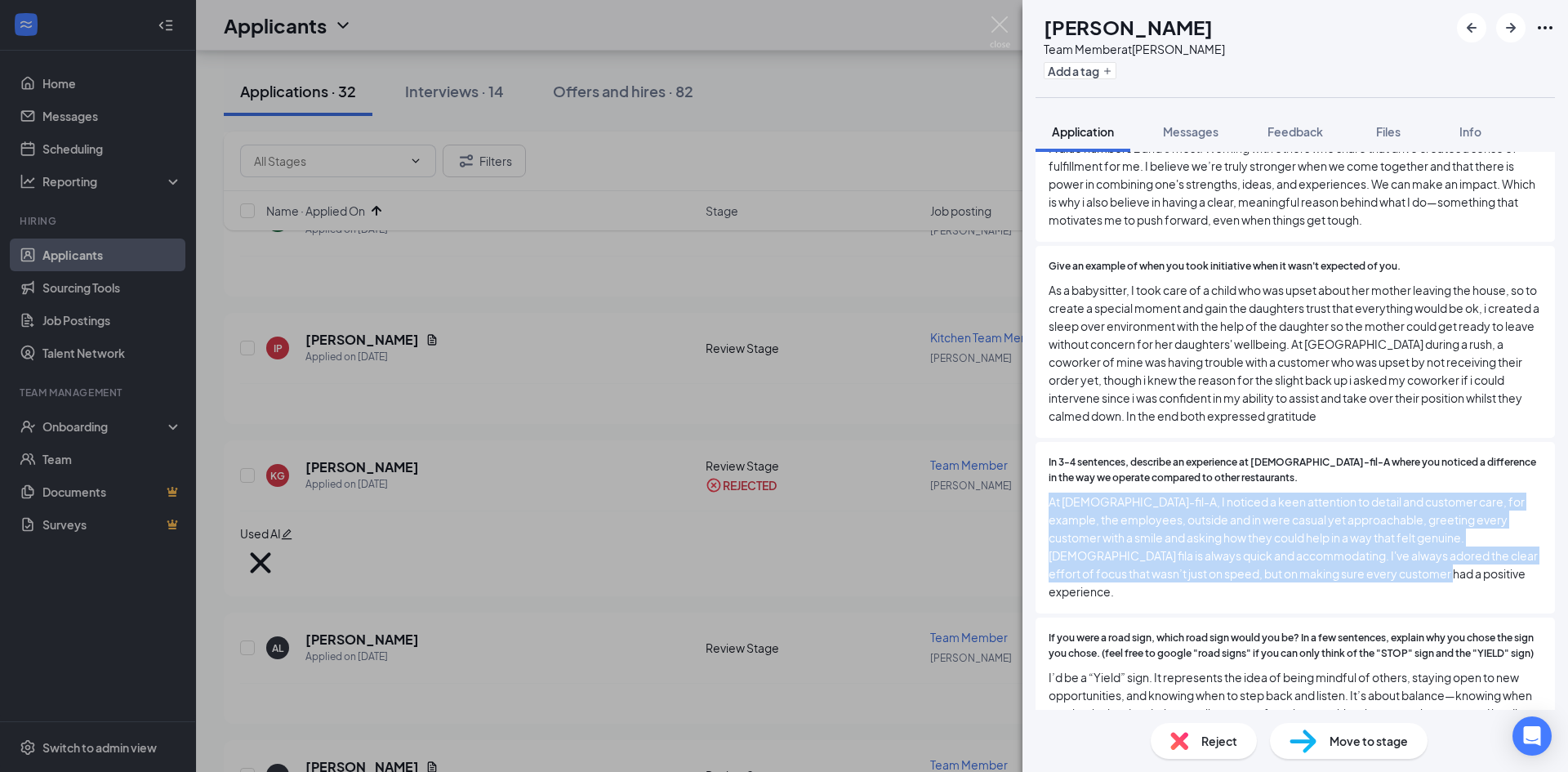
drag, startPoint x: 1437, startPoint y: 545, endPoint x: 1038, endPoint y: 474, distance: 405.3
click at [1038, 474] on div "In 3-4 sentences, describe an experience at [DEMOGRAPHIC_DATA]-fil-A where you …" at bounding box center [1295, 527] width 519 height 171
copy span "At [DEMOGRAPHIC_DATA]-fil-A, I noticed a keen attention to detail and customer …"
